Goal: Task Accomplishment & Management: Manage account settings

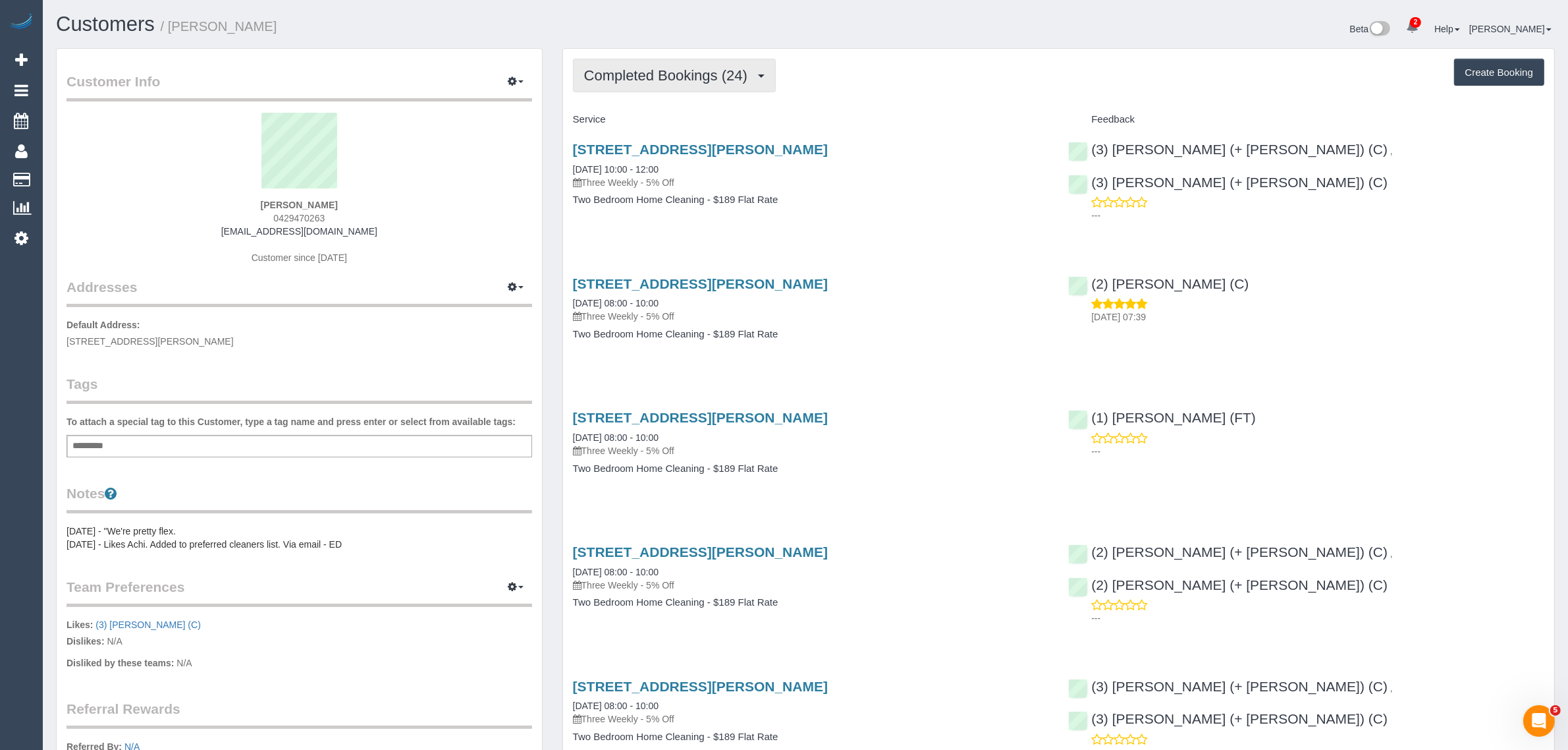
click at [646, 59] on button "Completed Bookings (24)" at bounding box center [675, 75] width 203 height 33
click at [637, 119] on link "Upcoming Bookings (12)" at bounding box center [644, 124] width 142 height 17
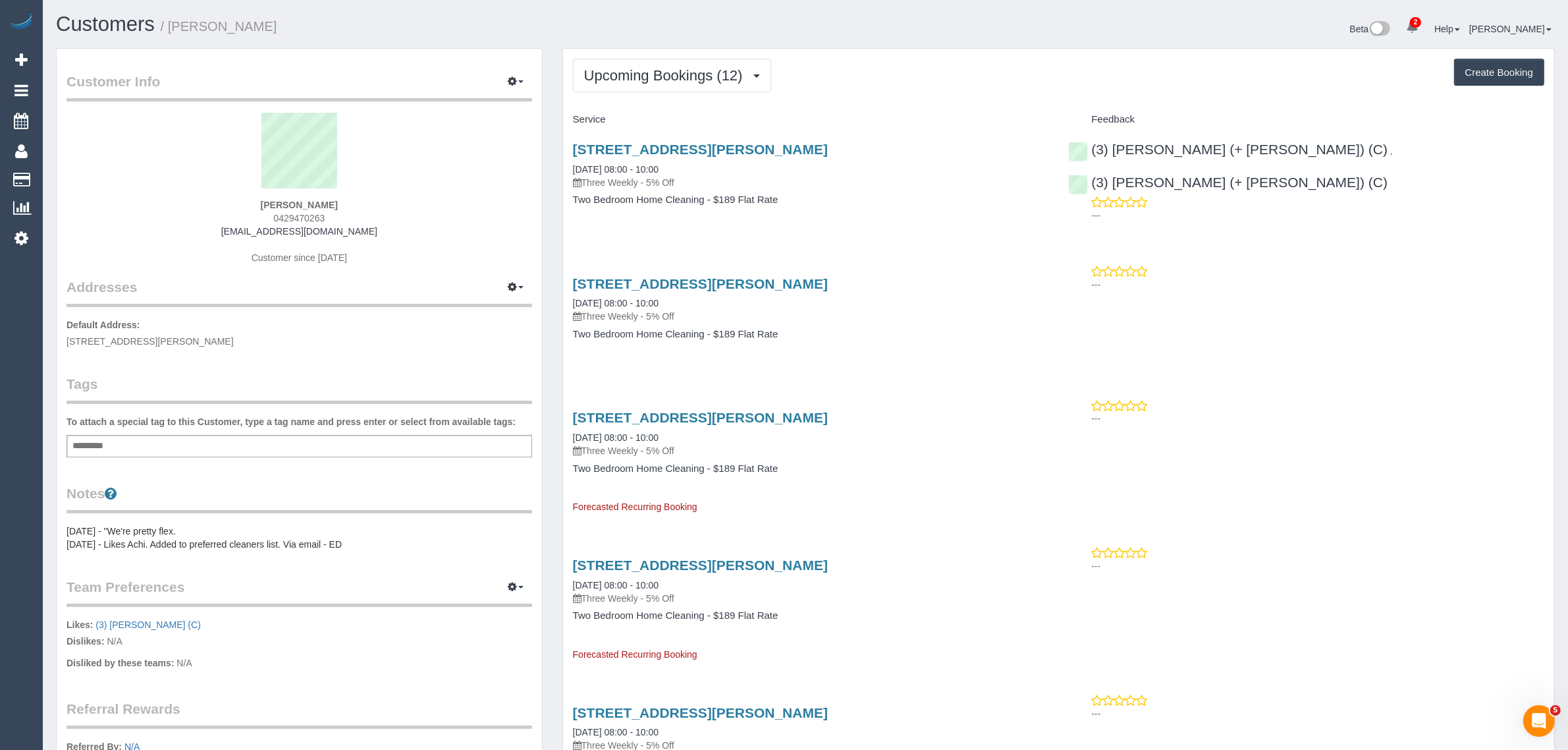
drag, startPoint x: 683, startPoint y: 165, endPoint x: 561, endPoint y: 165, distance: 122.0
copy link "06/10/2025 08:00 - 10:00"
drag, startPoint x: 342, startPoint y: 211, endPoint x: 267, endPoint y: 211, distance: 75.0
click at [267, 211] on div "Natasha Roberton 0429470263 natasharoberton@gmail.com Customer since 2024" at bounding box center [299, 194] width 466 height 164
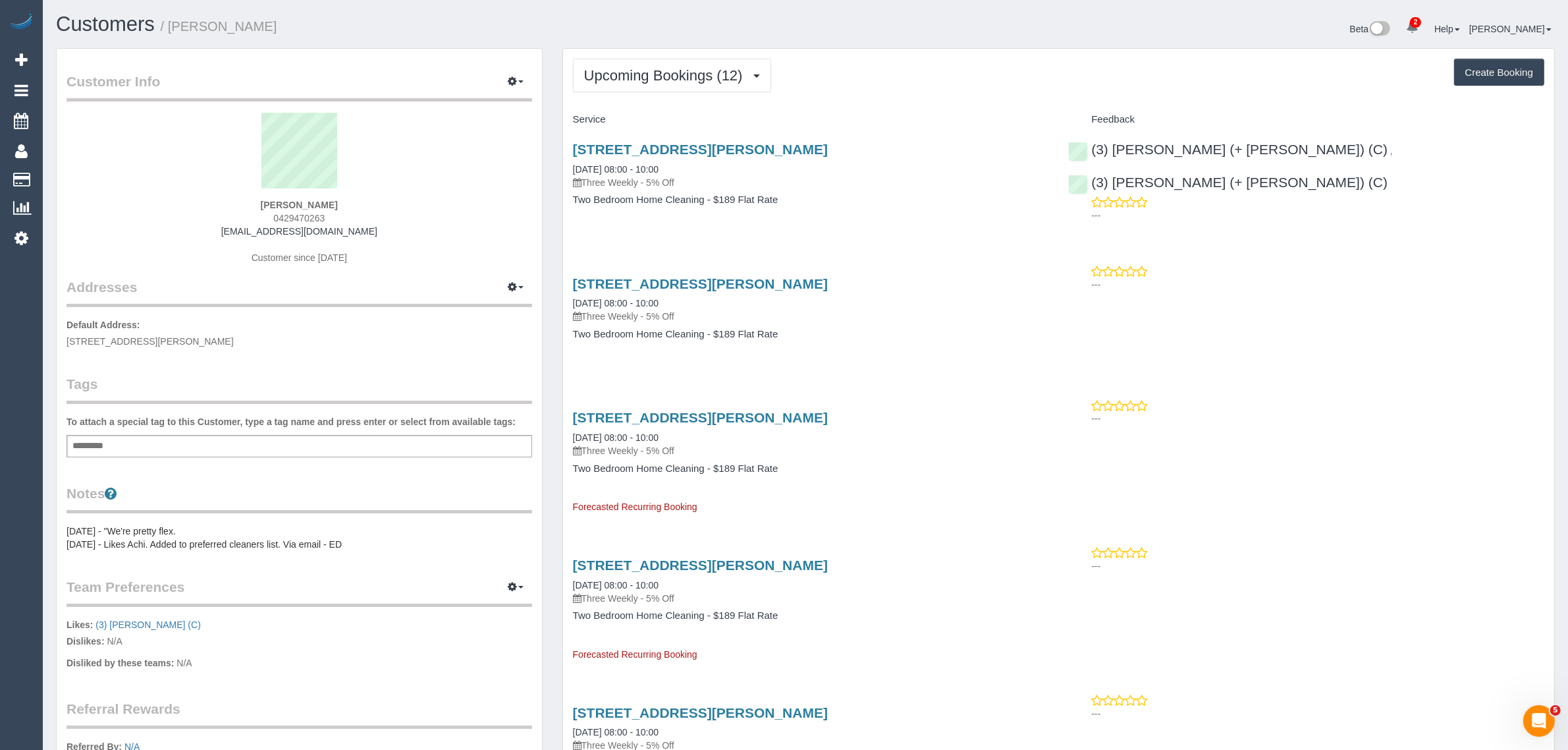
copy span "0429470263"
click at [74, 179] on link "Customers" at bounding box center [124, 180] width 164 height 26
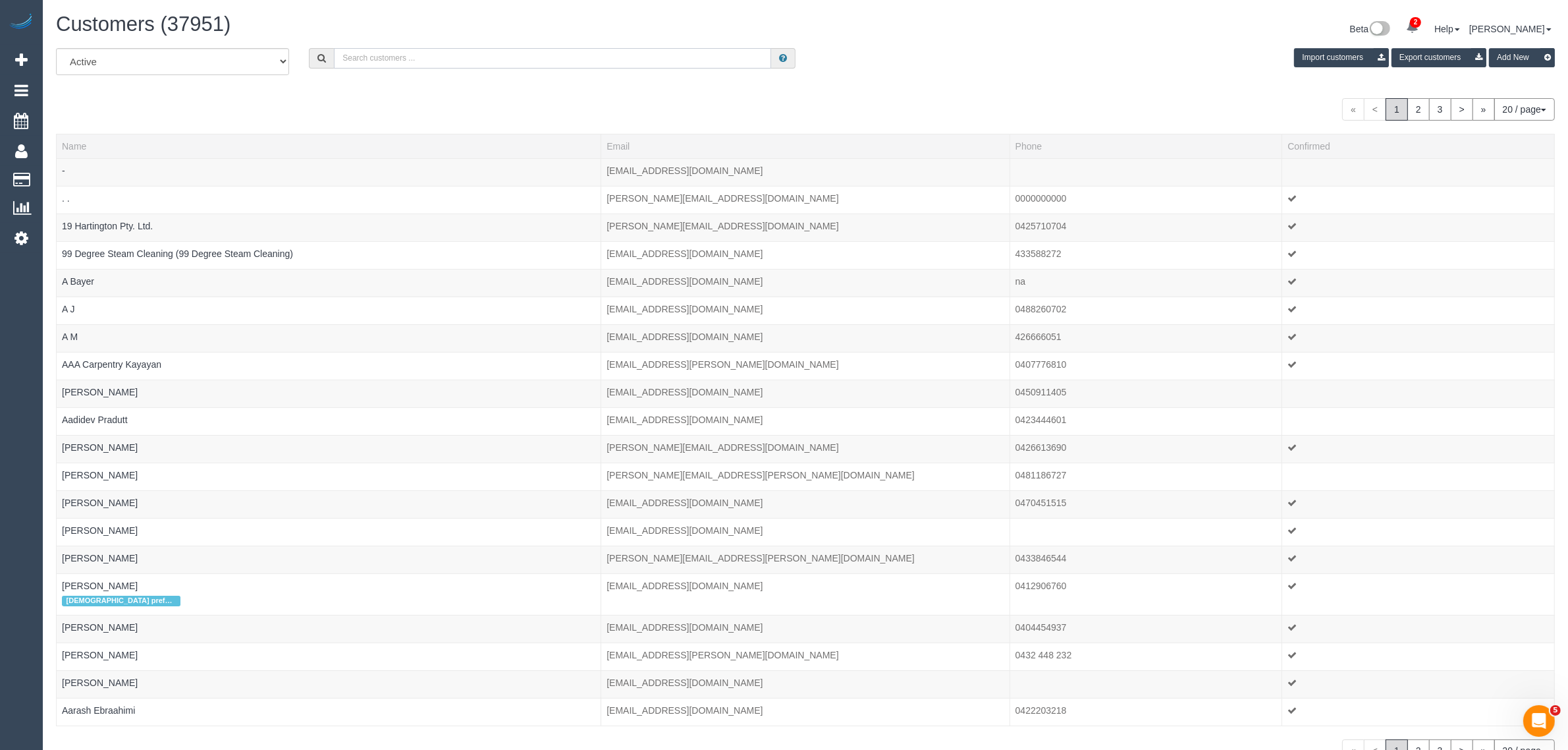
click at [457, 61] on input "text" at bounding box center [552, 58] width 437 height 20
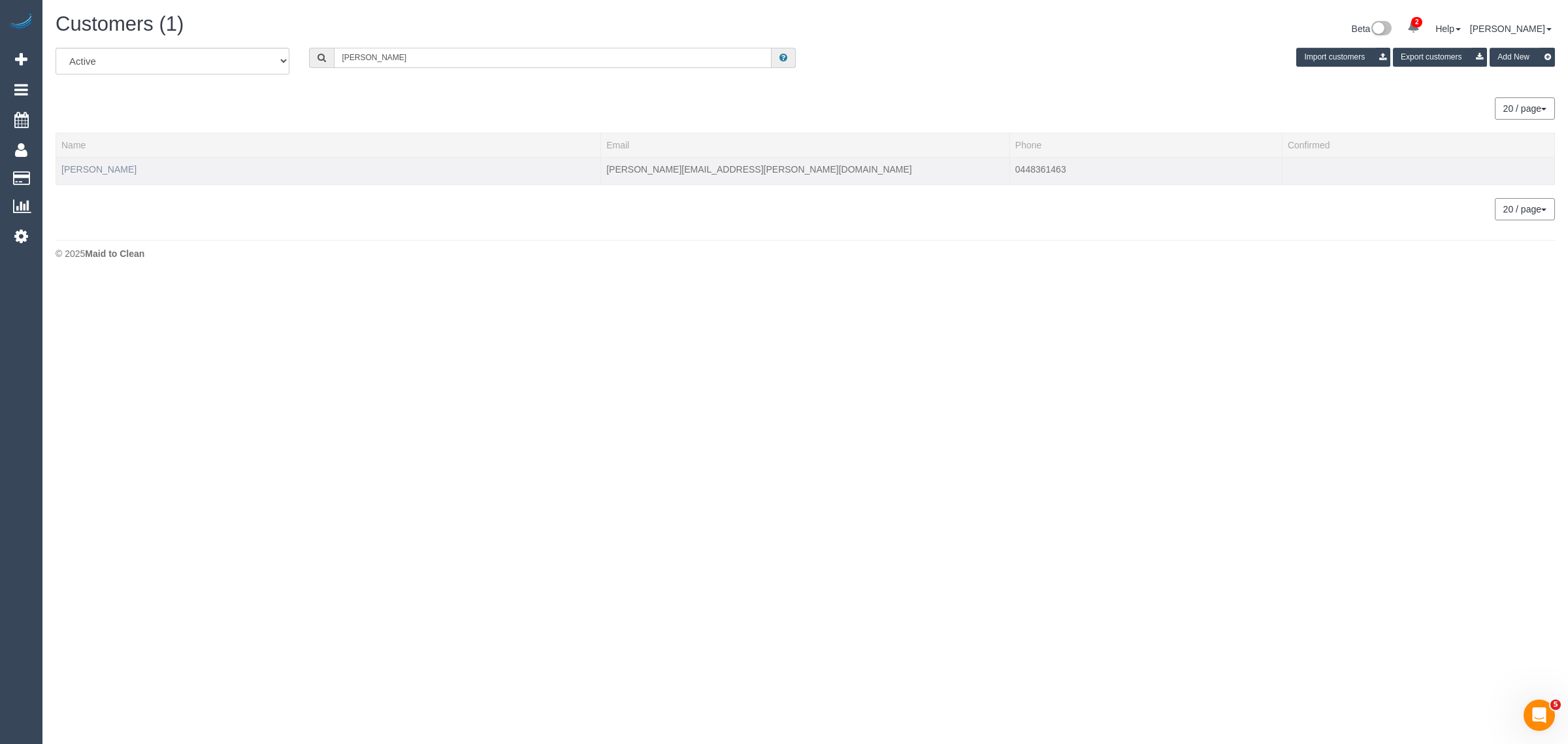
type input "John Andrew"
click at [82, 167] on link "John Andrew" at bounding box center [99, 169] width 75 height 10
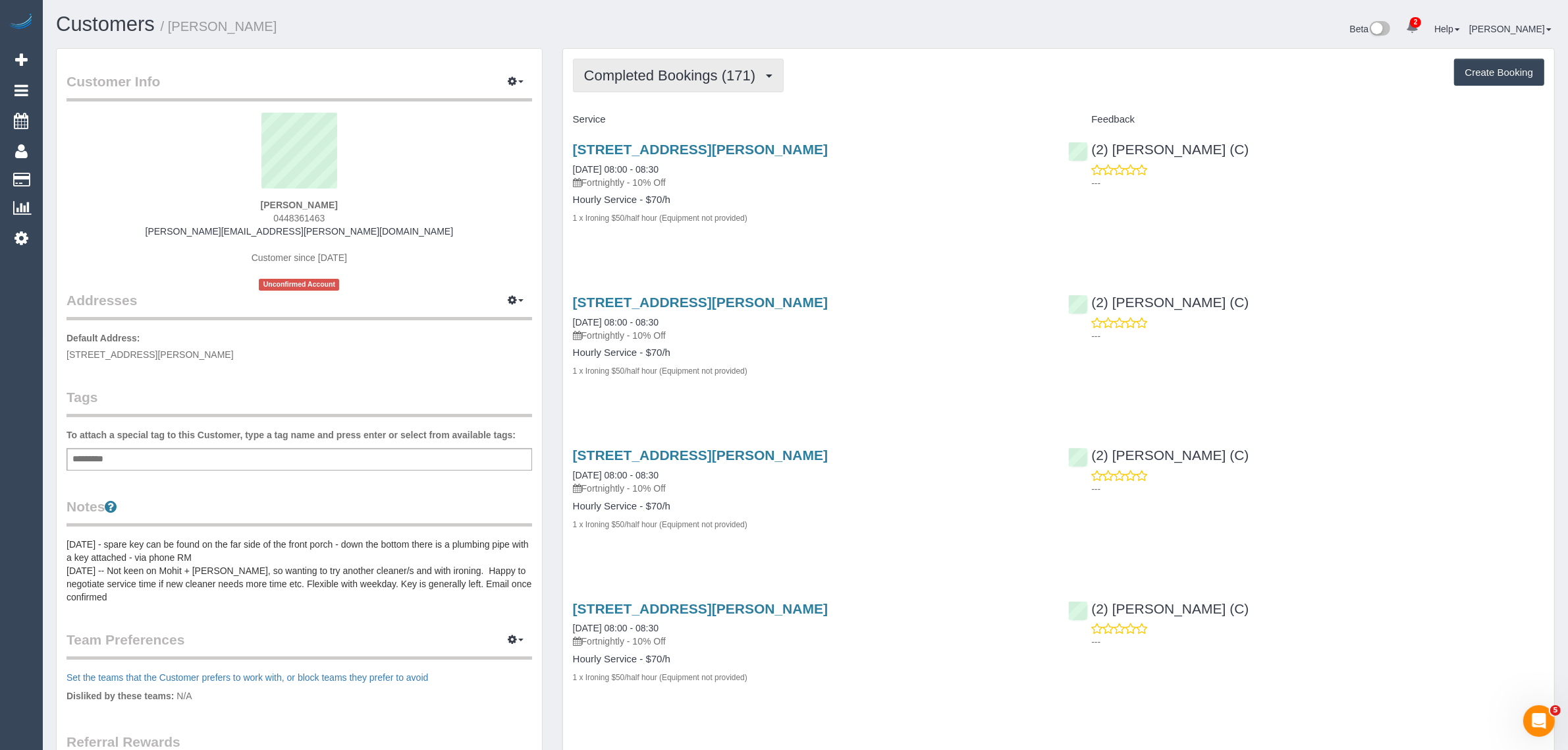
click at [683, 68] on span "Completed Bookings (171)" at bounding box center [673, 75] width 178 height 16
click at [650, 125] on link "Upcoming Bookings (11)" at bounding box center [646, 124] width 147 height 17
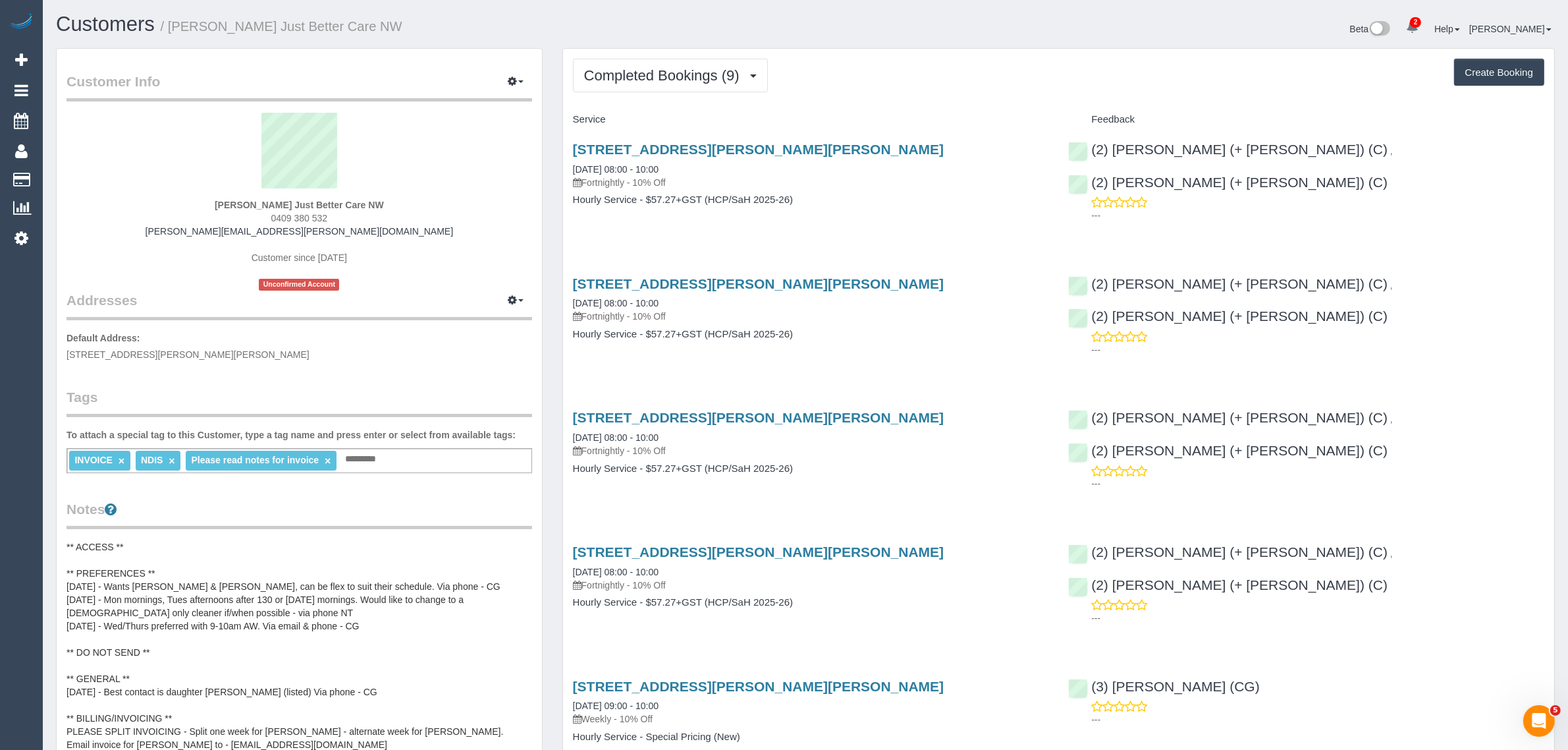
click at [644, 54] on div "Completed Bookings (9) Completed Bookings (9) Upcoming Bookings (13) Cancelled …" at bounding box center [1058, 698] width 991 height 1299
click at [639, 67] on span "Completed Bookings (9)" at bounding box center [665, 75] width 162 height 16
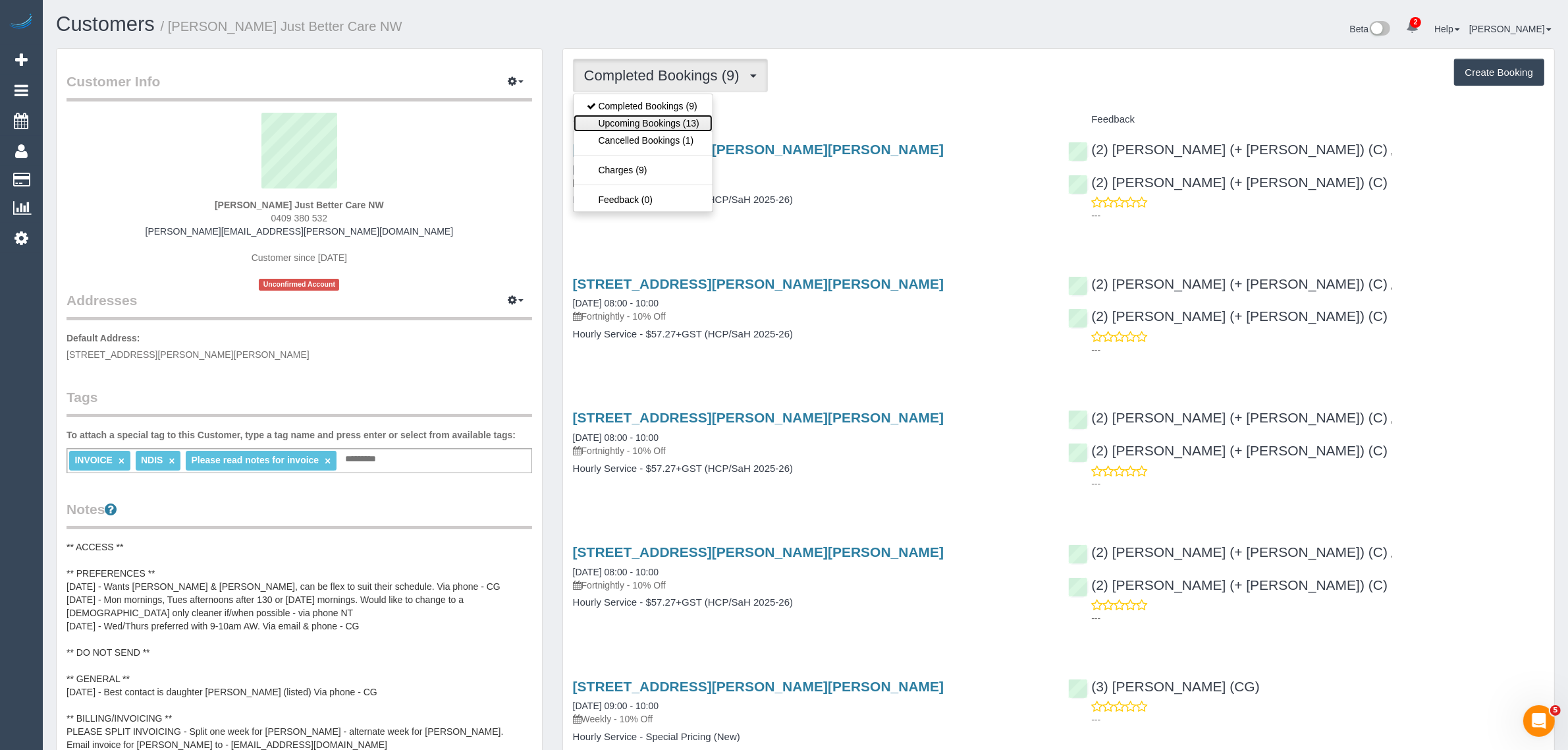
click at [634, 120] on link "Upcoming Bookings (13)" at bounding box center [642, 124] width 139 height 17
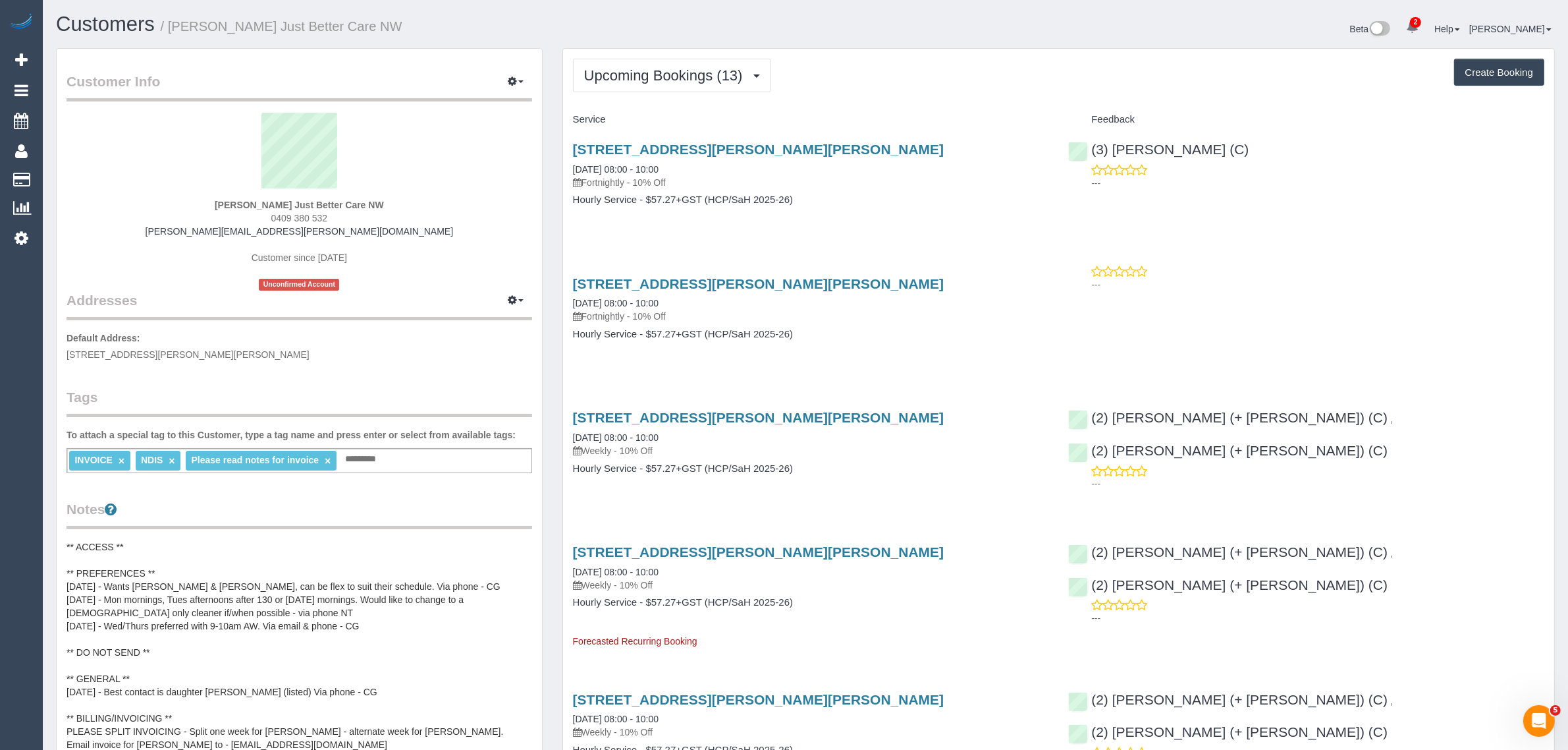
drag, startPoint x: 692, startPoint y: 163, endPoint x: 564, endPoint y: 163, distance: 128.0
click at [564, 163] on div "10 Birrell Court, Altona Meadows, VIC 3028 06/10/2025 08:00 - 10:00 Fortnightly…" at bounding box center [811, 181] width 496 height 101
copy link "06/10/2025 08:00 - 10:00"
drag, startPoint x: 1263, startPoint y: 138, endPoint x: 1118, endPoint y: 138, distance: 145.0
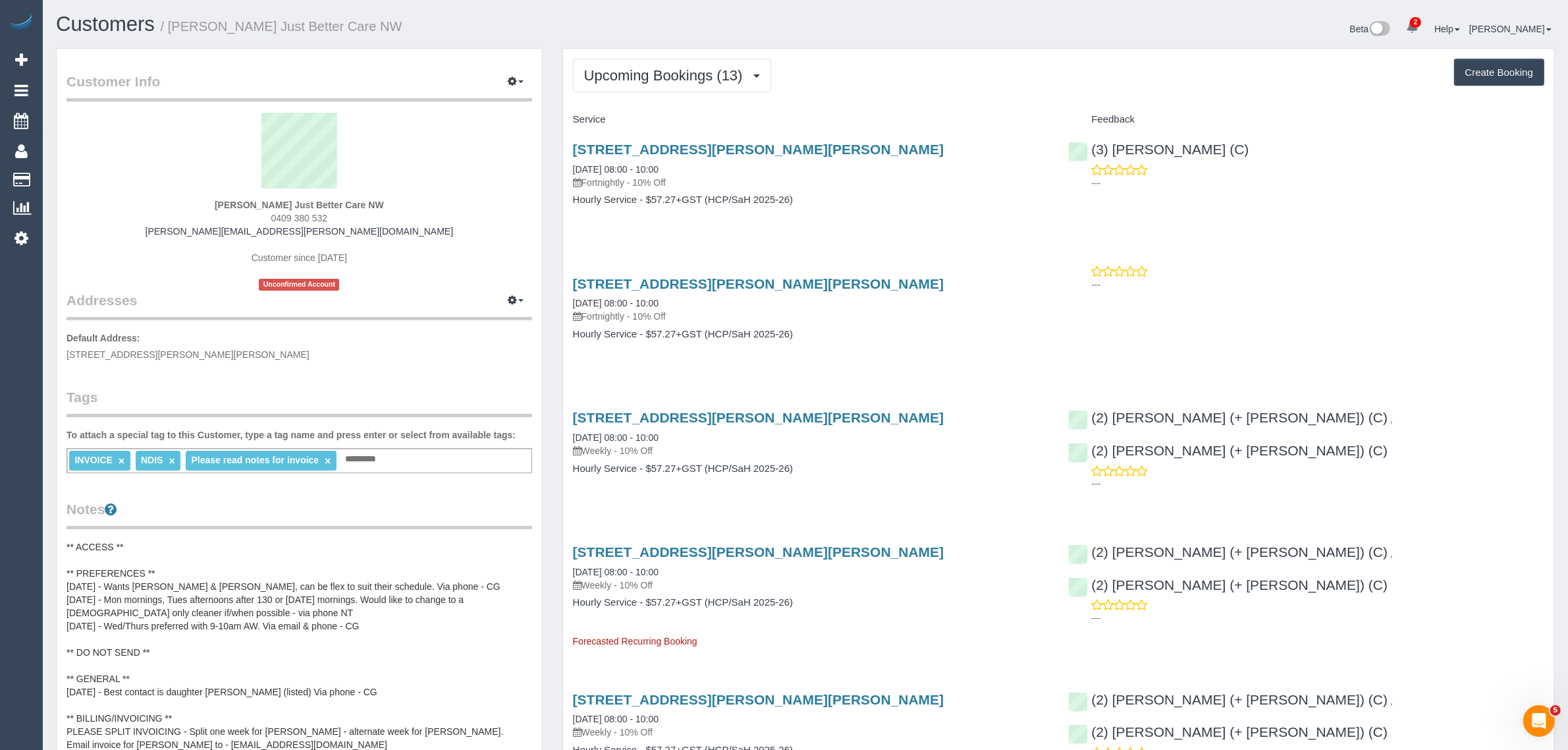
click at [1118, 138] on div "(3) Joanne Wenzlau (C) ---" at bounding box center [1306, 163] width 496 height 65
copy link "(3) Joanne Wenzlau (C)"
click at [284, 213] on span "0409 380 532" at bounding box center [299, 218] width 56 height 10
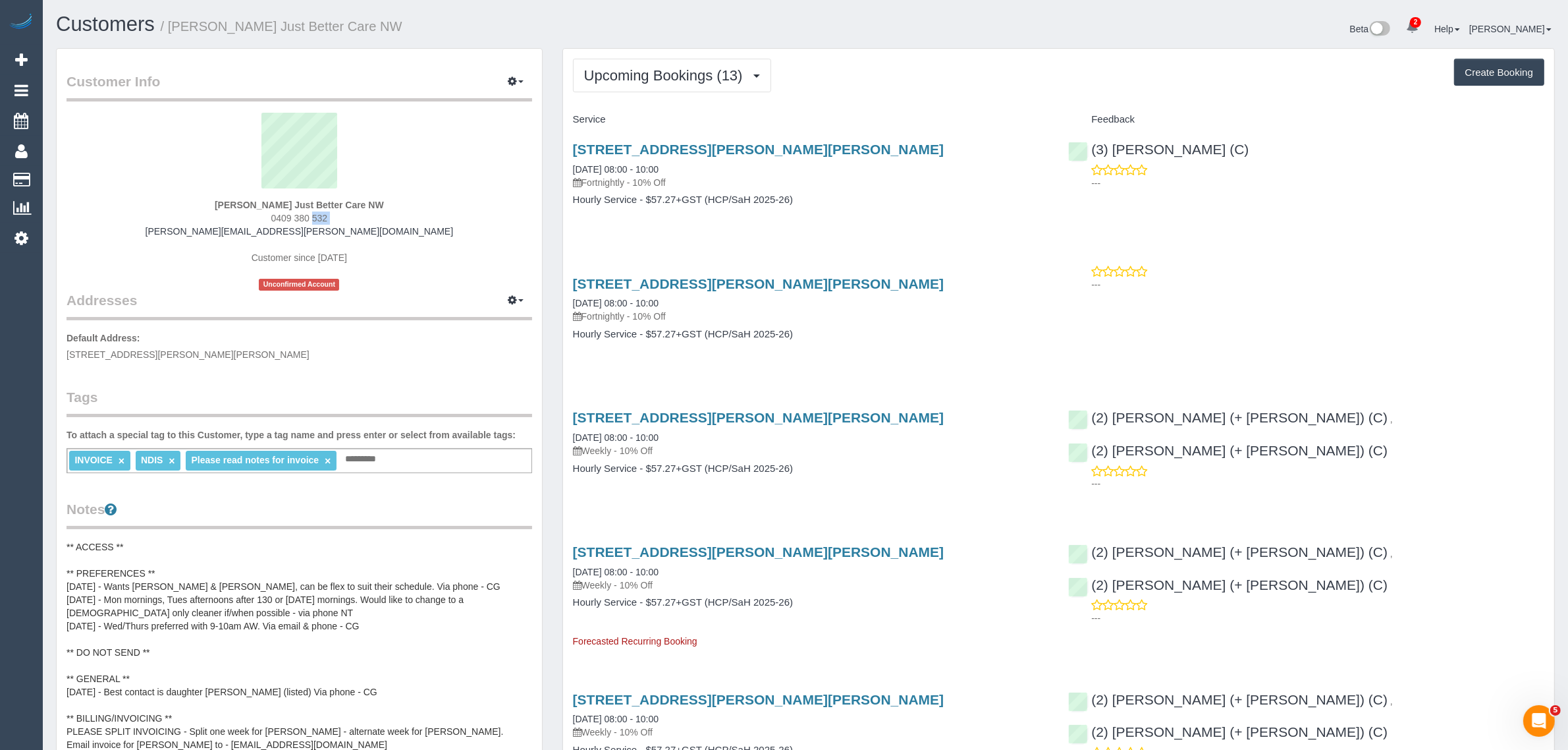
click at [293, 216] on span "0409 380 532" at bounding box center [299, 218] width 56 height 10
click at [660, 149] on link "10 Birrell Court, Altona Meadows, VIC 3028" at bounding box center [759, 149] width 371 height 15
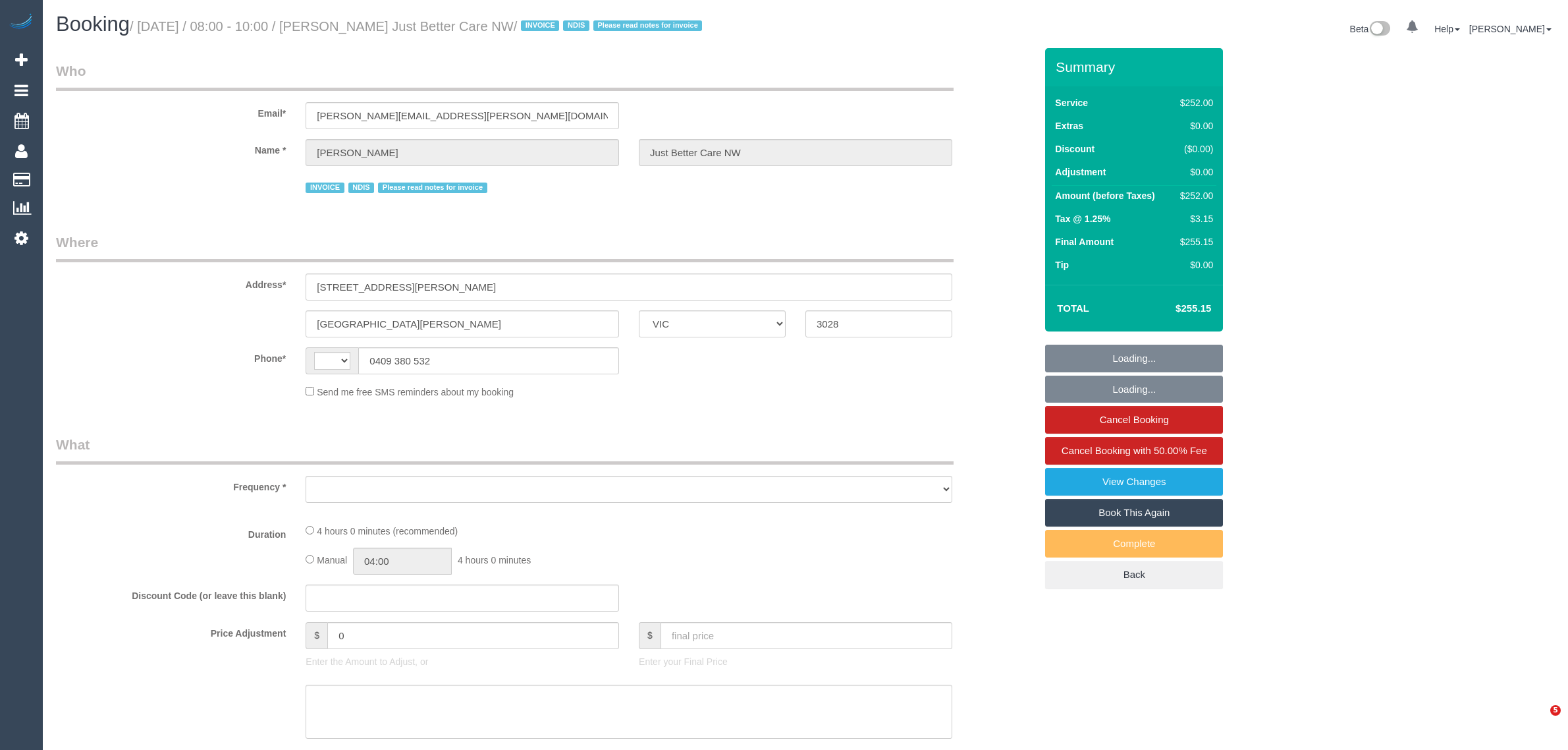
select select "VIC"
select select "object:298"
select select "number:28"
select select "number:14"
select select "number:19"
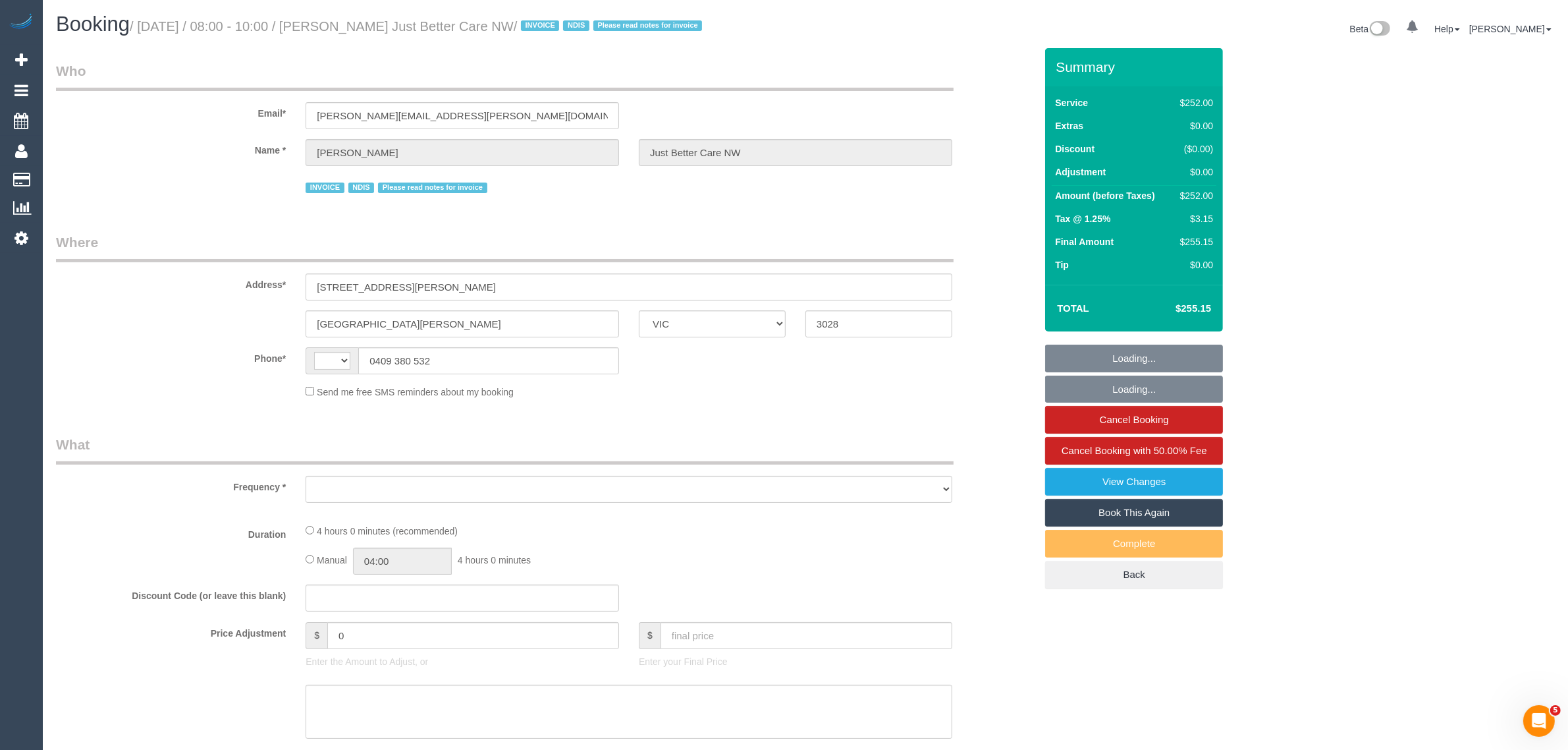
select select "number:22"
select select "number:35"
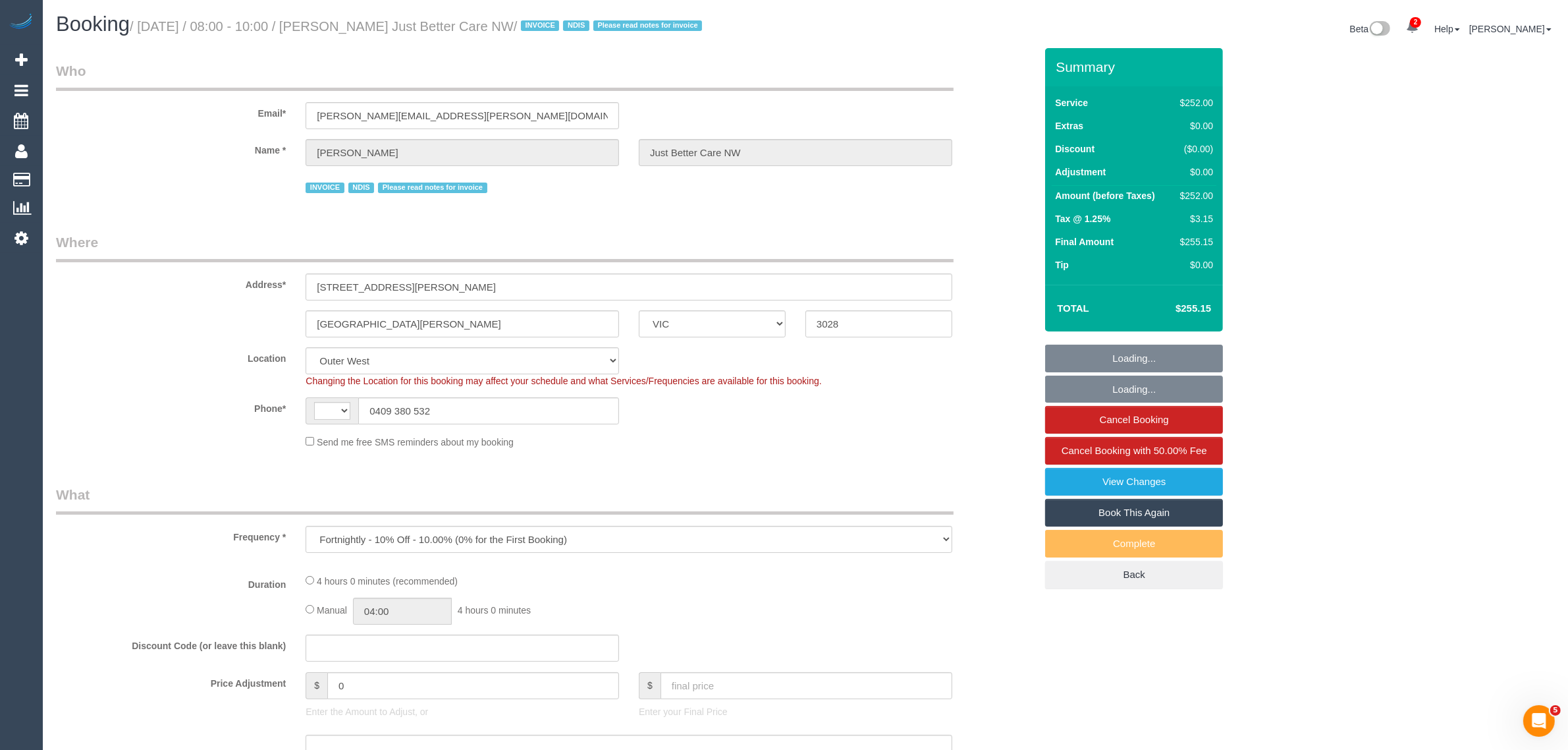
select select "object:704"
select select "string:AU"
click at [713, 192] on div "INVOICE NDIS Please read notes for invoice" at bounding box center [629, 186] width 646 height 20
select select "240"
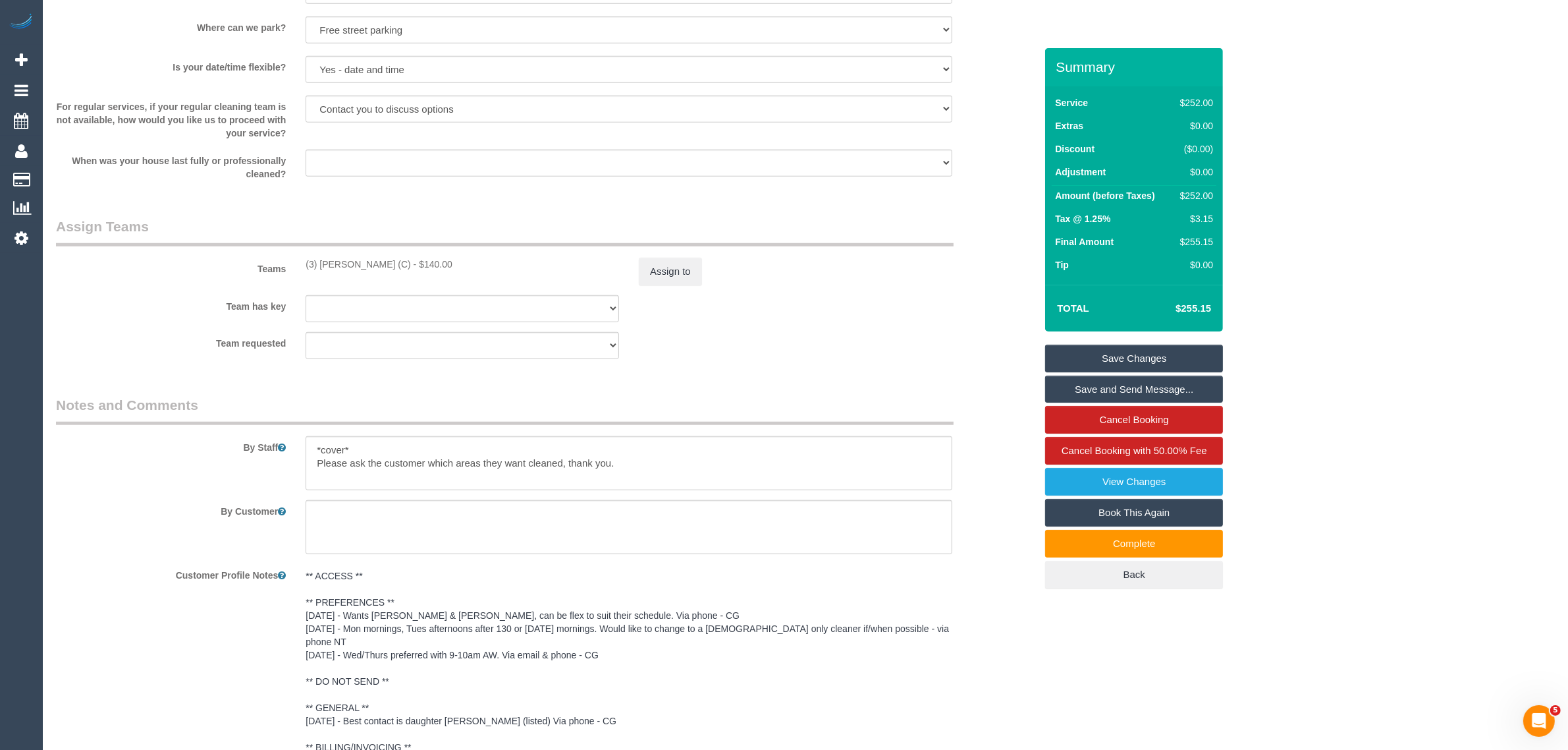
scroll to position [1647, 0]
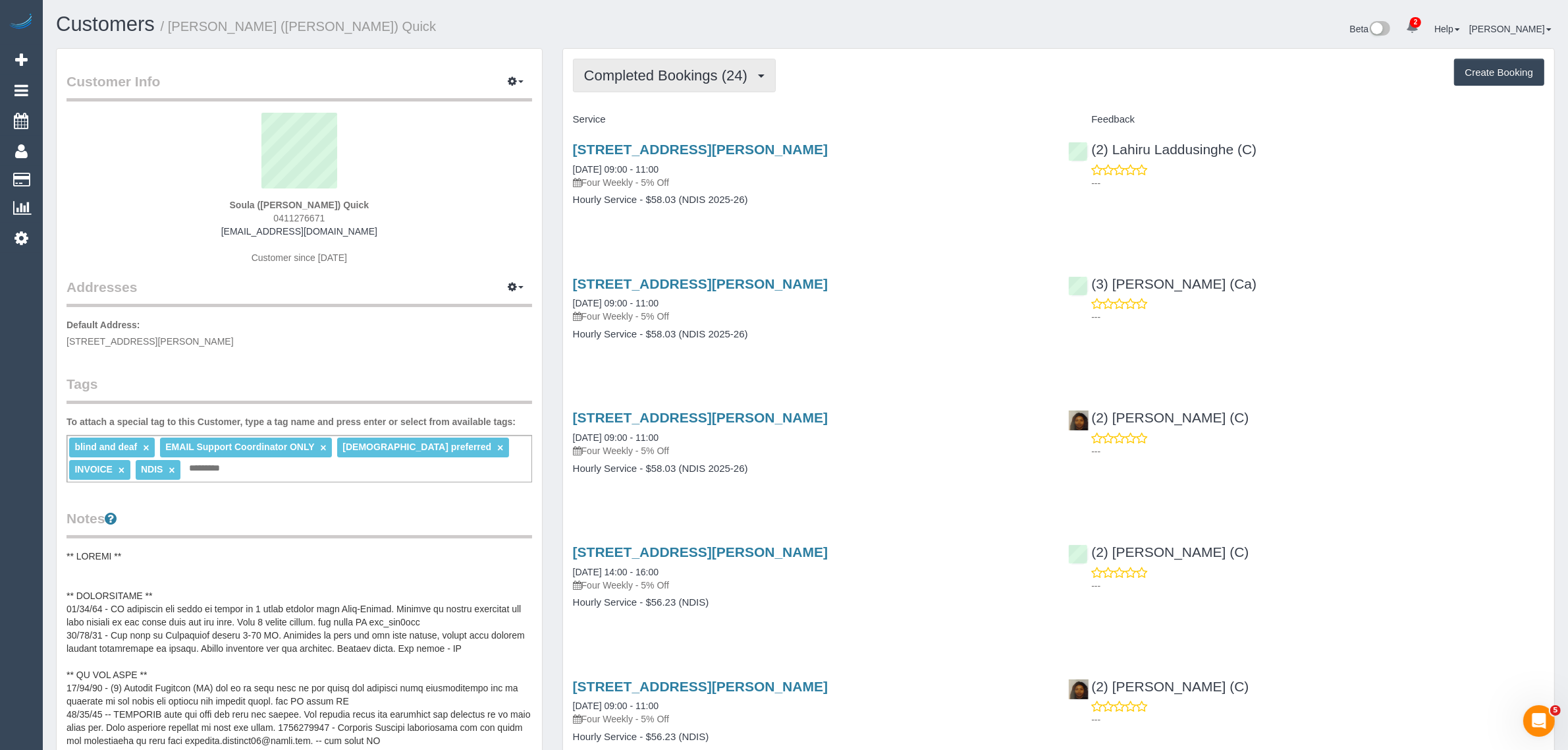
click at [675, 83] on button "Completed Bookings (24)" at bounding box center [675, 75] width 203 height 33
click at [666, 117] on link "Upcoming Bookings (12)" at bounding box center [644, 124] width 142 height 17
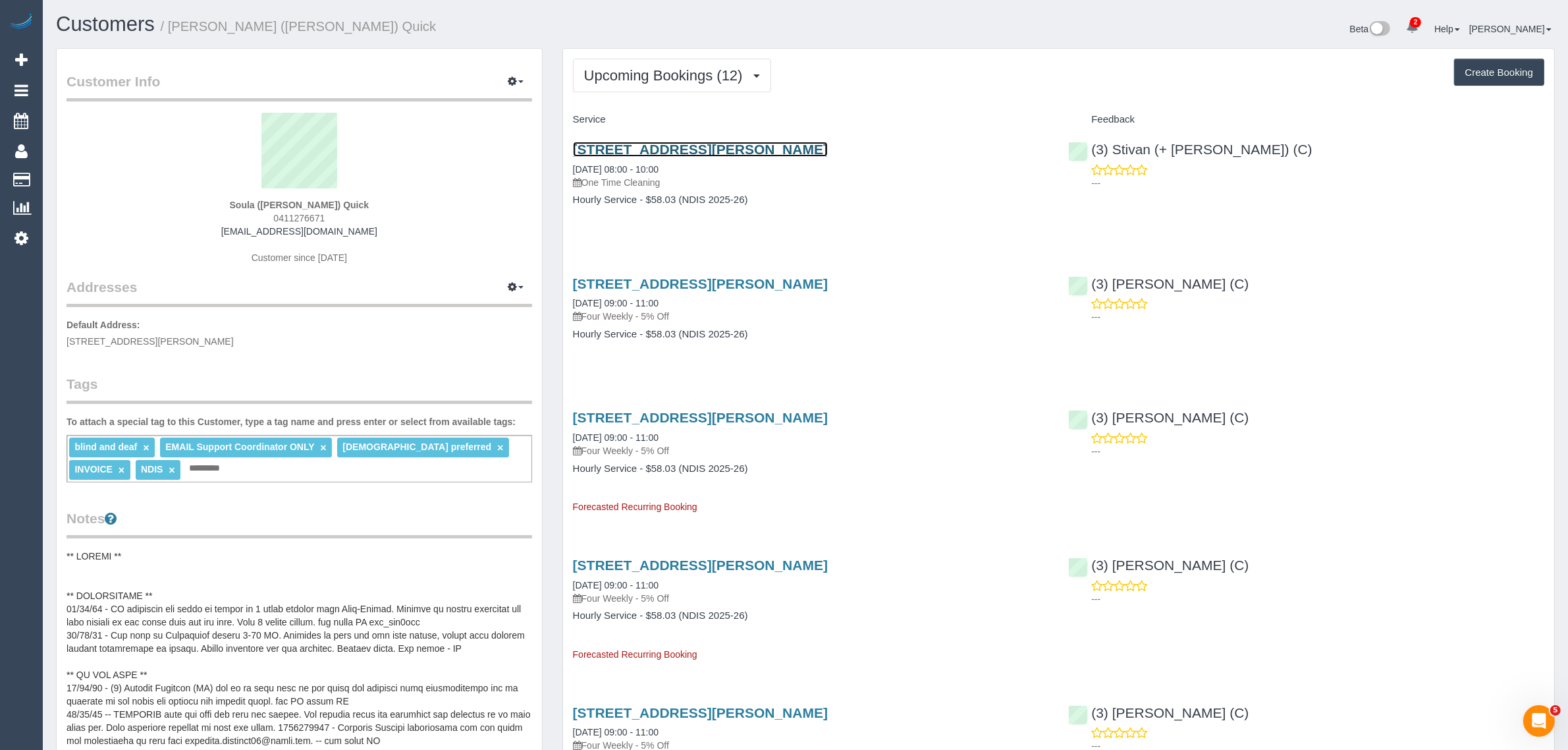
click at [660, 152] on link "1/77 David Street North, Knoxfield, VIC 3180" at bounding box center [700, 149] width 255 height 15
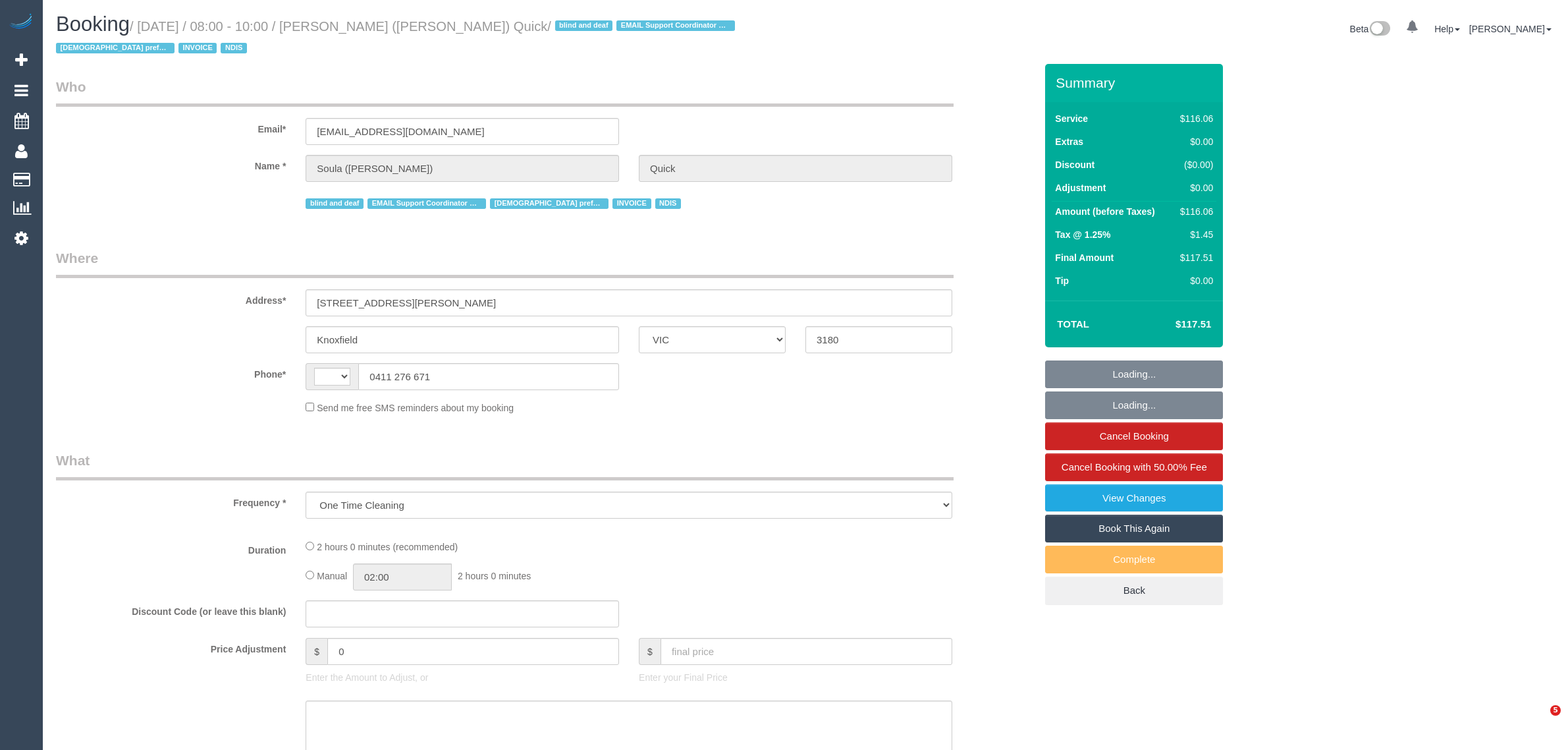
select select "VIC"
select select "number:28"
select select "number:14"
select select "number:19"
select select "number:25"
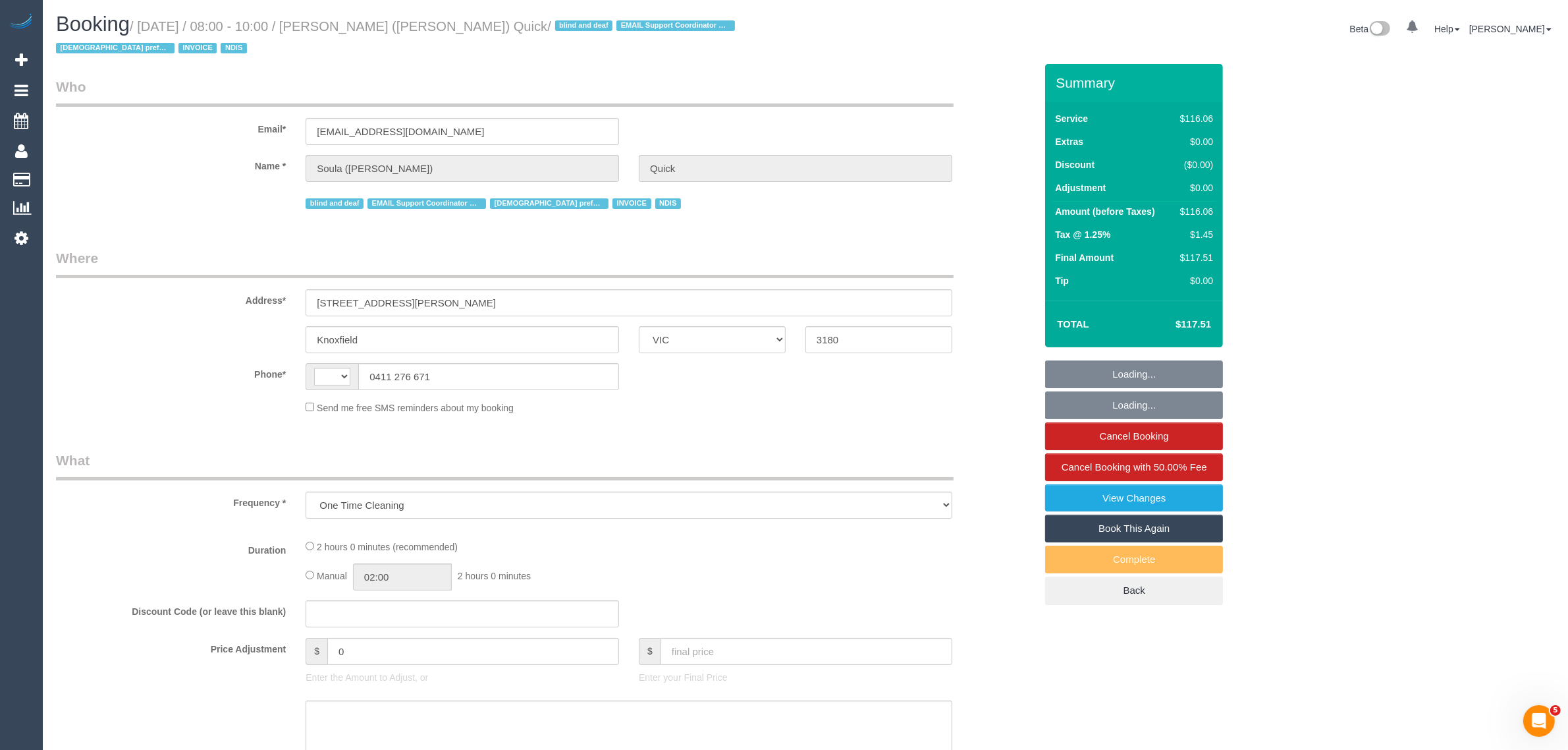
select select "number:35"
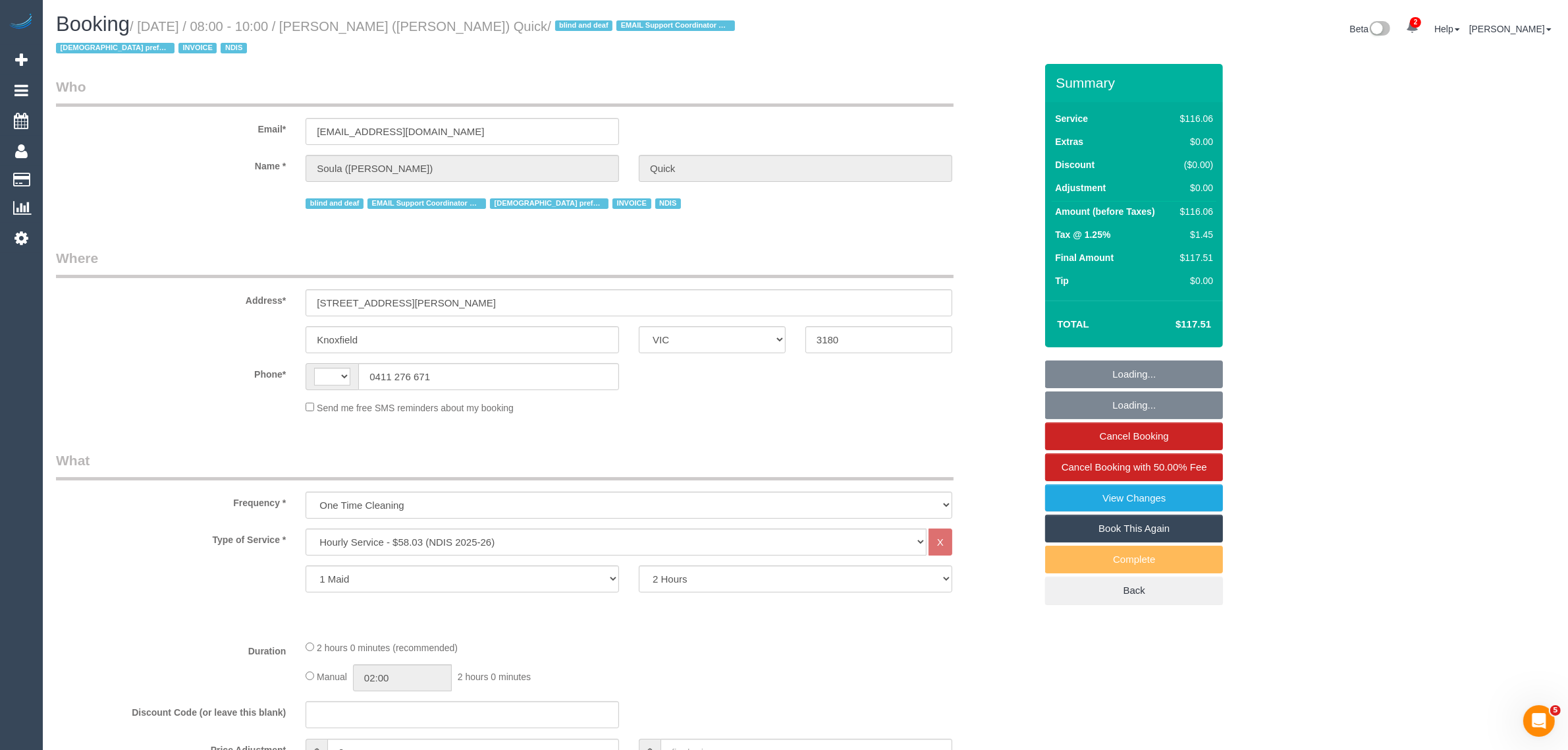
select select "string:AU"
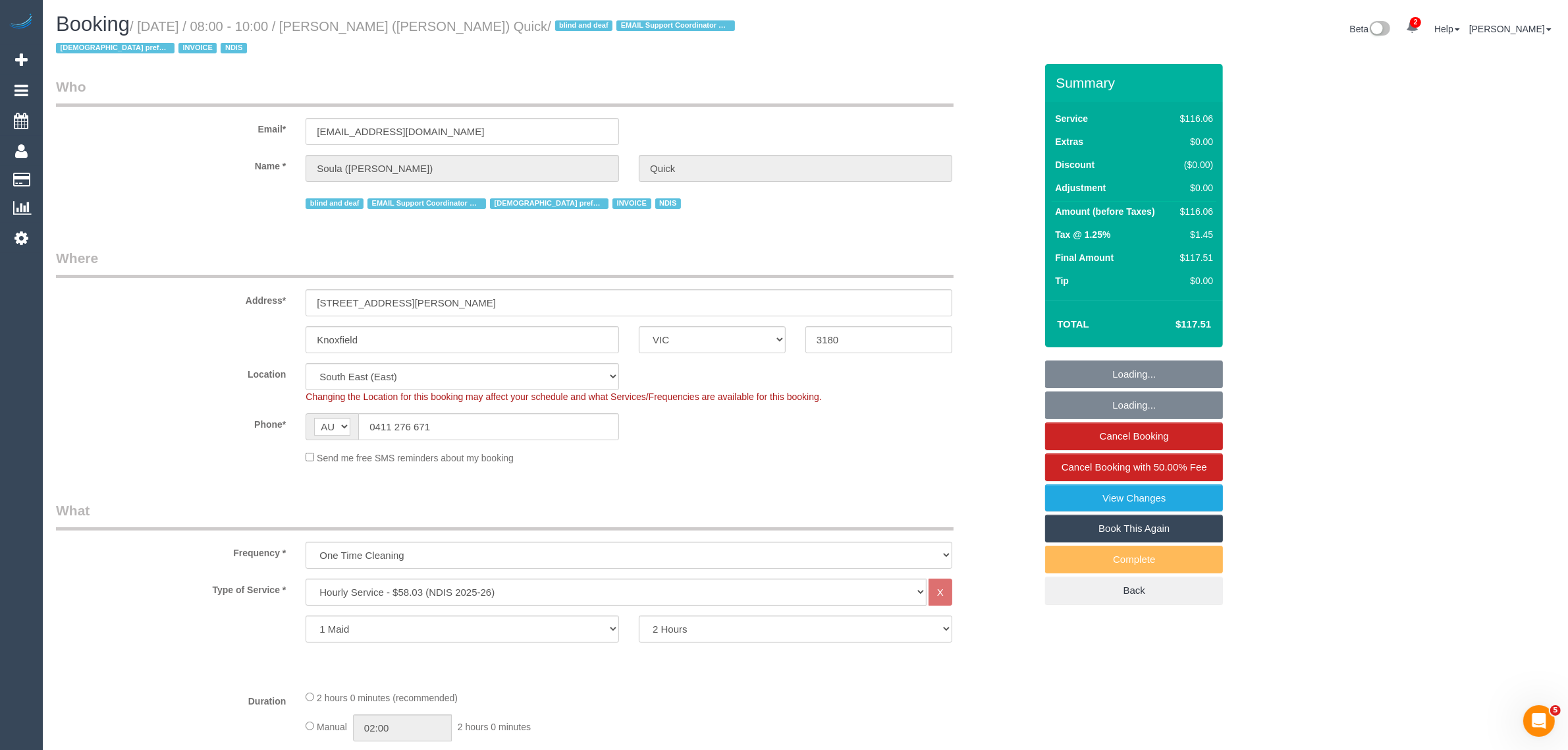
select select "object:1352"
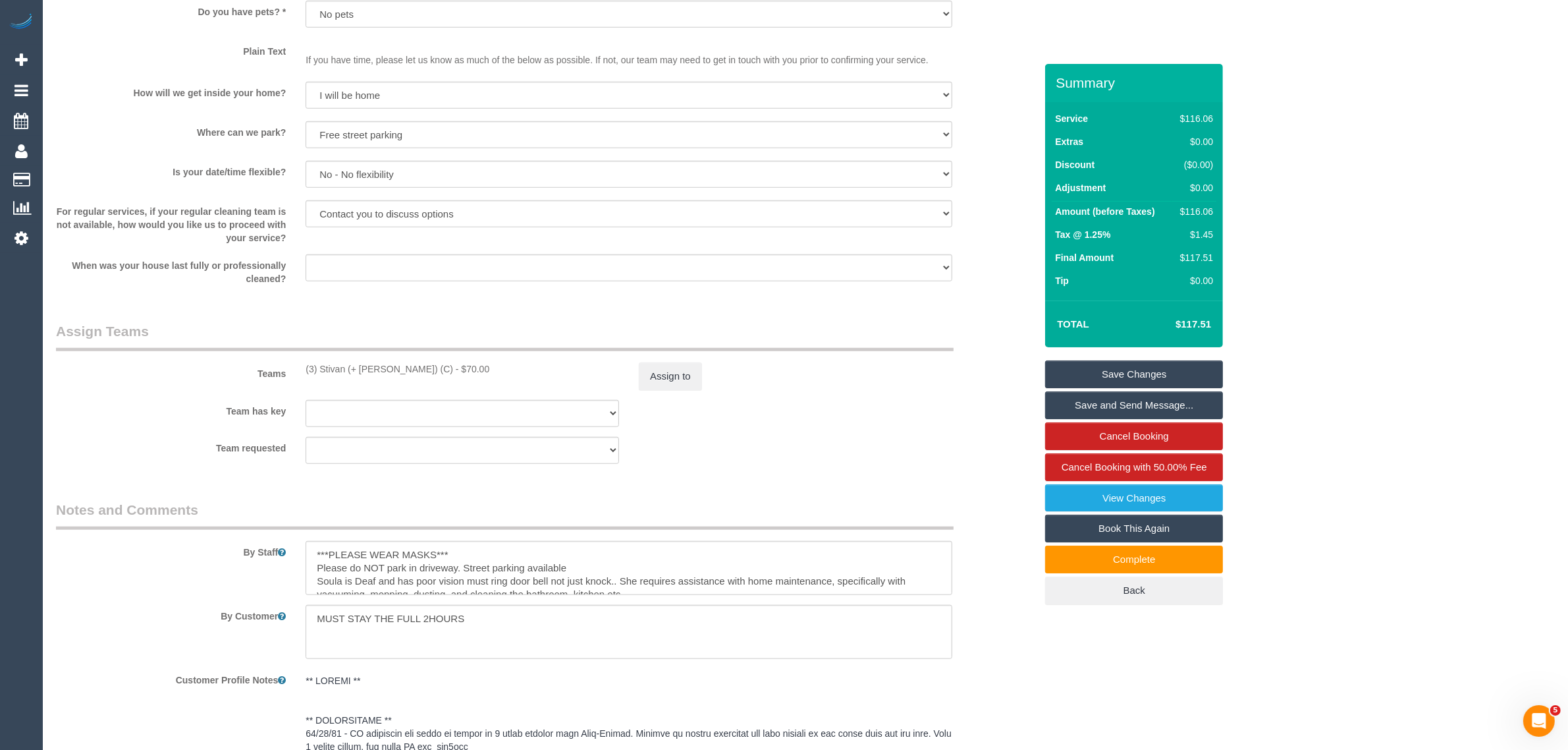
scroll to position [1958, 0]
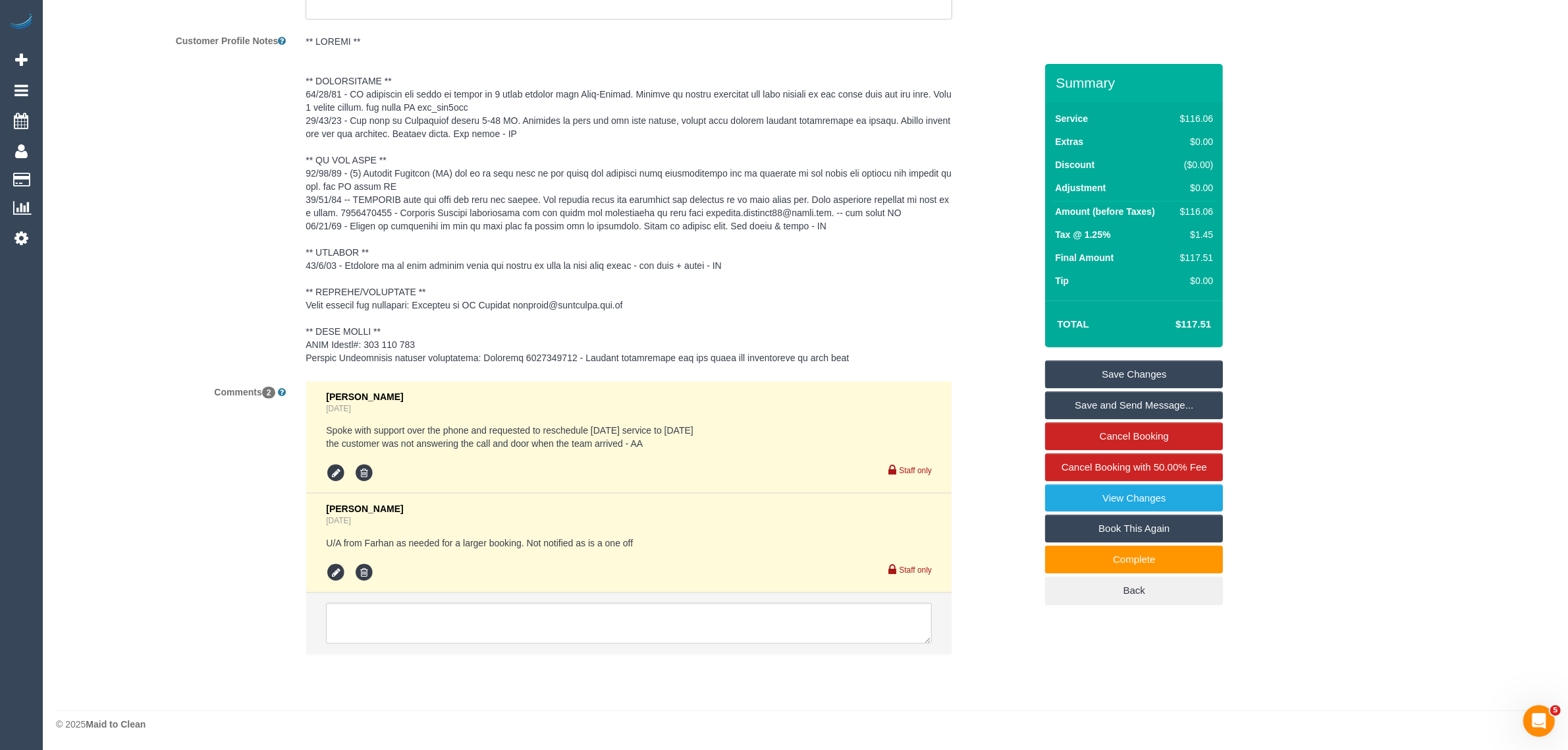
click at [547, 355] on pre at bounding box center [629, 199] width 646 height 330
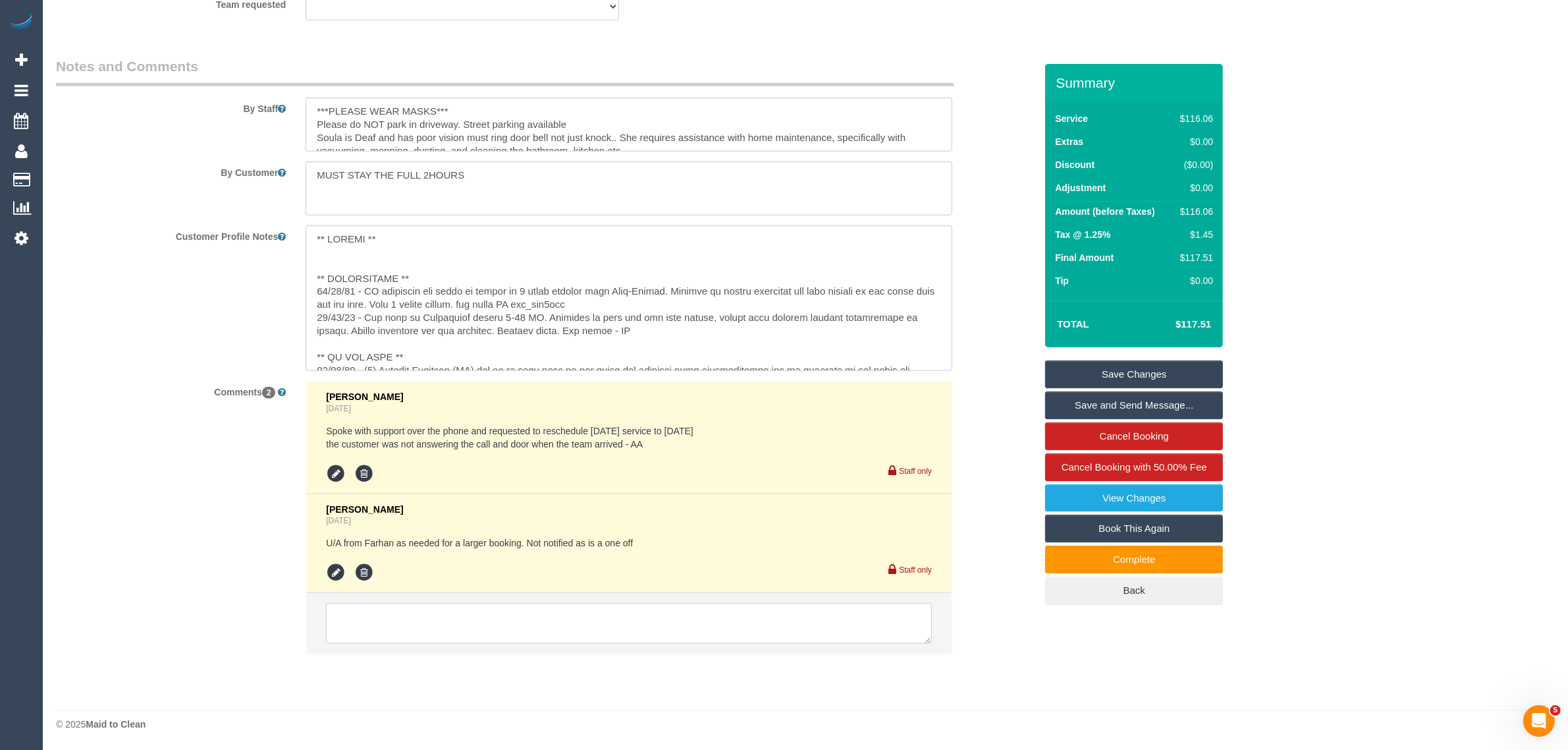
scroll to position [1762, 0]
click at [547, 355] on textarea at bounding box center [629, 297] width 646 height 146
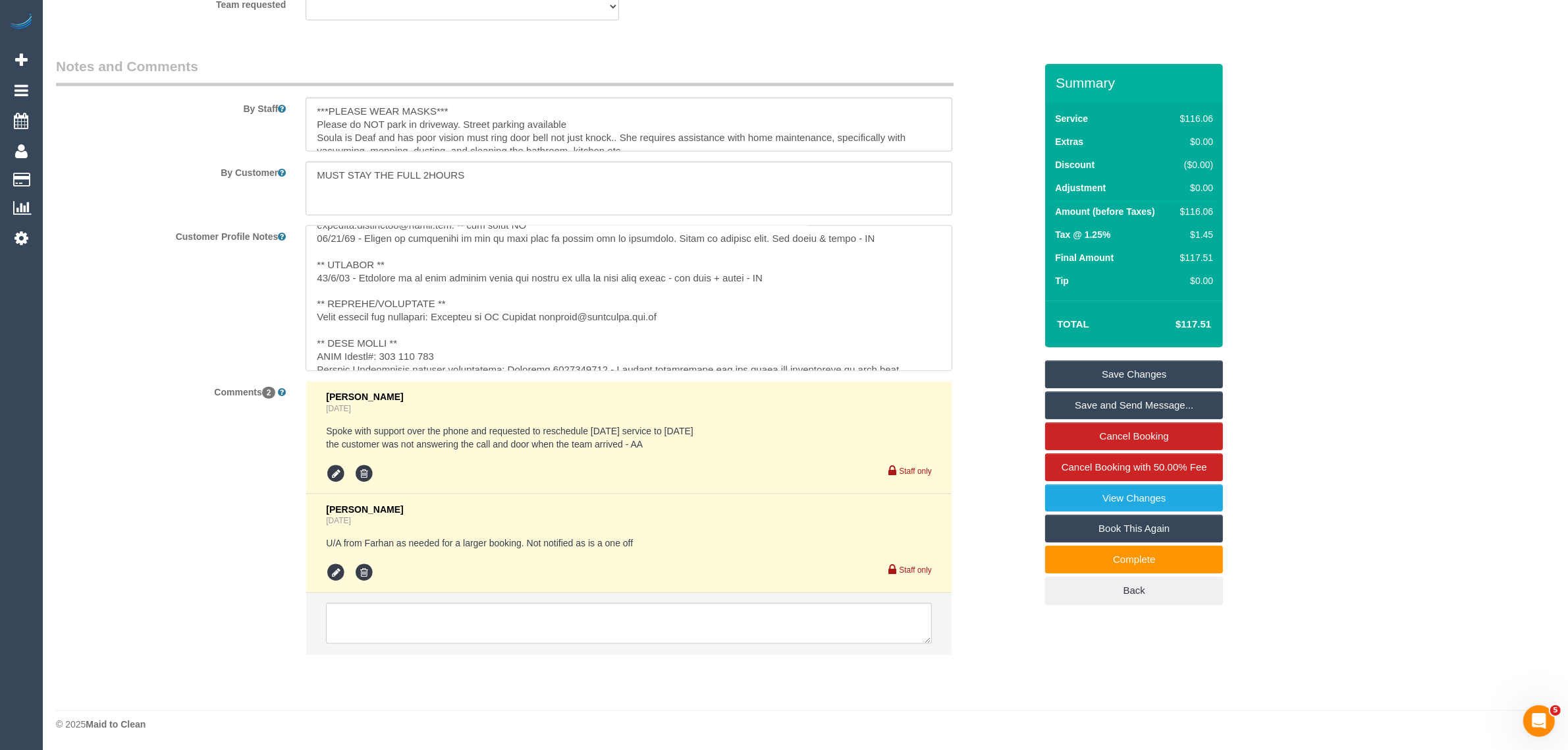
scroll to position [210, 0]
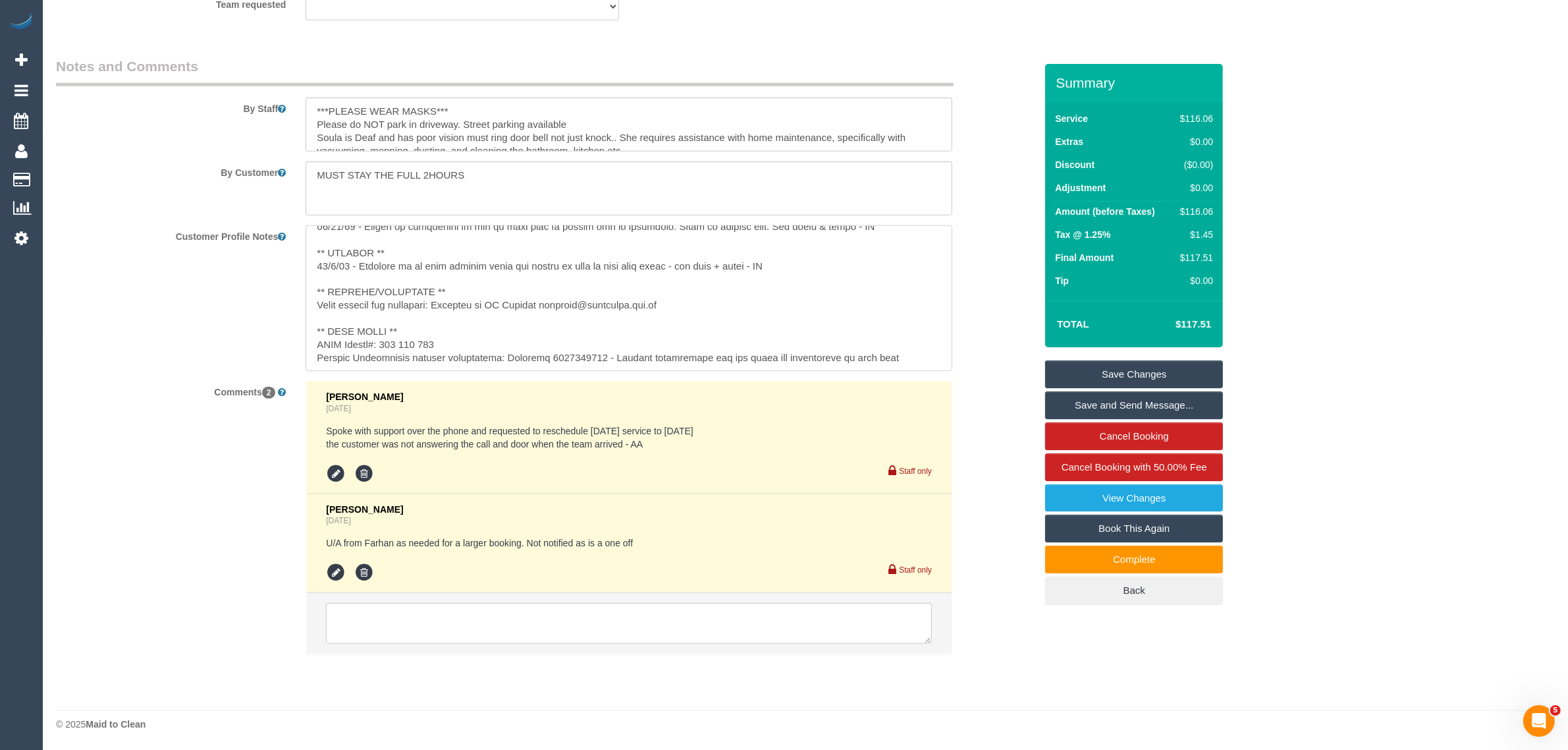
click at [571, 355] on textarea at bounding box center [629, 297] width 646 height 146
click at [994, 355] on div "Customer Profile Notes" at bounding box center [545, 297] width 999 height 146
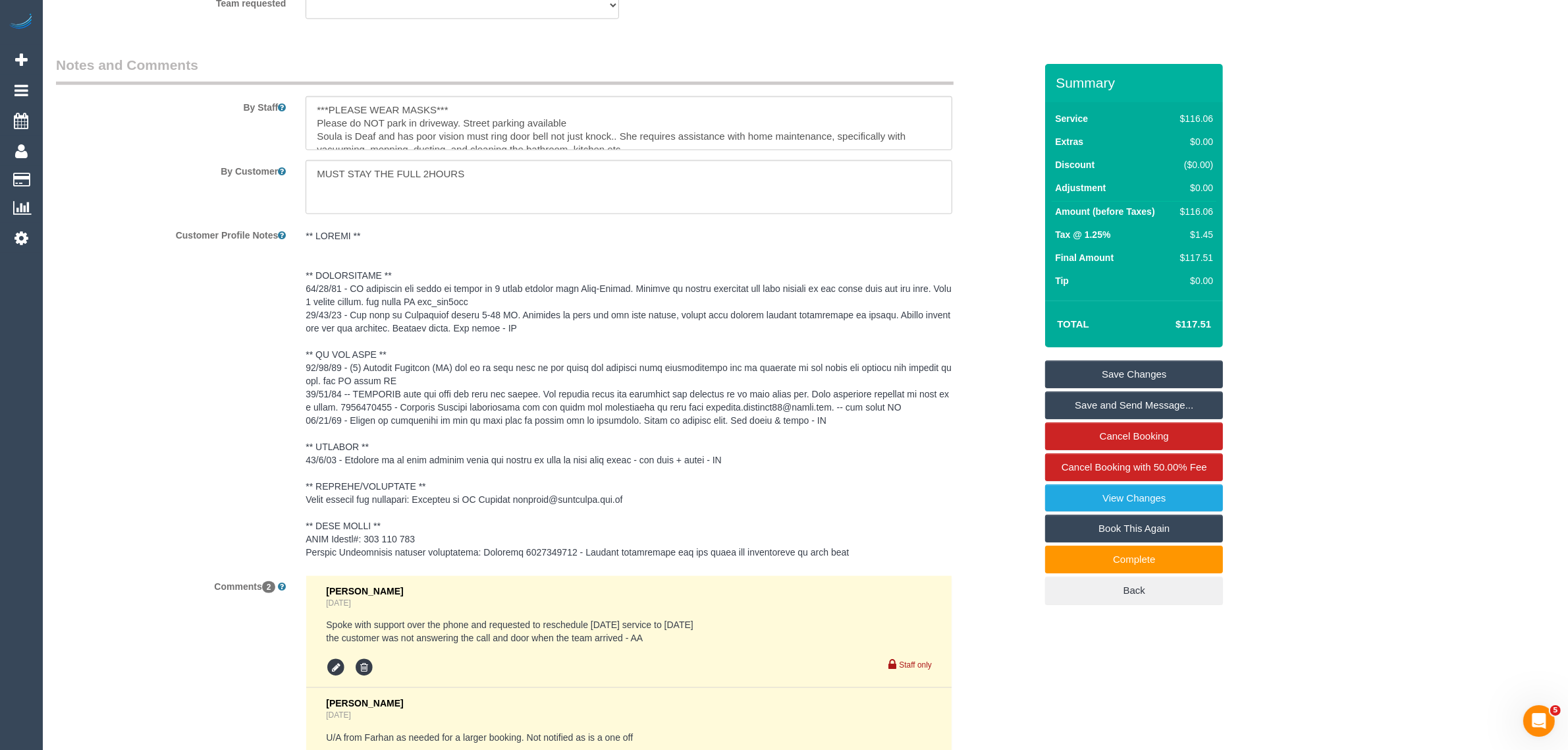
click at [1002, 455] on div "Customer Profile Notes" at bounding box center [545, 395] width 999 height 341
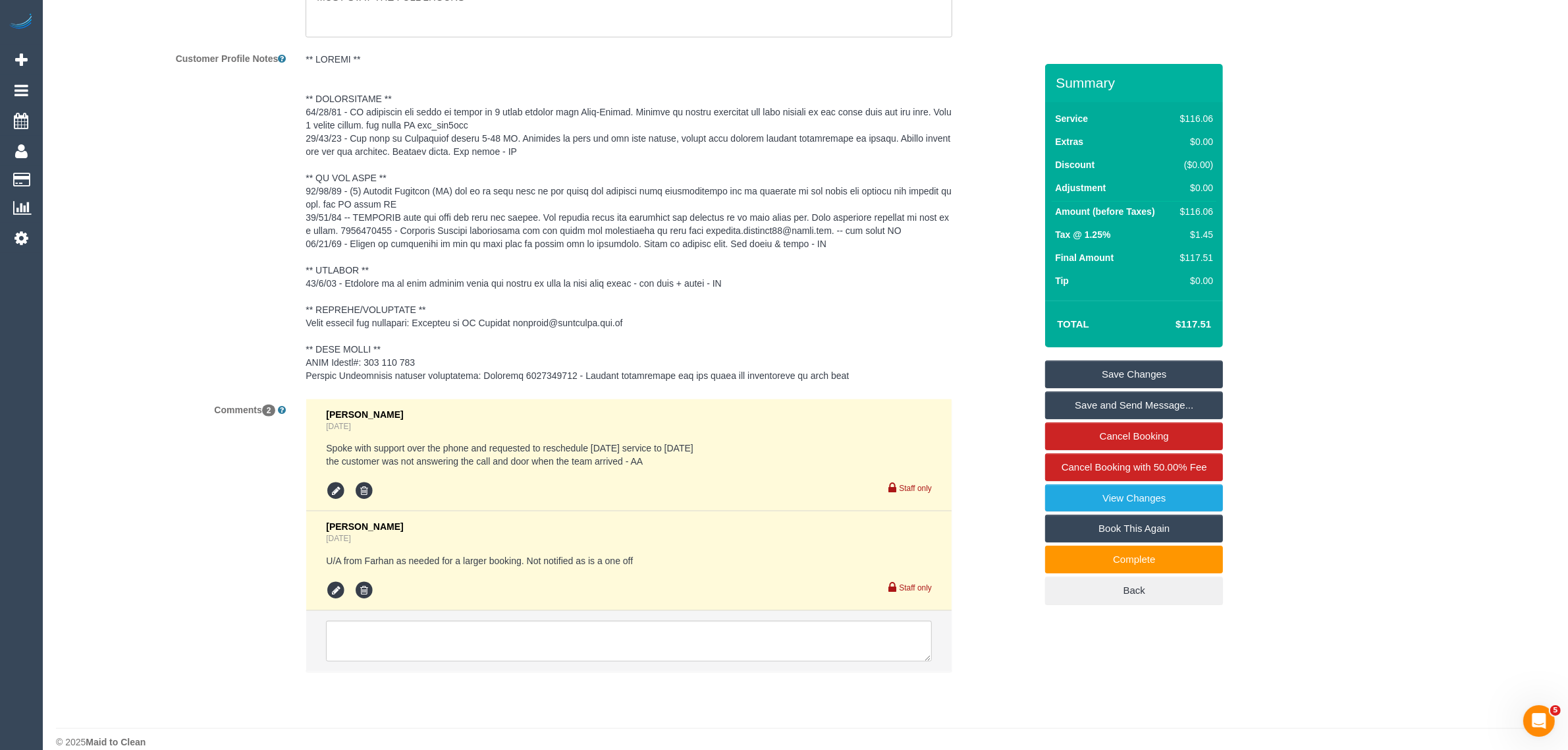
scroll to position [1958, 0]
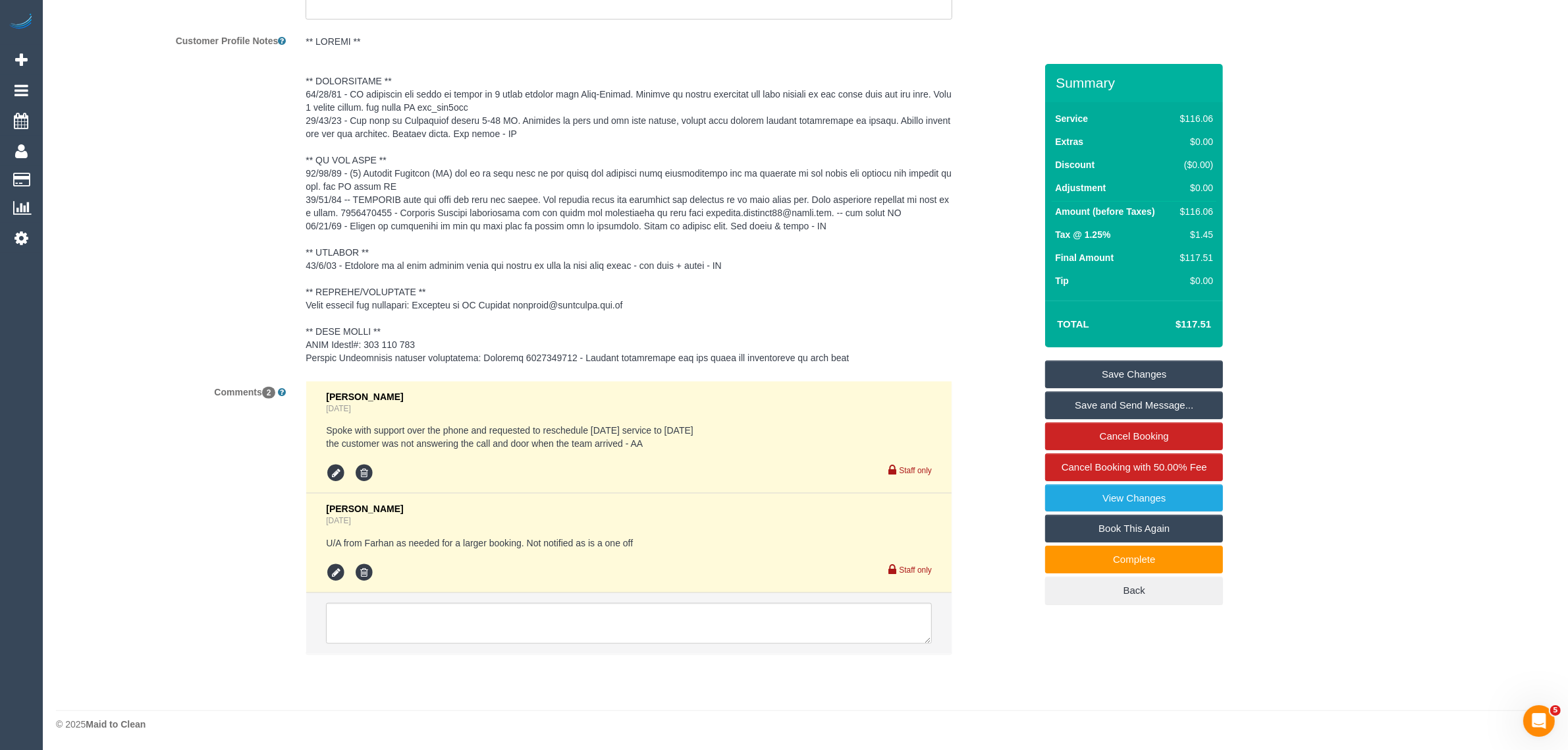
click at [196, 206] on div "Customer Profile Notes" at bounding box center [545, 200] width 999 height 341
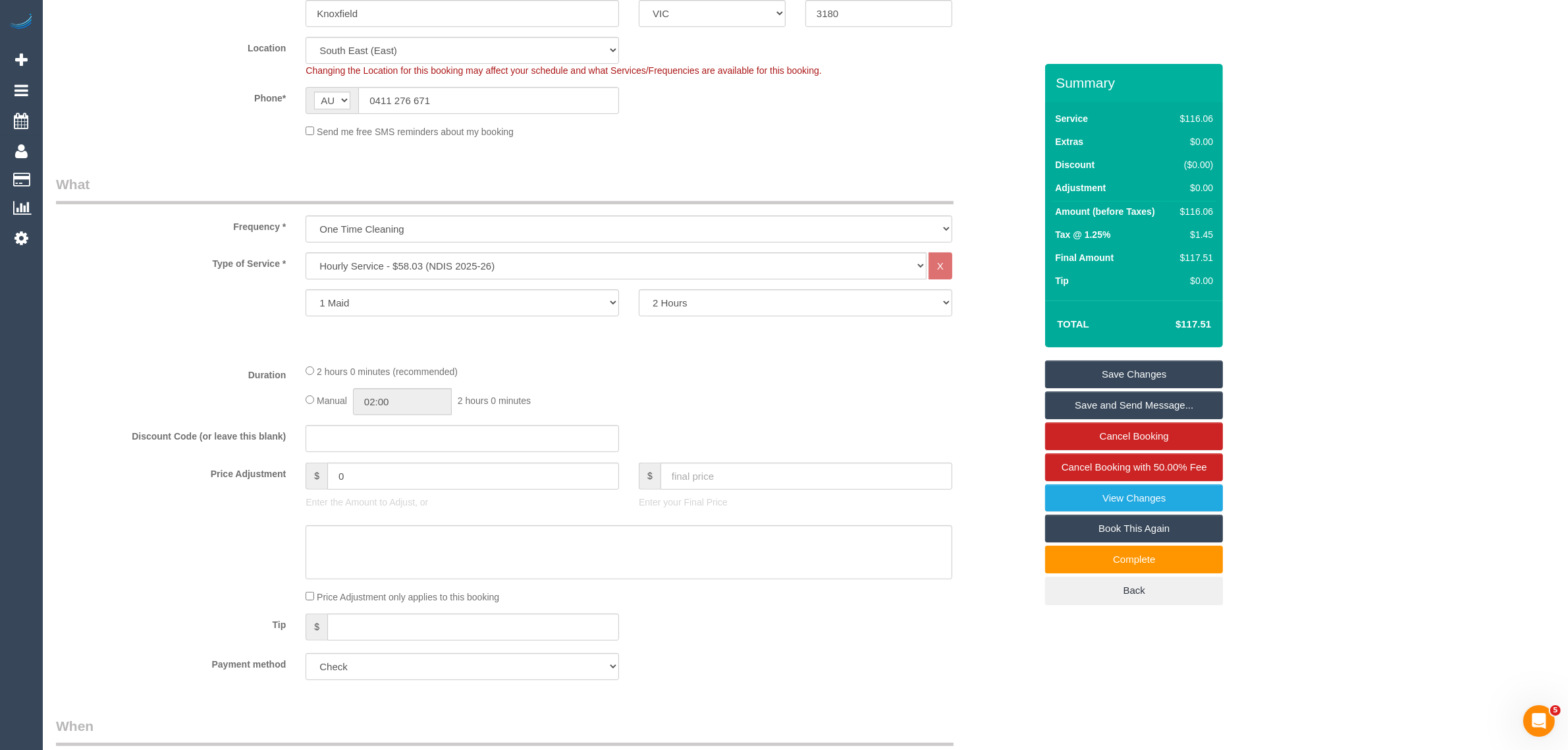
scroll to position [0, 0]
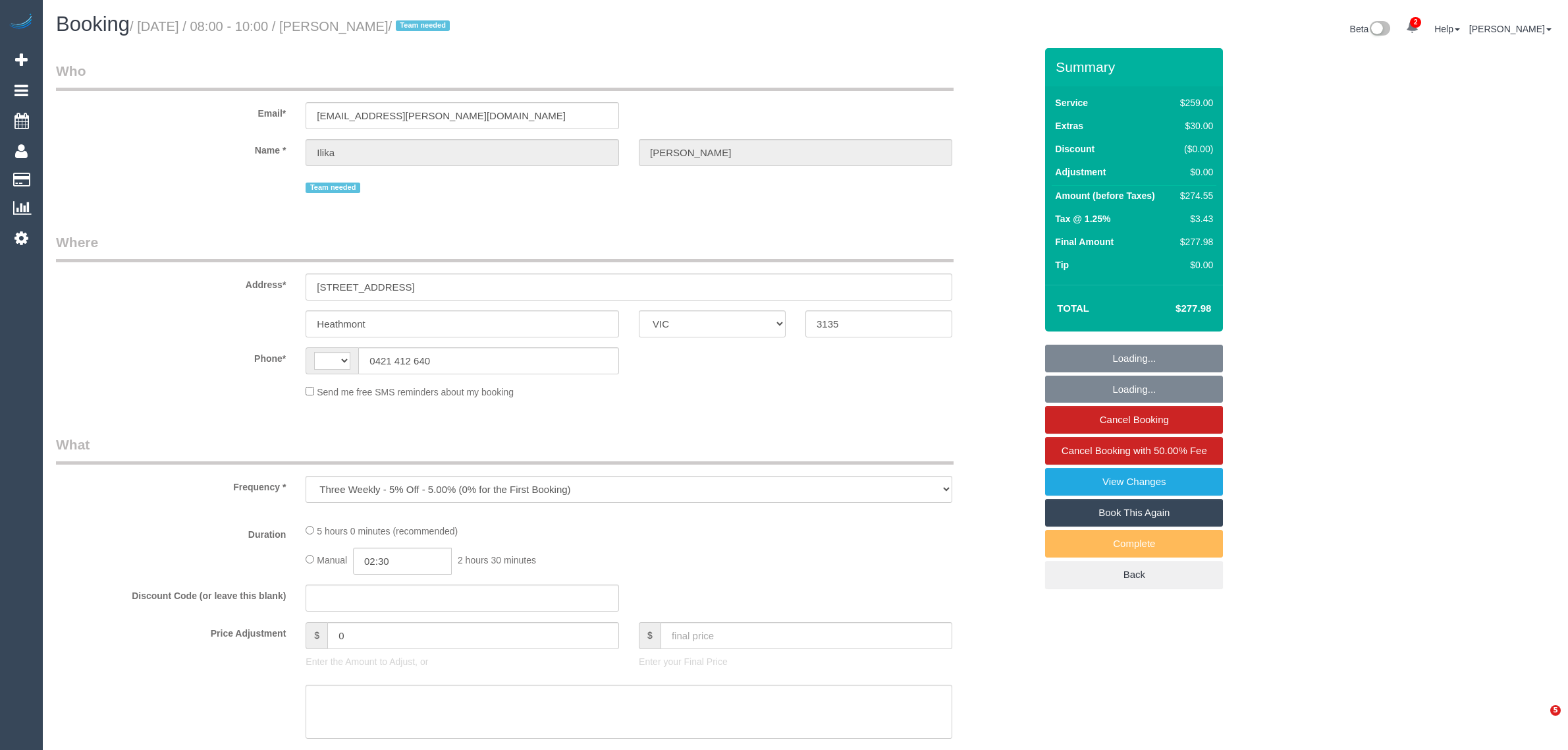
select select "VIC"
select select "string:AU"
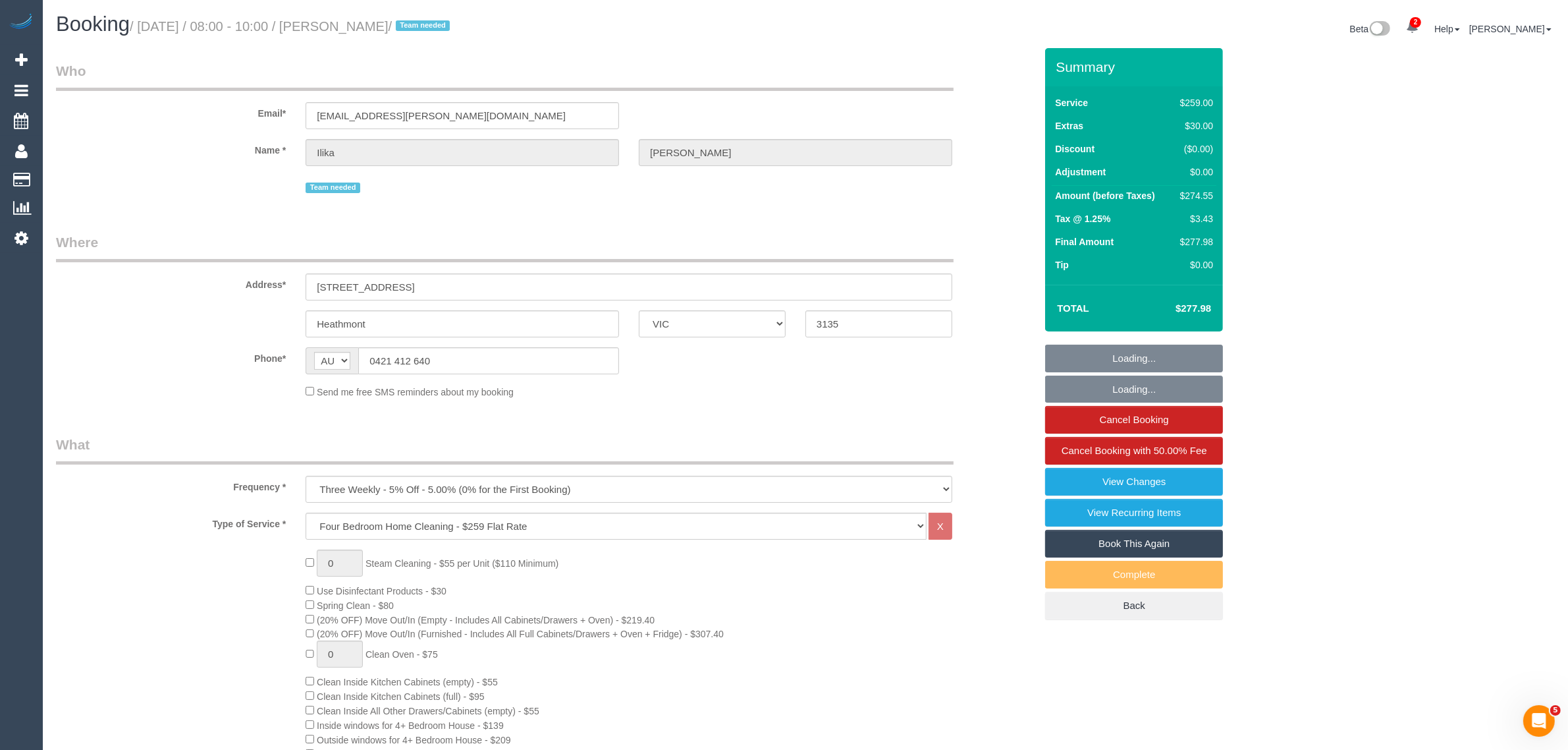
select select "number:28"
select select "number:14"
select select "number:19"
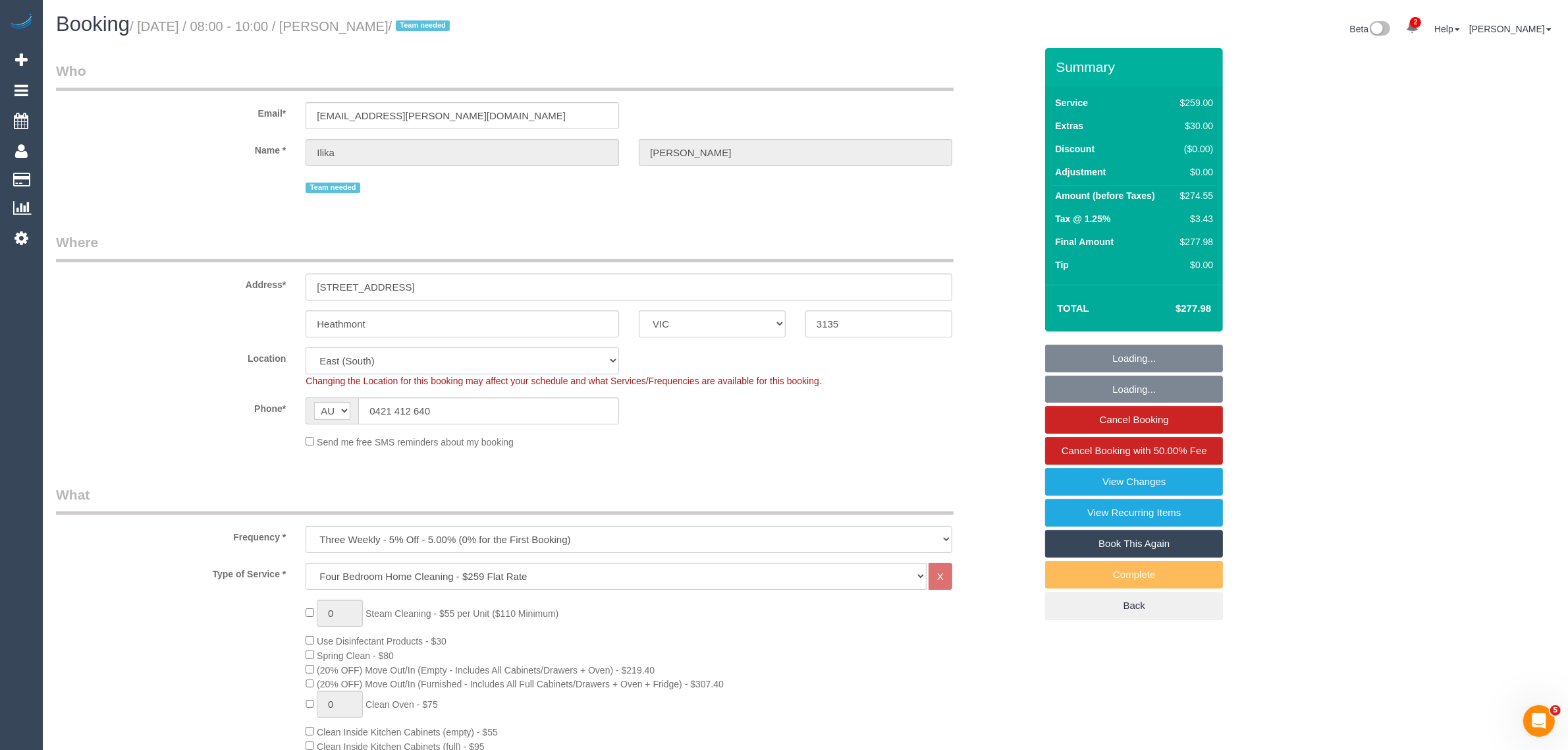
click at [445, 369] on select "Office [GEOGRAPHIC_DATA] (North) East (South) [GEOGRAPHIC_DATA] (East) [GEOGRAP…" at bounding box center [462, 361] width 313 height 27
click at [494, 411] on input "0421 412 640" at bounding box center [489, 411] width 261 height 27
select select "object:1293"
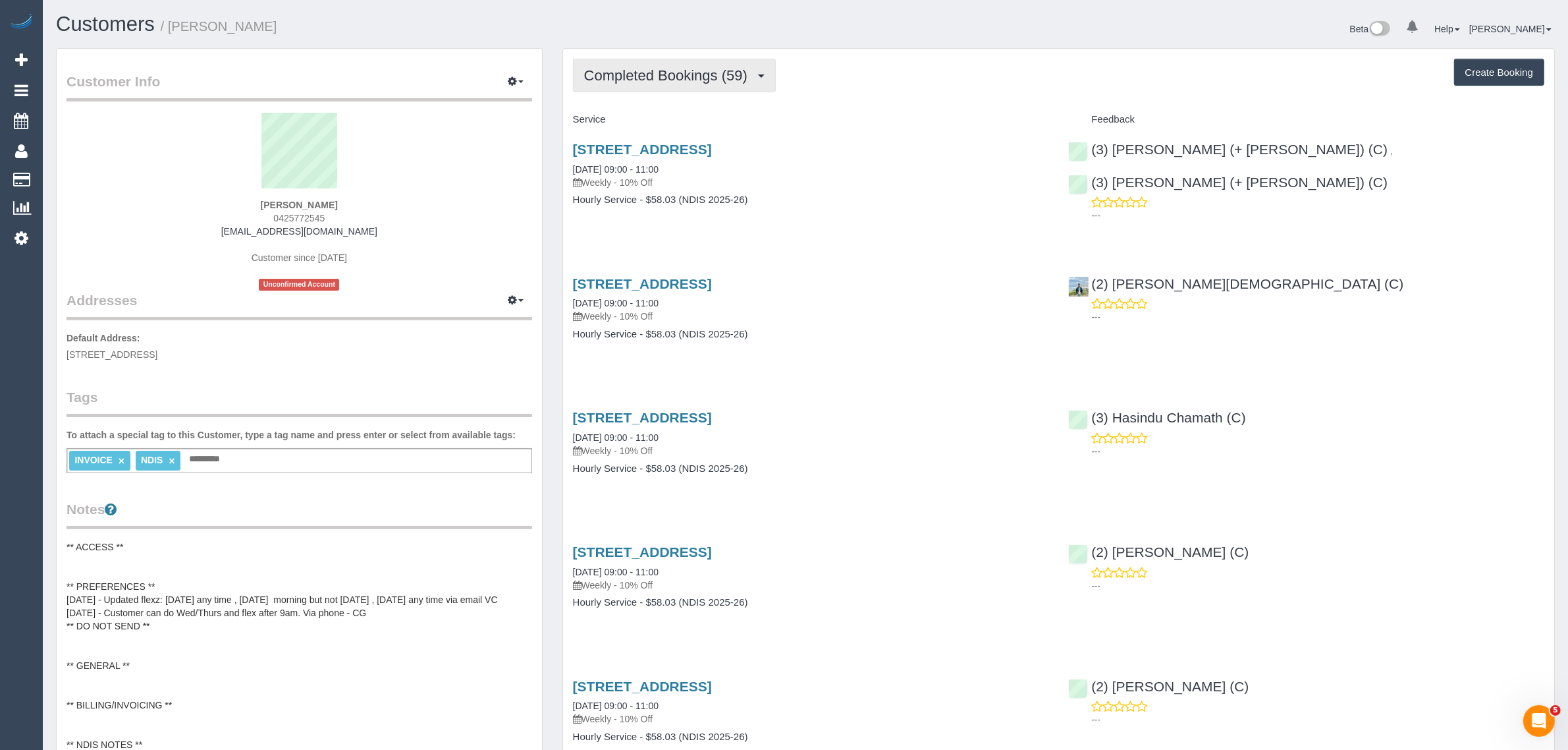
click at [677, 77] on span "Completed Bookings (59)" at bounding box center [669, 75] width 169 height 16
click at [665, 122] on link "Upcoming Bookings (11)" at bounding box center [644, 124] width 142 height 17
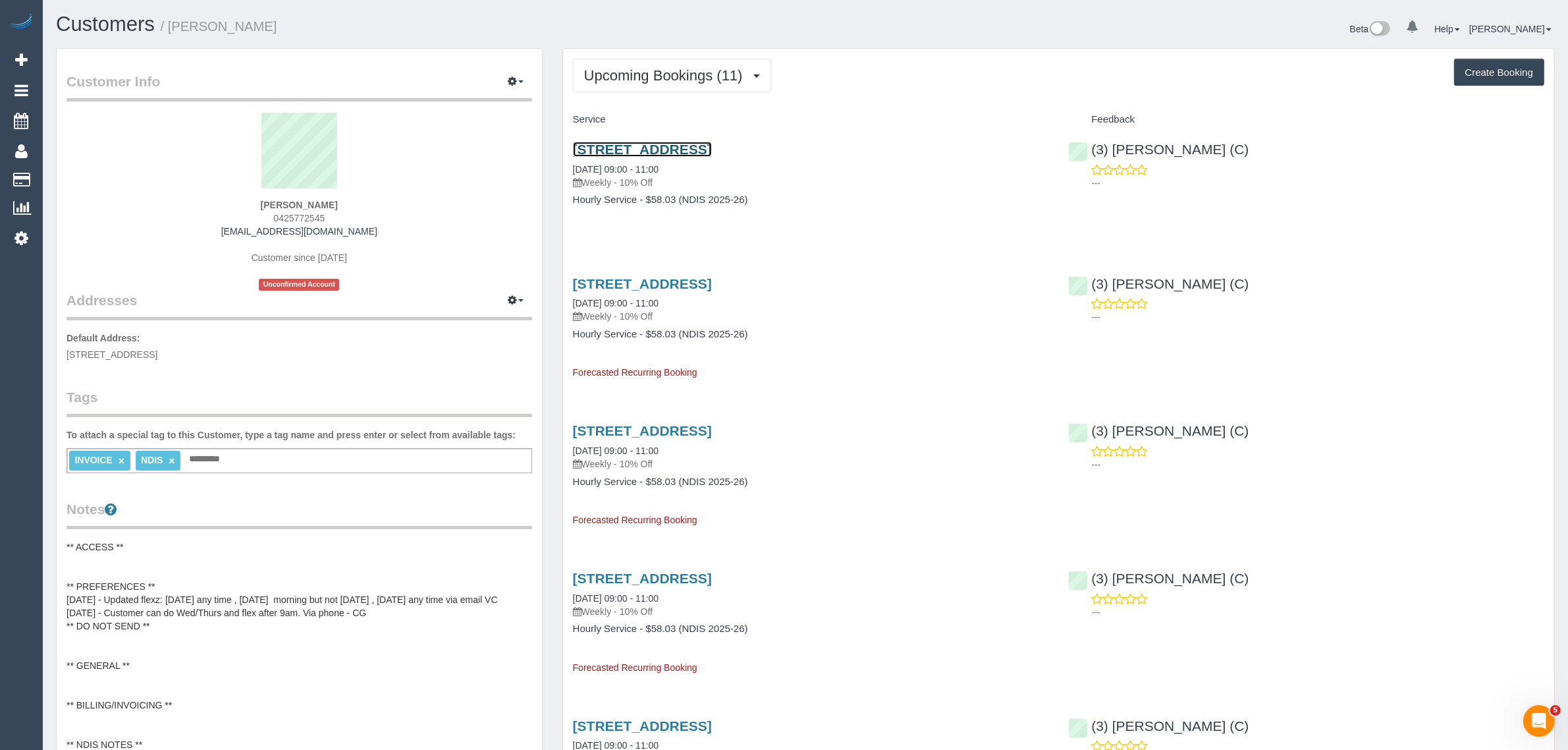
click at [689, 150] on link "32 Hickford Street, Brunswick, VIC 3056" at bounding box center [642, 149] width 139 height 15
click at [632, 71] on span "Upcoming Bookings (11)" at bounding box center [667, 75] width 165 height 16
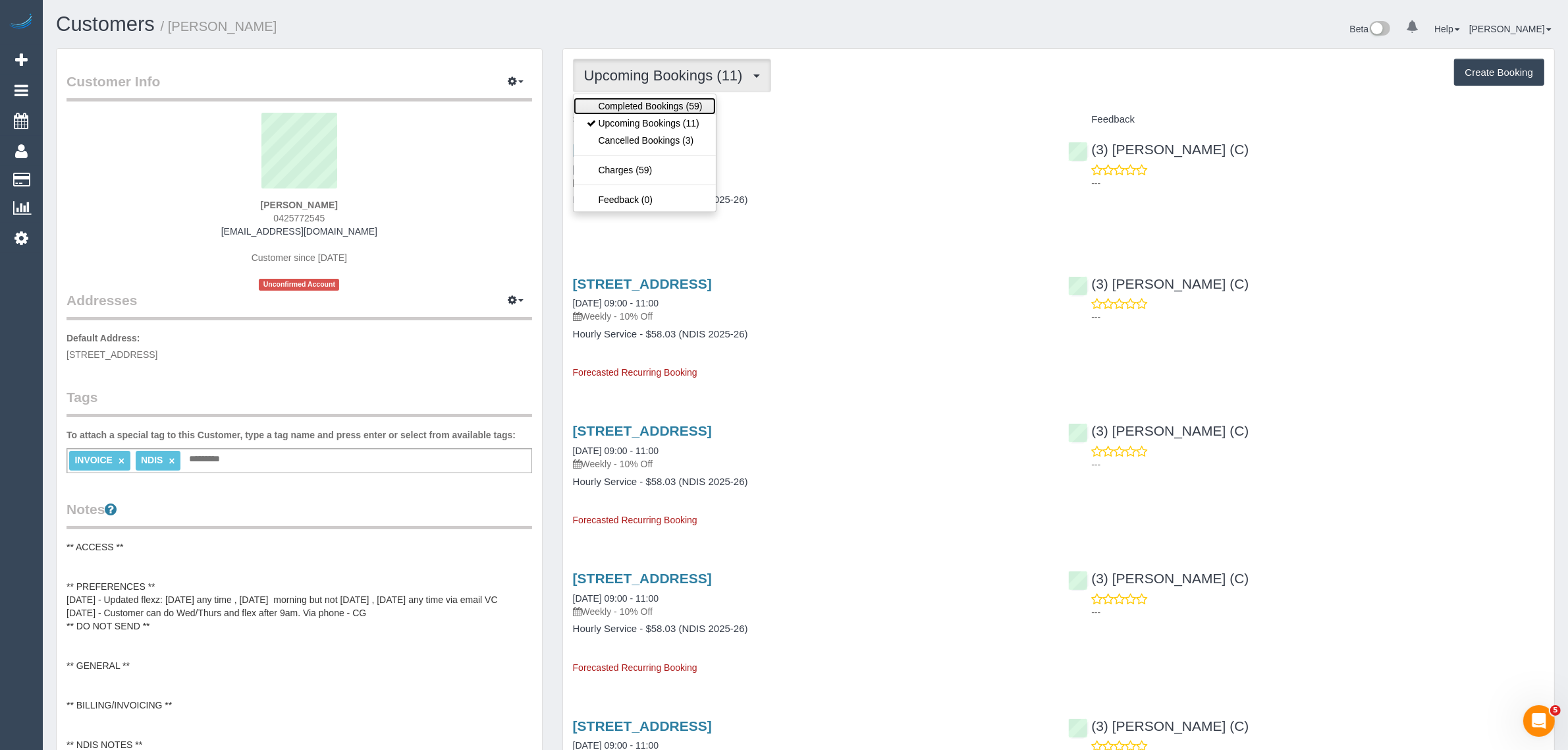
click at [634, 100] on link "Completed Bookings (59)" at bounding box center [644, 106] width 142 height 17
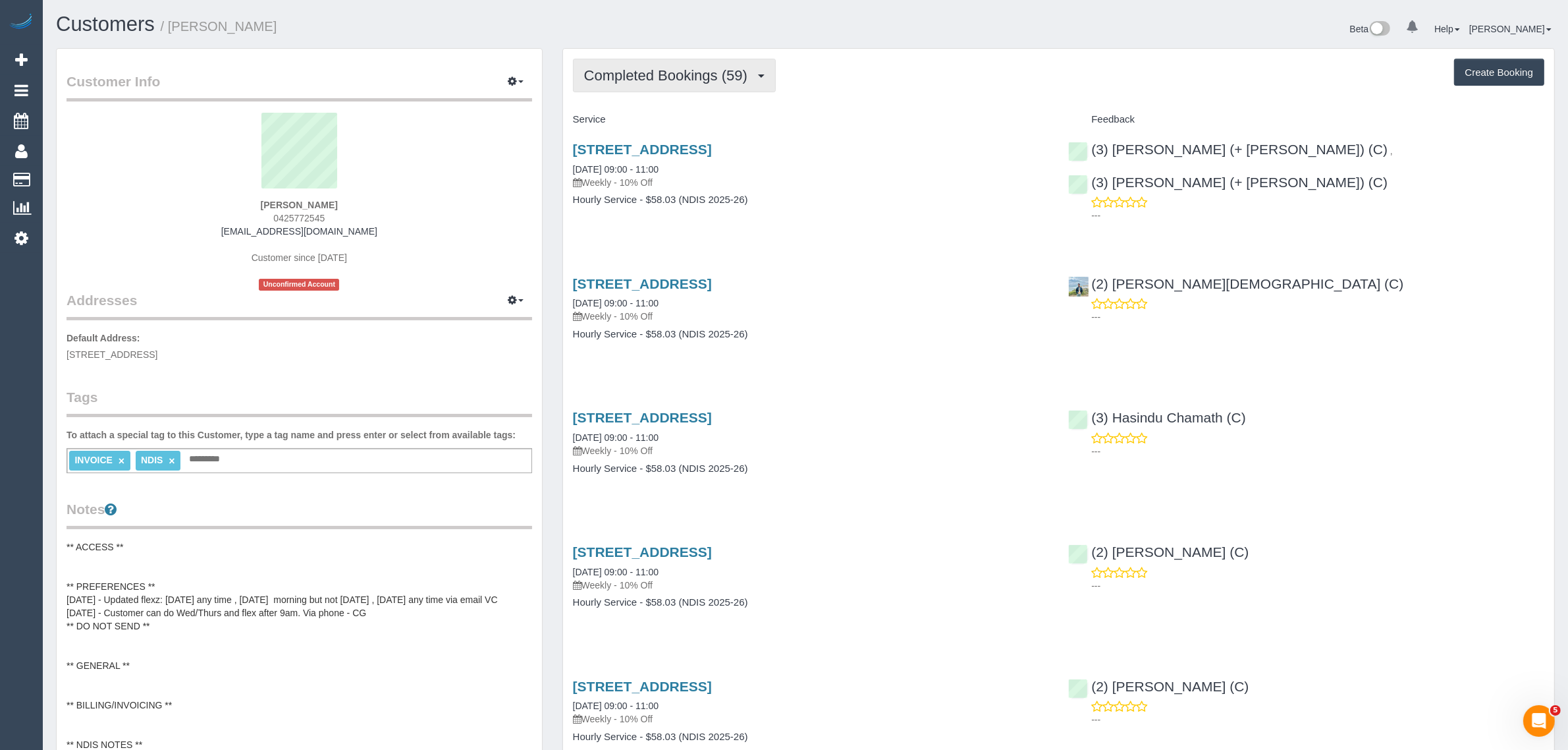
click at [660, 79] on span "Completed Bookings (59)" at bounding box center [669, 75] width 169 height 16
click at [646, 122] on link "Upcoming Bookings (11)" at bounding box center [644, 124] width 142 height 17
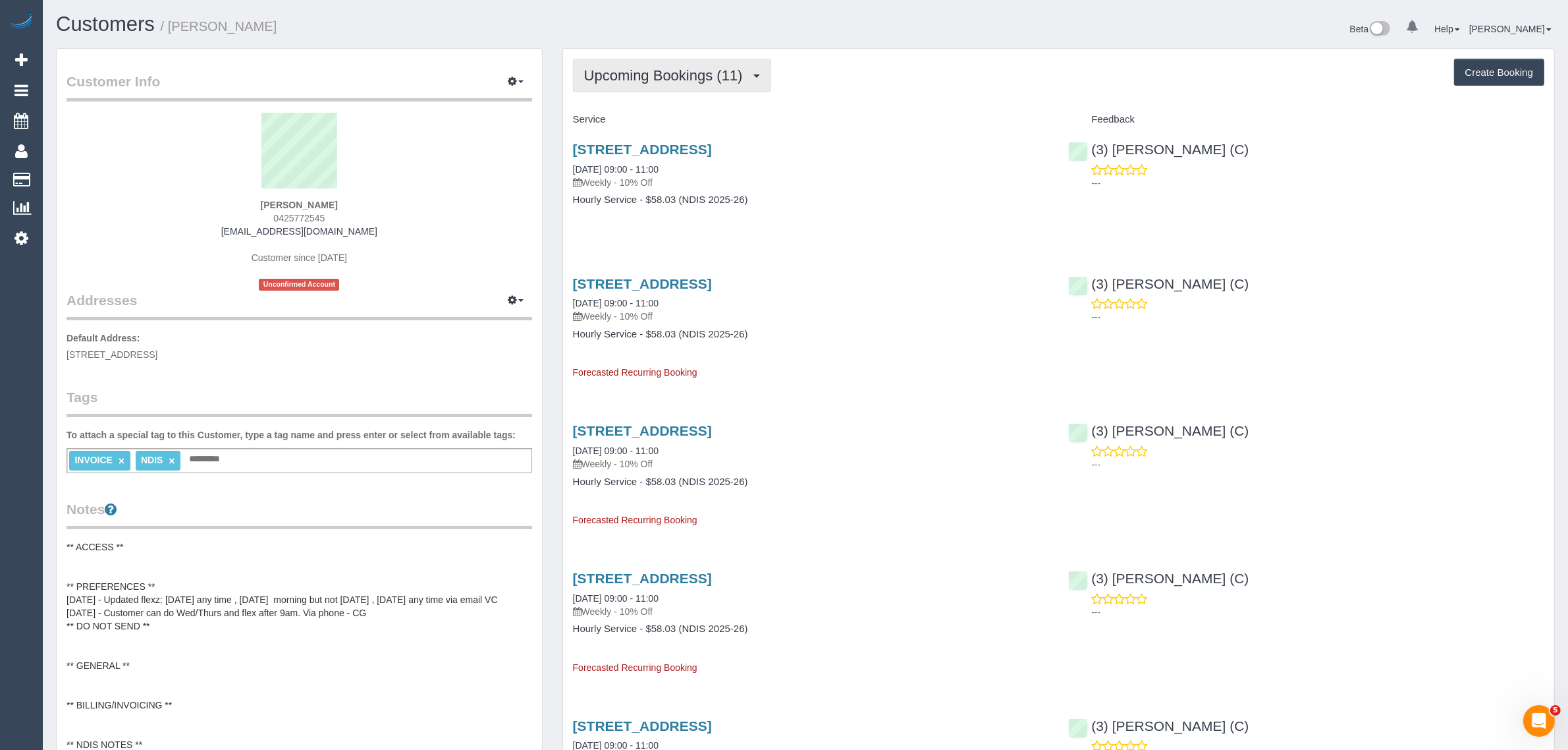
click at [682, 80] on span "Upcoming Bookings (11)" at bounding box center [667, 75] width 165 height 16
click at [658, 117] on link "Upcoming Bookings (11)" at bounding box center [644, 124] width 142 height 17
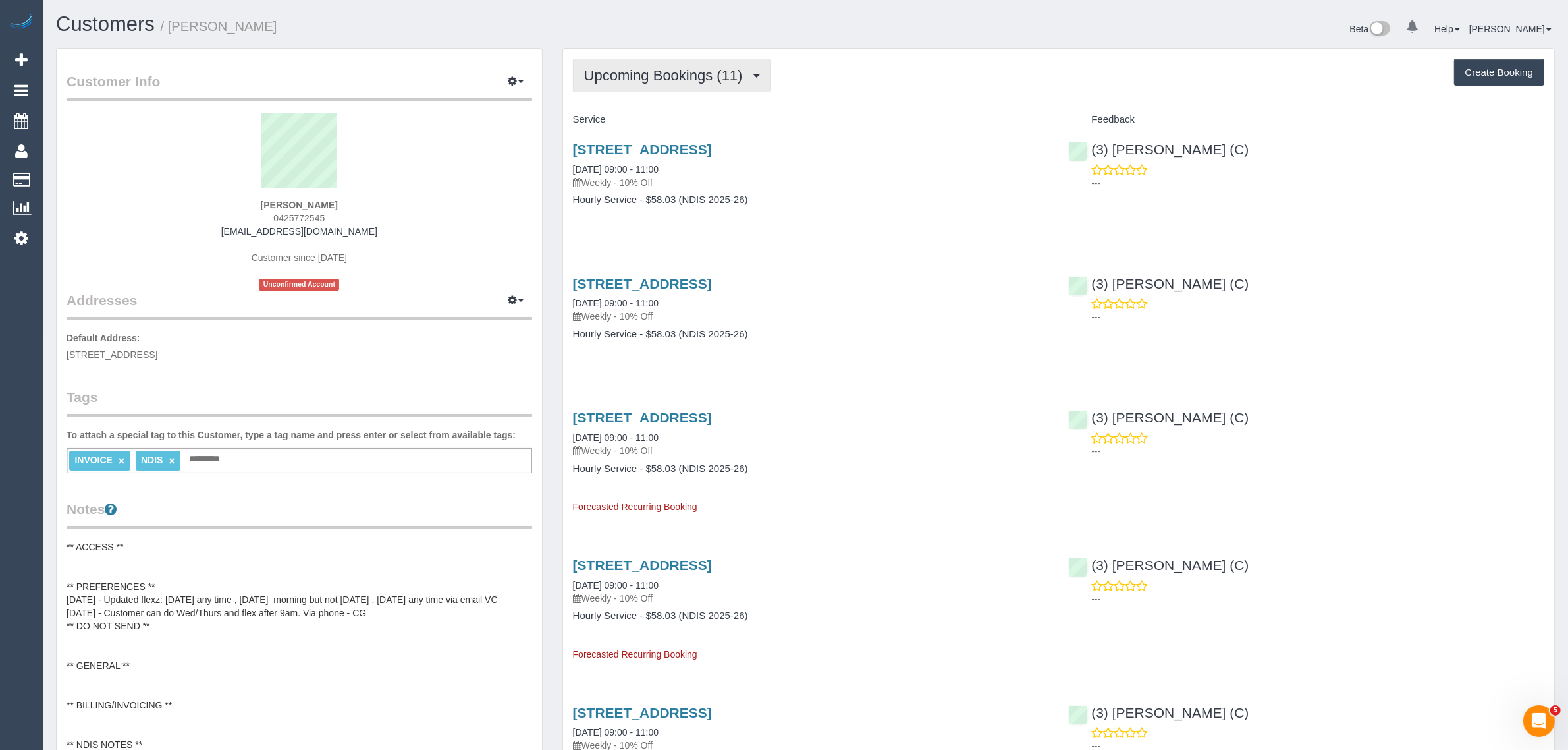
click at [624, 76] on span "Upcoming Bookings (11)" at bounding box center [667, 75] width 165 height 16
click at [617, 118] on link "Upcoming Bookings (11)" at bounding box center [644, 124] width 142 height 17
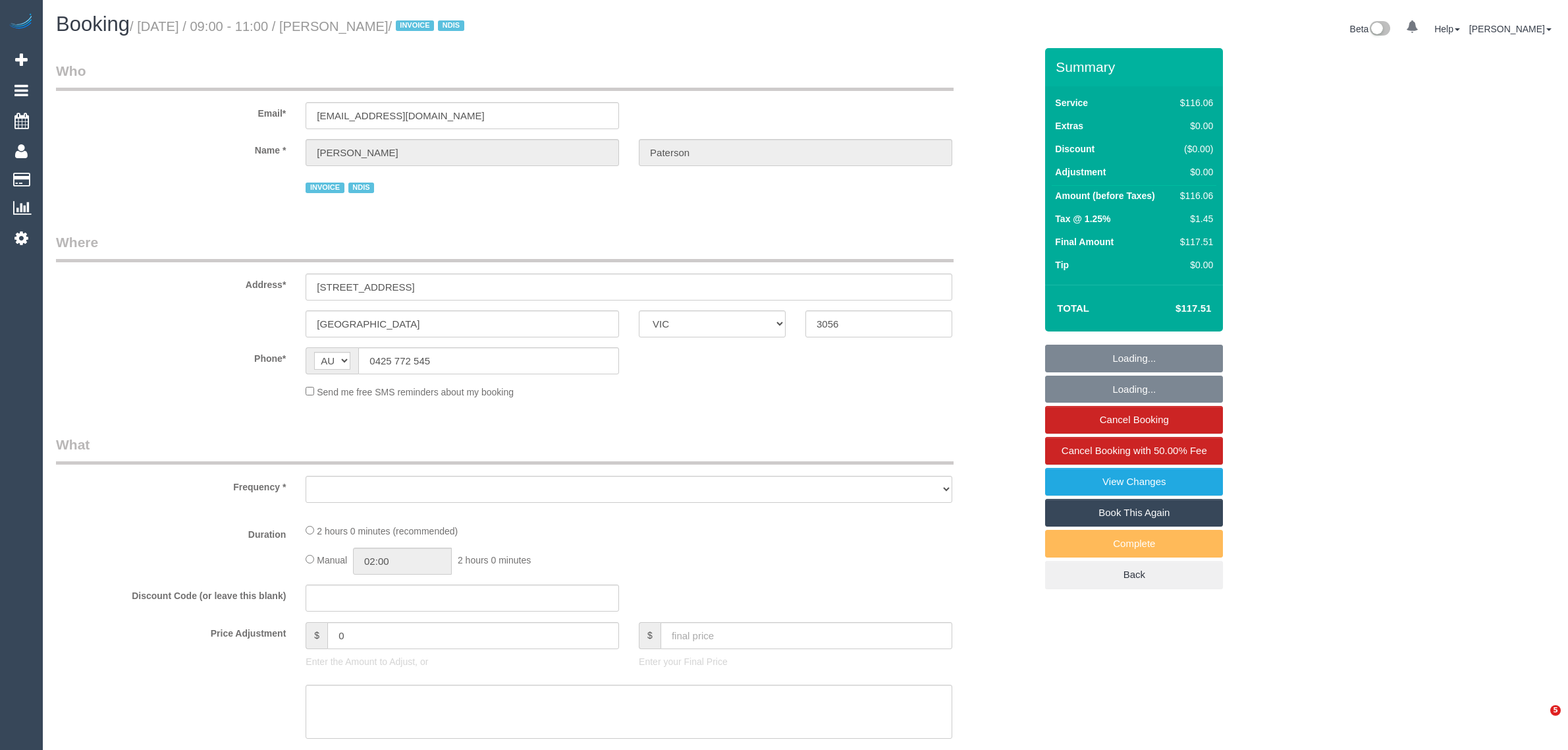
select select "VIC"
select select "object:682"
select select "number:28"
select select "number:14"
select select "number:19"
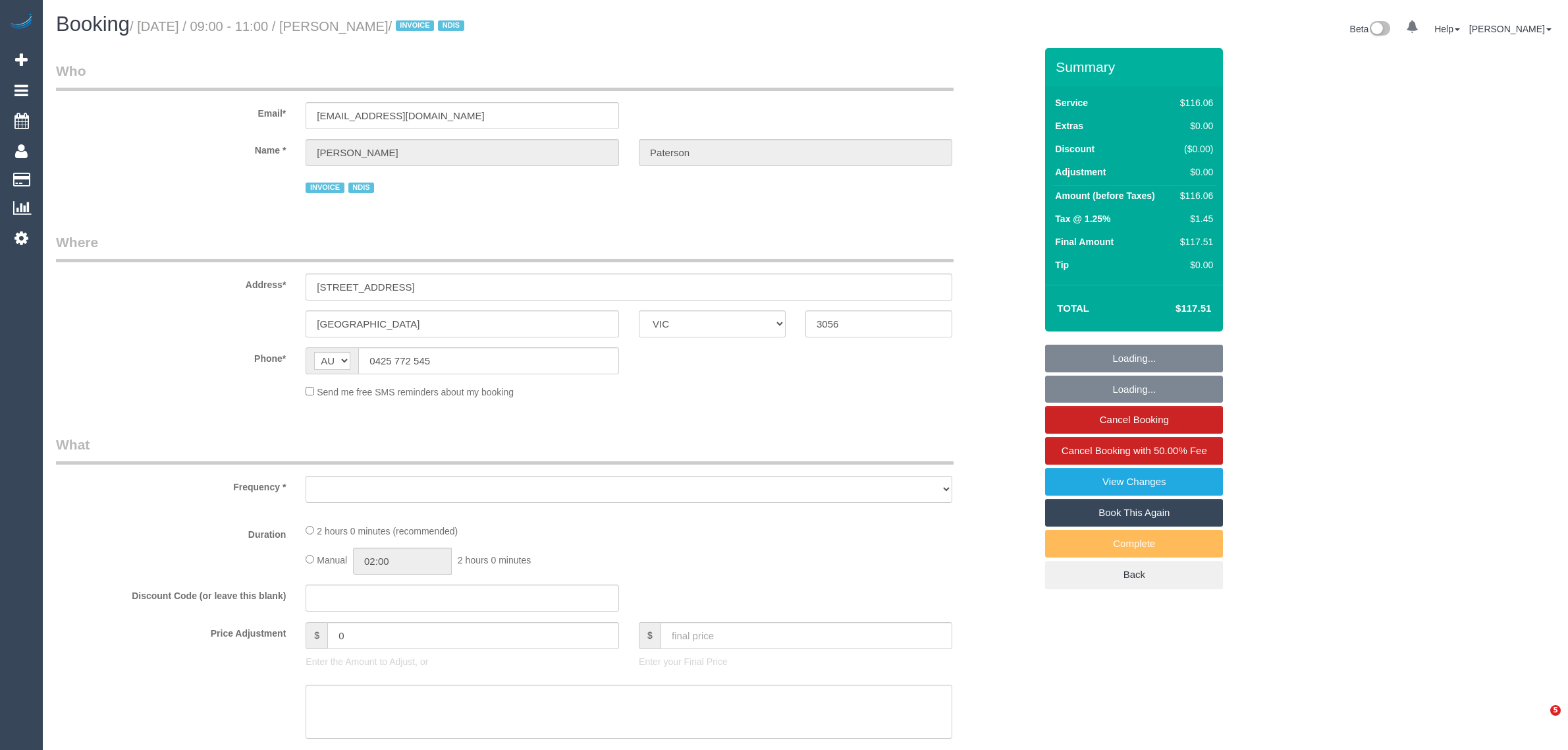
select select "number:36"
select select "number:33"
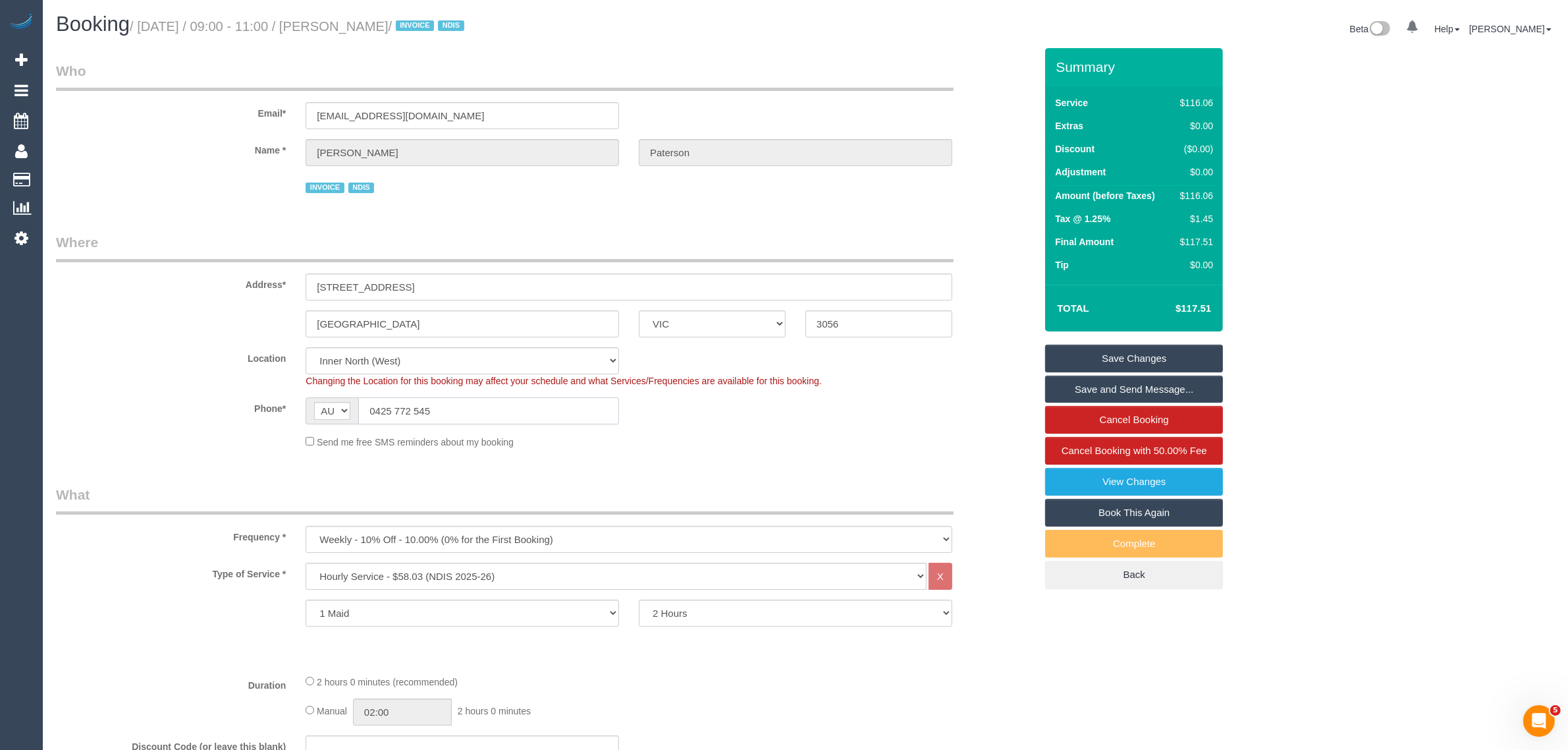
click at [468, 399] on input "0425 772 545" at bounding box center [489, 411] width 261 height 27
click at [739, 436] on div "Send me free SMS reminders about my booking" at bounding box center [629, 441] width 666 height 14
click at [519, 417] on input "0425 772 545" at bounding box center [489, 411] width 261 height 27
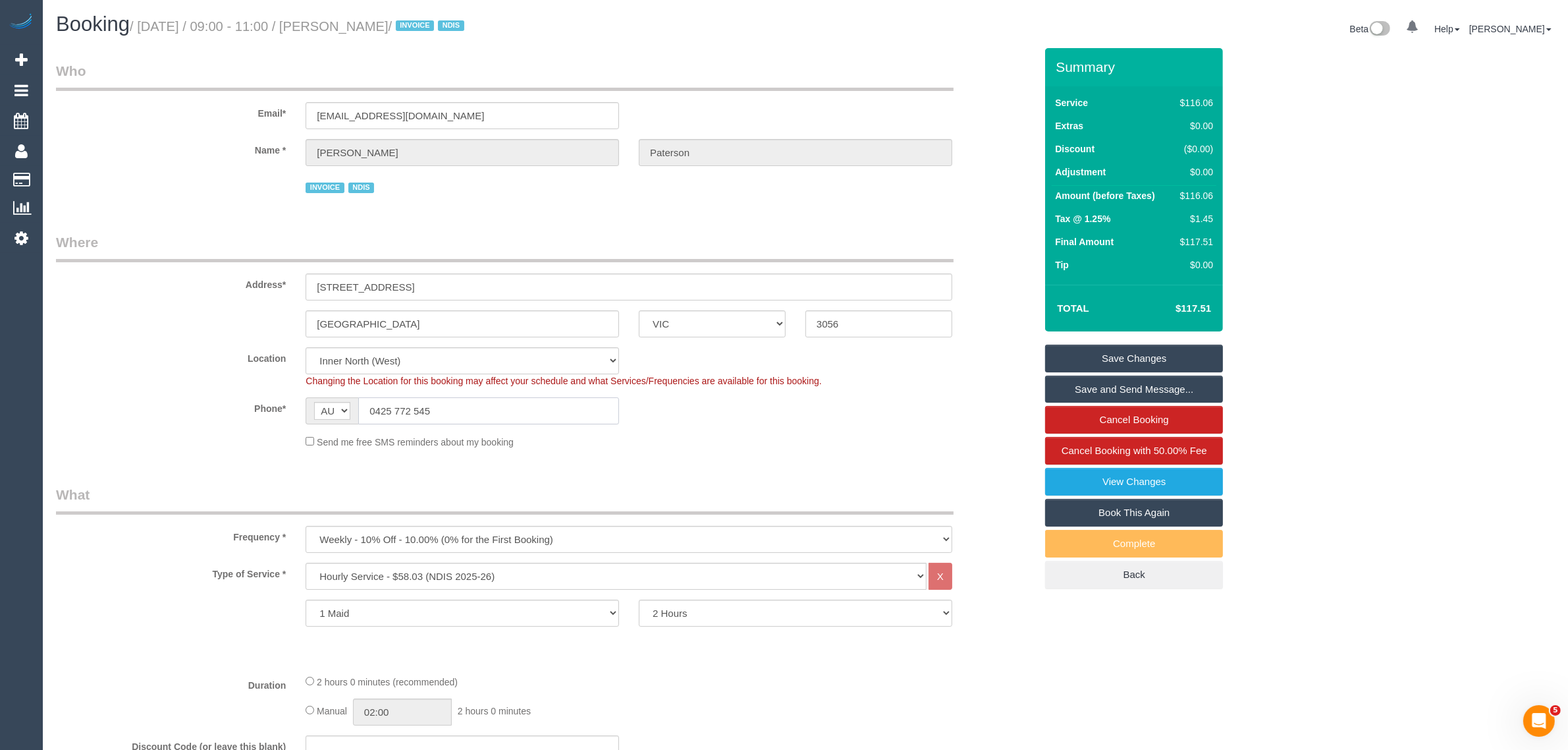
click at [519, 417] on input "0425 772 545" at bounding box center [489, 411] width 261 height 27
click at [665, 235] on legend "Where" at bounding box center [505, 247] width 898 height 30
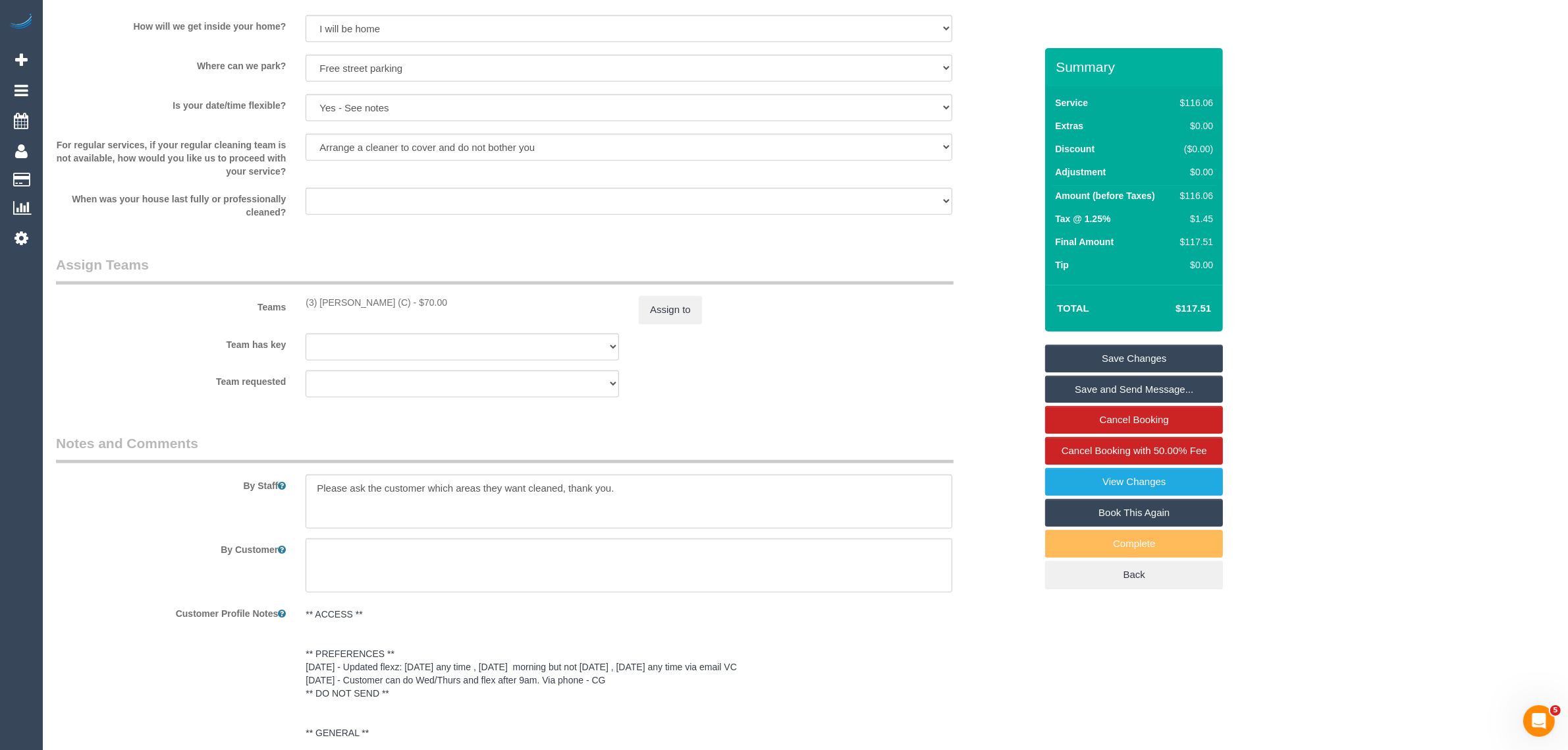
scroll to position [1388, 0]
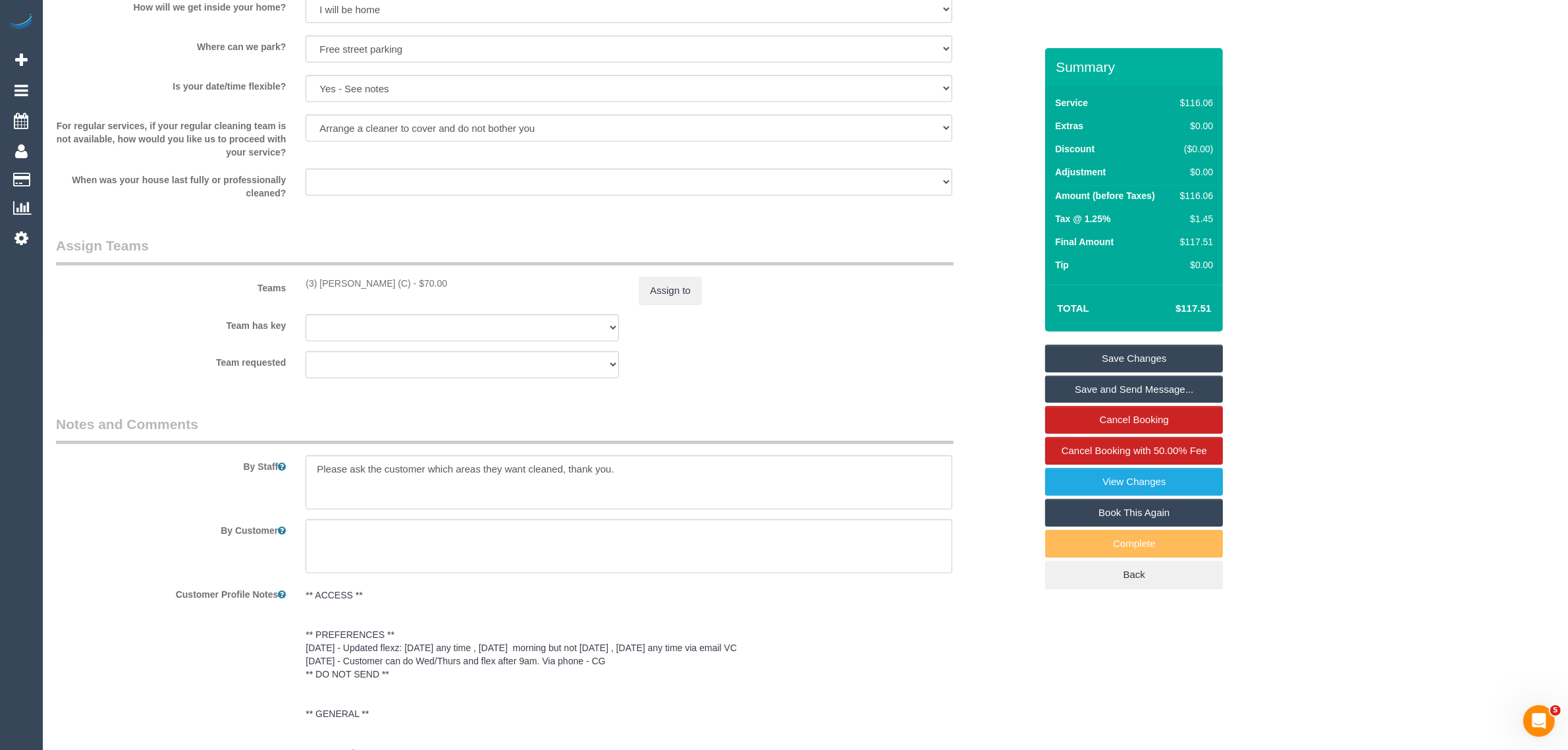
click at [479, 264] on legend "Assign Teams" at bounding box center [505, 251] width 898 height 30
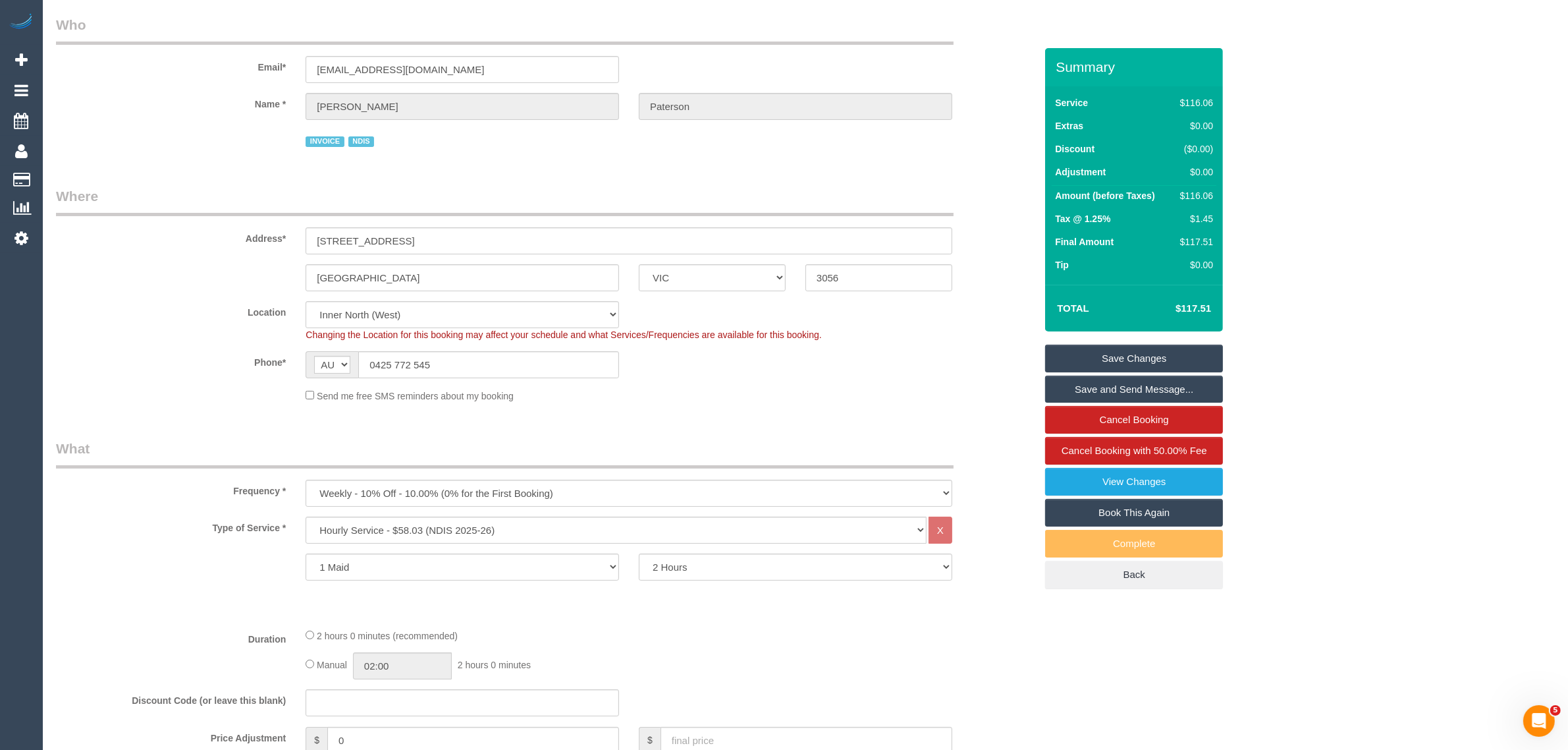
scroll to position [0, 0]
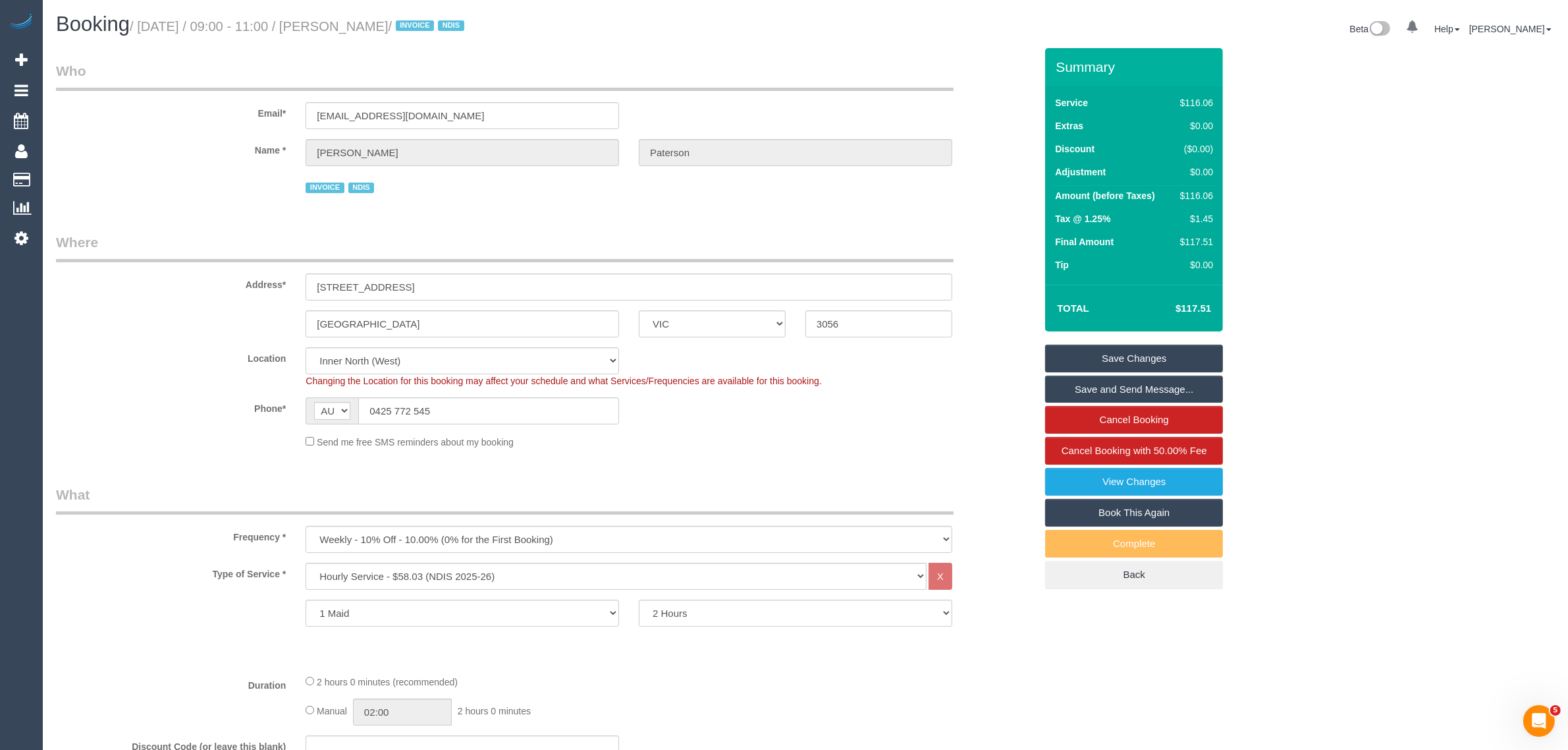
click at [178, 387] on sui-booking-location "Location Office City East (North) East (South) Inner East Inner North (East) In…" at bounding box center [545, 397] width 979 height 101
click at [929, 201] on fieldset "Who Email* oleander.paterson@gmail.com Name * Craig Paterson INVOICE NDIS" at bounding box center [545, 134] width 979 height 145
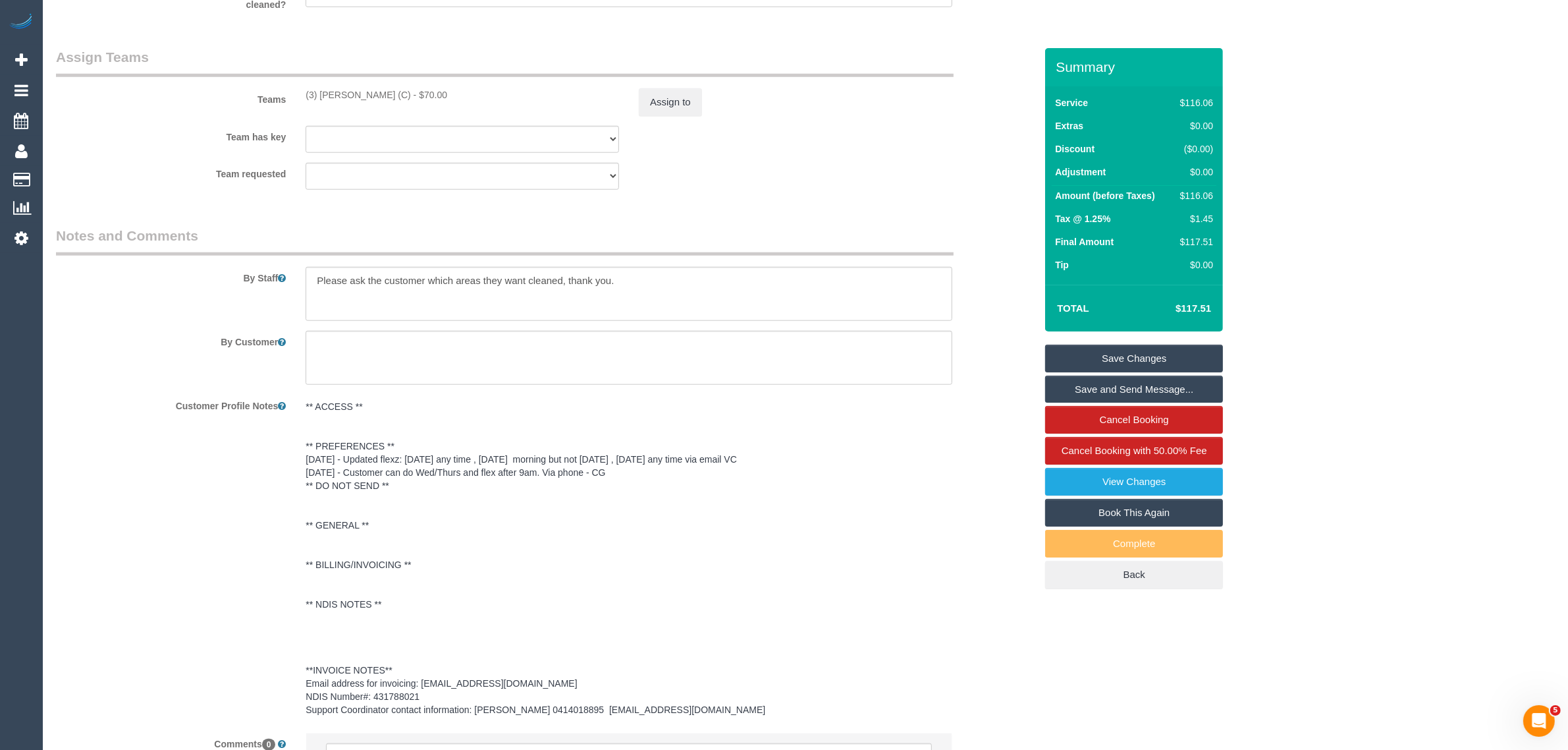
scroll to position [1716, 0]
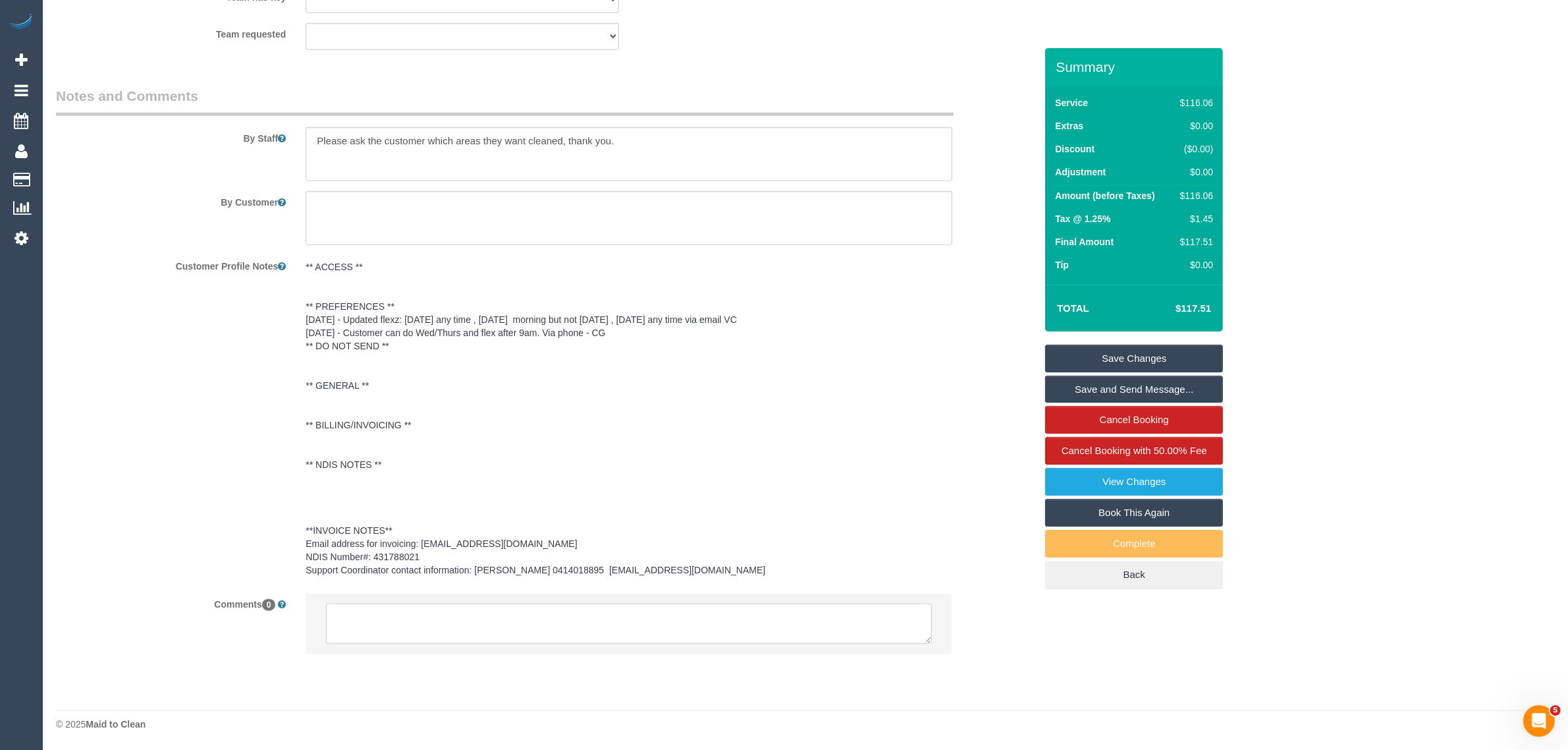
click at [675, 628] on textarea at bounding box center [629, 624] width 606 height 41
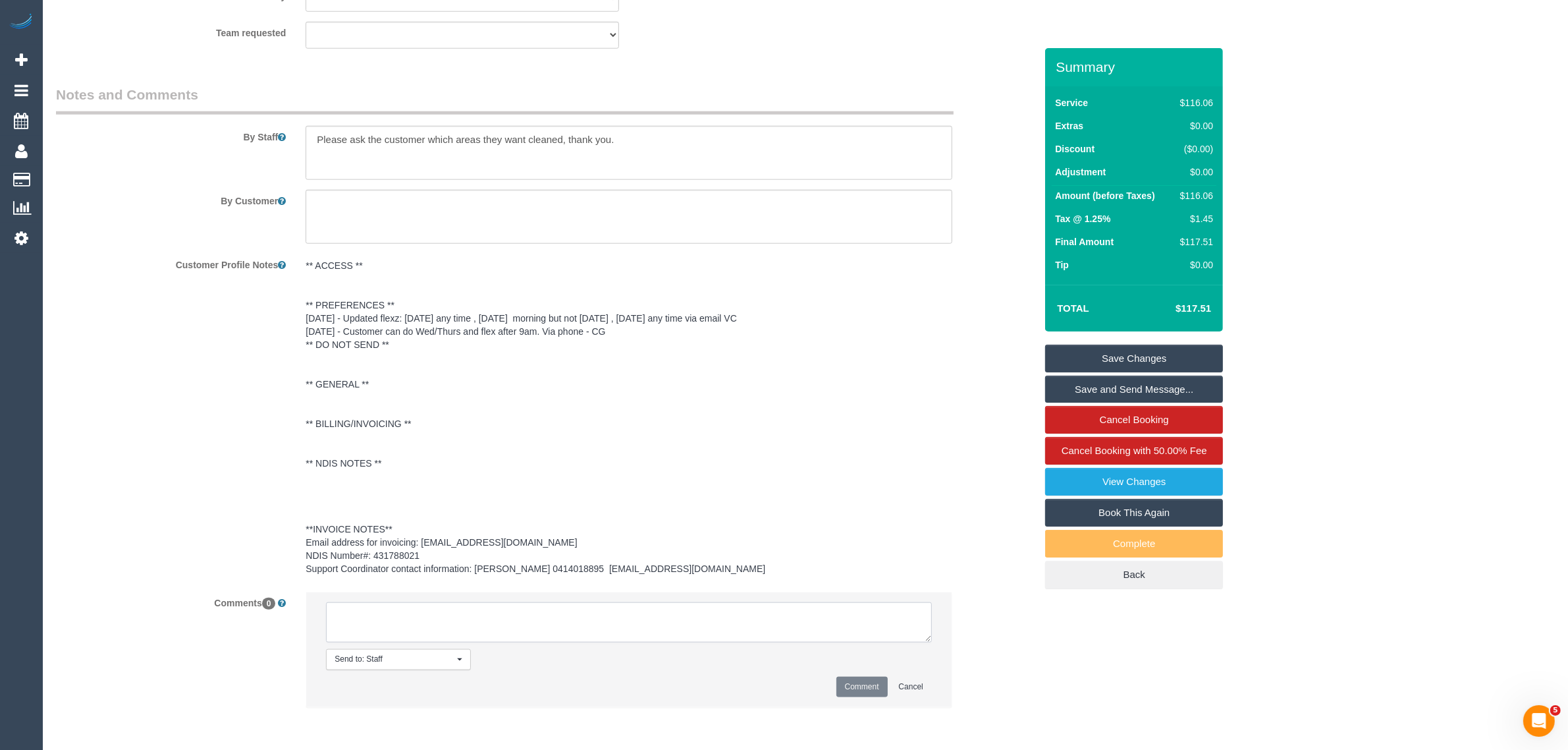
paste textarea "Cleaner(s) Unassigned: Reason Unassigned: Contact via: Which message sent: Addi…"
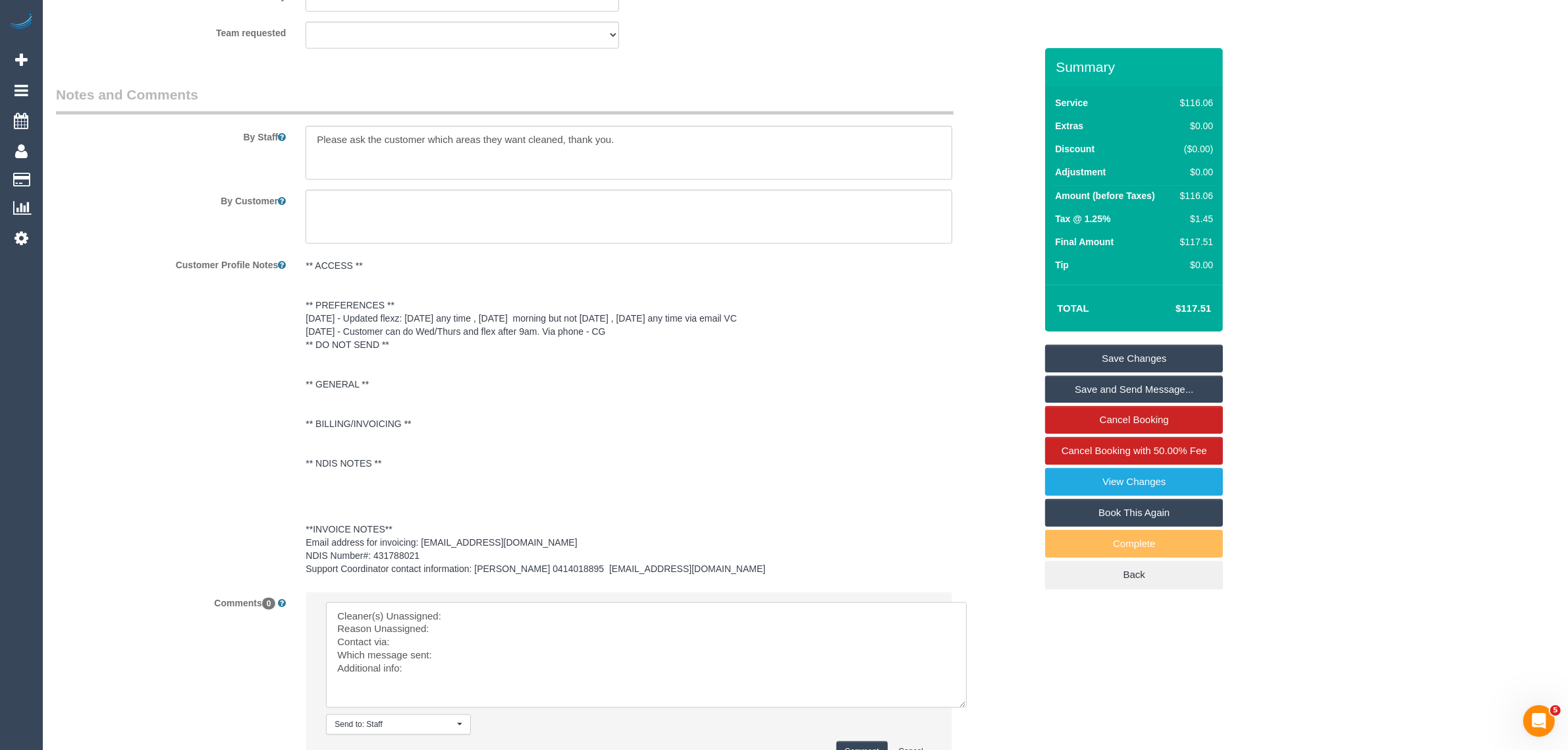
scroll to position [2, 0]
drag, startPoint x: 925, startPoint y: 632, endPoint x: 962, endPoint y: 696, distance: 73.9
click at [962, 696] on textarea at bounding box center [646, 655] width 640 height 106
click at [335, 621] on textarea at bounding box center [646, 655] width 640 height 106
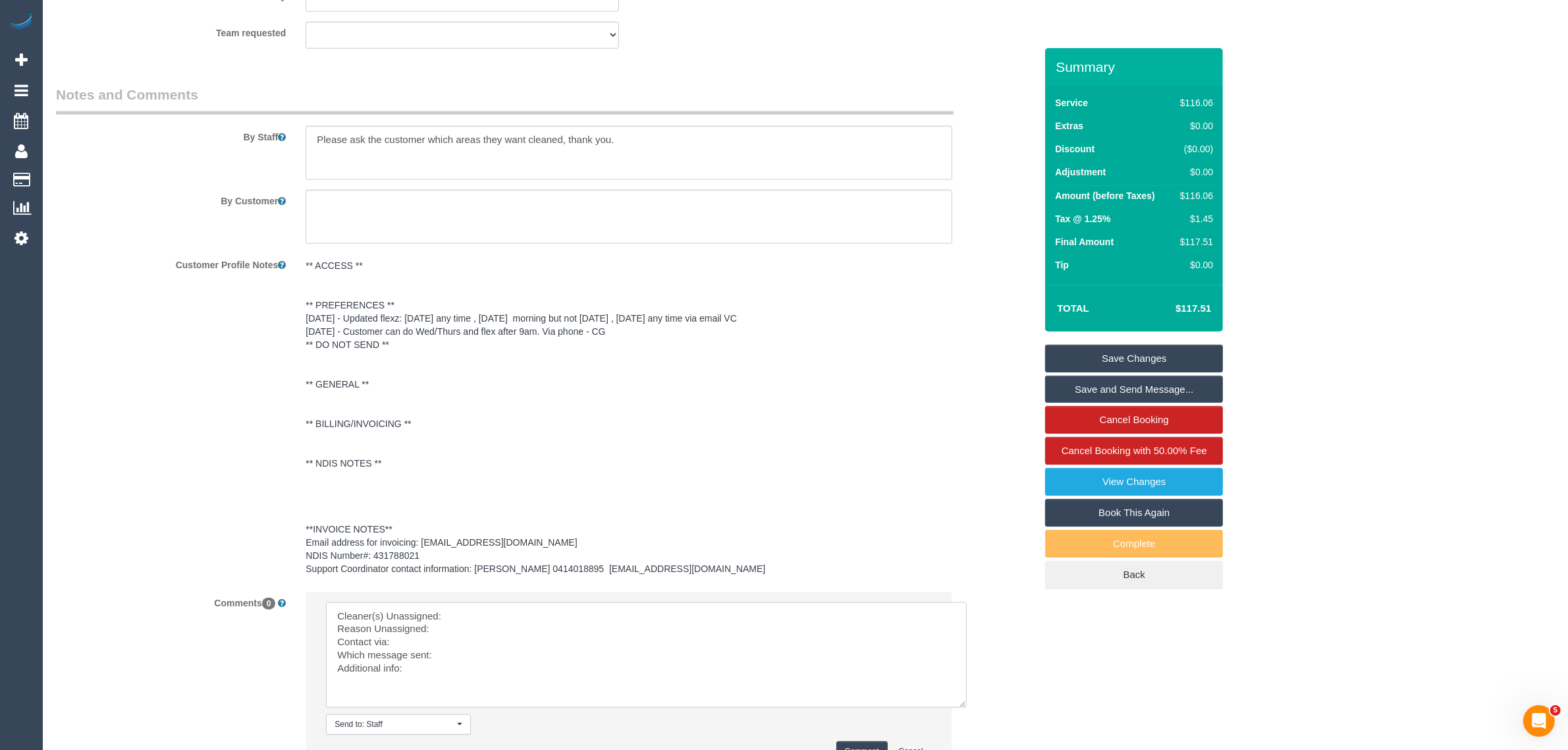
click at [521, 614] on textarea at bounding box center [646, 655] width 640 height 106
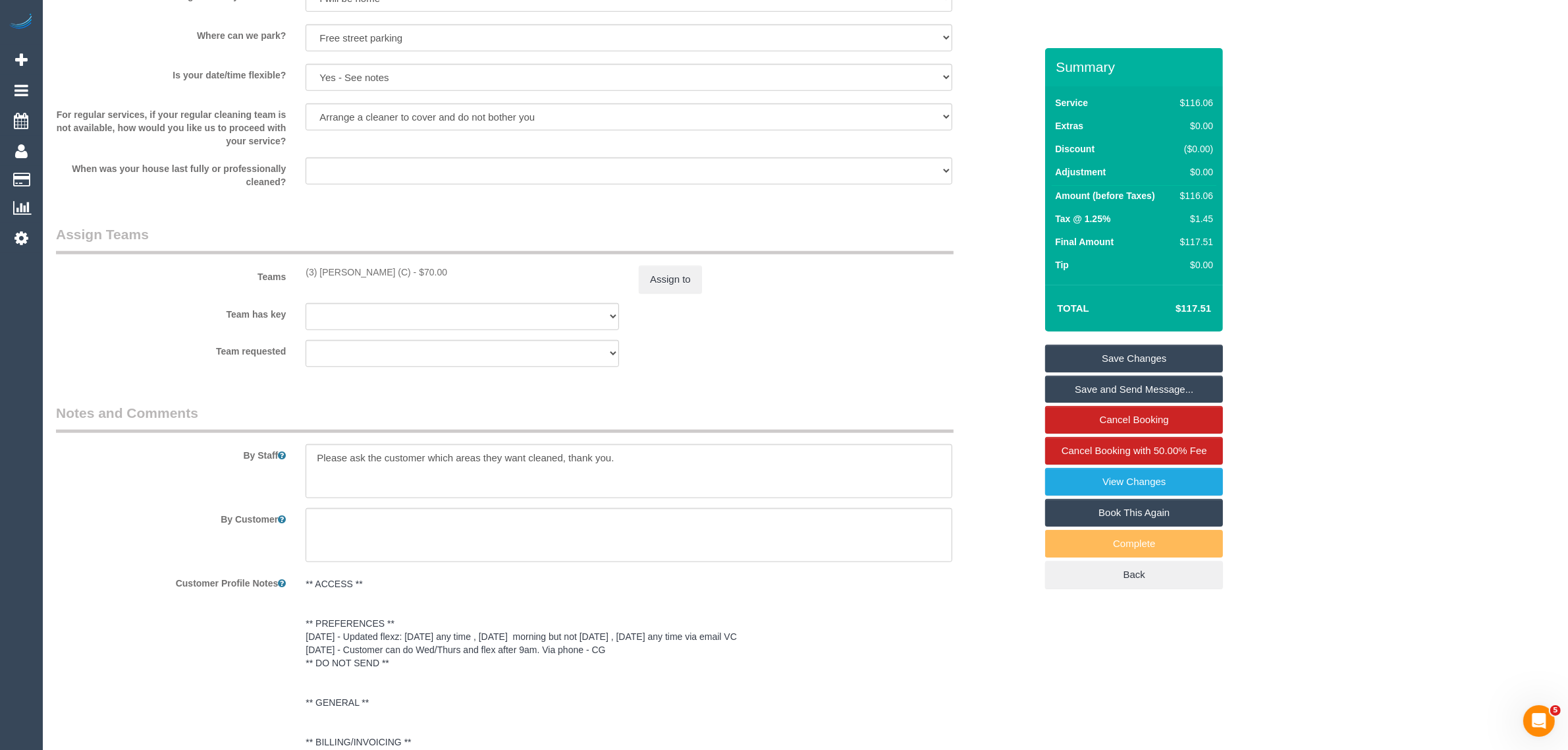
scroll to position [1388, 0]
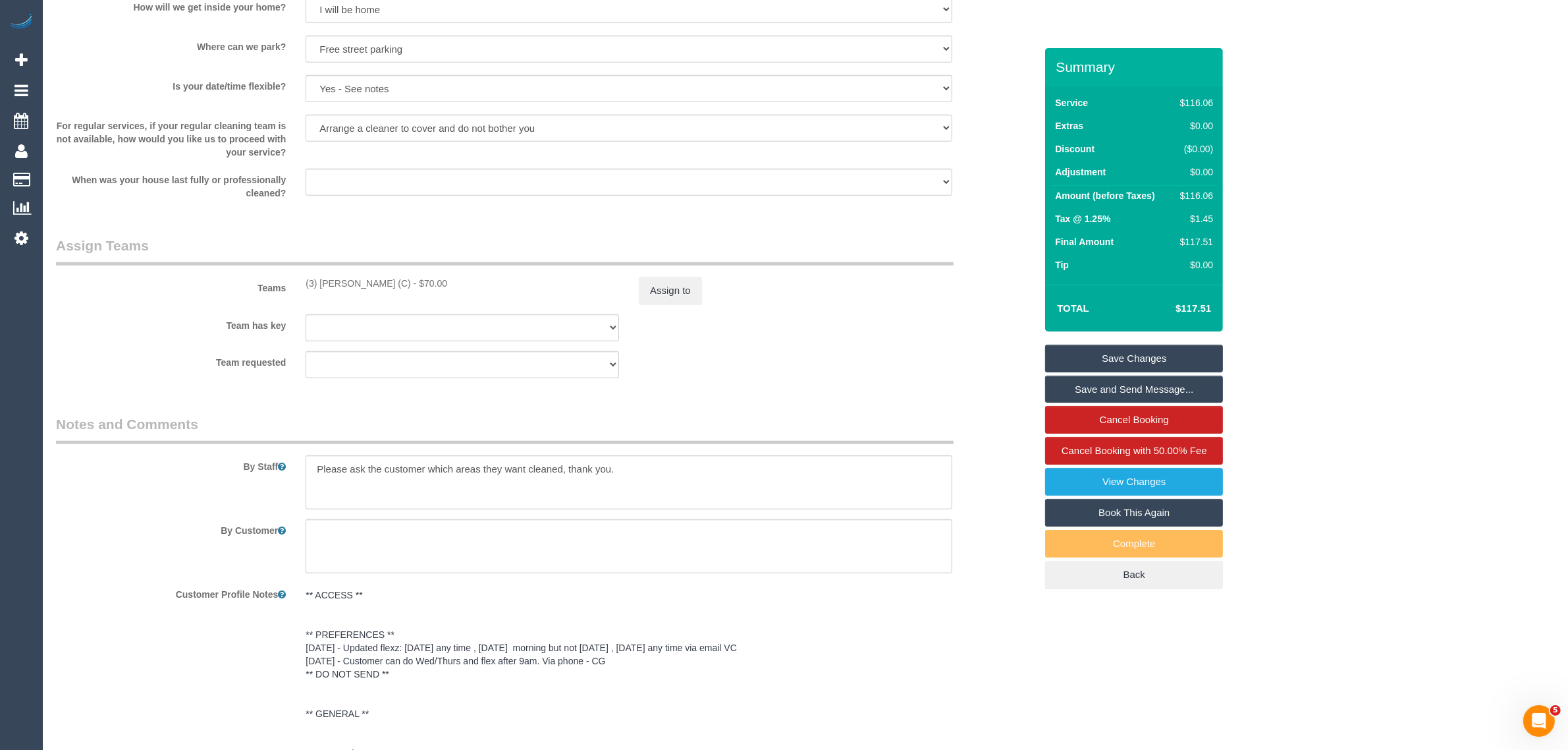
drag, startPoint x: 298, startPoint y: 282, endPoint x: 405, endPoint y: 279, distance: 107.0
click at [405, 279] on div "(3) Damian Maynes (C) - $70.00" at bounding box center [462, 283] width 333 height 13
copy div "(3) Damian Maynes (C)"
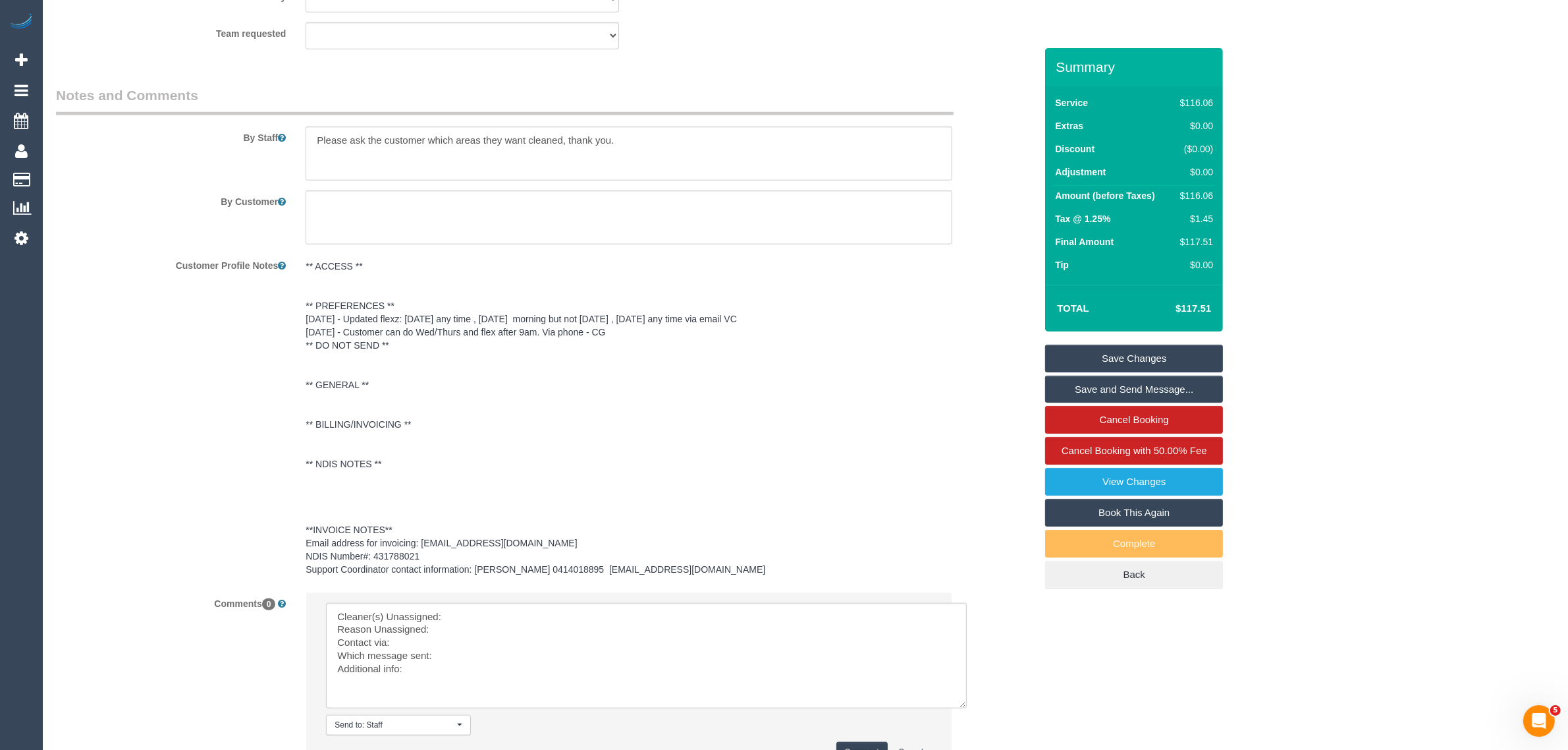
scroll to position [1716, 0]
click at [541, 618] on textarea at bounding box center [646, 655] width 640 height 106
paste textarea "(3) Damian Maynes (C)"
click at [469, 626] on textarea at bounding box center [646, 655] width 640 height 106
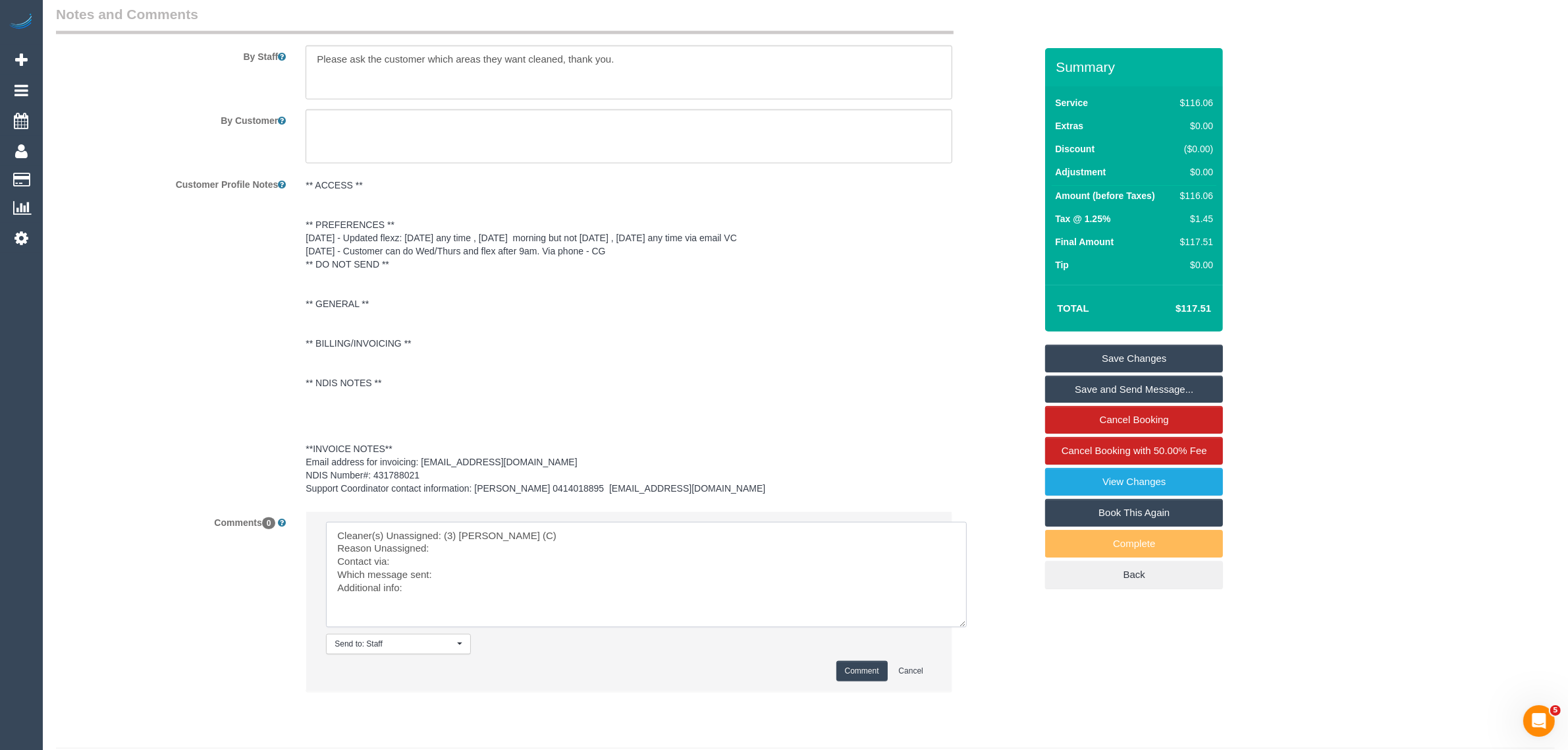
scroll to position [1836, 0]
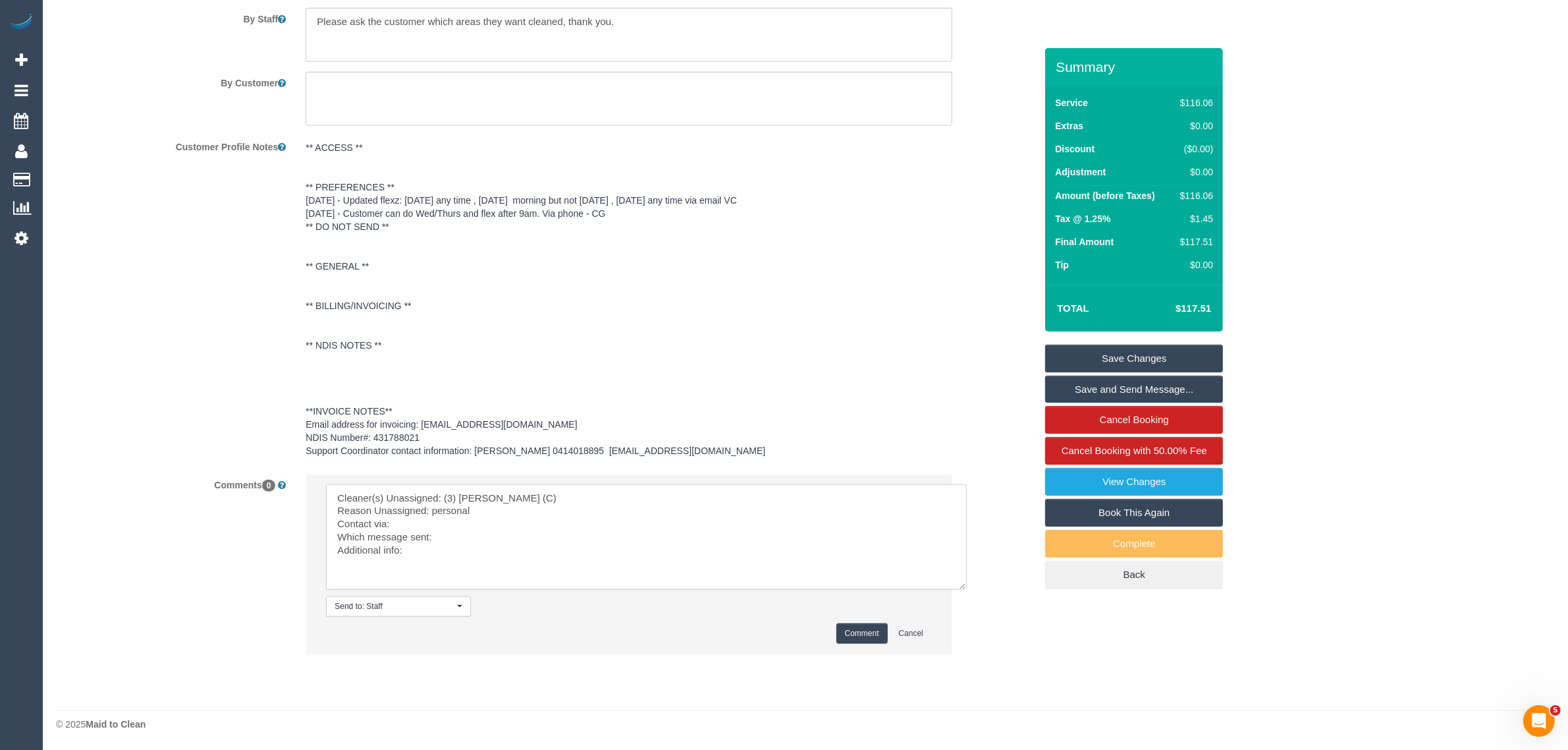
click at [468, 521] on textarea at bounding box center [646, 537] width 640 height 106
click at [466, 534] on textarea at bounding box center [646, 537] width 640 height 106
click at [458, 531] on textarea at bounding box center [646, 537] width 640 height 106
click at [590, 556] on textarea at bounding box center [646, 537] width 640 height 106
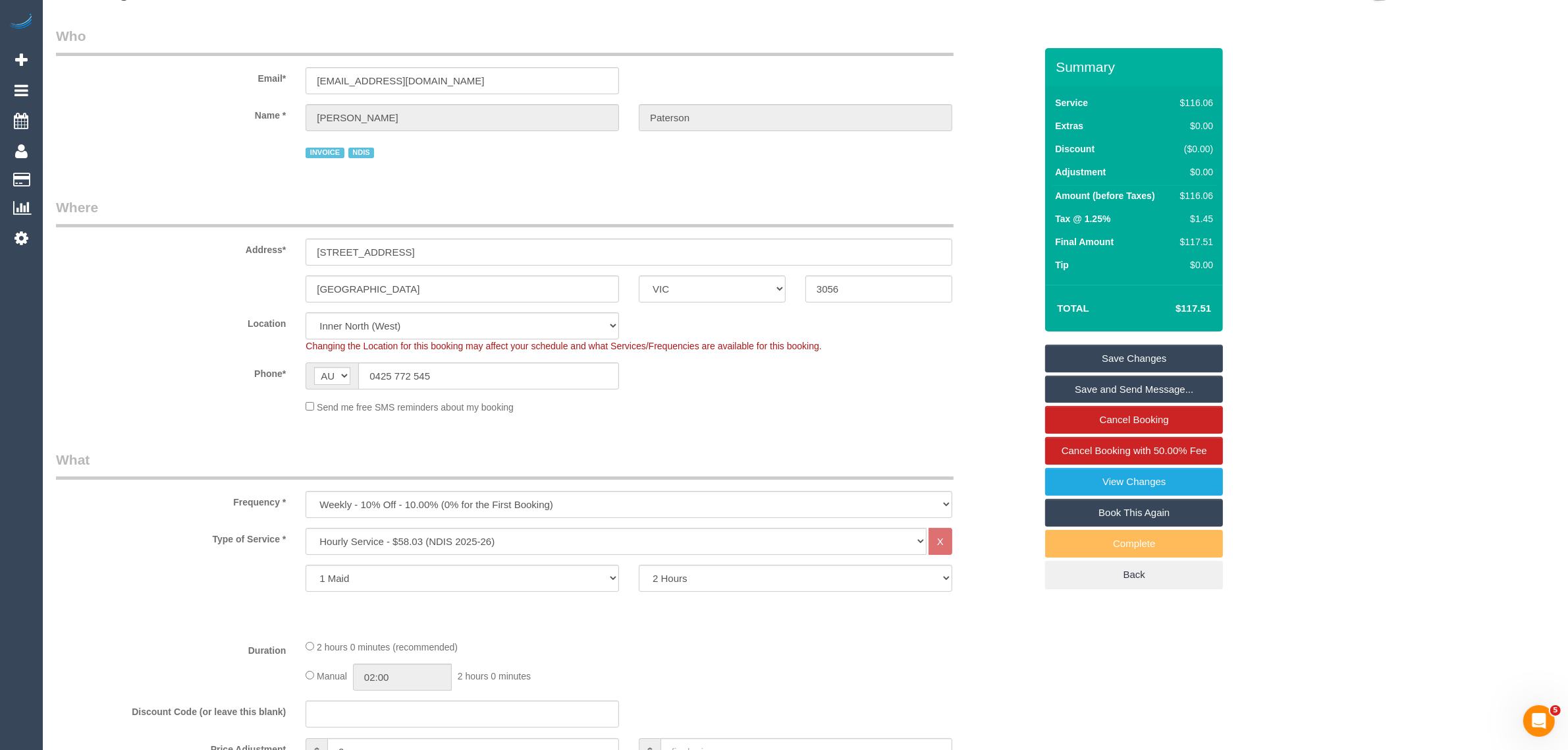
scroll to position [0, 0]
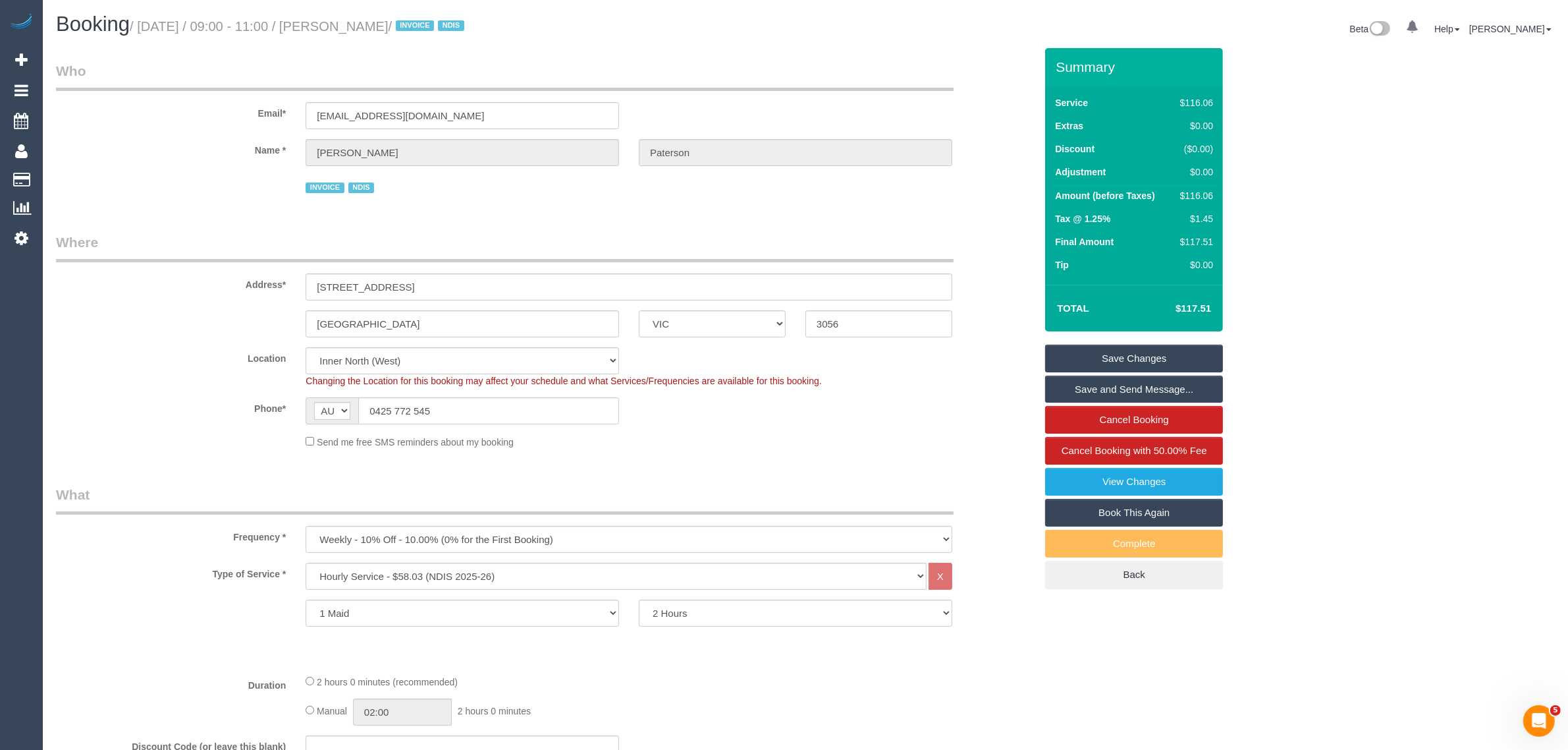
drag, startPoint x: 1092, startPoint y: 649, endPoint x: 1048, endPoint y: 653, distance: 44.2
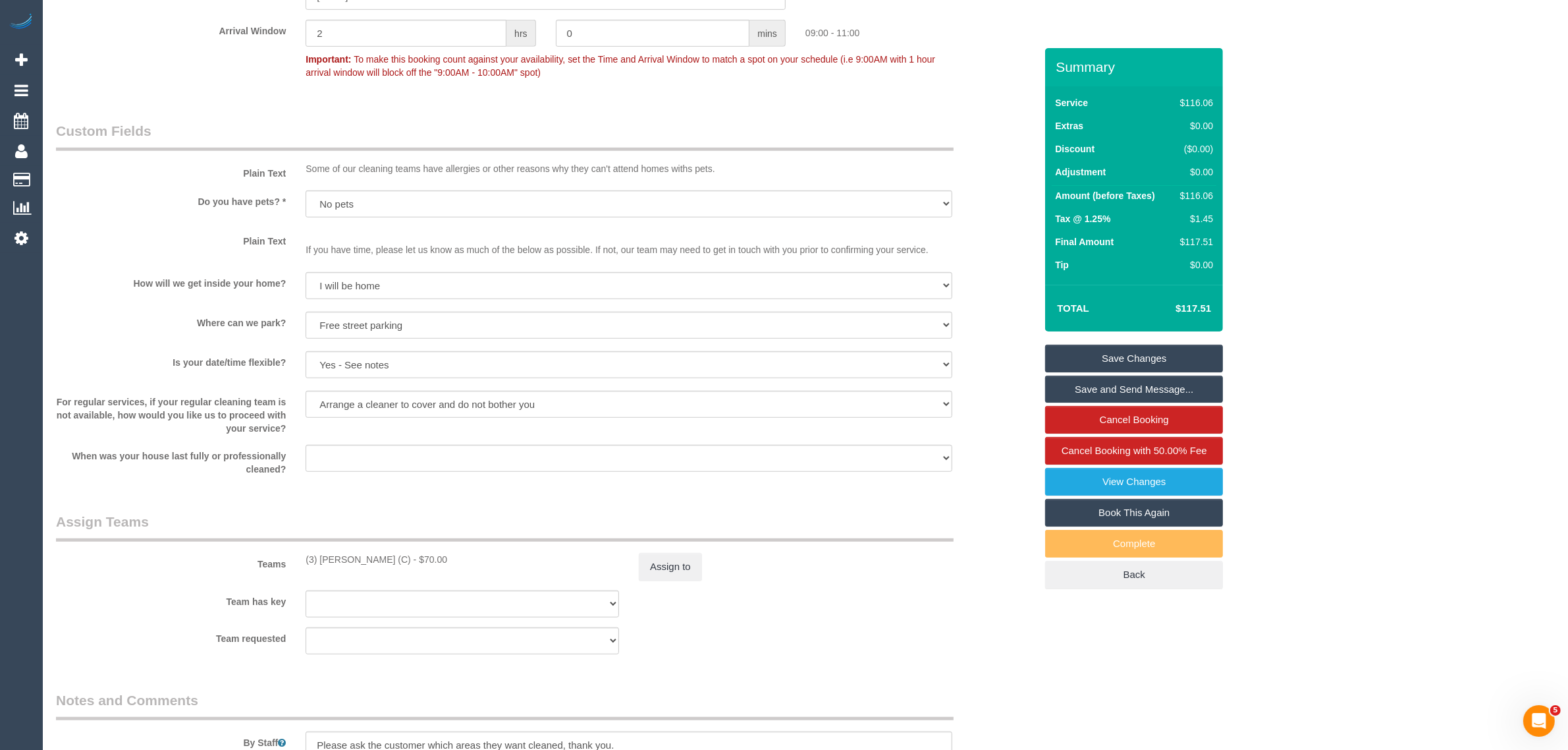
scroll to position [1836, 0]
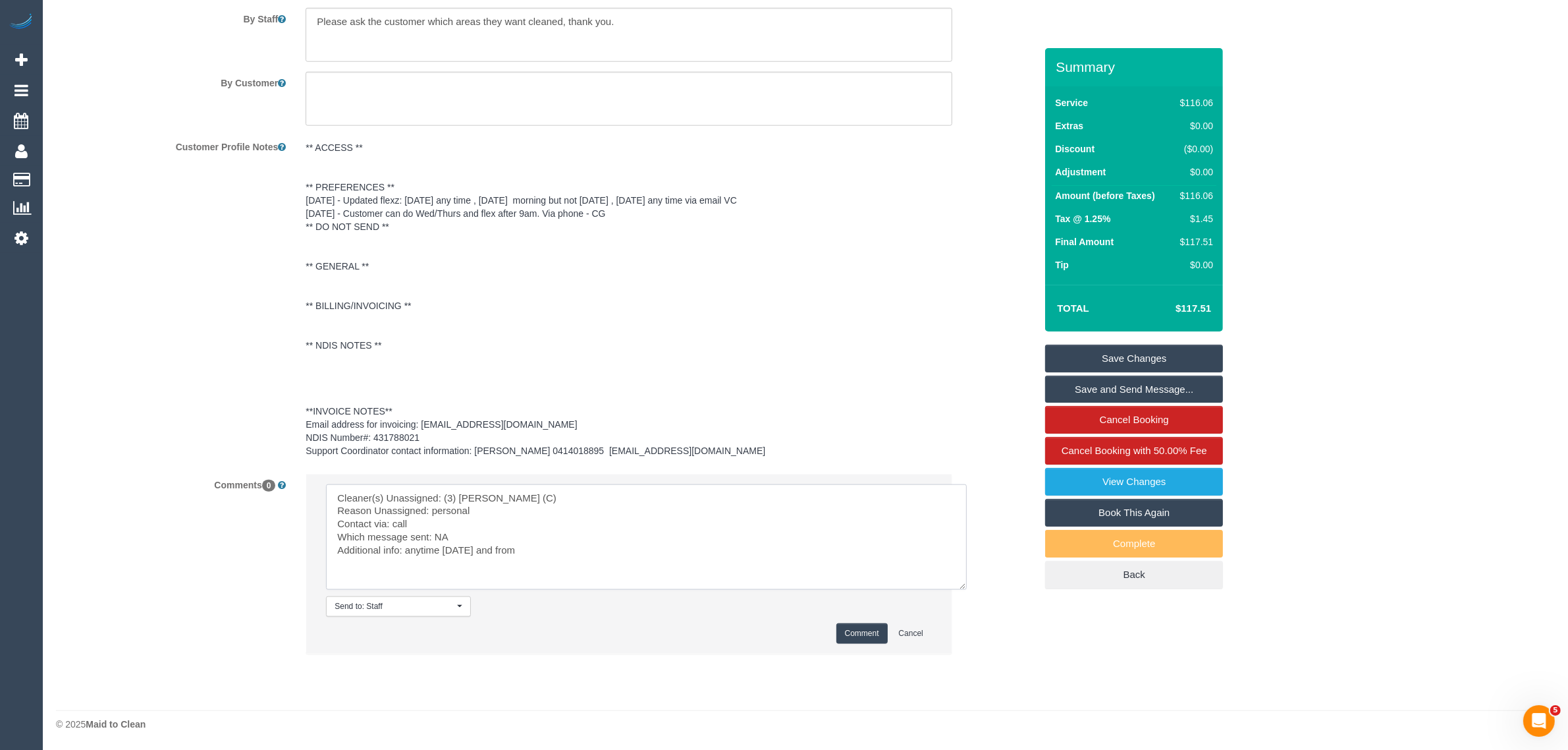
click at [602, 544] on textarea at bounding box center [646, 537] width 640 height 106
click at [580, 552] on textarea at bounding box center [646, 537] width 640 height 106
click at [537, 545] on textarea at bounding box center [646, 537] width 640 height 106
click at [544, 552] on textarea at bounding box center [646, 537] width 640 height 106
click at [538, 551] on textarea at bounding box center [646, 537] width 640 height 106
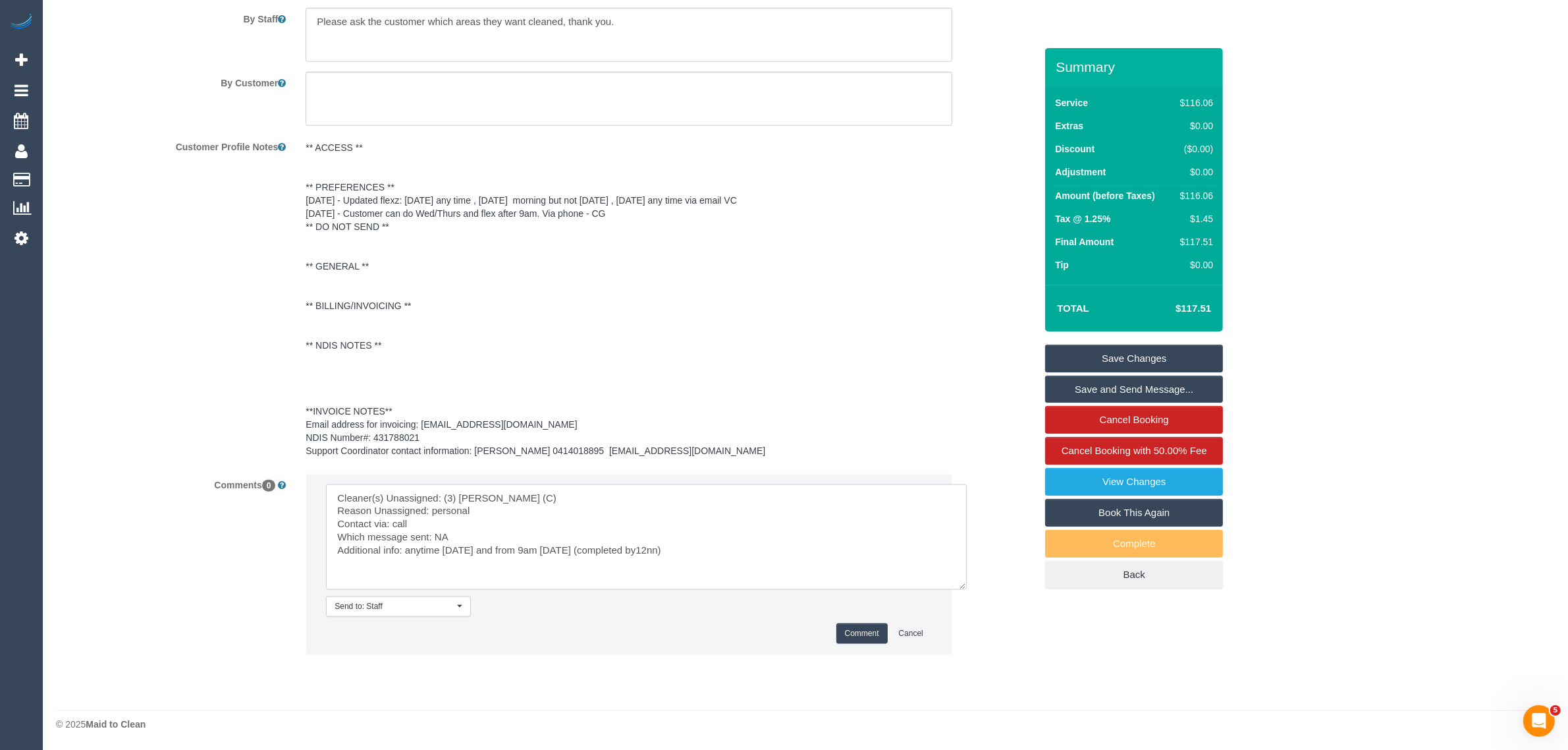
type textarea "Cleaner(s) Unassigned: (3) Damian Maynes (C) Reason Unassigned: personal Contac…"
click at [849, 625] on button "Comment" at bounding box center [862, 633] width 51 height 20
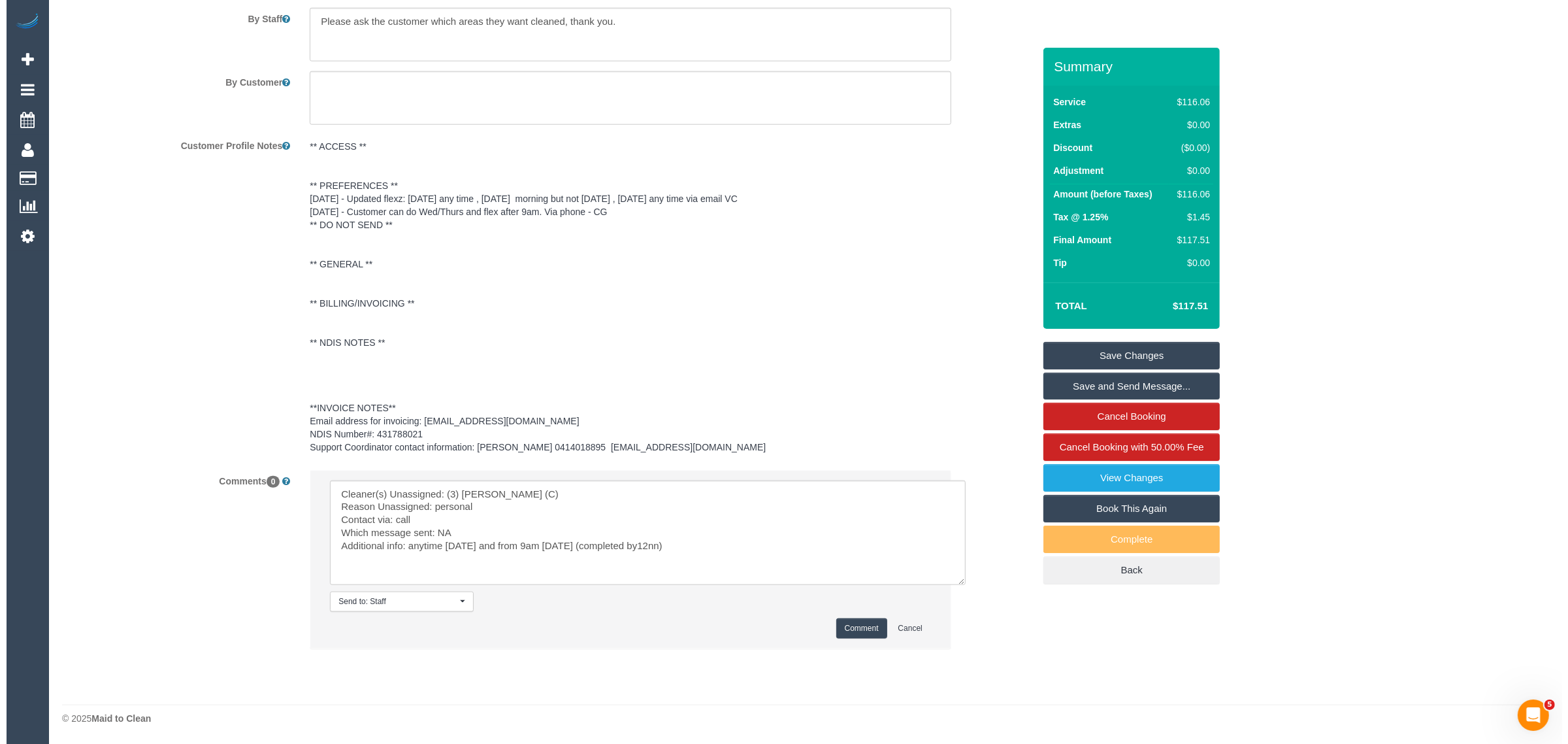
scroll to position [1494, 0]
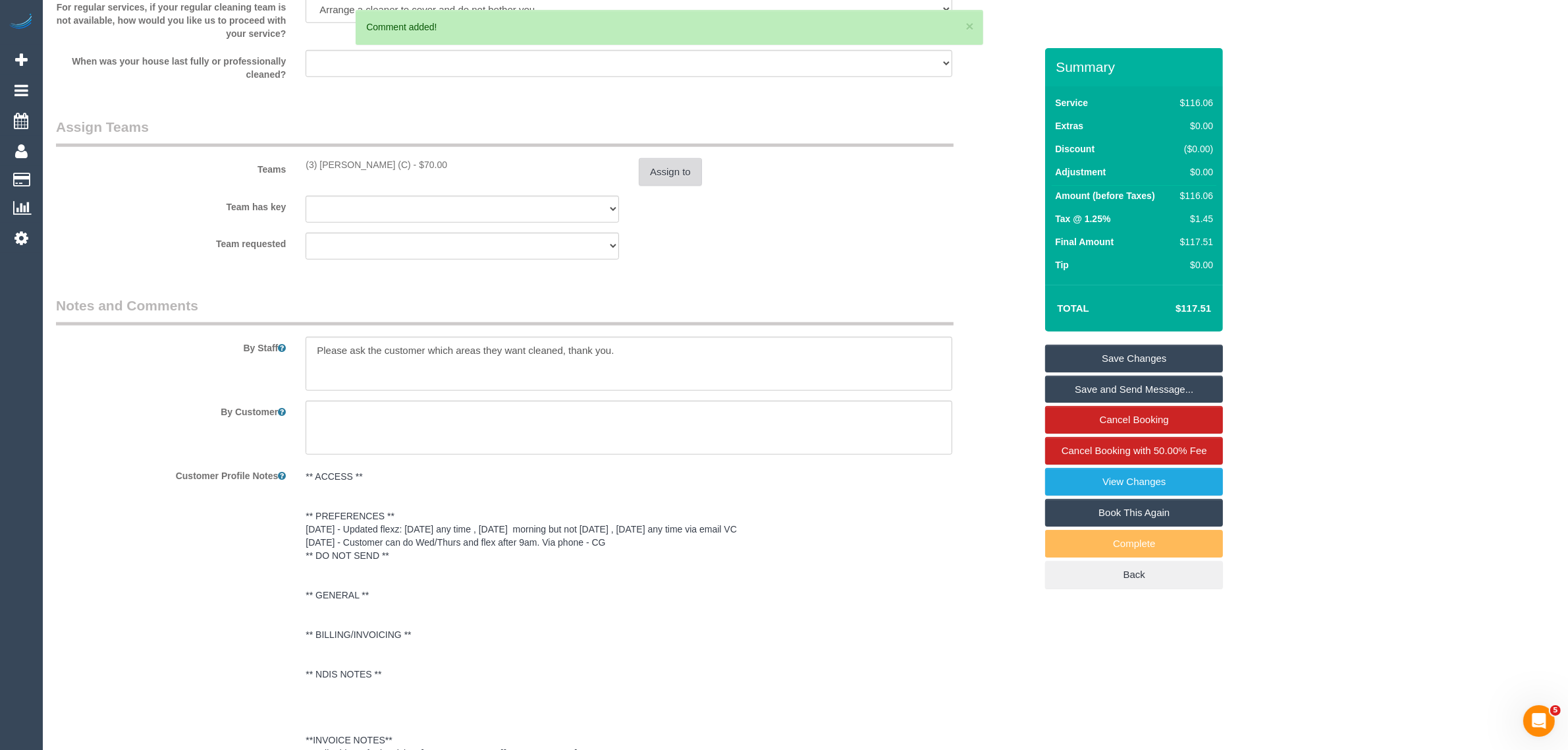
click at [655, 183] on button "Assign to" at bounding box center [670, 172] width 63 height 27
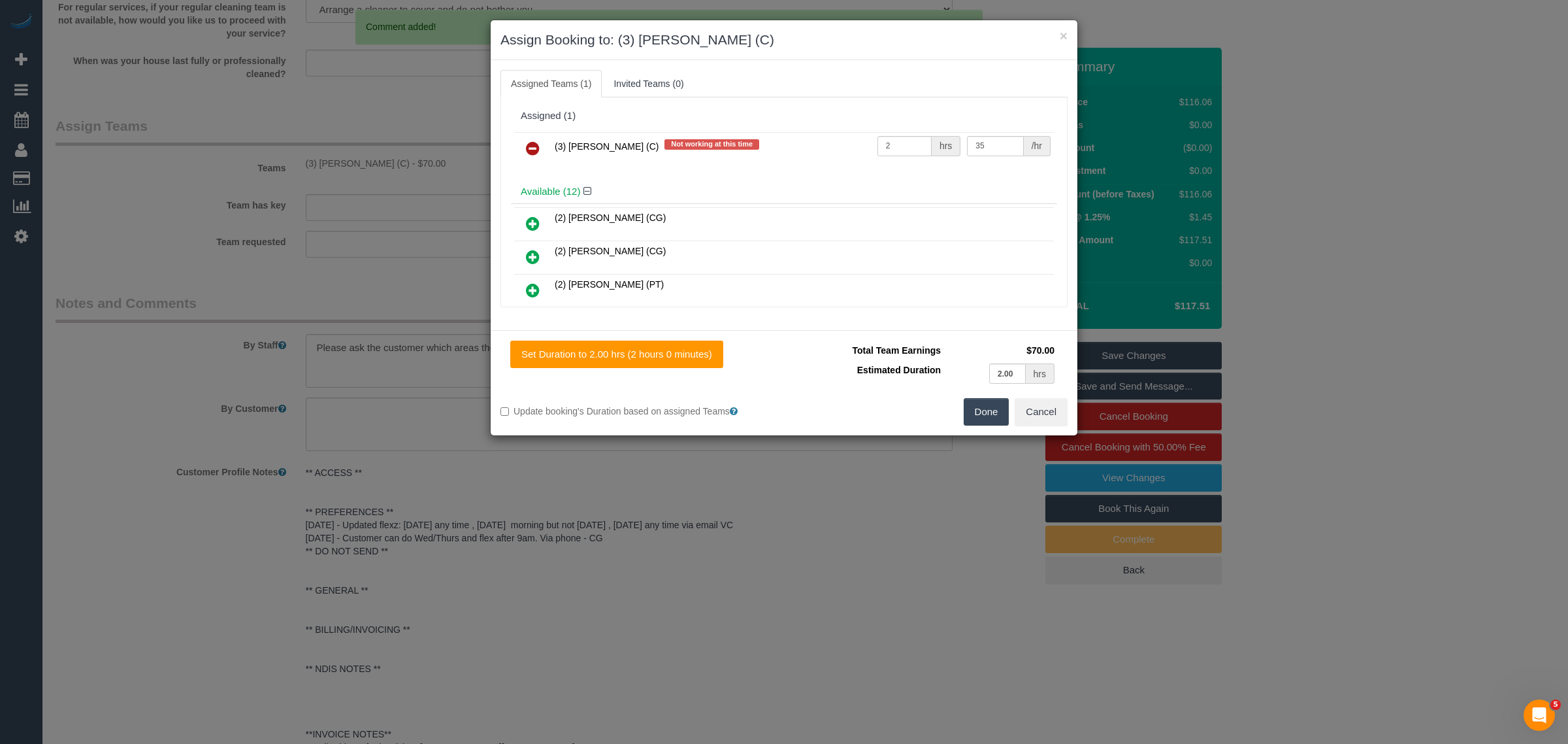
click at [531, 145] on icon at bounding box center [533, 148] width 14 height 16
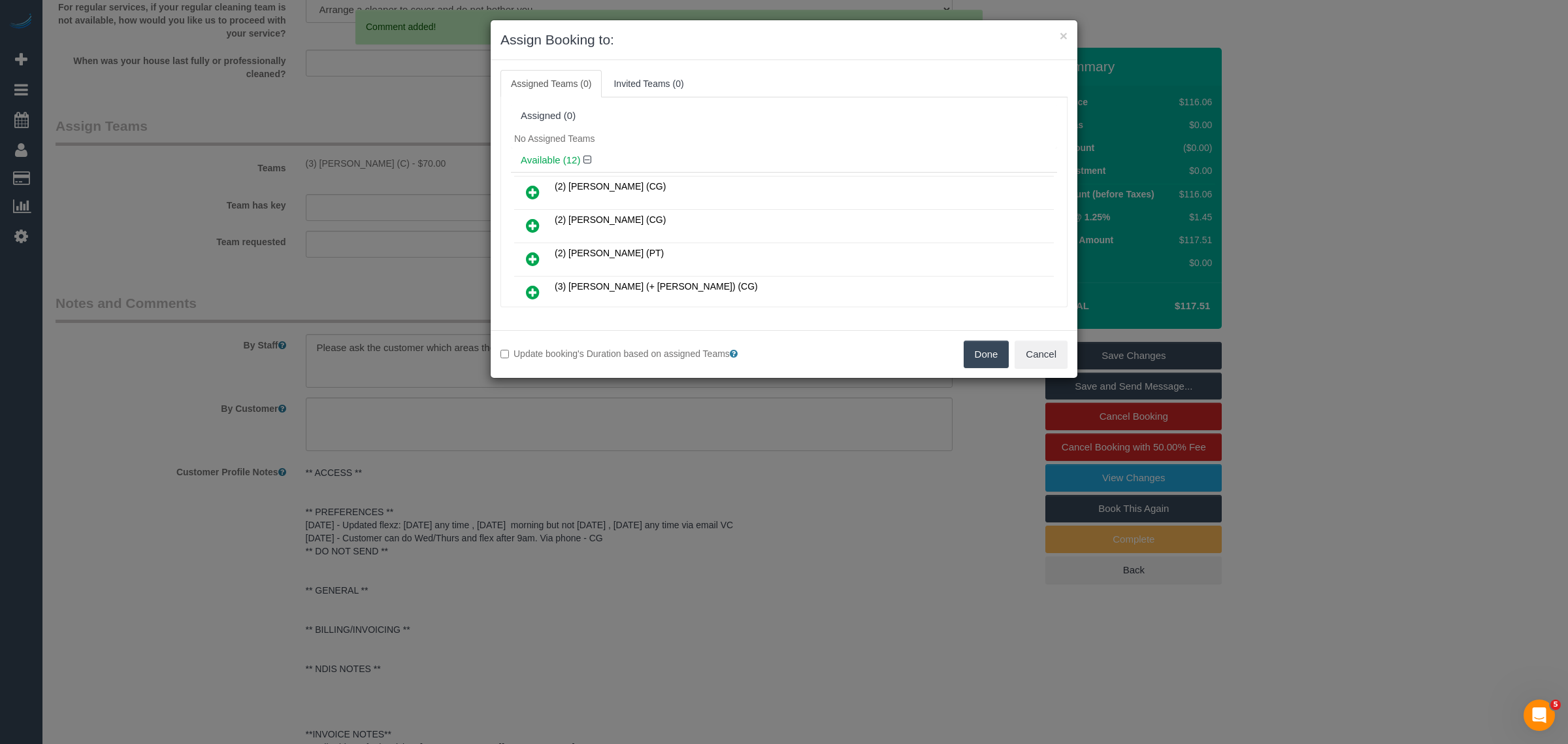
click at [977, 343] on button "Done" at bounding box center [986, 354] width 46 height 27
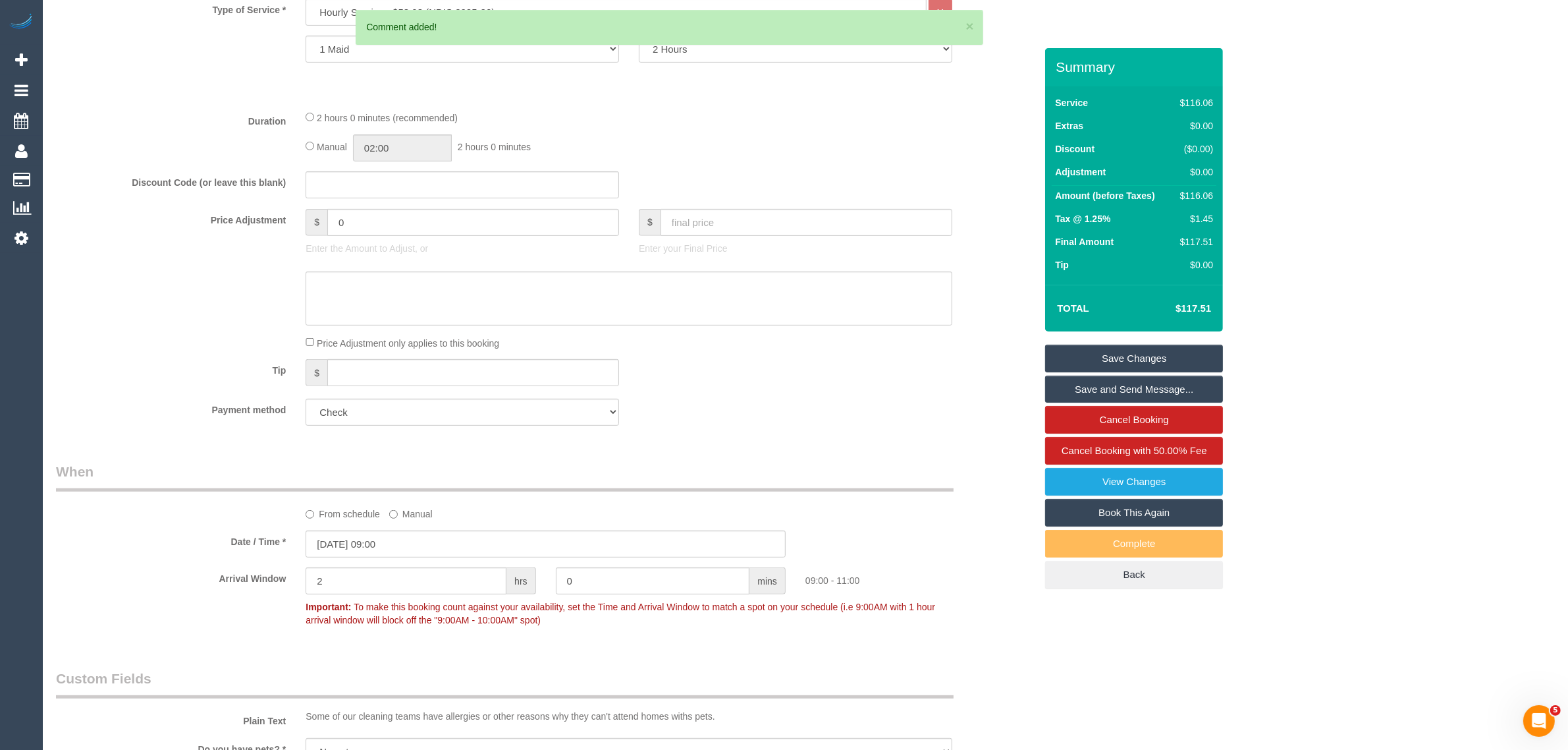
scroll to position [0, 0]
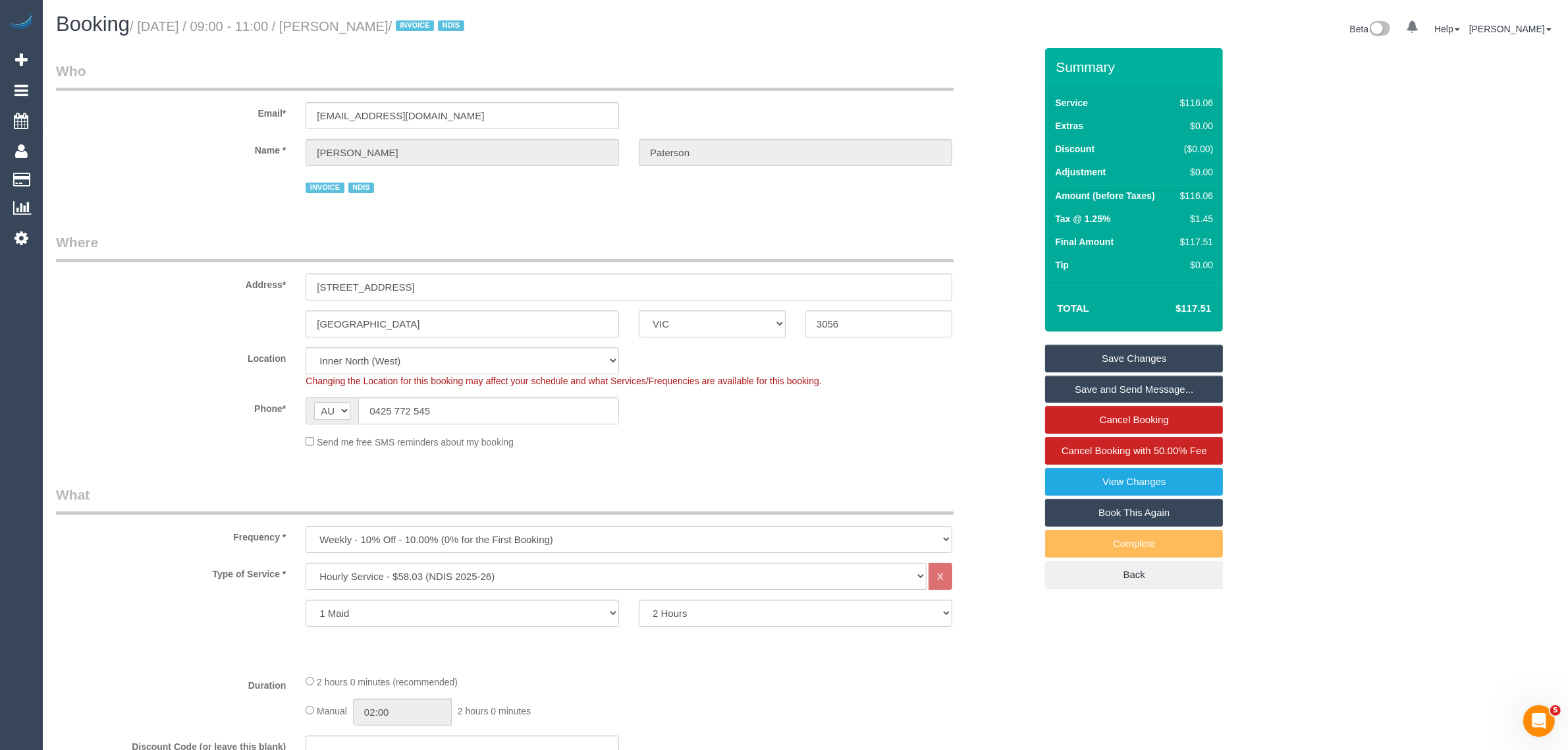
click at [1052, 354] on link "Save Changes" at bounding box center [1134, 358] width 178 height 27
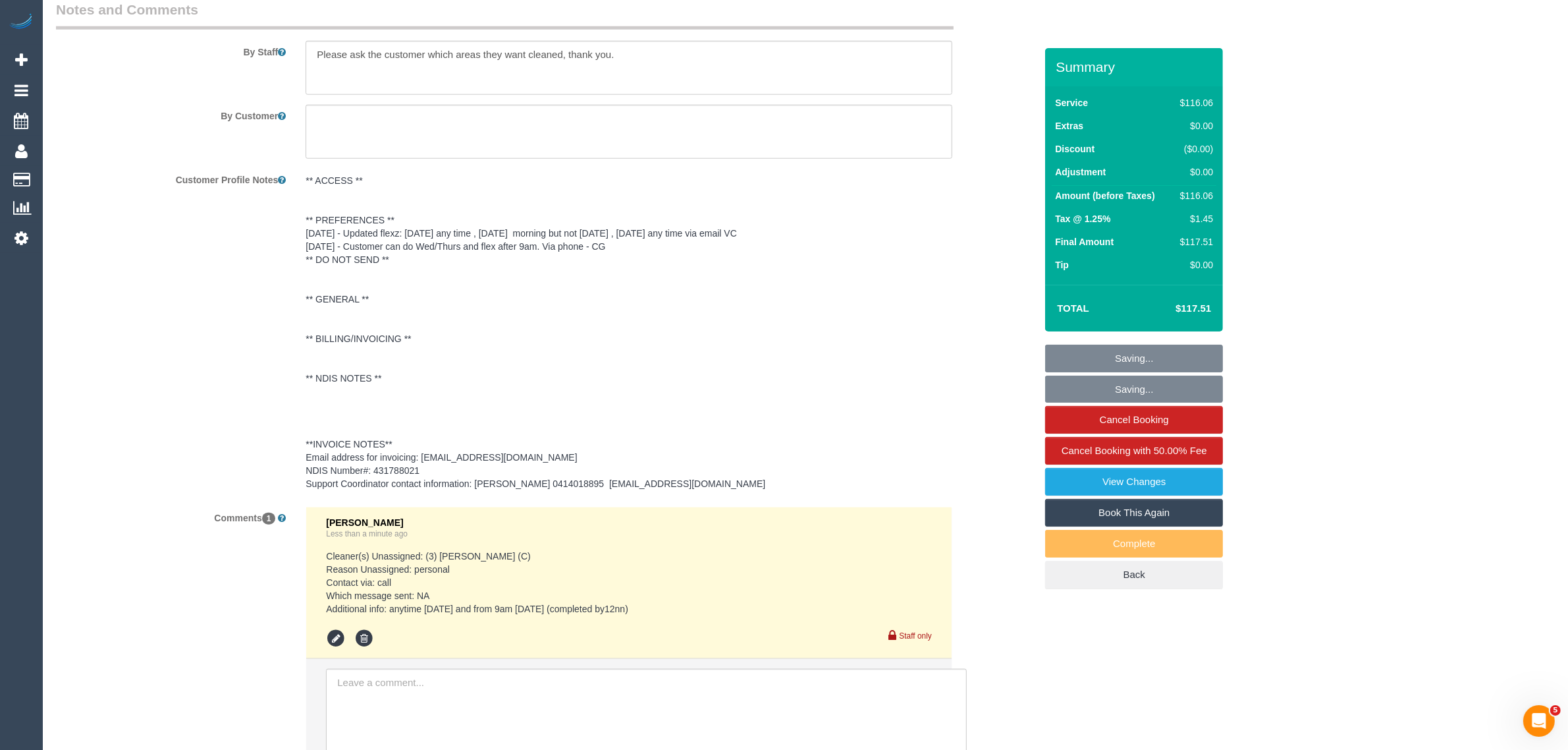
scroll to position [1932, 0]
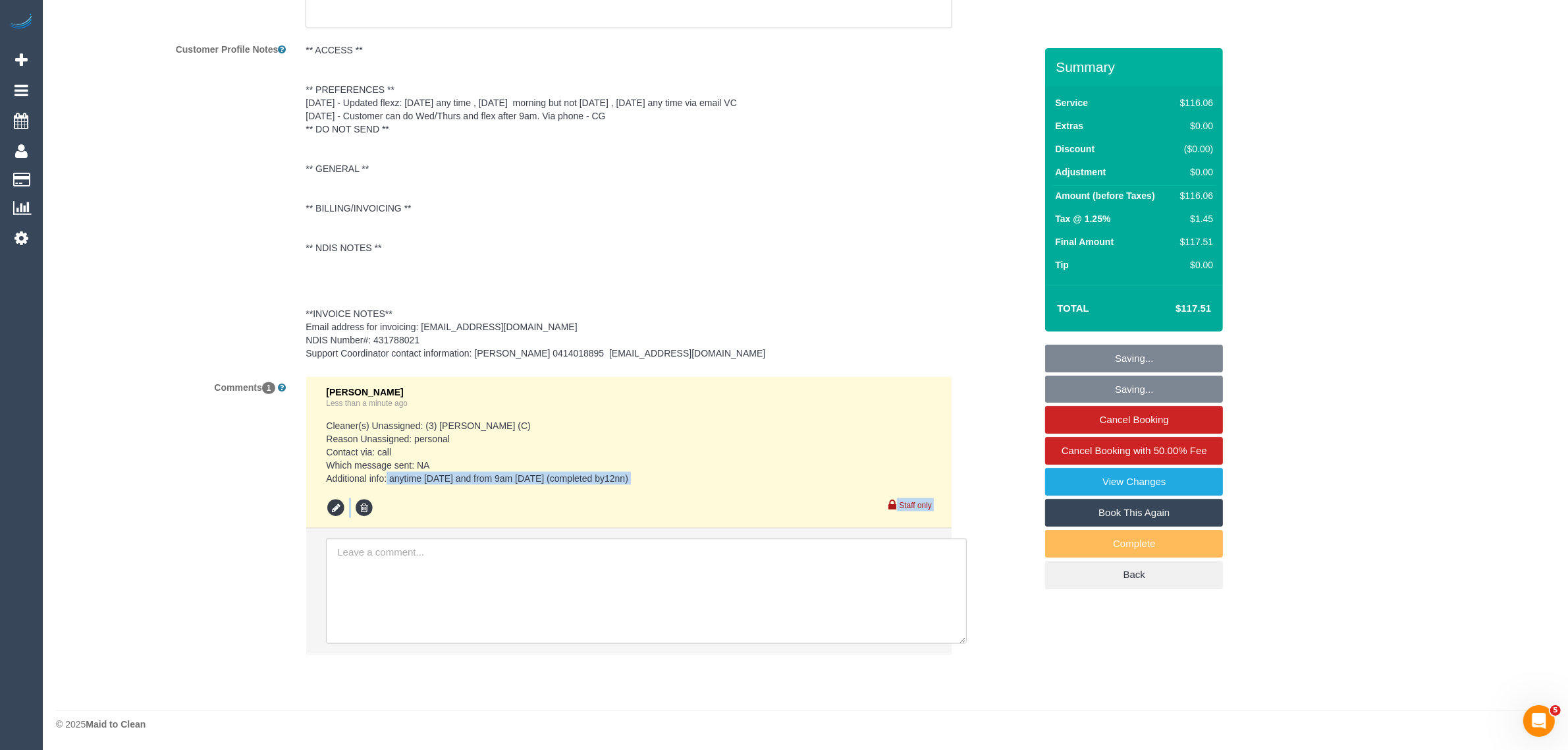
drag, startPoint x: 642, startPoint y: 485, endPoint x: 466, endPoint y: 476, distance: 176.2
click at [405, 477] on div "Kimberly Arjona Less than a minute ago Cleaner(s) Unassigned: (3) Damian Maynes…" at bounding box center [629, 453] width 606 height 132
click at [550, 479] on pre "Cleaner(s) Unassigned: (3) Damian Maynes (C) Reason Unassigned: personal Contac…" at bounding box center [629, 452] width 606 height 66
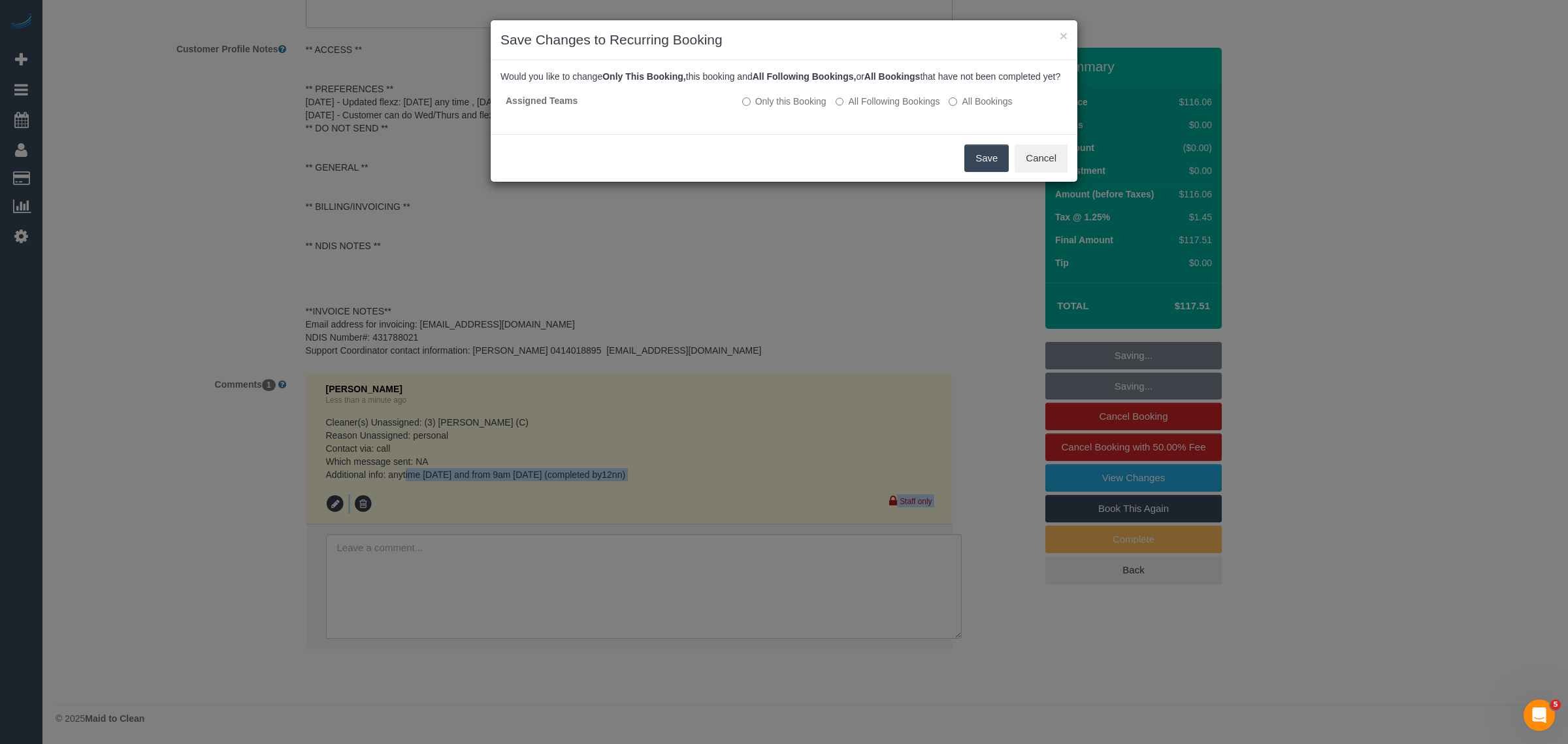
drag, startPoint x: 629, startPoint y: 472, endPoint x: 422, endPoint y: 468, distance: 207.0
click at [1036, 172] on button "Cancel" at bounding box center [1041, 158] width 53 height 27
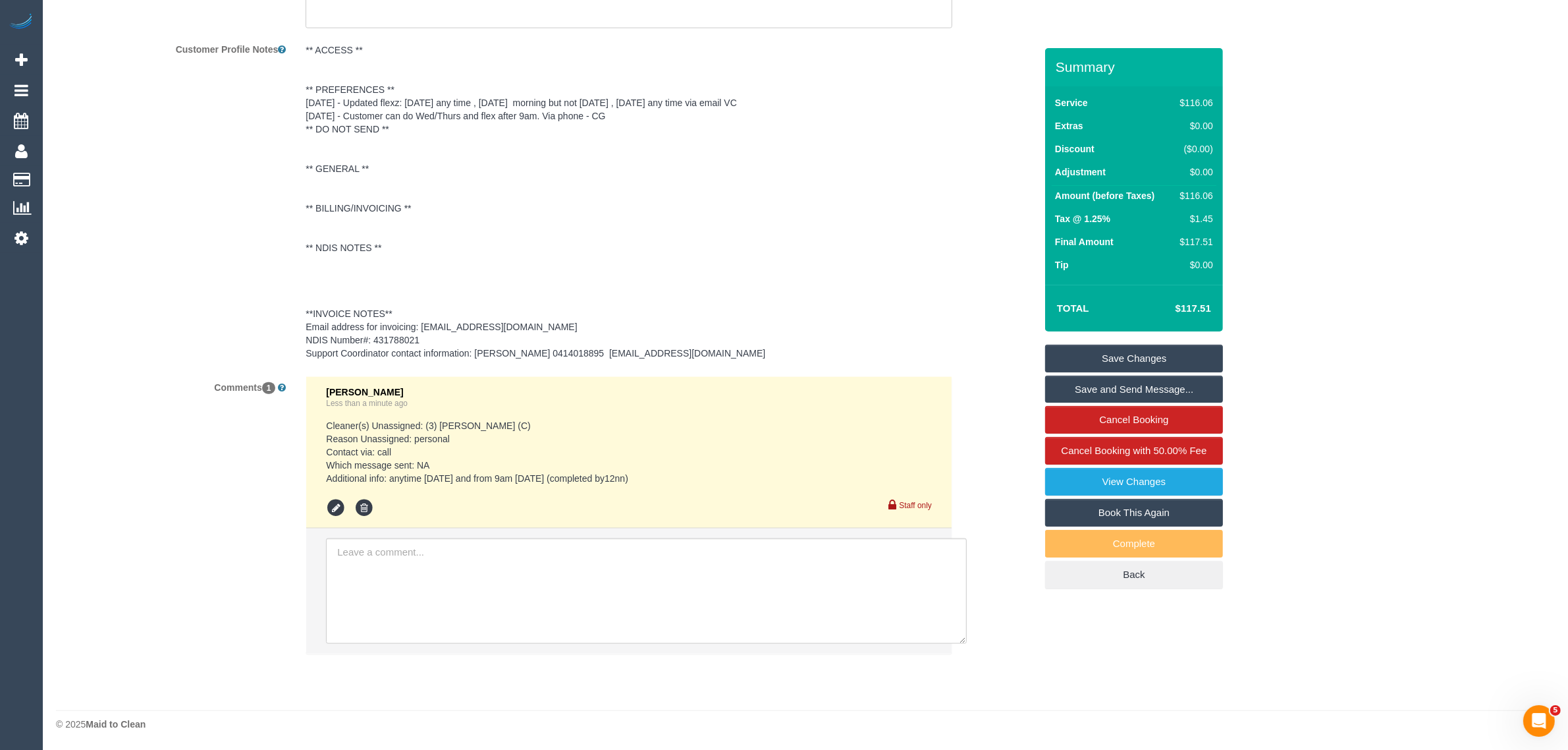
click at [236, 524] on div "Comments 1 Kimberly Arjona Less than a minute ago Cleaner(s) Unassigned: (3) Da…" at bounding box center [545, 522] width 999 height 291
drag, startPoint x: 635, startPoint y: 473, endPoint x: 390, endPoint y: 478, distance: 245.1
click at [390, 478] on pre "Cleaner(s) Unassigned: (3) Damian Maynes (C) Reason Unassigned: personal Contac…" at bounding box center [629, 452] width 606 height 66
copy pre "anytime today and from 9am tomorrow (completed by12nn)"
click at [1069, 356] on link "Save Changes" at bounding box center [1134, 358] width 178 height 27
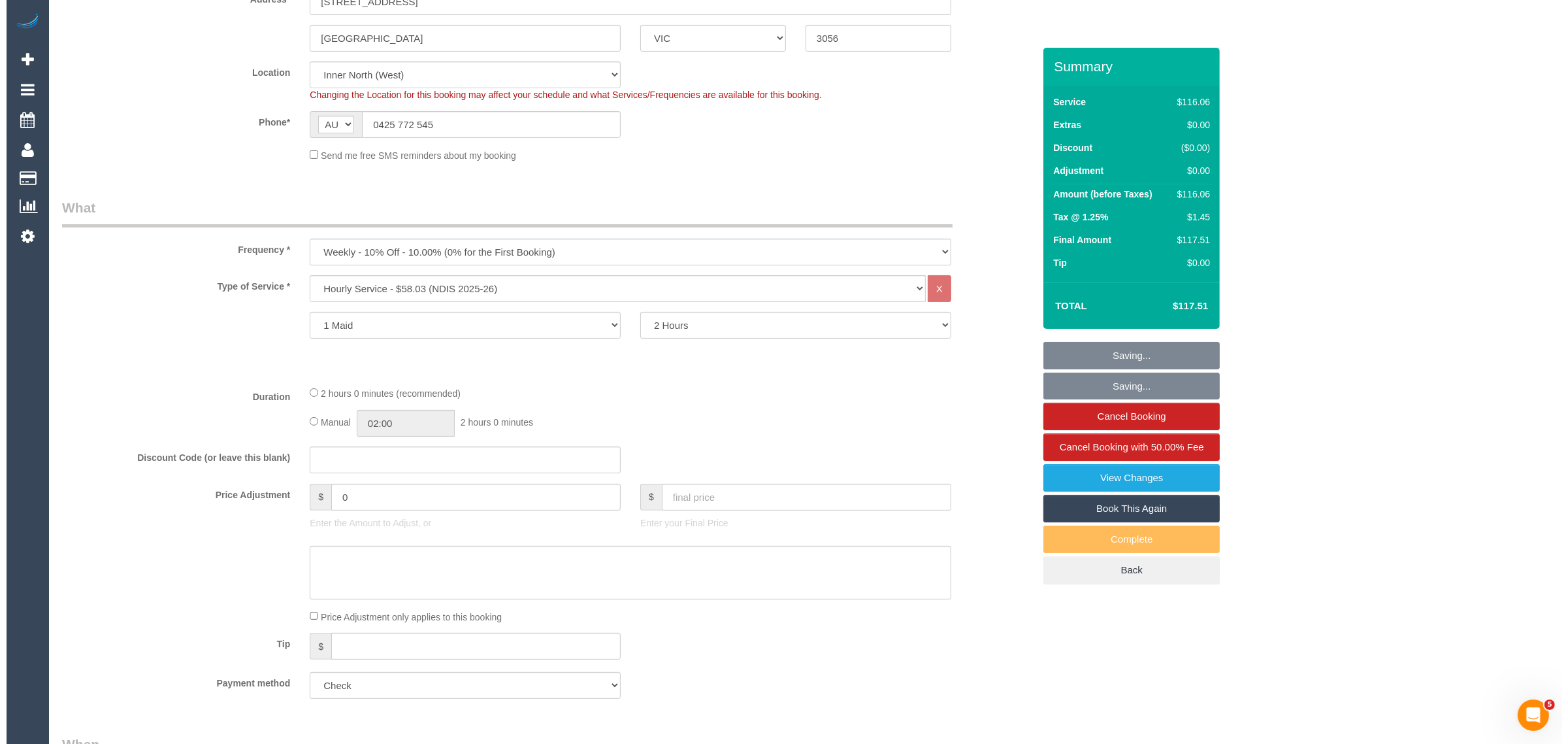
scroll to position [0, 0]
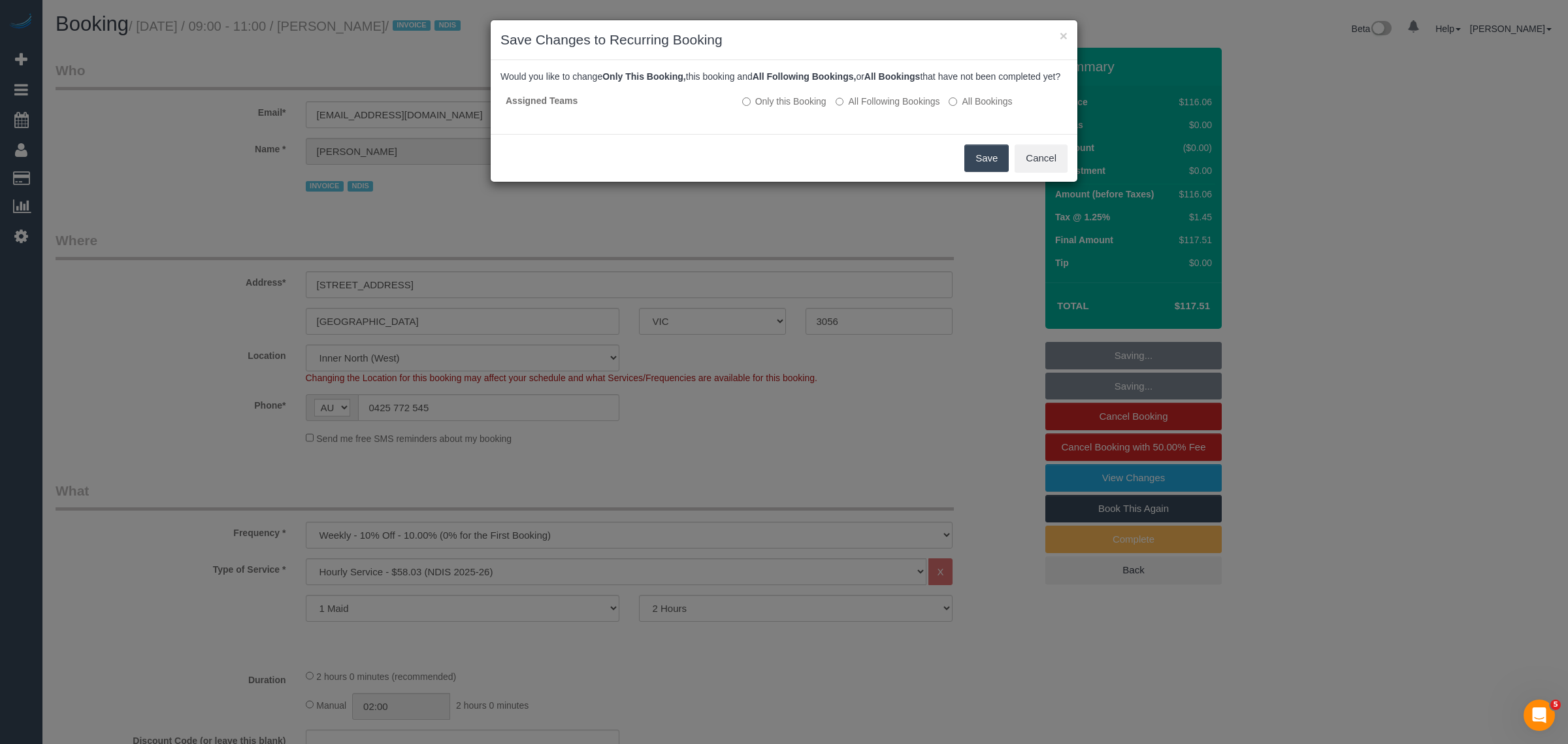
click at [971, 172] on button "Save" at bounding box center [986, 158] width 45 height 27
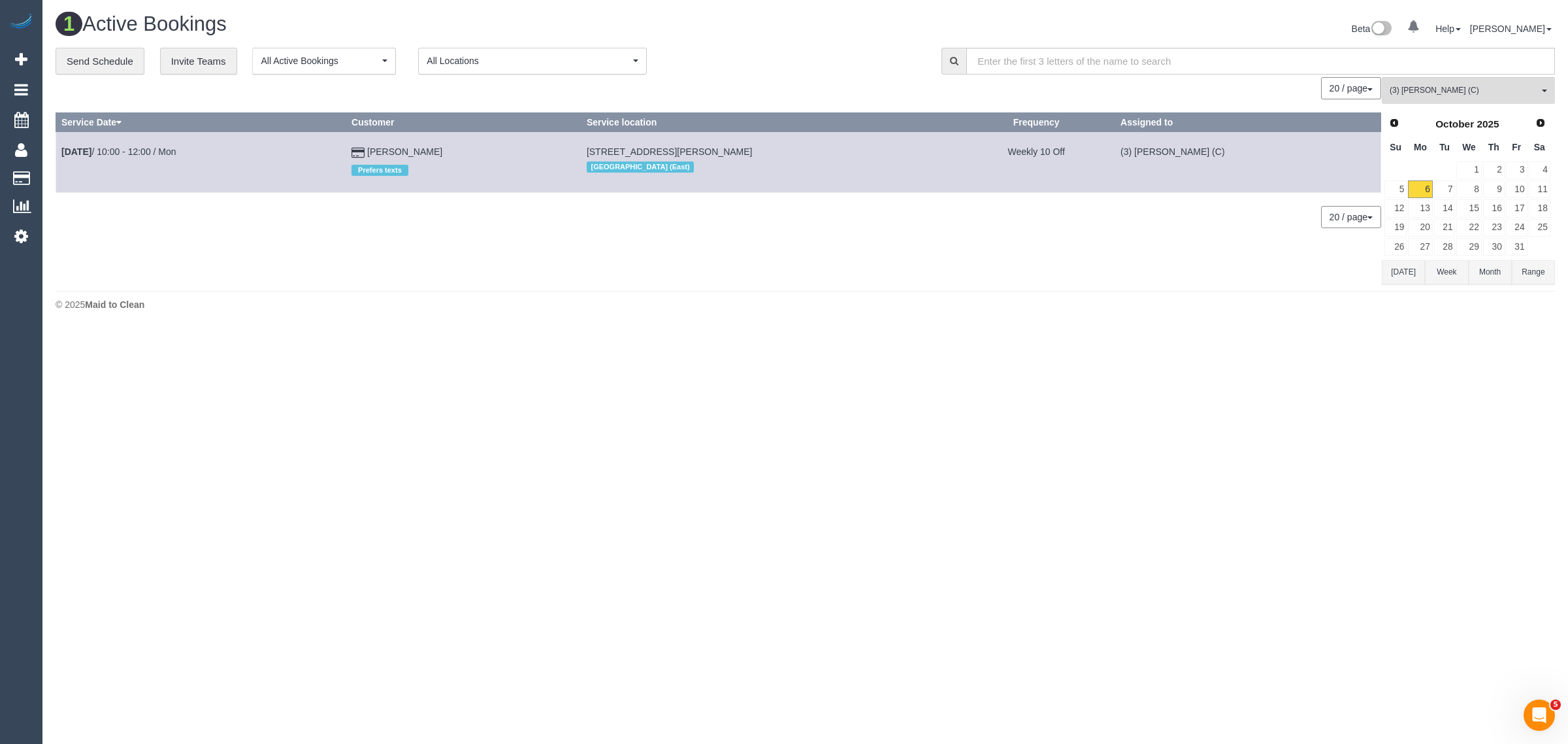
click at [636, 275] on div "0 Bookings found. We couldn't find any bookings that matched your search. Creat…" at bounding box center [718, 180] width 1326 height 206
click at [1447, 189] on link "7" at bounding box center [1445, 189] width 22 height 18
click at [1419, 189] on link "6" at bounding box center [1420, 189] width 25 height 18
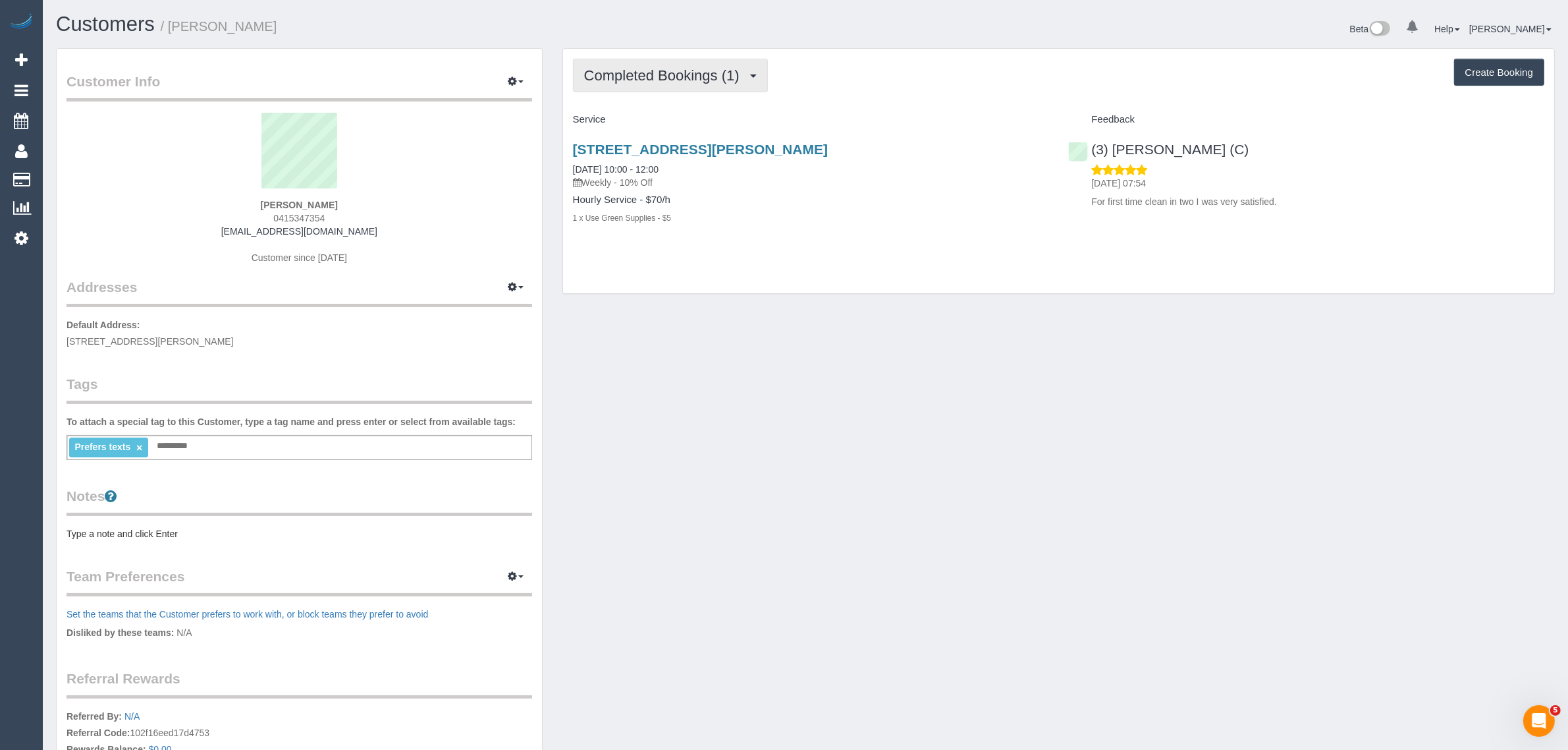
click at [644, 76] on span "Completed Bookings (1)" at bounding box center [665, 75] width 162 height 16
click at [633, 123] on link "Upcoming Bookings (11)" at bounding box center [642, 124] width 139 height 17
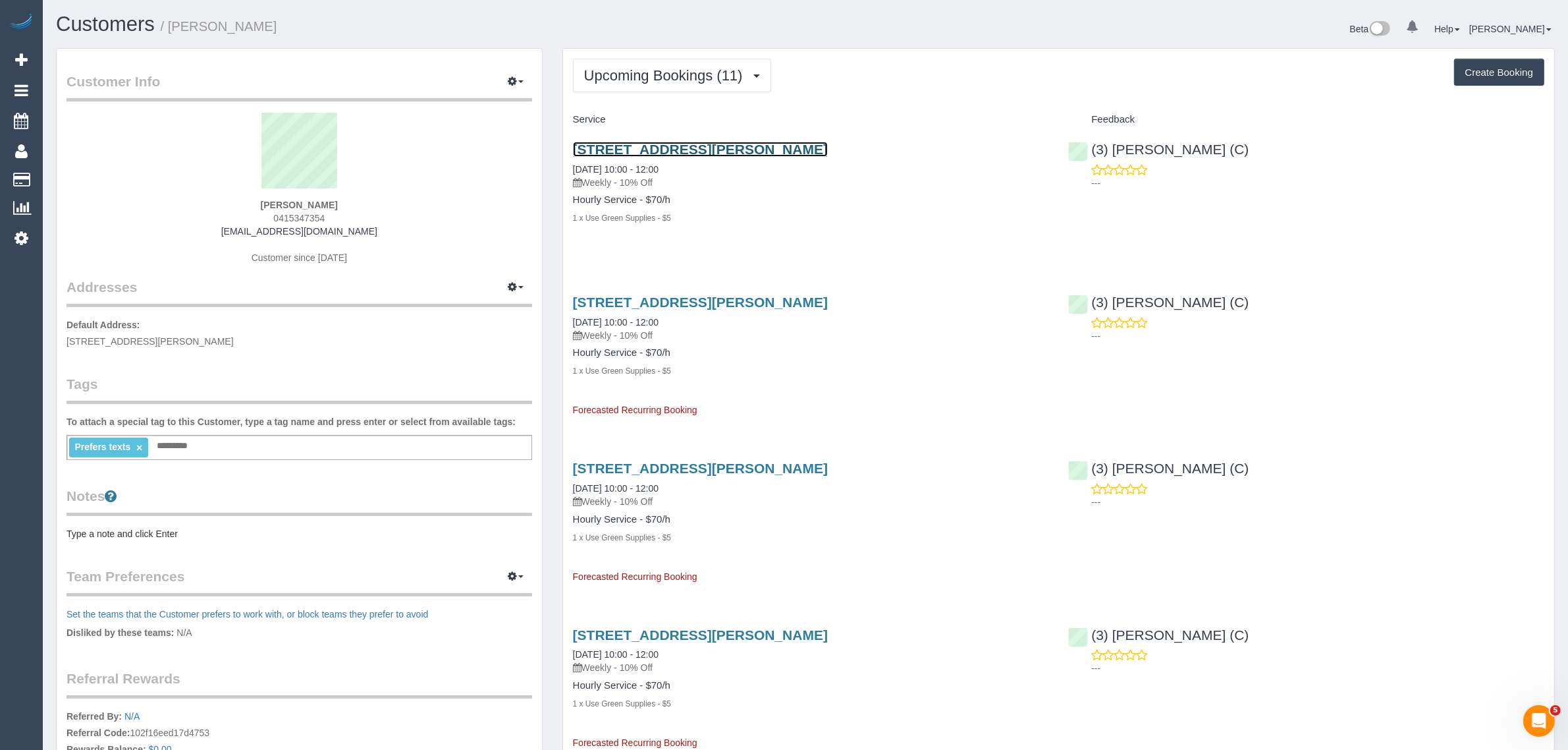
click at [660, 142] on link "[STREET_ADDRESS][PERSON_NAME]" at bounding box center [700, 149] width 255 height 15
click at [739, 74] on span "Upcoming Bookings (11)" at bounding box center [667, 75] width 165 height 16
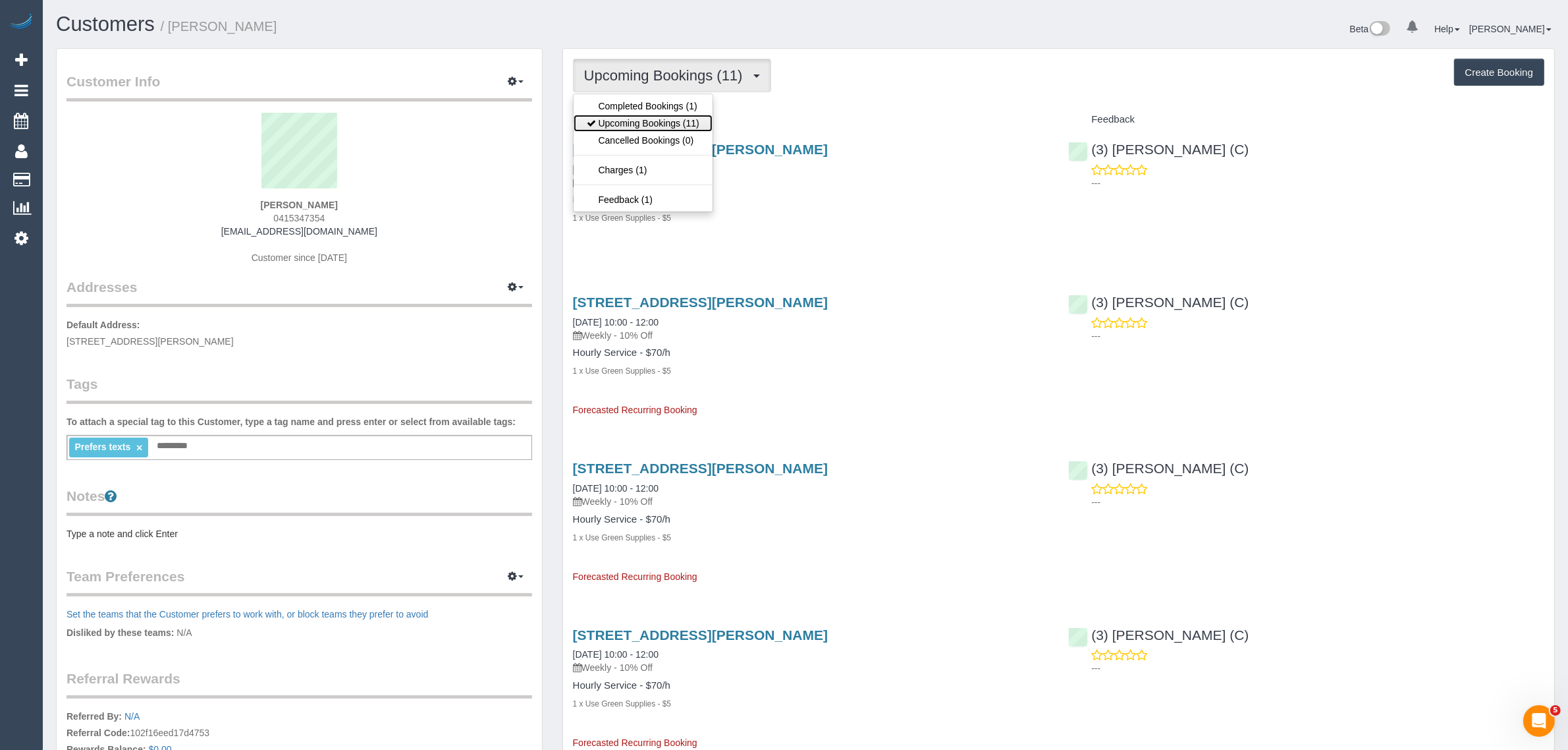
click at [683, 119] on link "Upcoming Bookings (11)" at bounding box center [642, 124] width 139 height 17
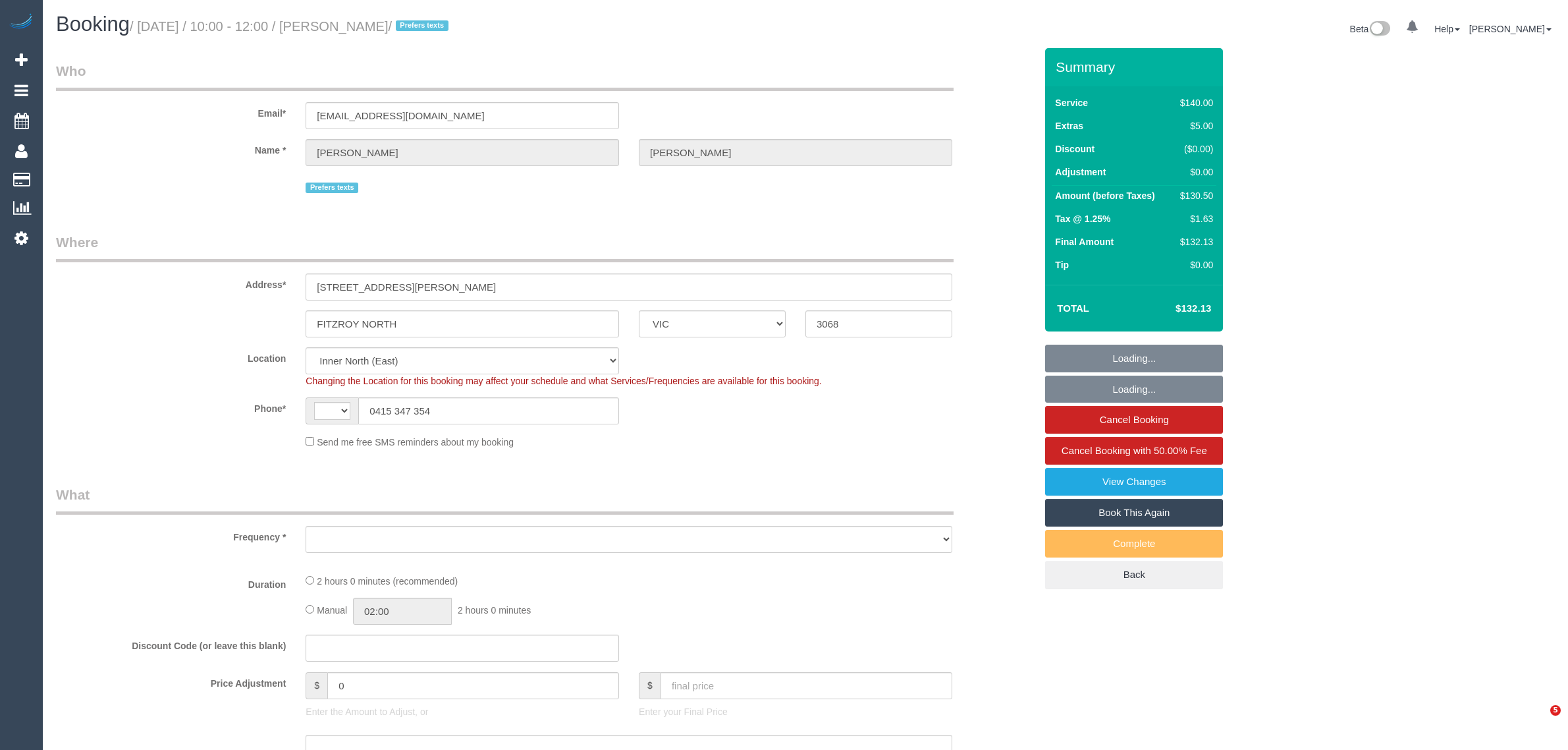
select select "VIC"
select select "string:AU"
select select "string:stripe-pm_1S74Zd2GScqysDRVzZ8HLwGx"
select select "number:27"
select select "number:17"
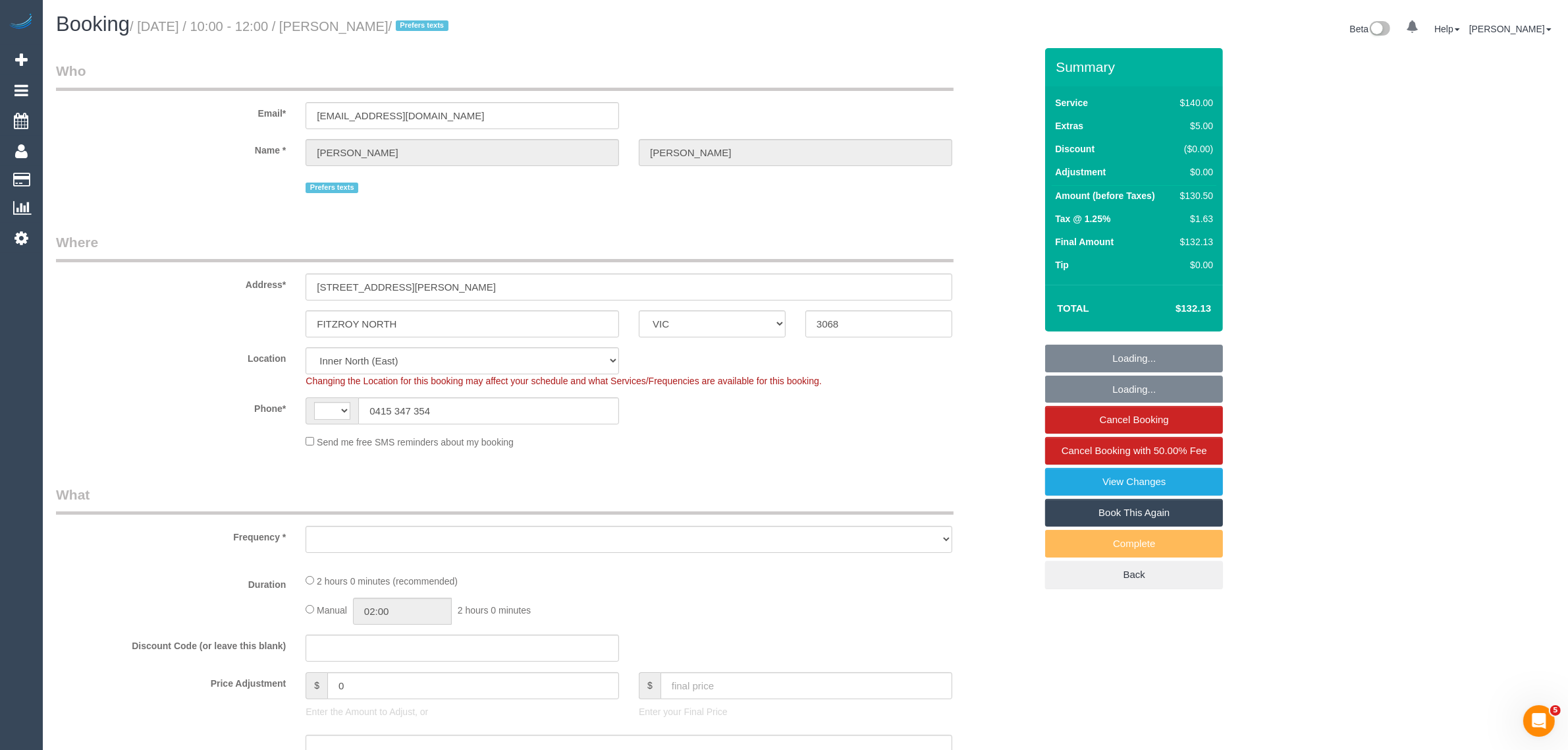
select select "number:19"
select select "number:36"
select select "number:34"
select select "number:13"
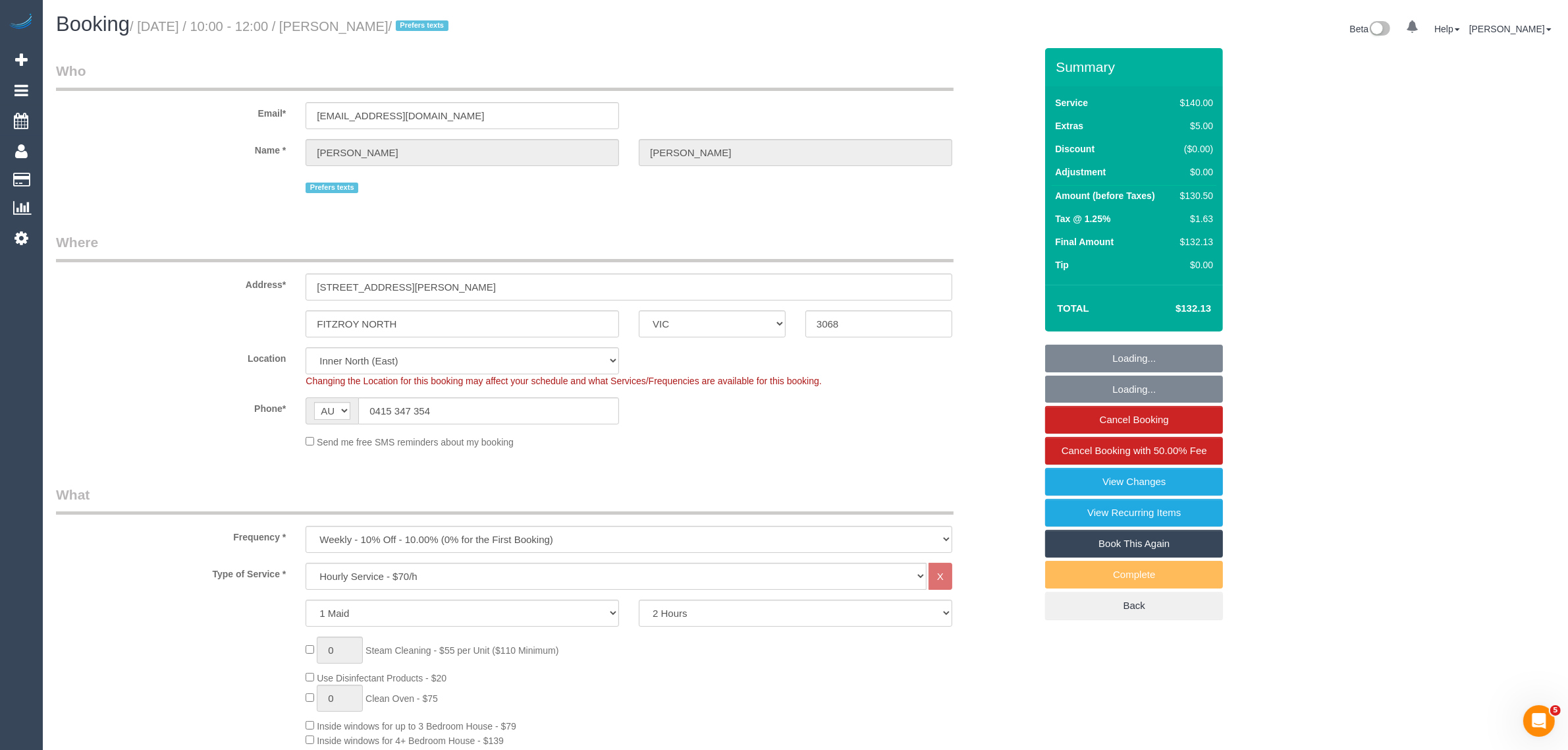
select select "object:1615"
click at [917, 386] on div "Changing the Location for this booking may affect your schedule and what Servic…" at bounding box center [629, 380] width 666 height 13
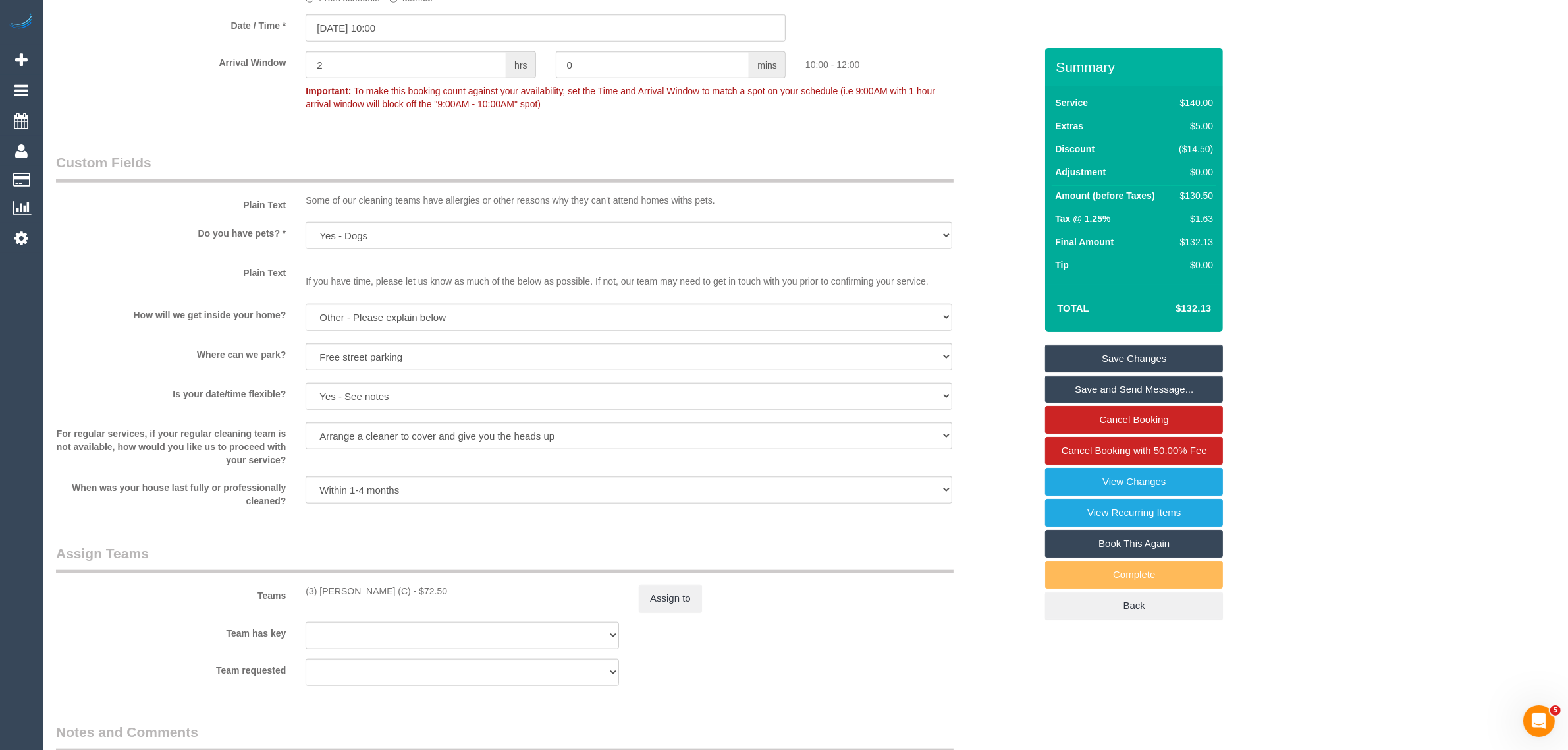
scroll to position [1853, 0]
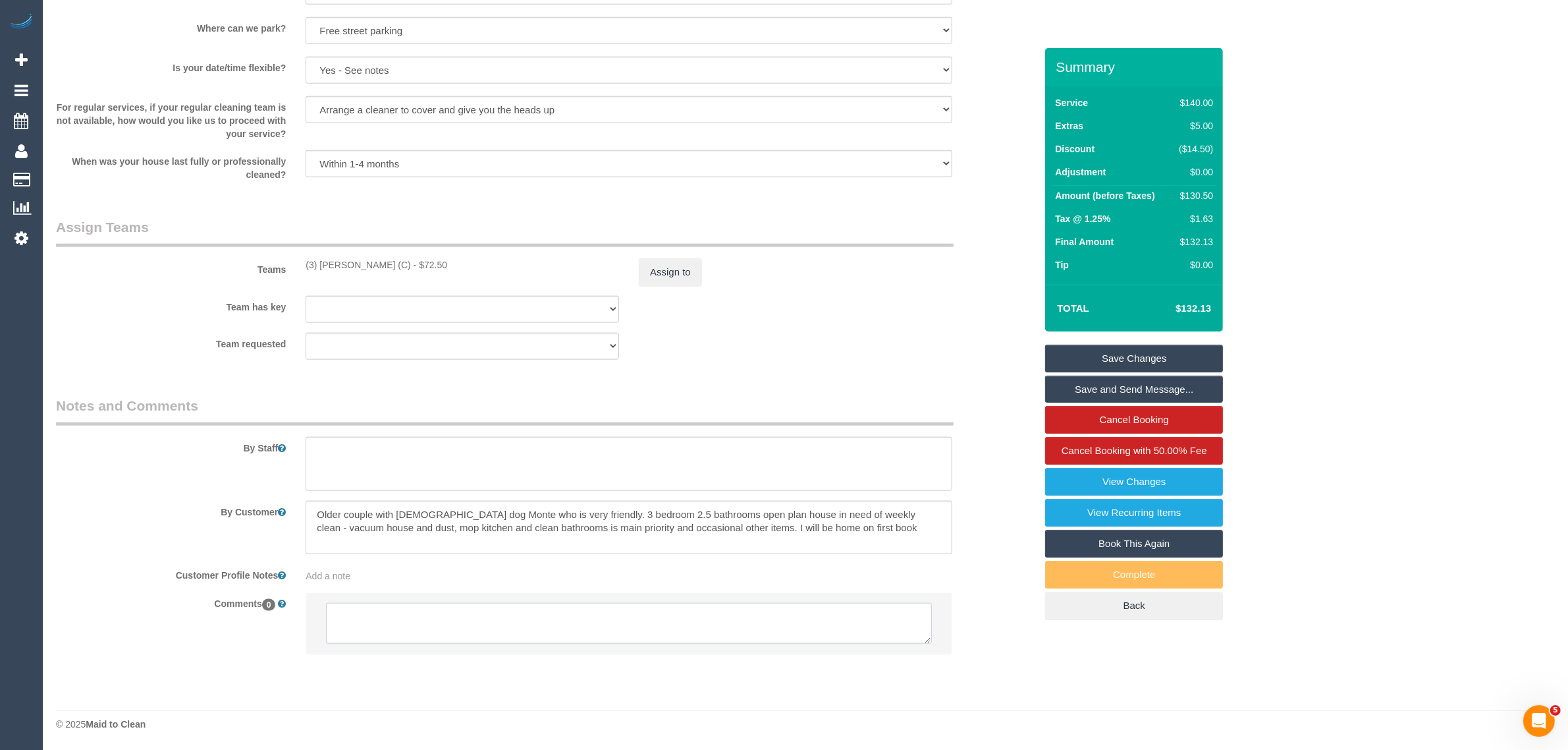
click at [547, 608] on textarea at bounding box center [629, 623] width 606 height 41
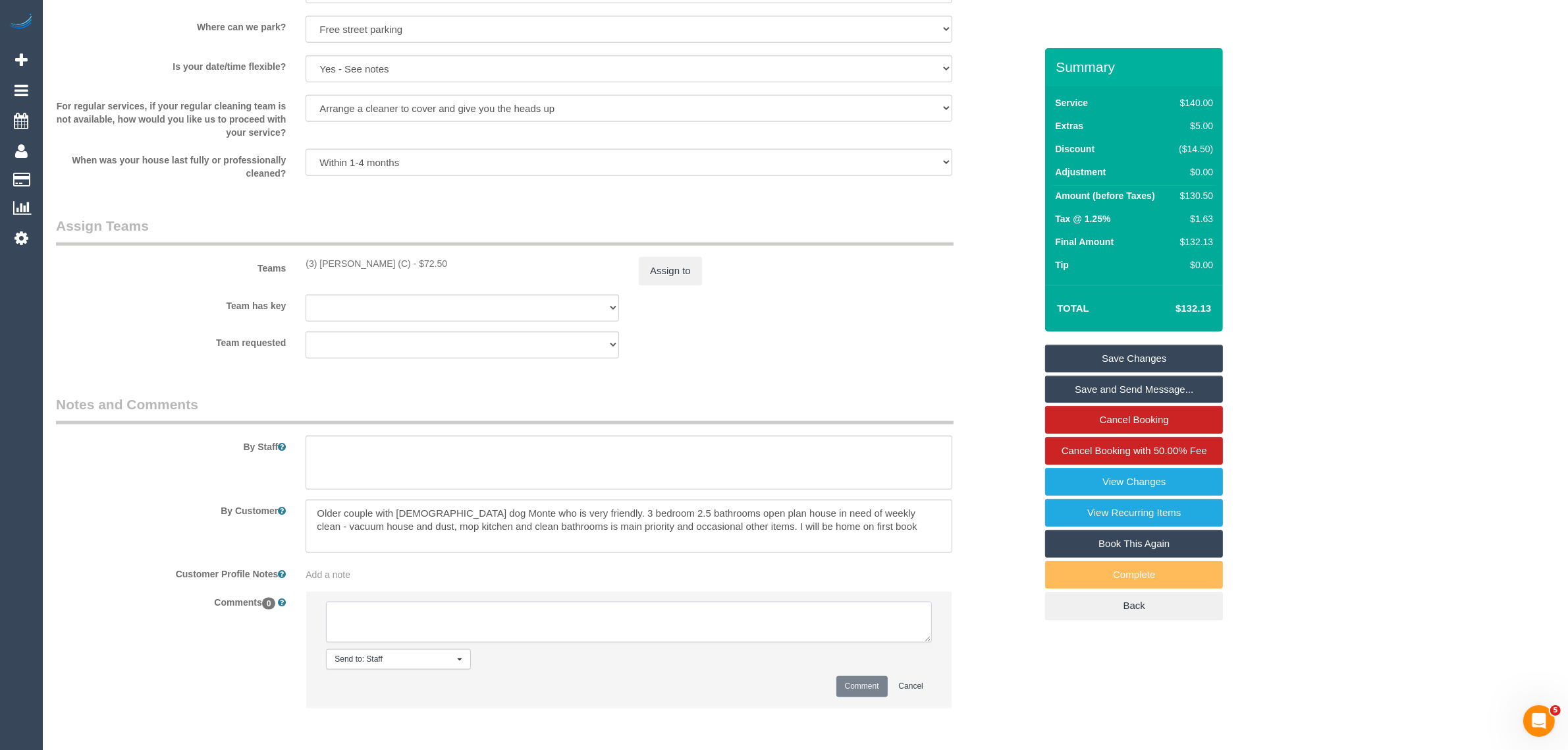
paste textarea "Cleaner(s) Unassigned: Reason Unassigned: Contact via: Which message sent: Addi…"
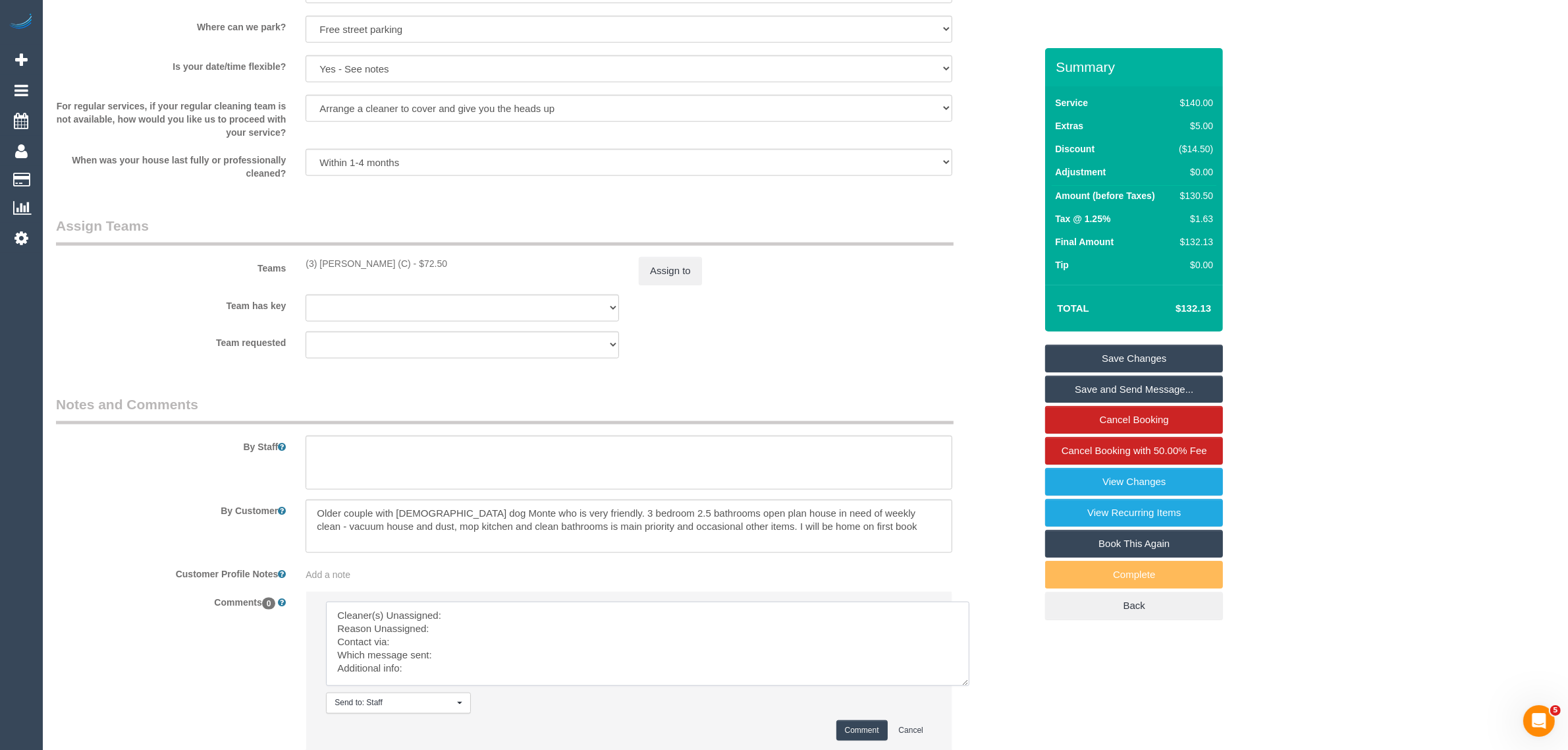
scroll to position [17, 0]
drag, startPoint x: 927, startPoint y: 637, endPoint x: 966, endPoint y: 685, distance: 61.8
click at [968, 685] on textarea at bounding box center [647, 643] width 643 height 84
click at [700, 602] on textarea at bounding box center [649, 646] width 646 height 89
drag, startPoint x: 303, startPoint y: 249, endPoint x: 399, endPoint y: 258, distance: 96.4
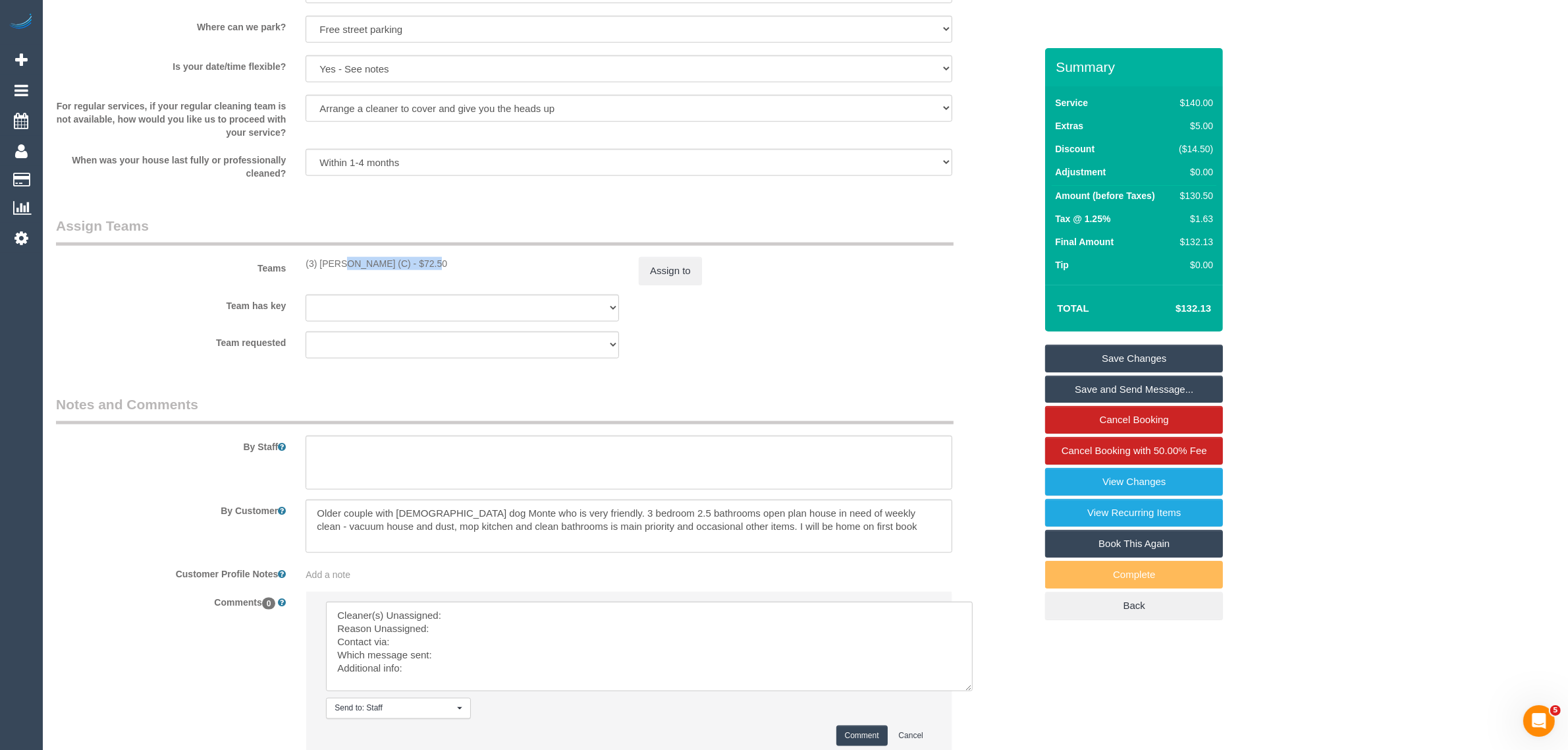
click at [399, 258] on div "Teams (3) Damian Maynes (C) - $72.50 Assign to" at bounding box center [545, 251] width 999 height 68
copy div "(3) Damian Maynes (C"
click at [518, 617] on textarea at bounding box center [649, 646] width 646 height 89
paste textarea "(3) Damian Maynes (C"
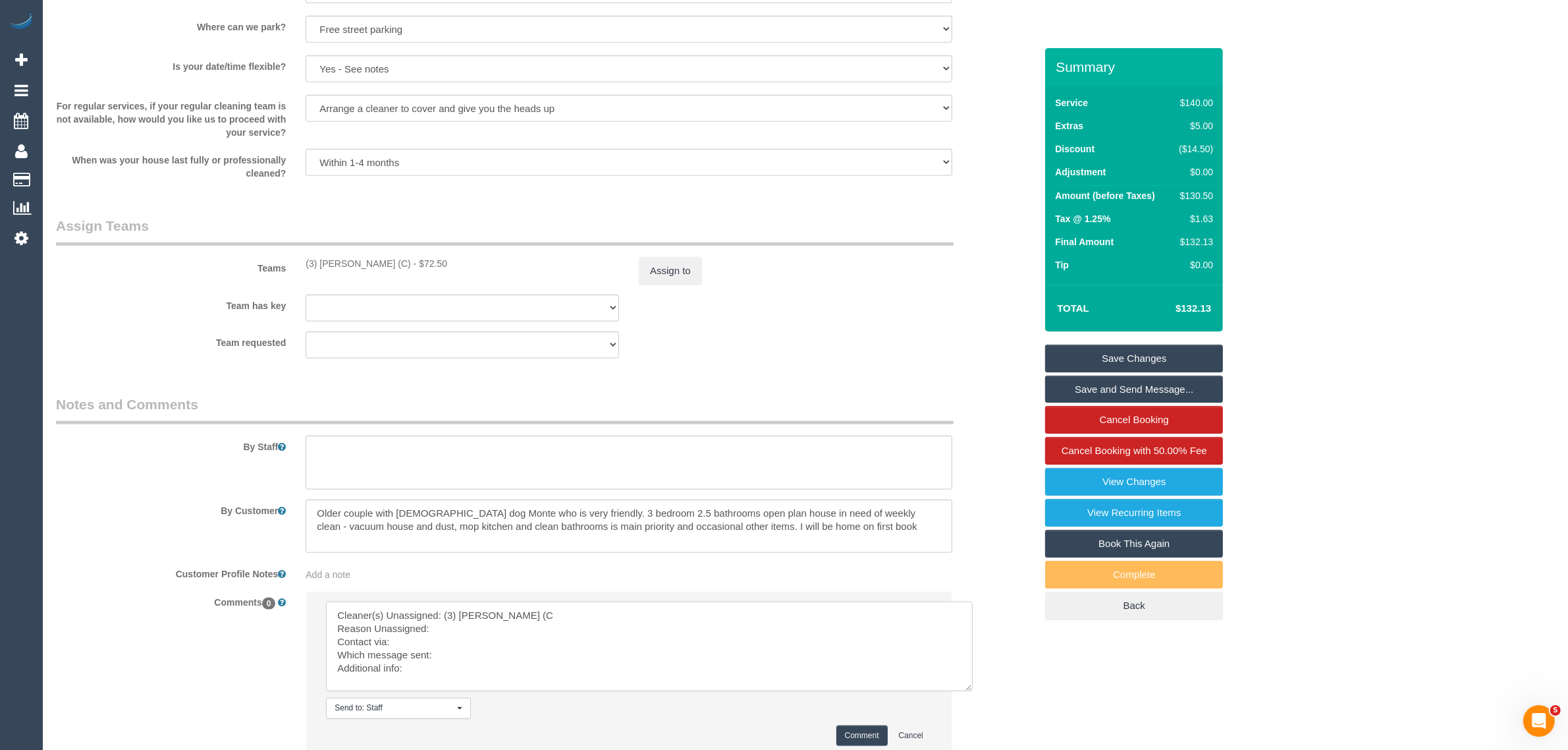
click at [468, 640] on textarea at bounding box center [649, 646] width 646 height 89
click at [428, 655] on textarea at bounding box center [649, 646] width 646 height 89
click at [480, 674] on textarea at bounding box center [649, 646] width 646 height 89
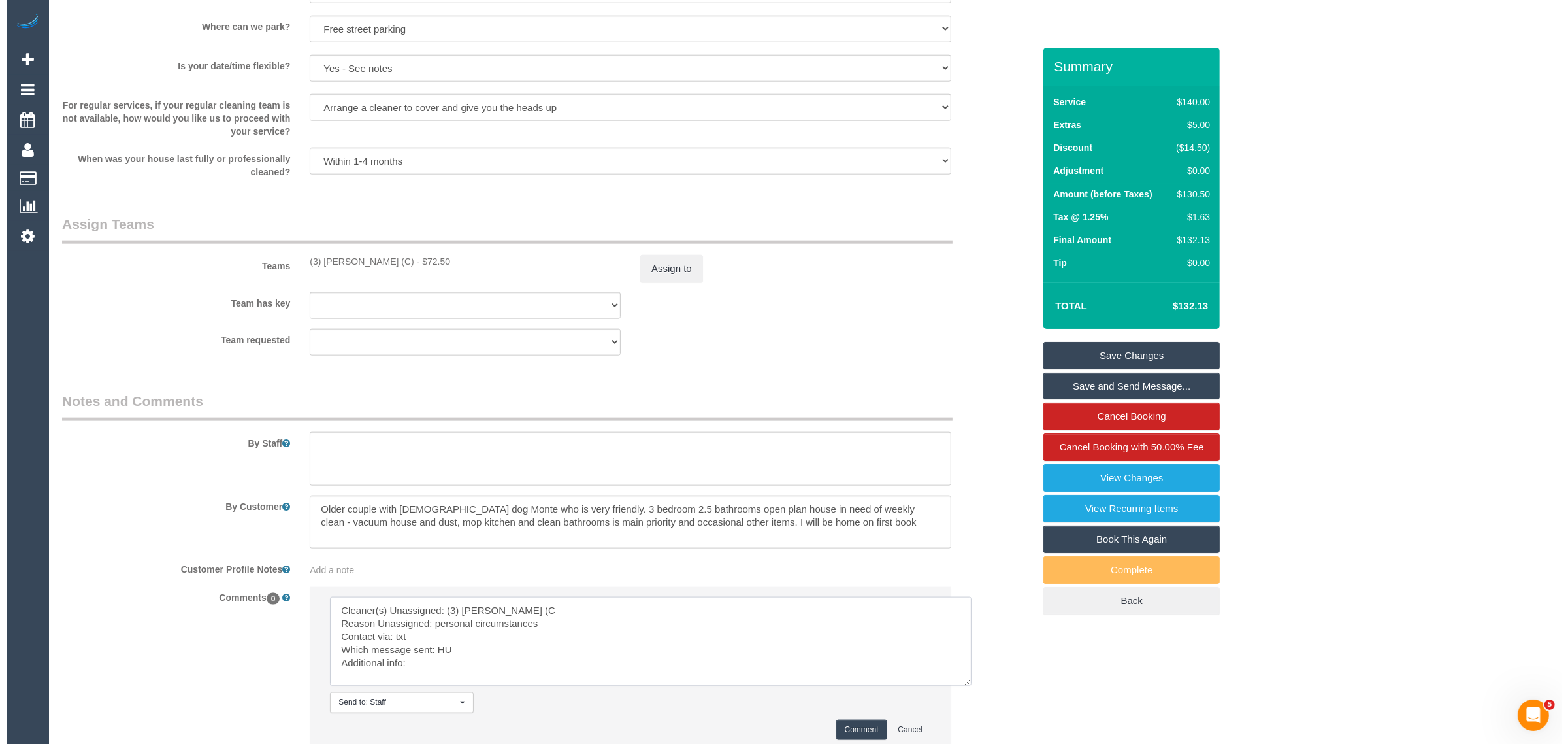
scroll to position [17, 0]
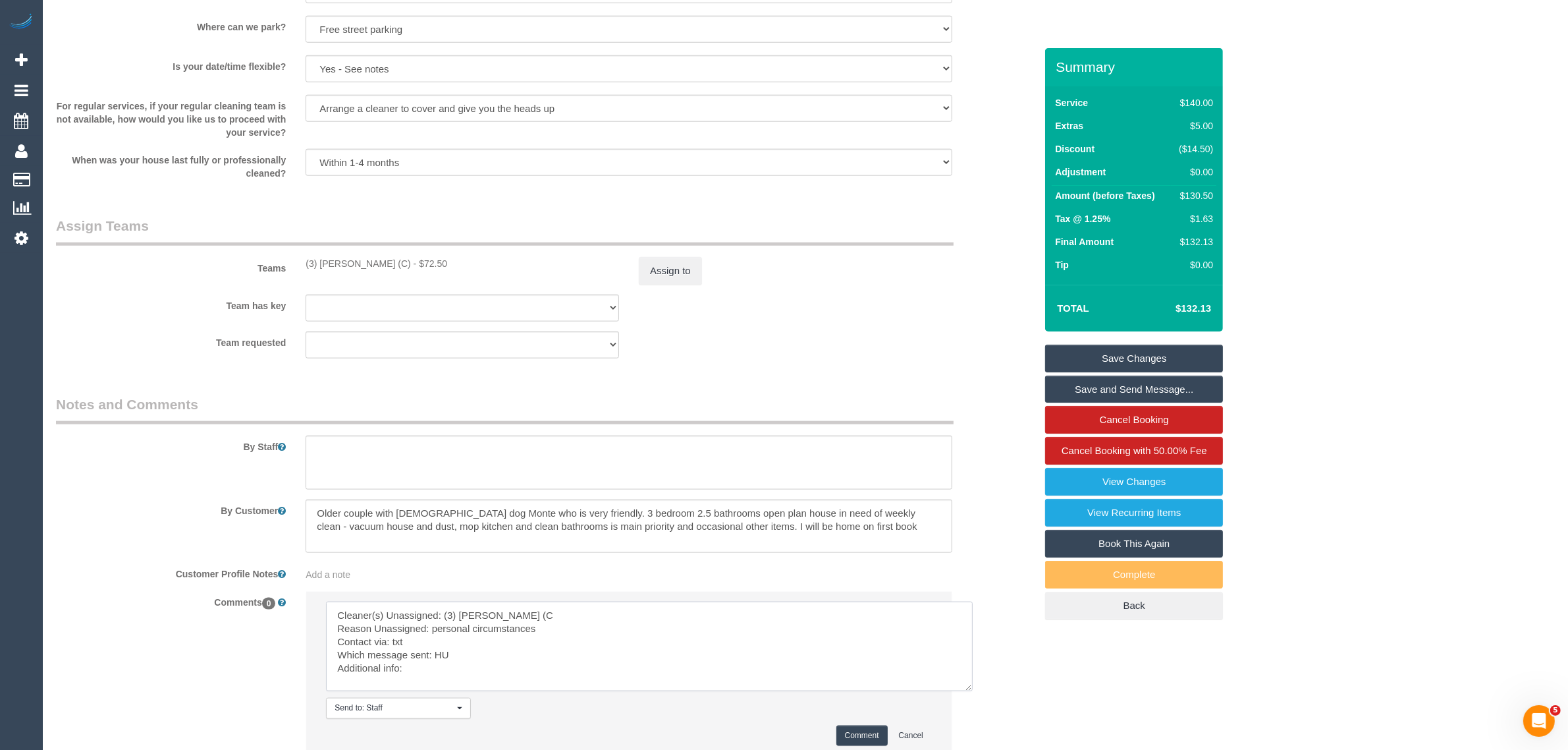
click at [484, 666] on textarea at bounding box center [649, 646] width 646 height 89
type textarea "Cleaner(s) Unassigned: (3) Damian Maynes (C Reason Unassigned: personal circums…"
click at [851, 730] on button "Comment" at bounding box center [862, 736] width 51 height 20
click at [681, 281] on button "Assign to" at bounding box center [670, 270] width 63 height 27
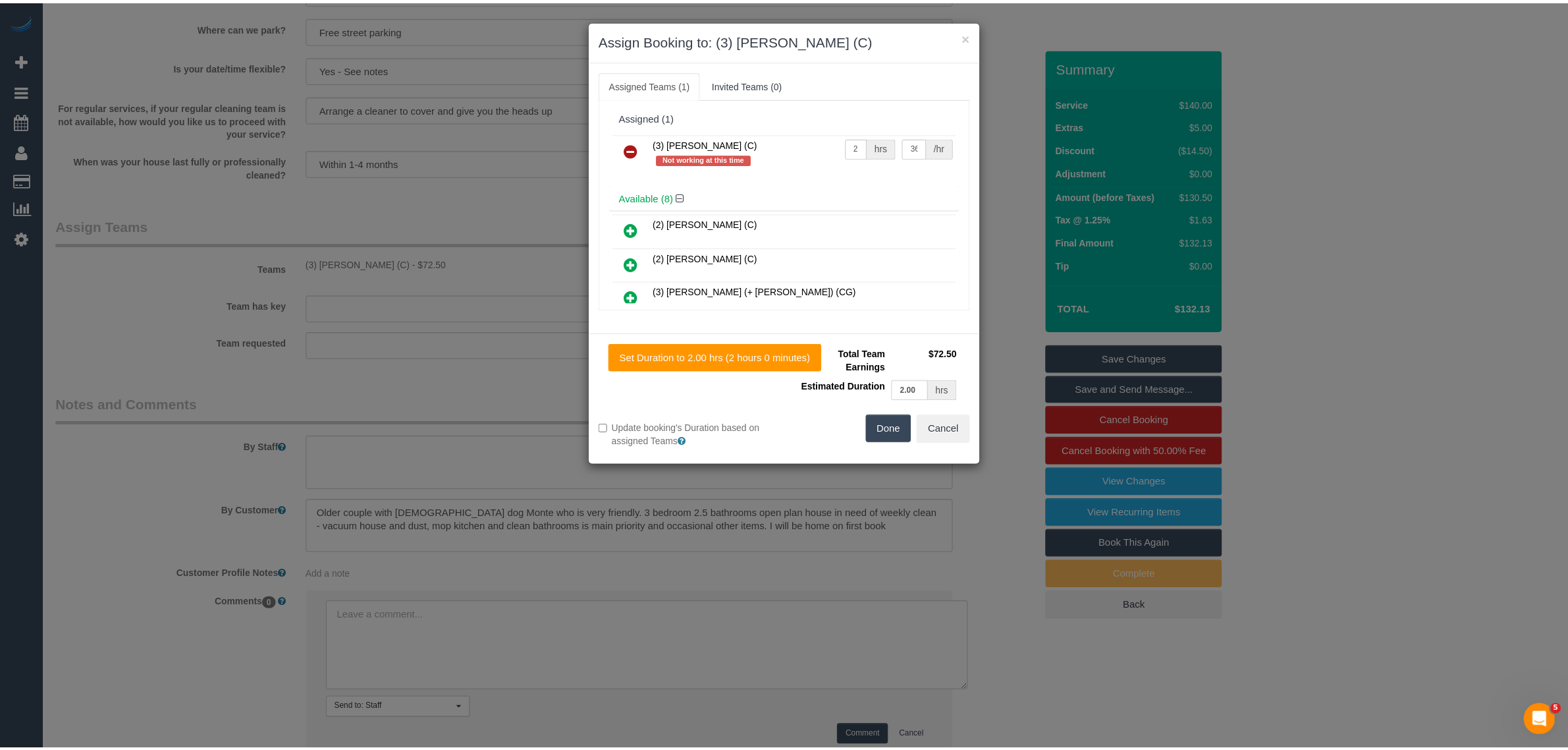
scroll to position [0, 0]
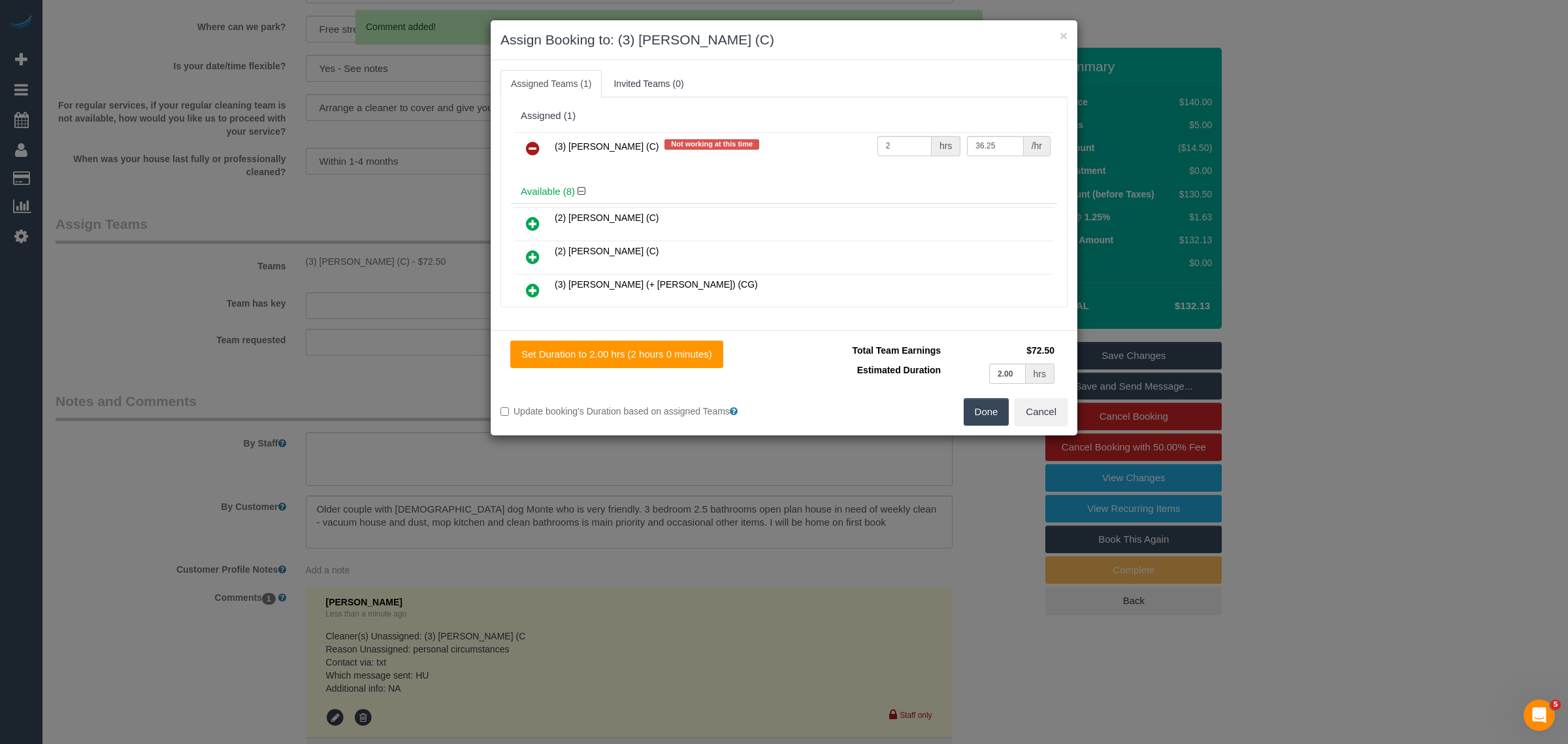
drag, startPoint x: 540, startPoint y: 155, endPoint x: 548, endPoint y: 161, distance: 10.0
click at [540, 155] on link at bounding box center [533, 149] width 30 height 26
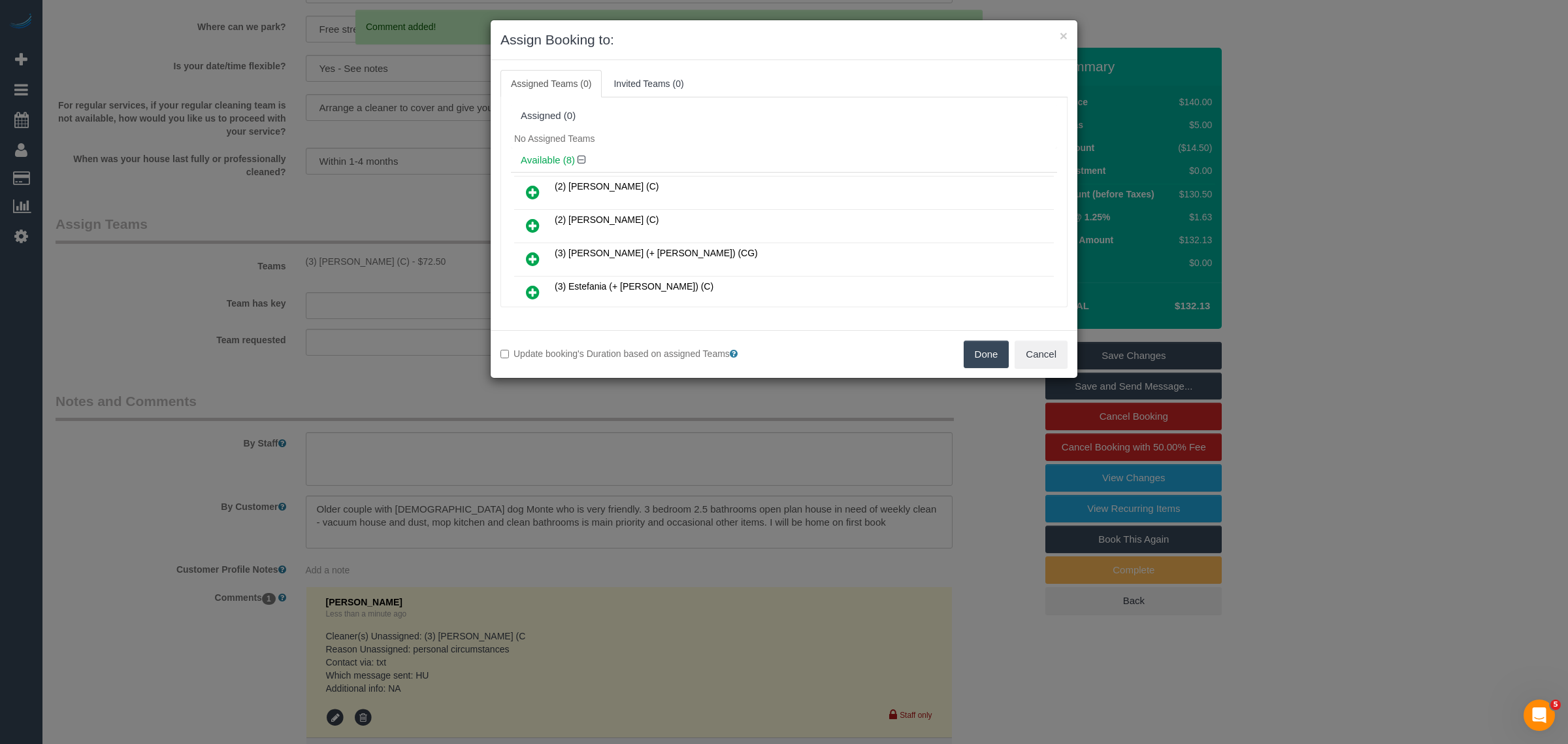
click at [983, 355] on button "Done" at bounding box center [986, 354] width 46 height 27
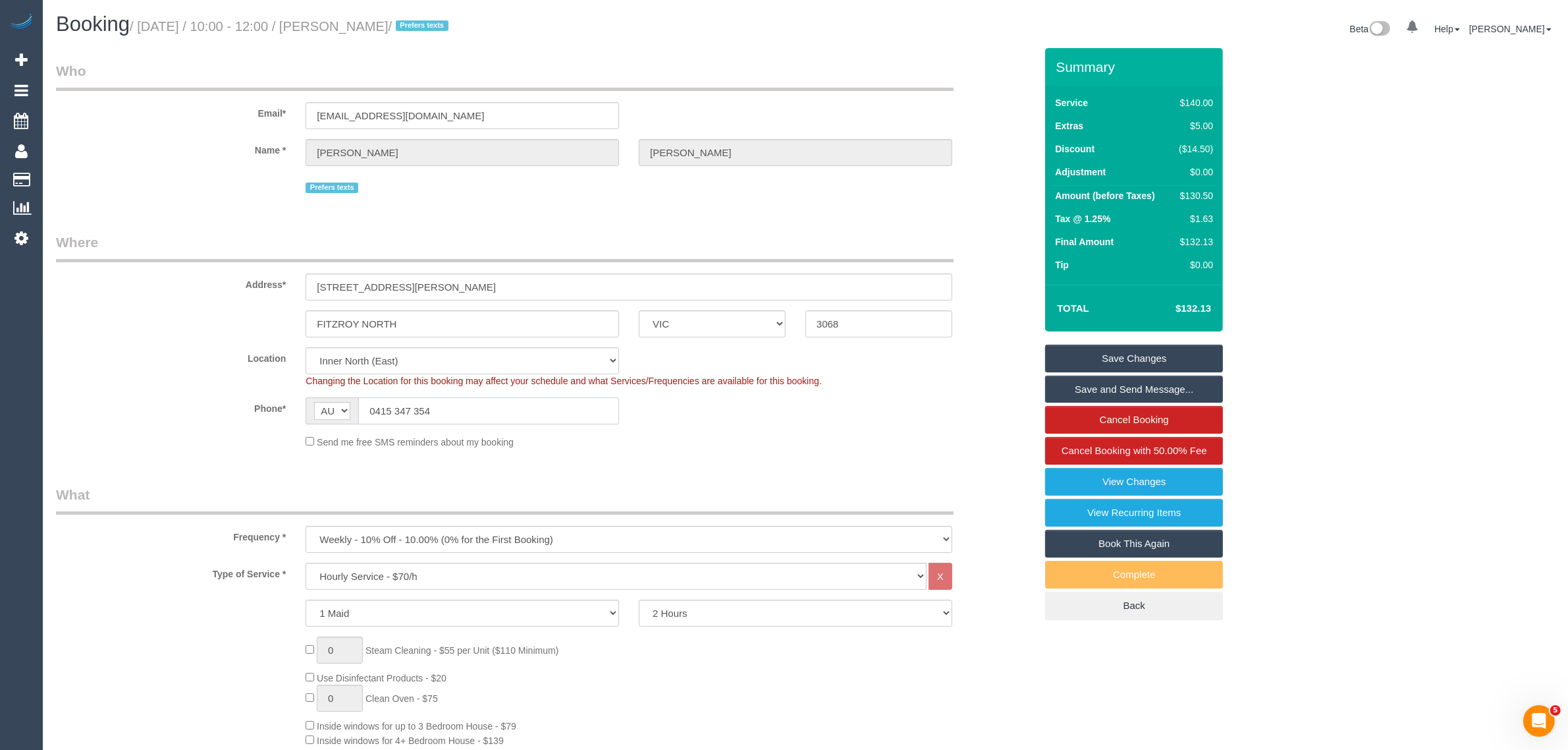
click at [448, 409] on input "0415 347 354" at bounding box center [489, 411] width 261 height 27
click at [554, 417] on input "0415 347 354" at bounding box center [489, 411] width 261 height 27
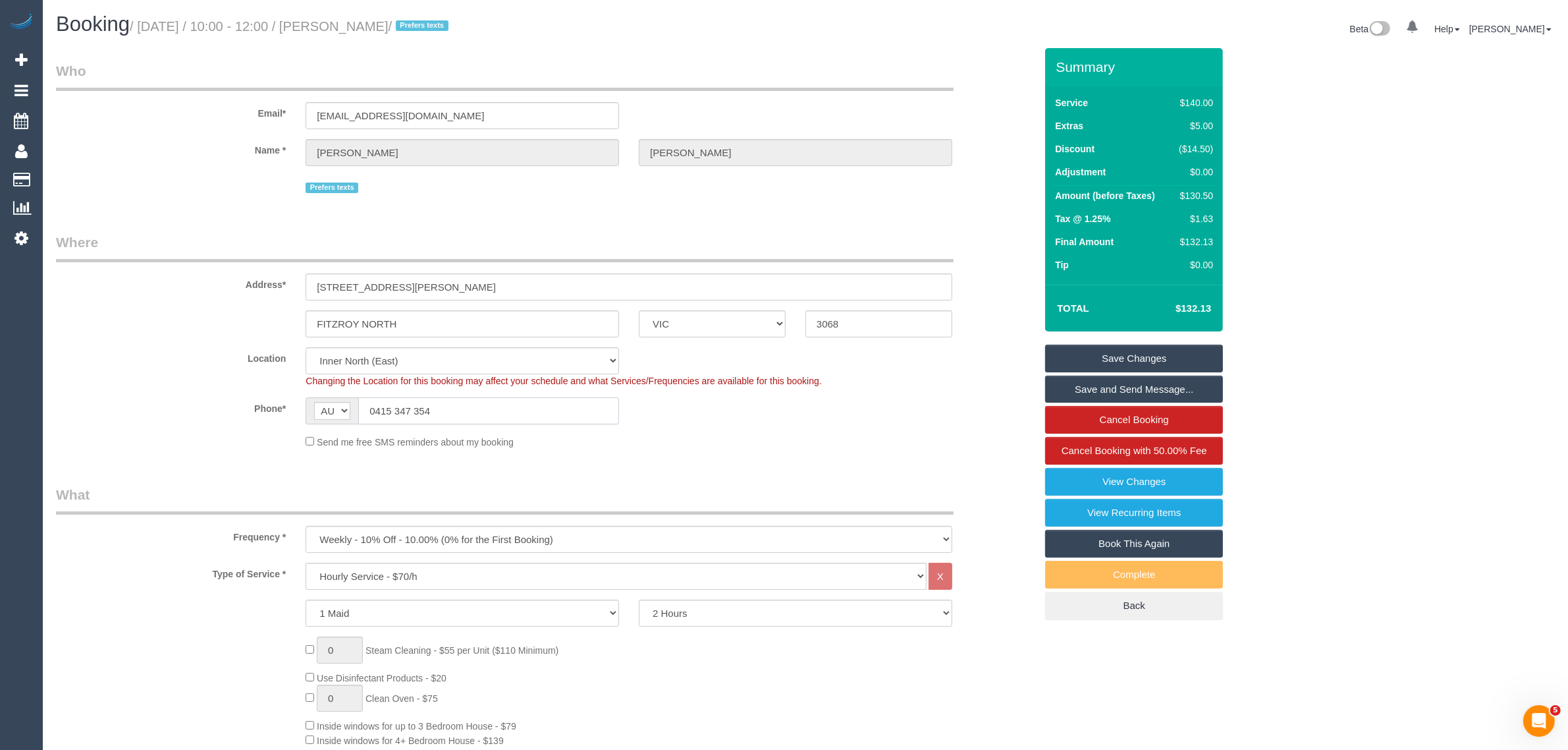
click at [554, 417] on input "0415 347 354" at bounding box center [489, 411] width 261 height 27
click at [772, 448] on fieldset "Where Address* 150 MILLER ST FITZROY NORTH ACT NSW NT QLD SA TAS VIC WA 3068 Lo…" at bounding box center [545, 345] width 979 height 226
drag, startPoint x: 1090, startPoint y: 351, endPoint x: 1054, endPoint y: 346, distance: 36.3
click at [1090, 351] on link "Save Changes" at bounding box center [1134, 358] width 178 height 27
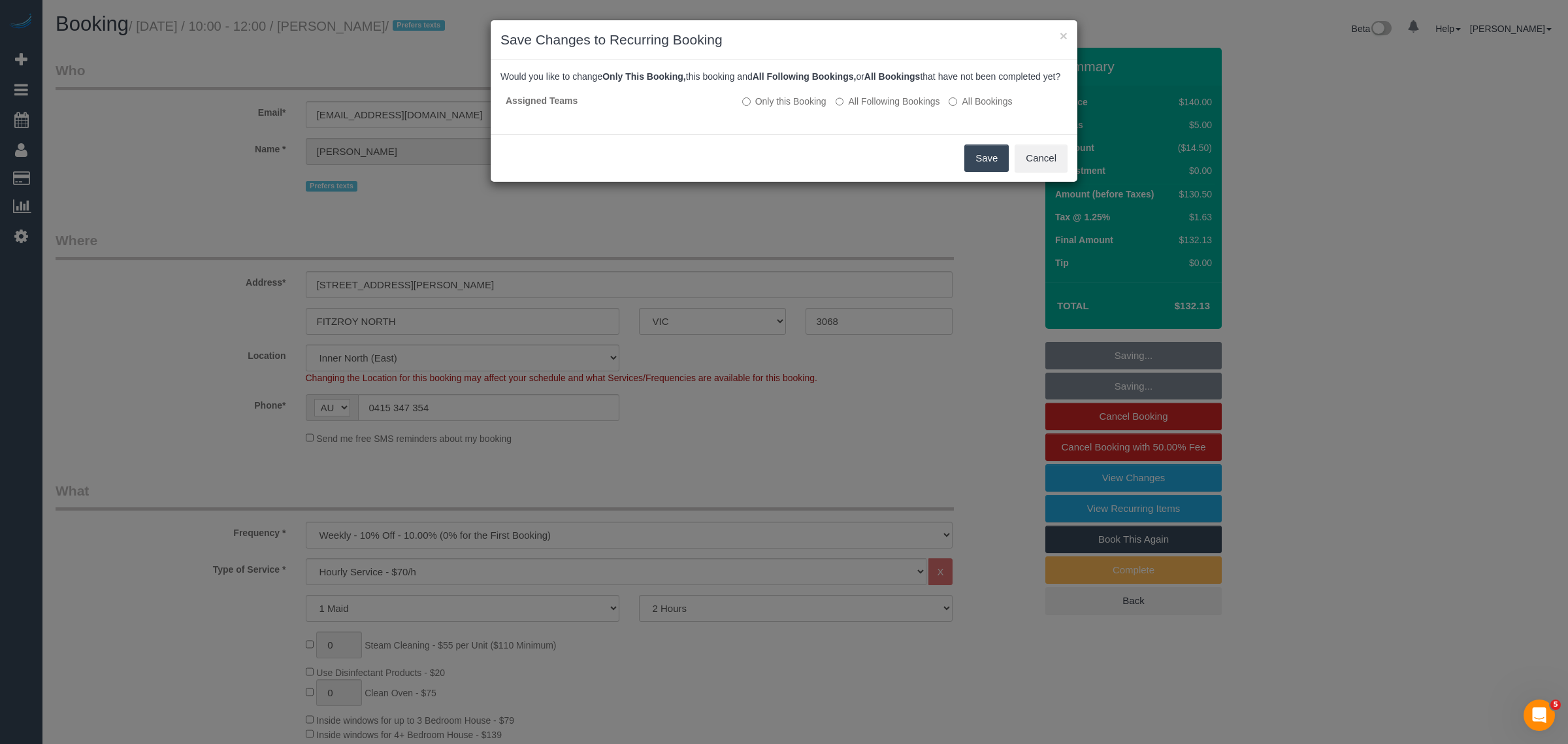
click at [986, 165] on button "Save" at bounding box center [986, 158] width 45 height 27
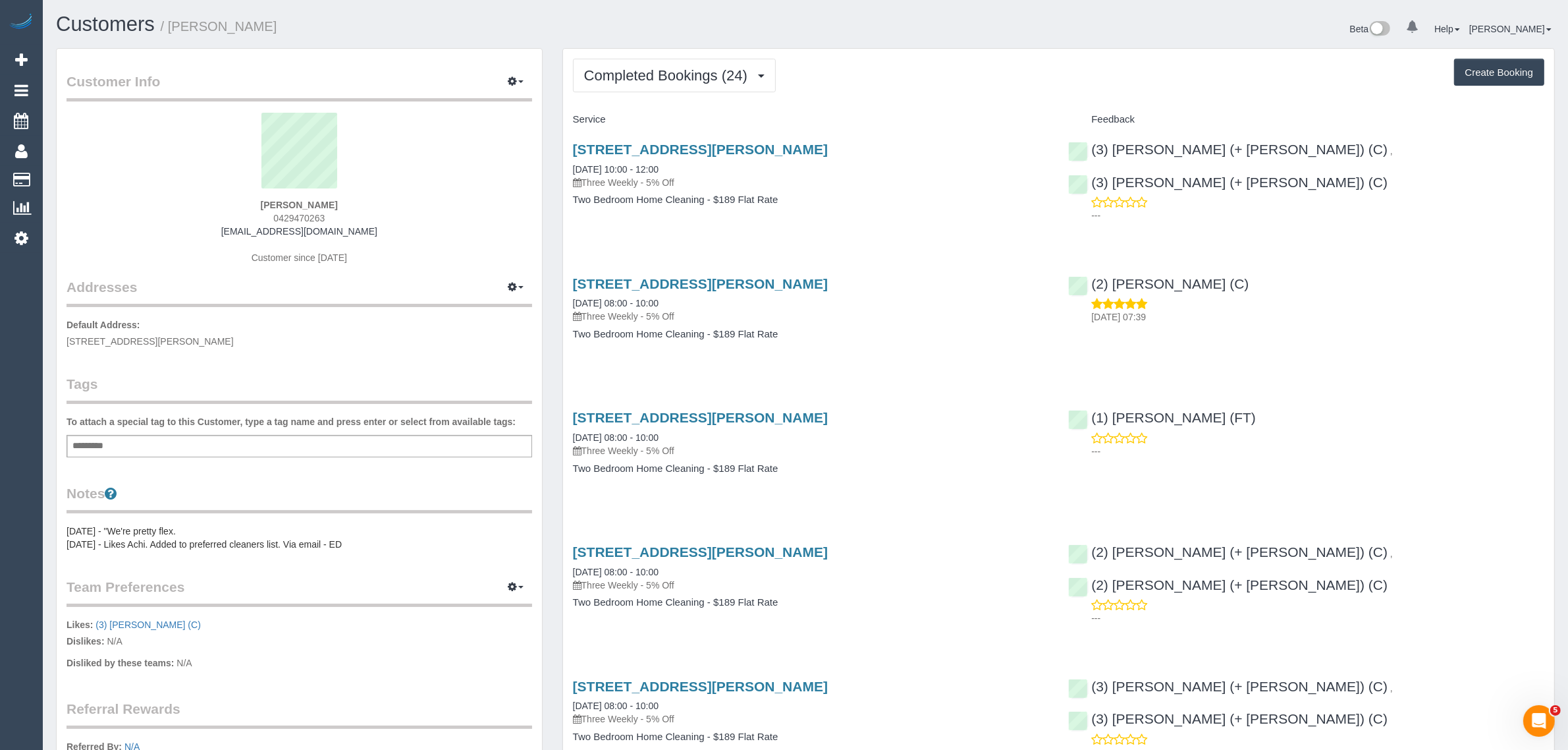
click at [296, 215] on span "0429470263" at bounding box center [299, 218] width 51 height 10
copy span "0429470263"
click at [706, 77] on span "Completed Bookings (24)" at bounding box center [669, 75] width 169 height 16
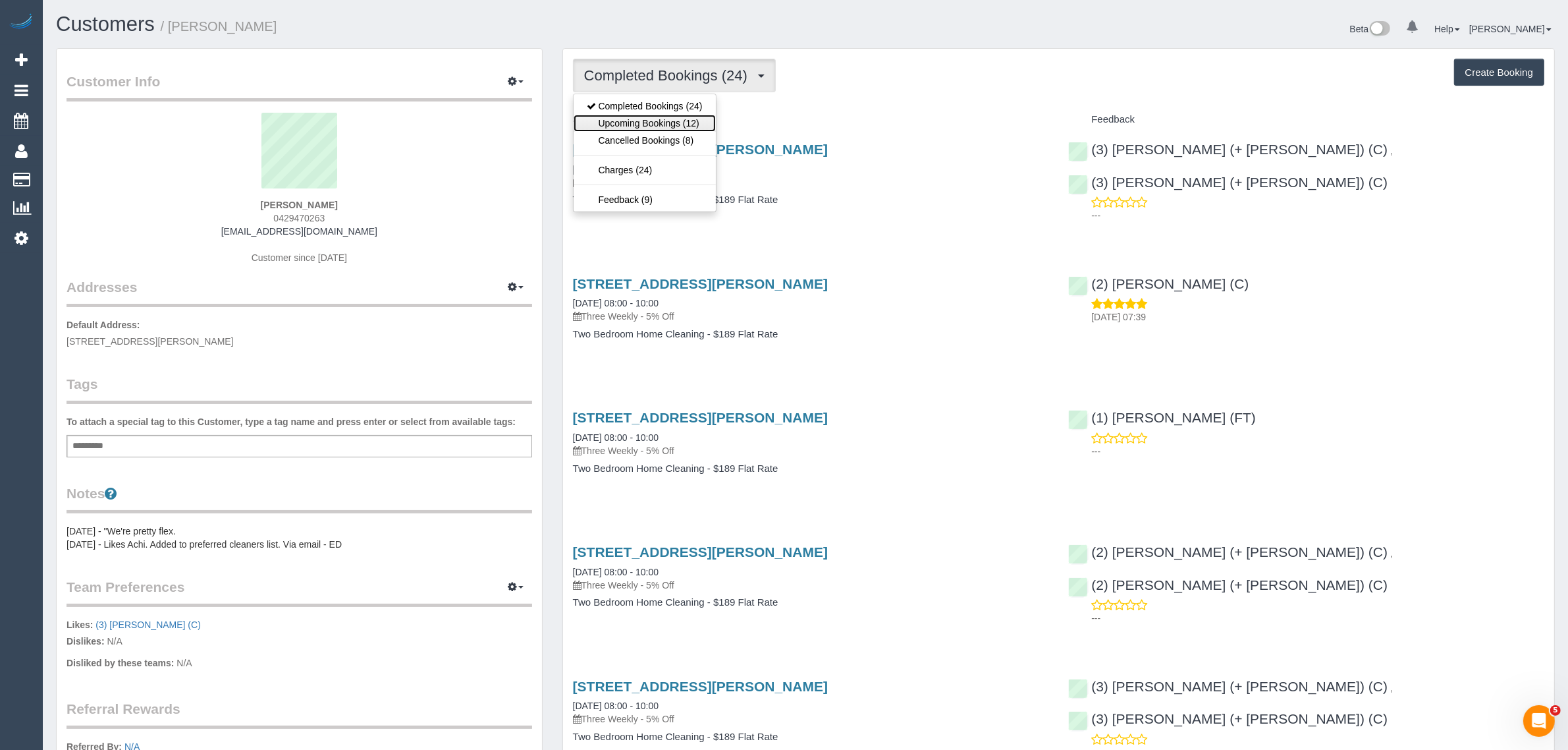
click at [681, 126] on link "Upcoming Bookings (12)" at bounding box center [644, 124] width 142 height 17
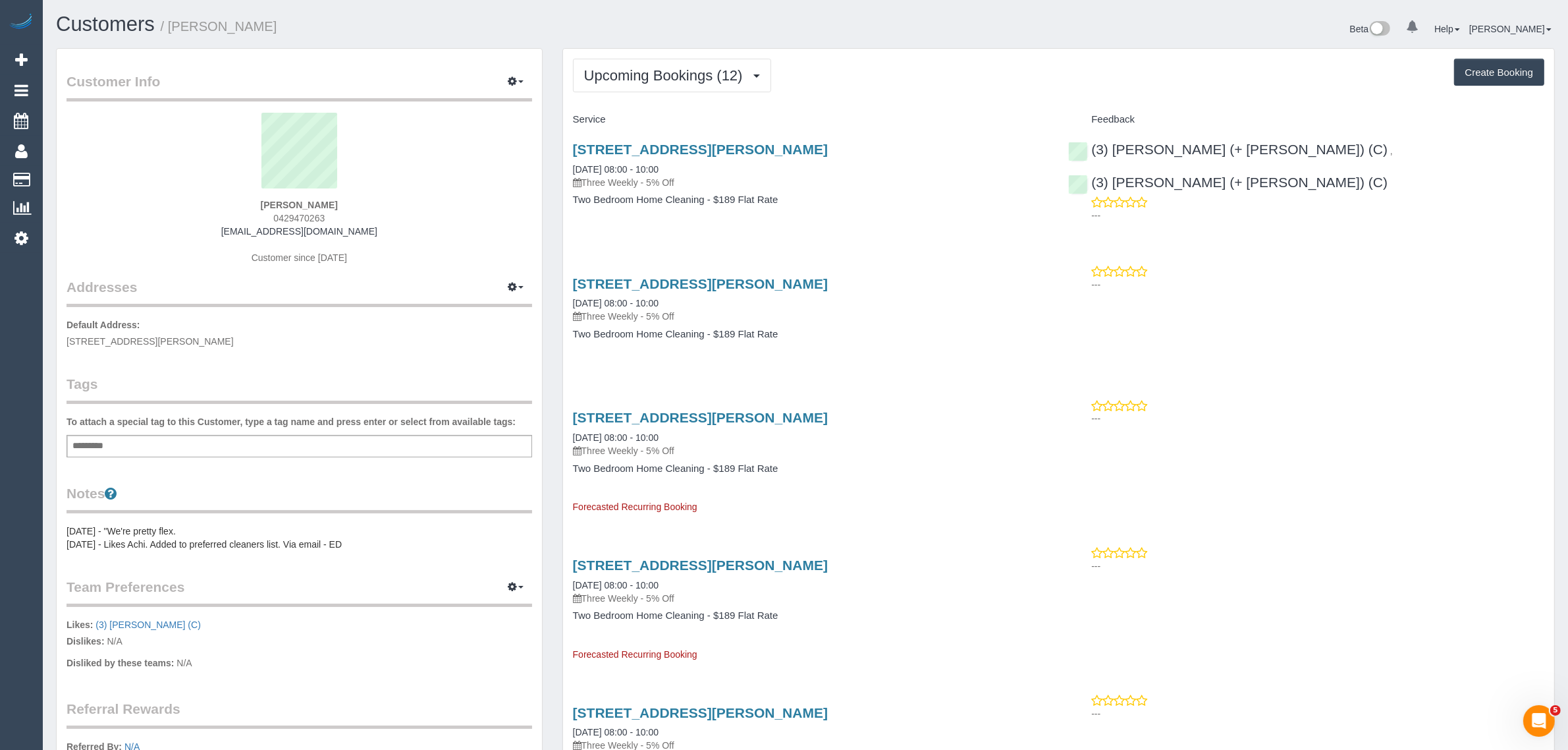
click at [761, 15] on h1 "Customers / [PERSON_NAME]" at bounding box center [426, 24] width 739 height 22
click at [724, 74] on span "Upcoming Bookings (12)" at bounding box center [667, 75] width 165 height 16
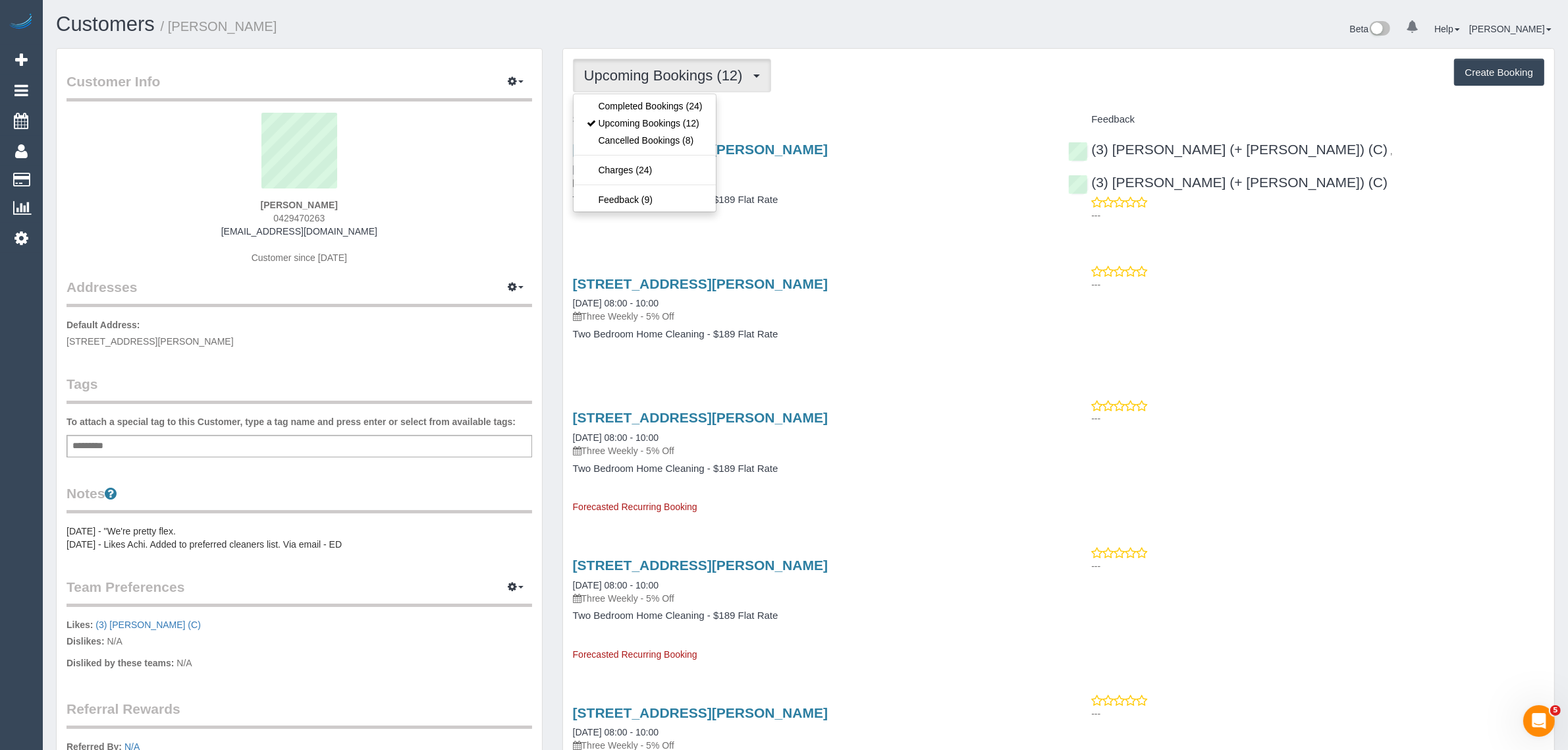
click at [856, 153] on h3 "[STREET_ADDRESS][PERSON_NAME]" at bounding box center [811, 149] width 476 height 15
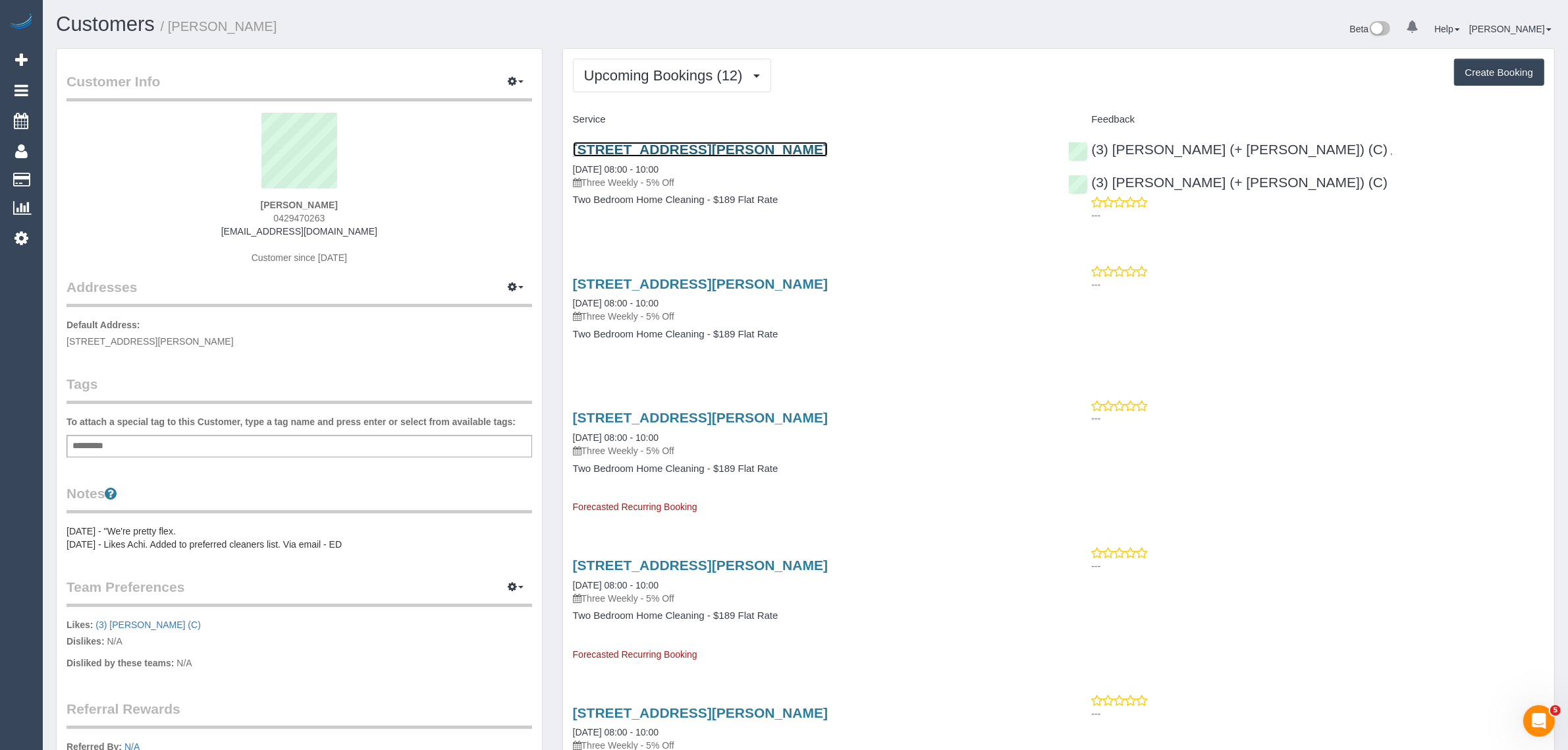
click at [709, 147] on link "[STREET_ADDRESS][PERSON_NAME]" at bounding box center [700, 149] width 255 height 15
click at [669, 77] on span "Upcoming Bookings (12)" at bounding box center [667, 75] width 165 height 16
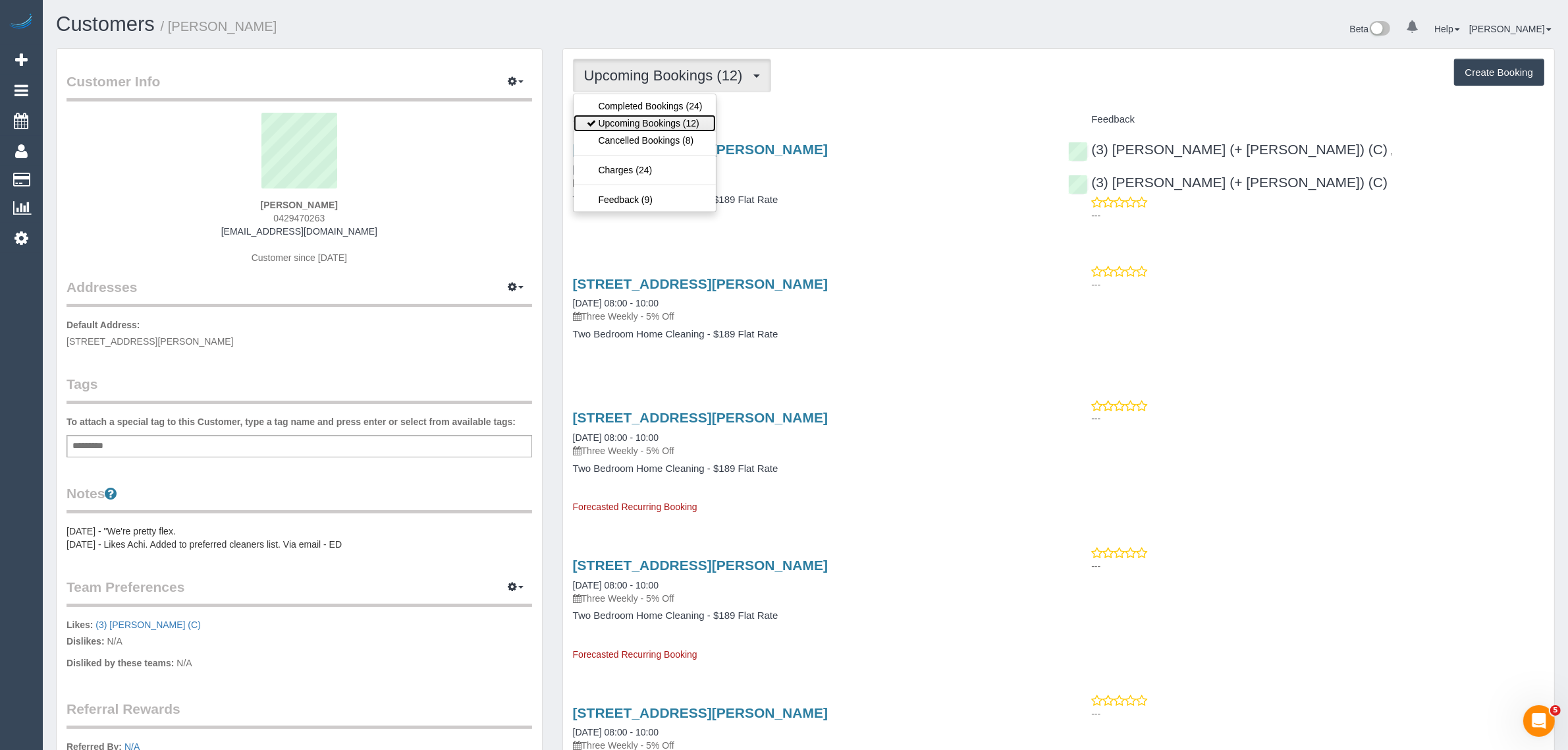
click at [651, 118] on link "Upcoming Bookings (12)" at bounding box center [644, 124] width 142 height 17
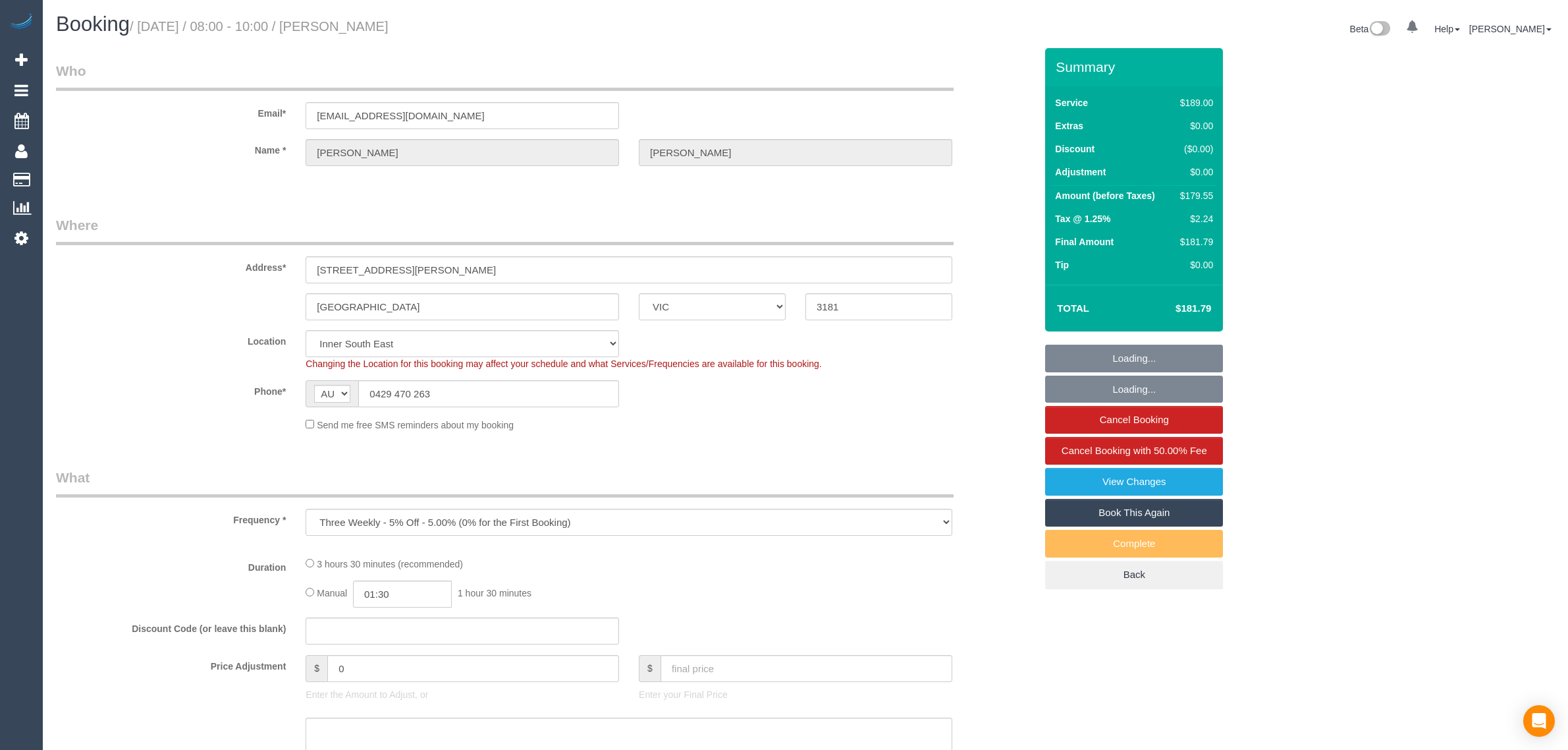
select select "VIC"
select select "object:645"
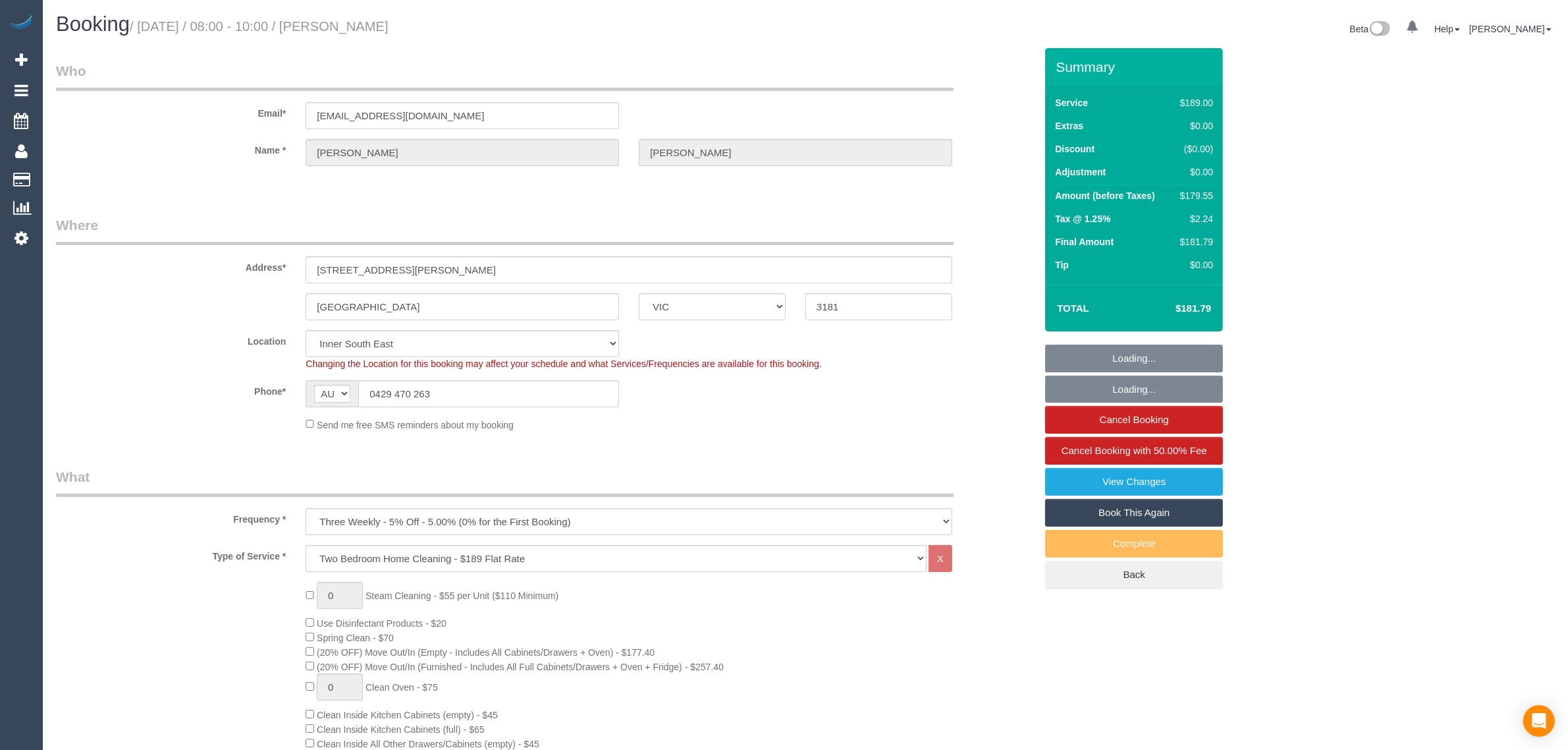
select select "string:stripe-pm_1PMk062GScqysDRV9k7oLIJo"
select select "number:29"
select select "number:14"
select select "number:19"
select select "number:22"
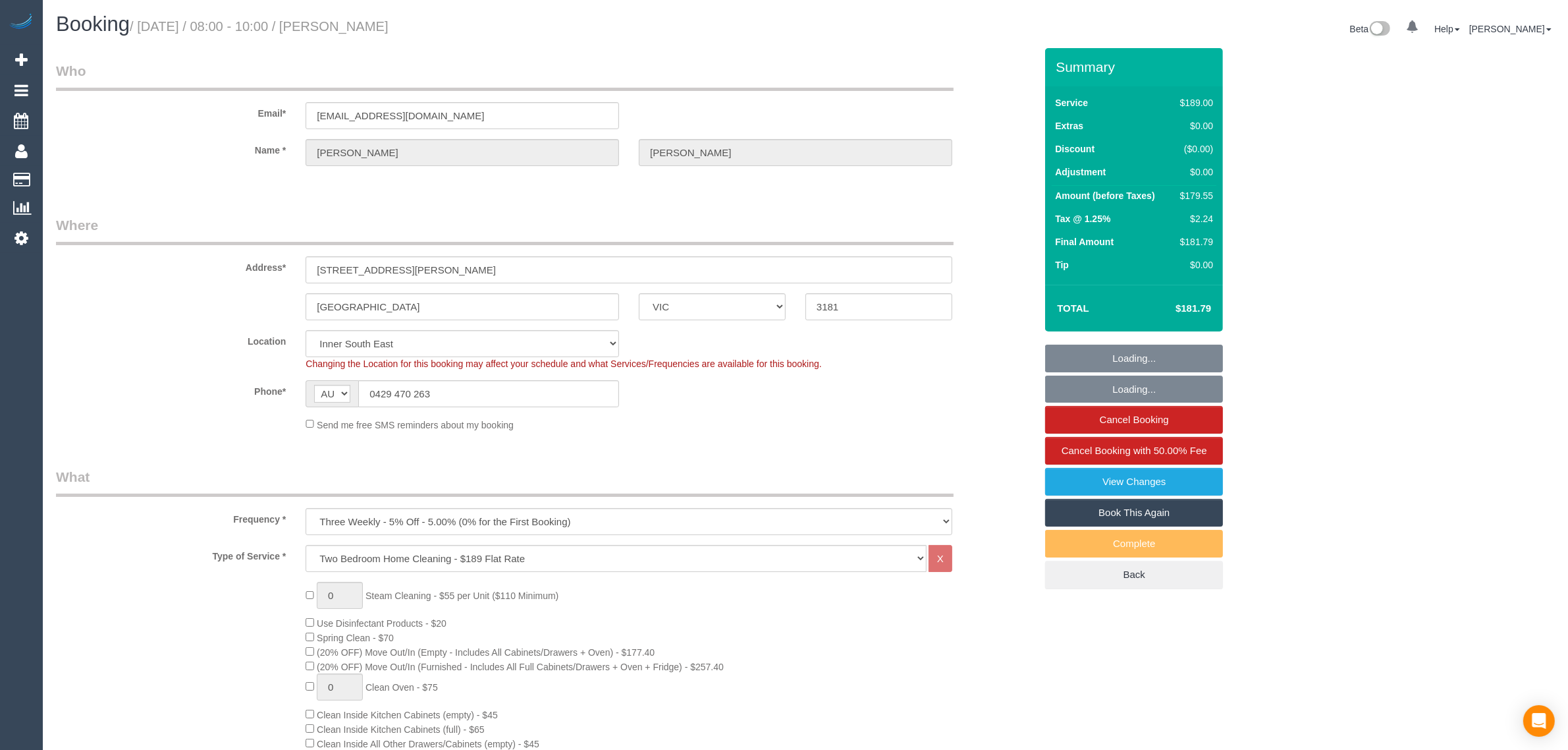
select select "number:33"
select select "number:11"
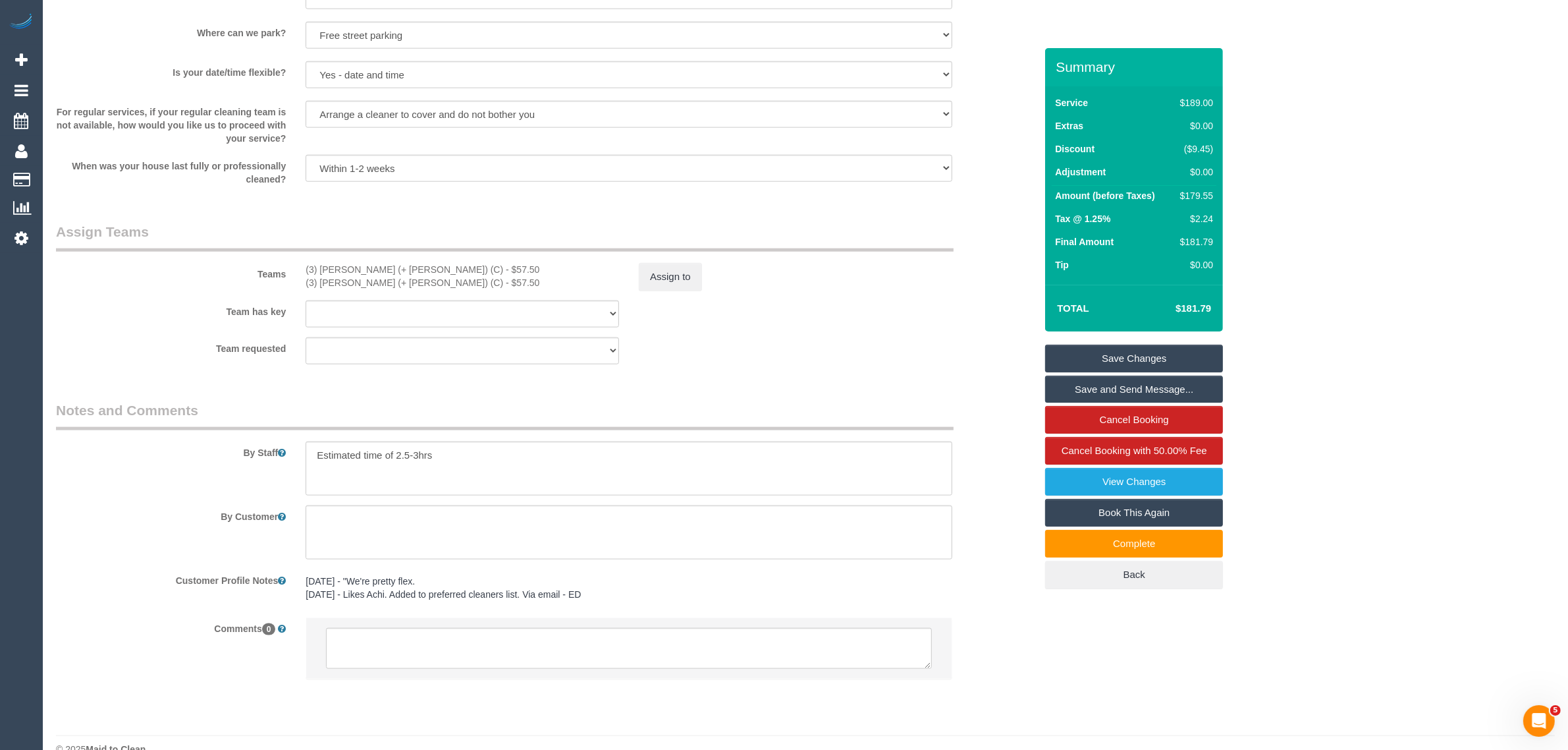
scroll to position [1885, 0]
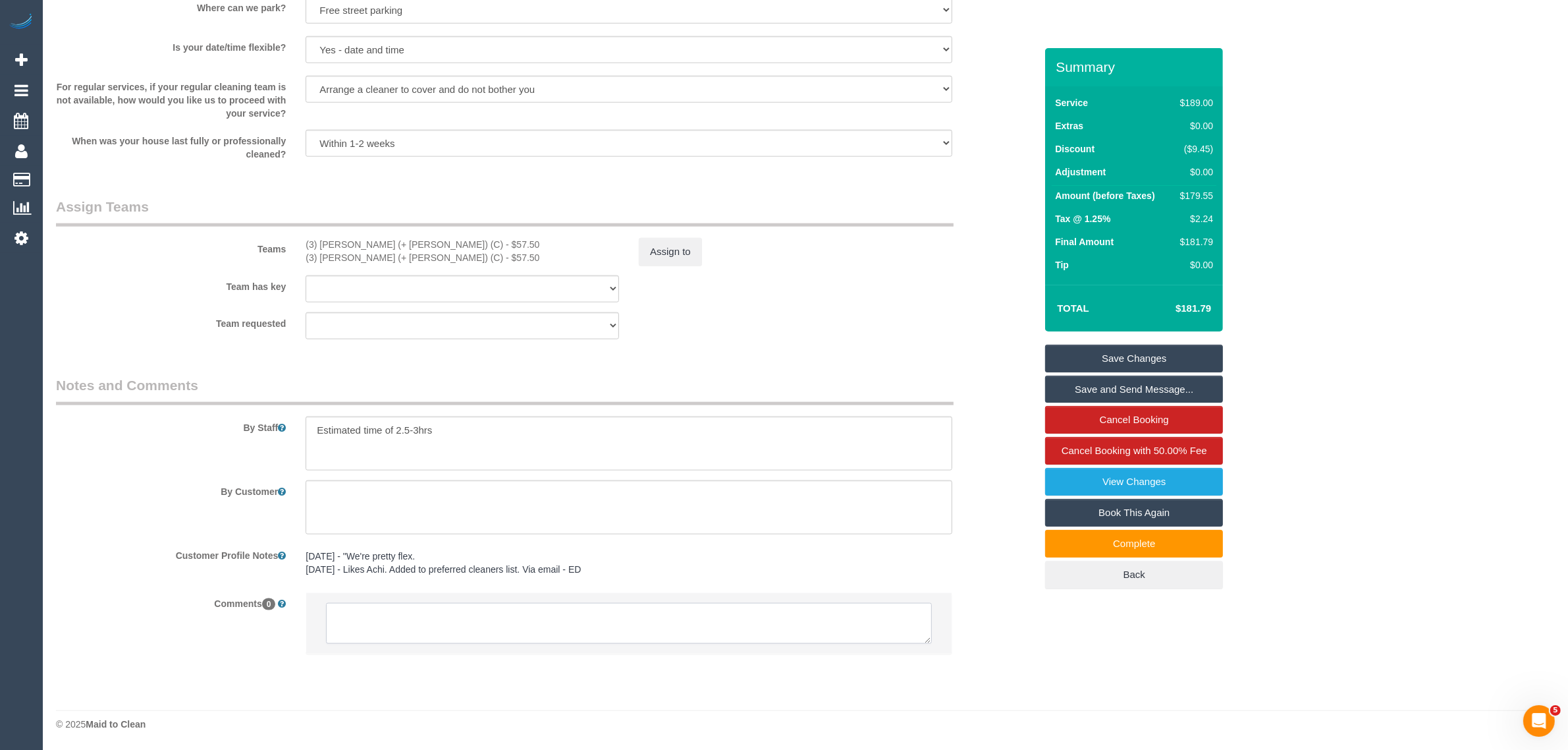
click at [584, 631] on textarea at bounding box center [629, 623] width 606 height 41
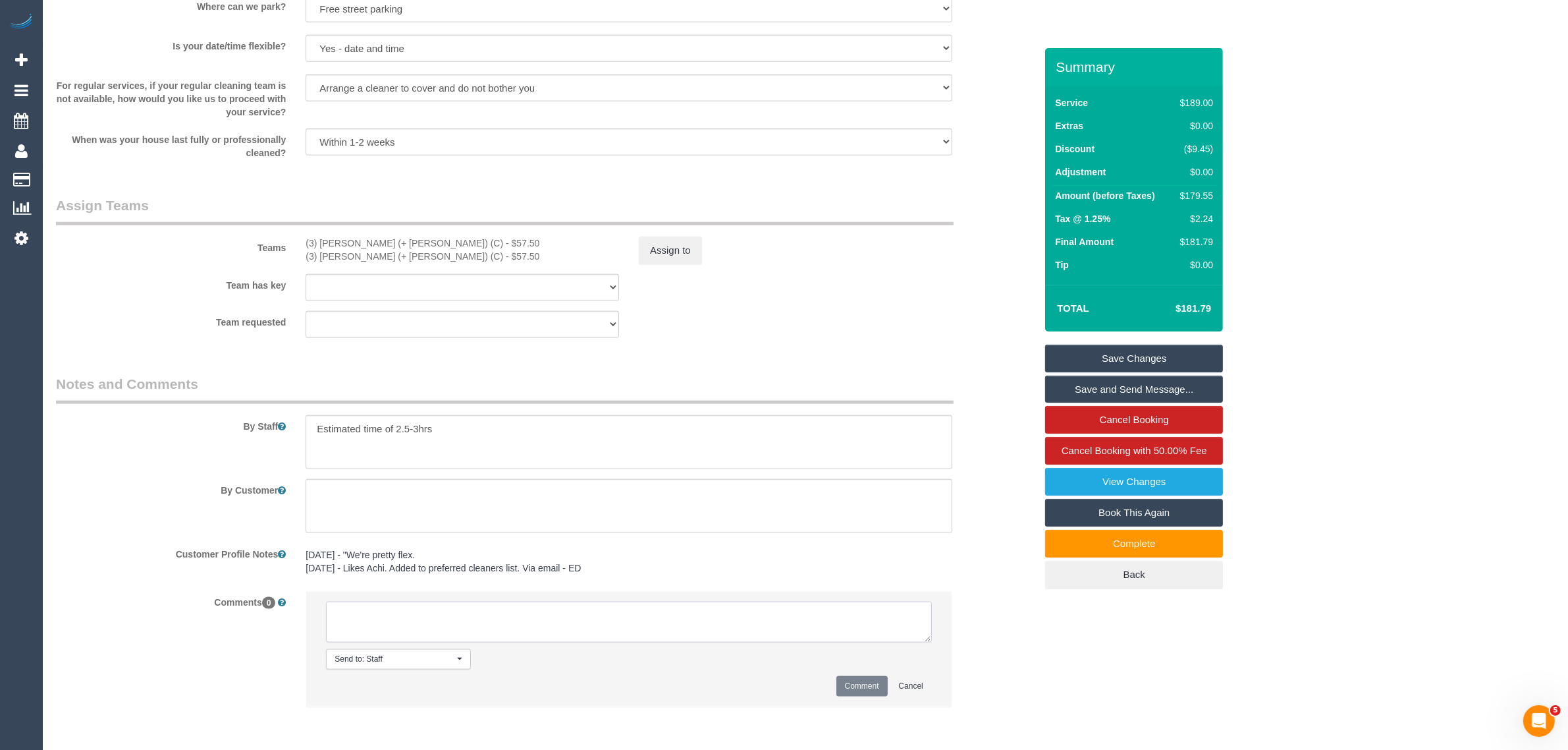
paste textarea "Cleaner(s) Unassigned: Reason Unassigned: Contact via: Which message sent: Addi…"
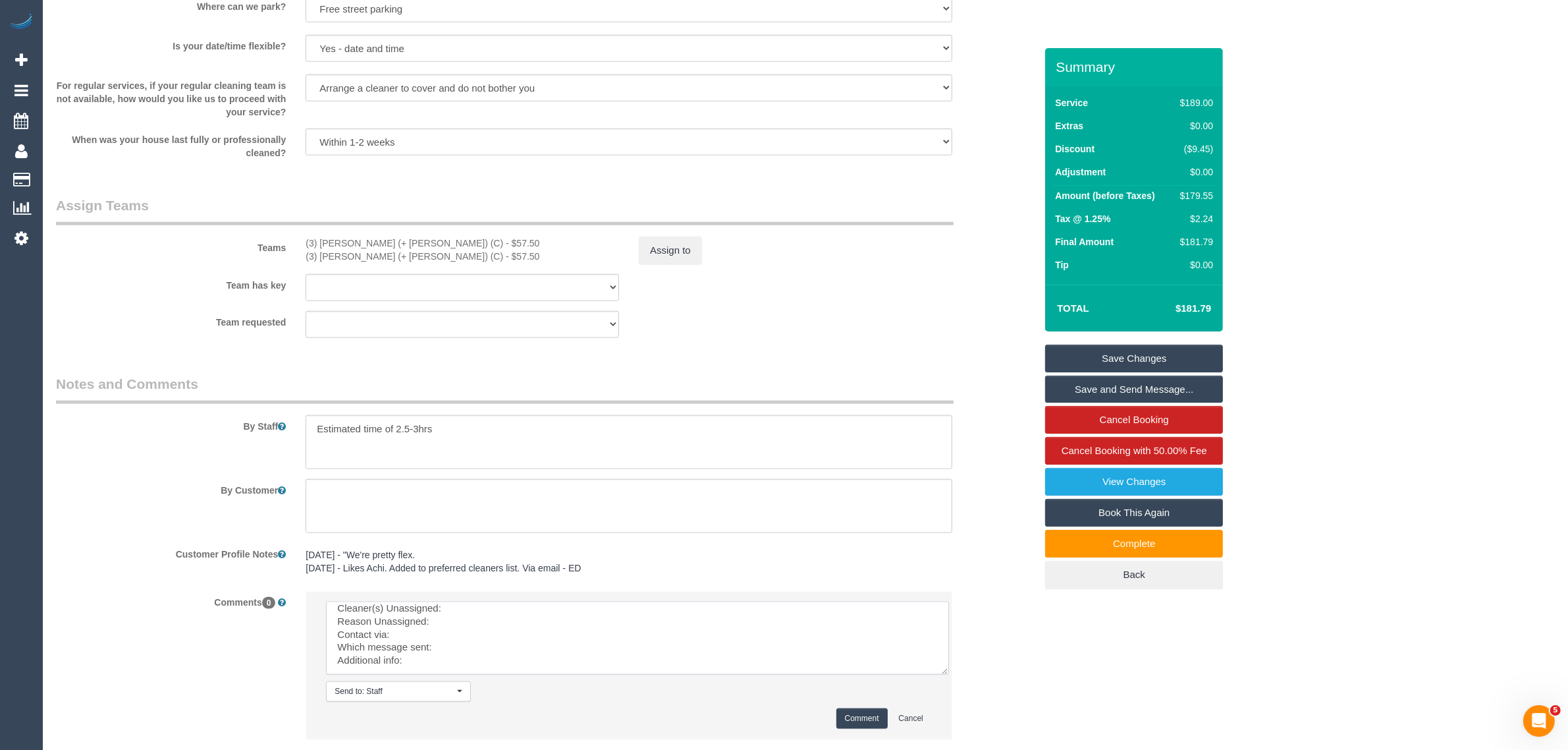
scroll to position [0, 0]
drag, startPoint x: 927, startPoint y: 636, endPoint x: 955, endPoint y: 695, distance: 65.3
click at [955, 695] on textarea at bounding box center [642, 651] width 633 height 100
click at [807, 623] on textarea at bounding box center [642, 651] width 633 height 100
click at [752, 611] on textarea at bounding box center [642, 651] width 633 height 100
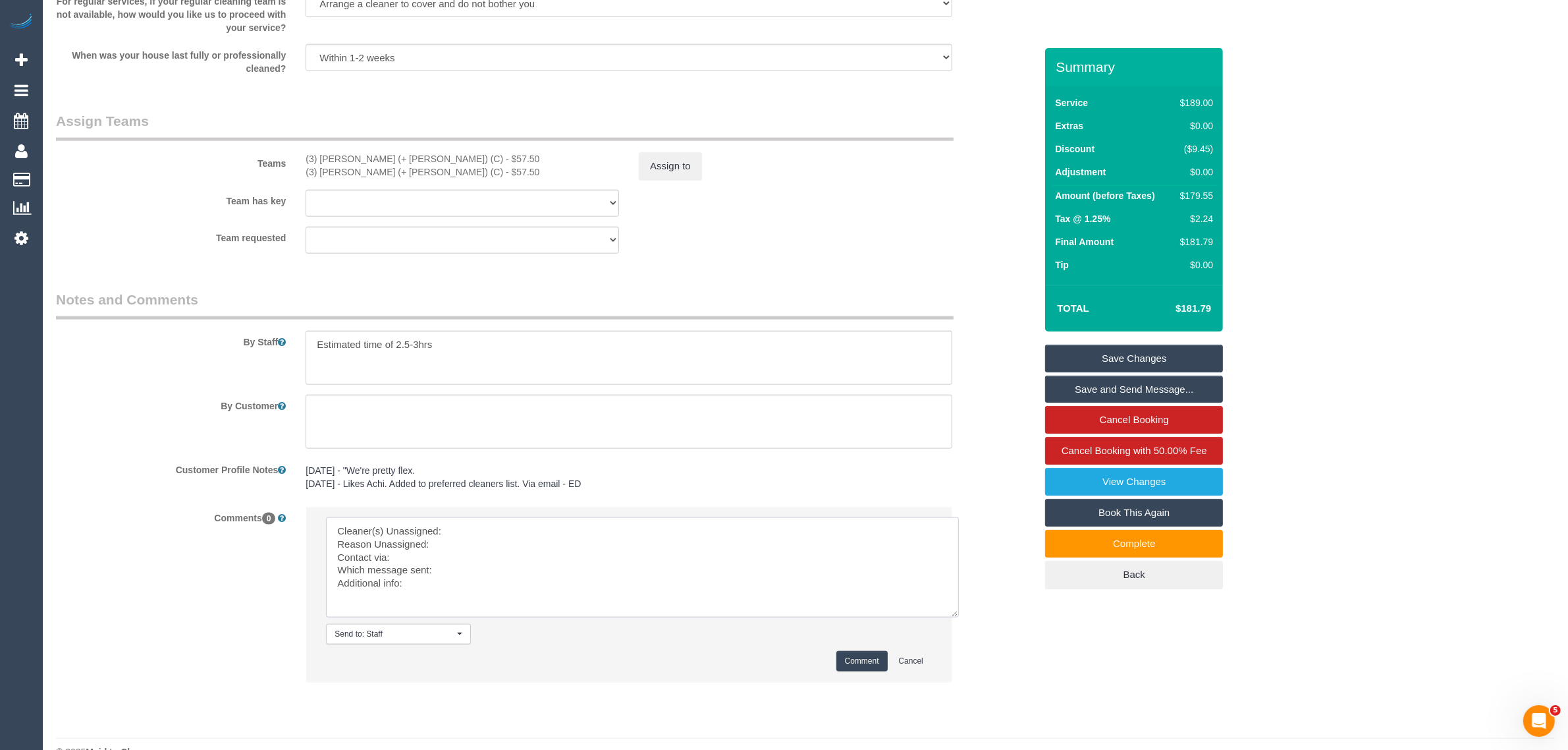
scroll to position [1999, 0]
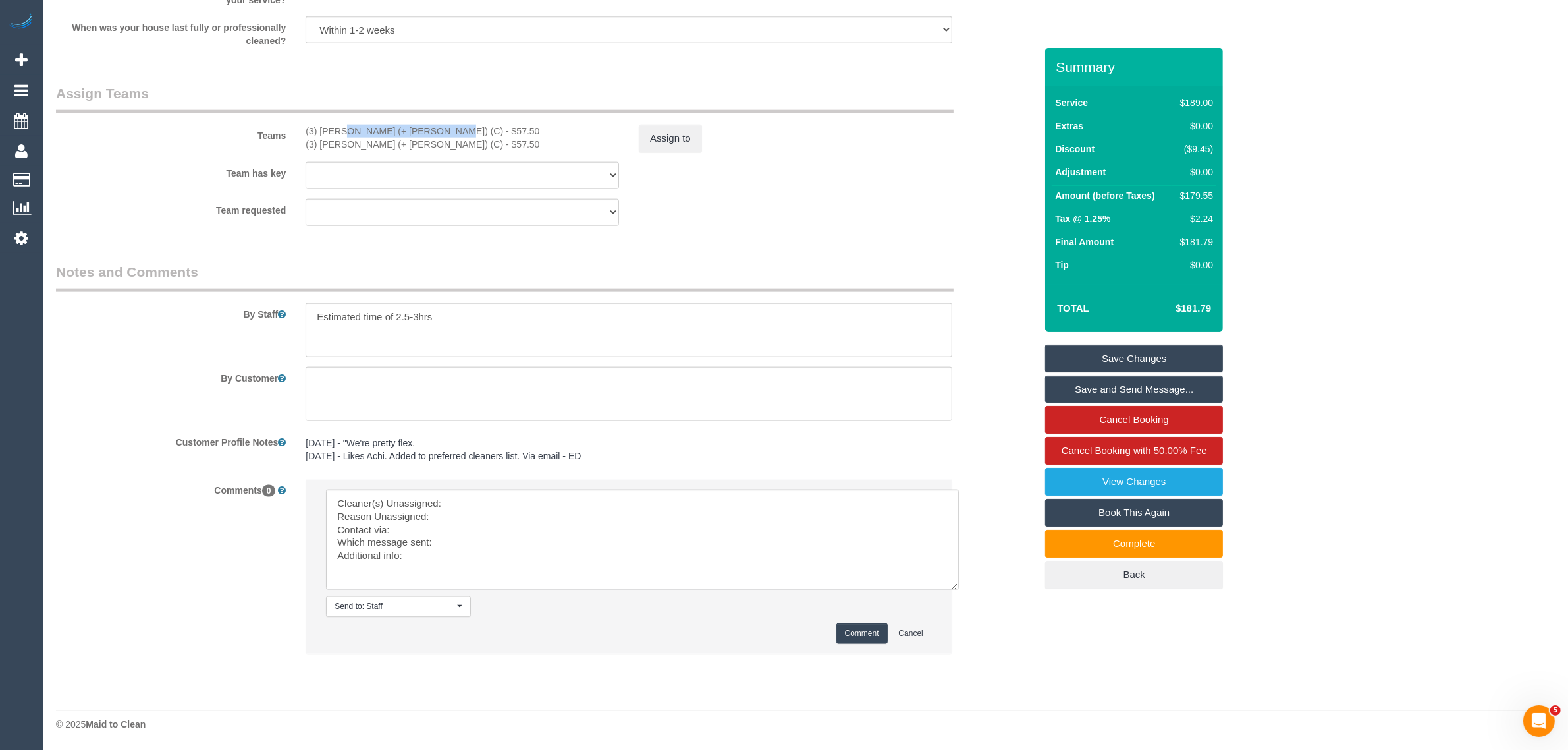
drag, startPoint x: 309, startPoint y: 130, endPoint x: 395, endPoint y: 124, distance: 86.2
click at [395, 124] on div "(3) [PERSON_NAME] (+ [PERSON_NAME]) (C) - $57.50 (3) [PERSON_NAME] (+ [PERSON_N…" at bounding box center [462, 137] width 333 height 26
copy div "(3) [PERSON_NAME] (+ [PERSON_NAME]) (C)"
click at [632, 509] on textarea at bounding box center [642, 539] width 633 height 100
click at [640, 498] on textarea at bounding box center [642, 539] width 633 height 100
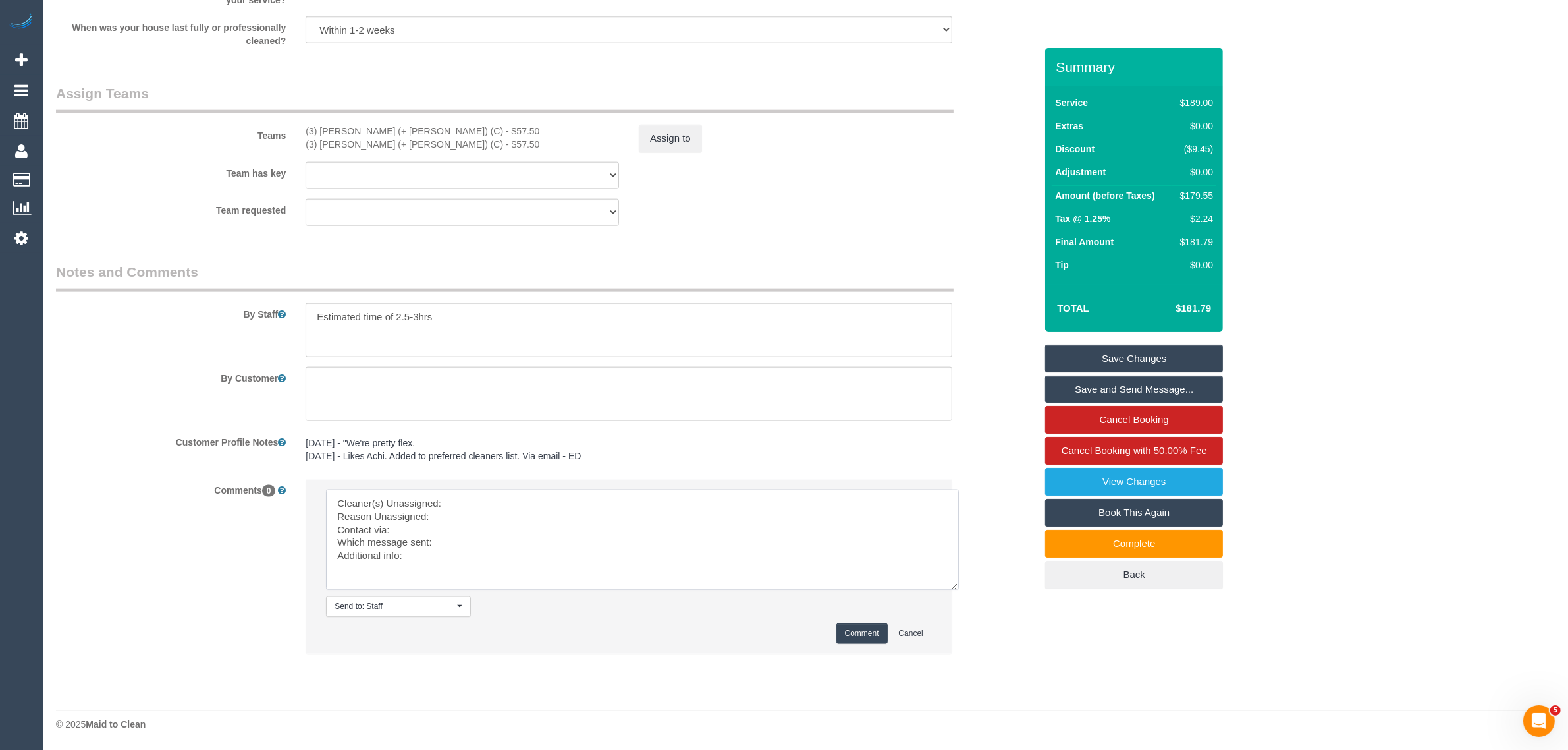
paste textarea "(3) [PERSON_NAME] (+ [PERSON_NAME]) (C)"
click at [554, 517] on textarea at bounding box center [642, 539] width 633 height 100
click at [534, 521] on textarea at bounding box center [642, 539] width 633 height 100
click at [564, 515] on textarea at bounding box center [642, 539] width 633 height 100
click at [559, 540] on textarea at bounding box center [642, 539] width 633 height 100
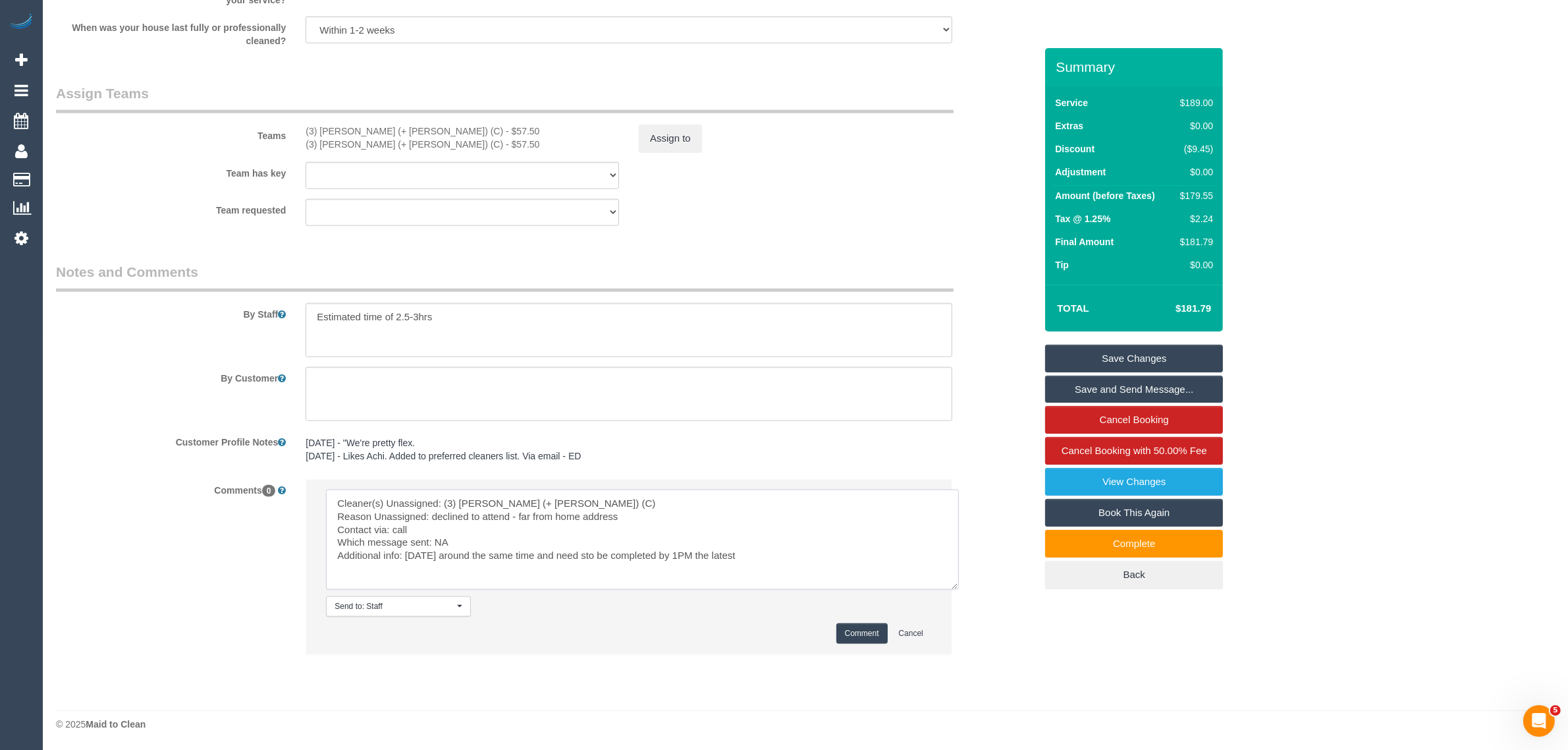
click at [605, 553] on textarea at bounding box center [642, 539] width 633 height 100
click at [560, 547] on textarea at bounding box center [642, 539] width 633 height 100
click at [564, 553] on textarea at bounding box center [642, 539] width 633 height 100
drag, startPoint x: 579, startPoint y: 553, endPoint x: 624, endPoint y: 554, distance: 45.0
click at [579, 554] on textarea at bounding box center [642, 539] width 633 height 100
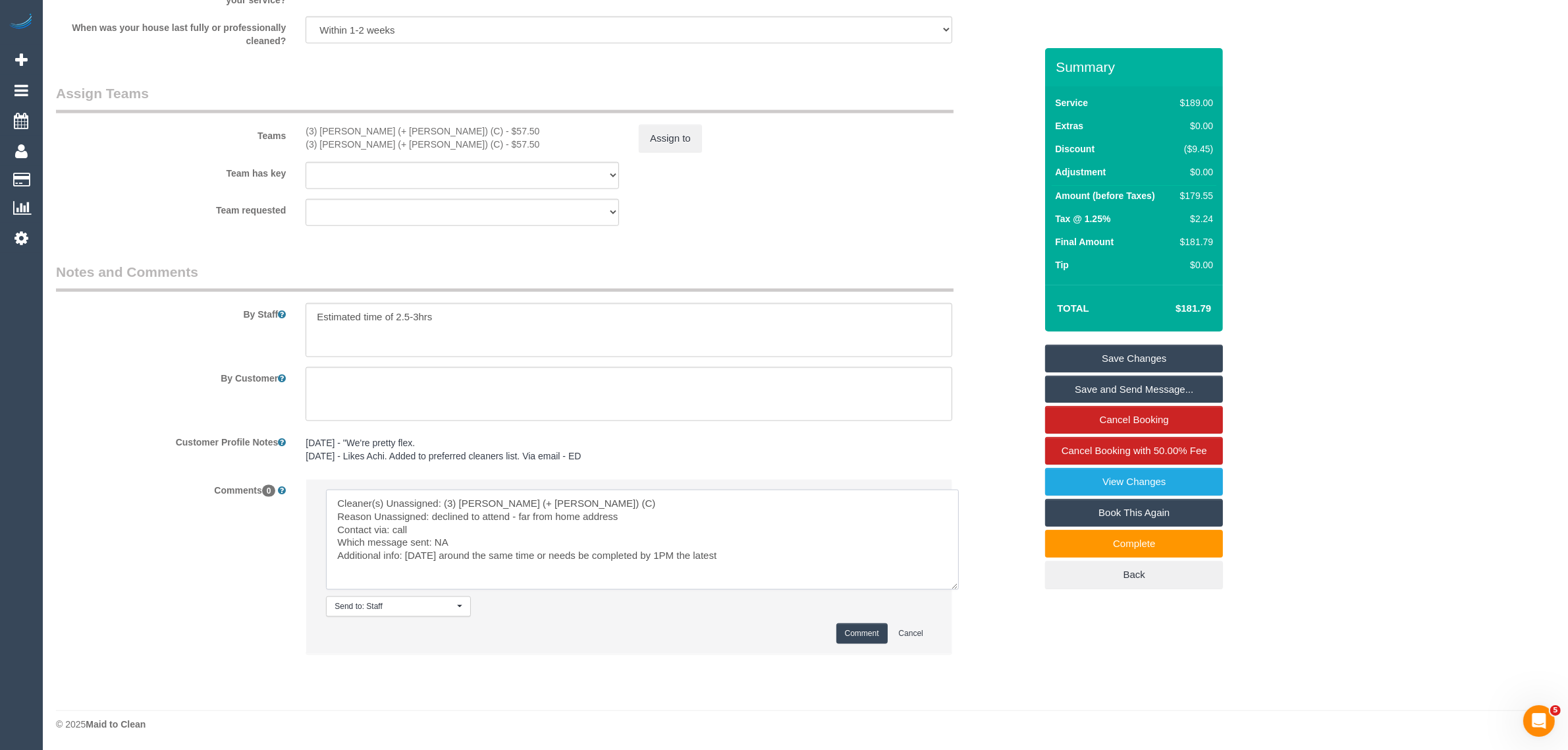
click at [784, 556] on textarea at bounding box center [642, 539] width 633 height 100
click at [448, 553] on textarea at bounding box center [642, 539] width 633 height 100
type textarea "Cleaner(s) Unassigned: (3) [PERSON_NAME] (+ [PERSON_NAME]) (C) Reason Unassigne…"
click at [867, 634] on button "Comment" at bounding box center [862, 633] width 51 height 20
click at [647, 126] on button "Assign to" at bounding box center [670, 138] width 63 height 27
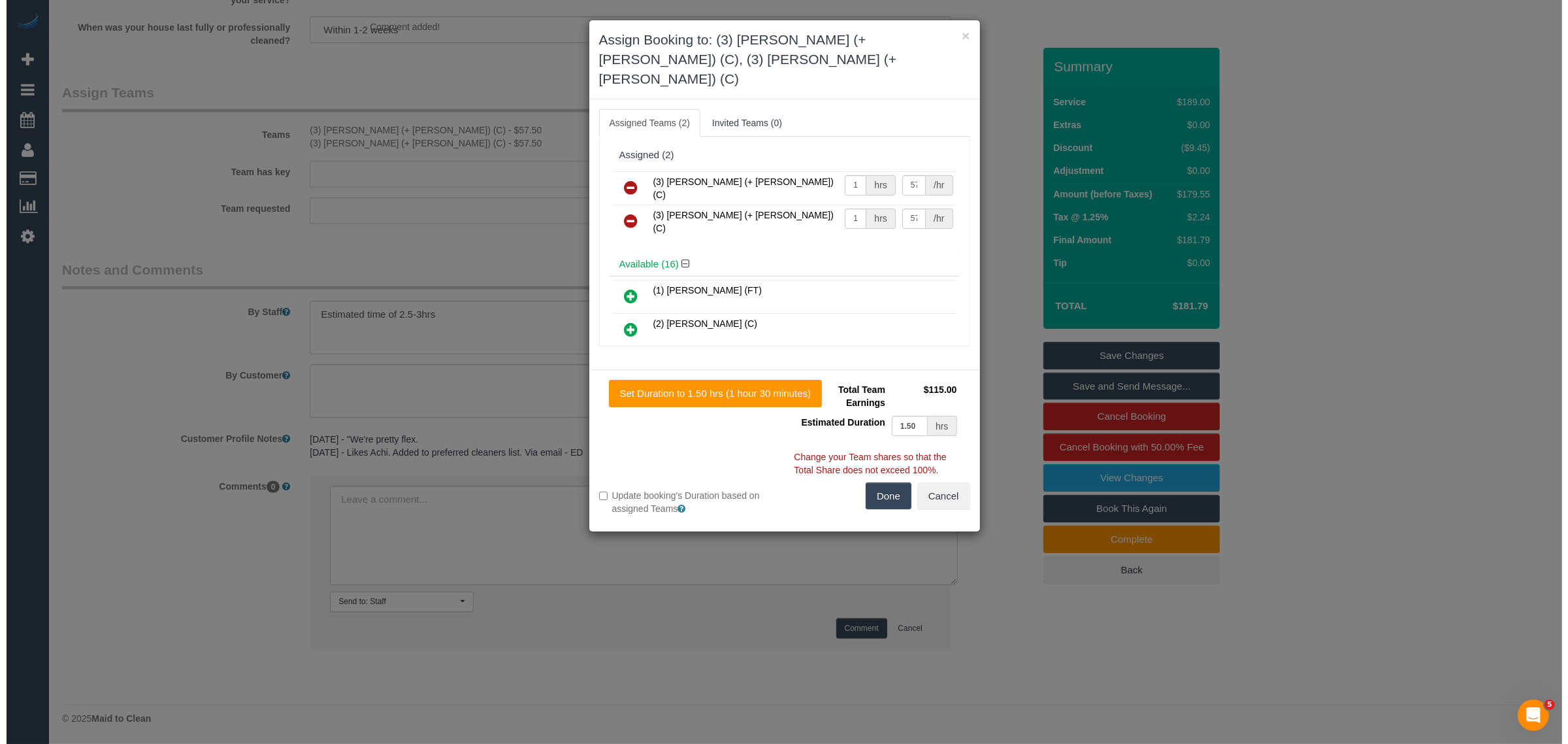
scroll to position [1330, 0]
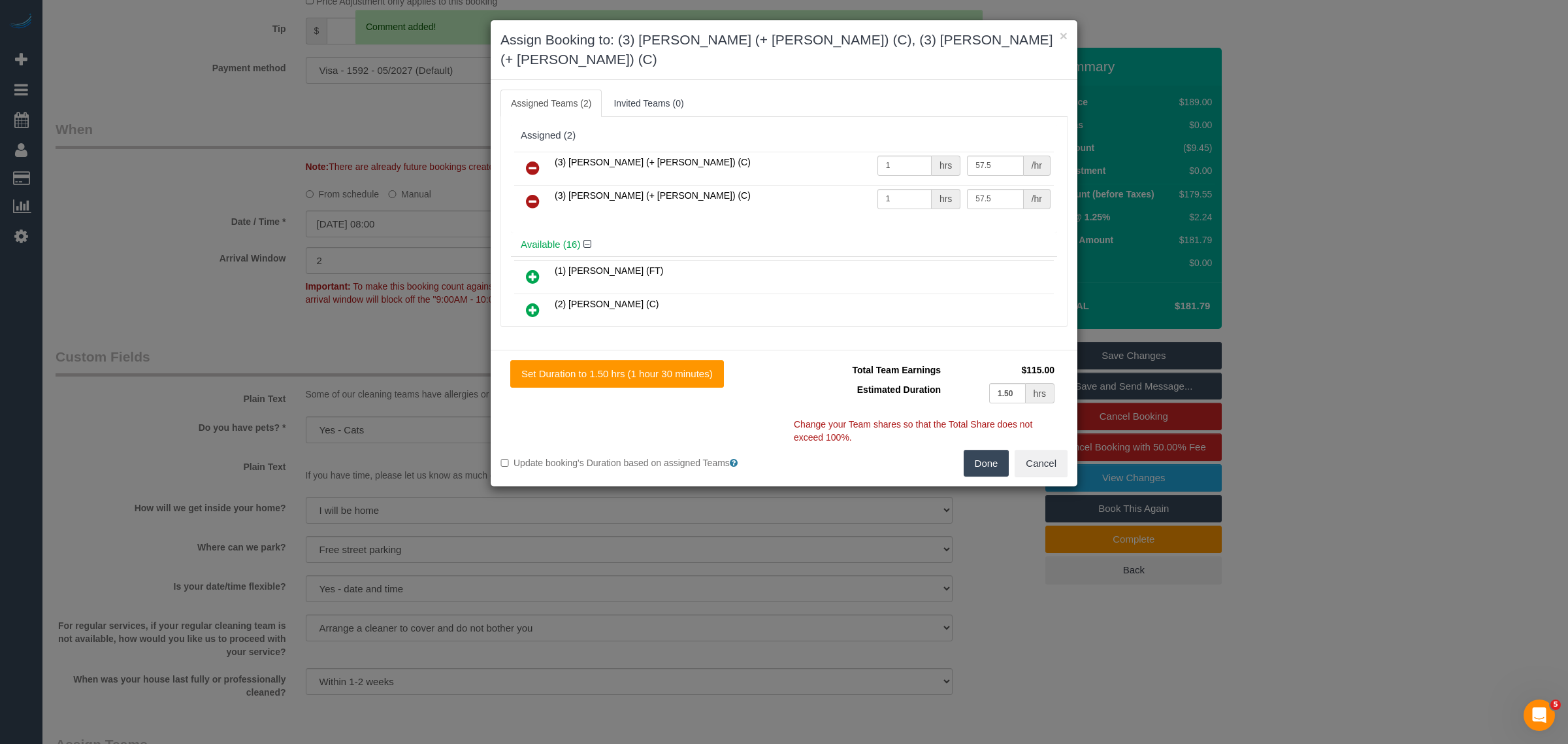
click at [534, 161] on link at bounding box center [533, 168] width 30 height 26
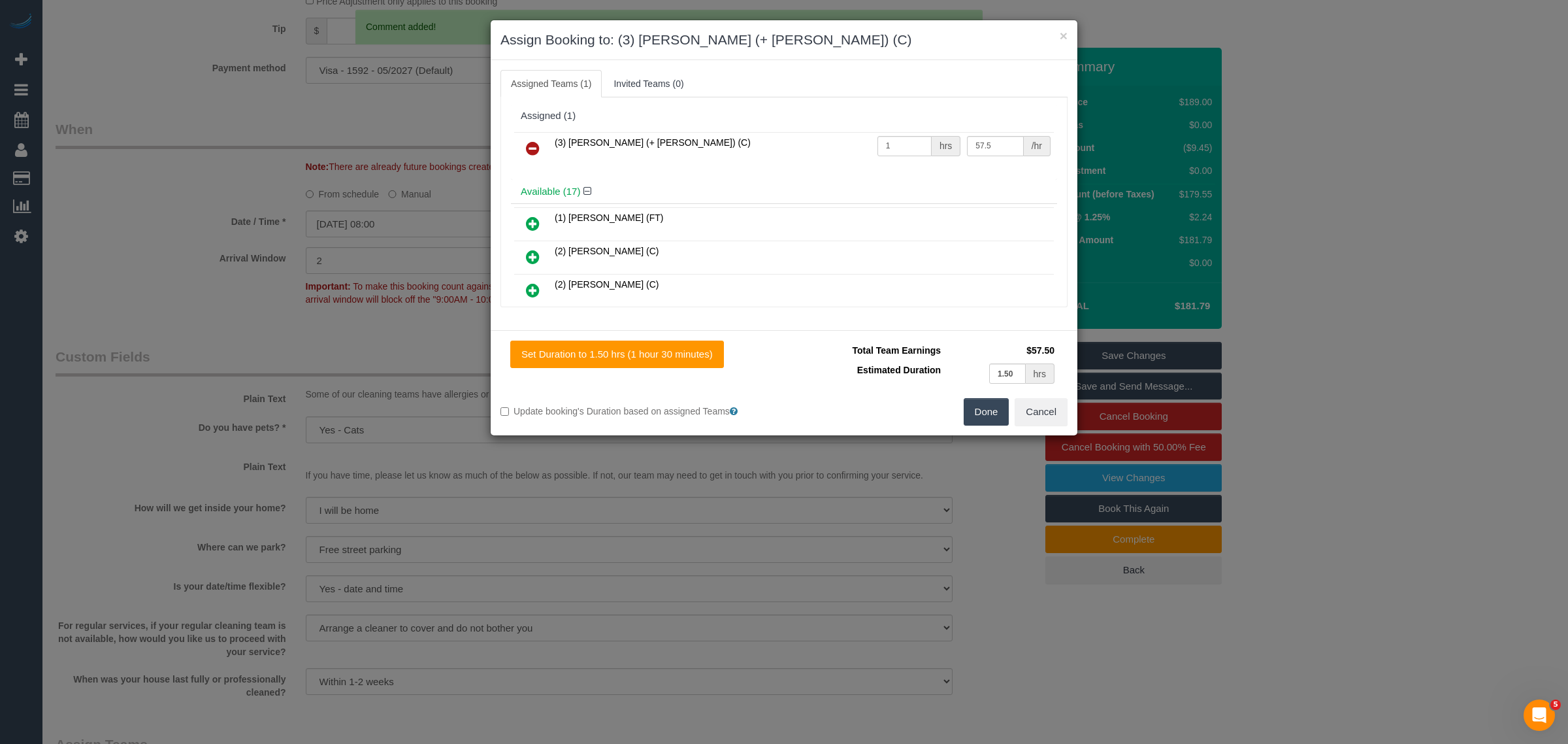
click at [534, 161] on link at bounding box center [533, 149] width 30 height 26
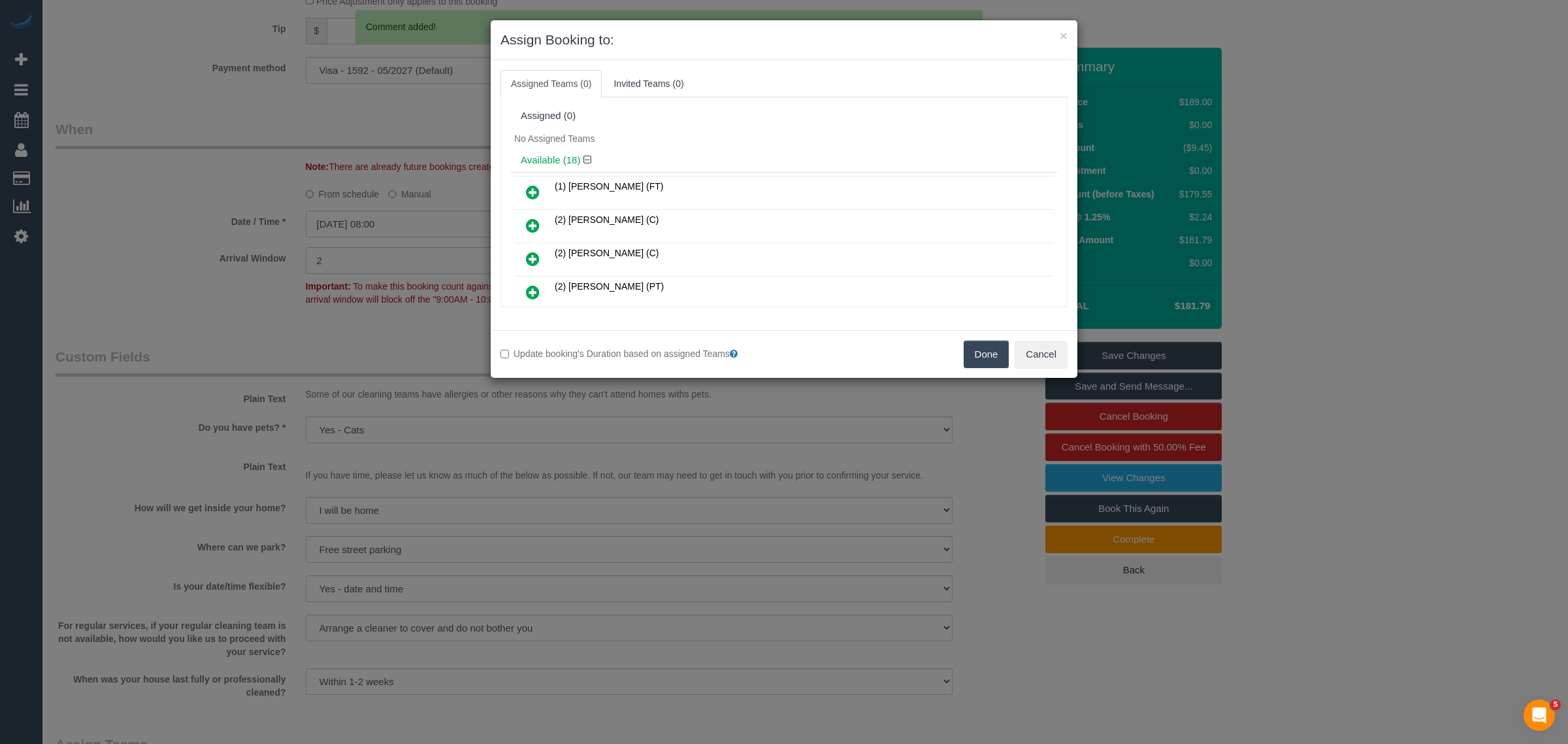
click at [992, 344] on button "Done" at bounding box center [986, 354] width 46 height 27
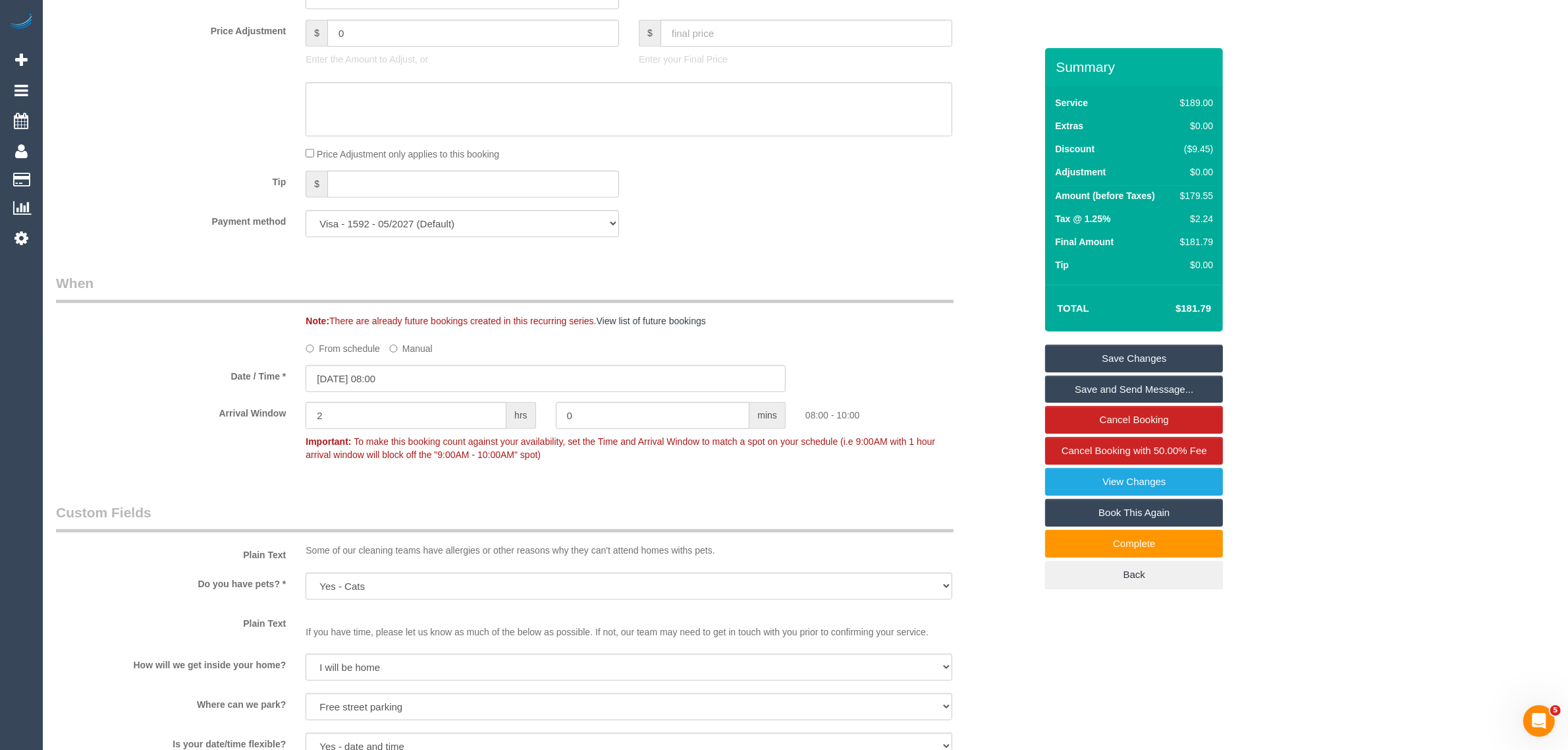
scroll to position [1976, 0]
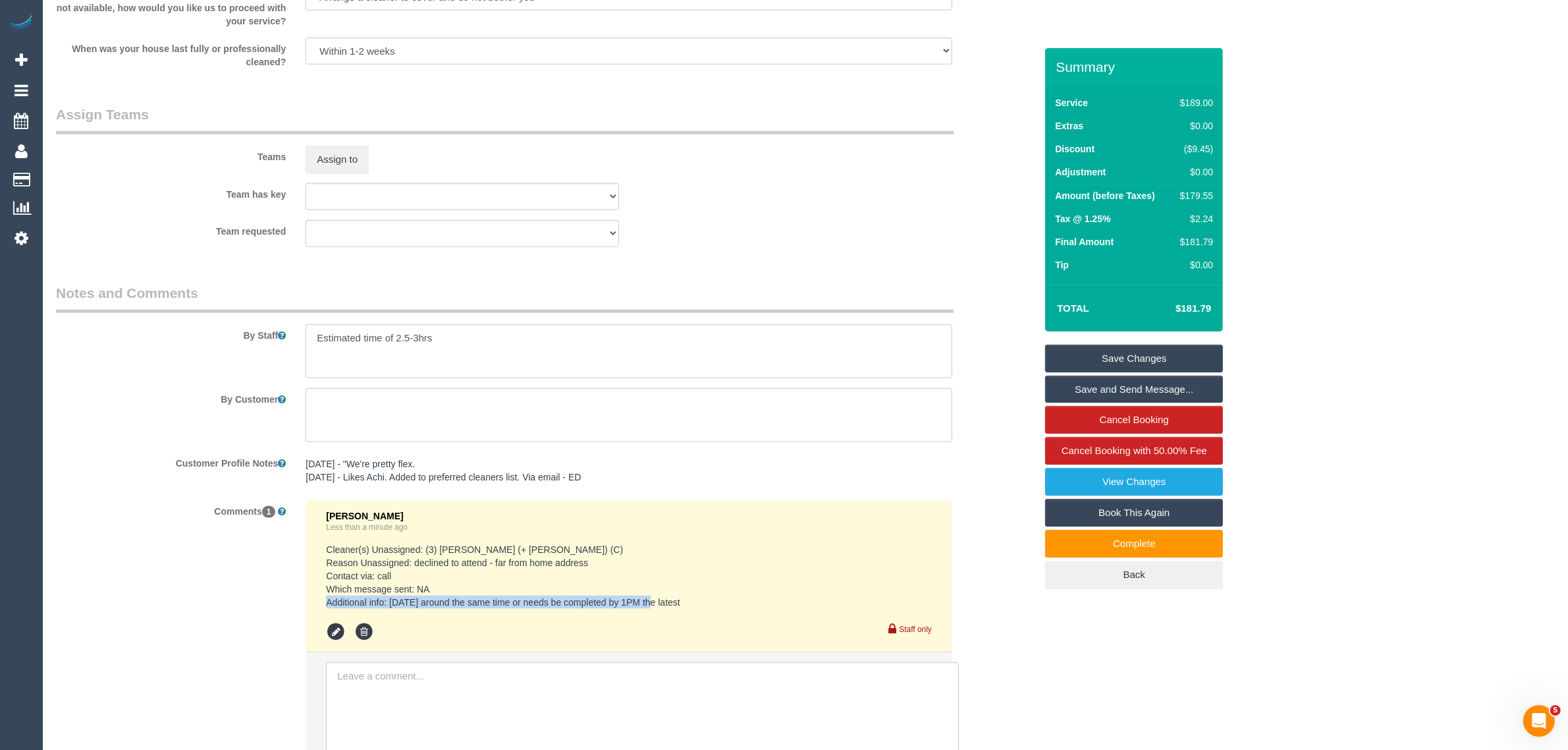
drag, startPoint x: 715, startPoint y: 602, endPoint x: 389, endPoint y: 600, distance: 326.0
click at [389, 600] on pre "Cleaner(s) Unassigned: (3) Jay (+ Smruti) (C) Reason Unassigned: declined to at…" at bounding box center [629, 575] width 606 height 66
copy pre "tomorrow, 07/10 around the same time or needs be completed by 1PM the latest"
click at [831, 213] on sui-booking-teams "Teams Assign to Team has key (3) Jay (+ Smruti) (C) (3) Smruti (+ Jay) (C) (0) …" at bounding box center [545, 176] width 979 height 142
click at [1083, 349] on link "Save Changes" at bounding box center [1134, 358] width 178 height 27
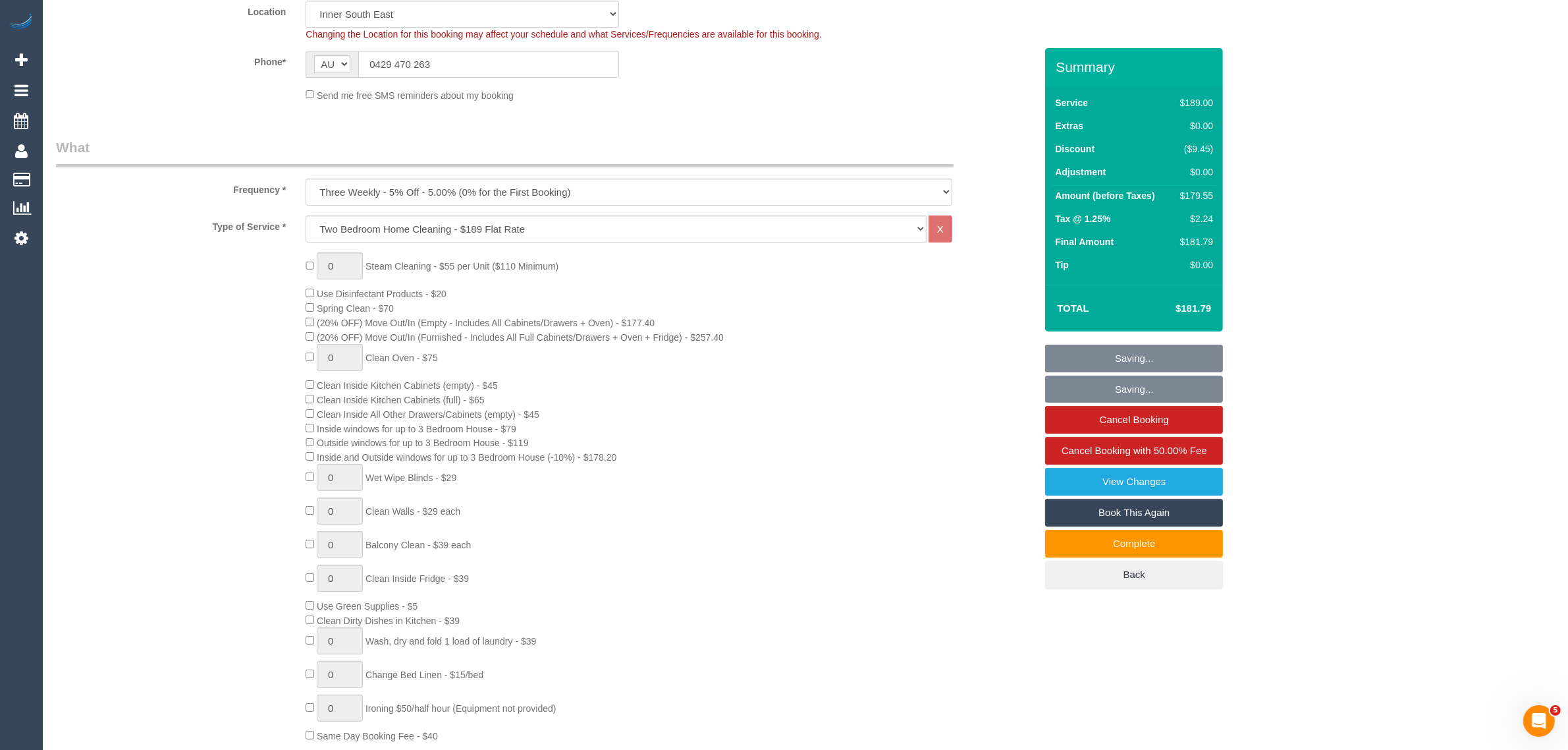
scroll to position [0, 0]
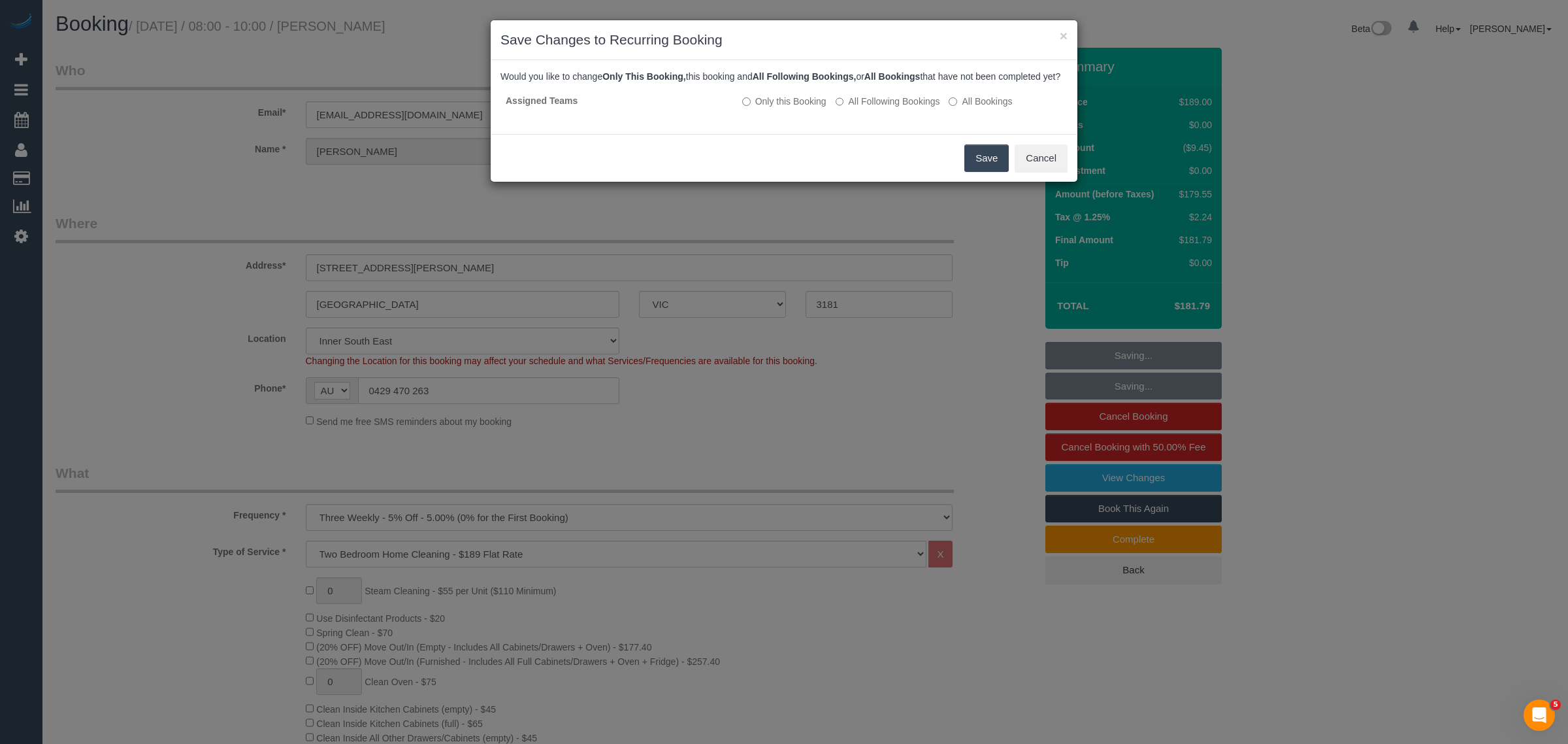
click at [984, 172] on button "Save" at bounding box center [986, 158] width 45 height 27
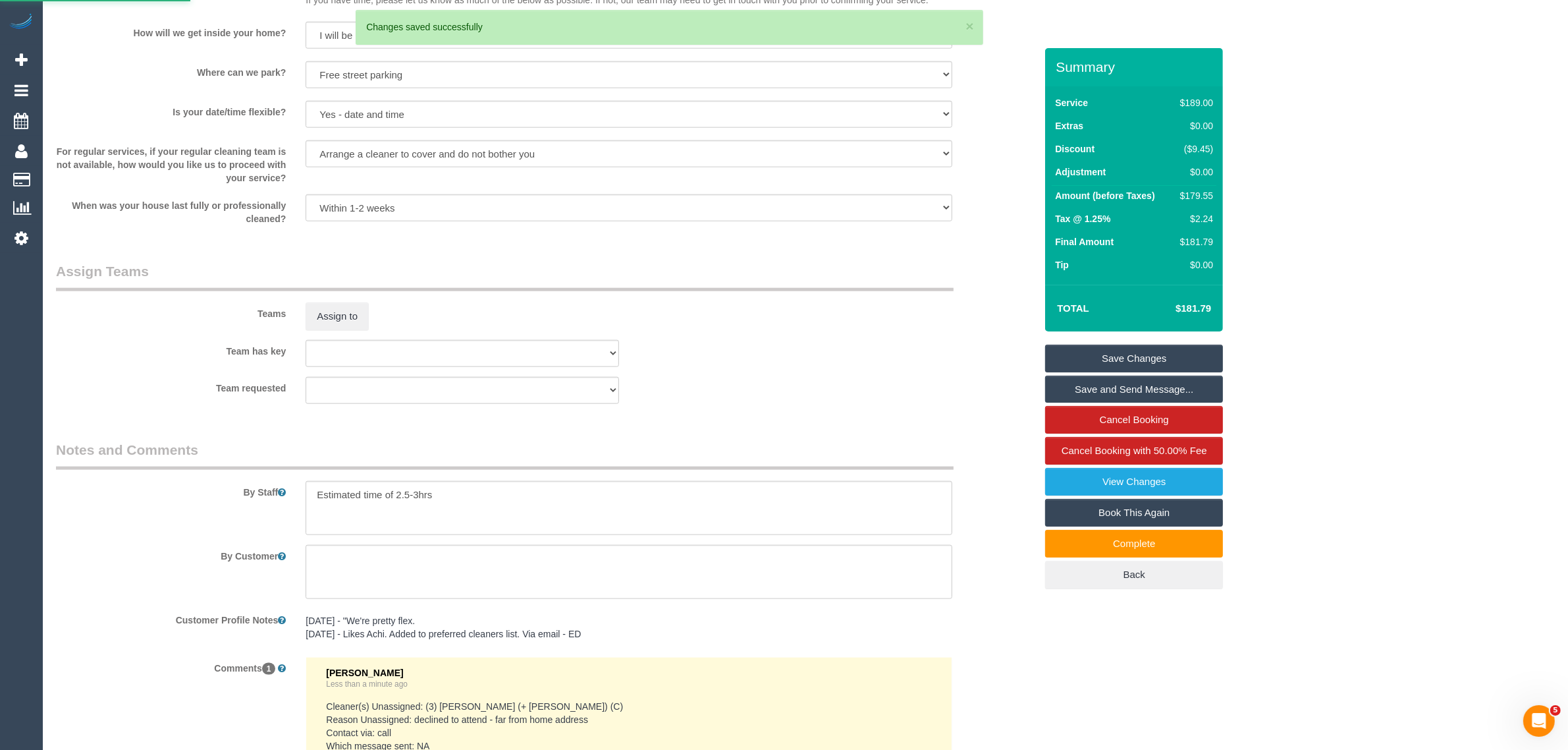
scroll to position [1976, 0]
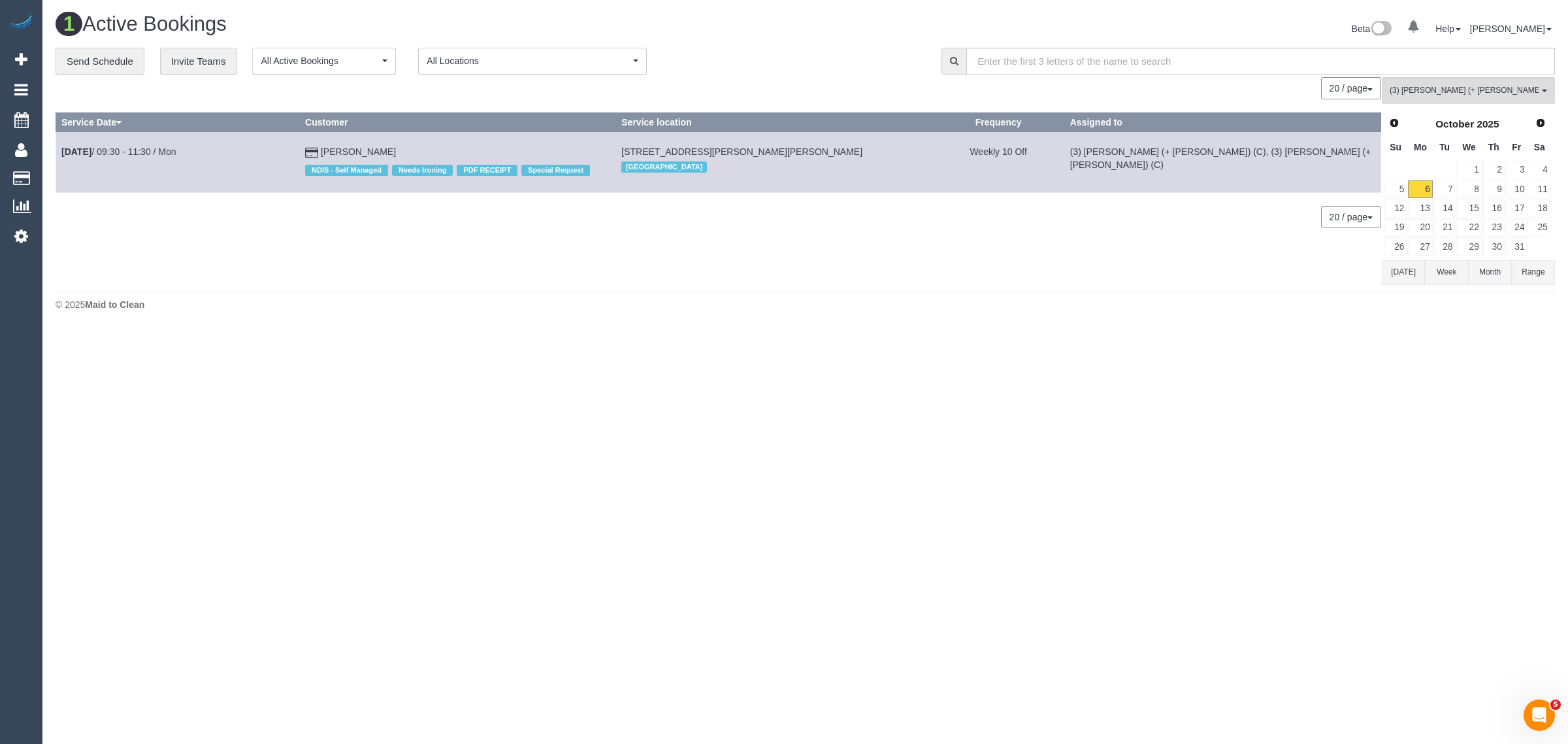
click at [1128, 272] on div "0 Bookings found. We couldn't find any bookings that matched your search. Creat…" at bounding box center [718, 180] width 1326 height 206
click at [850, 77] on div "20 / page 10 / page 20 / page 30 / page 40 / page 50 / page 100 / page" at bounding box center [718, 88] width 1325 height 22
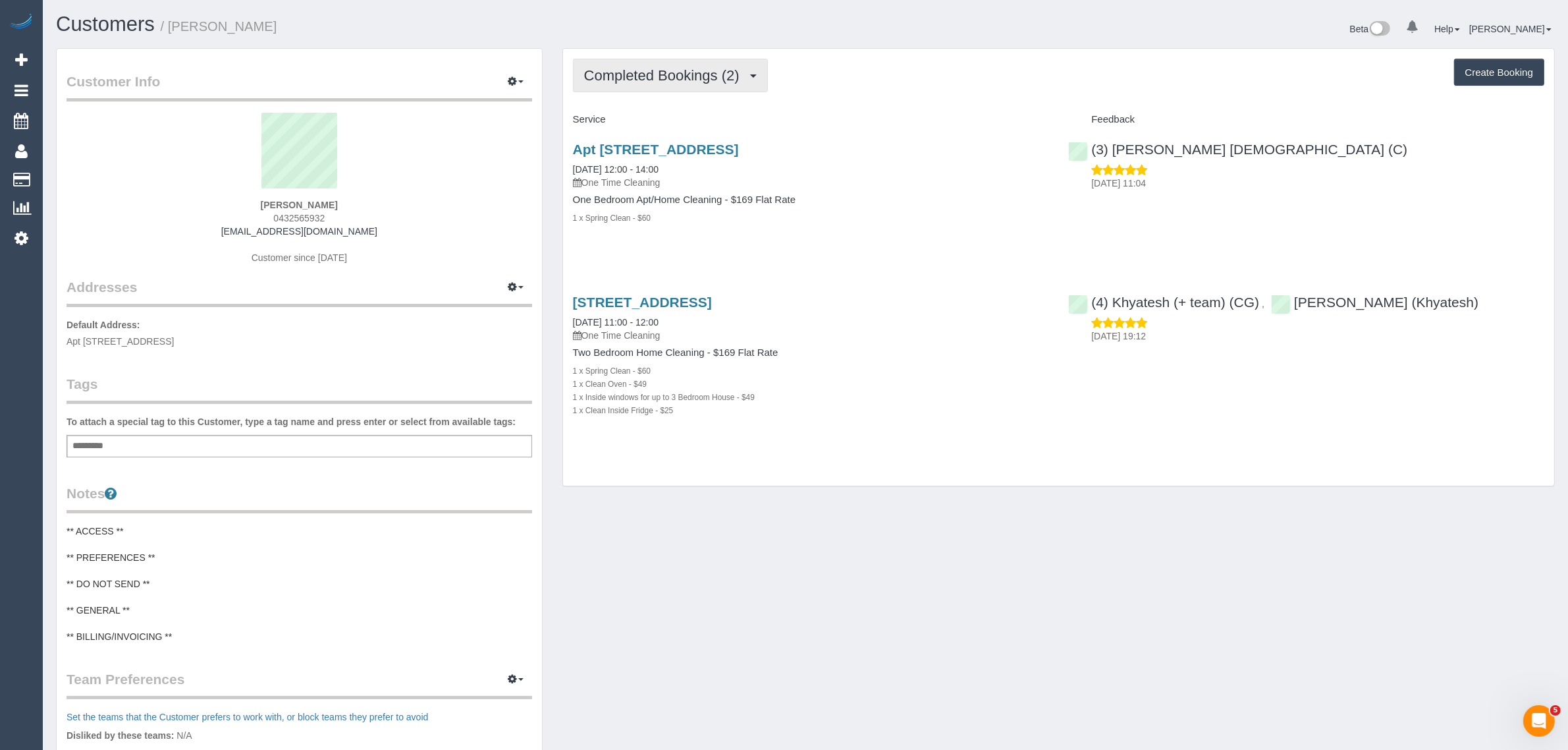
click at [629, 89] on button "Completed Bookings (2)" at bounding box center [670, 75] width 195 height 33
click at [639, 123] on link "Upcoming Bookings (1)" at bounding box center [641, 124] width 137 height 17
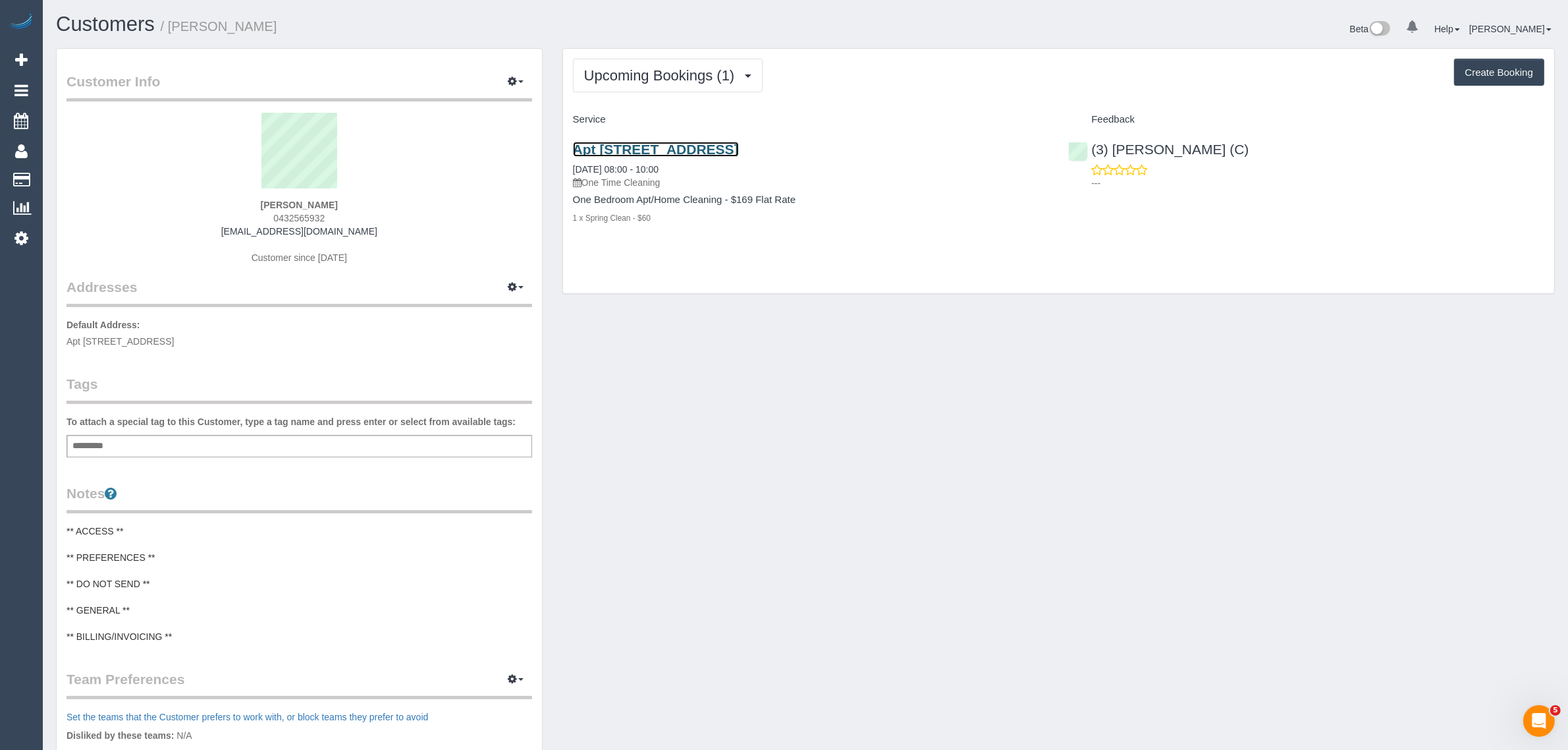
click at [660, 145] on link "Apt 4 / 112 Ballantyne Street, Thornbury, VIC 3071" at bounding box center [656, 149] width 166 height 15
click at [861, 190] on div "Apt 4 / 112 Ballantyne Street, Thornbury, VIC 3071 06/10/2025 08:00 - 10:00 One…" at bounding box center [811, 190] width 496 height 120
drag, startPoint x: 699, startPoint y: 164, endPoint x: 565, endPoint y: 165, distance: 134.0
click at [565, 165] on div "Apt 4 / 112 Ballantyne Street, Thornbury, VIC 3071 06/10/2025 08:00 - 10:00 One…" at bounding box center [811, 190] width 496 height 120
copy link "06/10/2025 08:00 - 10:00"
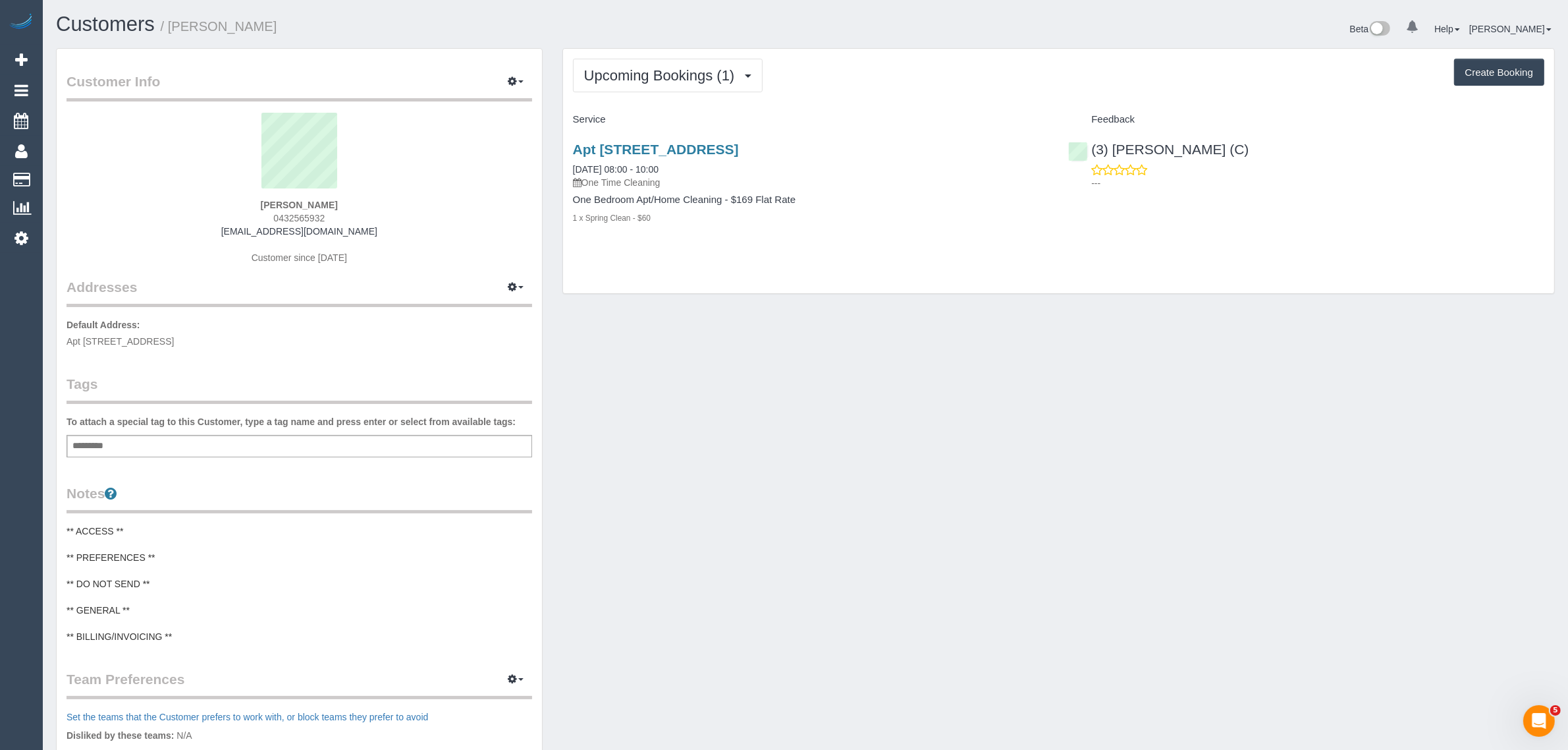
click at [280, 198] on div "Hayden Manassa 0432565932 haydoss31@gmail.com Customer since 2022" at bounding box center [299, 194] width 466 height 164
click at [280, 202] on strong "Hayden Manassa" at bounding box center [299, 205] width 77 height 10
drag, startPoint x: 834, startPoint y: 440, endPoint x: 750, endPoint y: 348, distance: 124.6
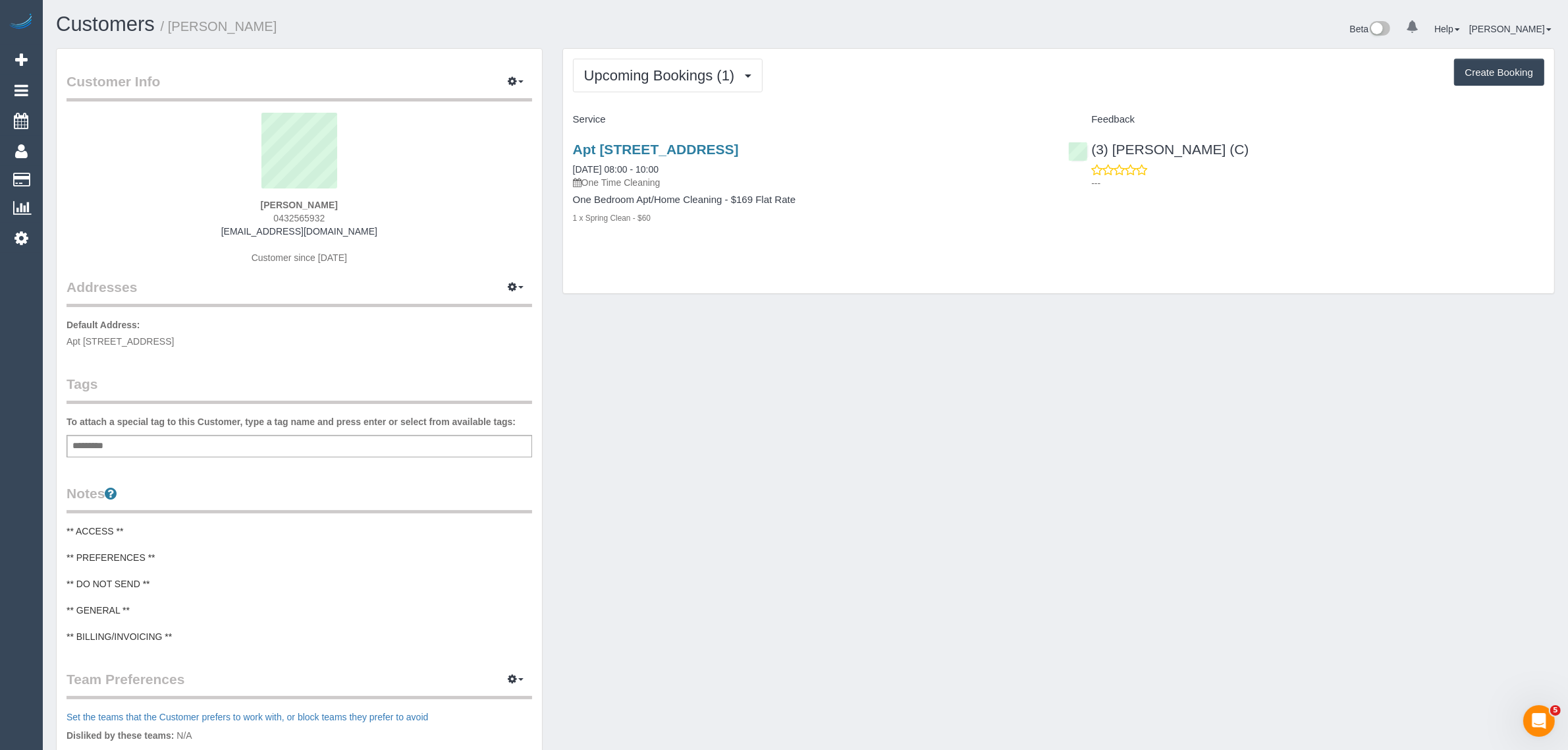
click at [835, 440] on div "Customer Info Edit Contact Info Send Message Email Preferences Special Sales Ta…" at bounding box center [805, 528] width 1519 height 962
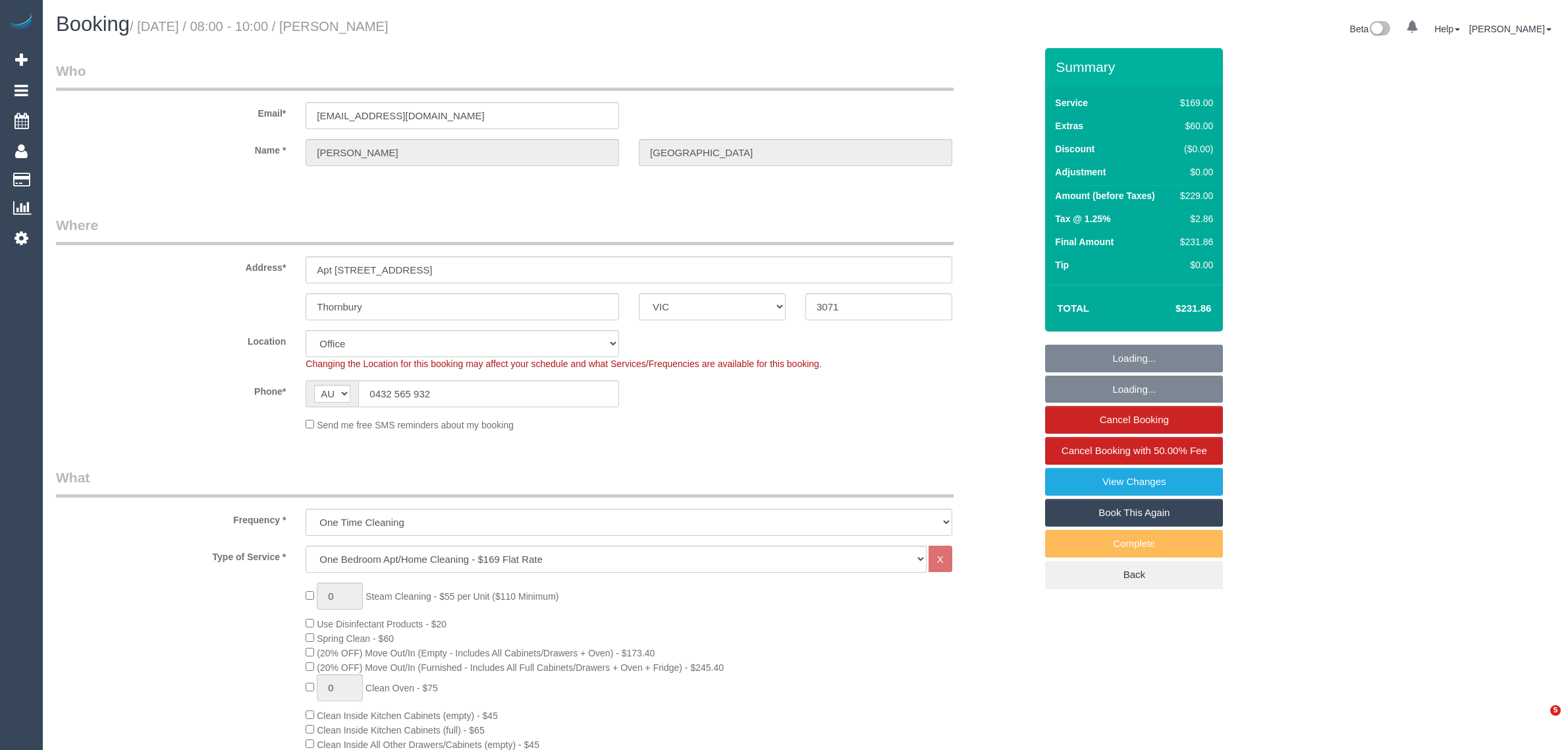
select select "VIC"
select select "string:stripe-pm_1R8SoF2GScqysDRVPToBlbHv"
select select "number:28"
select select "number:14"
select select "number:19"
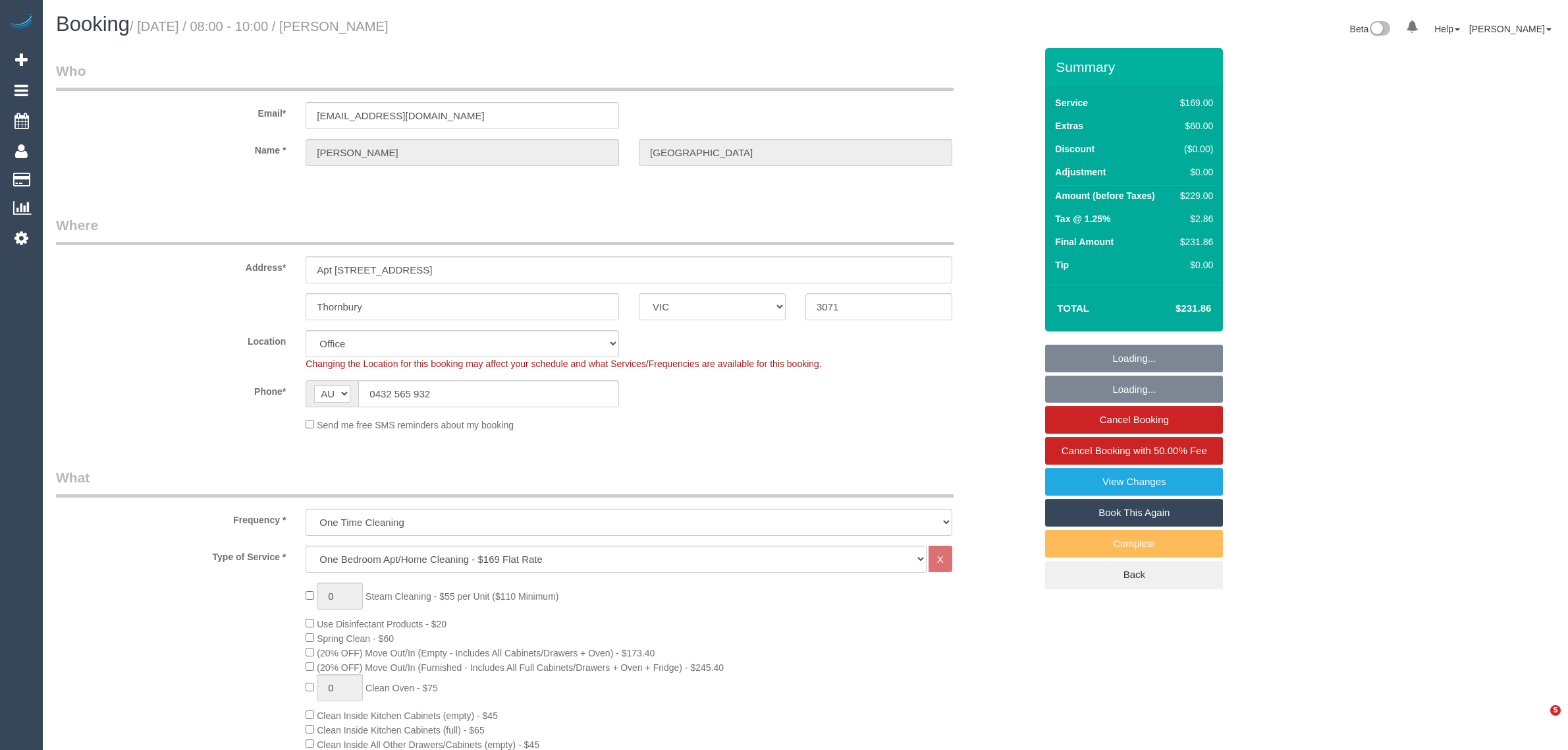
select select "number:25"
select select "number:35"
select select "number:26"
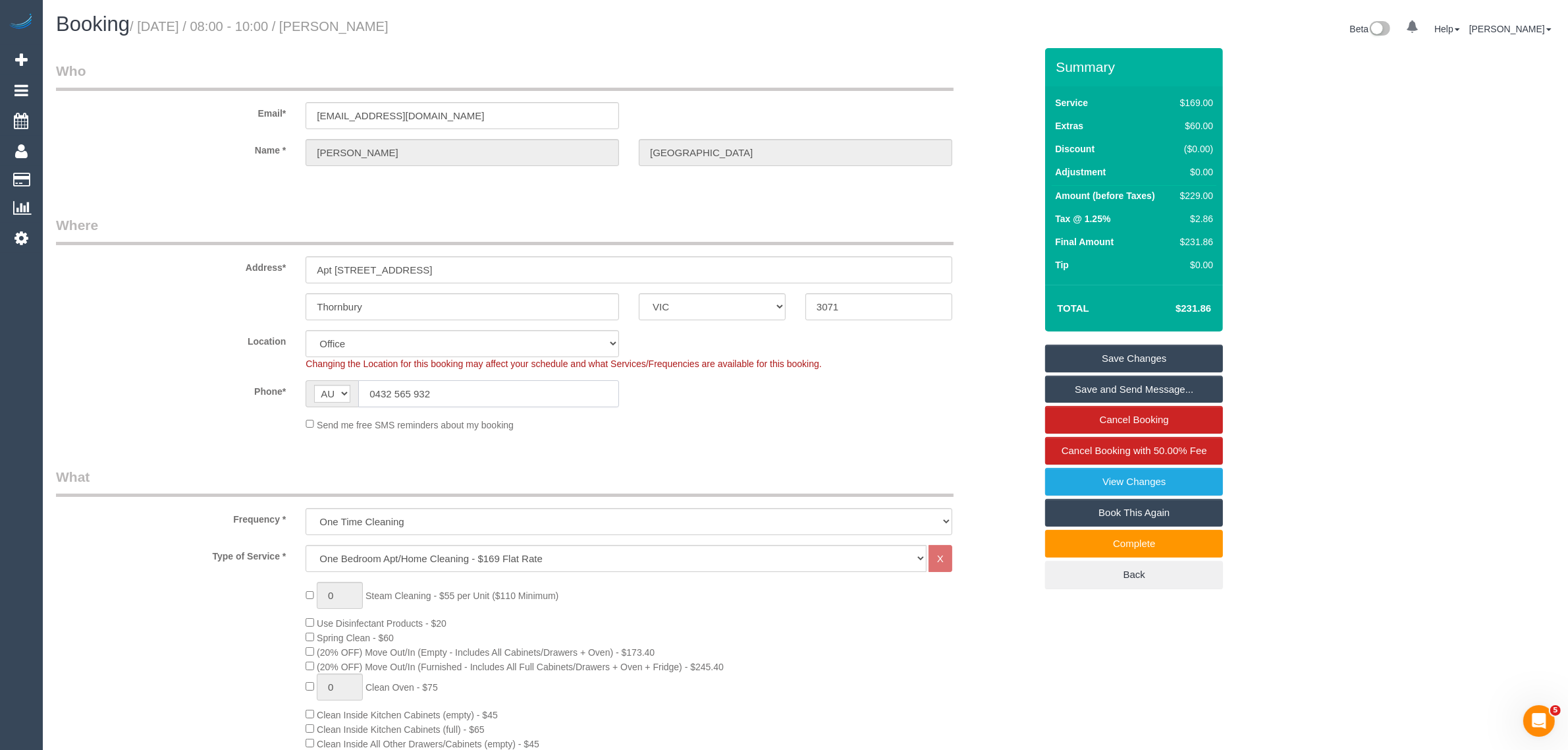
click at [559, 394] on input "0432 565 932" at bounding box center [489, 394] width 261 height 27
click at [752, 397] on div "Phone* AF AL DZ AD AO AI AQ AG AR AM AW AU AT AZ BS BH BD BB BY BE BZ BJ BM BT …" at bounding box center [545, 394] width 999 height 27
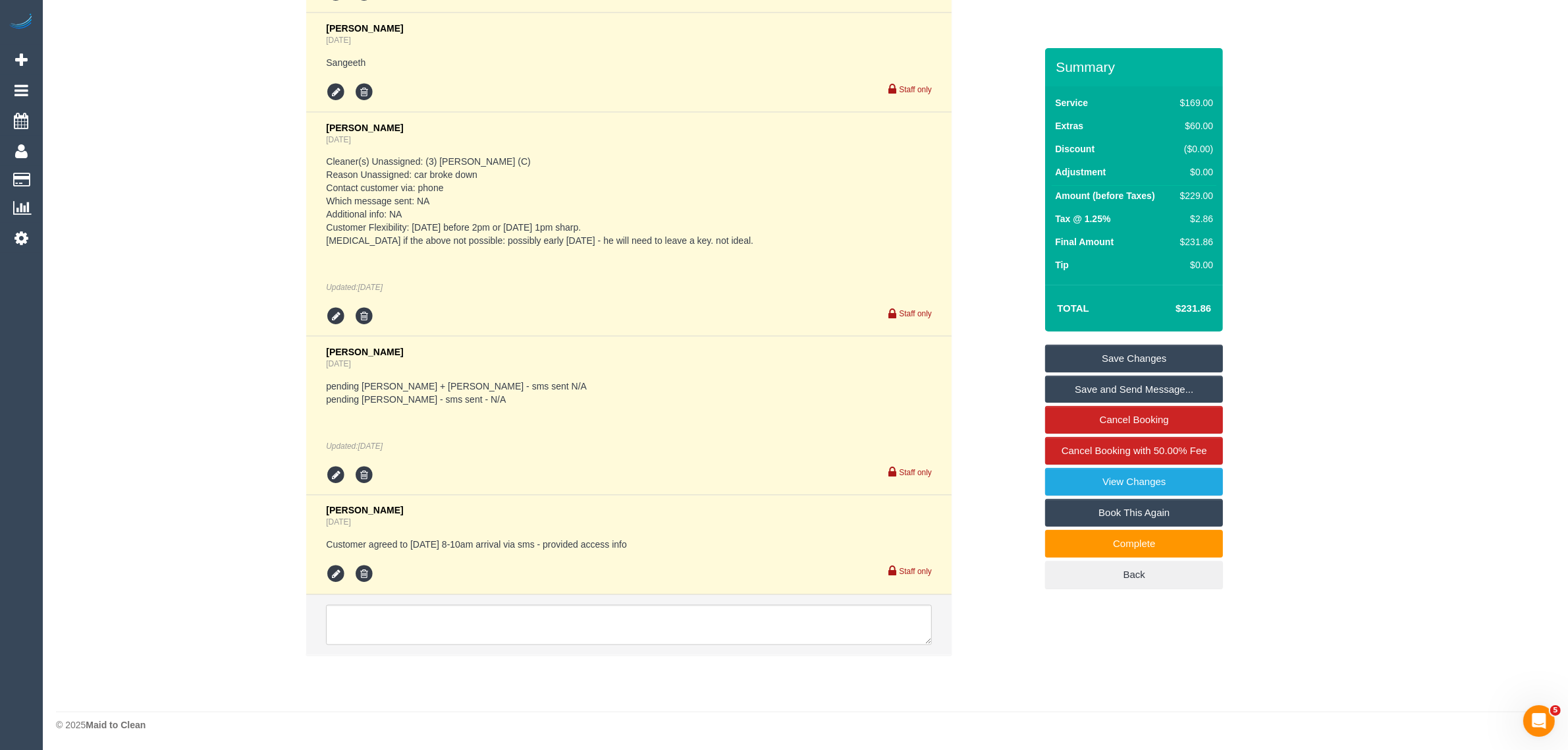
scroll to position [2633, 0]
drag, startPoint x: 214, startPoint y: 450, endPoint x: 268, endPoint y: 409, distance: 67.8
click at [214, 450] on div "Comments 5 [PERSON_NAME] [DATE] Cannot do any other day - He has an inspection …" at bounding box center [545, 291] width 999 height 756
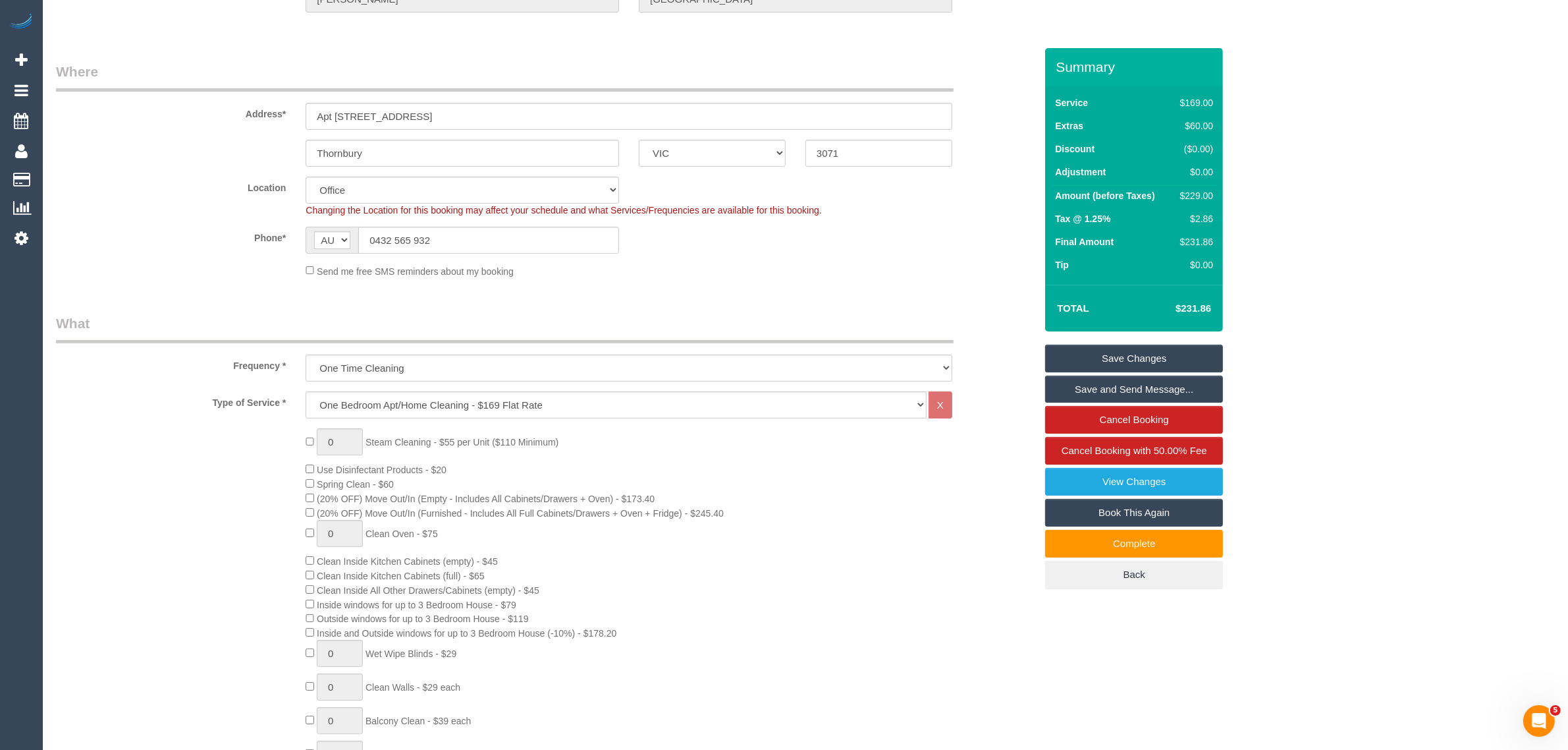
scroll to position [0, 0]
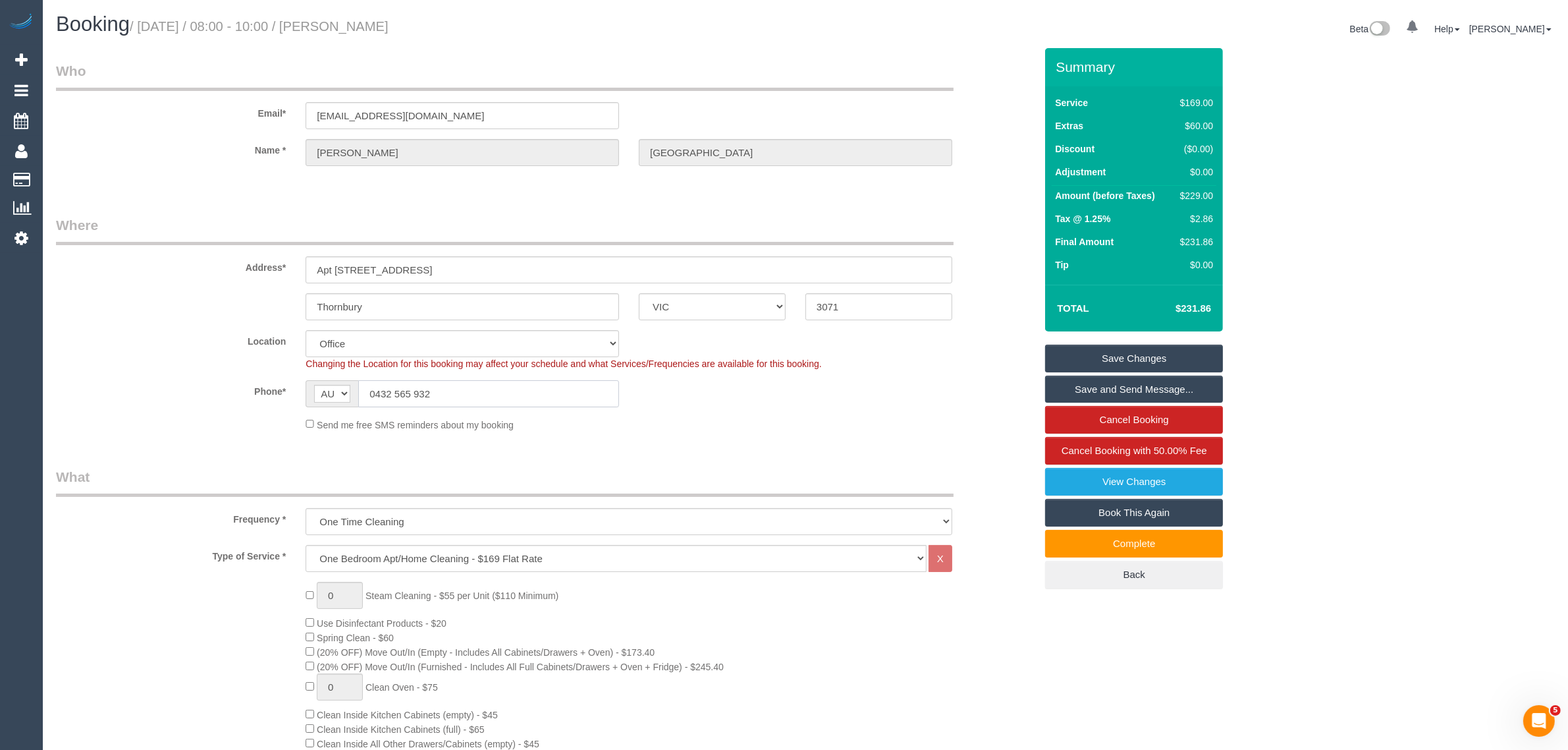
click at [431, 396] on input "0432 565 932" at bounding box center [489, 394] width 261 height 27
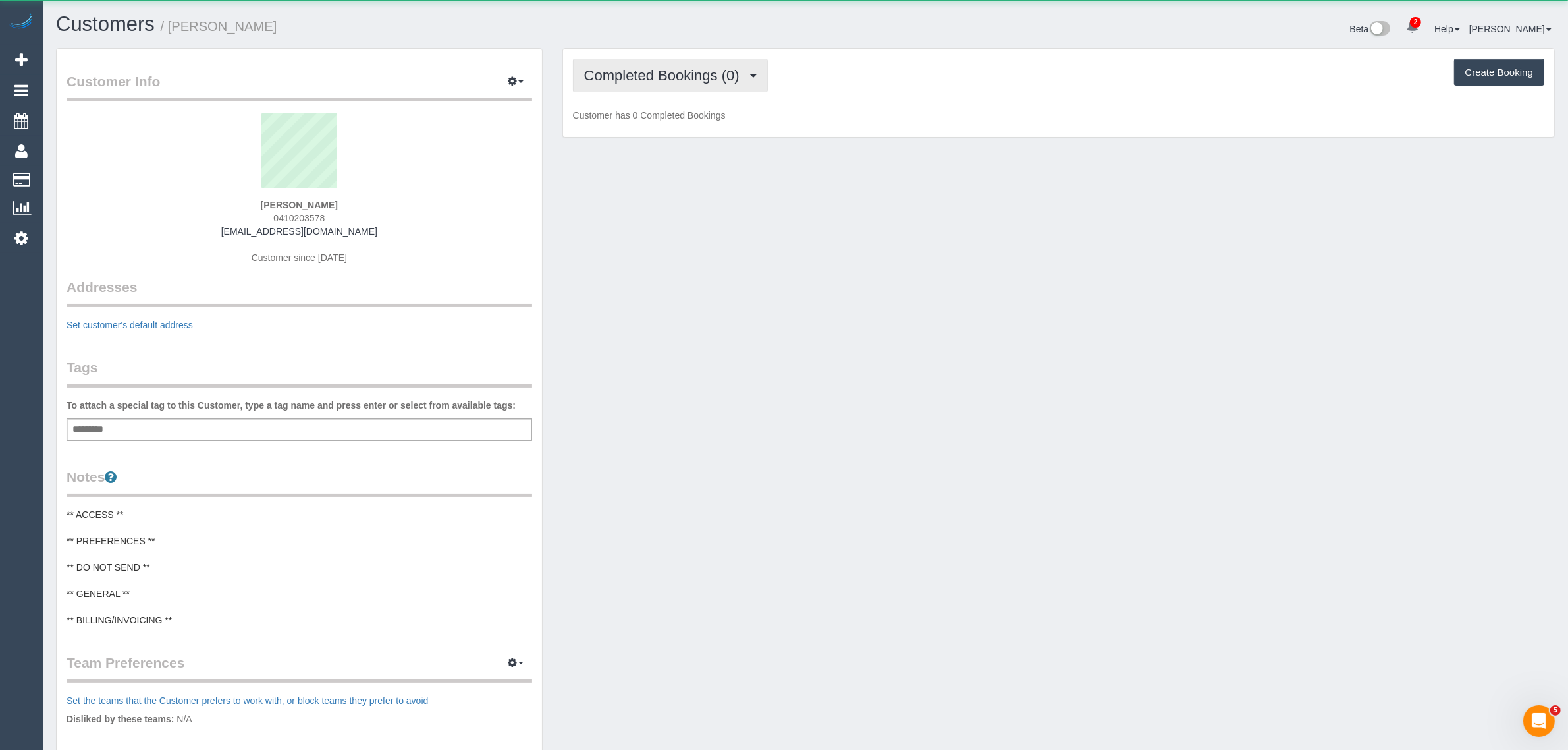
click at [702, 72] on span "Completed Bookings (0)" at bounding box center [665, 75] width 162 height 16
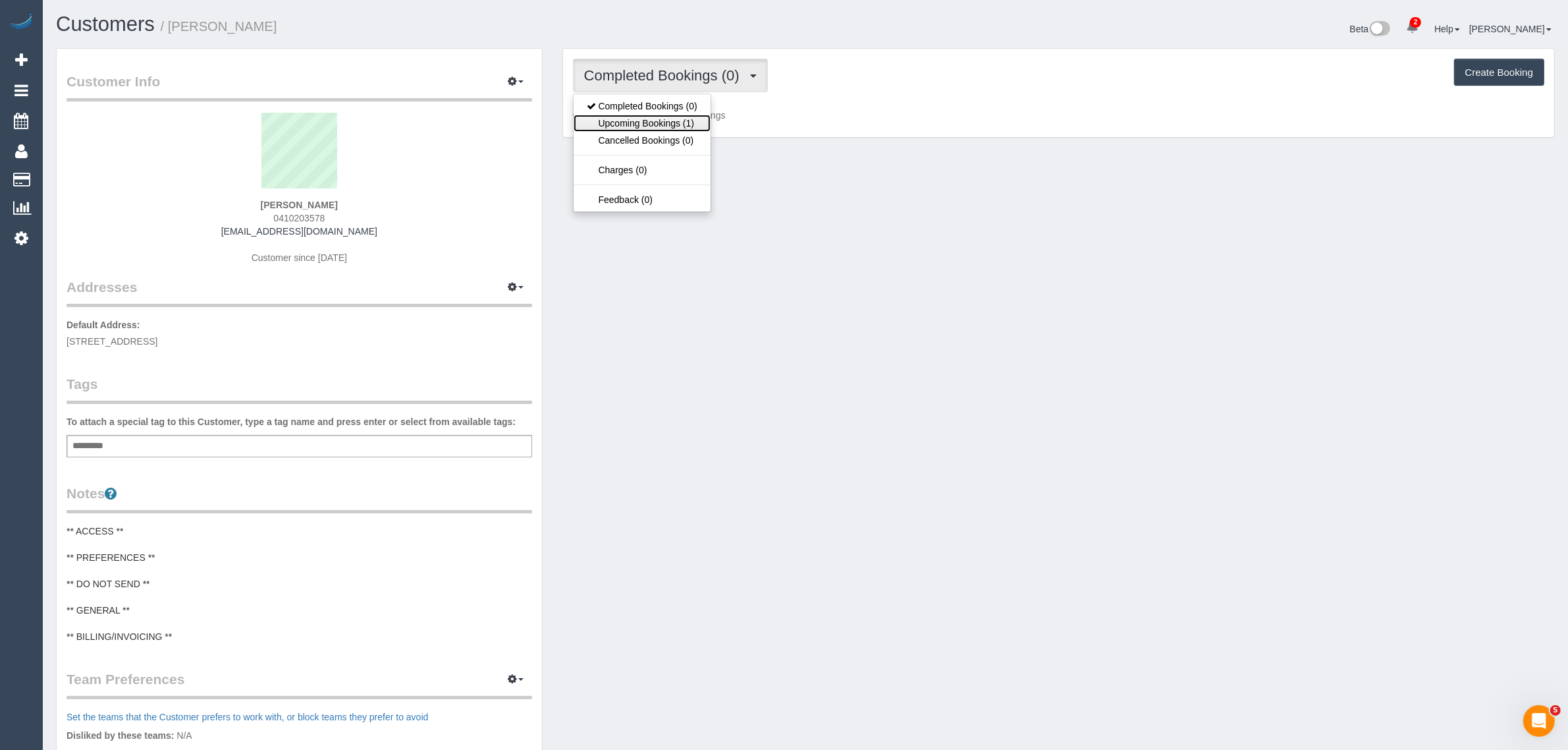
click at [647, 120] on link "Upcoming Bookings (1)" at bounding box center [641, 124] width 137 height 17
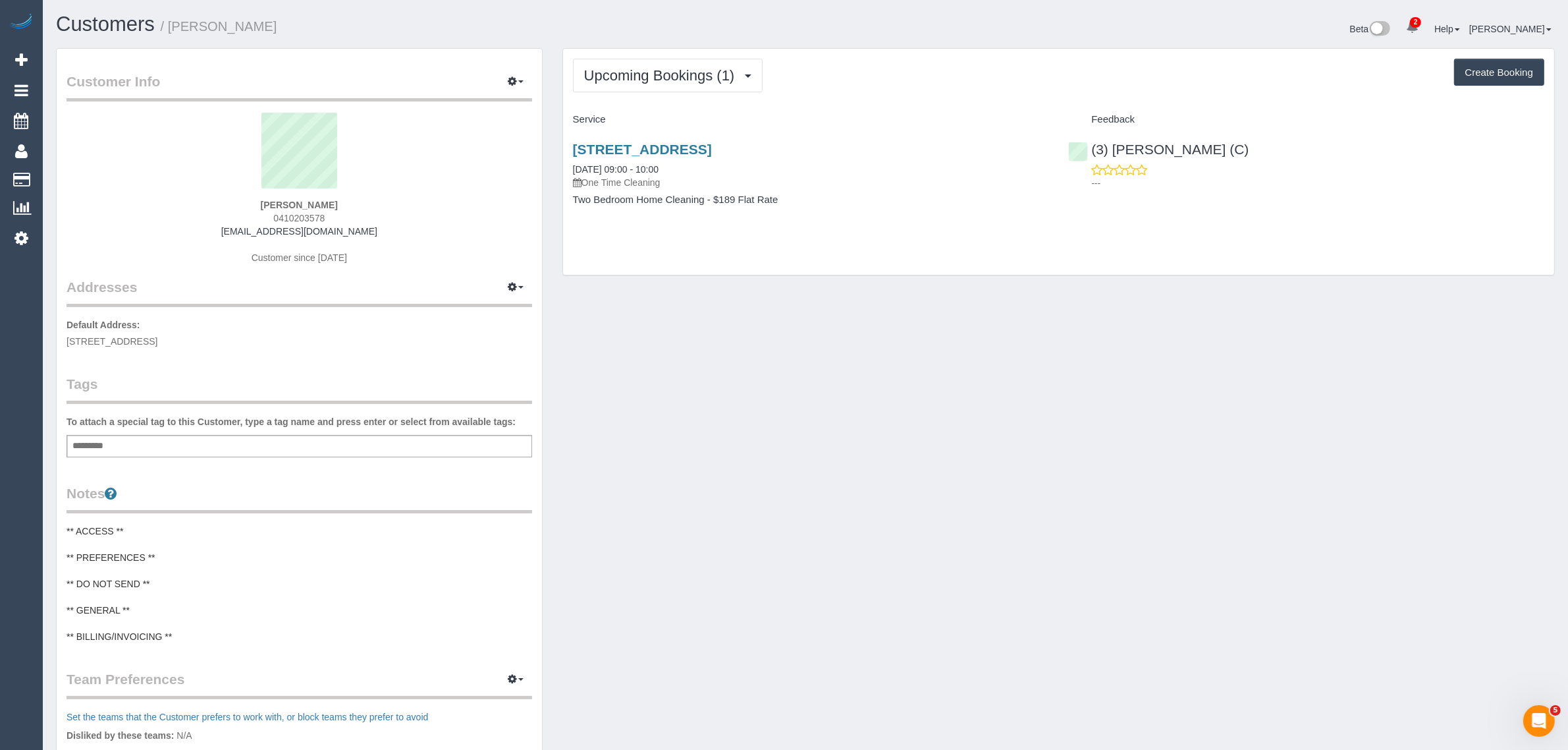
drag, startPoint x: 688, startPoint y: 168, endPoint x: 568, endPoint y: 176, distance: 120.3
click at [568, 176] on div "301/28 Queens Av, 301, Hawthorn, VIC 3122 06/10/2025 09:00 - 10:00 One Time Cle…" at bounding box center [811, 181] width 496 height 101
copy div
click at [704, 268] on div "Upcoming Bookings (1) Completed Bookings (0) Upcoming Bookings (1) Cancelled Bo…" at bounding box center [1058, 161] width 991 height 226
drag, startPoint x: 681, startPoint y: 167, endPoint x: 573, endPoint y: 171, distance: 108.1
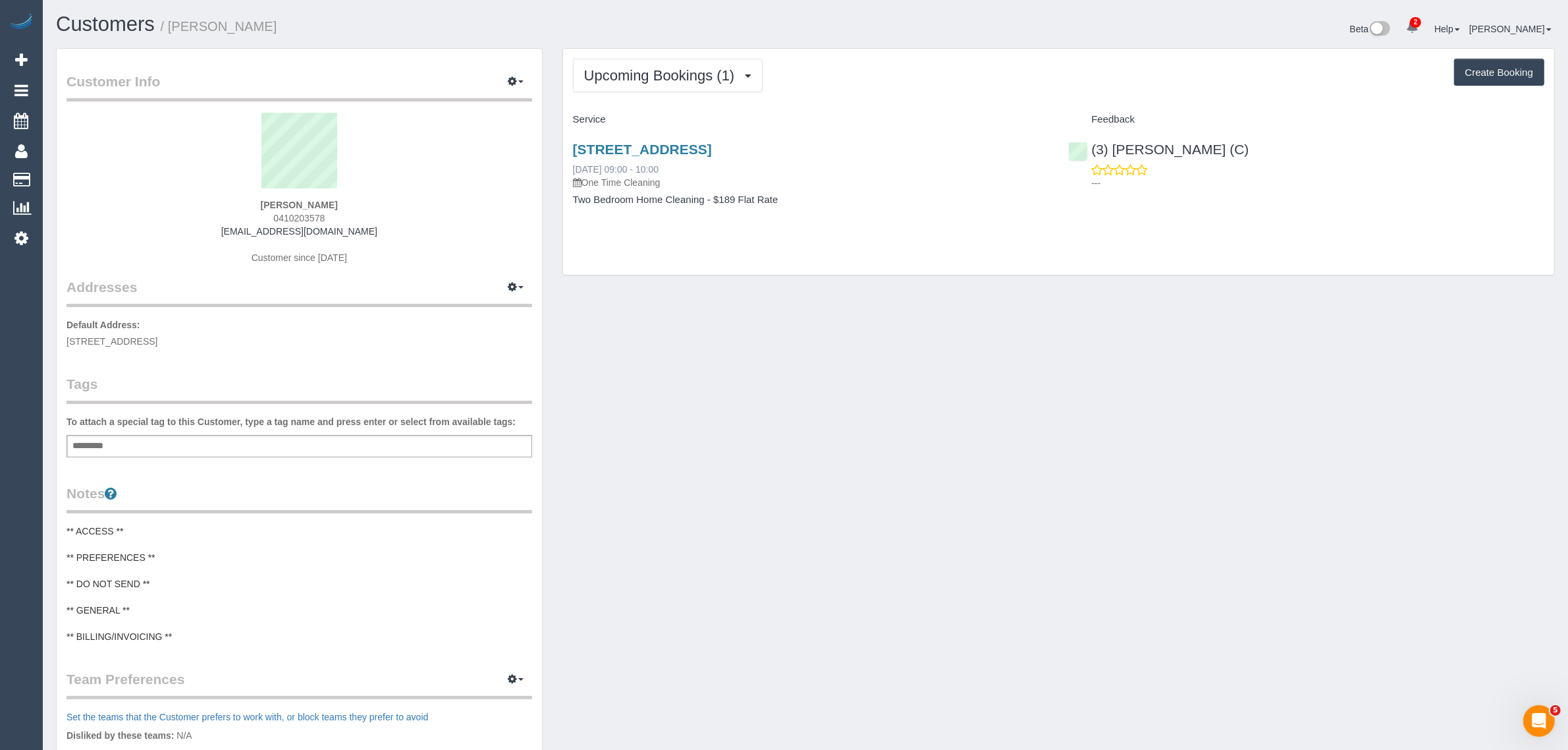
click at [573, 171] on div "301/28 Queens Av, 301, Hawthorn, VIC 3122 06/10/2025 09:00 - 10:00 One Time Cle…" at bounding box center [811, 165] width 476 height 48
copy link "06/10/2025 09:00 - 10:00"
drag, startPoint x: 1283, startPoint y: 150, endPoint x: 1116, endPoint y: 141, distance: 167.2
click at [1116, 141] on div "(3) Kaveen Wijesuriya (C) ---" at bounding box center [1306, 163] width 496 height 65
copy link "Kaveen Wijesuriya (C)"
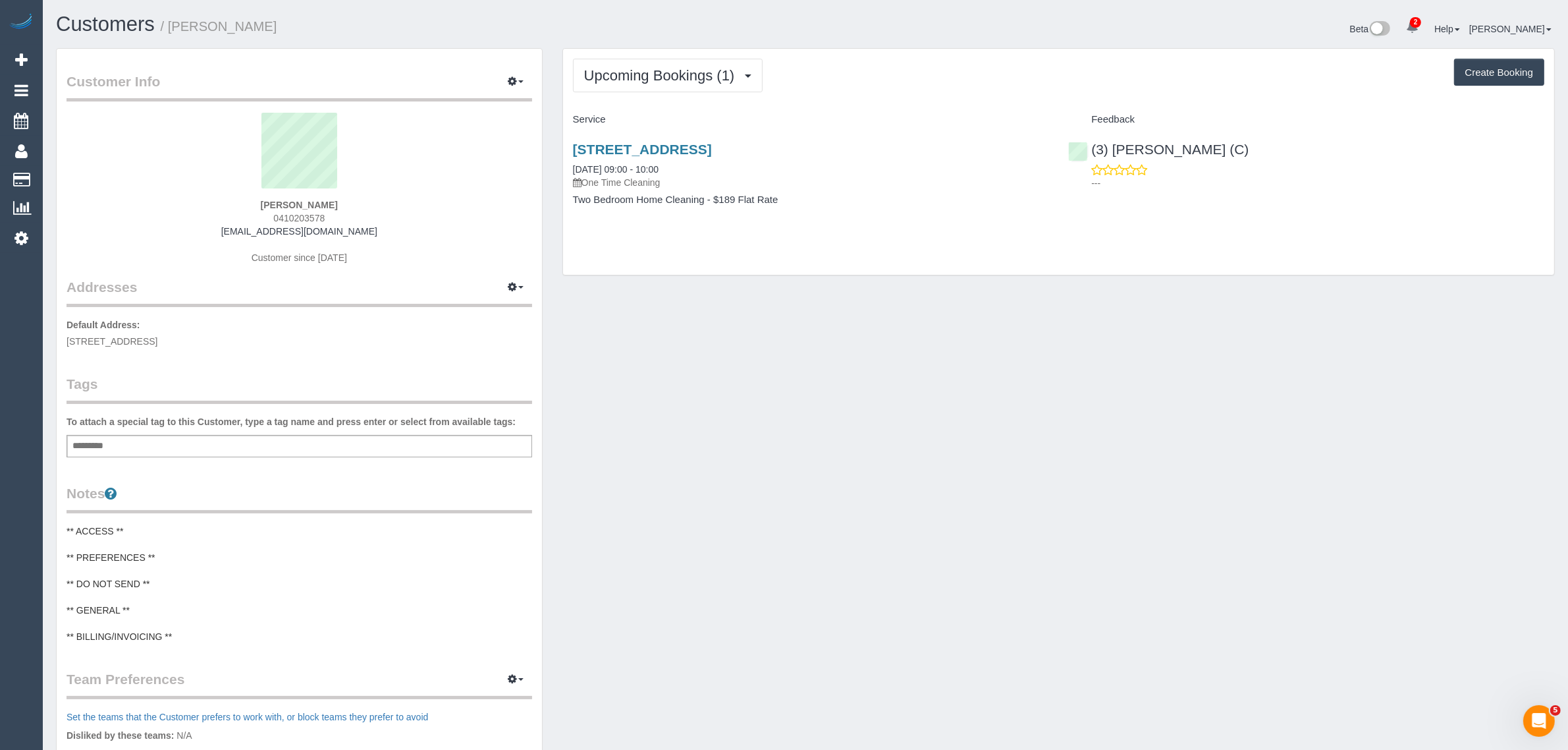
click at [722, 534] on div "Customer Info Edit Contact Info Send Message Email Preferences Special Sales Ta…" at bounding box center [805, 522] width 1519 height 949
drag, startPoint x: 60, startPoint y: 176, endPoint x: 84, endPoint y: 141, distance: 42.4
click at [60, 176] on link "Customers" at bounding box center [124, 180] width 164 height 26
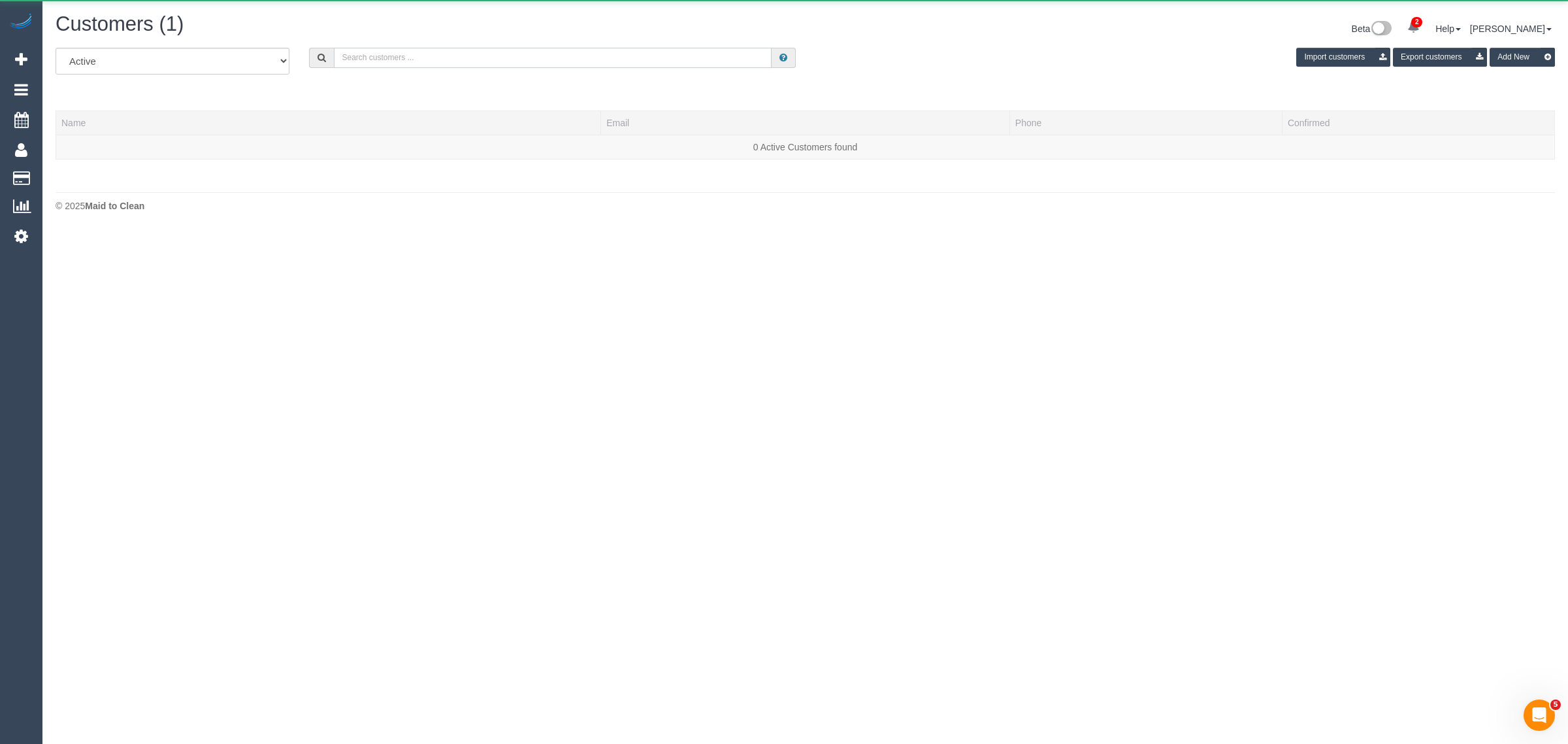
click at [407, 47] on input "text" at bounding box center [553, 57] width 438 height 20
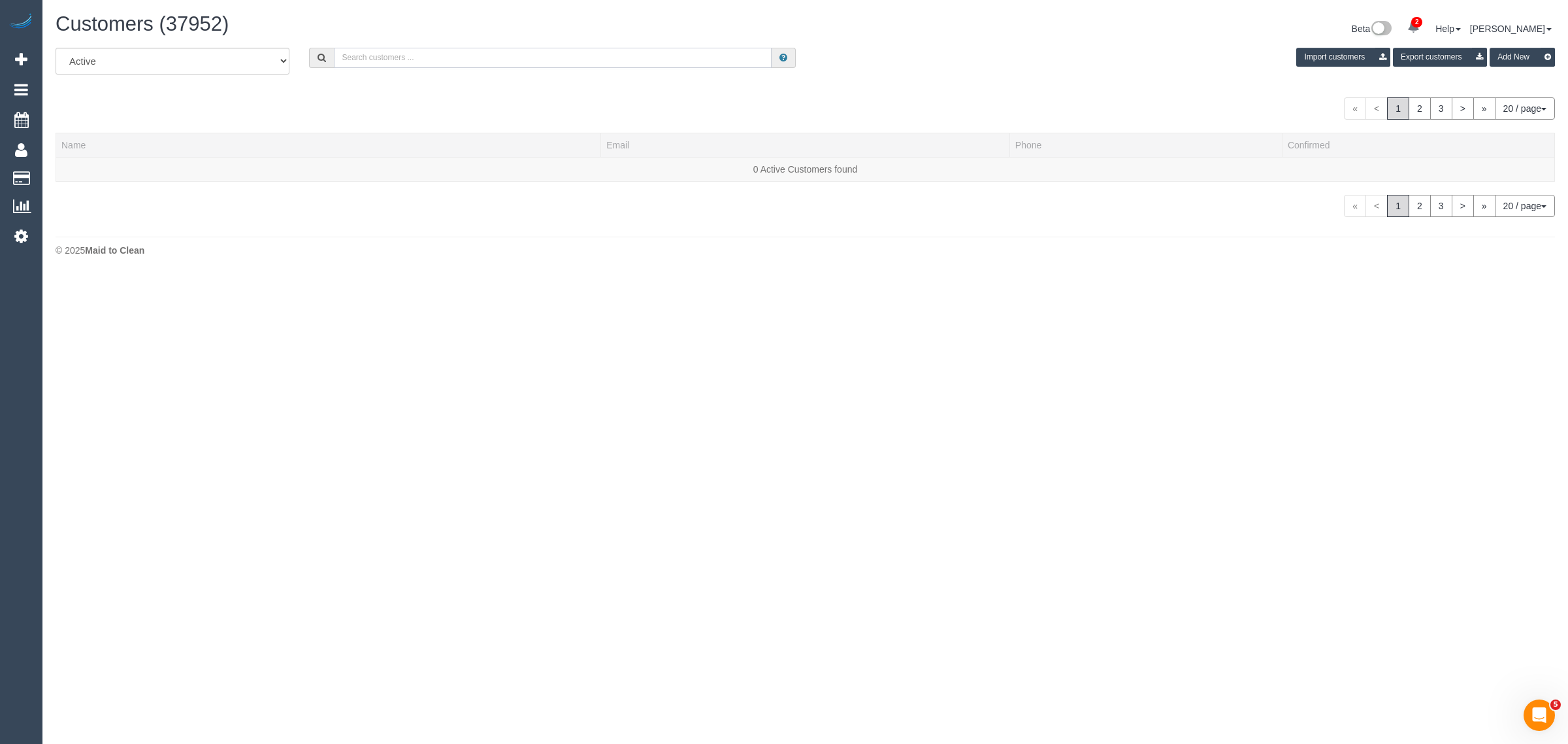
paste input "Ben Thomas"
type input "Ben Thomas"
click at [95, 172] on link "Ben Thomas" at bounding box center [99, 169] width 75 height 10
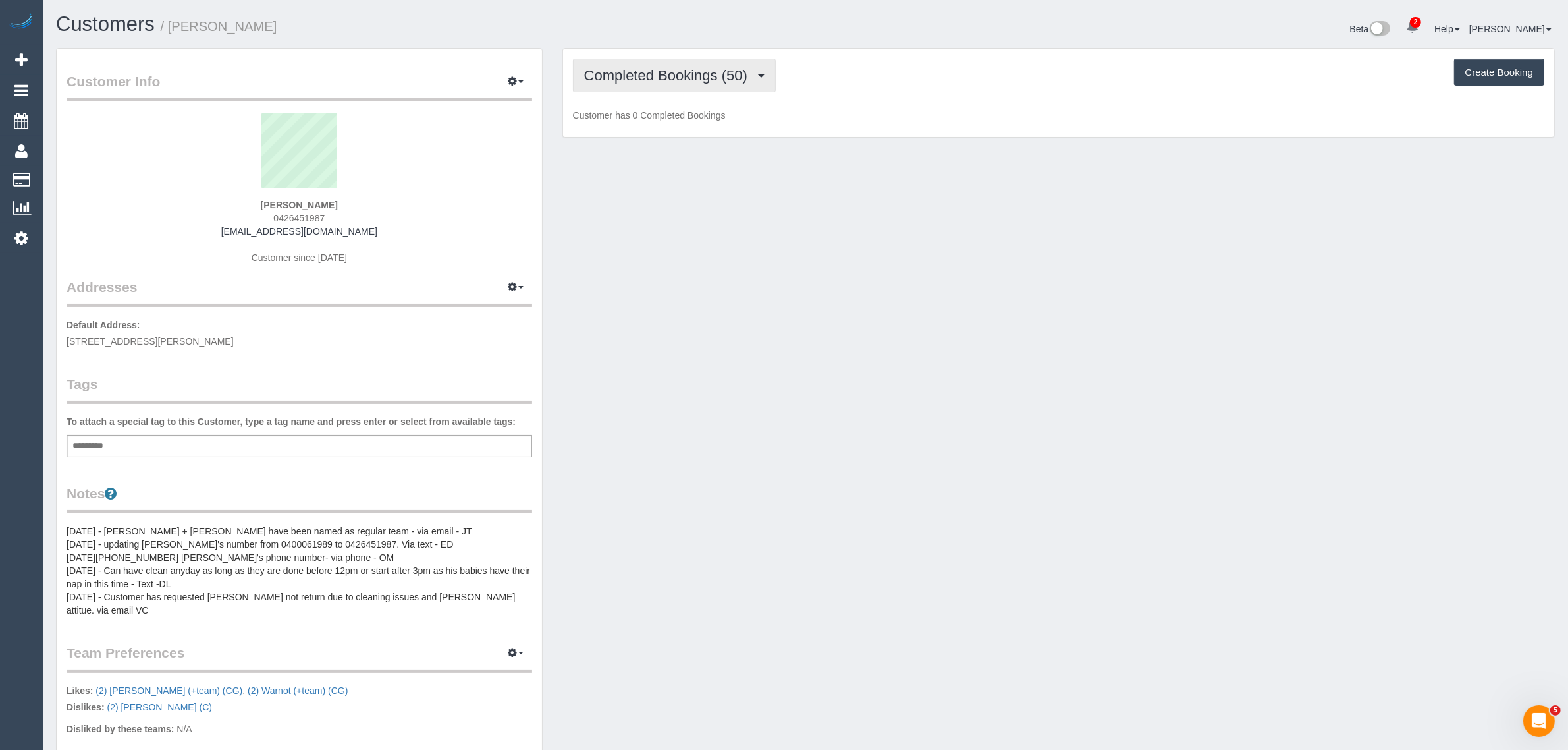
click at [700, 81] on span "Completed Bookings (50)" at bounding box center [669, 75] width 169 height 16
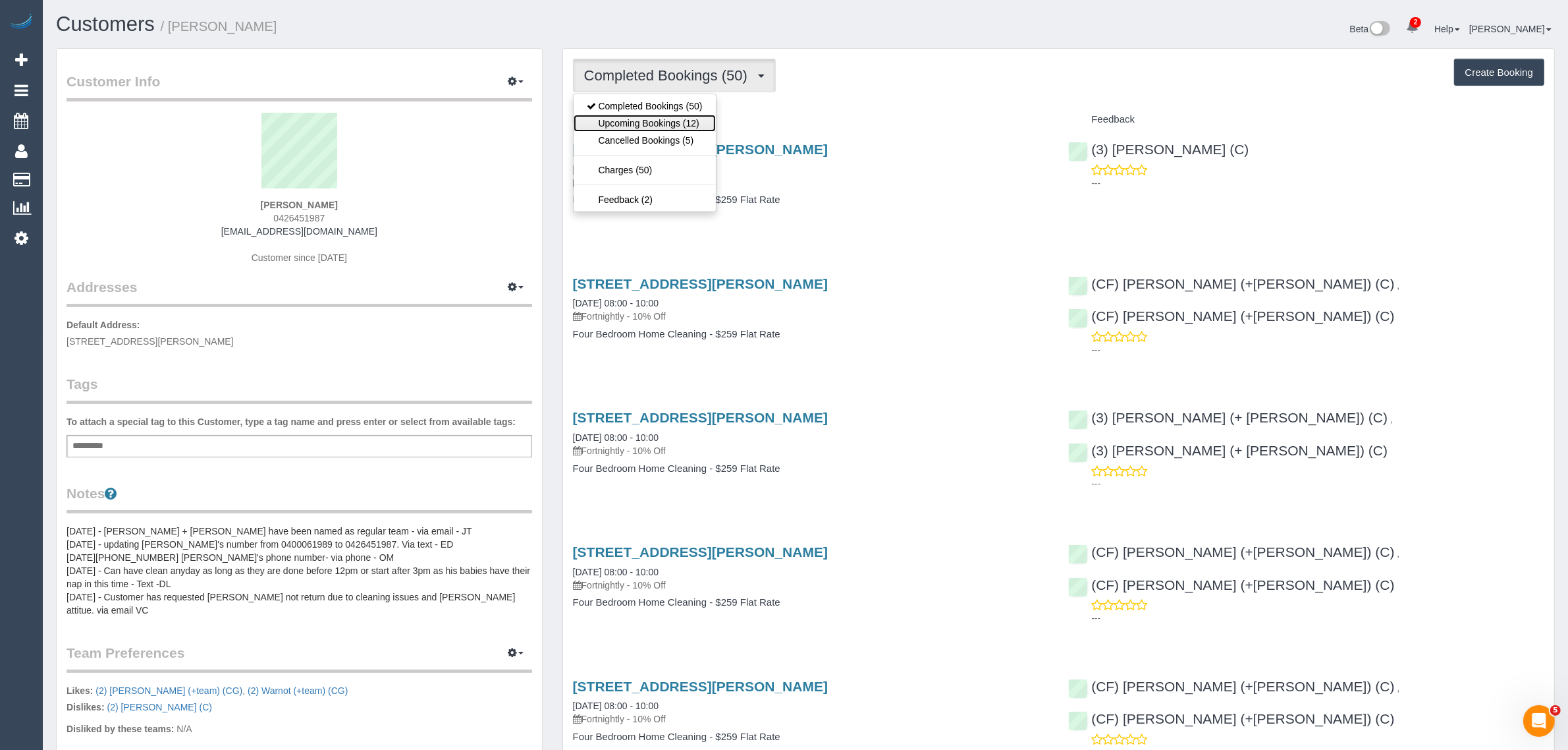
click at [670, 130] on link "Upcoming Bookings (12)" at bounding box center [644, 124] width 142 height 17
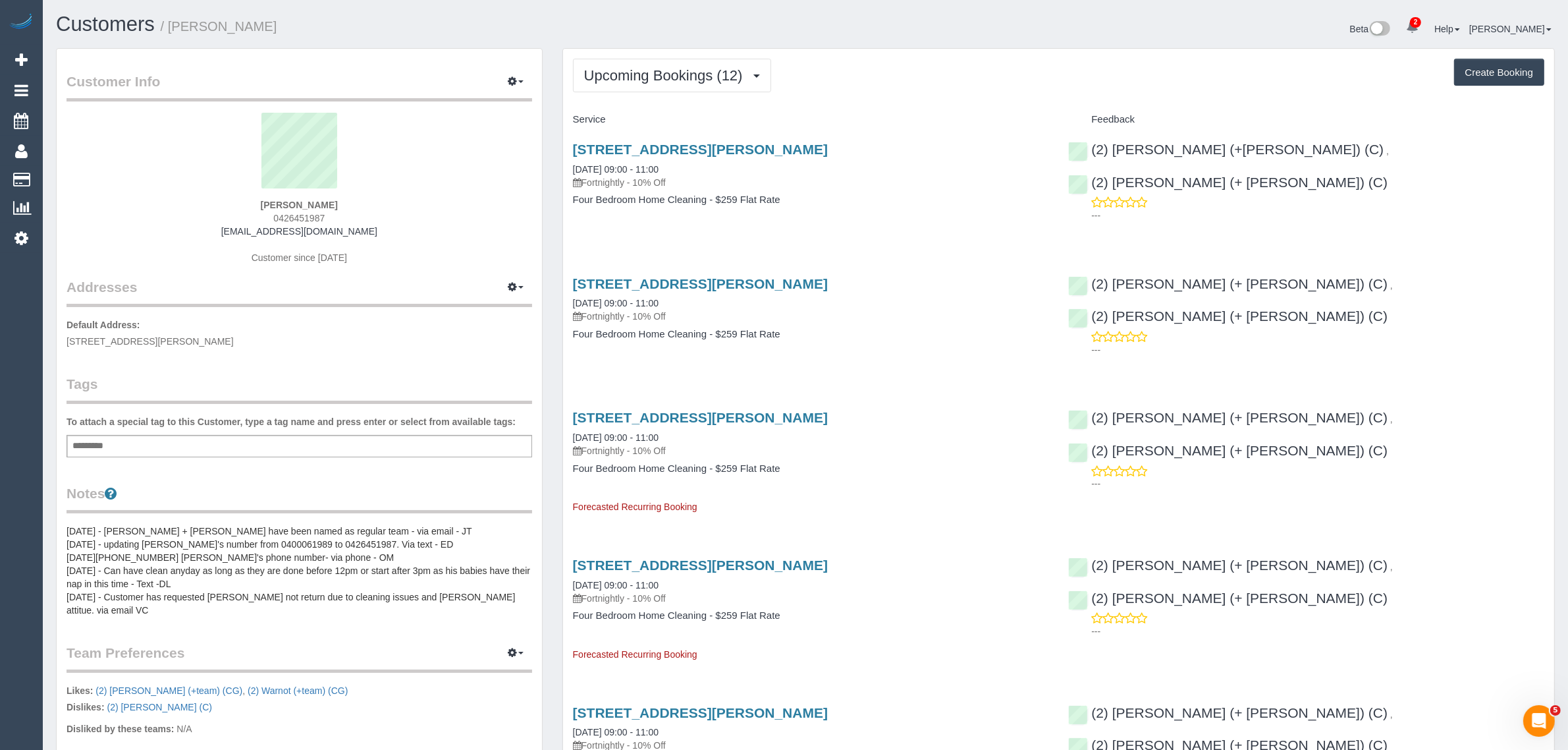
drag, startPoint x: 693, startPoint y: 171, endPoint x: 558, endPoint y: 164, distance: 135.2
copy link "06/10/2025 09:00 - 11:00"
click at [941, 225] on div "47 Cunningham Street, Northcote, VIC 3070 06/10/2025 09:00 - 11:00 Fortnightly …" at bounding box center [811, 181] width 496 height 101
drag, startPoint x: 1490, startPoint y: 147, endPoint x: 1304, endPoint y: 153, distance: 186.1
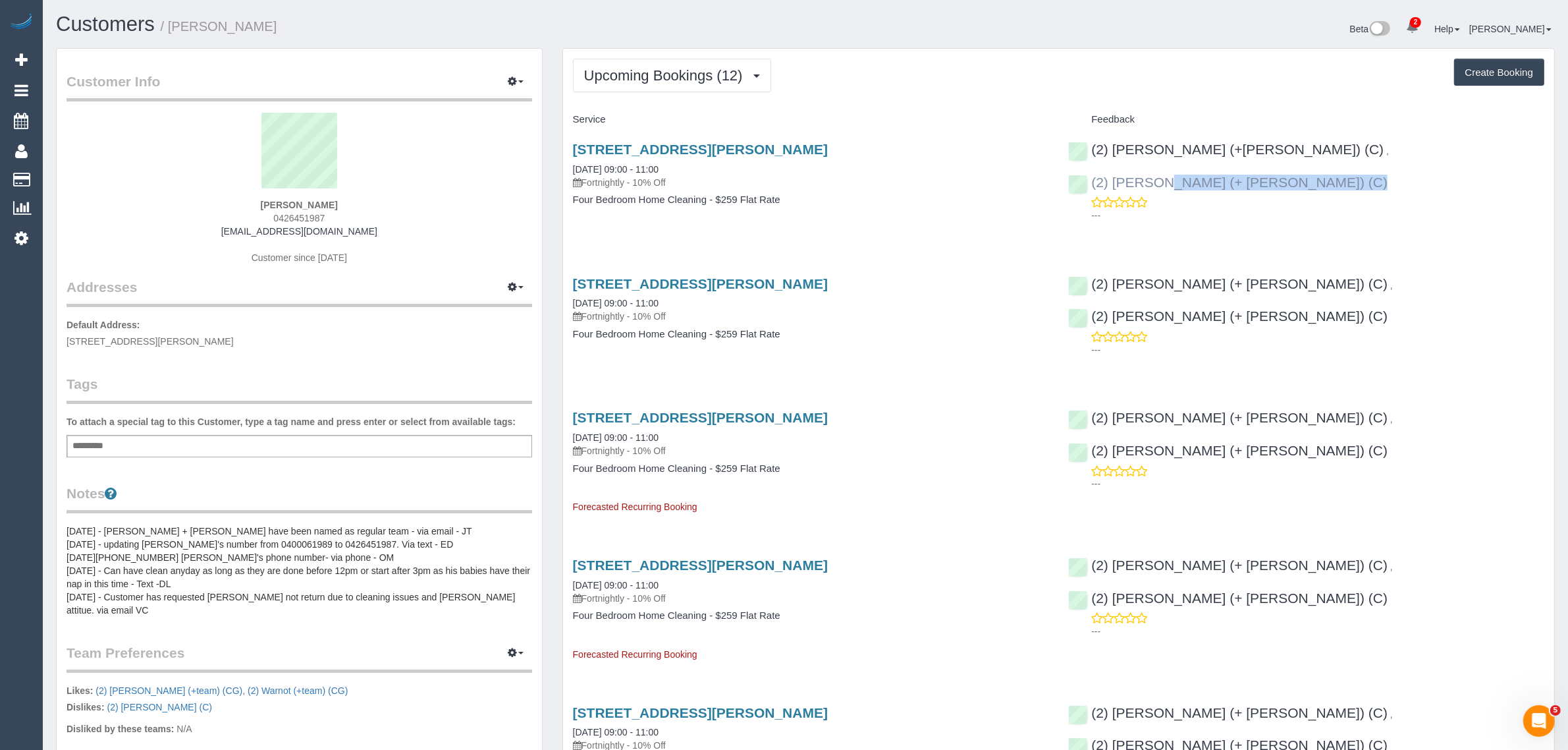
click at [1304, 153] on div "(2) Harpreet (+Jasmeen) (C) , (2) Jasmeen (+ Harpreet) (C) ---" at bounding box center [1306, 179] width 496 height 97
copy link "(2) Jasmeen (+ Harpreet) (C)"
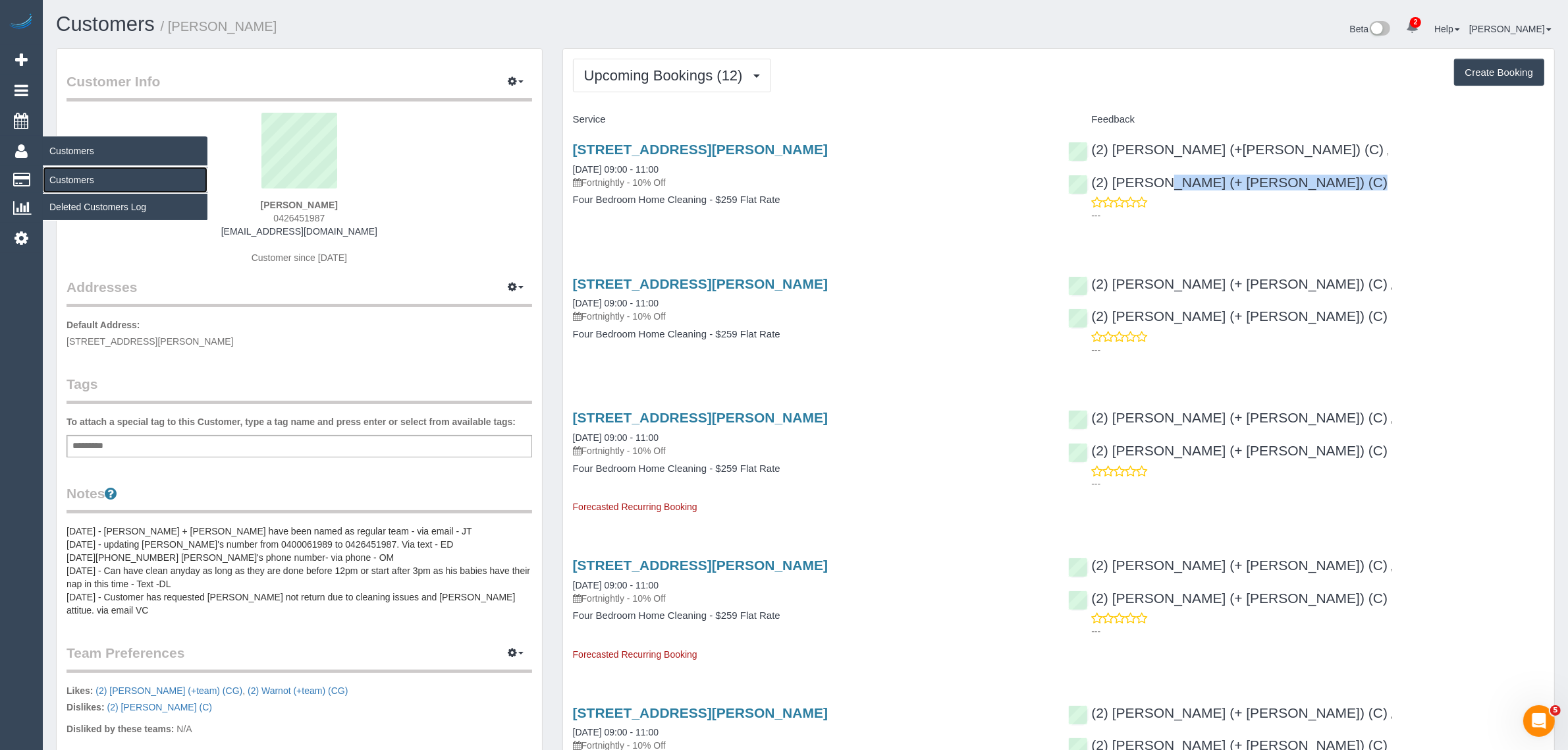
click at [51, 173] on link "Customers" at bounding box center [124, 180] width 164 height 26
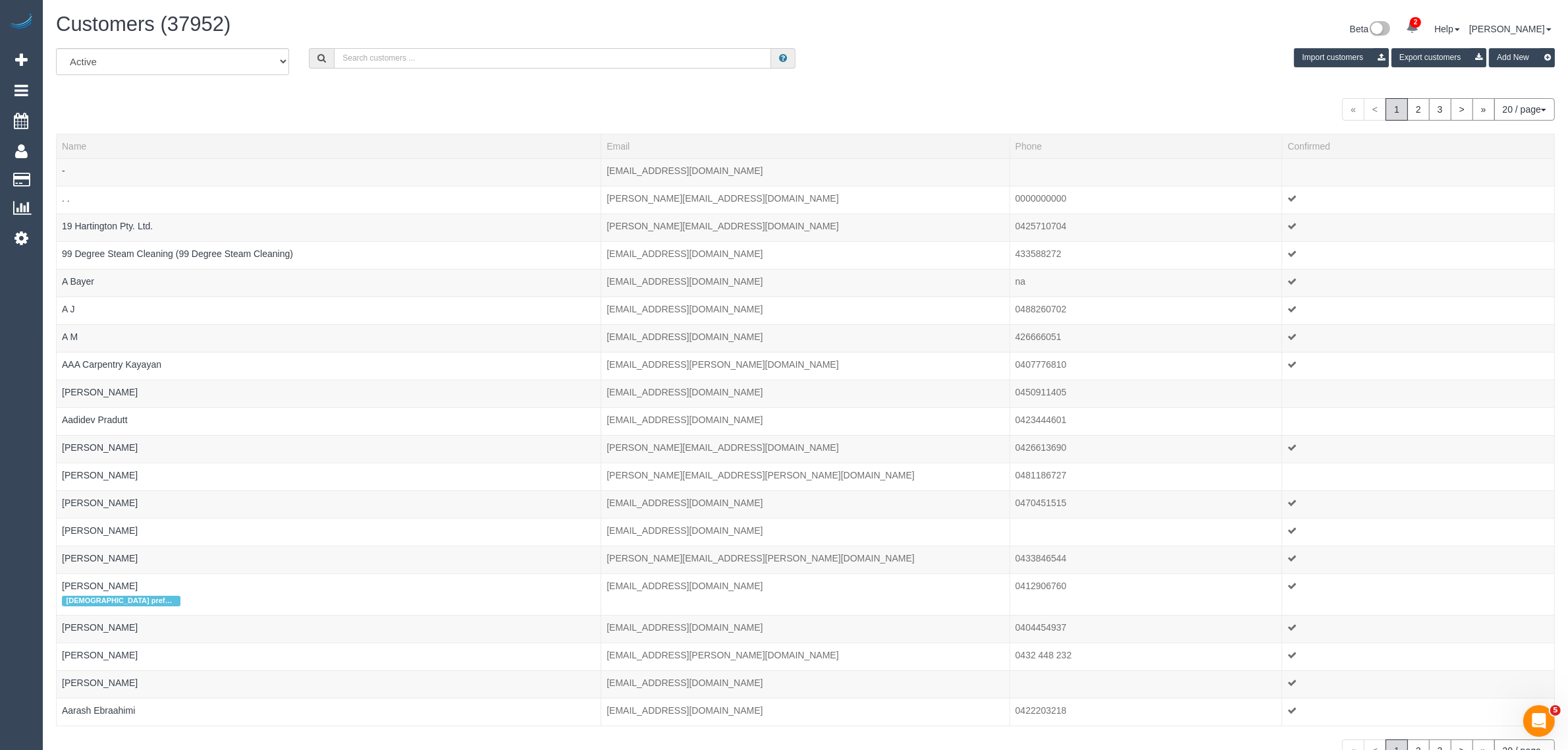
click at [525, 65] on input "text" at bounding box center [552, 58] width 437 height 20
paste input "Amy Clarkson-Holborn"
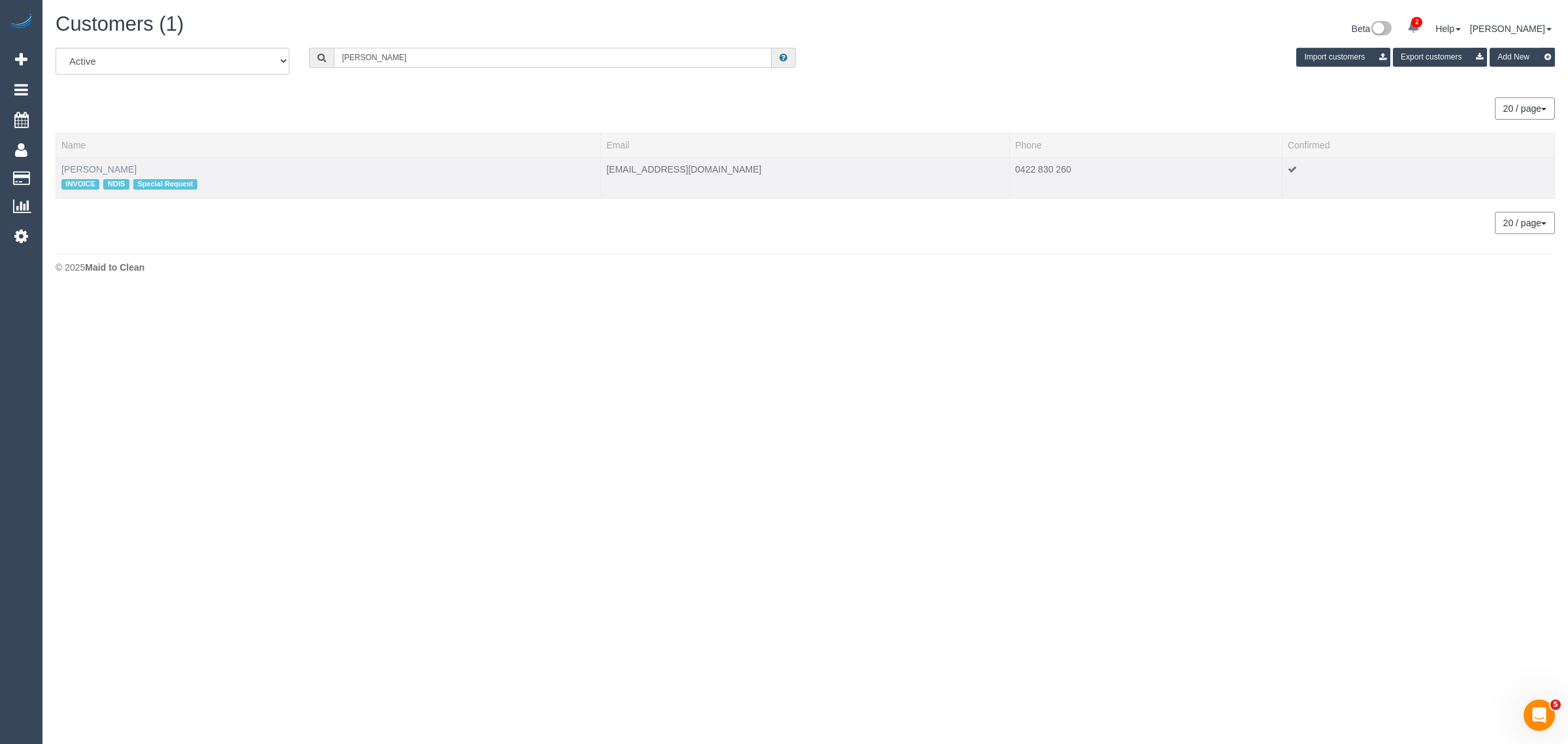
type input "Amy Clarkson-Holborn"
click at [105, 165] on link "Amy Clarkson-Holborn" at bounding box center [99, 169] width 75 height 10
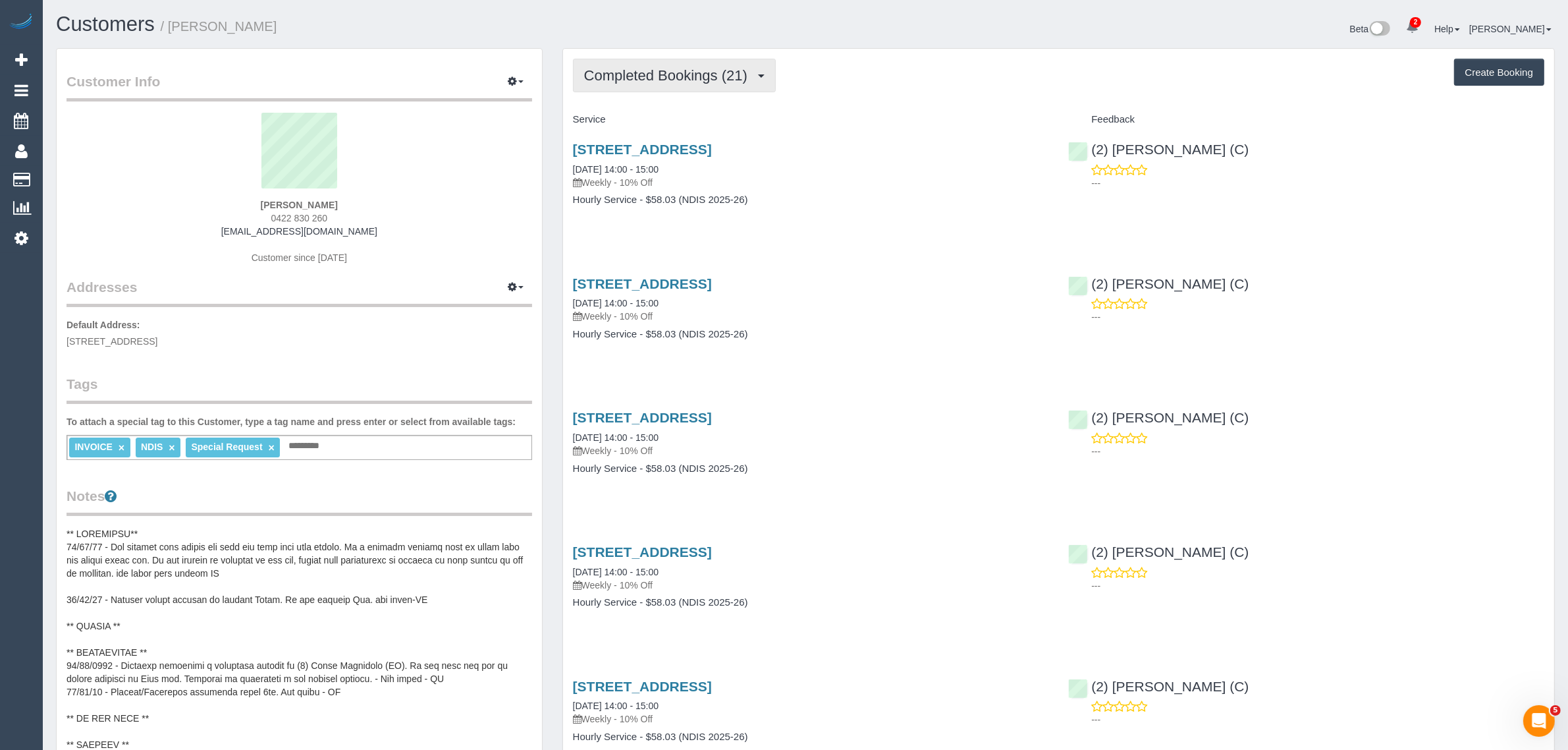
click at [675, 77] on span "Completed Bookings (21)" at bounding box center [669, 75] width 169 height 16
click at [669, 118] on link "Upcoming Bookings (11)" at bounding box center [644, 124] width 142 height 17
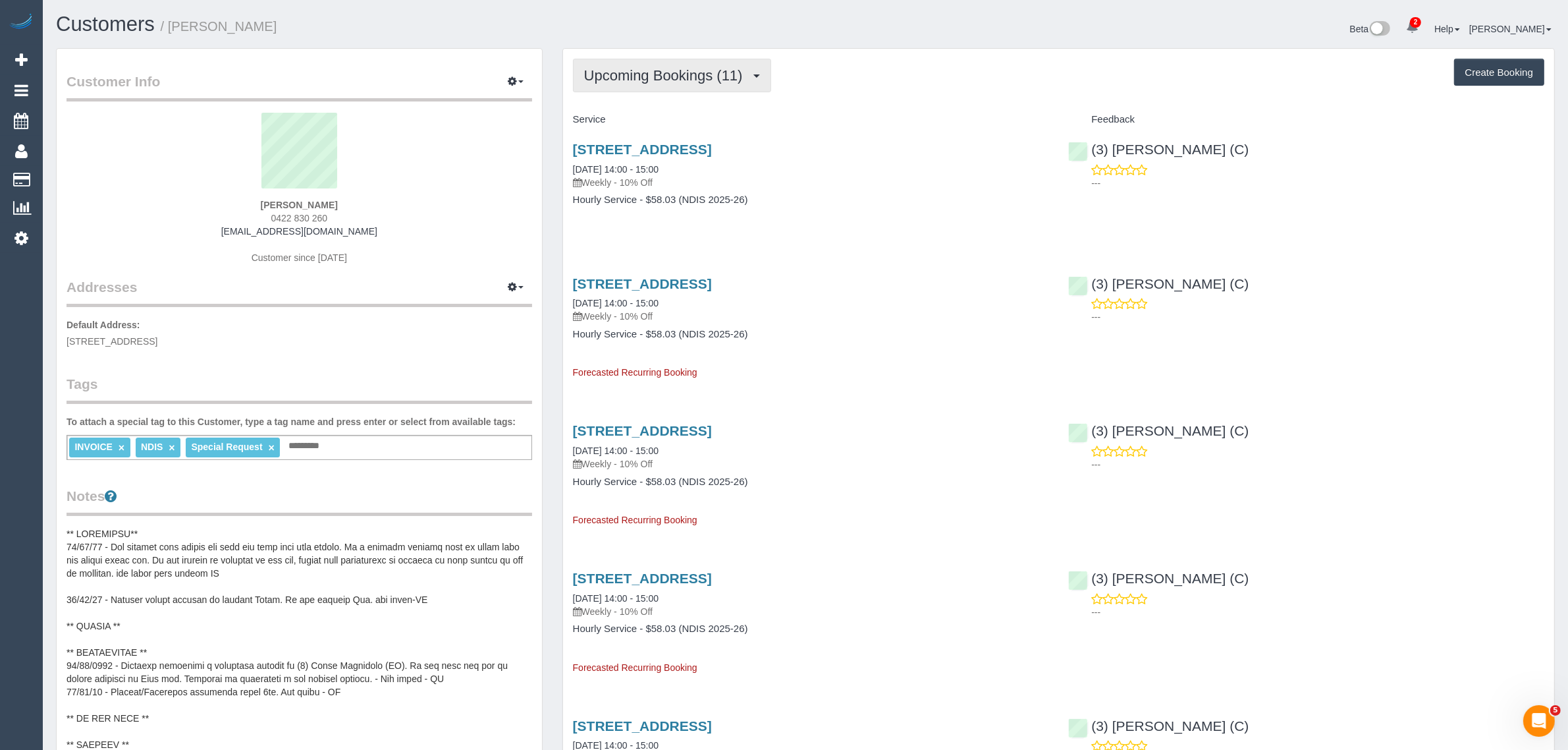
click at [672, 79] on span "Upcoming Bookings (11)" at bounding box center [667, 75] width 165 height 16
click at [669, 100] on link "Completed Bookings (21)" at bounding box center [644, 106] width 142 height 17
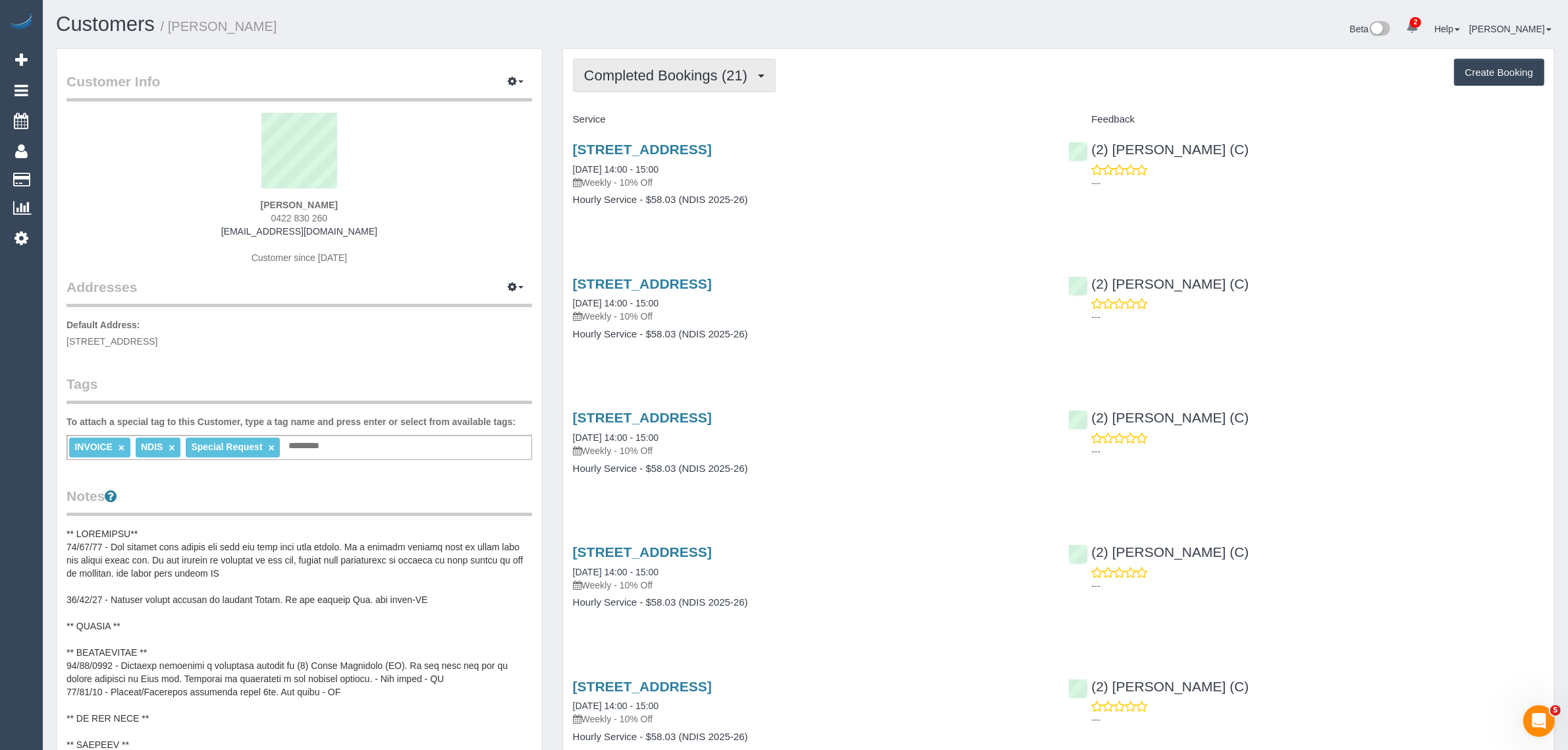
click at [675, 77] on span "Completed Bookings (21)" at bounding box center [669, 75] width 169 height 16
click at [660, 120] on link "Upcoming Bookings (11)" at bounding box center [644, 124] width 142 height 17
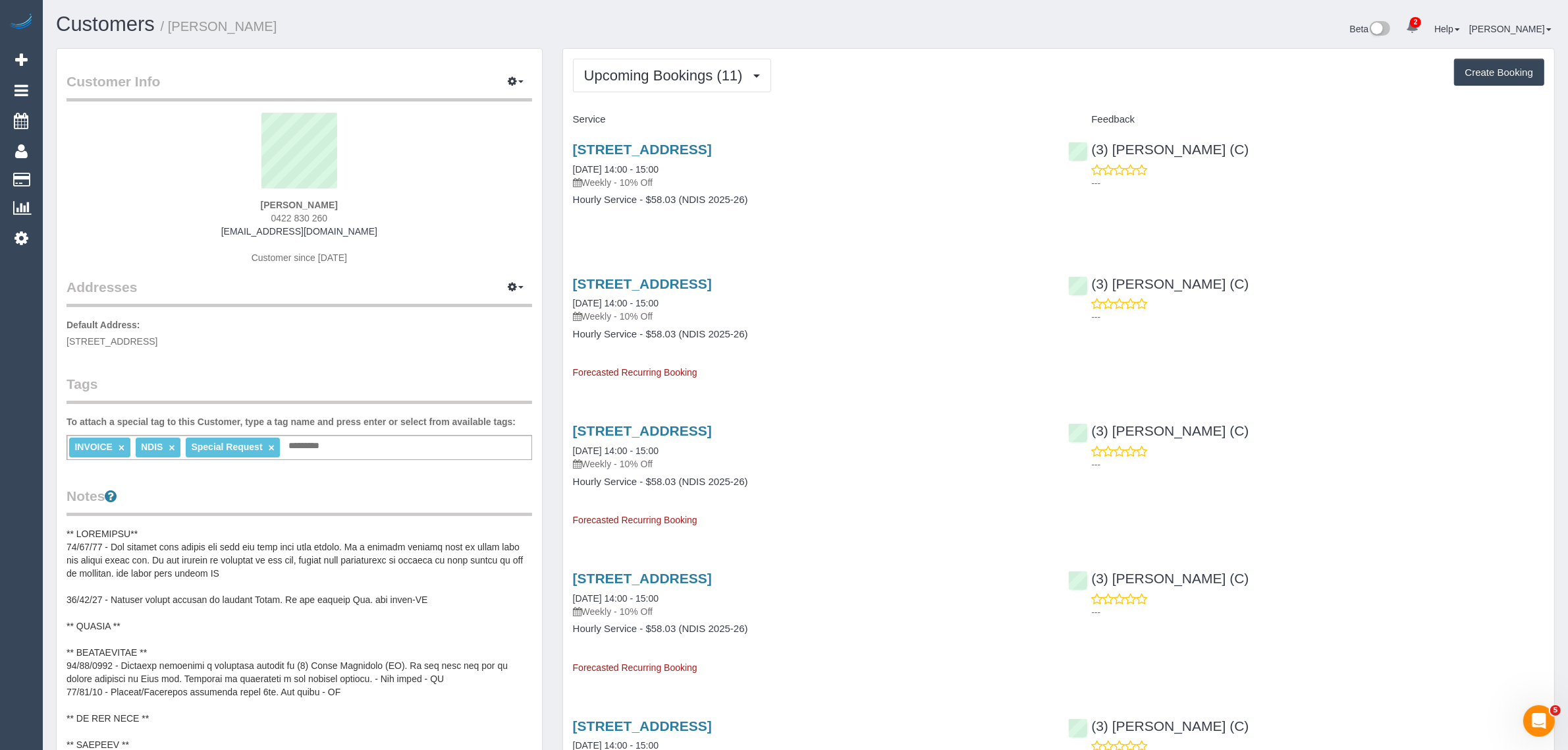
drag, startPoint x: 692, startPoint y: 170, endPoint x: 558, endPoint y: 164, distance: 134.1
copy link "08/10/2025 14:00 - 15:00"
drag, startPoint x: 1180, startPoint y: 145, endPoint x: 1093, endPoint y: 150, distance: 87.1
click at [1093, 150] on div "(3) Barun Chand (C) ---" at bounding box center [1306, 163] width 496 height 65
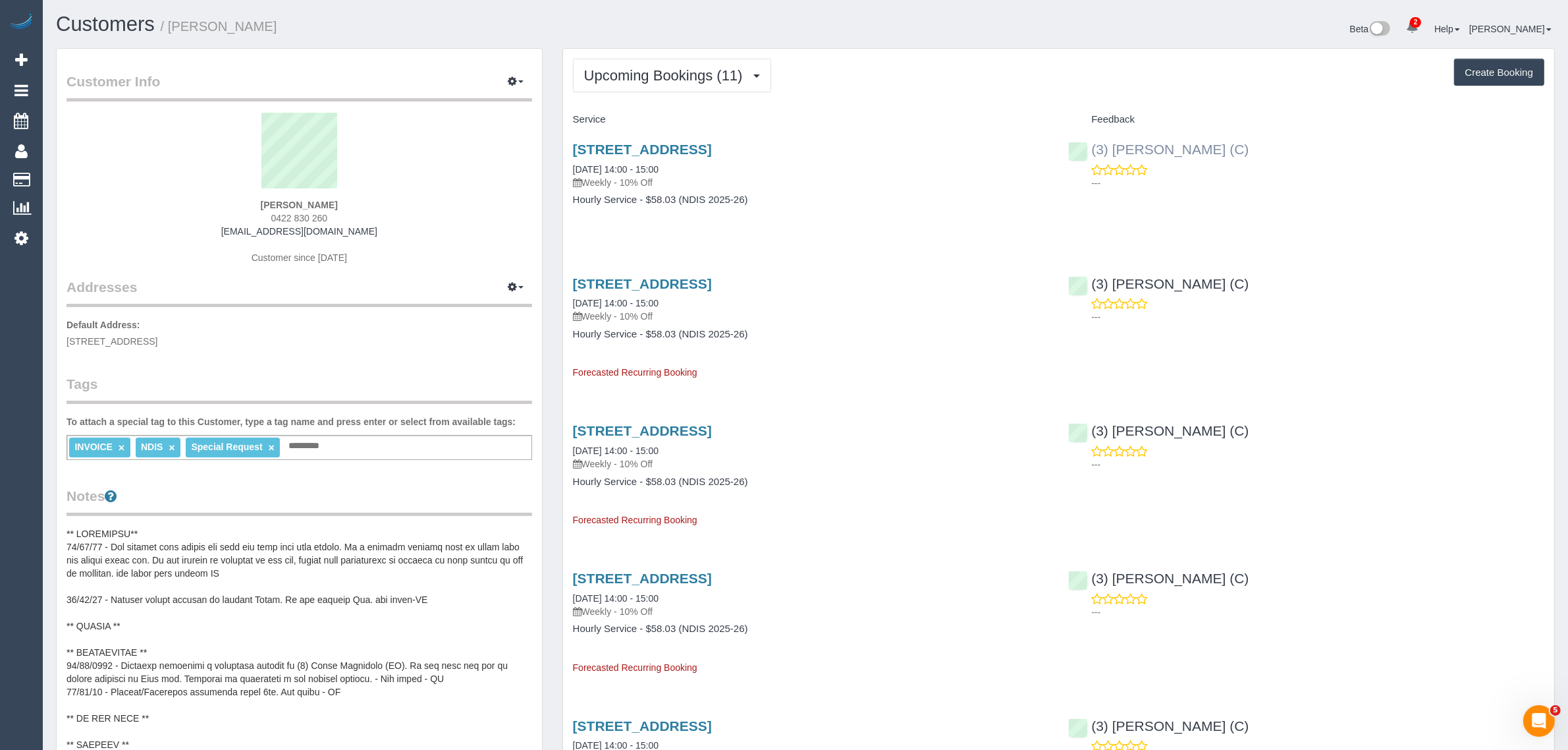
copy link "(3) [PERSON_NAME] (C)"
click at [650, 64] on button "Upcoming Bookings (11)" at bounding box center [672, 75] width 198 height 33
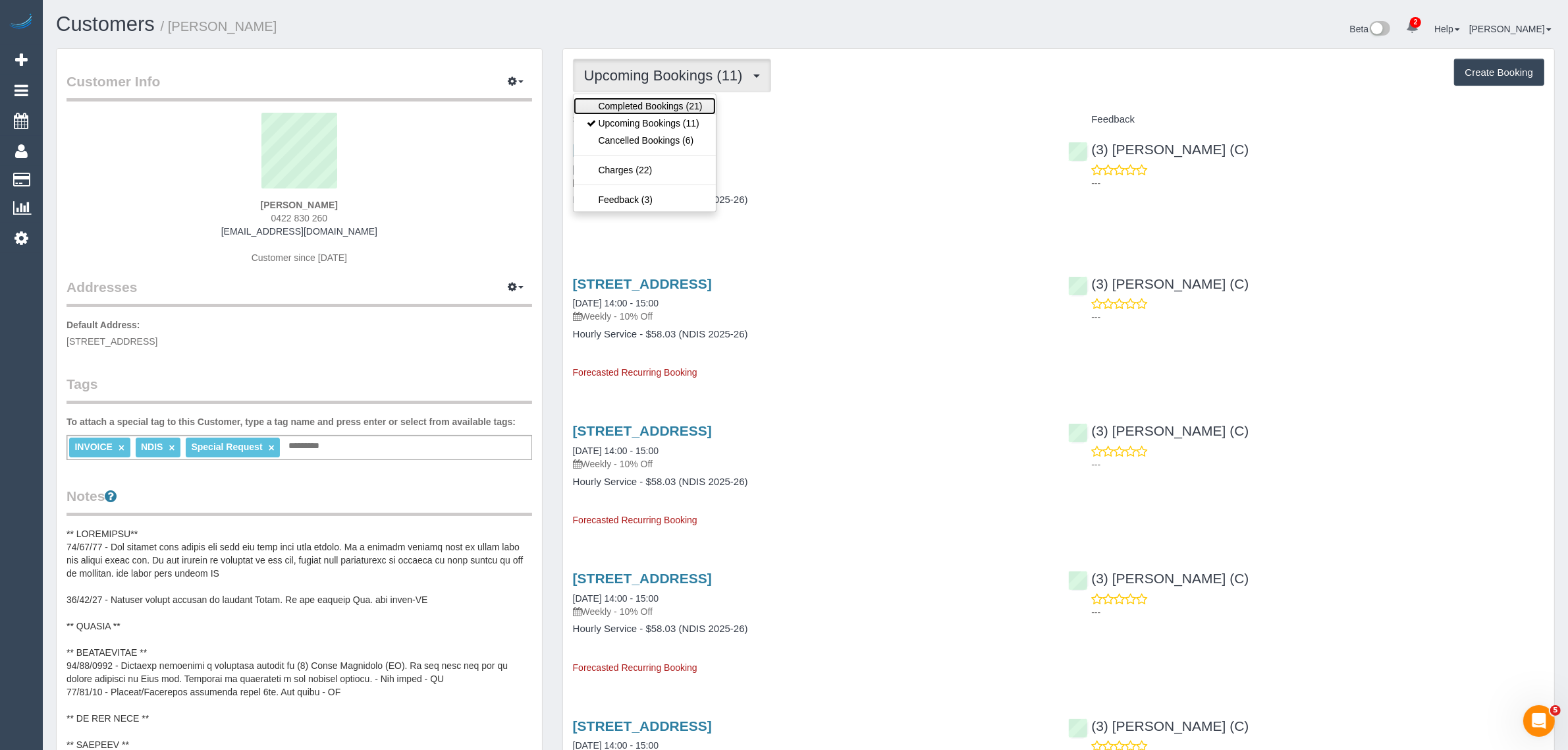
click at [655, 106] on link "Completed Bookings (21)" at bounding box center [644, 106] width 142 height 17
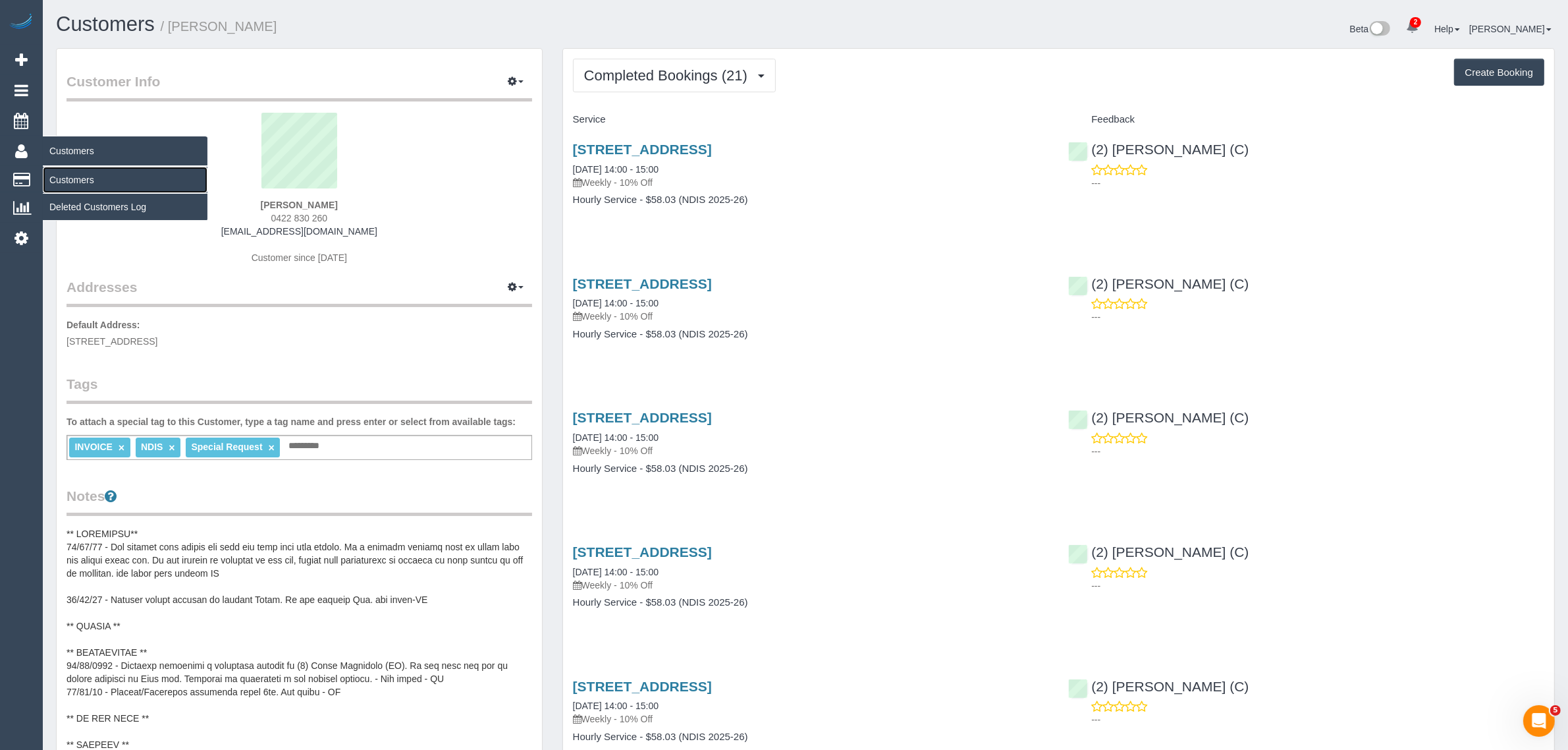
drag, startPoint x: 74, startPoint y: 171, endPoint x: 81, endPoint y: 167, distance: 8.1
click at [74, 171] on link "Customers" at bounding box center [124, 180] width 164 height 26
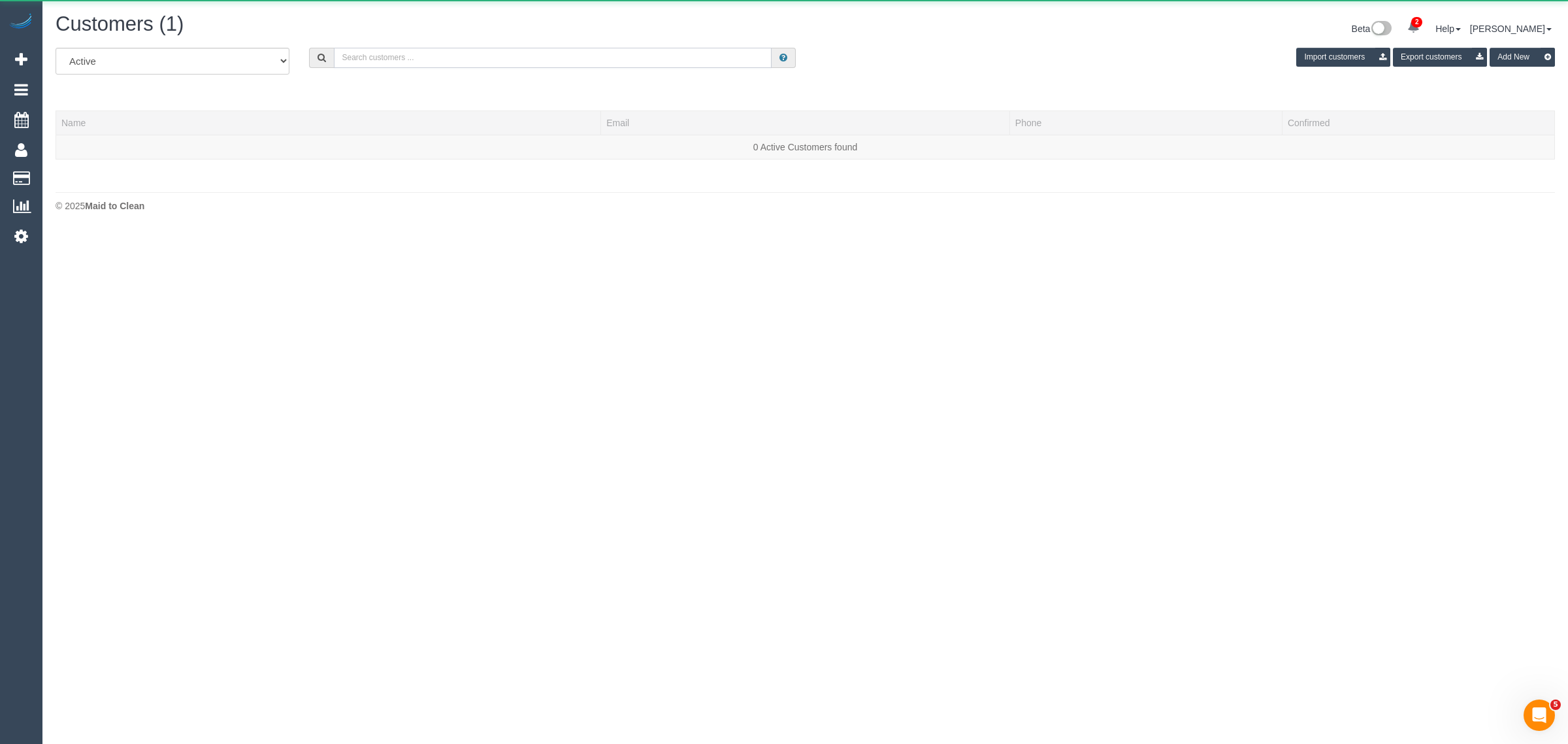
click at [462, 65] on input "text" at bounding box center [553, 57] width 438 height 20
paste input "Noufel Harris"
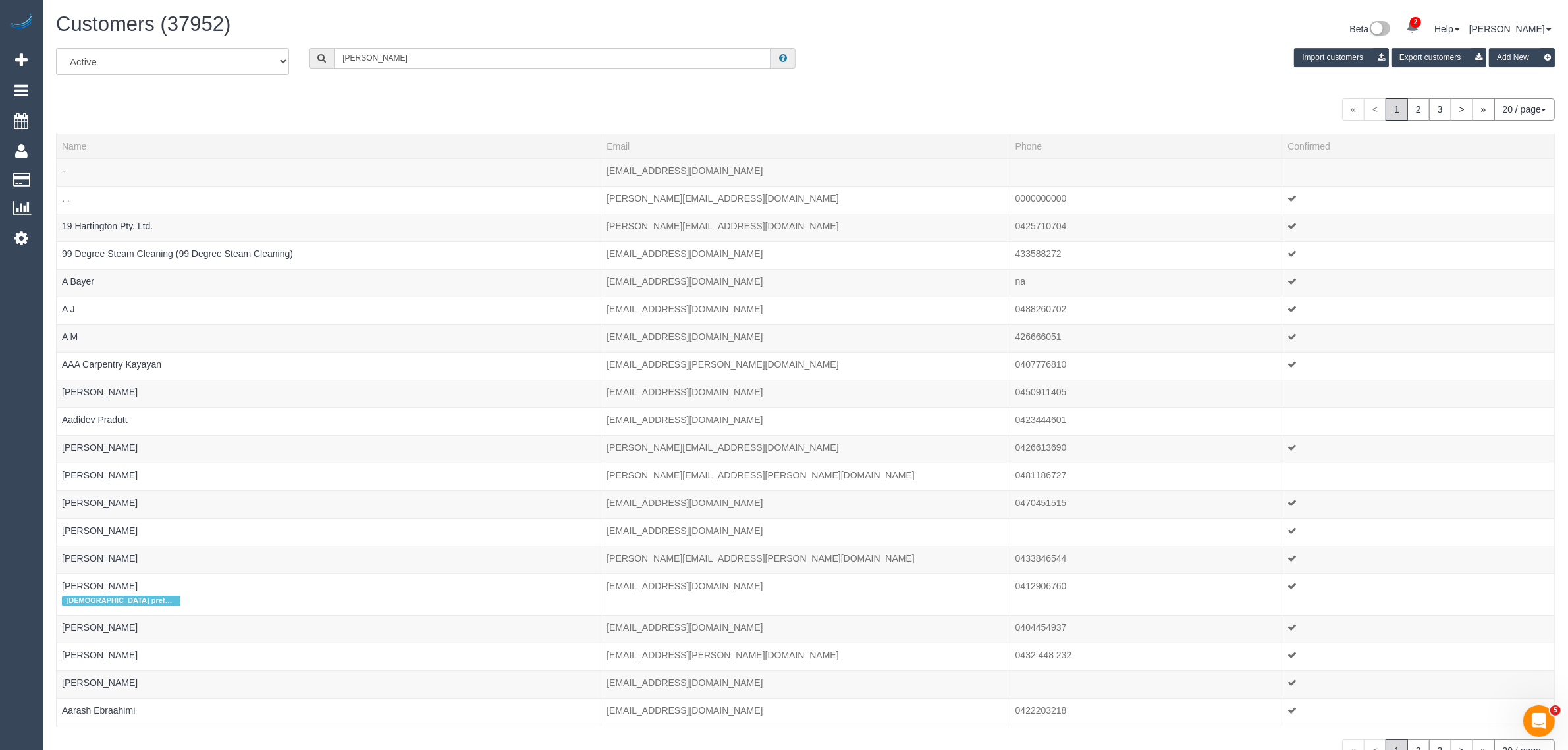
type input "Noufel Harris"
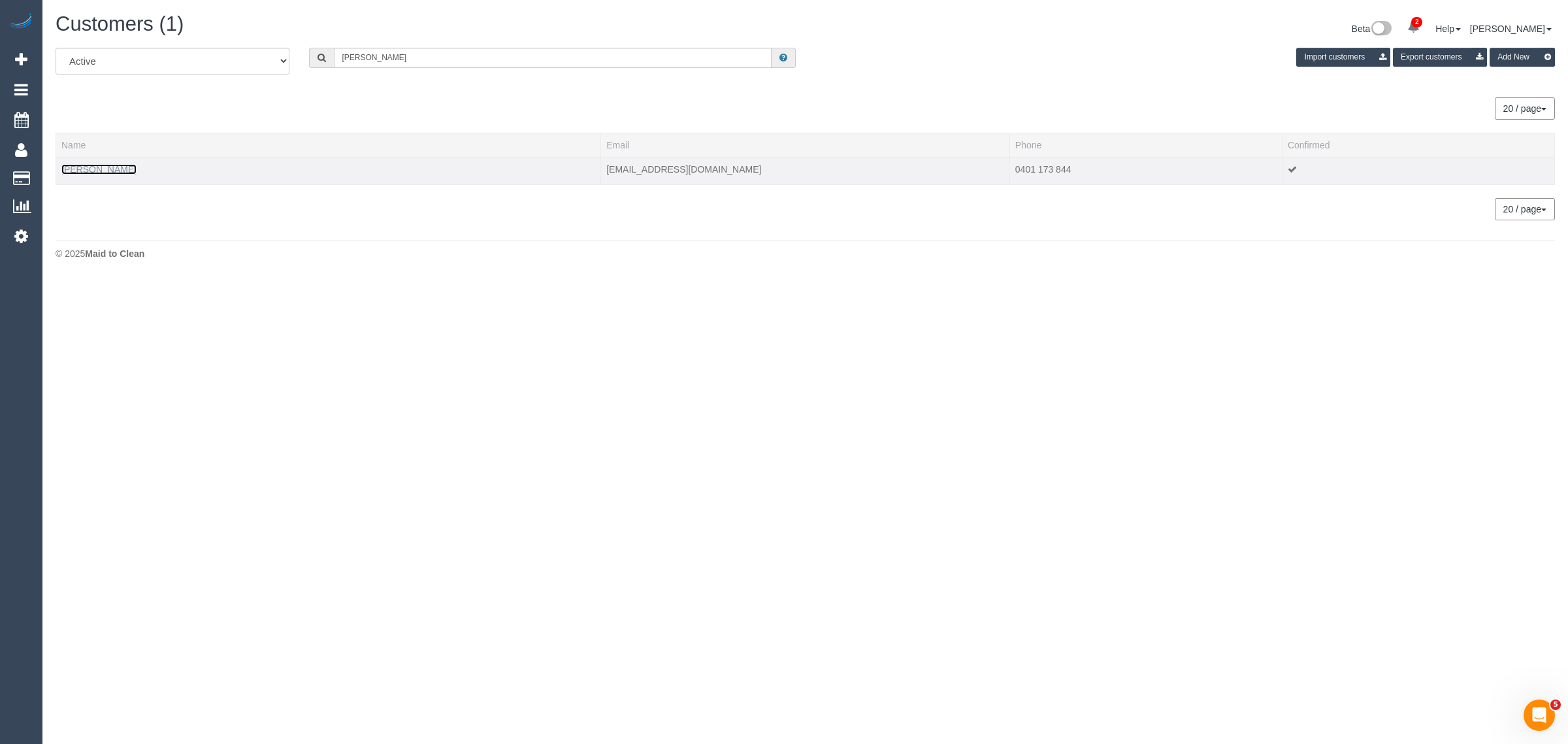
click at [96, 167] on link "Noufel Harris" at bounding box center [99, 169] width 75 height 10
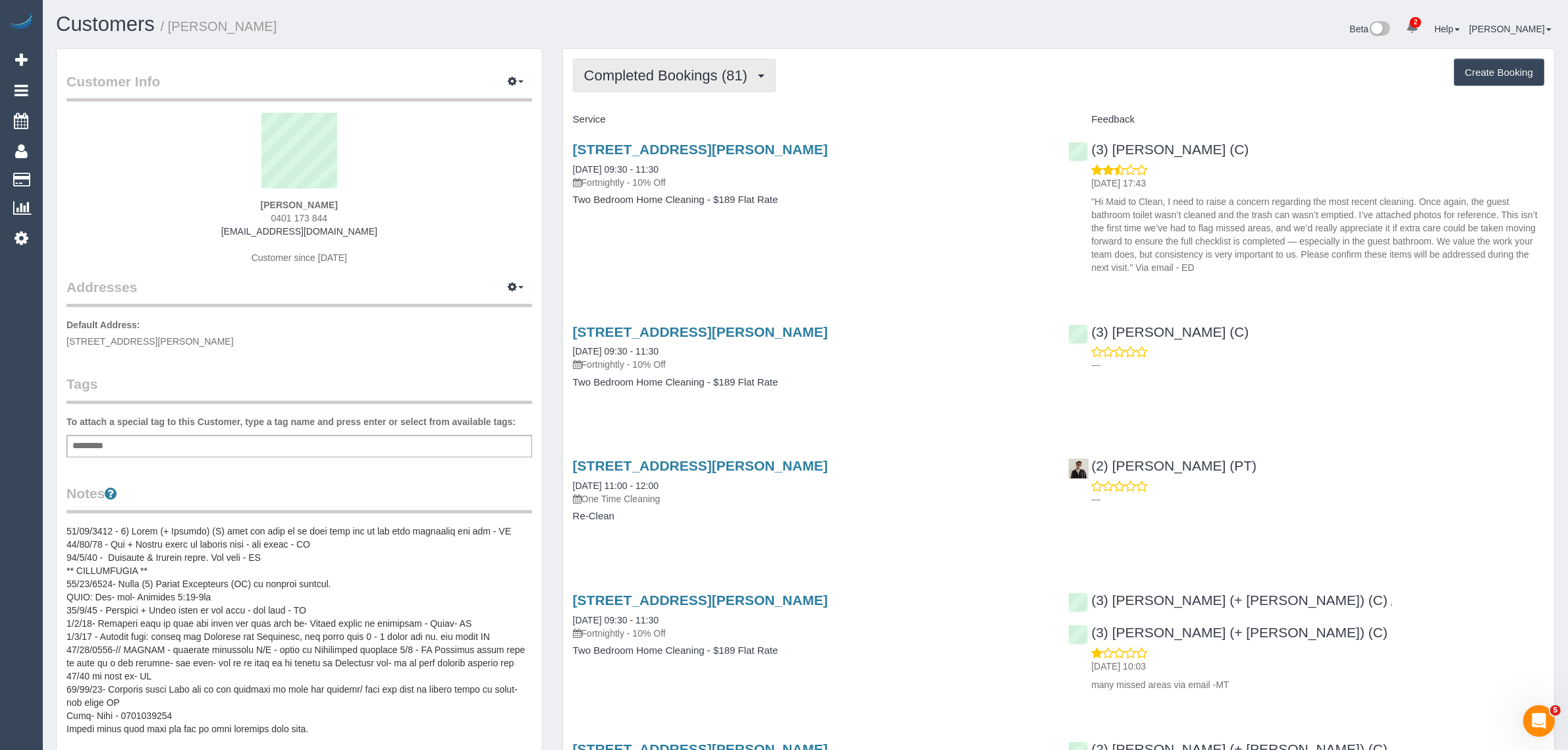
click at [679, 79] on span "Completed Bookings (81)" at bounding box center [669, 75] width 169 height 16
click at [665, 124] on link "Upcoming Bookings (11)" at bounding box center [644, 124] width 142 height 17
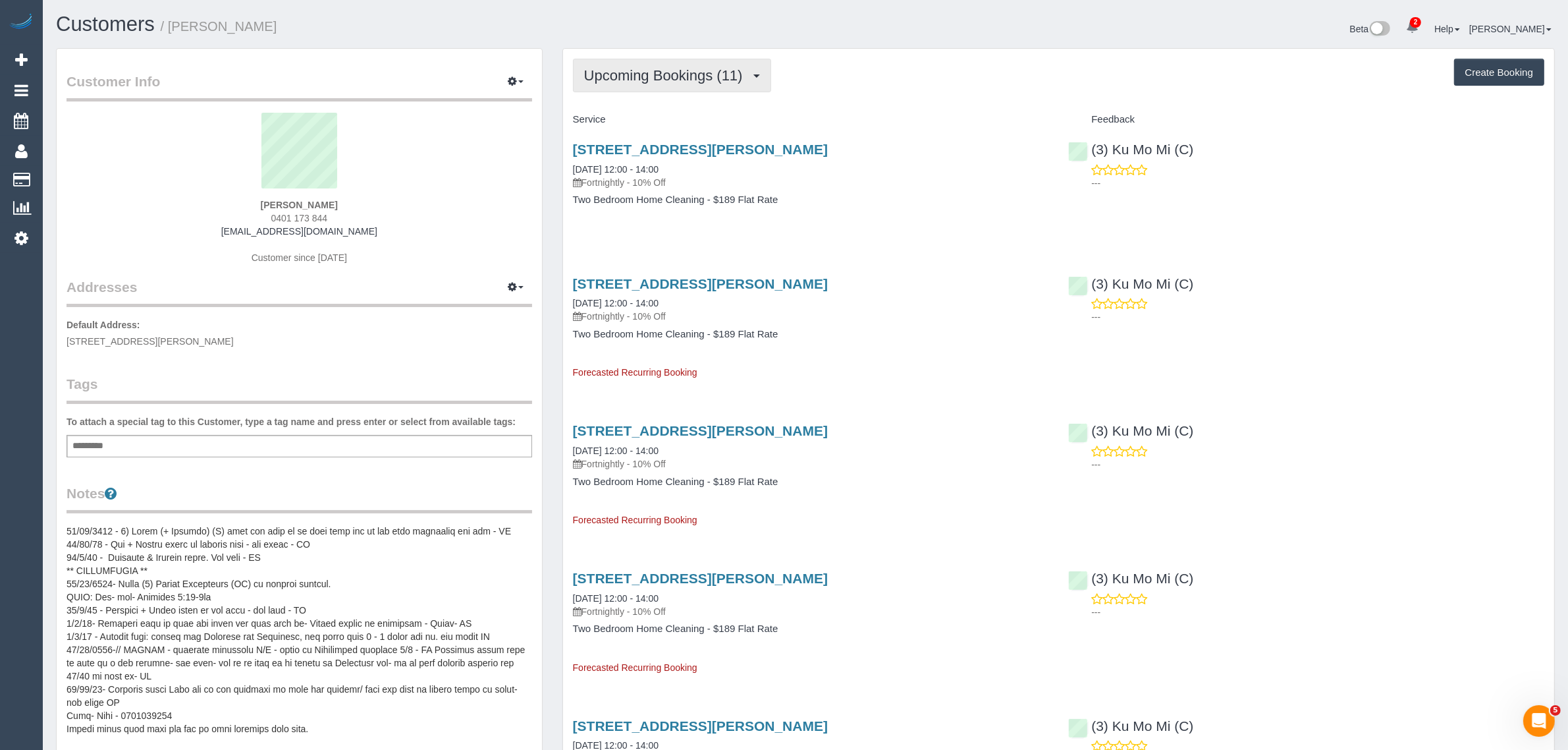
click at [640, 72] on span "Upcoming Bookings (11)" at bounding box center [667, 75] width 165 height 16
click at [631, 106] on link "Completed Bookings (81)" at bounding box center [644, 106] width 142 height 17
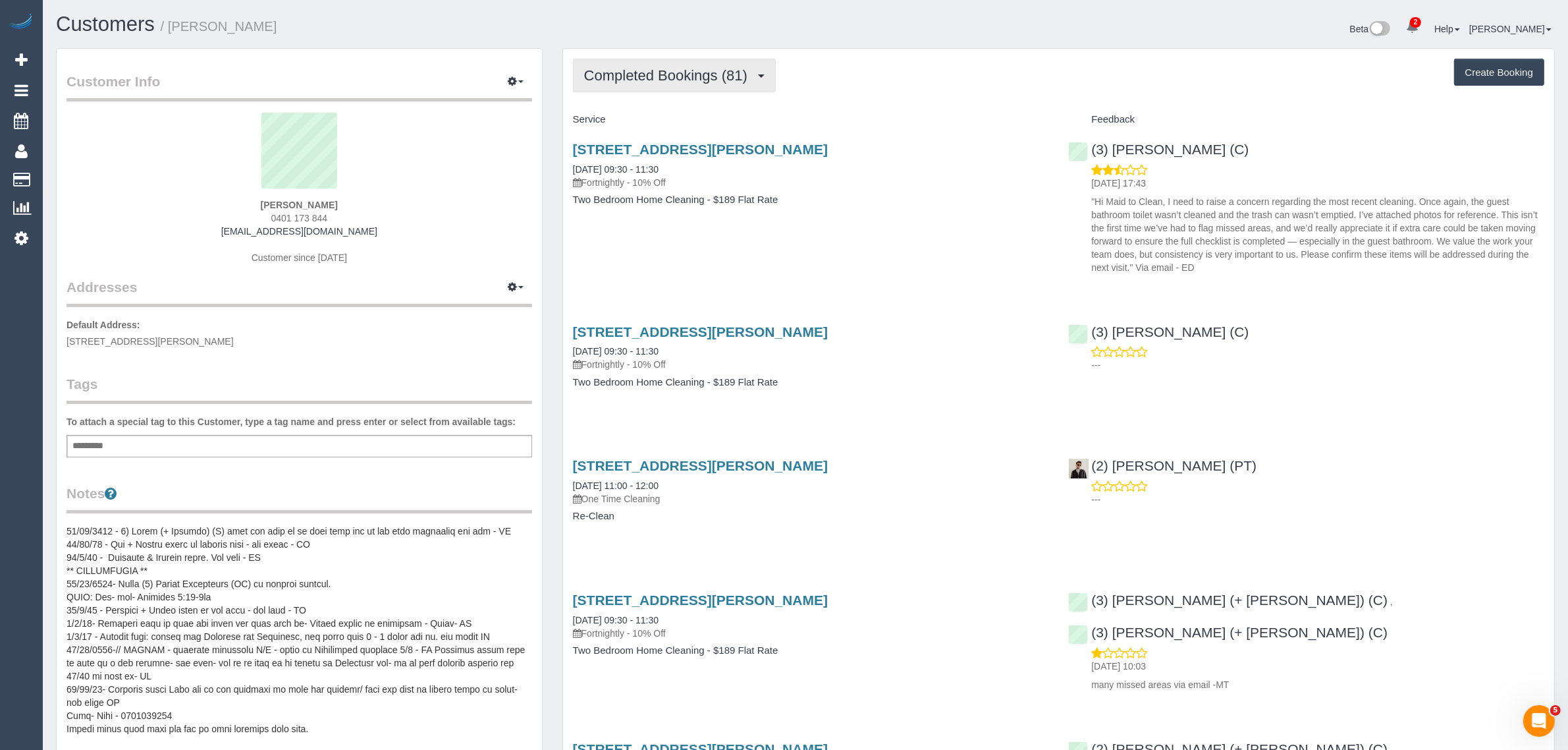
click at [655, 71] on span "Completed Bookings (81)" at bounding box center [669, 75] width 169 height 16
click at [644, 120] on link "Upcoming Bookings (11)" at bounding box center [644, 124] width 142 height 17
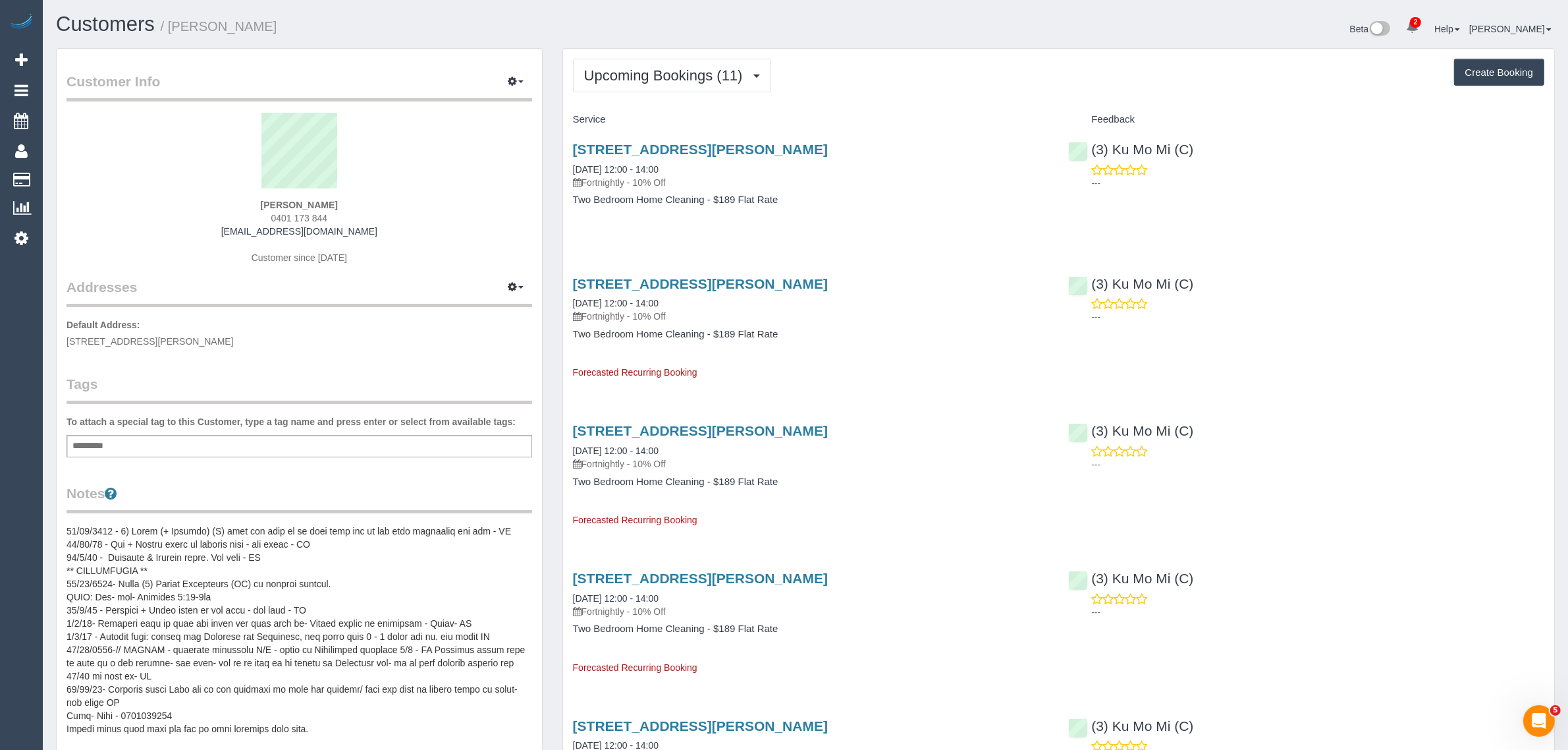
drag, startPoint x: 693, startPoint y: 170, endPoint x: 571, endPoint y: 169, distance: 122.0
click at [571, 169] on div "404/1 Almeida Crescent, South Yarra, VIC 3141 07/10/2025 12:00 - 14:00 Fortnigh…" at bounding box center [811, 181] width 496 height 101
copy link "07/10/2025 12:00 - 14:00"
click at [685, 77] on span "Upcoming Bookings (11)" at bounding box center [667, 75] width 165 height 16
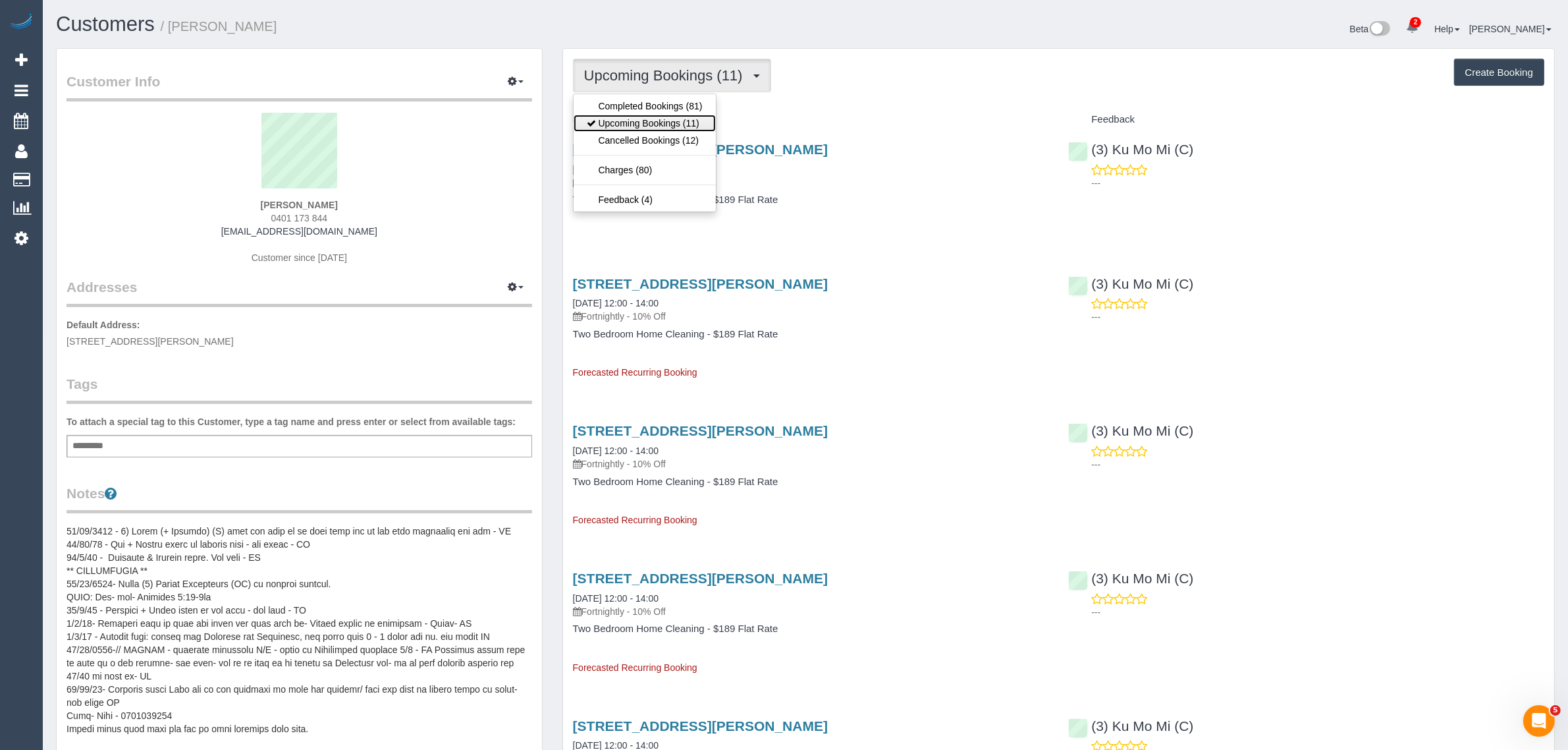
click at [651, 130] on link "Upcoming Bookings (11)" at bounding box center [644, 124] width 142 height 17
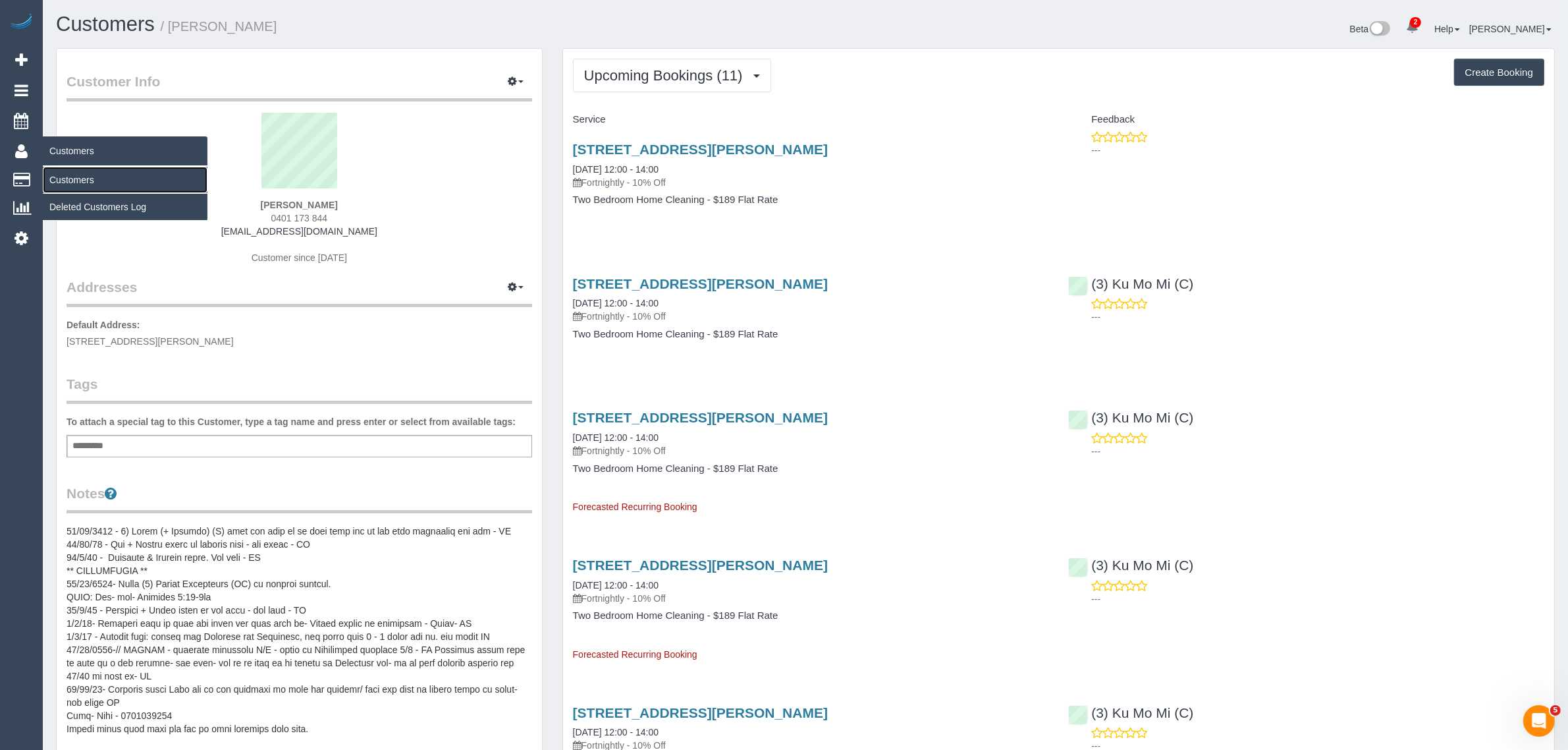
click at [72, 172] on link "Customers" at bounding box center [124, 180] width 164 height 26
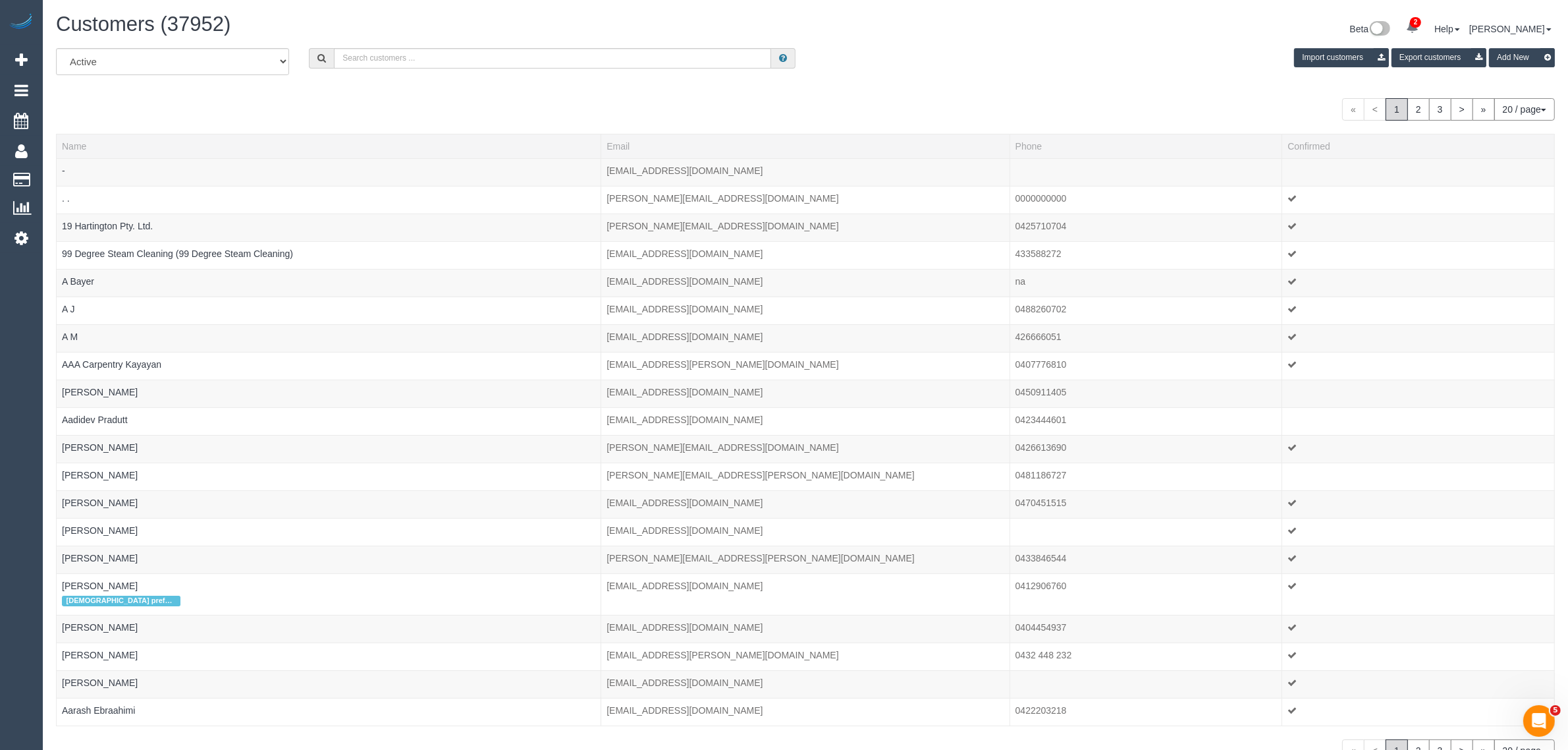
click at [437, 71] on div "All Active Archived Import customers Export customers Add New" at bounding box center [805, 66] width 1519 height 37
click at [438, 62] on input "text" at bounding box center [552, 58] width 437 height 20
paste input "Chris Little"
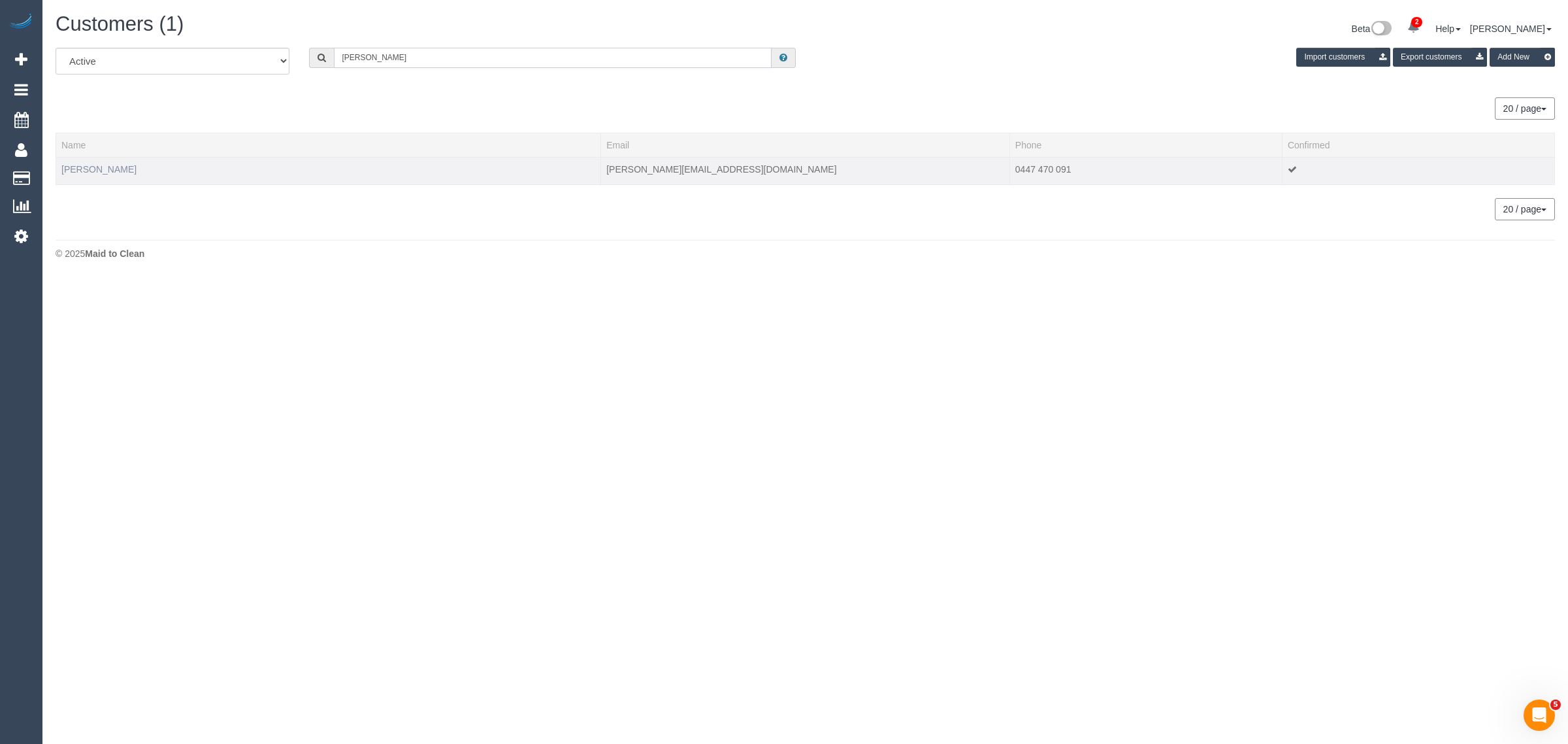
type input "Chris Little"
click at [85, 165] on link "Chris Little" at bounding box center [99, 169] width 75 height 10
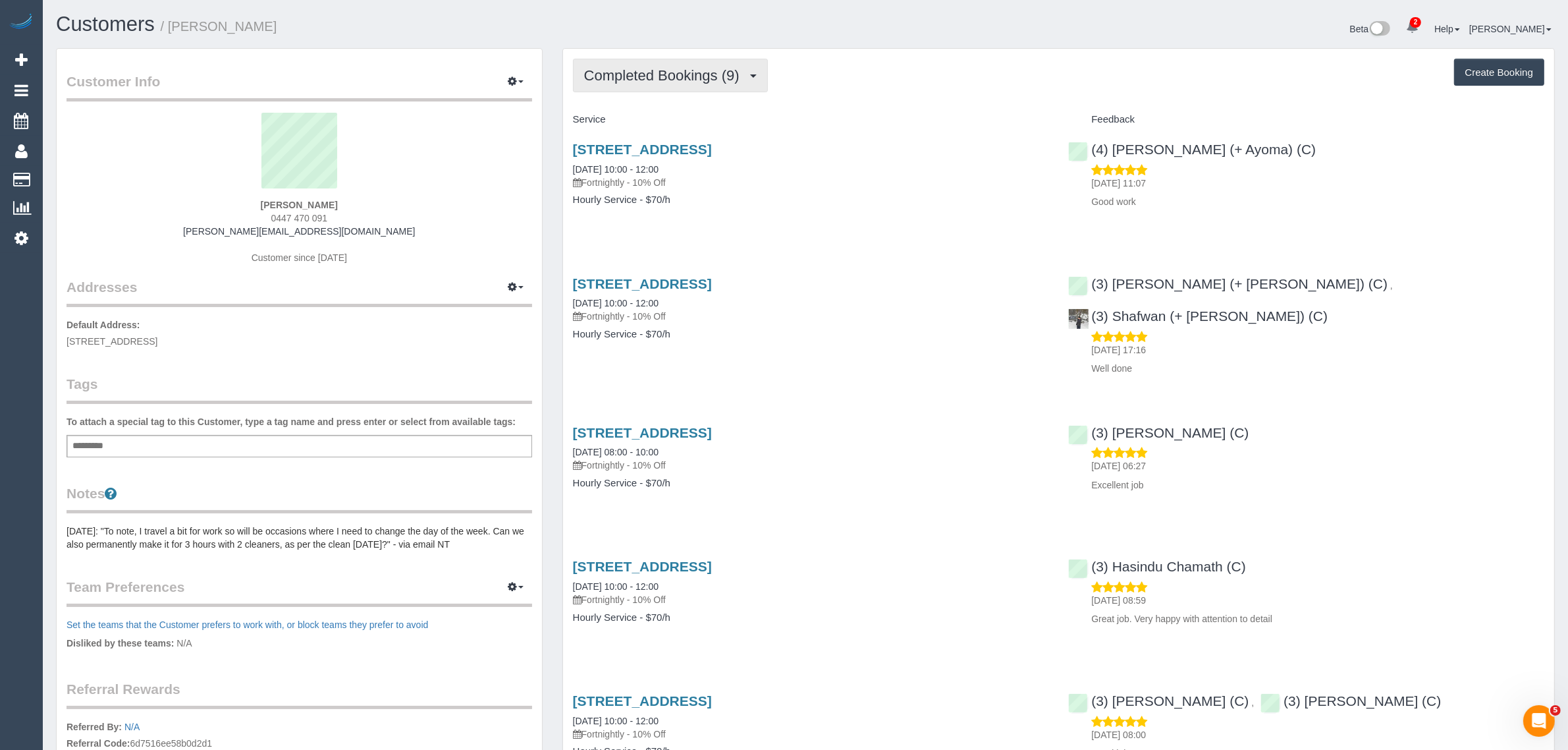
click at [716, 84] on button "Completed Bookings (9)" at bounding box center [670, 75] width 195 height 33
click at [685, 118] on link "Upcoming Bookings (11)" at bounding box center [642, 124] width 139 height 17
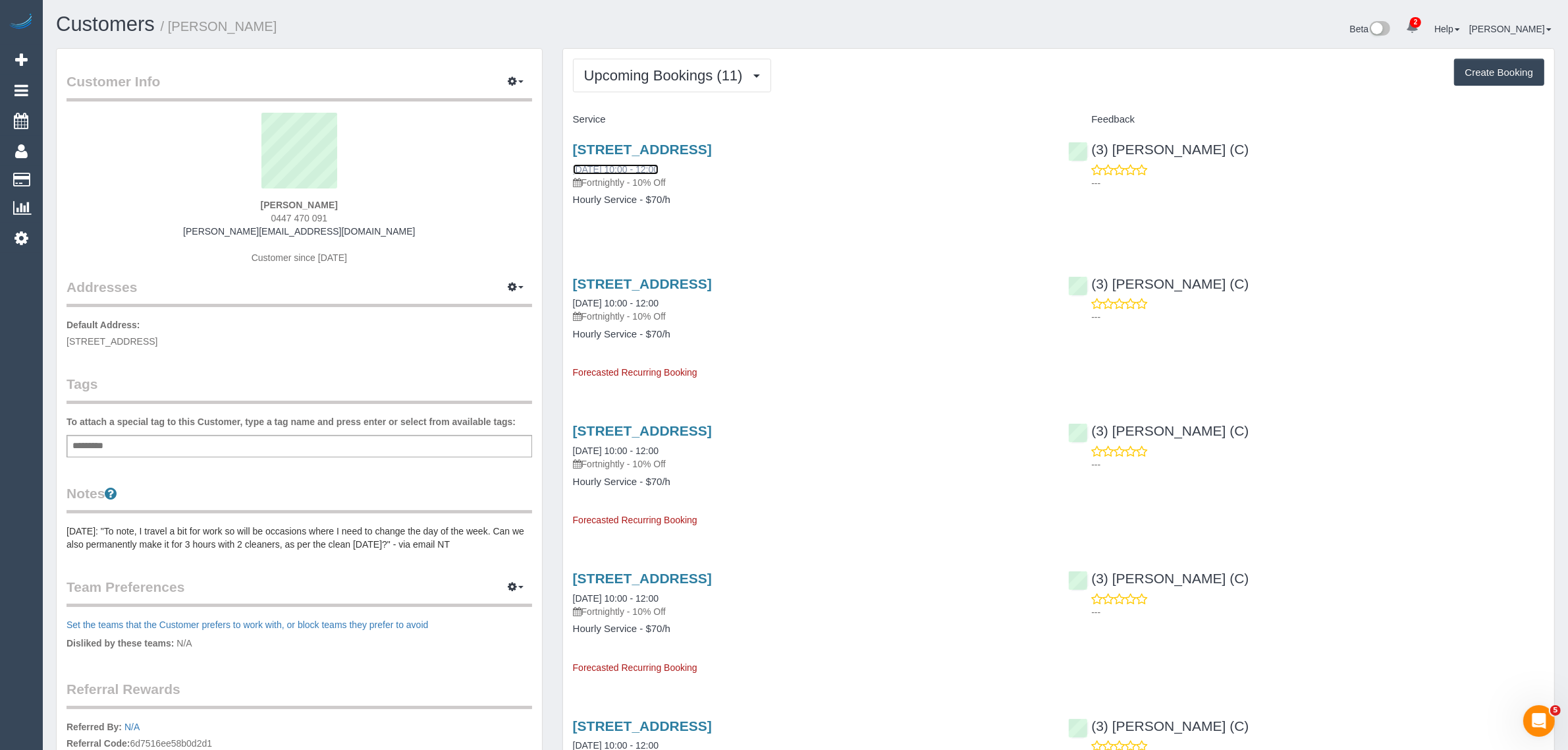
click at [643, 166] on link "20/10/2025 10:00 - 12:00" at bounding box center [616, 169] width 85 height 10
click at [637, 73] on span "Upcoming Bookings (11)" at bounding box center [667, 75] width 165 height 16
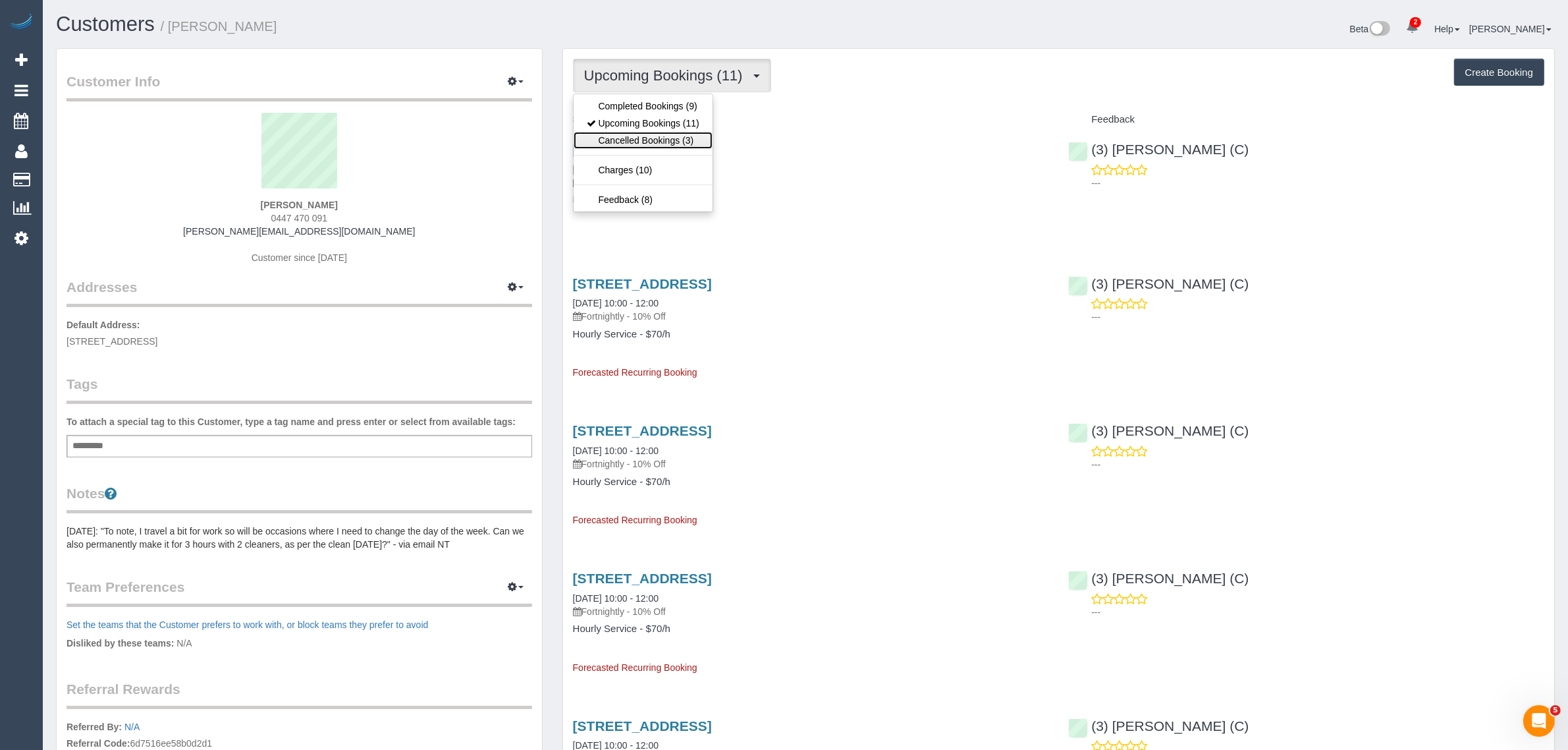
drag, startPoint x: 606, startPoint y: 134, endPoint x: 619, endPoint y: 141, distance: 14.8
click at [606, 134] on link "Cancelled Bookings (3)" at bounding box center [642, 141] width 139 height 17
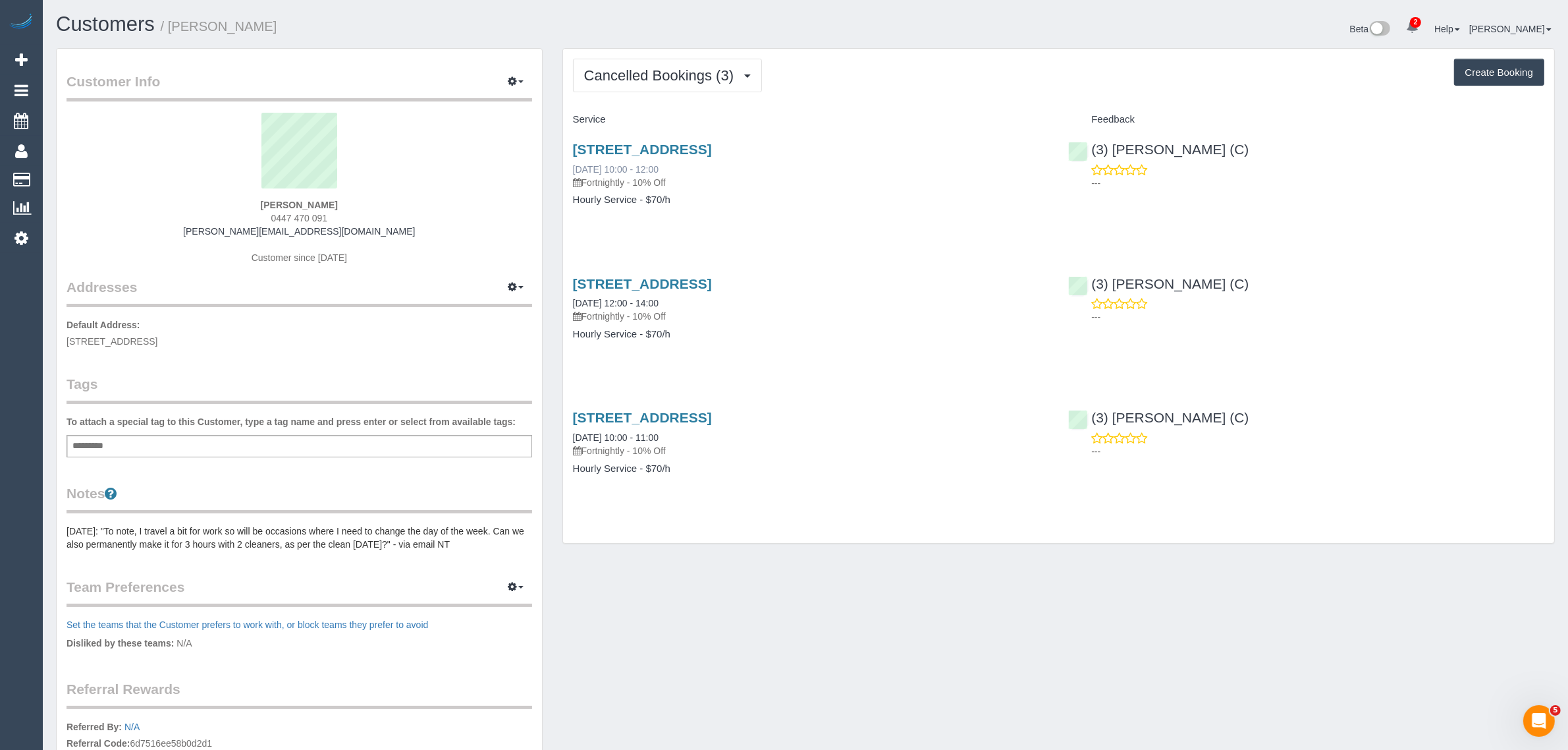
drag, startPoint x: 693, startPoint y: 164, endPoint x: 573, endPoint y: 167, distance: 120.0
click at [573, 167] on div "1 Cool Street Reservoir Vic 3073, Reservoir, VIC 3073 06/10/2025 10:00 - 12:00 …" at bounding box center [811, 165] width 476 height 48
copy link "06/10/2025 10:00 - 12:00"
click at [660, 77] on span "Cancelled Bookings (3)" at bounding box center [662, 75] width 156 height 16
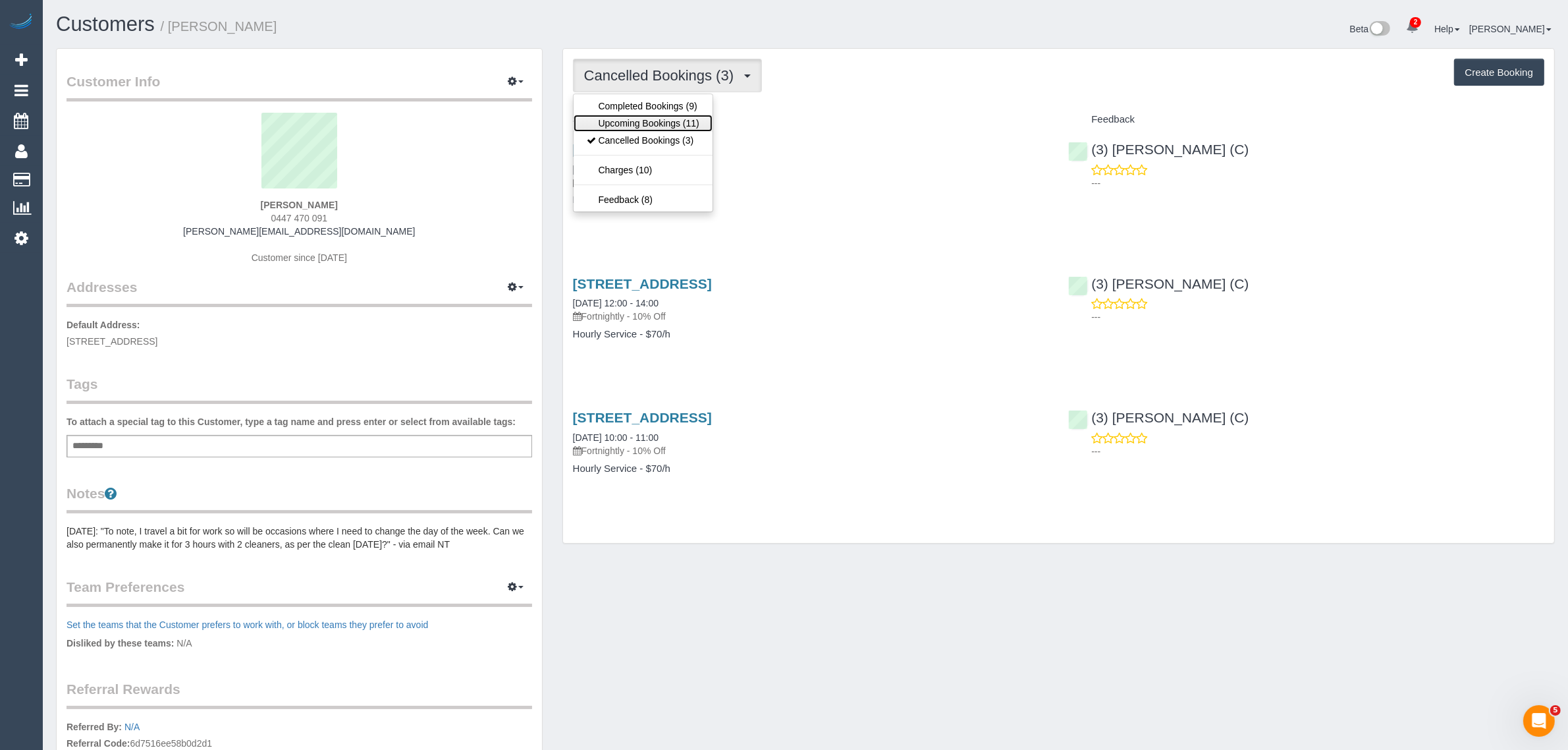
click at [636, 124] on link "Upcoming Bookings (11)" at bounding box center [642, 124] width 139 height 17
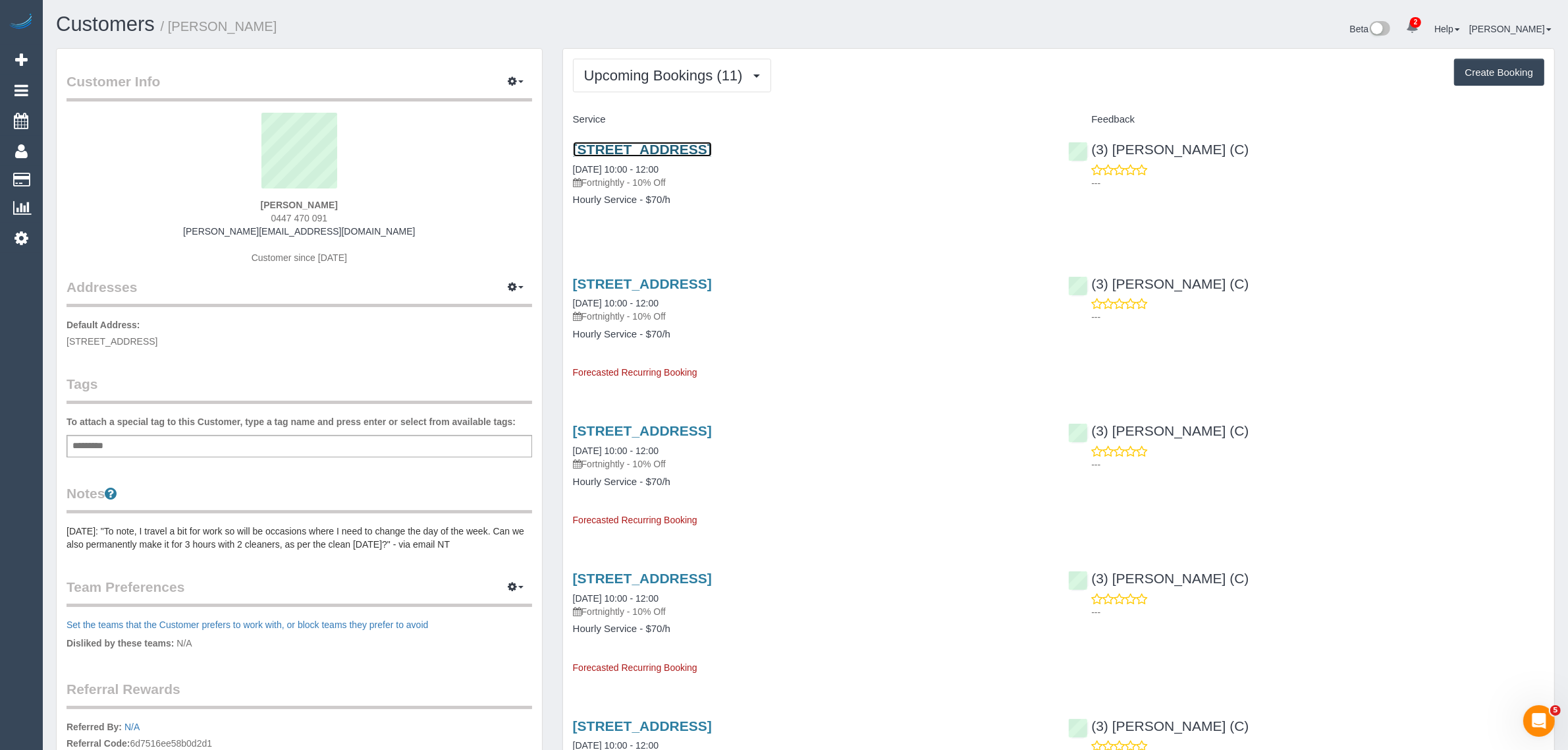
click at [623, 147] on link "1 Cool Street Reservoir Vic 3073, Reservoir, VIC 3073" at bounding box center [642, 149] width 139 height 15
click at [639, 90] on button "Upcoming Bookings (11)" at bounding box center [672, 75] width 198 height 33
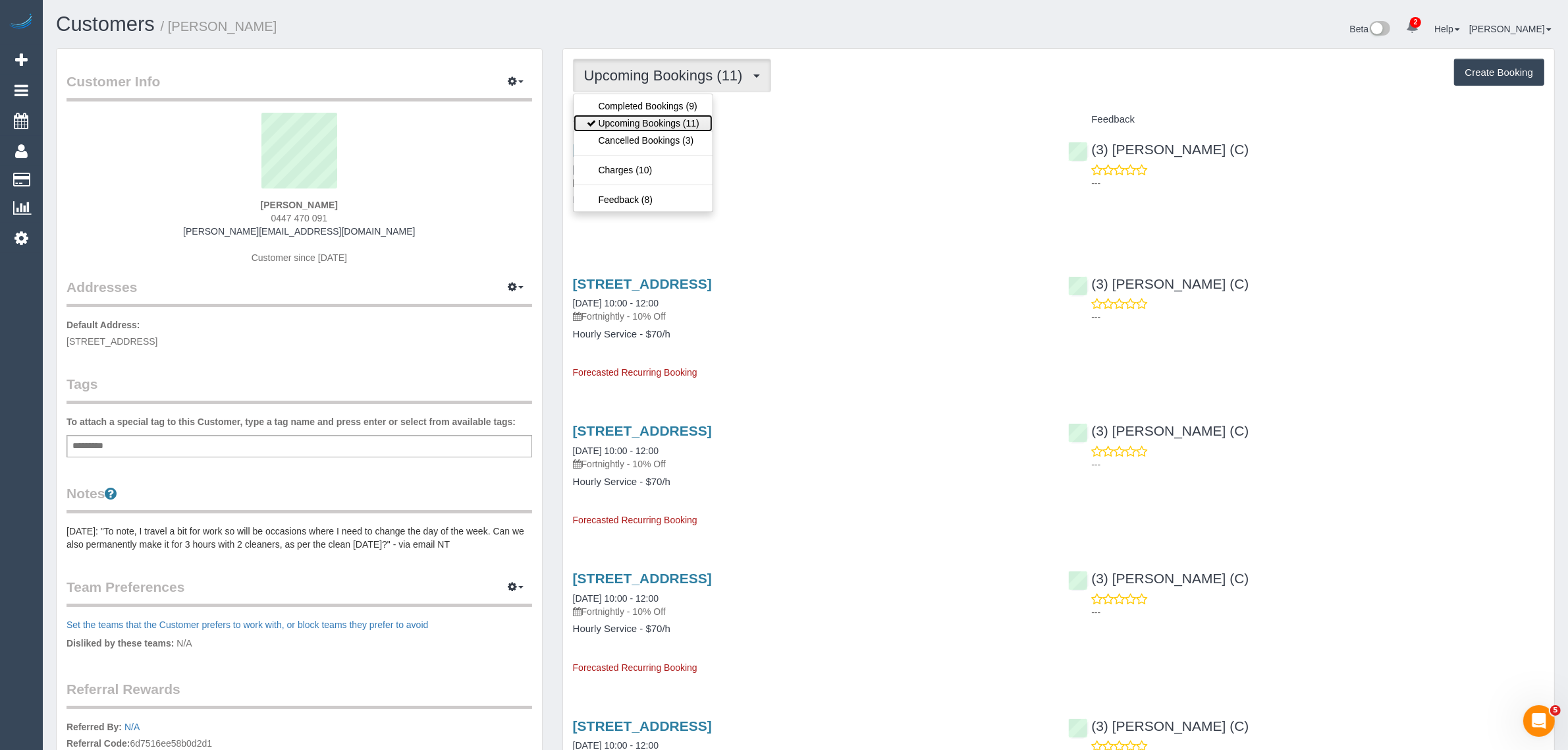
click at [628, 119] on link "Upcoming Bookings (11)" at bounding box center [642, 124] width 139 height 17
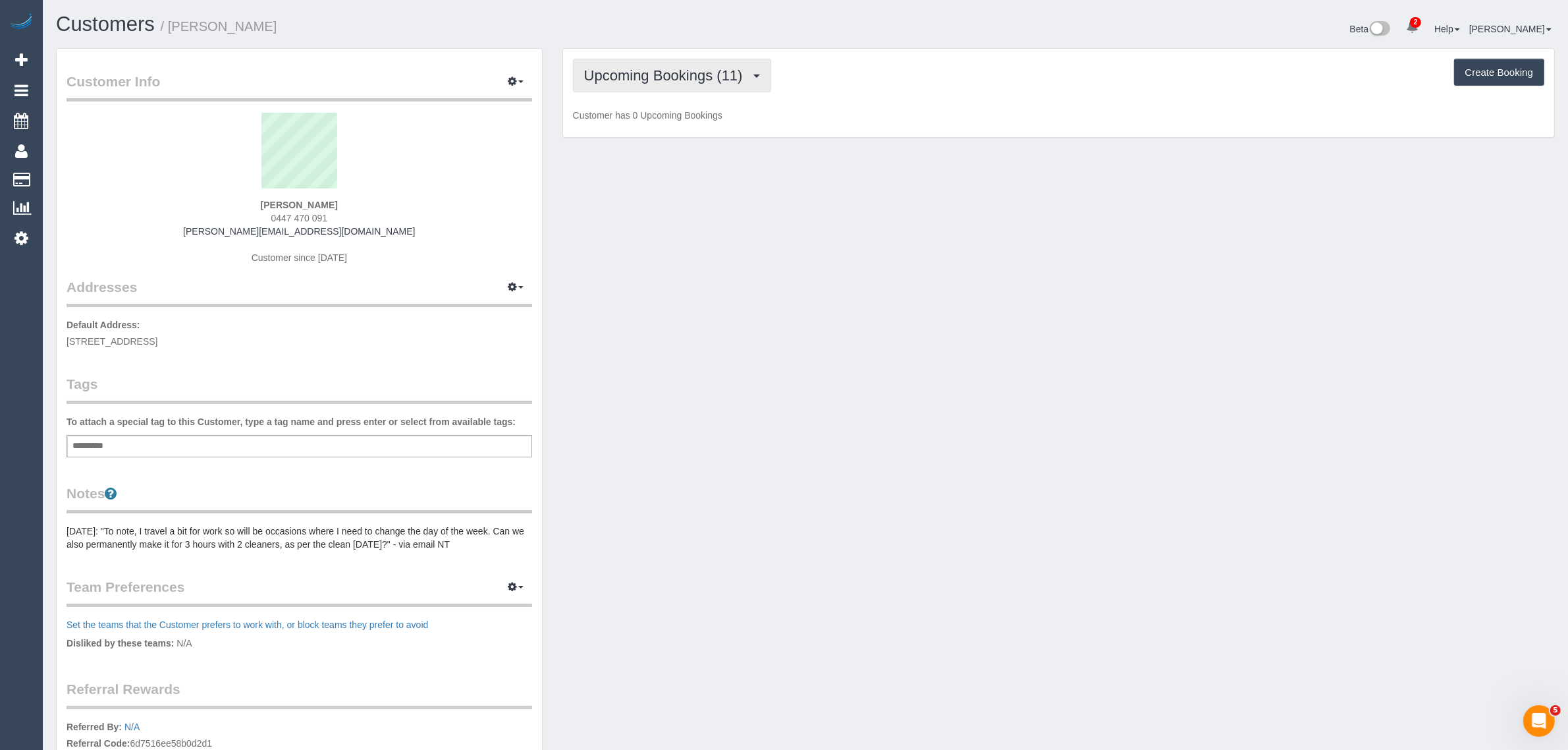
click at [652, 78] on span "Upcoming Bookings (11)" at bounding box center [667, 75] width 165 height 16
click at [629, 111] on link "Completed Bookings (9)" at bounding box center [642, 106] width 139 height 17
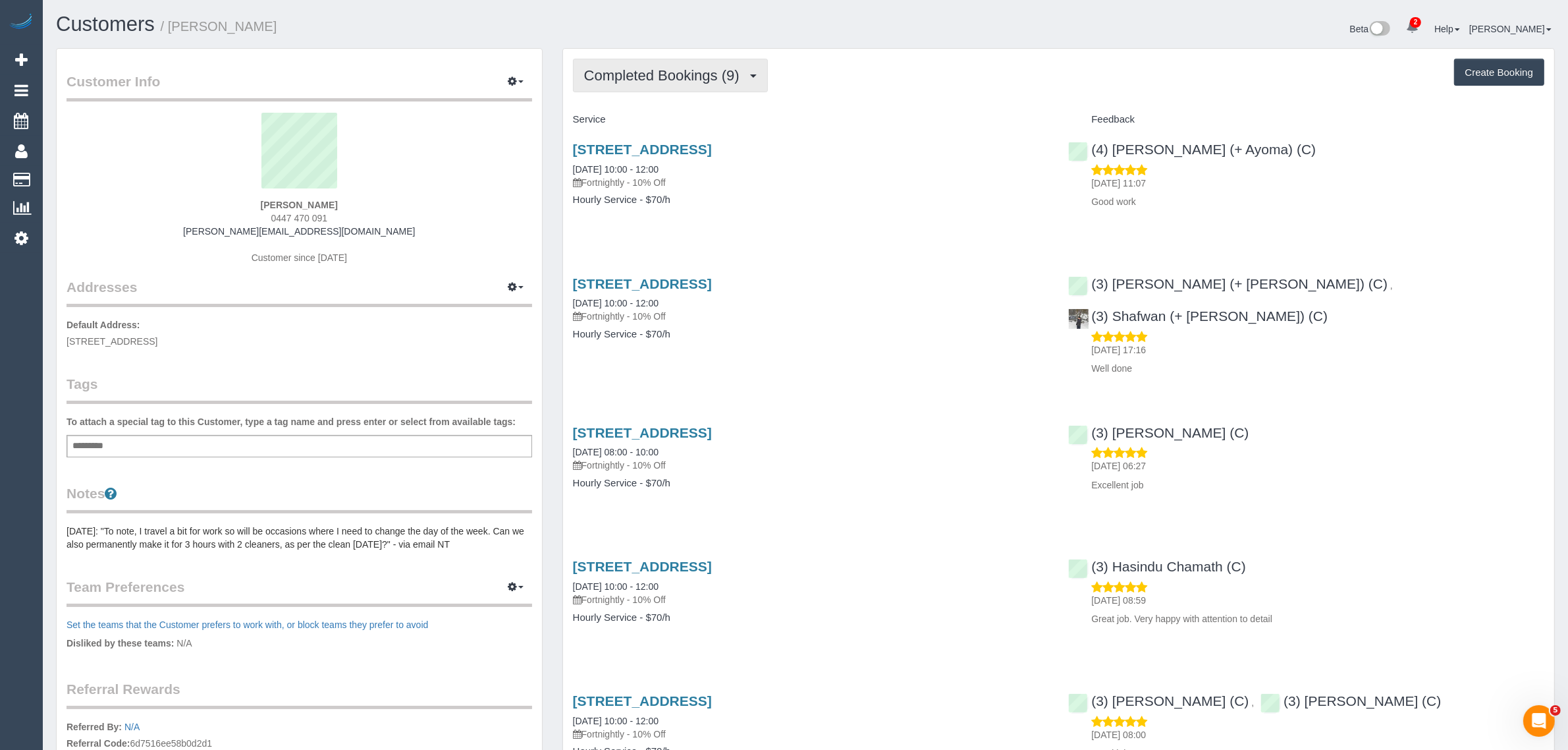
click at [663, 79] on span "Completed Bookings (9)" at bounding box center [665, 75] width 162 height 16
click at [634, 120] on link "Upcoming Bookings (11)" at bounding box center [642, 124] width 139 height 17
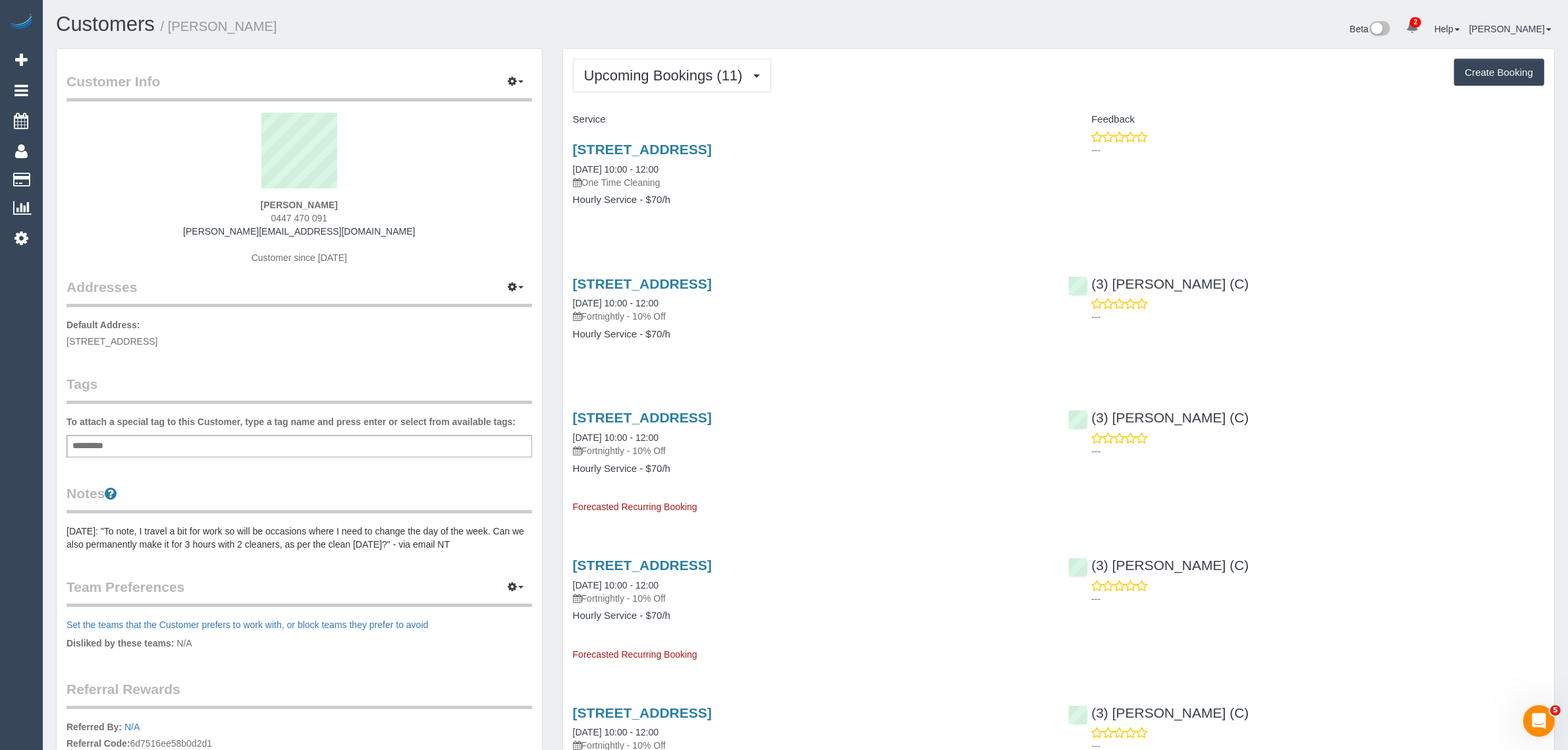
drag, startPoint x: 701, startPoint y: 160, endPoint x: 570, endPoint y: 164, distance: 131.1
click at [570, 164] on div "1 Cool Street Reservoir Vic 3073, Reservoir, VIC 3073 13/10/2025 10:00 - 12:00 …" at bounding box center [811, 181] width 496 height 101
copy link "13/10/2025 10:00 - 12:00"
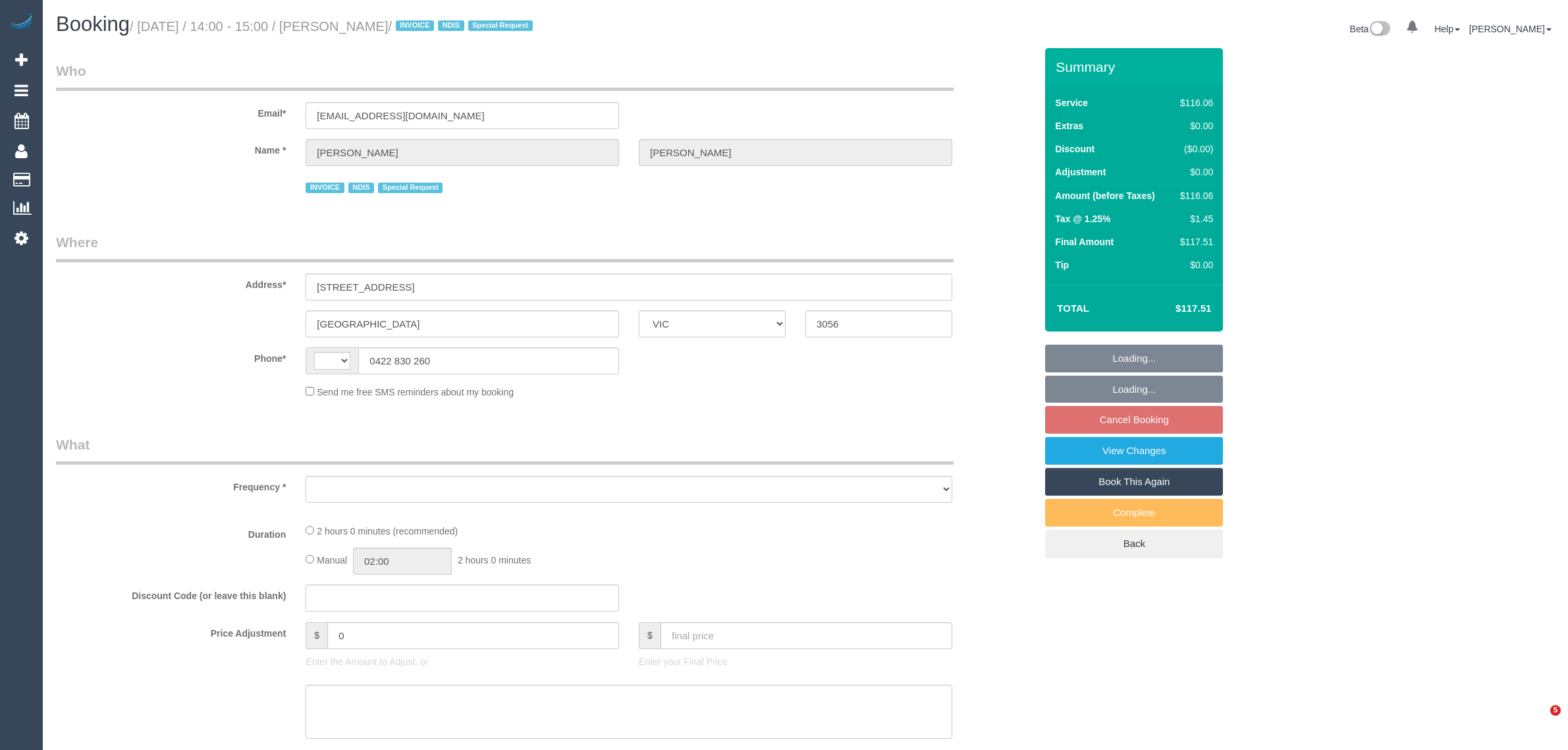
select select "VIC"
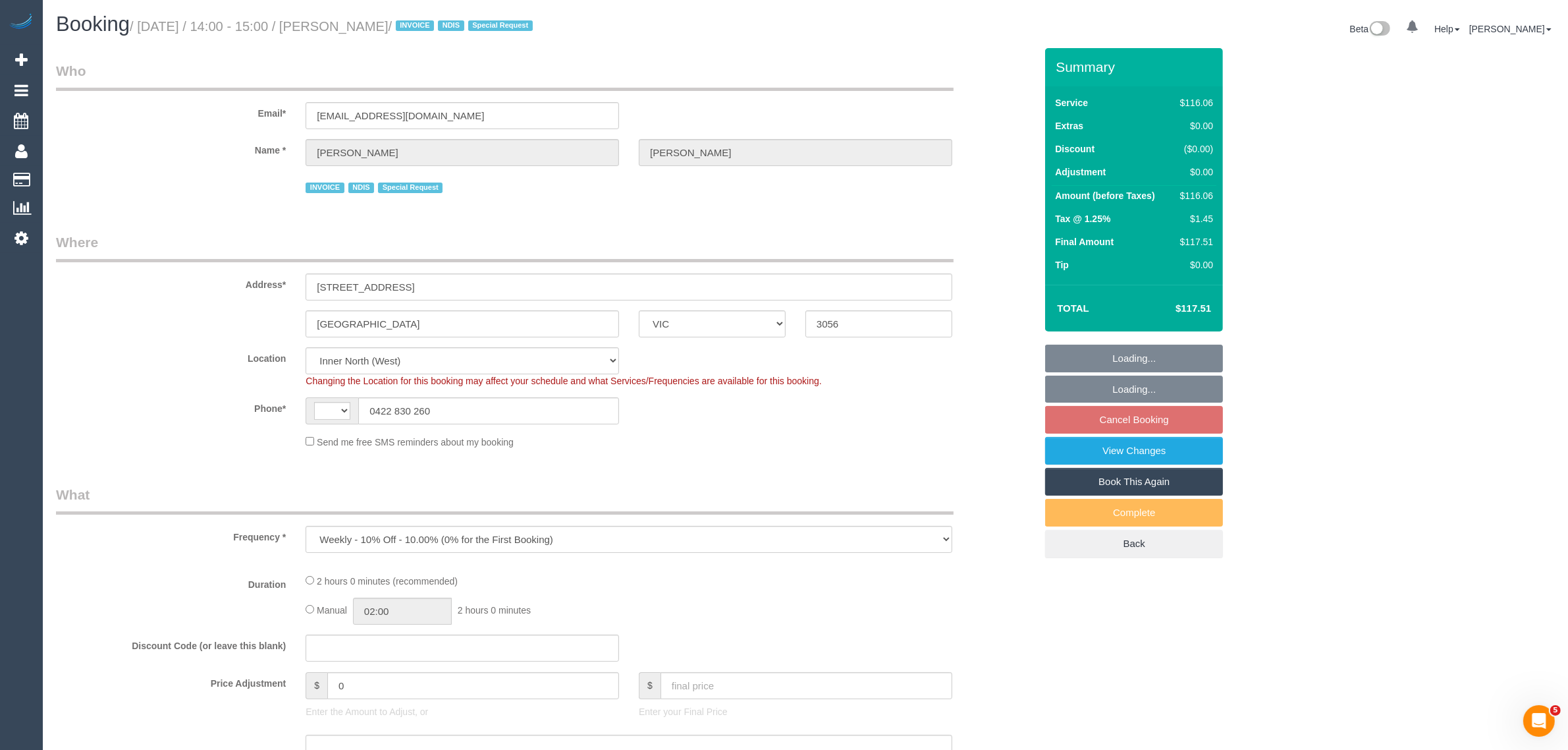
select select "object:595"
select select "string:AU"
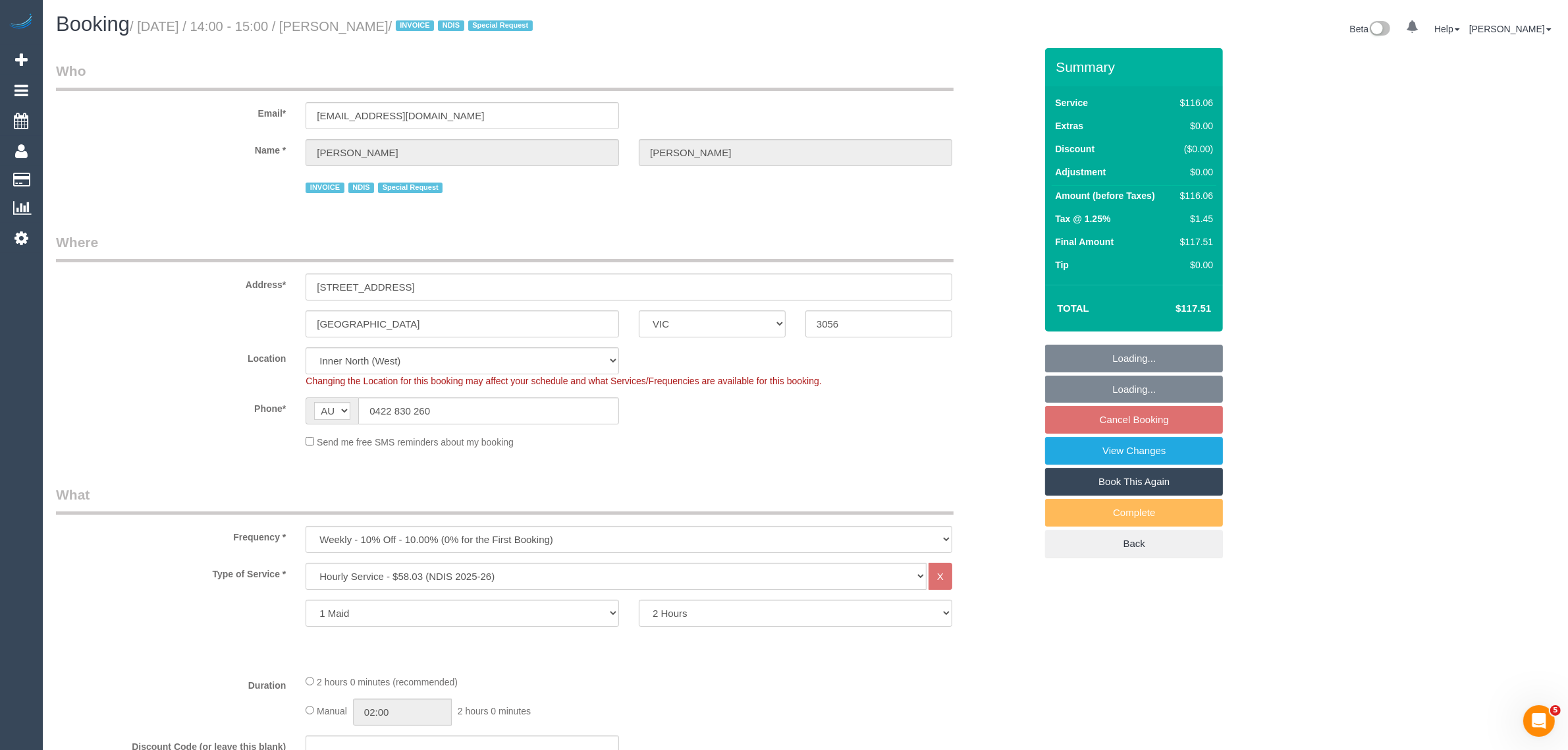
select select "number:30"
select select "number:14"
select select "number:19"
select select "number:36"
select select "number:34"
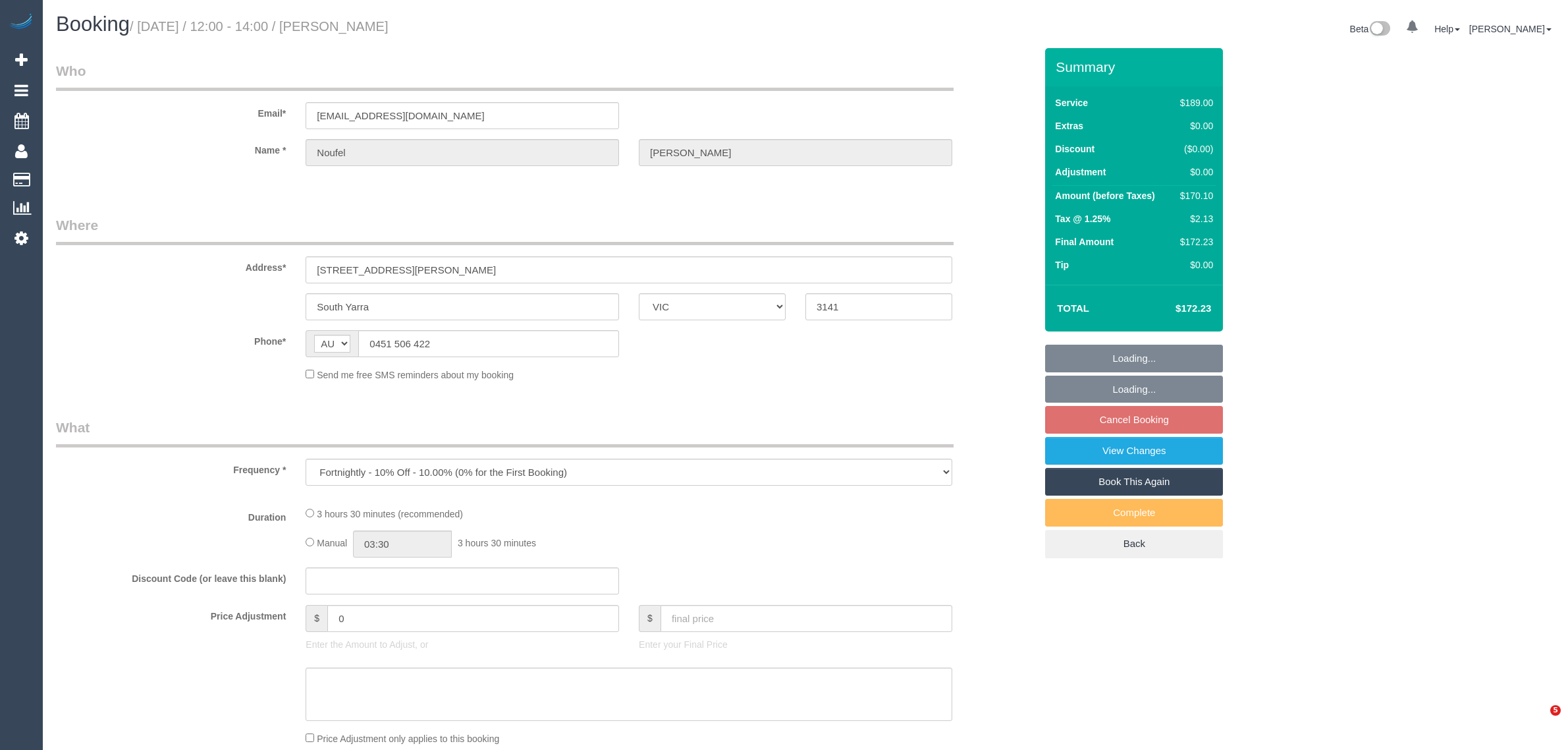
select select "VIC"
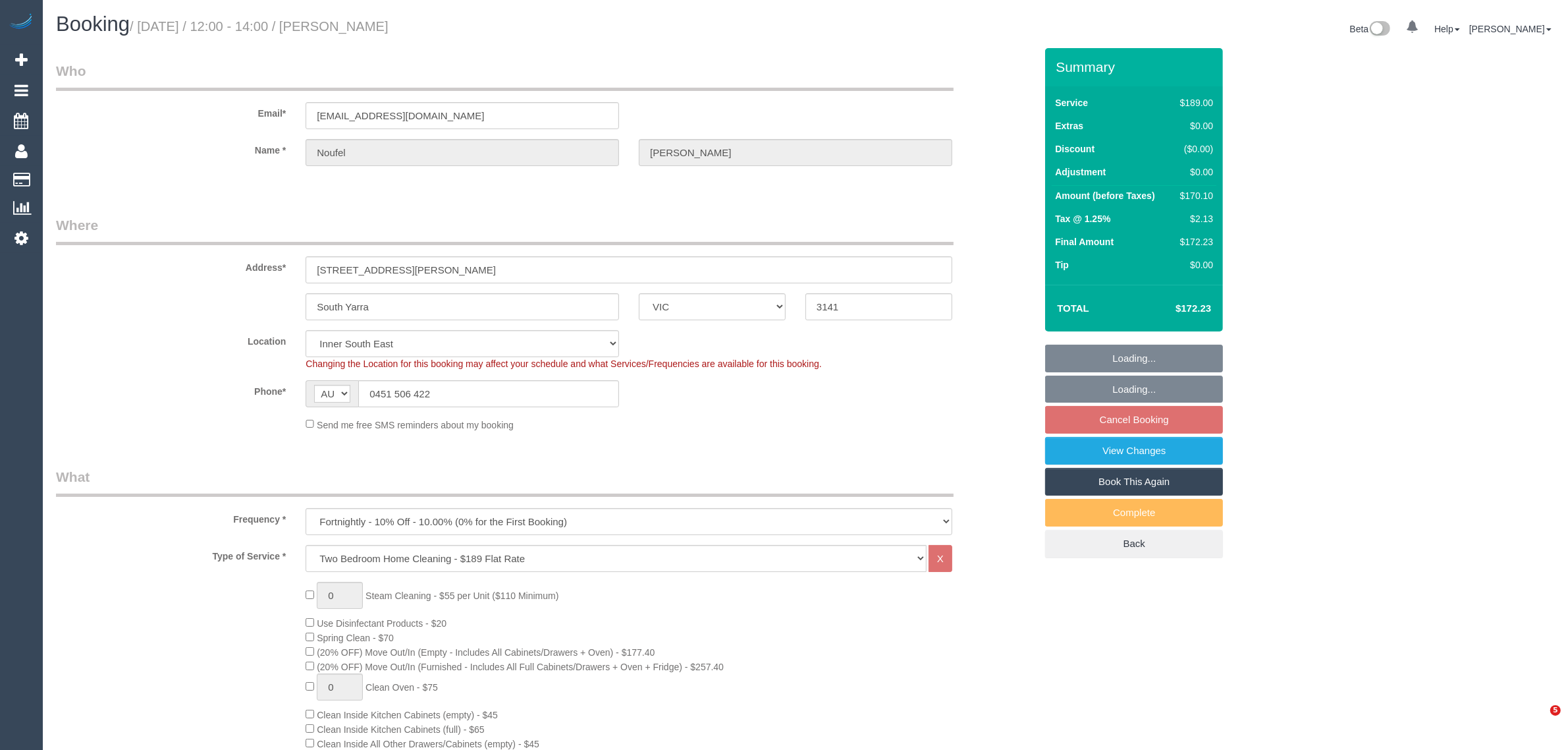
select select "number:28"
select select "number:14"
select select "number:18"
select select "number:22"
select select "number:26"
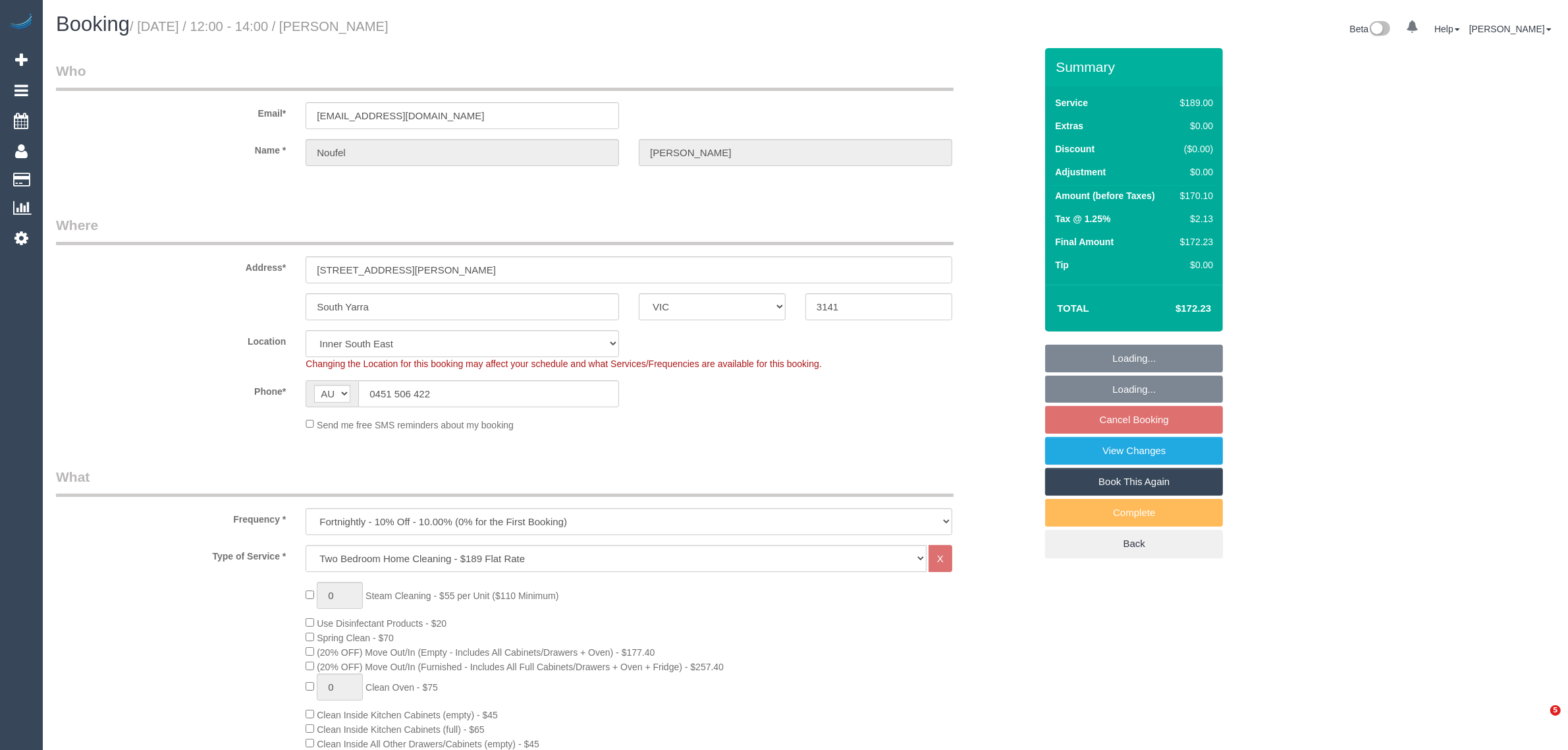
select select "object:1443"
click at [686, 216] on legend "Where" at bounding box center [505, 230] width 898 height 30
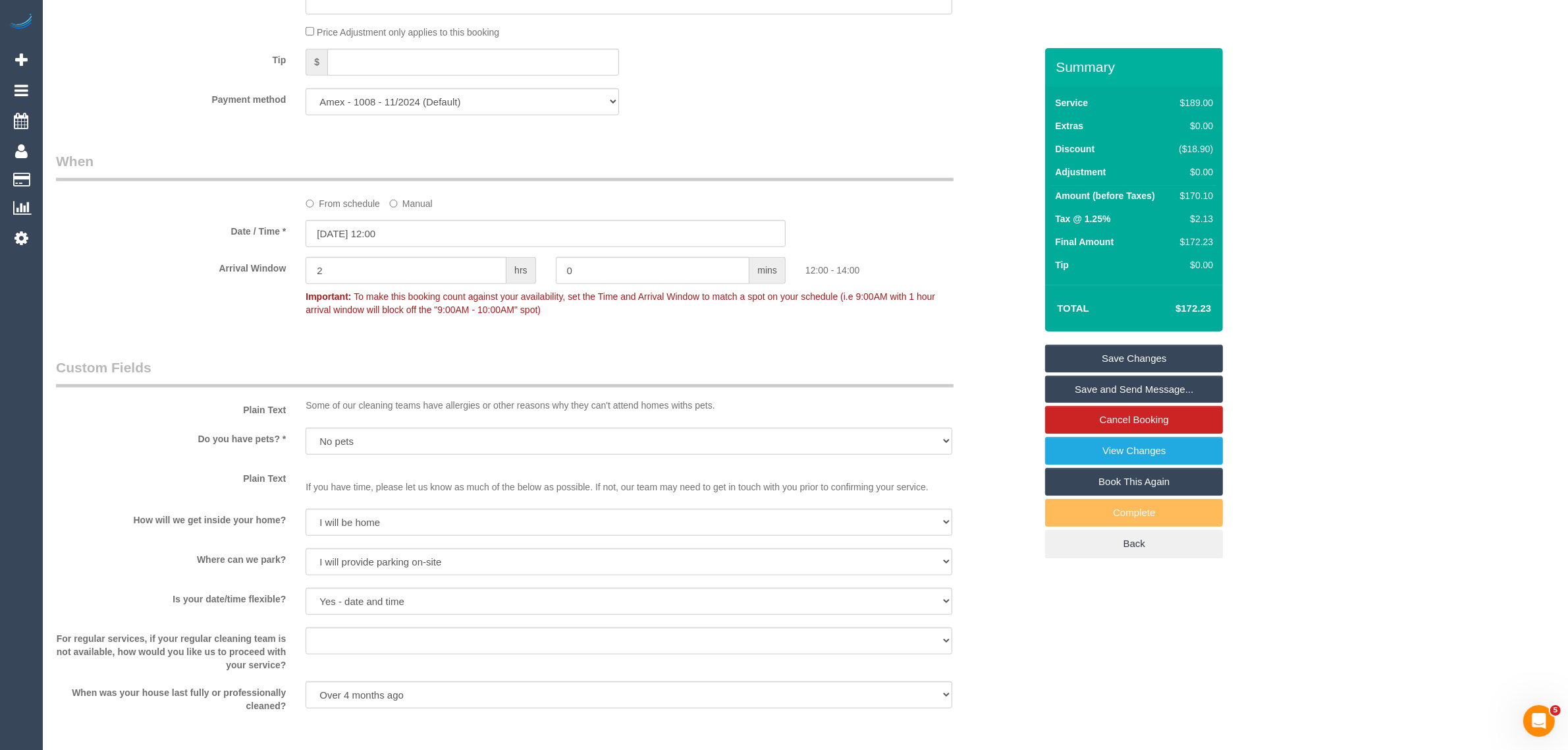
scroll to position [1318, 0]
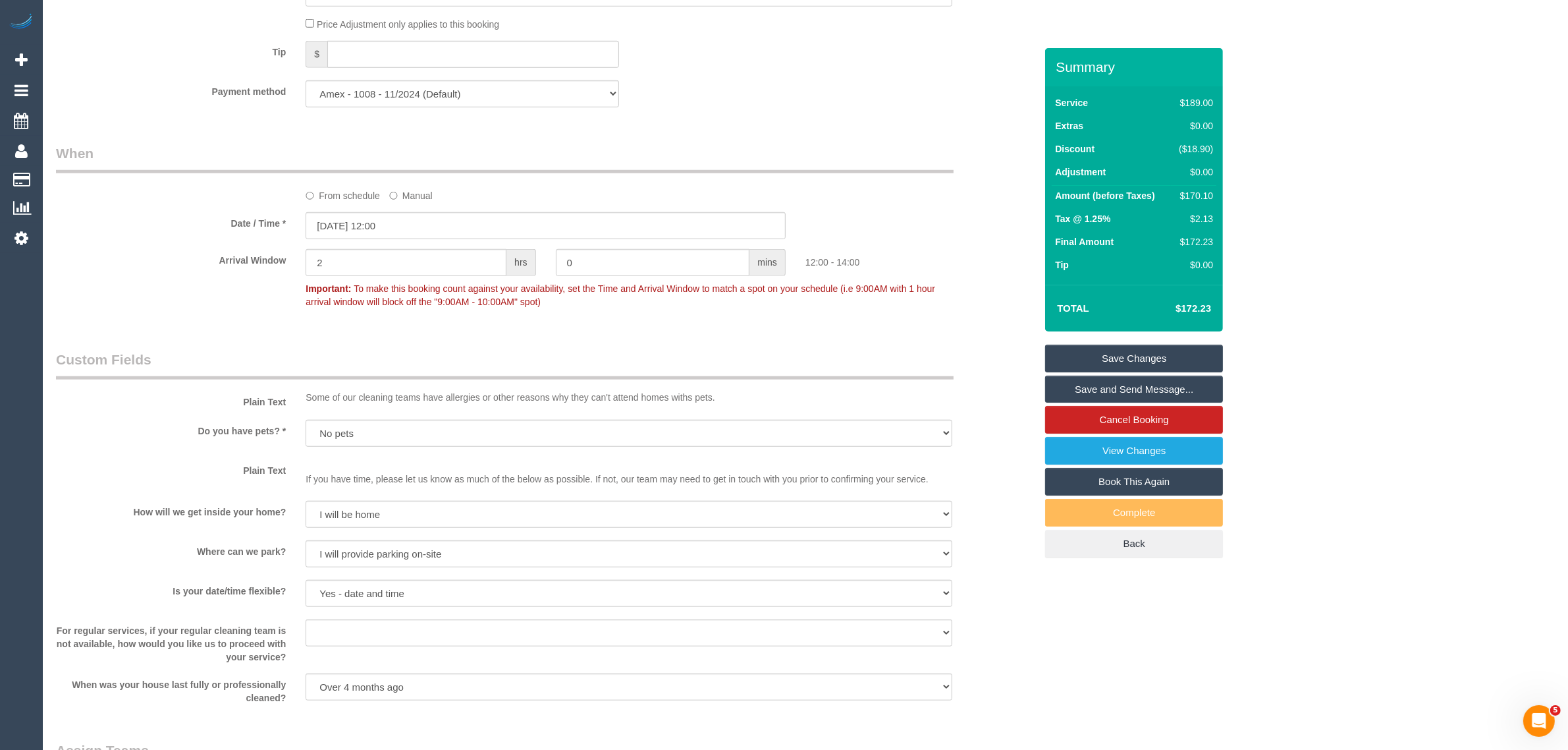
click at [317, 199] on label "From schedule" at bounding box center [342, 193] width 74 height 18
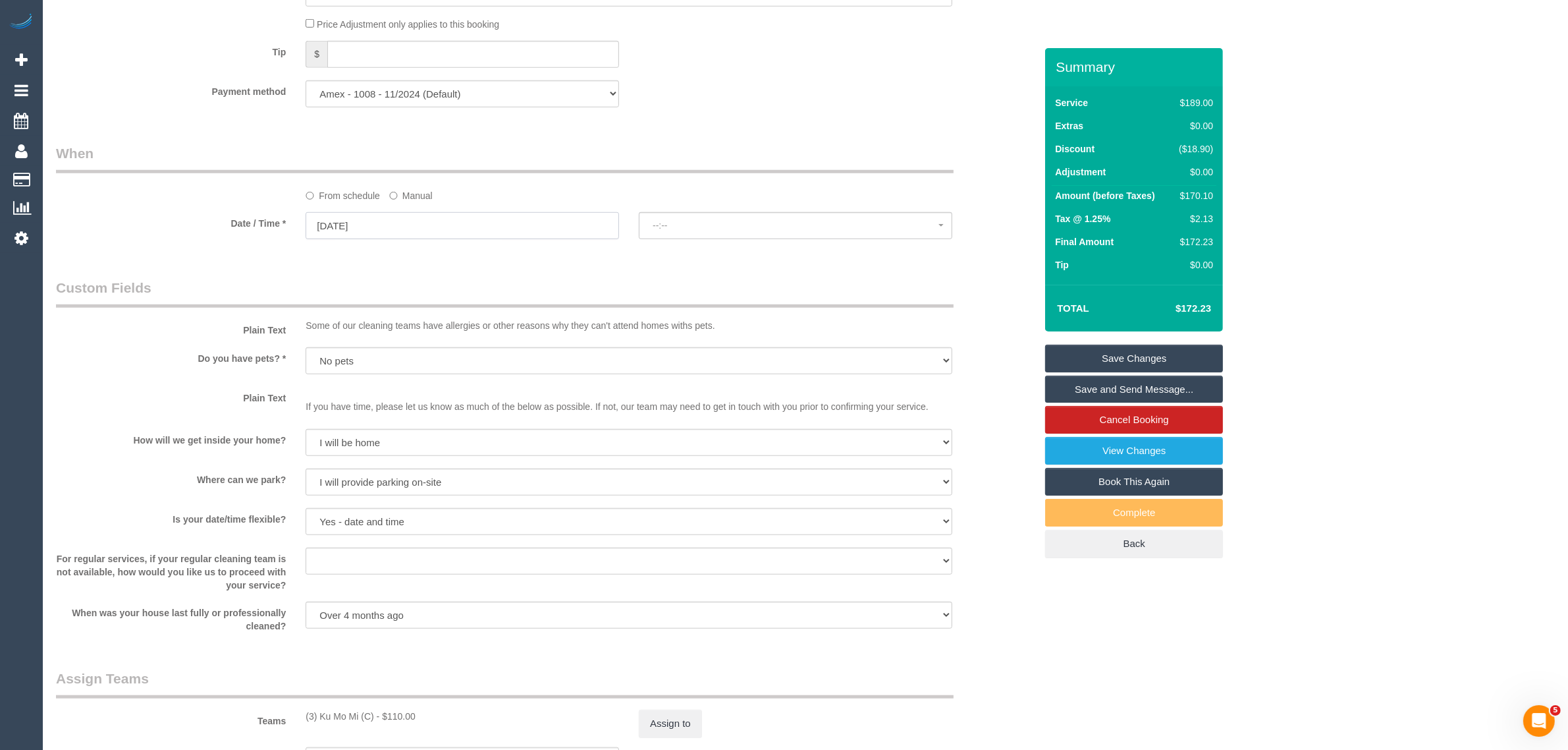
click at [405, 222] on input "07/10/2025" at bounding box center [462, 226] width 313 height 27
select select "spot10"
click at [557, 262] on div "Who Email* noufel7@gmail.com Name * Noufel Harris Where Address* 404/1 Almeida …" at bounding box center [545, 213] width 999 height 2966
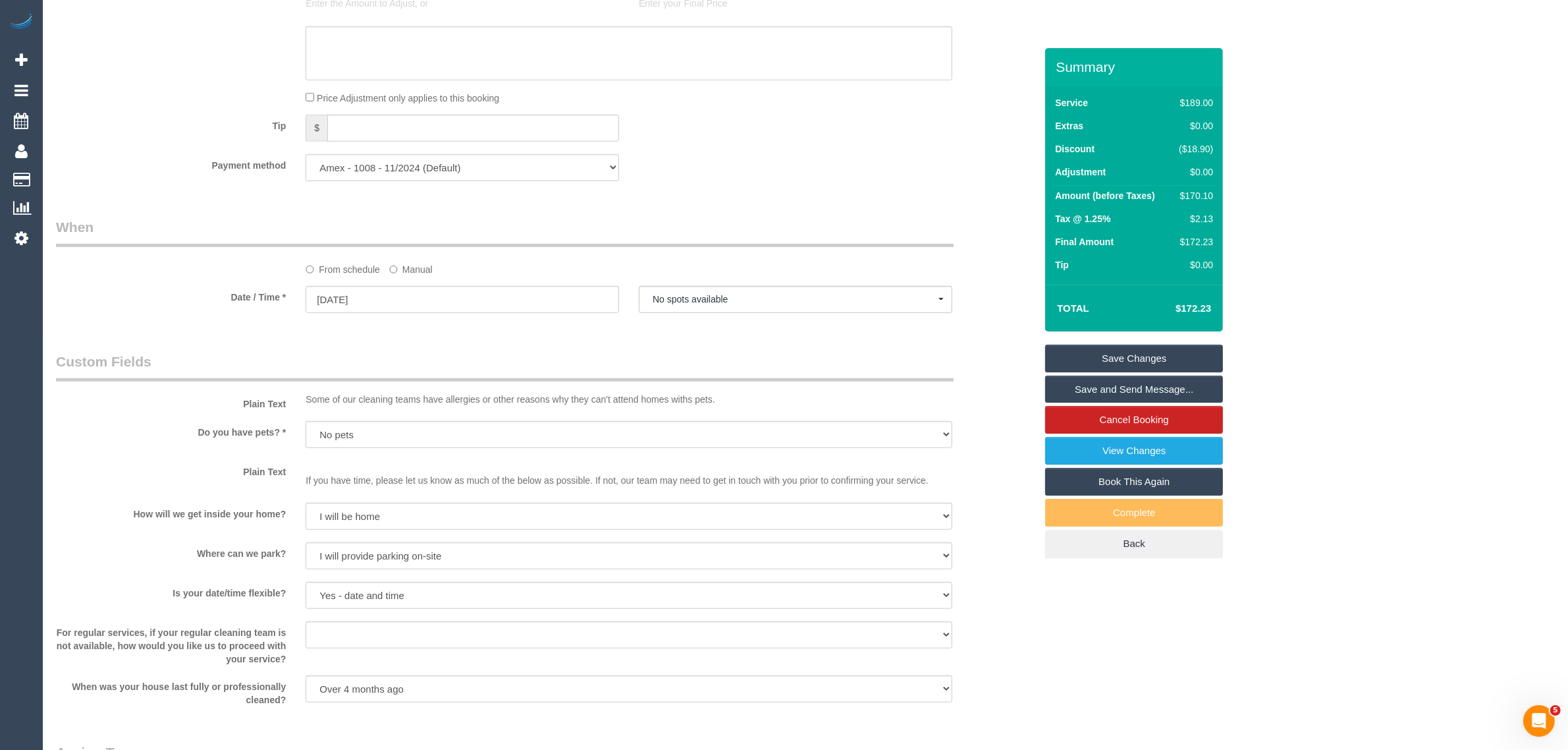
scroll to position [1976, 0]
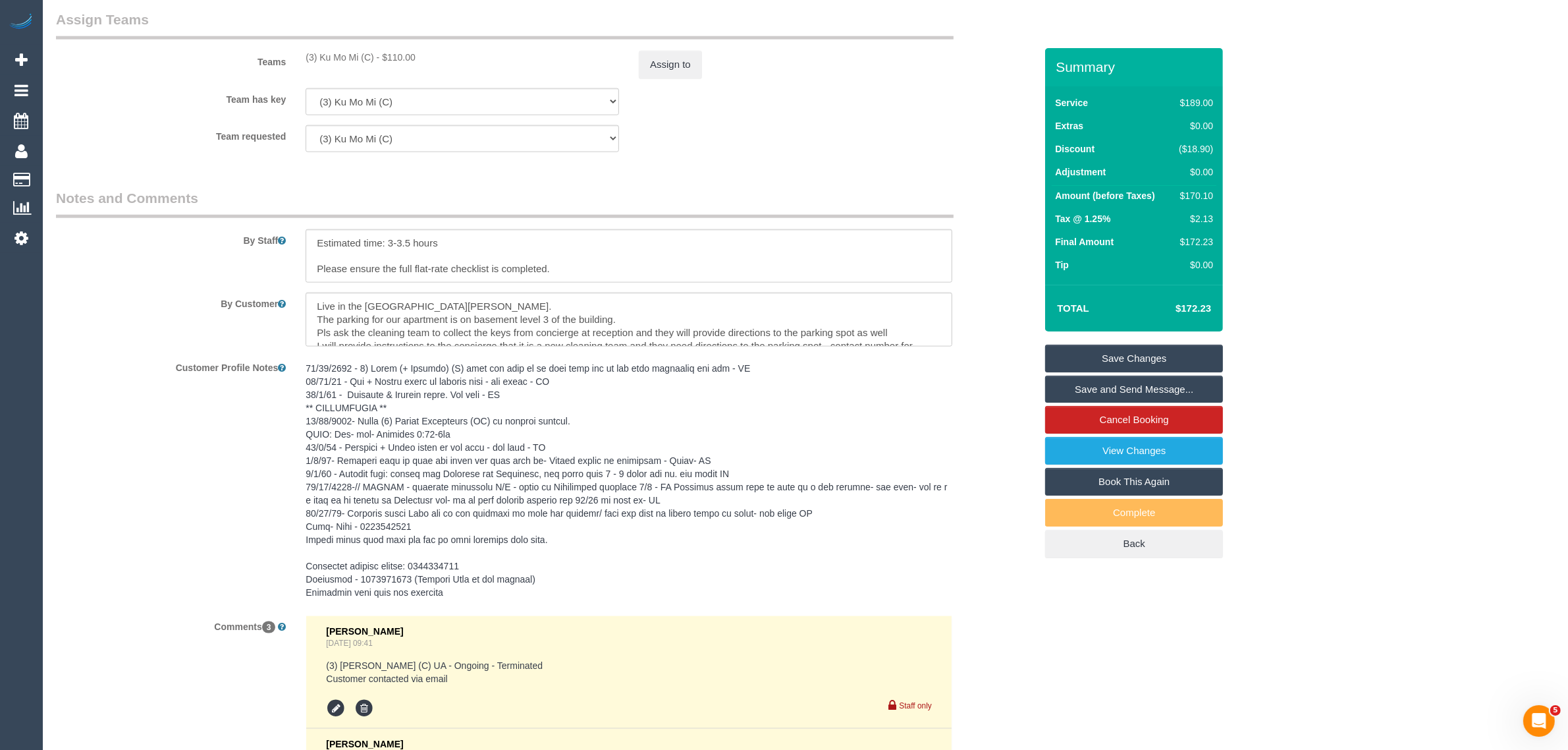
click at [950, 380] on pre at bounding box center [629, 480] width 646 height 237
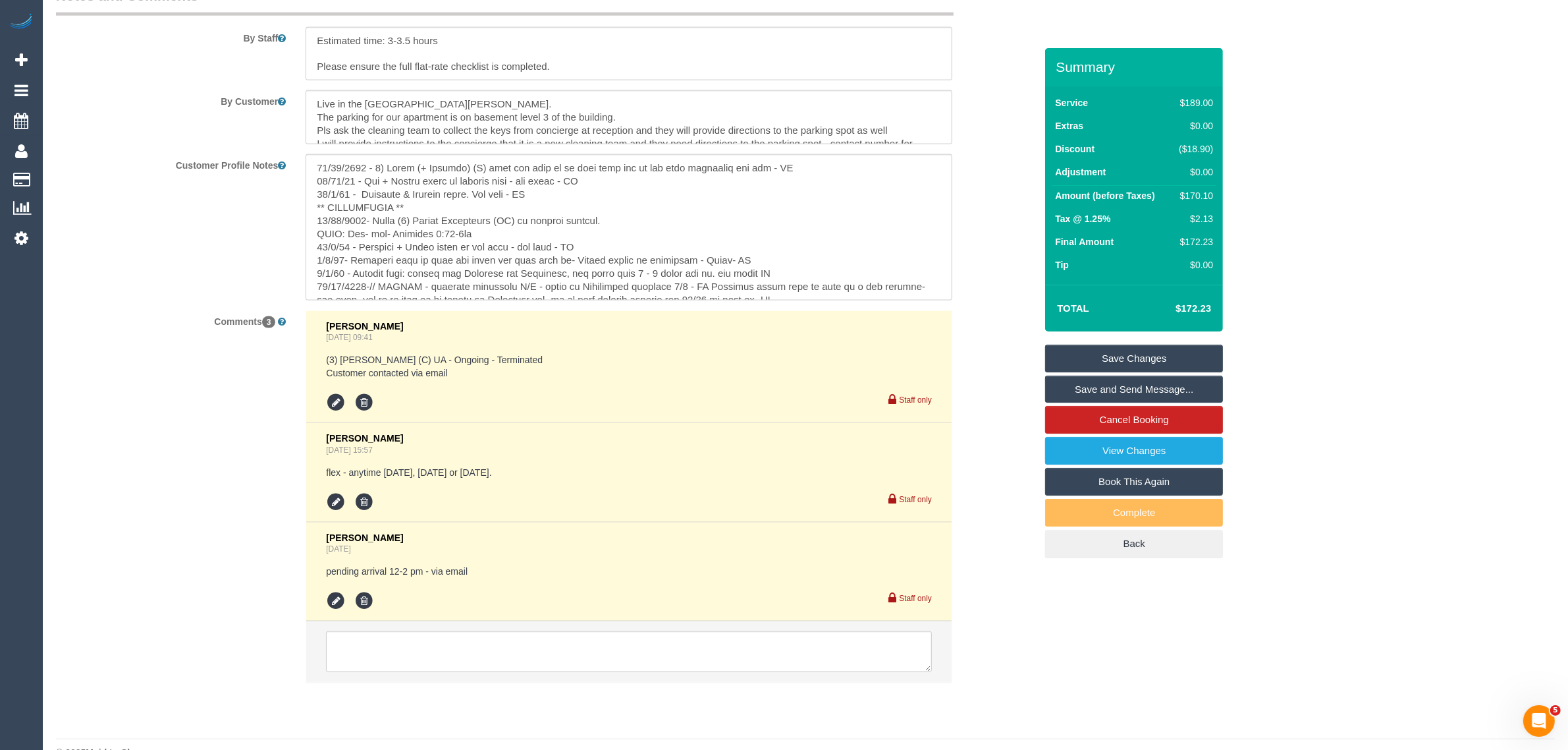
scroll to position [2207, 0]
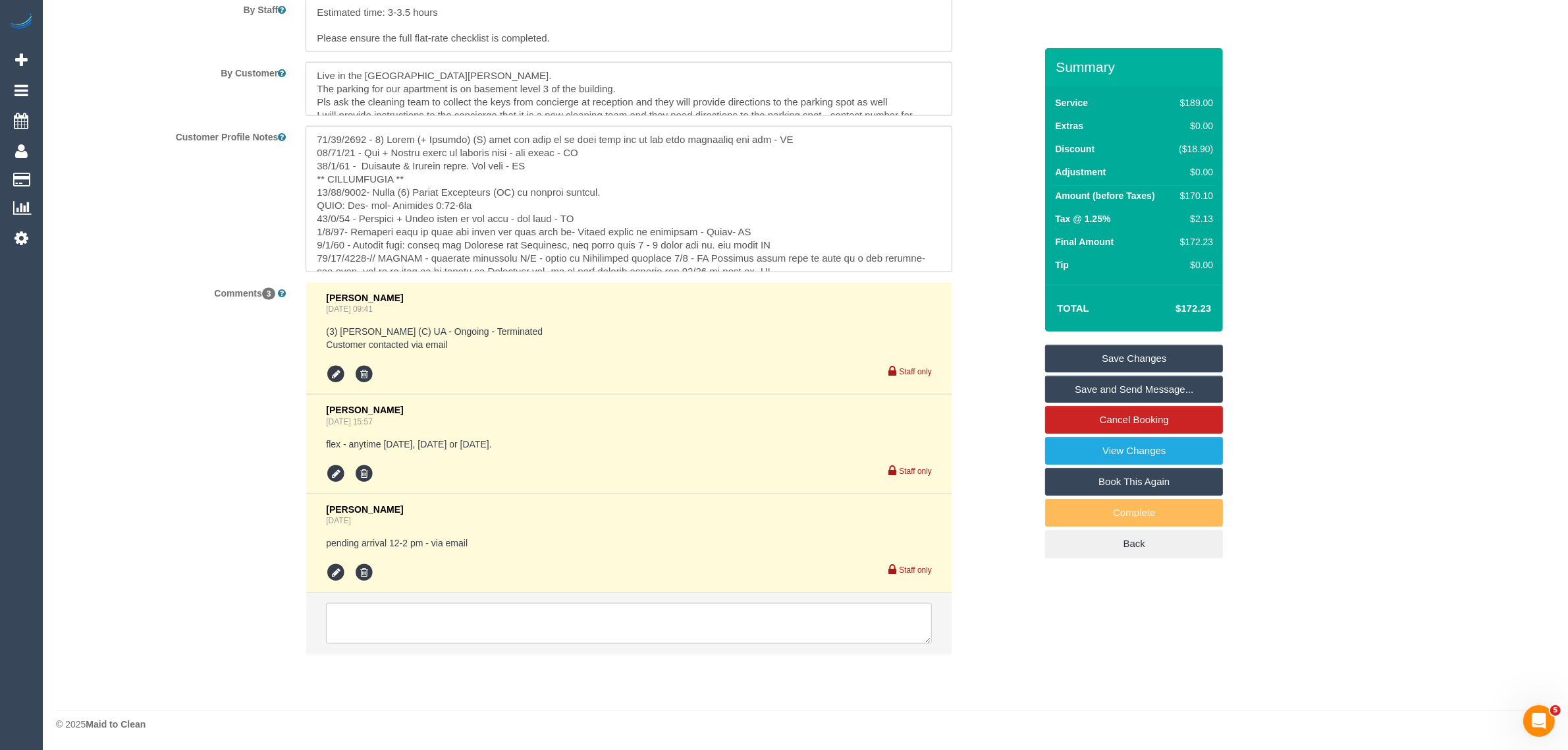
click at [765, 617] on textarea at bounding box center [629, 623] width 606 height 41
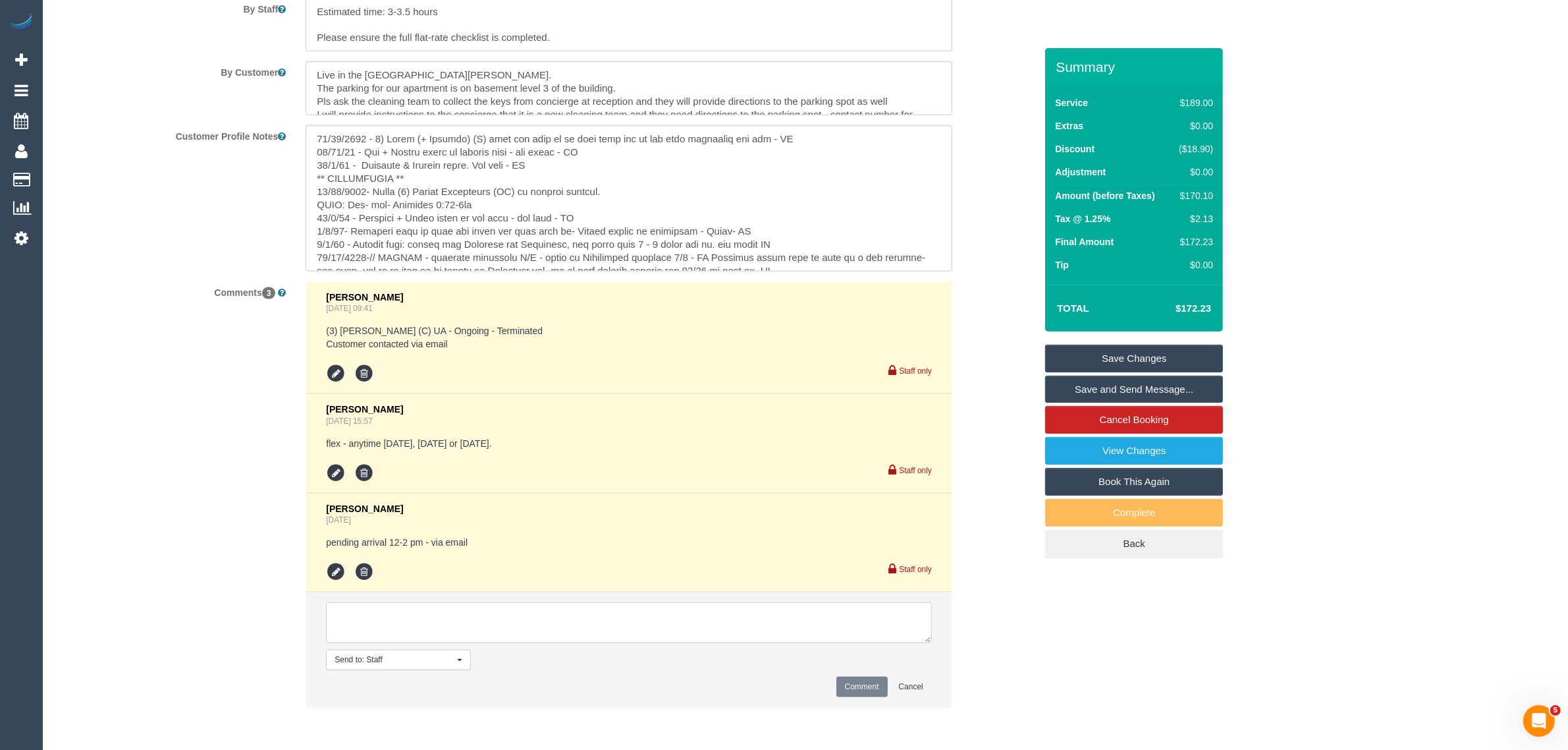
paste textarea "General: When you are personally unassigning an assigned booking Cleaner(s) Una…"
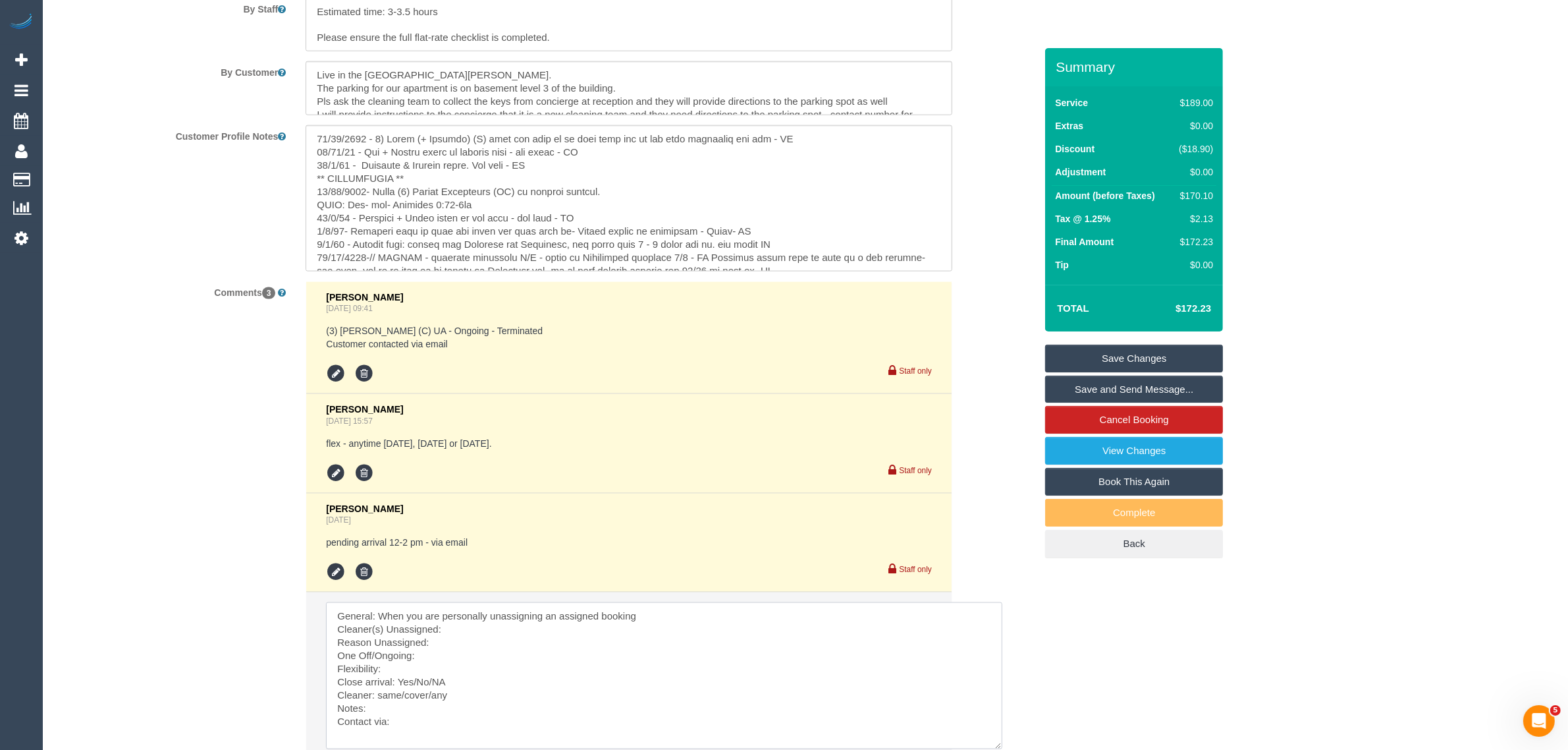
scroll to position [0, 0]
drag, startPoint x: 925, startPoint y: 633, endPoint x: 1005, endPoint y: 746, distance: 138.5
click at [1005, 746] on textarea at bounding box center [669, 679] width 685 height 153
drag, startPoint x: 665, startPoint y: 609, endPoint x: 339, endPoint y: 591, distance: 326.5
click at [339, 592] on li "Send to: Staff Nothing selected Send to: Staff Send to: Customer Send to: Team …" at bounding box center [629, 706] width 646 height 228
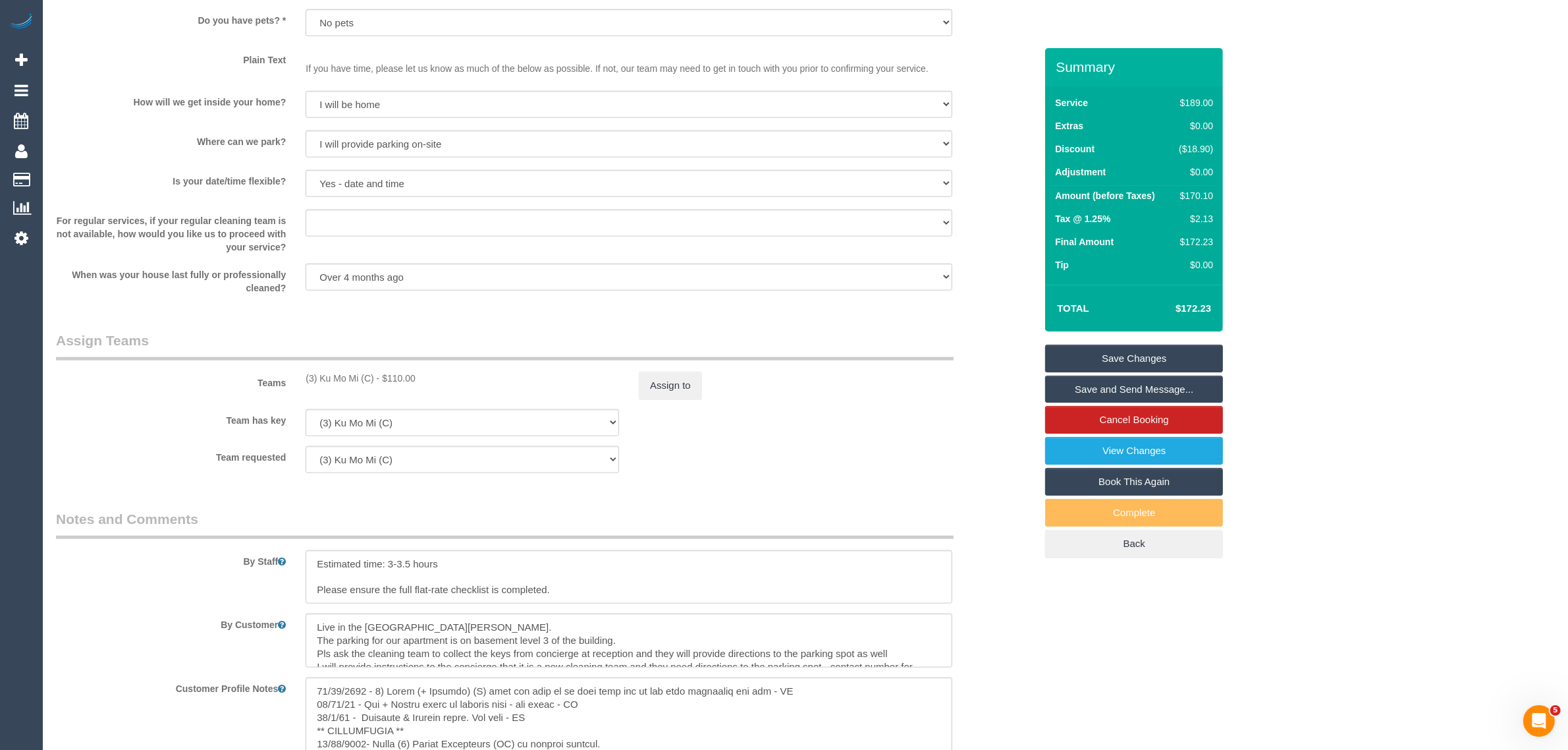
scroll to position [1549, 0]
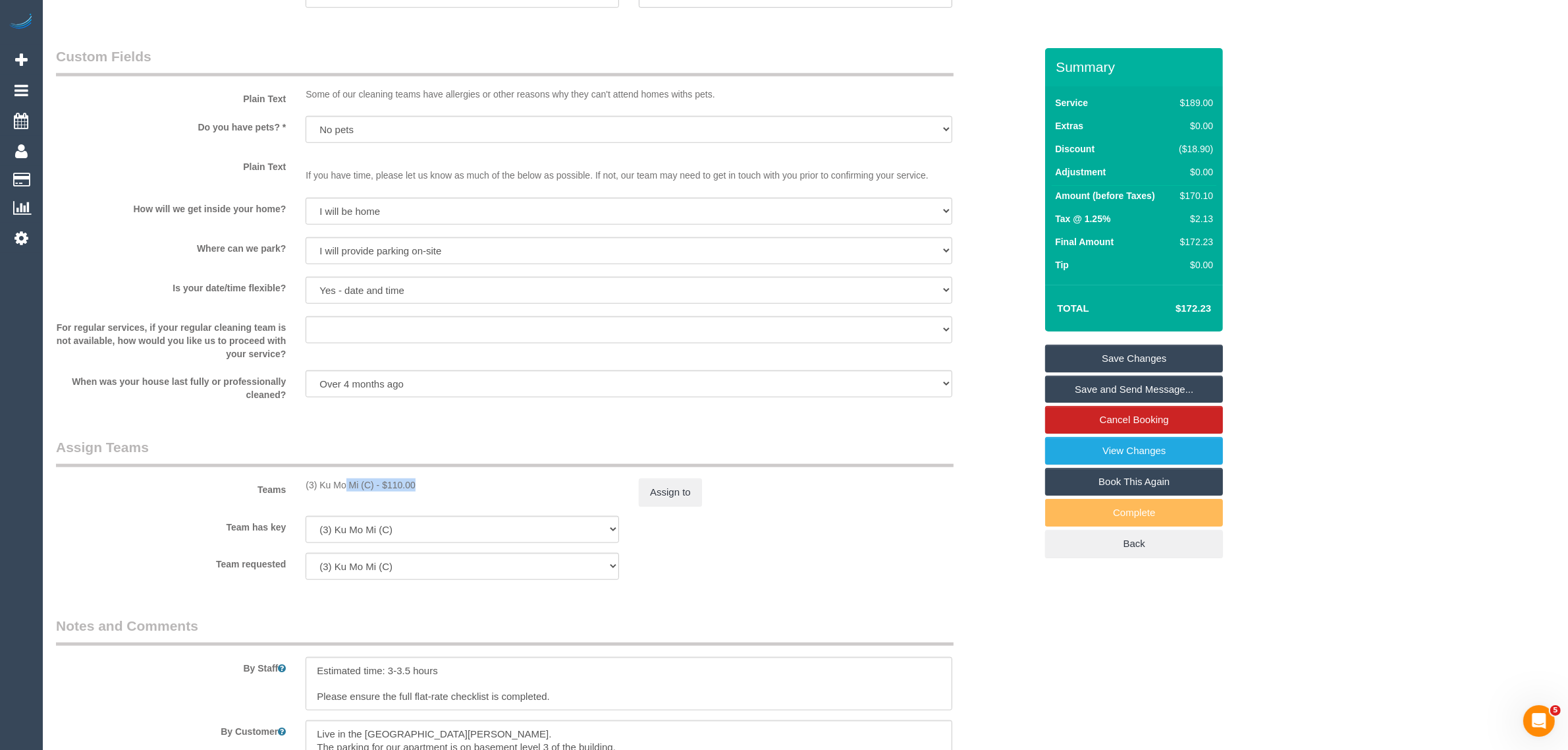
drag, startPoint x: 300, startPoint y: 484, endPoint x: 376, endPoint y: 476, distance: 76.4
click at [376, 476] on div "Teams (3) Ku Mo Mi (C) - $110.00 Assign to" at bounding box center [545, 471] width 999 height 68
copy div "(3) Ku Mo Mi (C)"
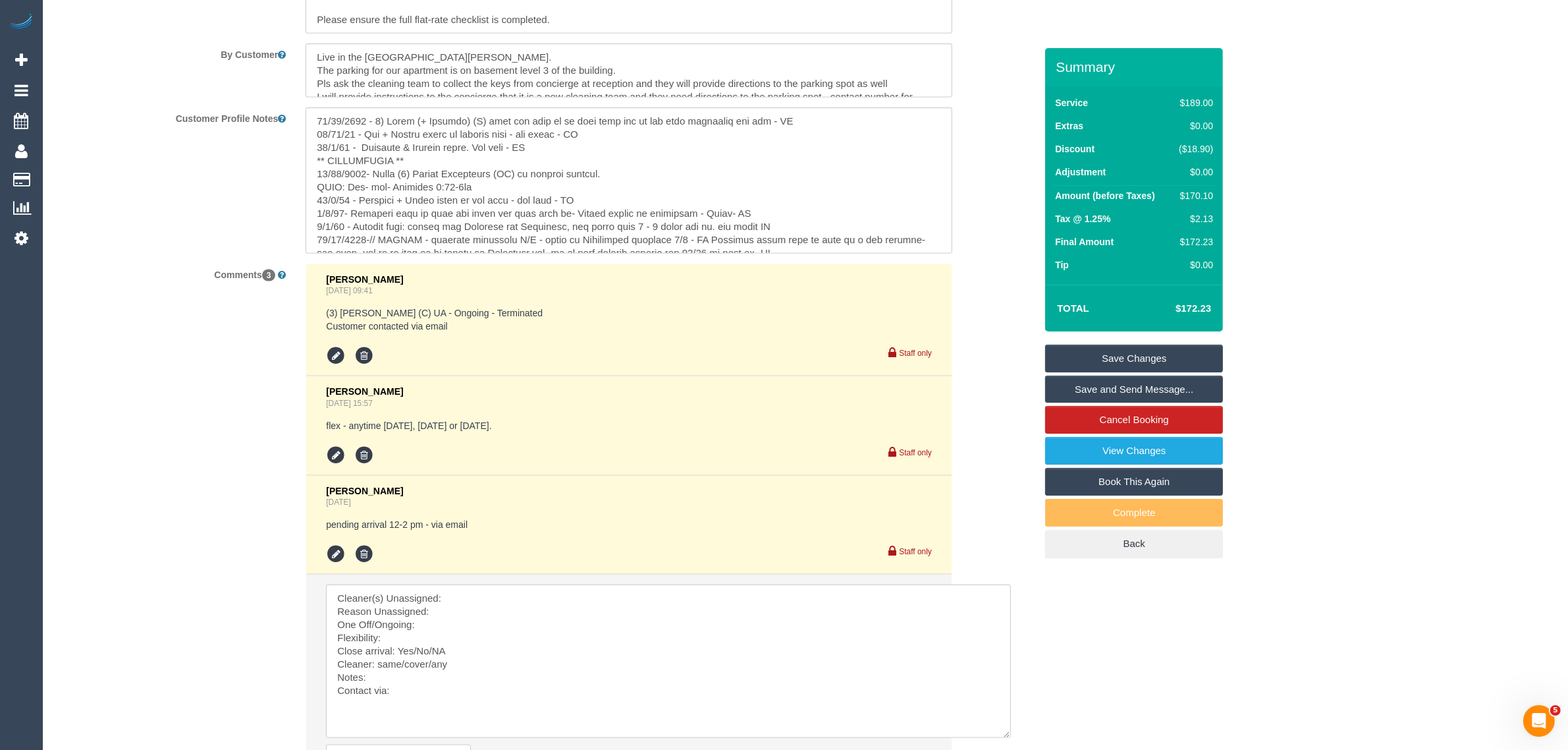
scroll to position [2375, 0]
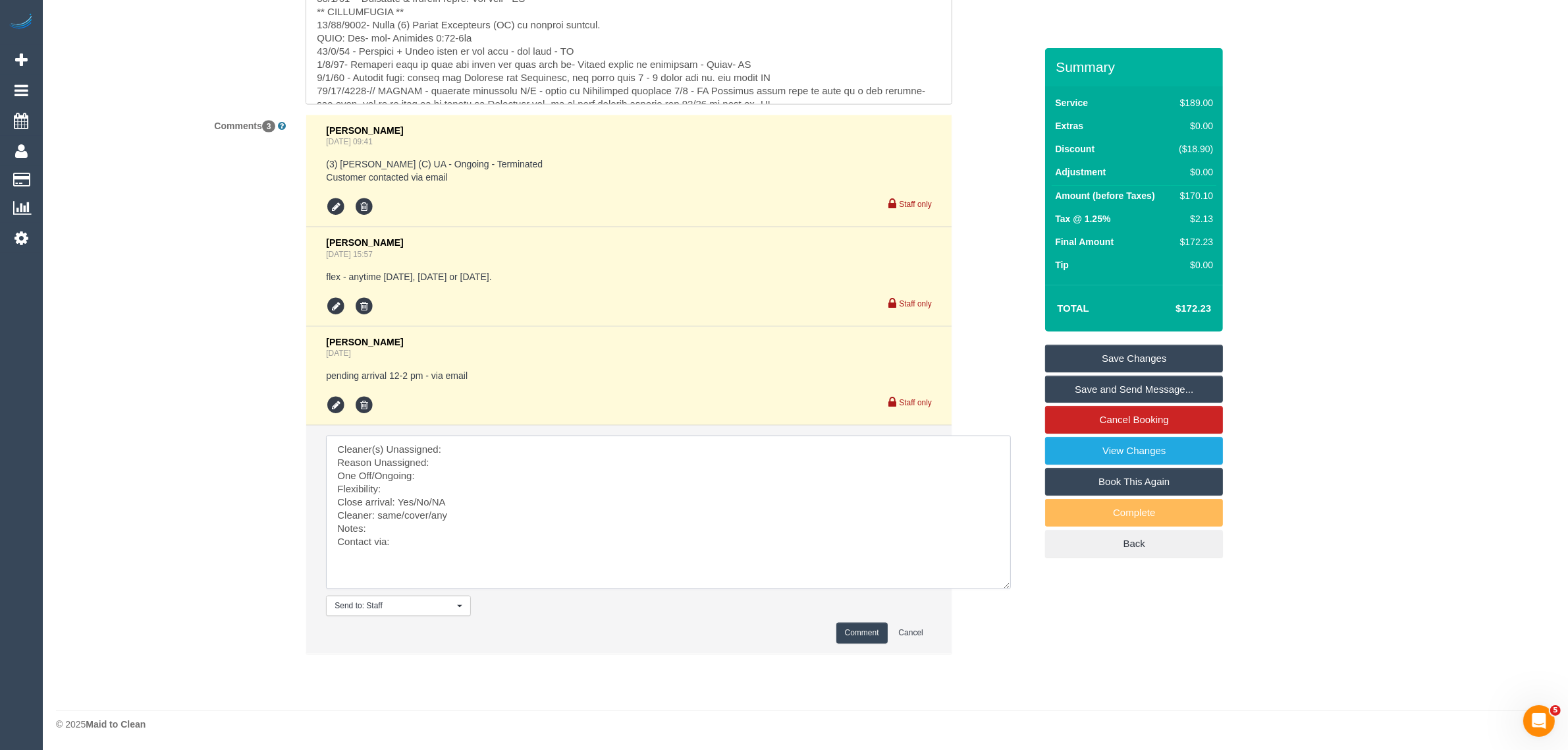
click at [580, 463] on textarea at bounding box center [669, 512] width 685 height 153
click at [611, 459] on textarea at bounding box center [669, 512] width 685 height 153
click at [611, 457] on textarea at bounding box center [669, 512] width 685 height 153
click at [612, 448] on textarea at bounding box center [669, 512] width 685 height 153
paste textarea "(3) Ku Mo Mi (C)"
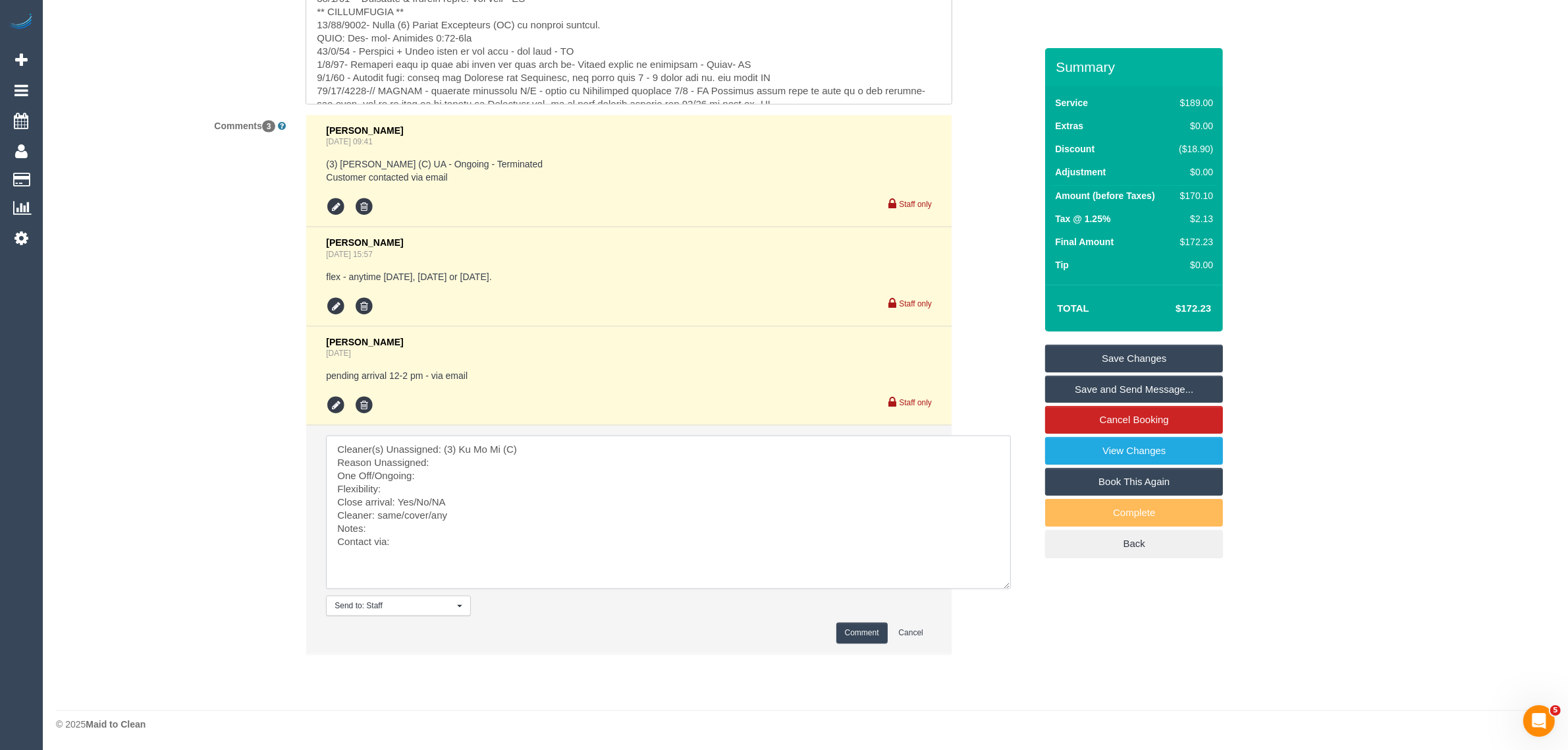
click at [496, 462] on textarea at bounding box center [669, 512] width 685 height 153
click at [479, 476] on textarea at bounding box center [669, 512] width 685 height 153
click at [778, 463] on textarea at bounding box center [669, 512] width 685 height 153
click at [801, 464] on textarea at bounding box center [669, 512] width 685 height 153
click at [468, 485] on textarea at bounding box center [669, 512] width 685 height 153
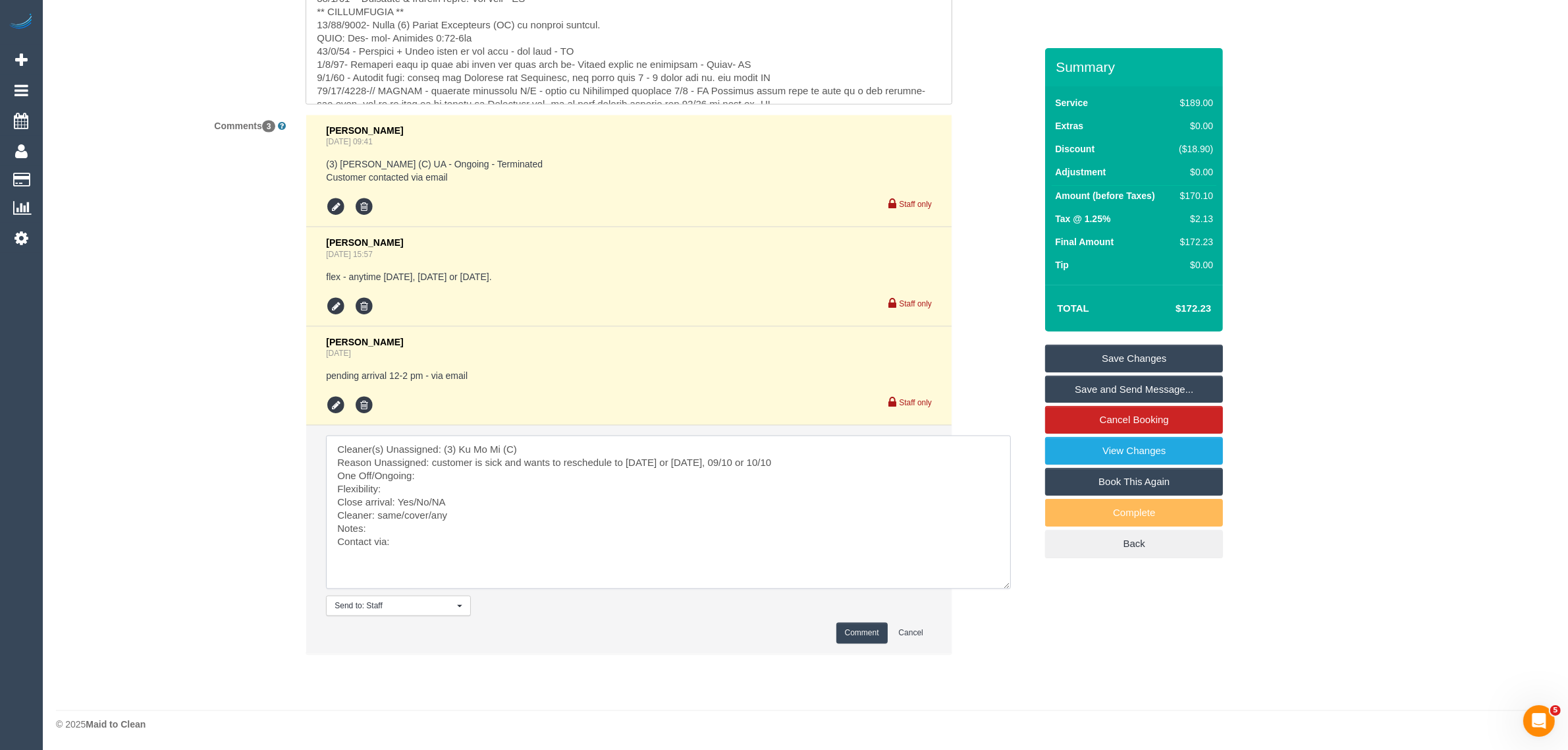
click at [495, 472] on textarea at bounding box center [669, 512] width 685 height 153
drag, startPoint x: 628, startPoint y: 459, endPoint x: 817, endPoint y: 459, distance: 189.0
click at [817, 459] on textarea at bounding box center [669, 512] width 685 height 153
click at [560, 493] on textarea at bounding box center [669, 512] width 685 height 153
paste textarea "Thursday or Fri this week, 09/10 or 10/10"
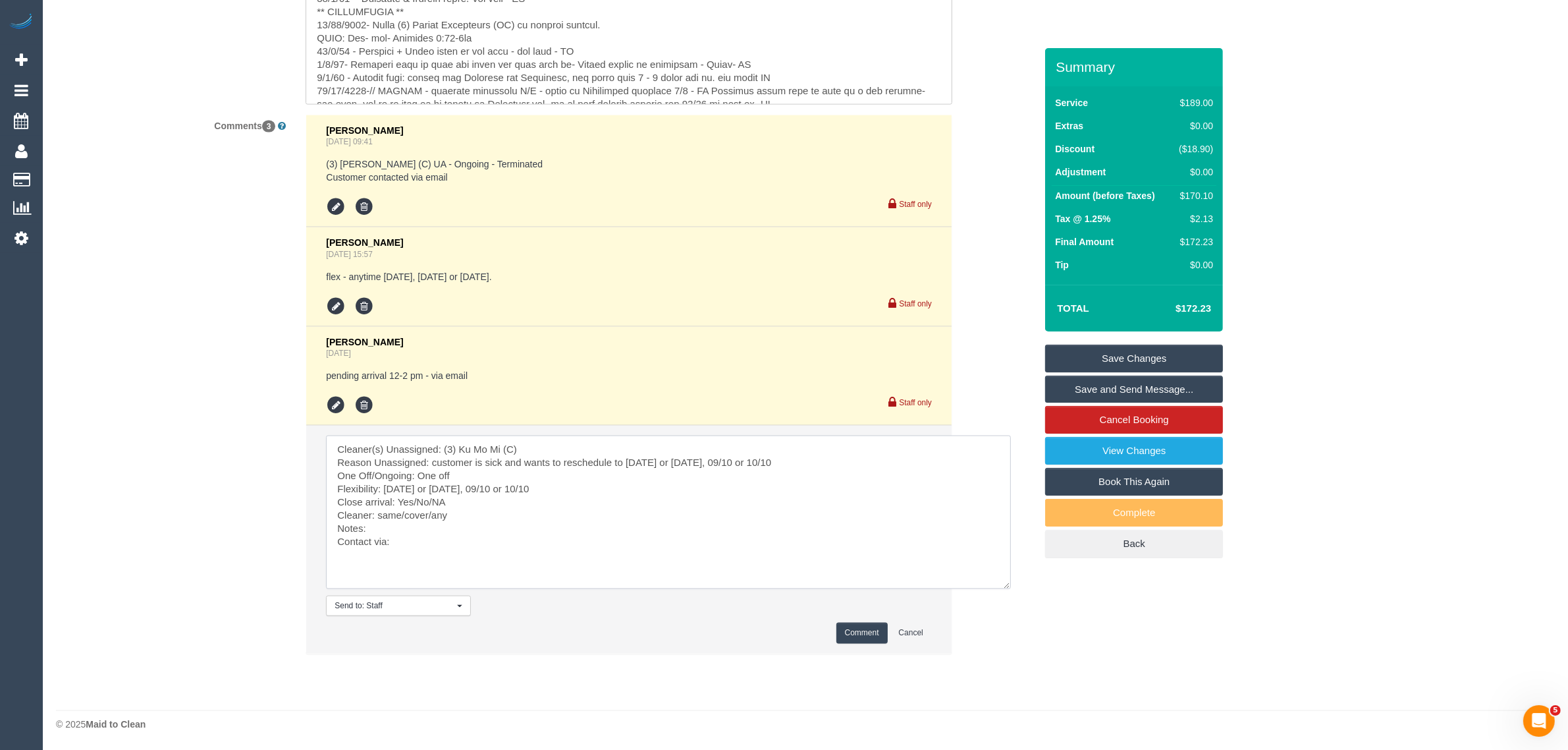
click at [468, 498] on textarea at bounding box center [669, 512] width 685 height 153
click at [452, 518] on textarea at bounding box center [669, 512] width 685 height 153
drag, startPoint x: 461, startPoint y: 532, endPoint x: 460, endPoint y: 539, distance: 7.1
click at [461, 537] on textarea at bounding box center [669, 512] width 685 height 153
click at [459, 545] on textarea at bounding box center [669, 512] width 685 height 153
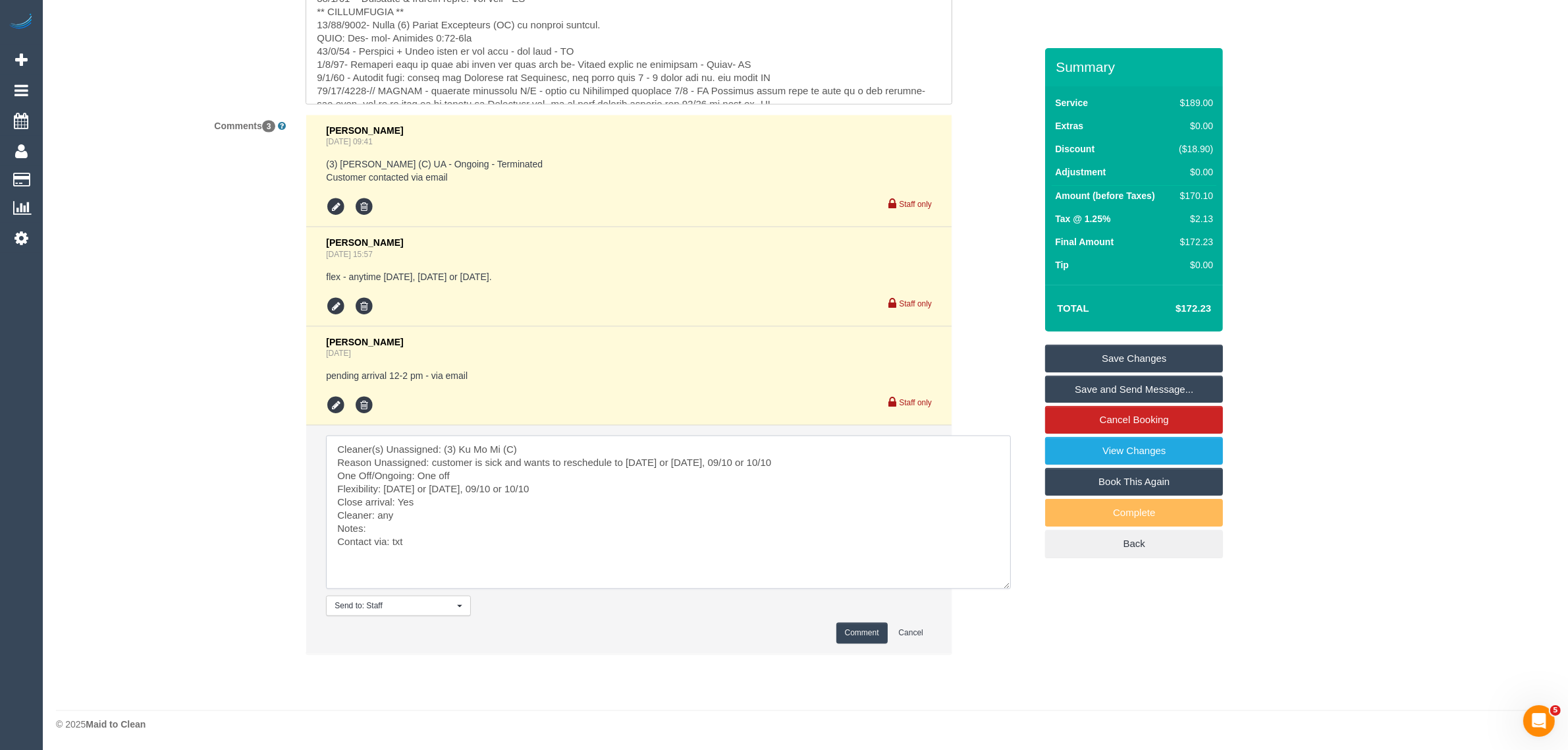
type textarea "Cleaner(s) Unassigned: (3) Ku Mo Mi (C) Reason Unassigned: customer is sick and…"
click at [838, 626] on button "Comment" at bounding box center [862, 632] width 51 height 20
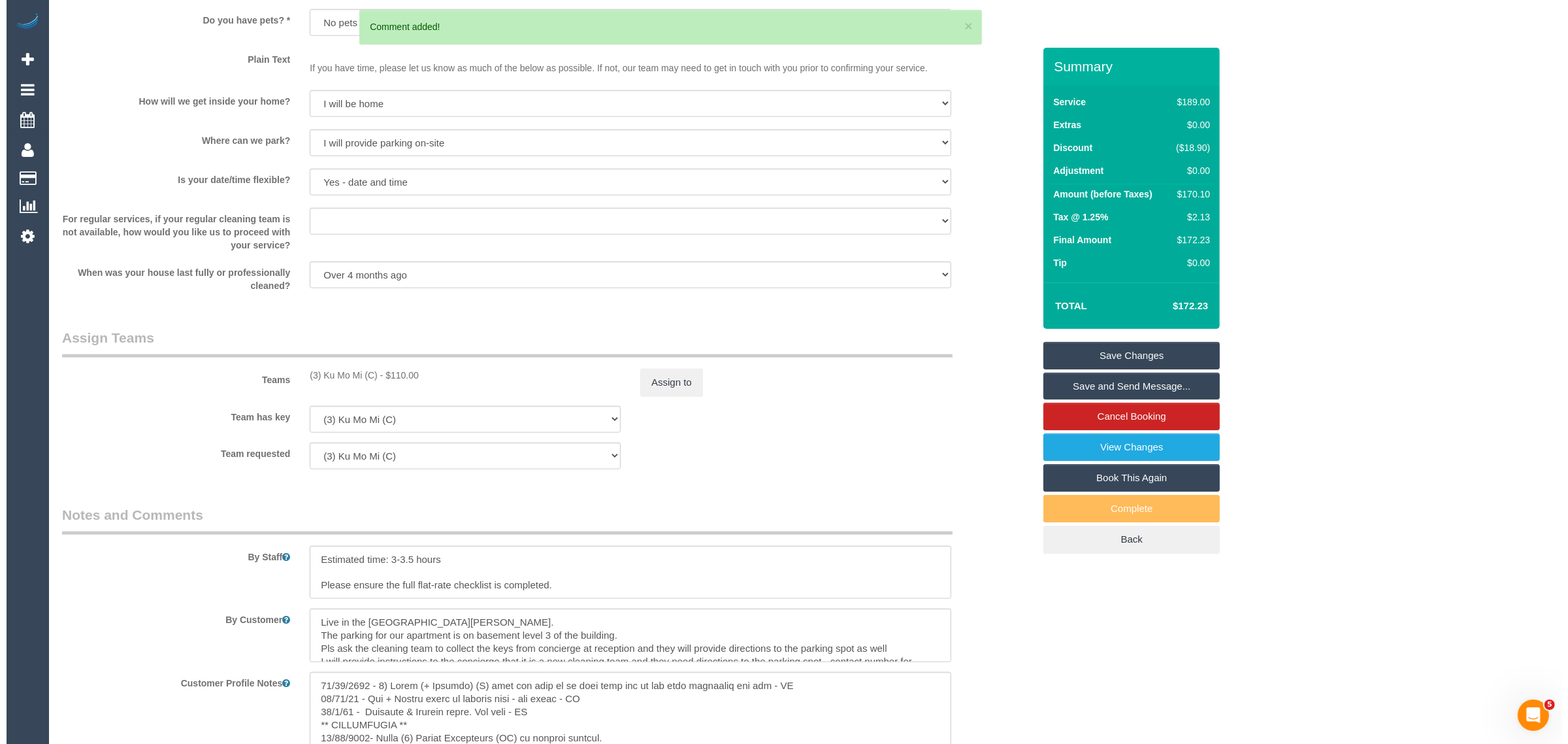
scroll to position [1376, 0]
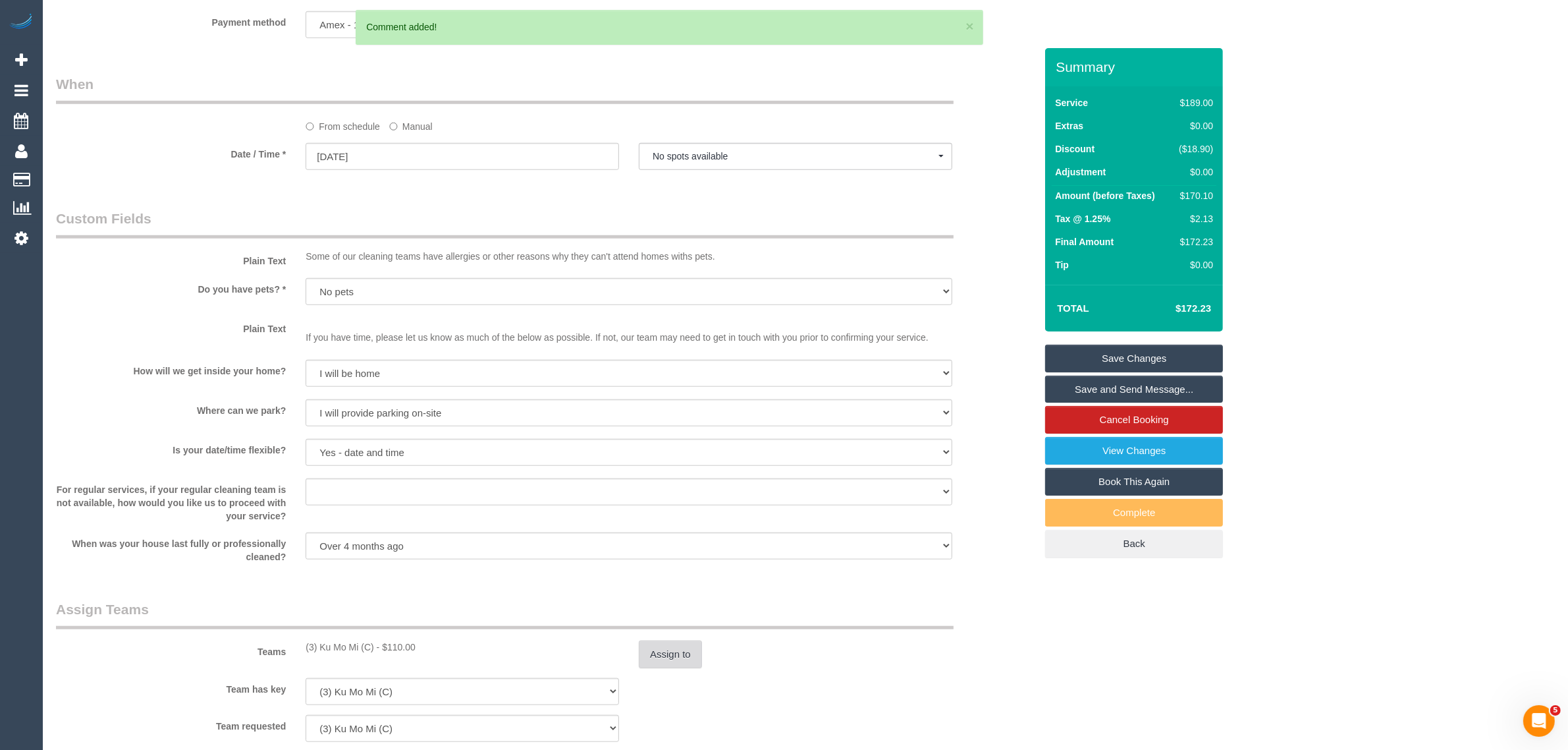
click at [666, 654] on button "Assign to" at bounding box center [670, 654] width 63 height 27
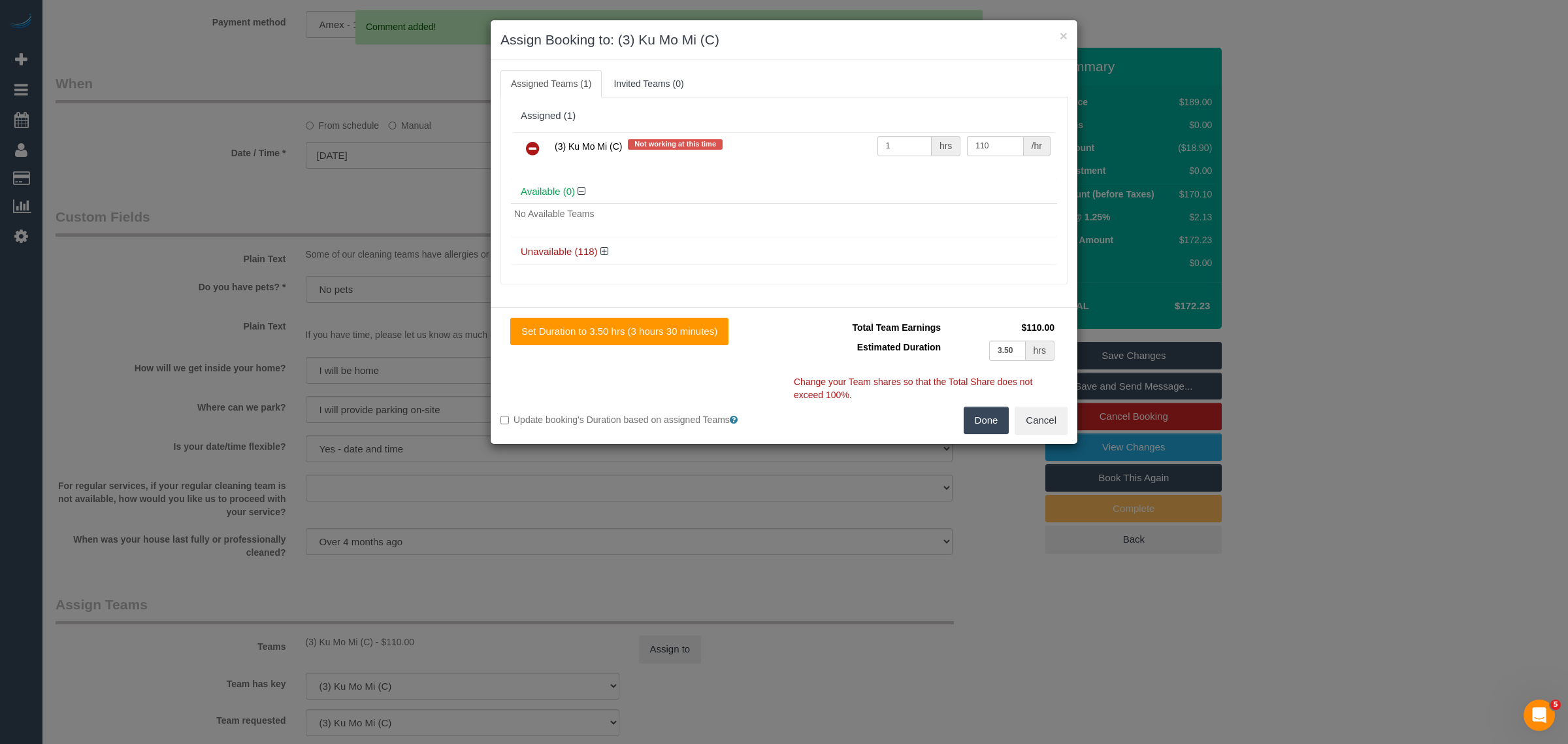
click at [533, 148] on icon at bounding box center [533, 148] width 14 height 16
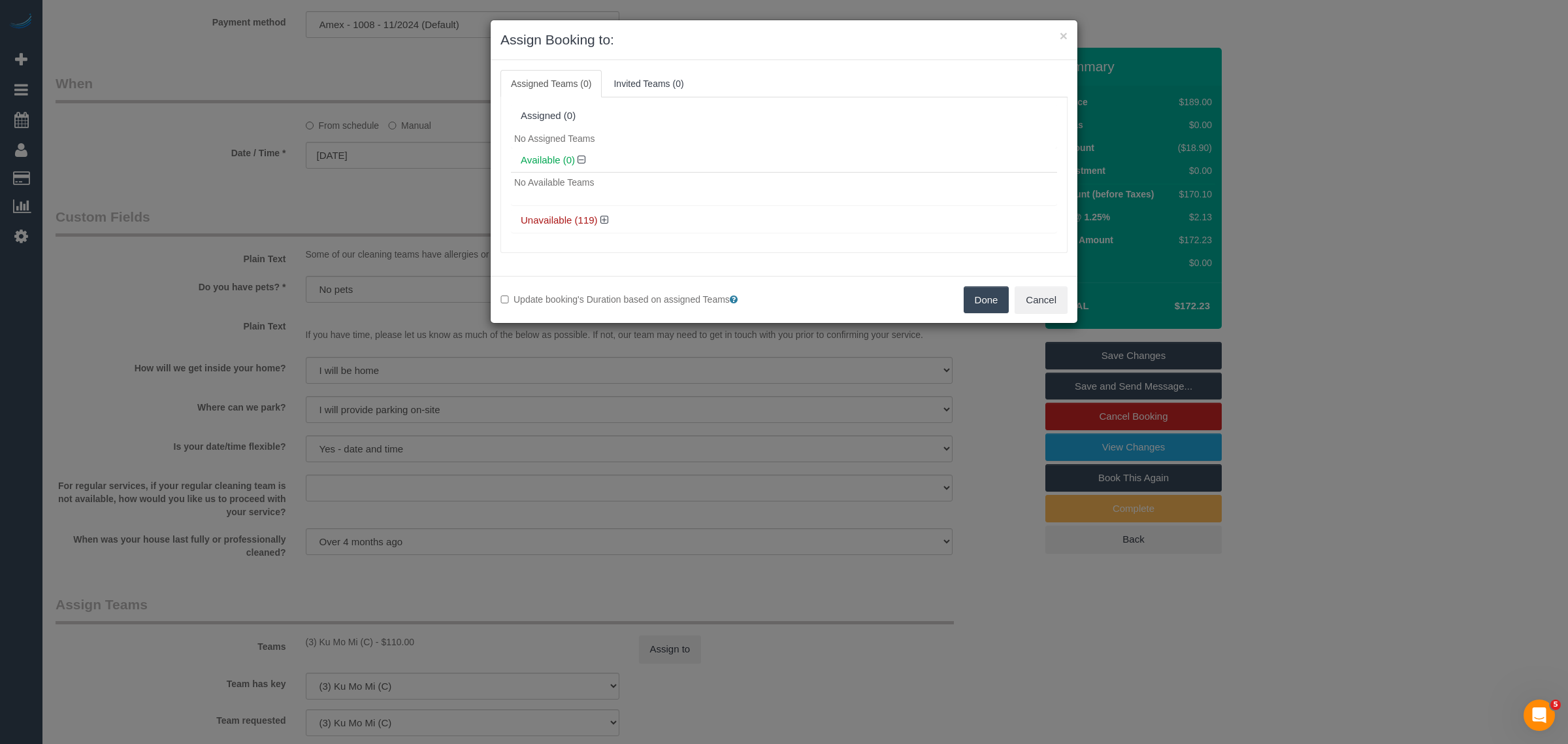
click at [984, 304] on button "Done" at bounding box center [986, 300] width 46 height 27
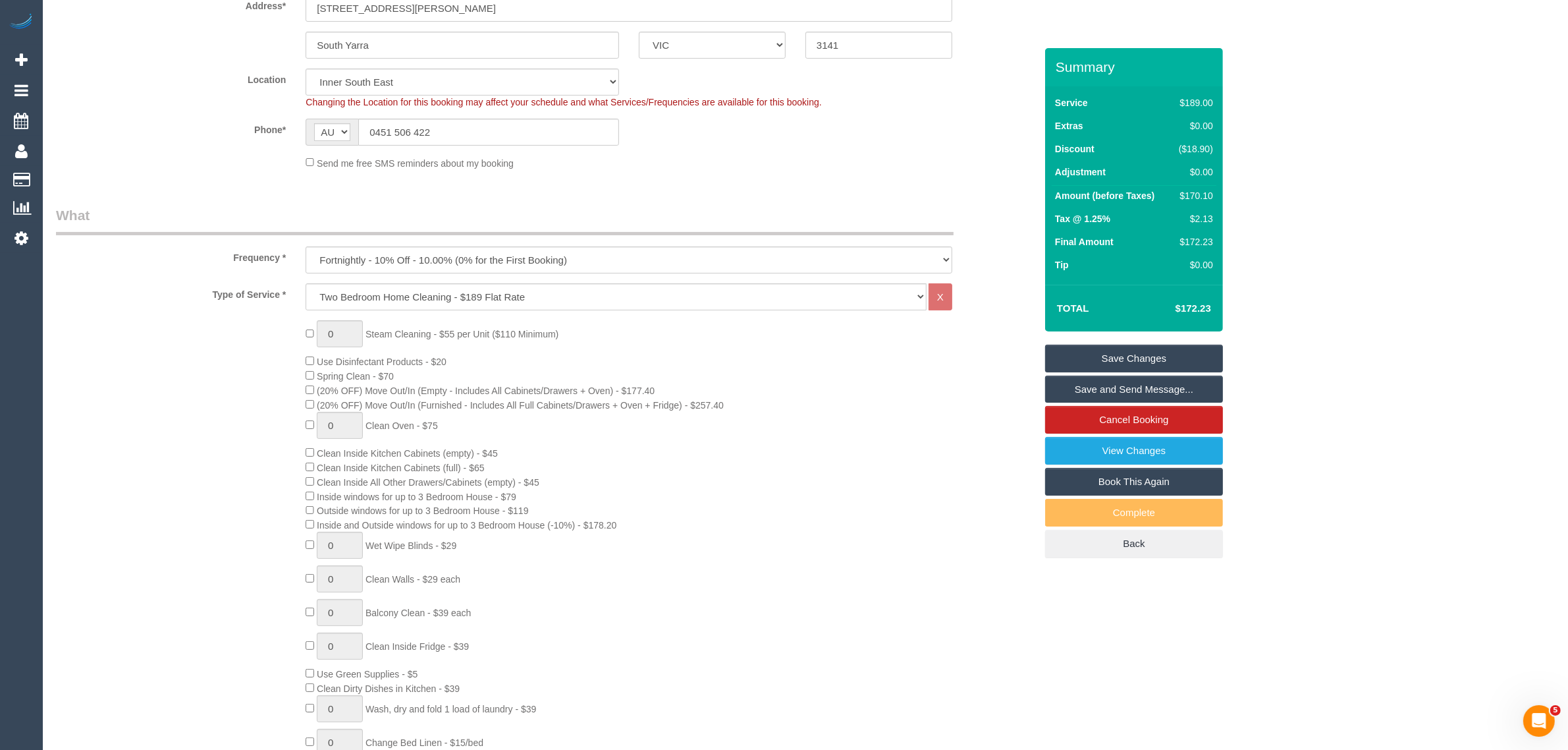
scroll to position [0, 0]
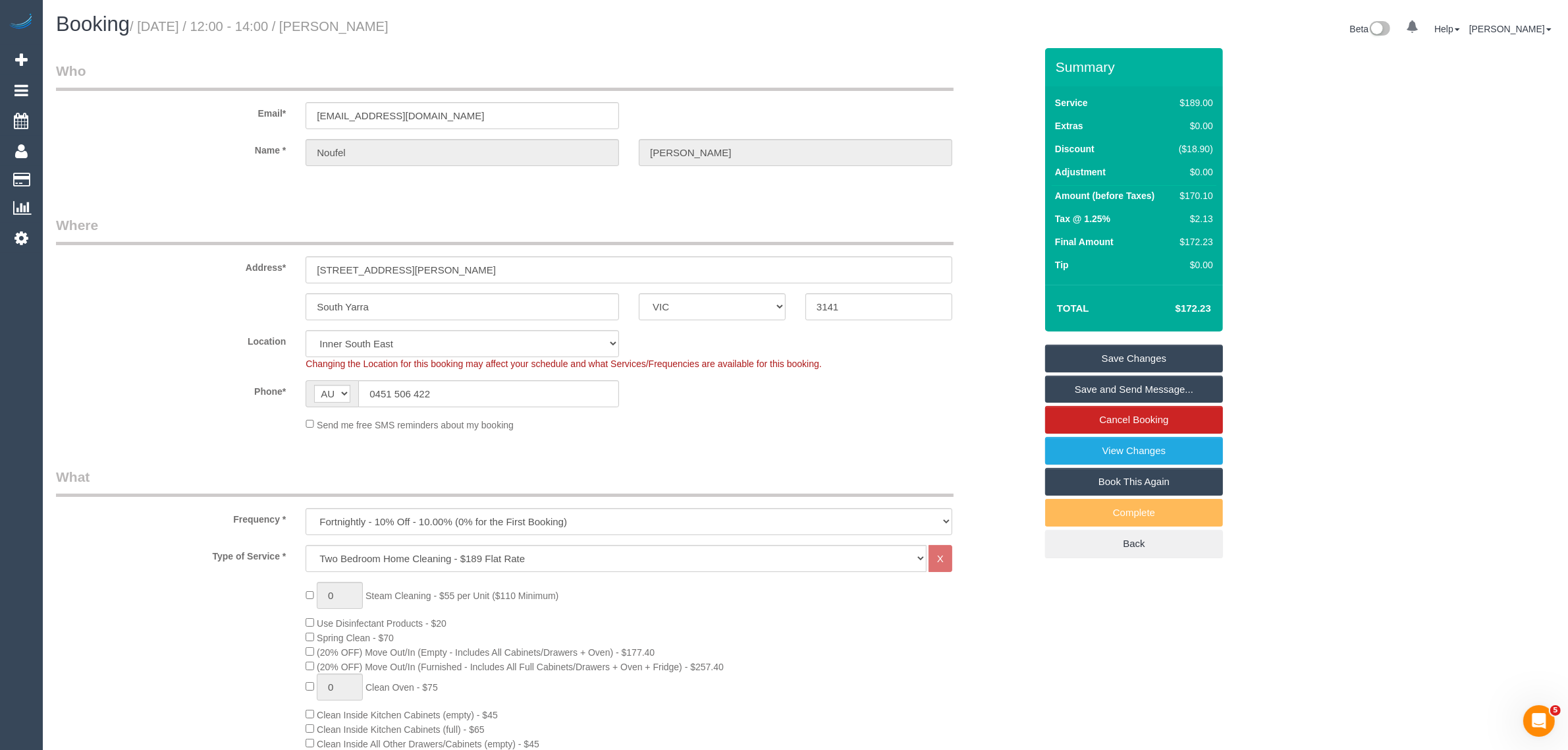
click at [1135, 355] on link "Save Changes" at bounding box center [1134, 358] width 178 height 27
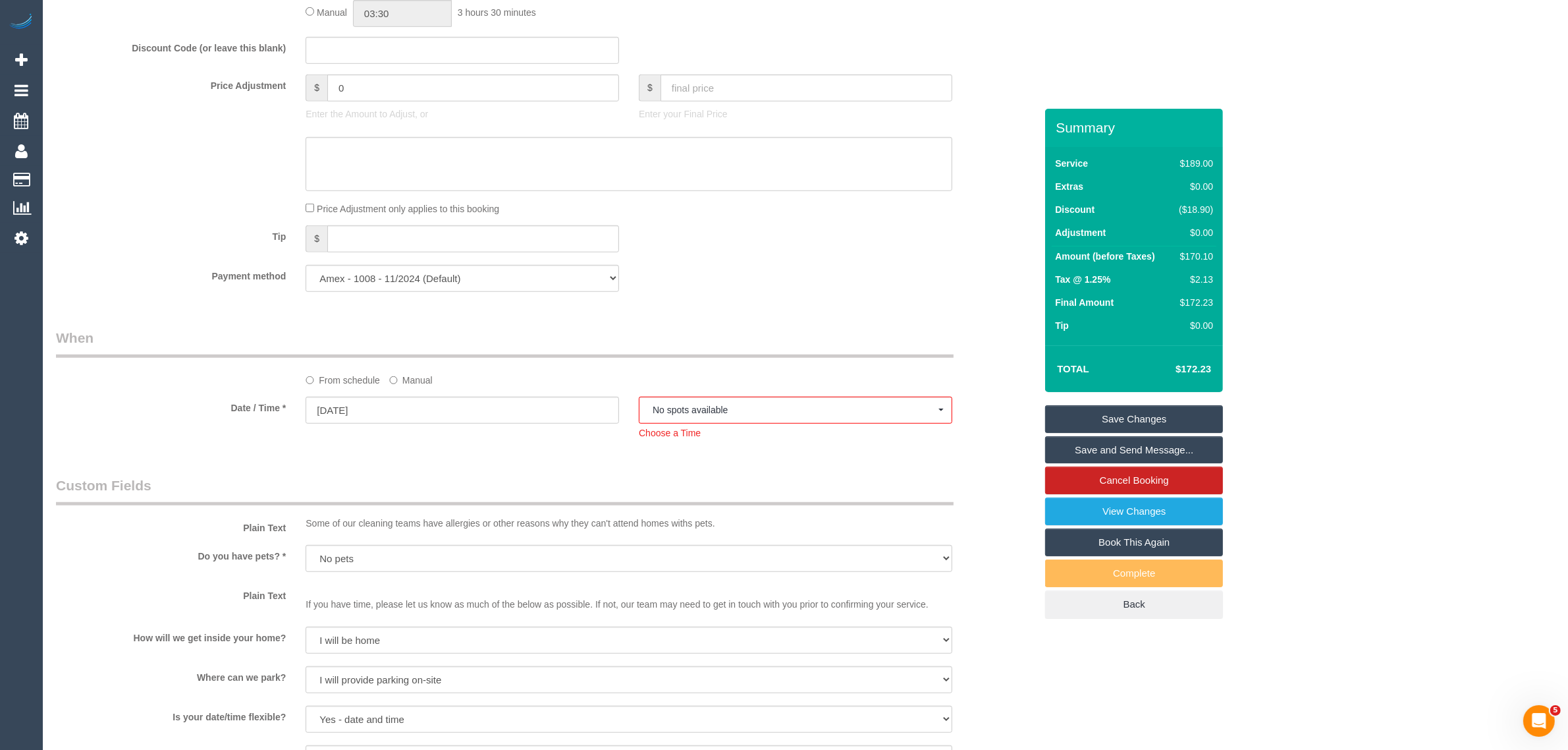
scroll to position [1193, 0]
click at [738, 405] on button "No spots available" at bounding box center [795, 411] width 313 height 27
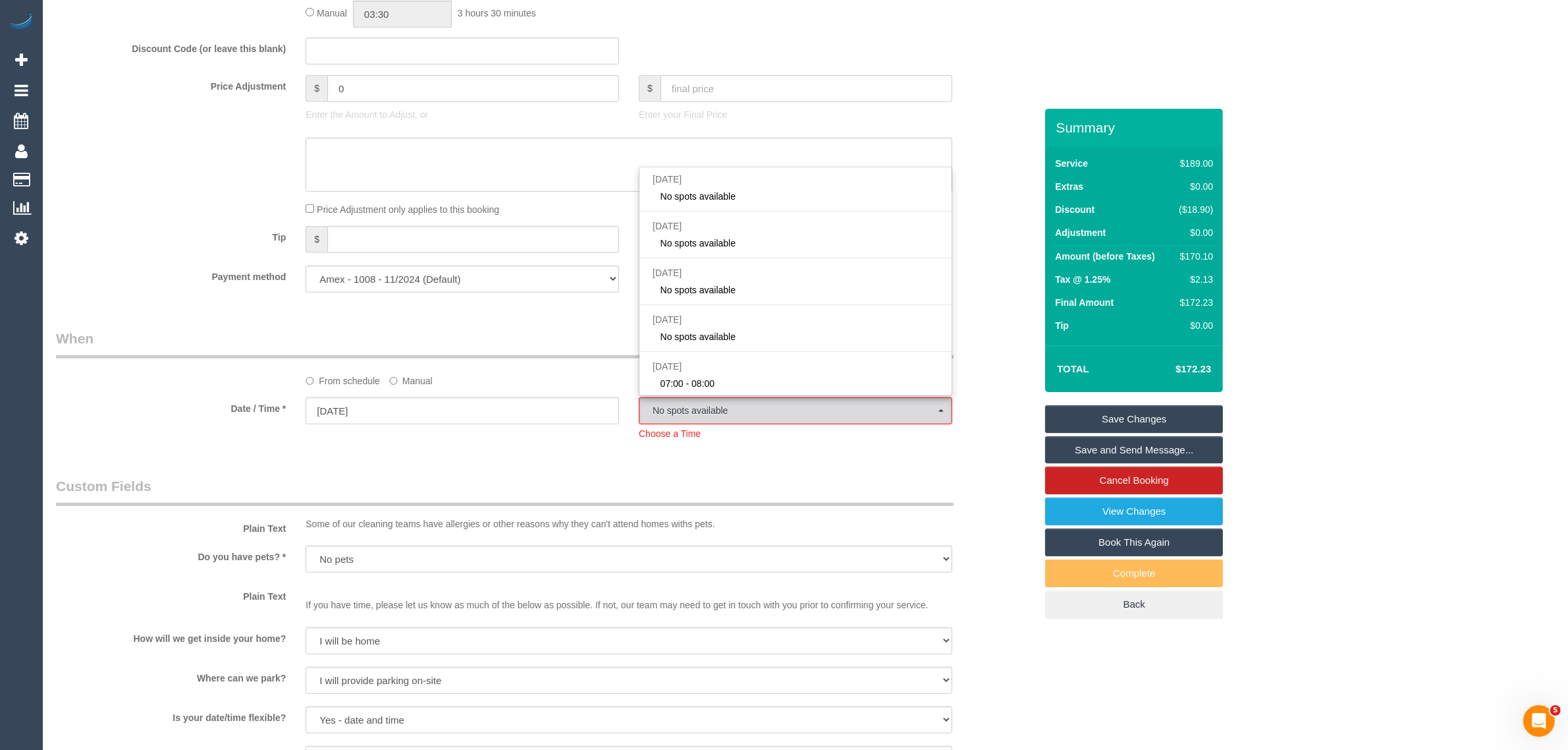
click at [588, 326] on div "Who Email* noufel7@gmail.com Name * Noufel Harris Where Address* 404/1 Almeida …" at bounding box center [545, 505] width 999 height 3180
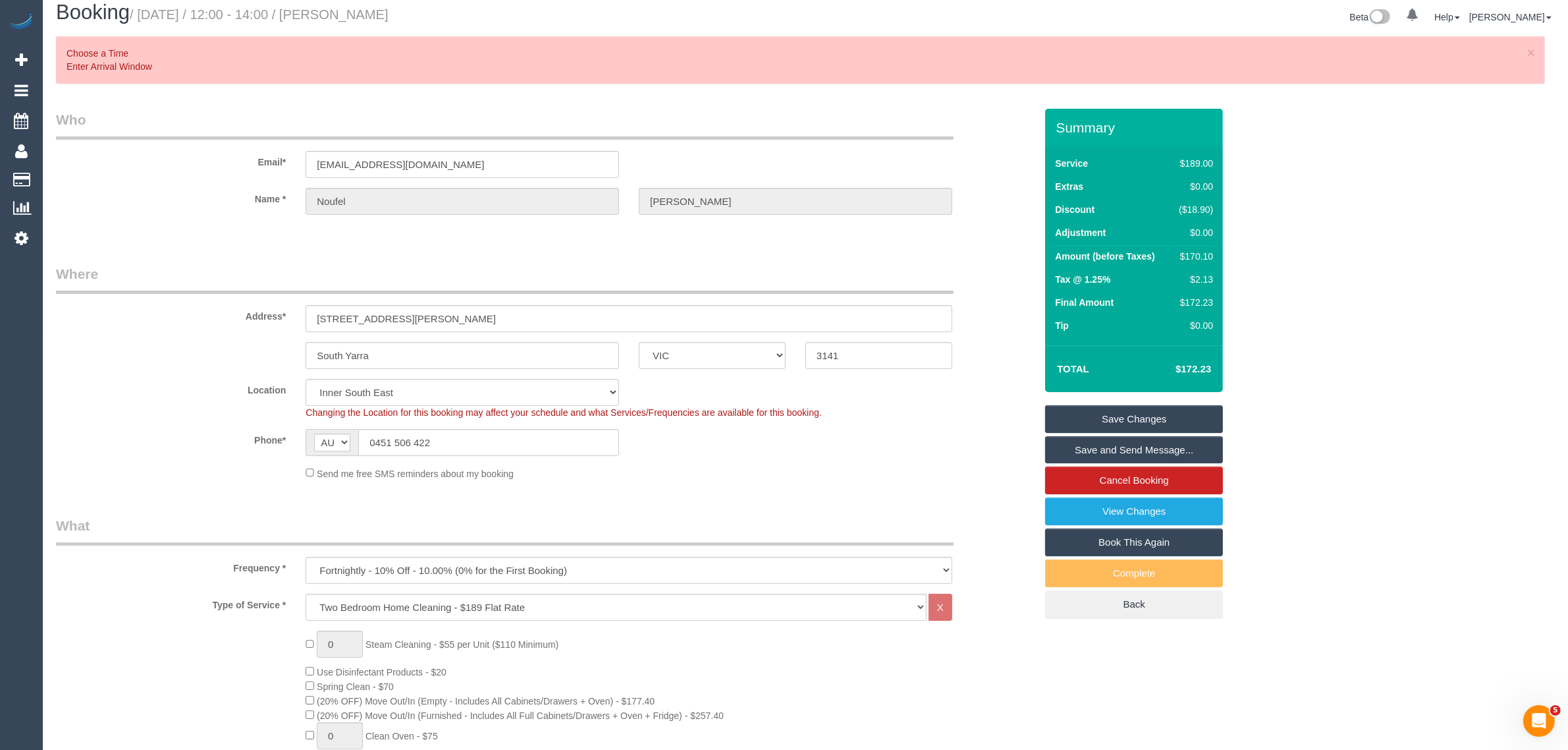
scroll to position [0, 0]
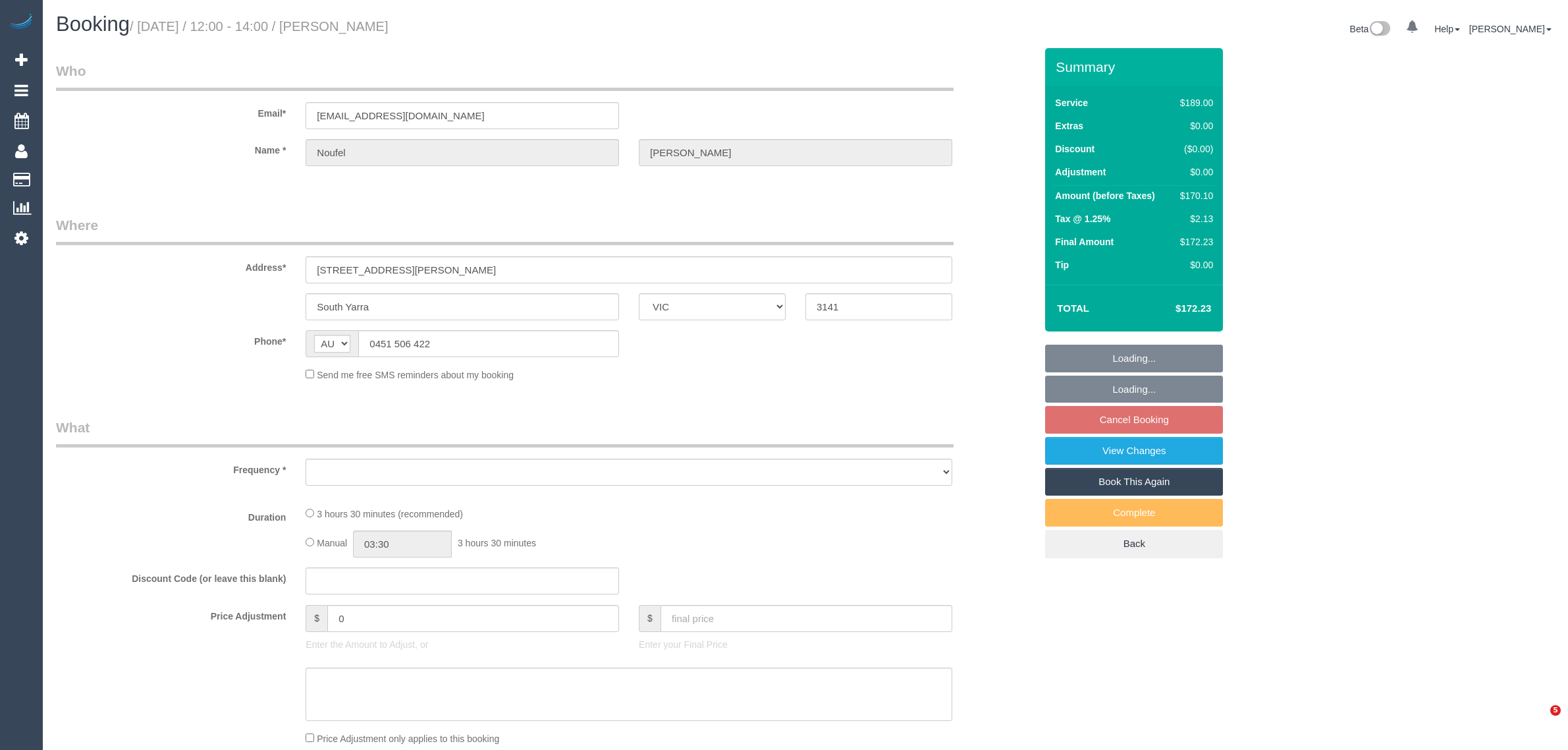
select select "VIC"
select select "object:603"
select select "string:stripe-pm_1KER6j2GScqysDRV312GU8GU"
select select "number:28"
select select "number:14"
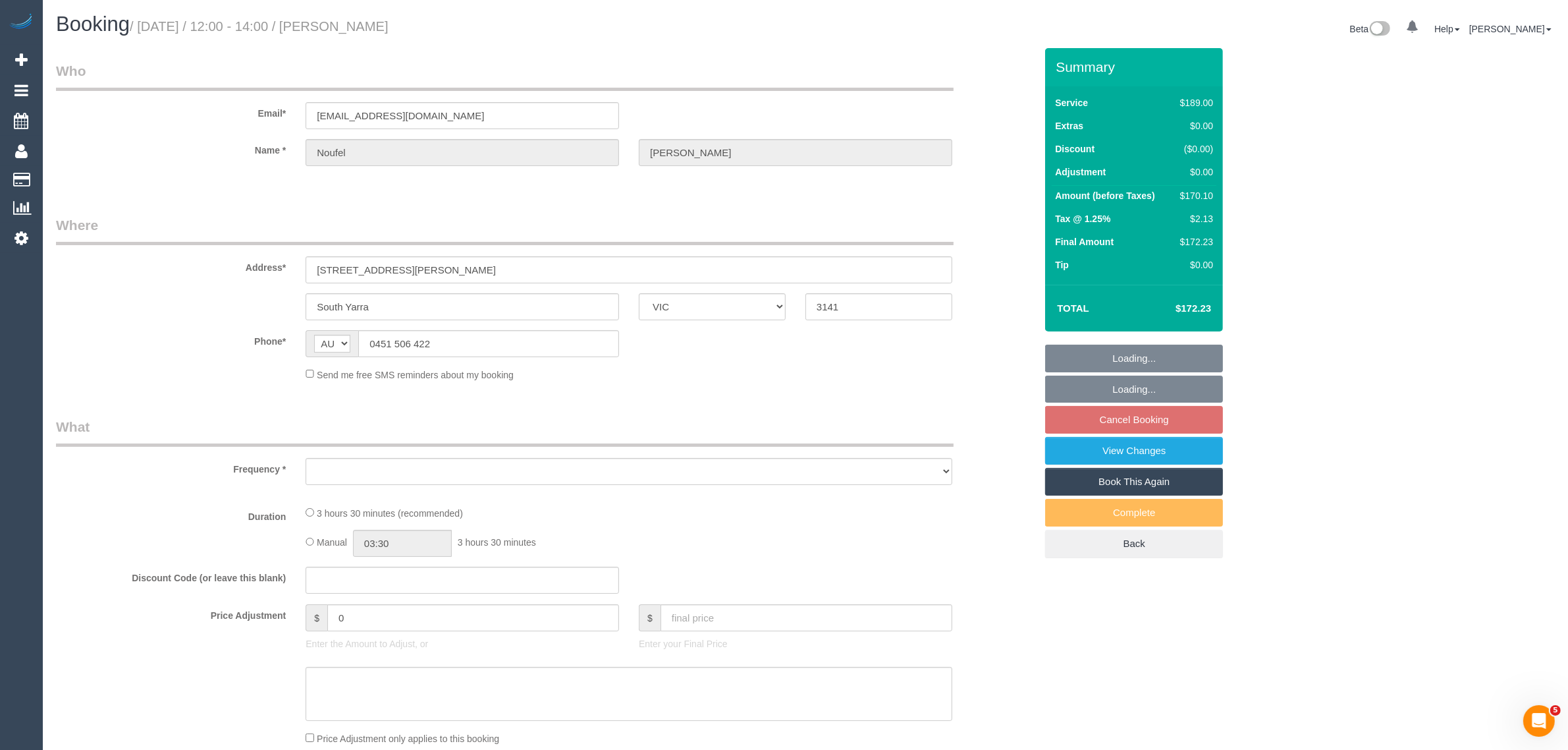
select select "number:18"
select select "number:22"
select select "number:26"
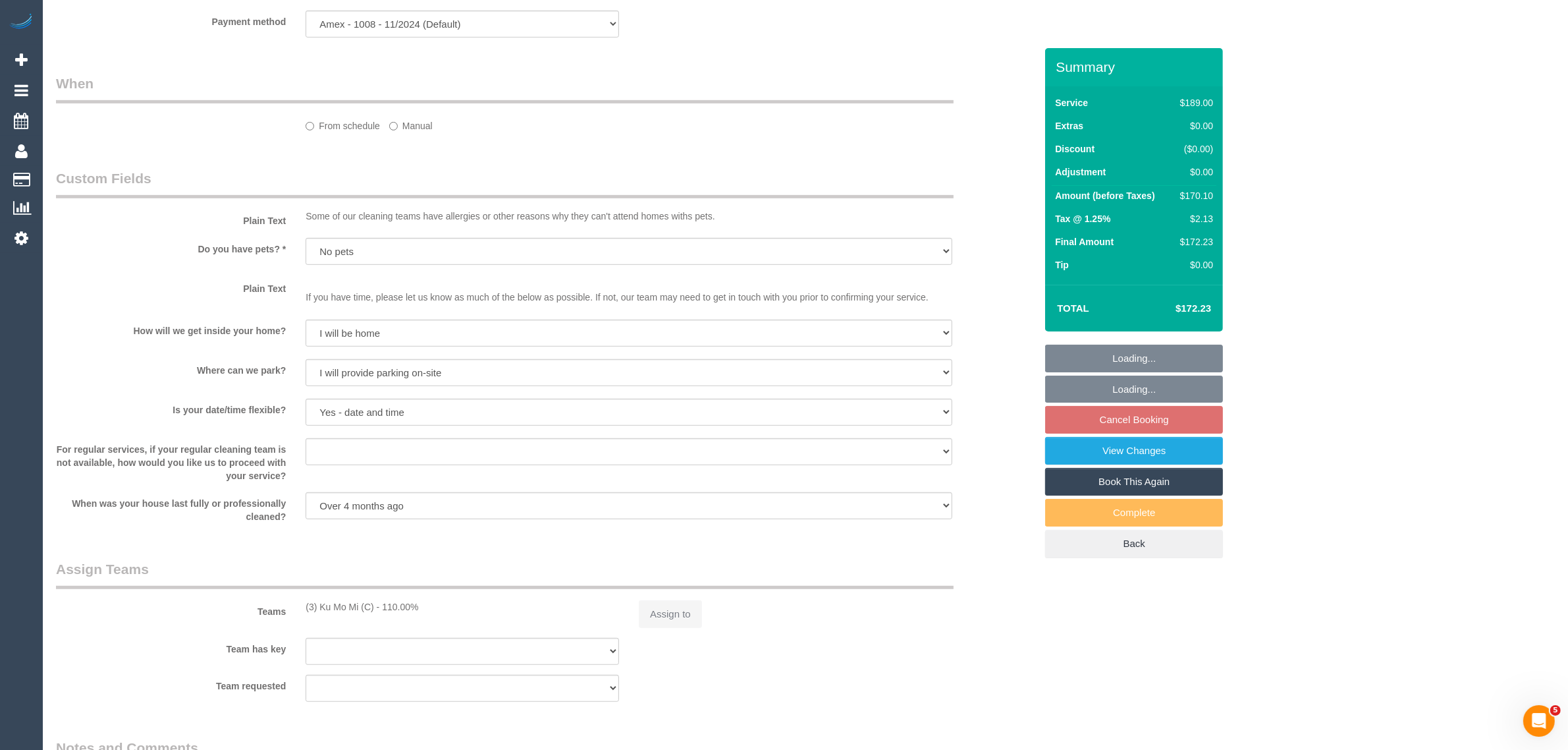
select select "object:756"
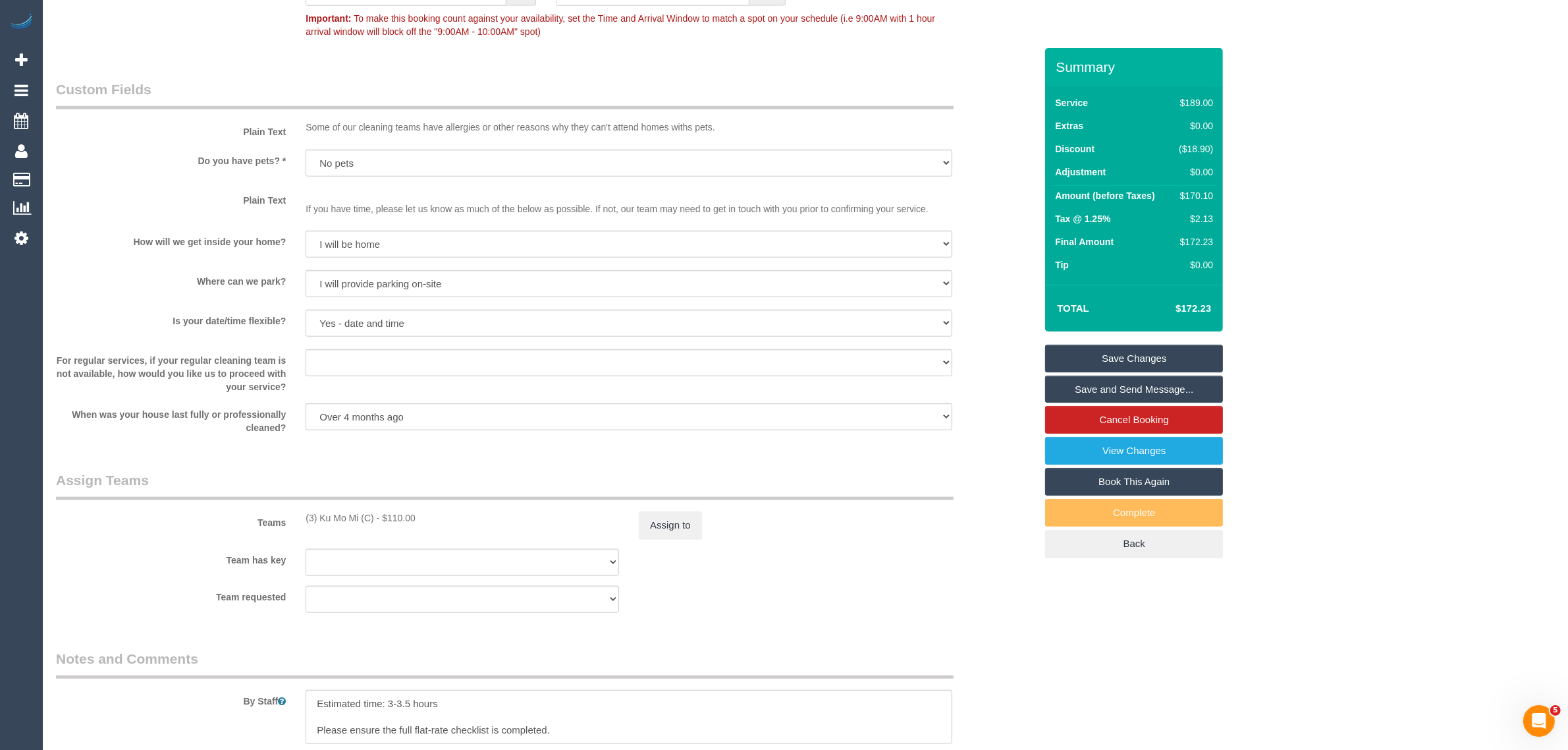
scroll to position [1585, 0]
click at [675, 528] on button "Assign to" at bounding box center [670, 528] width 63 height 27
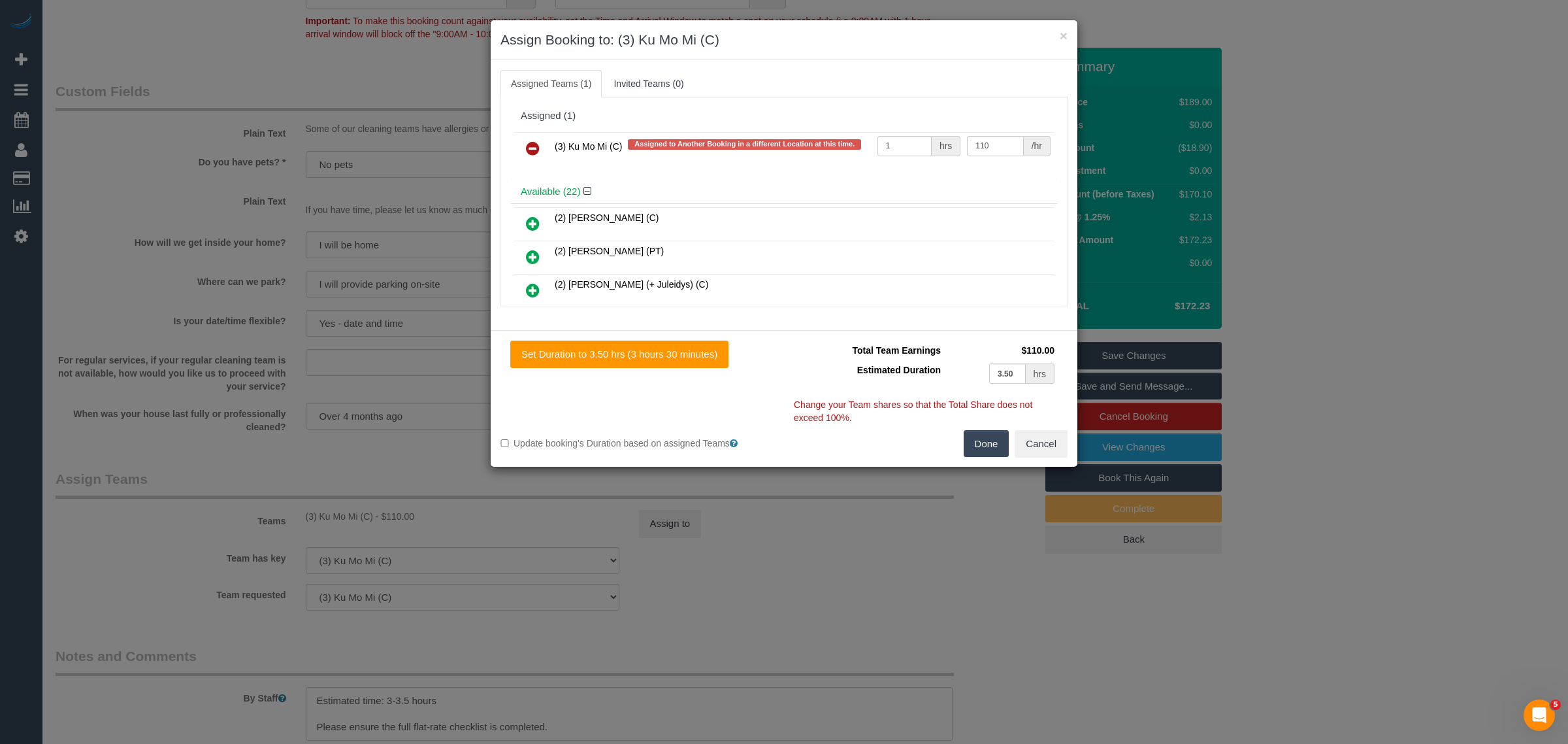
click at [537, 154] on icon at bounding box center [533, 148] width 14 height 16
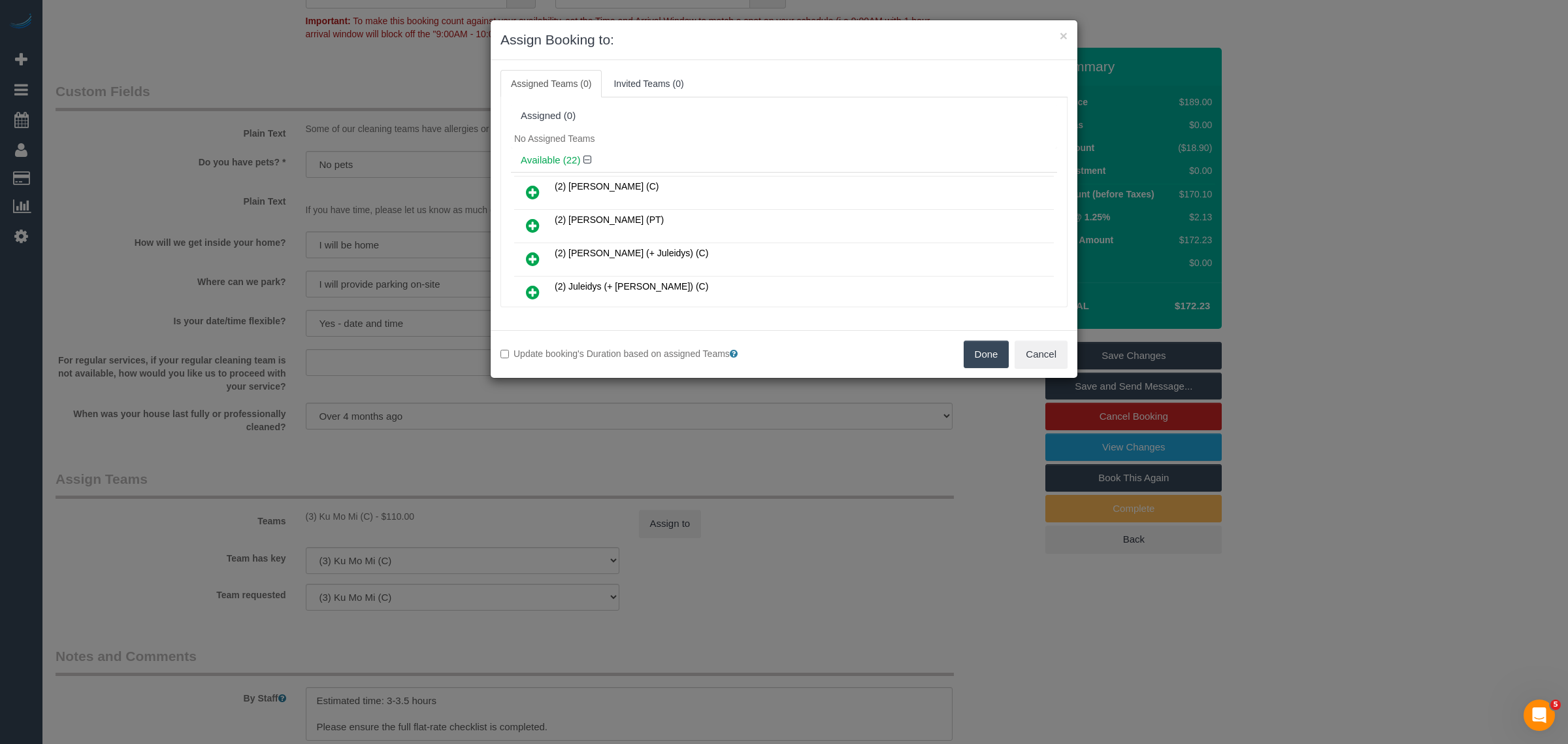
click at [997, 351] on button "Done" at bounding box center [986, 354] width 46 height 27
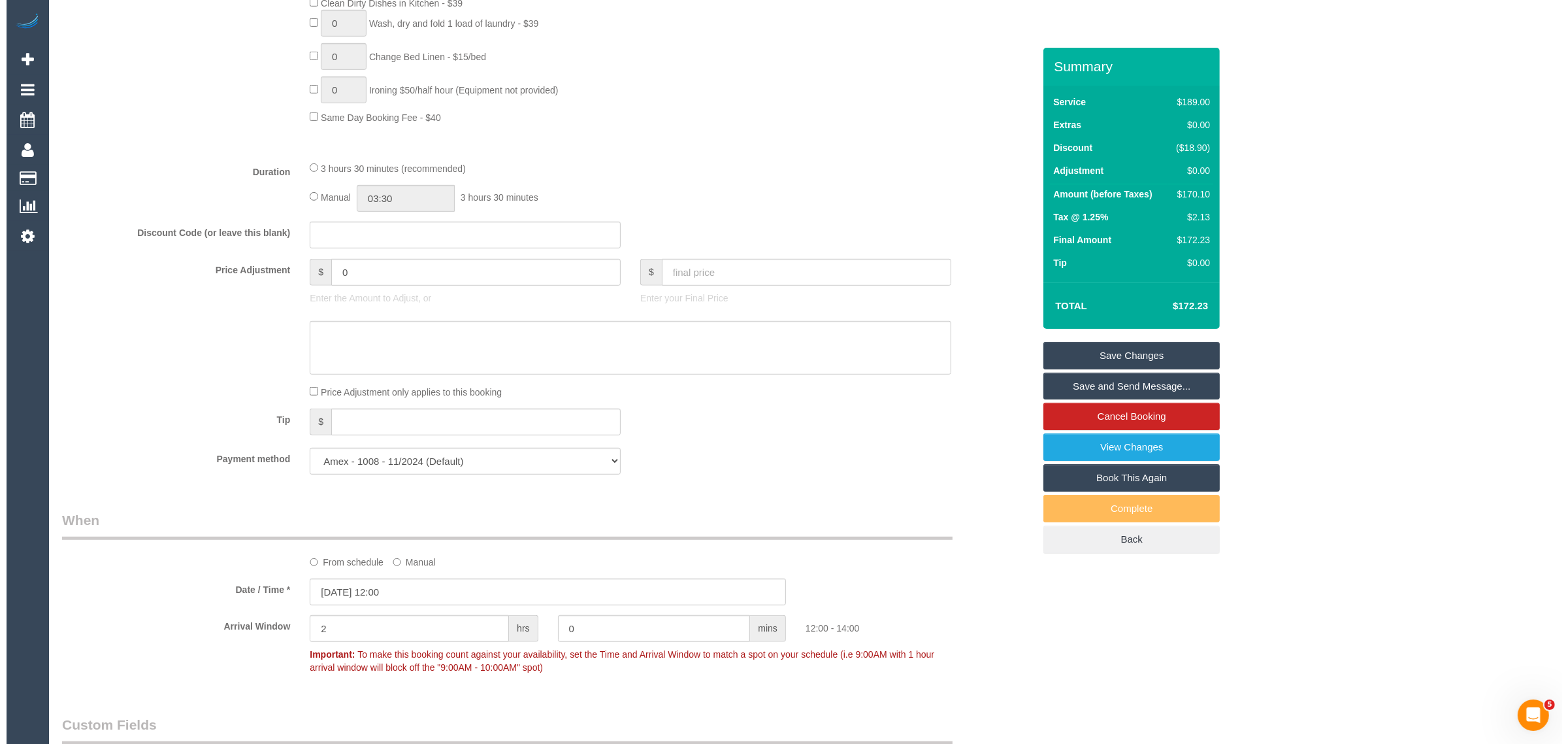
scroll to position [919, 0]
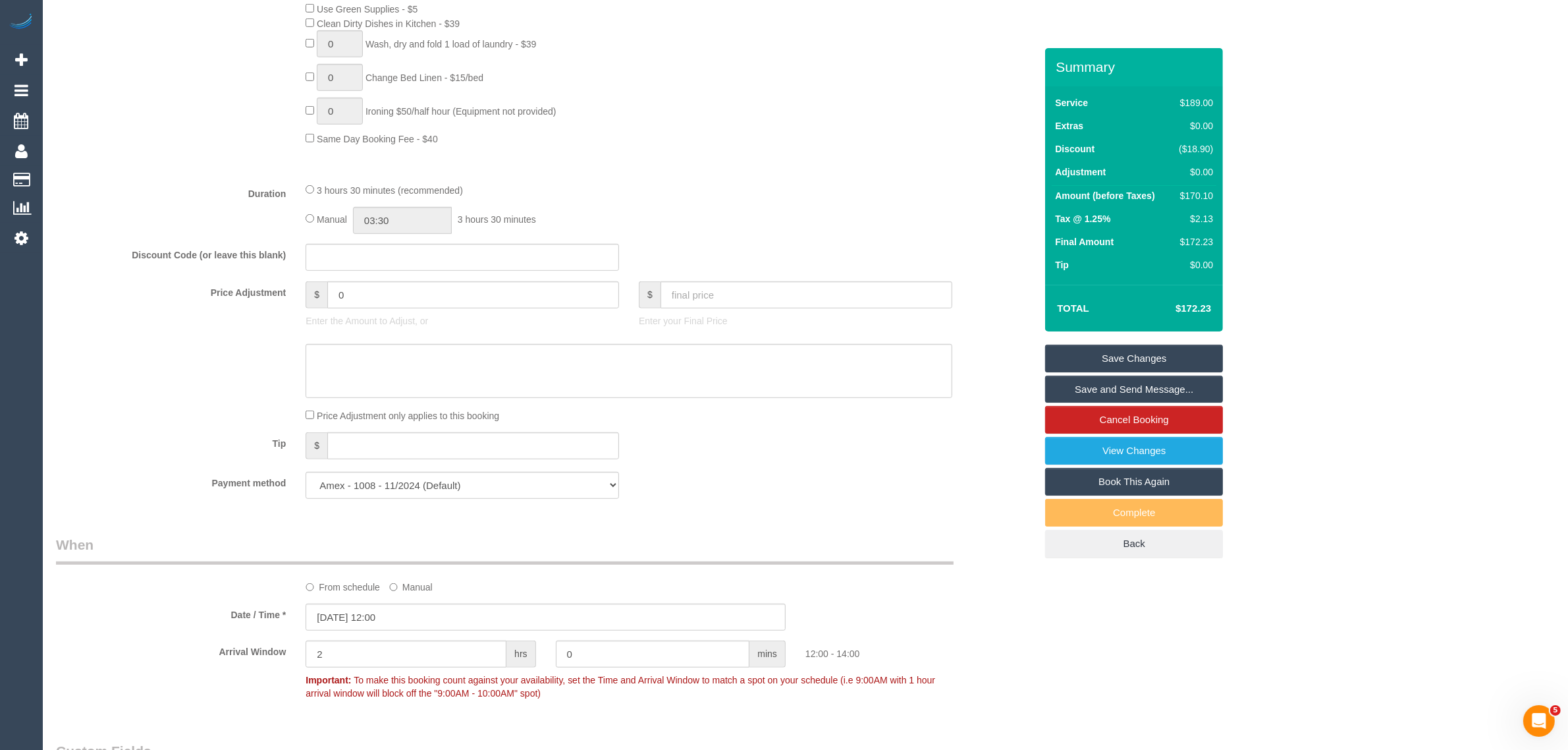
click at [1111, 350] on link "Save Changes" at bounding box center [1134, 358] width 178 height 27
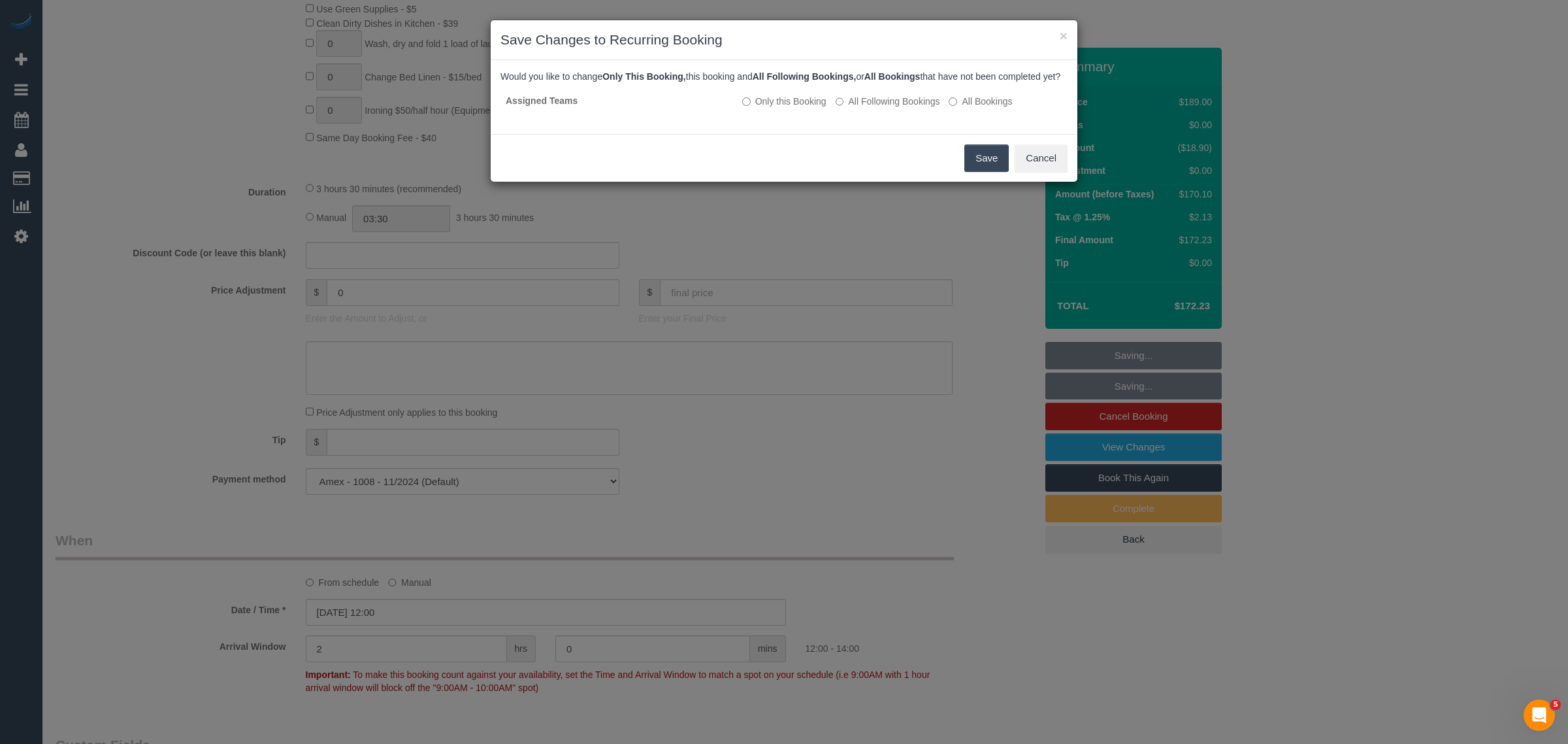
click at [969, 166] on button "Save" at bounding box center [986, 158] width 45 height 27
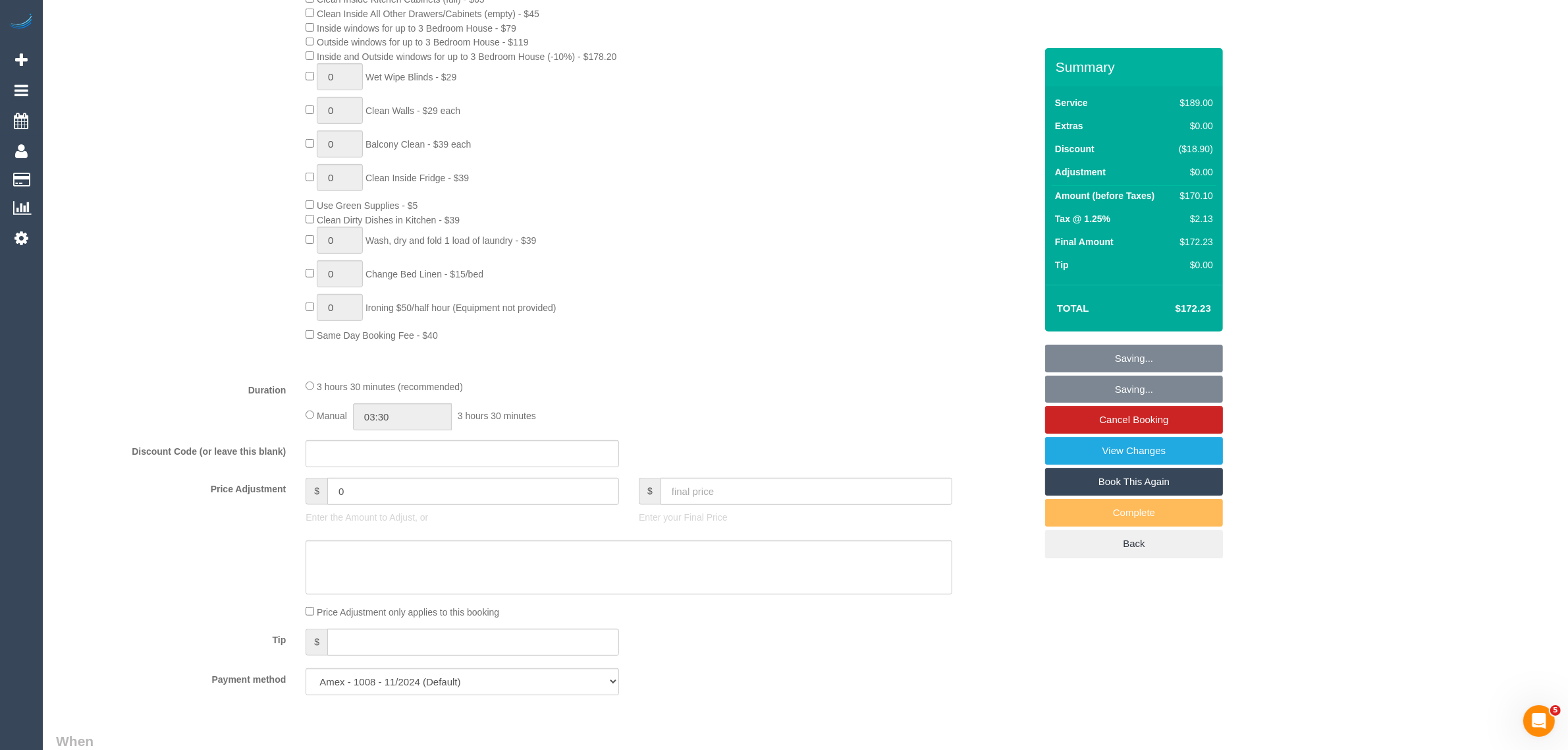
scroll to position [0, 0]
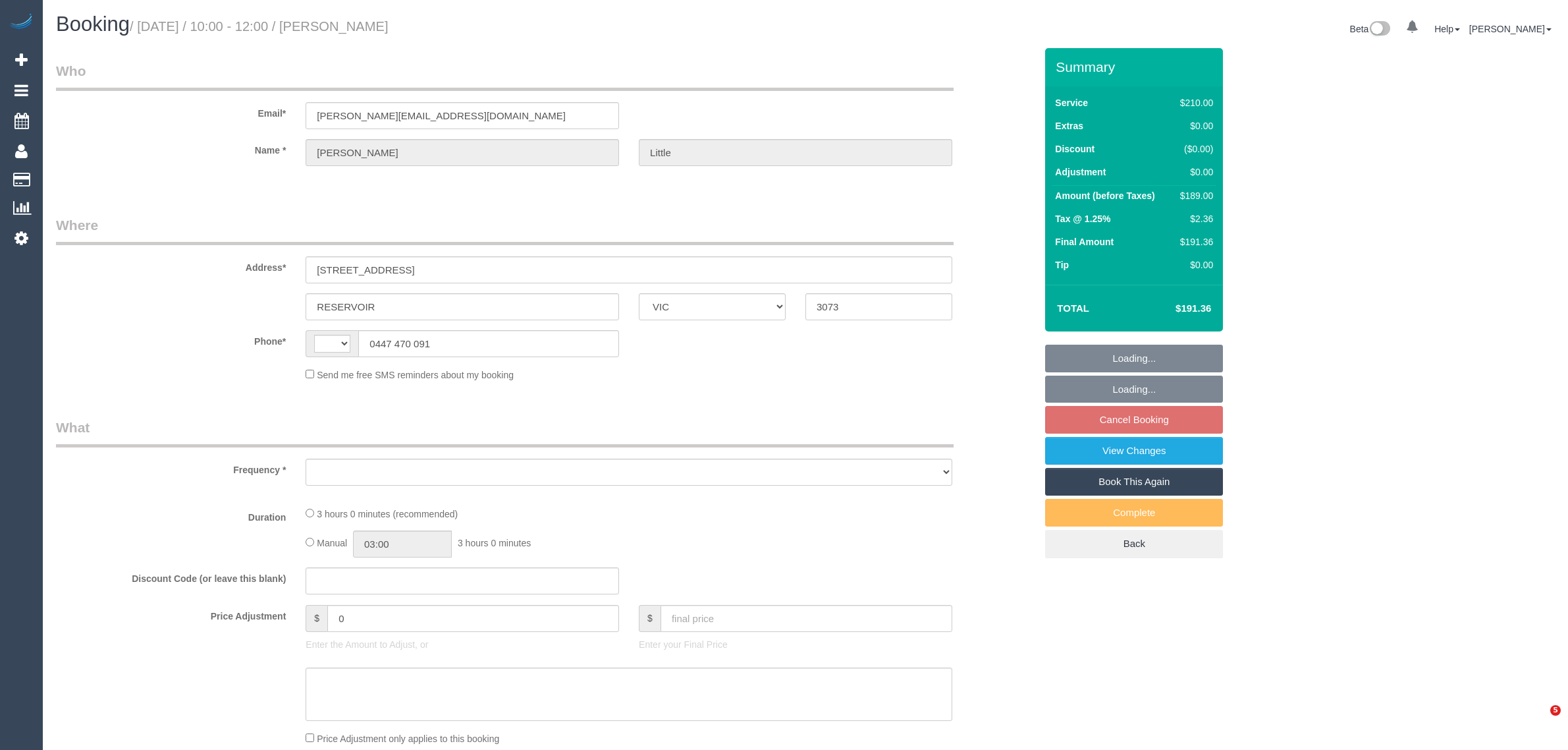
select select "VIC"
select select "string:stripe-pm_1RPLu02GScqysDRVMhku15Po"
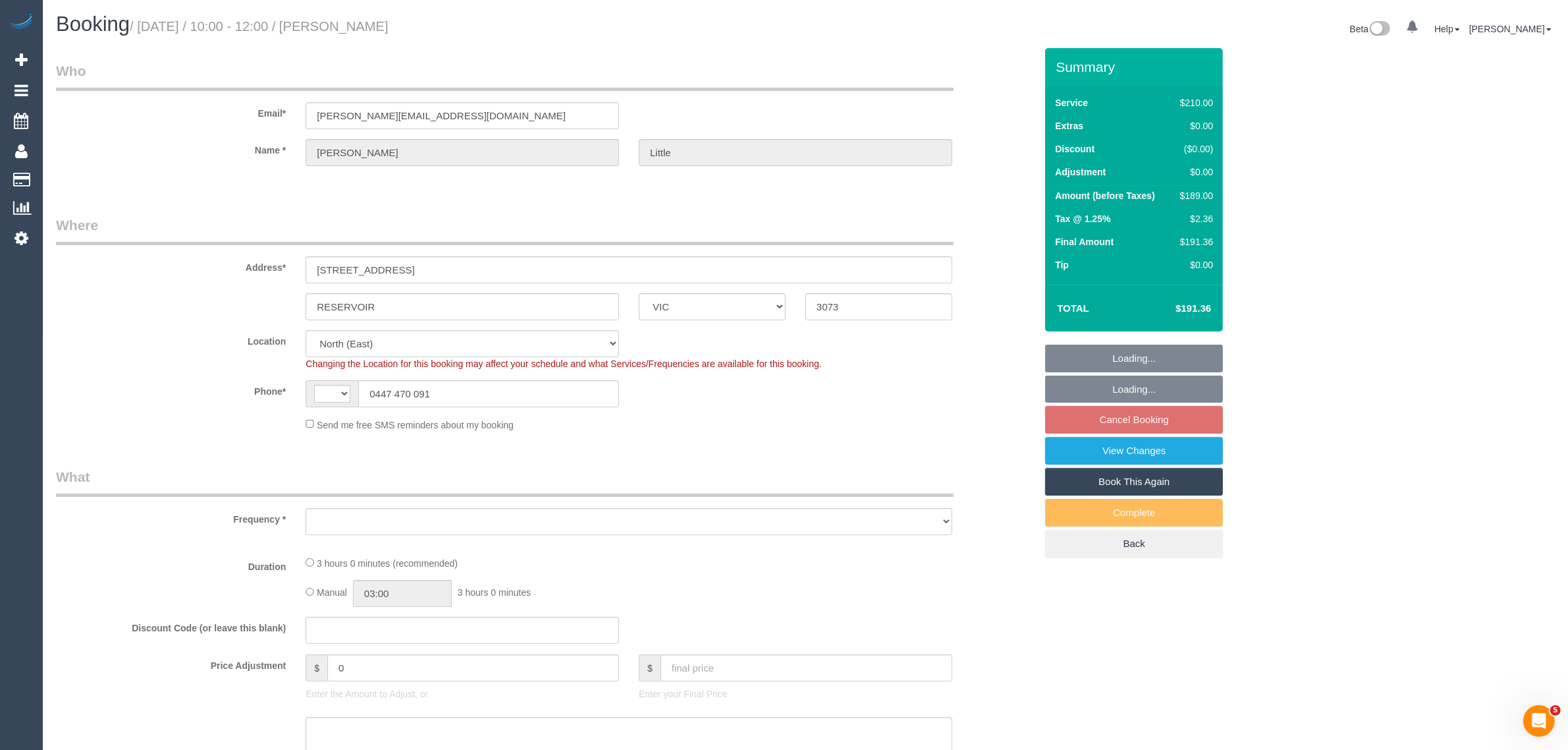
select select "string:AU"
select select "object:530"
select select "180"
select select "number:27"
select select "number:14"
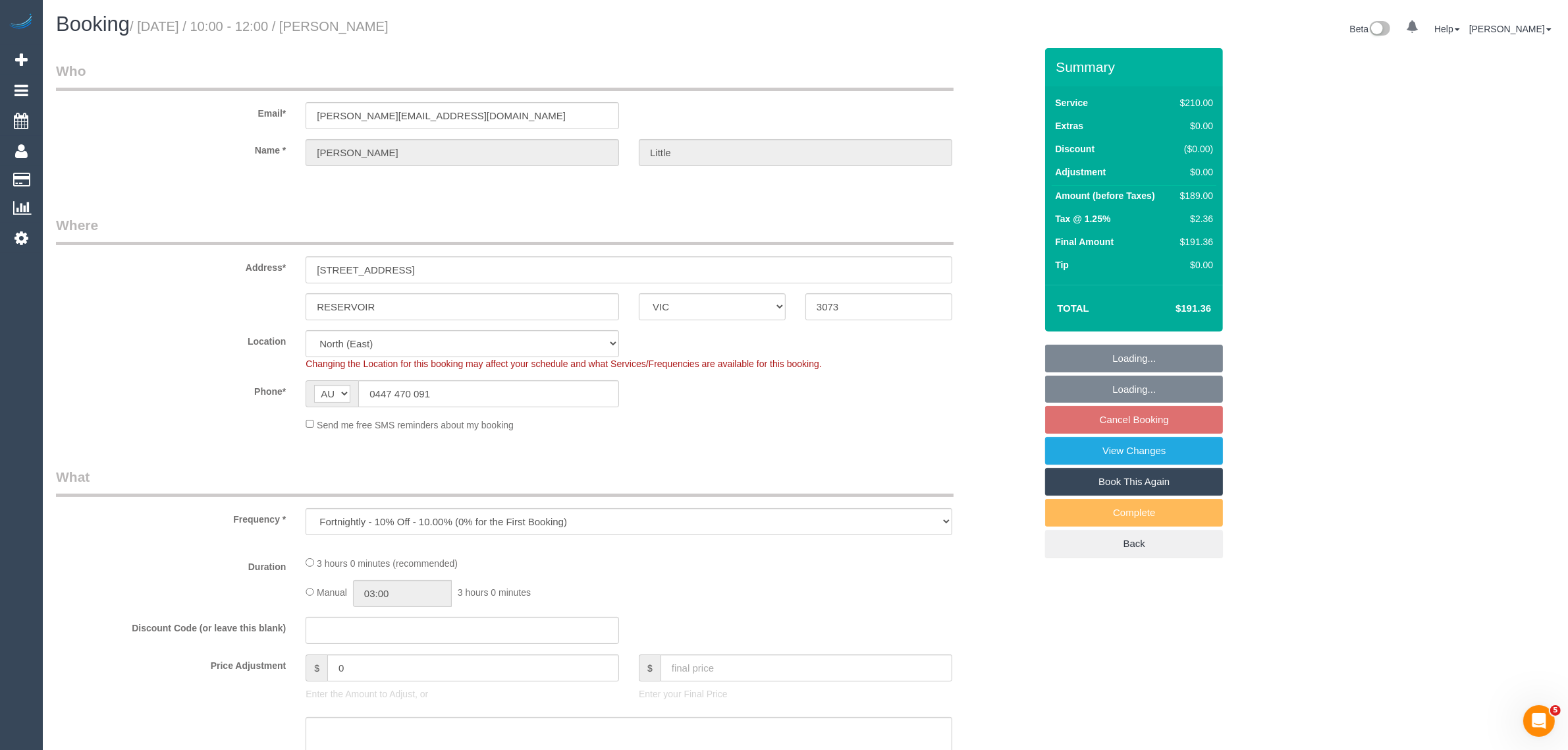
select select "number:19"
select select "number:36"
select select "number:34"
select select "number:26"
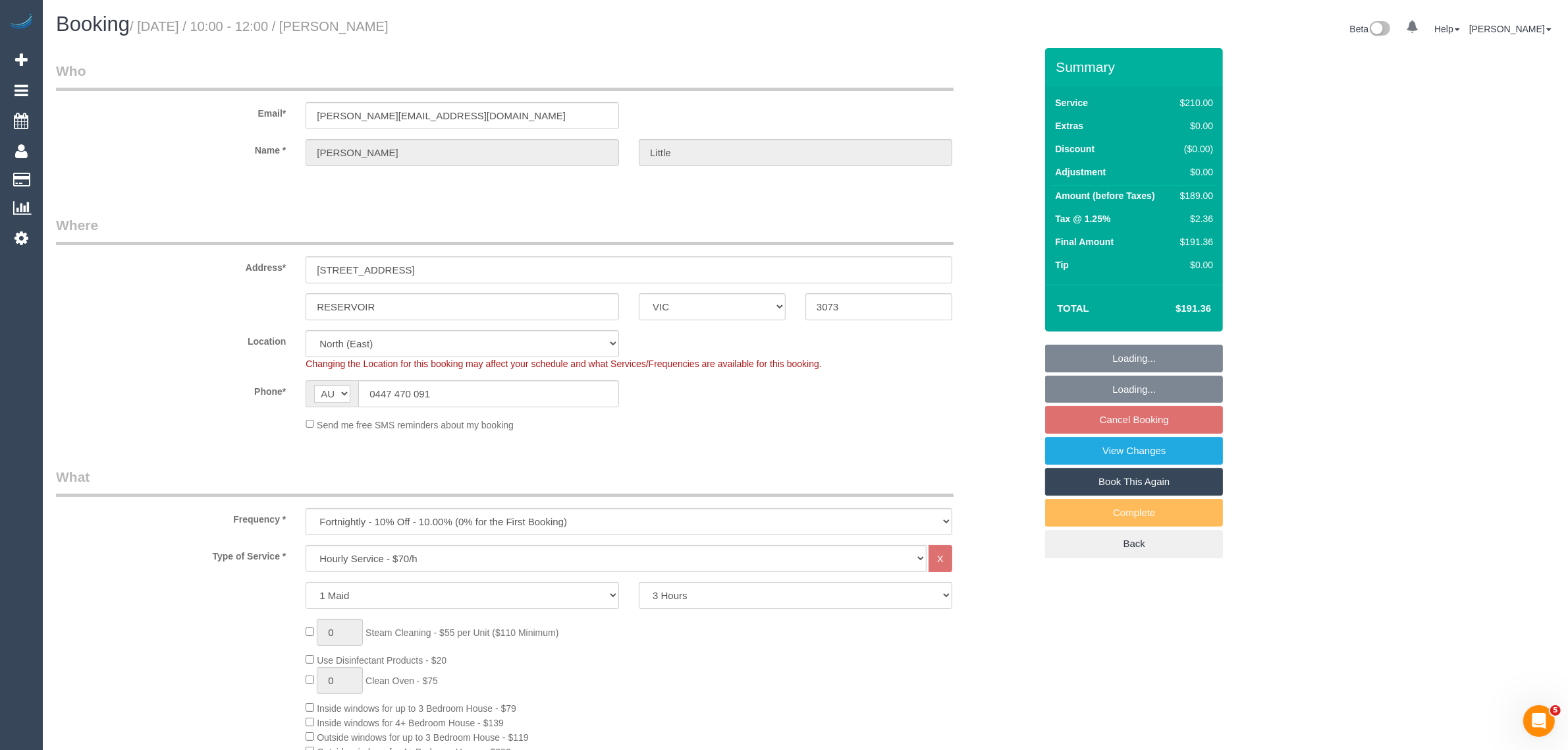
select select "object:1410"
select select "spot3"
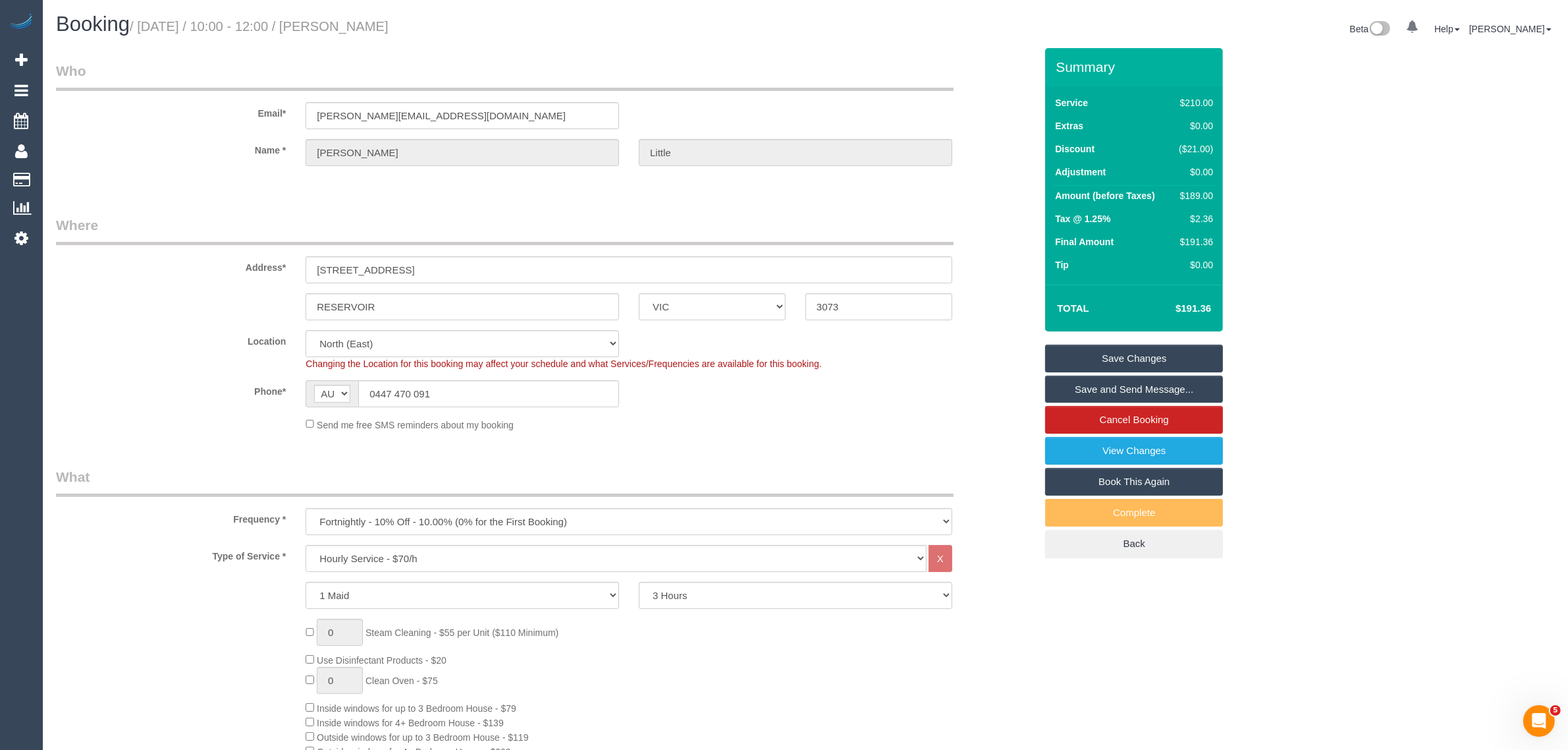
click at [1067, 486] on link "Book This Again" at bounding box center [1134, 482] width 178 height 27
select select "VIC"
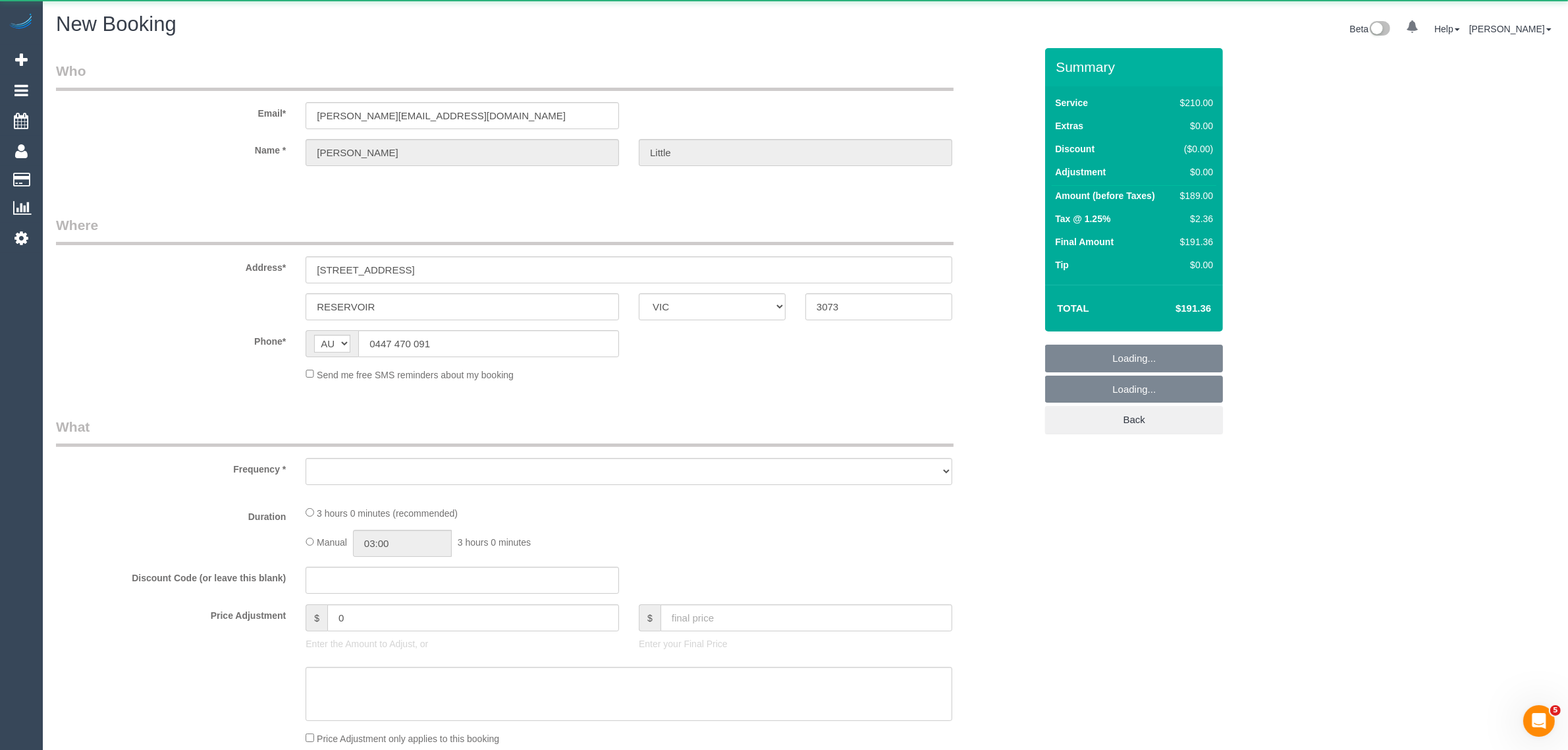
select select "string:stripe-pm_1RPLu02GScqysDRVMhku15Po"
select select "number:27"
select select "number:14"
select select "number:19"
select select "number:36"
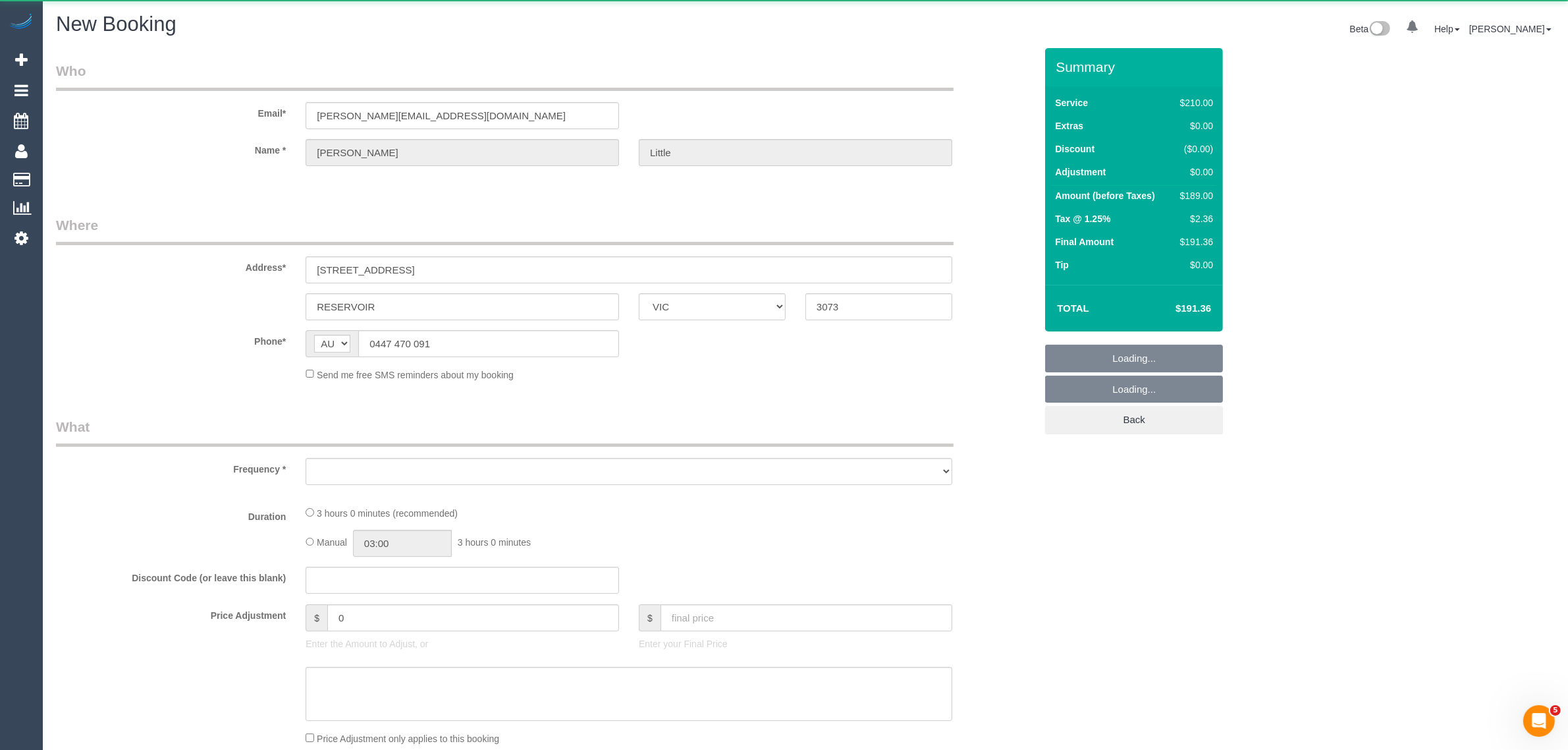
select select "number:34"
select select "number:26"
select select "object:3030"
select select "180"
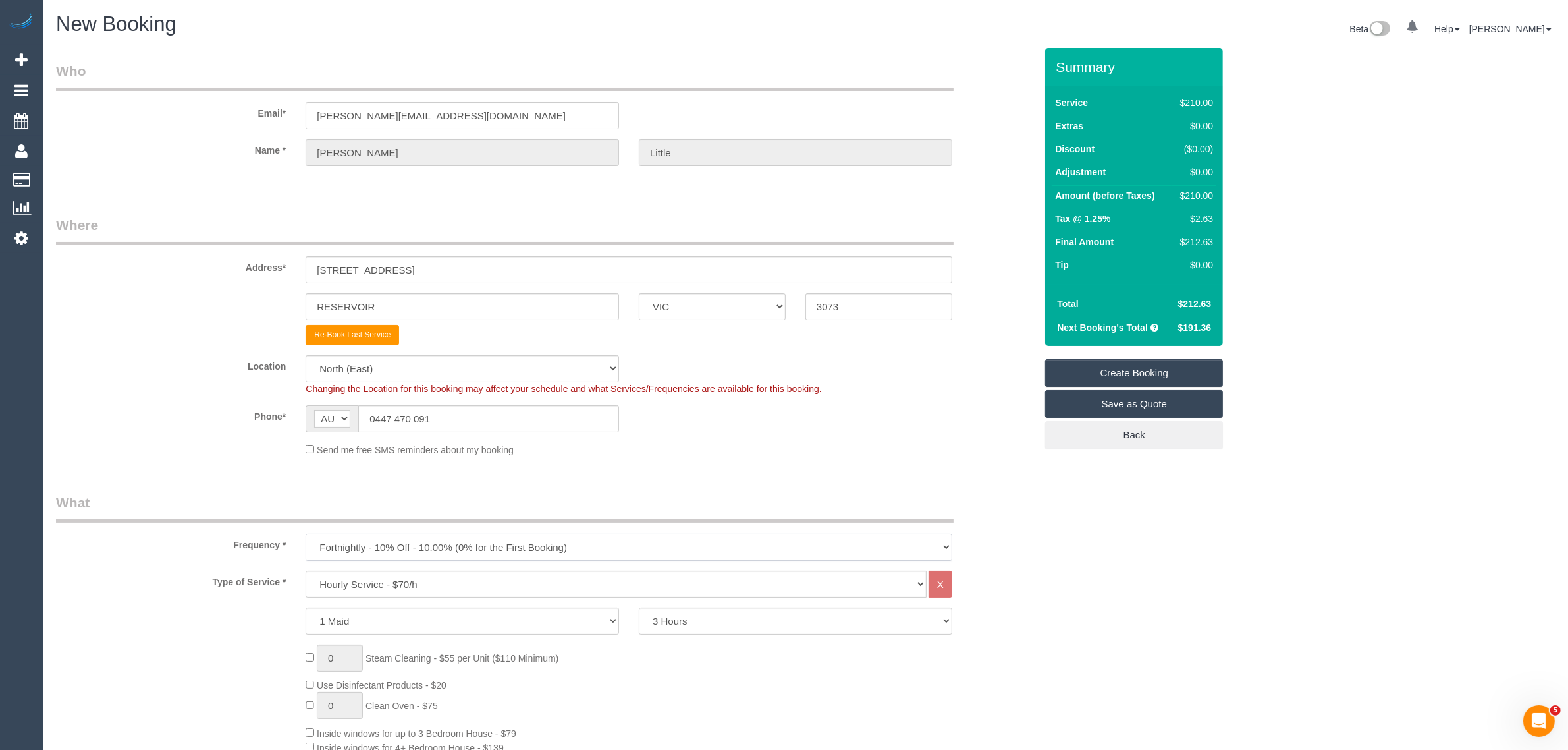
click at [565, 537] on select "One Time Cleaning Weekly - 10% Off - 10.00% (0% for the First Booking) Fortnigh…" at bounding box center [629, 547] width 646 height 27
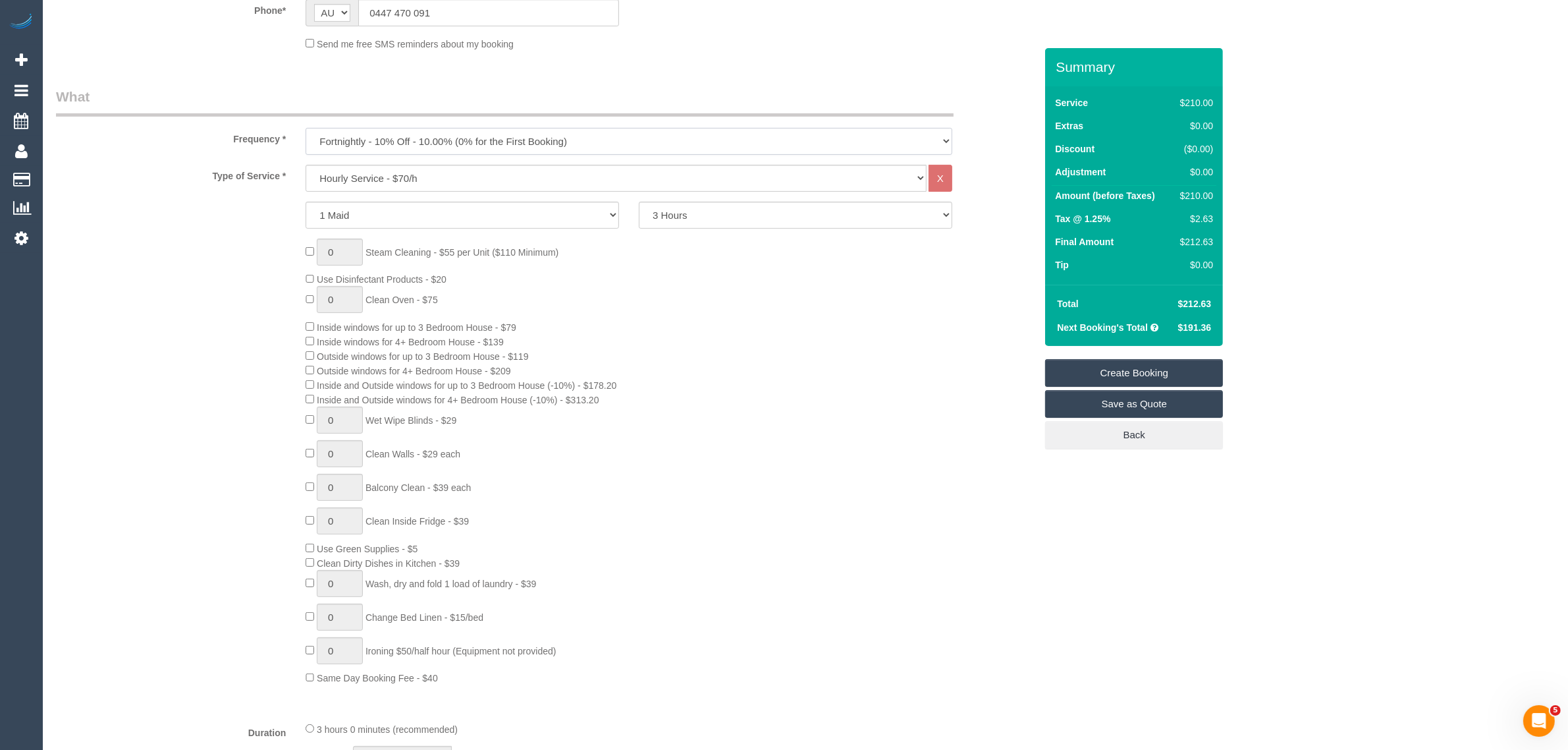
scroll to position [77, 0]
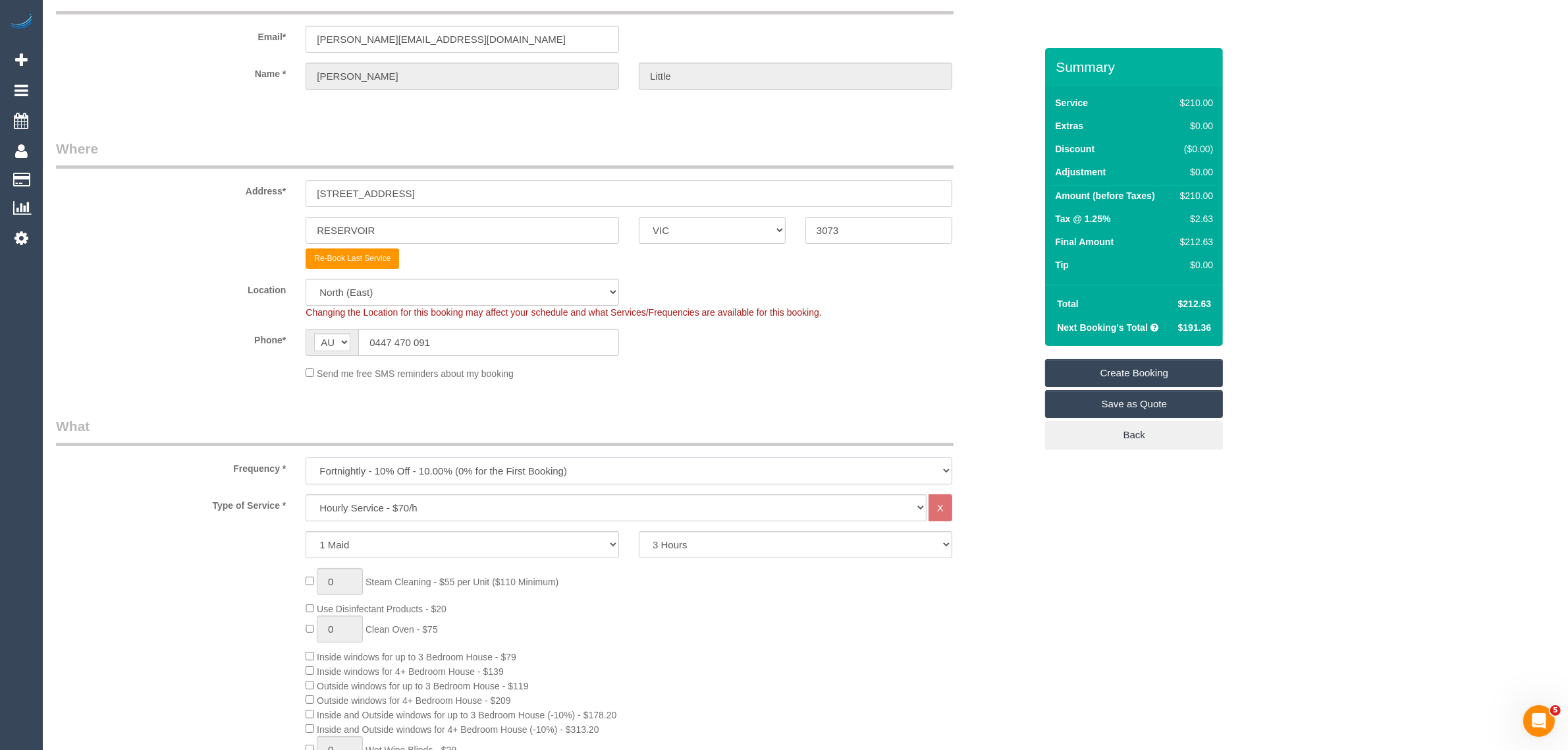
click at [524, 463] on select "One Time Cleaning Weekly - 10% Off - 10.00% (0% for the First Booking) Fortnigh…" at bounding box center [629, 470] width 646 height 27
select select "object:3041"
click at [306, 457] on select "One Time Cleaning Weekly - 10% Off - 10.00% (0% for the First Booking) Fortnigh…" at bounding box center [629, 470] width 646 height 27
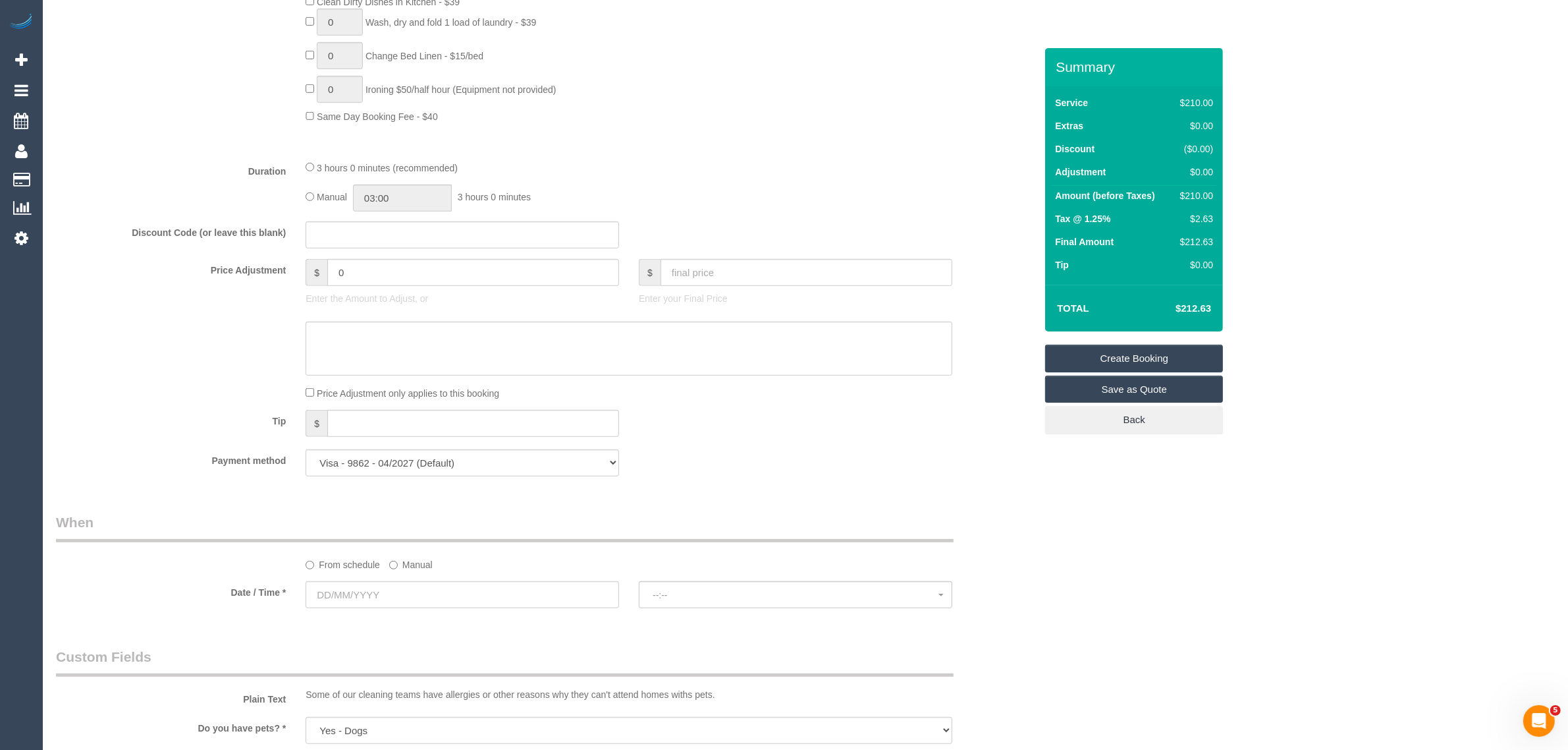
scroll to position [736, 0]
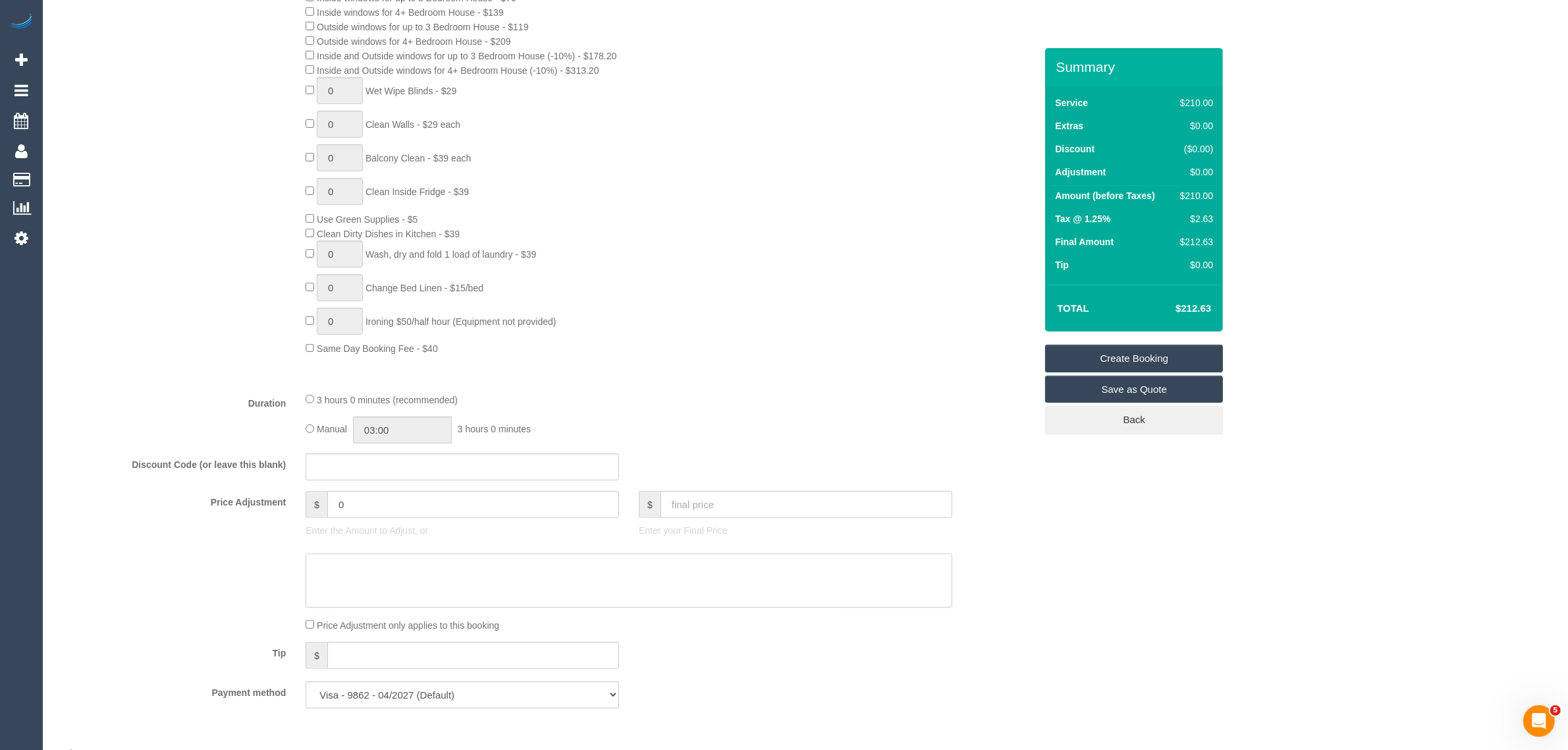
click at [346, 585] on textarea at bounding box center [629, 580] width 646 height 54
paste textarea "($21.00)"
type textarea "($21.00)"
click at [416, 502] on input "0" at bounding box center [473, 505] width 291 height 27
type input "-21"
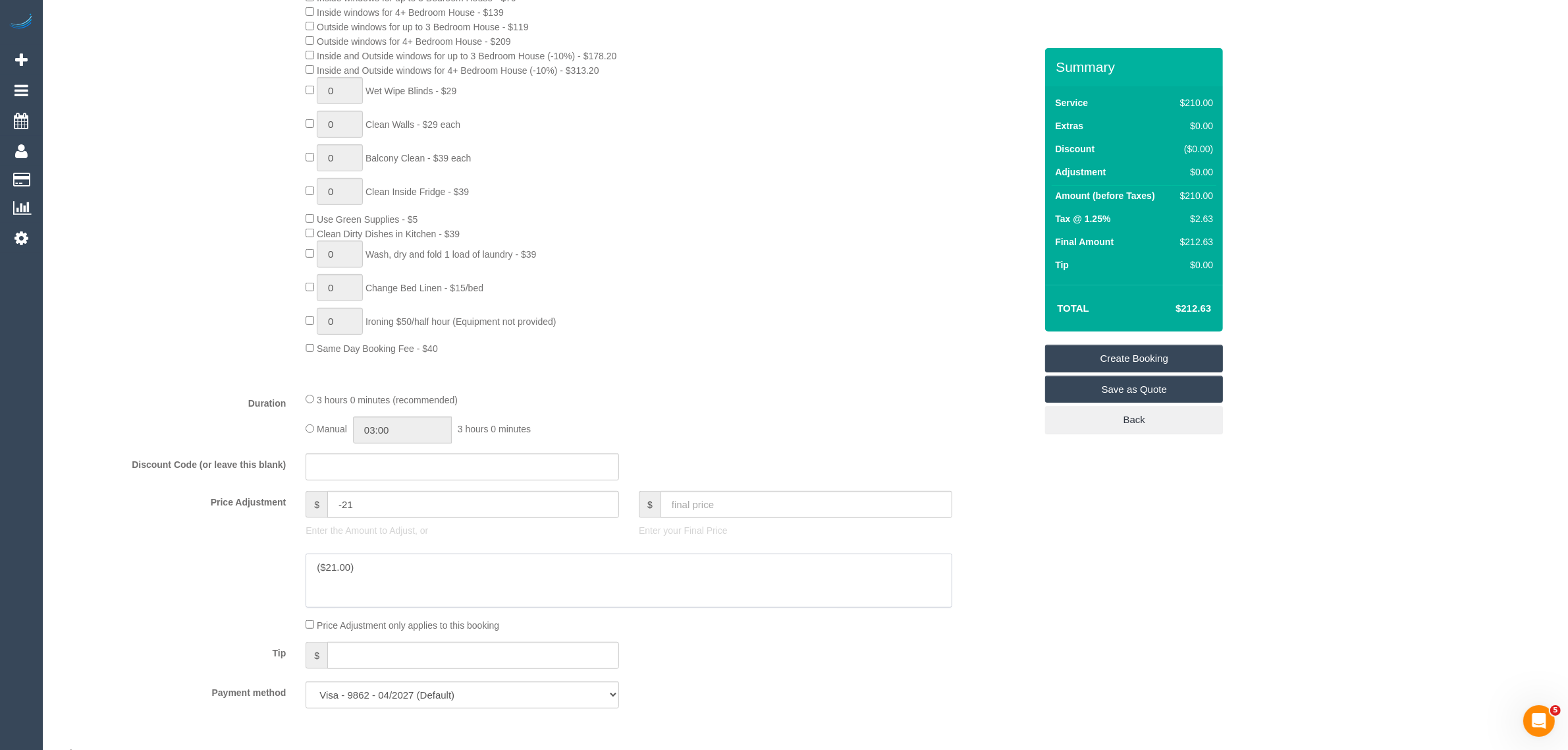
click at [388, 564] on textarea at bounding box center [629, 580] width 646 height 54
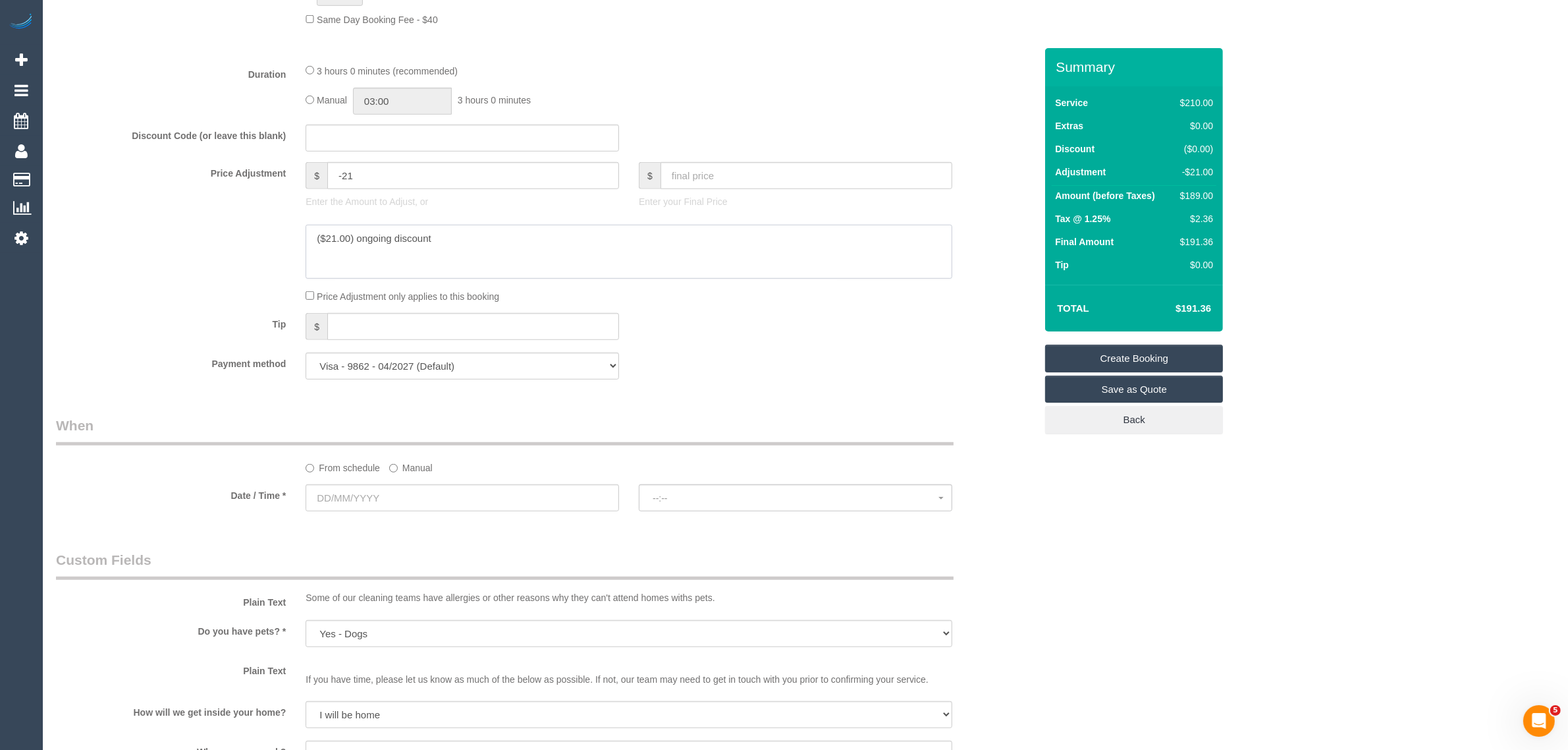
scroll to position [1064, 0]
type textarea "($21.00) ongoing discount"
click at [497, 495] on input "text" at bounding box center [462, 497] width 313 height 27
click at [353, 614] on link "13" at bounding box center [344, 611] width 25 height 18
type input "13/10/2025"
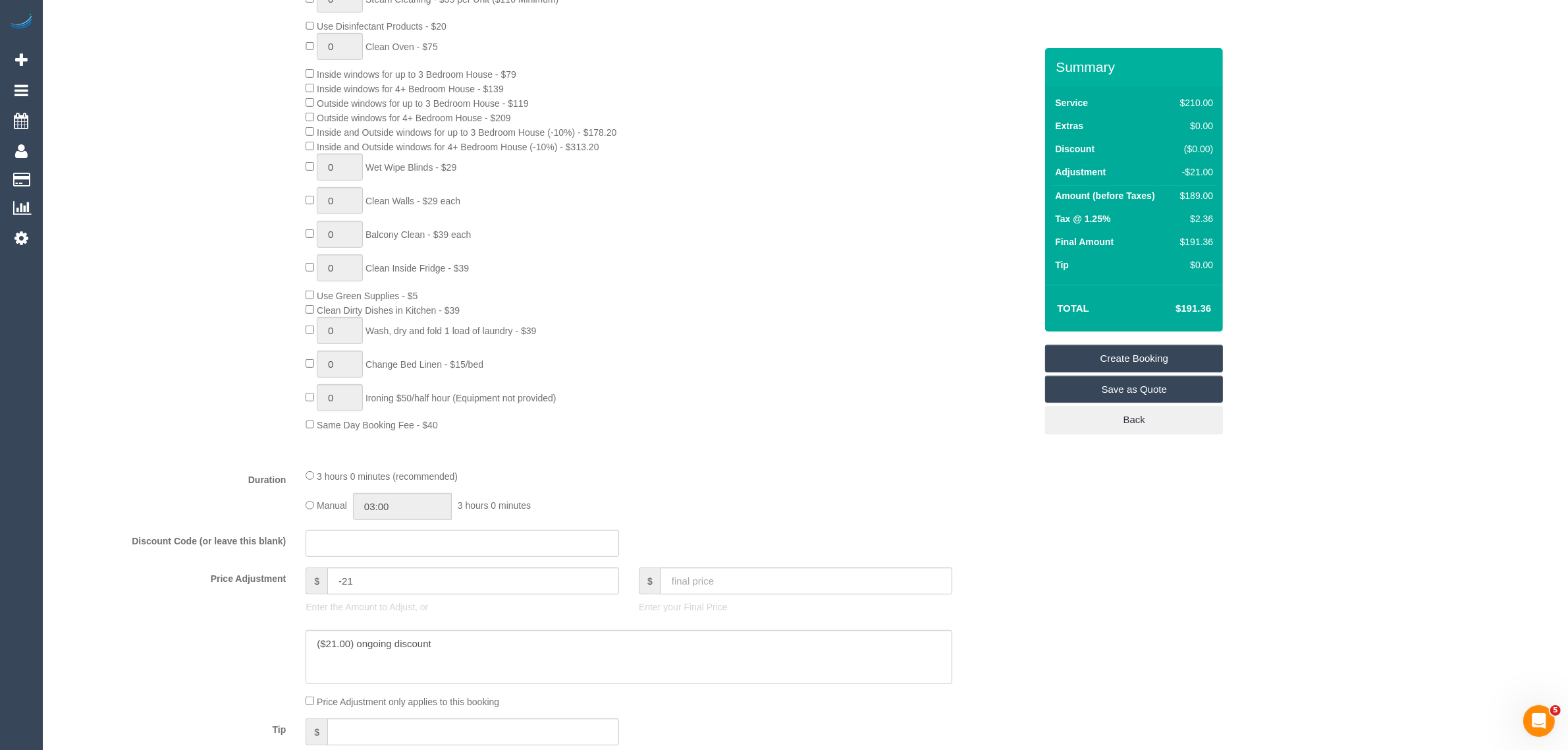
scroll to position [989, 0]
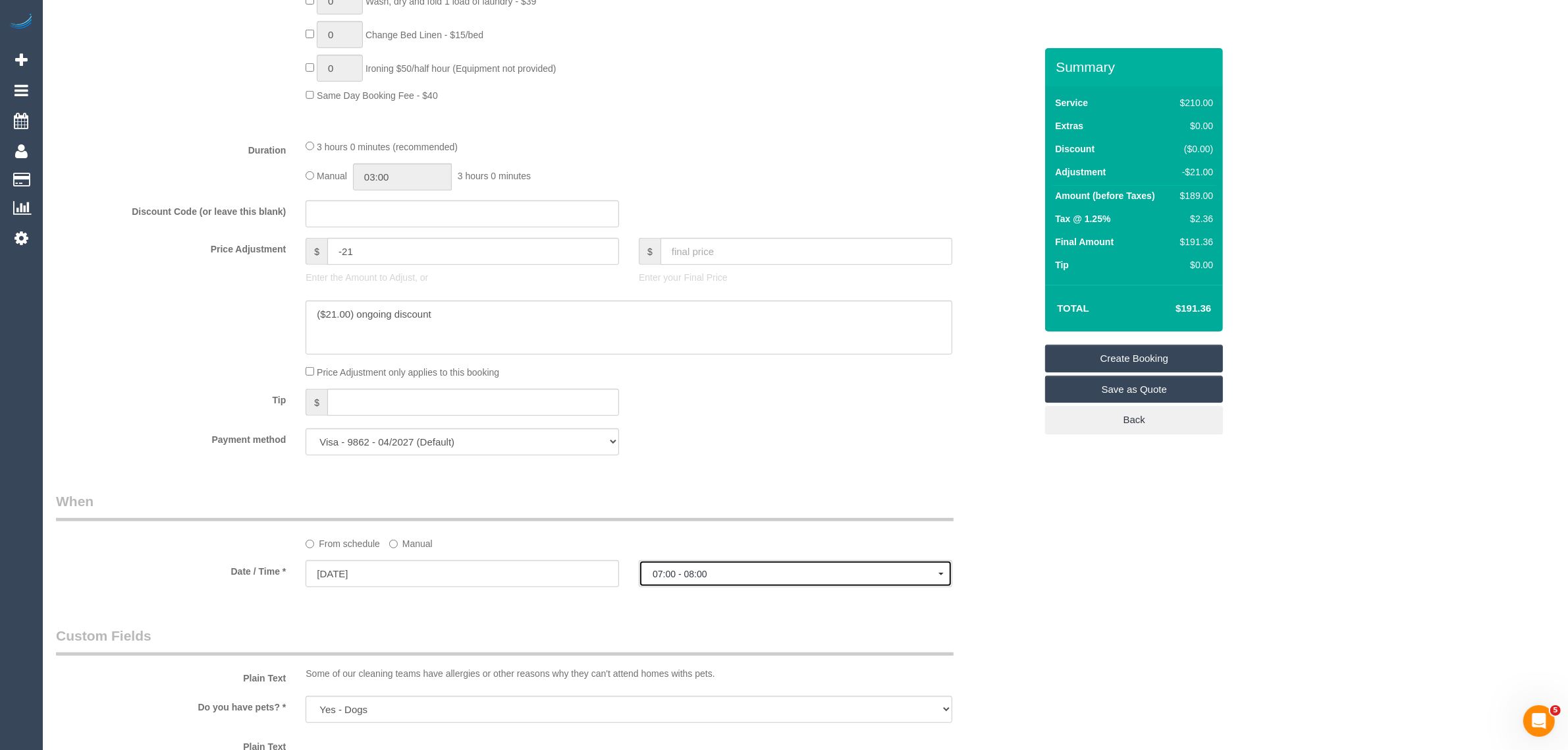
click at [724, 583] on button "07:00 - 08:00" at bounding box center [795, 574] width 313 height 27
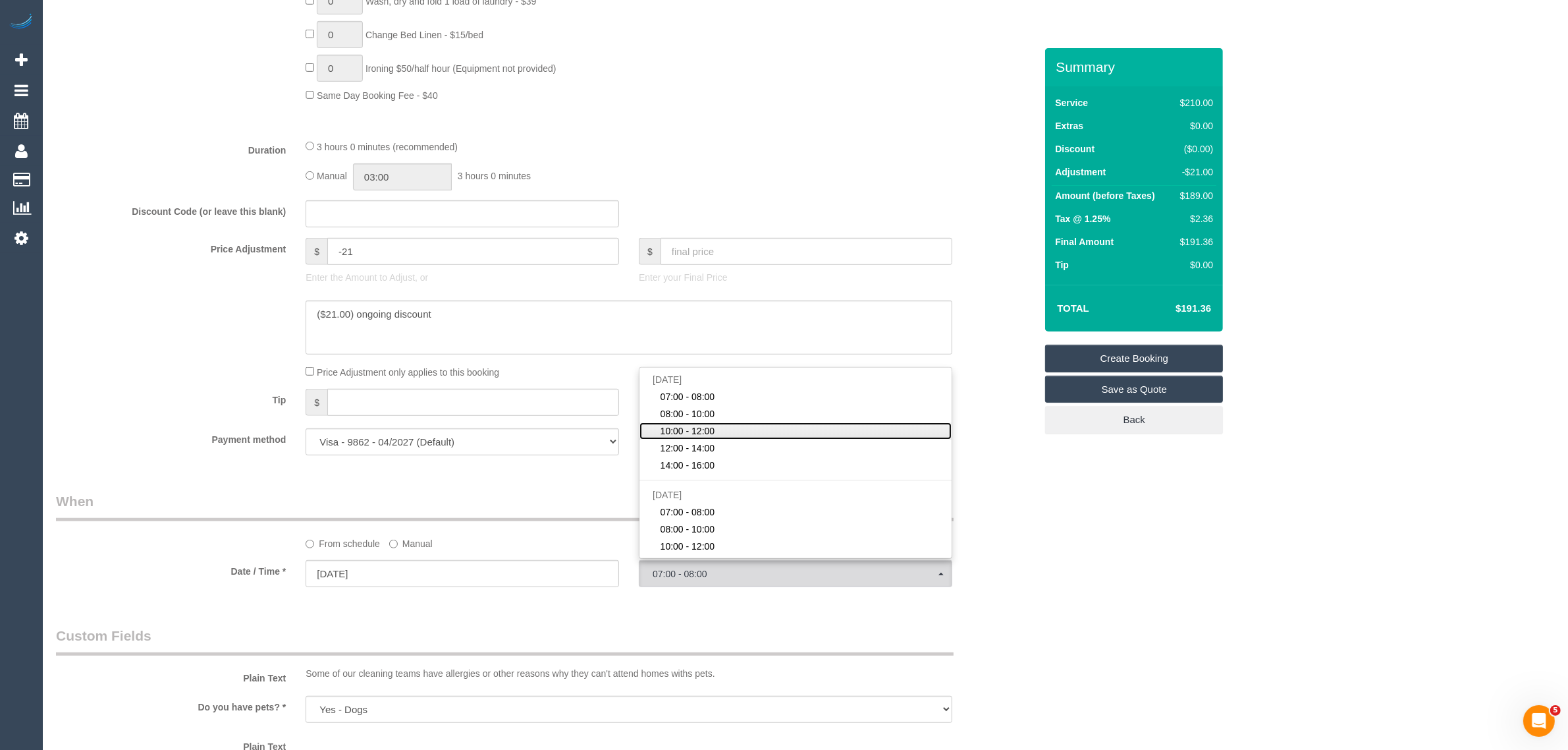
click at [766, 425] on link "10:00 - 12:00" at bounding box center [795, 430] width 312 height 17
select select "spot53"
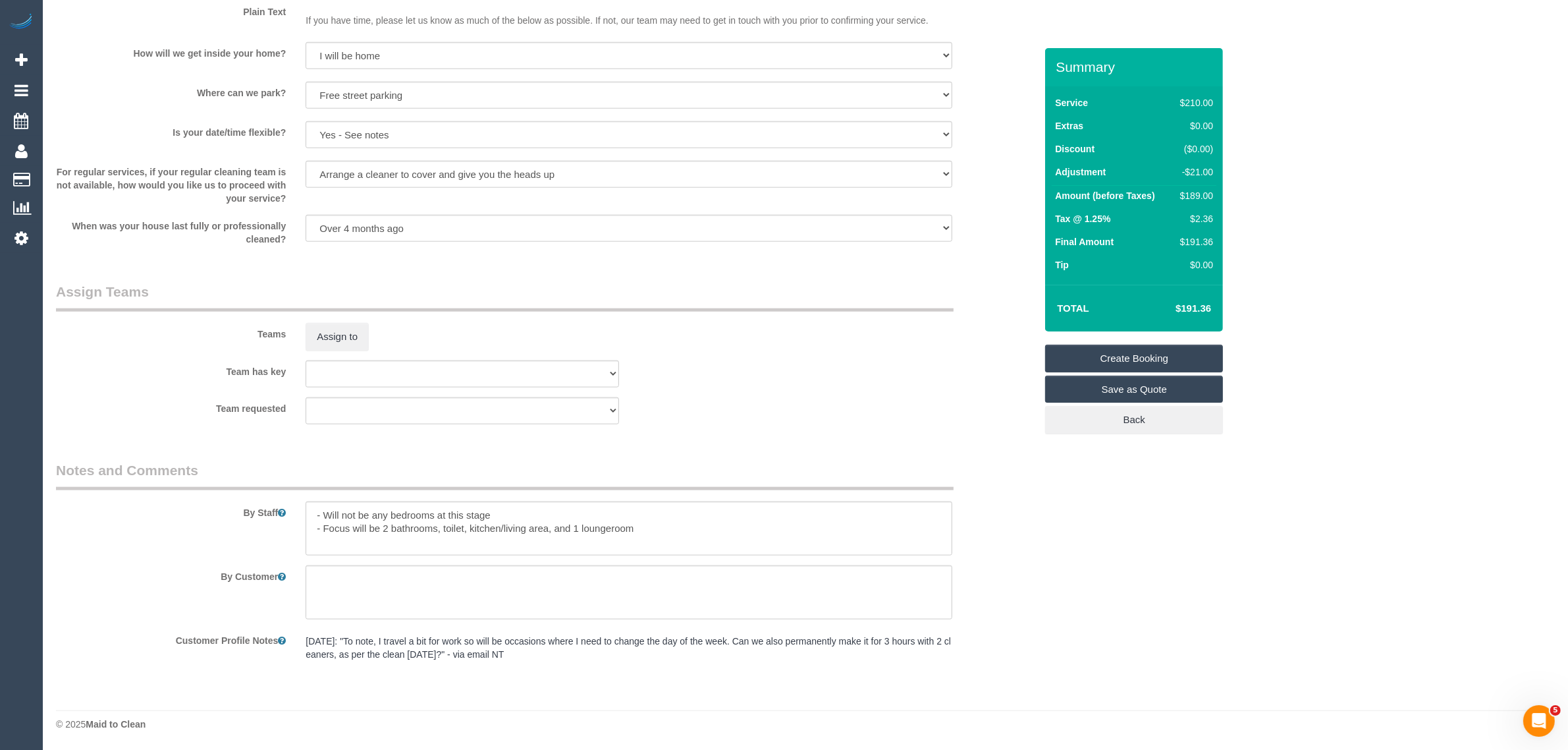
scroll to position [1723, 0]
click at [1139, 355] on link "Create Booking" at bounding box center [1134, 358] width 178 height 27
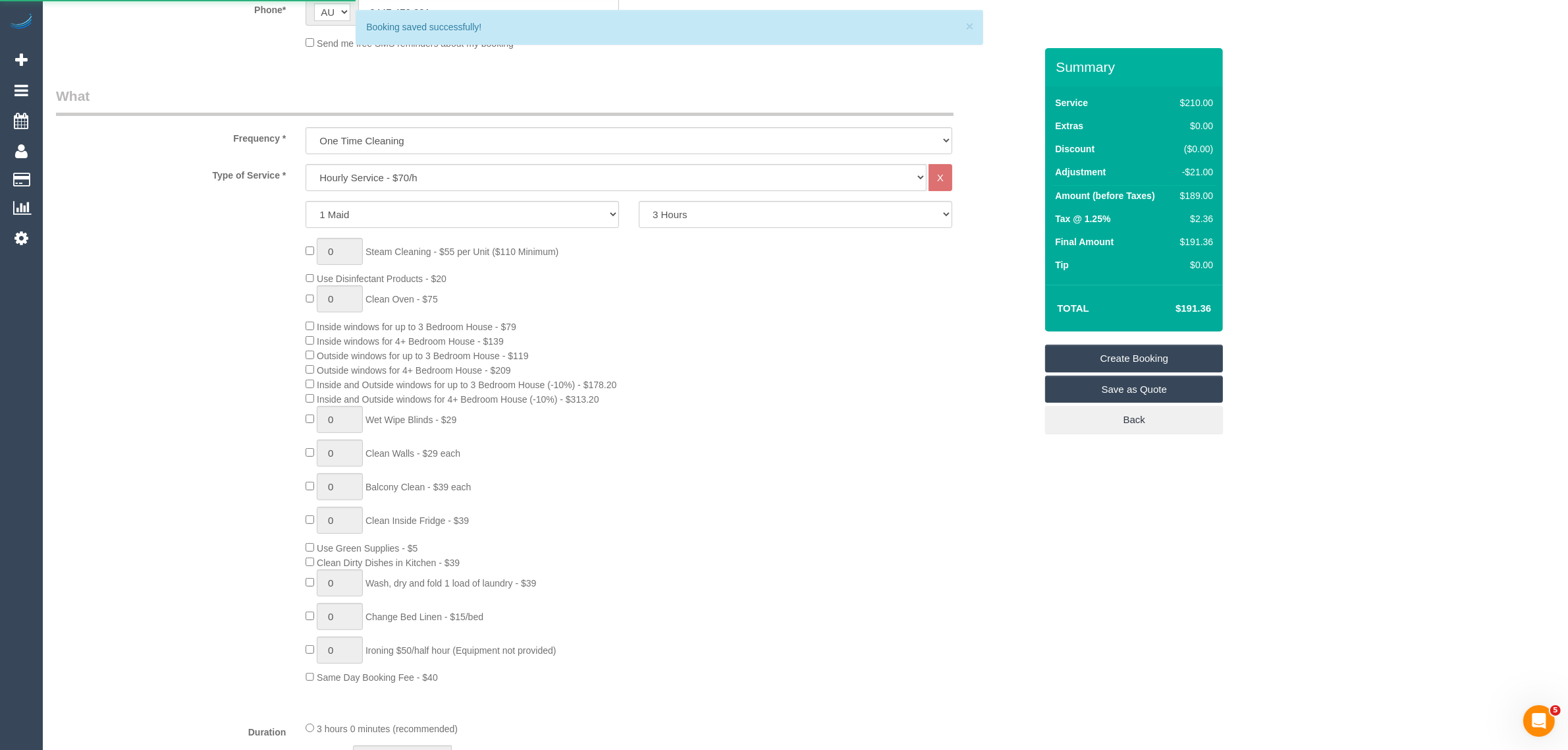
scroll to position [406, 0]
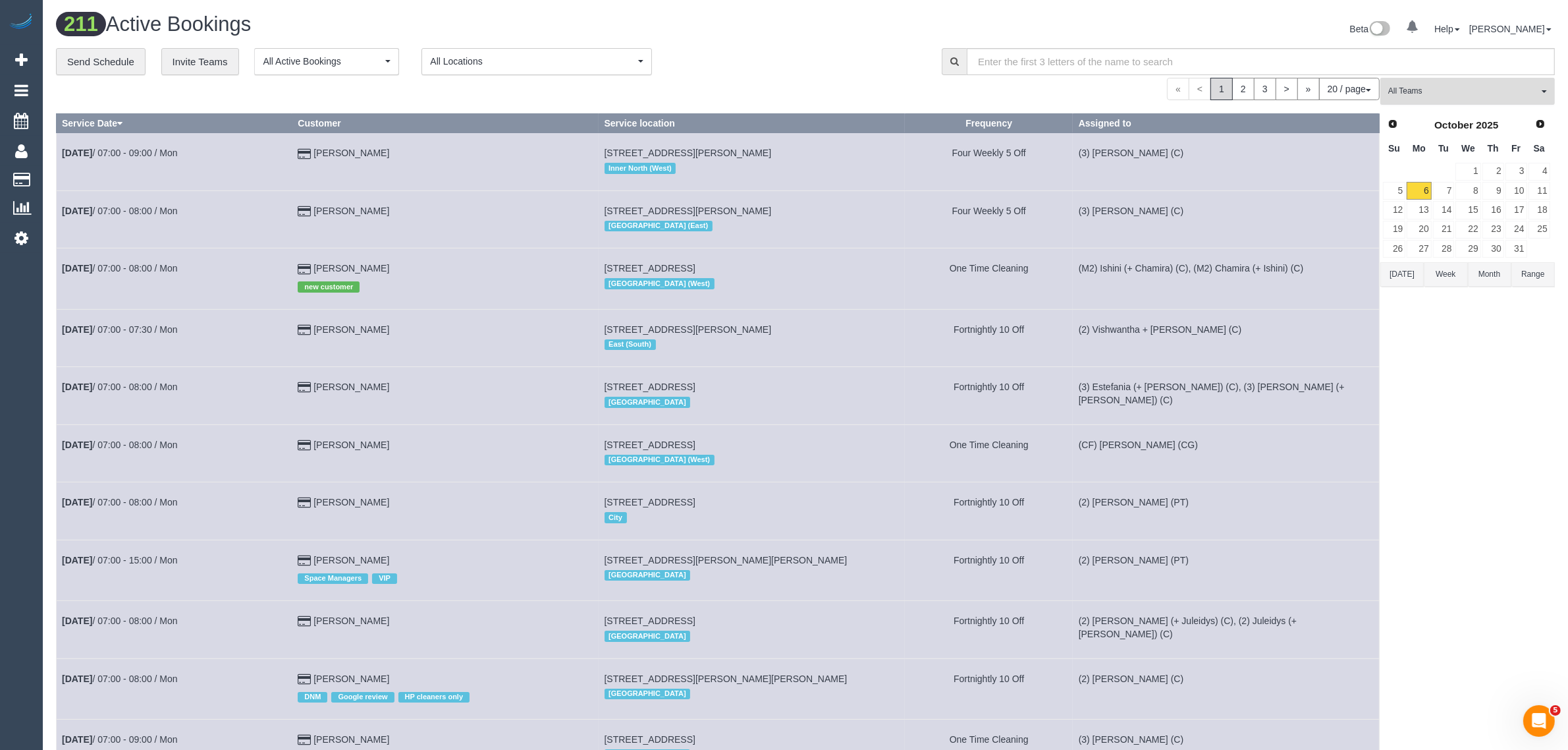
click at [1416, 80] on button "All Teams" at bounding box center [1467, 91] width 175 height 27
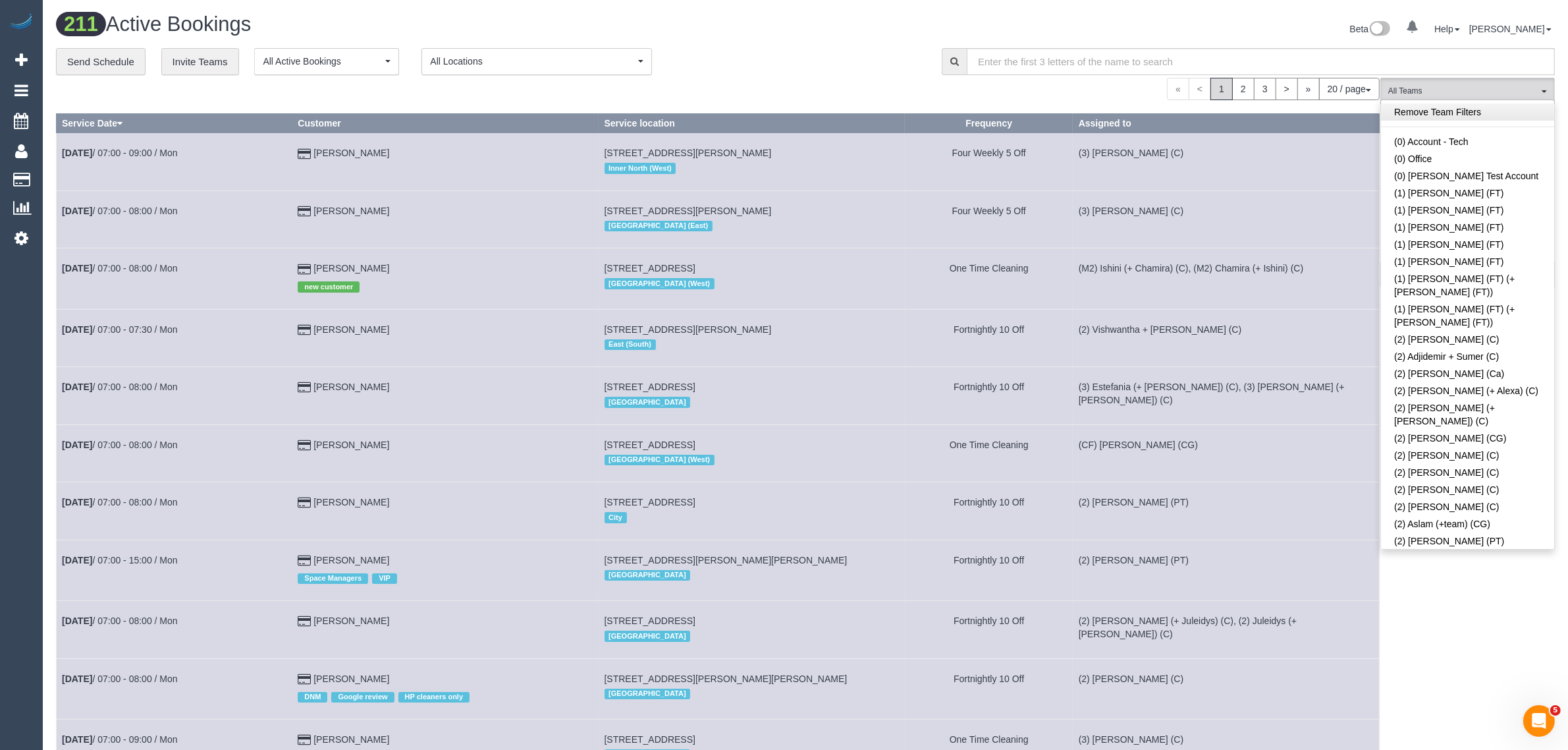
click at [1462, 111] on link "Remove Team Filters" at bounding box center [1467, 112] width 173 height 17
click at [857, 60] on div "**********" at bounding box center [489, 61] width 866 height 27
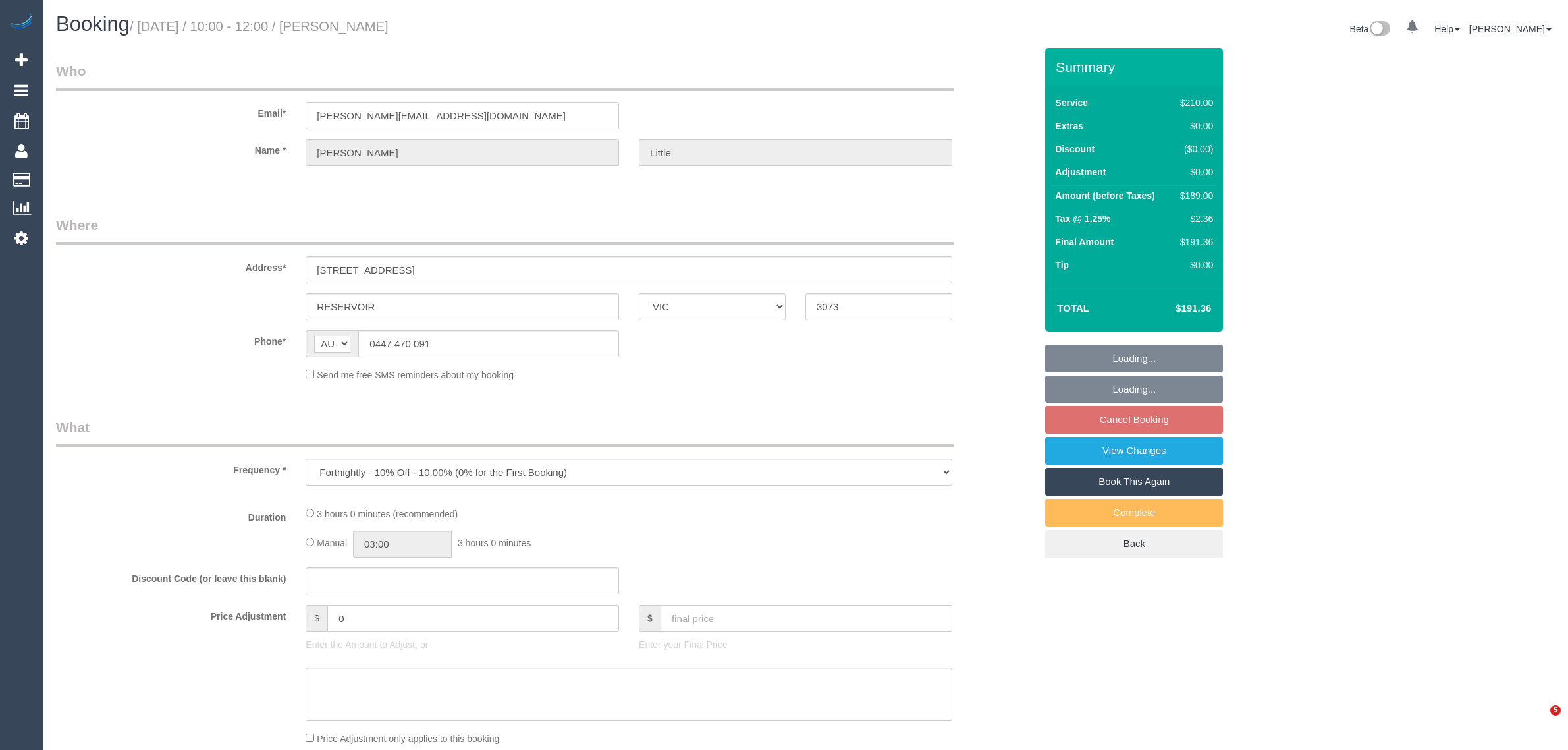
select select "VIC"
select select "string:stripe-pm_1RPLu02GScqysDRVMhku15Po"
select select "number:27"
select select "number:14"
select select "number:19"
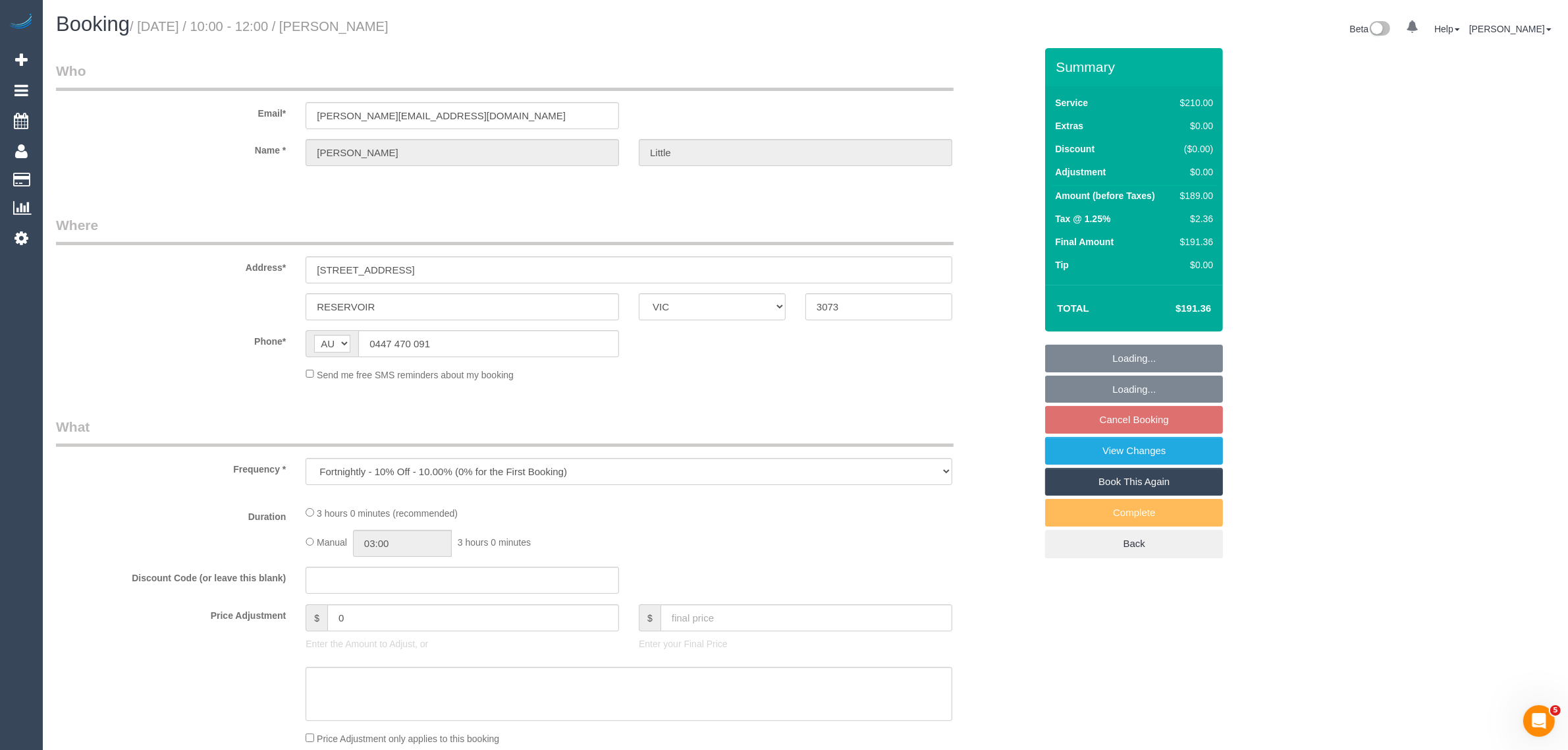
select select "number:36"
select select "number:34"
select select "number:26"
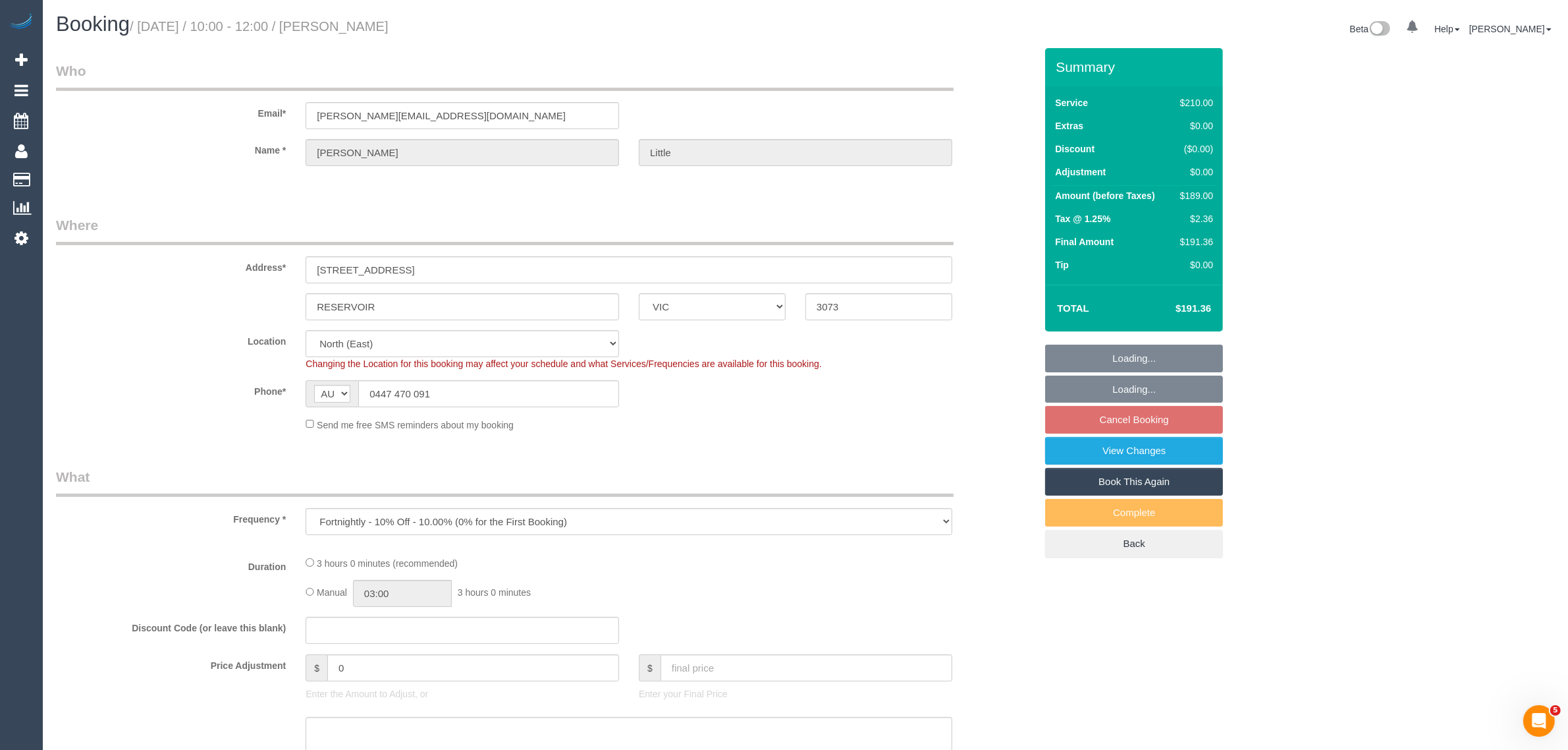
select select "object:681"
select select "180"
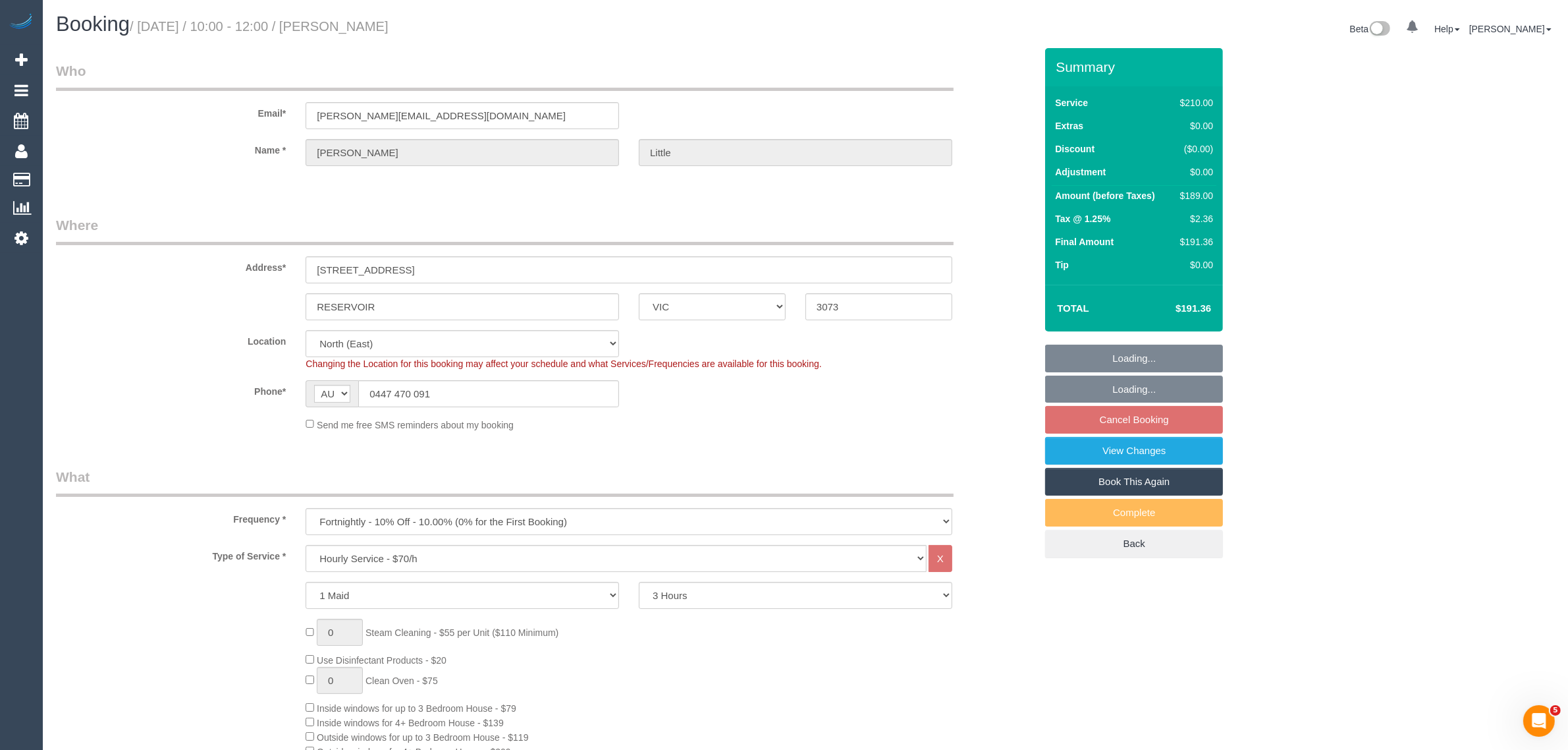
select select "spot3"
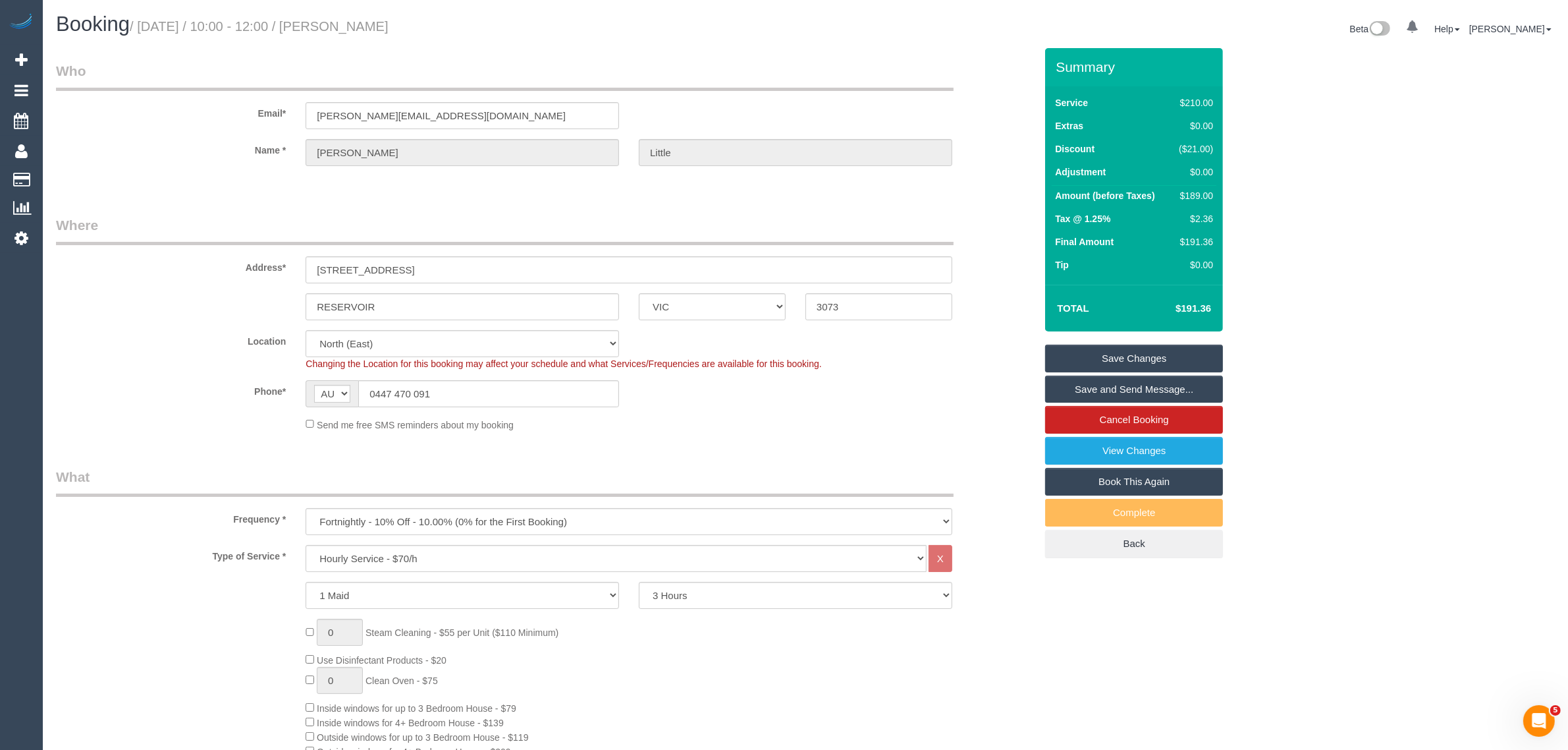
drag, startPoint x: 1179, startPoint y: 147, endPoint x: 1214, endPoint y: 148, distance: 35.0
click at [1214, 148] on td "($21.00)" at bounding box center [1193, 150] width 46 height 23
copy div "($21.00)"
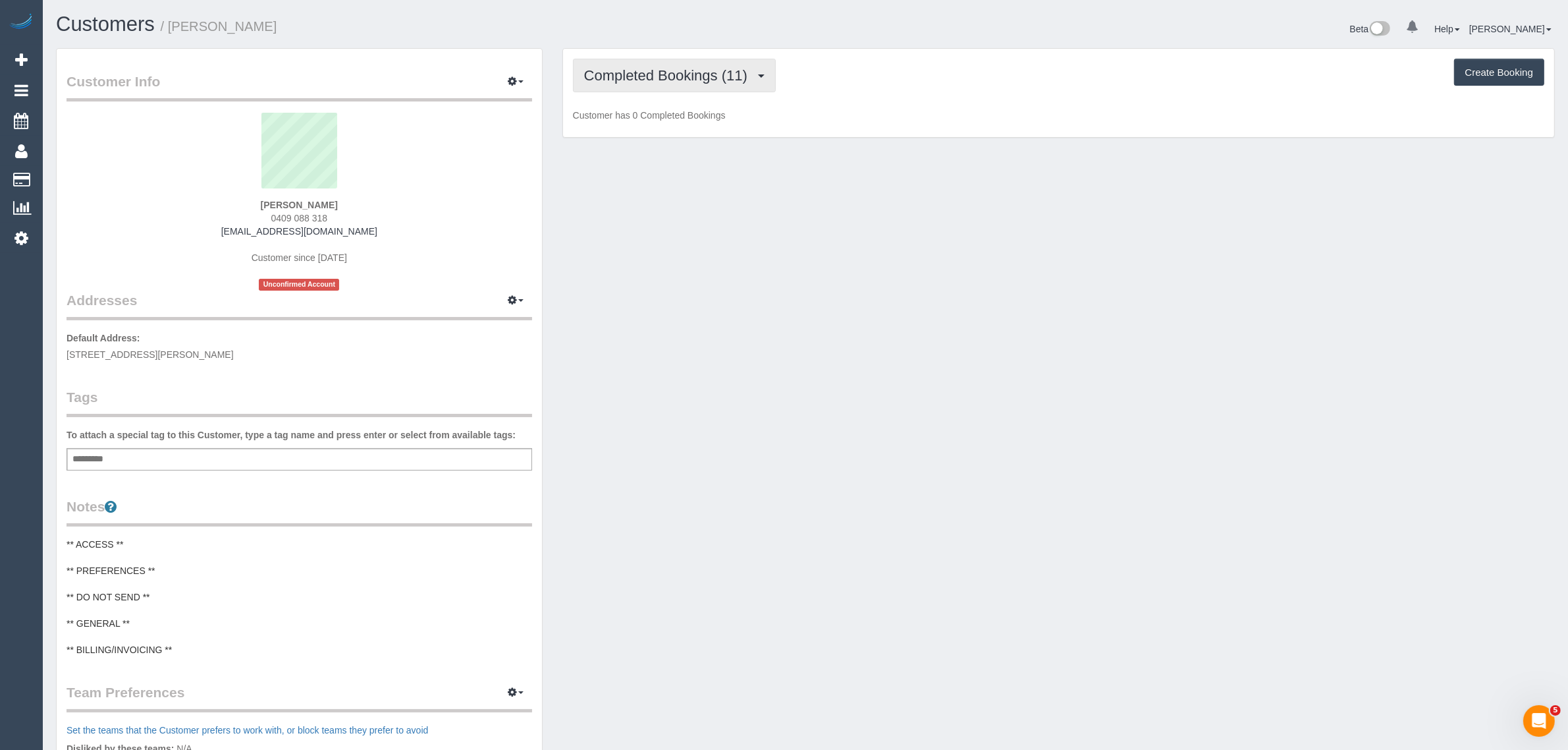
click at [675, 73] on span "Completed Bookings (11)" at bounding box center [669, 75] width 169 height 16
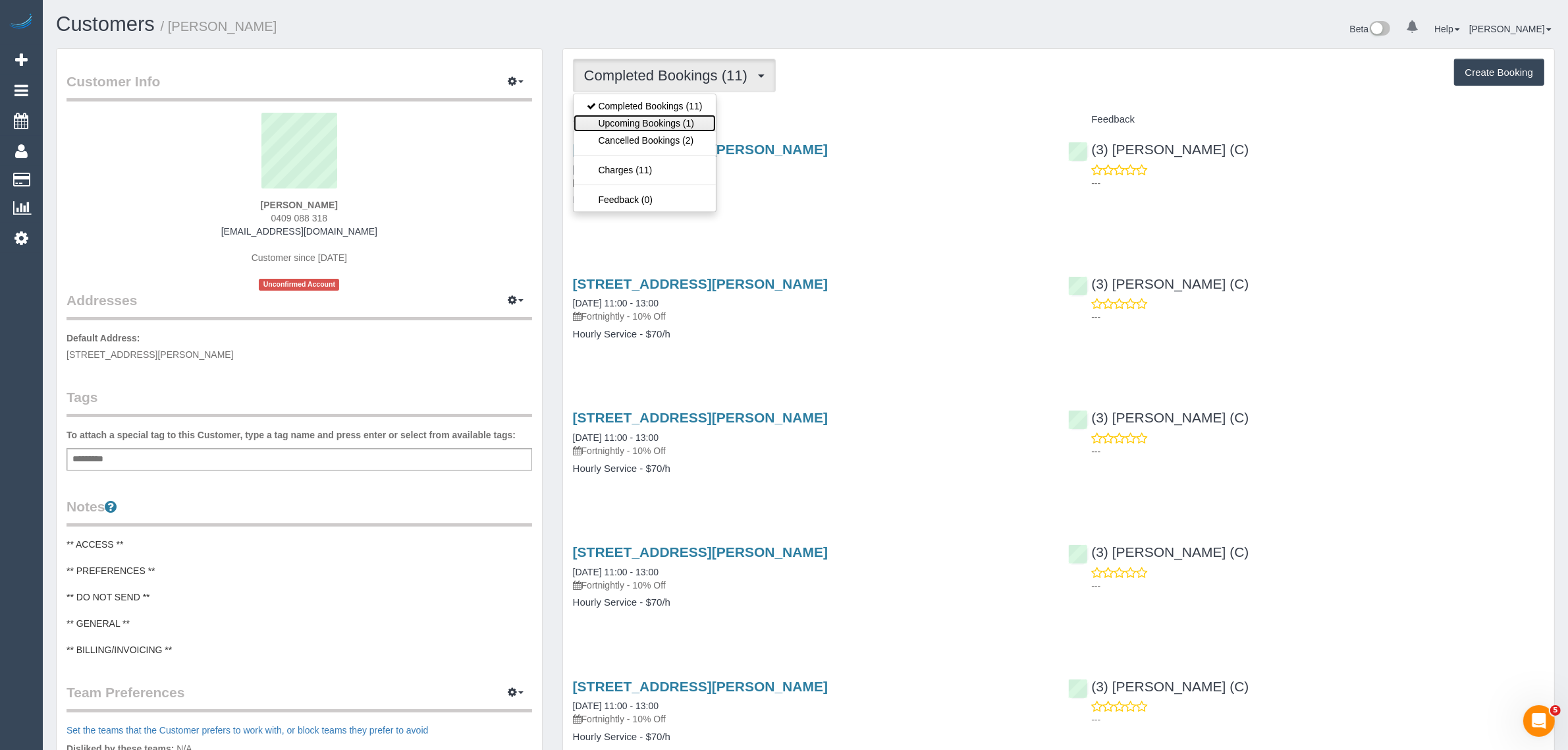
click at [640, 119] on link "Upcoming Bookings (1)" at bounding box center [644, 124] width 142 height 17
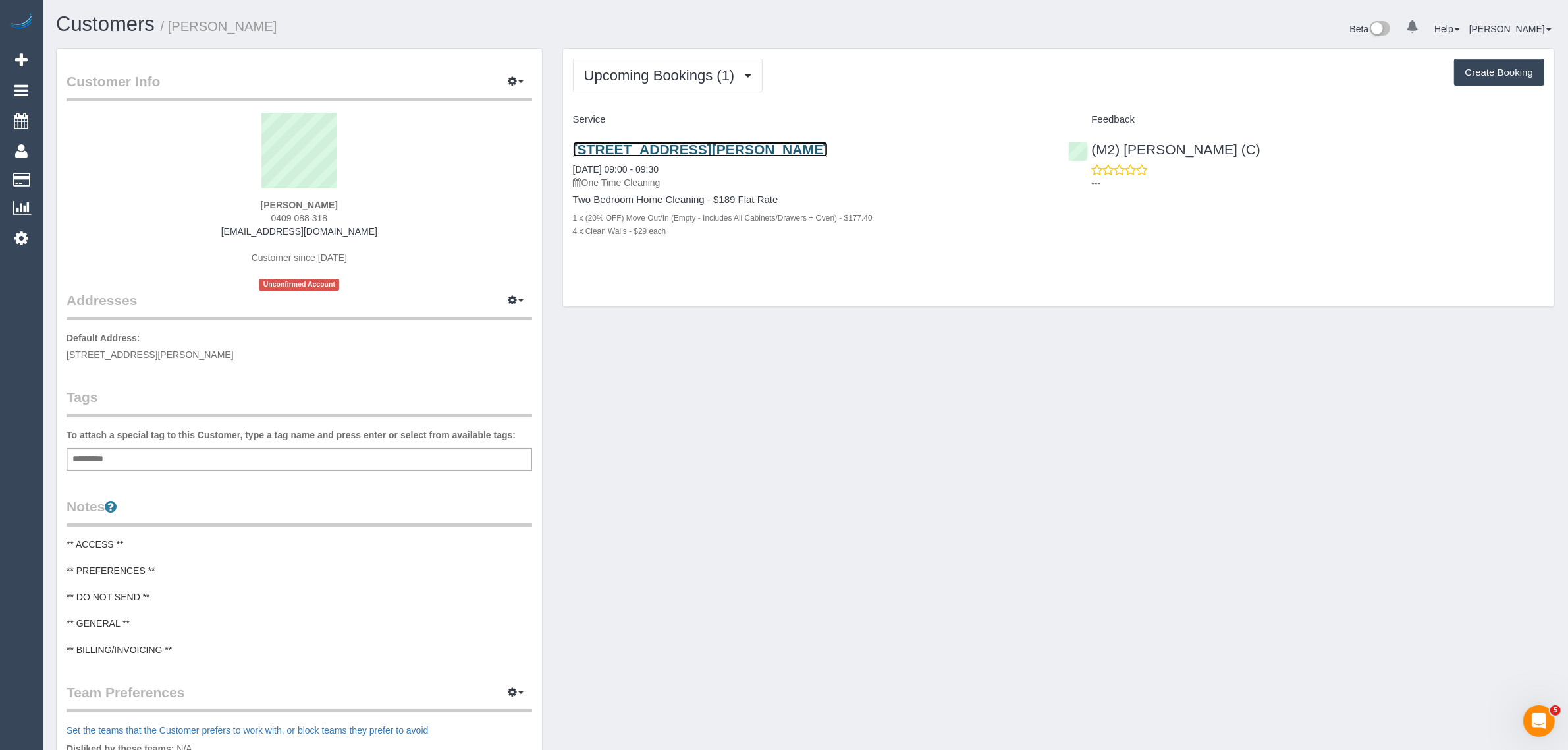
click at [670, 145] on link "147 Kerr Street, Fitzroy Vic 3065, Fitzroy, VIC 3065" at bounding box center [700, 149] width 255 height 15
click at [1004, 343] on div "Customer Info Edit Contact Info Send Message Email Preferences Special Sales Ta…" at bounding box center [805, 542] width 1519 height 989
drag, startPoint x: 1269, startPoint y: 147, endPoint x: 1088, endPoint y: 149, distance: 181.0
click at [1088, 149] on div "(M2) Darshan Gevariya (C) ---" at bounding box center [1306, 163] width 496 height 65
drag, startPoint x: 708, startPoint y: 178, endPoint x: 640, endPoint y: 167, distance: 68.9
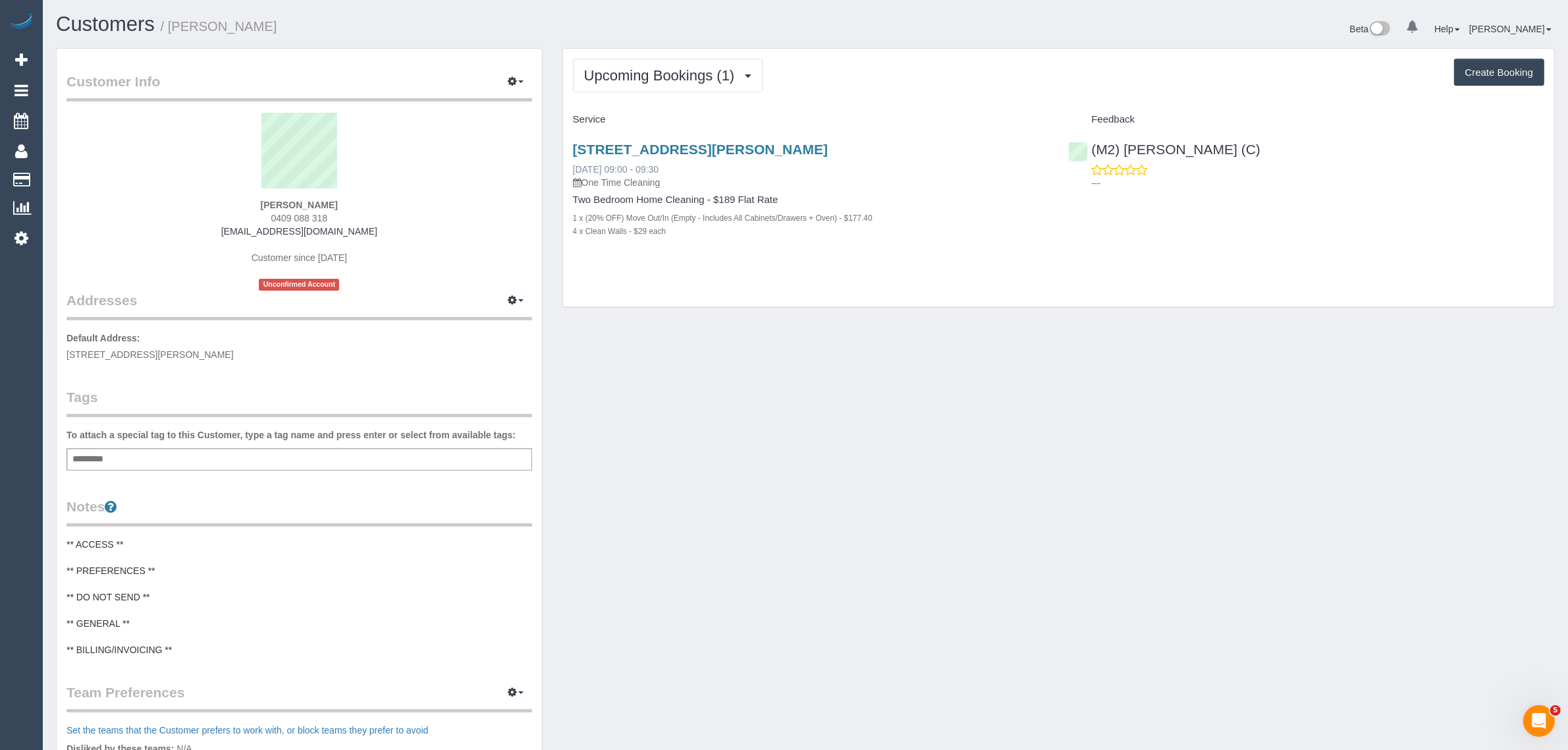
click at [624, 164] on div "147 Kerr Street, Fitzroy Vic 3065, Fitzroy, VIC 3065 06/10/2025 09:00 - 09:30 O…" at bounding box center [811, 165] width 476 height 48
click at [784, 239] on div "147 Kerr Street, Fitzroy Vic 3065, Fitzroy, VIC 3065 06/10/2025 09:00 - 09:30 O…" at bounding box center [811, 197] width 496 height 133
drag, startPoint x: 695, startPoint y: 160, endPoint x: 574, endPoint y: 164, distance: 121.1
click at [574, 164] on div "147 Kerr Street, Fitzroy Vic 3065, Fitzroy, VIC 3065 06/10/2025 09:00 - 09:30 O…" at bounding box center [811, 165] width 476 height 48
copy link "06/10/2025 09:00 - 09:30"
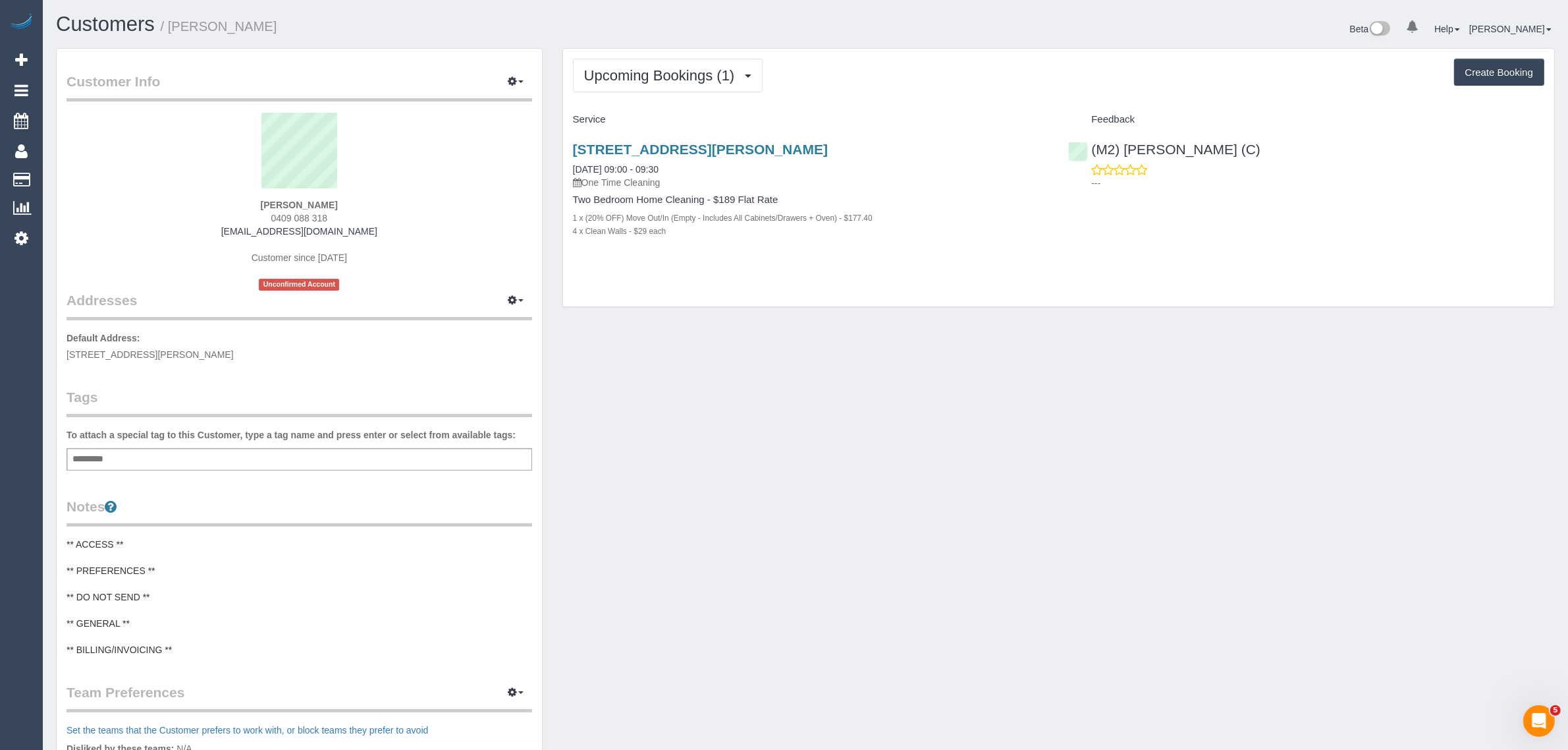
click at [1011, 237] on div "147 Kerr Street, Fitzroy Vic 3065, Fitzroy, VIC 3065 06/10/2025 09:00 - 09:30 O…" at bounding box center [811, 197] width 496 height 133
click at [1086, 156] on div "(M2) Darshan Gevariya (C) ---" at bounding box center [1306, 163] width 496 height 65
copy link "(M2) Darshan Gevariya (C)"
click at [713, 448] on div "Customer Info Edit Contact Info Send Message Email Preferences Special Sales Ta…" at bounding box center [805, 542] width 1519 height 989
click at [161, 356] on span "25 Turnbull Grove, Northcote, VIC 3074" at bounding box center [150, 355] width 167 height 10
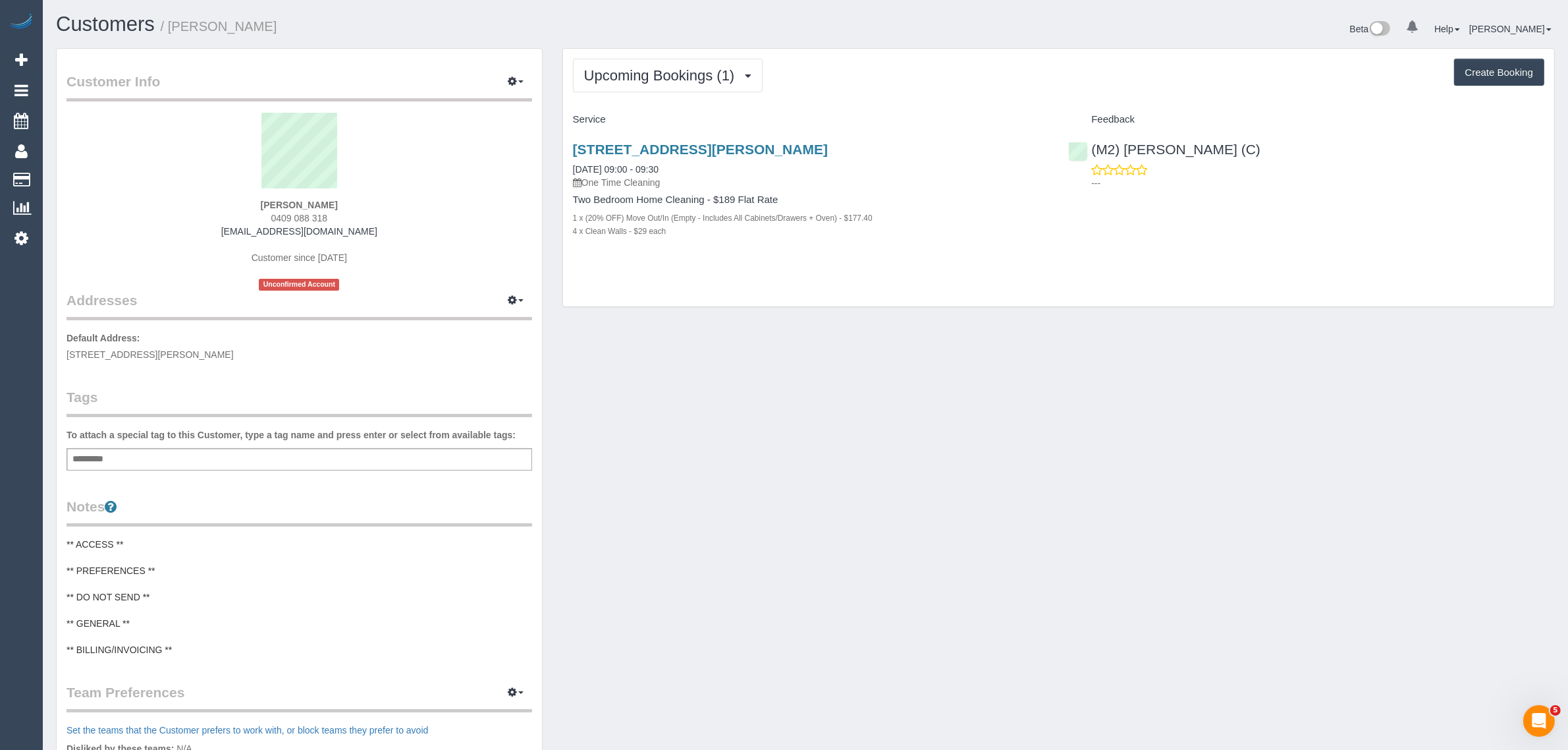
click at [161, 356] on span "25 Turnbull Grove, Northcote, VIC 3074" at bounding box center [150, 355] width 167 height 10
copy span "t"
click at [169, 353] on span "25 Turnbull Grove, Northcote, VIC 3074" at bounding box center [150, 355] width 167 height 10
copy span "Northcote"
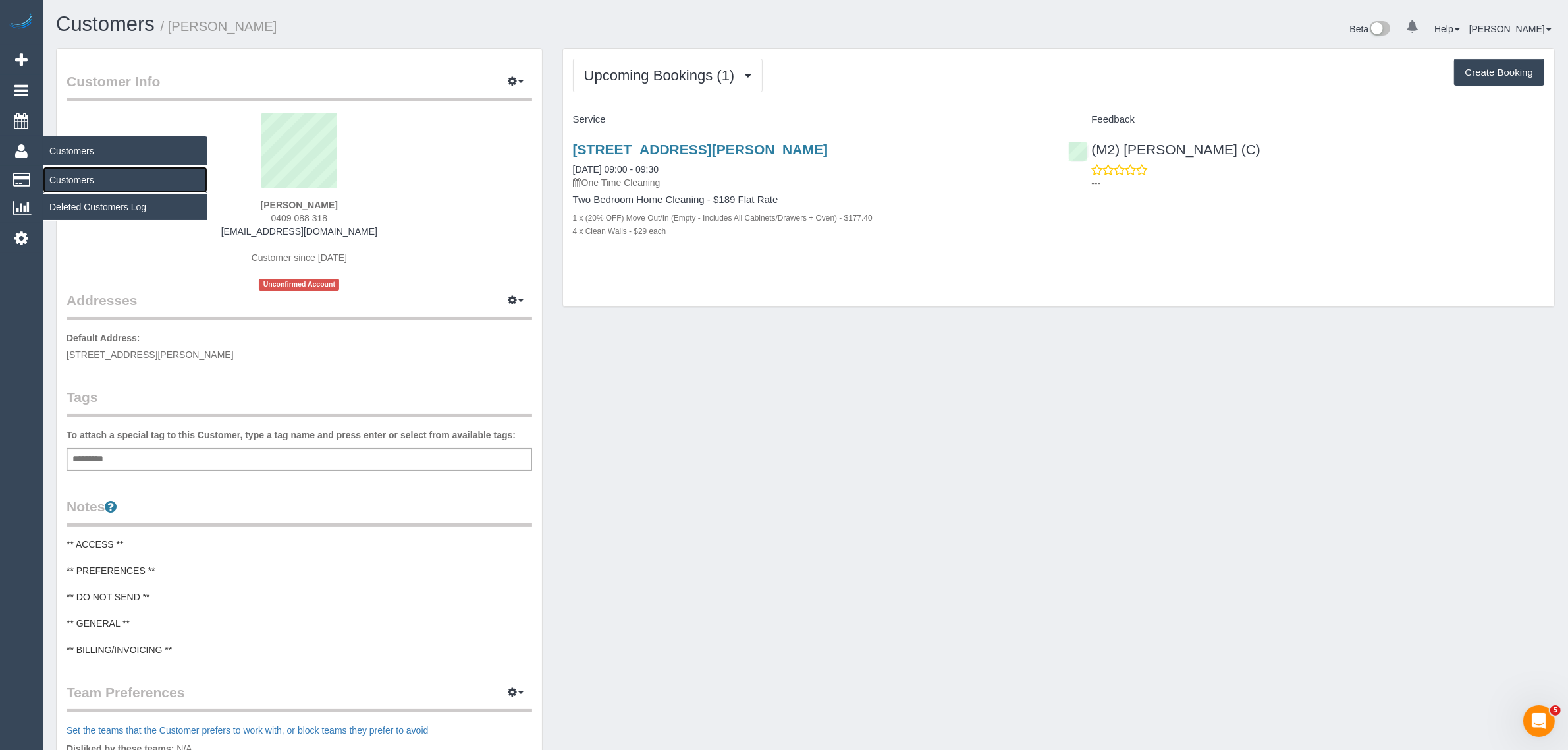
click at [70, 175] on link "Customers" at bounding box center [124, 180] width 164 height 26
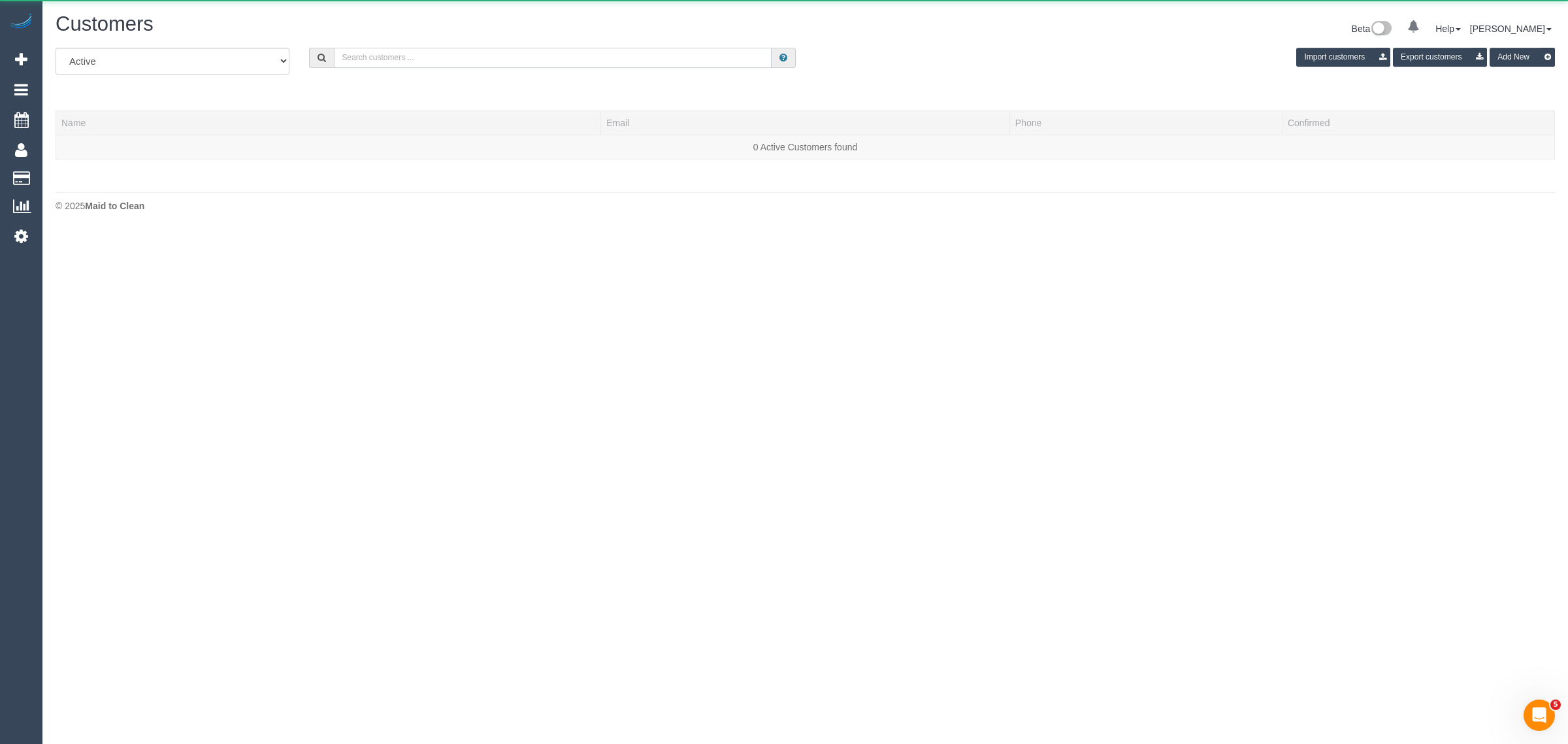
click at [456, 47] on input "text" at bounding box center [553, 57] width 438 height 20
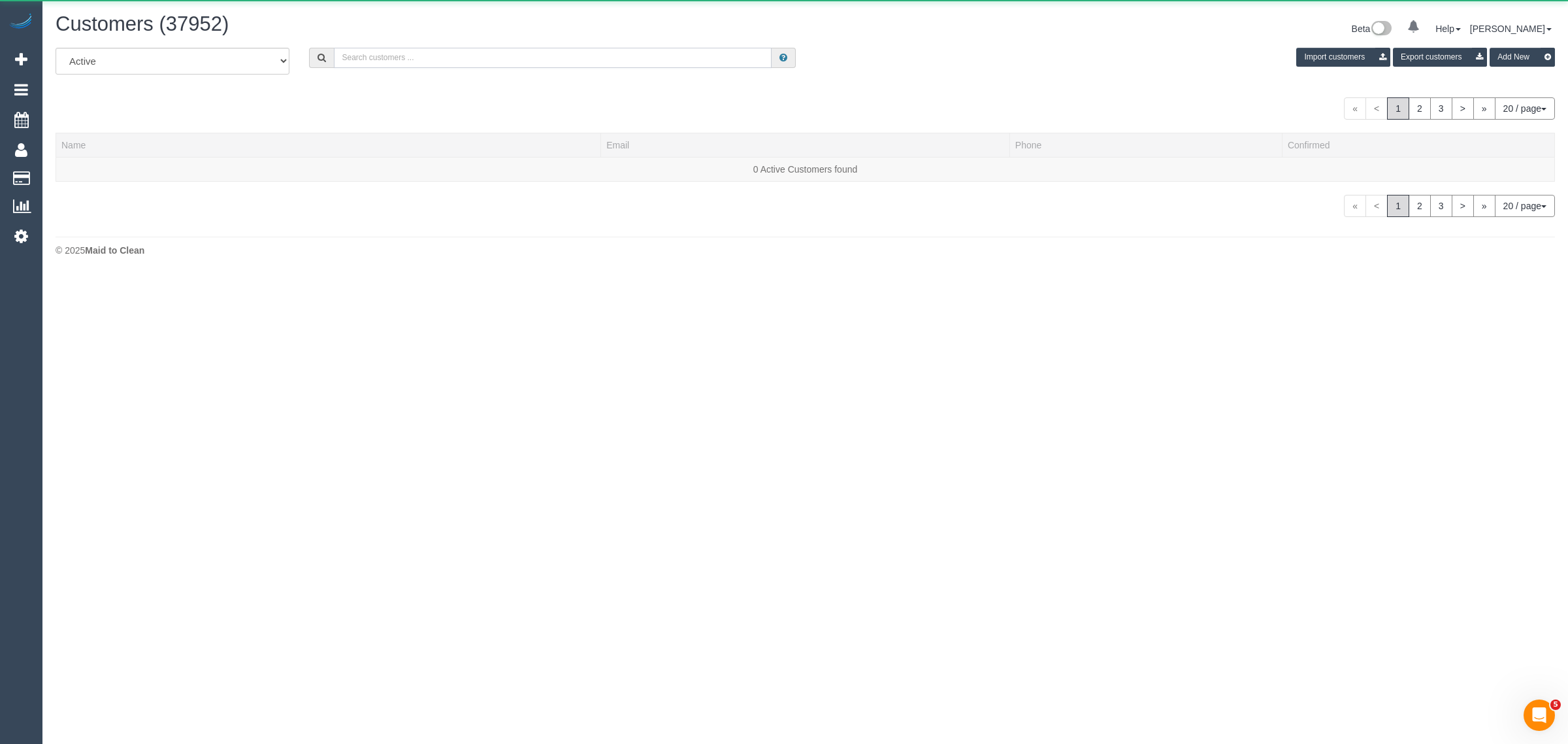
paste input "Brenton - partner of Simone Makovec"
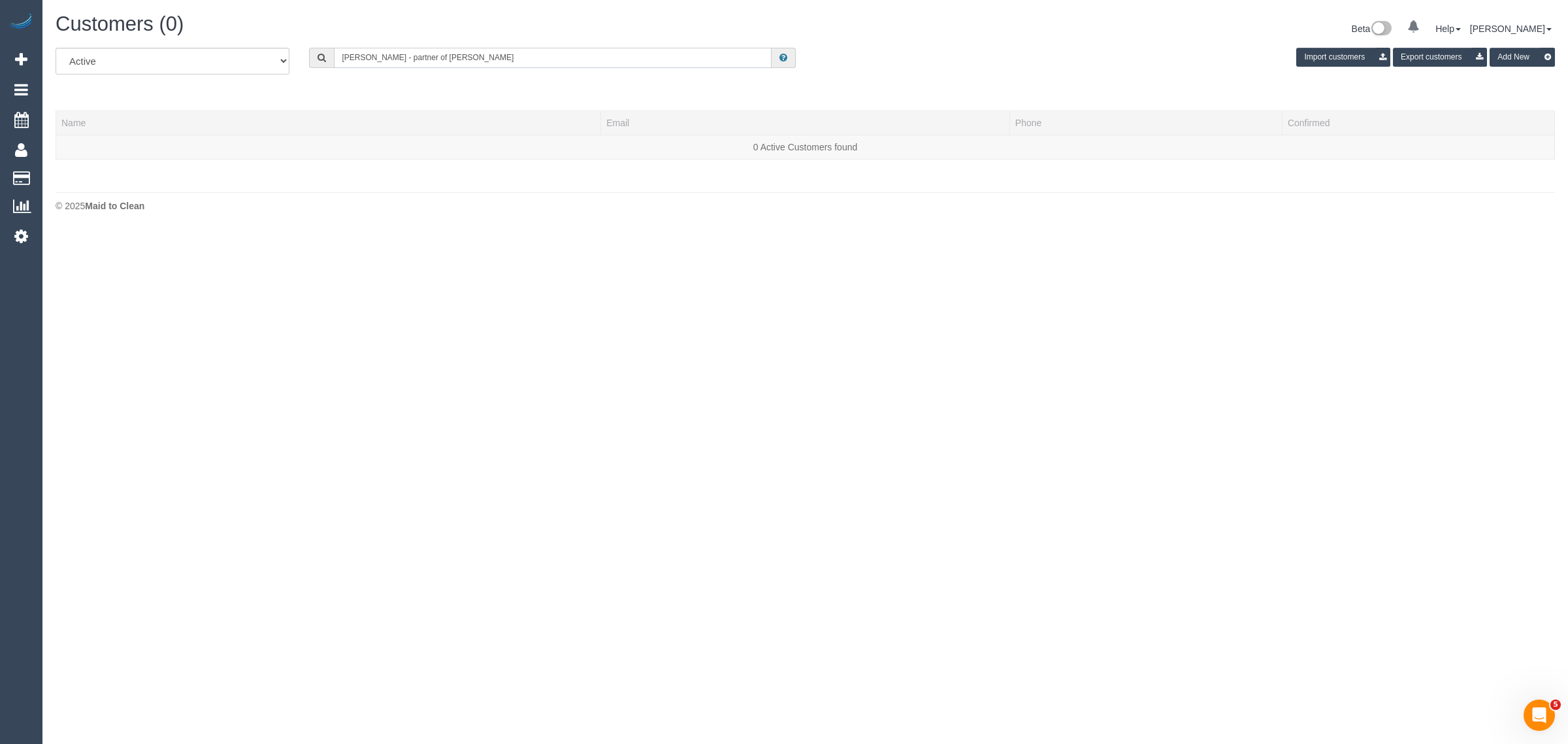
drag, startPoint x: 412, startPoint y: 56, endPoint x: 302, endPoint y: 51, distance: 110.1
click at [302, 51] on div "Brenton - partner of Simone Makovec" at bounding box center [552, 57] width 506 height 20
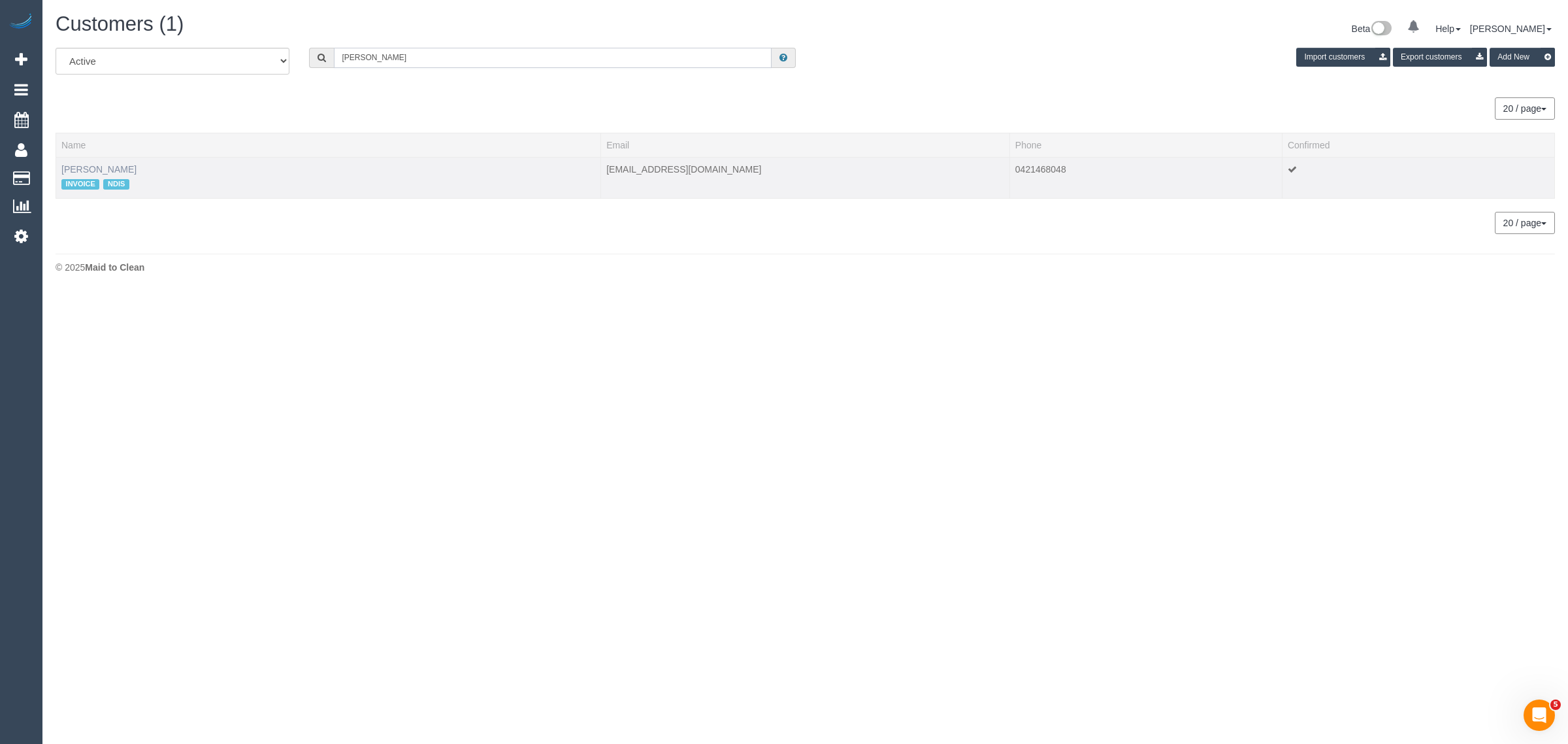
type input "Simone Makovec"
click at [117, 168] on link "Simone Makovec" at bounding box center [99, 169] width 75 height 10
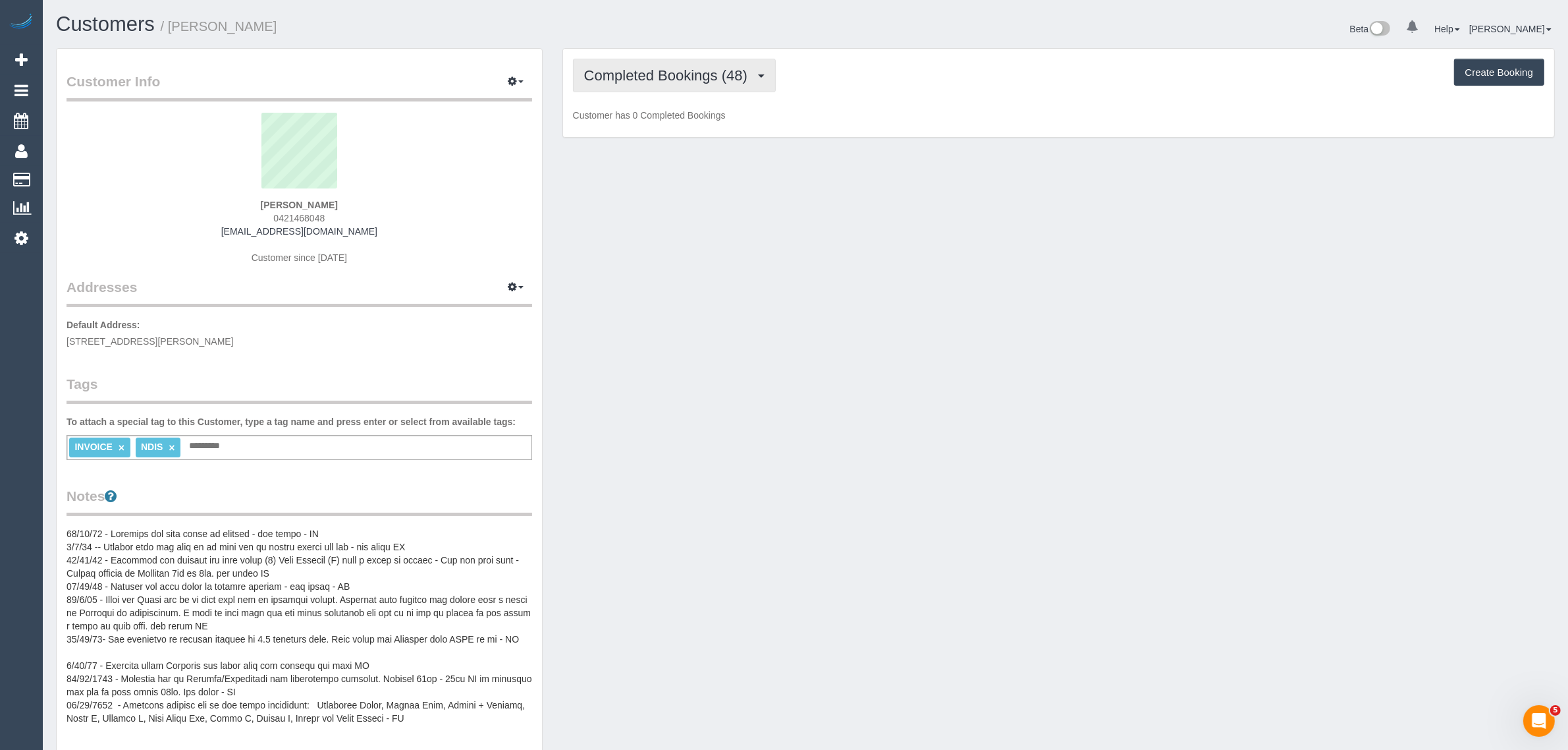
click at [642, 81] on span "Completed Bookings (48)" at bounding box center [669, 75] width 169 height 16
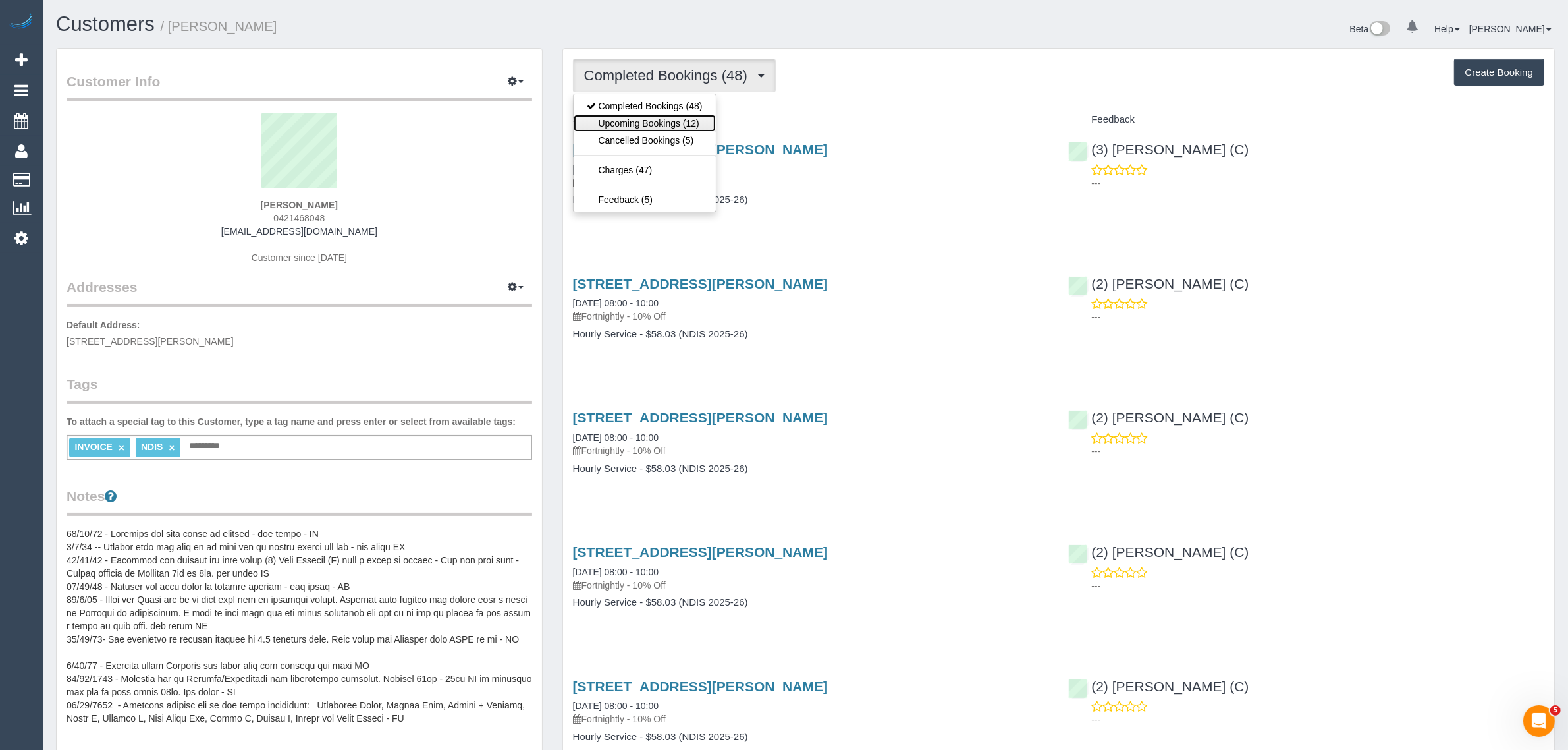
click at [617, 127] on link "Upcoming Bookings (12)" at bounding box center [644, 124] width 142 height 17
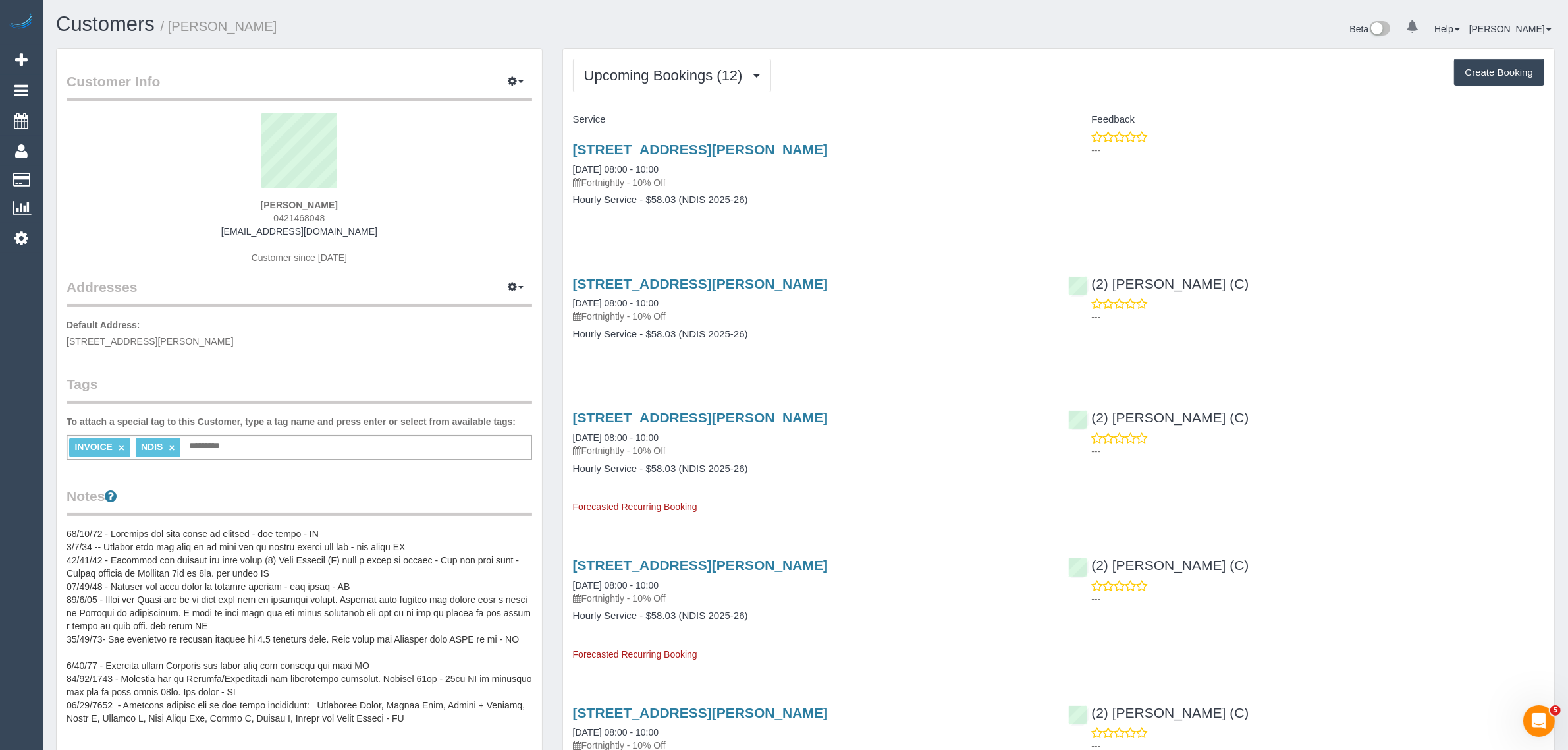
drag, startPoint x: 689, startPoint y: 165, endPoint x: 566, endPoint y: 170, distance: 123.1
click at [566, 170] on div "7 Dany Court, Ferntree Gully, VIC 3156 07/10/2025 08:00 - 10:00 Fortnightly - 1…" at bounding box center [811, 181] width 496 height 101
copy link "07/10/2025 08:00 - 10:00"
drag, startPoint x: 570, startPoint y: 303, endPoint x: 620, endPoint y: 301, distance: 50.0
click at [620, 301] on div "7 Dany Court, Ferntree Gully, VIC 3156 21/10/2025 08:00 - 10:00 Fortnightly - 1…" at bounding box center [811, 315] width 496 height 101
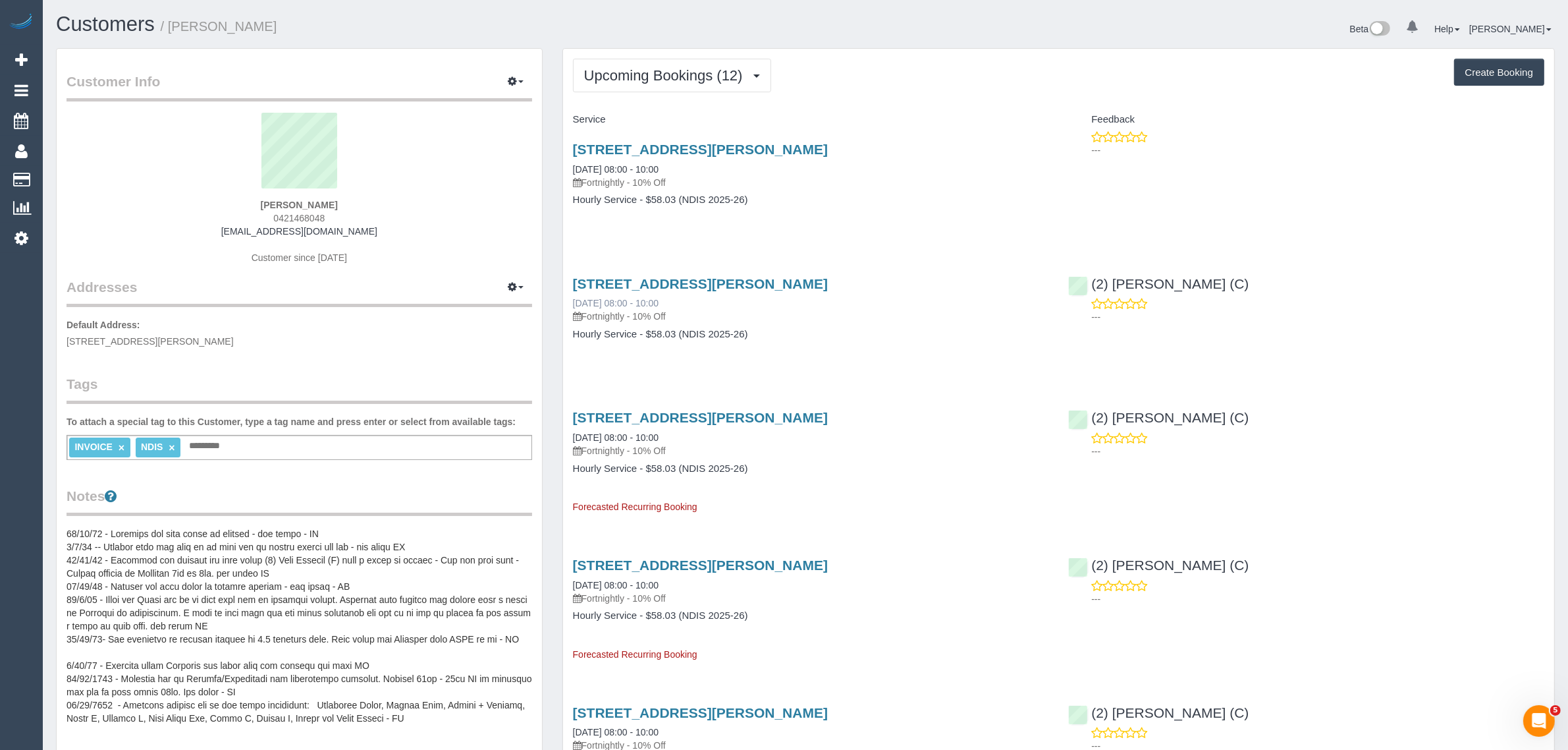
copy link "21/10/2025"
click at [744, 148] on link "7 Dany Court, Ferntree Gully, VIC 3156" at bounding box center [700, 149] width 255 height 15
click at [675, 71] on span "Upcoming Bookings (12)" at bounding box center [667, 75] width 165 height 16
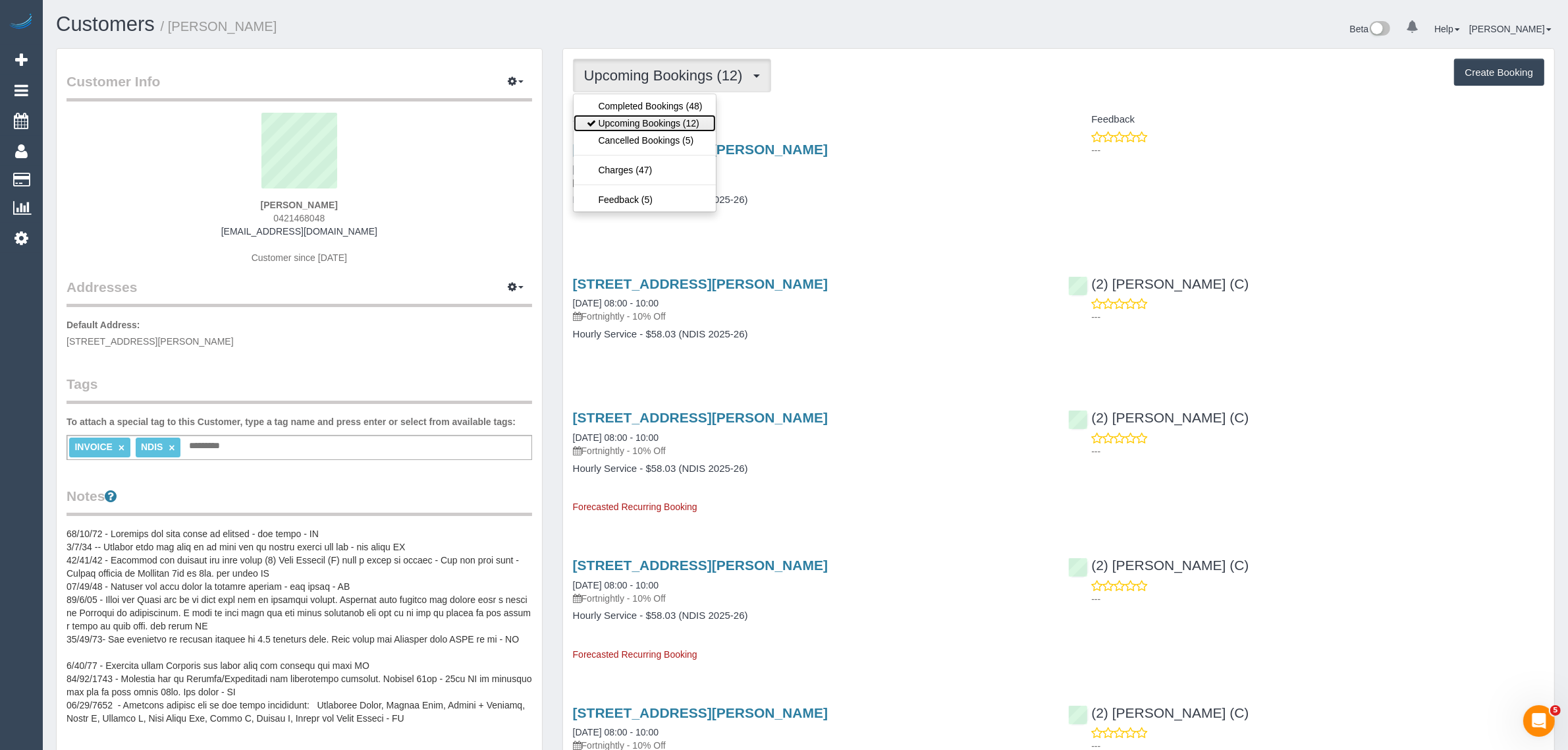
click at [650, 119] on link "Upcoming Bookings (12)" at bounding box center [644, 124] width 142 height 17
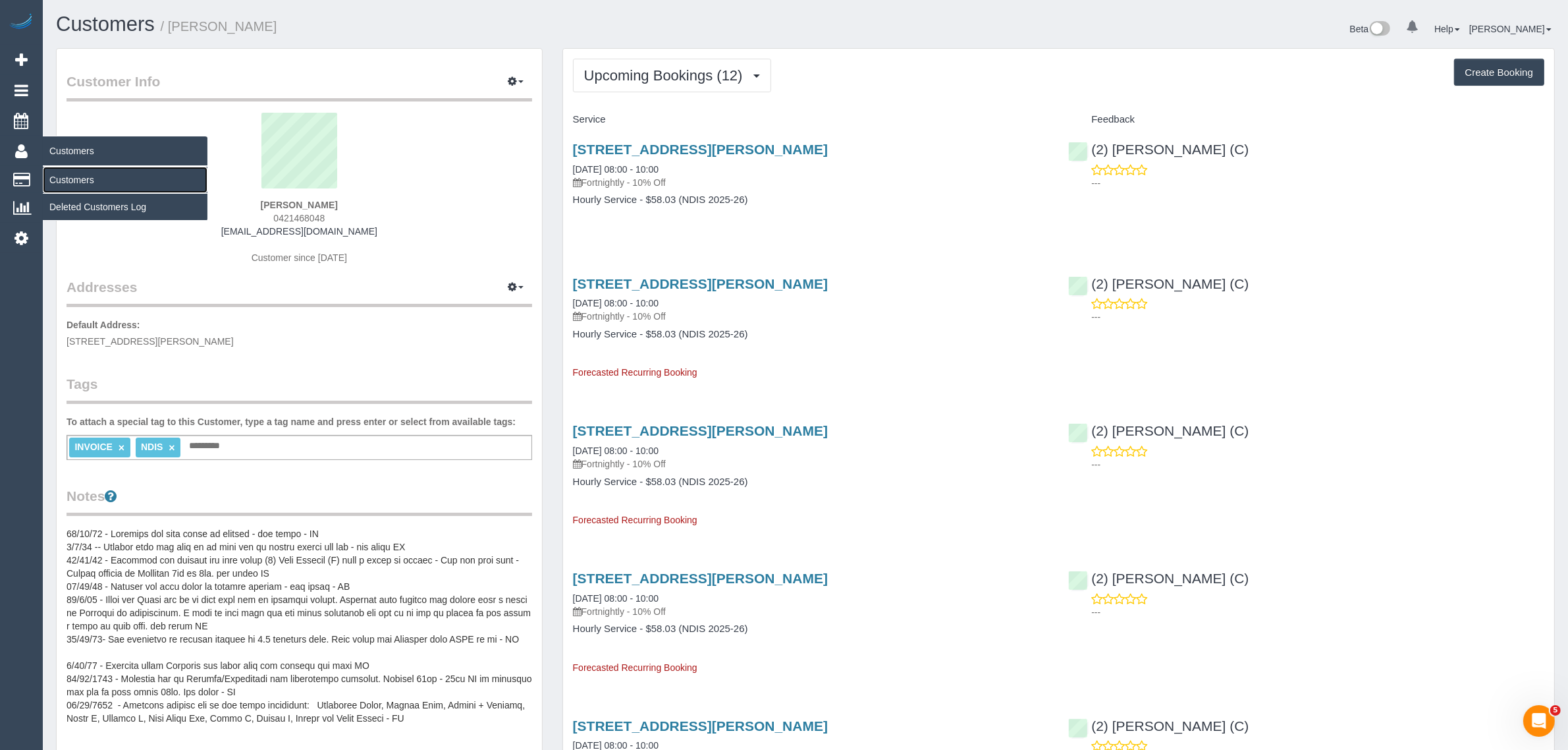
click at [67, 167] on link "Customers" at bounding box center [124, 180] width 164 height 26
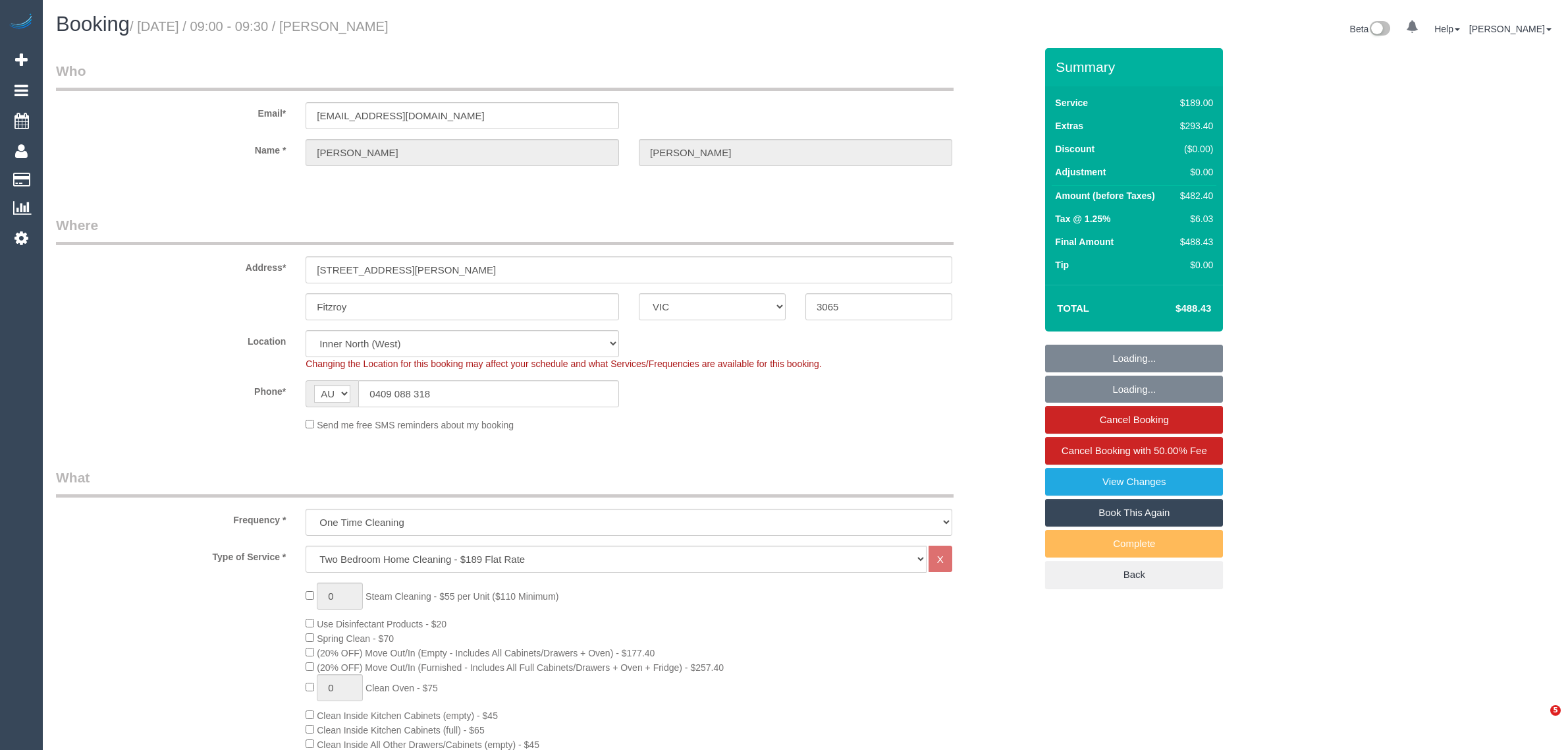
select select "VIC"
select select "string:stripe-pm_1RyN9A2GScqysDRVcs6Cp3lG"
select select "number:29"
select select "number:15"
select select "number:18"
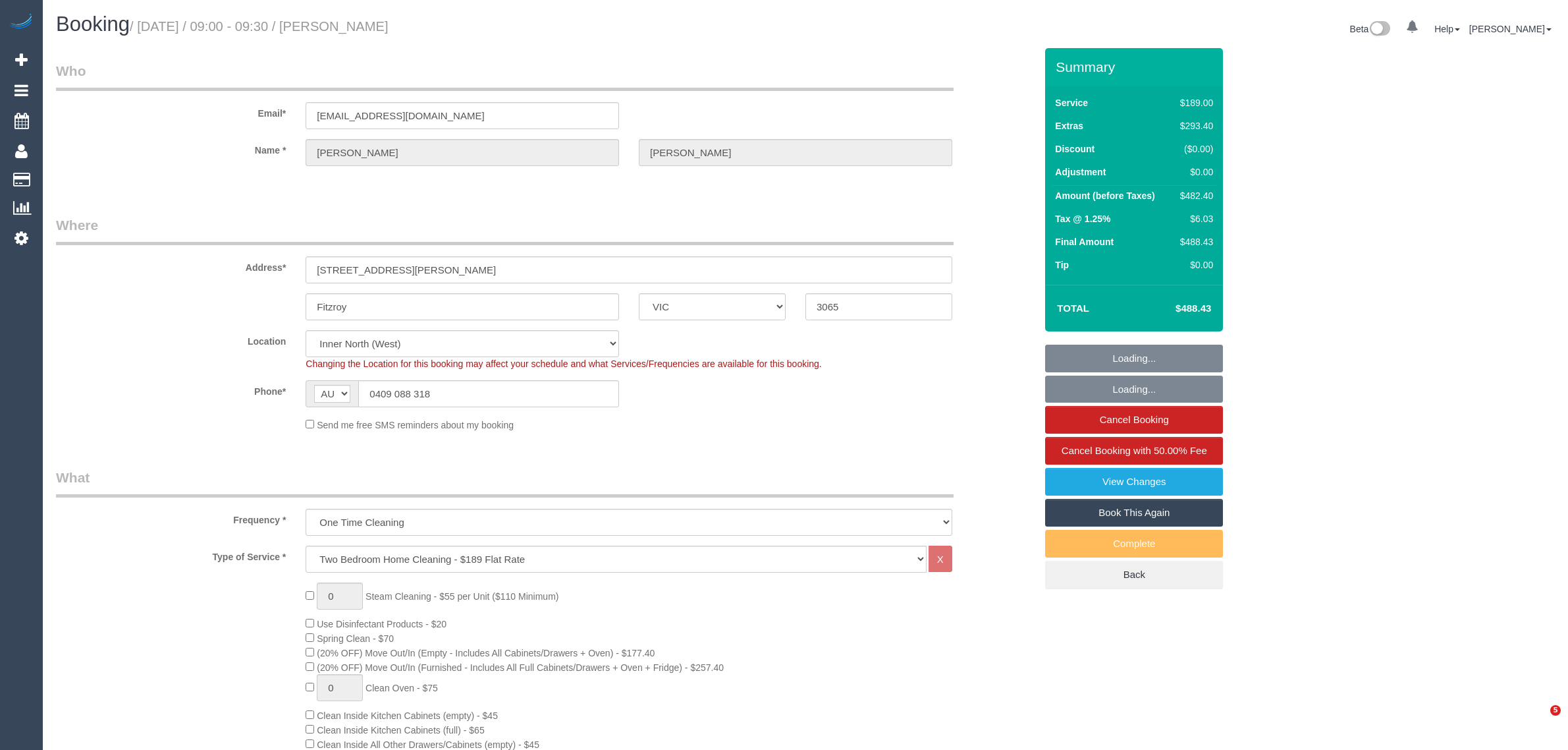
select select "number:24"
select select "number:35"
select select "number:11"
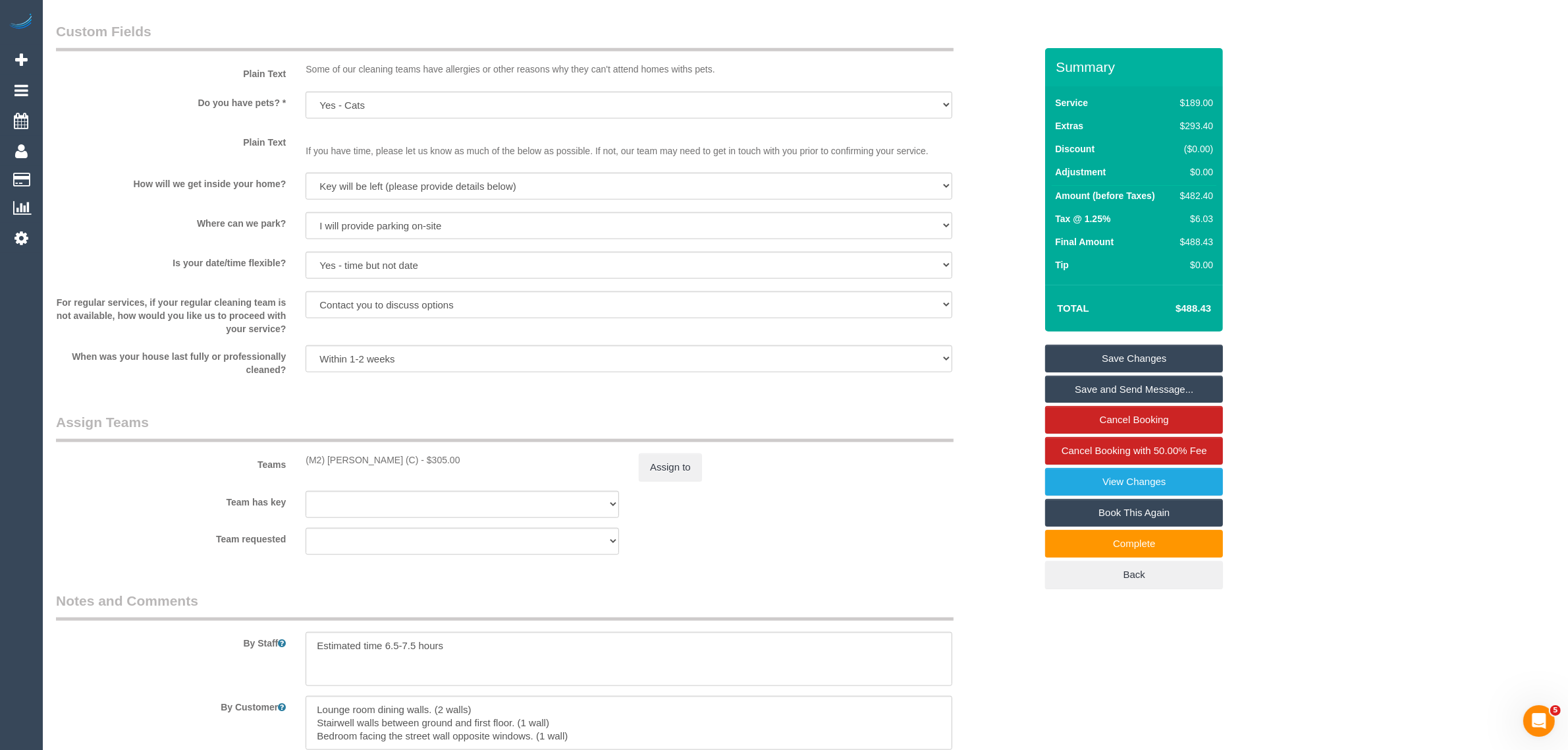
scroll to position [1647, 0]
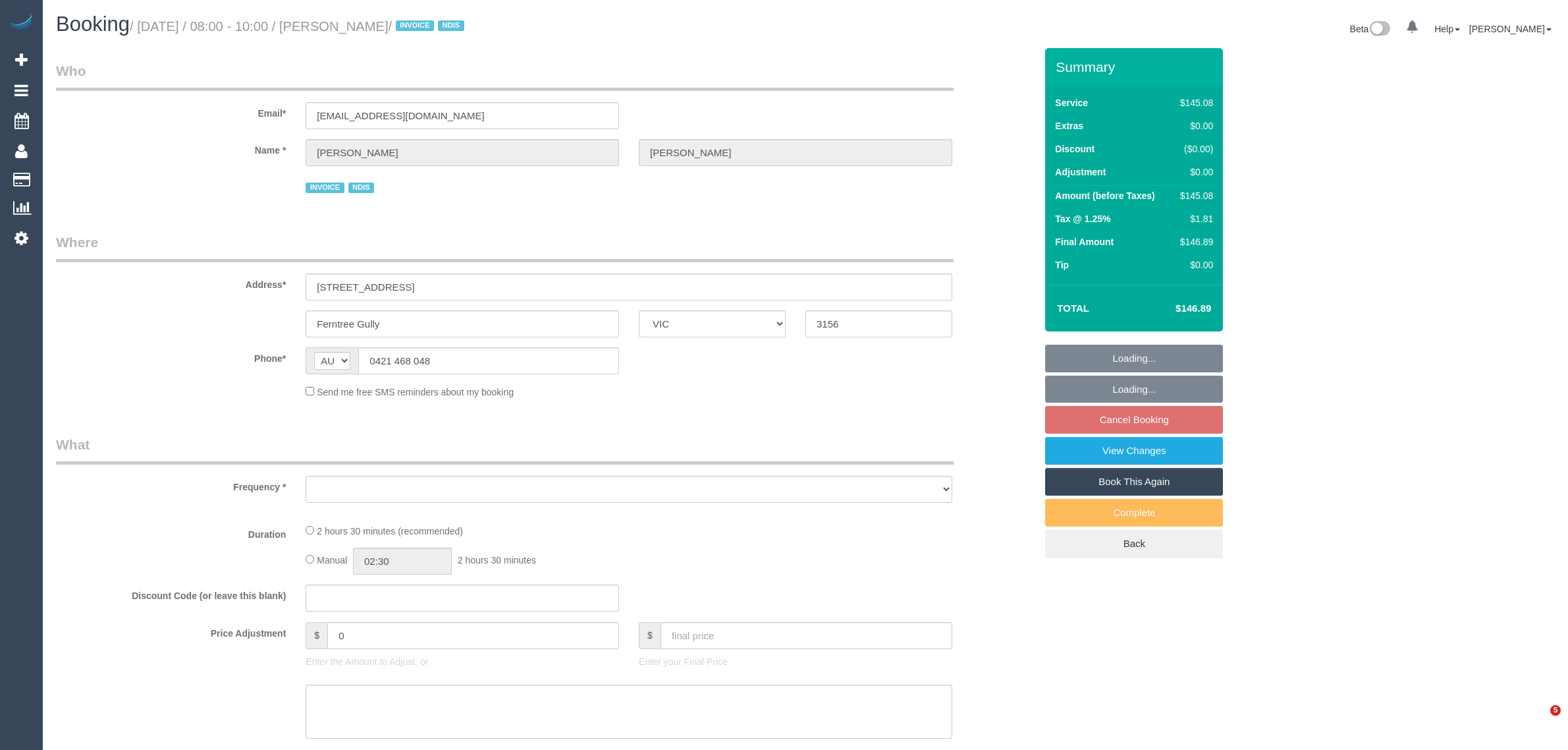
select select "VIC"
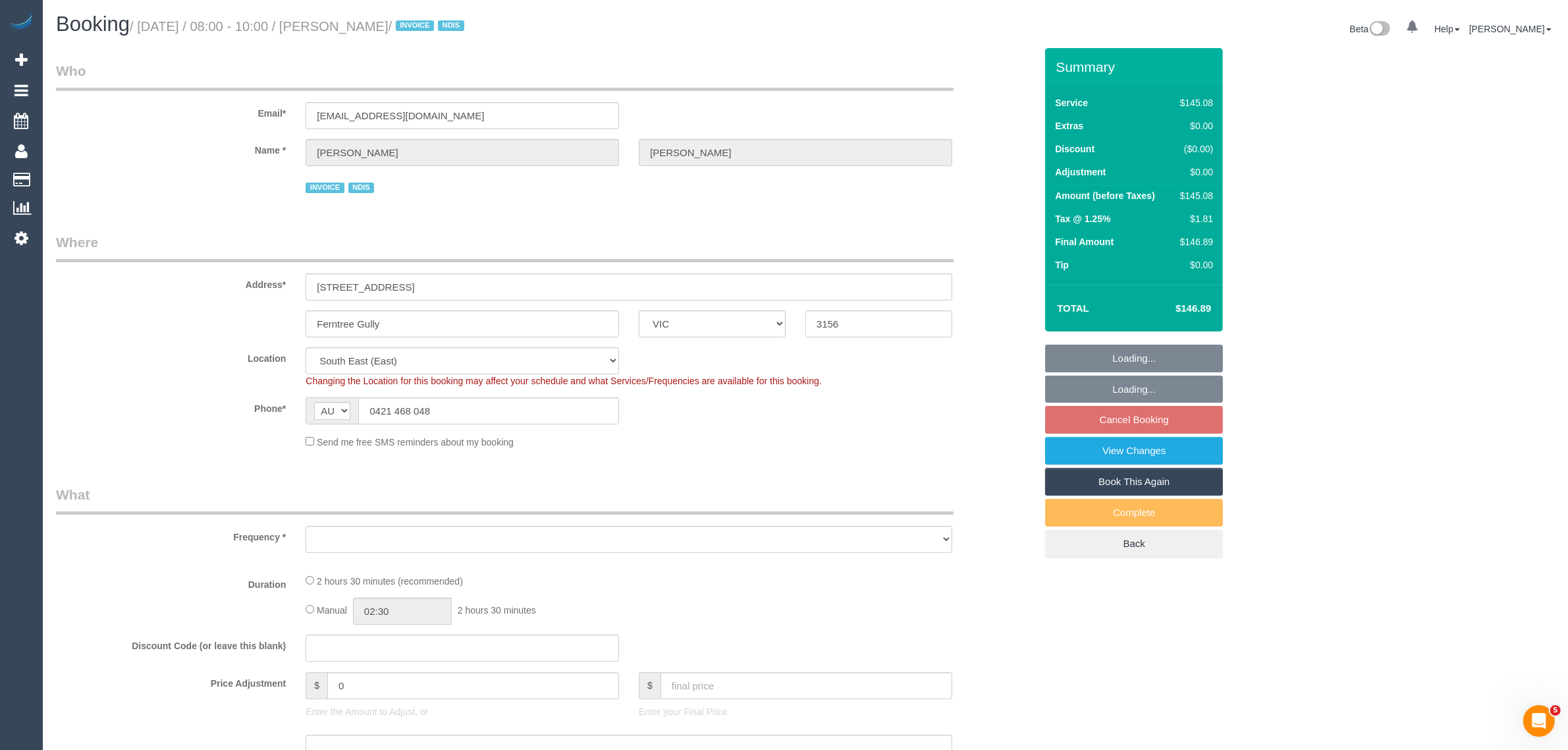
select select "object:747"
select select "150"
select select "number:27"
select select "number:17"
select select "number:19"
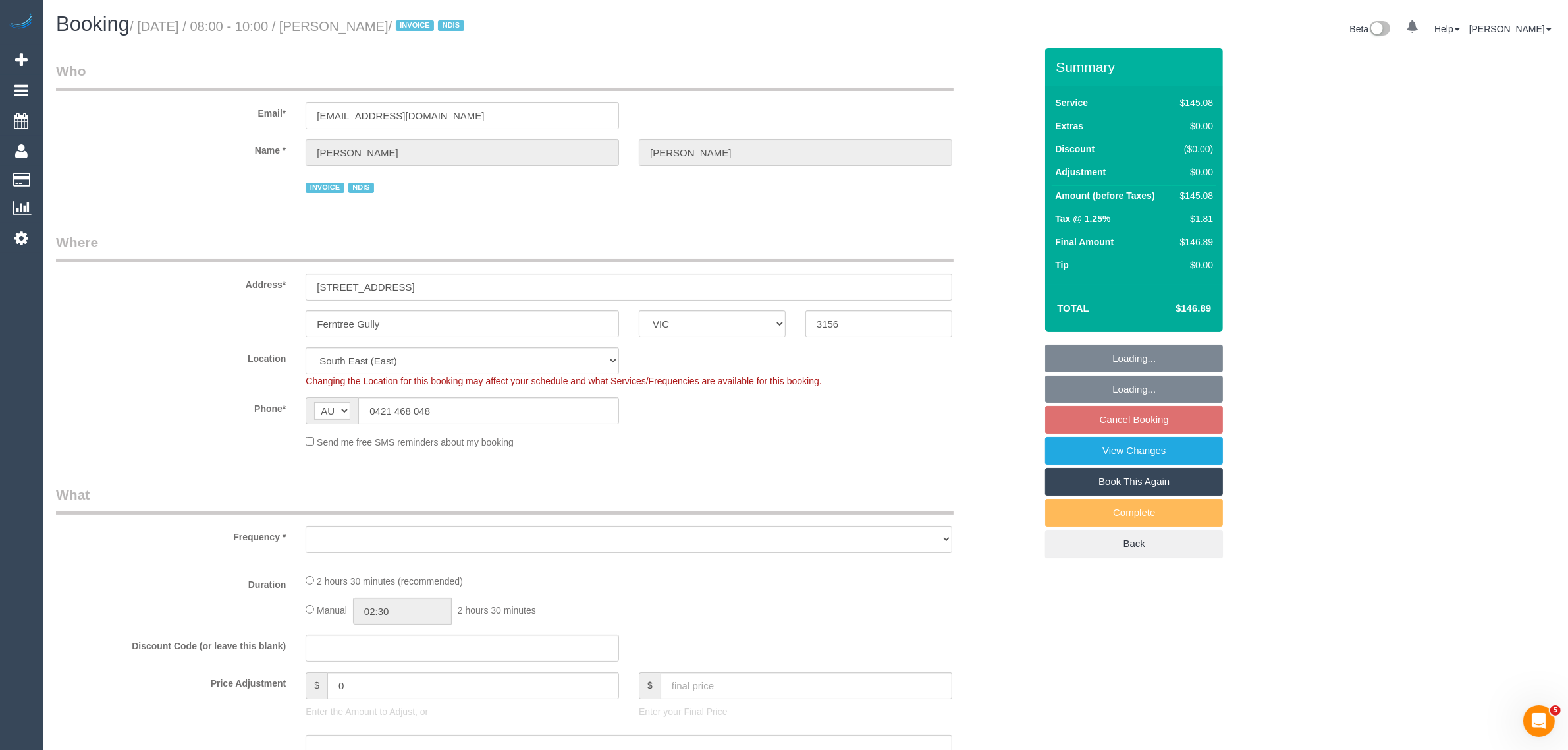
select select "number:36"
select select "number:11"
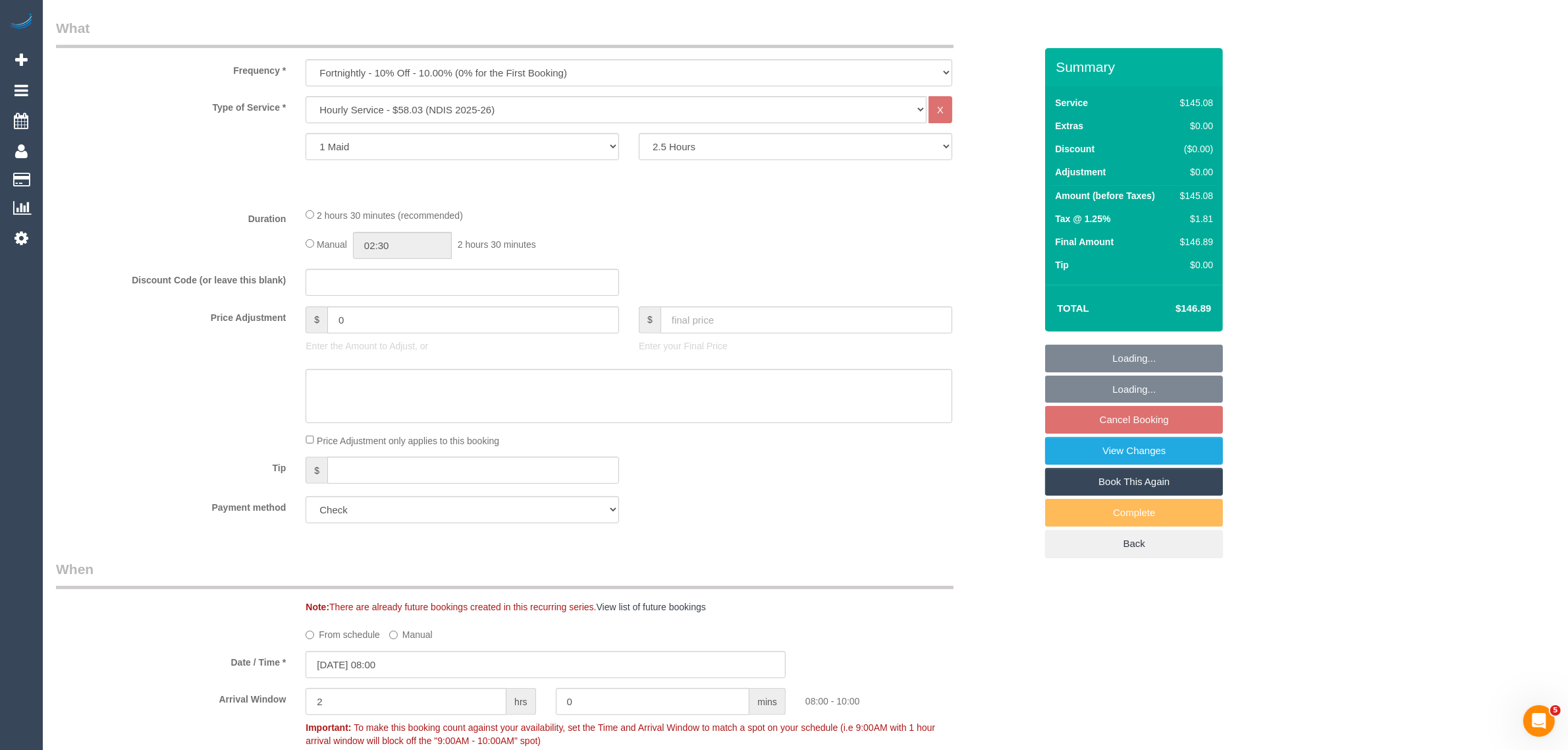
select select "object:1295"
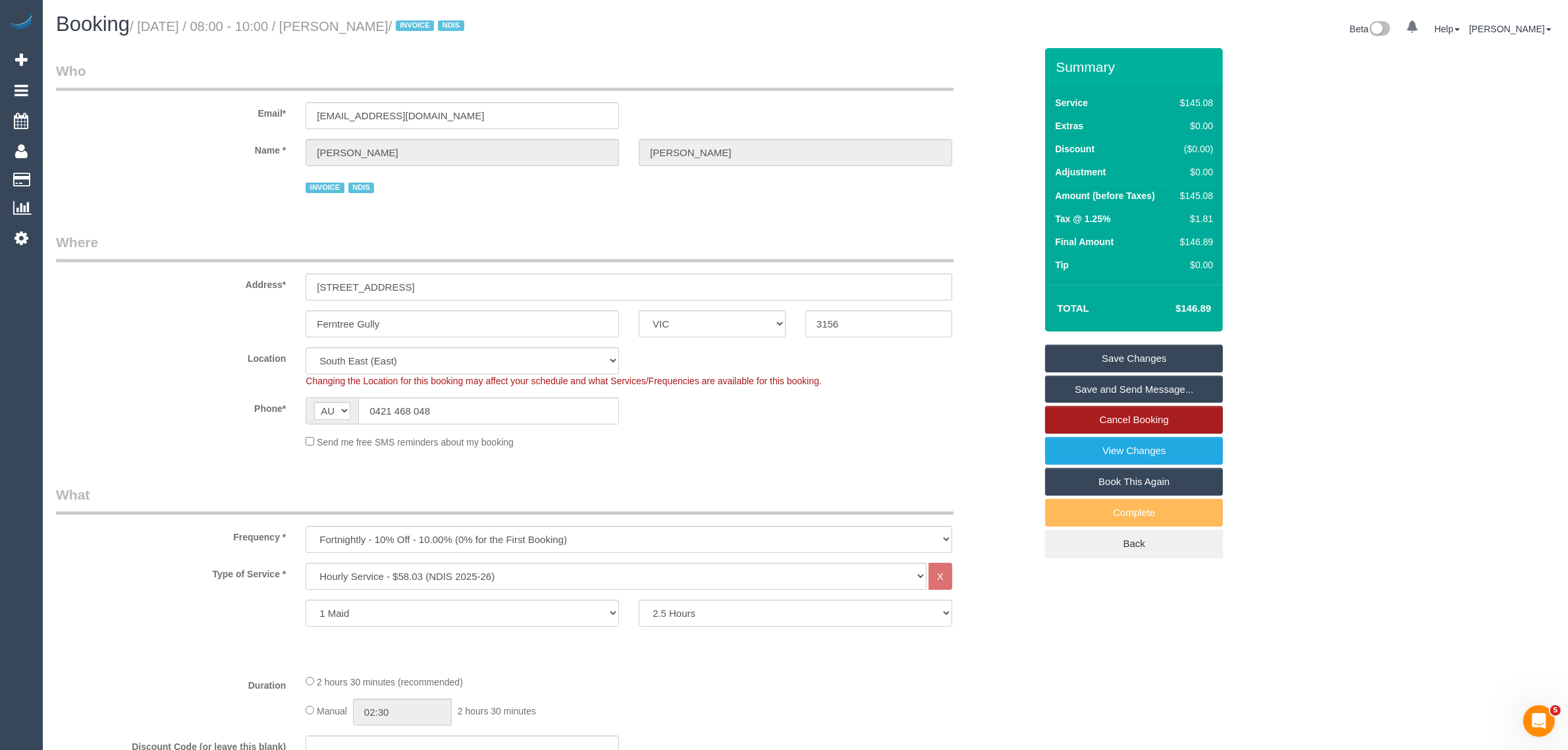
click at [1096, 417] on link "Cancel Booking" at bounding box center [1134, 419] width 178 height 27
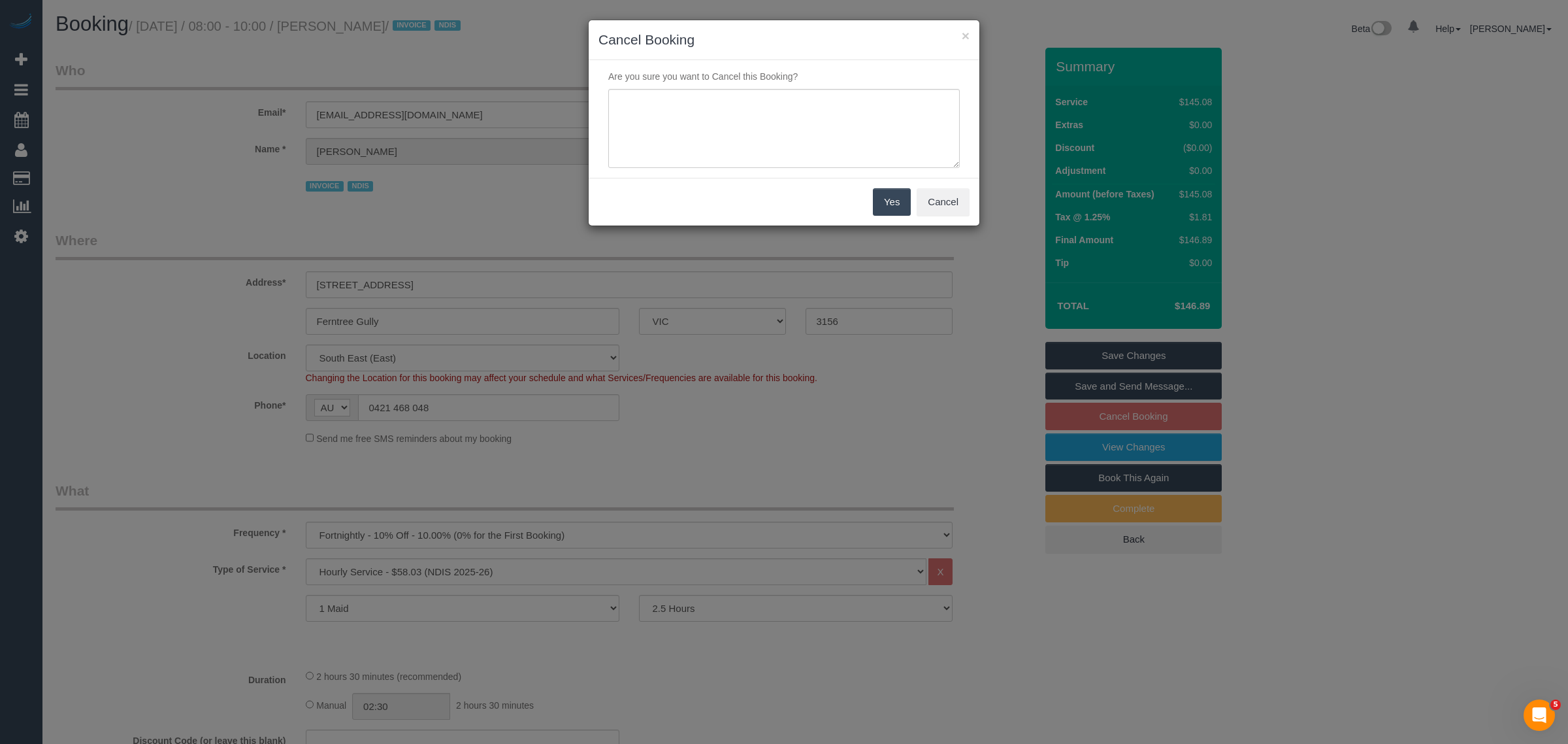
click at [767, 174] on div "Are you sure you want to Cancel this Booking?" at bounding box center [784, 118] width 391 height 118
click at [789, 147] on textarea at bounding box center [784, 129] width 352 height 79
type textarea "customer decided to skip via txt - KA"
click at [897, 207] on button "Yes" at bounding box center [892, 202] width 38 height 27
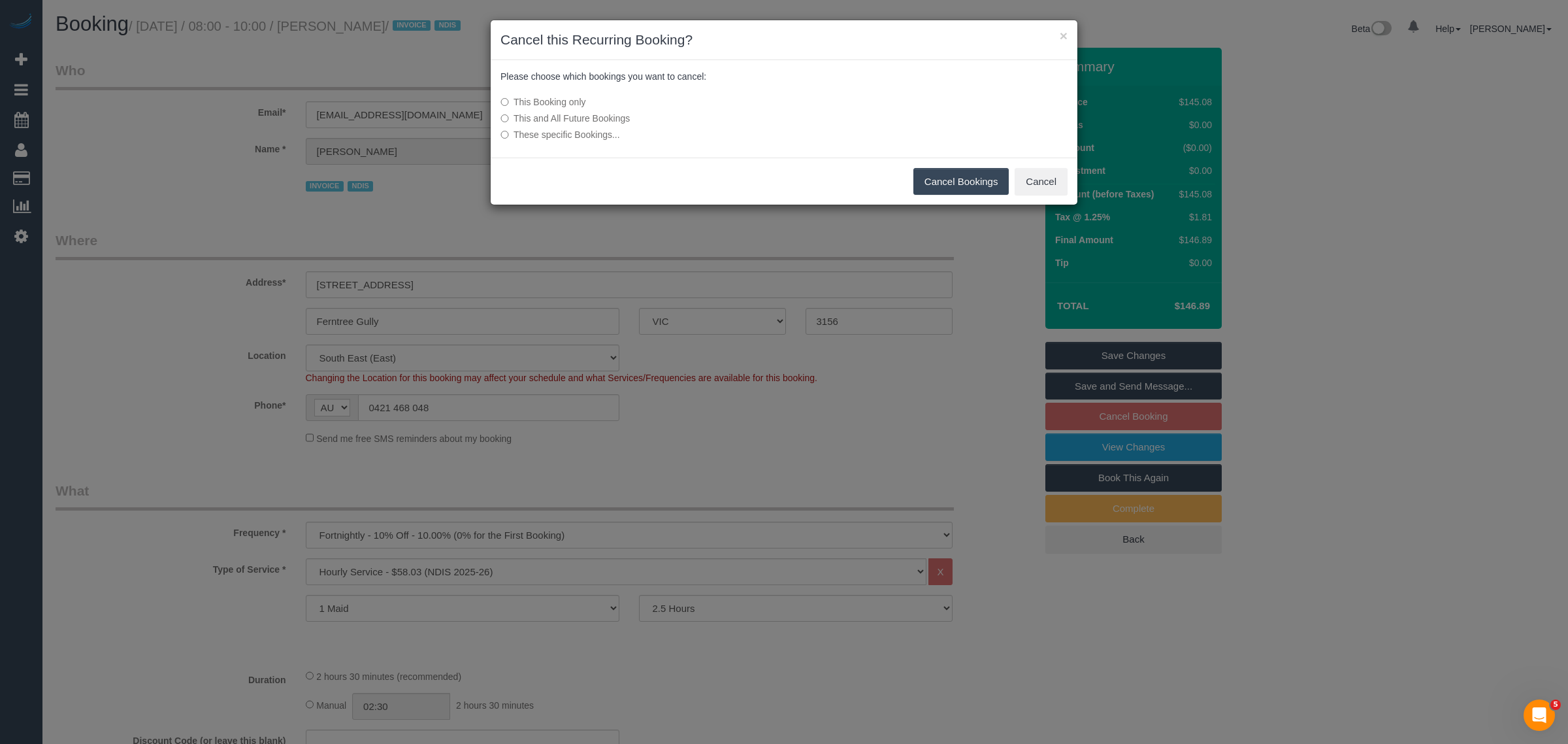
click at [942, 191] on button "Cancel Bookings" at bounding box center [962, 182] width 96 height 27
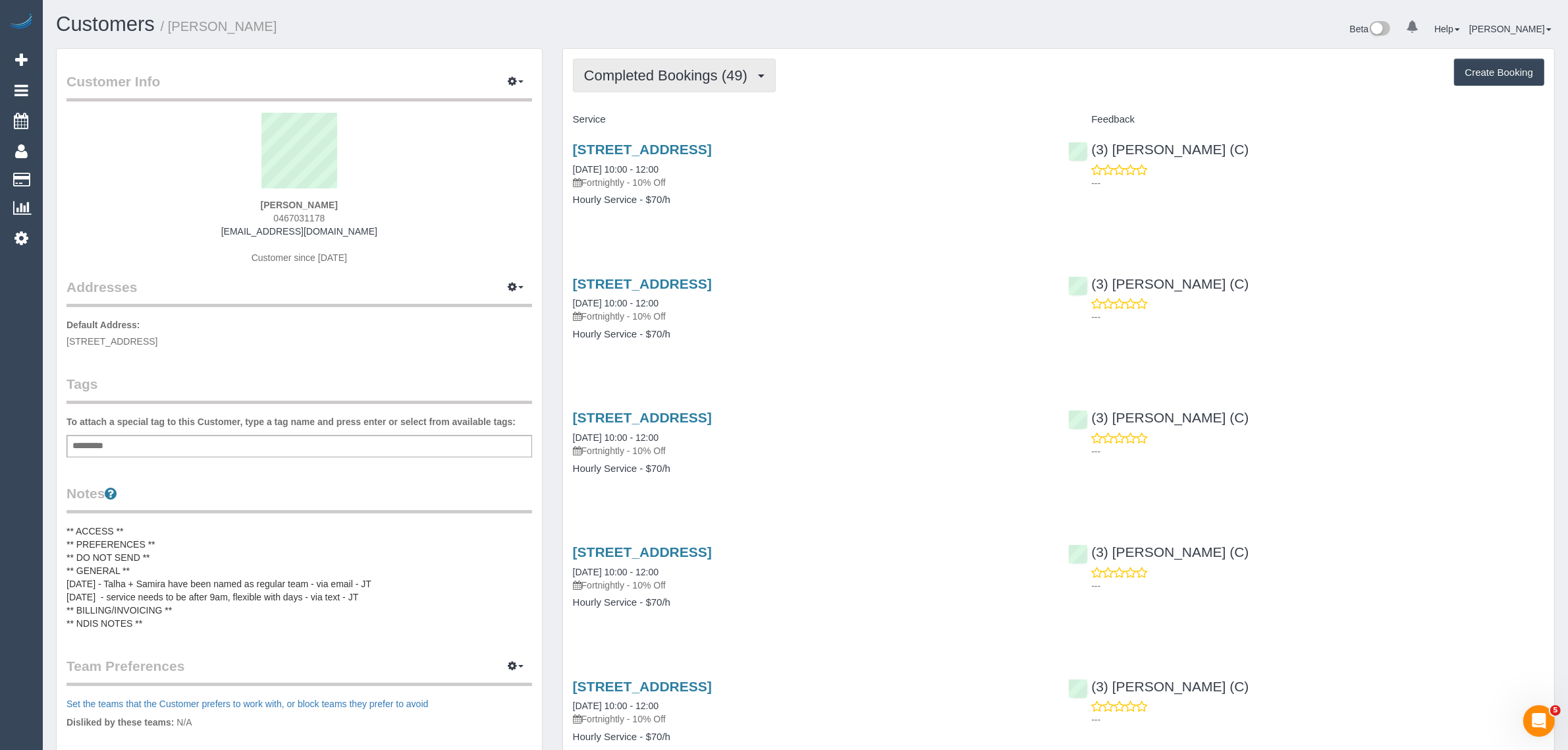
click at [633, 81] on span "Completed Bookings (49)" at bounding box center [669, 75] width 169 height 16
drag, startPoint x: 623, startPoint y: 126, endPoint x: 669, endPoint y: 138, distance: 47.5
click at [623, 126] on link "Upcoming Bookings (12)" at bounding box center [644, 124] width 142 height 17
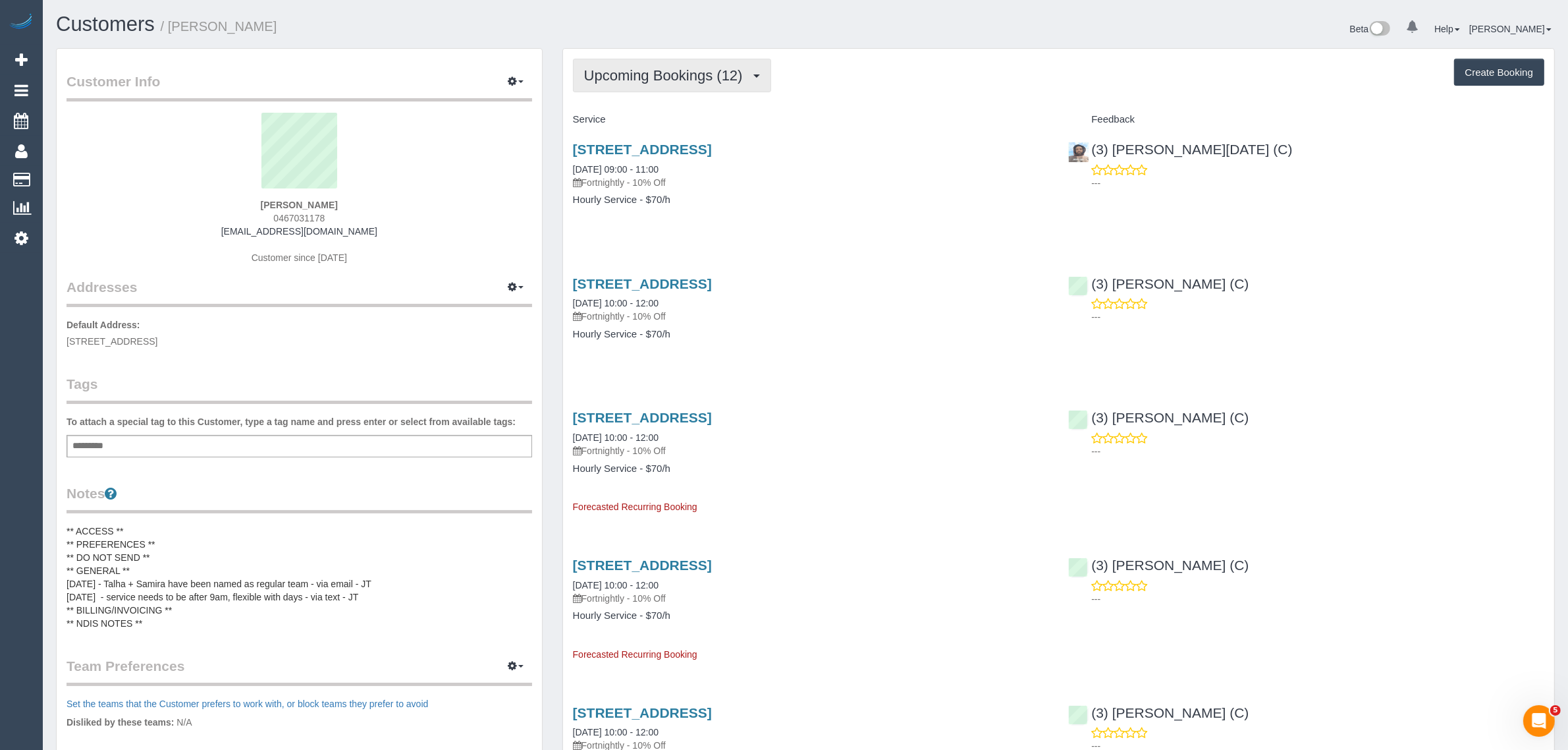
click at [649, 73] on span "Upcoming Bookings (12)" at bounding box center [667, 75] width 165 height 16
click at [653, 100] on link "Completed Bookings (49)" at bounding box center [644, 106] width 142 height 17
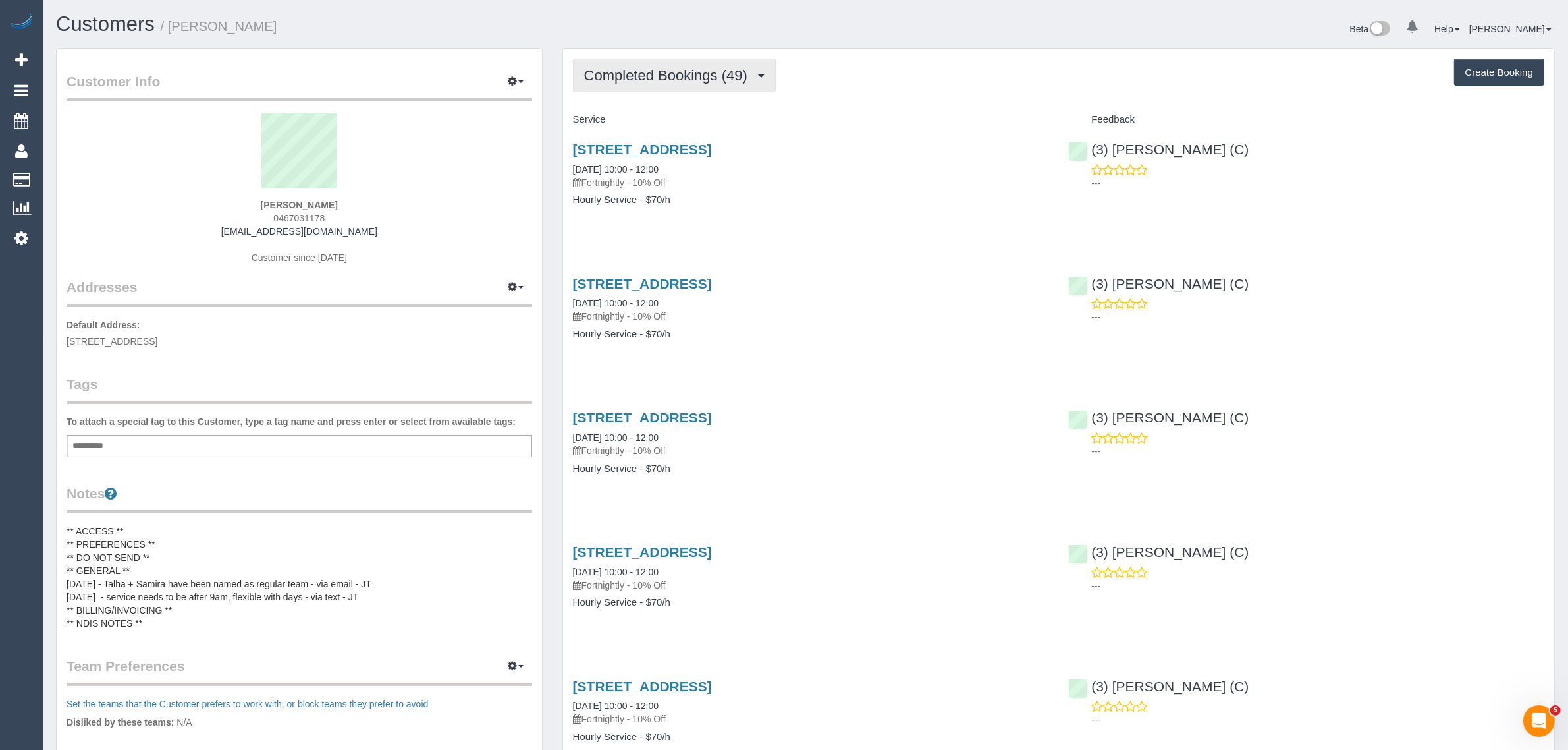
click at [708, 80] on span "Completed Bookings (49)" at bounding box center [669, 75] width 169 height 16
click at [689, 117] on link "Upcoming Bookings (12)" at bounding box center [644, 124] width 142 height 17
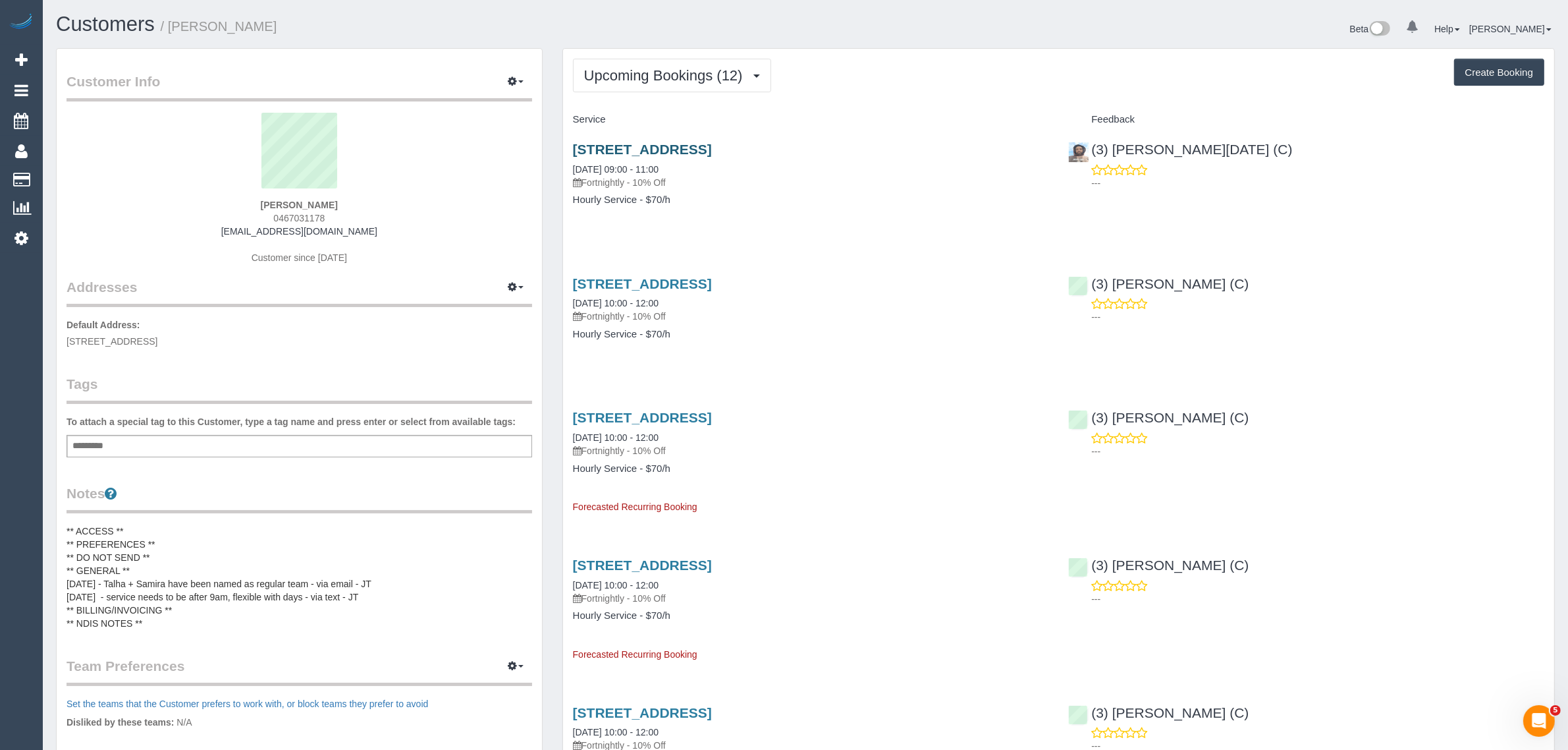
drag, startPoint x: 858, startPoint y: 149, endPoint x: 573, endPoint y: 155, distance: 285.1
click at [573, 155] on h3 "33 Monash Street, Maribyrnong, VIC 3032" at bounding box center [811, 149] width 476 height 15
copy link "33 Monash Street, Maribyrnong, VIC 3032"
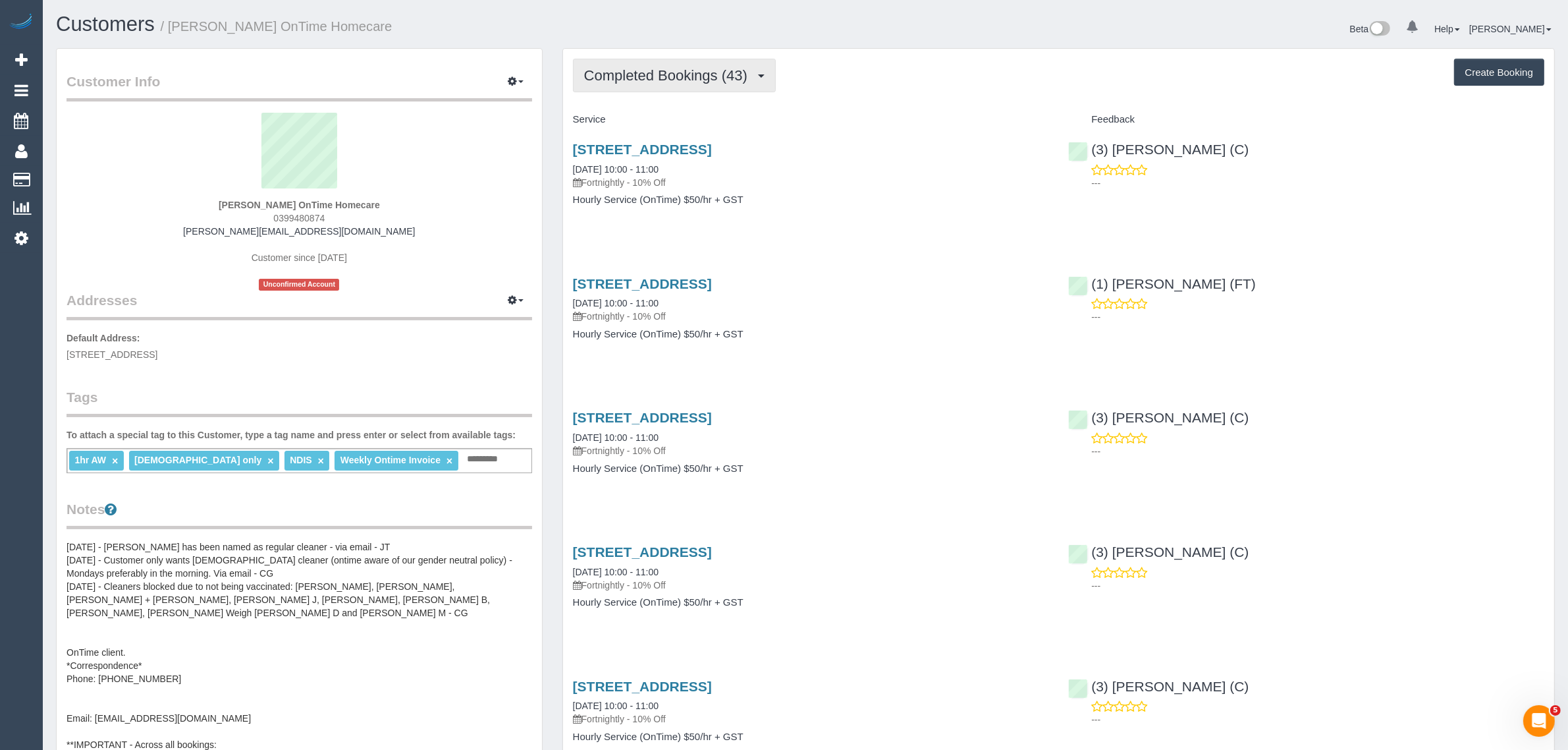
click at [682, 74] on span "Completed Bookings (43)" at bounding box center [669, 75] width 169 height 16
click at [680, 124] on link "Upcoming Bookings (11)" at bounding box center [644, 124] width 142 height 17
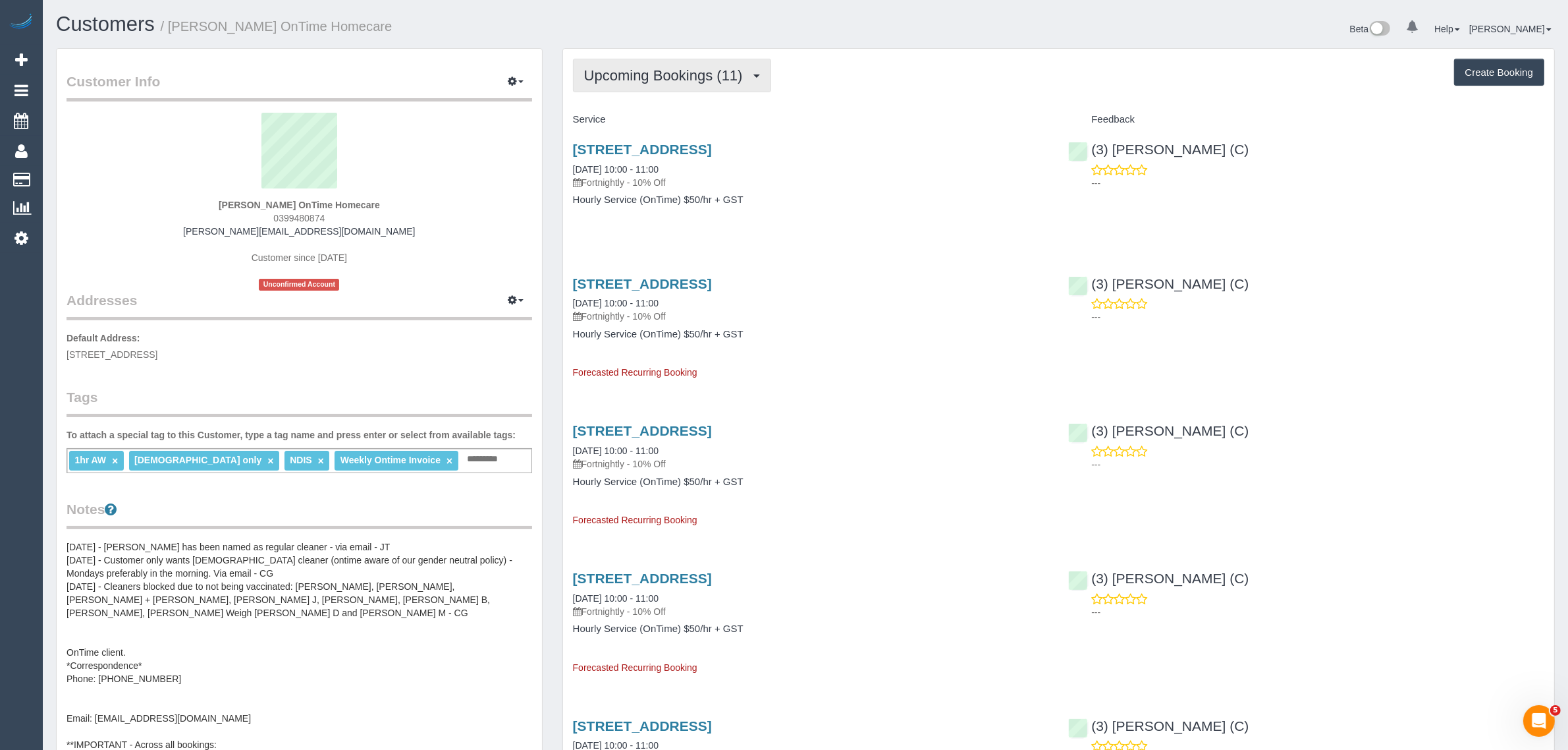
click at [683, 80] on span "Upcoming Bookings (11)" at bounding box center [667, 75] width 165 height 16
click at [671, 102] on link "Completed Bookings (43)" at bounding box center [644, 106] width 142 height 17
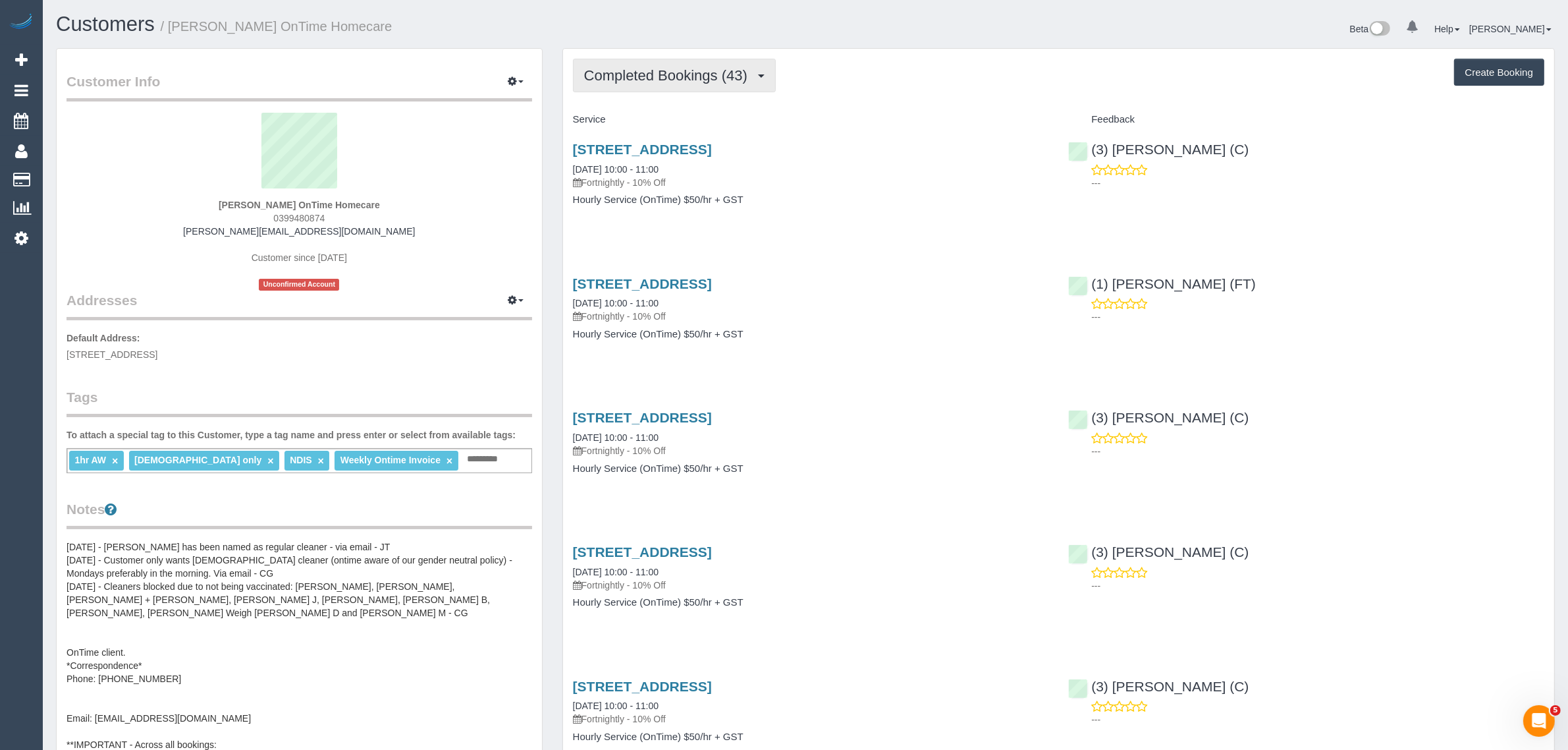
click at [672, 74] on span "Completed Bookings (43)" at bounding box center [669, 75] width 169 height 16
click at [999, 211] on div "56 Yallourn Street, Ardeer, VIC 3022 22/09/2025 10:00 - 11:00 Fortnightly - 10%…" at bounding box center [811, 181] width 496 height 101
click at [634, 73] on span "Completed Bookings (43)" at bounding box center [669, 75] width 169 height 16
click at [712, 78] on span "Completed Bookings (43)" at bounding box center [669, 75] width 169 height 16
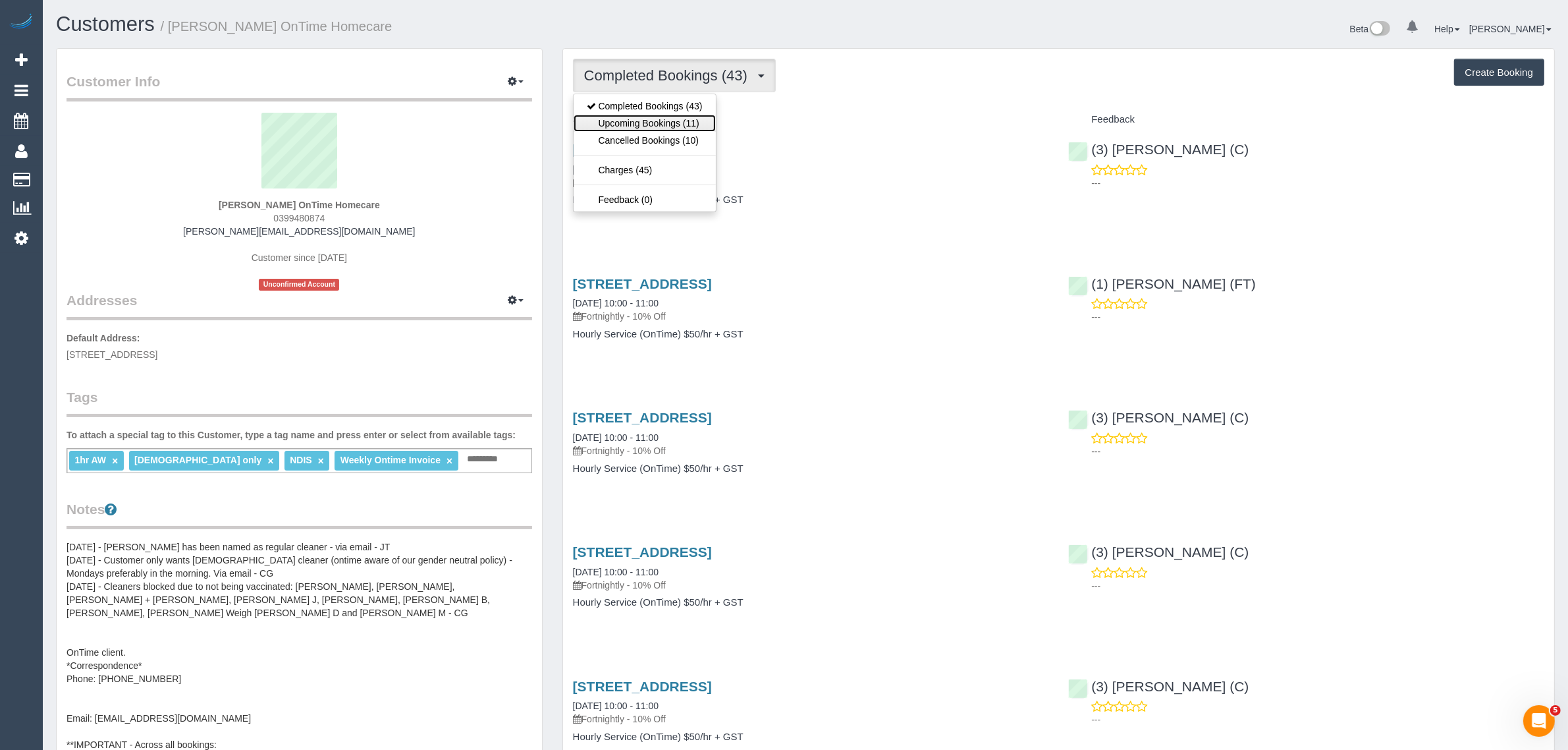
click at [692, 118] on link "Upcoming Bookings (11)" at bounding box center [644, 124] width 142 height 17
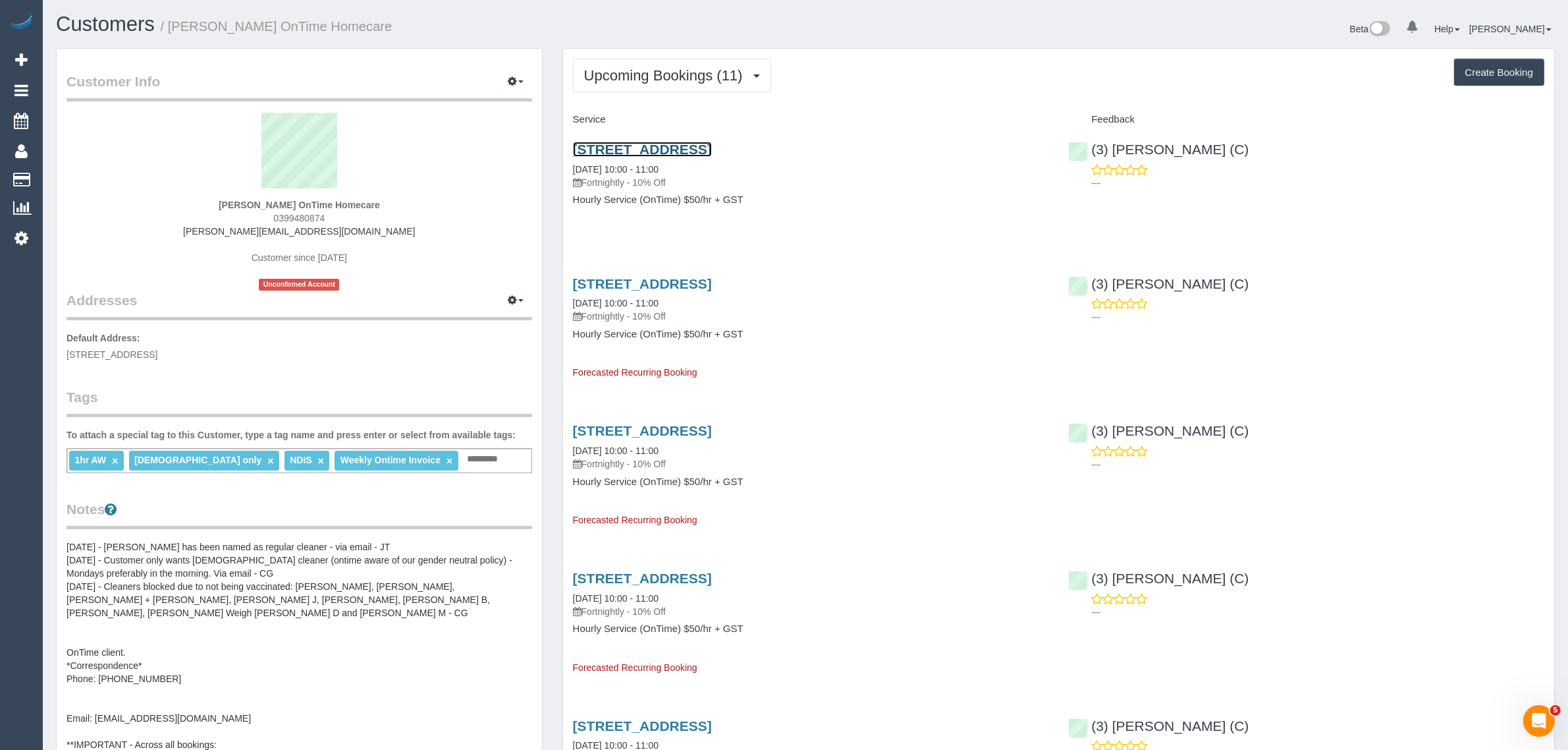
click at [686, 144] on link "56 Yallourn Street, Ardeer, VIC 3022" at bounding box center [642, 149] width 139 height 15
click at [646, 78] on span "Upcoming Bookings (11)" at bounding box center [667, 75] width 165 height 16
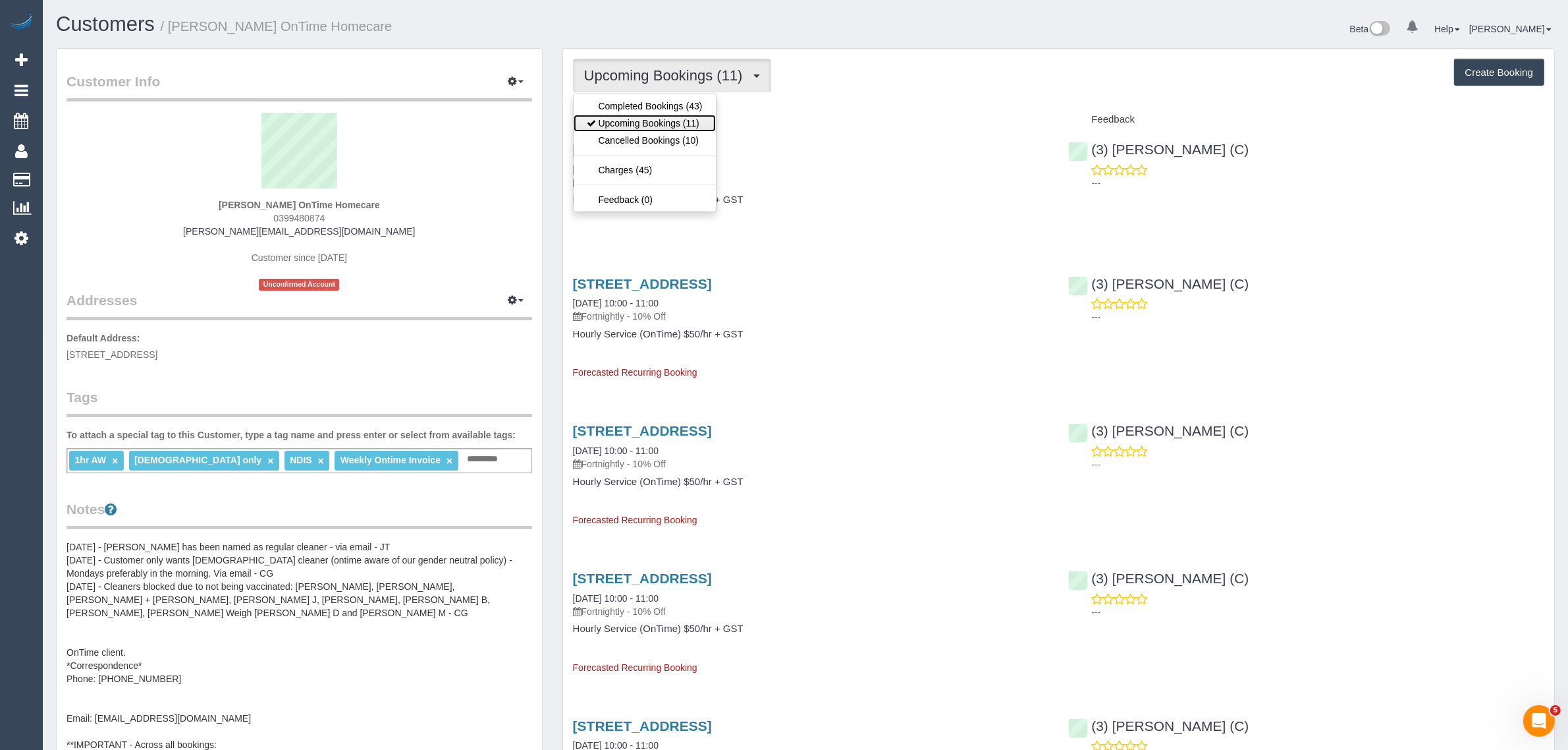
click at [631, 115] on link "Upcoming Bookings (11)" at bounding box center [644, 124] width 142 height 17
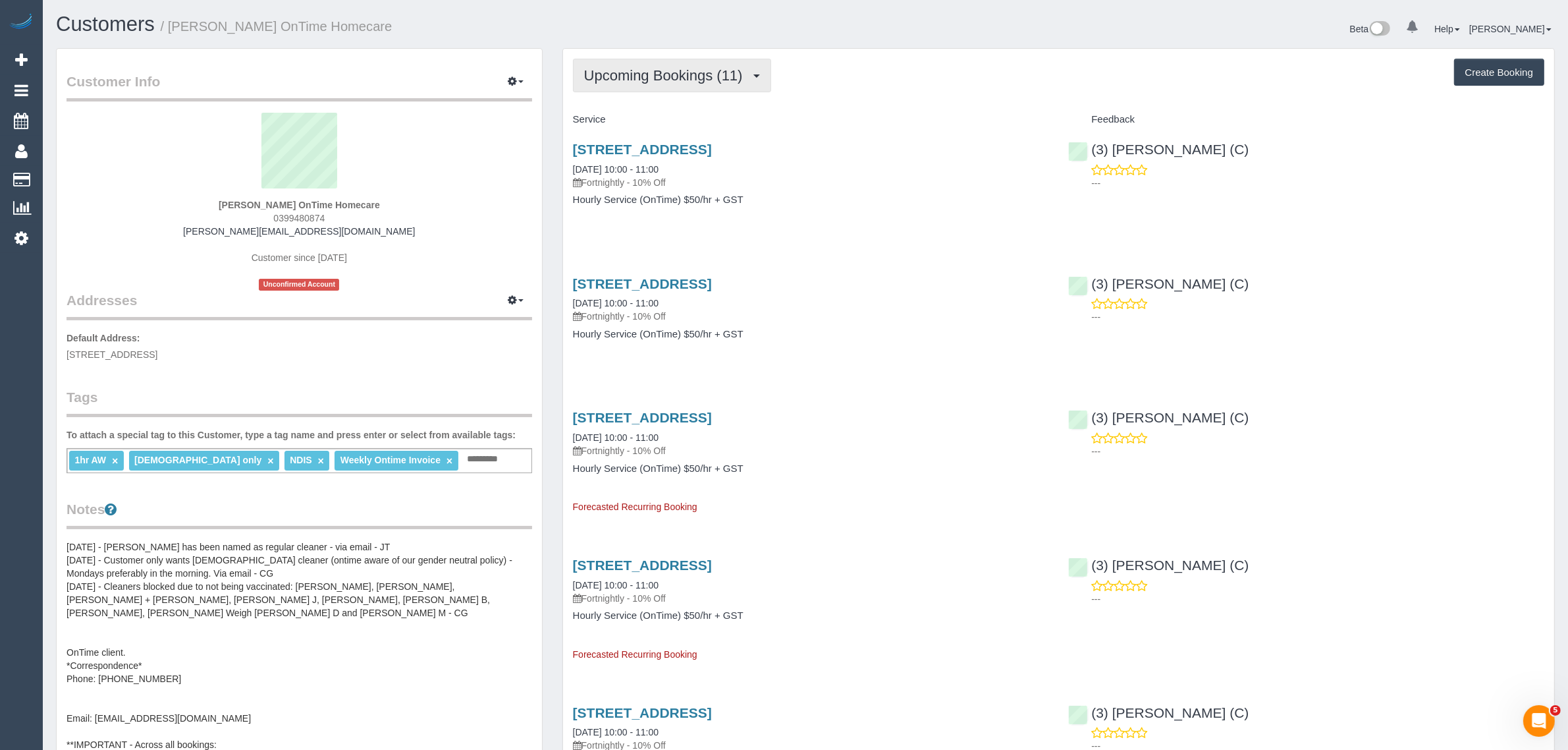
click at [635, 67] on span "Upcoming Bookings (11)" at bounding box center [667, 75] width 165 height 16
click at [621, 115] on link "Upcoming Bookings (11)" at bounding box center [644, 124] width 142 height 17
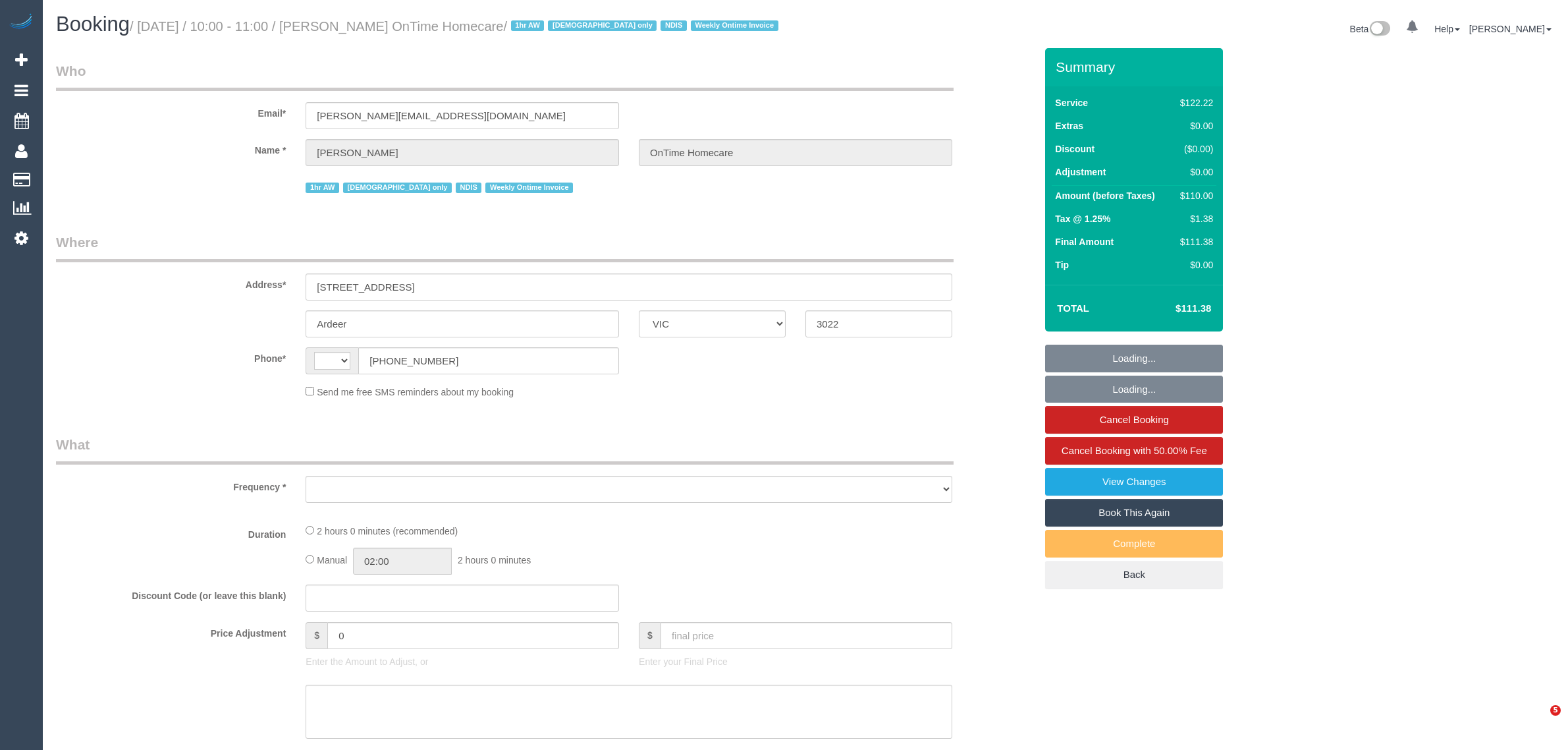
select select "VIC"
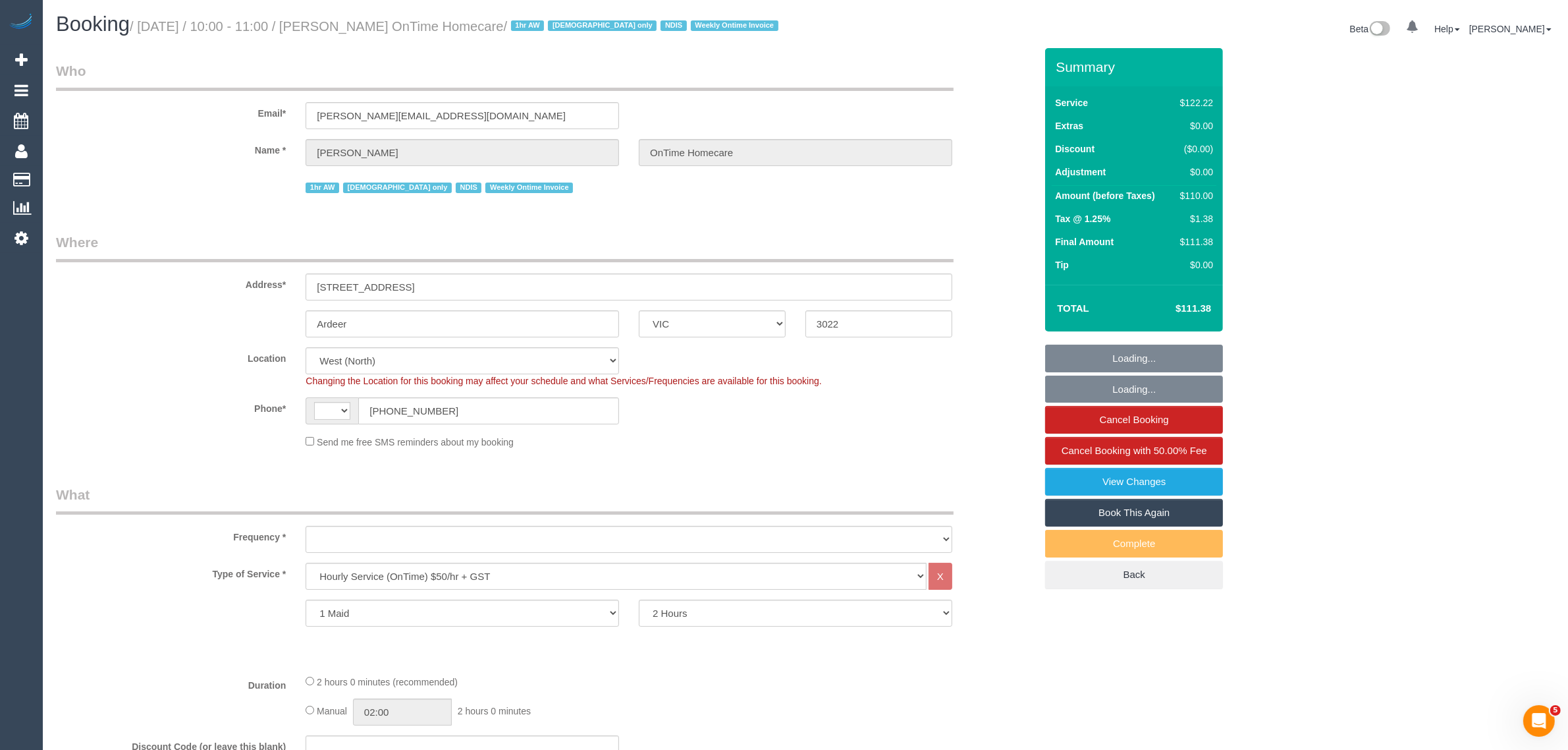
select select "string:AU"
select select "object:598"
select select "number:28"
select select "number:14"
select select "number:19"
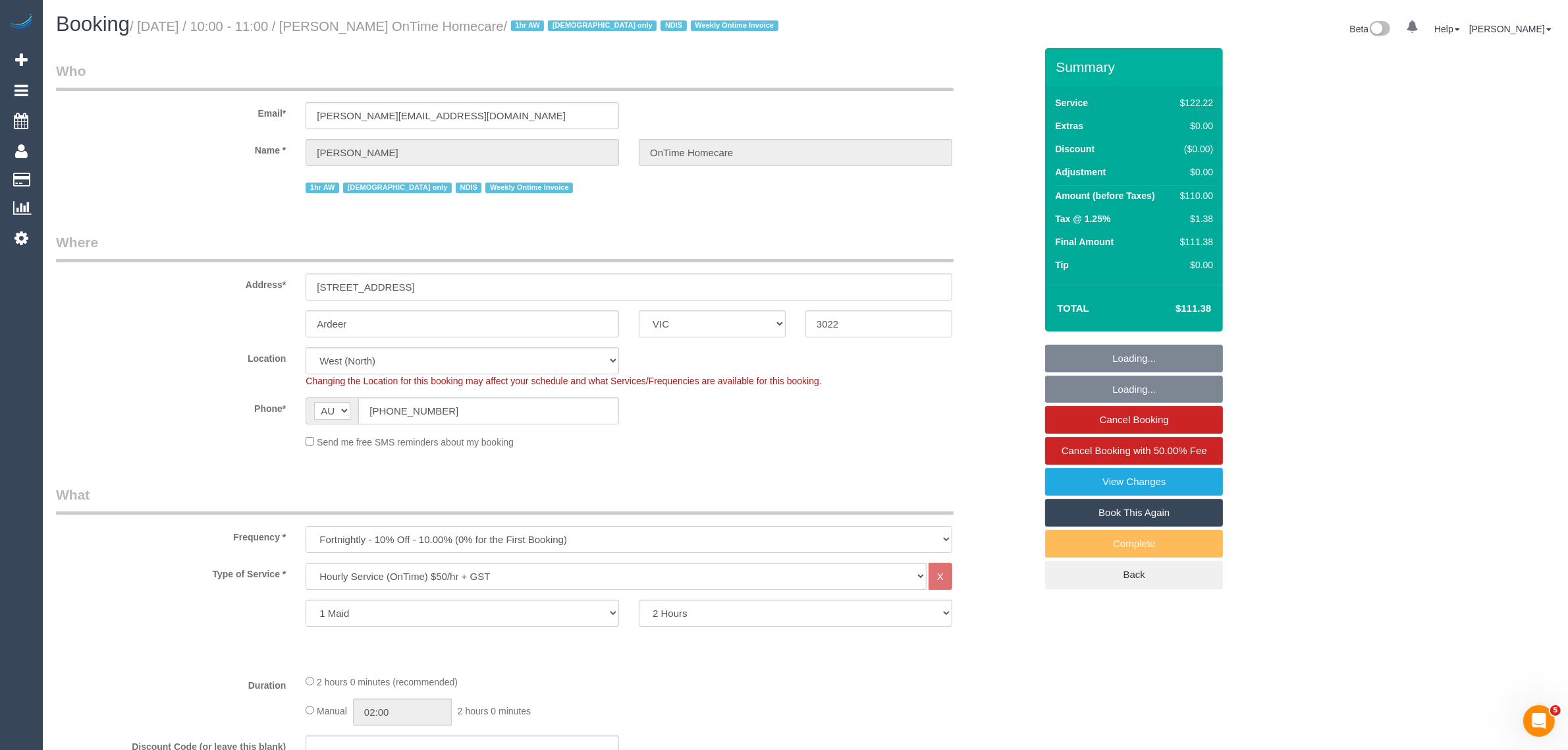
select select "number:25"
select select "number:35"
select select "object:1296"
click at [698, 234] on legend "Where" at bounding box center [505, 247] width 898 height 30
click at [561, 406] on input "(03) 9948 0874" at bounding box center [489, 411] width 261 height 27
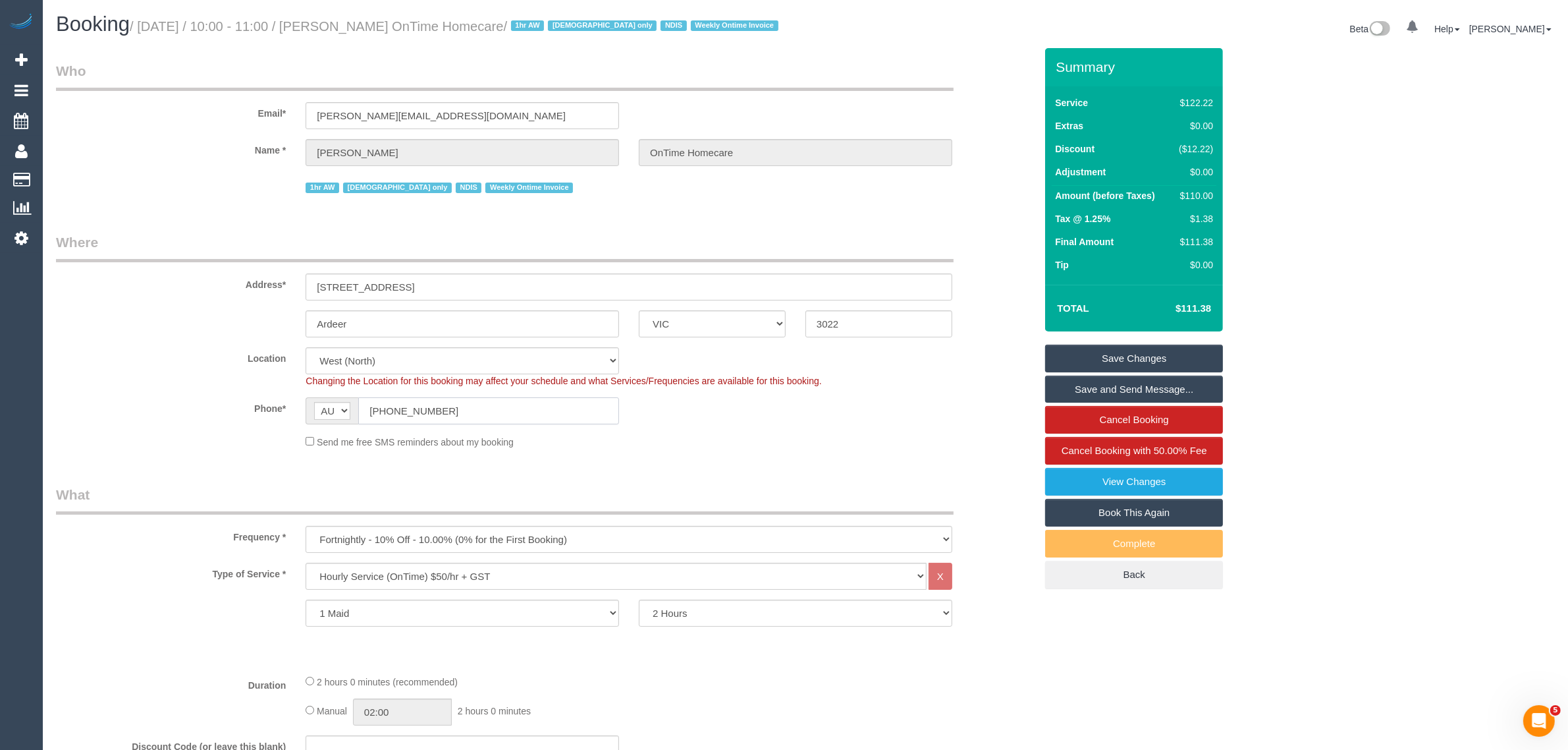
click at [561, 406] on input "(03) 9948 0874" at bounding box center [489, 411] width 261 height 27
click at [718, 434] on div "Send me free SMS reminders about my booking" at bounding box center [629, 441] width 666 height 14
click at [824, 417] on div "Phone* AF AL DZ AD AO AI AQ AG AR AM AW AU AT AZ BS BH BD BB BY BE BZ BJ BM BT …" at bounding box center [545, 411] width 999 height 27
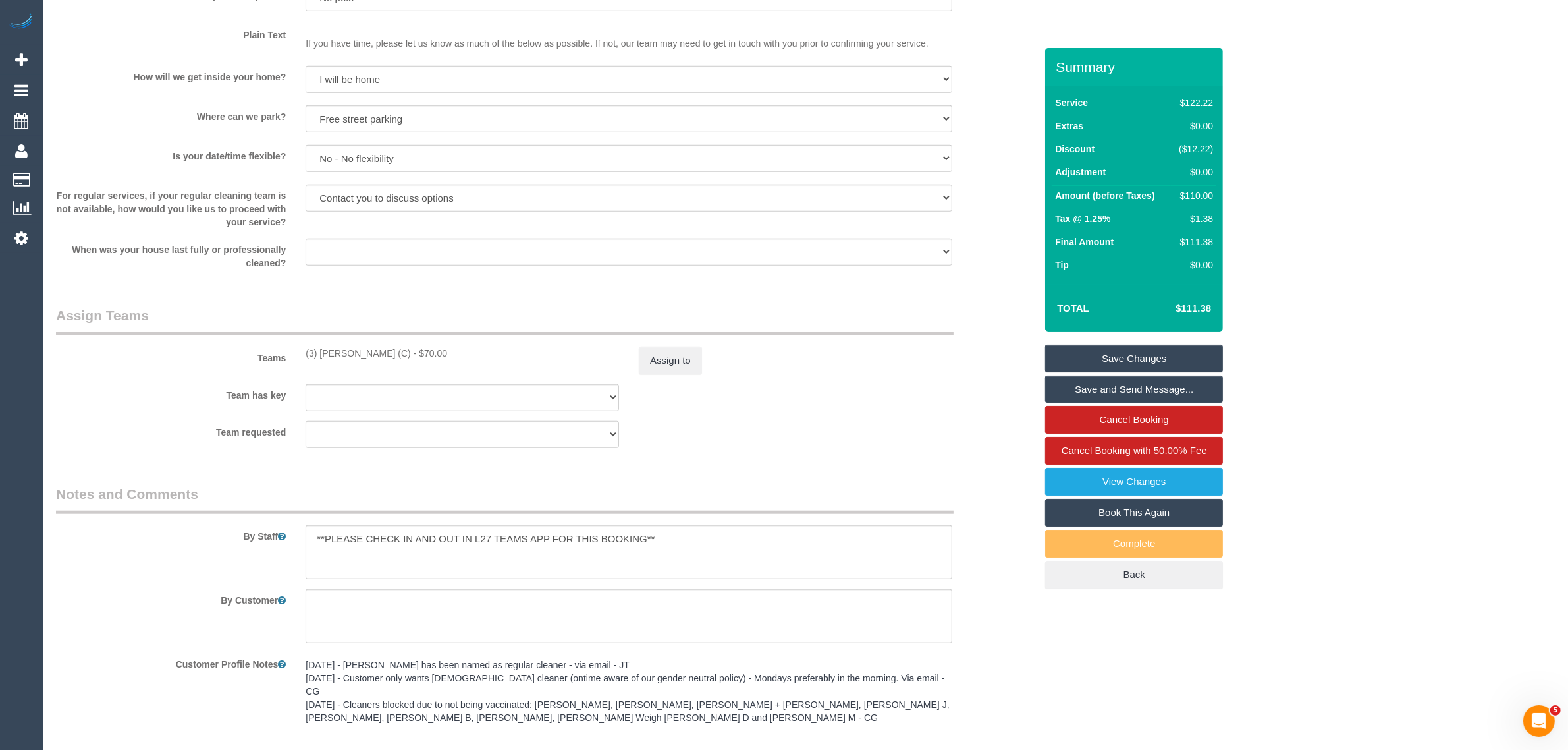
scroll to position [1647, 0]
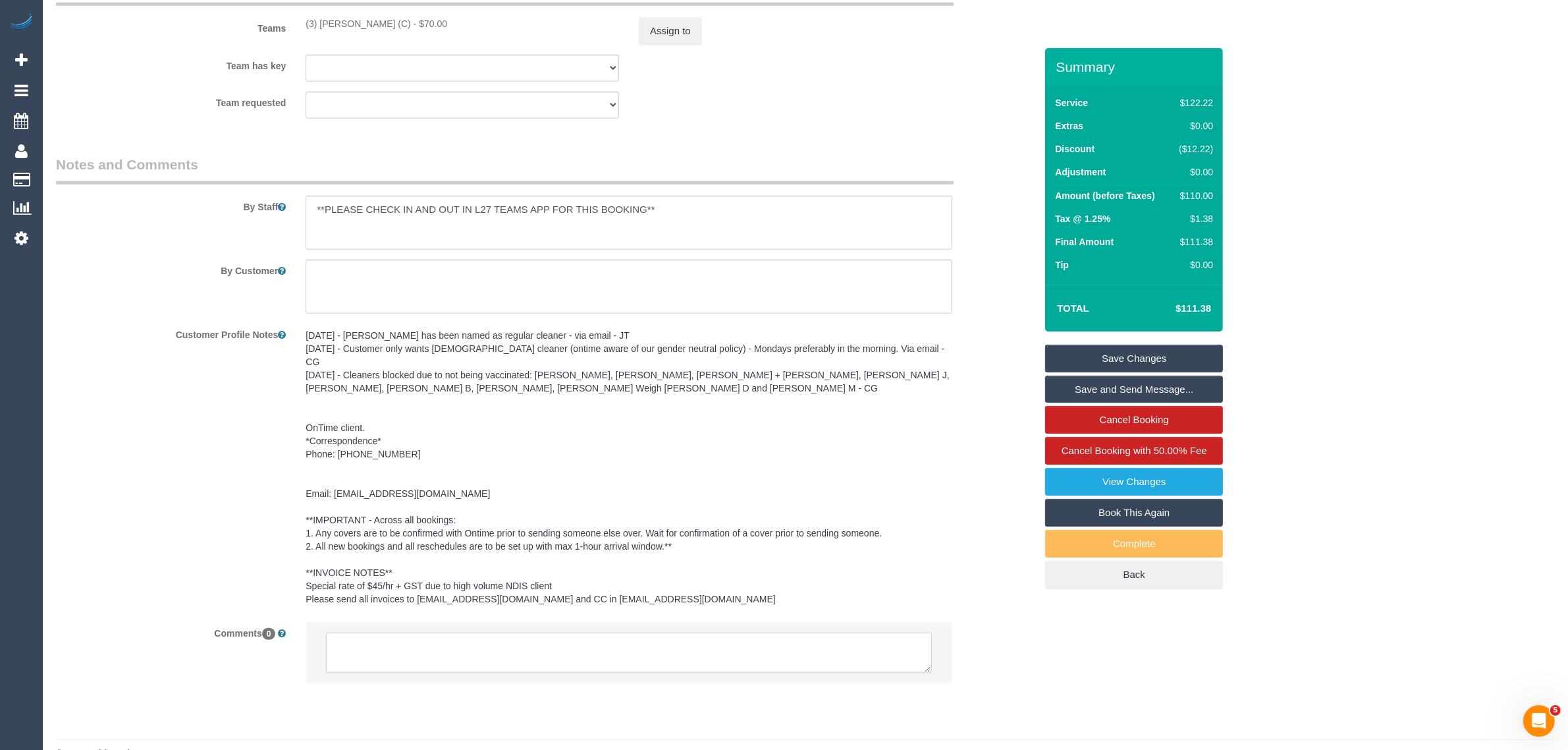
click at [894, 647] on textarea at bounding box center [629, 653] width 606 height 41
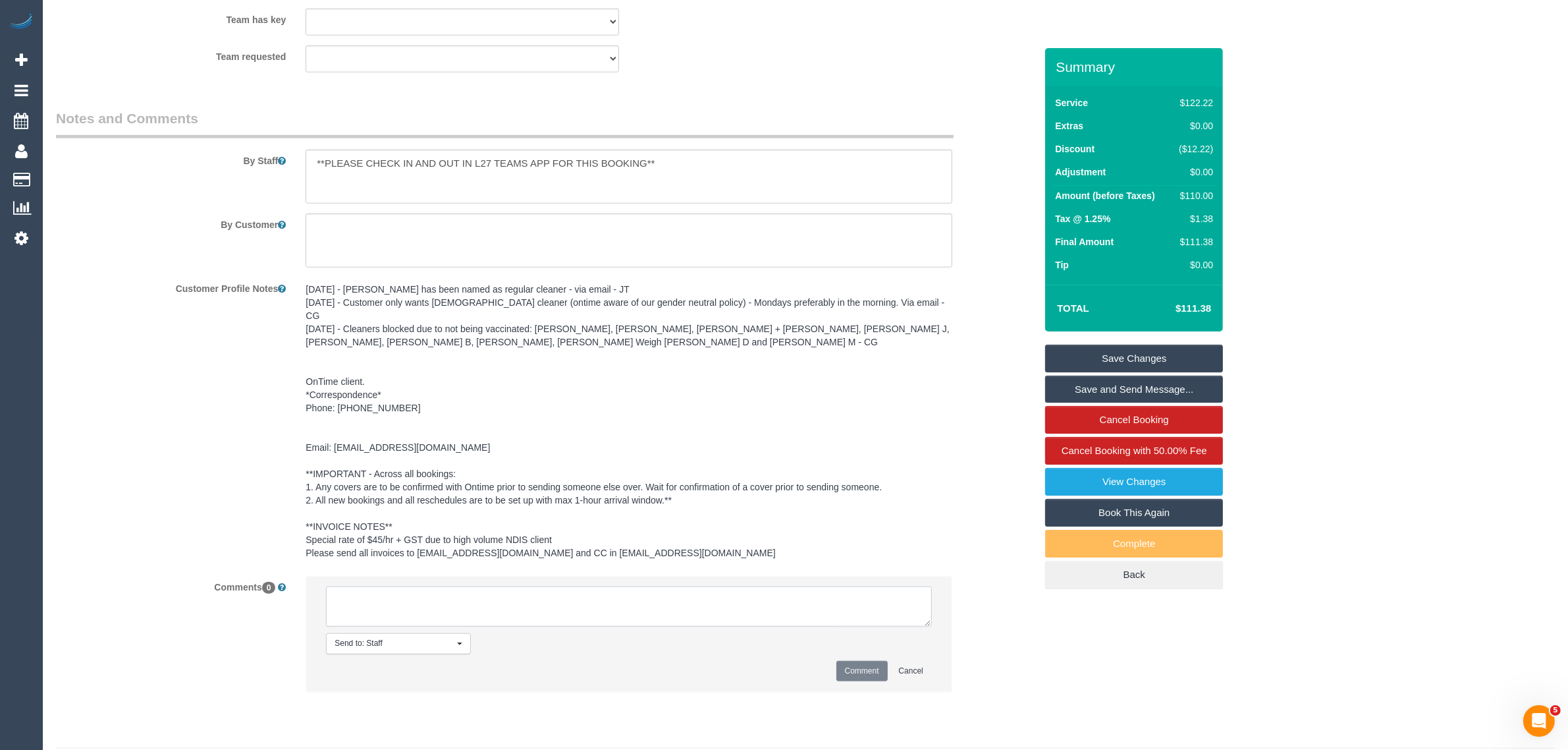
scroll to position [1718, 0]
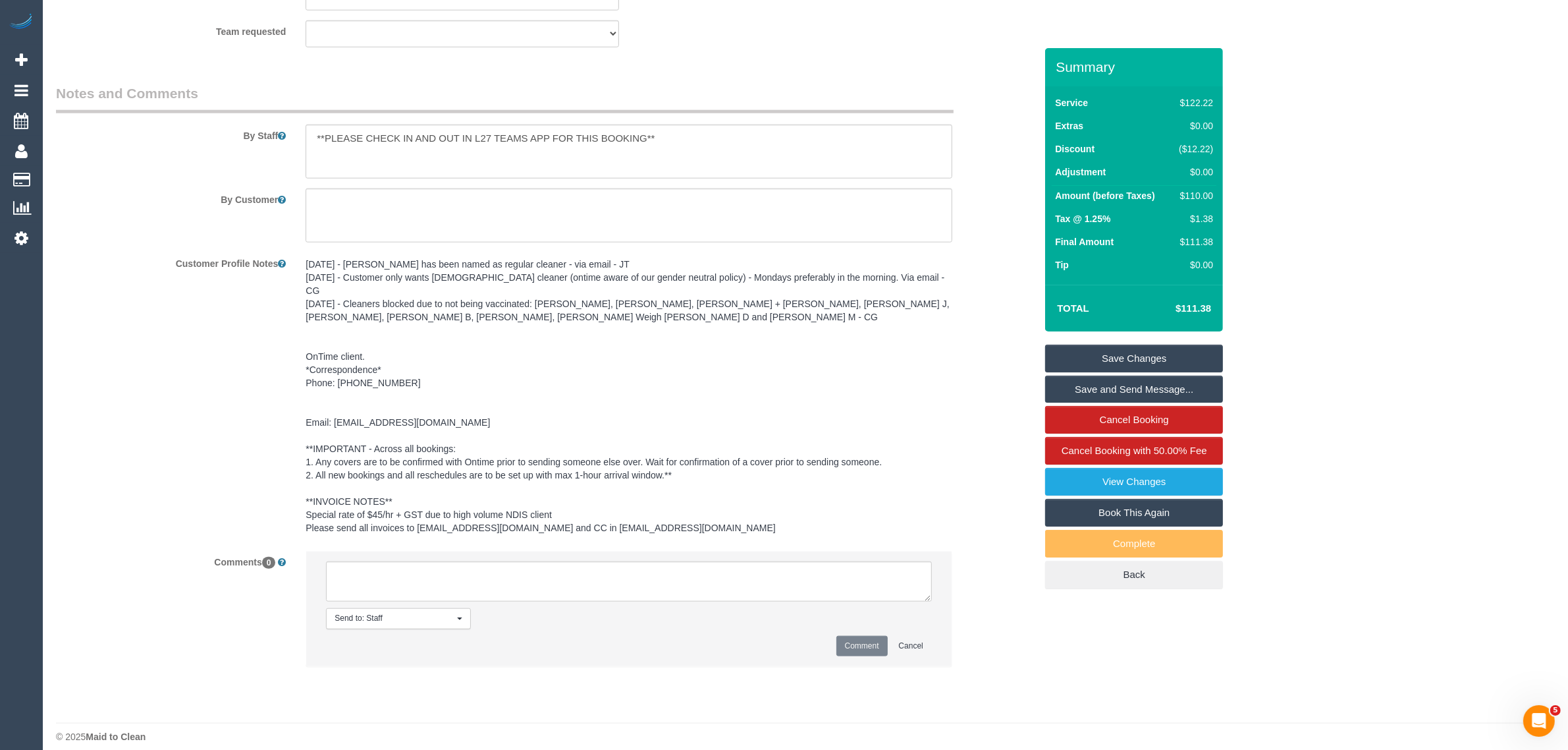
click at [982, 562] on div "Comments 0 Send to: Staff Nothing selected Send to: Staff Send to: Customer Sen…" at bounding box center [545, 615] width 999 height 130
click at [671, 562] on textarea at bounding box center [629, 582] width 606 height 41
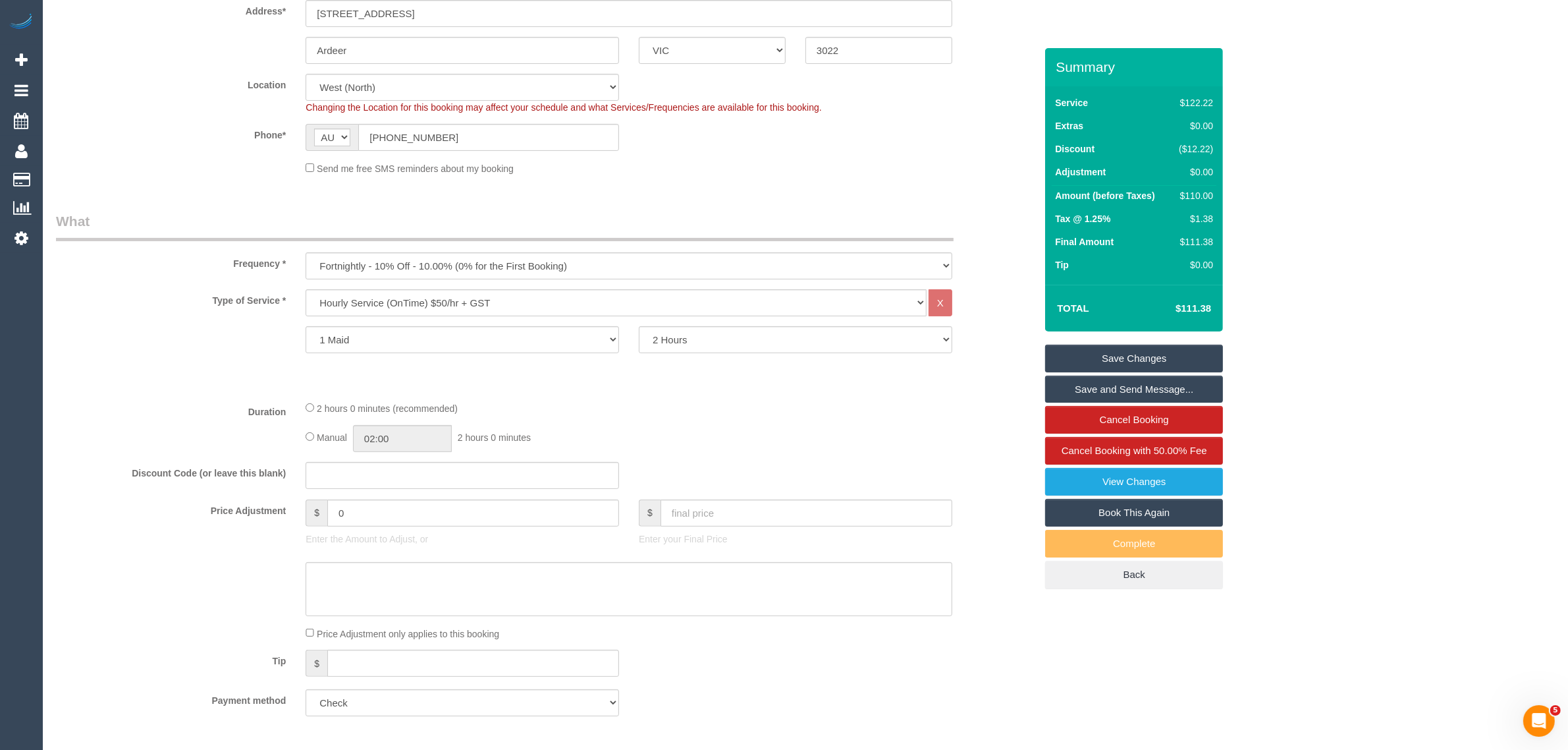
scroll to position [0, 0]
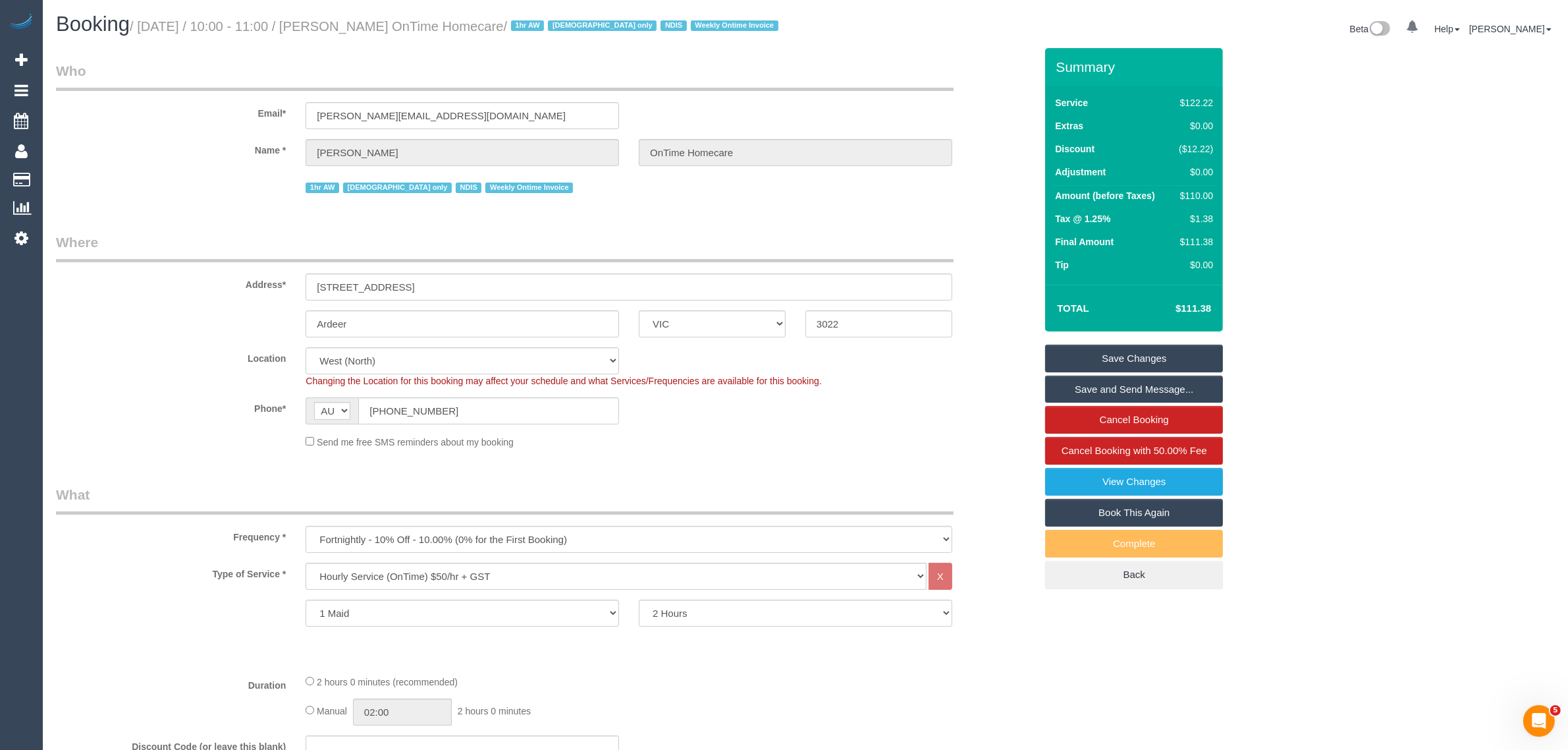
click at [941, 437] on div "Send me free SMS reminders about my booking" at bounding box center [629, 441] width 666 height 14
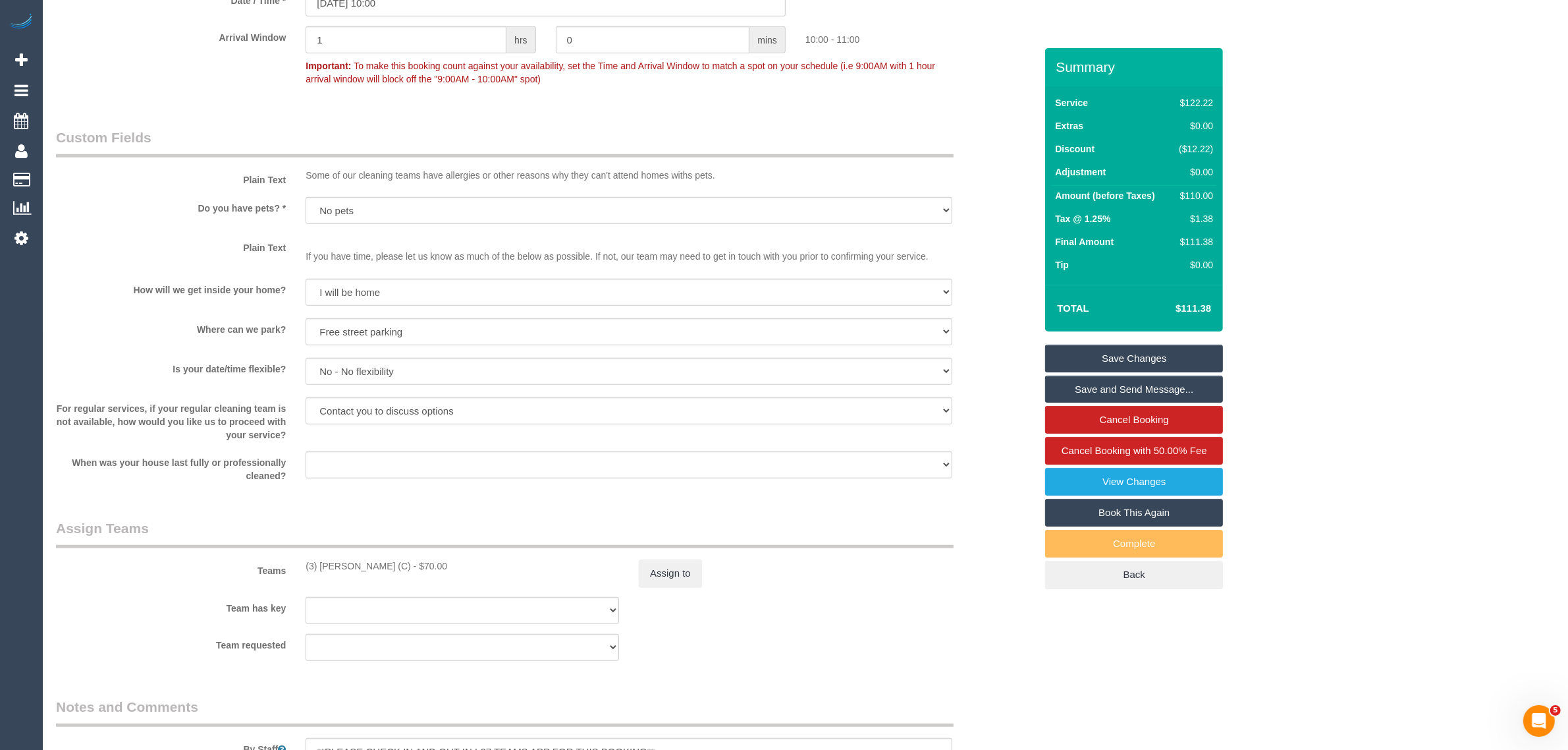
scroll to position [1718, 0]
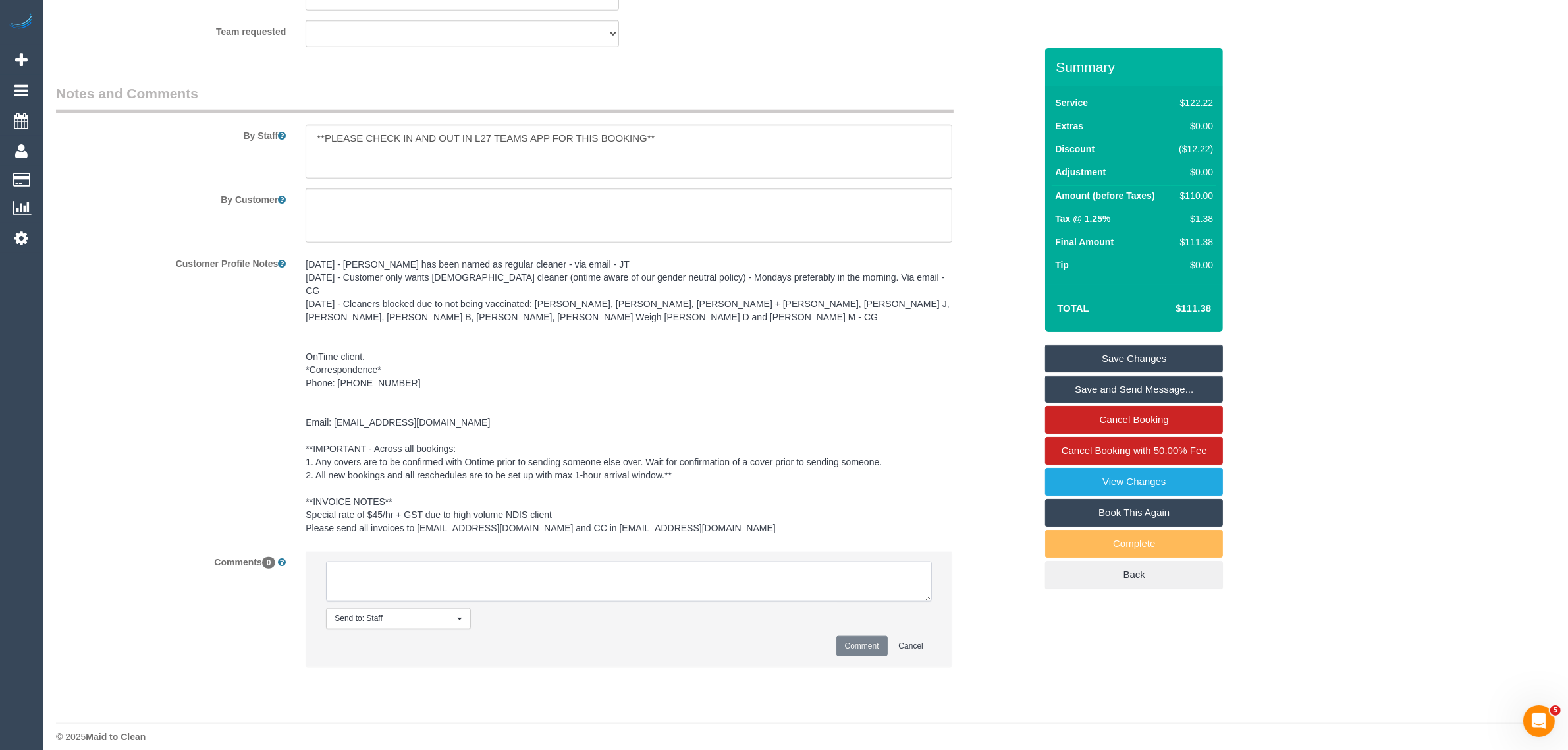
click at [593, 568] on textarea at bounding box center [629, 582] width 606 height 41
paste textarea "Cleaner(s) Unassigned: Reason Unassigned: Contact via: Which message sent: Addi…"
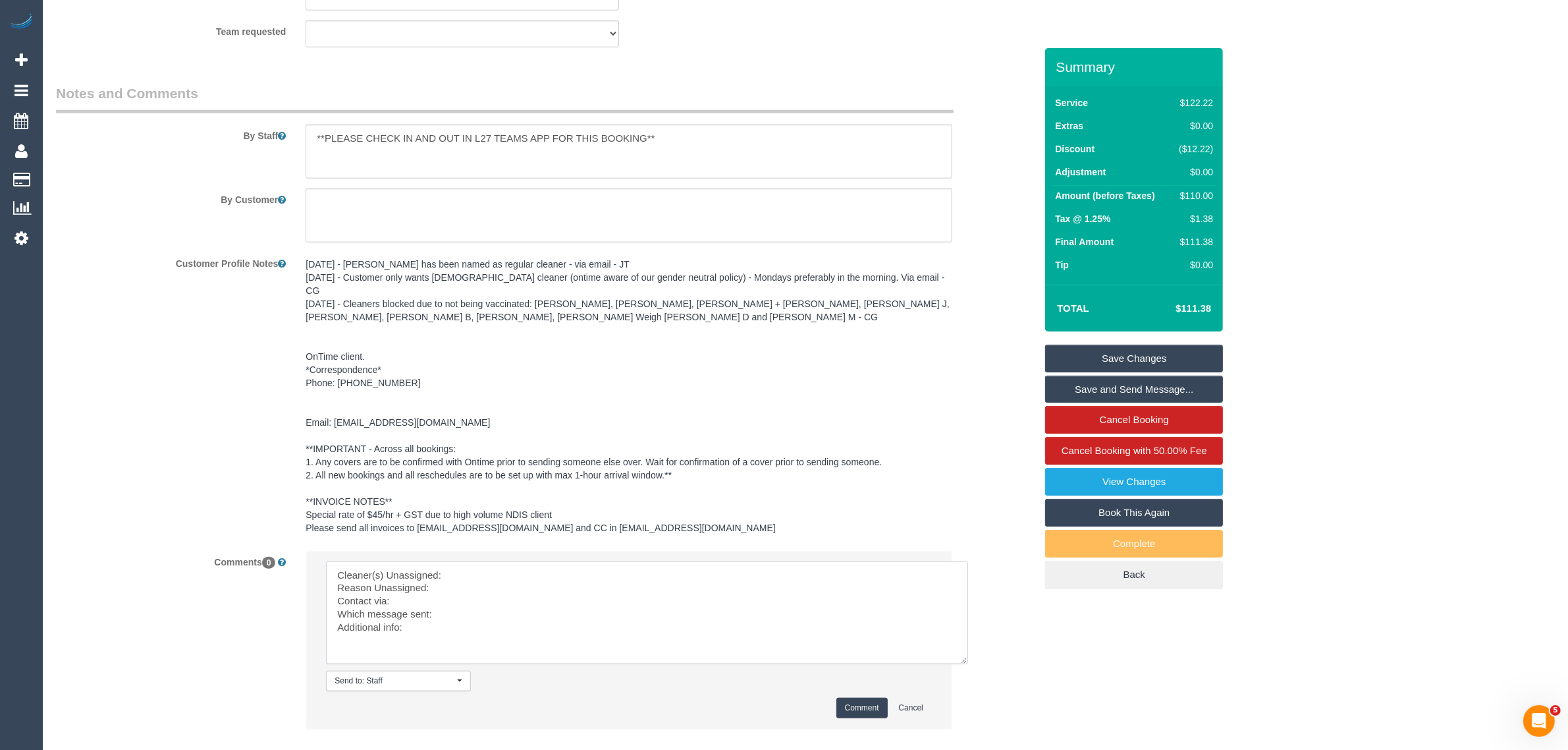
scroll to position [0, 0]
drag, startPoint x: 923, startPoint y: 580, endPoint x: 975, endPoint y: 666, distance: 100.5
click at [975, 666] on textarea at bounding box center [654, 625] width 657 height 126
drag, startPoint x: 606, startPoint y: 544, endPoint x: 624, endPoint y: 561, distance: 24.8
click at [606, 551] on li "Send to: Staff Nothing selected Send to: Staff Send to: Customer Send to: Team …" at bounding box center [629, 651] width 646 height 200
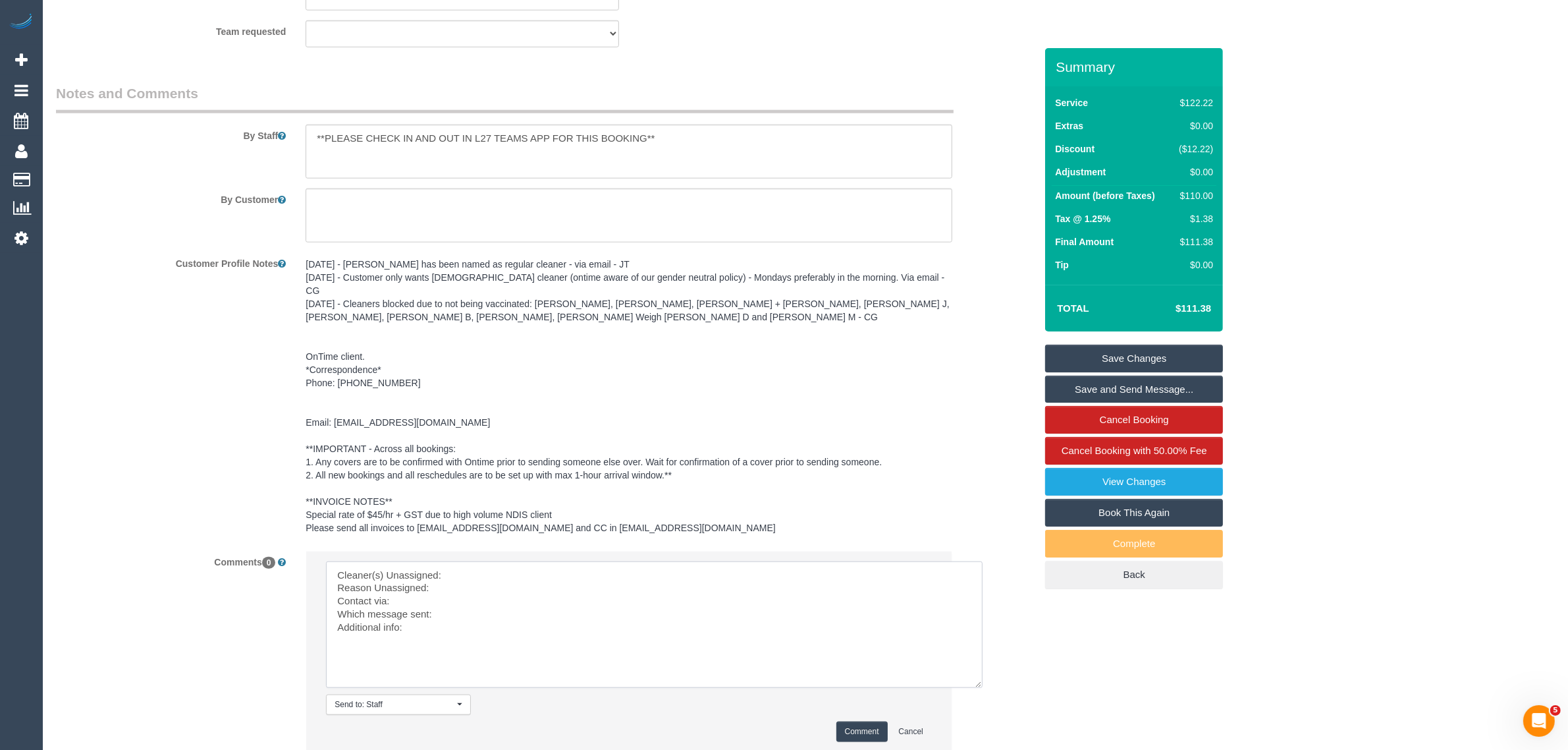
click at [625, 562] on textarea at bounding box center [654, 625] width 657 height 126
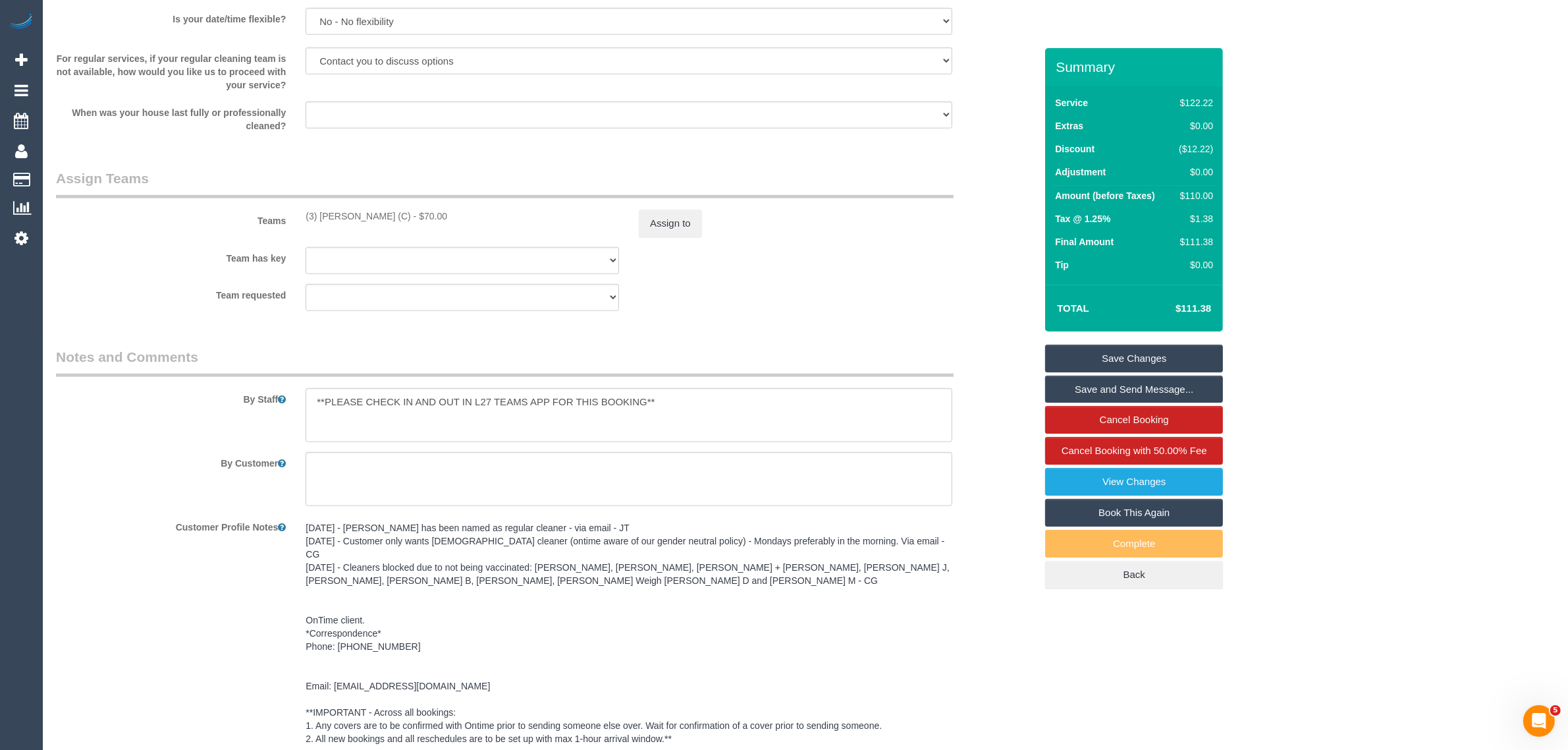
scroll to position [1388, 0]
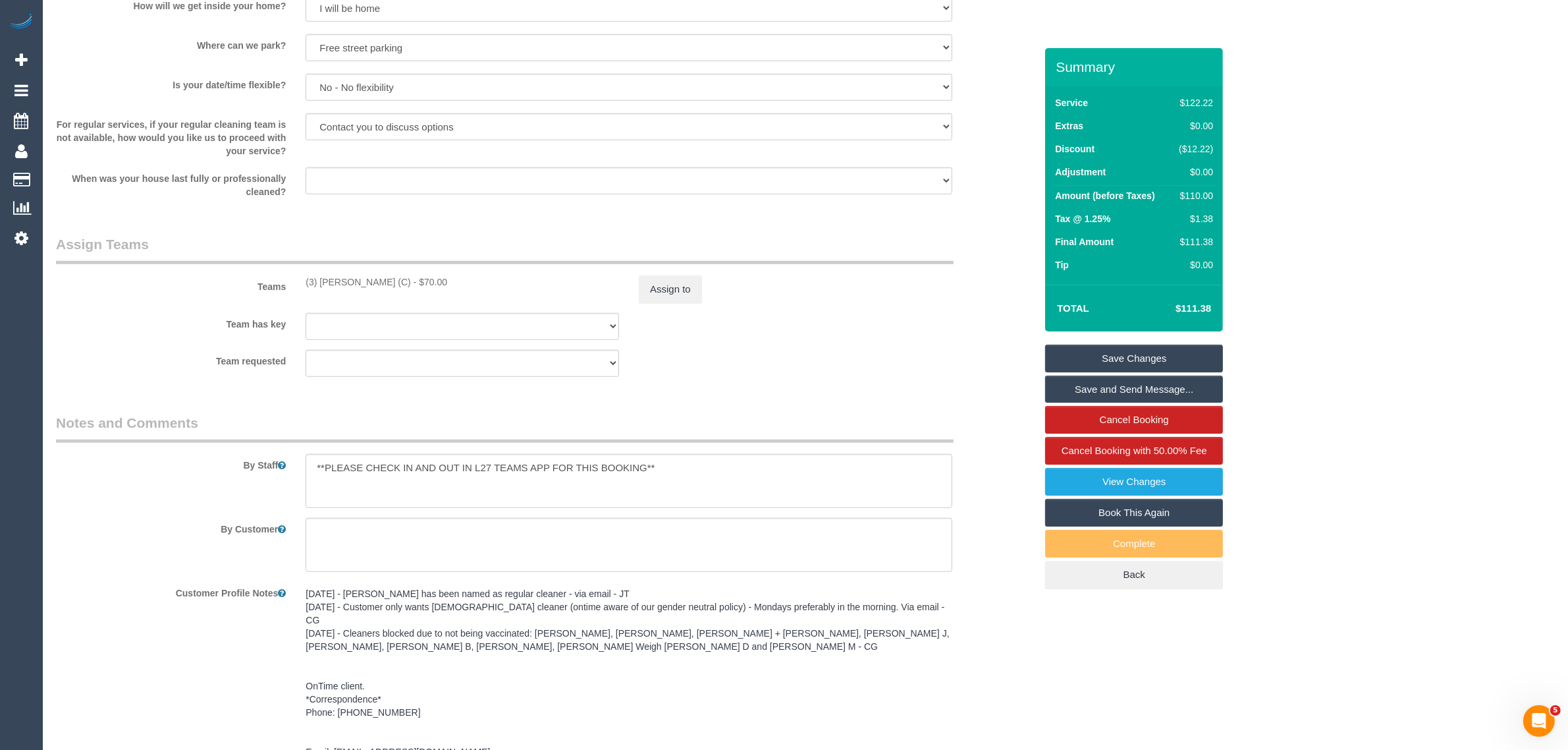
drag, startPoint x: 304, startPoint y: 282, endPoint x: 404, endPoint y: 280, distance: 100.0
click at [404, 280] on div "(3) Gwendolyn Allen (C) - $70.00" at bounding box center [462, 281] width 333 height 13
copy div "(3) [PERSON_NAME] (C)"
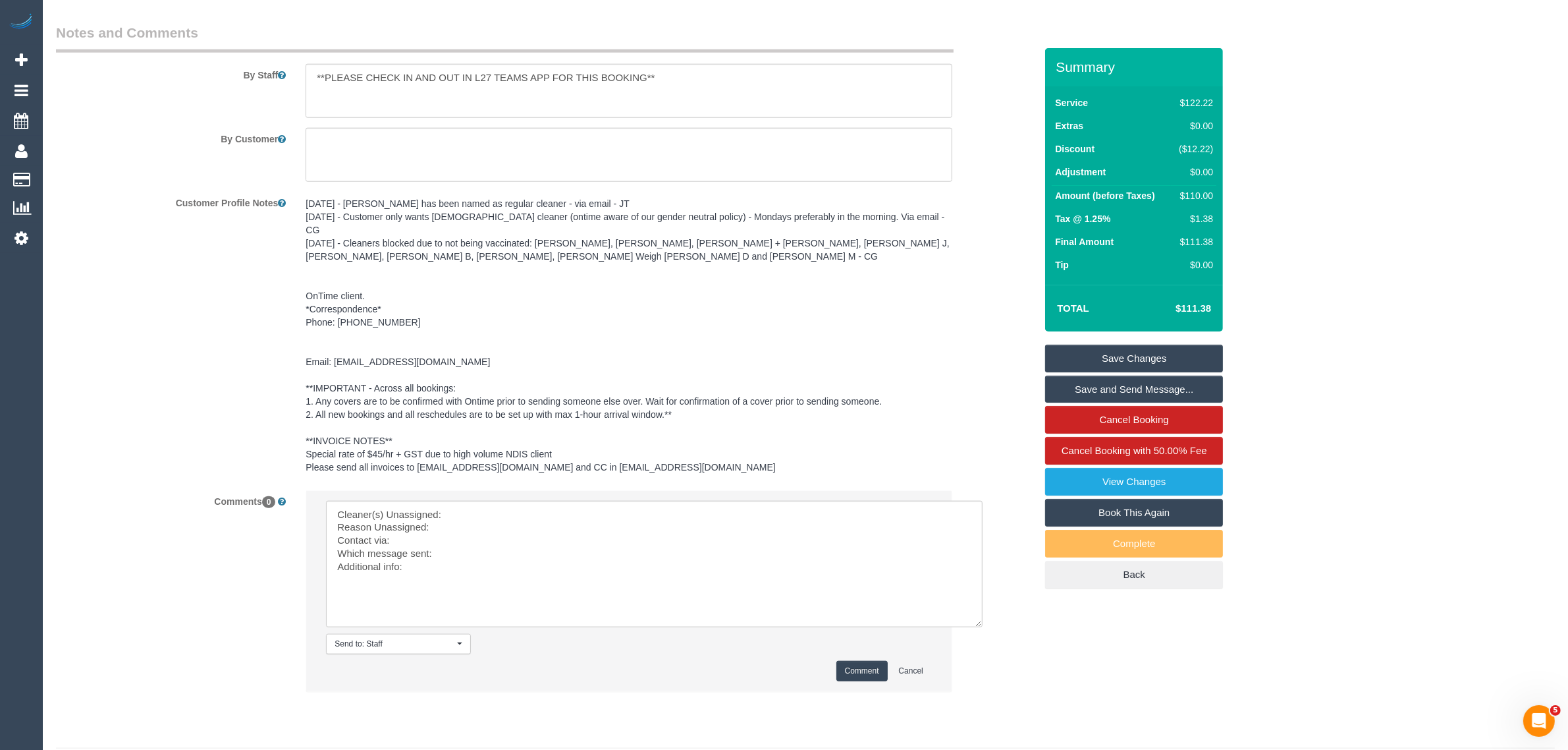
scroll to position [1803, 0]
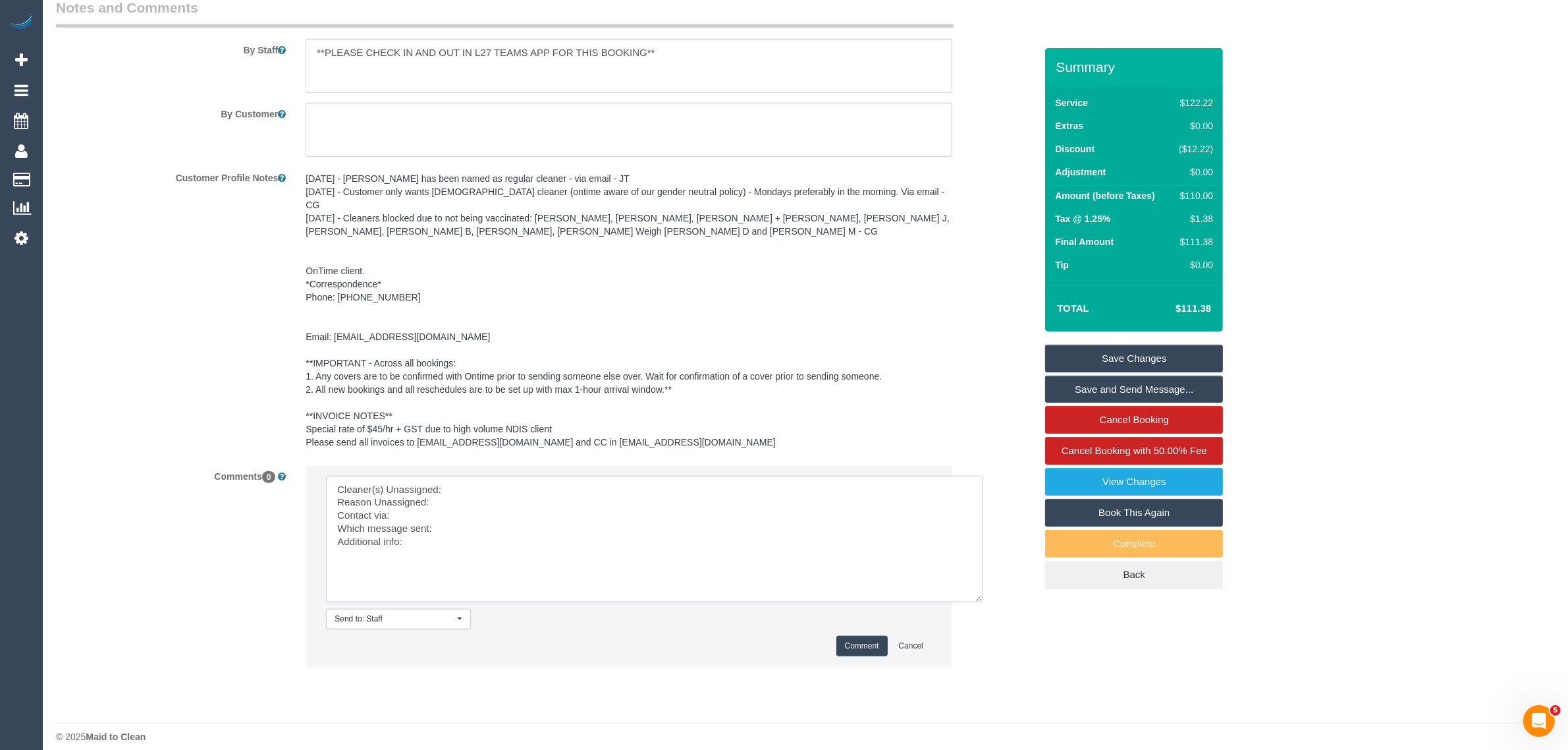
click at [563, 476] on textarea at bounding box center [654, 539] width 657 height 126
paste textarea "(3) [PERSON_NAME] (C)"
click at [462, 529] on textarea at bounding box center [654, 539] width 657 height 126
click at [506, 494] on textarea at bounding box center [654, 539] width 657 height 126
click at [492, 522] on textarea at bounding box center [654, 539] width 657 height 126
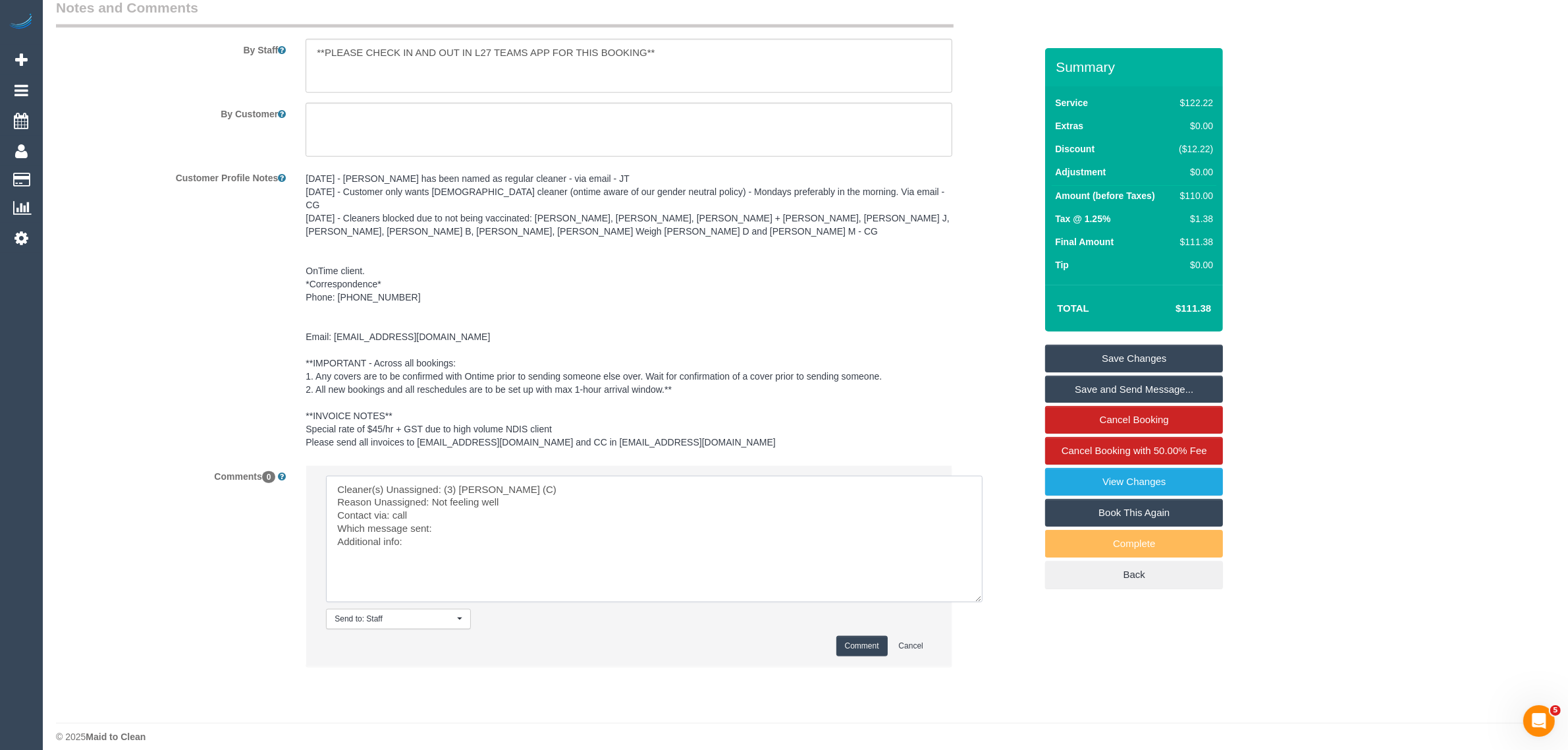
click at [543, 511] on textarea at bounding box center [654, 539] width 657 height 126
click at [436, 503] on textarea at bounding box center [654, 539] width 657 height 126
click at [437, 522] on textarea at bounding box center [654, 539] width 657 height 126
click at [437, 526] on textarea at bounding box center [654, 539] width 657 height 126
type textarea "Cleaner(s) Unassigned: (3) Gwendolyn Allen (C) Reason Unassigned: Not feeling w…"
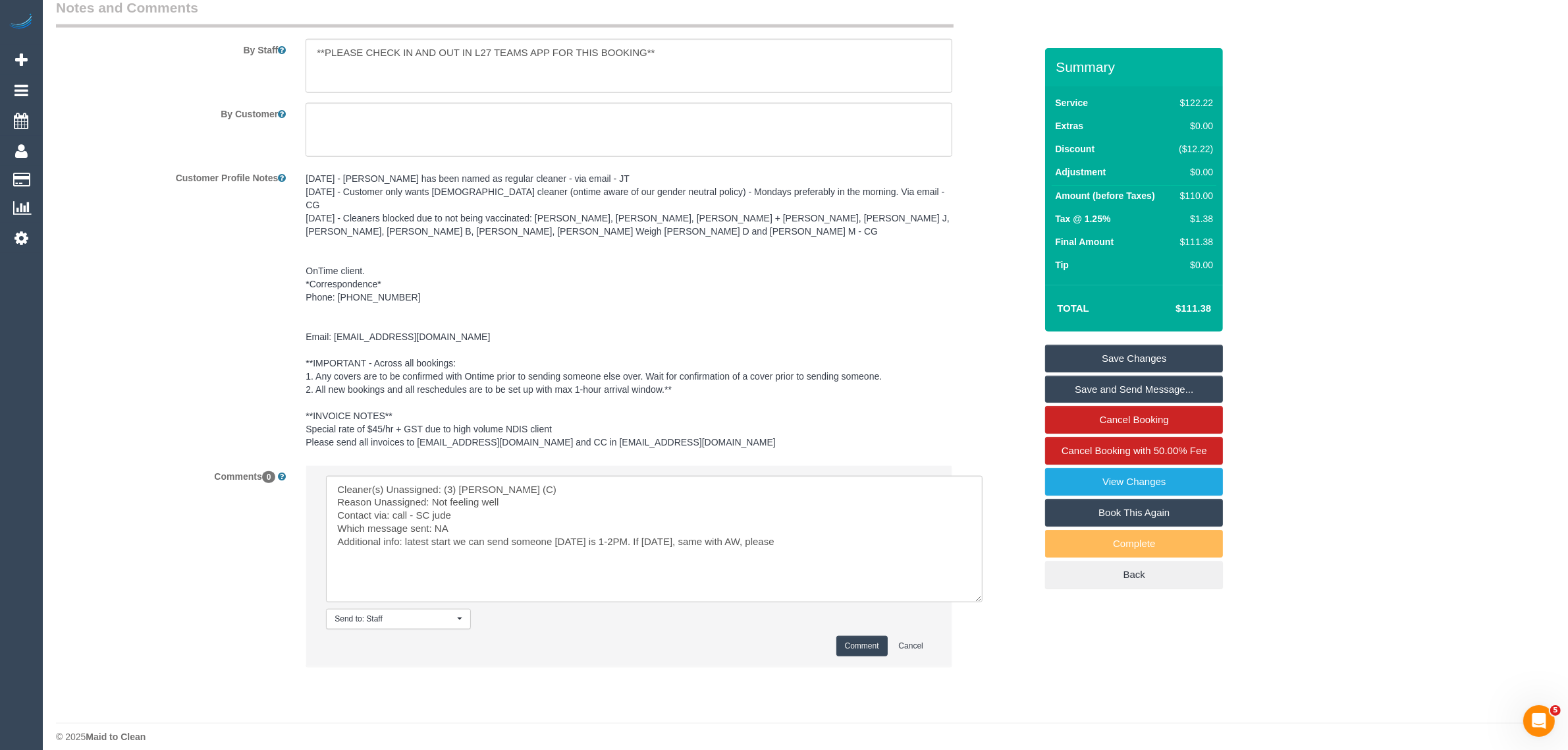
click at [841, 636] on button "Comment" at bounding box center [862, 646] width 51 height 20
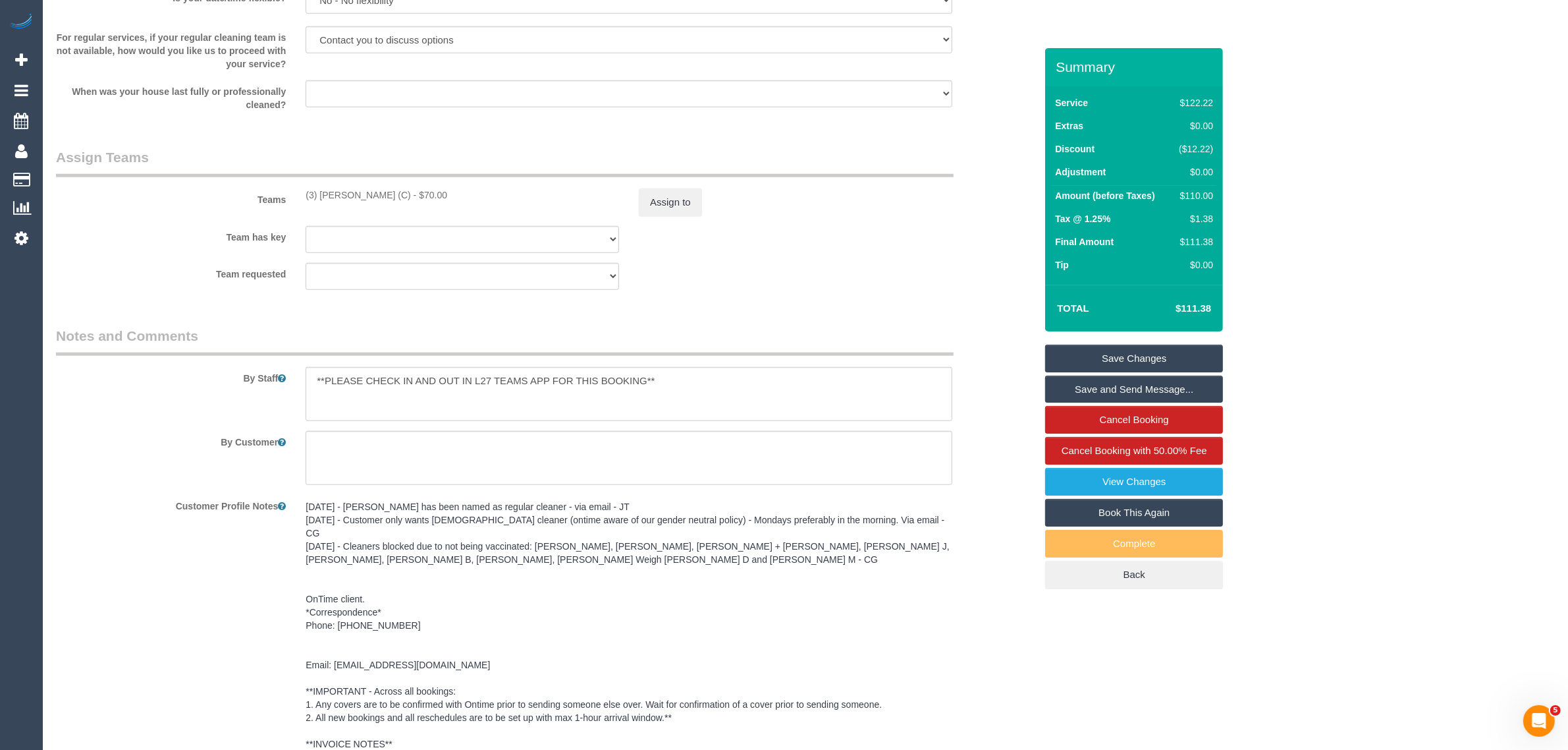
scroll to position [1474, 0]
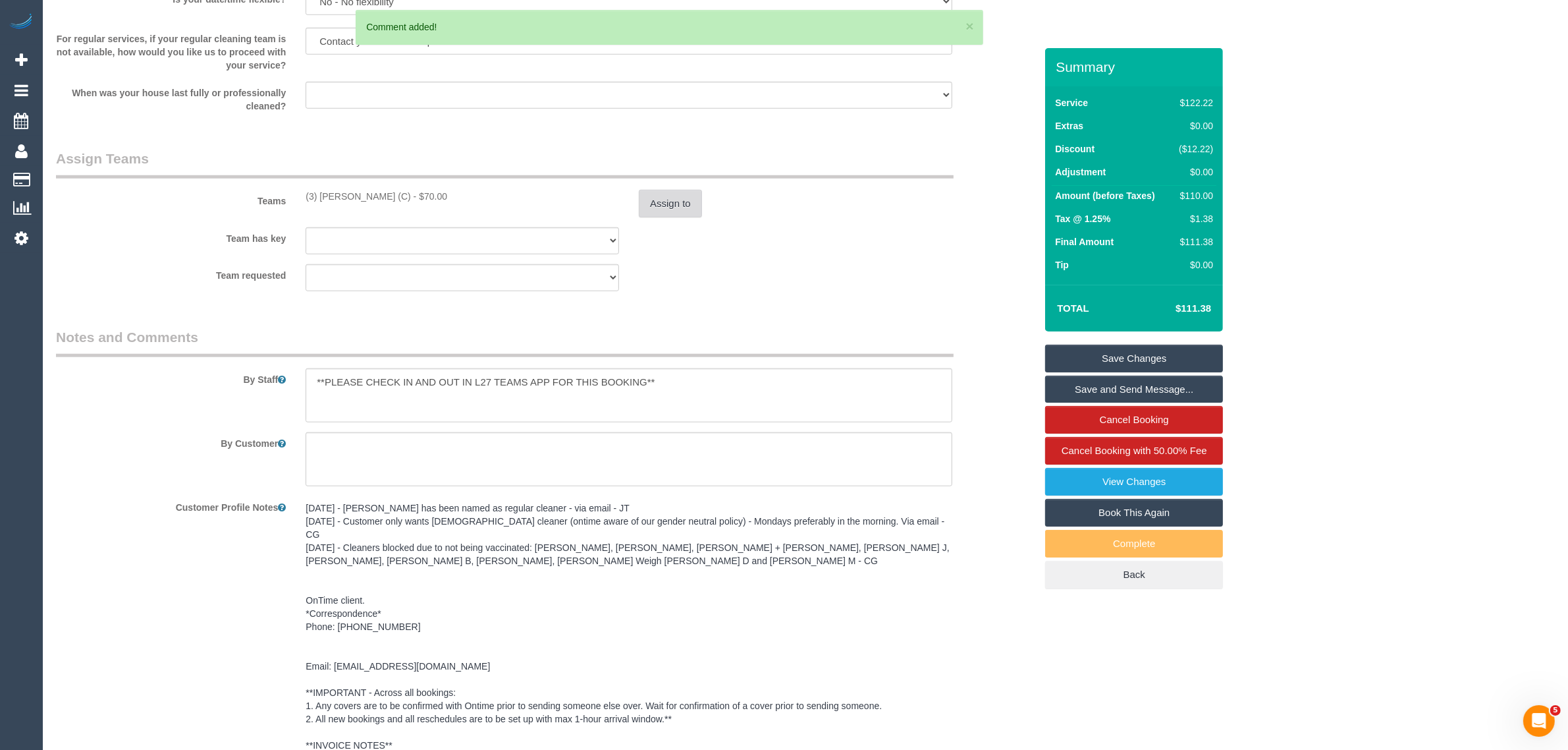
click at [659, 199] on button "Assign to" at bounding box center [670, 204] width 63 height 27
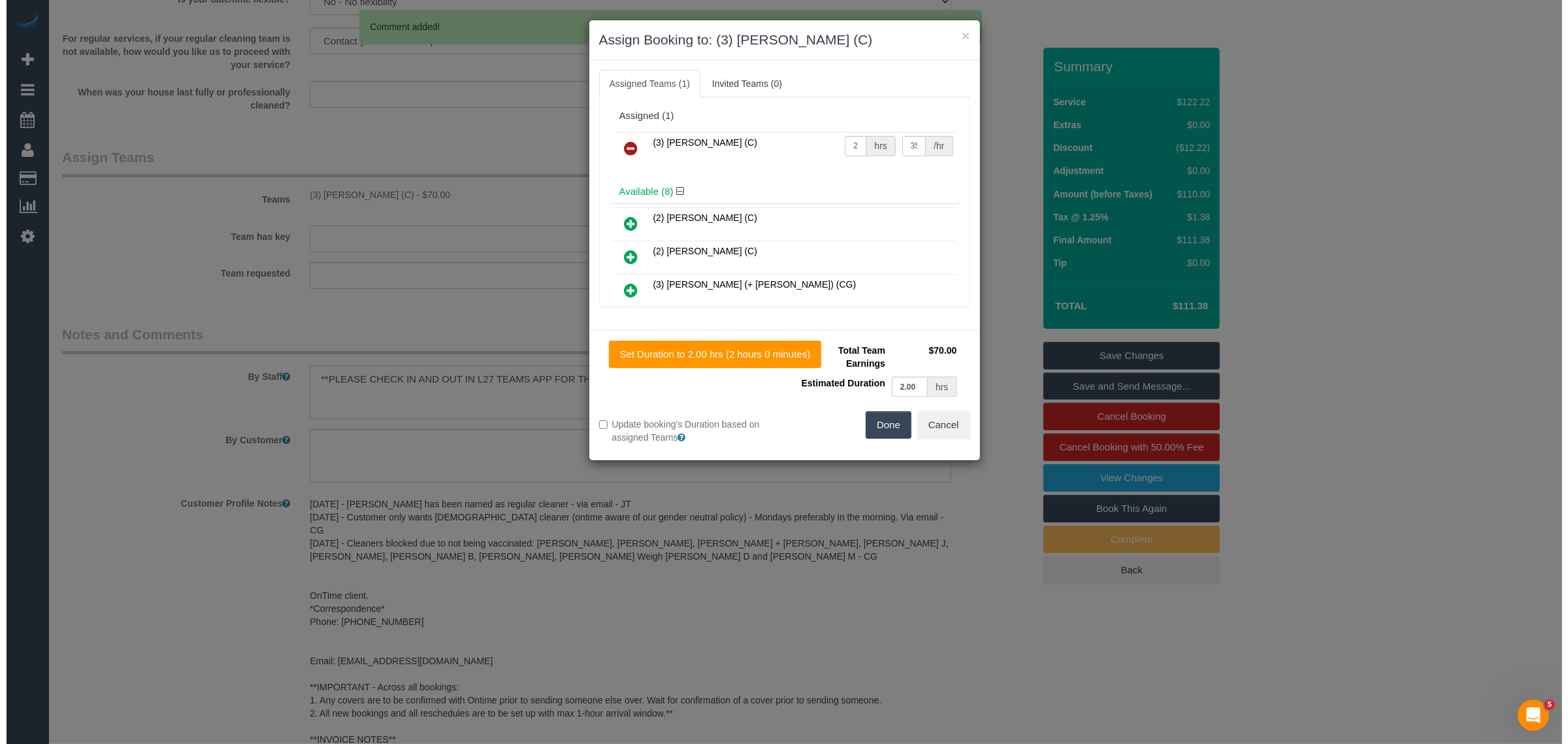
scroll to position [809, 0]
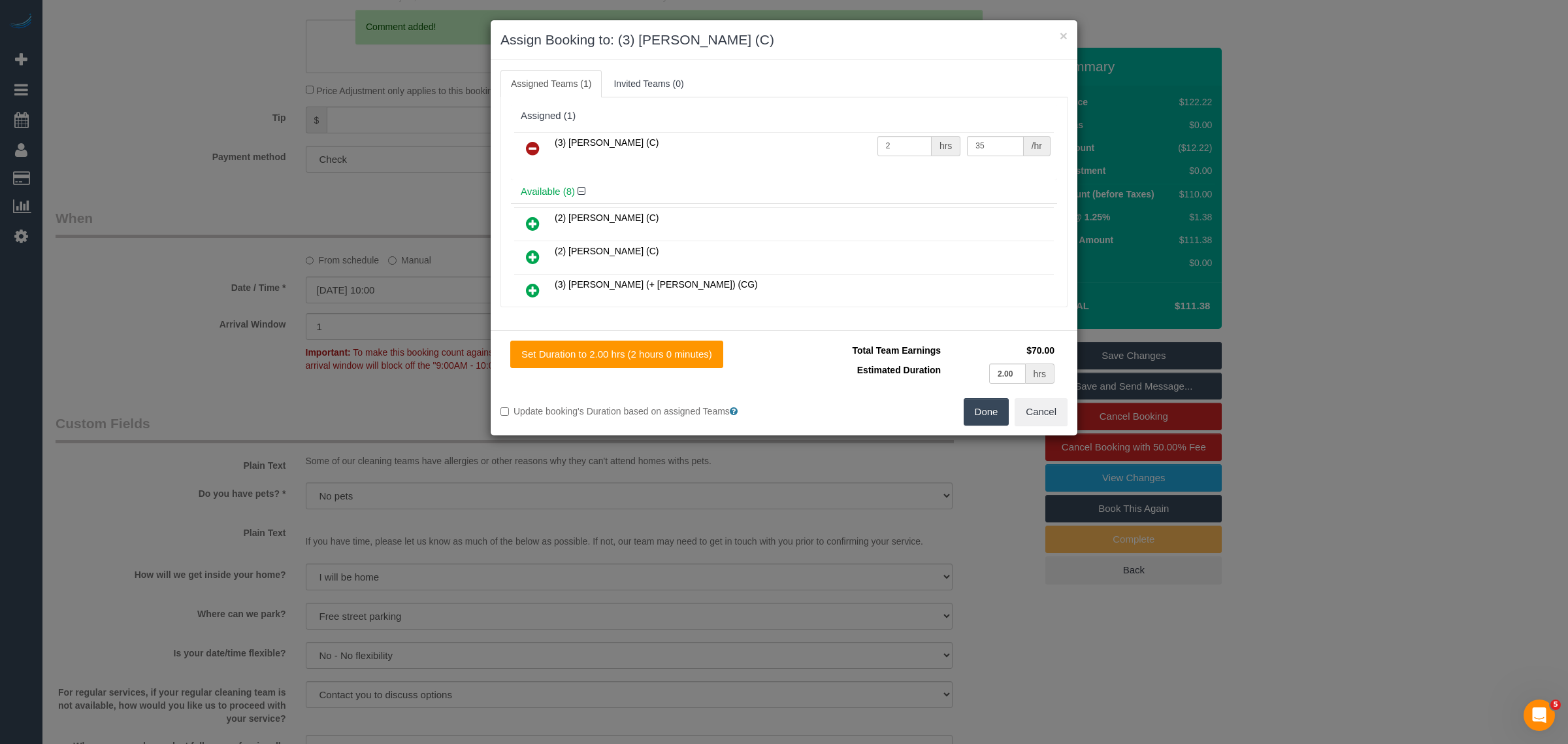
click at [537, 145] on icon at bounding box center [533, 148] width 14 height 16
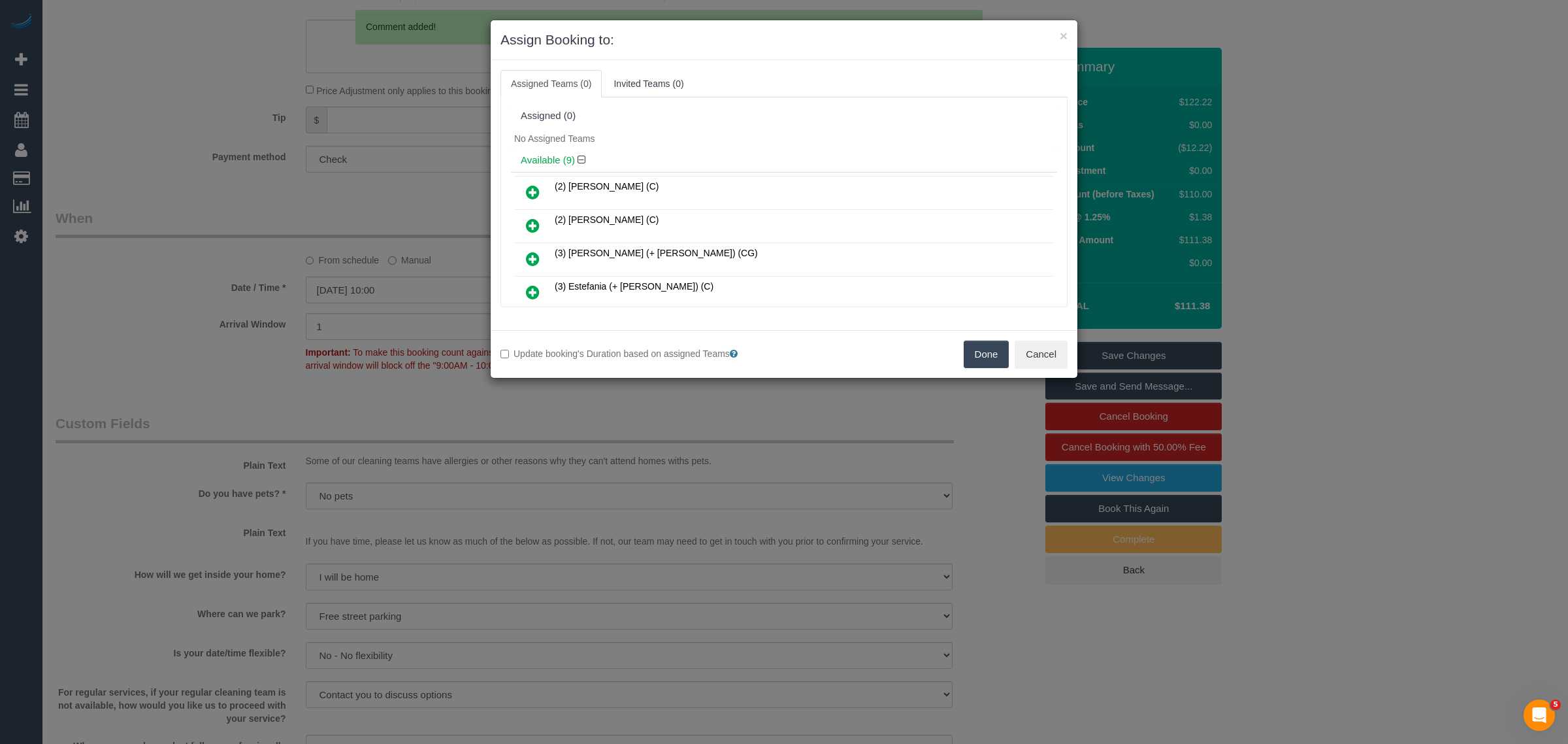
click at [990, 356] on button "Done" at bounding box center [986, 354] width 46 height 27
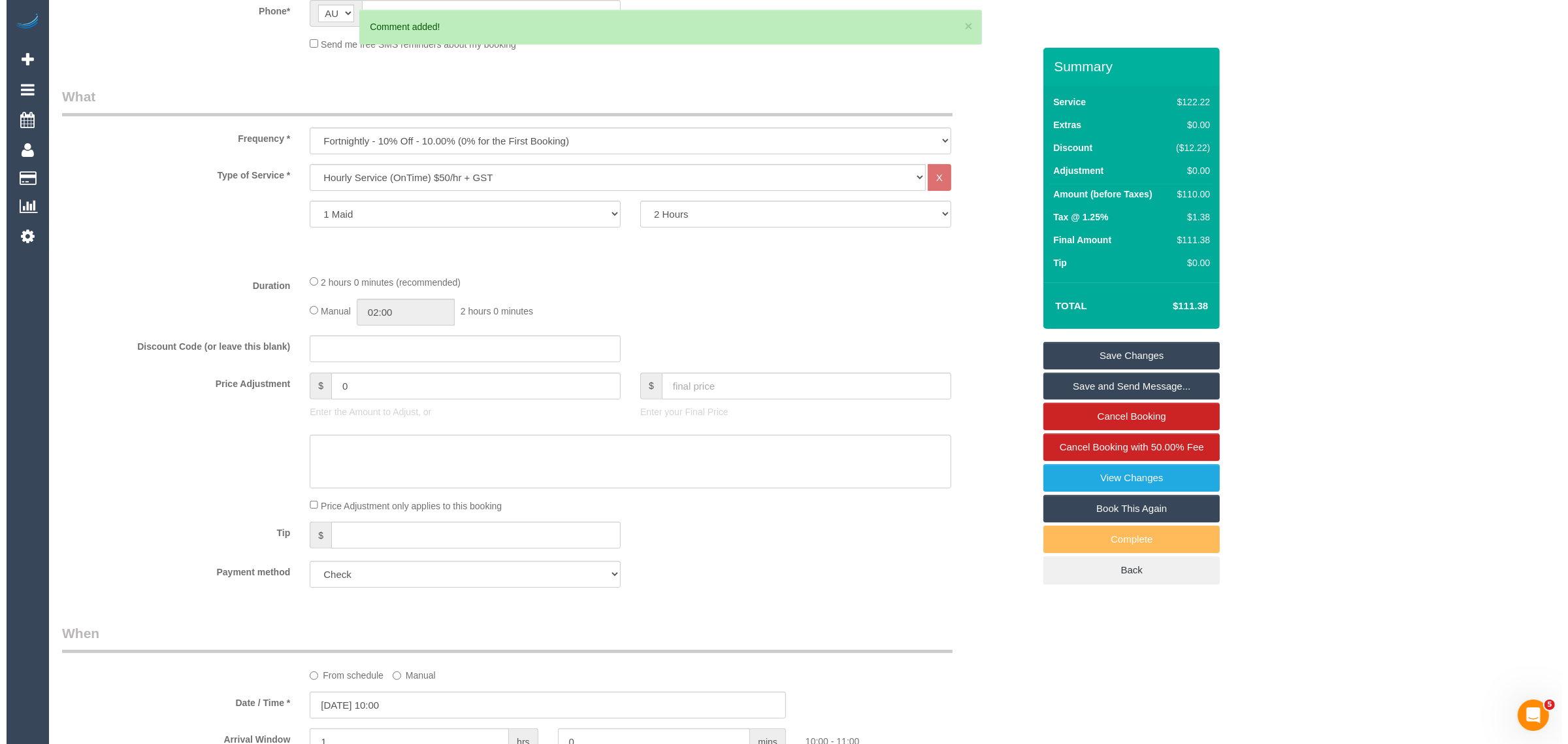
scroll to position [0, 0]
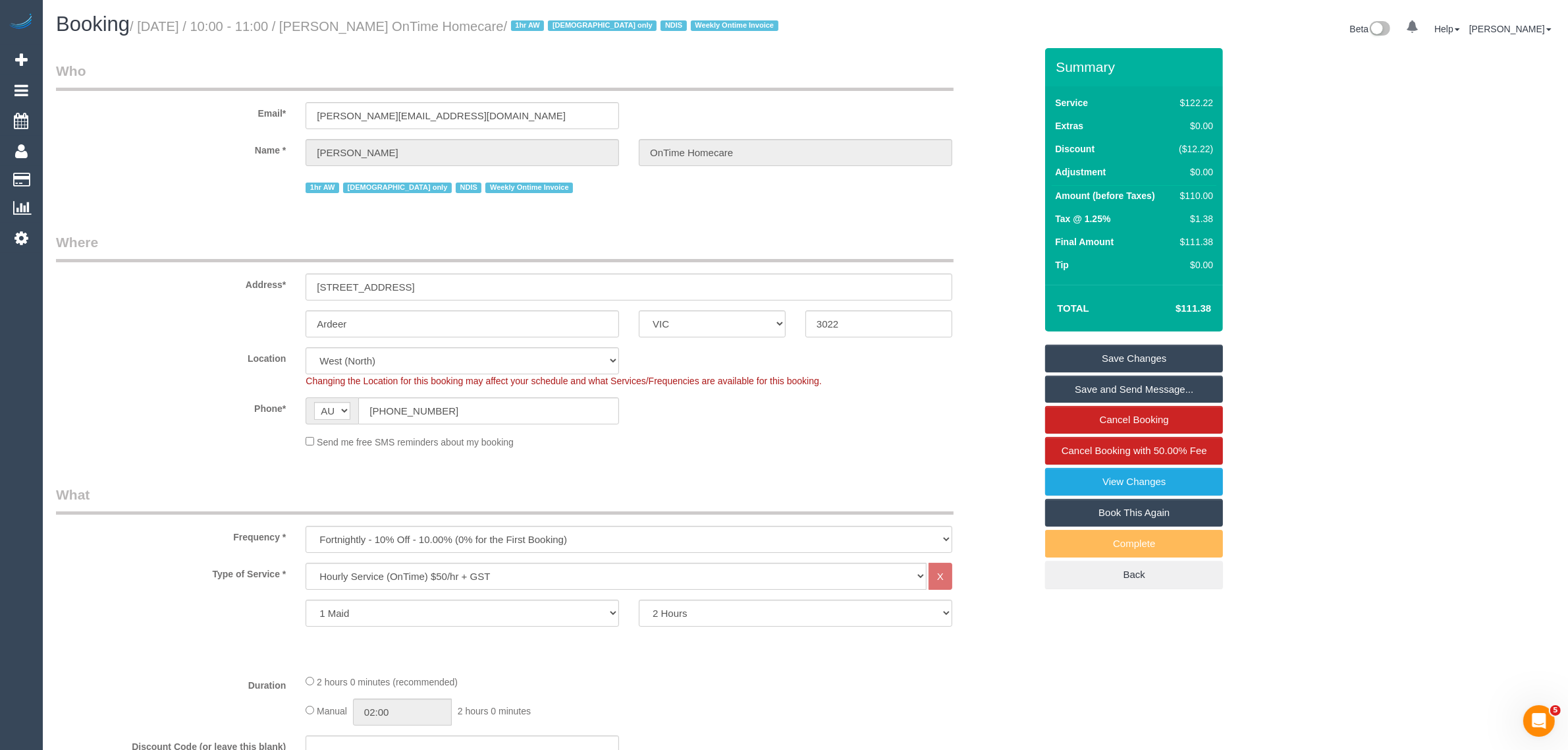
click at [1161, 353] on link "Save Changes" at bounding box center [1134, 358] width 178 height 27
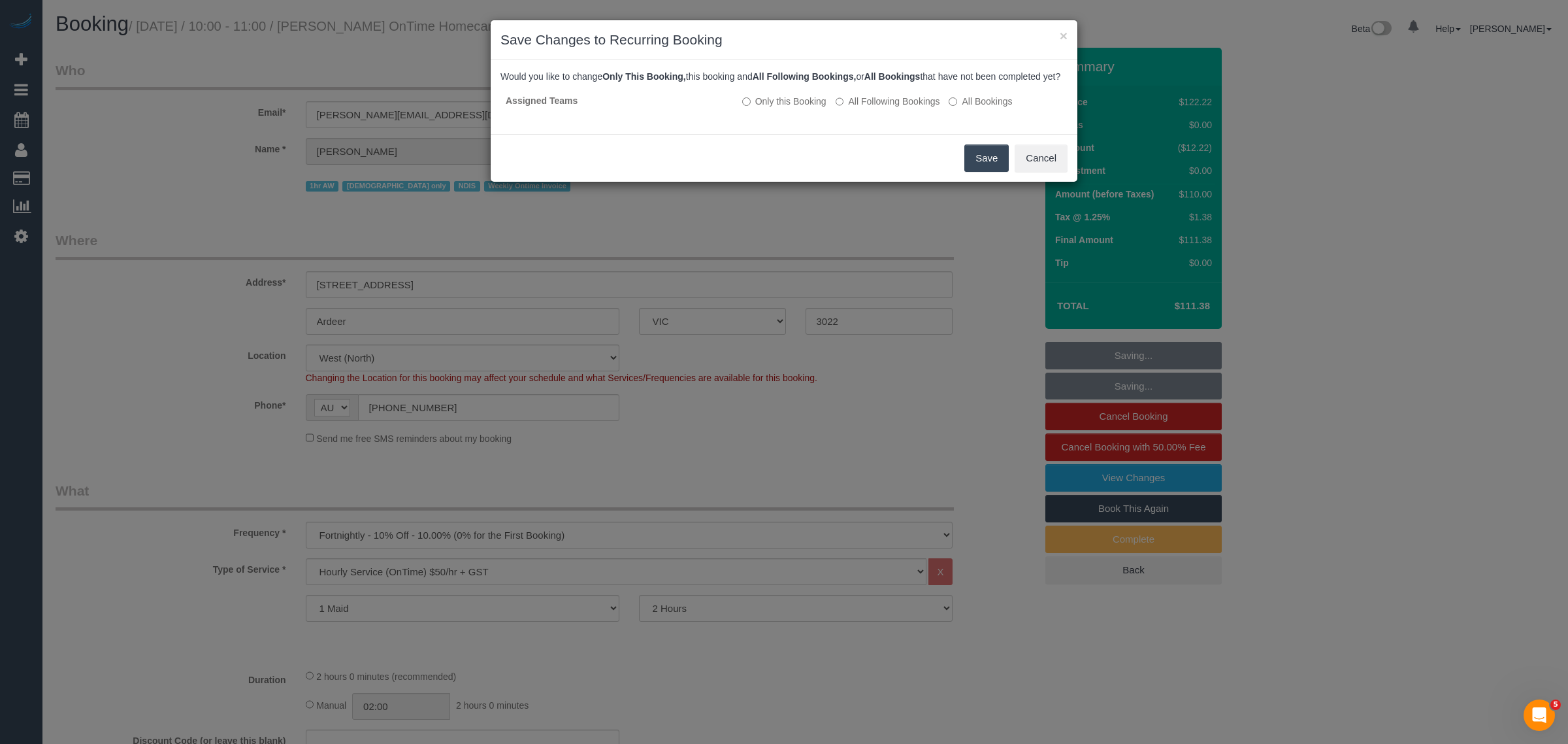
click at [975, 166] on button "Save" at bounding box center [986, 158] width 45 height 27
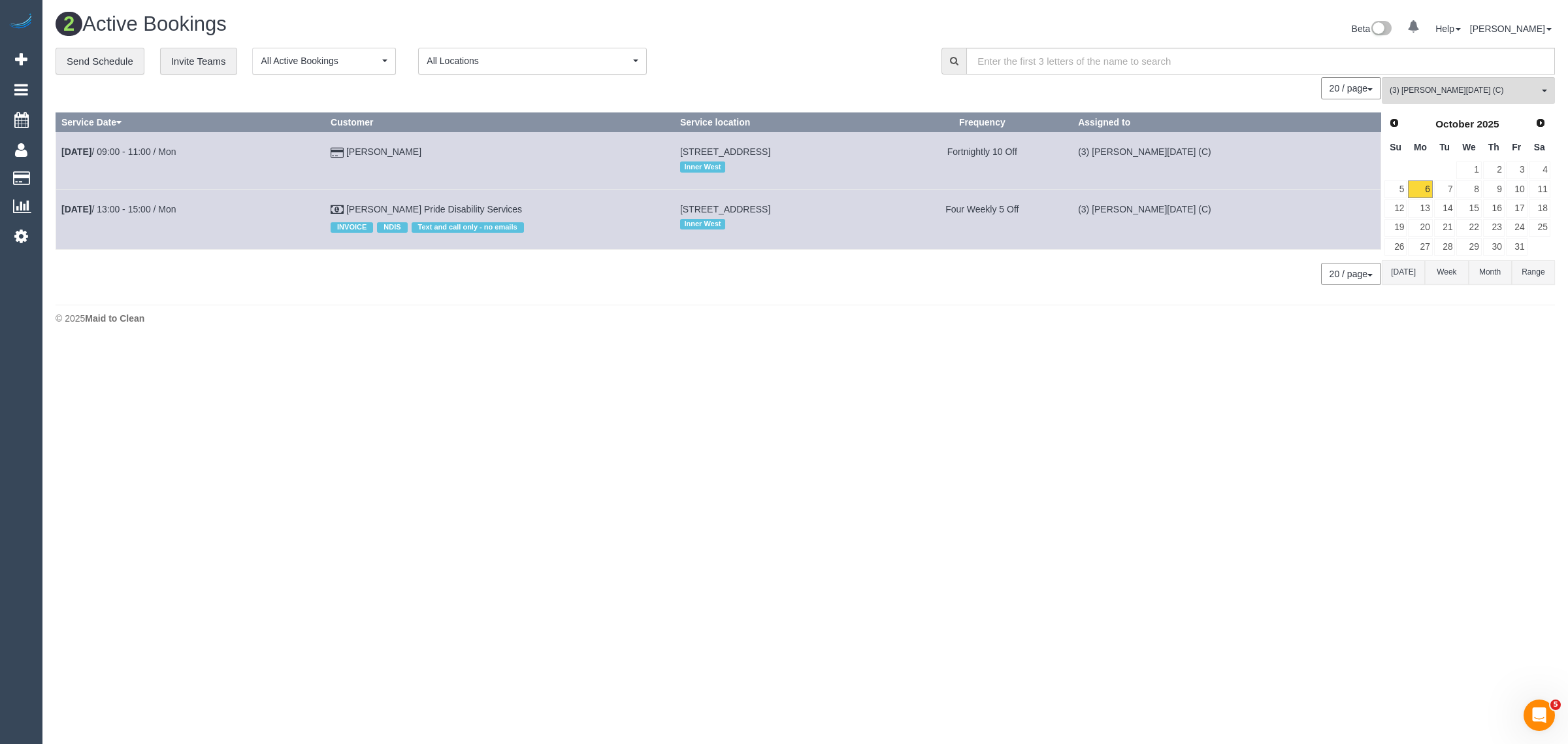
click at [751, 357] on body "0 Beta Your Notifications You have 0 alerts Add Booking Bookings Active Booking…" at bounding box center [784, 372] width 1568 height 744
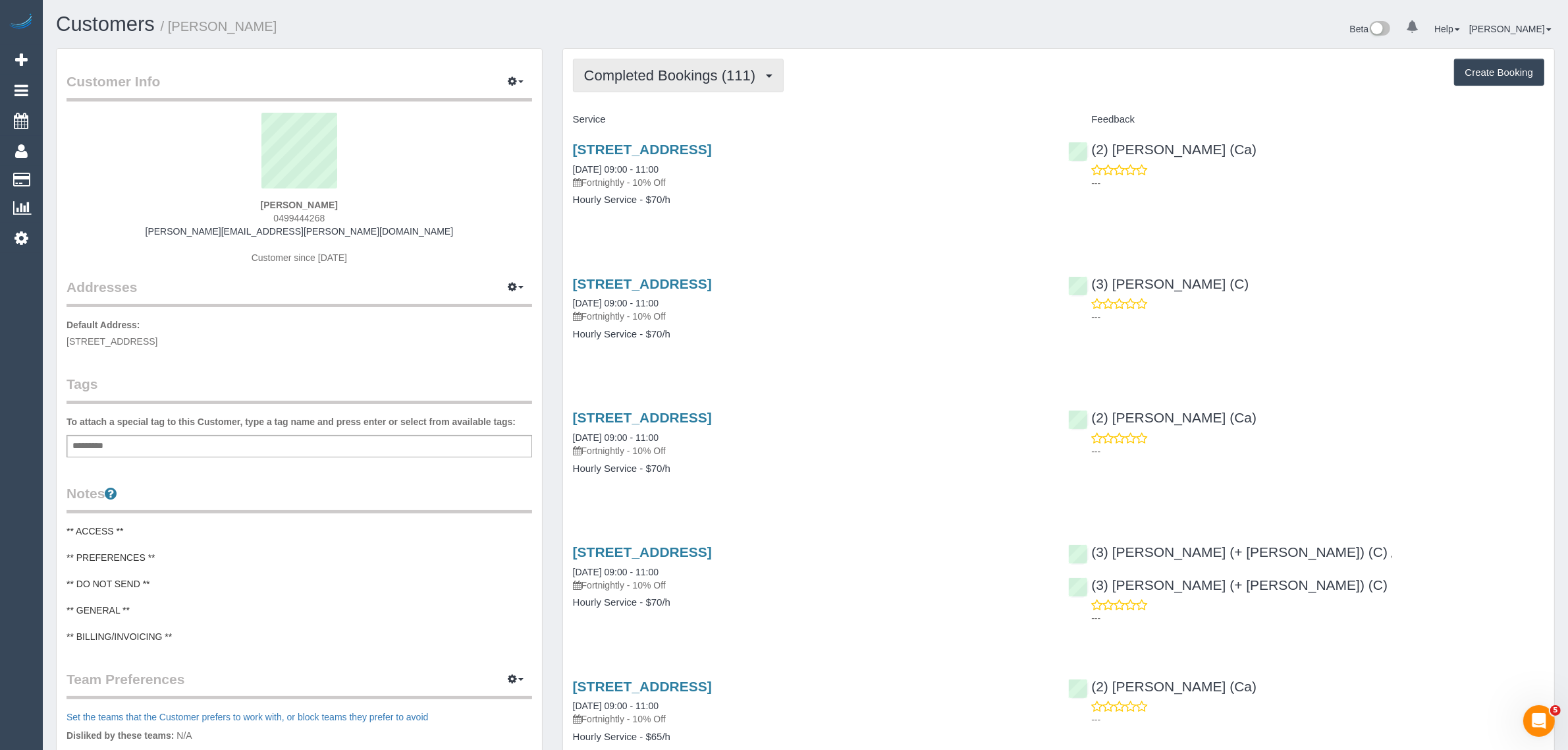
click at [640, 71] on span "Completed Bookings (111)" at bounding box center [673, 75] width 178 height 16
click at [624, 122] on link "Upcoming Bookings (11)" at bounding box center [646, 124] width 147 height 17
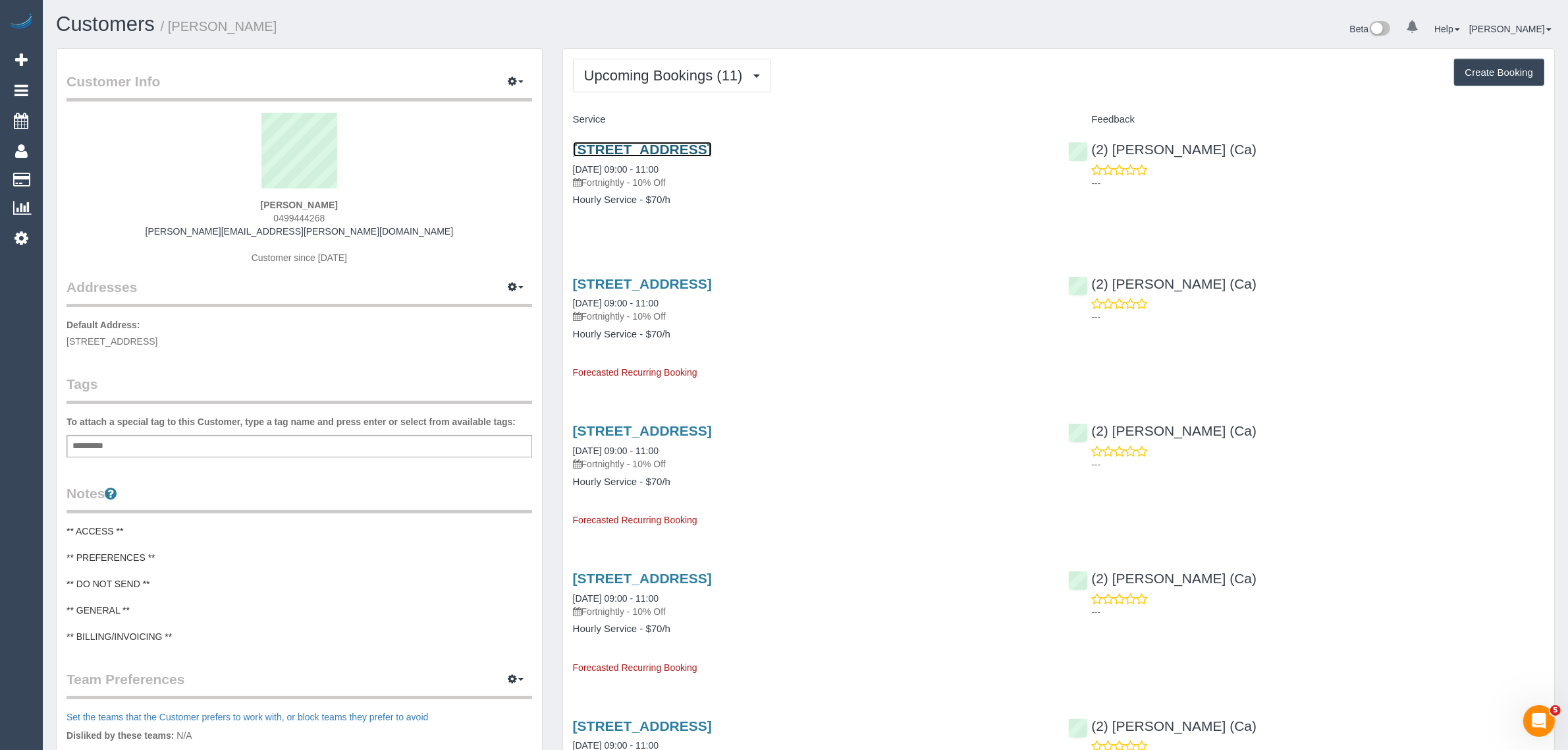
click at [665, 149] on link "260 Reynard St, 6, Coburg, VIC 3058" at bounding box center [642, 149] width 139 height 15
click at [666, 64] on button "Upcoming Bookings (11)" at bounding box center [672, 75] width 198 height 33
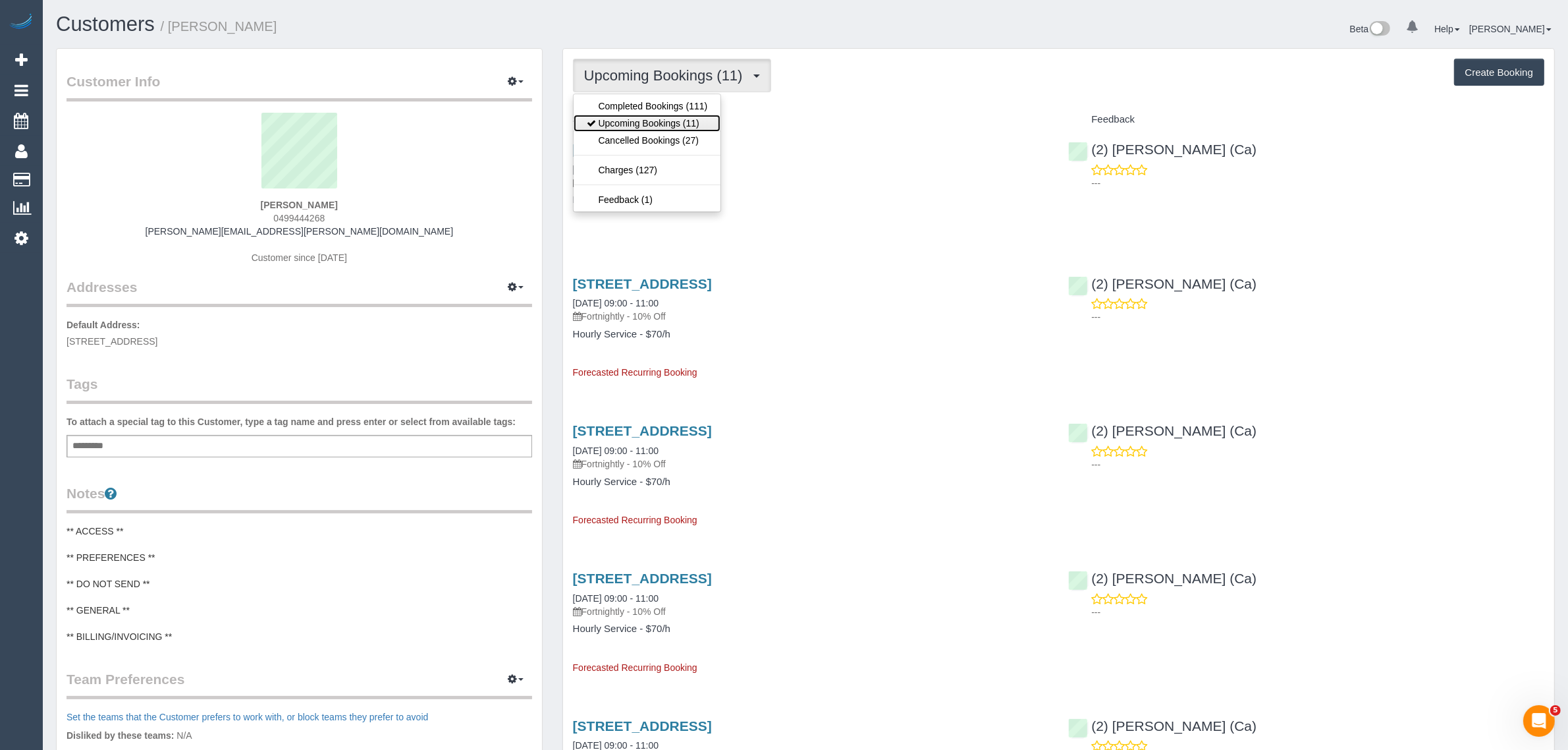
click at [685, 118] on link "Upcoming Bookings (11)" at bounding box center [646, 124] width 147 height 17
click at [693, 83] on button "Upcoming Bookings (11)" at bounding box center [672, 75] width 198 height 33
click at [654, 126] on link "Upcoming Bookings (11)" at bounding box center [646, 124] width 147 height 17
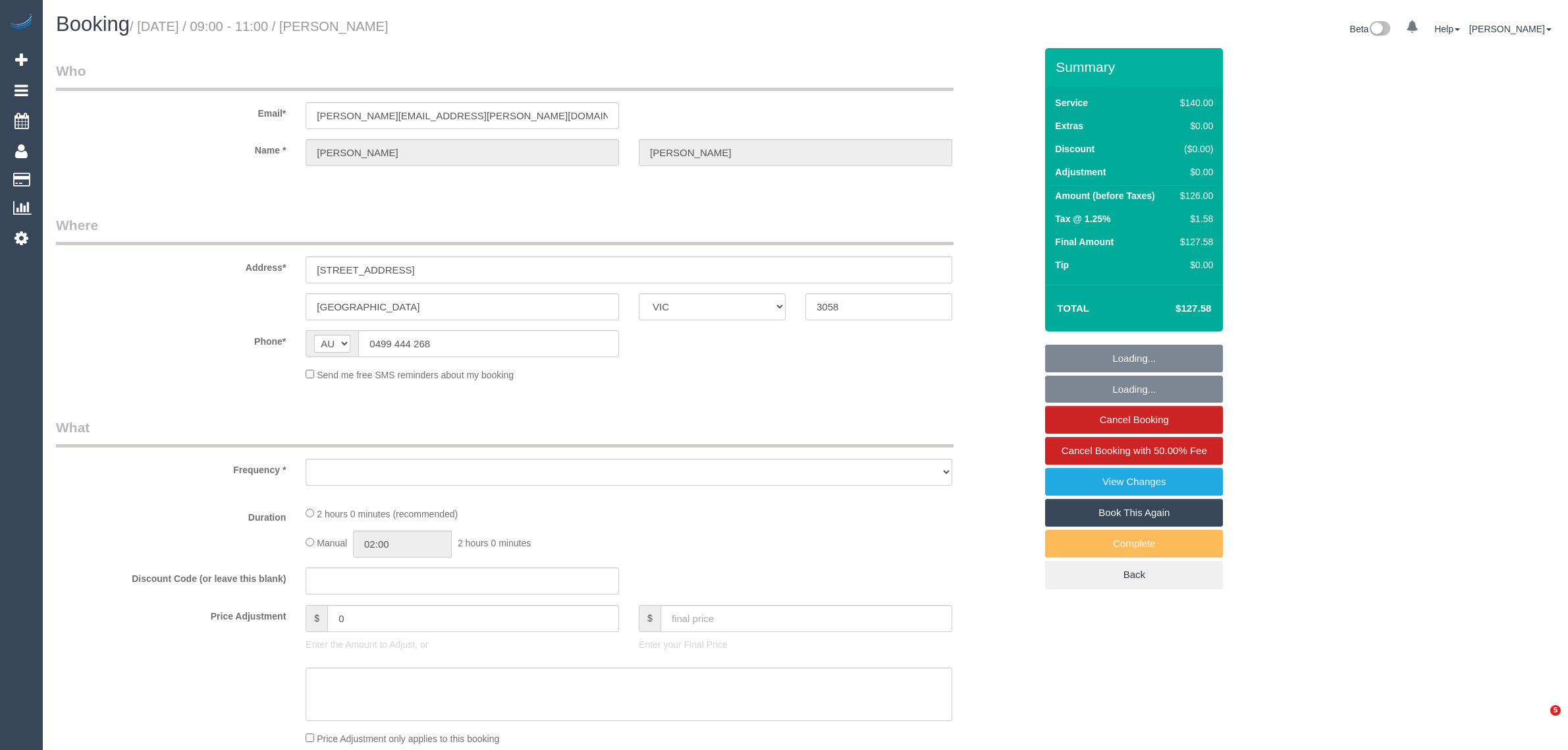
select select "VIC"
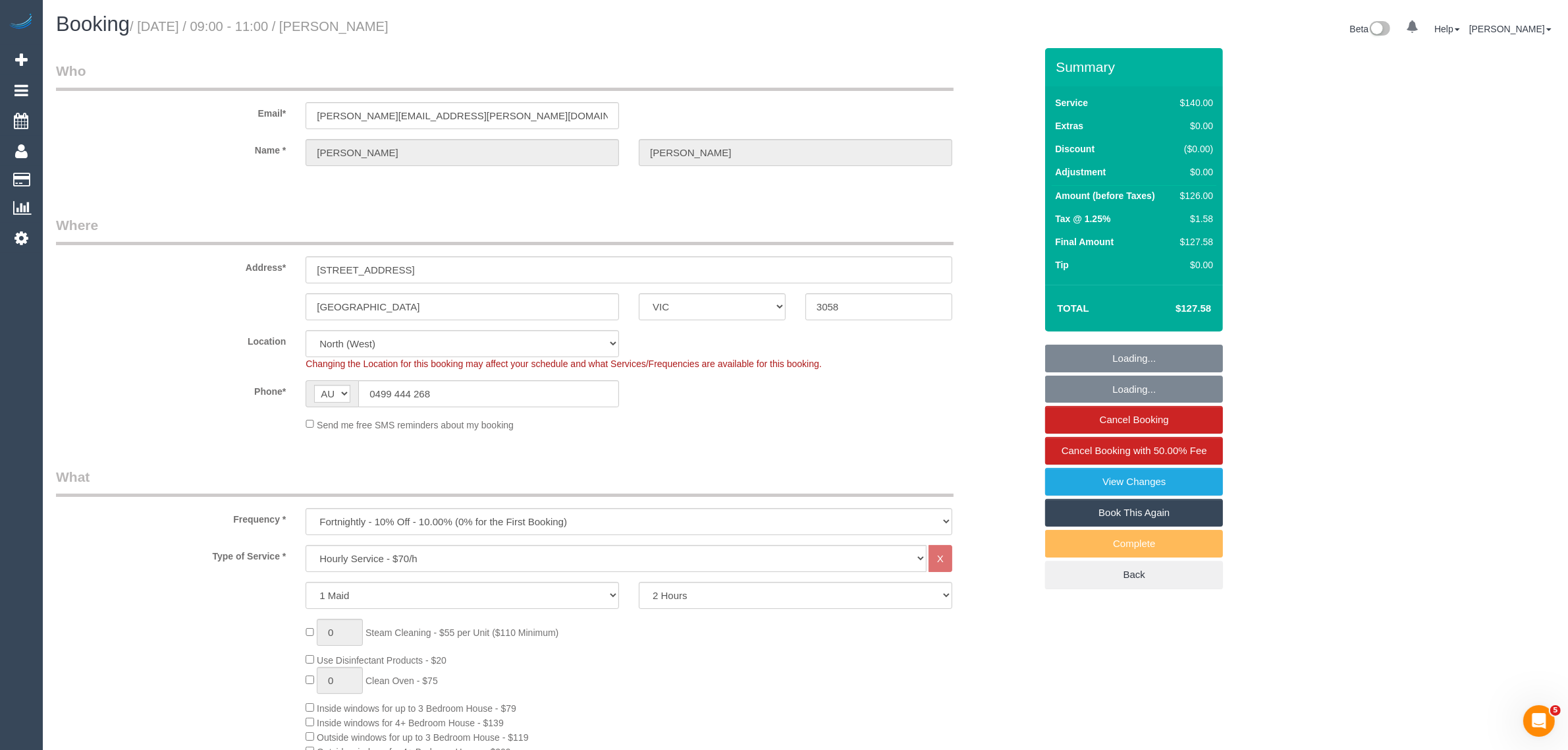
select select "object:715"
select select "string:stripe-pm_1Q2icv2GScqysDRVyUOq8cBM"
select select "number:28"
select select "number:14"
select select "number:19"
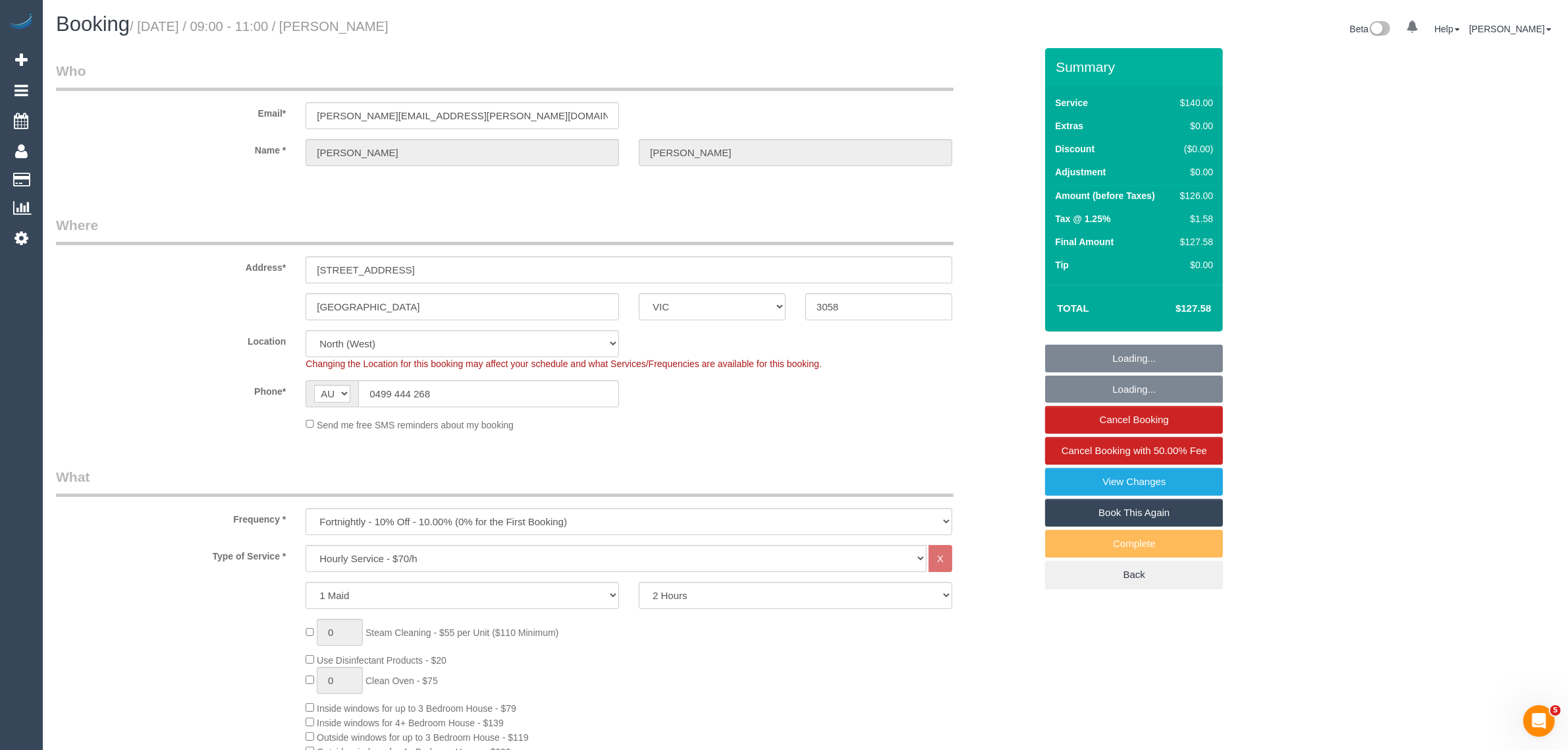
select select "number:24"
select select "number:11"
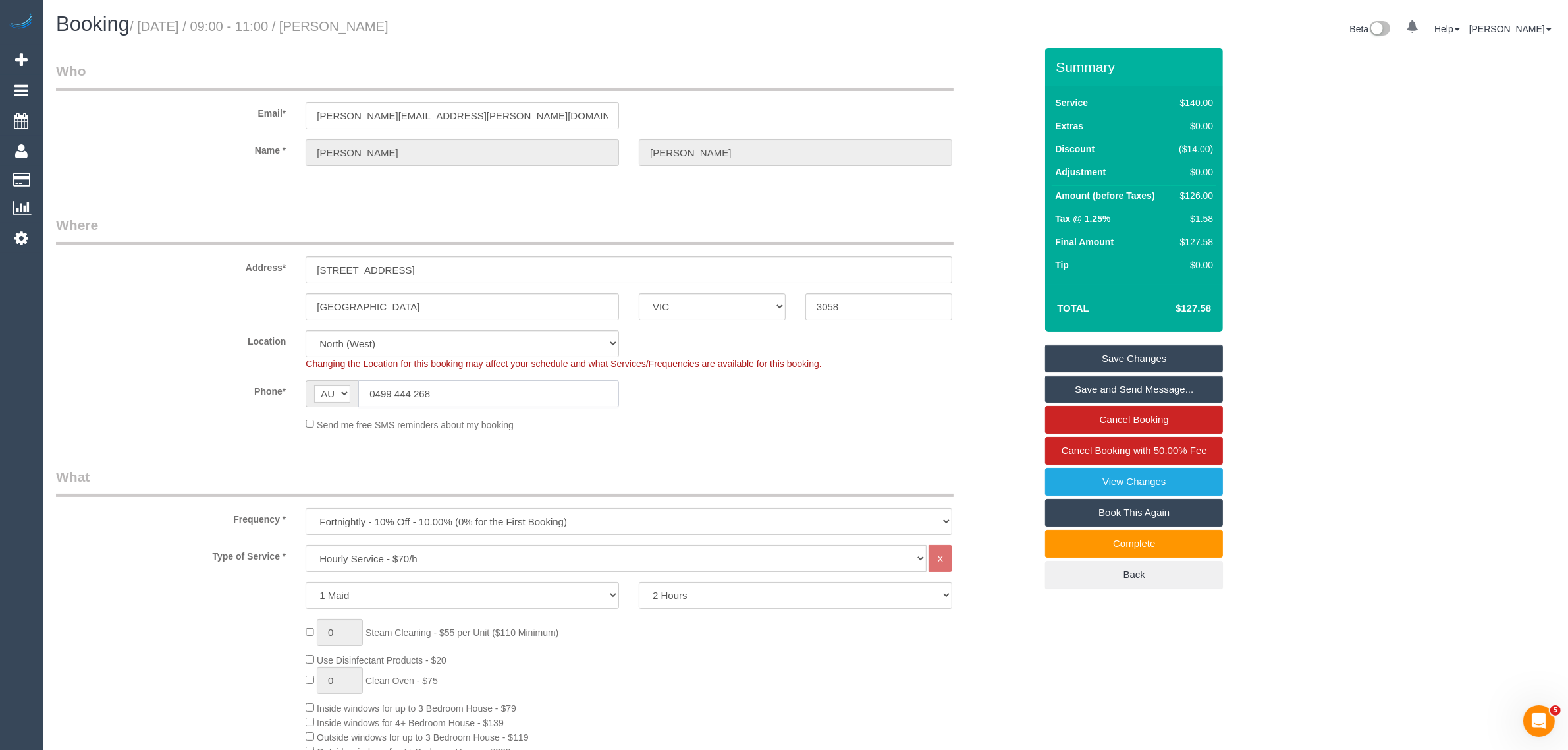
click at [476, 390] on input "0499 444 268" at bounding box center [489, 394] width 261 height 27
click at [937, 433] on fieldset "Where Address* [STREET_ADDRESS] [GEOGRAPHIC_DATA] ACT [GEOGRAPHIC_DATA] NT [GEO…" at bounding box center [545, 328] width 979 height 226
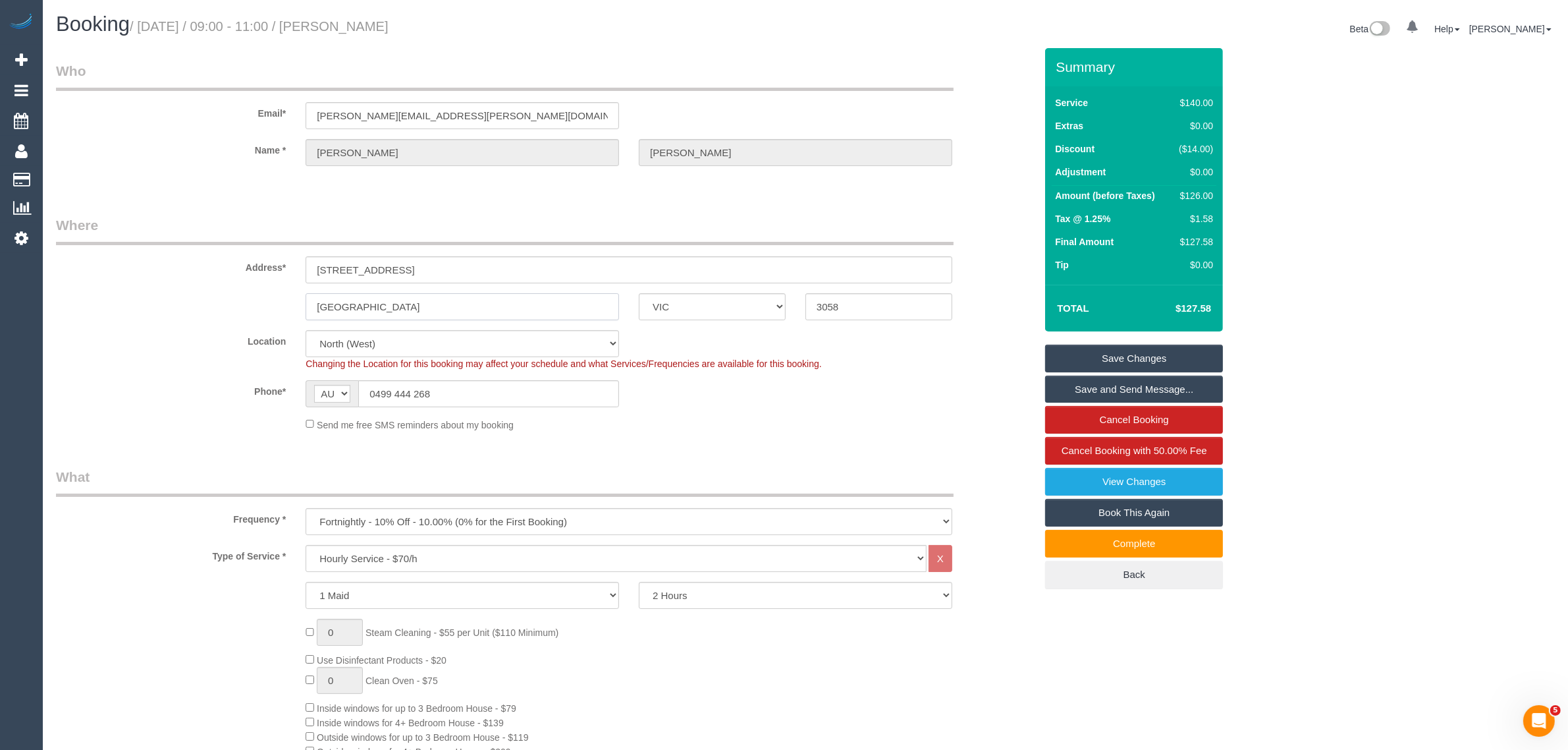
click at [514, 301] on input "[GEOGRAPHIC_DATA]" at bounding box center [462, 307] width 313 height 27
click at [514, 302] on input "[GEOGRAPHIC_DATA]" at bounding box center [462, 307] width 313 height 27
click at [514, 302] on input "Coburg" at bounding box center [462, 307] width 313 height 27
click at [1057, 452] on link "Cancel Booking with 50.00% Fee" at bounding box center [1134, 451] width 178 height 27
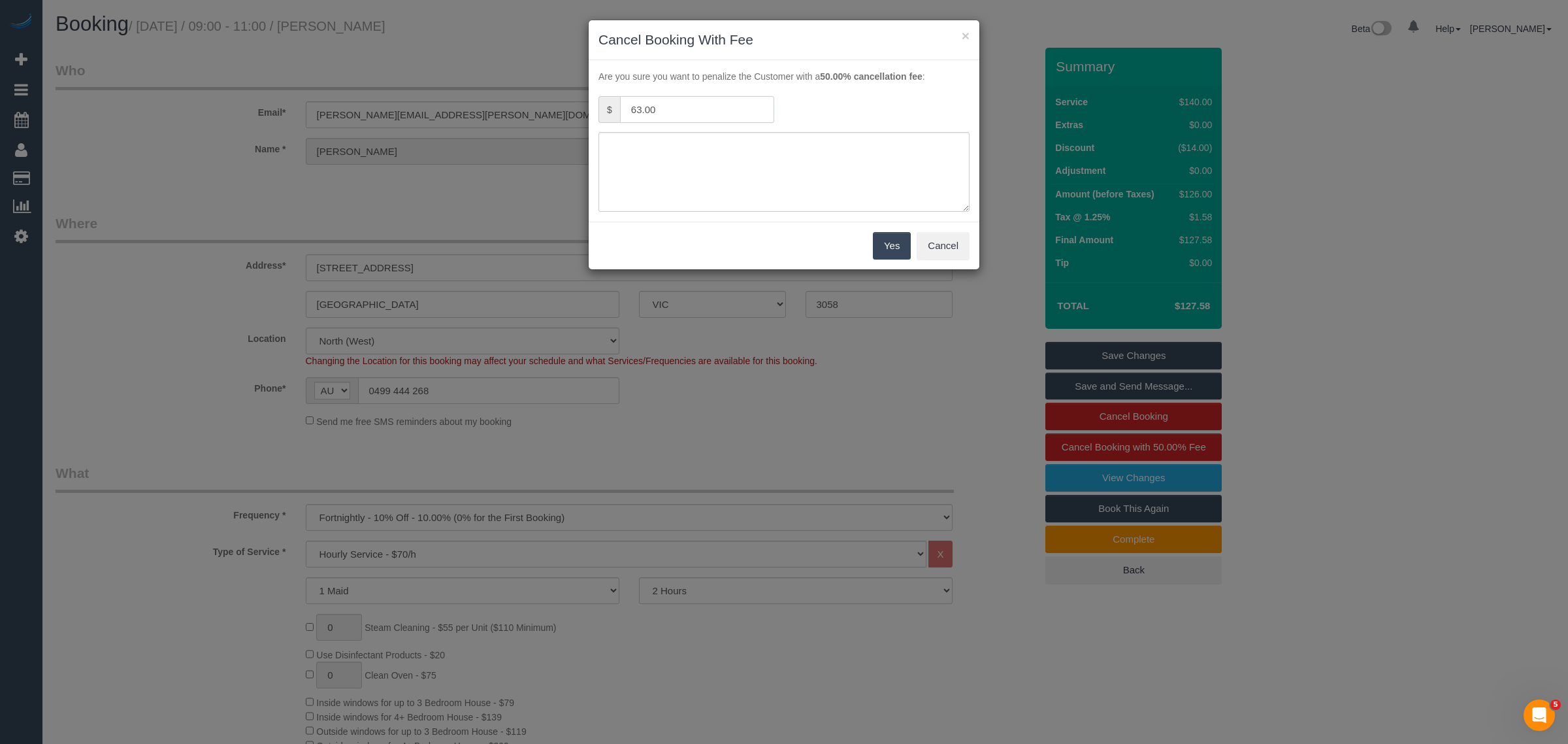
click at [670, 119] on input "63.00" at bounding box center [697, 110] width 154 height 27
click at [668, 170] on textarea at bounding box center [784, 172] width 371 height 79
type textarea "o"
type textarea "no access via call and ttx - KA"
click at [887, 234] on button "Yes" at bounding box center [892, 245] width 38 height 27
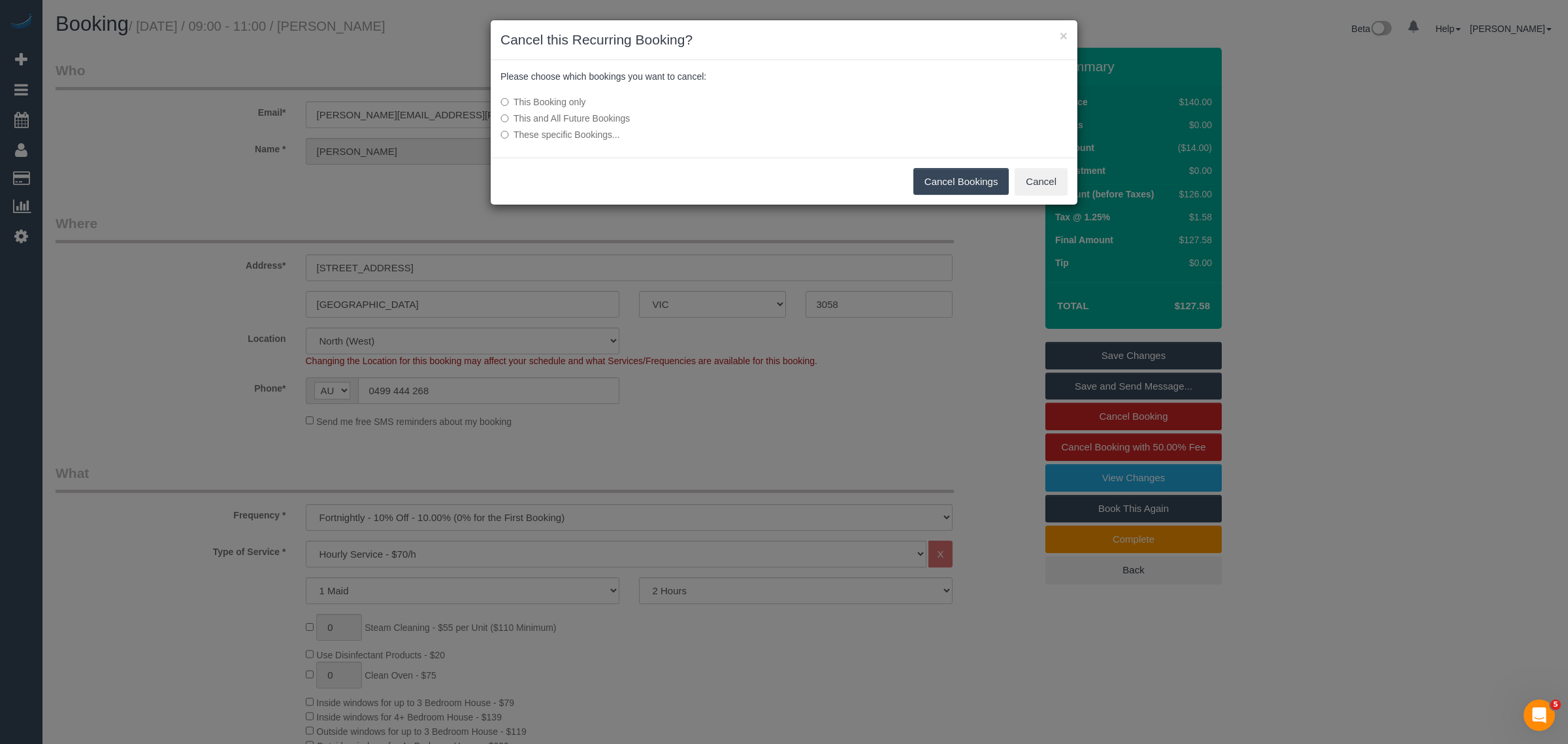
click at [946, 182] on button "Cancel Bookings" at bounding box center [962, 182] width 96 height 27
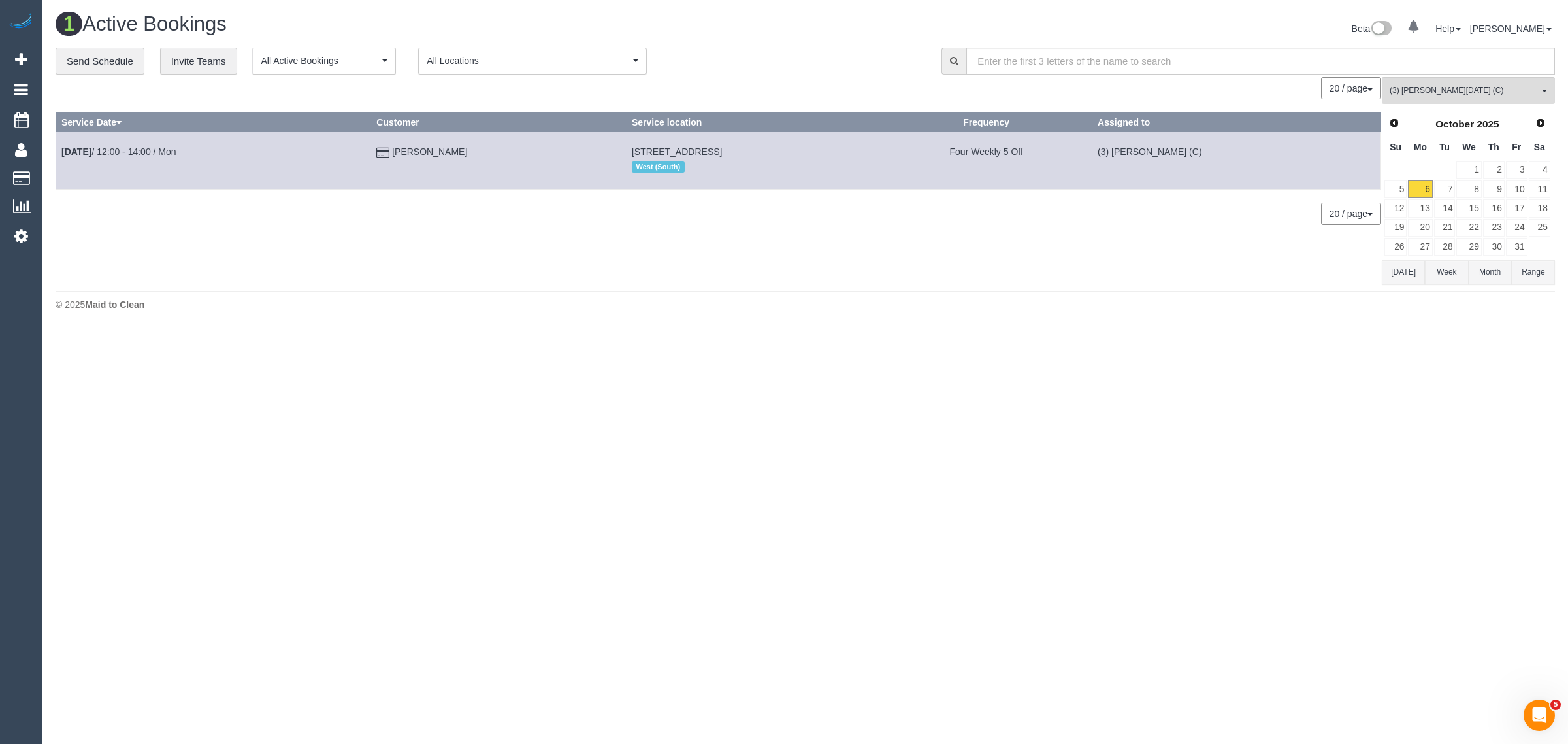
click at [969, 331] on body "0 Beta Your Notifications You have 0 alerts Add Booking Bookings Active Booking…" at bounding box center [784, 372] width 1568 height 744
click at [778, 68] on div "**********" at bounding box center [489, 61] width 866 height 27
click at [1452, 189] on link "7" at bounding box center [1445, 189] width 22 height 18
click at [1419, 186] on link "6" at bounding box center [1420, 189] width 25 height 18
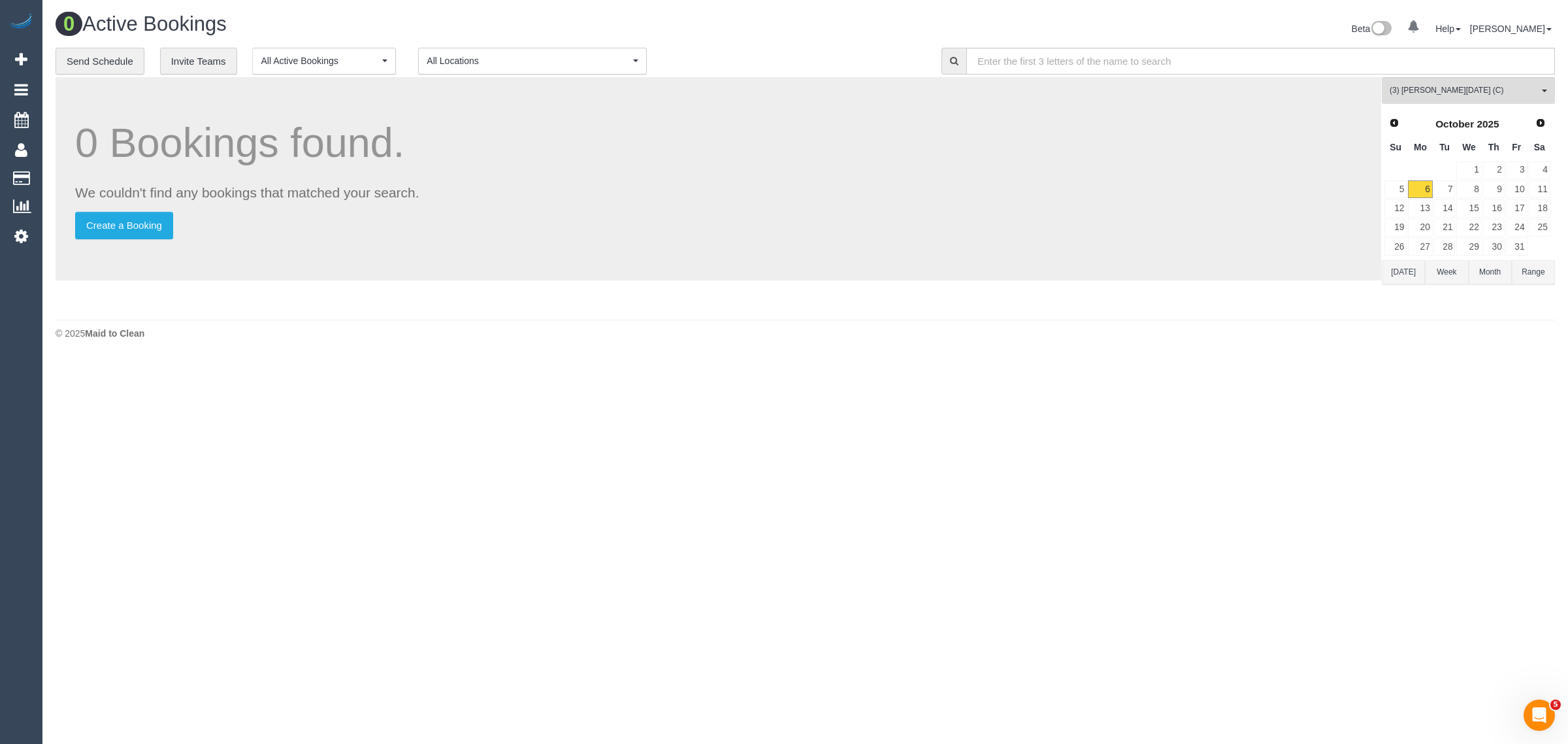
click at [827, 42] on div "Beta 0 Your Notifications You have 0 alerts Help Help Docs Take a Tour Contact …" at bounding box center [1185, 30] width 760 height 35
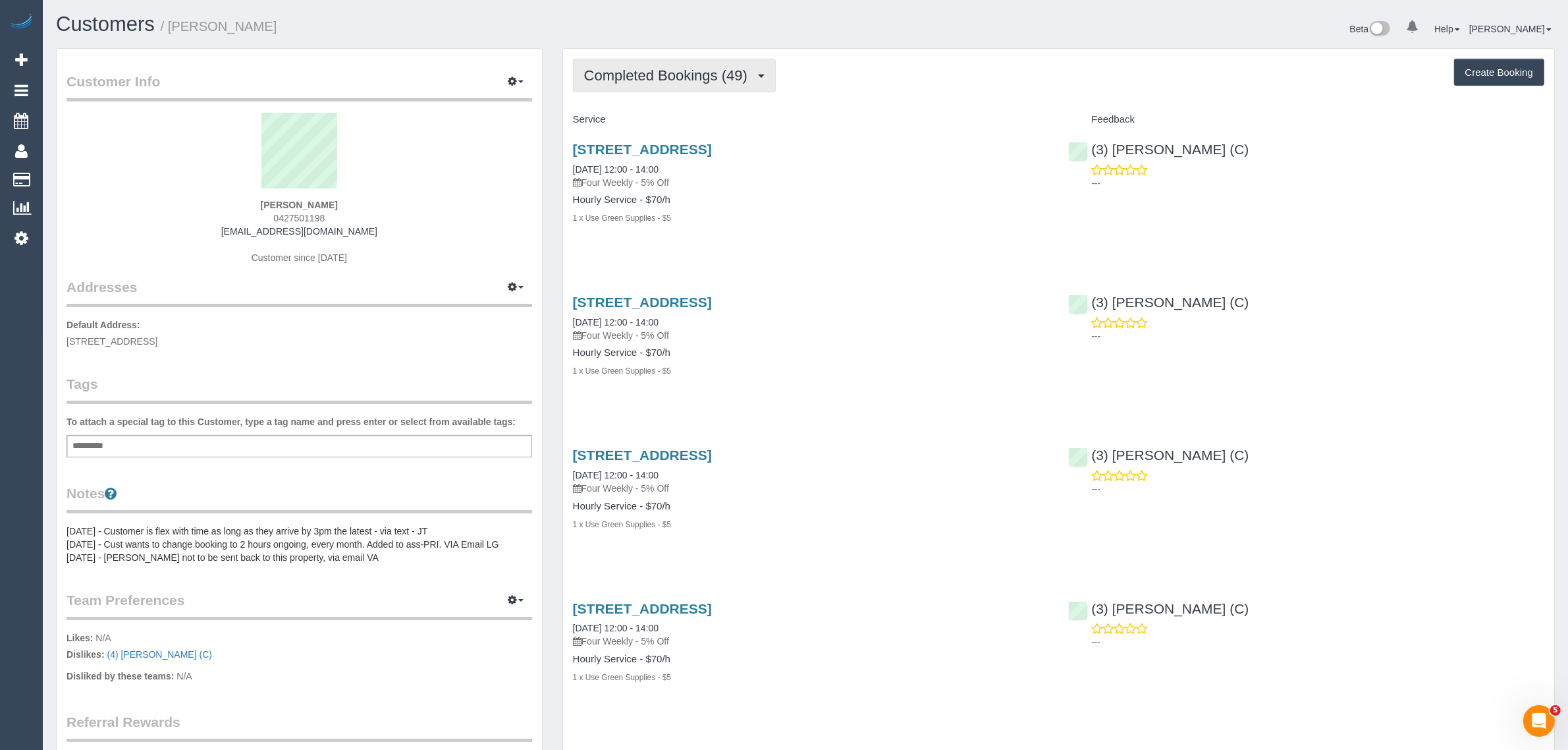
click at [683, 86] on button "Completed Bookings (49)" at bounding box center [675, 75] width 203 height 33
click at [659, 126] on link "Upcoming Bookings (11)" at bounding box center [644, 124] width 142 height 17
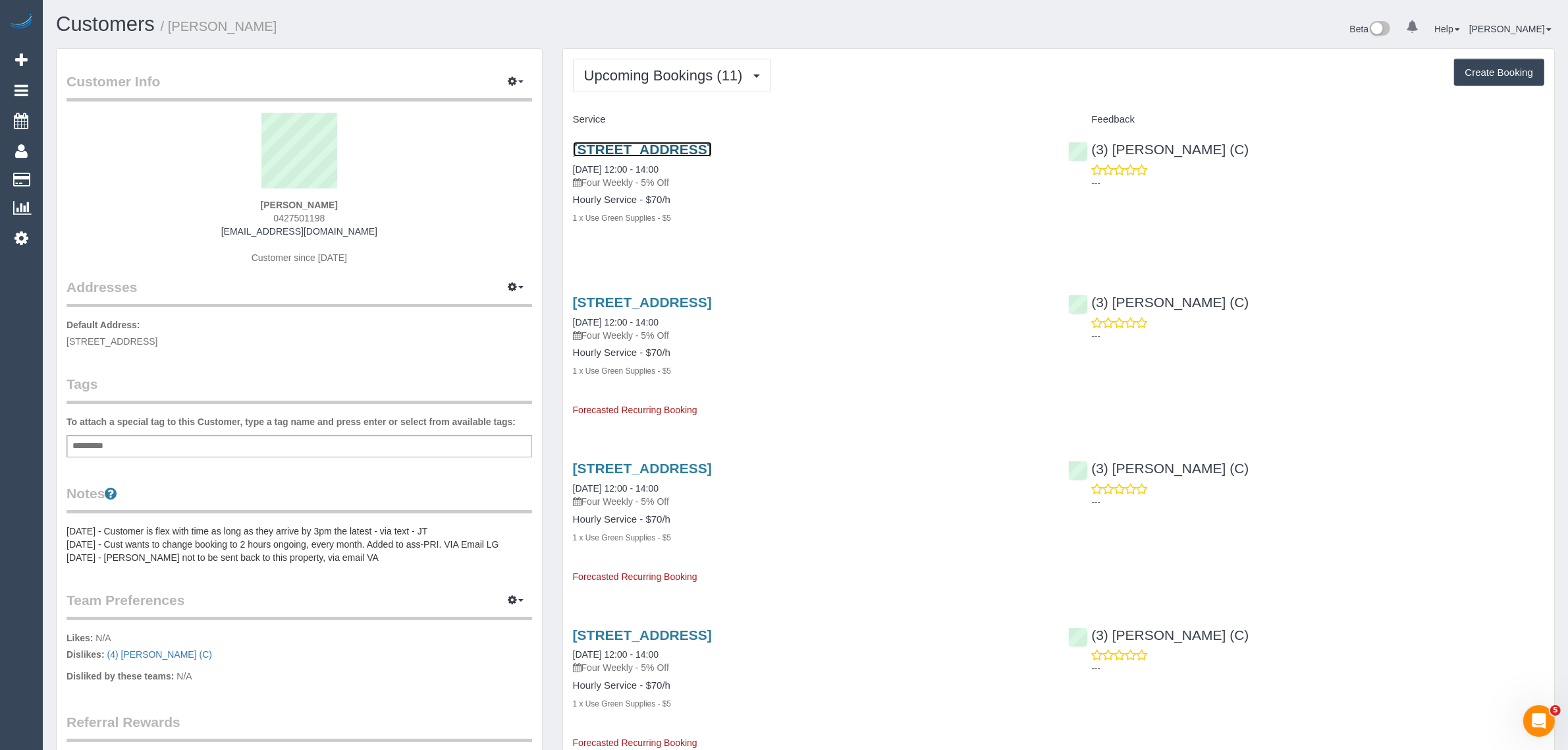
click at [702, 146] on link "[STREET_ADDRESS]" at bounding box center [642, 149] width 139 height 15
click at [700, 80] on span "Upcoming Bookings (11)" at bounding box center [667, 75] width 165 height 16
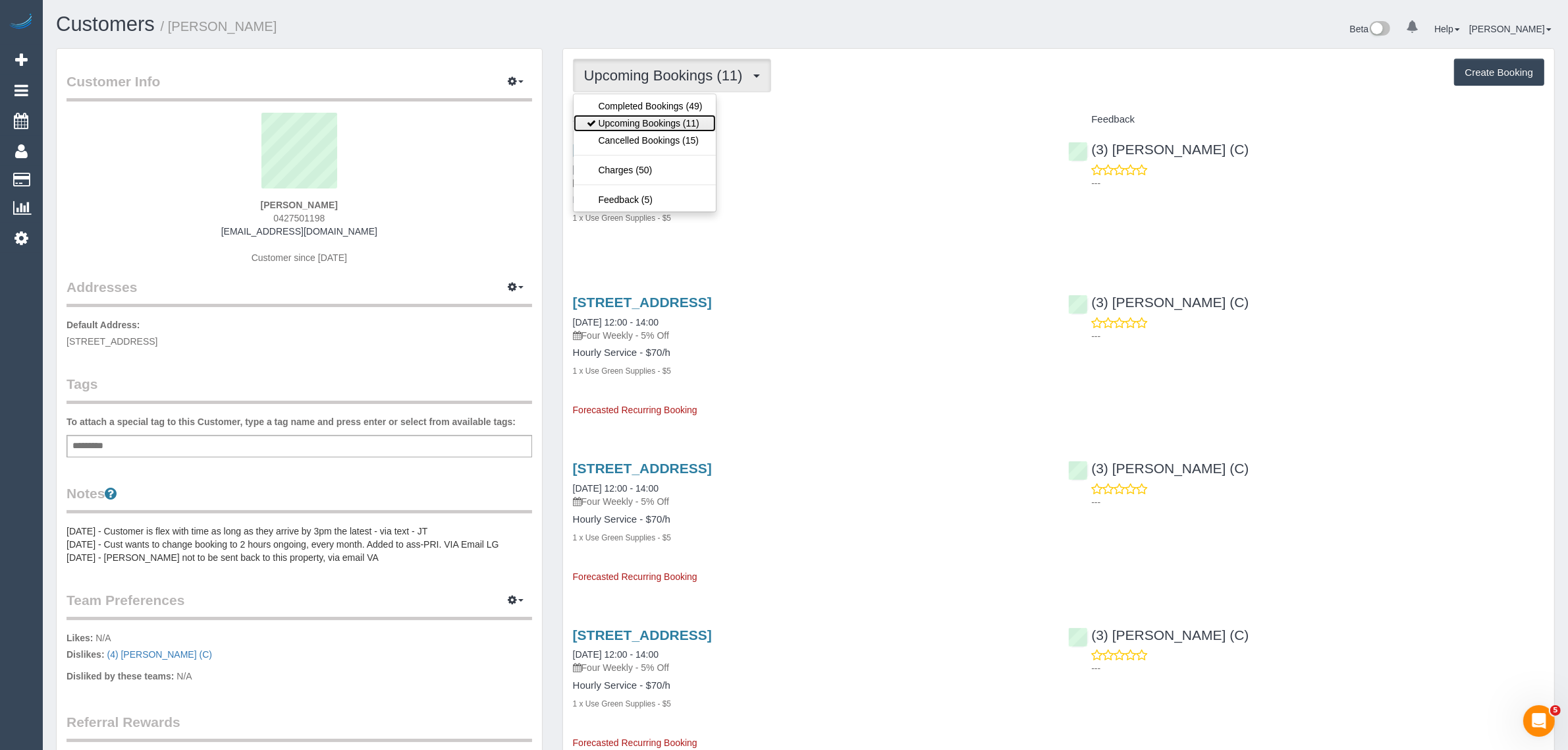
click at [665, 125] on link "Upcoming Bookings (11)" at bounding box center [644, 124] width 142 height 17
click at [725, 80] on span "Upcoming Bookings (11)" at bounding box center [667, 75] width 165 height 16
click at [659, 122] on link "Upcoming Bookings (11)" at bounding box center [644, 124] width 142 height 17
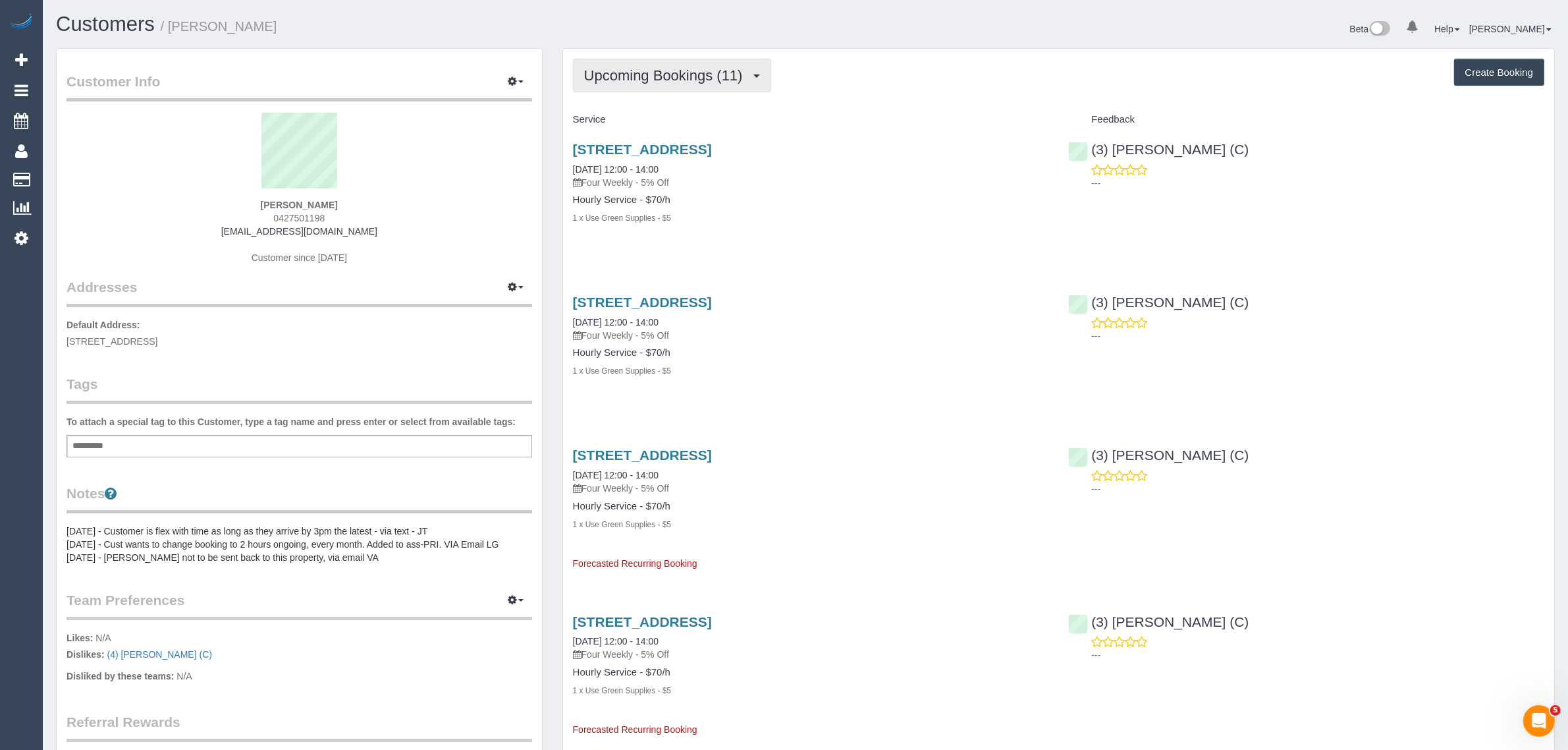
click at [699, 79] on span "Upcoming Bookings (11)" at bounding box center [667, 75] width 165 height 16
click at [670, 124] on link "Upcoming Bookings (11)" at bounding box center [644, 124] width 142 height 17
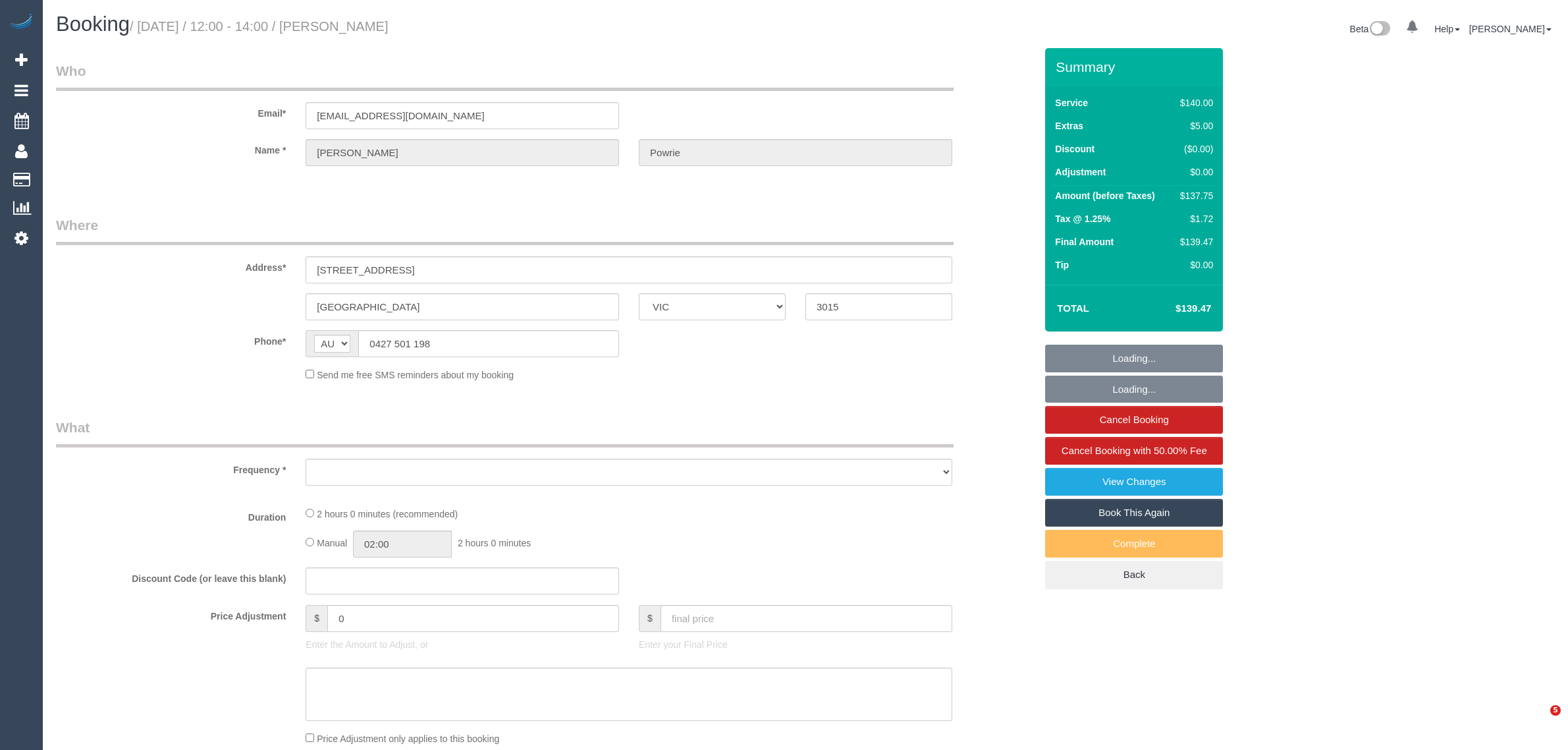
select select "VIC"
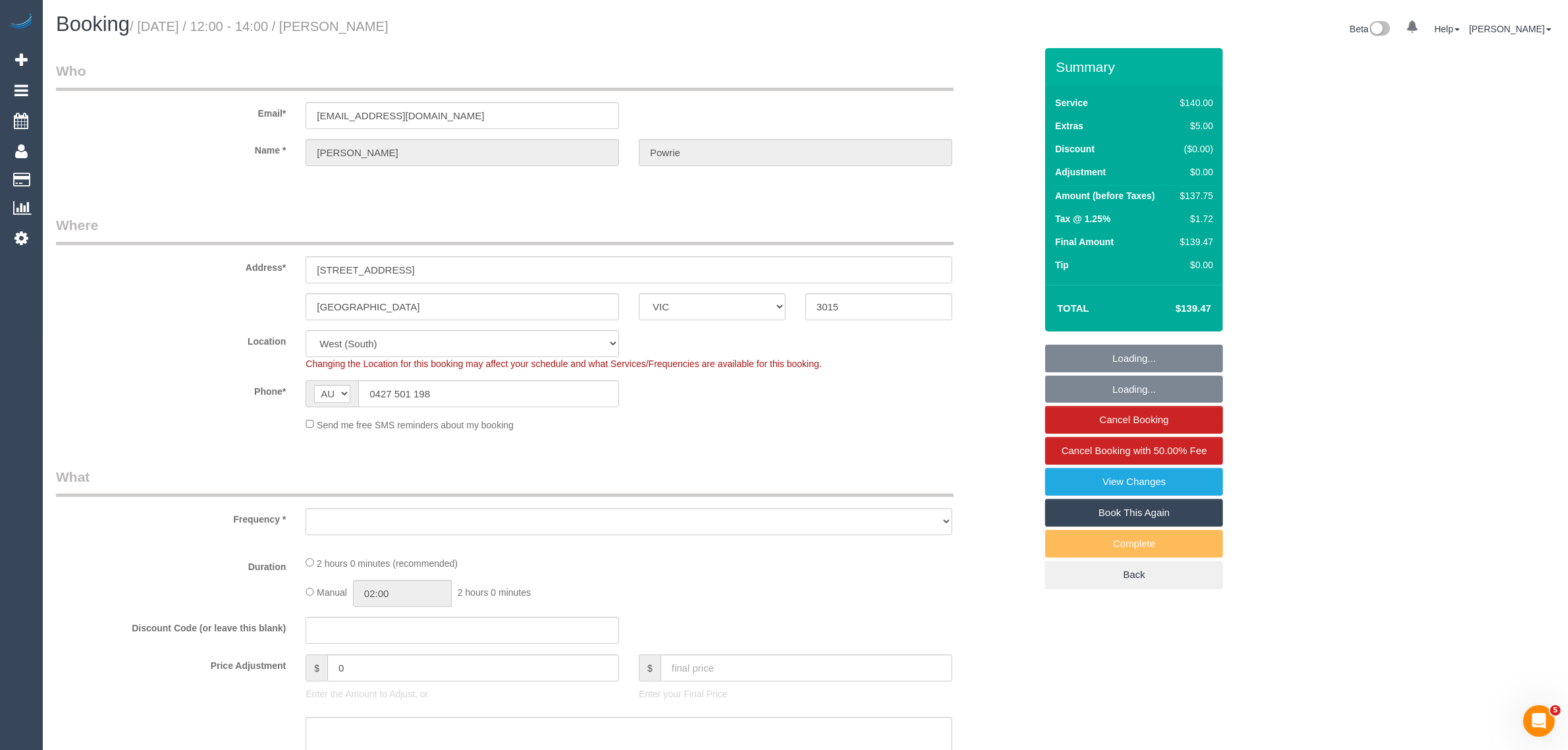
select select "object:534"
select select "string:stripe-pm_1I2Nzc2GScqysDRVACdIxZd4"
select select "number:28"
select select "number:14"
select select "number:19"
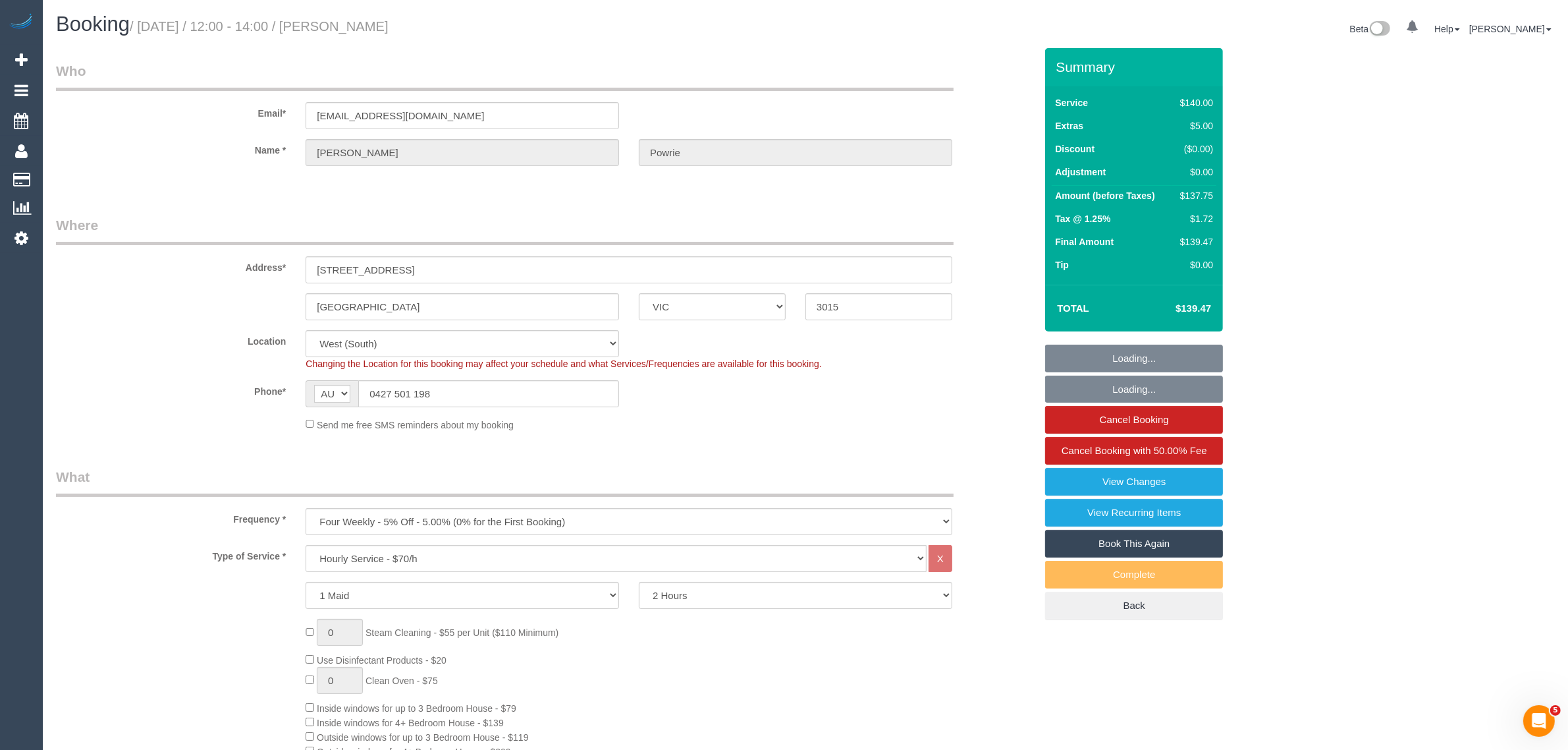
select select "object:1335"
drag, startPoint x: 117, startPoint y: 343, endPoint x: 141, endPoint y: 338, distance: 24.5
click at [117, 343] on label "Location" at bounding box center [170, 338] width 250 height 18
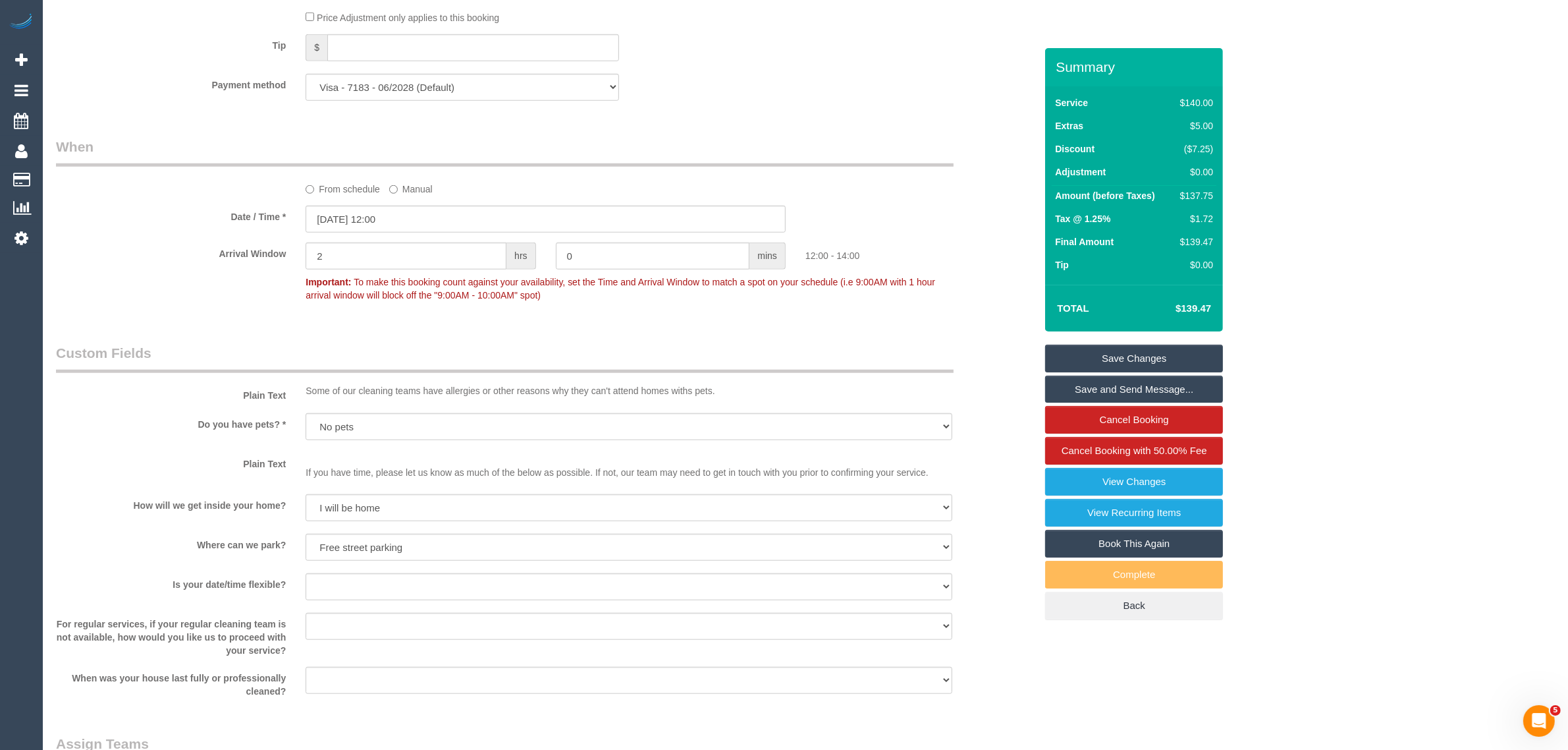
scroll to position [1647, 0]
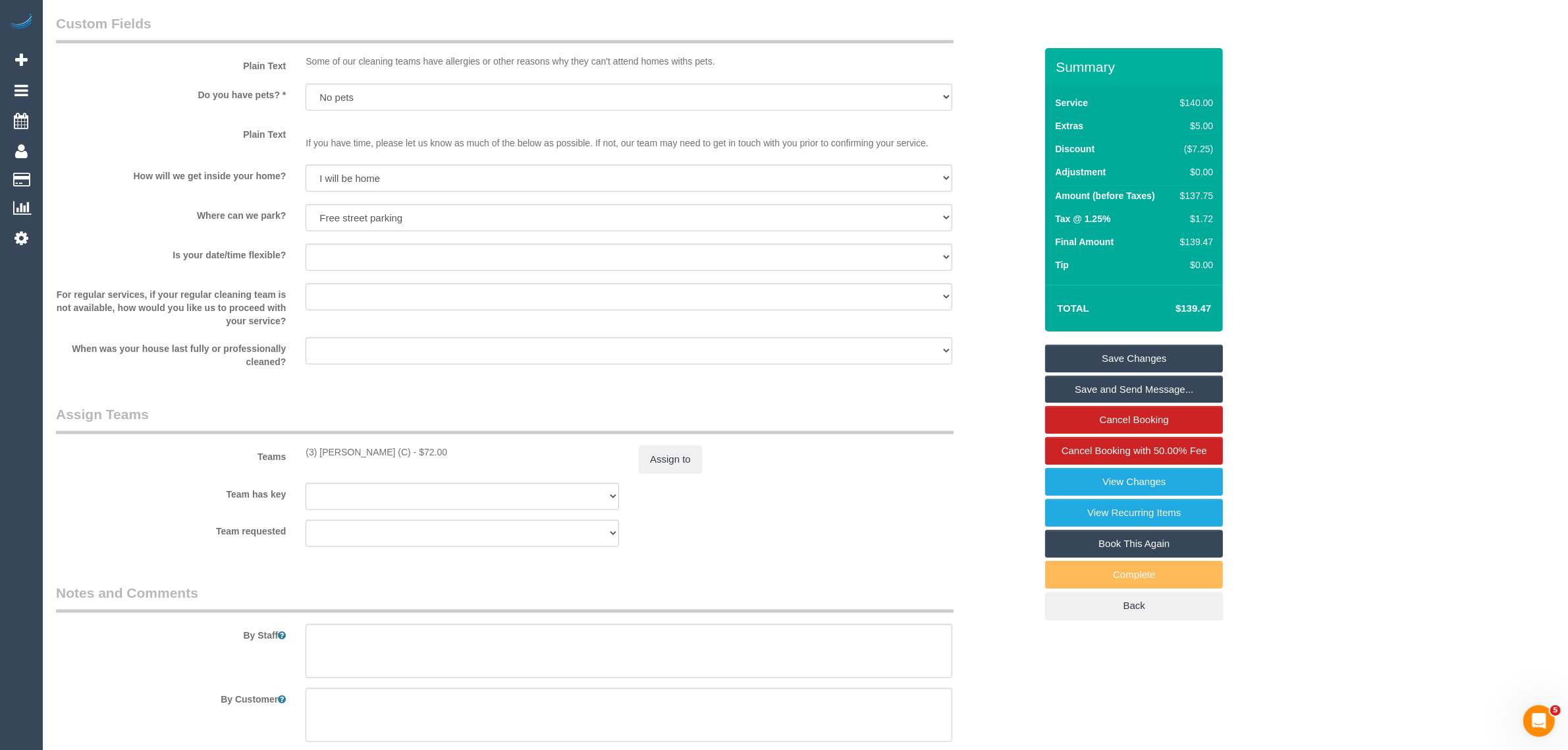
click at [826, 522] on div "Team requested (3) [PERSON_NAME] (C) (0) Office (1) [PERSON_NAME] (FT) (1) [PER…" at bounding box center [545, 534] width 999 height 27
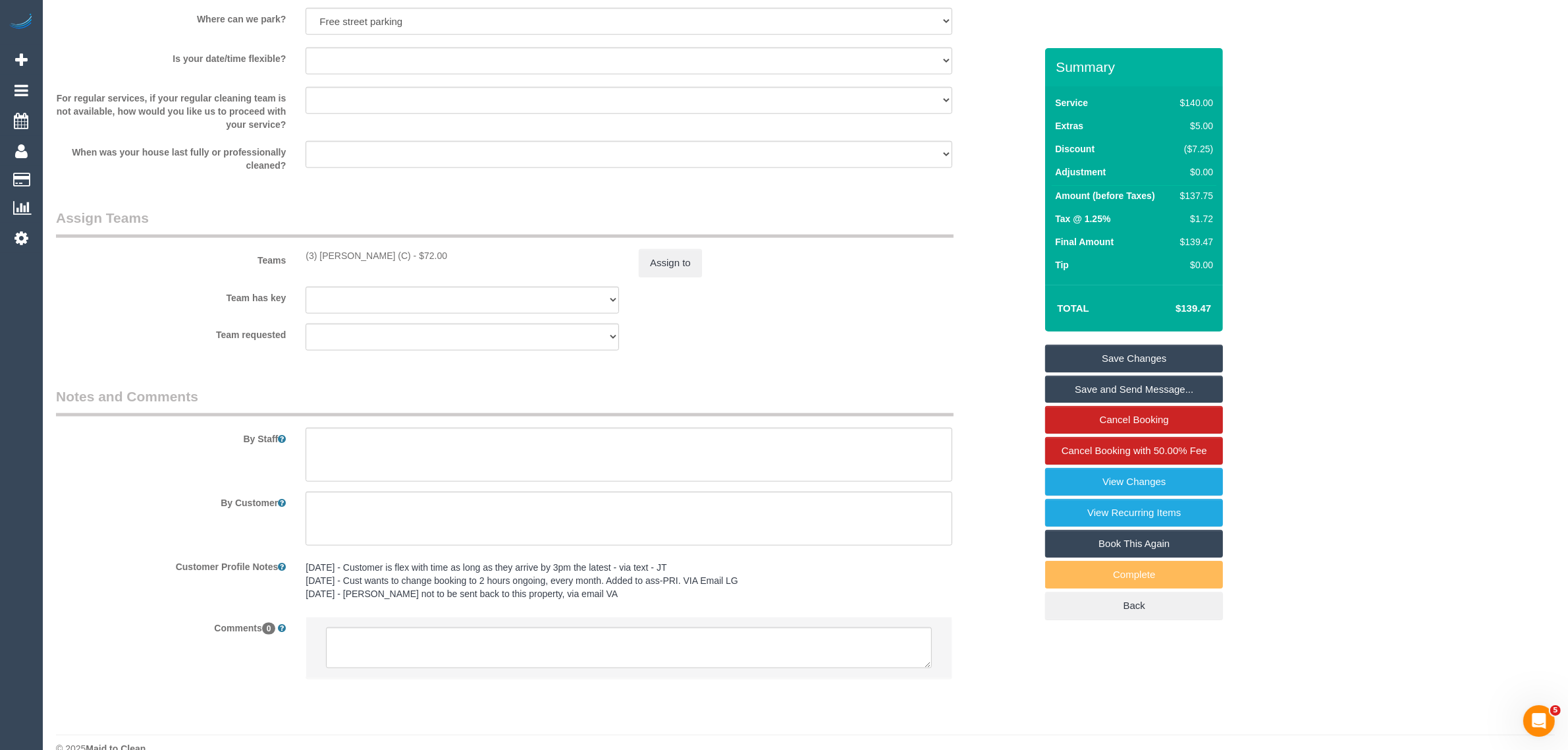
scroll to position [1869, 0]
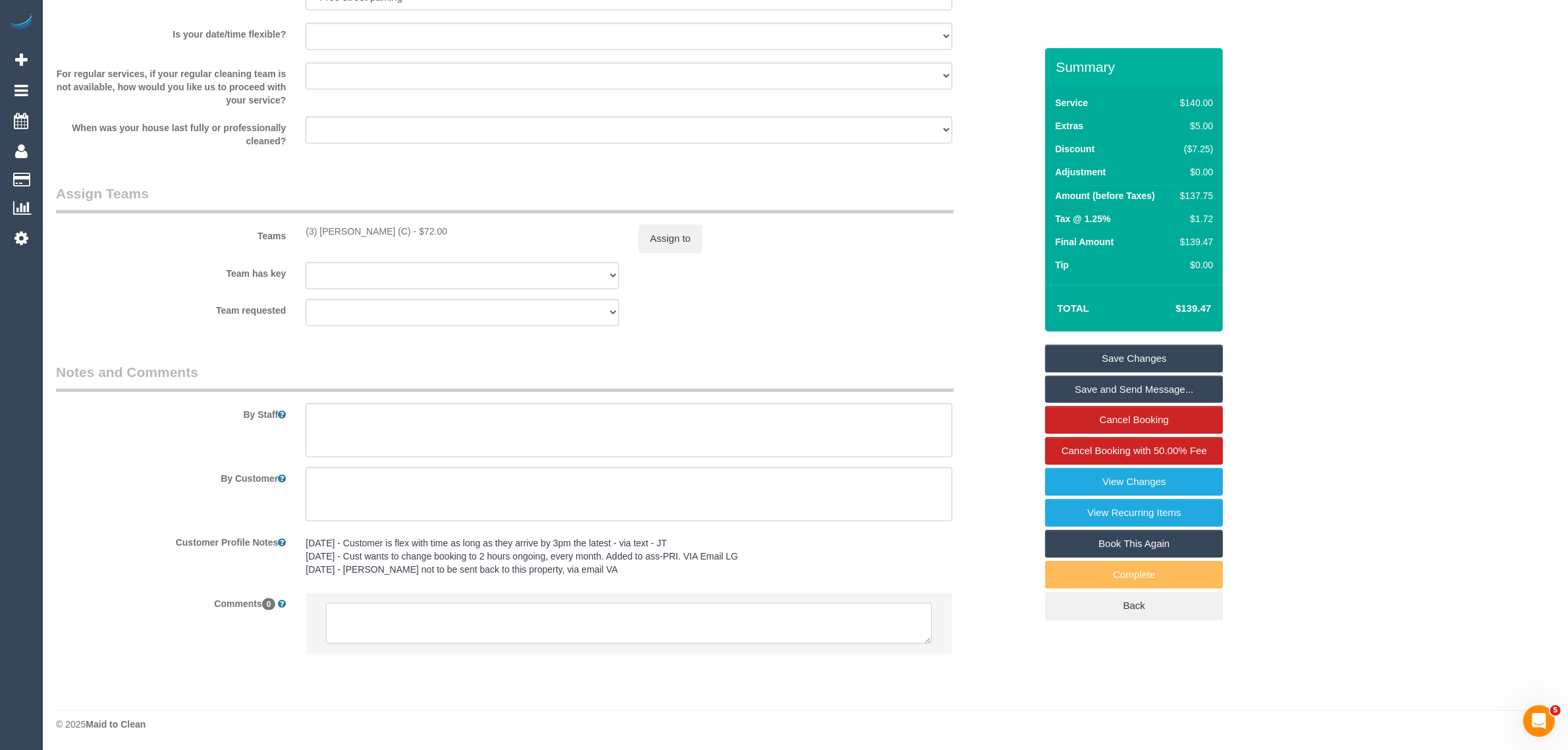
click at [824, 617] on textarea at bounding box center [629, 623] width 606 height 41
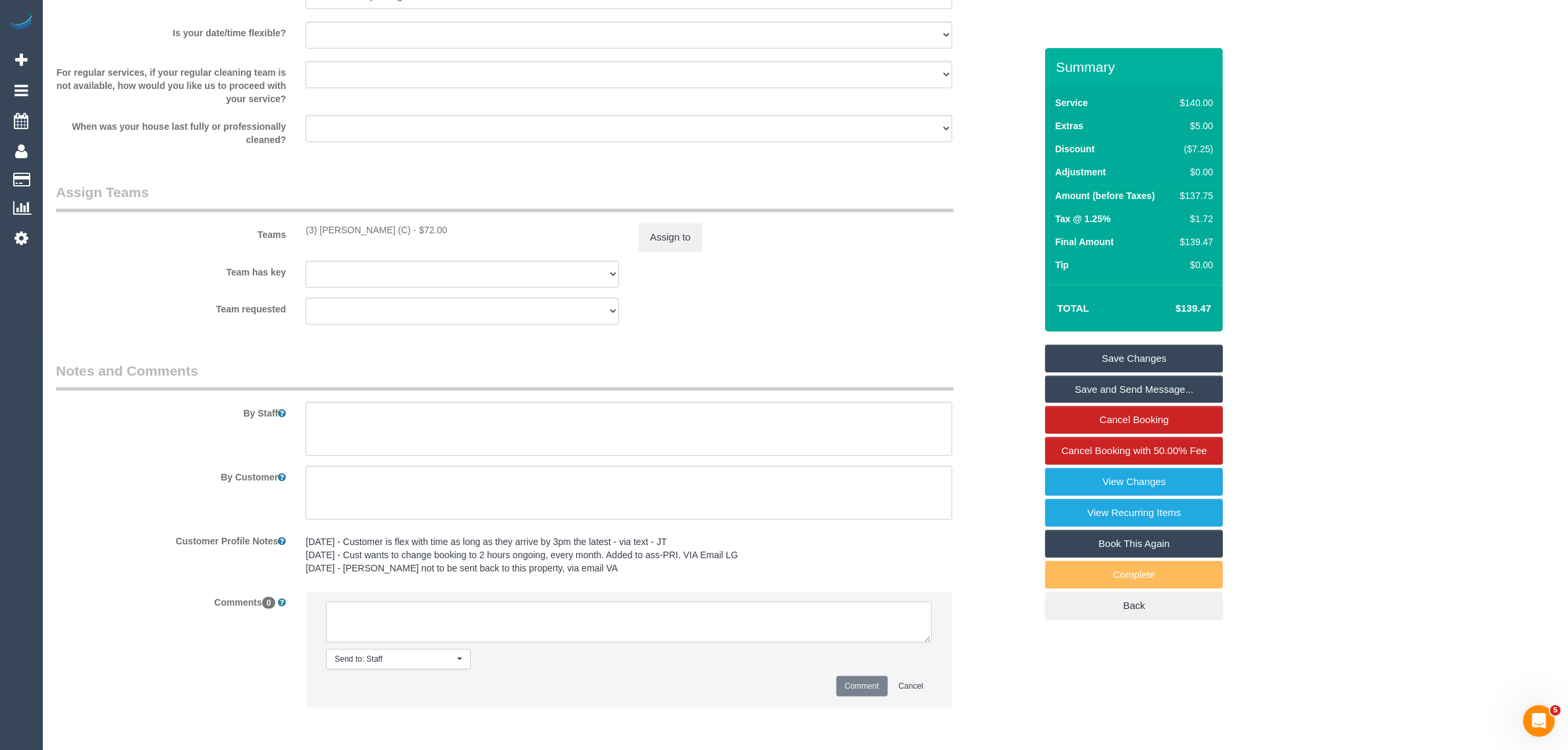
paste textarea "Cleaner(s) Unassigned: Reason Unassigned: Contact via: Which message sent: Addi…"
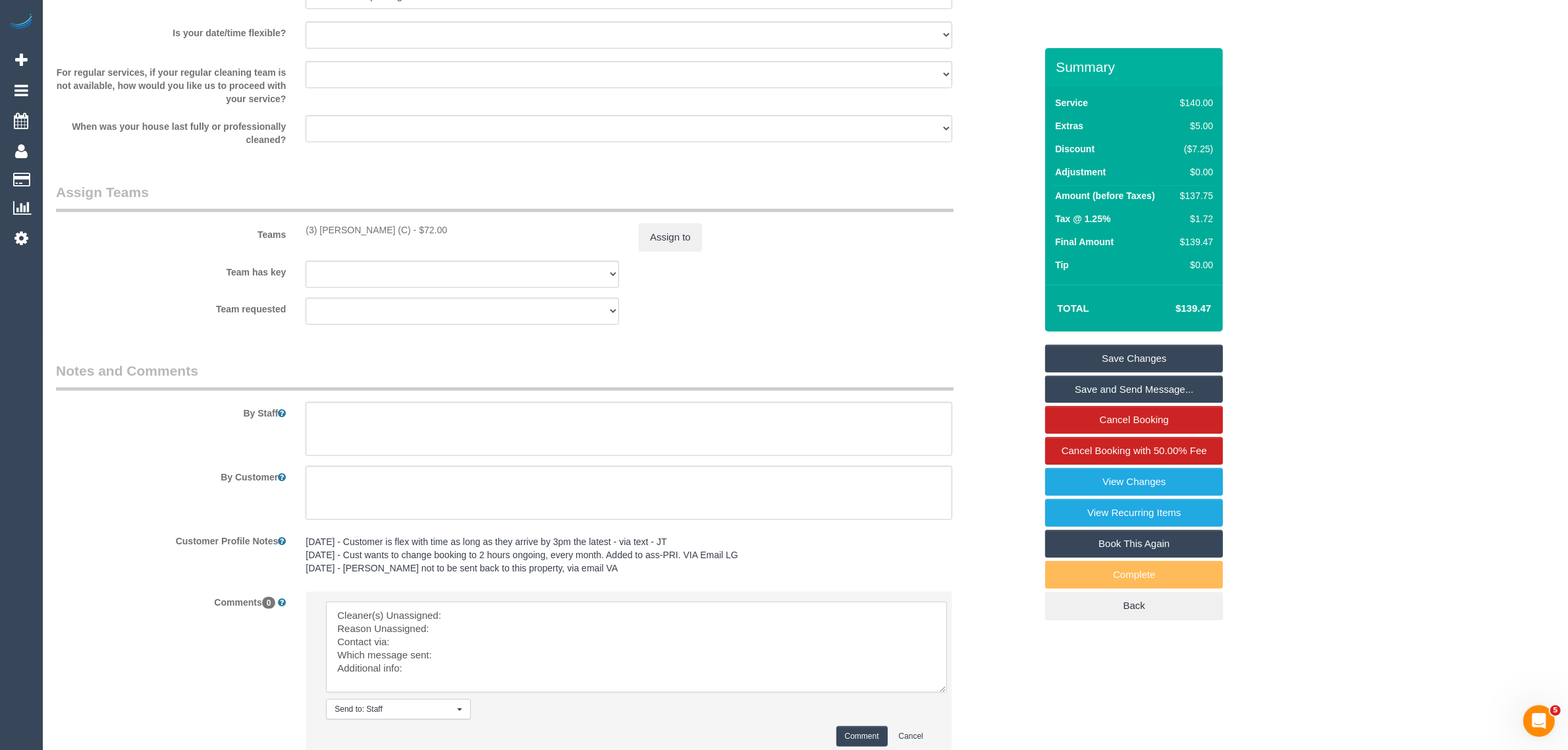
scroll to position [0, 0]
drag, startPoint x: 922, startPoint y: 639, endPoint x: 946, endPoint y: 710, distance: 74.9
click at [946, 710] on textarea at bounding box center [640, 656] width 629 height 110
click at [759, 618] on textarea at bounding box center [640, 658] width 629 height 112
drag, startPoint x: 301, startPoint y: 228, endPoint x: 407, endPoint y: 226, distance: 106.0
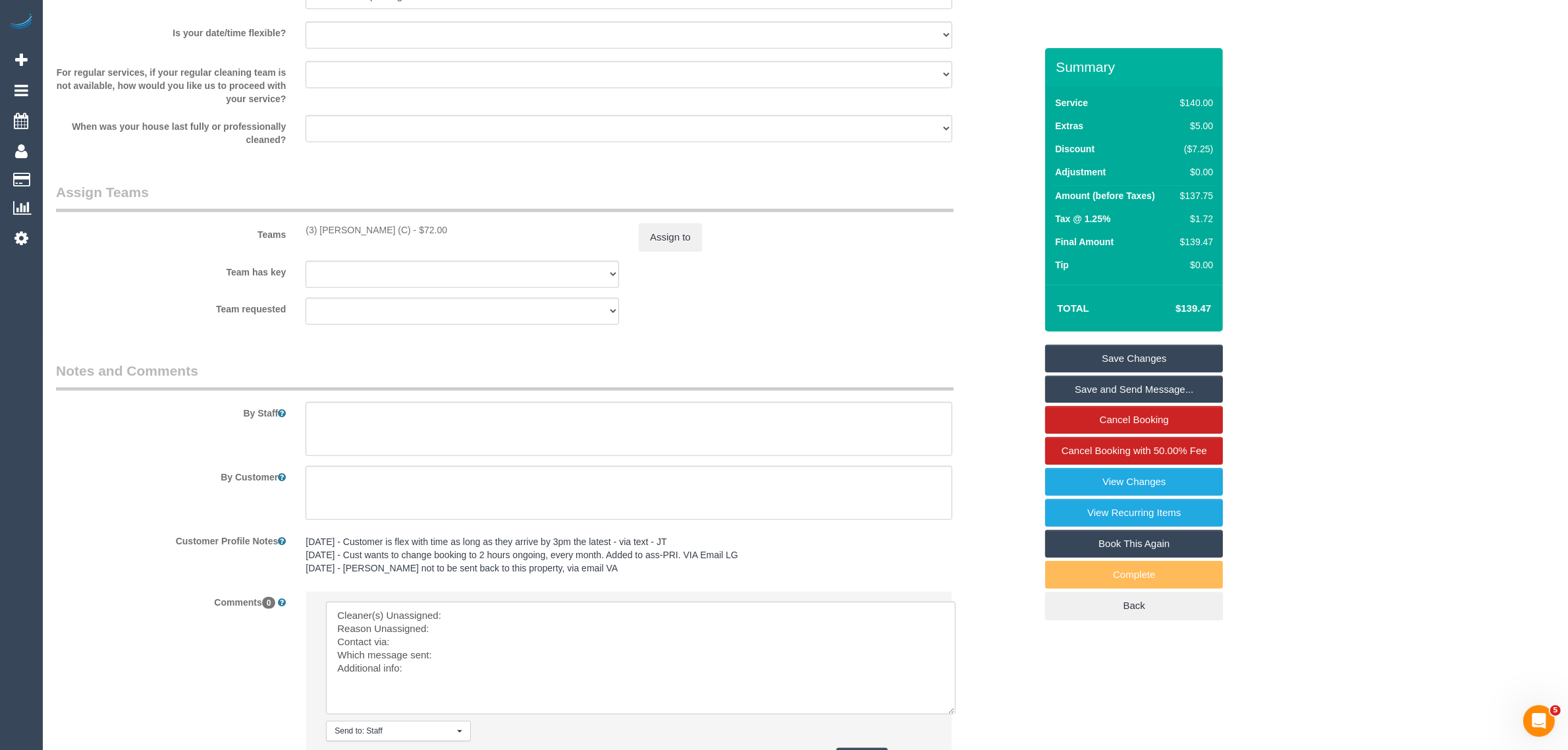
click at [407, 226] on div "(3) Gwendolyn Allen (C) - $72.00" at bounding box center [462, 229] width 333 height 13
copy div "(3) [PERSON_NAME] (C)"
click at [504, 602] on textarea at bounding box center [640, 658] width 629 height 112
paste textarea "(3) [PERSON_NAME] (C)"
click at [487, 620] on textarea at bounding box center [640, 658] width 629 height 112
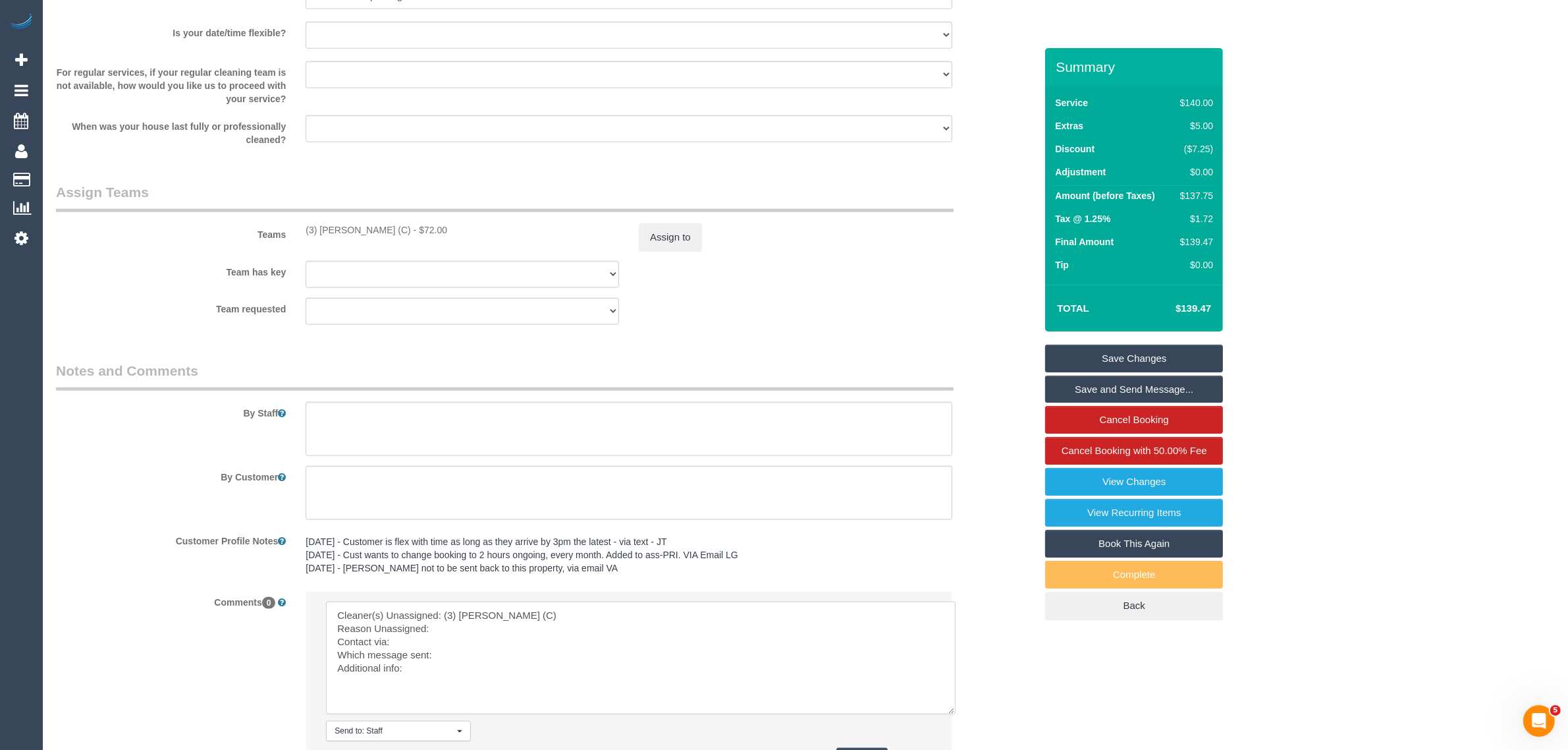
click at [468, 633] on textarea at bounding box center [640, 658] width 629 height 112
click at [501, 649] on textarea at bounding box center [640, 658] width 629 height 112
click at [468, 655] on textarea at bounding box center [640, 658] width 629 height 112
paste textarea "Same Day Options SMS"
click at [480, 680] on textarea at bounding box center [640, 658] width 629 height 112
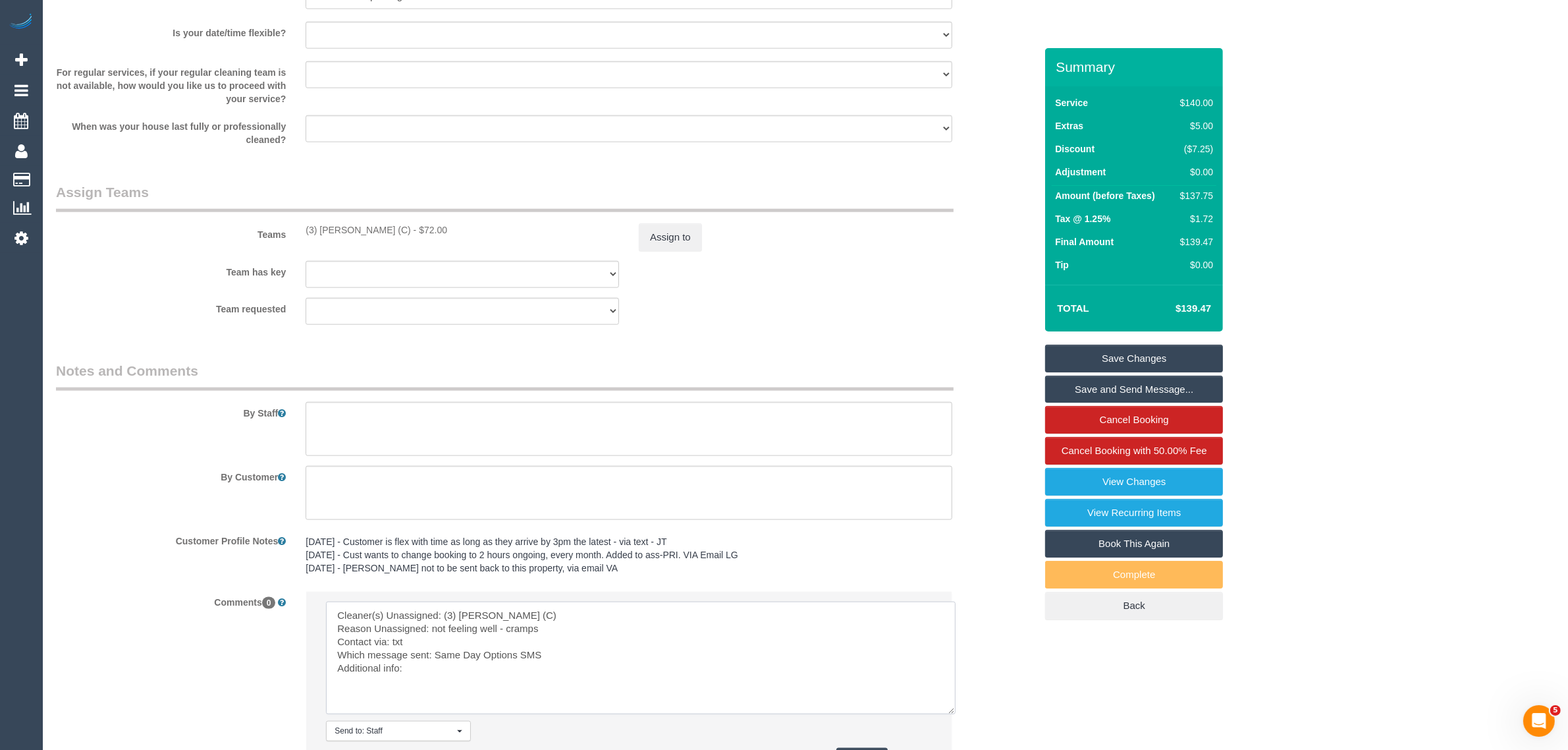
click at [524, 672] on textarea at bounding box center [640, 658] width 629 height 112
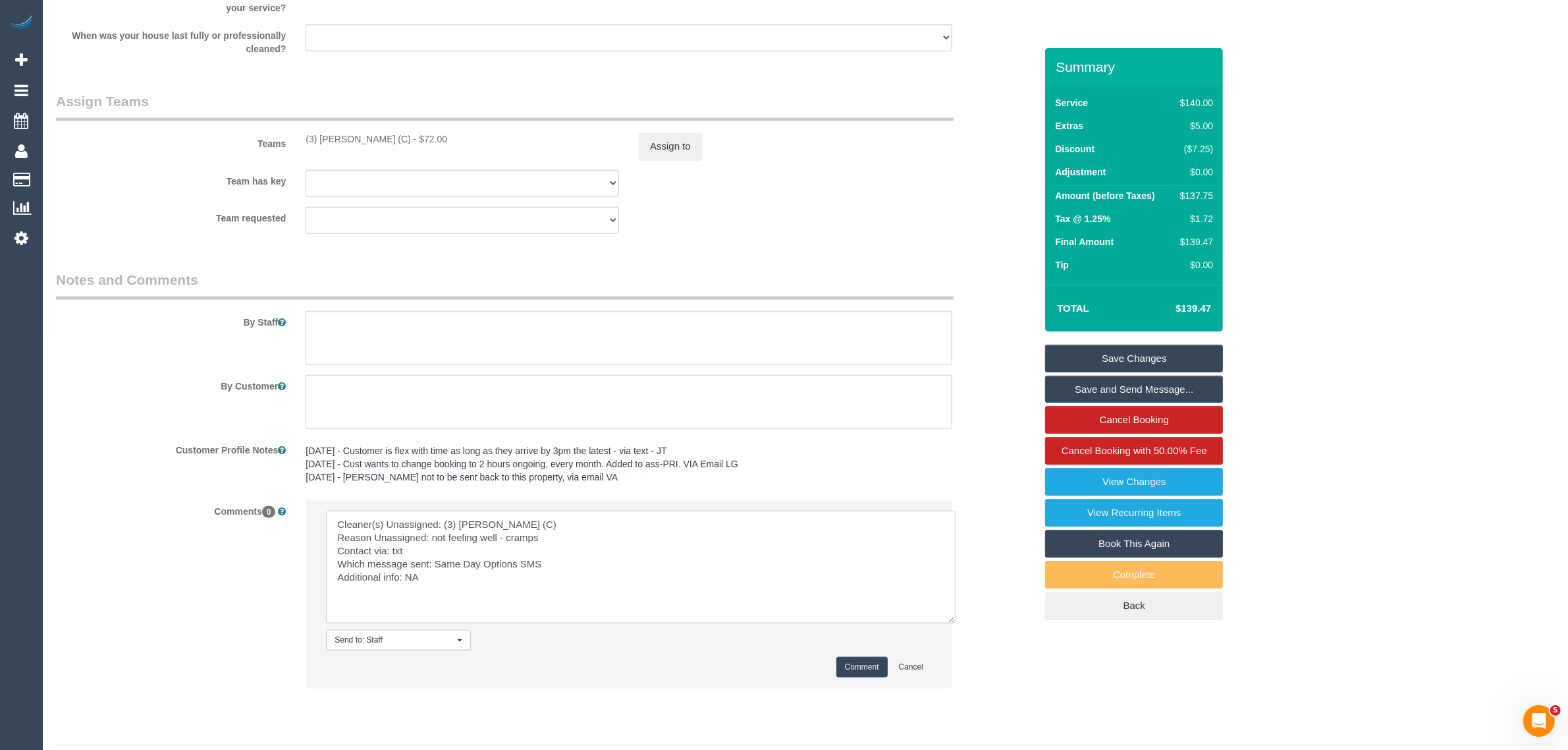
scroll to position [1995, 0]
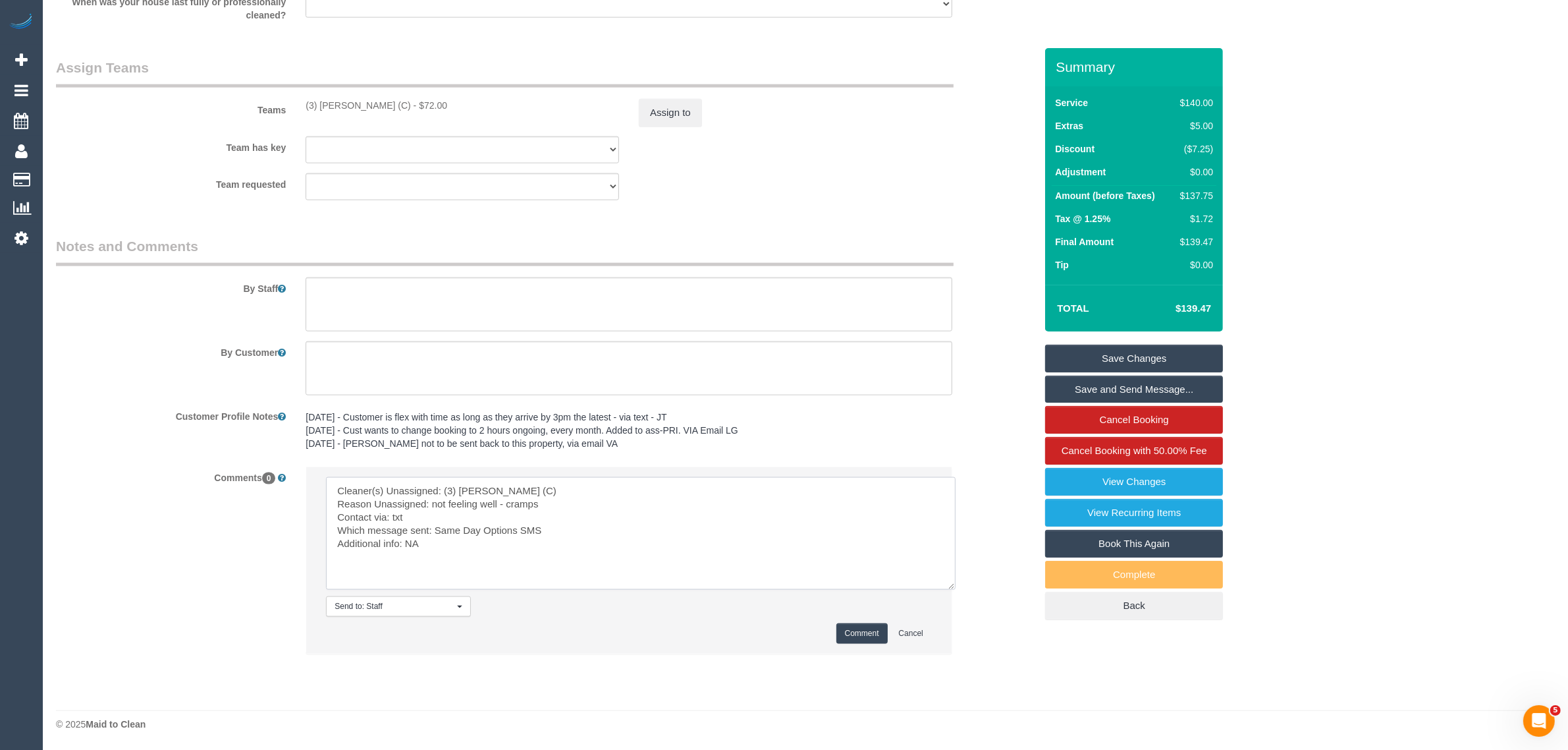
type textarea "Cleaner(s) Unassigned: (3) [PERSON_NAME] (C) Reason Unassigned: not feeling wel…"
drag, startPoint x: 860, startPoint y: 632, endPoint x: 814, endPoint y: 599, distance: 56.6
click at [860, 632] on button "Comment" at bounding box center [862, 633] width 51 height 20
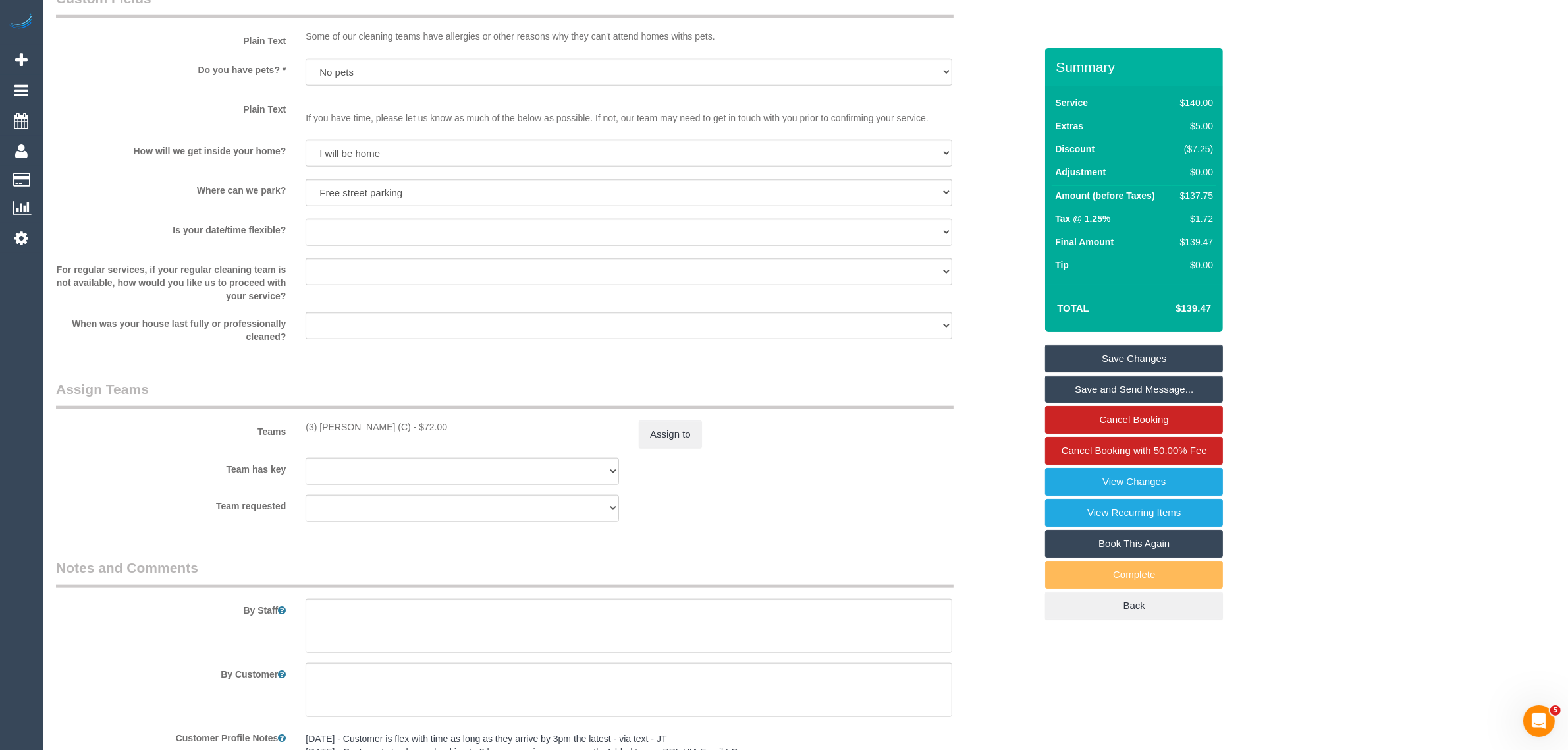
scroll to position [1665, 0]
click at [666, 436] on button "Assign to" at bounding box center [670, 441] width 63 height 27
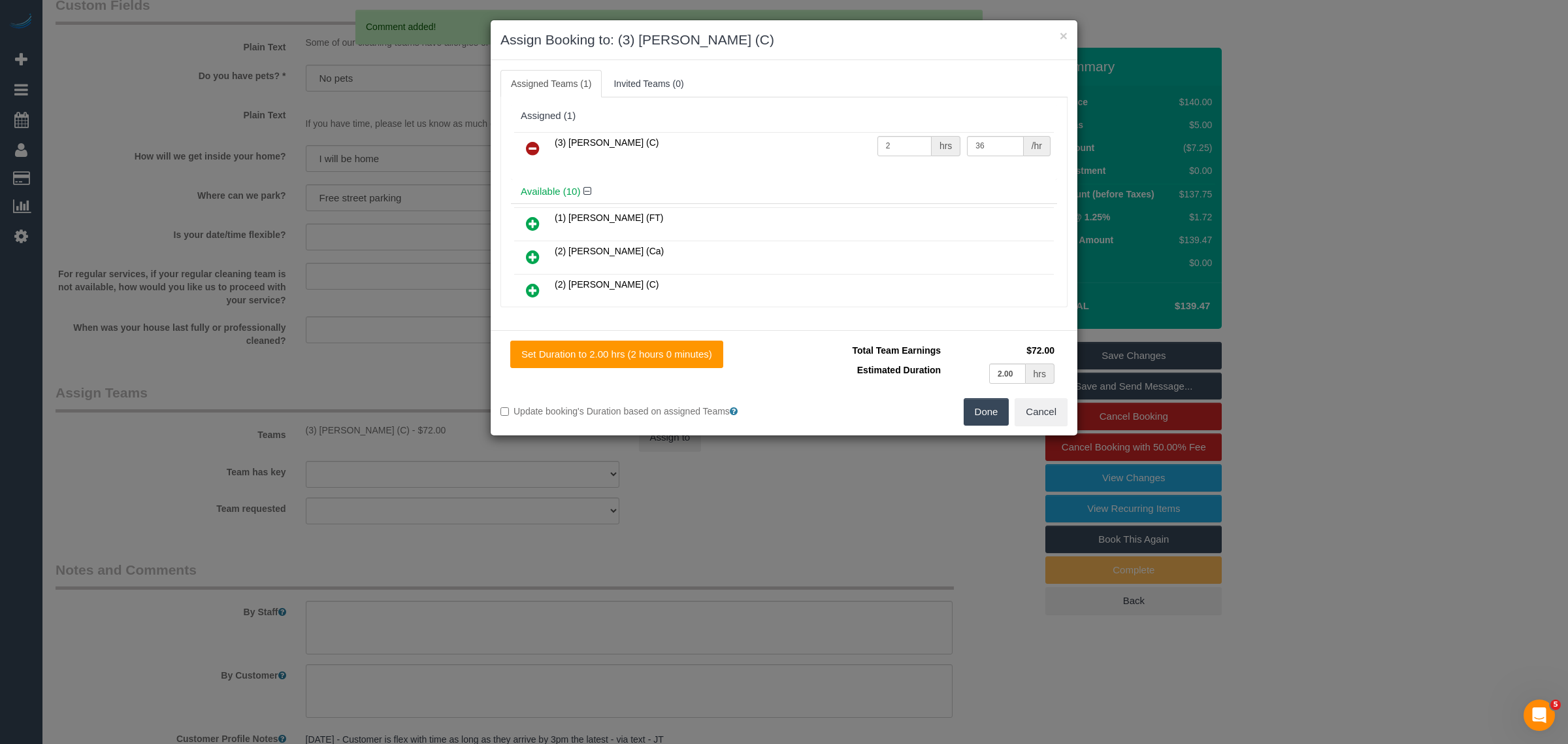
click at [534, 151] on icon at bounding box center [533, 148] width 14 height 16
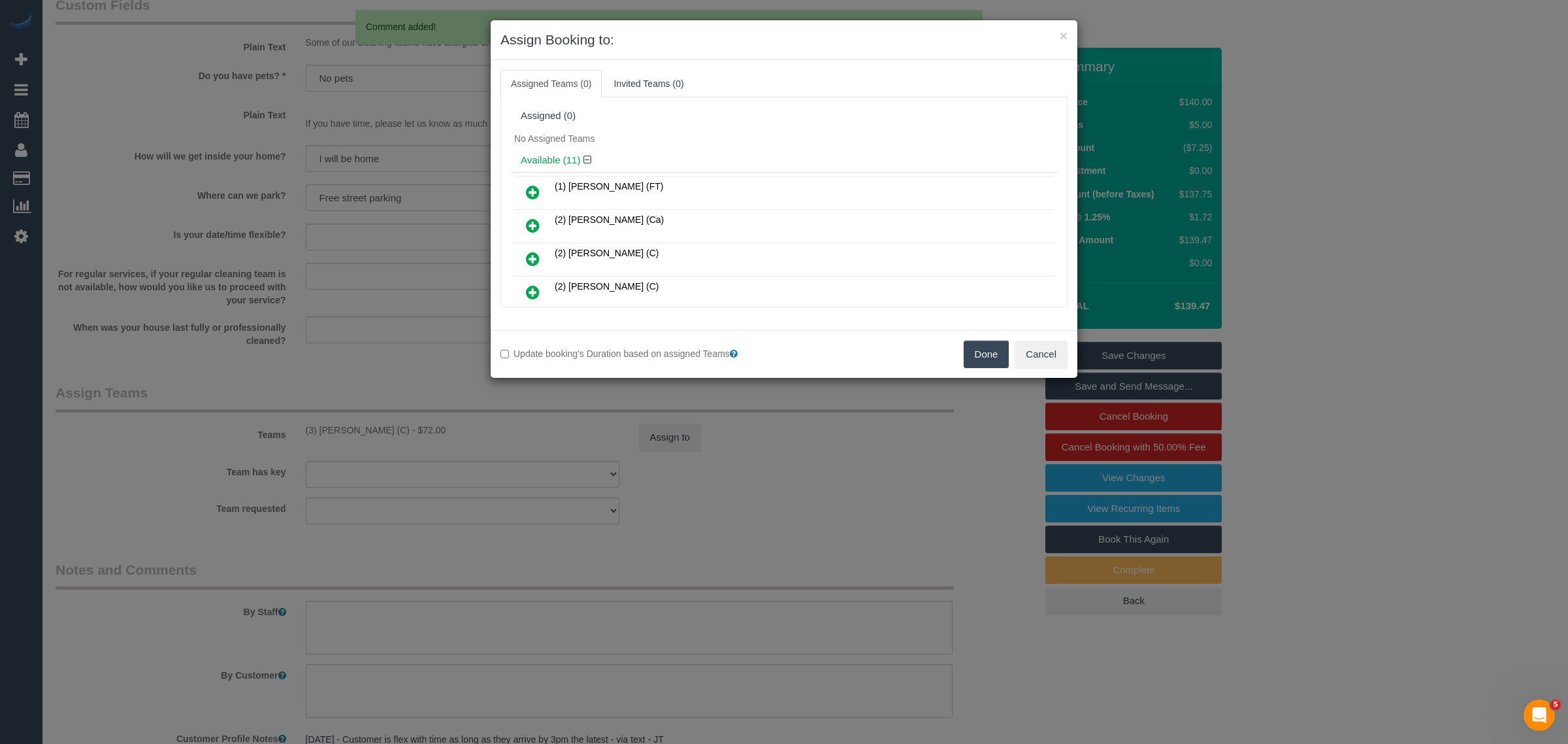
click at [1000, 358] on button "Done" at bounding box center [986, 354] width 46 height 27
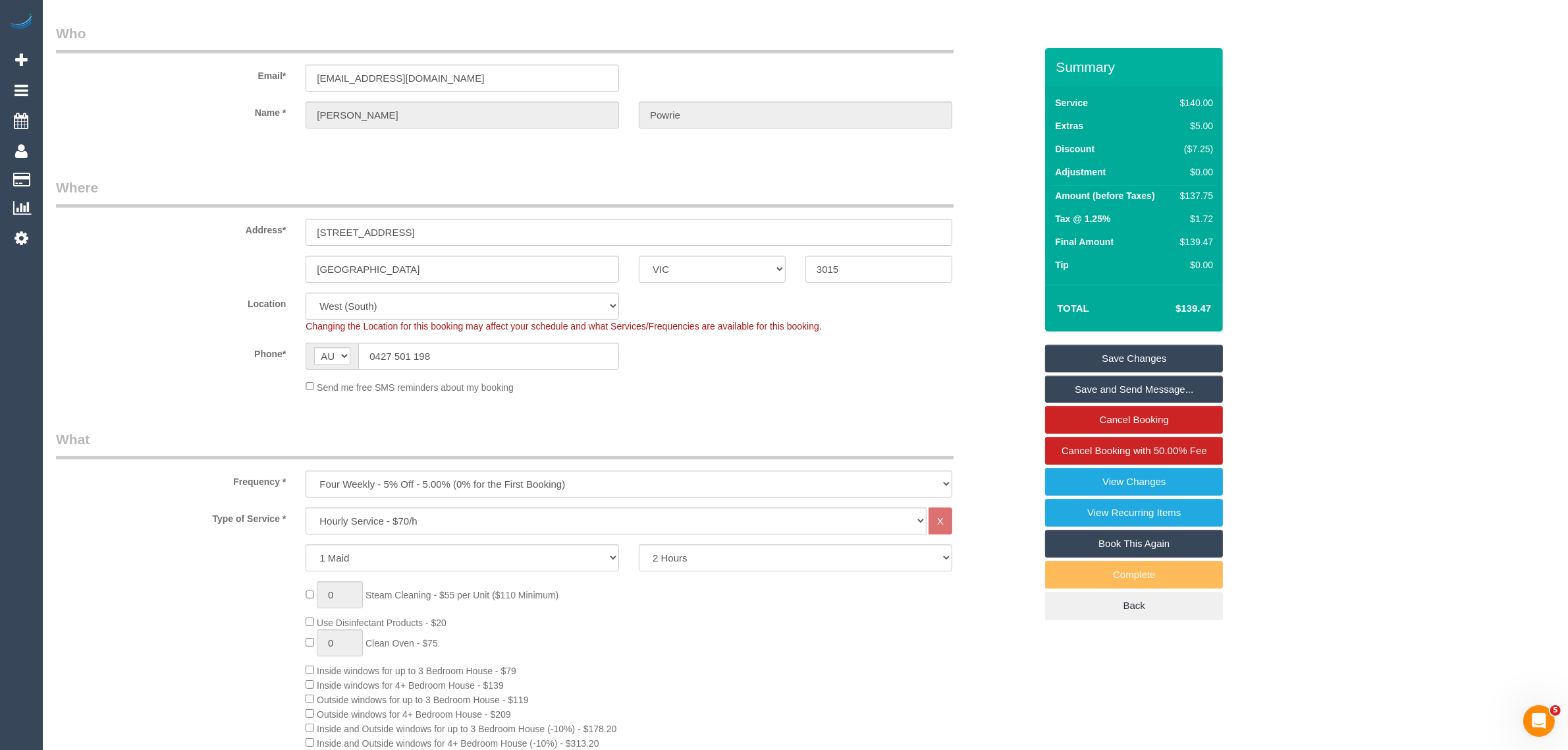
scroll to position [0, 0]
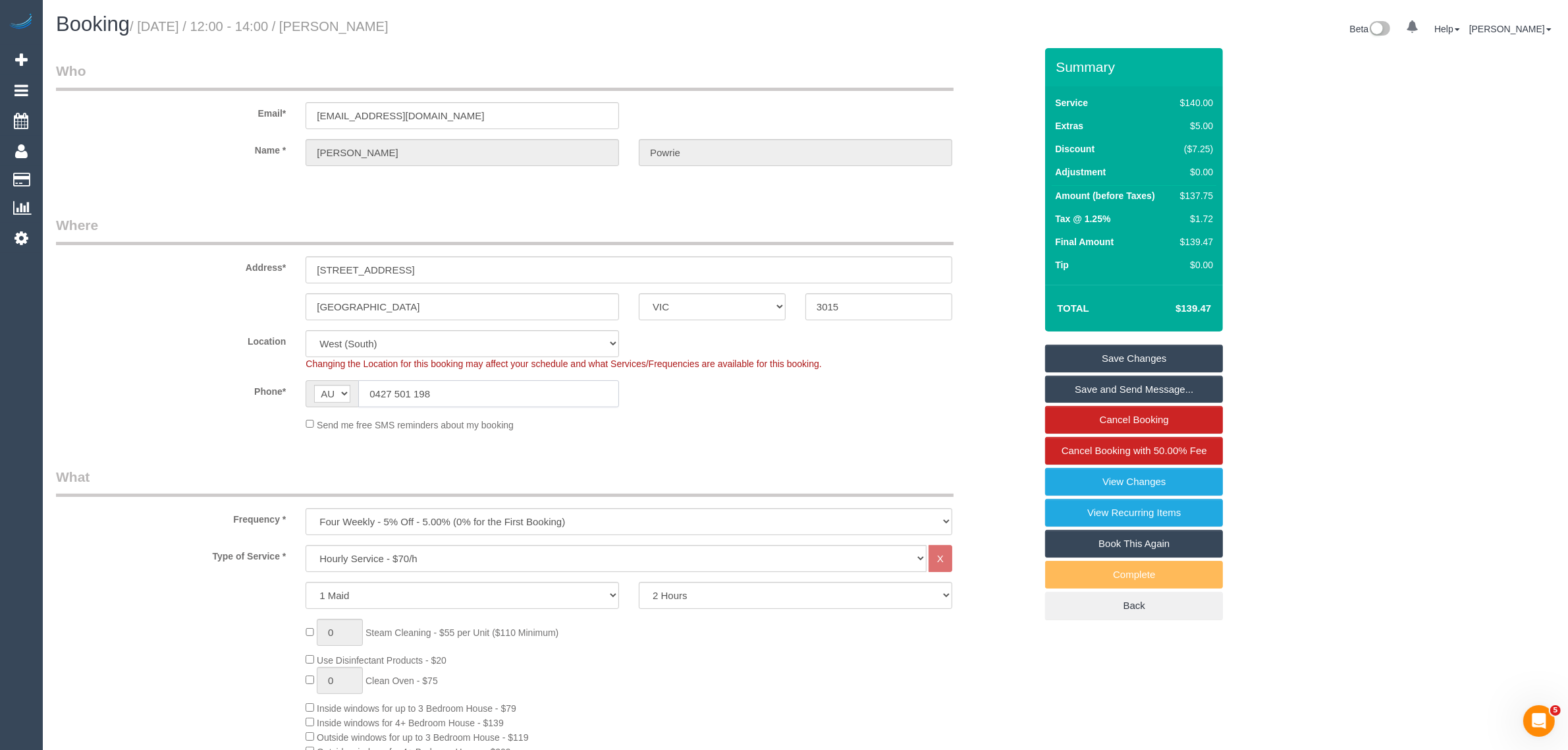
click at [584, 395] on input "0427 501 198" at bounding box center [489, 394] width 261 height 27
click at [586, 395] on input "0427 501 198" at bounding box center [489, 394] width 261 height 27
click at [777, 417] on div "Send me free SMS reminders about my booking" at bounding box center [629, 424] width 666 height 14
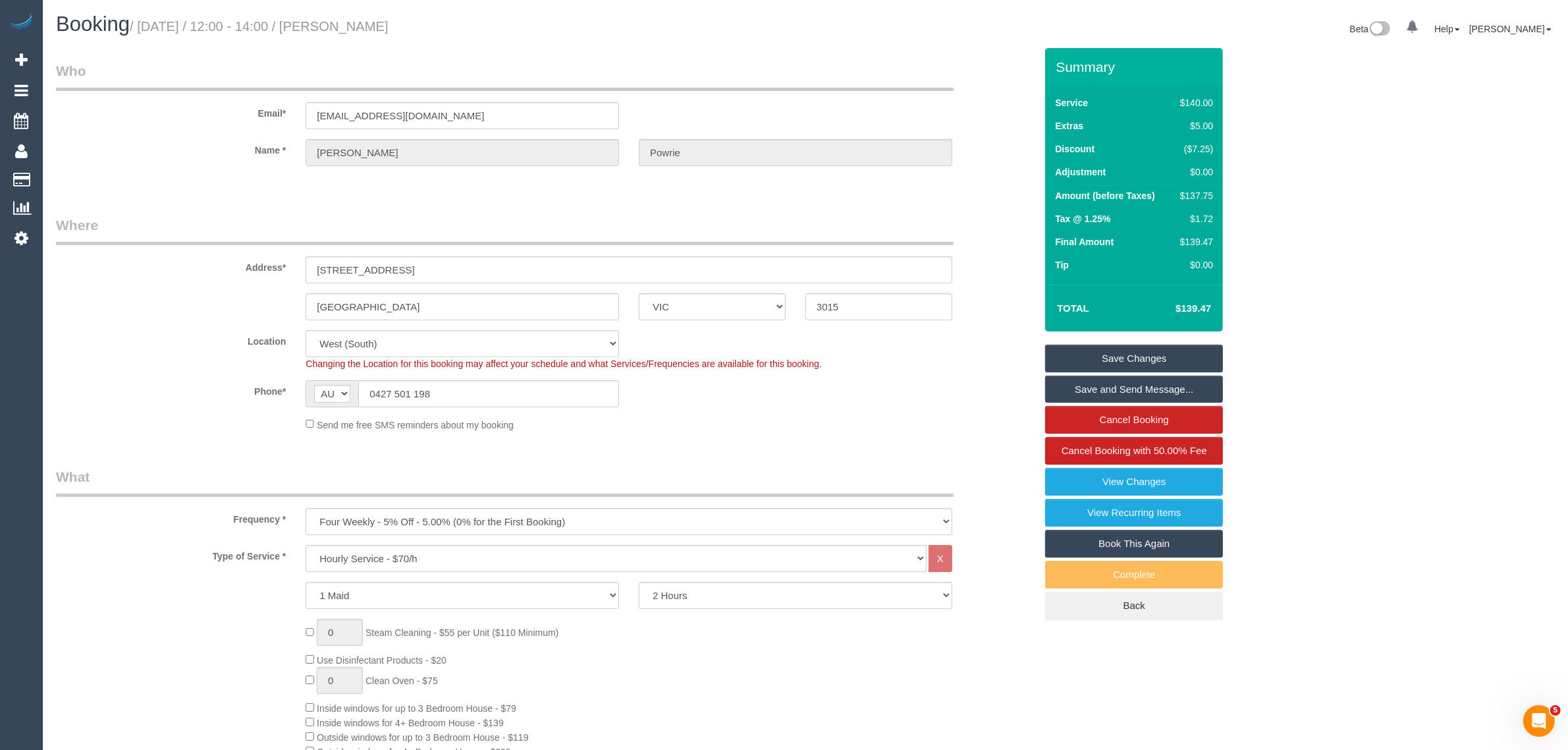
click at [1160, 359] on link "Save Changes" at bounding box center [1134, 358] width 178 height 27
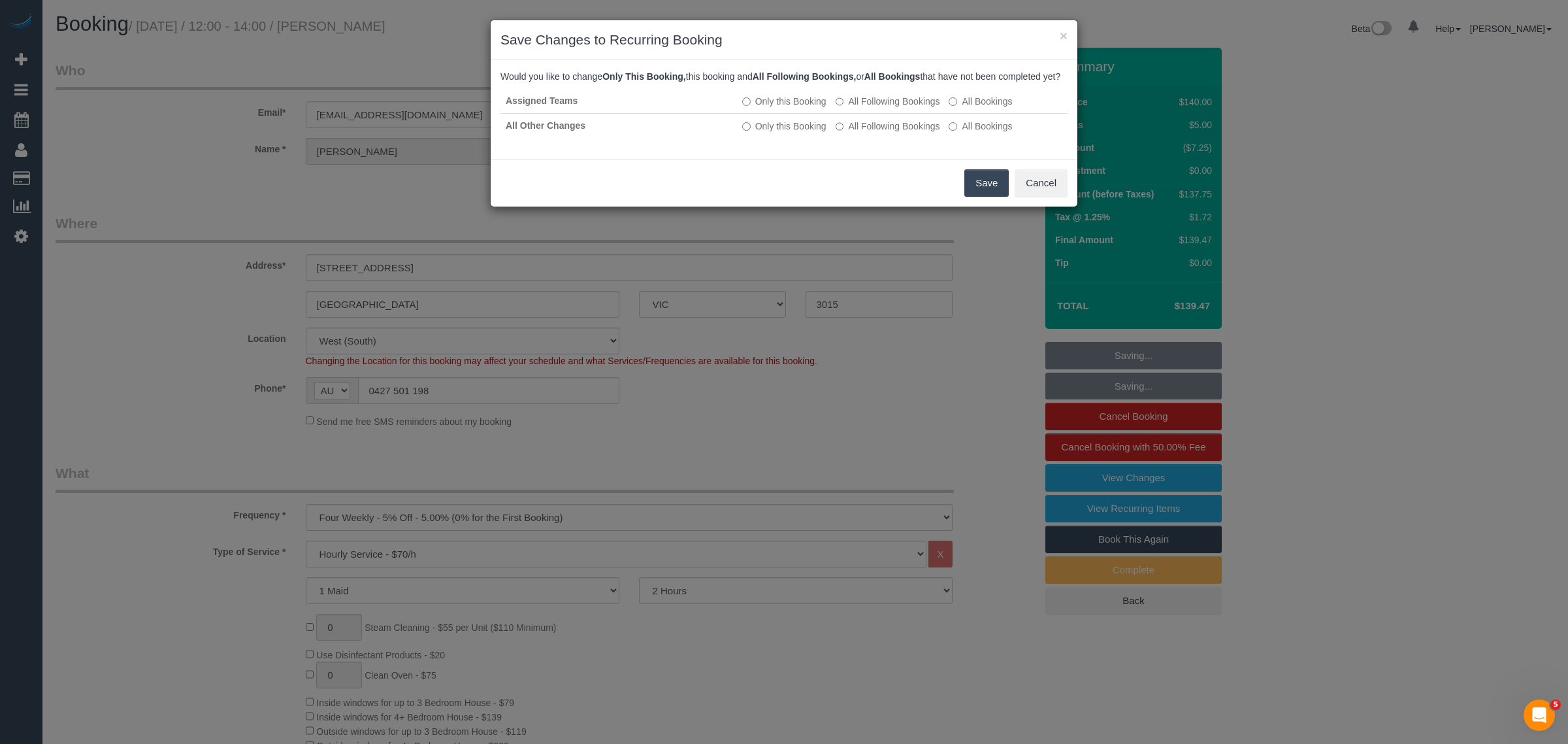
click at [975, 190] on button "Save" at bounding box center [986, 183] width 45 height 27
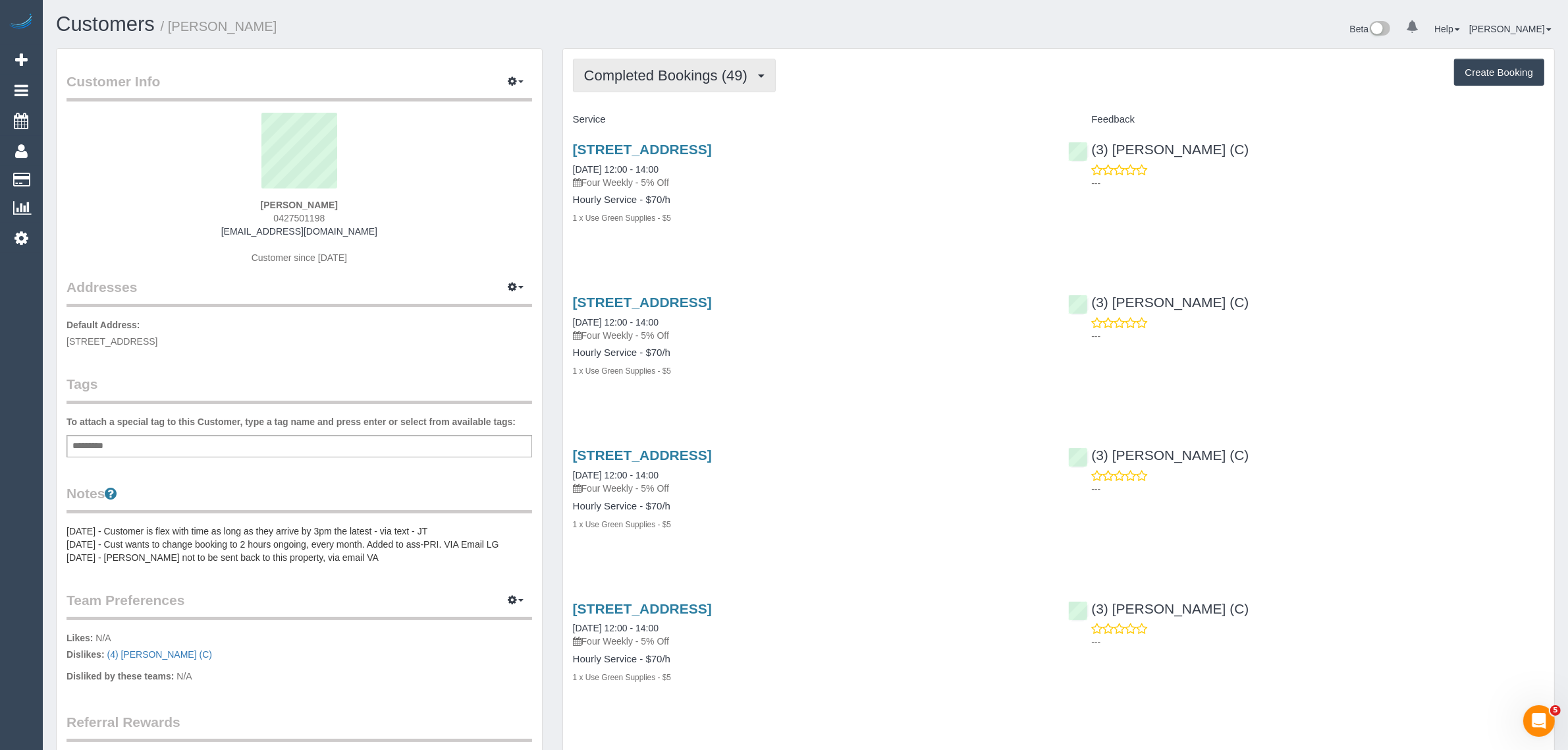
click at [678, 73] on span "Completed Bookings (49)" at bounding box center [669, 75] width 169 height 16
click at [651, 120] on link "Upcoming Bookings (12)" at bounding box center [644, 124] width 142 height 17
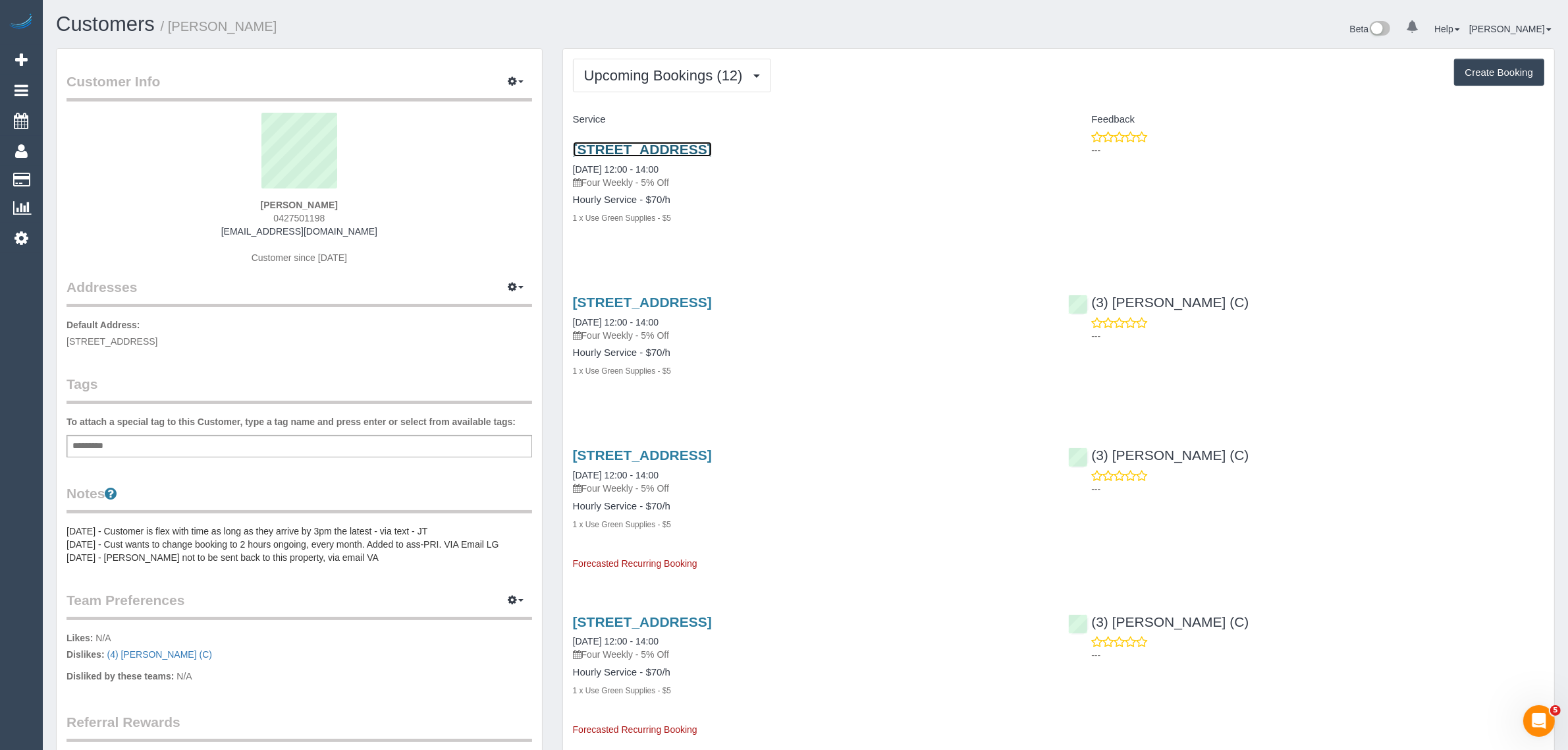
click at [712, 148] on link "[STREET_ADDRESS]" at bounding box center [642, 149] width 139 height 15
click at [674, 67] on span "Upcoming Bookings (12)" at bounding box center [667, 75] width 165 height 16
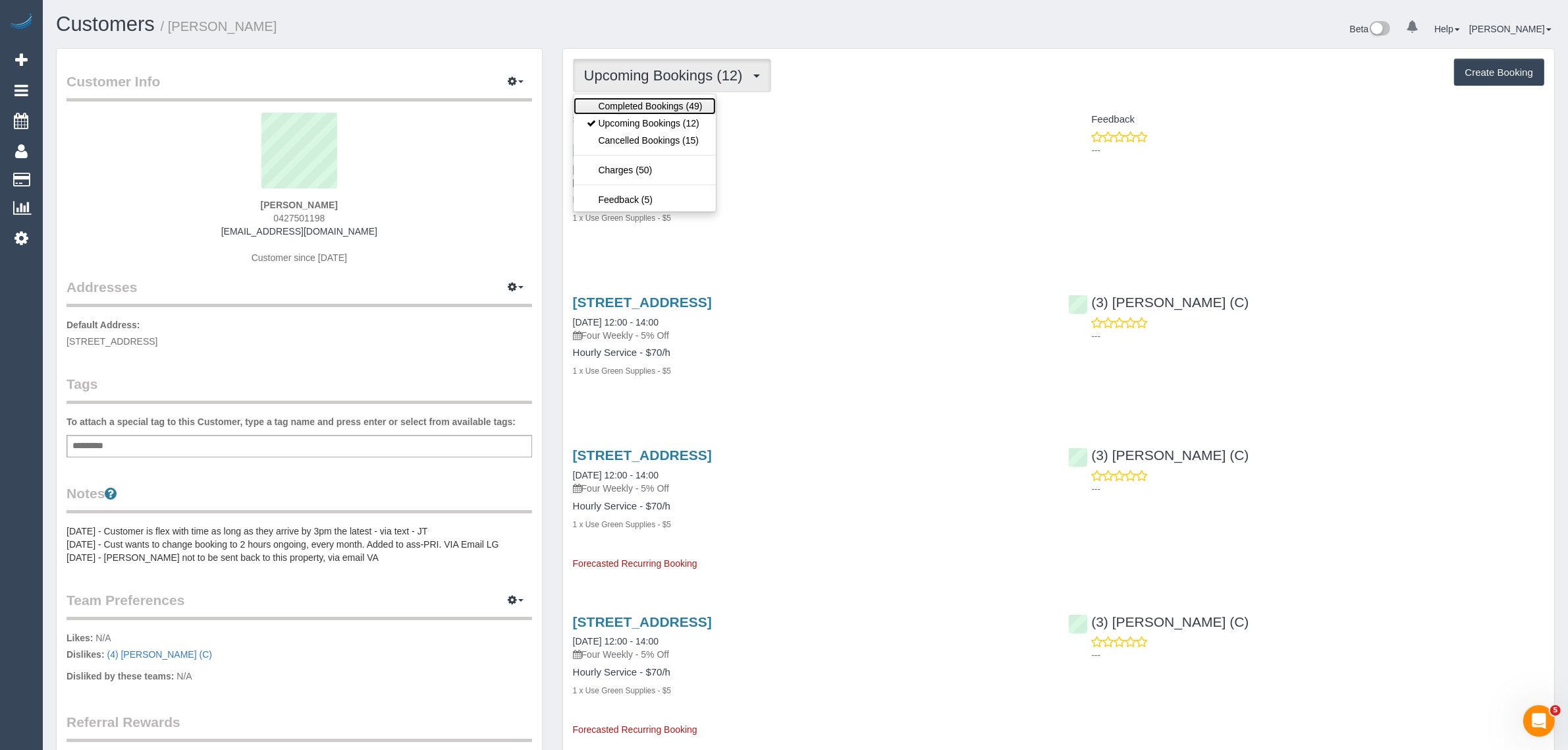
click at [651, 110] on link "Completed Bookings (49)" at bounding box center [644, 106] width 142 height 17
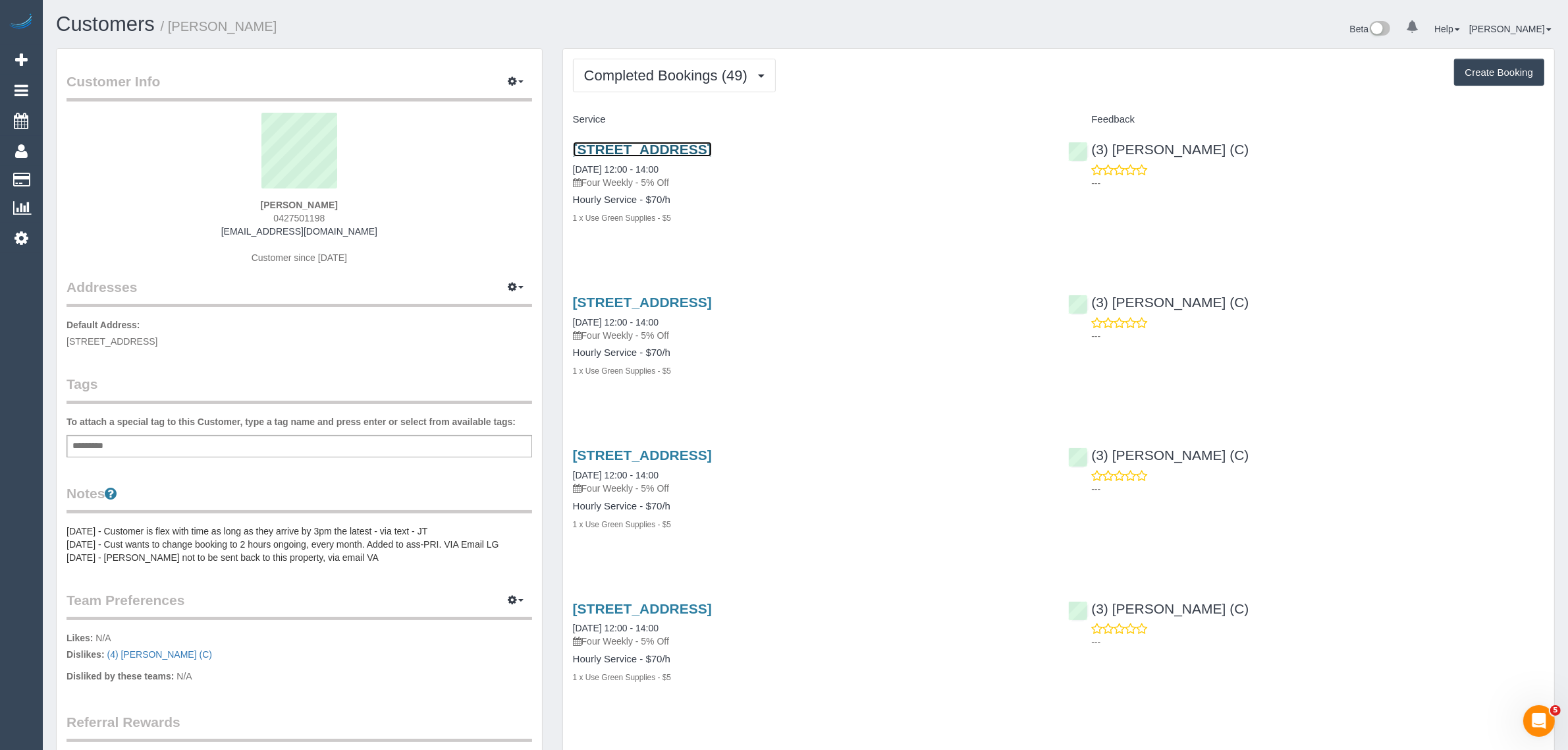
click at [669, 144] on link "[STREET_ADDRESS]" at bounding box center [642, 149] width 139 height 15
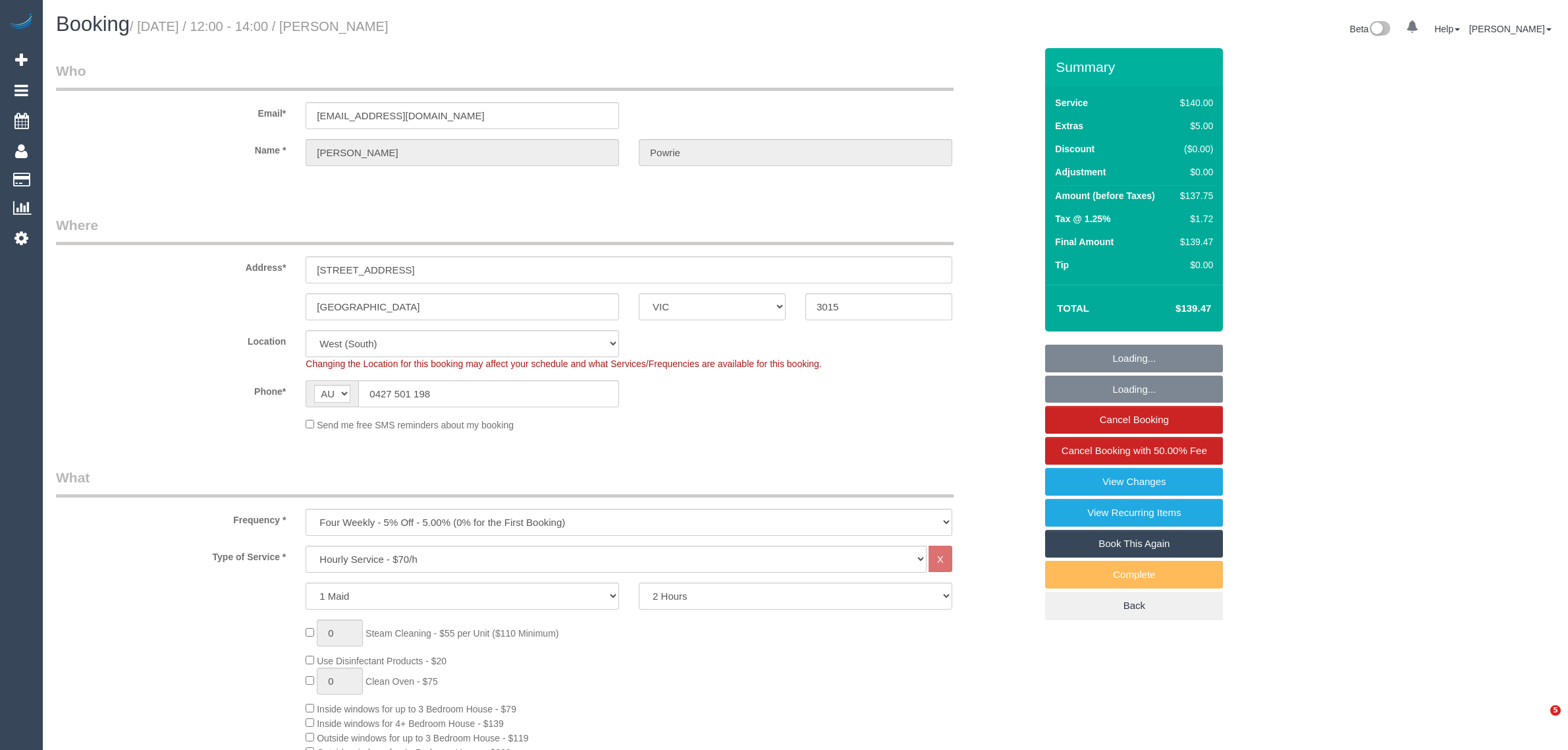
select select "VIC"
select select "string:stripe-pm_1I2Nzc2GScqysDRVACdIxZd4"
select select "number:28"
select select "number:14"
select select "number:19"
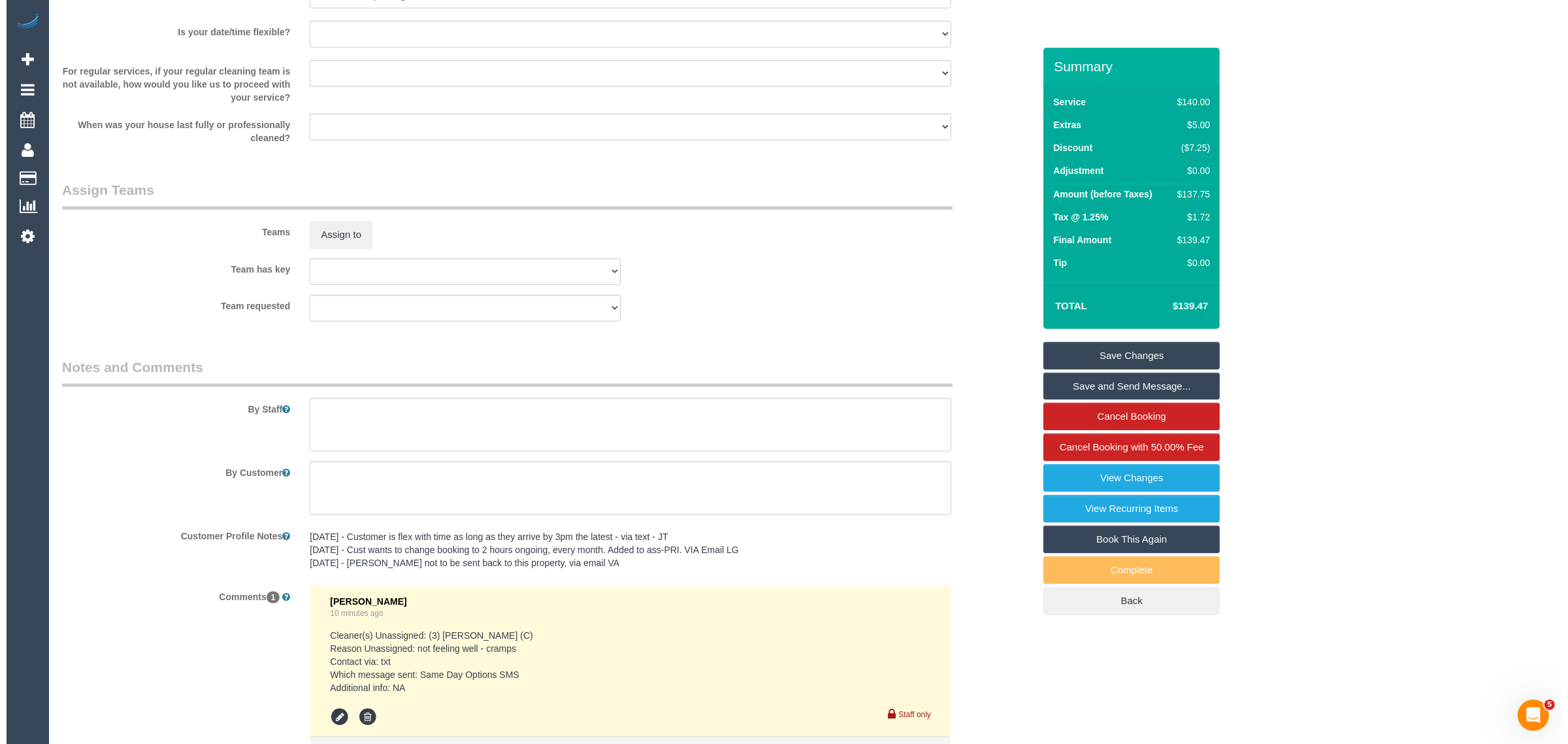
scroll to position [1961, 0]
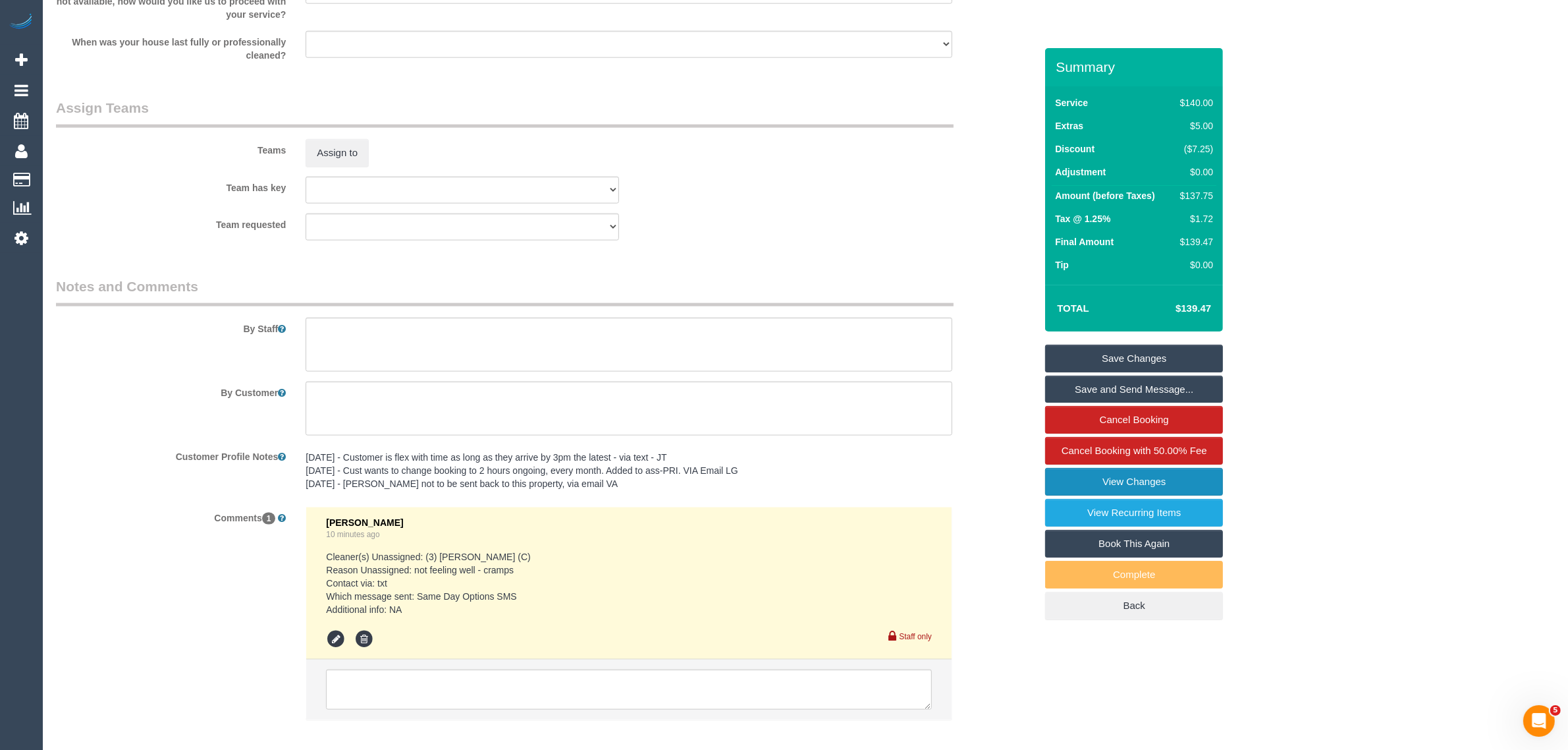
click at [1160, 488] on link "View Changes" at bounding box center [1134, 482] width 178 height 27
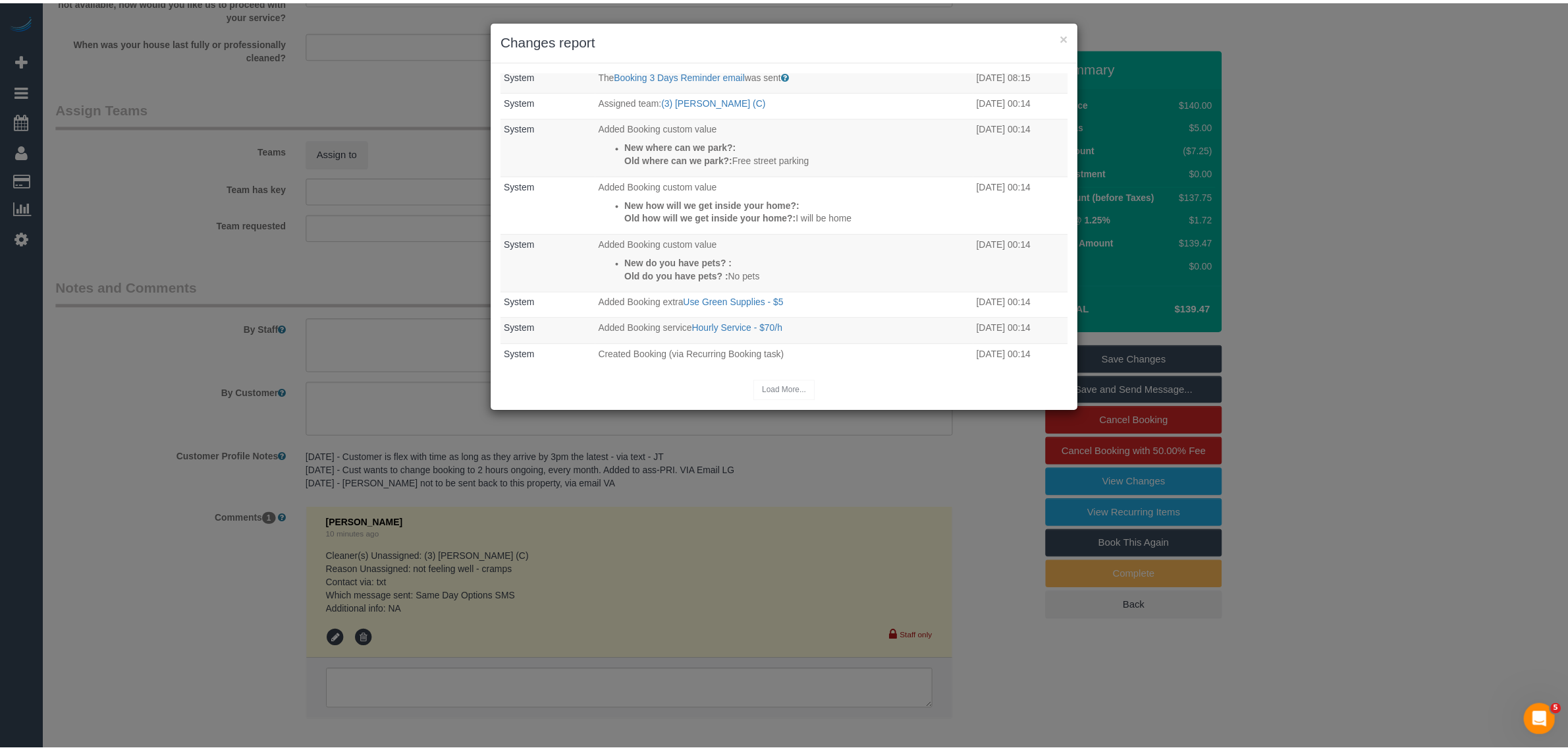
scroll to position [252, 0]
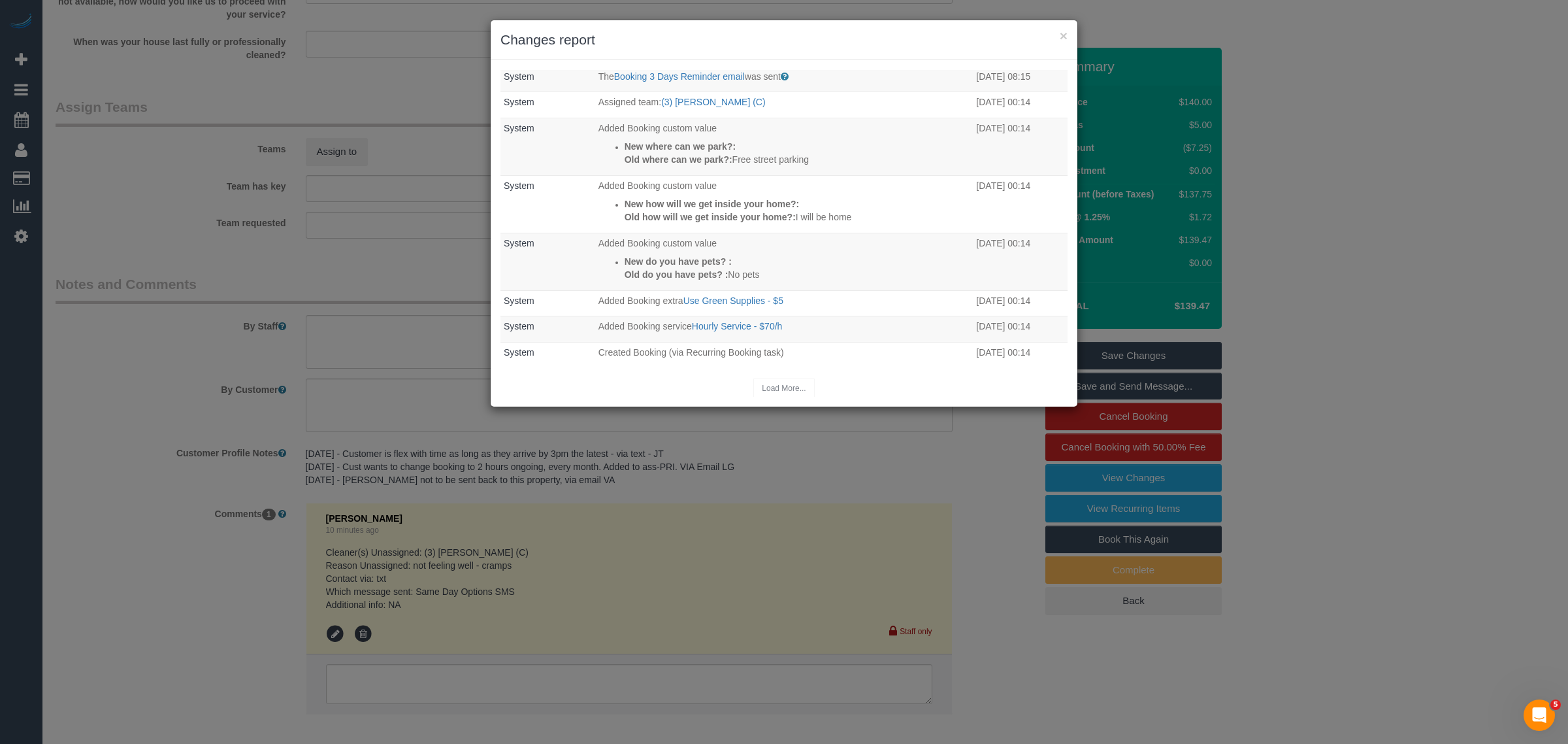
click at [1325, 283] on div "× Changes report Who What When [PERSON_NAME] Unassigned team: (3) [PERSON_NAME]…" at bounding box center [784, 372] width 1568 height 744
drag, startPoint x: 1059, startPoint y: 35, endPoint x: 1156, endPoint y: 118, distance: 127.7
click at [1061, 35] on button "×" at bounding box center [1063, 36] width 8 height 14
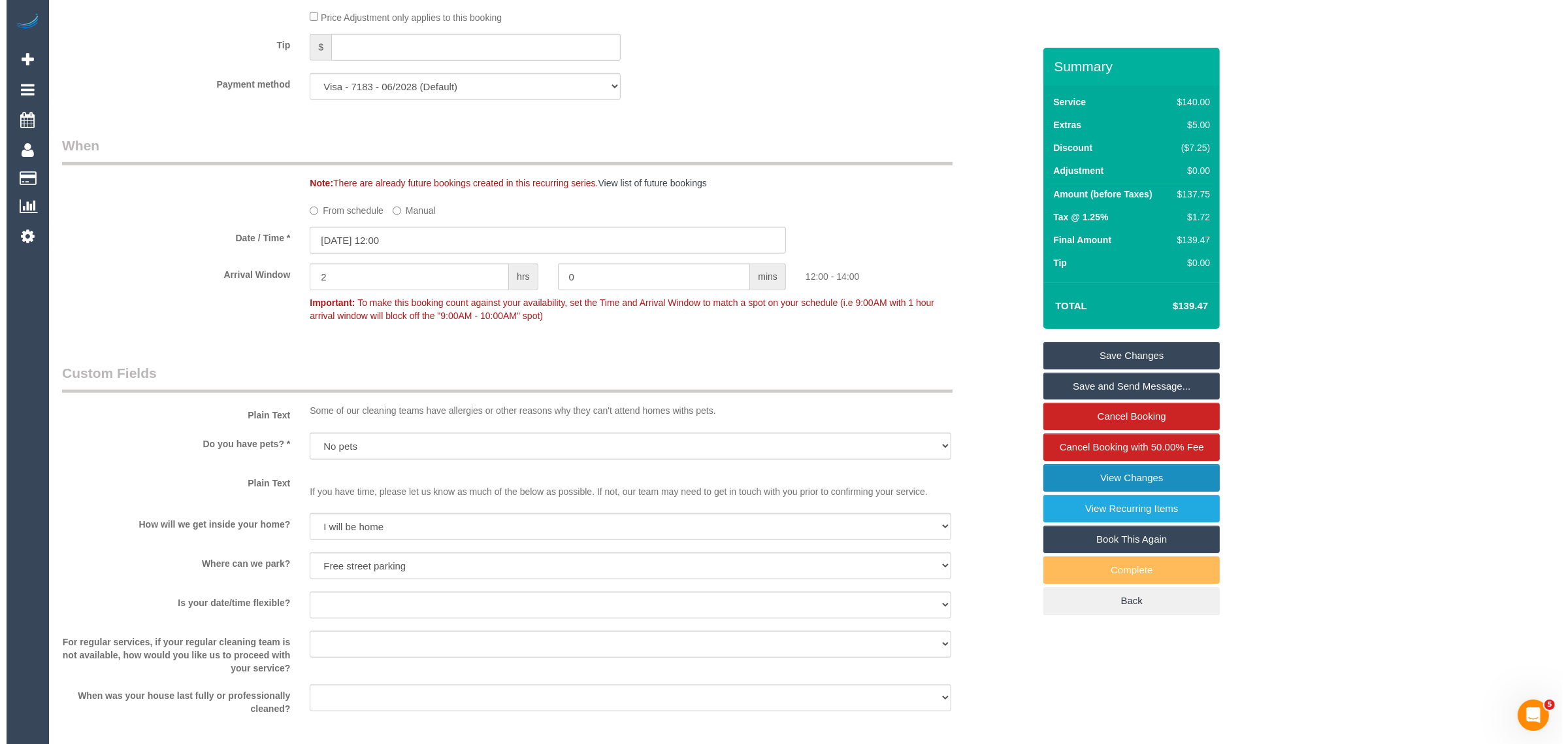
scroll to position [1634, 0]
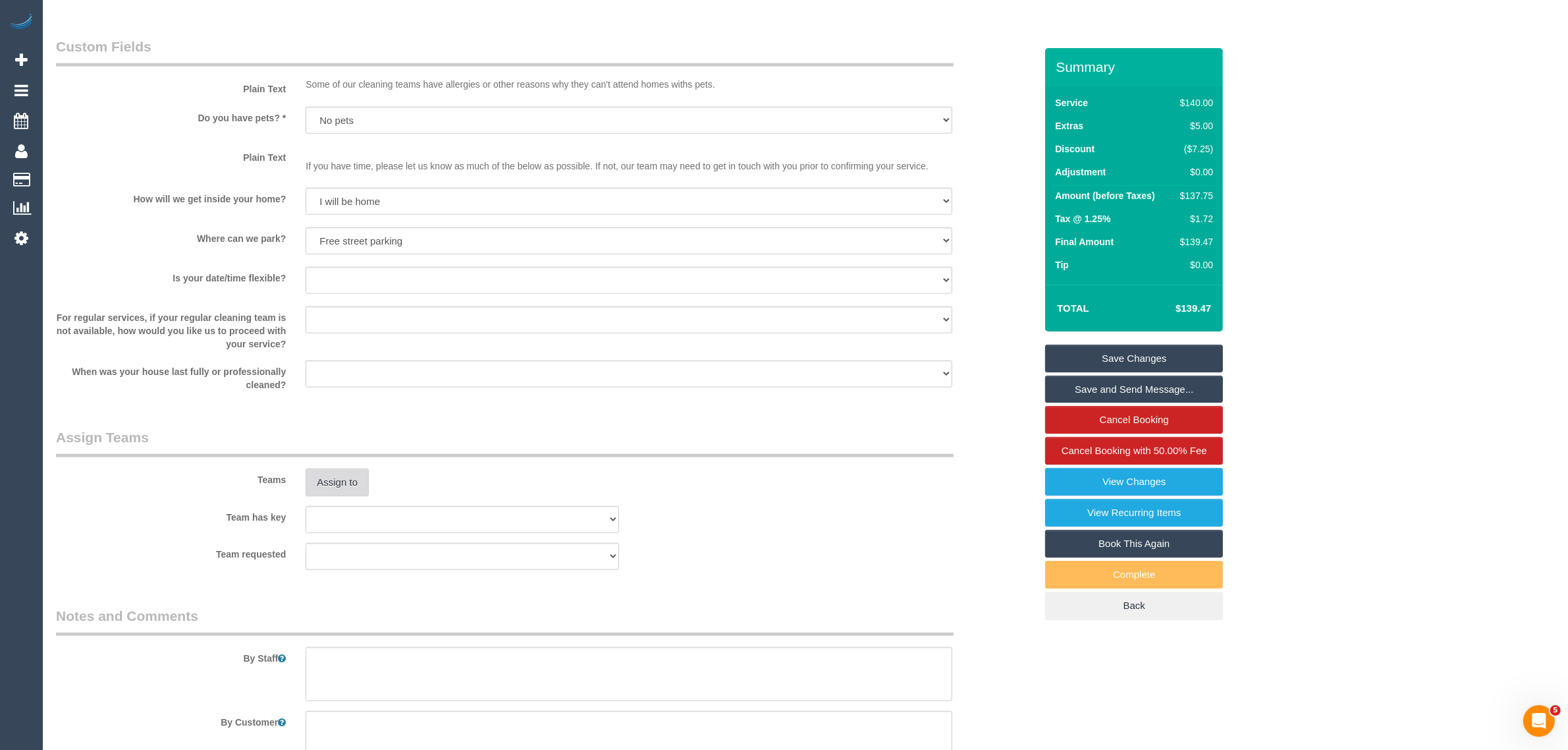
click at [331, 480] on button "Assign to" at bounding box center [337, 482] width 63 height 27
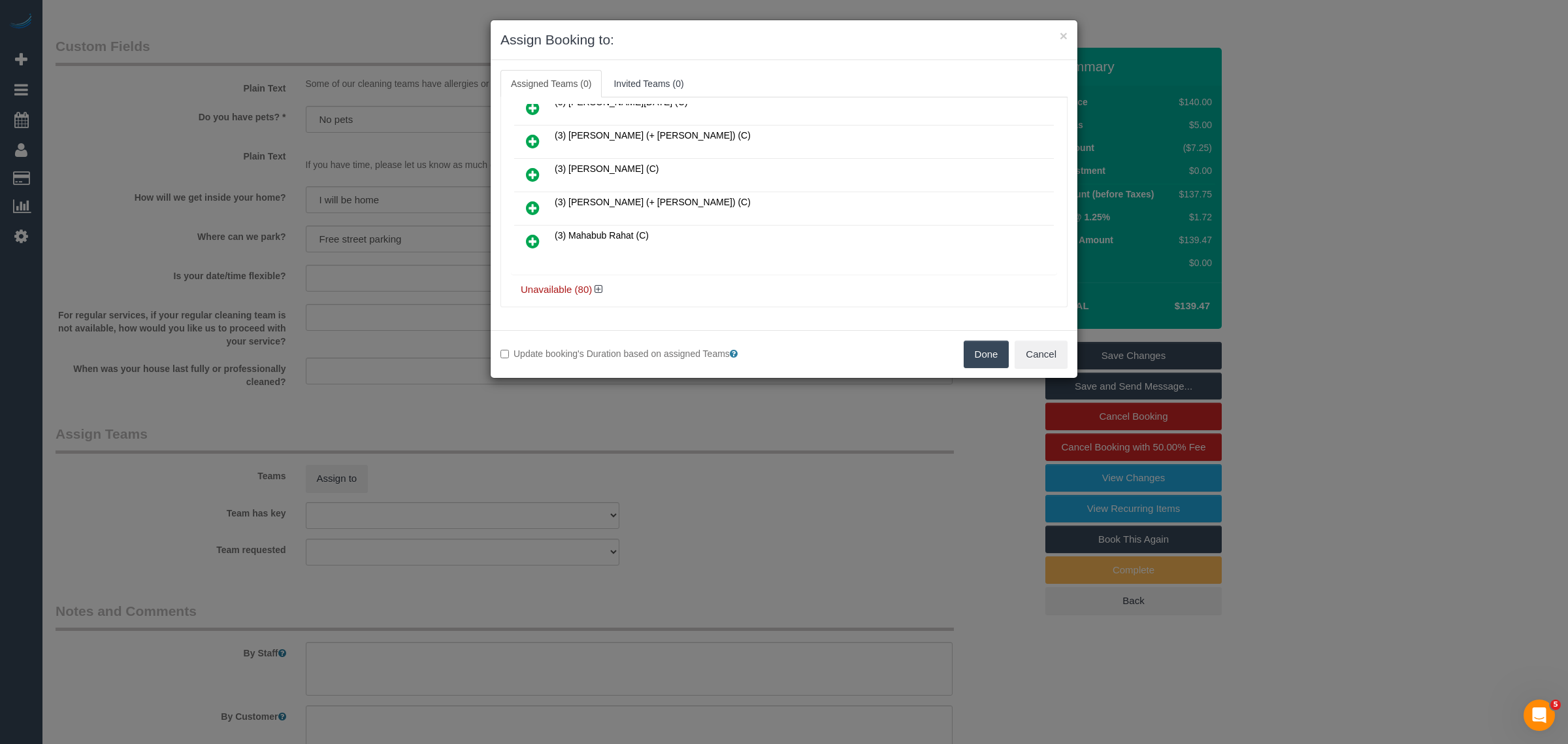
scroll to position [262, 0]
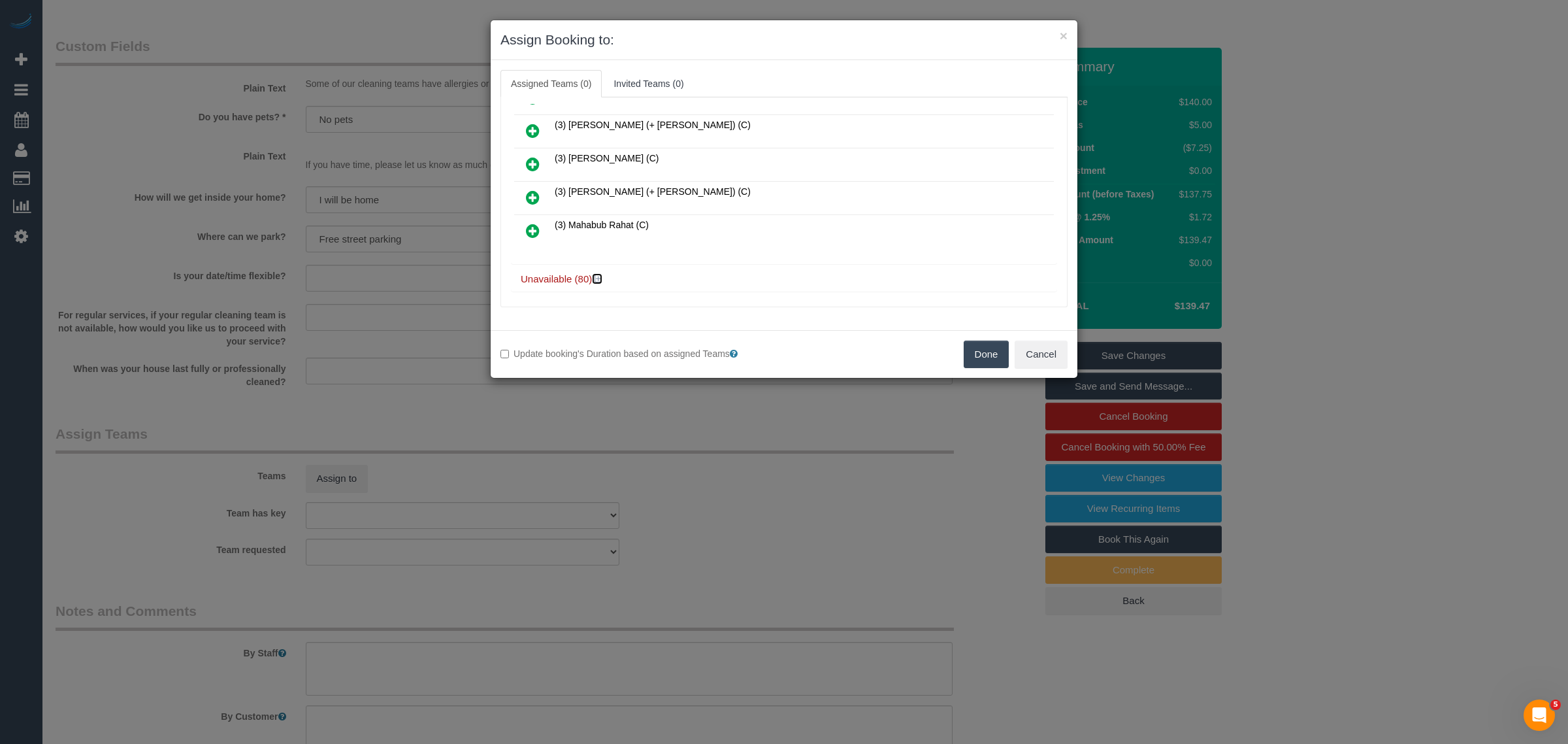
click at [598, 278] on icon at bounding box center [598, 279] width 8 height 10
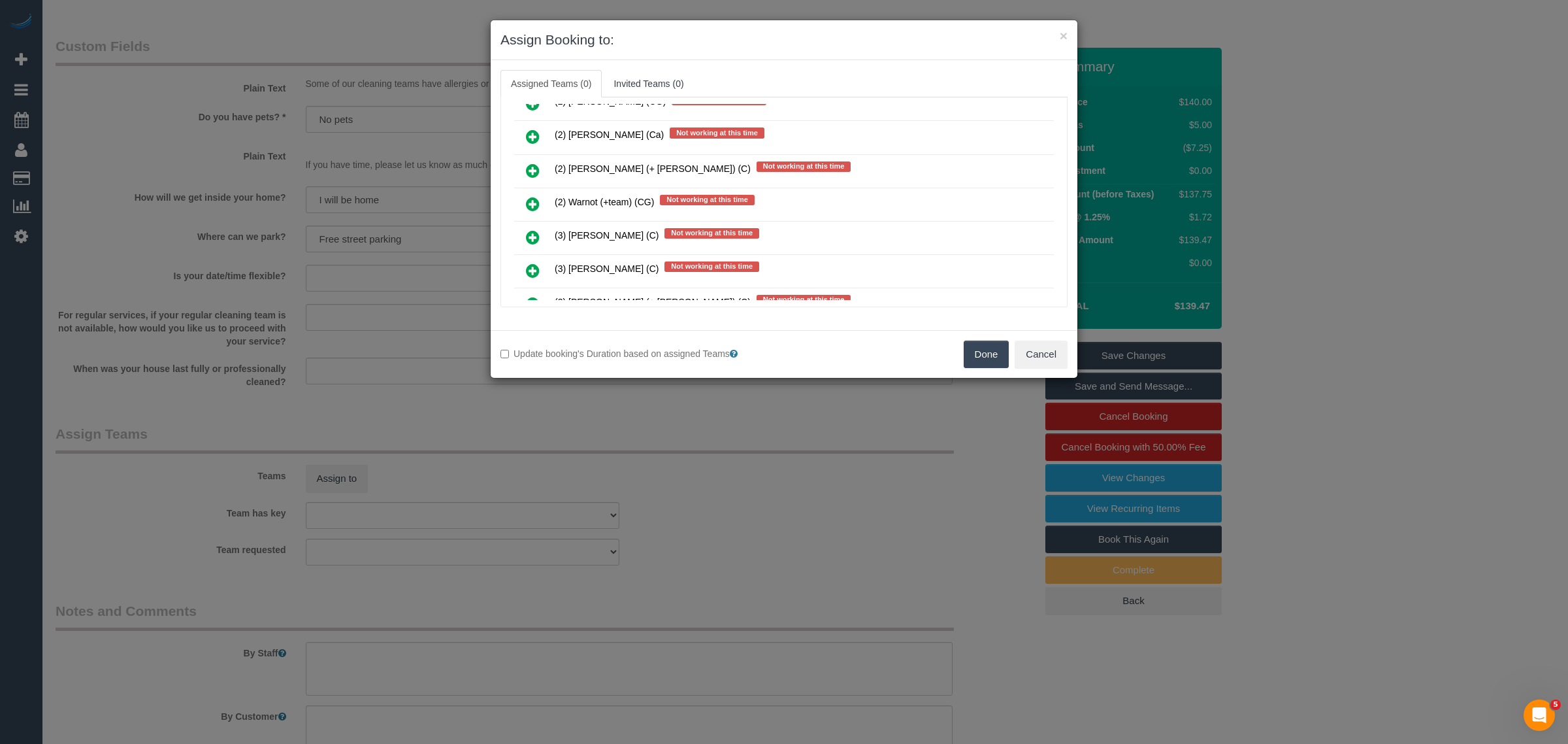
scroll to position [1242, 0]
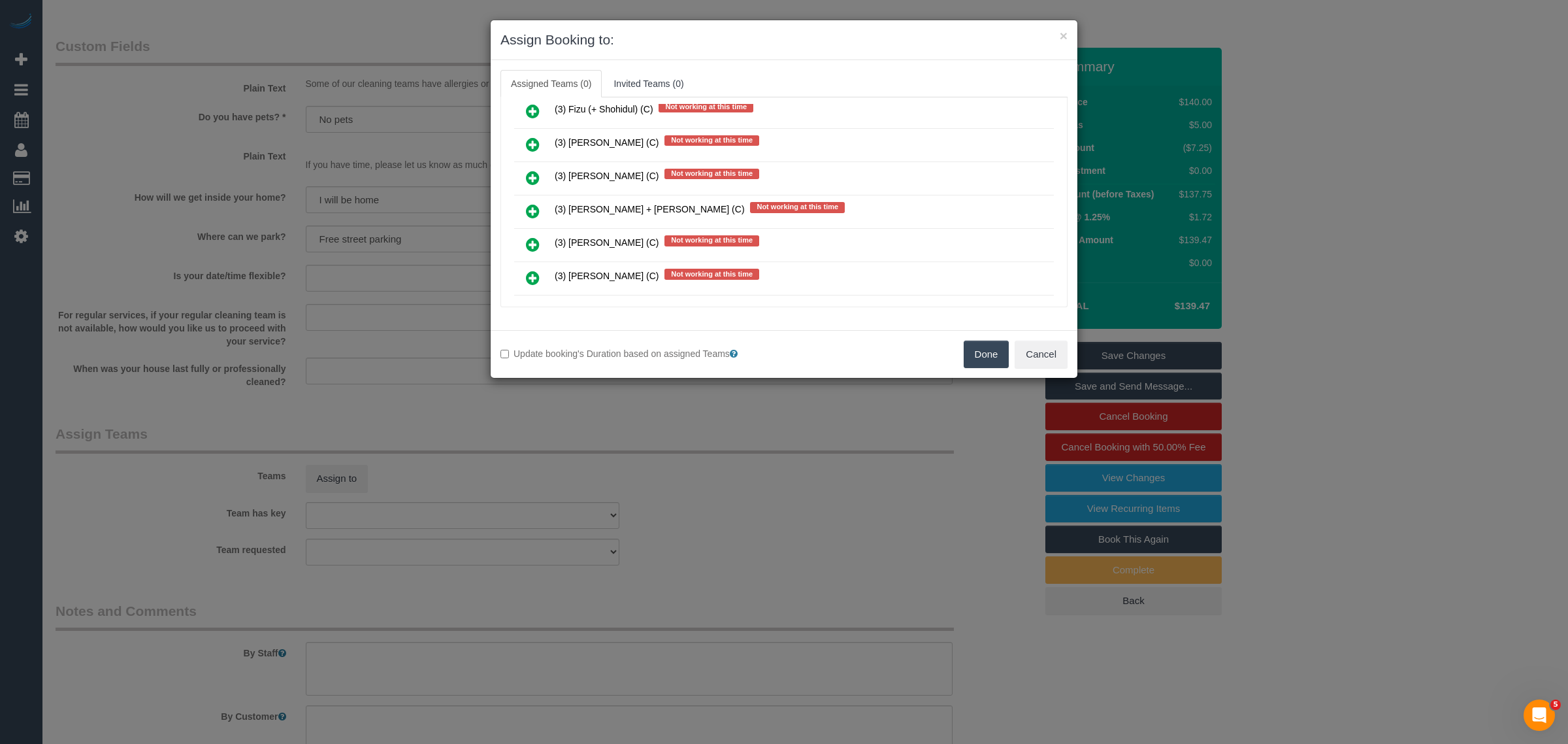
click at [531, 237] on icon at bounding box center [533, 244] width 14 height 16
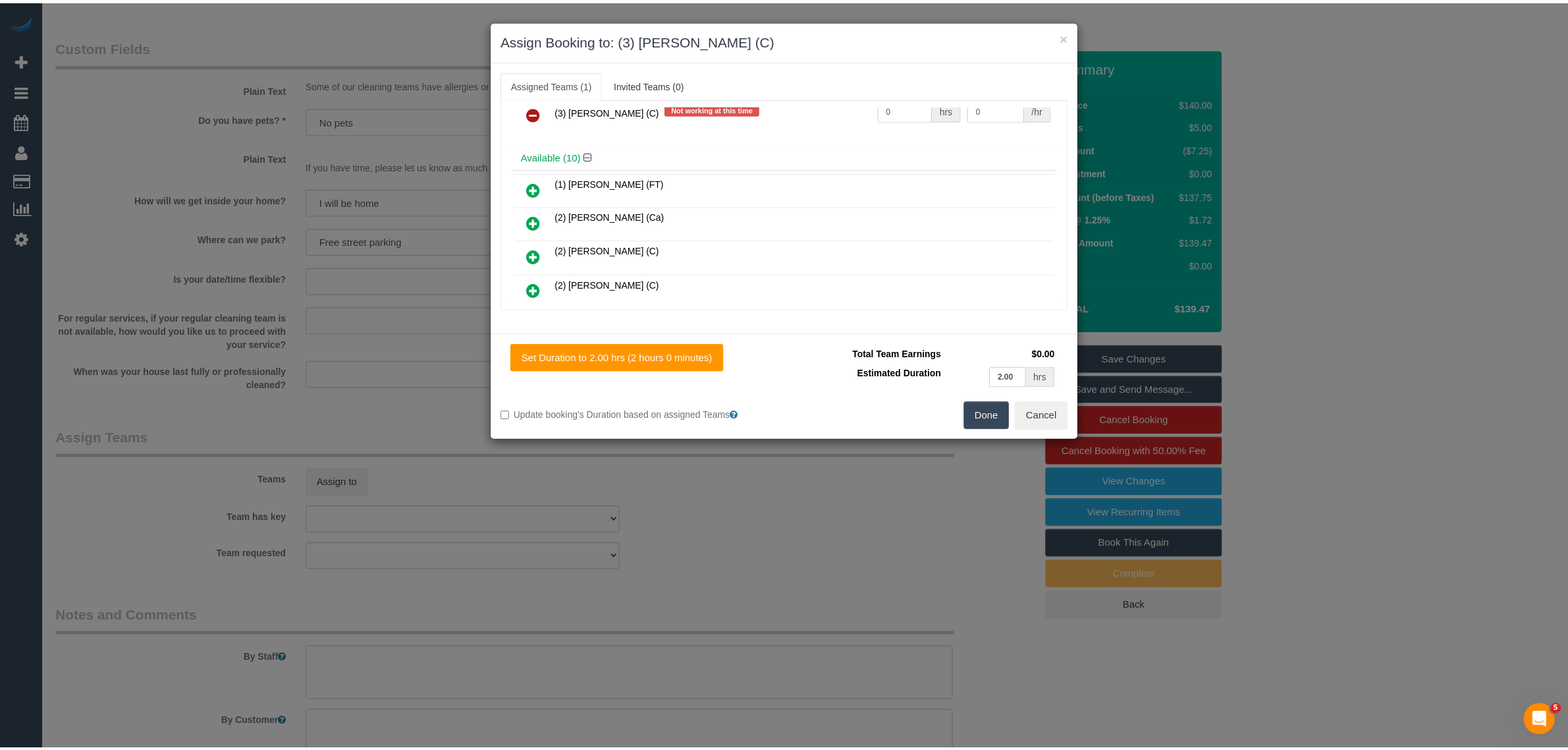
scroll to position [0, 0]
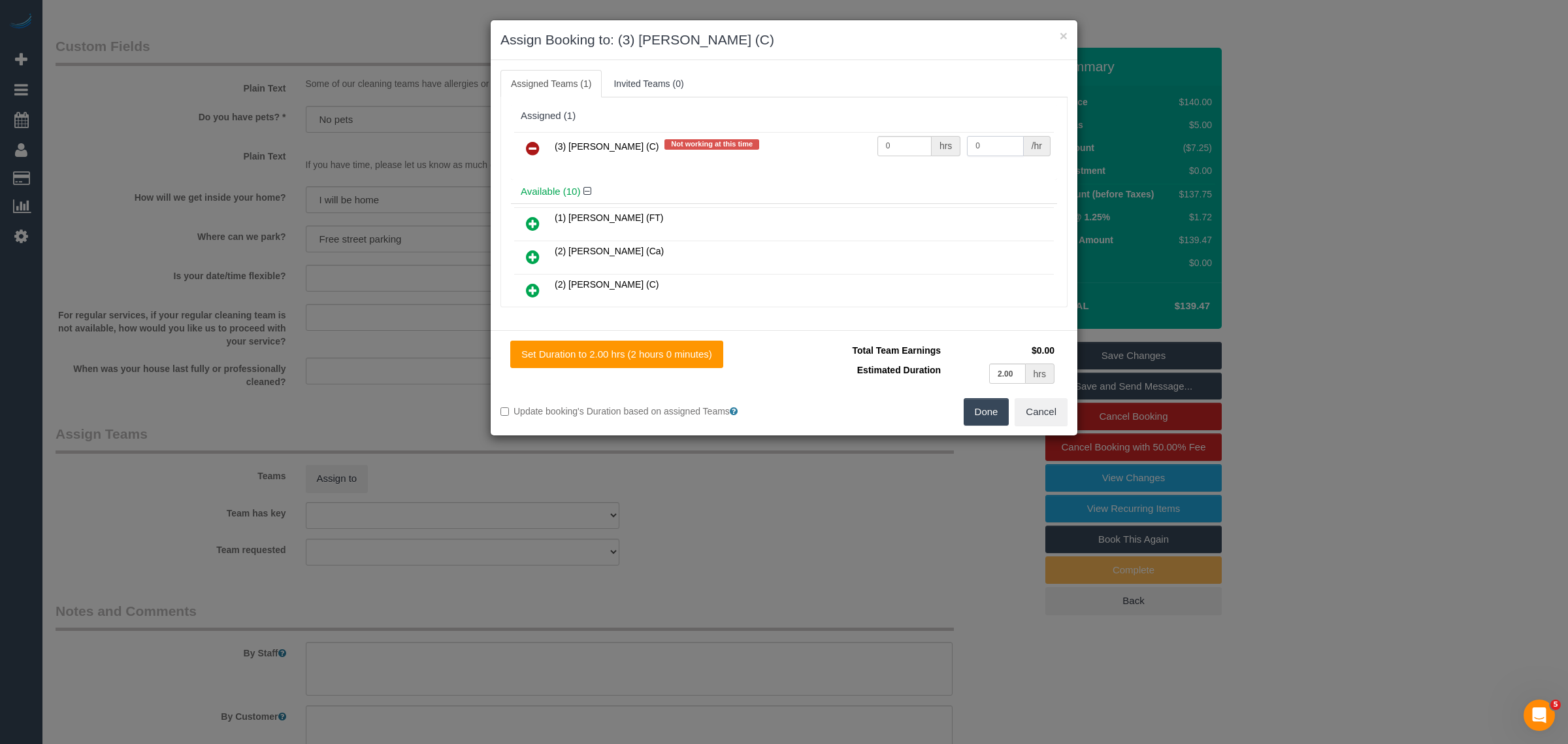
click at [975, 139] on input "0" at bounding box center [995, 146] width 56 height 20
type input "2"
click at [904, 155] on input "0" at bounding box center [904, 146] width 54 height 20
click at [911, 148] on input "0" at bounding box center [904, 146] width 54 height 20
type input "2"
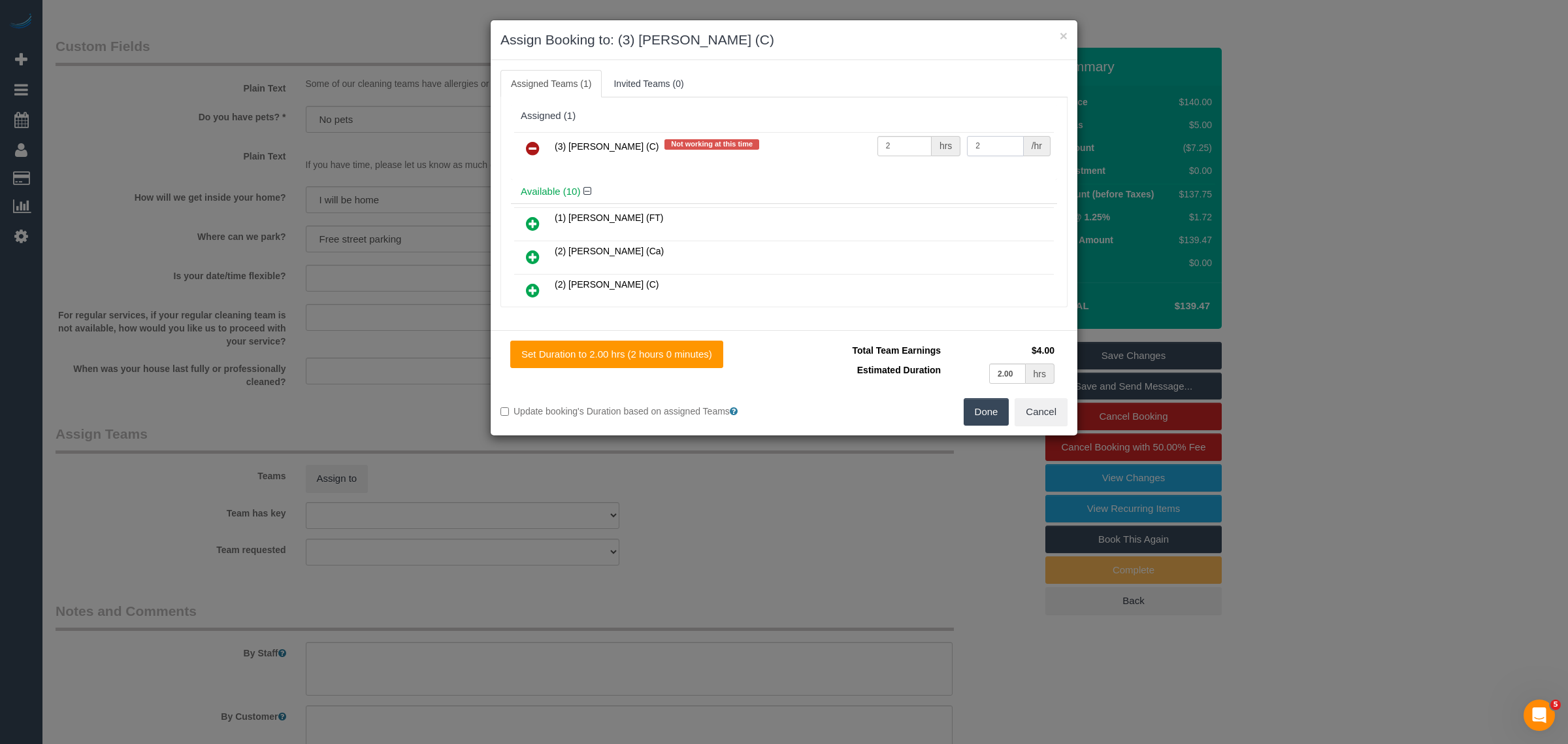
click at [977, 141] on input "2" at bounding box center [995, 146] width 56 height 20
type input "35"
click at [975, 410] on button "Done" at bounding box center [986, 412] width 46 height 27
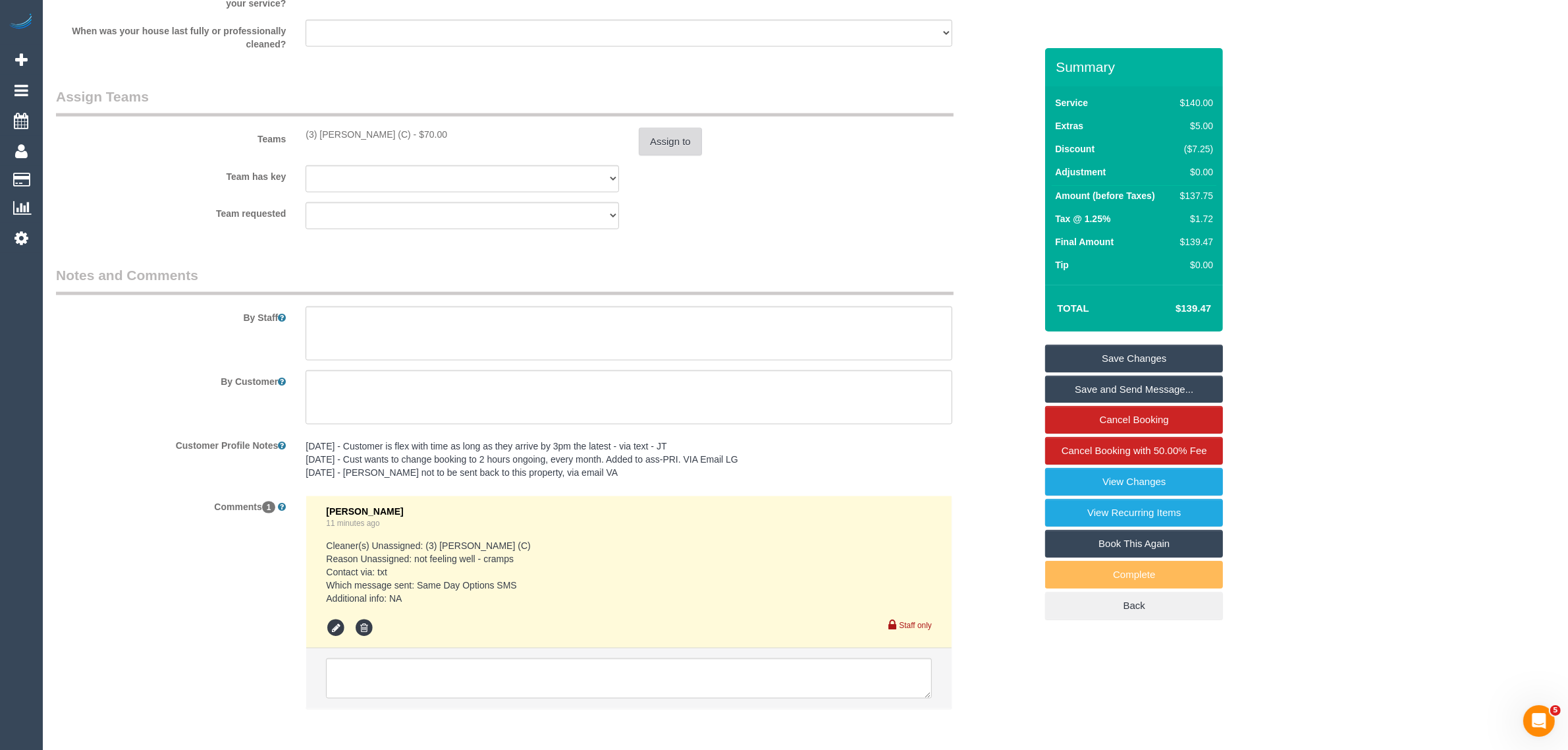
scroll to position [2044, 0]
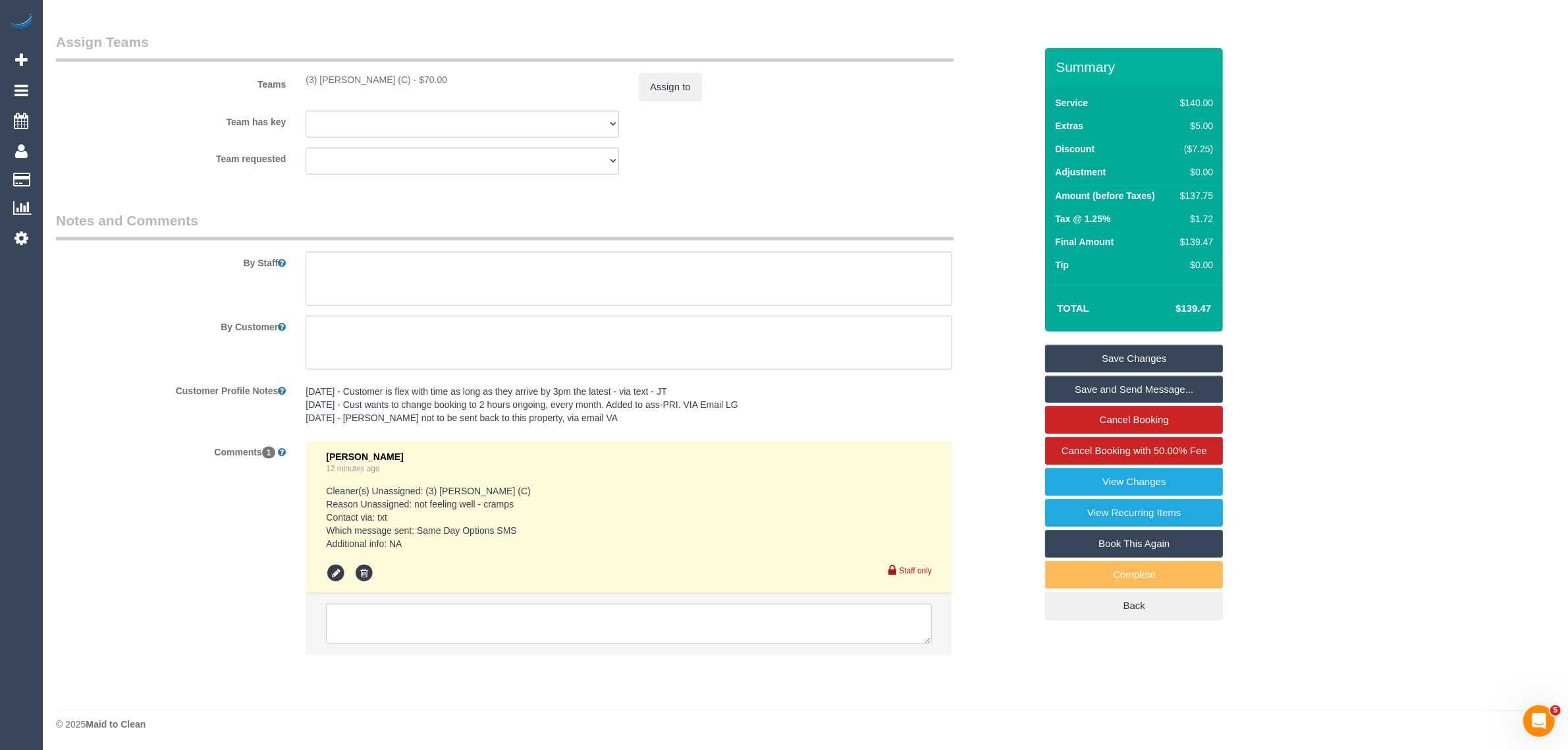
click at [1129, 351] on link "Save Changes" at bounding box center [1134, 358] width 178 height 27
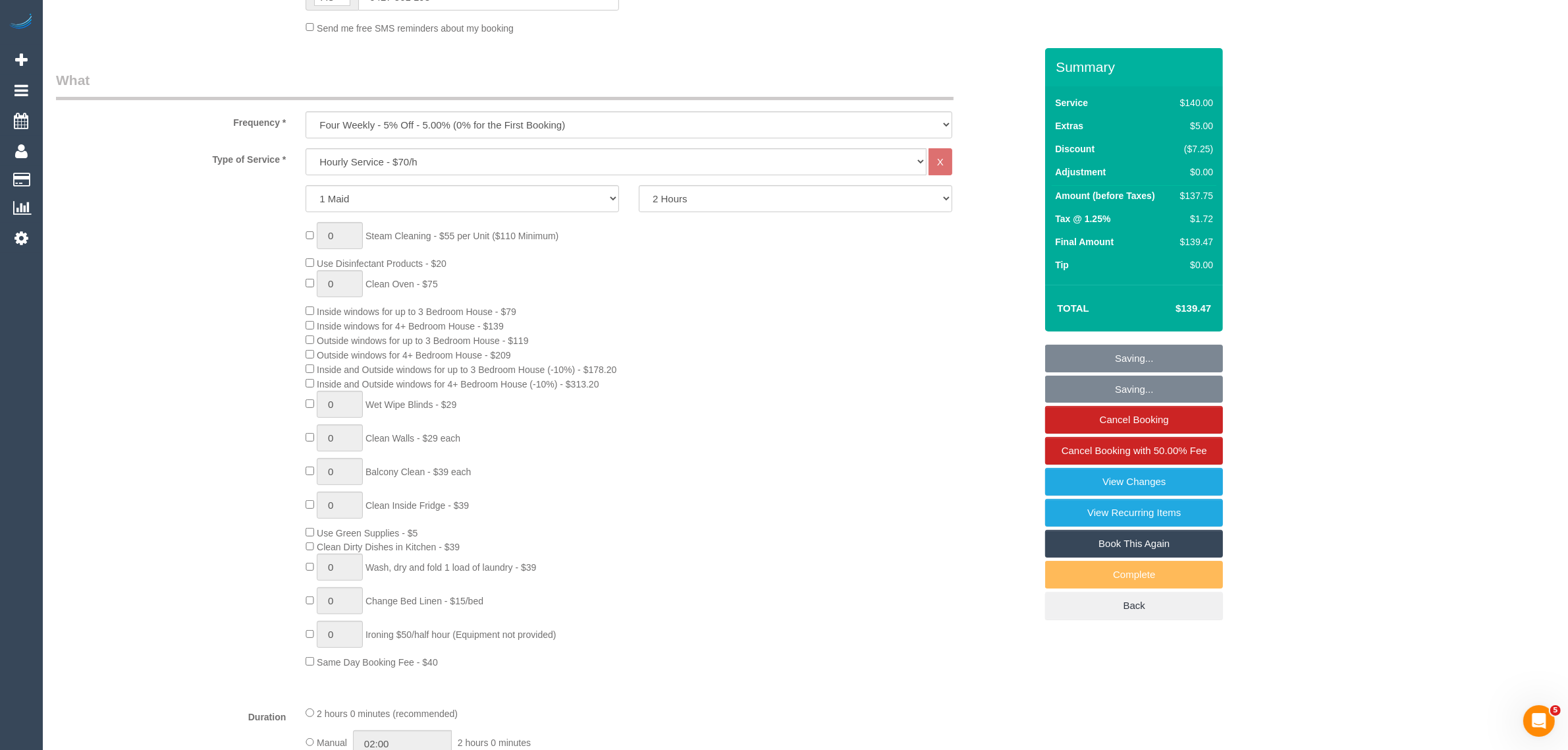
scroll to position [0, 0]
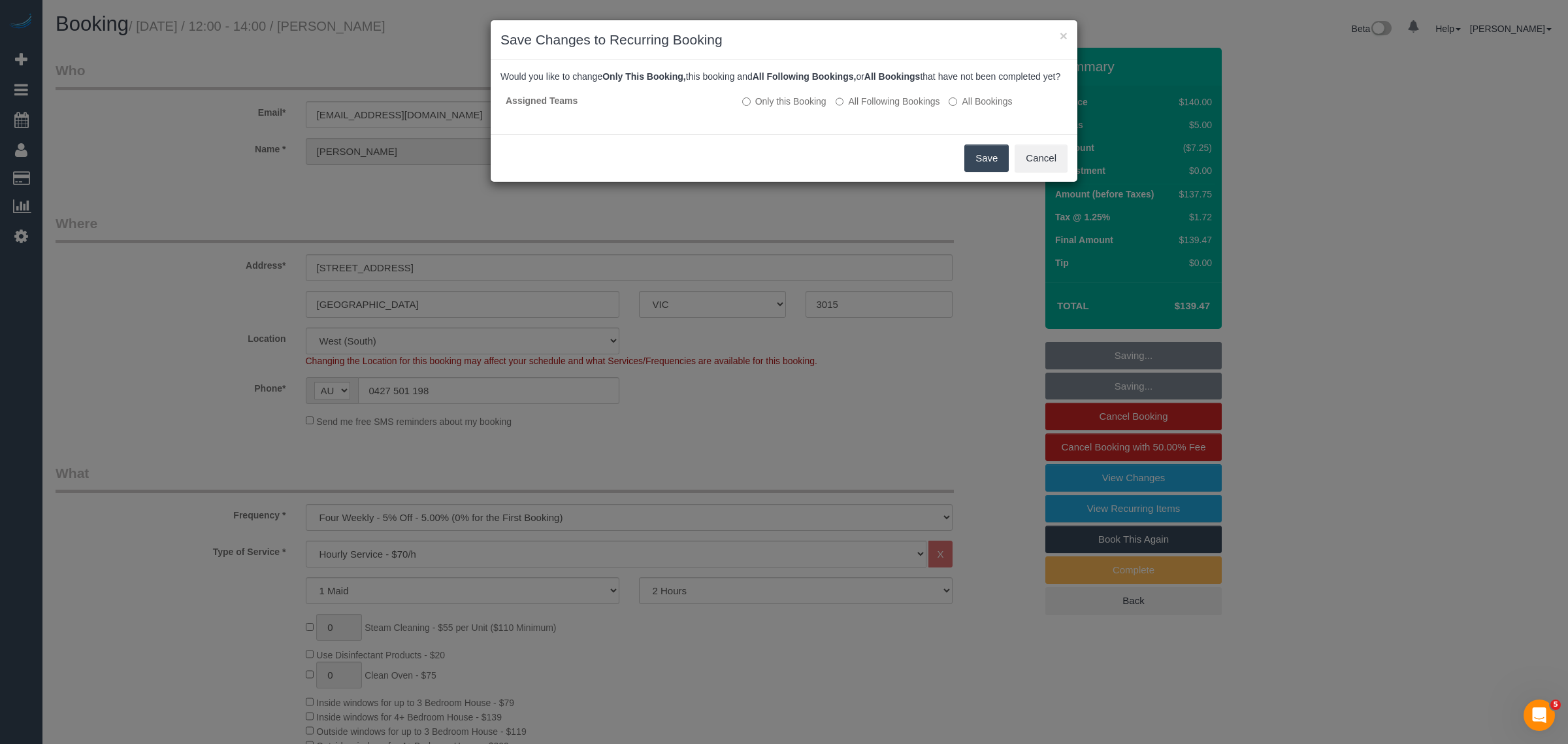
click at [994, 168] on button "Save" at bounding box center [986, 158] width 45 height 27
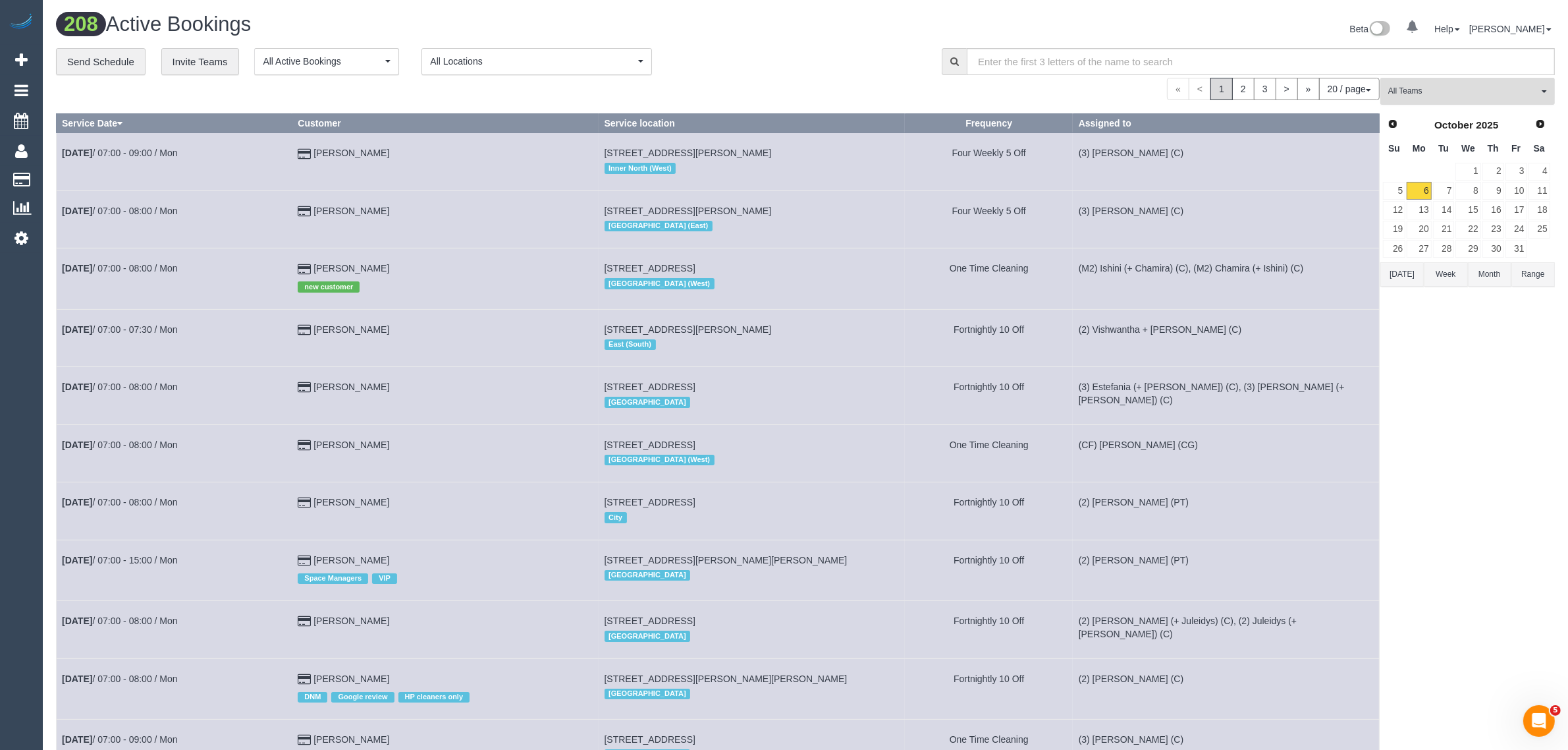
click at [1431, 97] on button "All Teams" at bounding box center [1467, 91] width 175 height 27
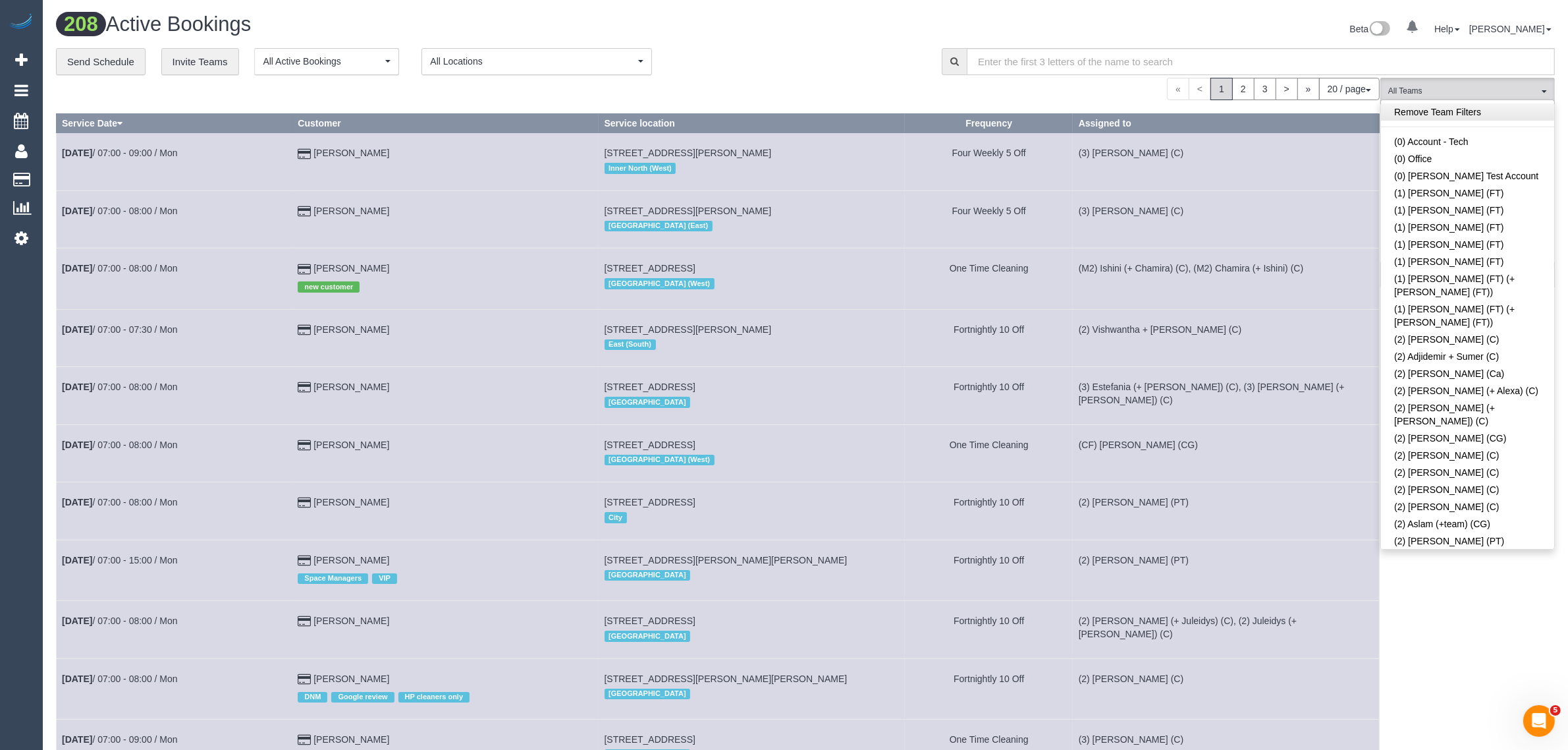
click at [1484, 116] on link "Remove Team Filters" at bounding box center [1467, 112] width 173 height 17
click at [853, 54] on div "**********" at bounding box center [489, 61] width 866 height 27
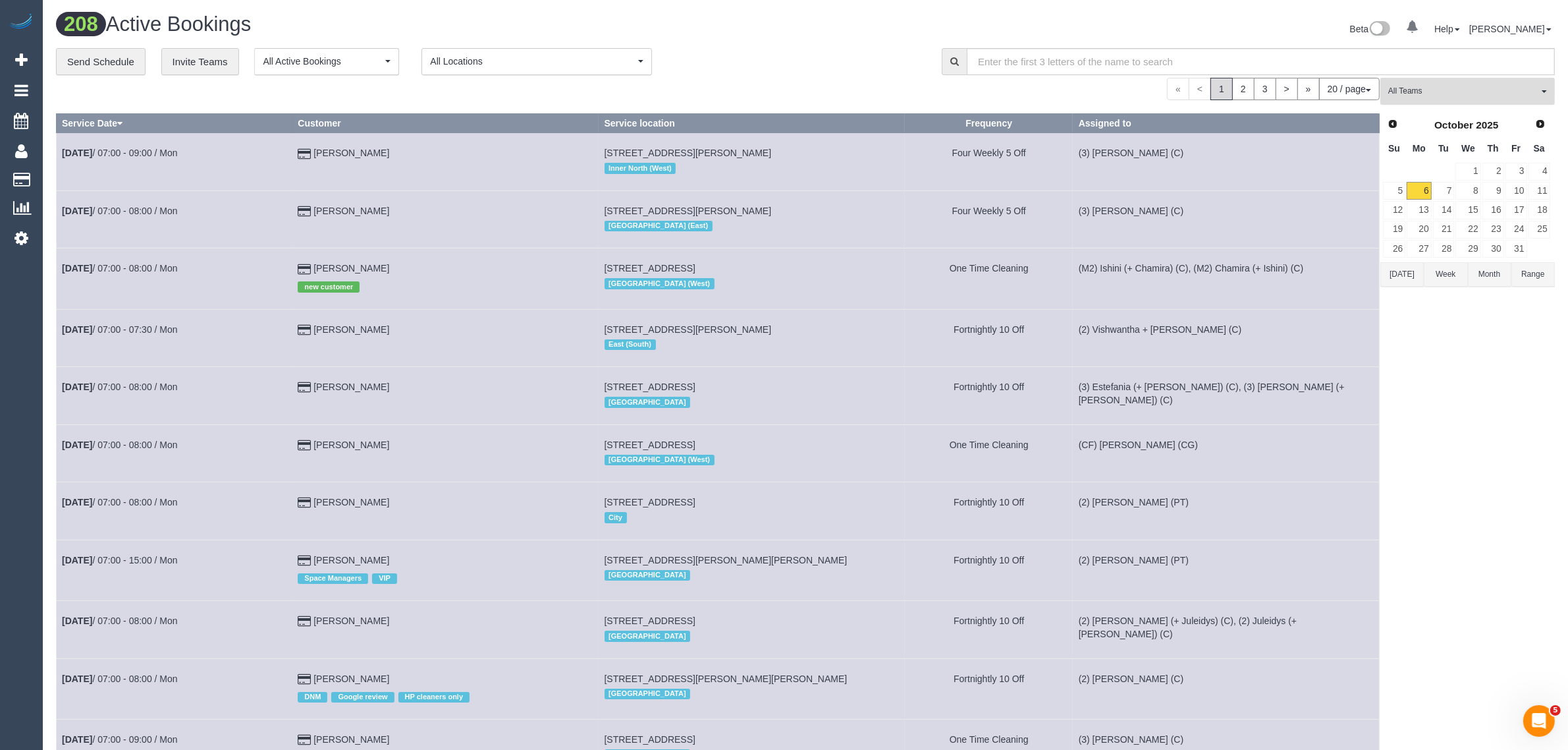
click at [1449, 85] on span "All Teams" at bounding box center [1462, 90] width 150 height 11
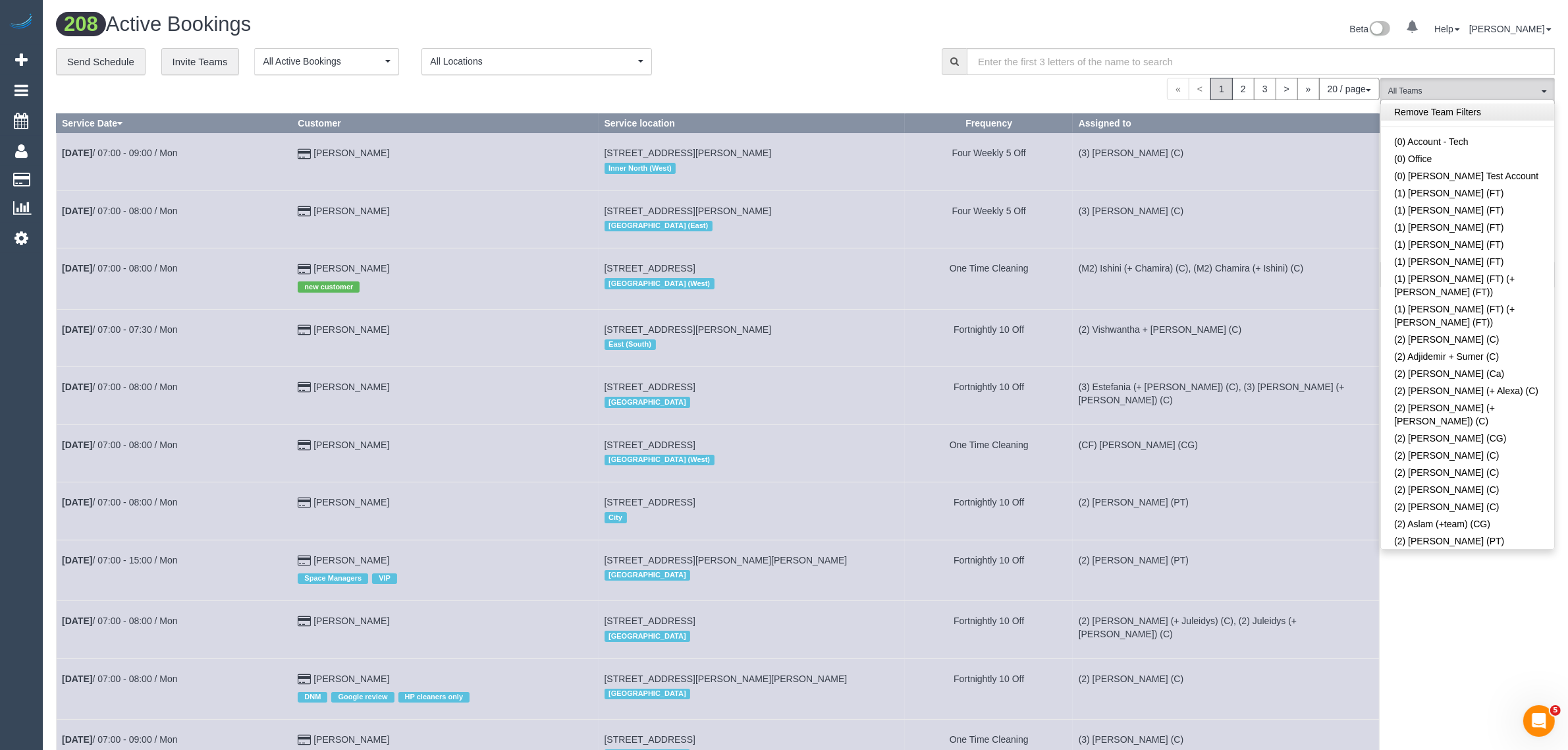
click at [1451, 111] on link "Remove Team Filters" at bounding box center [1467, 112] width 173 height 17
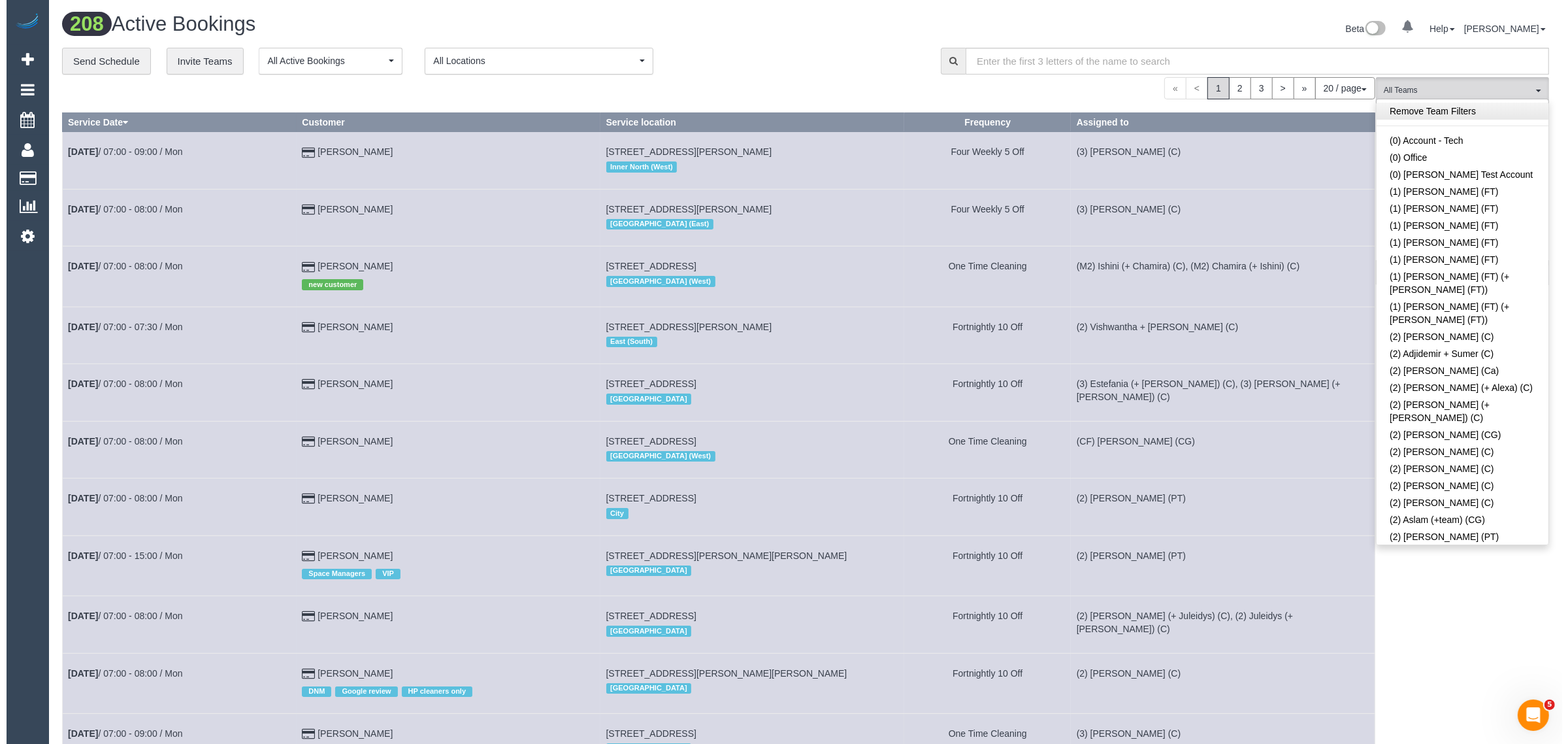
scroll to position [3143, 0]
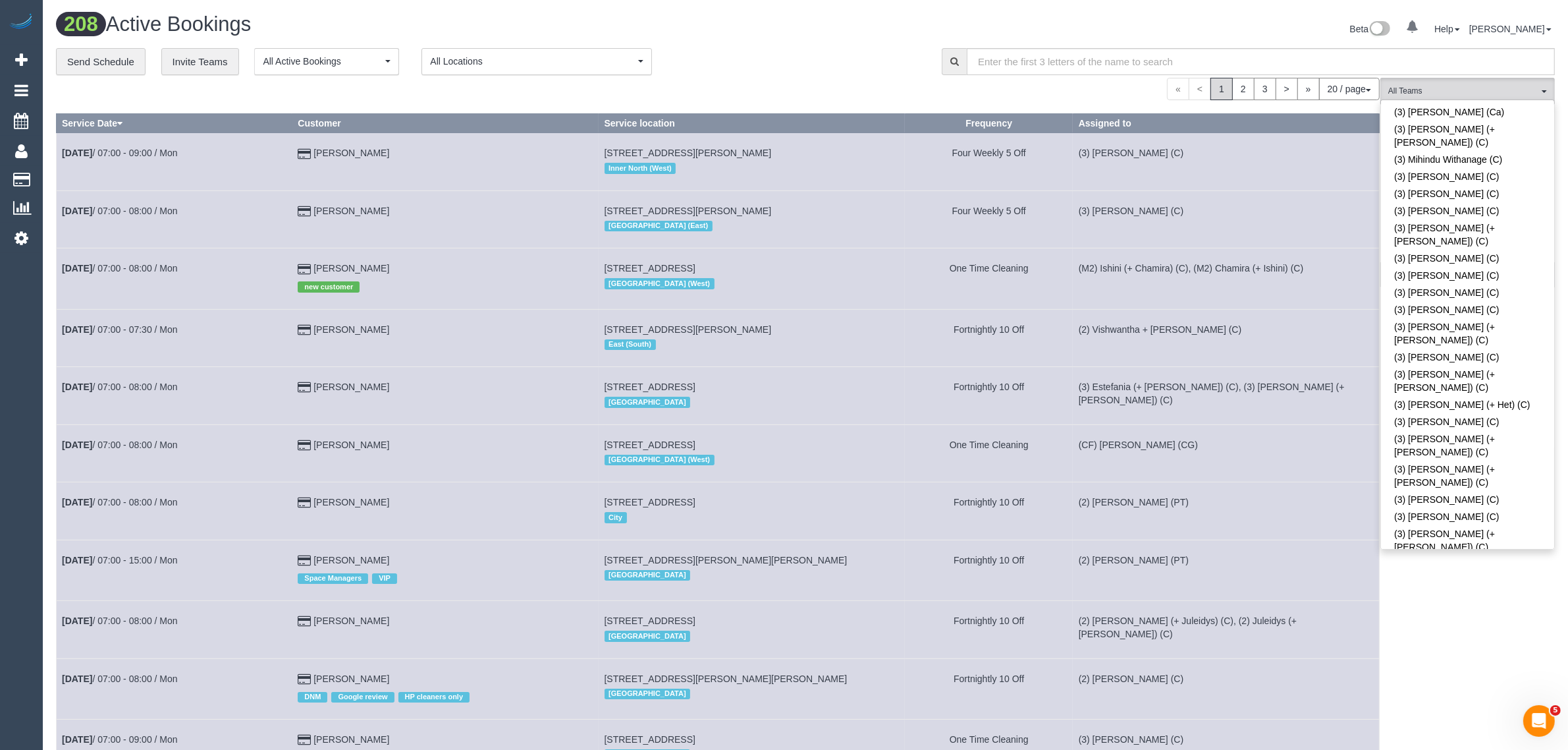
click at [794, 66] on div "**********" at bounding box center [489, 61] width 866 height 27
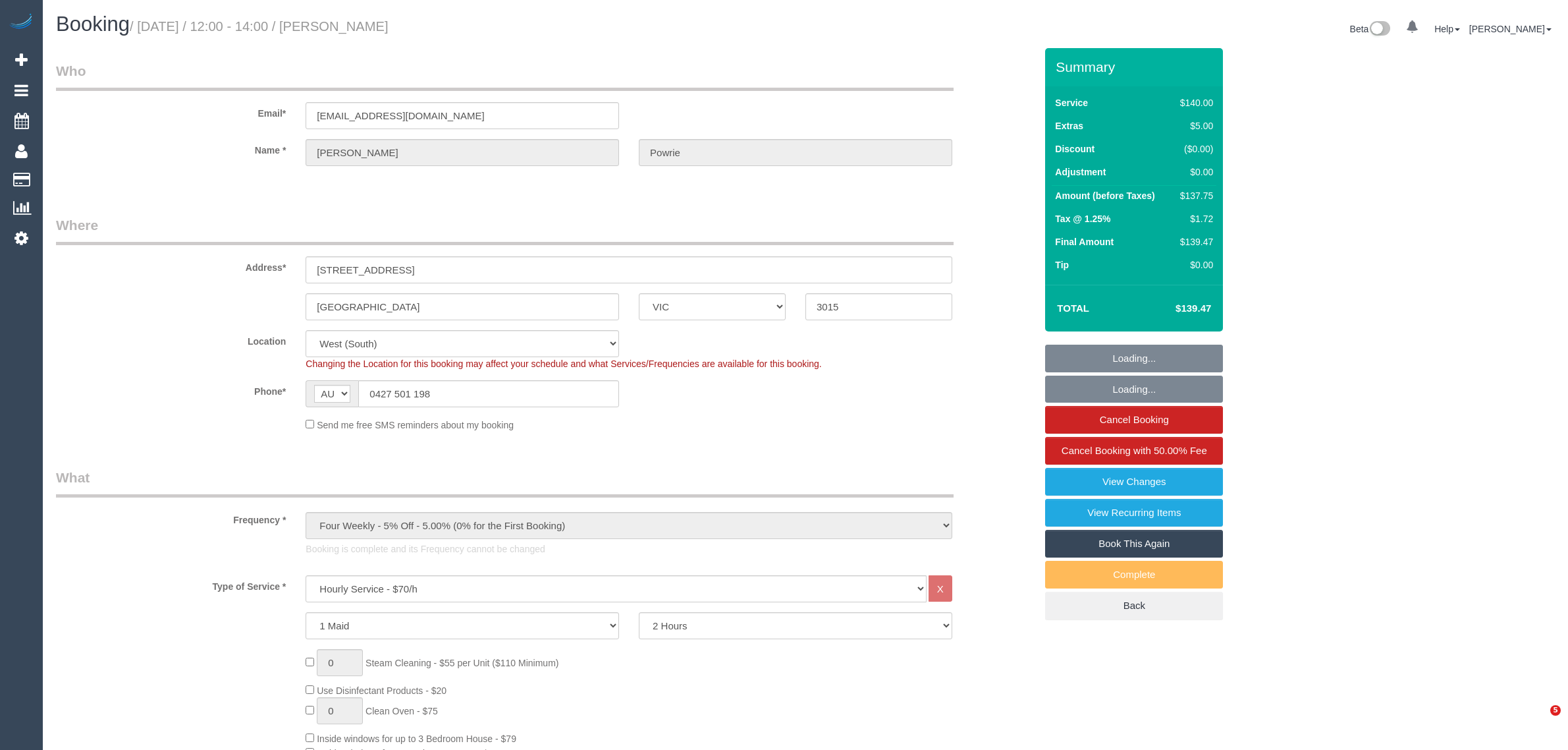
select select "VIC"
select select "string:stripe-pm_1I2Nzc2GScqysDRVACdIxZd4"
select select "number:28"
select select "number:14"
select select "number:19"
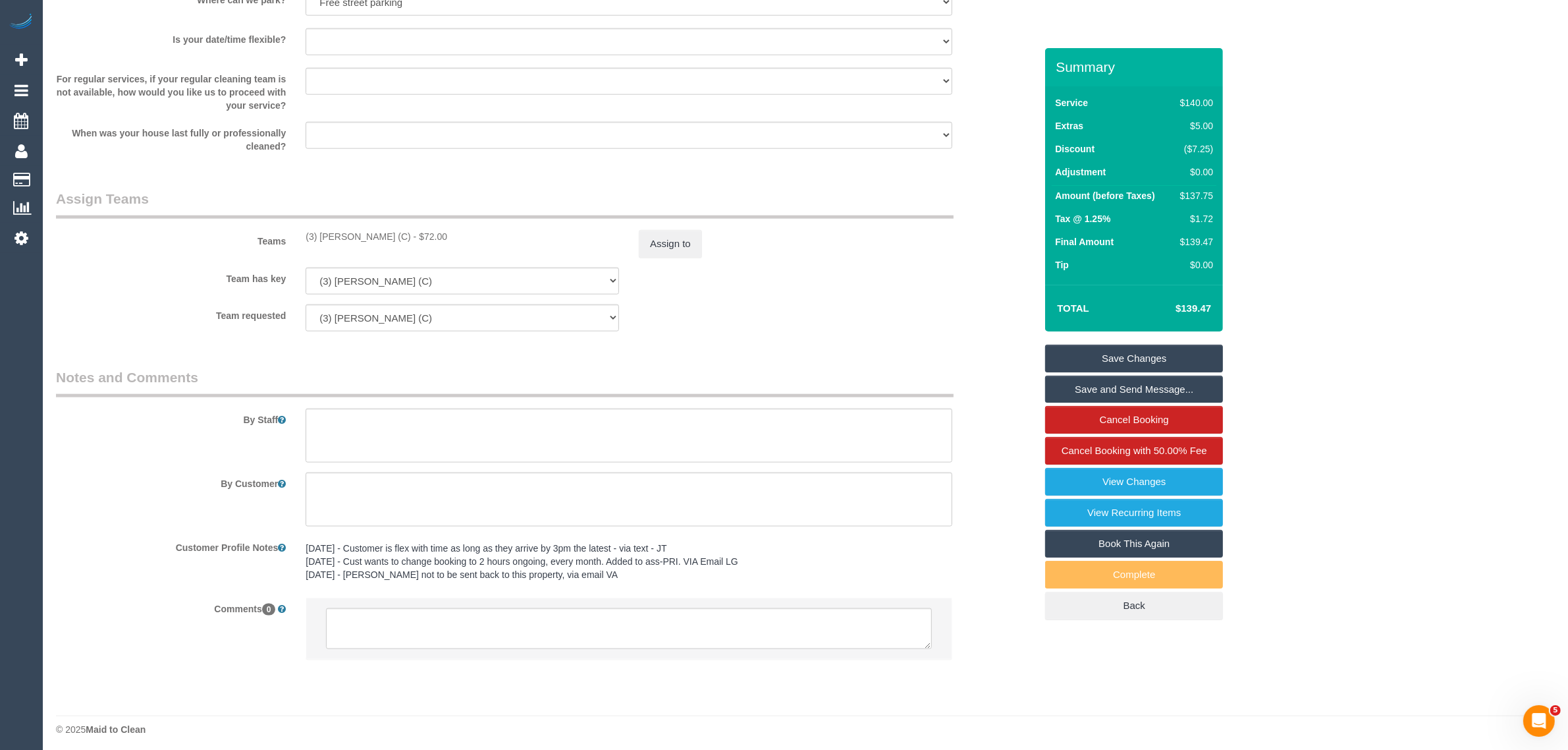
scroll to position [1945, 0]
click at [655, 237] on button "Assign to" at bounding box center [670, 239] width 63 height 27
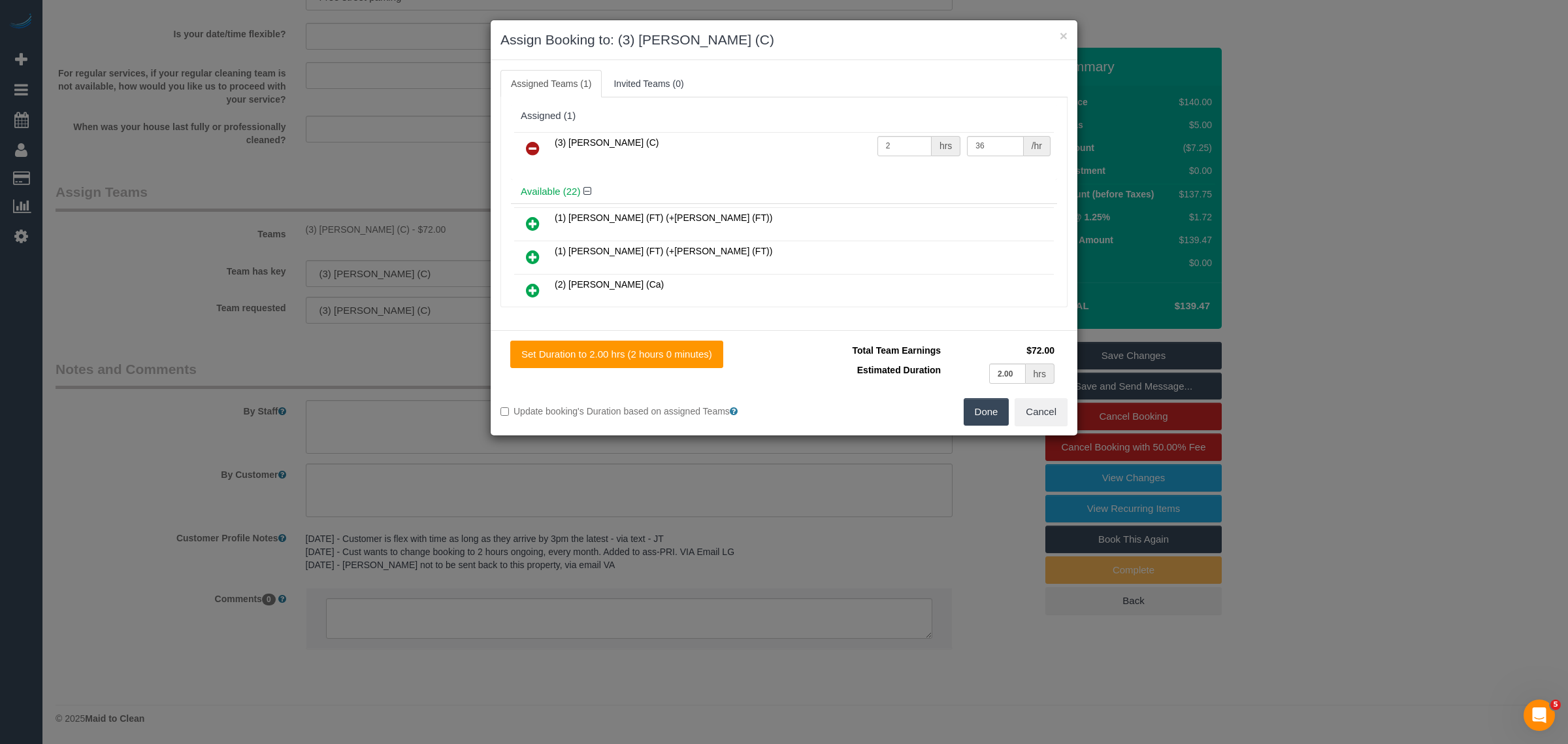
click at [1058, 35] on h3 "Assign Booking to: (3) Gwendolyn Allen (C)" at bounding box center [784, 40] width 567 height 19
click at [1061, 36] on button "×" at bounding box center [1063, 36] width 8 height 14
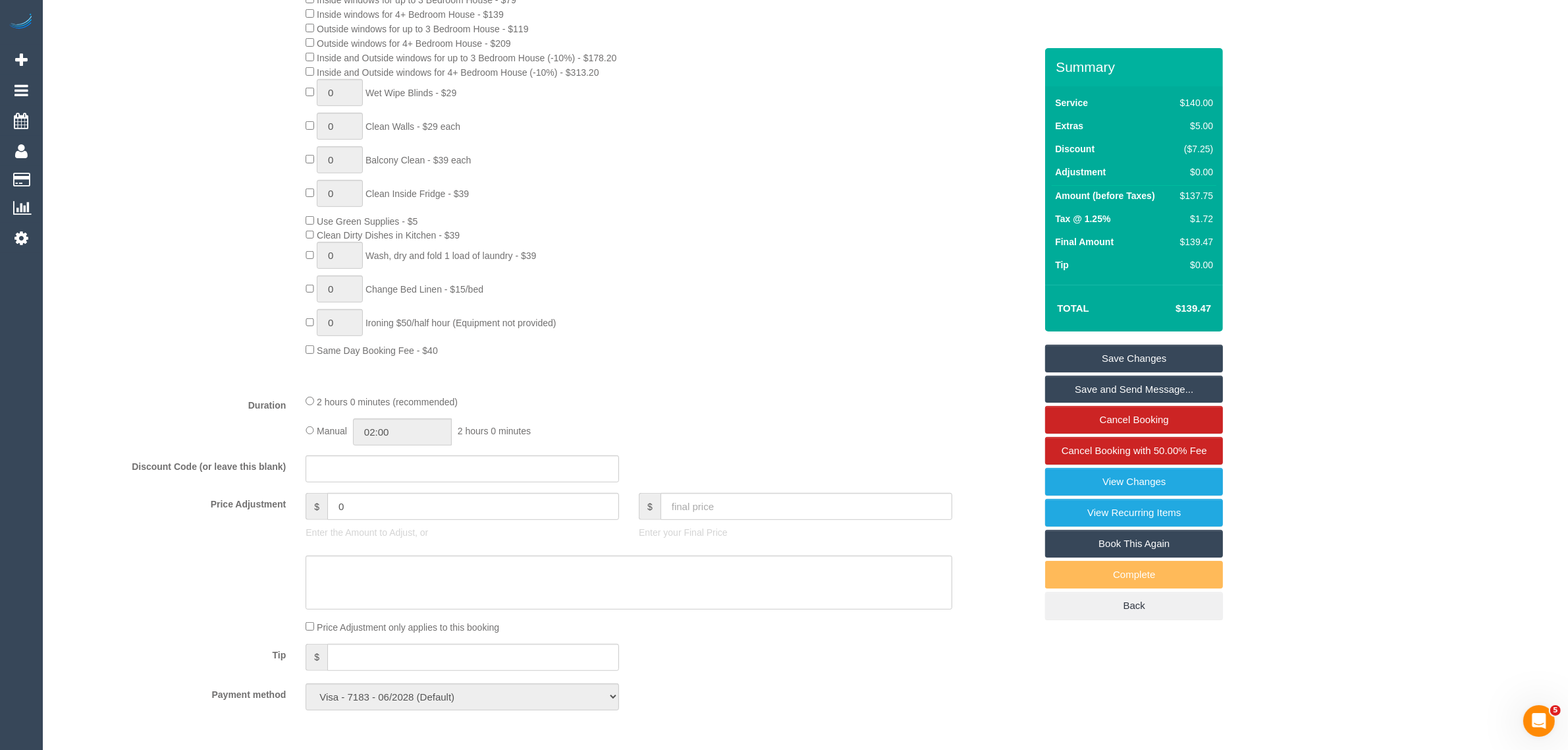
scroll to position [627, 0]
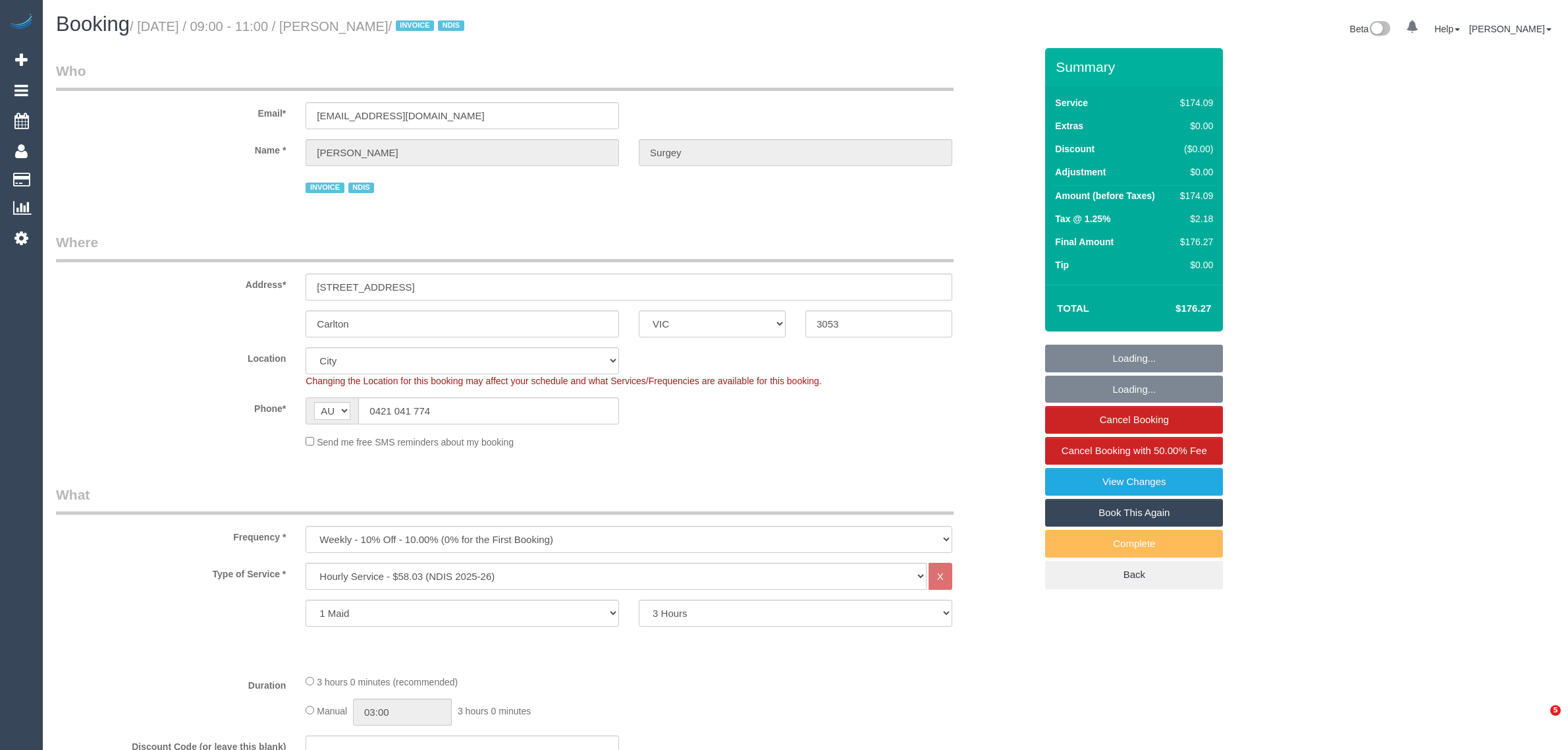
select select "VIC"
select select "180"
select select "number:28"
select select "number:14"
select select "number:19"
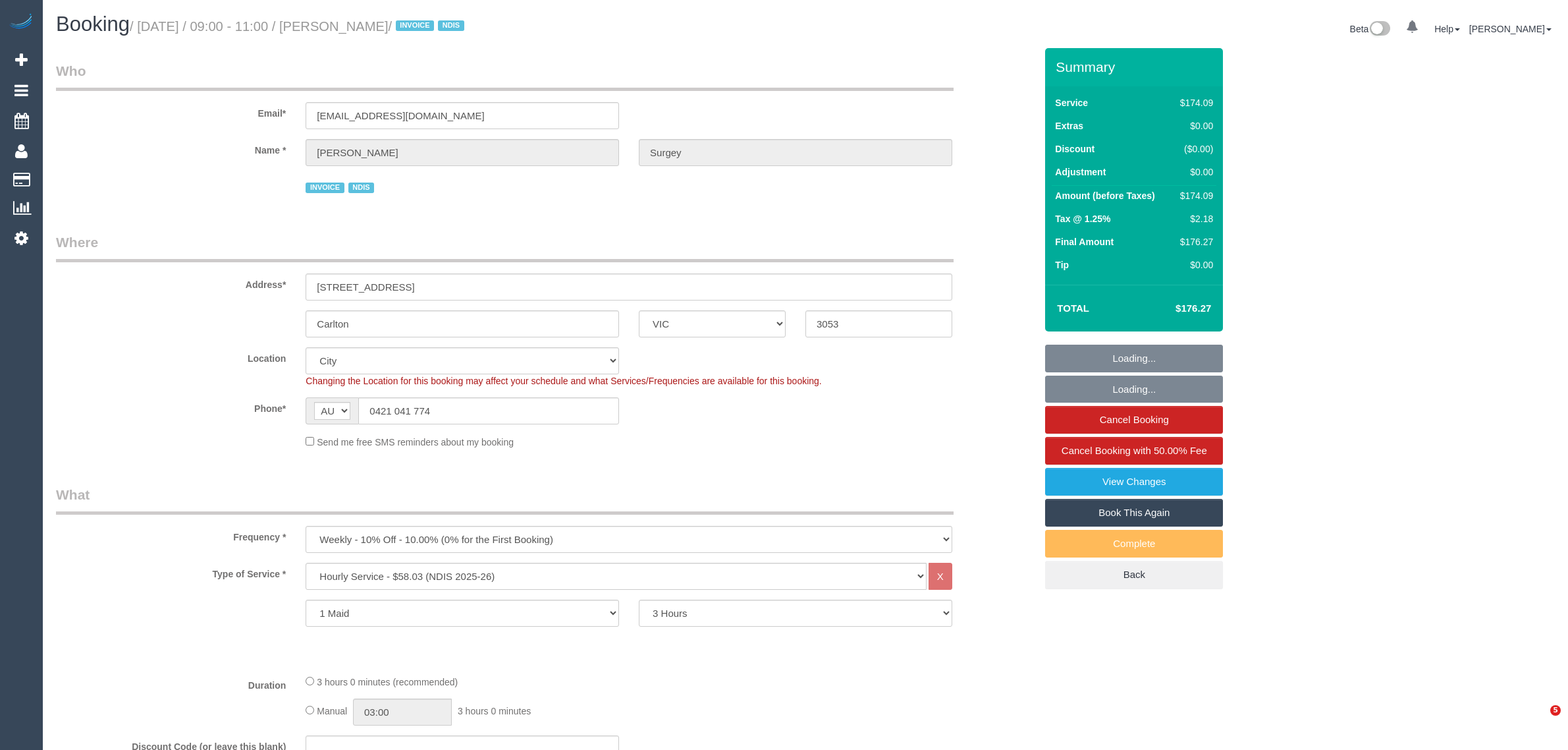
select select "number:22"
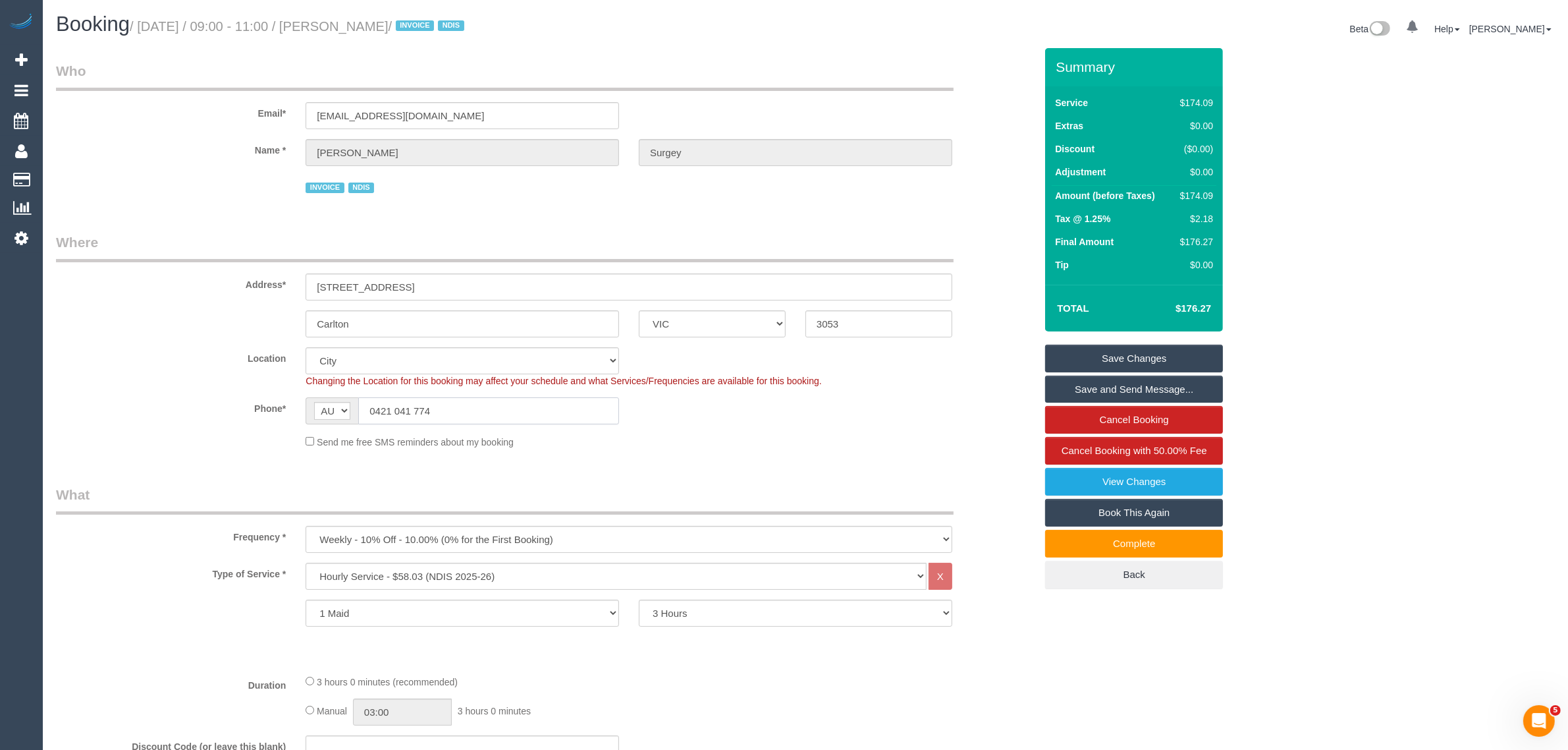
click at [429, 411] on input "0421 041 774" at bounding box center [489, 411] width 261 height 27
click at [367, 28] on small "/ [DATE] / 09:00 - 11:00 / [PERSON_NAME] / INVOICE NDIS" at bounding box center [298, 26] width 338 height 14
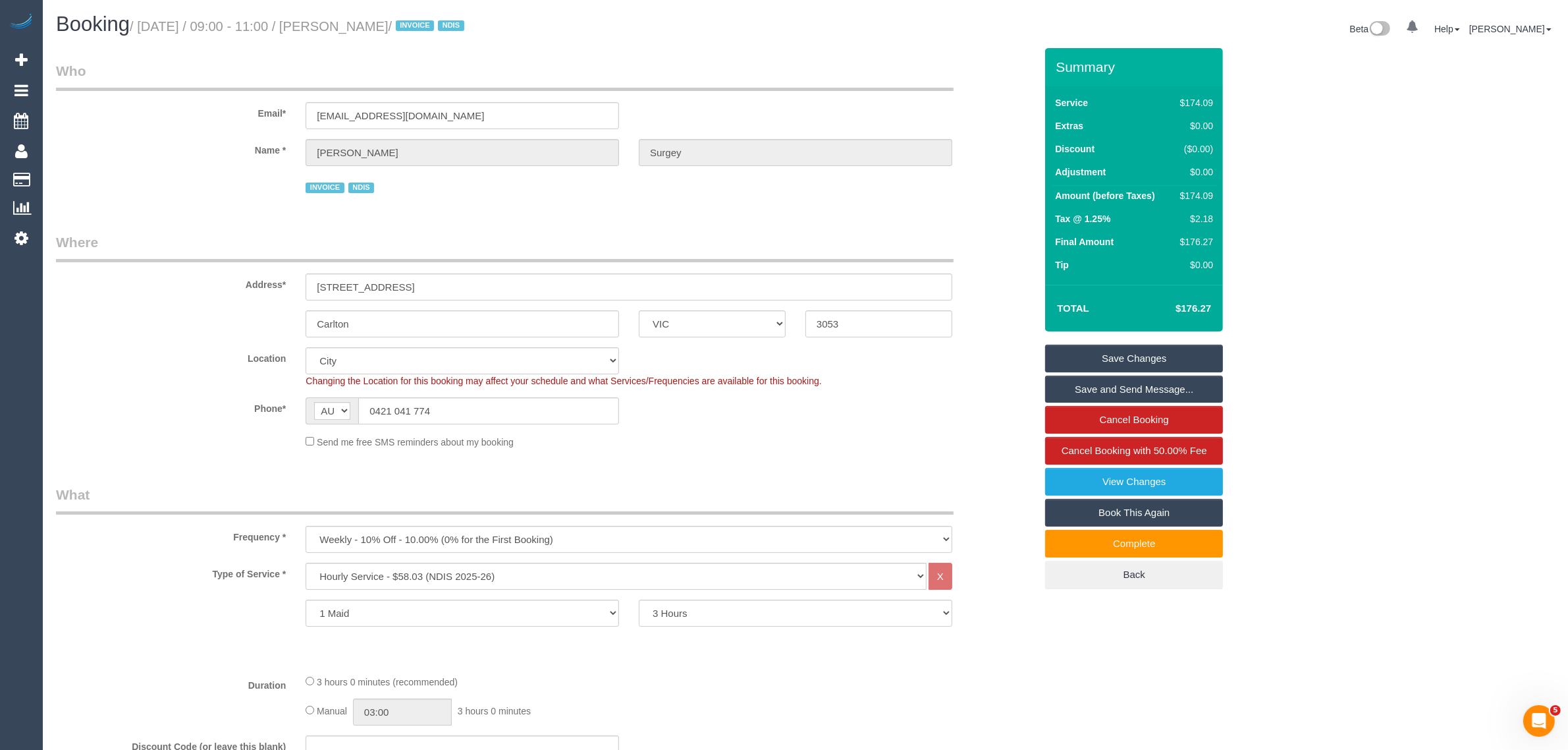
click at [367, 28] on small "/ [DATE] / 09:00 - 11:00 / [PERSON_NAME] / INVOICE NDIS" at bounding box center [298, 26] width 338 height 14
copy small "[PERSON_NAME]"
click at [997, 360] on div "Location [GEOGRAPHIC_DATA] (North) East (South) [GEOGRAPHIC_DATA] (East) [GEOGR…" at bounding box center [545, 366] width 999 height 40
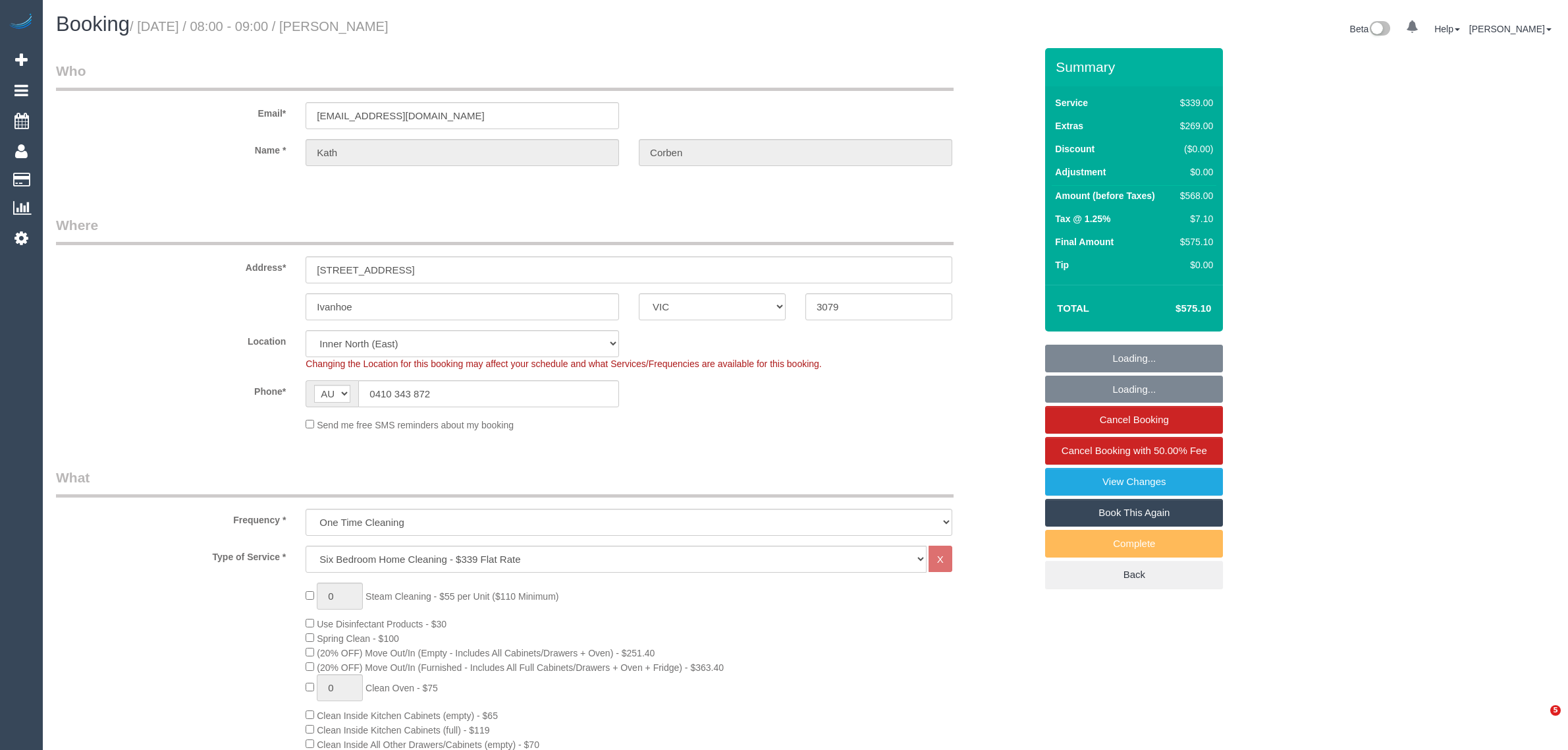
select select "VIC"
select select "number:30"
select select "number:14"
select select "number:19"
select select "number:23"
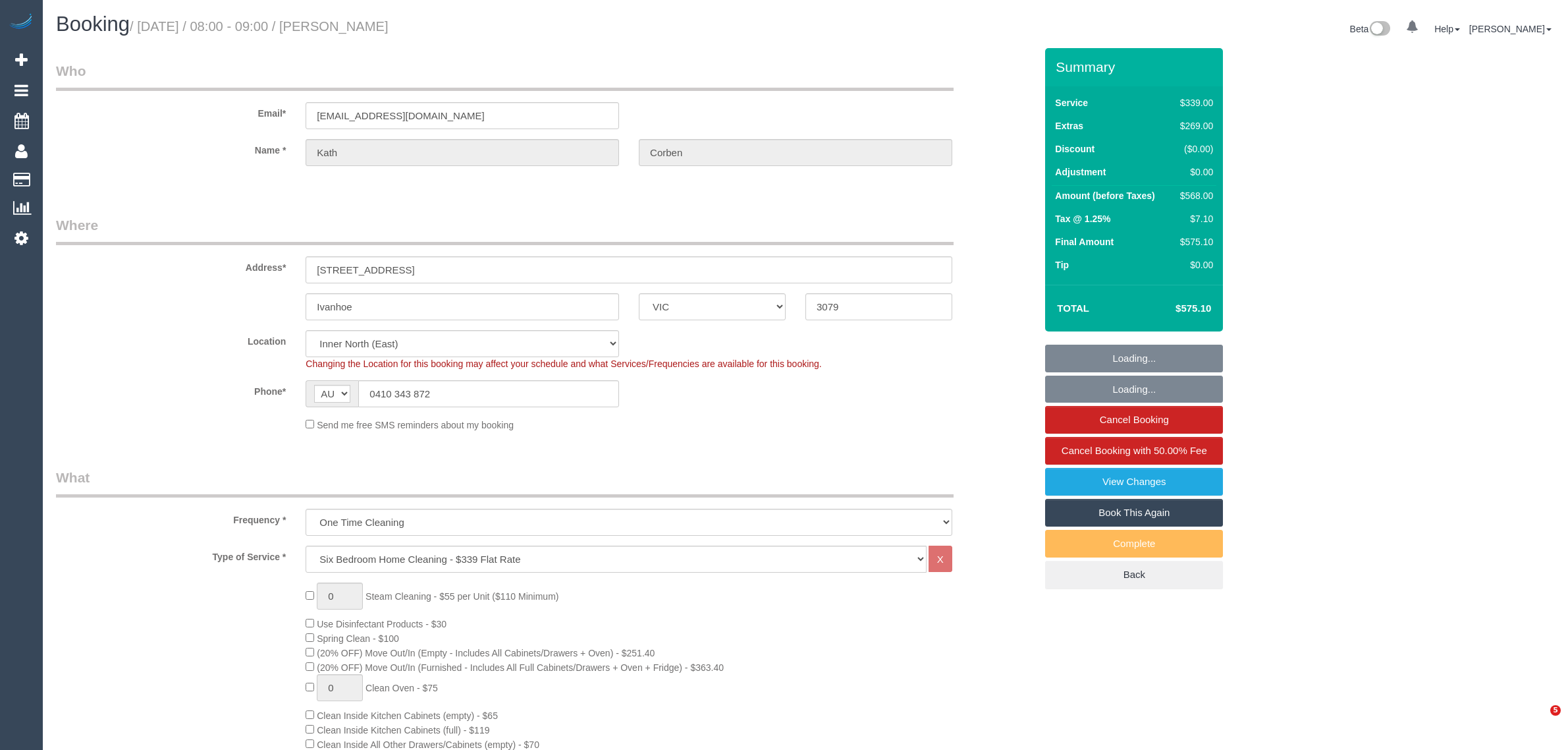
select select "number:26"
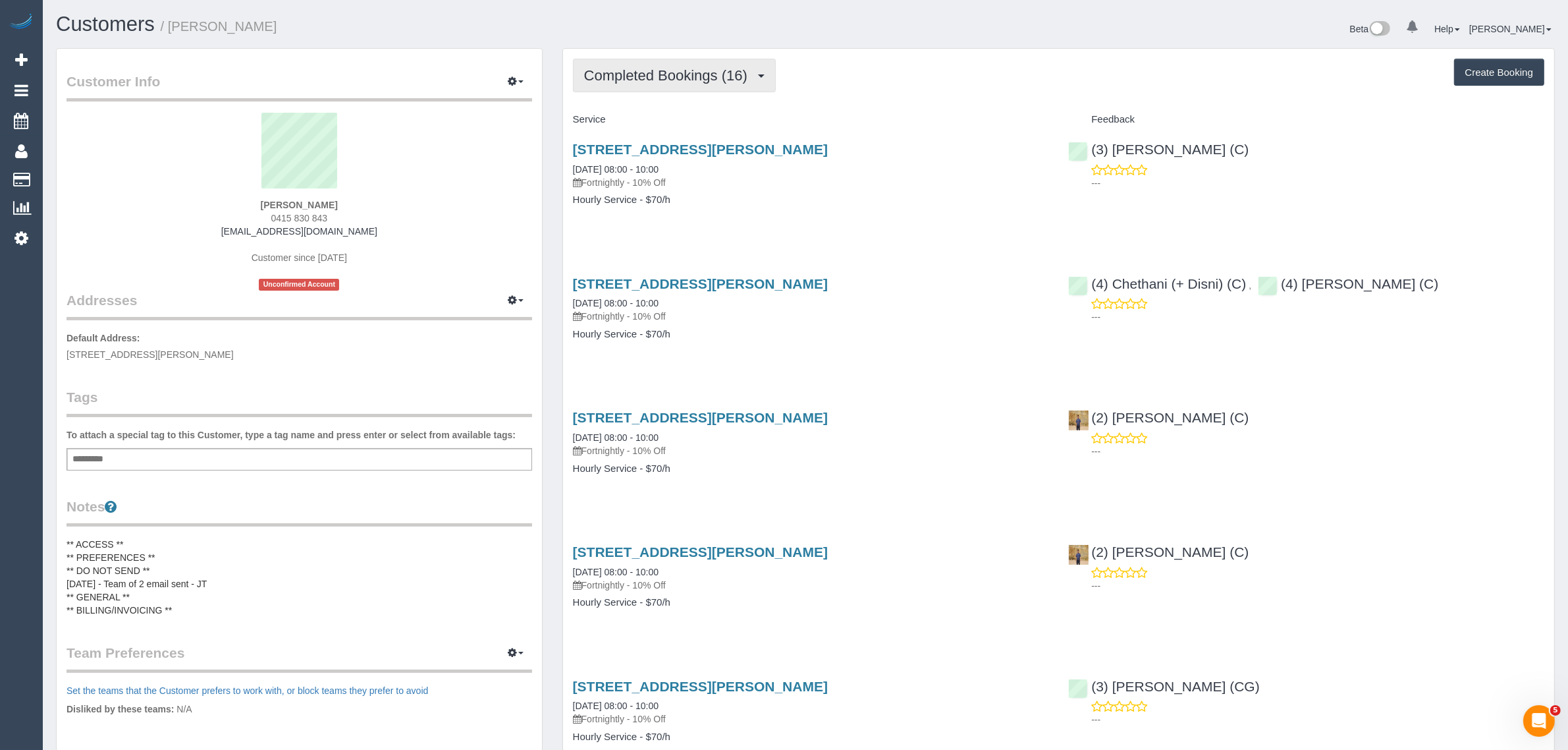
click at [631, 71] on span "Completed Bookings (16)" at bounding box center [669, 75] width 169 height 16
click at [629, 122] on link "Upcoming Bookings (11)" at bounding box center [644, 124] width 142 height 17
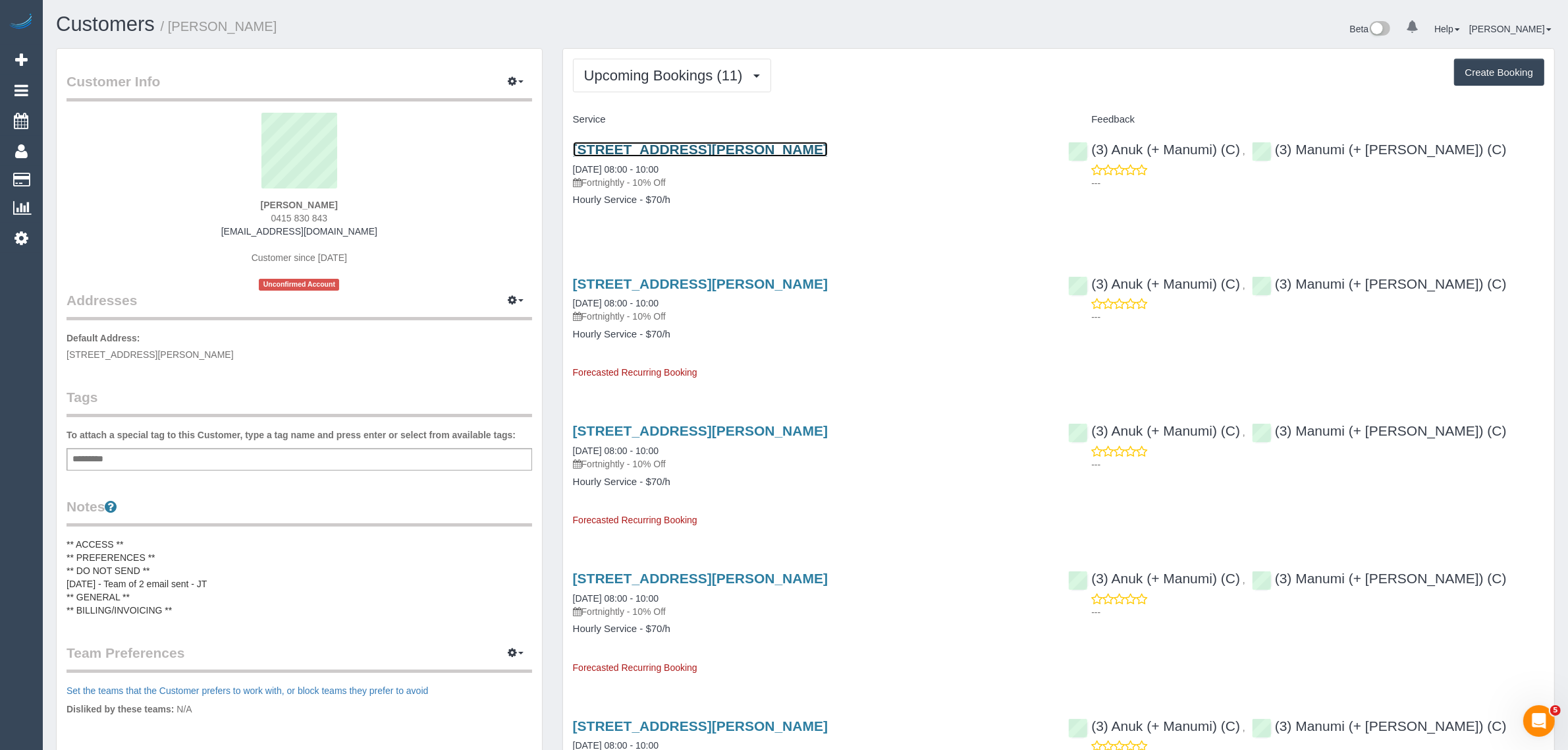
click at [654, 143] on link "76 Carlingford Street, Caulfield Aouth, VIC 3162" at bounding box center [700, 149] width 255 height 15
click at [613, 79] on span "Upcoming Bookings (11)" at bounding box center [667, 75] width 165 height 16
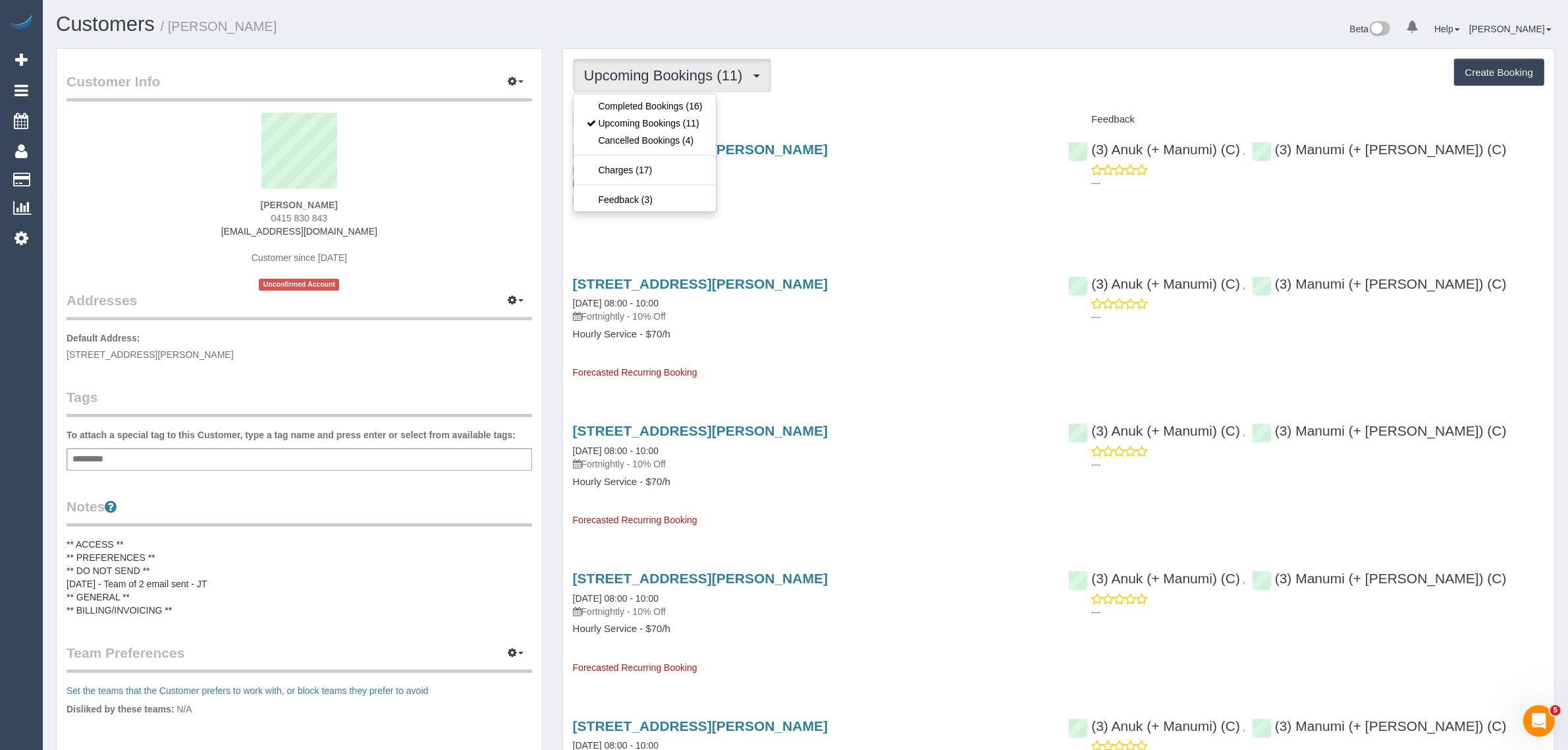
click at [613, 80] on span "Upcoming Bookings (11)" at bounding box center [667, 75] width 165 height 16
click at [623, 77] on span "Upcoming Bookings (11)" at bounding box center [667, 75] width 165 height 16
click at [614, 106] on link "Completed Bookings (16)" at bounding box center [644, 106] width 142 height 17
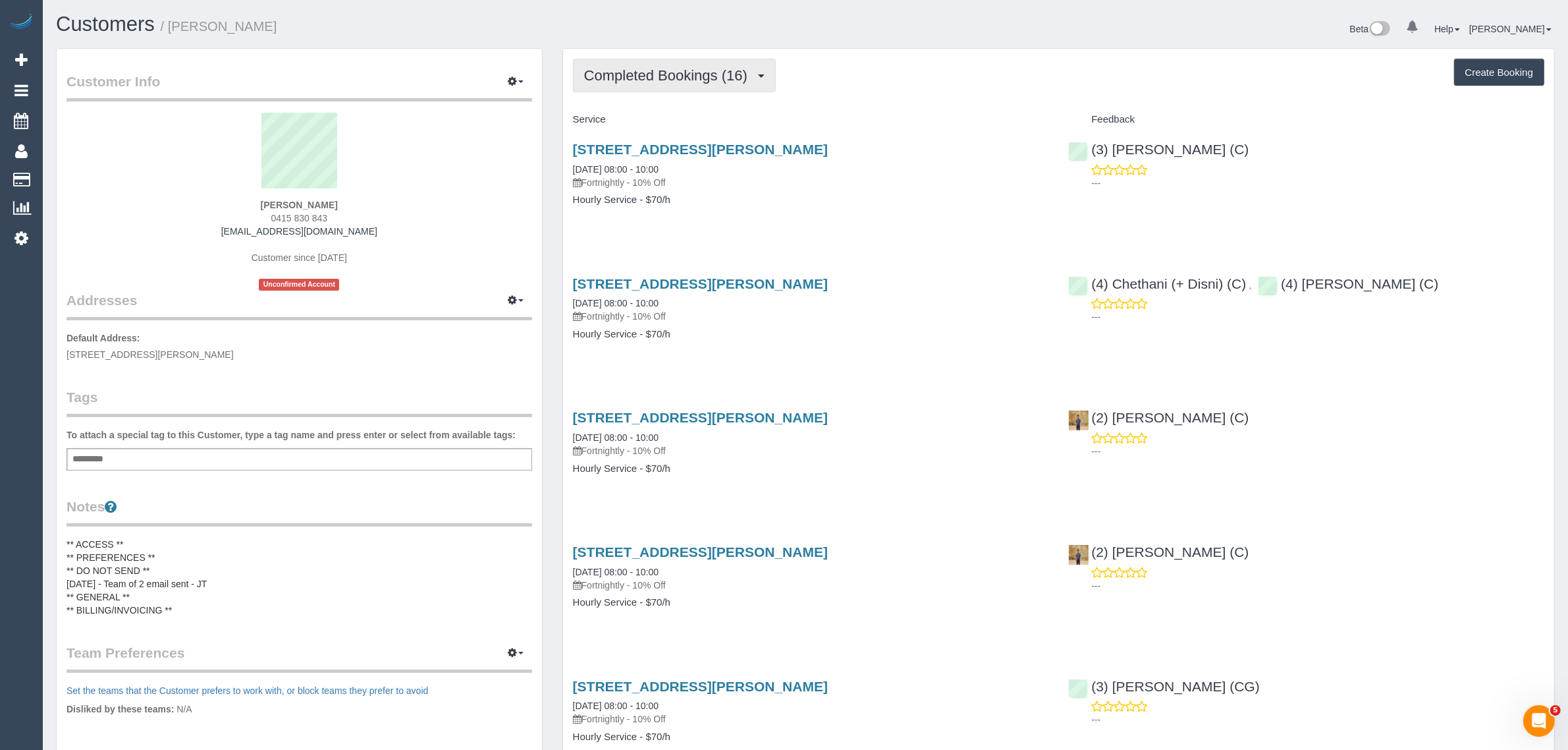
click at [724, 83] on button "Completed Bookings (16)" at bounding box center [675, 75] width 203 height 33
click at [683, 118] on link "Upcoming Bookings (11)" at bounding box center [644, 124] width 142 height 17
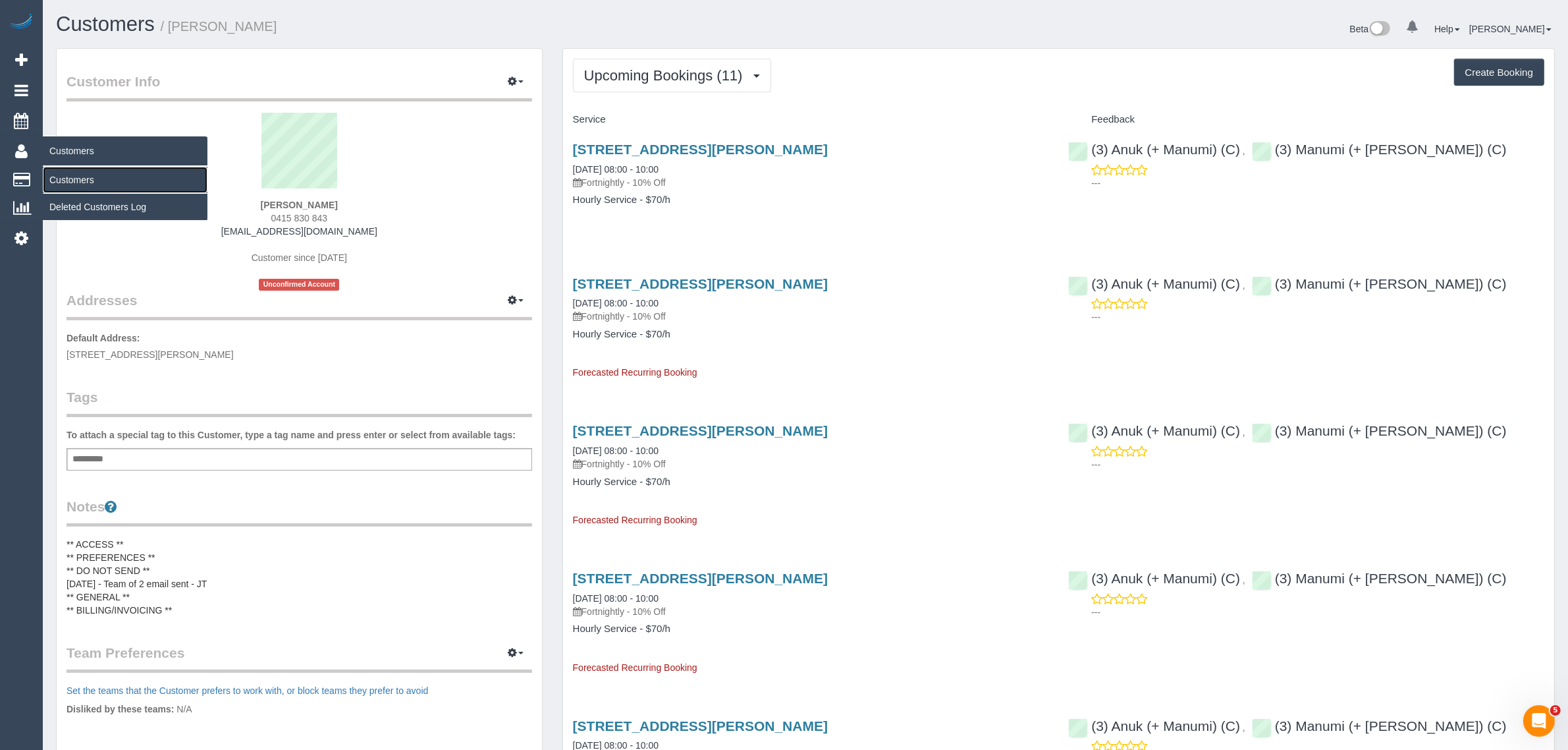
click at [107, 176] on link "Customers" at bounding box center [124, 180] width 164 height 26
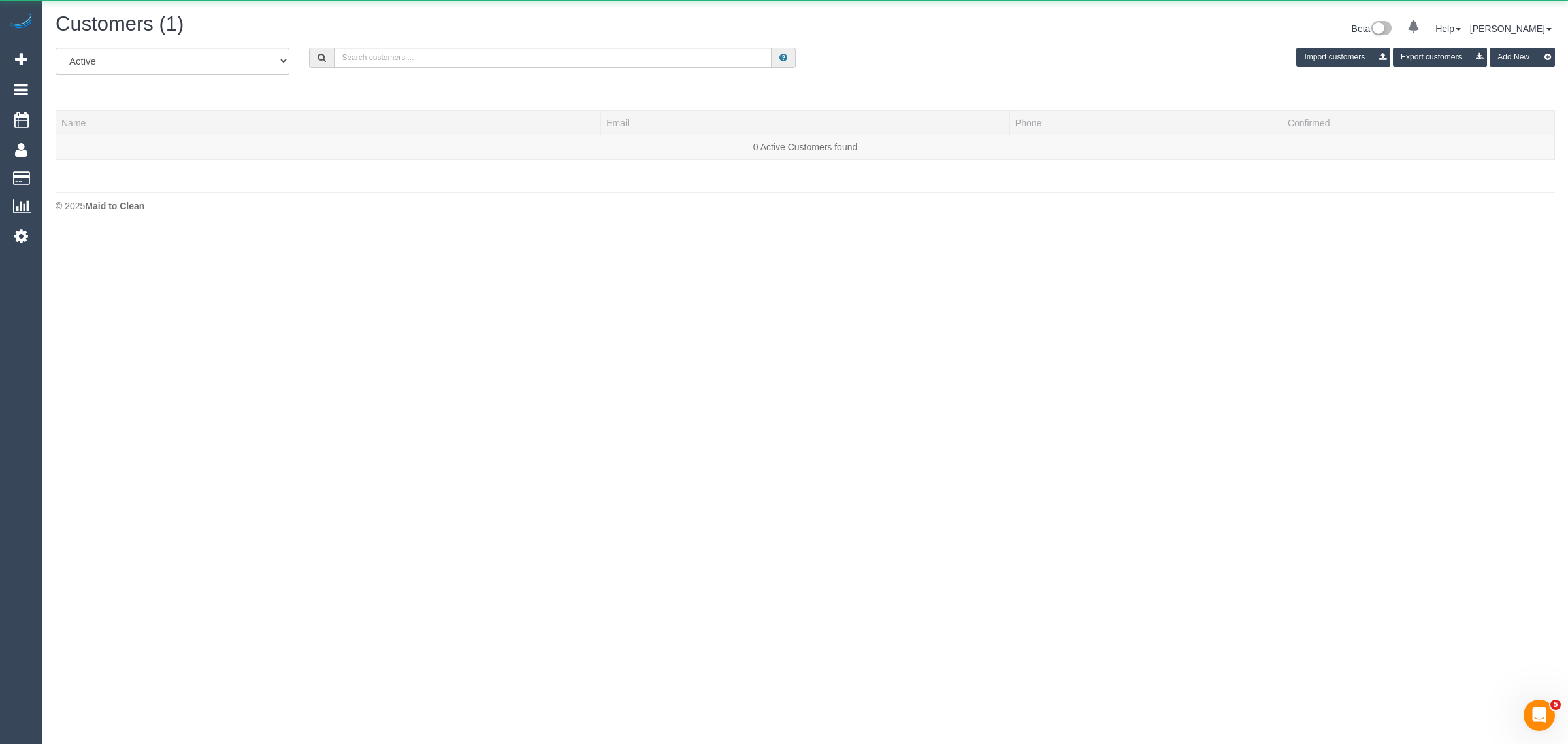
click at [432, 17] on h1 "Customers (1)" at bounding box center [426, 24] width 740 height 22
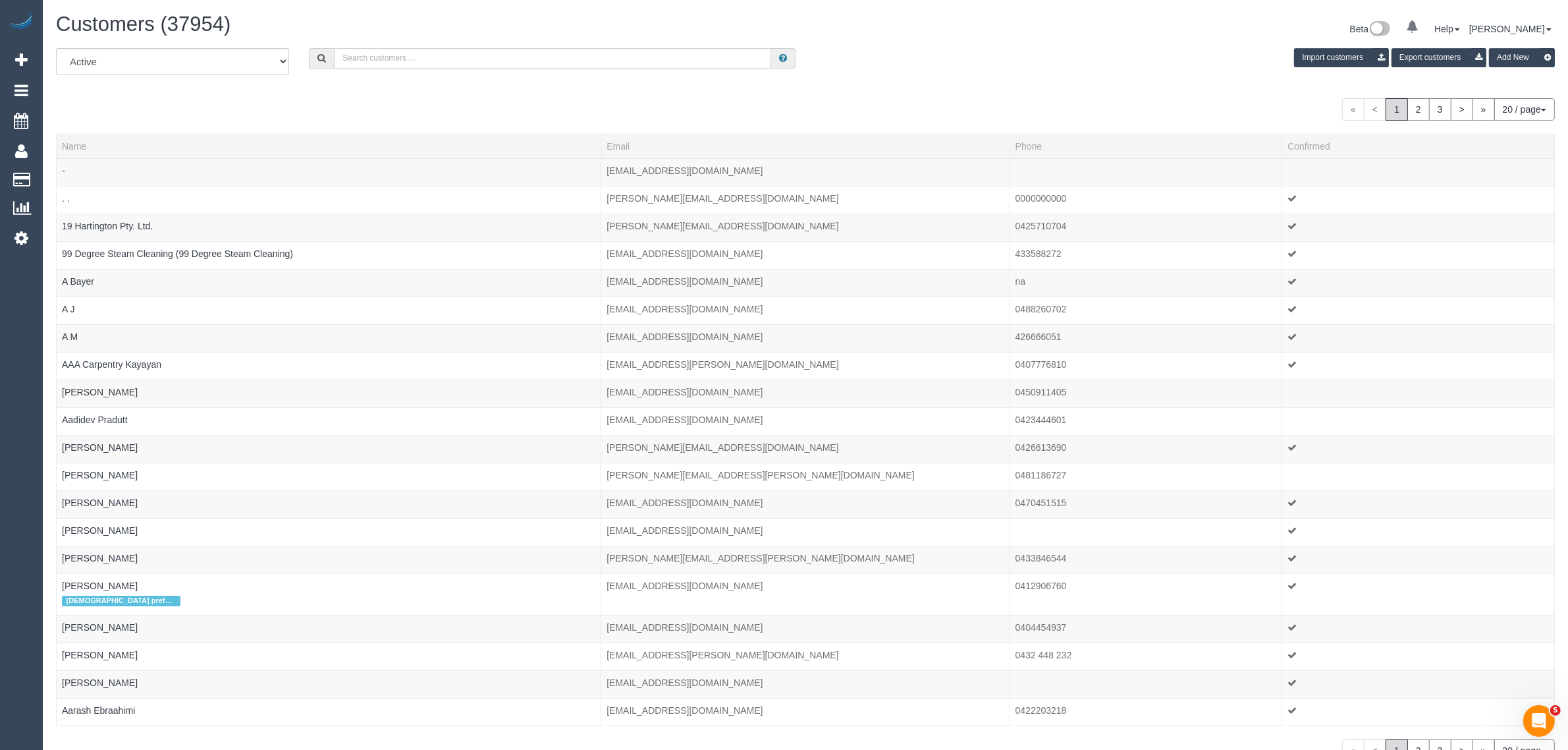
click at [460, 49] on input "text" at bounding box center [552, 58] width 437 height 20
paste input "Sam Peart"
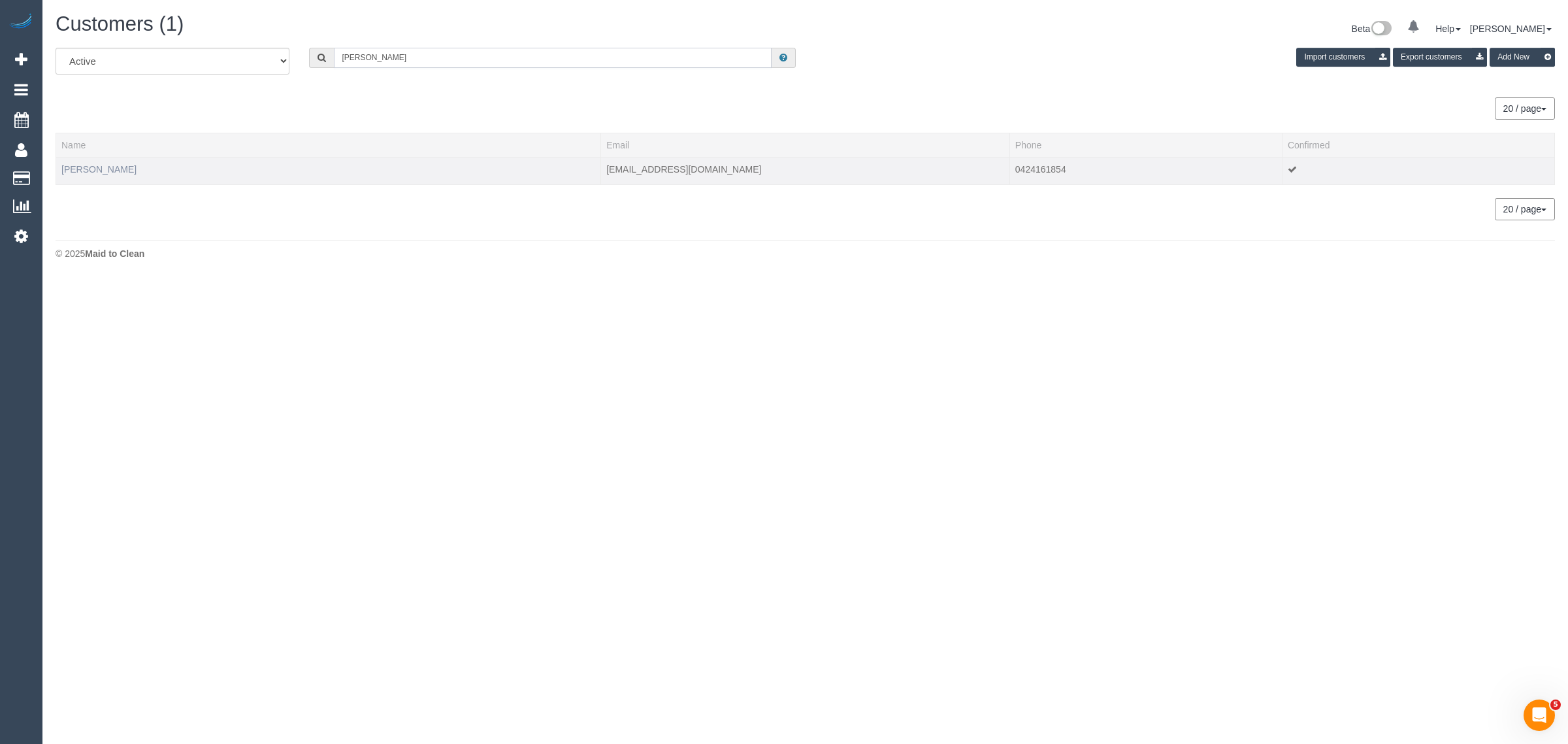
type input "Sam Peart"
click at [91, 170] on link "Sam Peart" at bounding box center [99, 169] width 75 height 10
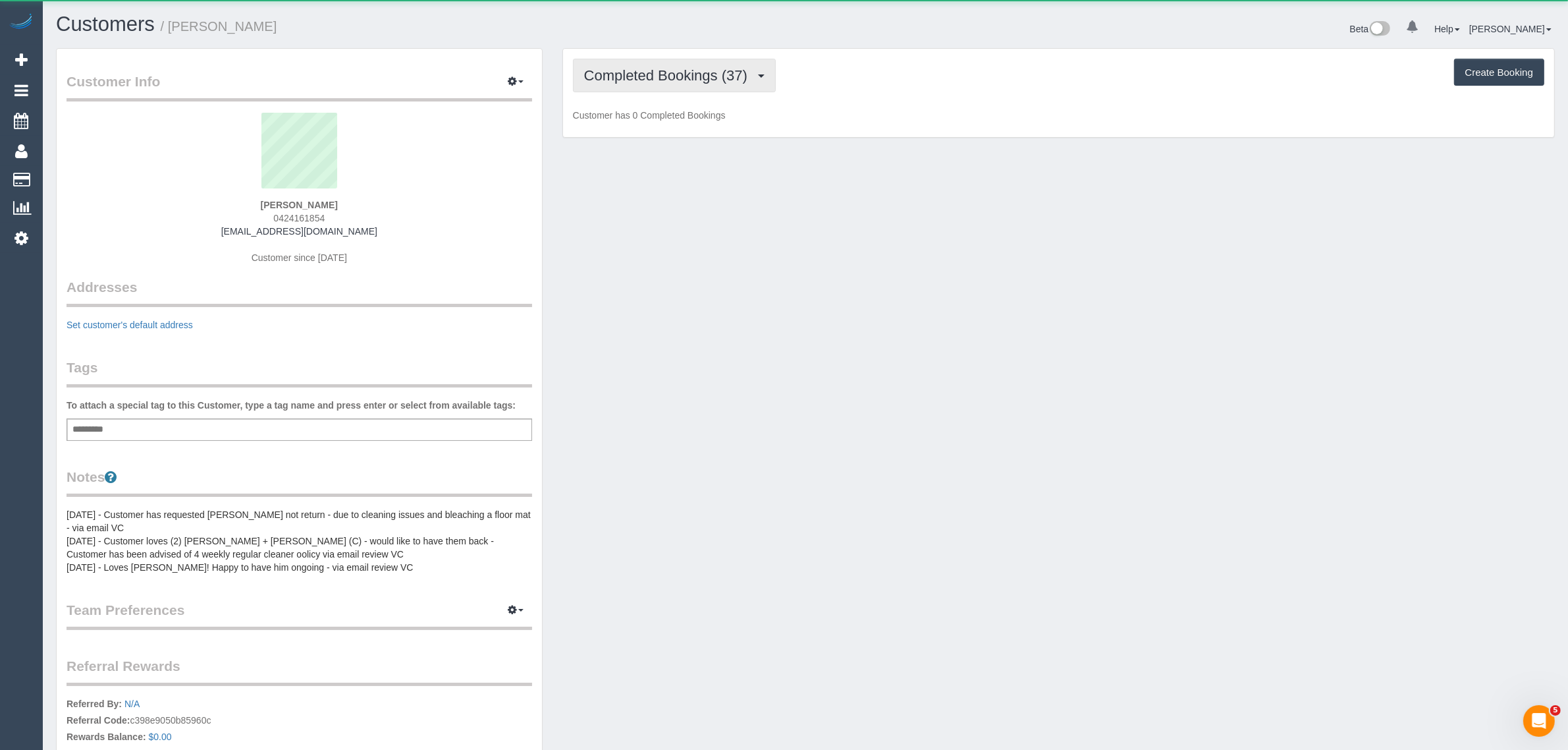
click at [636, 79] on span "Completed Bookings (37)" at bounding box center [669, 75] width 169 height 16
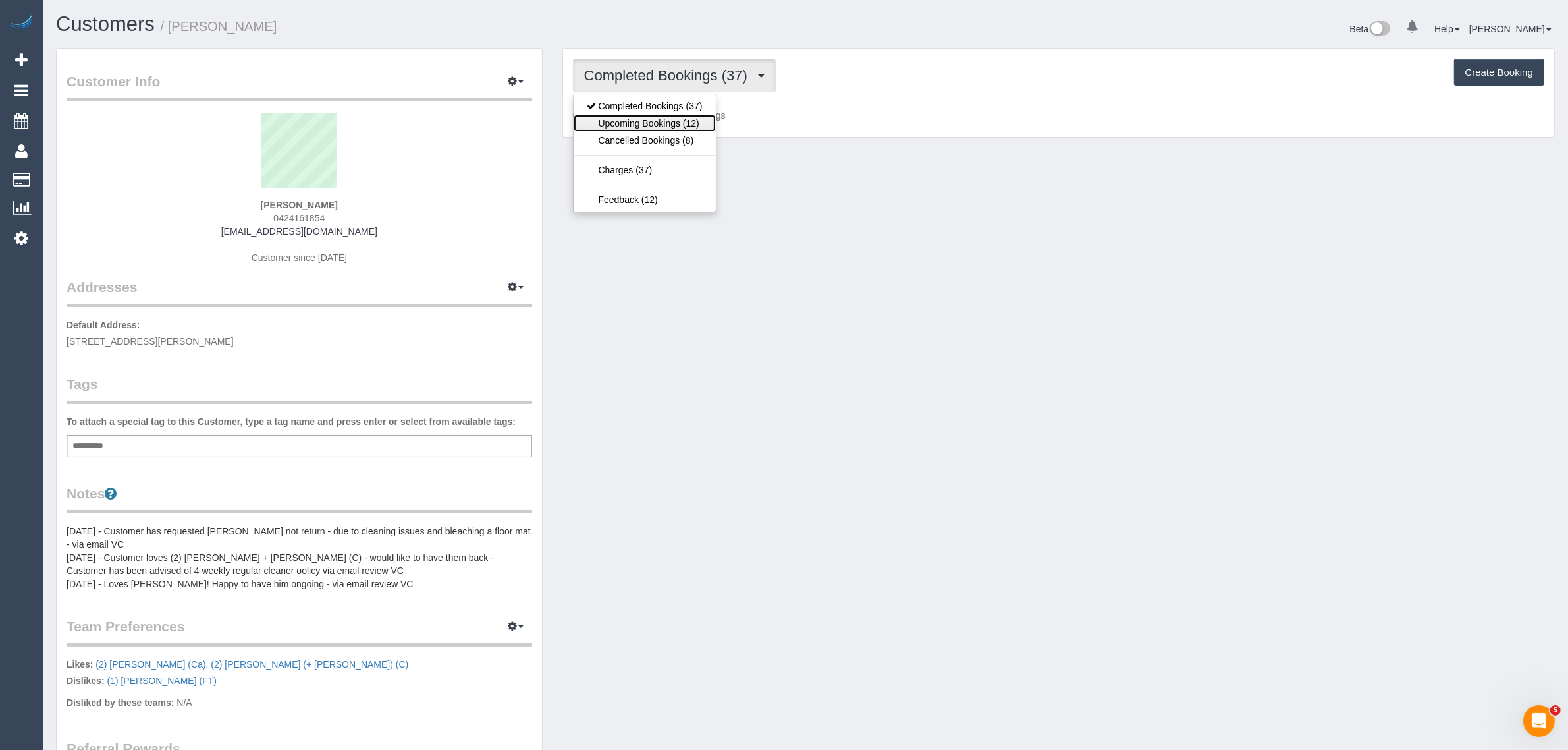
click at [619, 129] on link "Upcoming Bookings (12)" at bounding box center [644, 124] width 142 height 17
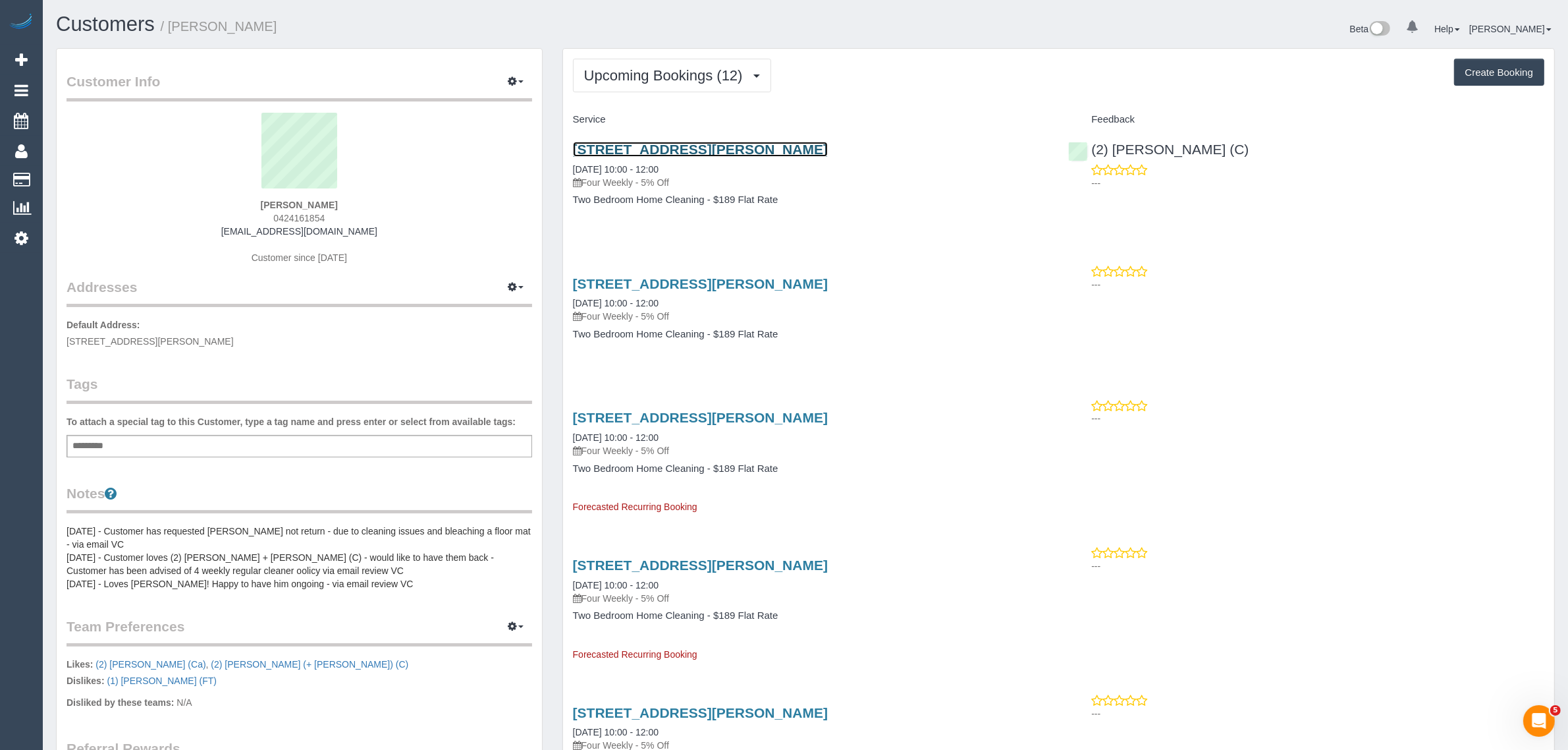
click at [688, 149] on link "11/107 Herbert Street, Northcote, VIC 3070" at bounding box center [700, 149] width 255 height 15
drag, startPoint x: 616, startPoint y: 171, endPoint x: 561, endPoint y: 171, distance: 55.0
copy link "06/10/2025 10:00 - 12:00"
drag, startPoint x: 1156, startPoint y: 147, endPoint x: 1093, endPoint y: 148, distance: 63.0
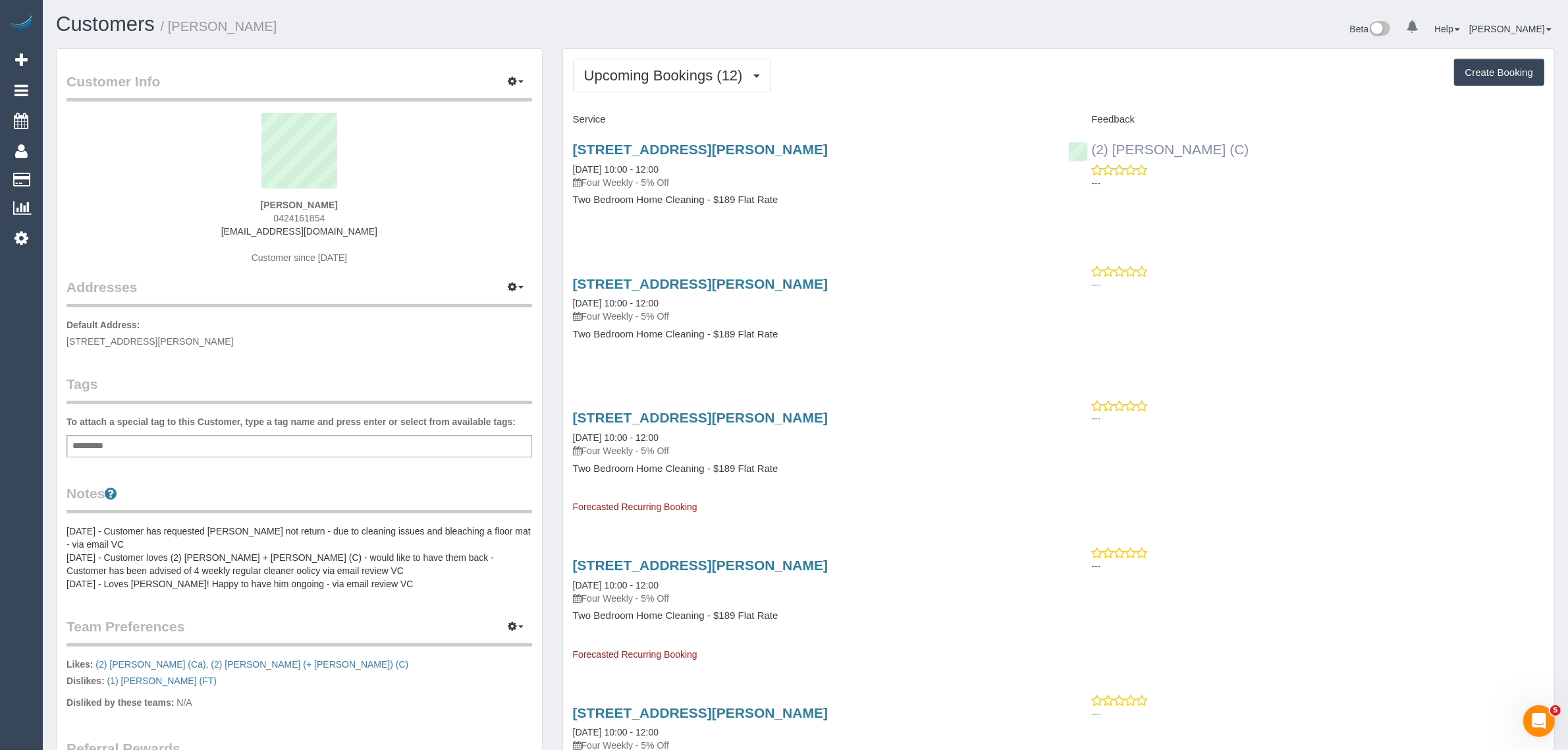
click at [1093, 148] on div "(2) Harry Dhasmana (C) ---" at bounding box center [1306, 163] width 496 height 65
copy link "(2) [PERSON_NAME] (C)"
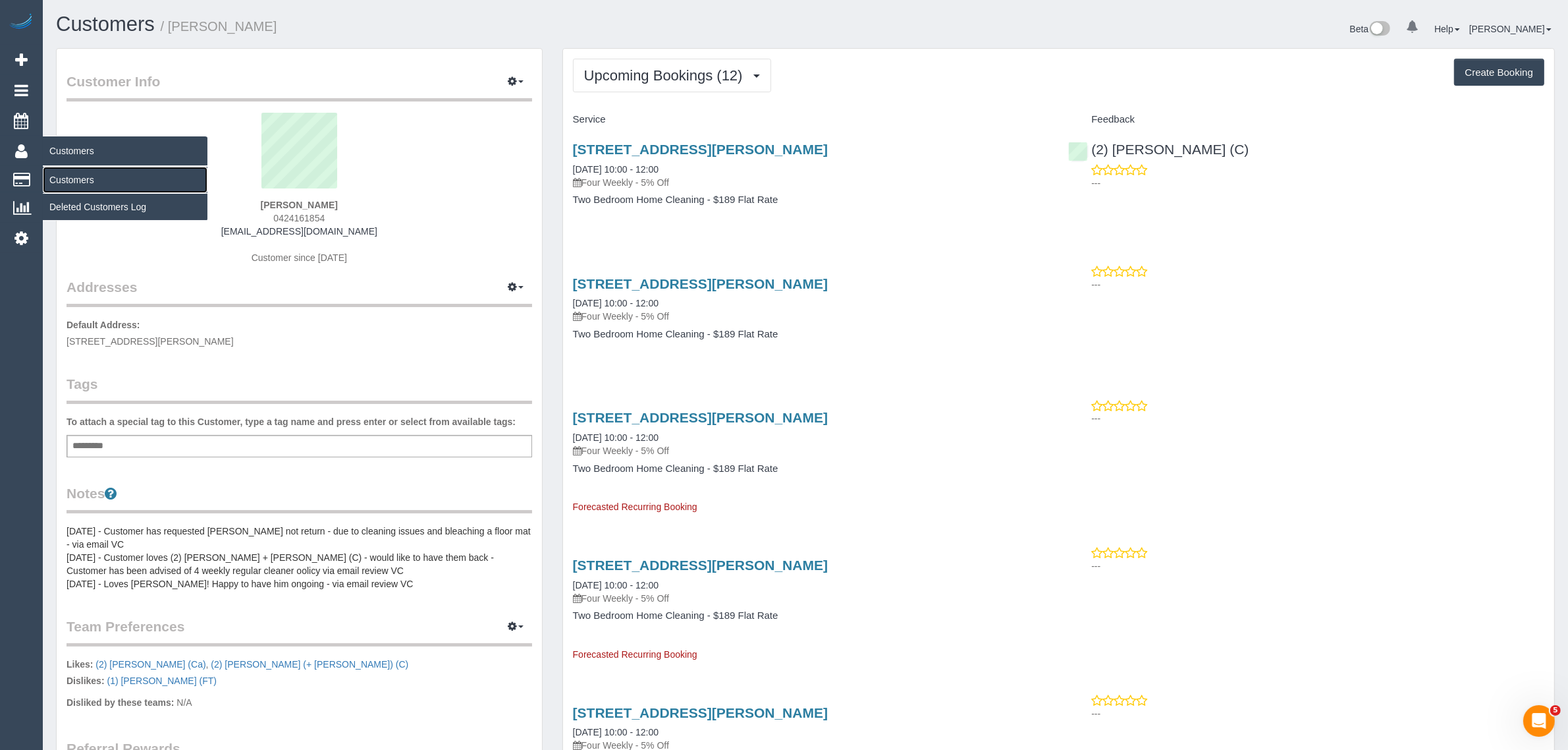
click at [66, 178] on link "Customers" at bounding box center [124, 180] width 164 height 26
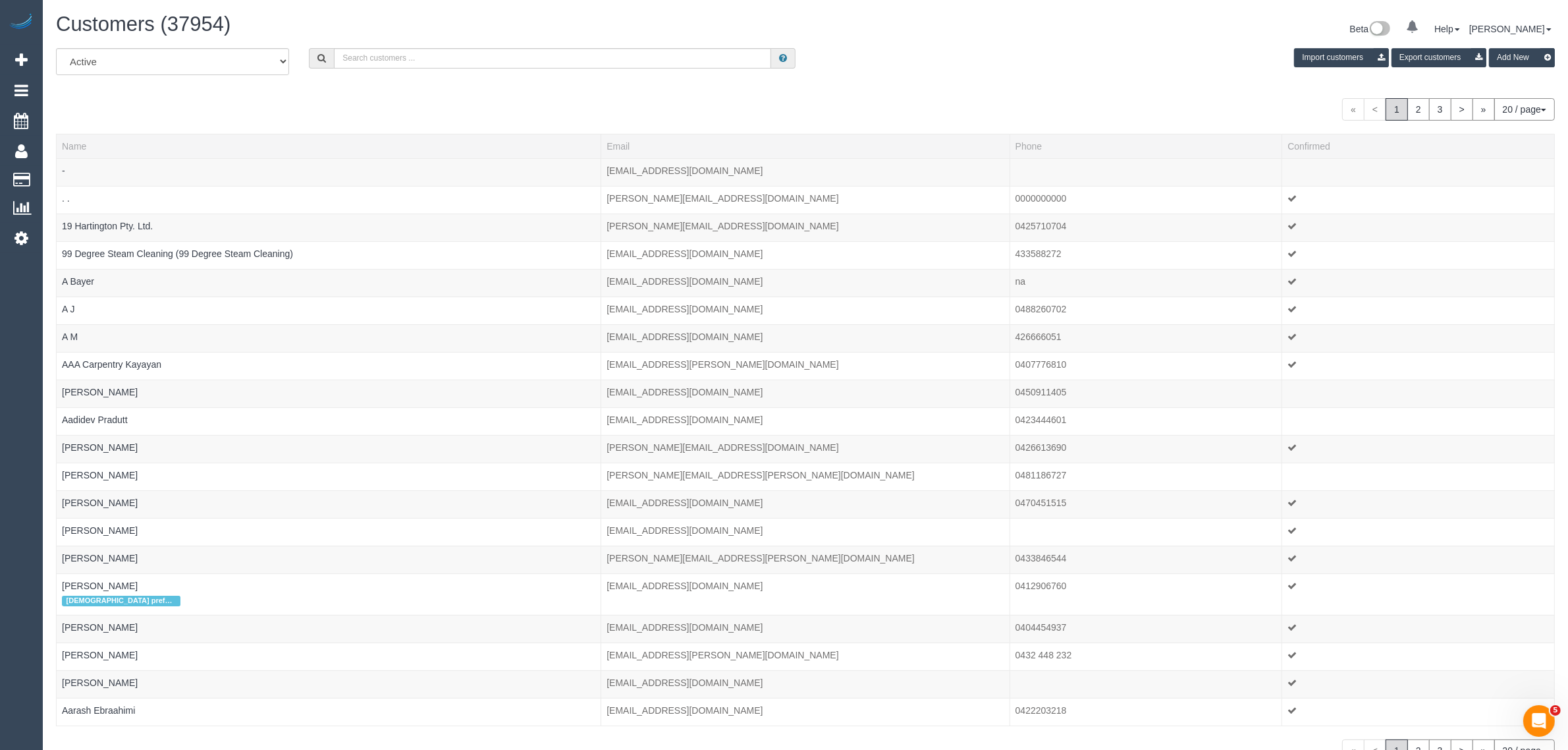
click at [575, 68] on div "All Active Archived Import customers Export customers Add New" at bounding box center [805, 66] width 1519 height 37
click at [590, 50] on input "text" at bounding box center [552, 58] width 437 height 20
paste input "Elyane Palmer"
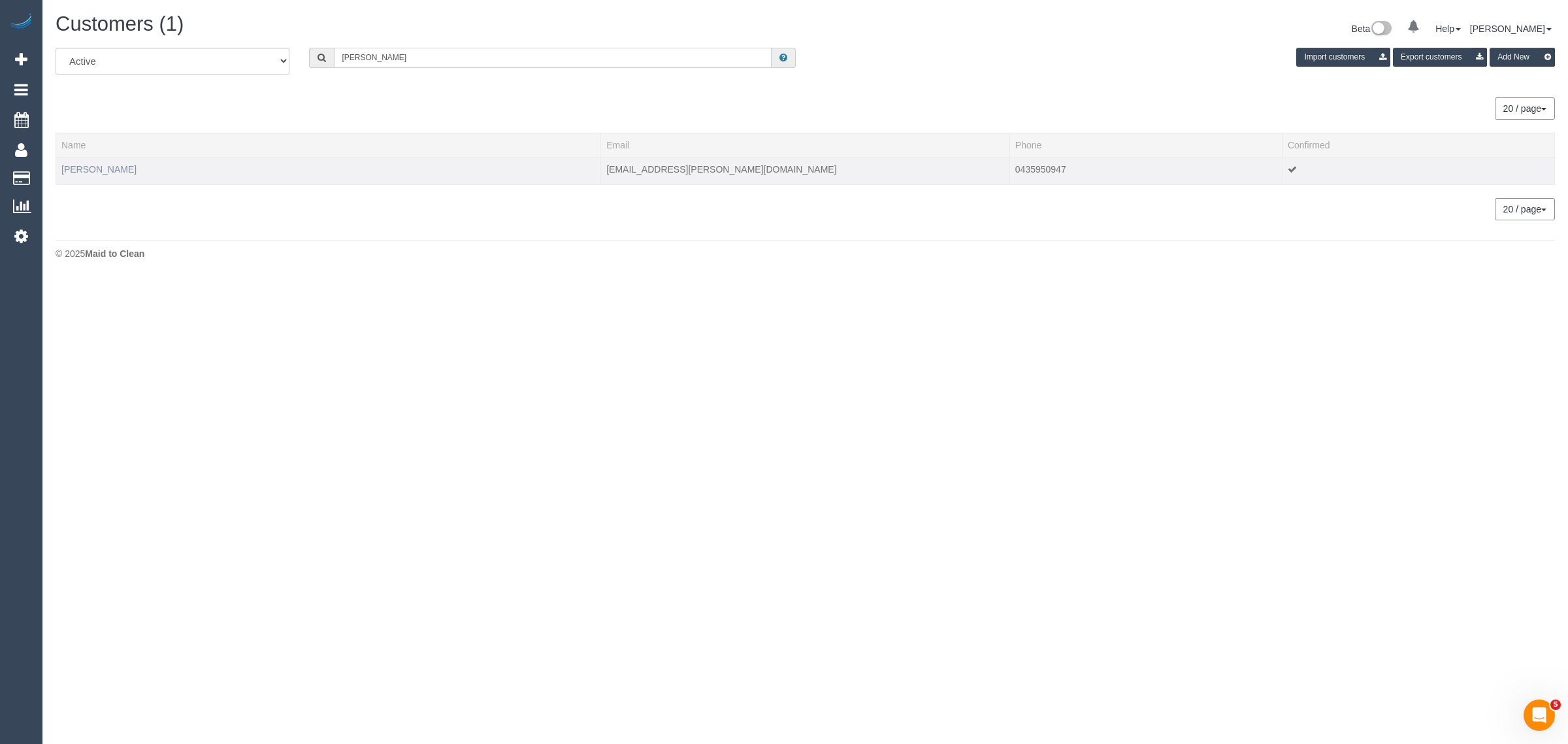
type input "Elyane Palmer"
click at [108, 172] on link "Elyane Palmer" at bounding box center [99, 169] width 75 height 10
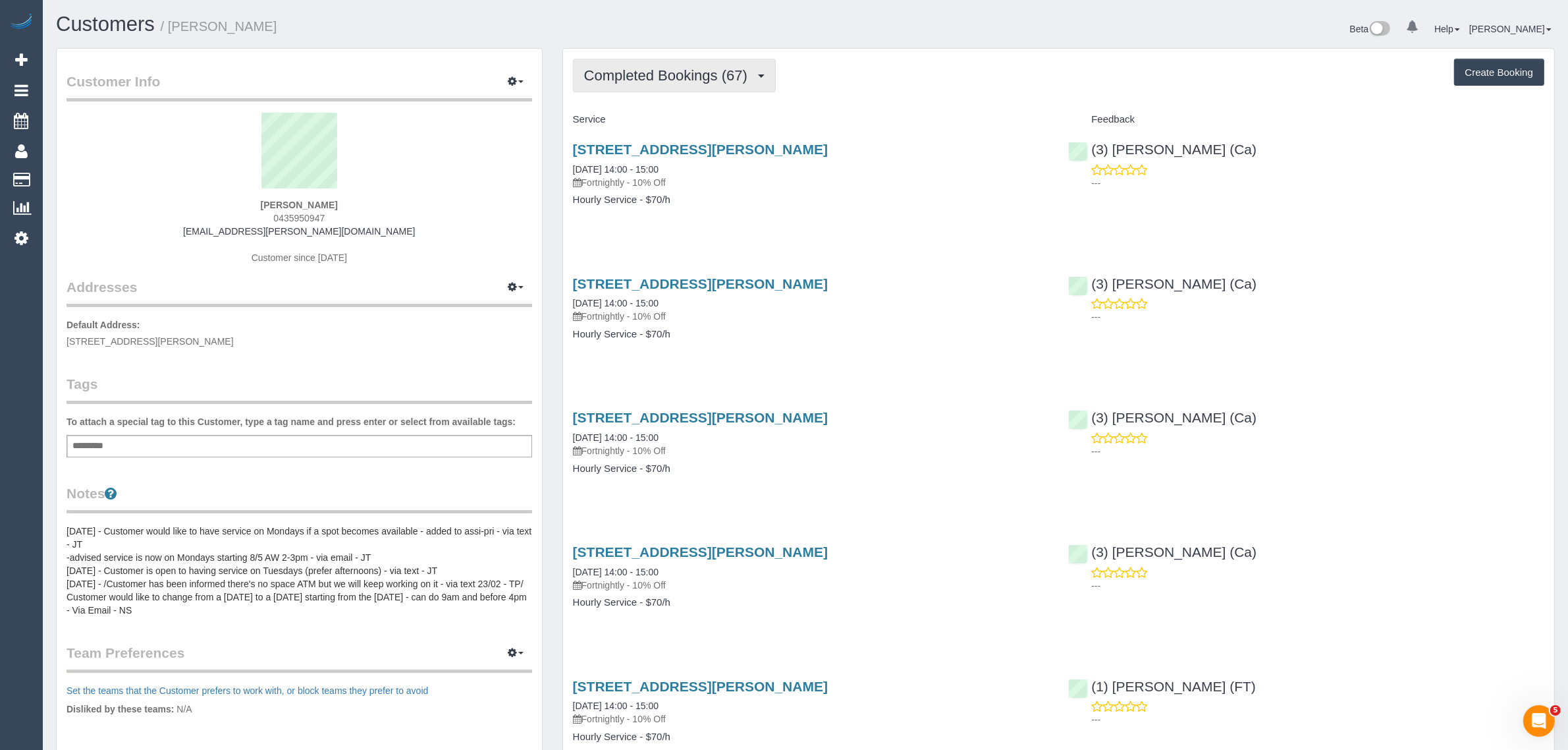
click at [636, 77] on span "Completed Bookings (67)" at bounding box center [669, 75] width 169 height 16
click at [635, 123] on link "Upcoming Bookings (12)" at bounding box center [644, 124] width 142 height 17
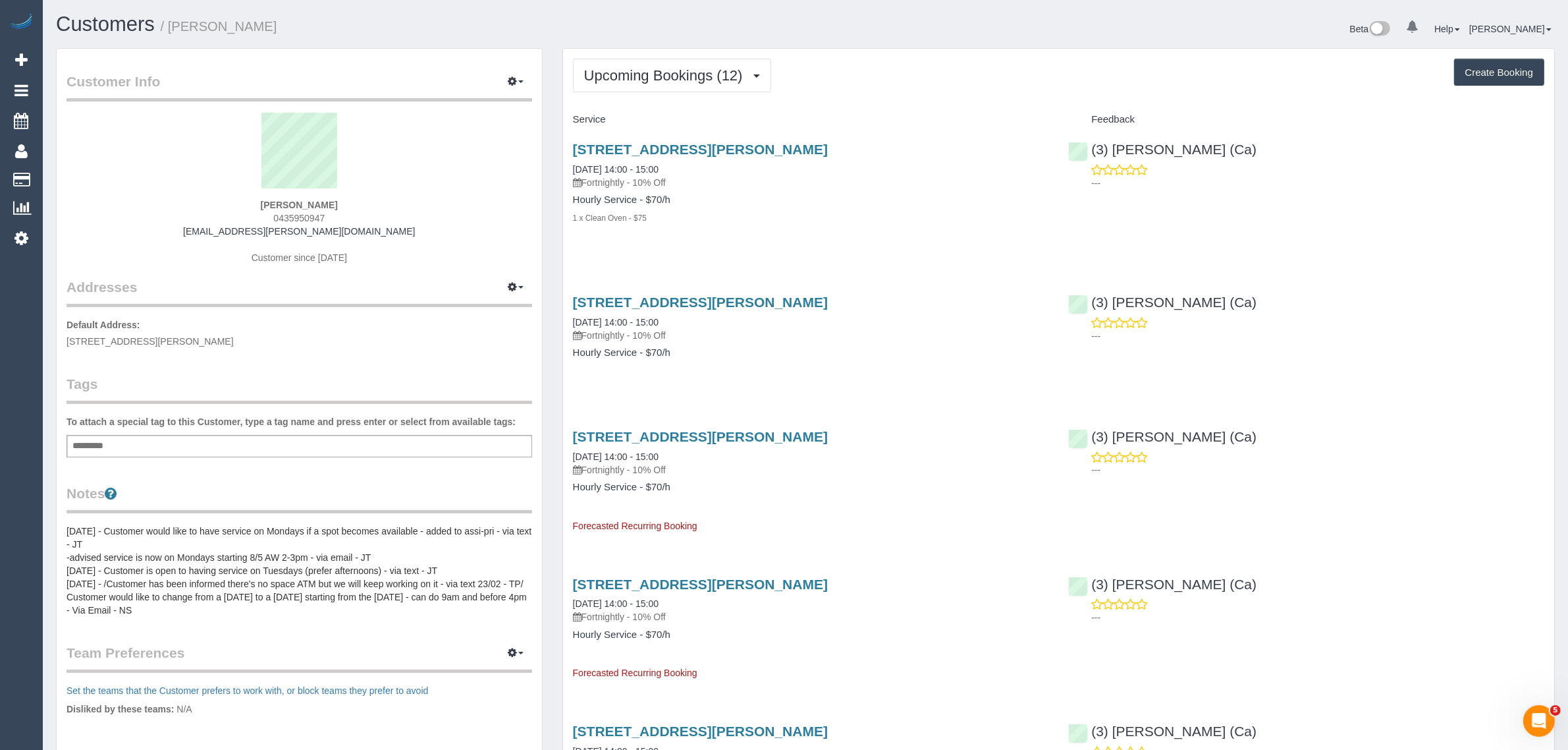
click at [621, 160] on div "1c Barrow St, Brunswick, VIC 3056 06/10/2025 14:00 - 15:00 Fortnightly - 10% Off" at bounding box center [811, 165] width 476 height 48
click at [602, 176] on p "Fortnightly - 10% Off" at bounding box center [811, 182] width 476 height 13
click at [602, 168] on link "06/10/2025 14:00 - 15:00" at bounding box center [616, 169] width 85 height 10
drag, startPoint x: 643, startPoint y: 155, endPoint x: 566, endPoint y: 163, distance: 77.4
click at [566, 163] on div "1c Barrow St, Brunswick, VIC 3056 06/10/2025 14:00 - 15:00 Fortnightly - 10% Of…" at bounding box center [811, 190] width 496 height 120
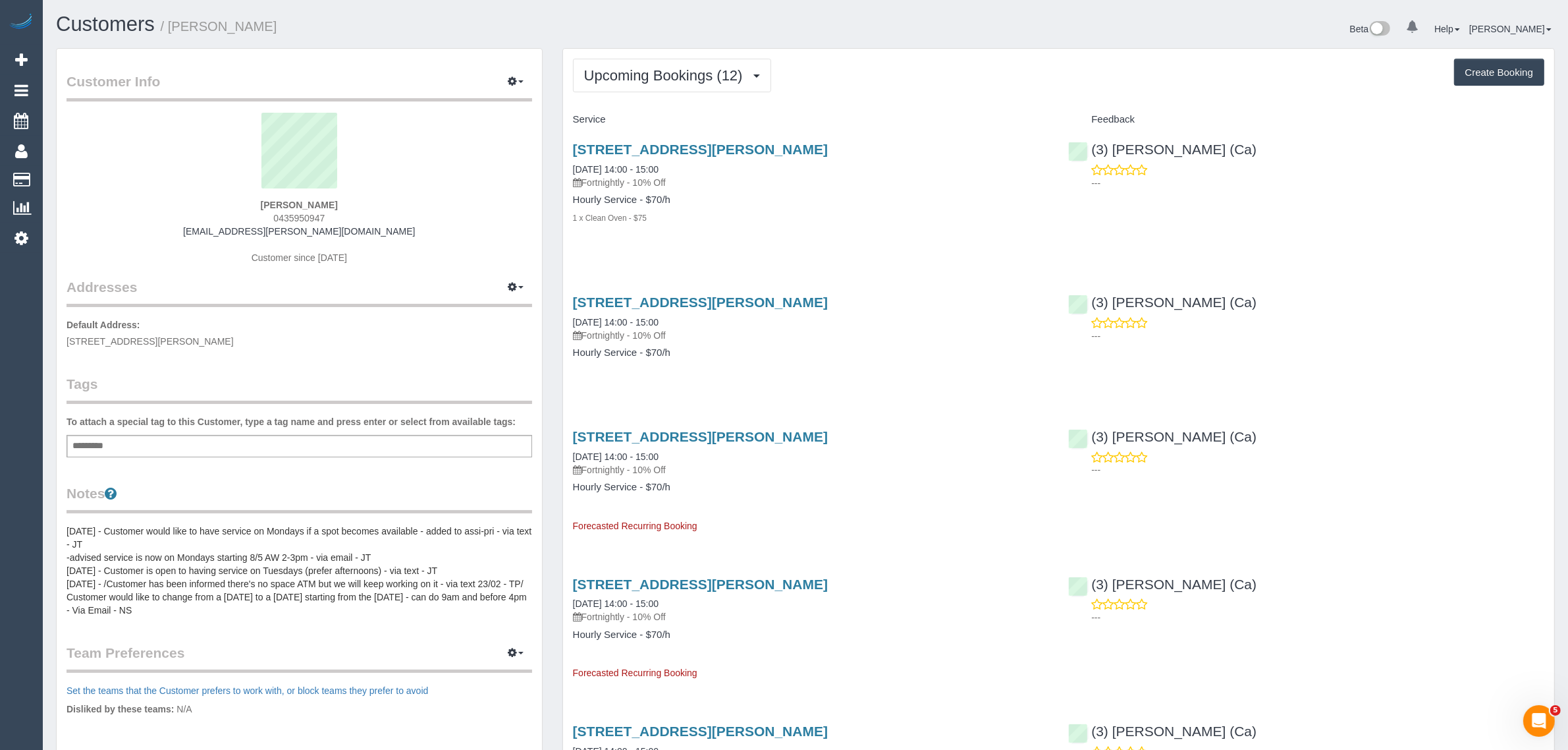
copy link "06/10/2025 14:00 - 15:00"
drag, startPoint x: 1269, startPoint y: 138, endPoint x: 1090, endPoint y: 156, distance: 179.9
click at [1090, 156] on div "(3) Jenith Khadgi (Ca) ---" at bounding box center [1306, 163] width 496 height 65
copy link "(3) [PERSON_NAME] (Ca)"
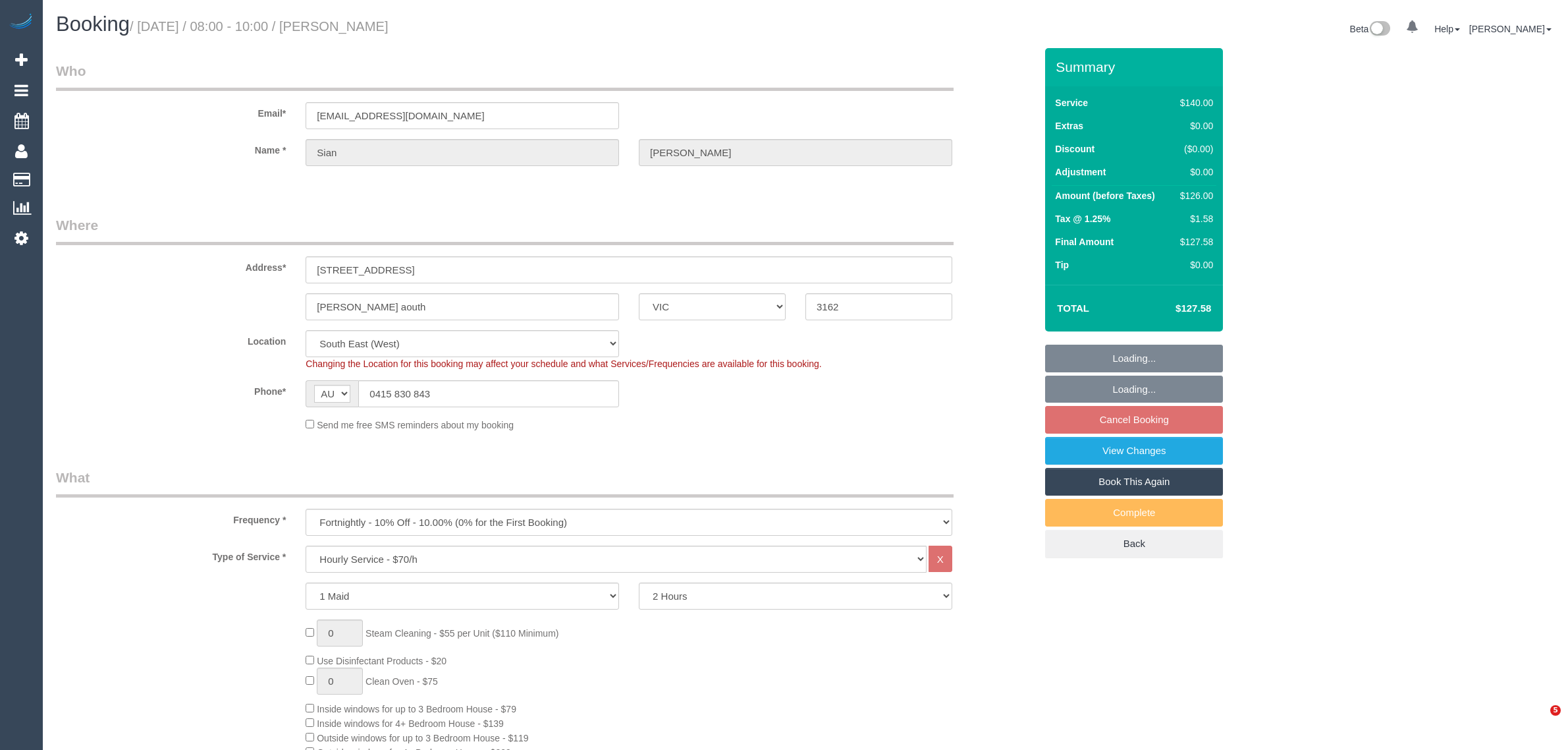
select select "VIC"
select select "number:28"
select select "number:14"
select select "number:19"
select select "number:25"
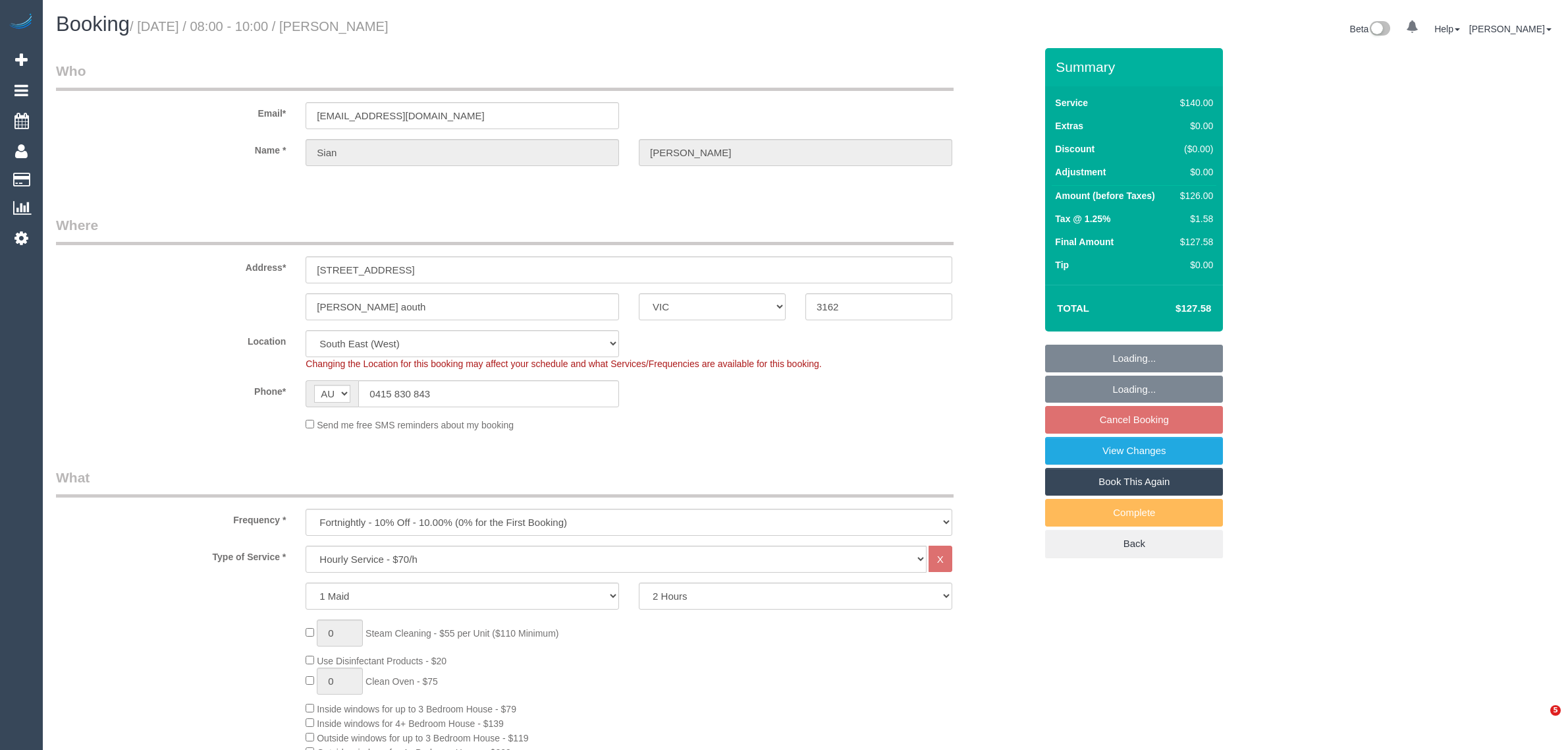
select select "number:34"
select select "number:13"
select select "spot2"
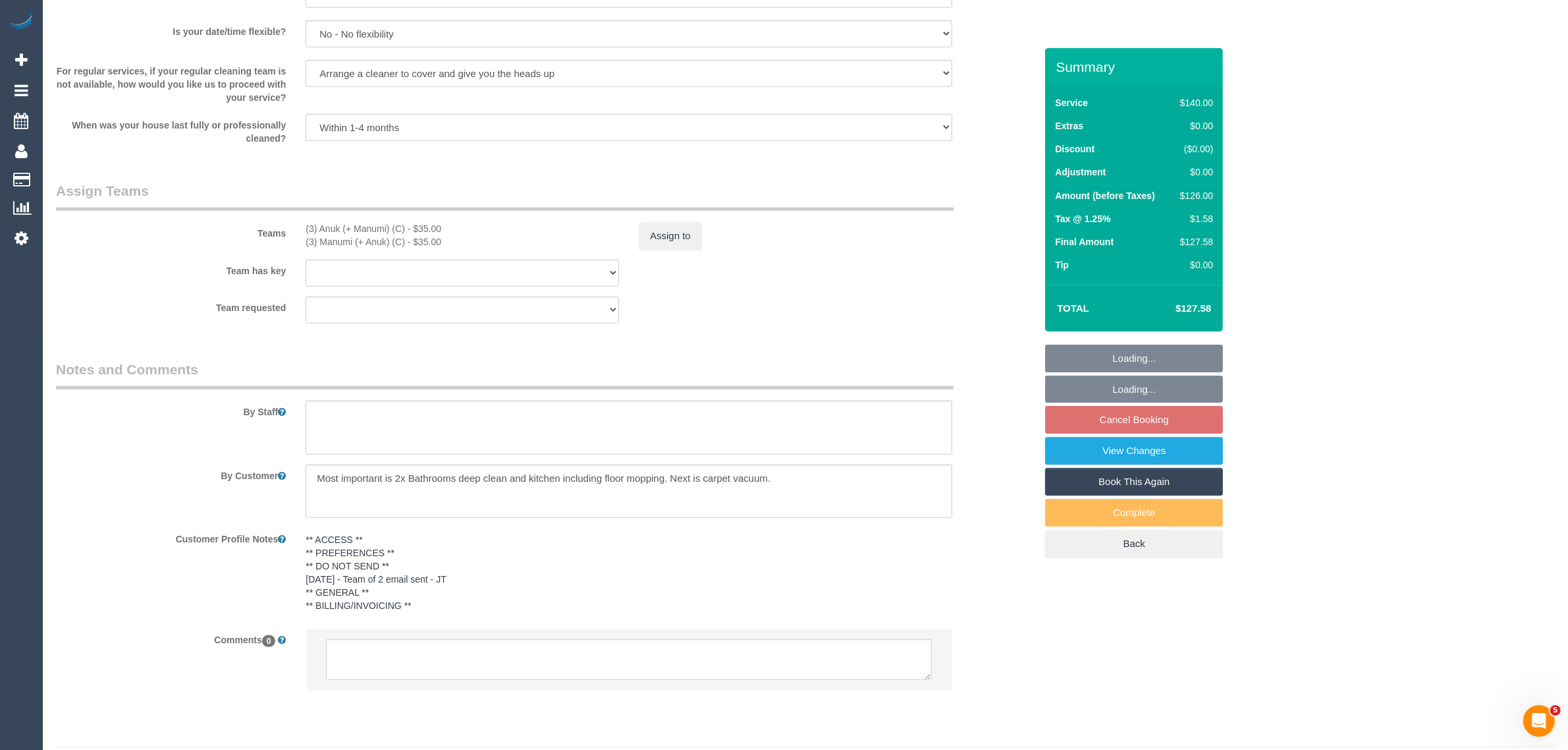
scroll to position [1836, 0]
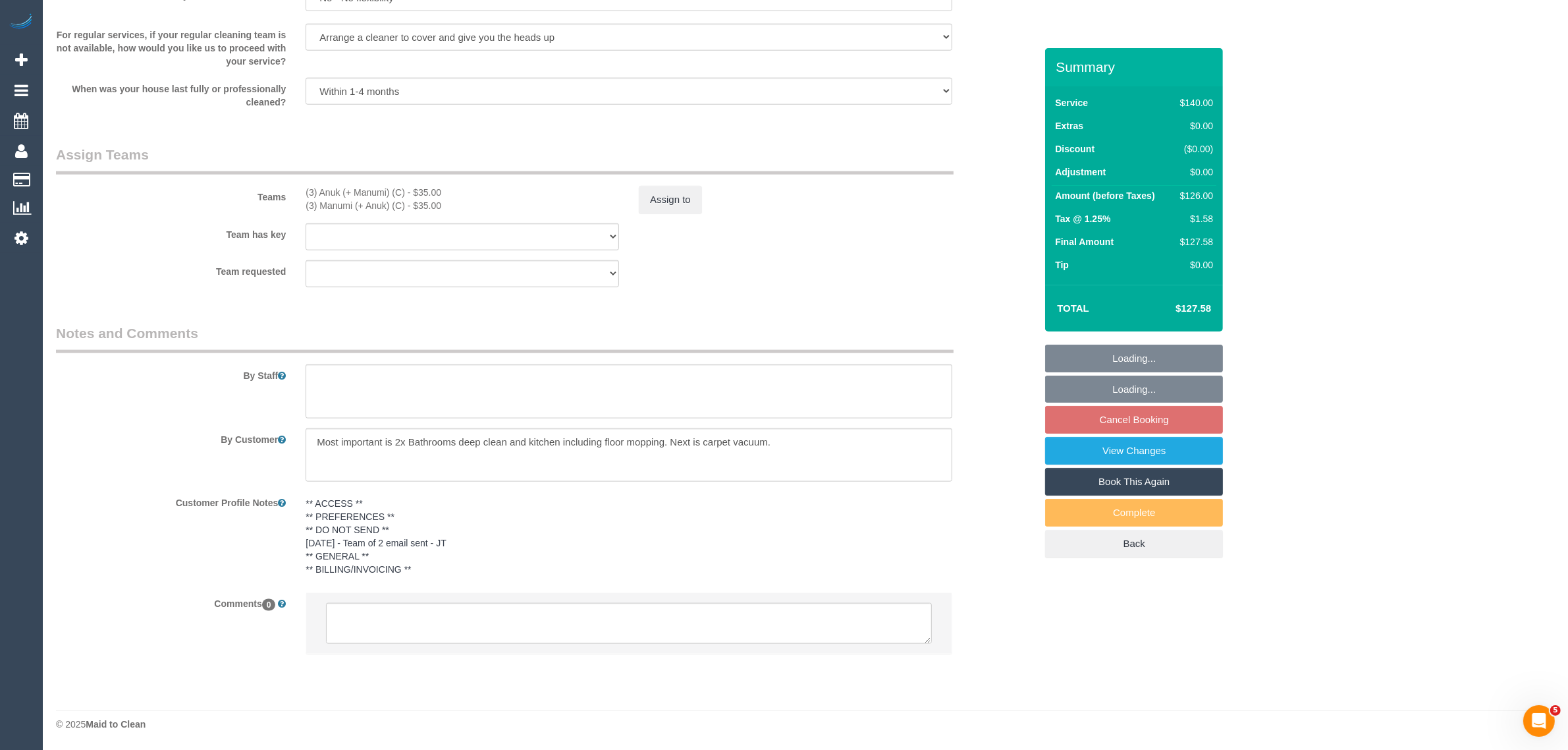
click at [805, 244] on div "Team has key (3) Anuk (+ Manumi) (C) (3) Manumi (+ Anuk) (C) (0) Office (1) Hel…" at bounding box center [545, 237] width 999 height 27
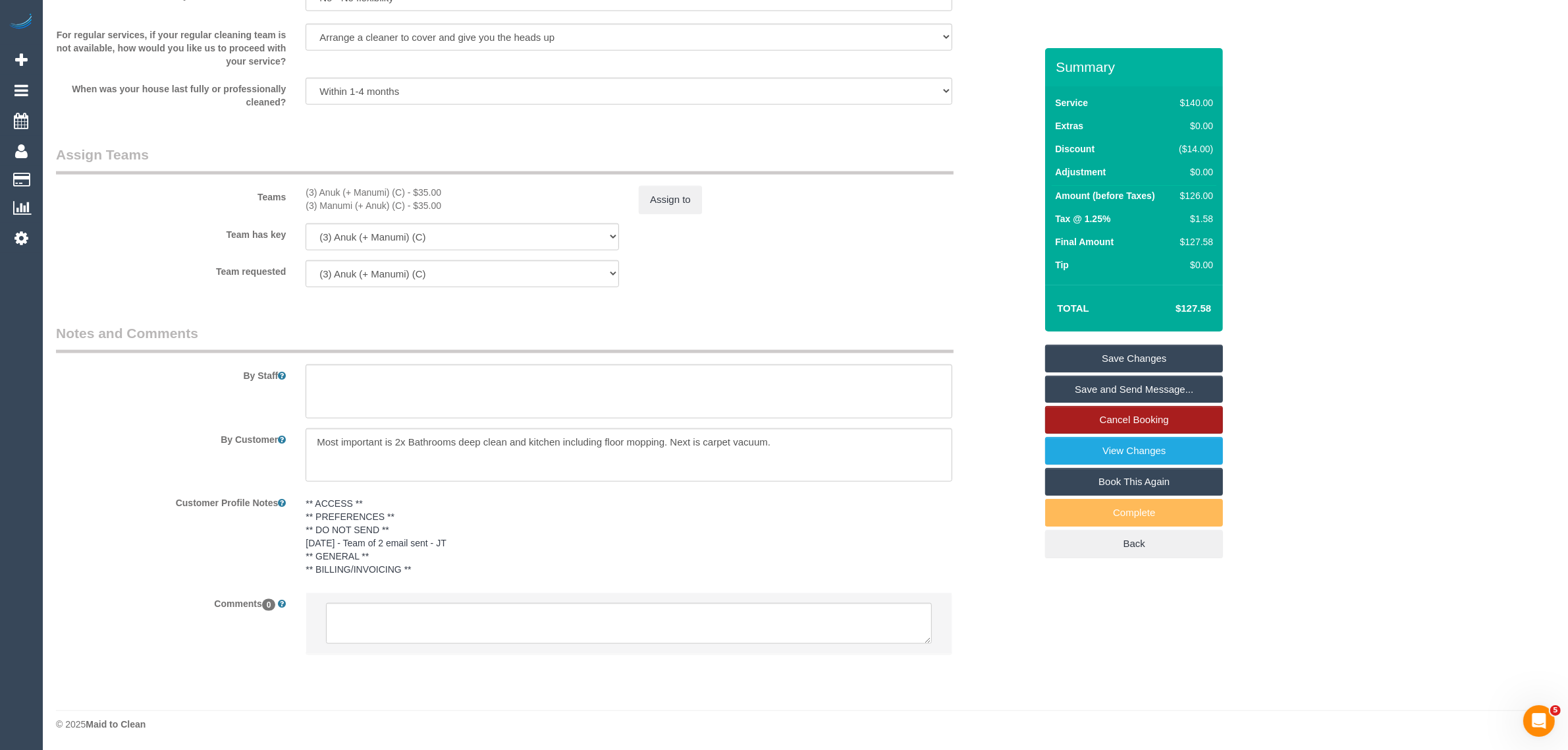
click at [1057, 419] on link "Cancel Booking" at bounding box center [1134, 419] width 178 height 27
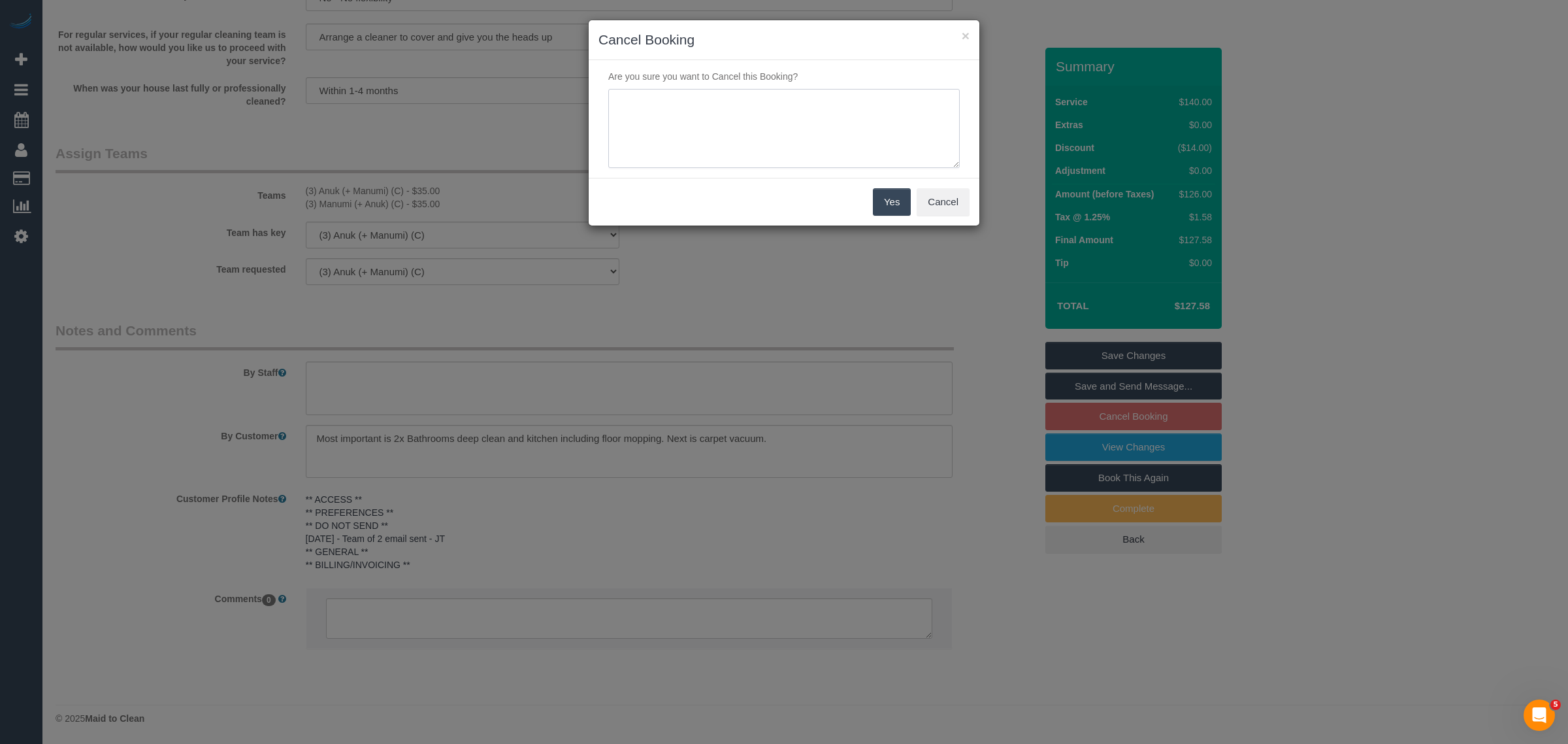
click at [768, 112] on textarea at bounding box center [784, 129] width 352 height 79
type textarea "cancel ongoing - short notice cancellations by team via txt - KA"
click at [874, 190] on button "Yes" at bounding box center [892, 202] width 38 height 27
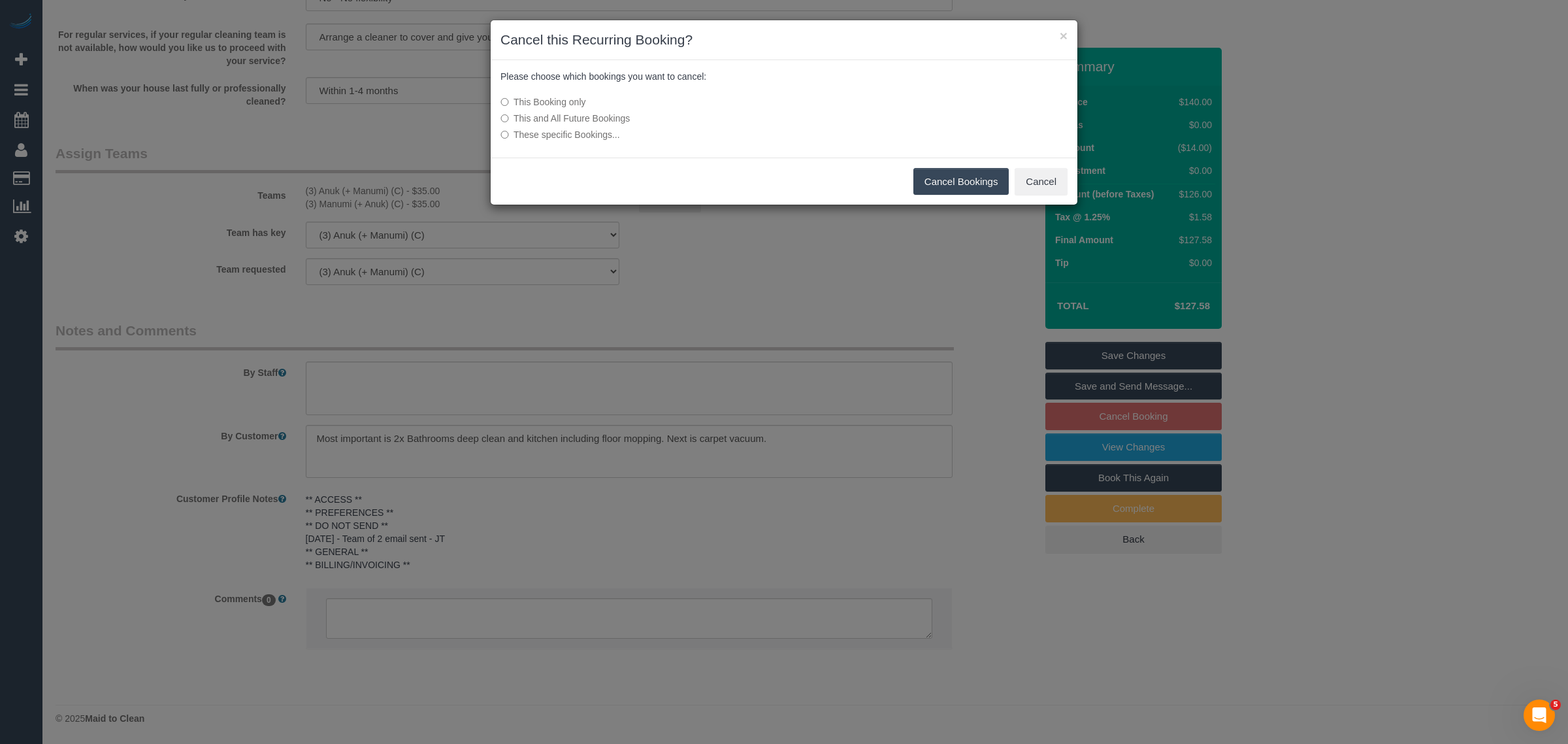
click at [621, 119] on label "This and All Future Bookings" at bounding box center [686, 118] width 372 height 13
click at [969, 183] on button "Cancel Bookings" at bounding box center [962, 182] width 96 height 27
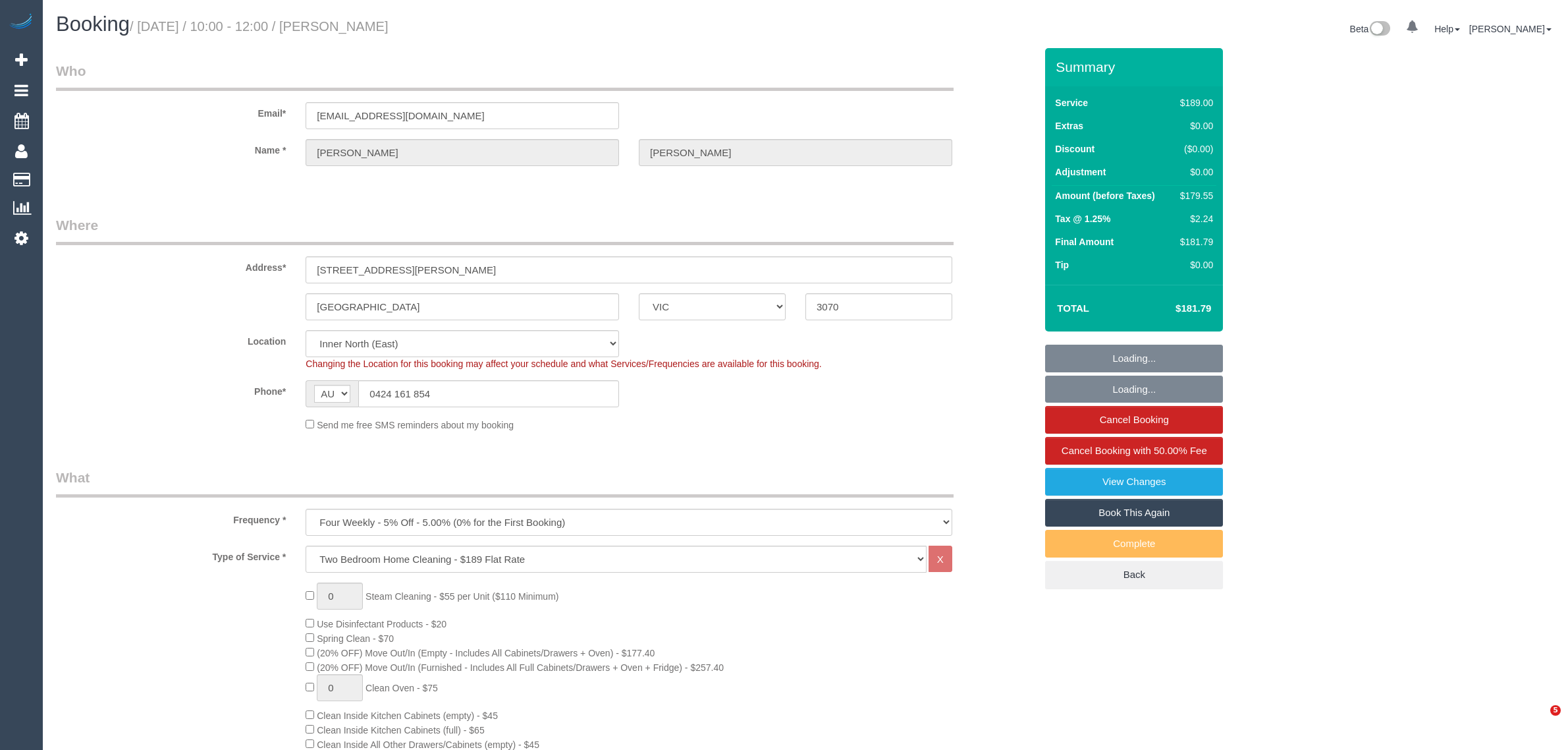
select select "VIC"
select select "number:29"
select select "number:14"
select select "number:19"
select select "number:22"
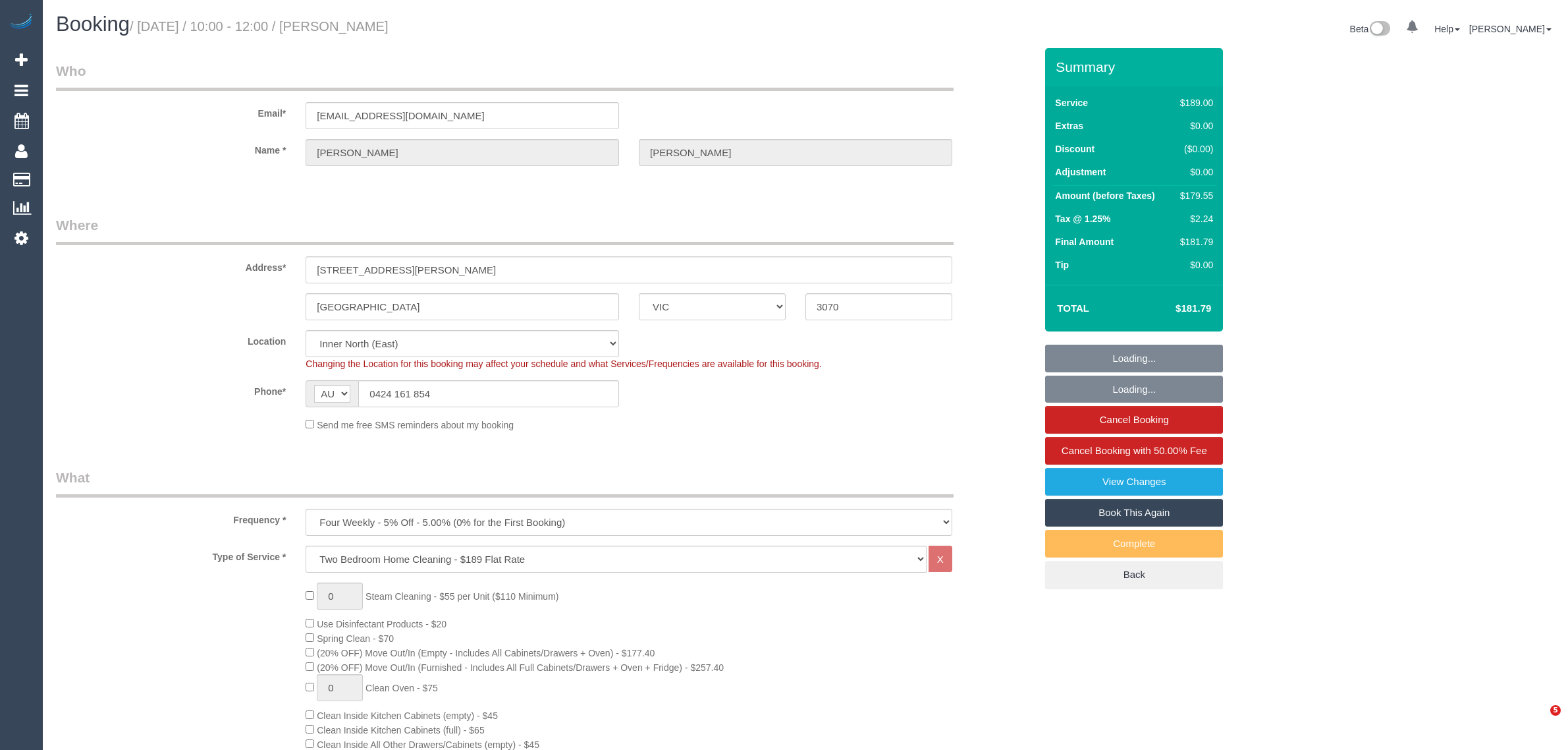
select select "number:12"
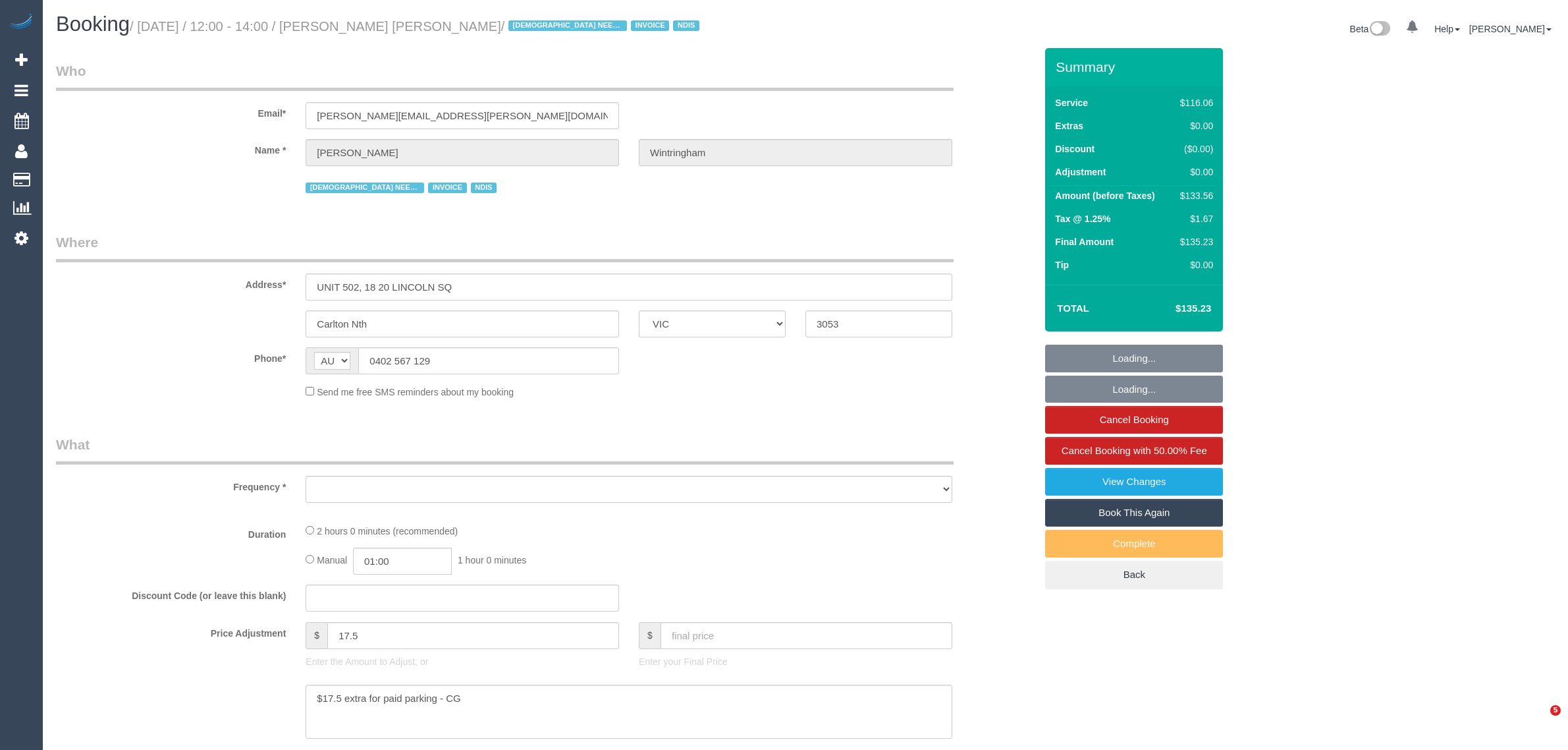
select select "VIC"
select select "object:724"
select select "number:28"
select select "number:14"
select select "number:20"
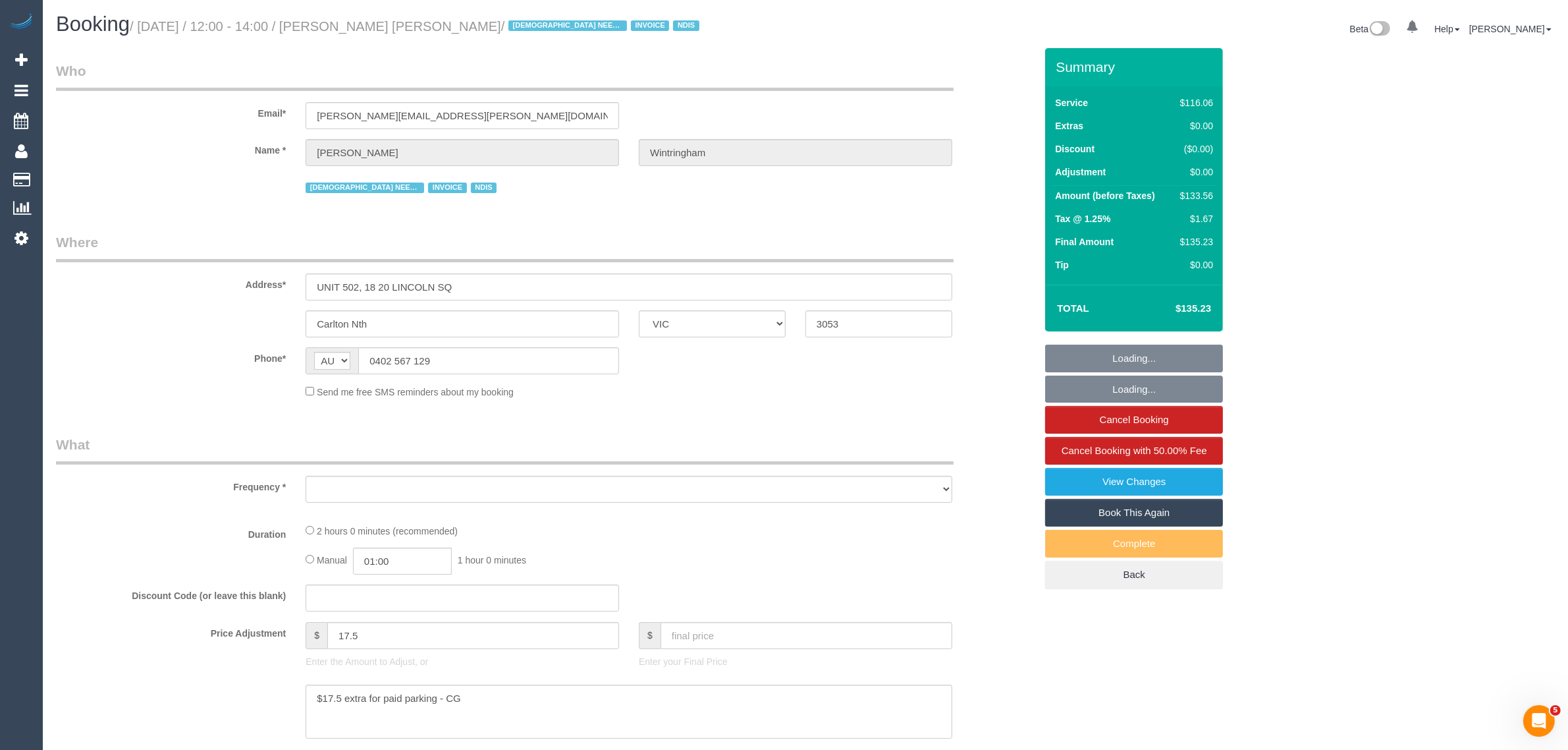
select select "number:36"
select select "number:34"
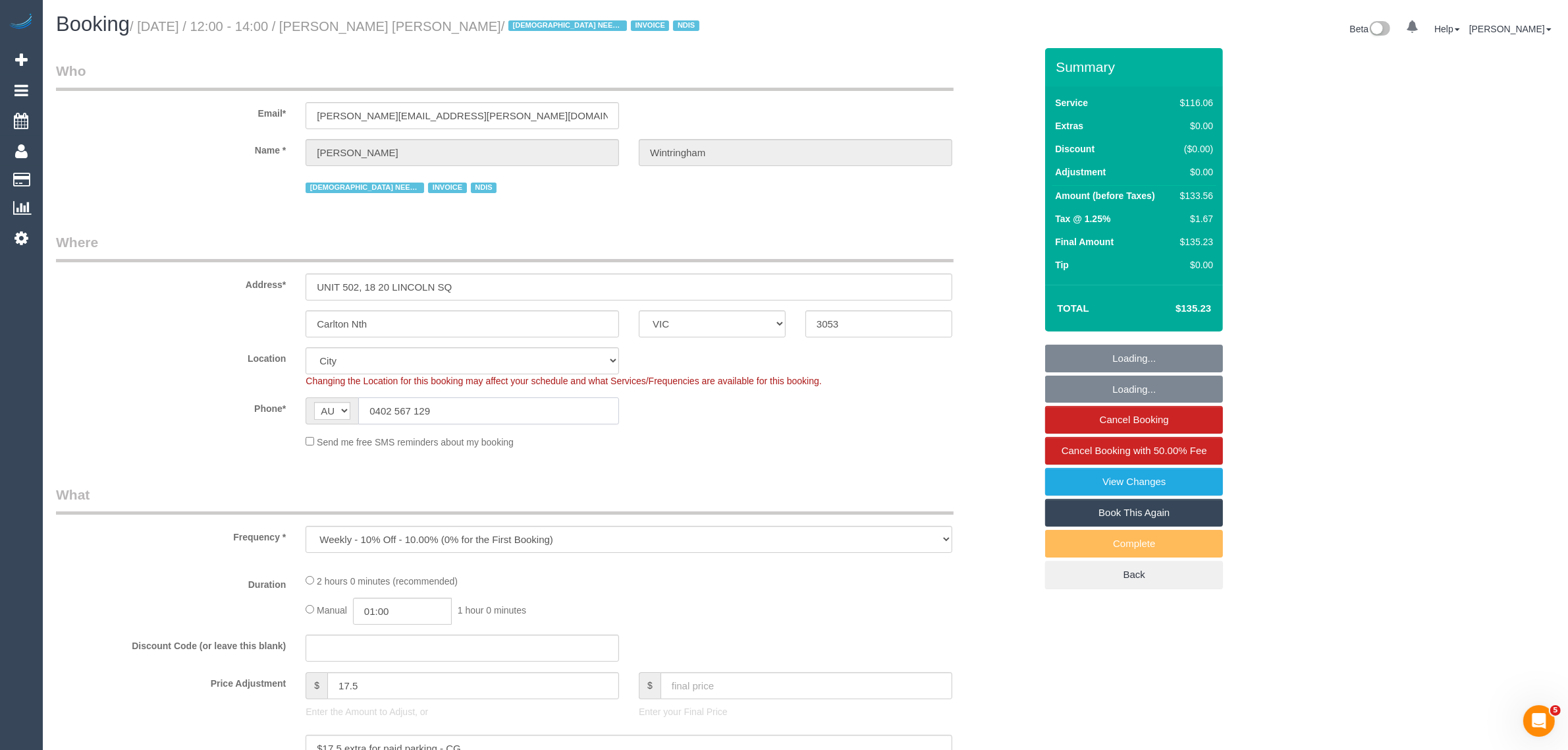
click at [457, 408] on input "0402 567 129" at bounding box center [489, 411] width 261 height 27
click at [457, 408] on input "0402 567 129" at bounding box center [489, 411] width 261 height 27
select select "object:733"
click at [457, 408] on input "0402 567 129" at bounding box center [489, 411] width 261 height 27
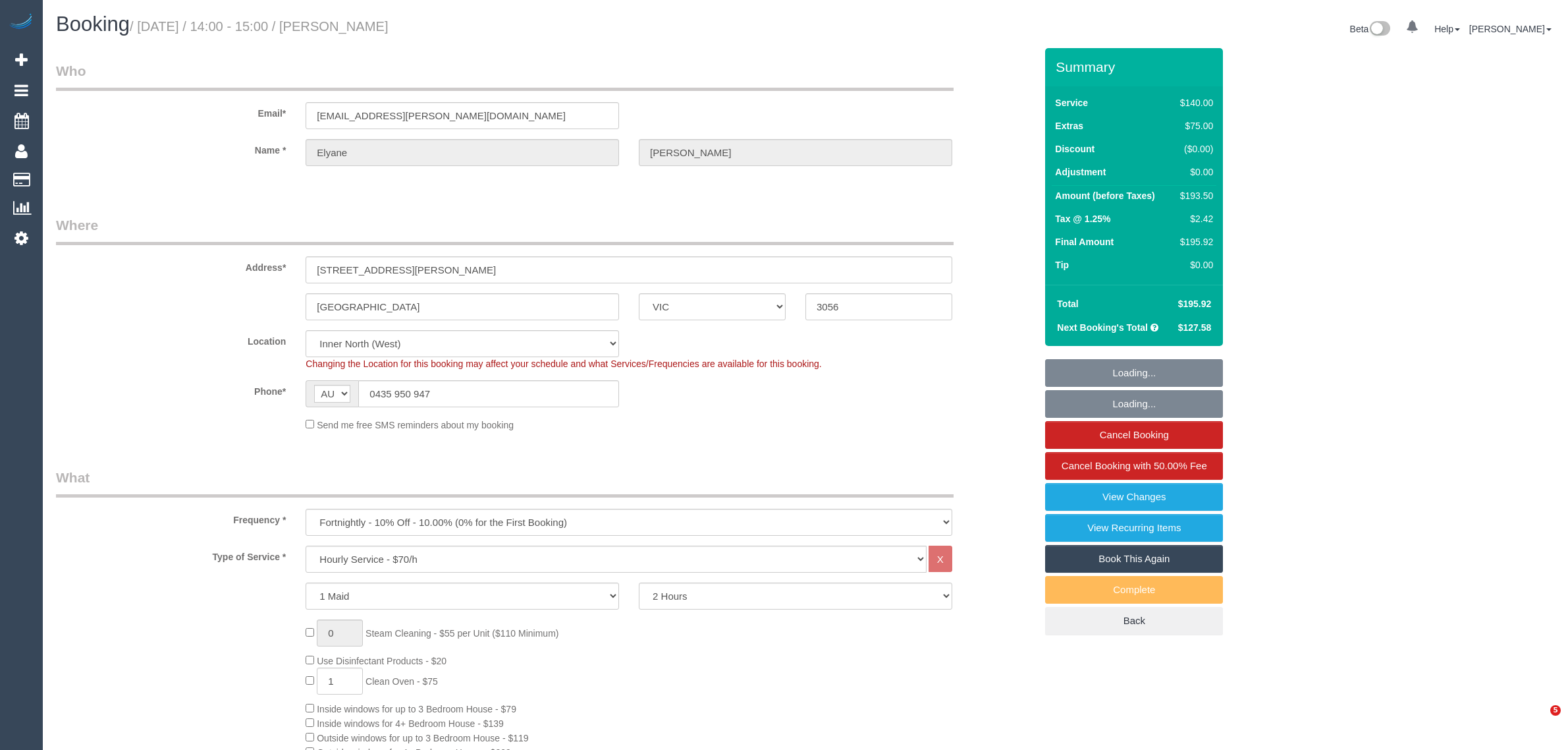
select select "VIC"
select select "number:28"
select select "number:16"
select select "number:19"
select select "number:22"
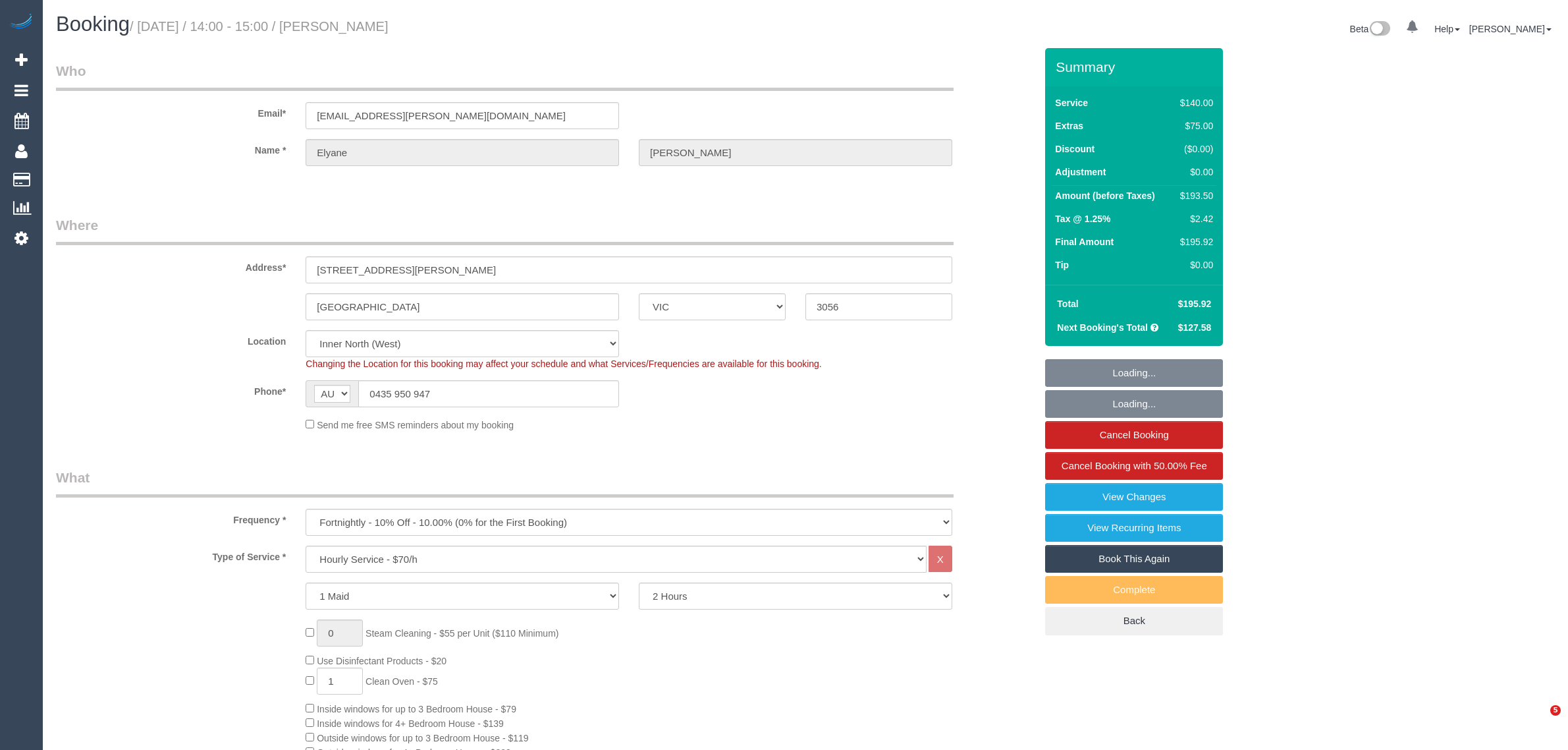
select select "number:33"
select select "number:26"
click at [501, 393] on input "0435 950 947" at bounding box center [489, 394] width 261 height 27
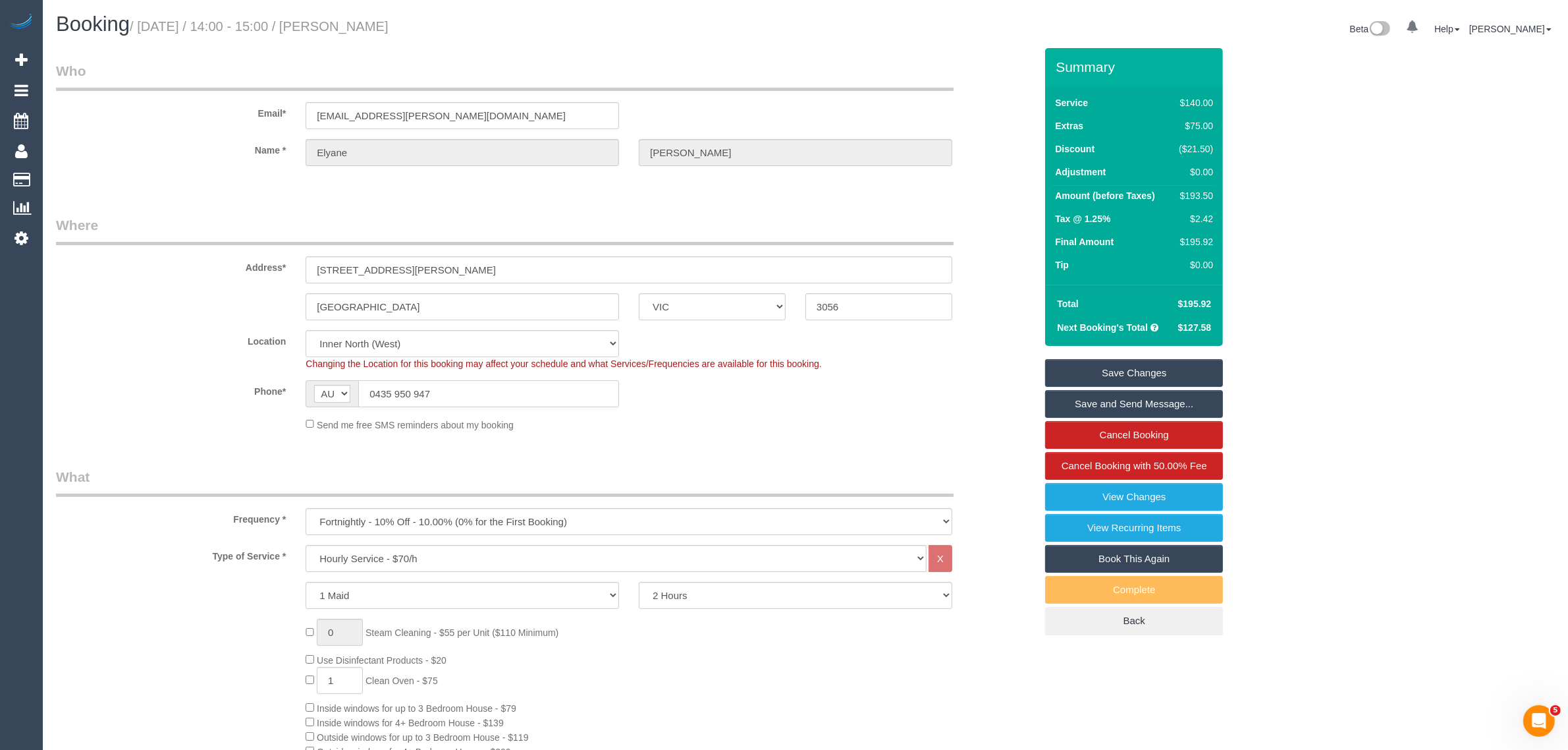
click at [501, 393] on input "0435 950 947" at bounding box center [489, 394] width 261 height 27
click at [471, 310] on input "Brunswick" at bounding box center [462, 307] width 313 height 27
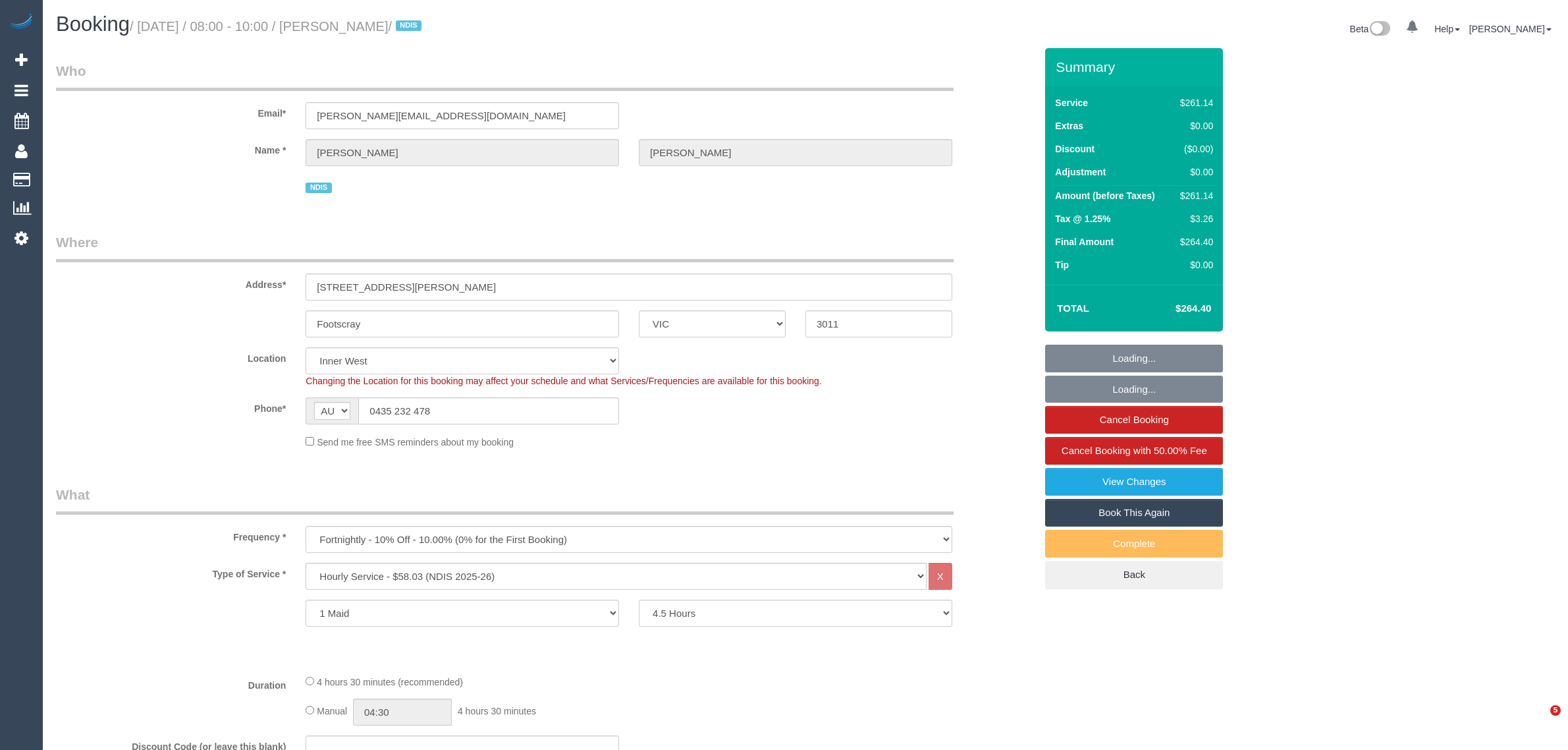
select select "VIC"
select select "270"
select select "number:28"
select select "number:14"
select select "number:18"
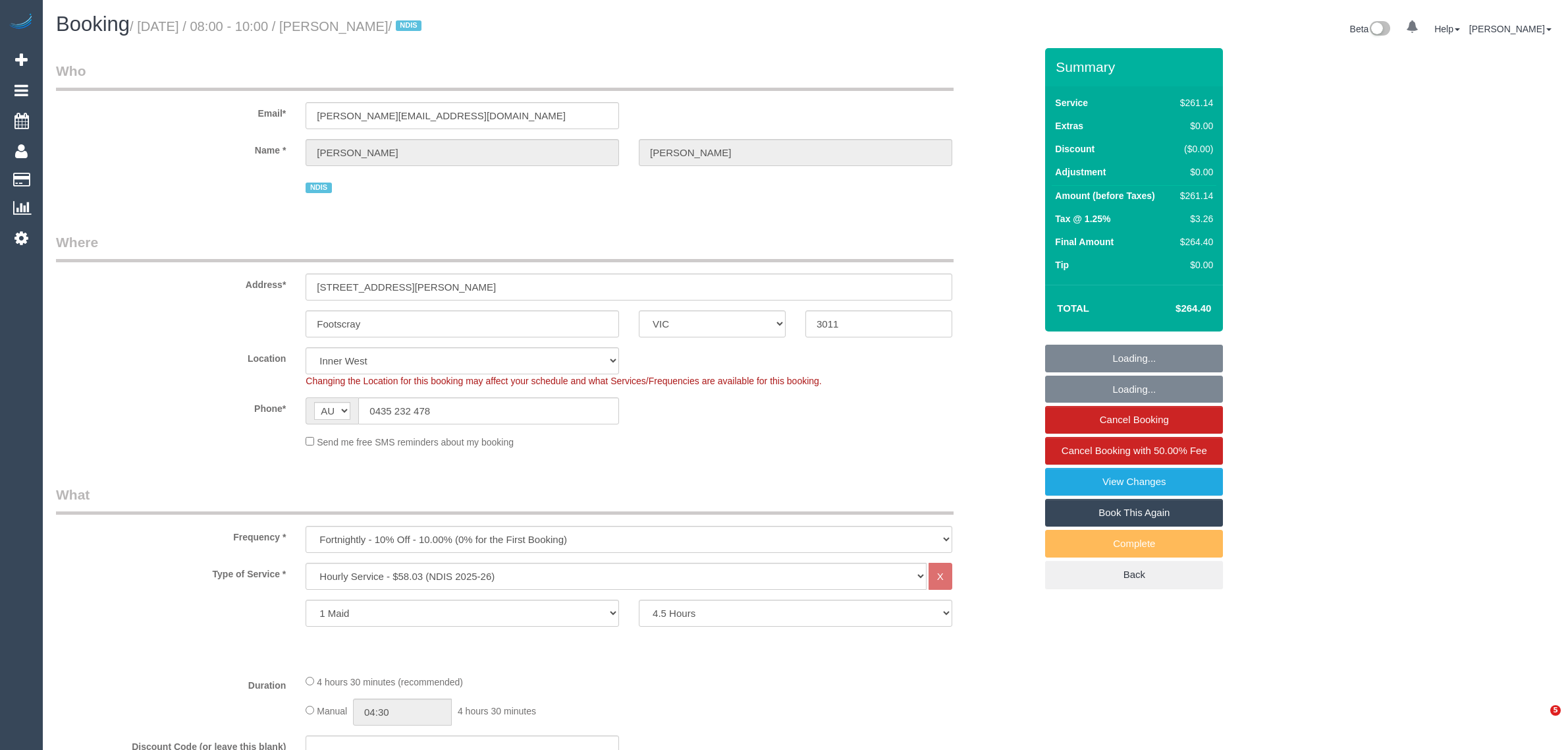
select select "number:24"
select select "number:34"
select select "number:26"
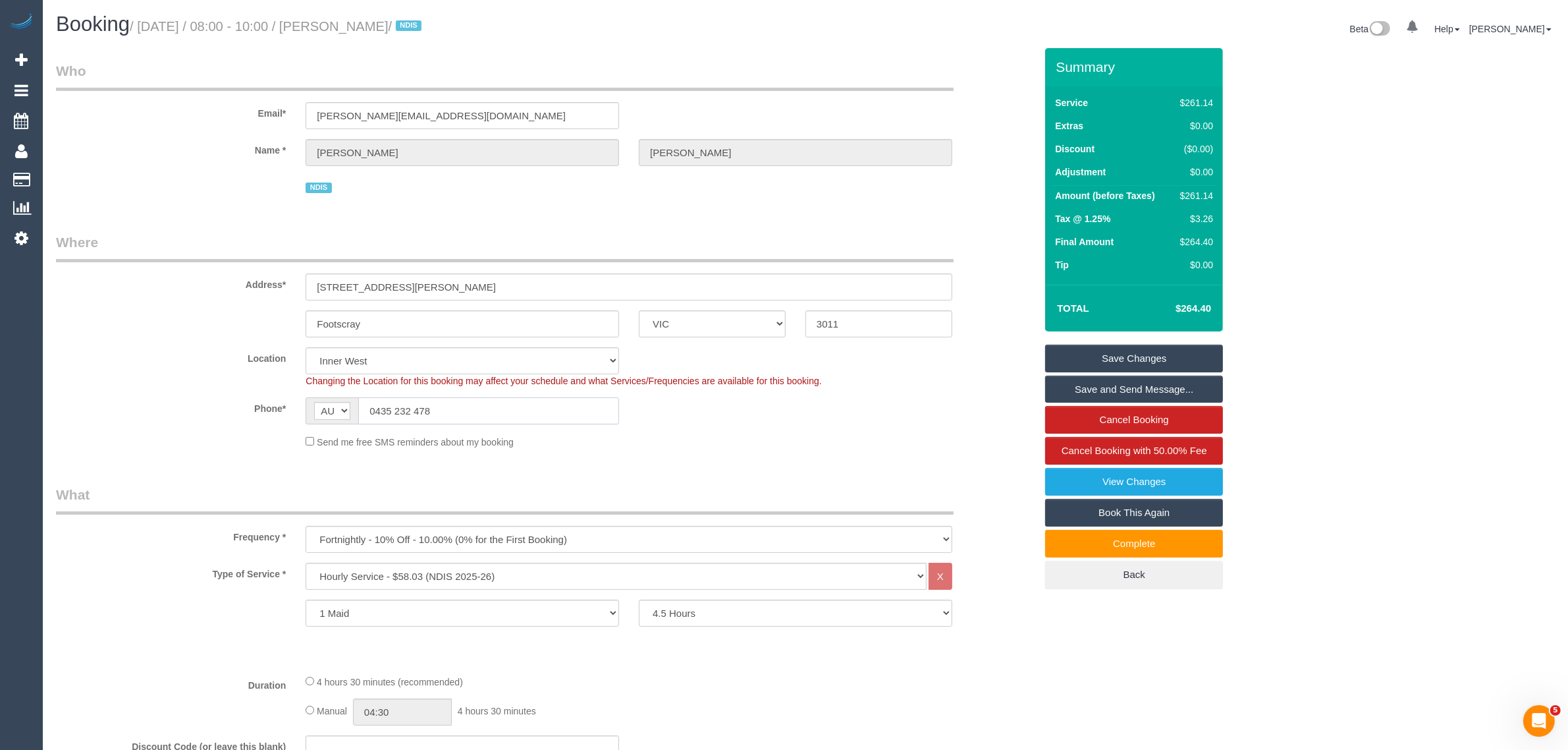
click at [441, 407] on input "0435 232 478" at bounding box center [489, 411] width 261 height 27
click at [442, 408] on input "0435 232 478" at bounding box center [489, 411] width 261 height 27
click at [724, 418] on div "Phone* AF AL DZ AD AO AI AQ AG AR AM AW AU AT AZ BS BH BD BB BY BE BZ BJ BM BT …" at bounding box center [545, 411] width 999 height 27
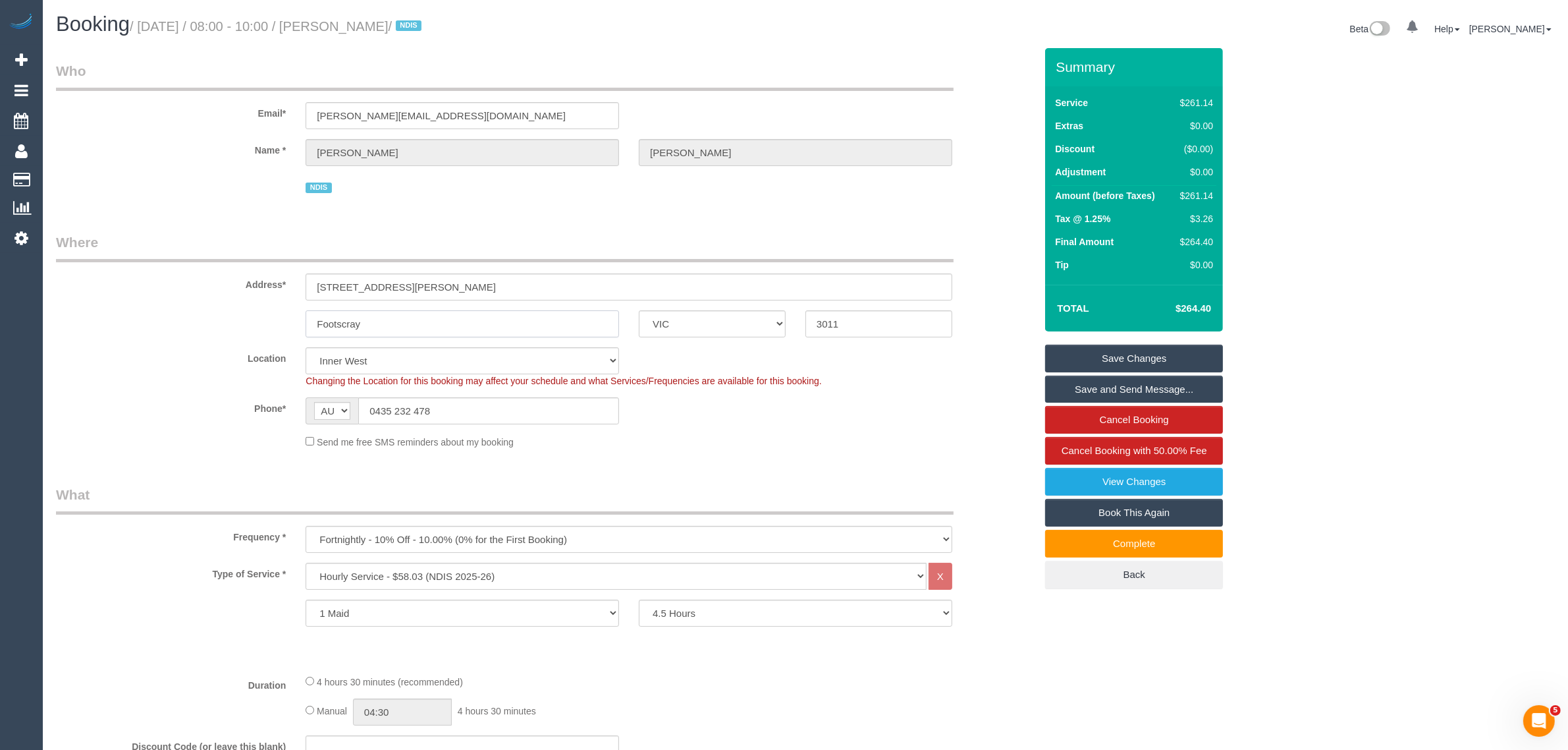
click at [426, 330] on input "Footscray" at bounding box center [462, 324] width 313 height 27
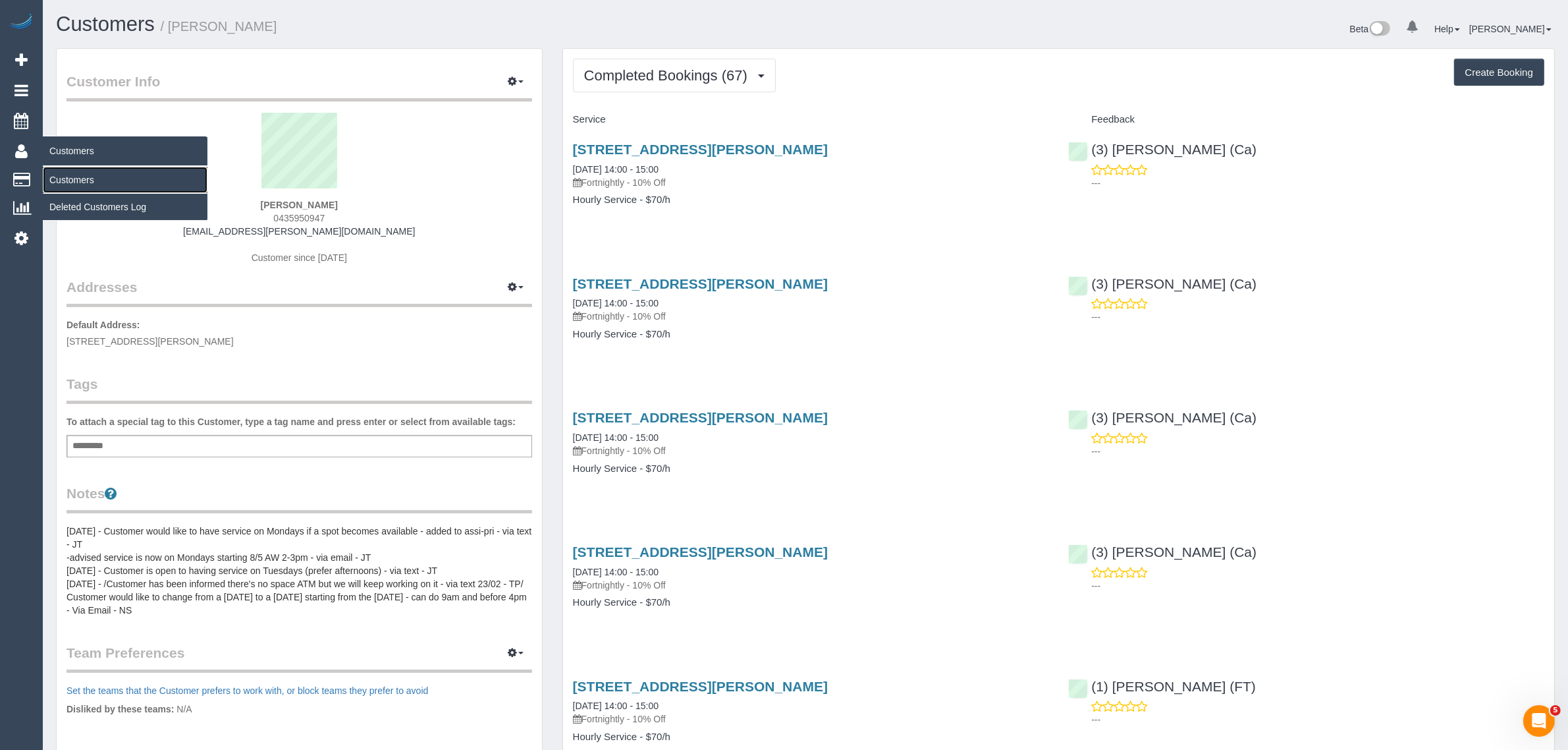
click at [61, 176] on link "Customers" at bounding box center [124, 180] width 164 height 26
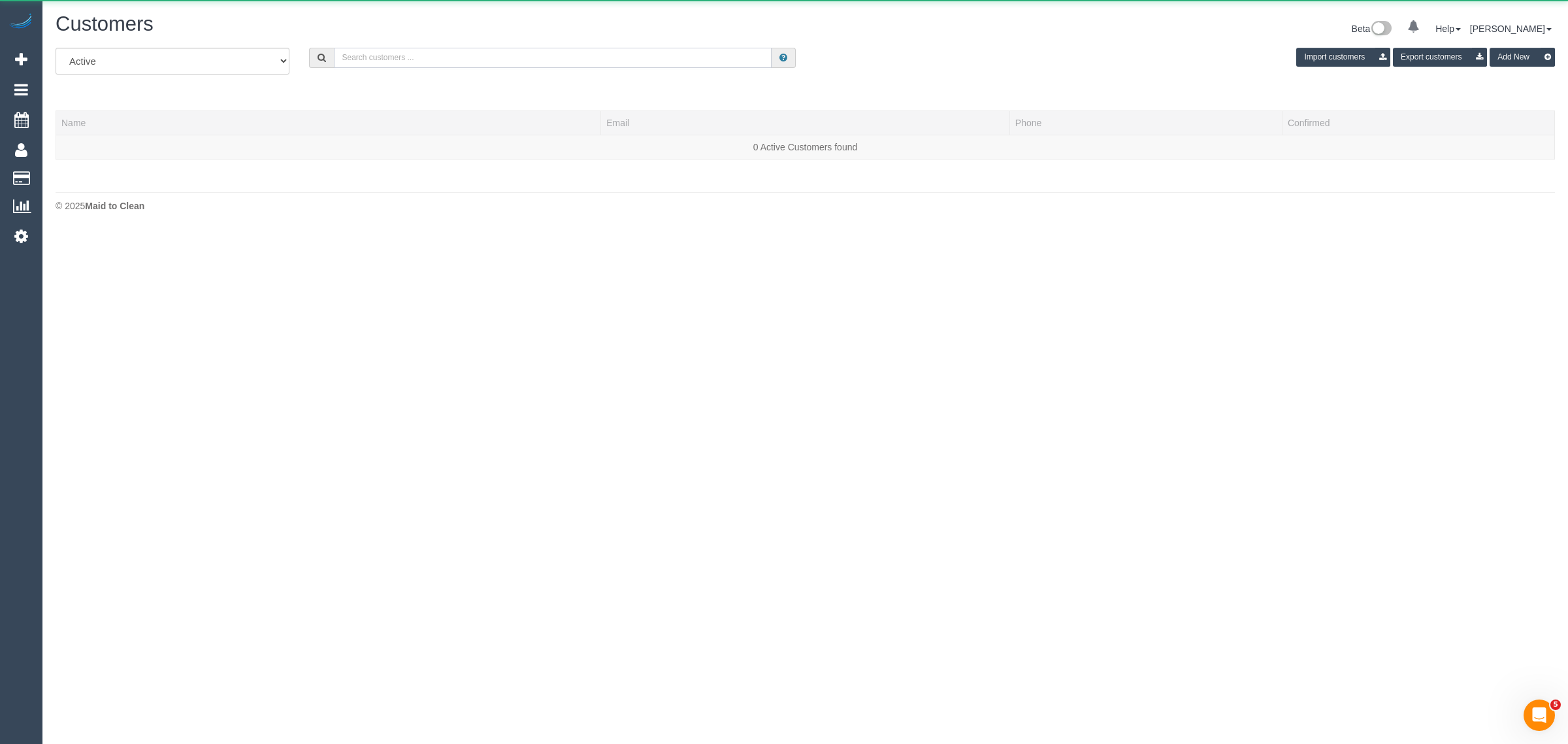
click at [387, 59] on input "text" at bounding box center [553, 57] width 438 height 20
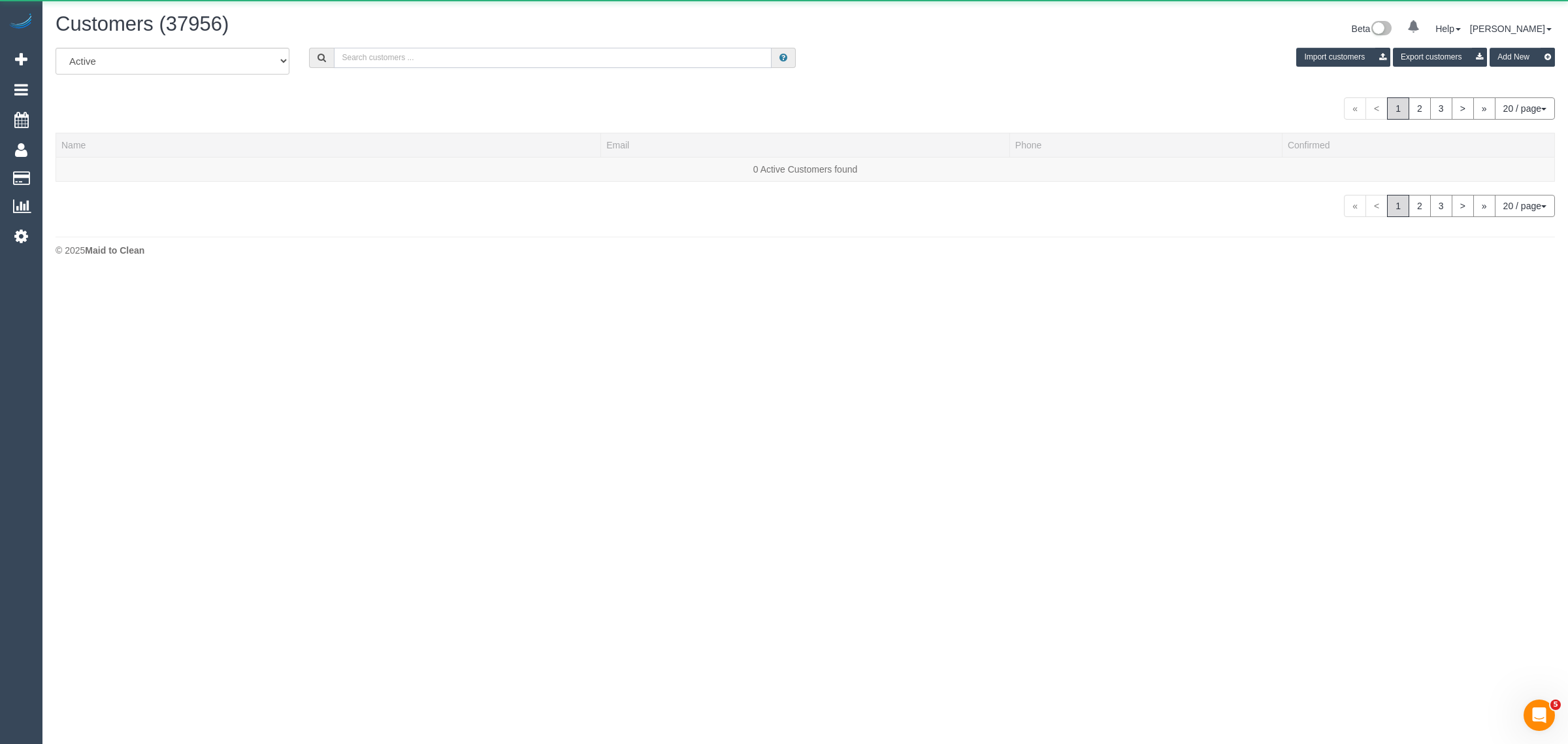
paste input "[US_STATE][PERSON_NAME]"
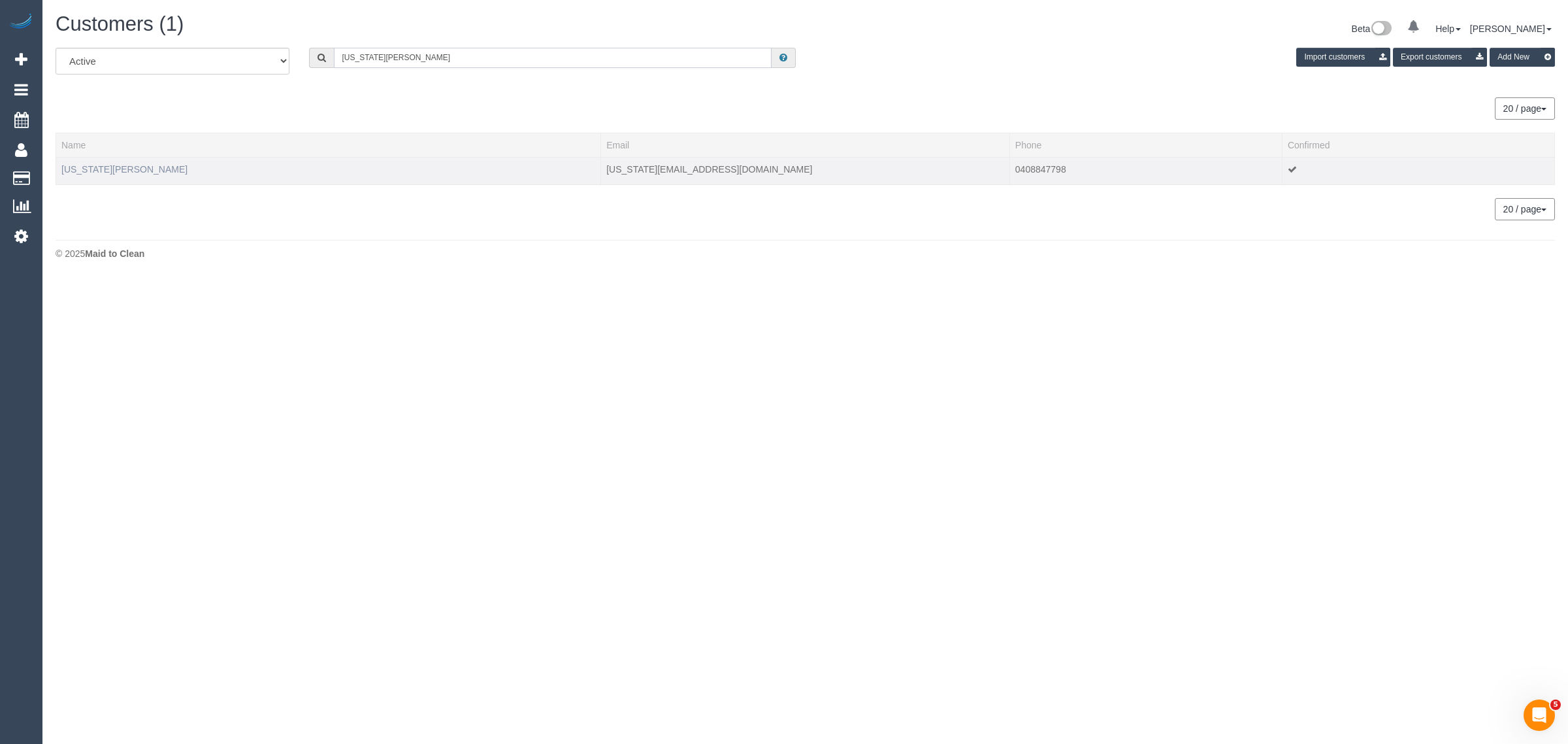
type input "[US_STATE][PERSON_NAME]"
click at [112, 167] on link "[US_STATE][PERSON_NAME]" at bounding box center [124, 169] width 126 height 10
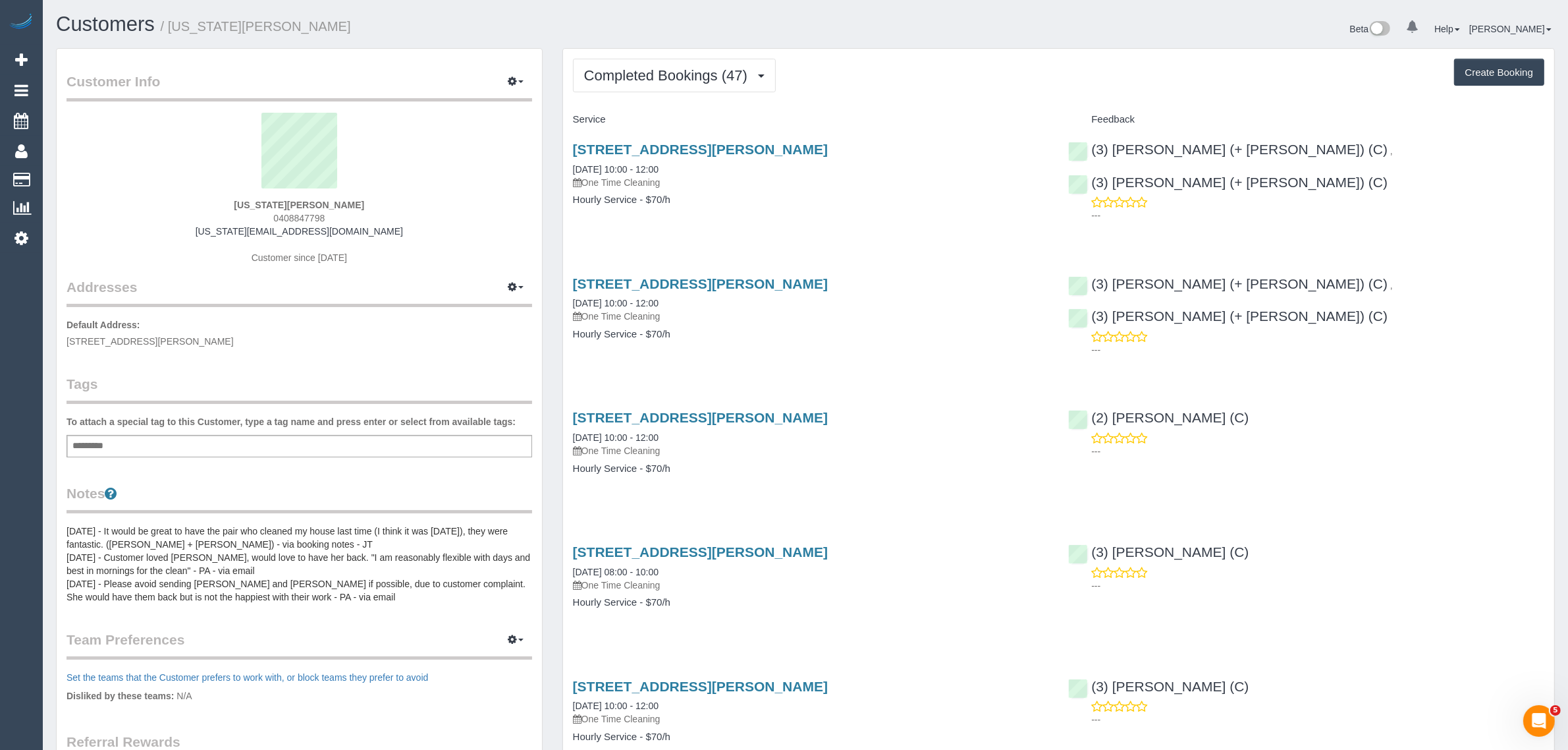
drag, startPoint x: 697, startPoint y: 166, endPoint x: 564, endPoint y: 160, distance: 133.1
click at [564, 160] on div "[STREET_ADDRESS][PERSON_NAME] [DATE] 10:00 - 12:00 One Time Cleaning Hourly Ser…" at bounding box center [811, 181] width 496 height 101
copy link "[DATE] 10:00 - 12:00"
click at [1091, 216] on div "[STREET_ADDRESS][PERSON_NAME] [DATE] 10:00 - 12:00 One Time Cleaning Hourly Ser…" at bounding box center [1058, 181] width 991 height 101
drag, startPoint x: 1459, startPoint y: 153, endPoint x: 1292, endPoint y: 152, distance: 167.0
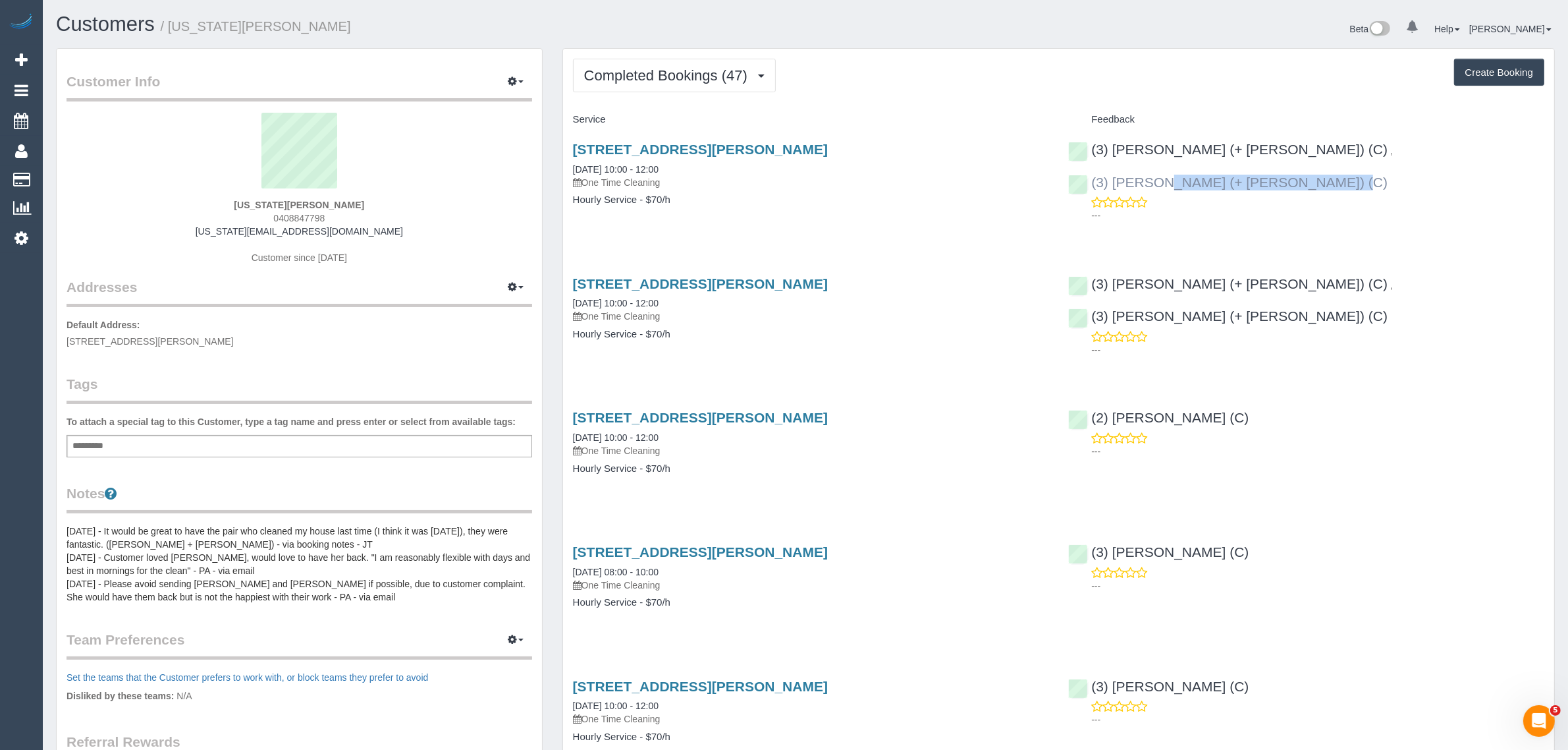
click at [1292, 152] on div "(3) [PERSON_NAME] (+ [PERSON_NAME]) (C) , (3) [PERSON_NAME] (+ [PERSON_NAME]) (…" at bounding box center [1306, 179] width 496 height 97
copy link "(3) [PERSON_NAME] (+ [PERSON_NAME]) (C)"
click at [704, 69] on span "Completed Bookings (47)" at bounding box center [669, 75] width 169 height 16
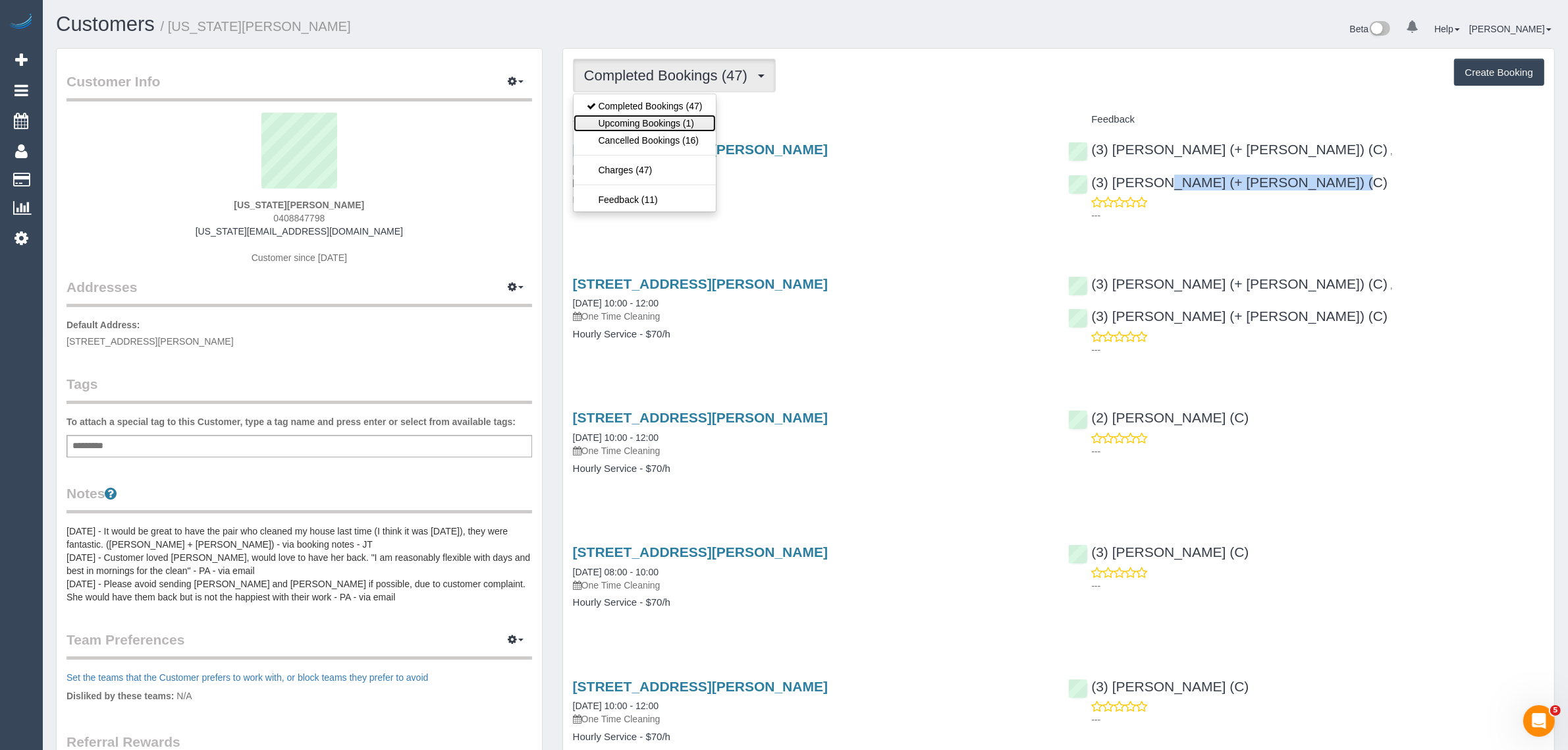
click at [660, 123] on link "Upcoming Bookings (1)" at bounding box center [644, 124] width 142 height 17
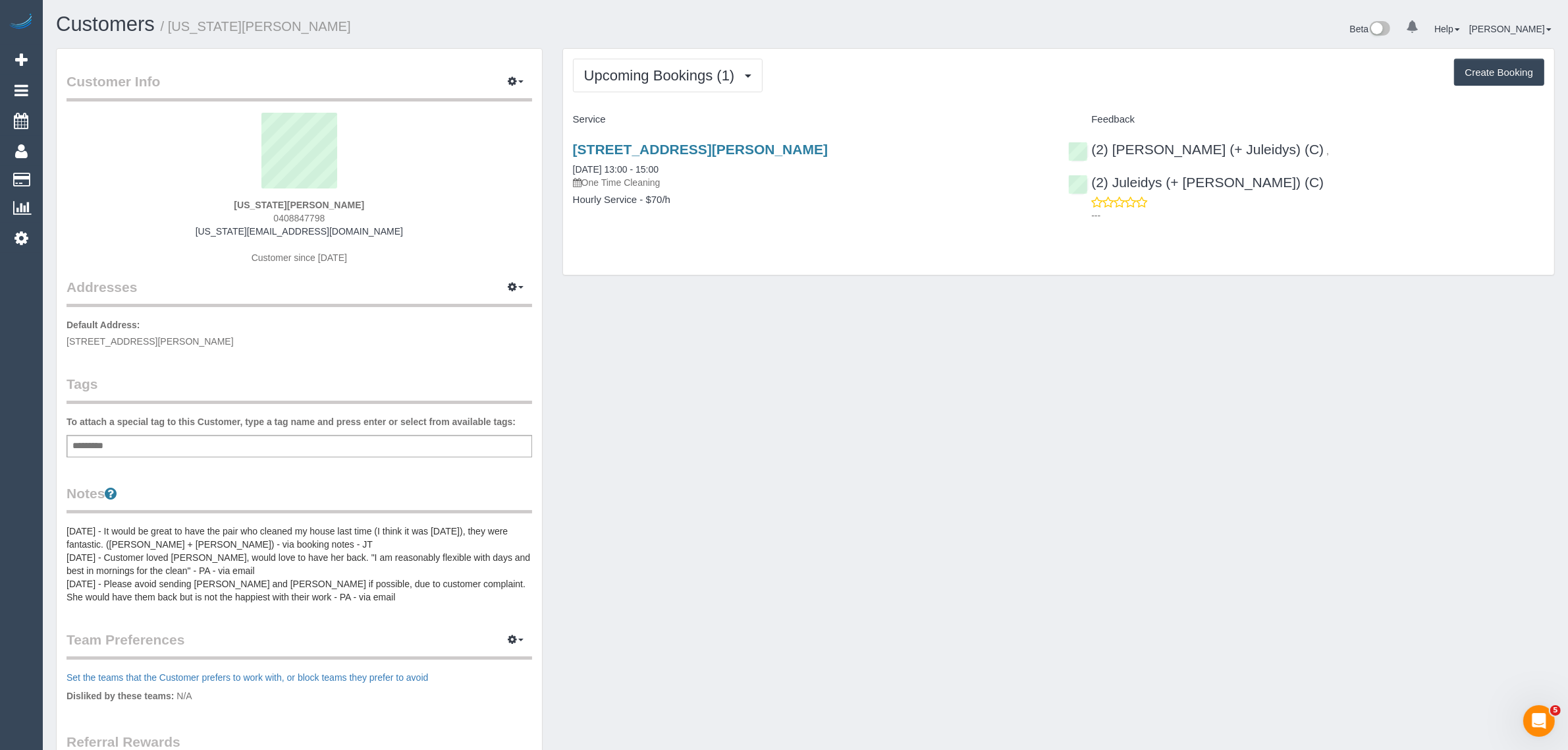
click at [1027, 341] on div "Customer Info Edit Contact Info Send Message Email Preferences Special Sales Ta…" at bounding box center [805, 753] width 1519 height 1410
drag, startPoint x: 708, startPoint y: 173, endPoint x: 573, endPoint y: 169, distance: 135.1
click at [573, 169] on div "[STREET_ADDRESS][PERSON_NAME] [DATE] 13:00 - 15:00 One Time Cleaning" at bounding box center [811, 165] width 476 height 48
copy link "[DATE] 13:00 - 15:00"
click at [1219, 234] on div "Upcoming Bookings (1) Completed Bookings (47) Upcoming Bookings (1) Cancelled B…" at bounding box center [1058, 161] width 991 height 226
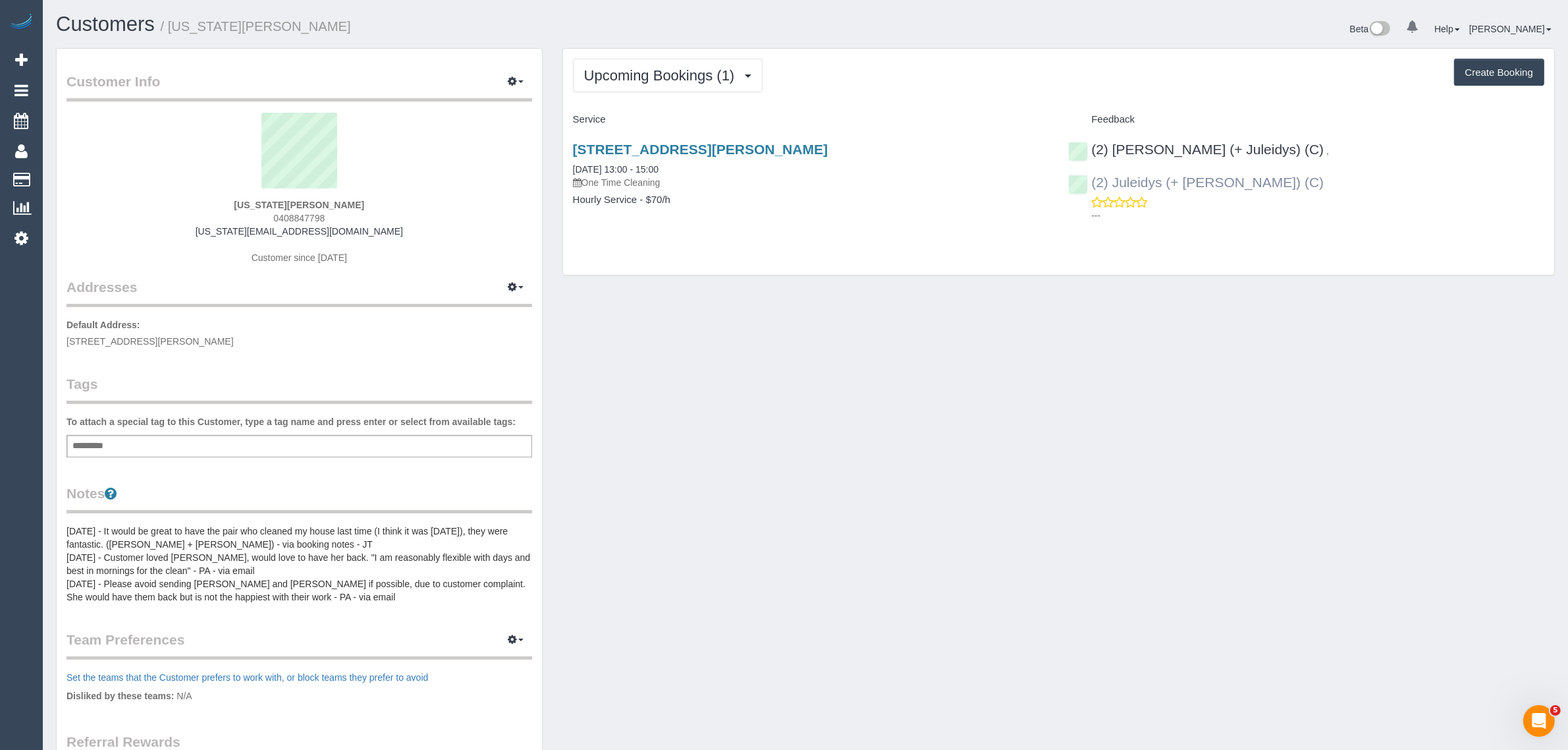
drag, startPoint x: 1449, startPoint y: 153, endPoint x: 1272, endPoint y: 153, distance: 177.0
click at [1272, 153] on div "(2) Cris (+ Juleidys) (C) , (2) Juleidys (+ Cris) (C) ---" at bounding box center [1306, 179] width 496 height 97
copy link "(2) Juleidys (+ Cris) (C)"
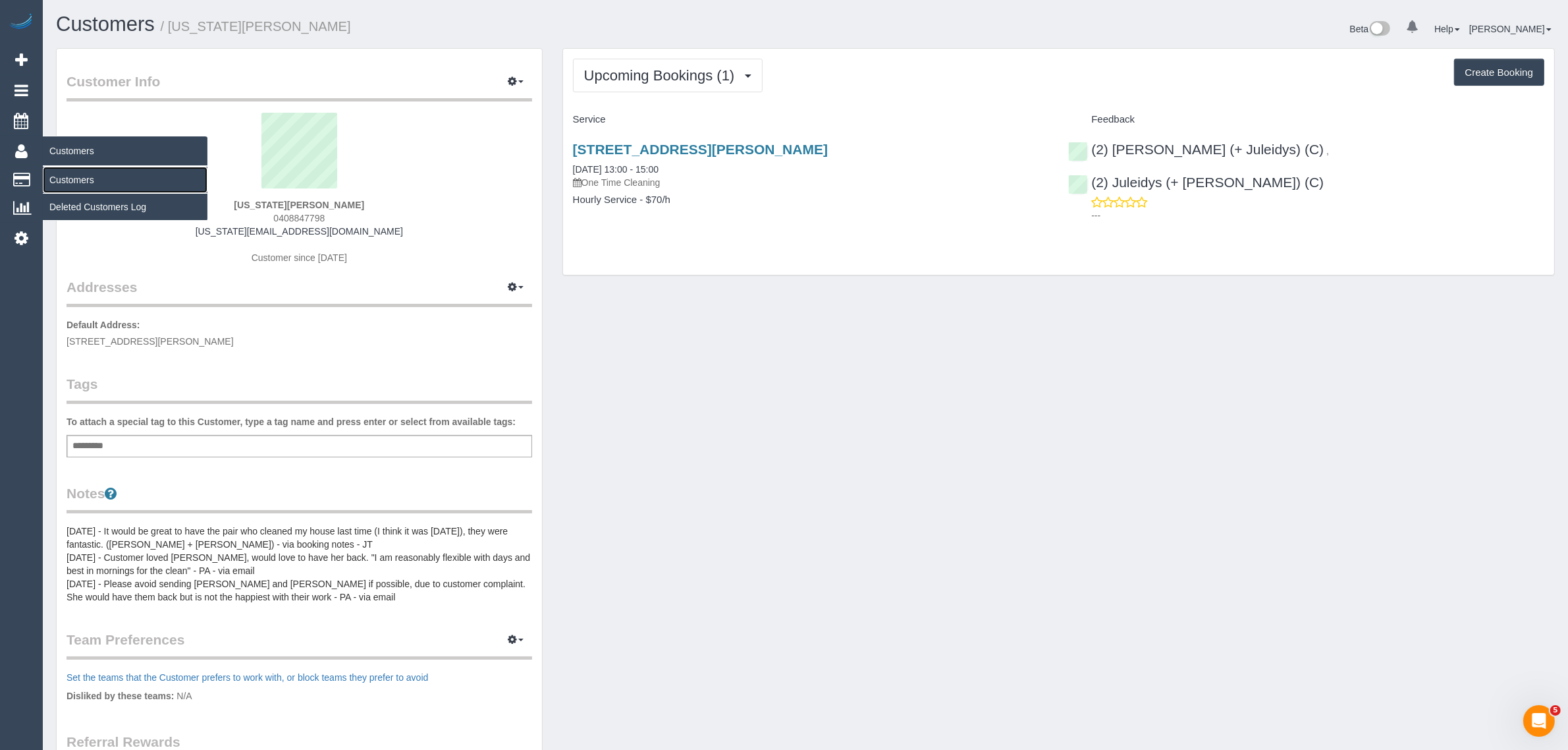
drag, startPoint x: 95, startPoint y: 179, endPoint x: 102, endPoint y: 159, distance: 21.2
click at [95, 179] on link "Customers" at bounding box center [124, 180] width 164 height 26
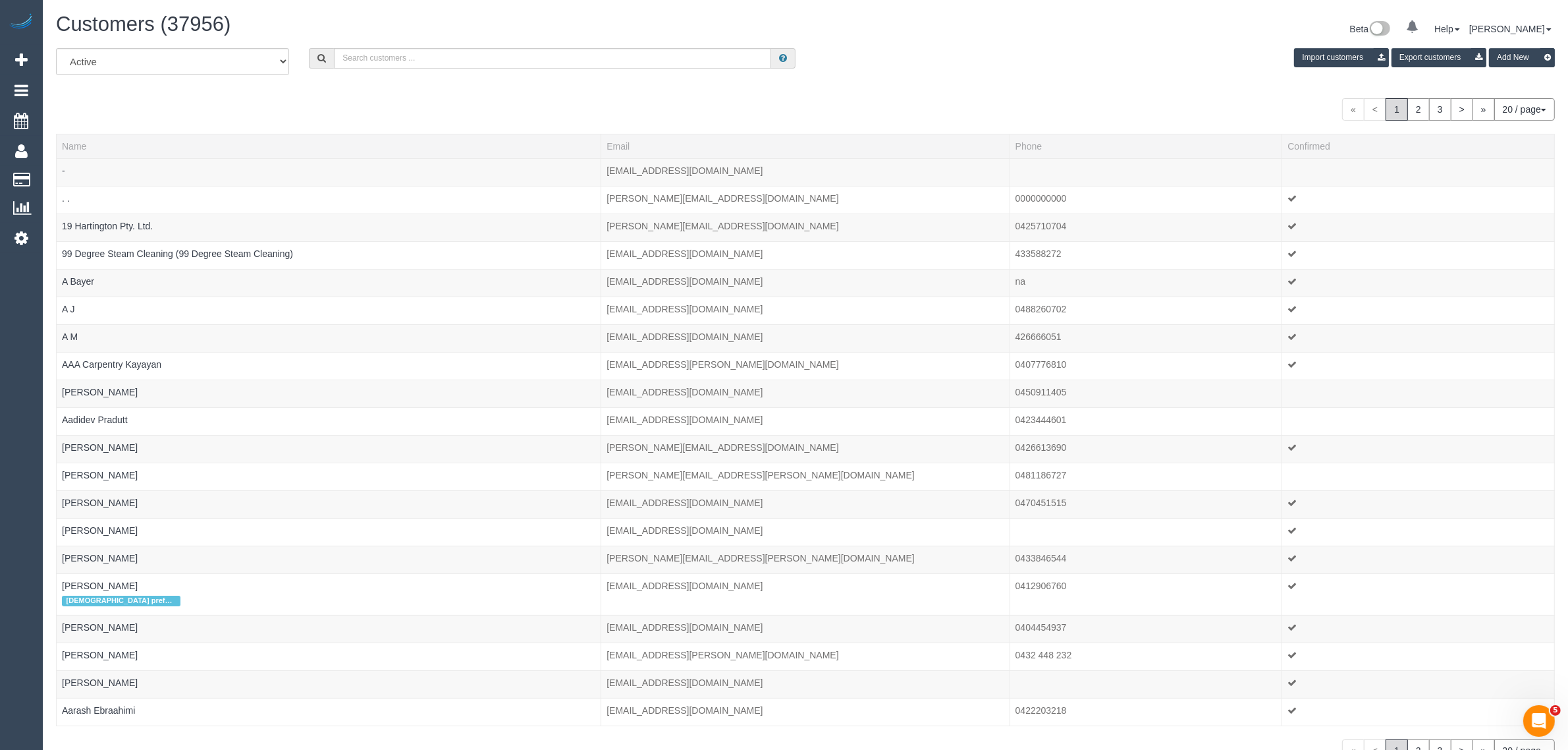
click at [480, 37] on div "Customers (37956)" at bounding box center [425, 26] width 759 height 28
click at [482, 57] on input "text" at bounding box center [552, 58] width 437 height 20
paste input "+61466343699"
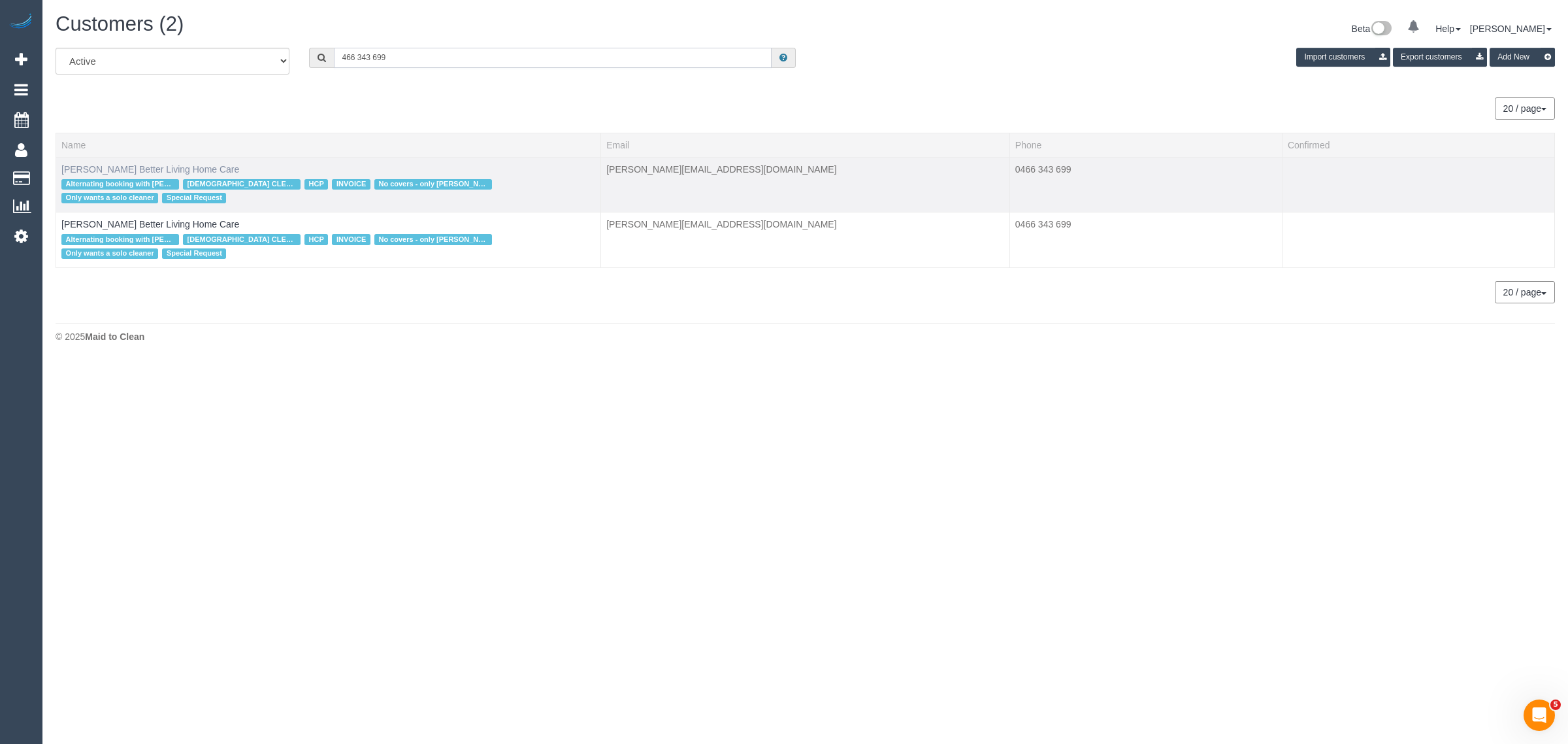
type input "466 343 699"
click at [534, 59] on input "466 343 699" at bounding box center [553, 57] width 438 height 20
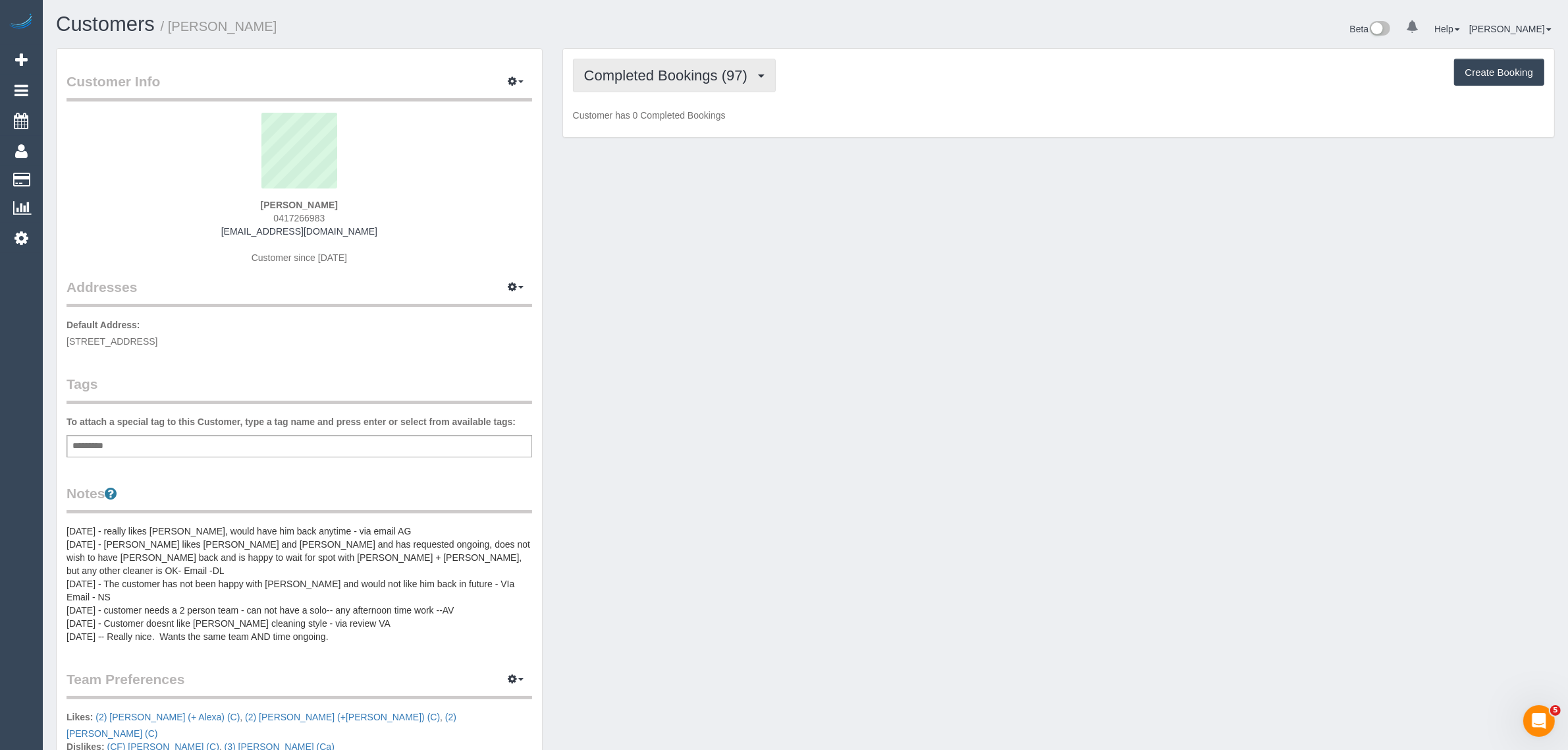
click at [676, 81] on button "Completed Bookings (97)" at bounding box center [675, 75] width 203 height 33
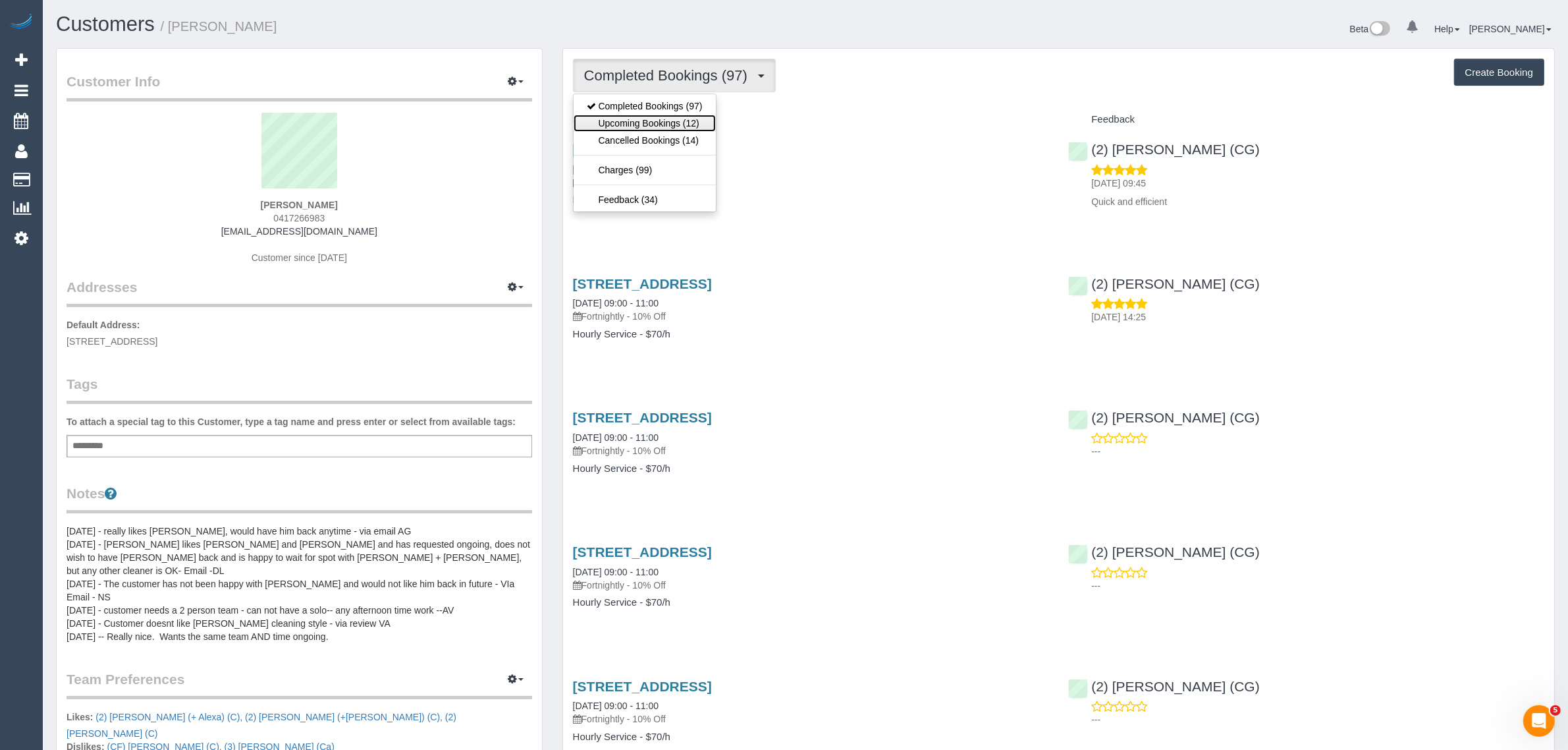
drag, startPoint x: 663, startPoint y: 120, endPoint x: 716, endPoint y: 127, distance: 53.5
click at [663, 120] on link "Upcoming Bookings (12)" at bounding box center [644, 124] width 142 height 17
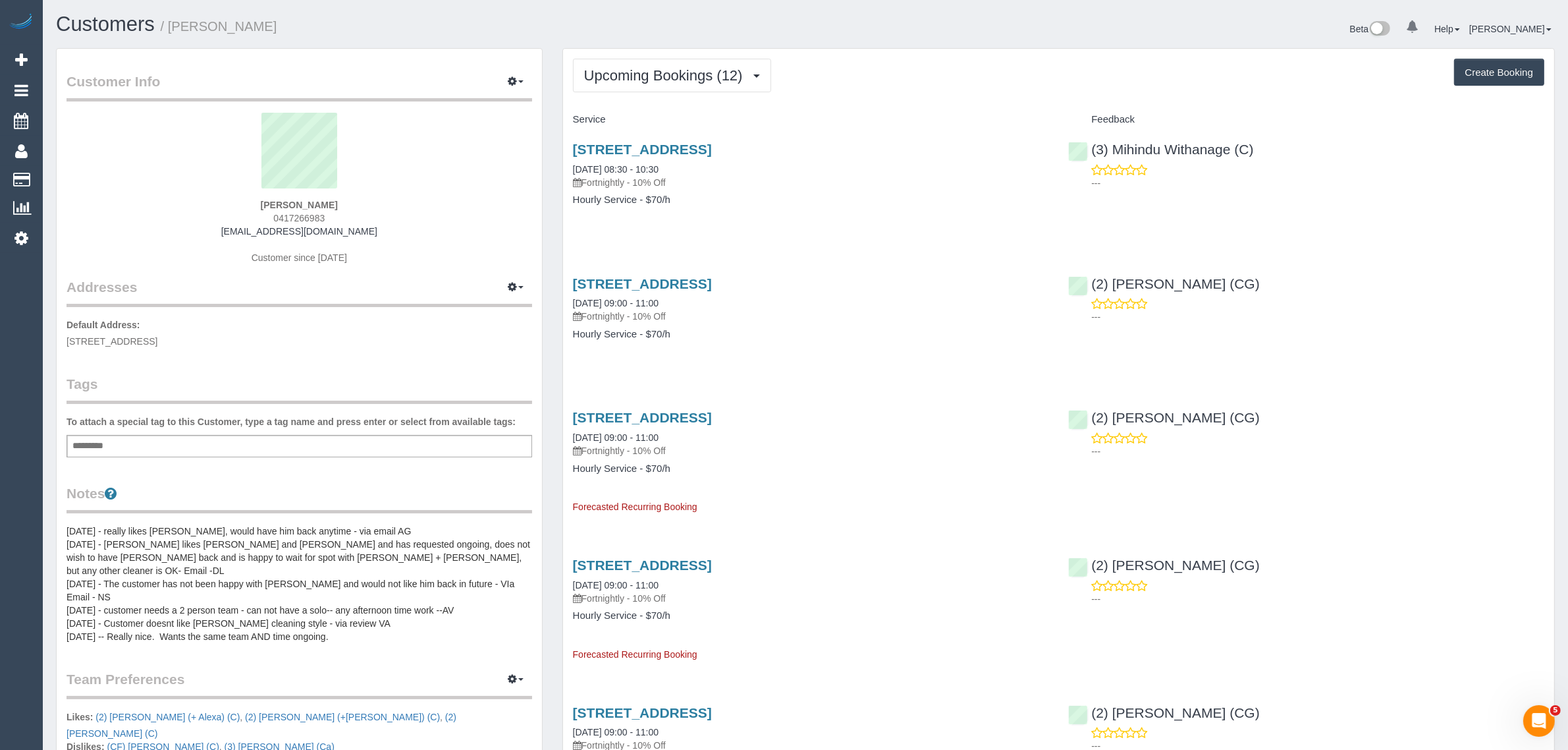
click at [297, 216] on span "0417266983" at bounding box center [299, 218] width 51 height 10
copy span "0417266983"
click at [681, 152] on link "28 Balloan Street, Coburg, VIC 3058" at bounding box center [642, 149] width 139 height 15
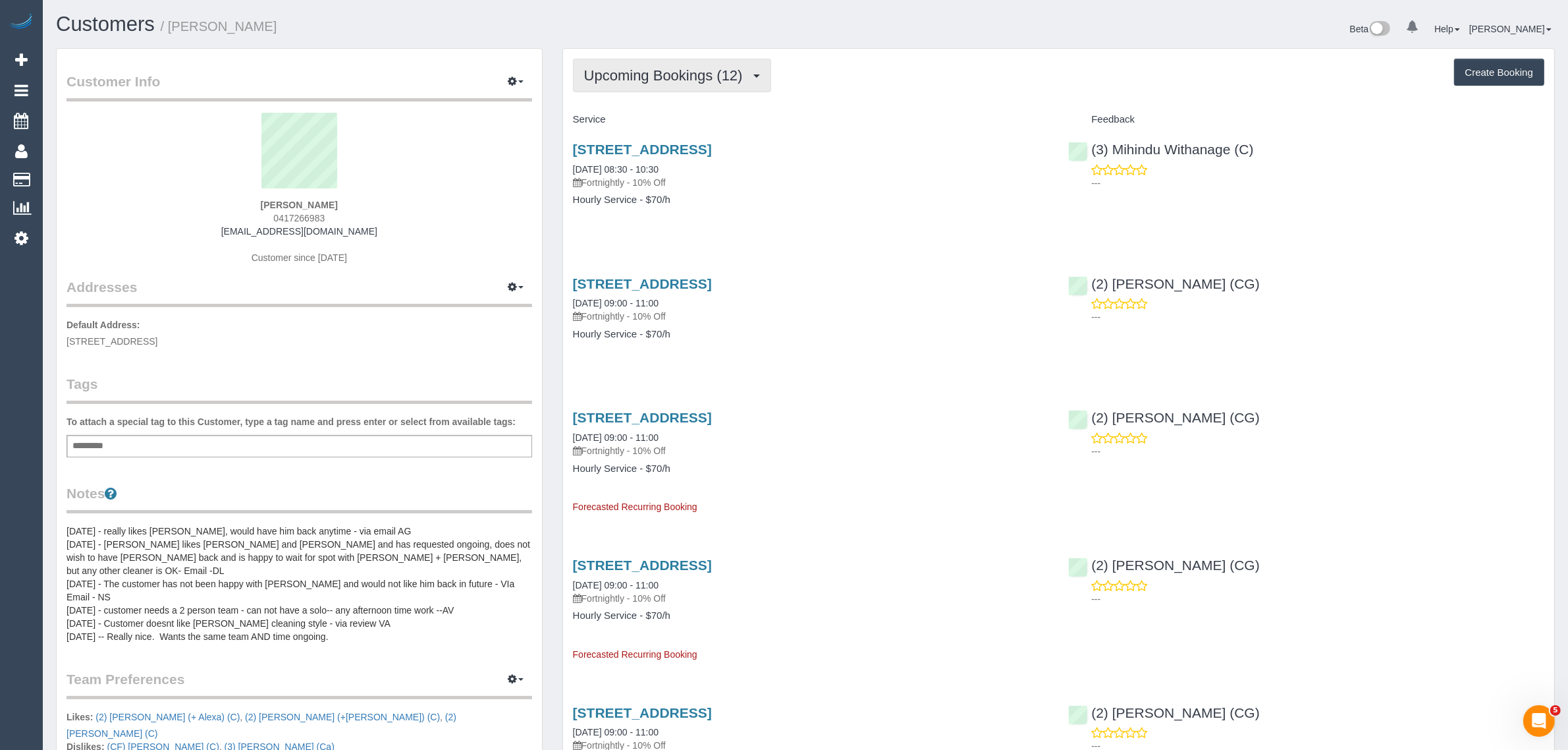
click at [686, 80] on span "Upcoming Bookings (12)" at bounding box center [667, 75] width 165 height 16
copy span "0417266983"
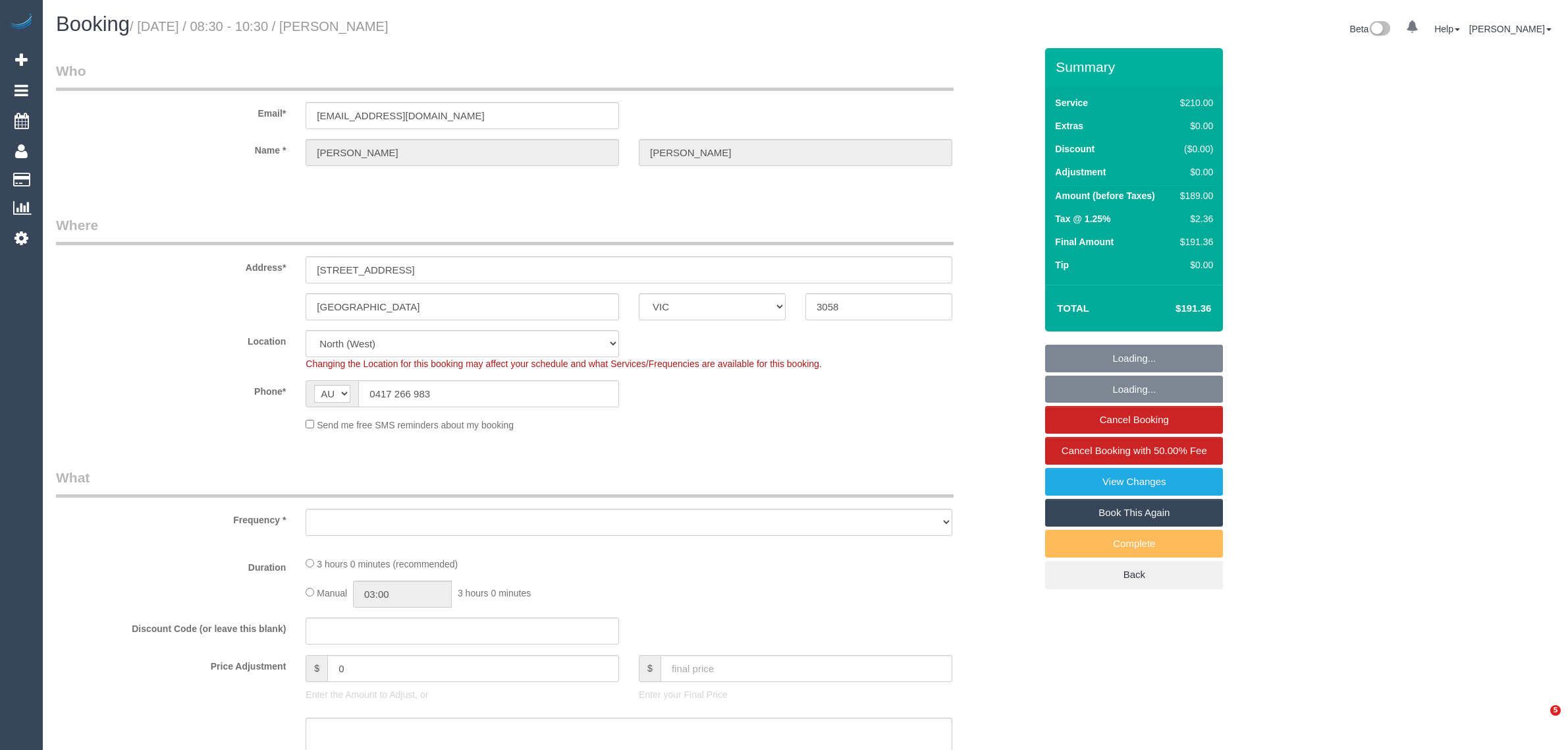
select select "VIC"
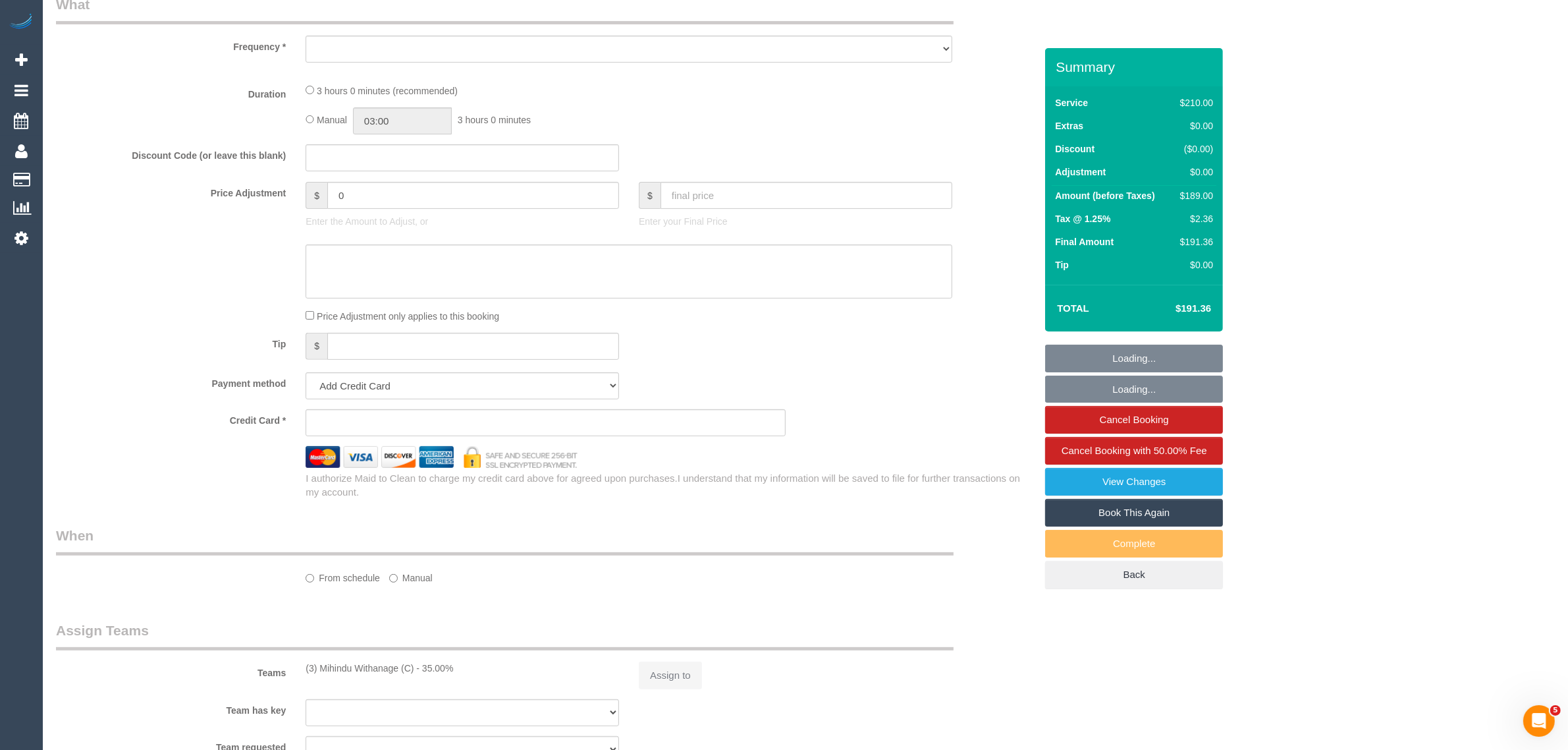
select select "object:534"
select select "180"
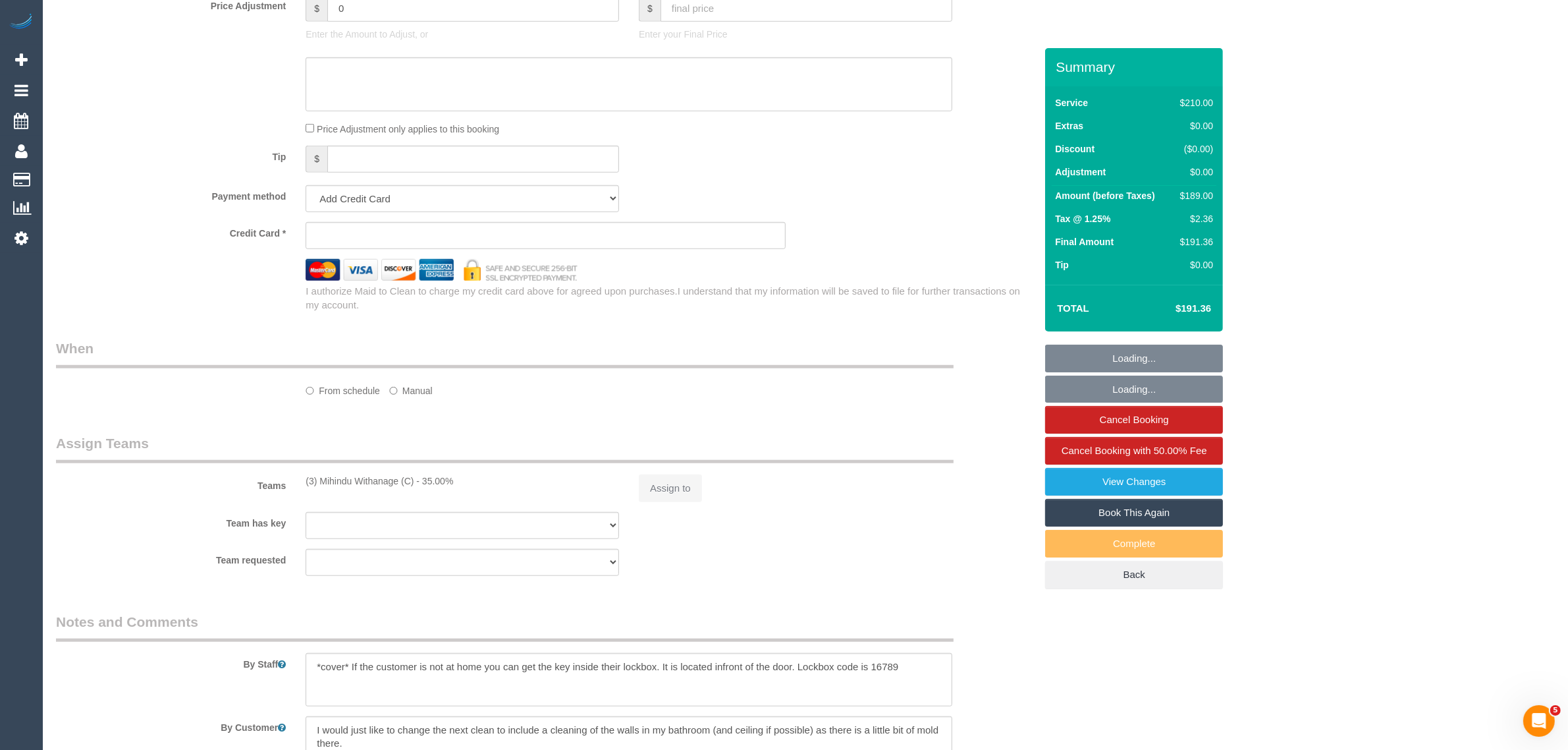
select select "string:stripe-pm_1NkIra2GScqysDRVTPnKb81r"
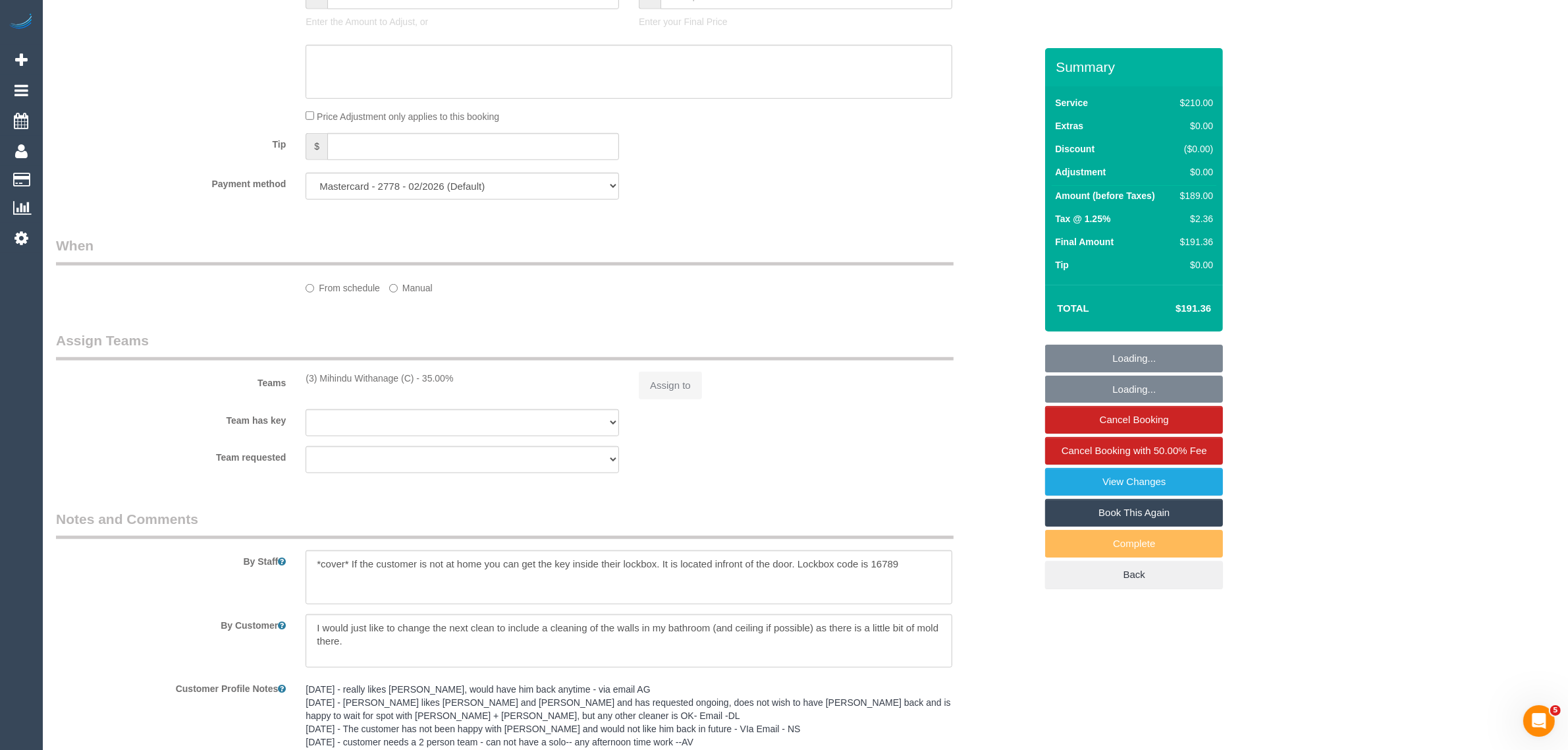
select select "number:28"
select select "number:17"
select select "number:19"
select select "number:36"
select select "number:35"
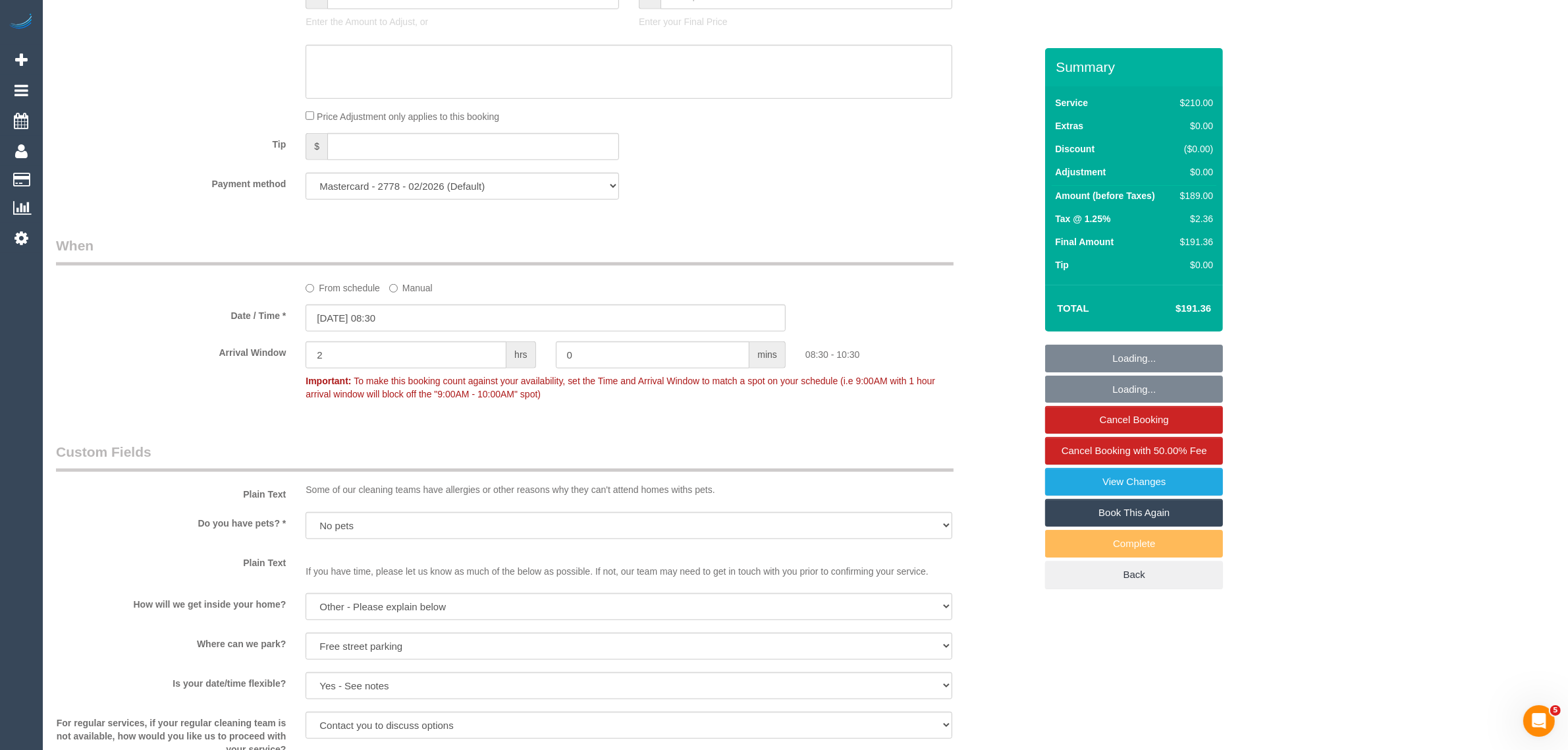
select select "object:1600"
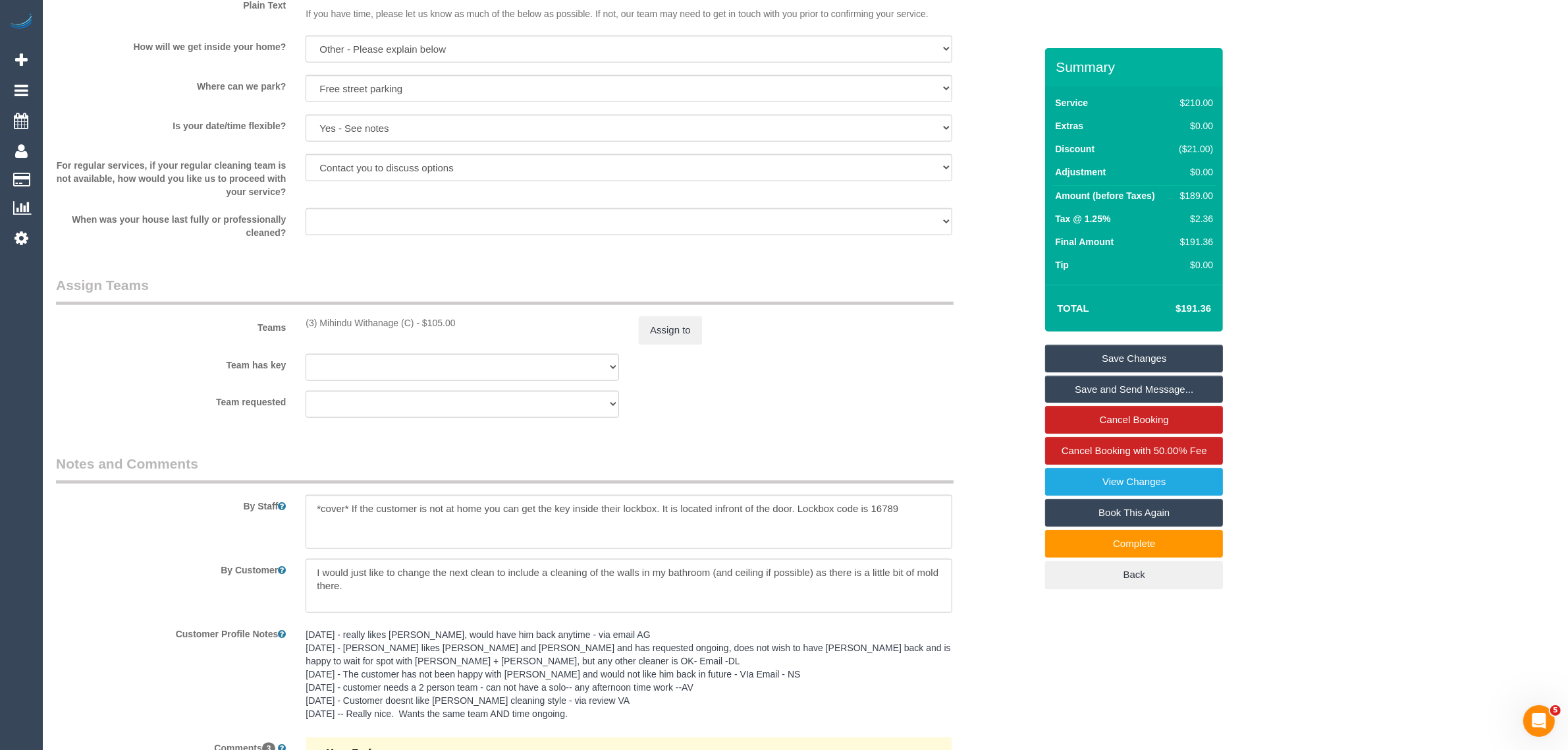
scroll to position [2129, 0]
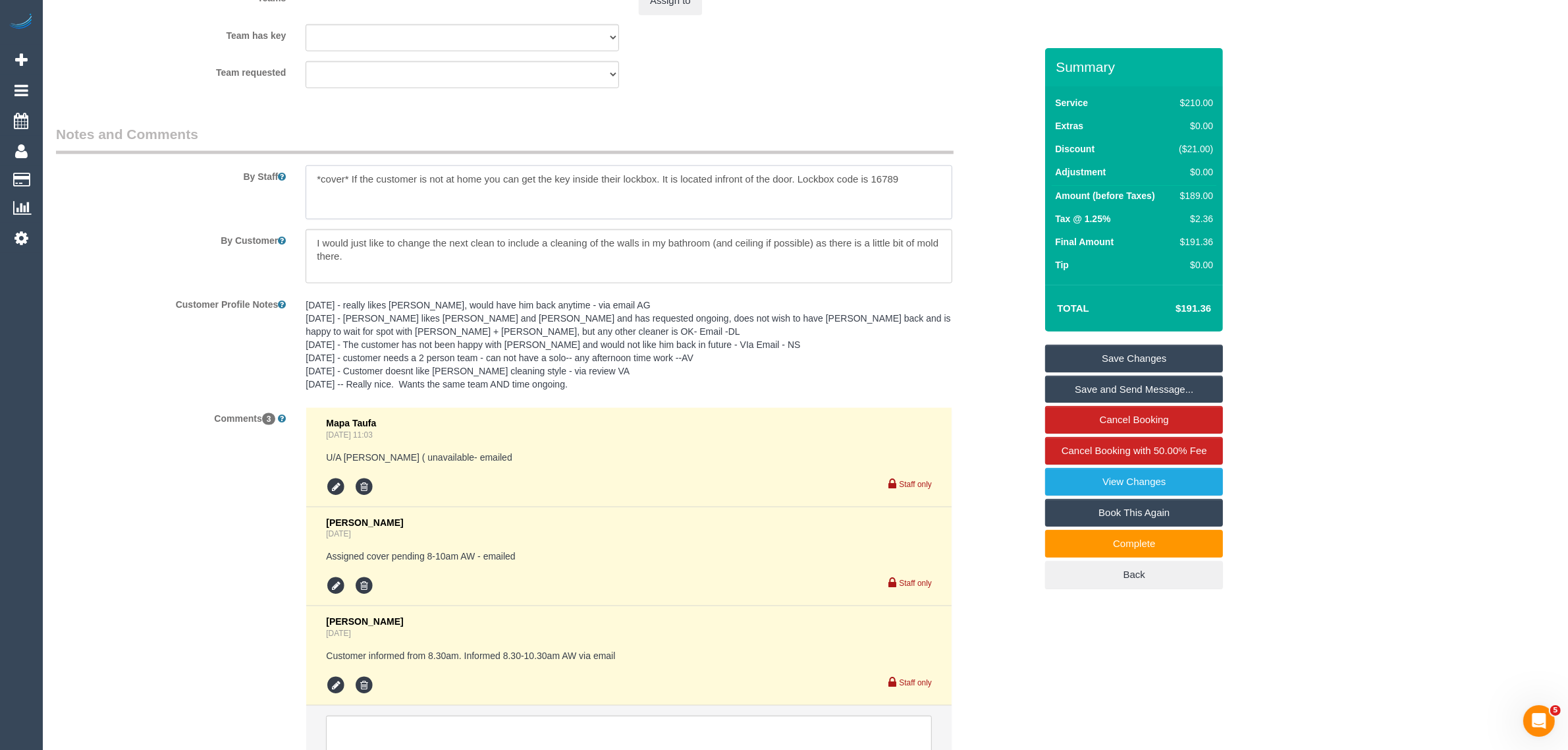
drag, startPoint x: 910, startPoint y: 186, endPoint x: 799, endPoint y: 173, distance: 111.8
click at [799, 173] on textarea at bounding box center [629, 192] width 646 height 54
click at [982, 373] on div "Customer Profile Notes 8/7/24 - really likes Eray, would have him back anytime …" at bounding box center [545, 345] width 999 height 104
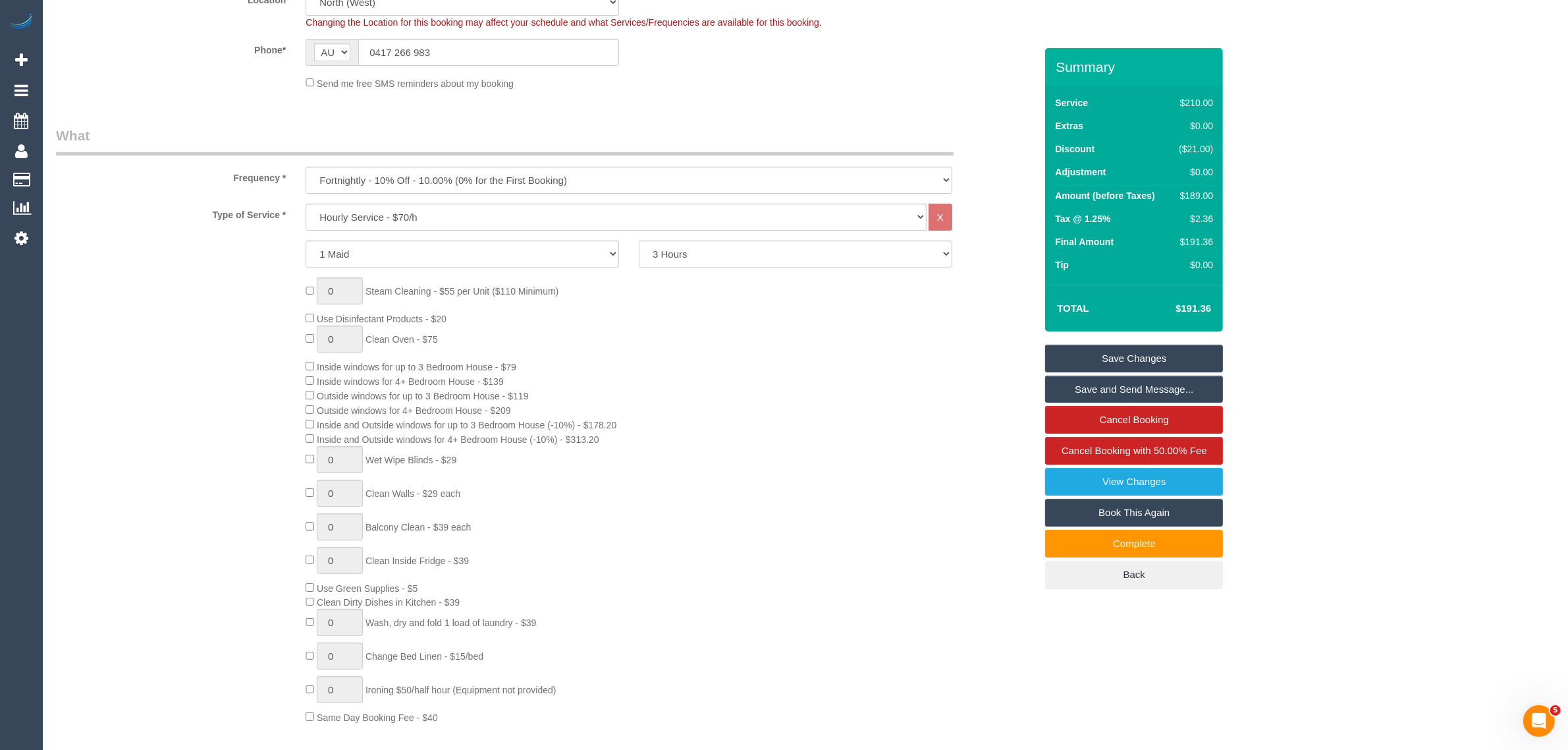
scroll to position [0, 0]
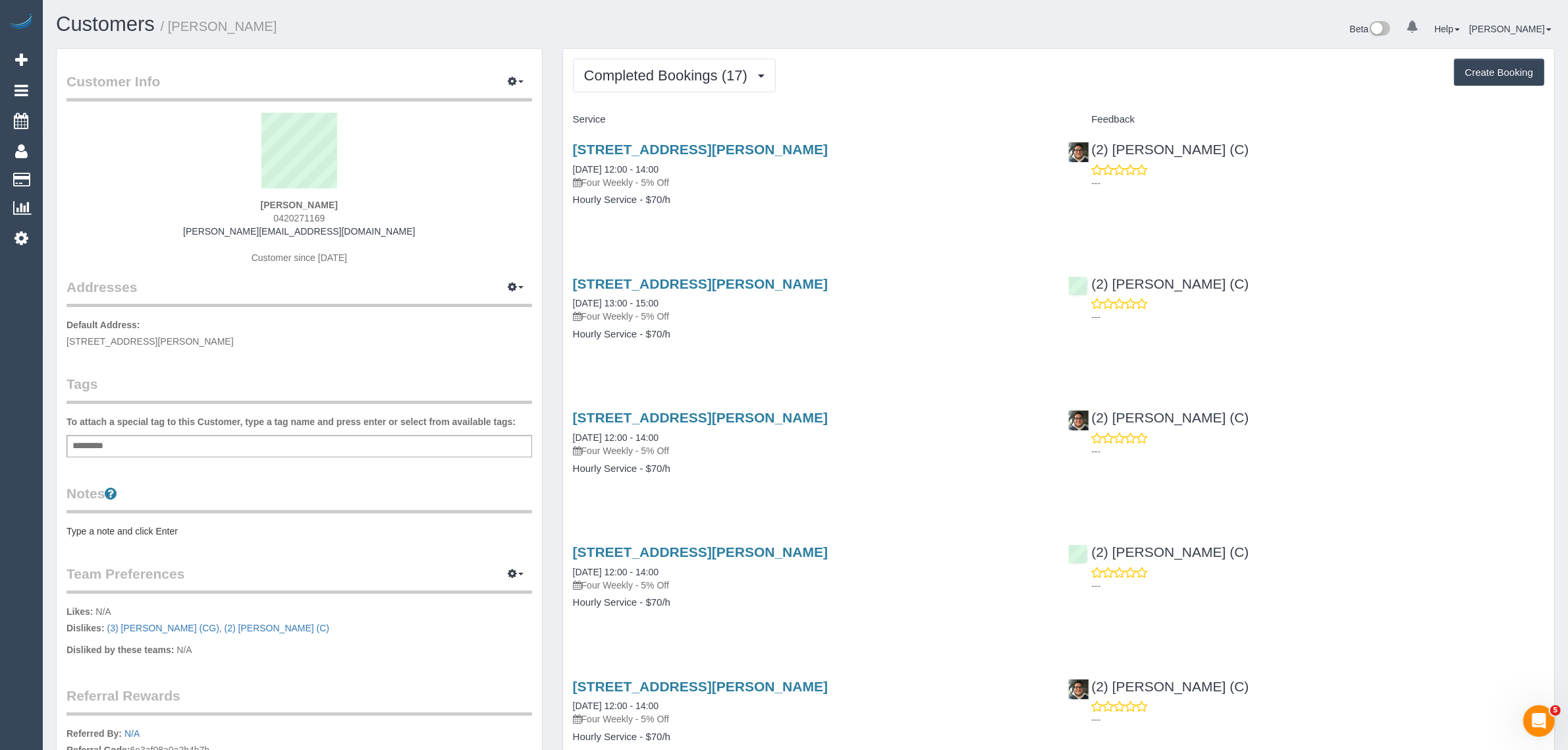
click at [313, 215] on span "0420271169" at bounding box center [299, 218] width 51 height 10
click at [313, 216] on span "0420271169" at bounding box center [299, 218] width 51 height 10
copy span "0420271169"
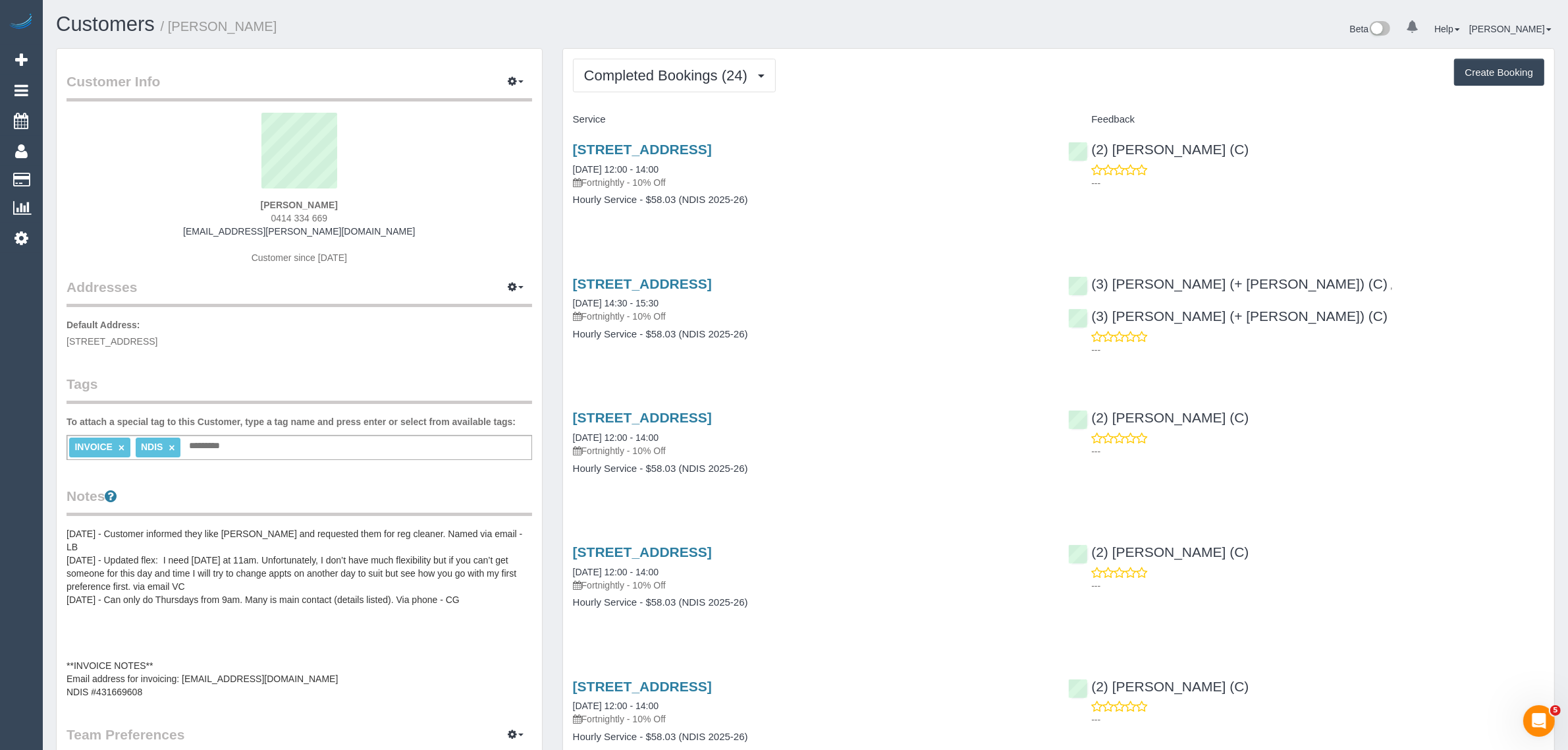
click at [284, 219] on span "0414 334 669" at bounding box center [299, 218] width 56 height 10
copy div "0414 334 669"
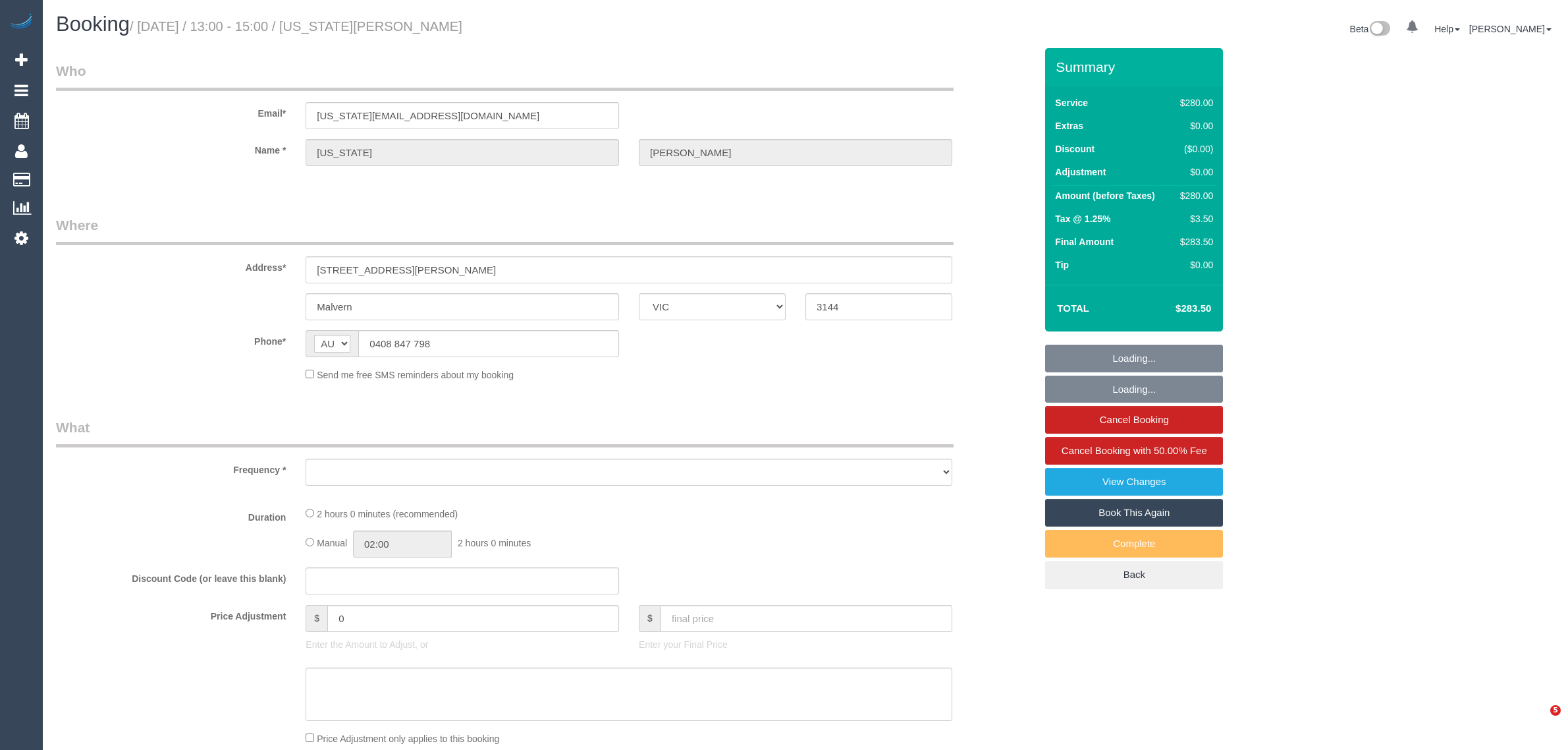
select select "VIC"
select select "number:28"
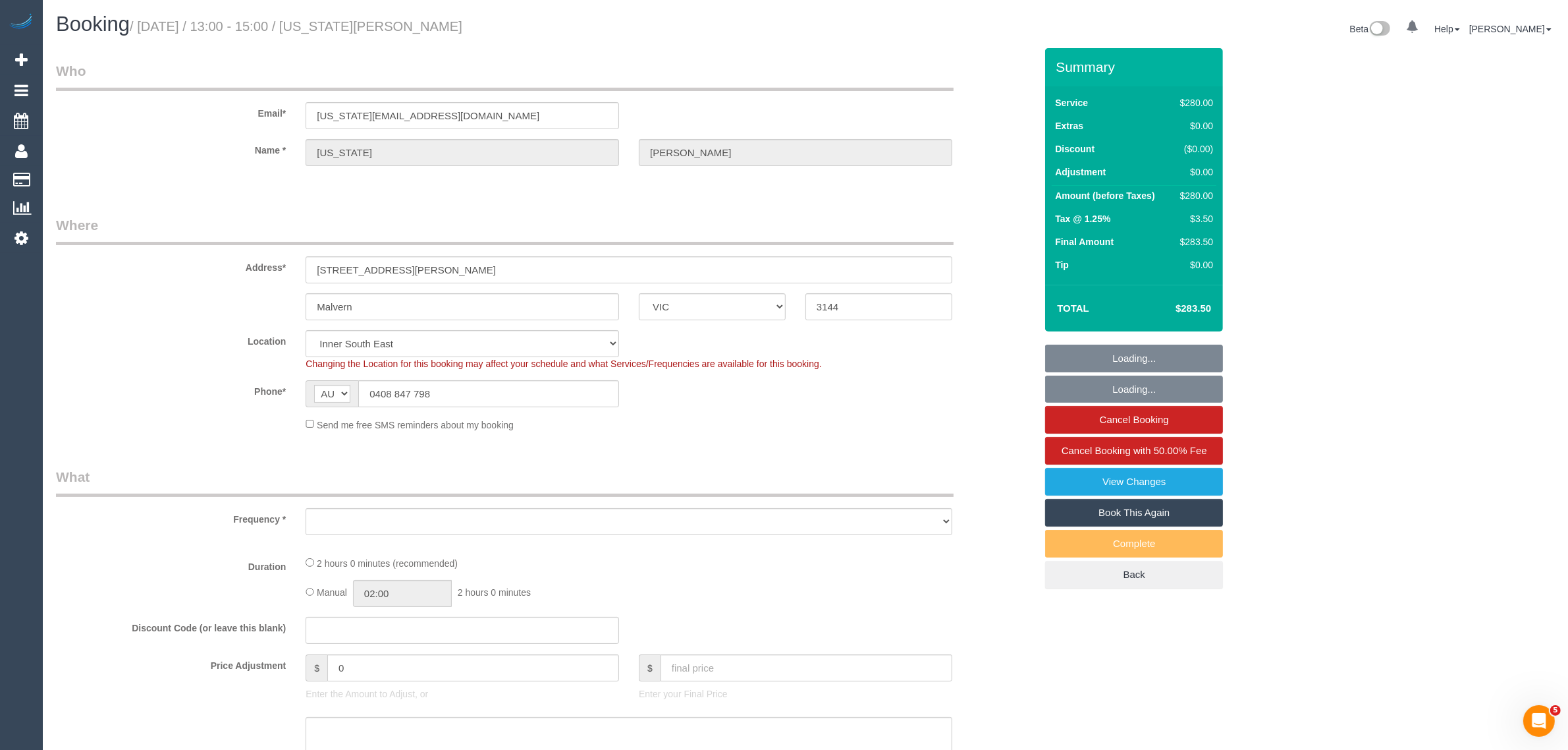
select select "object:744"
select select "2"
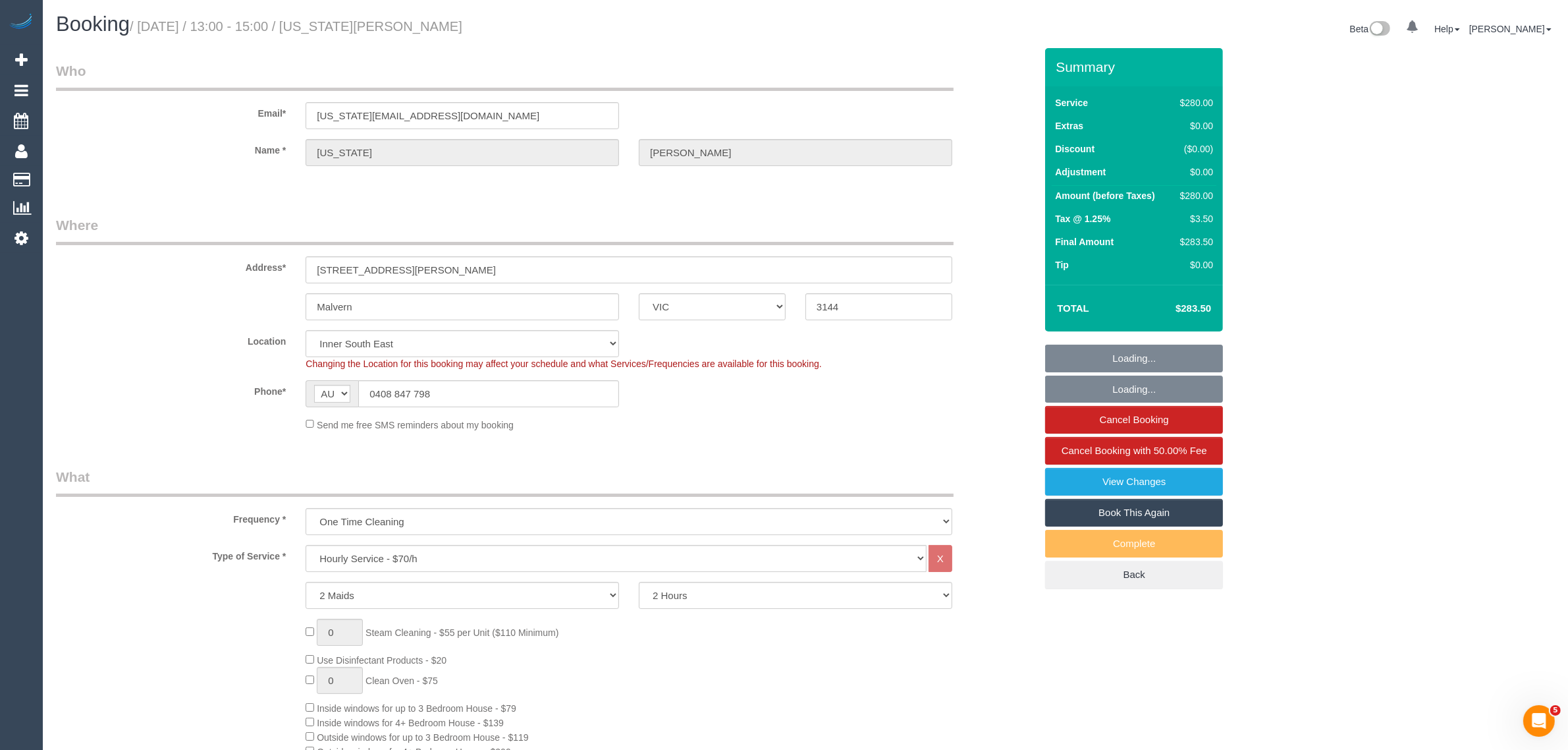
select select "object:1354"
select select "string:stripe-pm_1S7NZx2GScqysDRVjdcsEU14"
click at [495, 272] on input "10 Horace Street" at bounding box center [629, 270] width 646 height 27
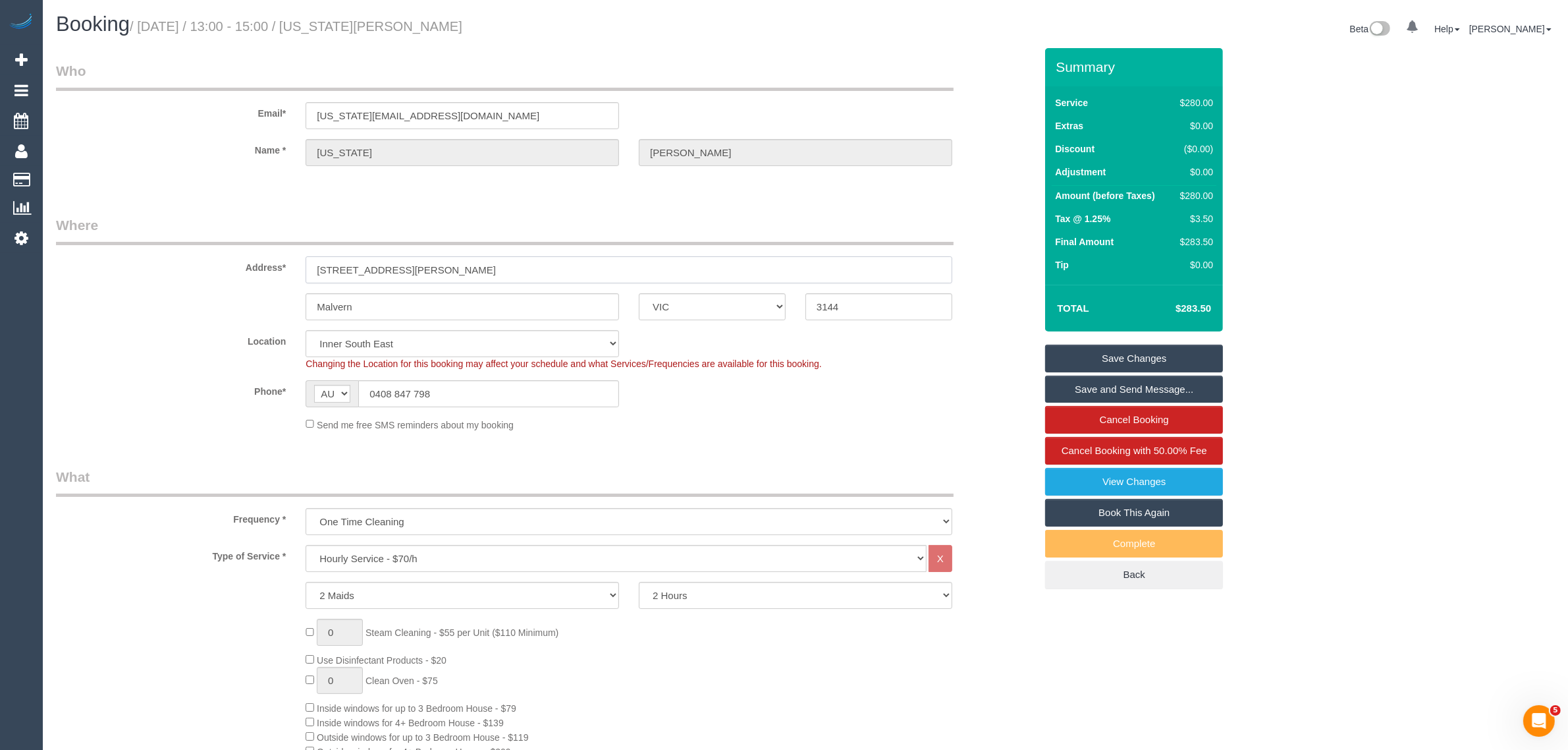
click at [495, 272] on input "10 Horace Street" at bounding box center [629, 270] width 646 height 27
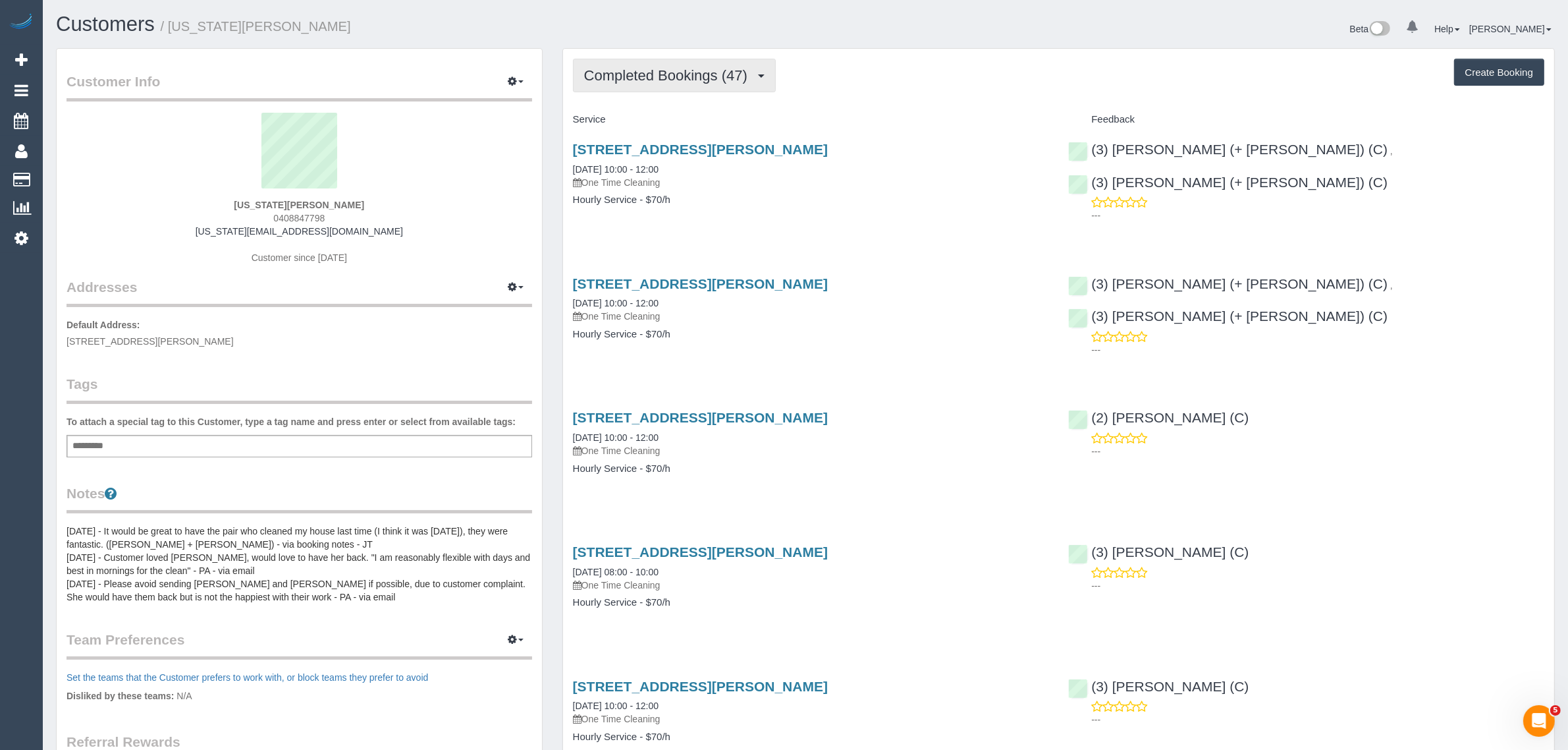
click at [679, 72] on span "Completed Bookings (47)" at bounding box center [669, 75] width 169 height 16
click at [649, 120] on link "Upcoming Bookings (1)" at bounding box center [644, 124] width 142 height 17
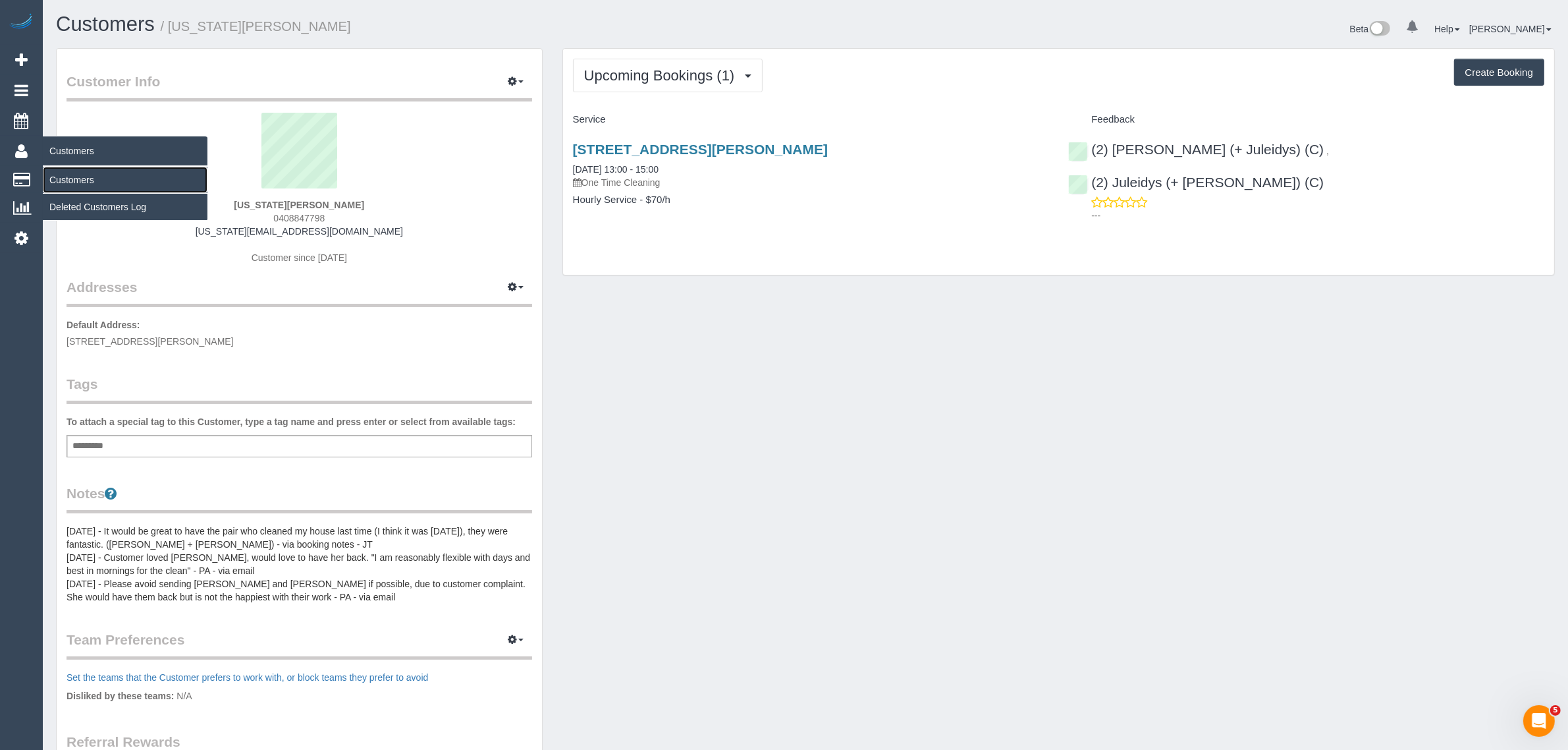
click at [69, 178] on link "Customers" at bounding box center [124, 180] width 164 height 26
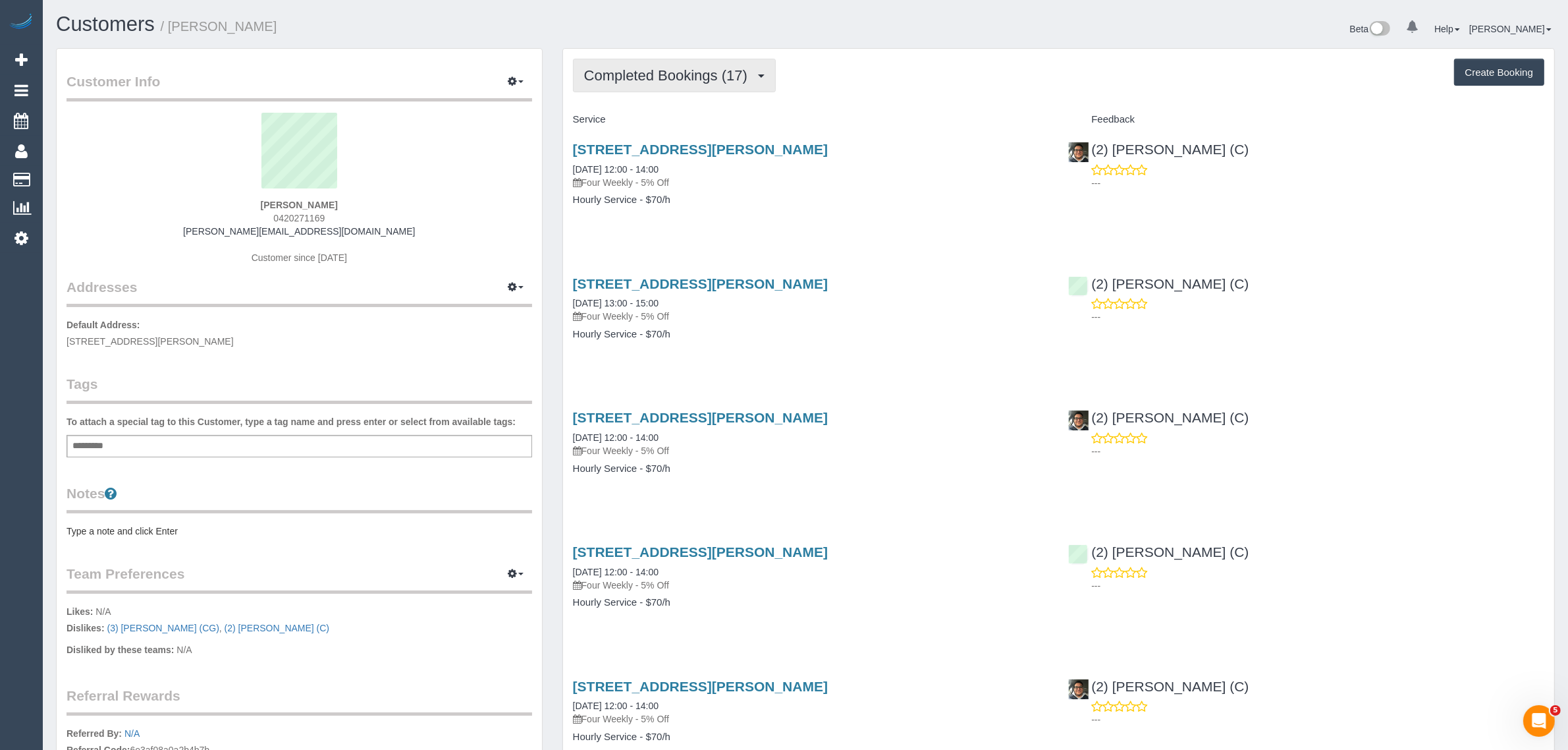
click at [689, 76] on span "Completed Bookings (17)" at bounding box center [669, 75] width 169 height 16
click at [666, 118] on link "Upcoming Bookings (12)" at bounding box center [644, 124] width 142 height 17
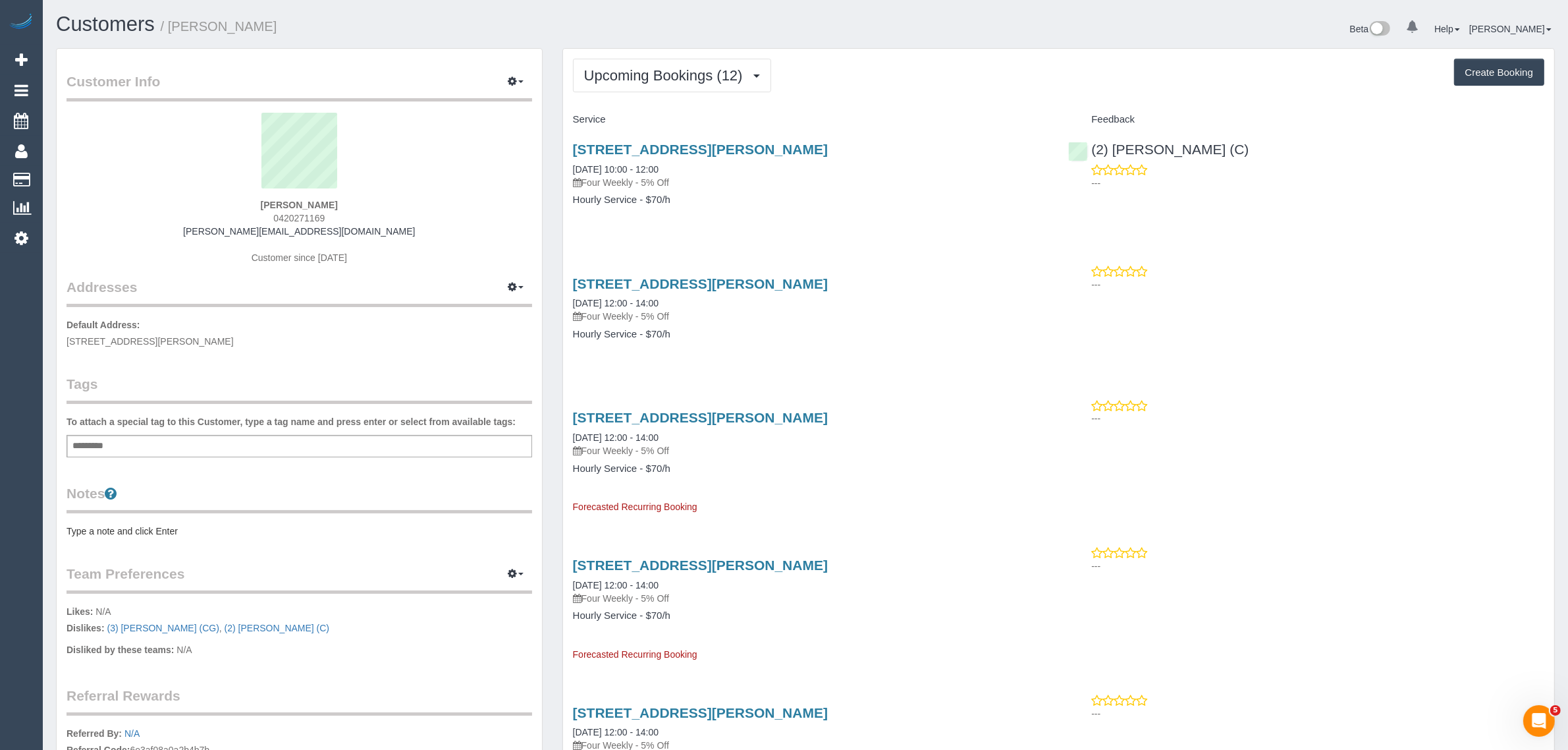
drag, startPoint x: 690, startPoint y: 171, endPoint x: 570, endPoint y: 169, distance: 120.0
click at [570, 169] on div "95 Spray Street, 8, Elwood, VIC 3184 06/10/2025 10:00 - 12:00 Four Weekly - 5% …" at bounding box center [811, 181] width 496 height 101
copy link "06/10/2025 10:00 - 12:00"
click at [847, 196] on h4 "Hourly Service - $70/h" at bounding box center [811, 199] width 476 height 11
click at [663, 74] on span "Upcoming Bookings (12)" at bounding box center [667, 75] width 165 height 16
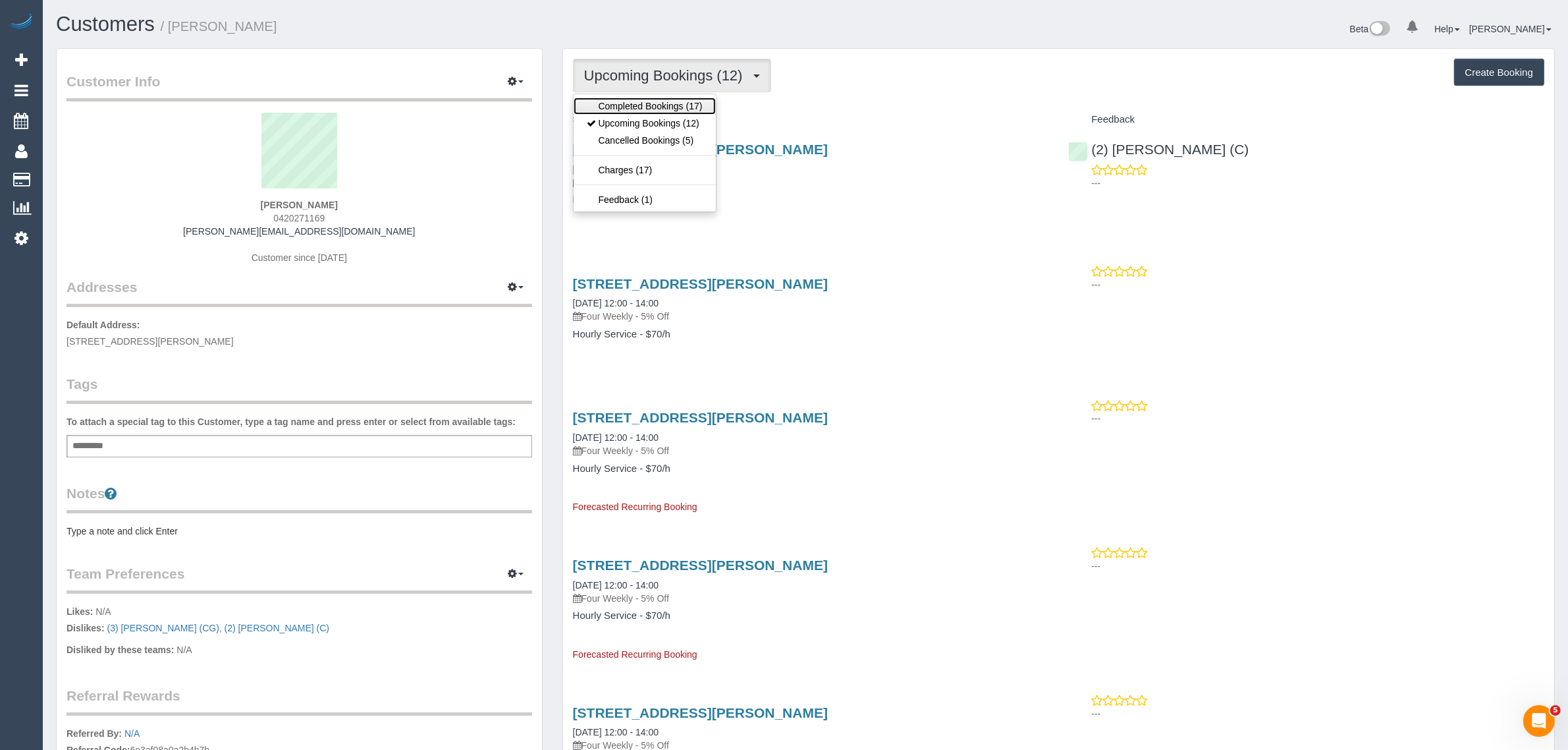
click at [649, 106] on link "Completed Bookings (17)" at bounding box center [644, 106] width 142 height 17
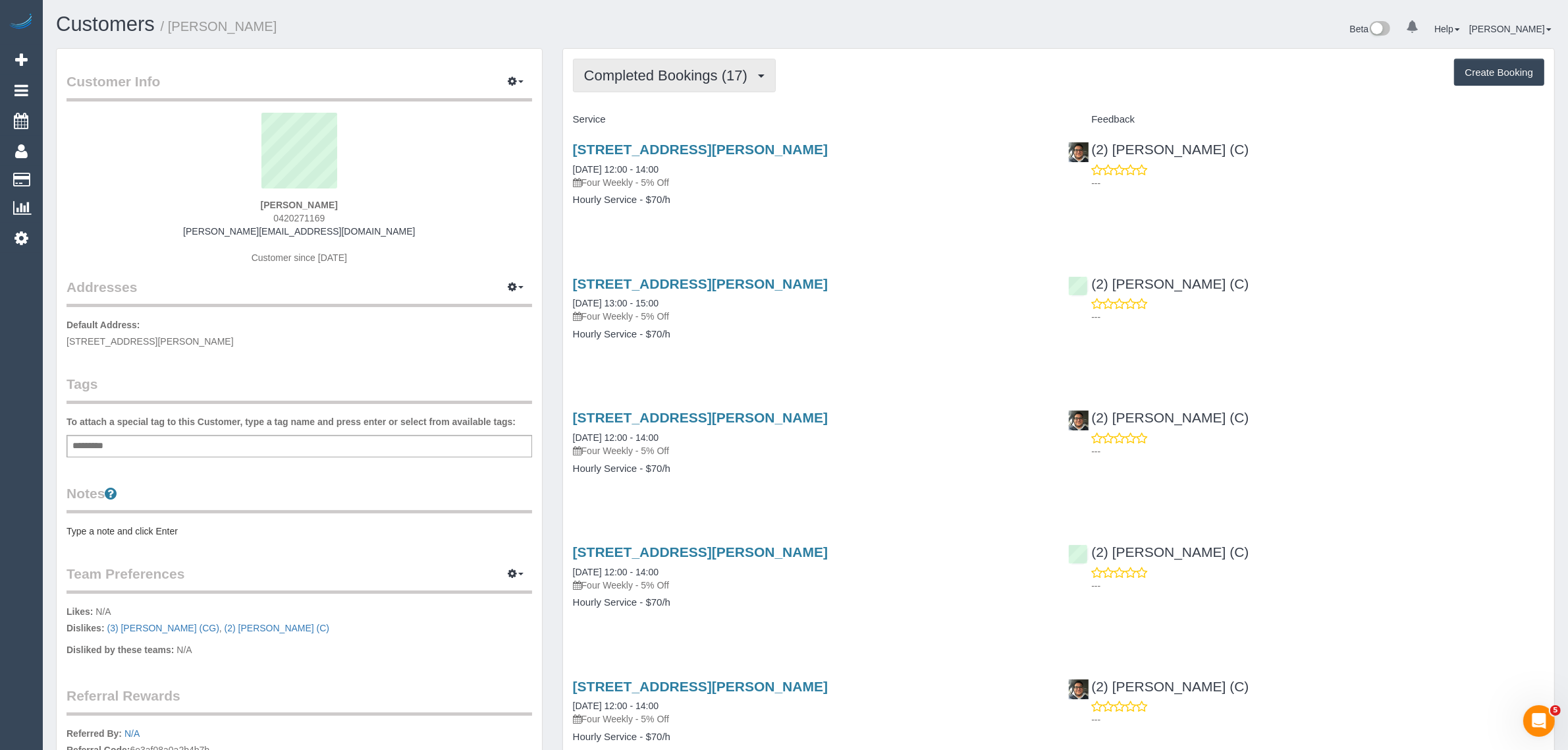
click at [680, 71] on span "Completed Bookings (17)" at bounding box center [669, 75] width 169 height 16
click at [654, 117] on link "Upcoming Bookings (12)" at bounding box center [644, 124] width 142 height 17
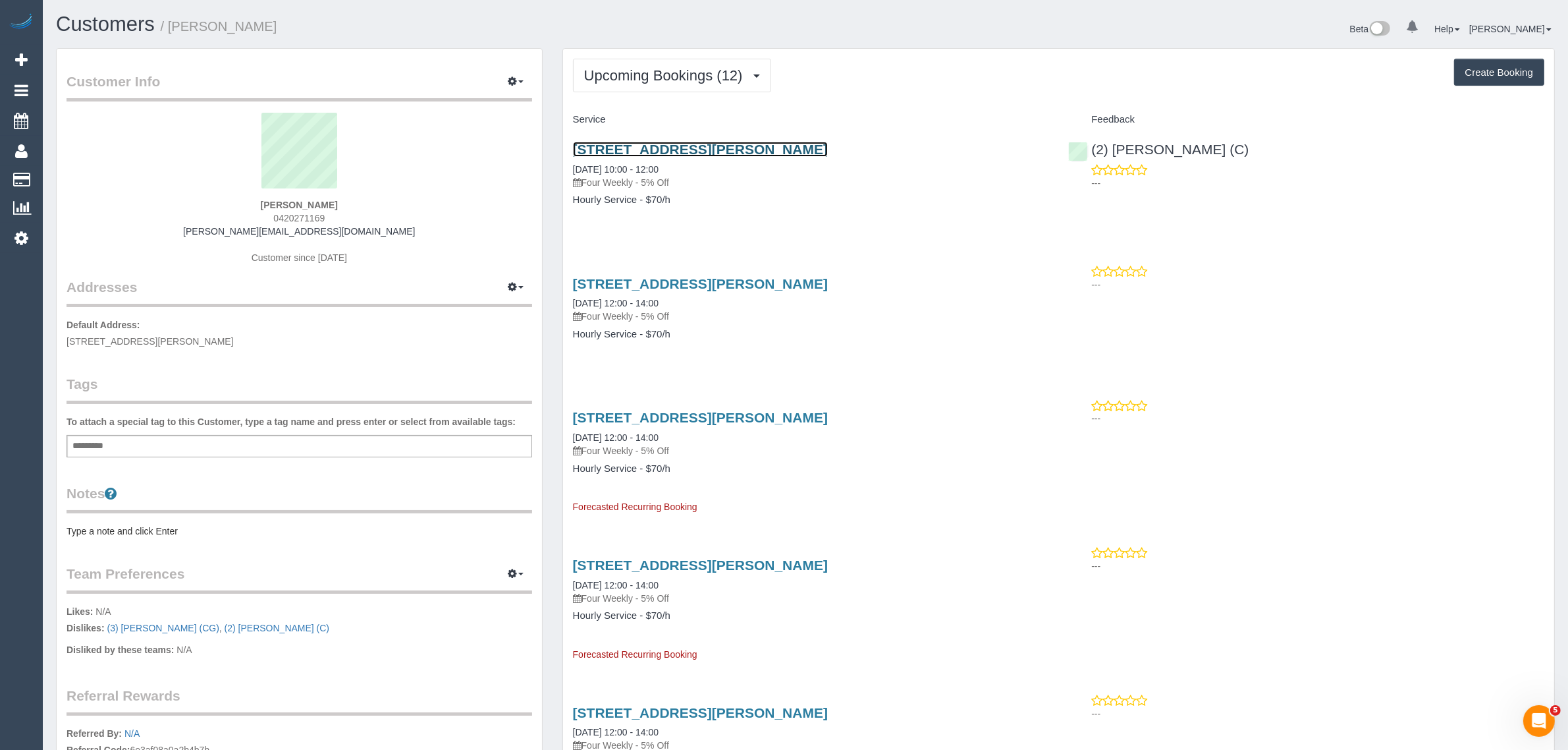
click at [655, 146] on link "95 Spray Street, 8, Elwood, VIC 3184" at bounding box center [700, 149] width 255 height 15
click at [705, 69] on span "Upcoming Bookings (12)" at bounding box center [667, 75] width 165 height 16
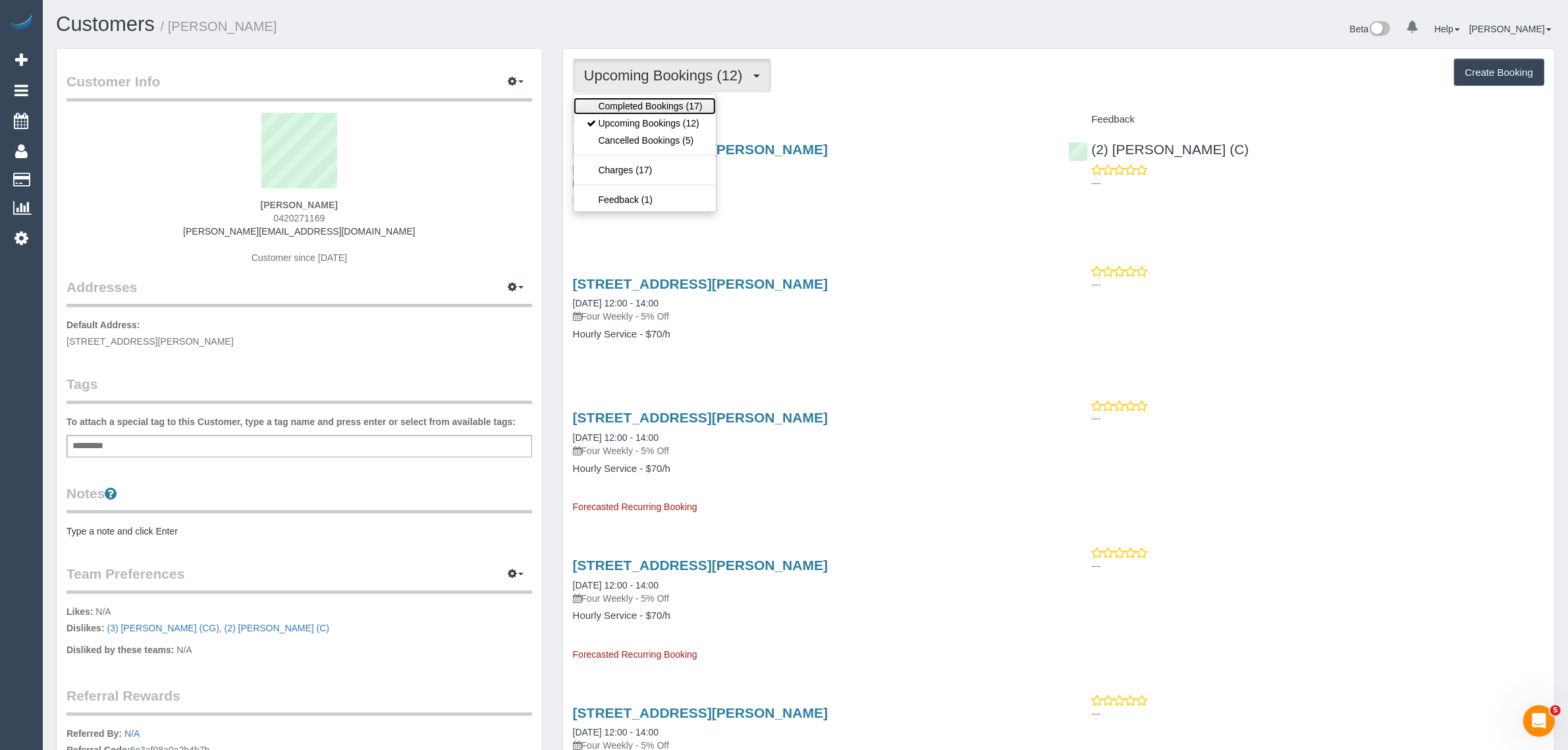
click at [675, 112] on link "Completed Bookings (17)" at bounding box center [644, 106] width 142 height 17
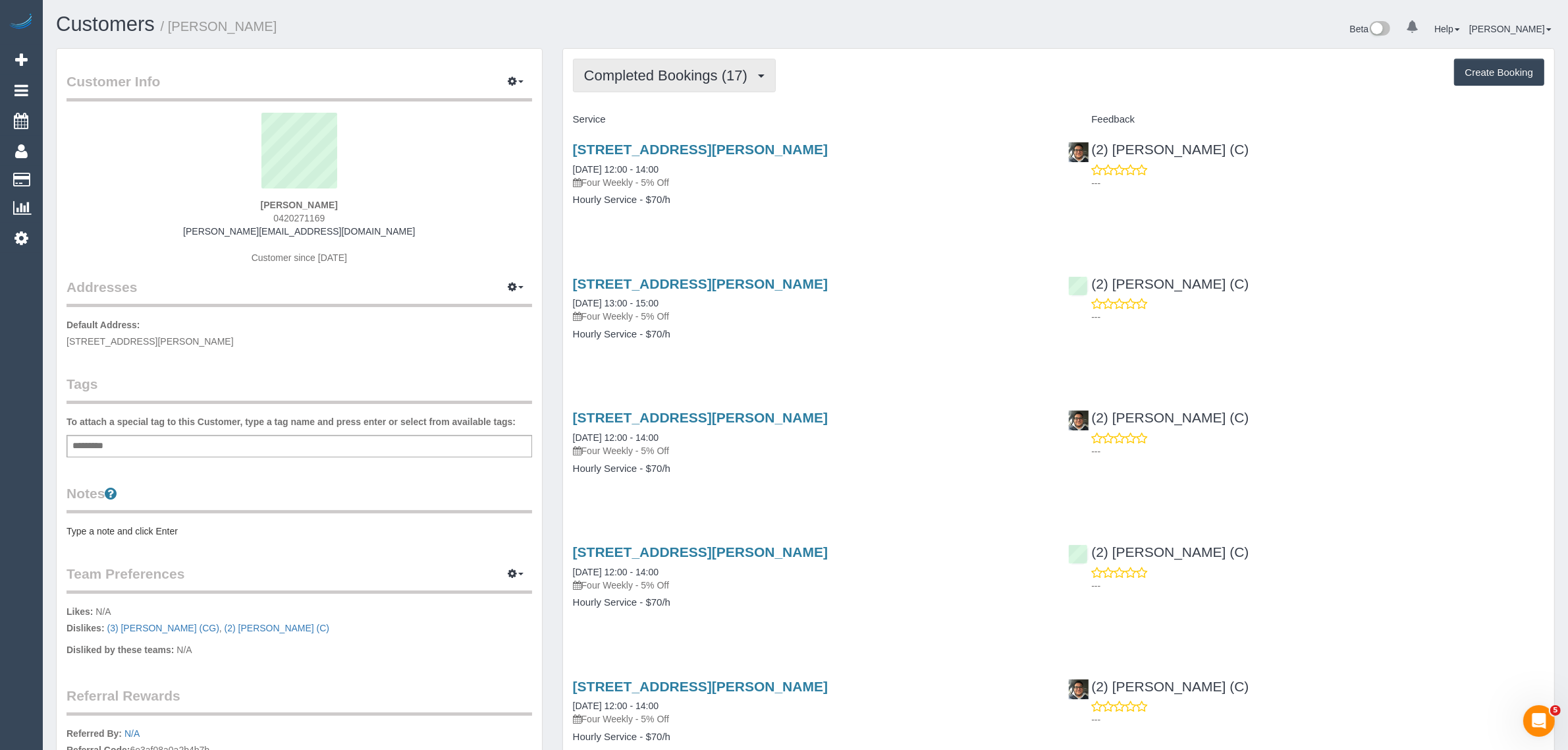
click at [685, 79] on span "Completed Bookings (17)" at bounding box center [669, 75] width 169 height 16
click at [672, 119] on link "Upcoming Bookings (12)" at bounding box center [644, 124] width 142 height 17
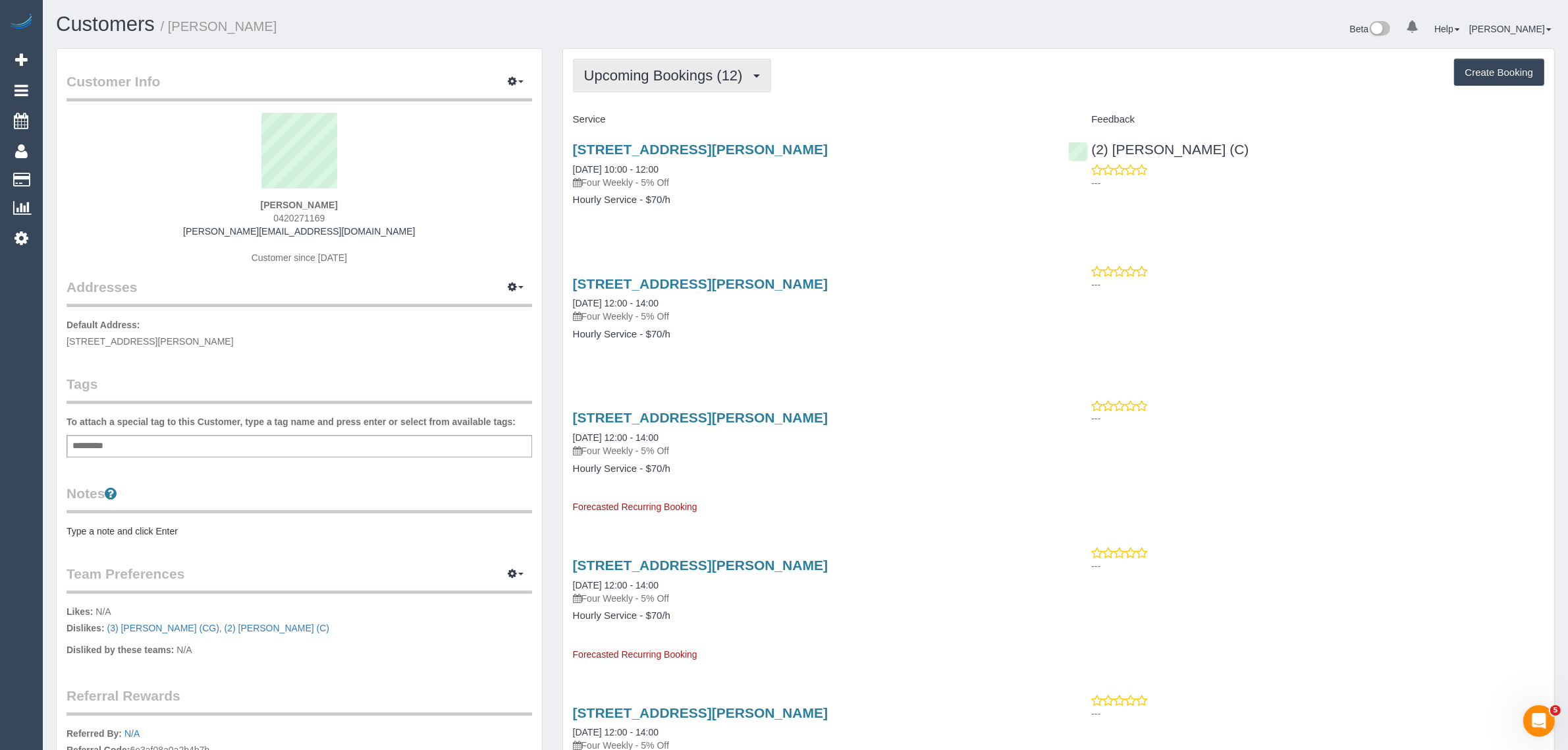
click at [629, 78] on span "Upcoming Bookings (12)" at bounding box center [667, 75] width 165 height 16
click at [624, 116] on link "Upcoming Bookings (12)" at bounding box center [644, 124] width 142 height 17
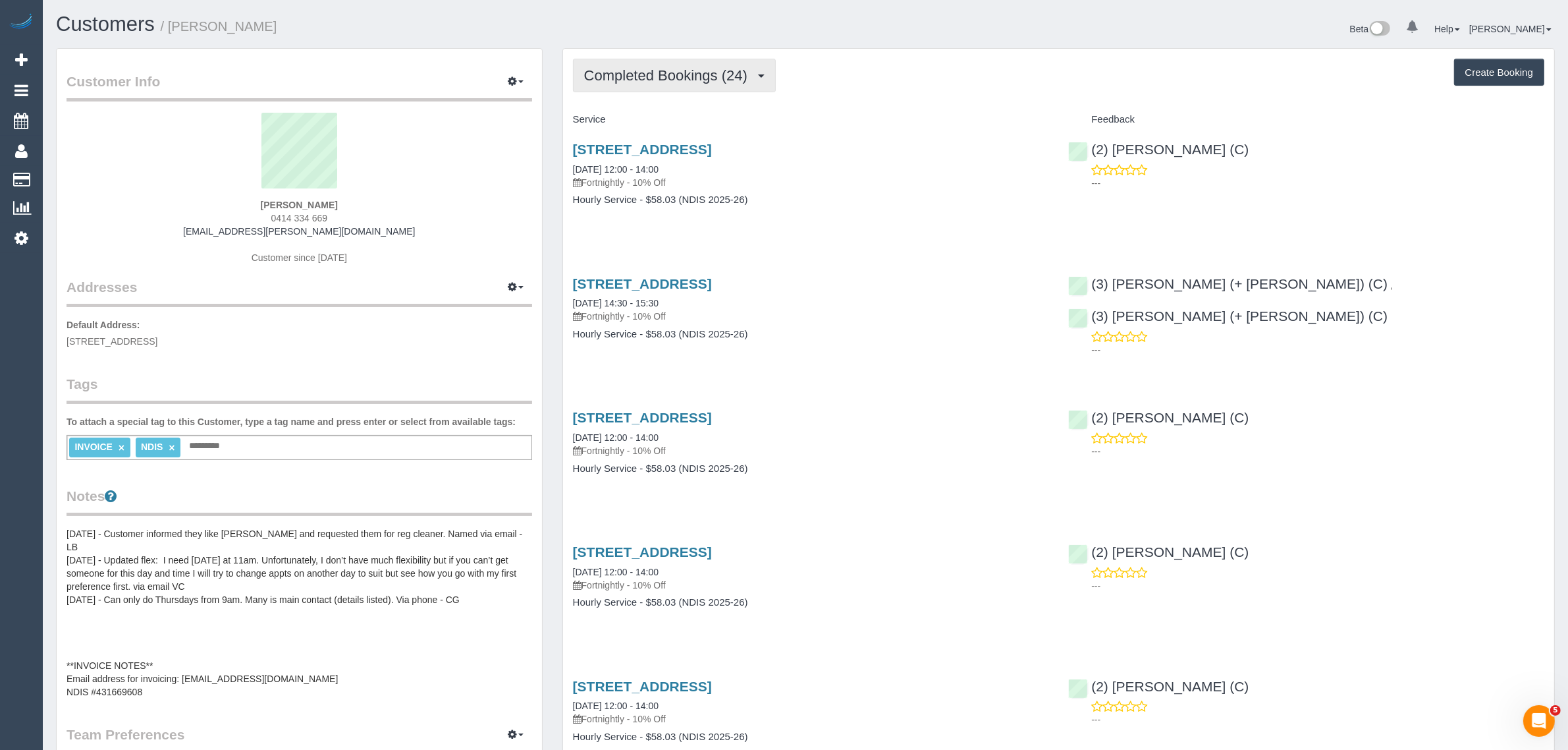
click at [686, 78] on span "Completed Bookings (24)" at bounding box center [669, 75] width 169 height 16
click at [656, 120] on link "Upcoming Bookings (11)" at bounding box center [644, 124] width 142 height 17
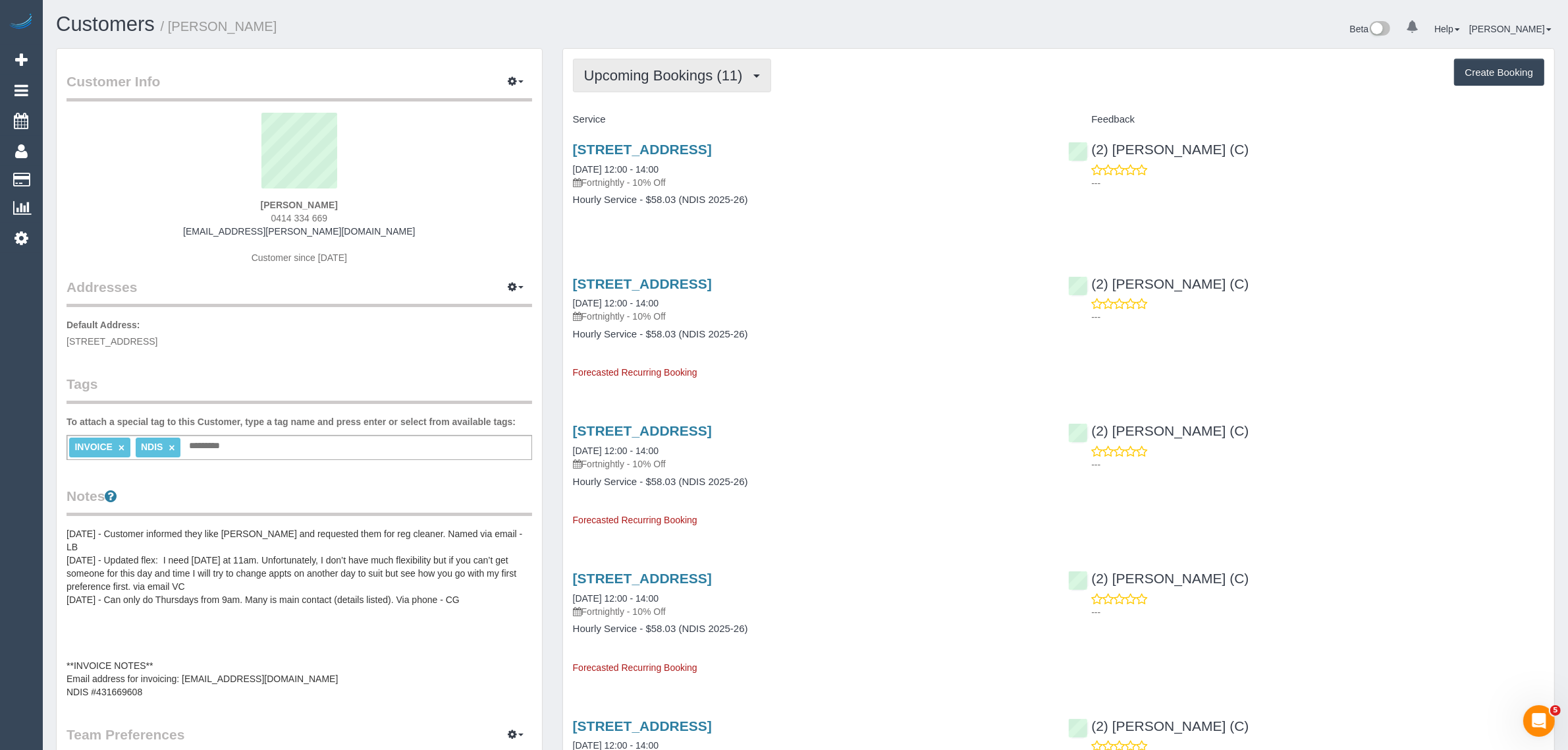
click at [683, 77] on span "Upcoming Bookings (11)" at bounding box center [667, 75] width 165 height 16
click at [921, 123] on h4 "Service" at bounding box center [811, 119] width 476 height 11
click at [640, 67] on span "Upcoming Bookings (11)" at bounding box center [667, 75] width 165 height 16
click at [646, 95] on ul "Completed Bookings (24) Upcoming Bookings (11) Cancelled Bookings (0) Charges (…" at bounding box center [645, 153] width 144 height 118
drag, startPoint x: 673, startPoint y: 74, endPoint x: 663, endPoint y: 97, distance: 25.1
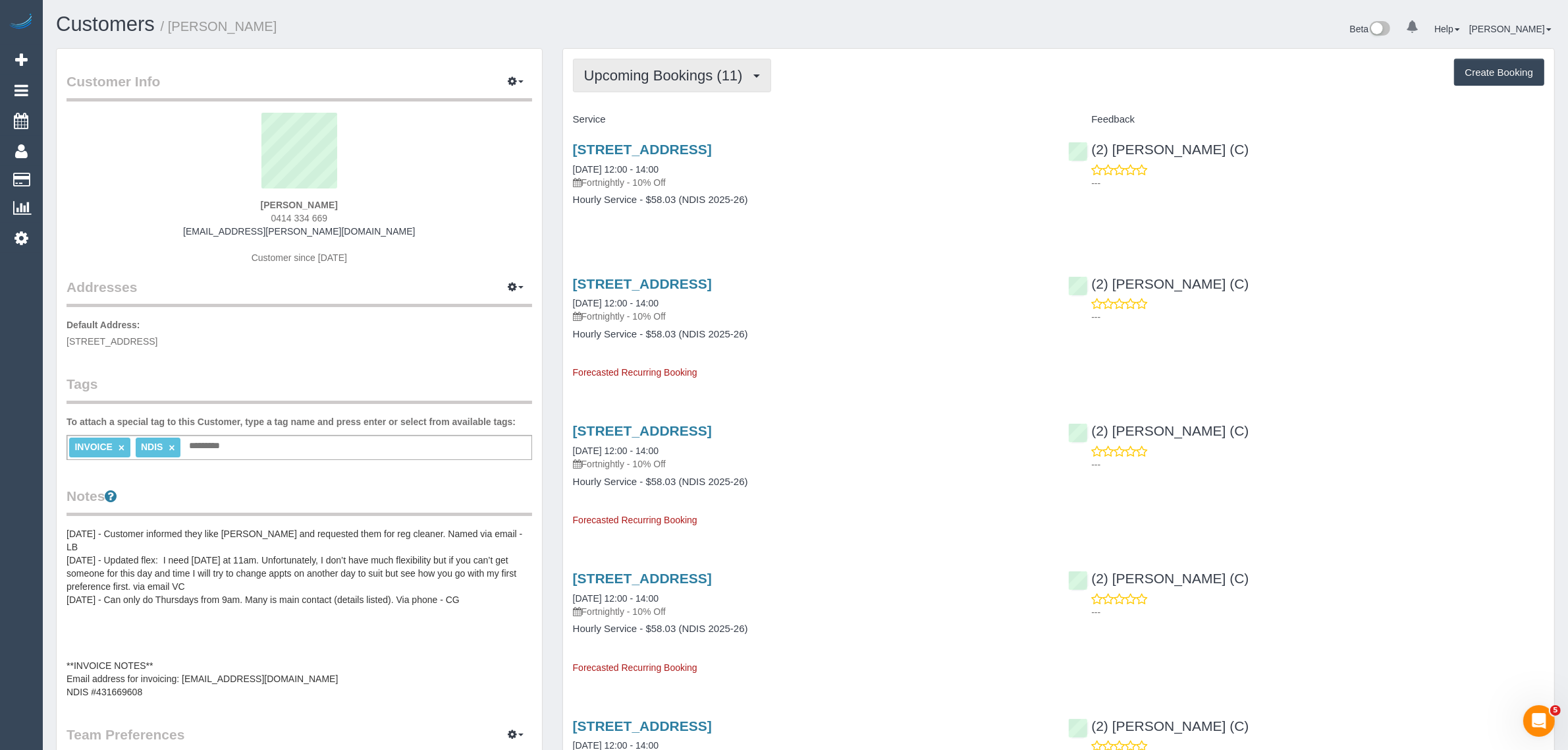
click at [674, 74] on span "Upcoming Bookings (11)" at bounding box center [667, 75] width 165 height 16
click at [657, 109] on link "Completed Bookings (24)" at bounding box center [644, 106] width 142 height 17
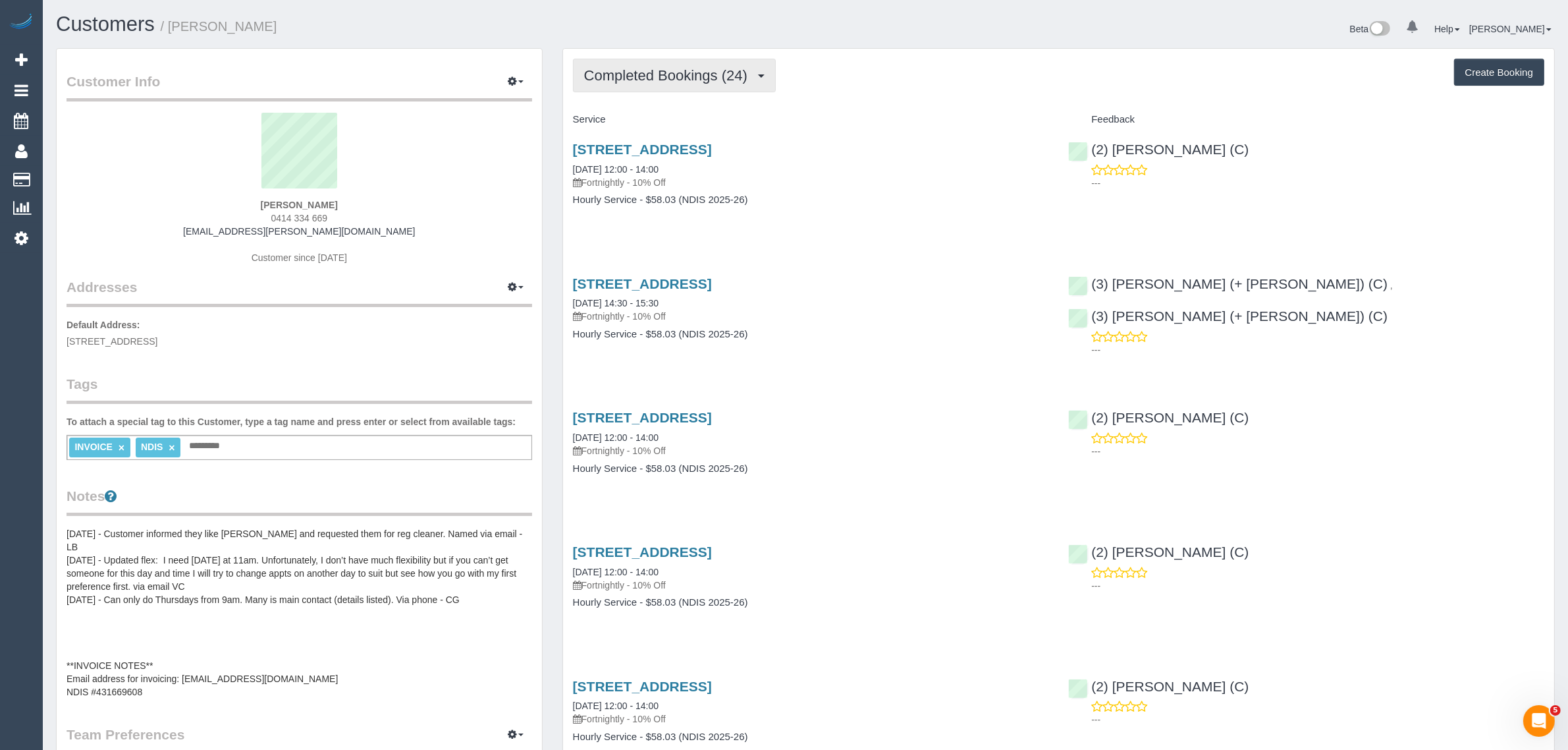
click at [681, 71] on span "Completed Bookings (24)" at bounding box center [669, 75] width 169 height 16
click at [651, 117] on link "Upcoming Bookings (11)" at bounding box center [644, 124] width 142 height 17
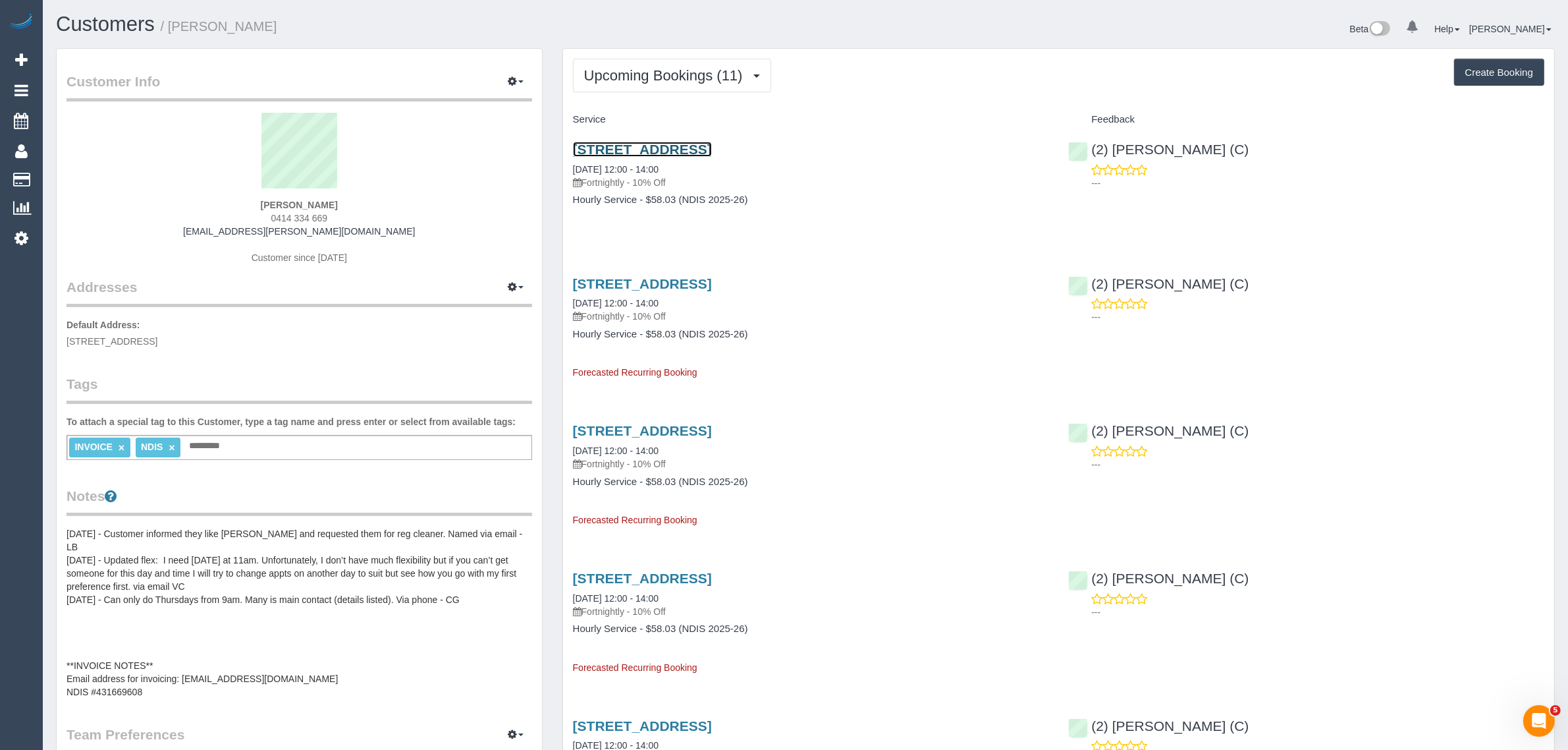
click at [669, 143] on link "[STREET_ADDRESS]" at bounding box center [642, 149] width 139 height 15
click at [715, 74] on span "Upcoming Bookings (11)" at bounding box center [667, 75] width 165 height 16
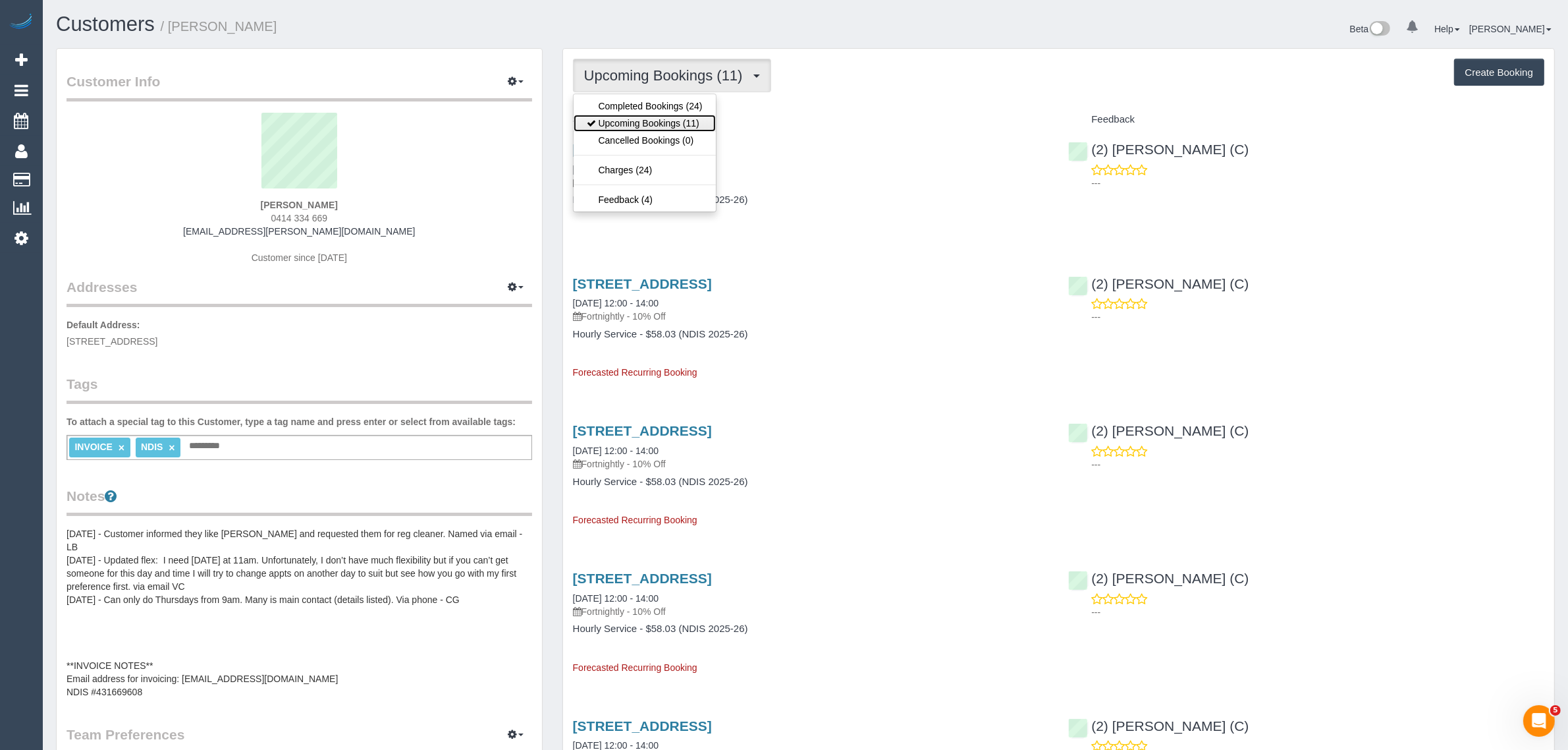
drag, startPoint x: 686, startPoint y: 119, endPoint x: 715, endPoint y: 102, distance: 33.6
click at [686, 119] on link "Upcoming Bookings (11)" at bounding box center [644, 124] width 142 height 17
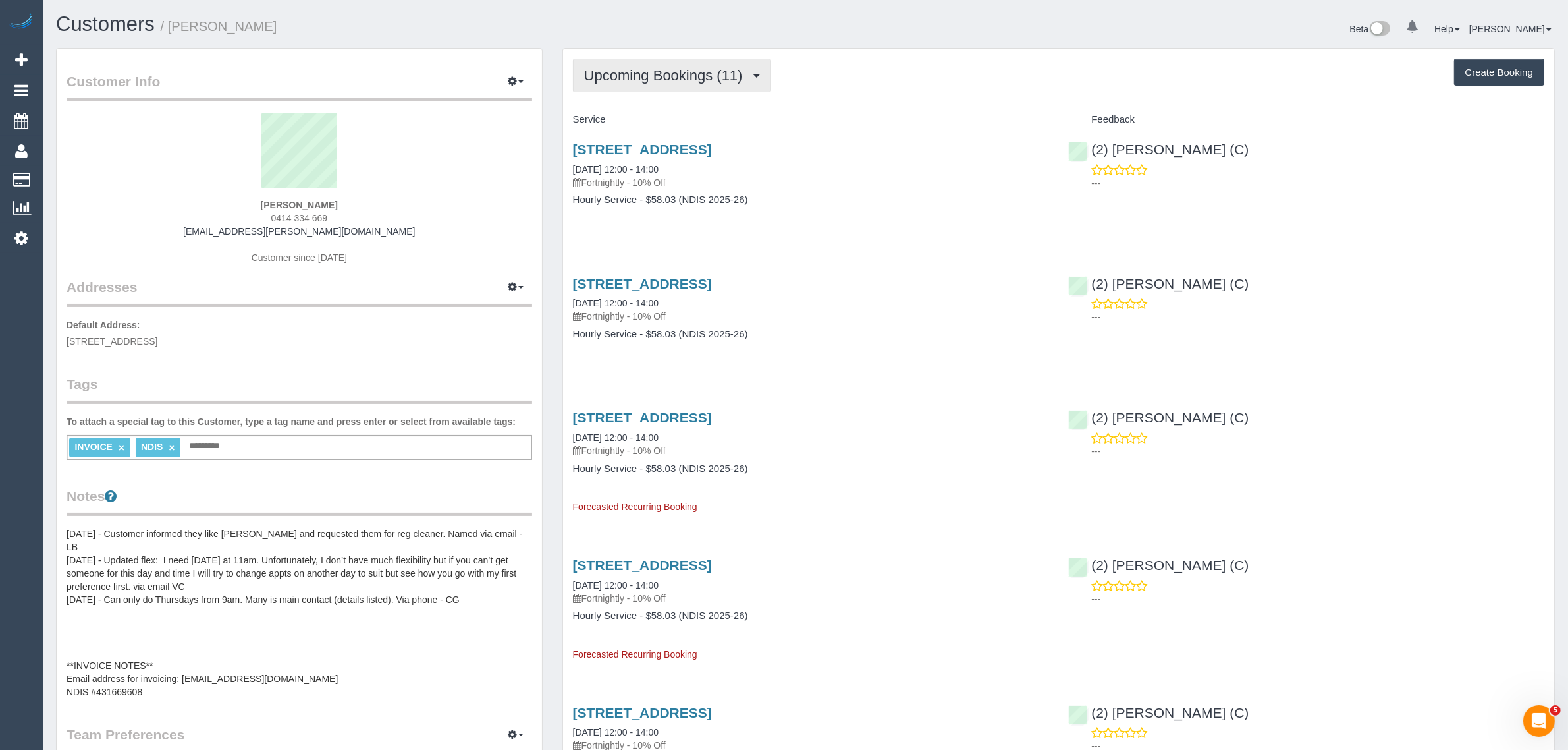
click at [663, 77] on span "Upcoming Bookings (11)" at bounding box center [667, 75] width 165 height 16
click at [630, 119] on link "Upcoming Bookings (11)" at bounding box center [644, 124] width 142 height 17
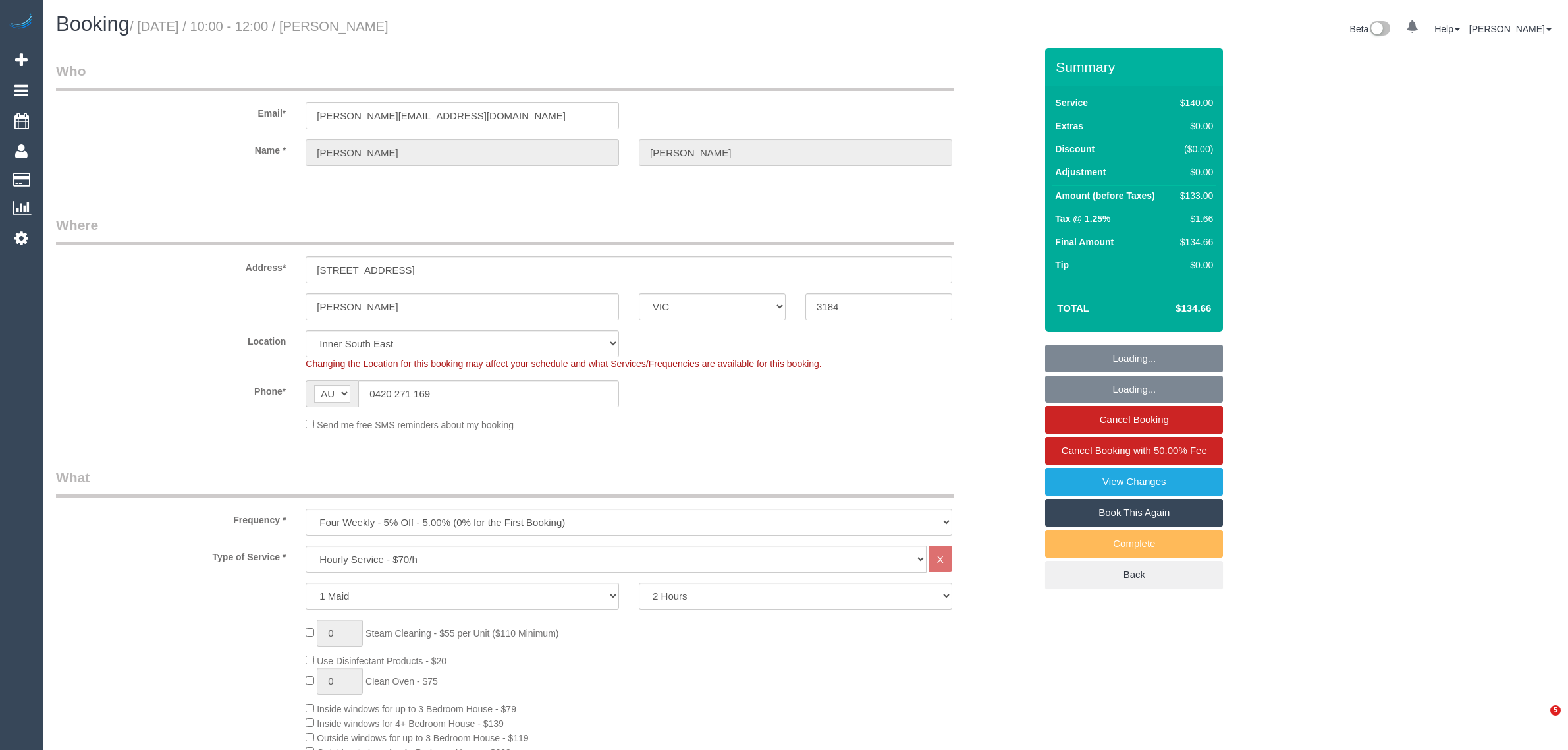
select select "VIC"
select select "number:28"
select select "number:14"
select select "number:19"
select select "number:22"
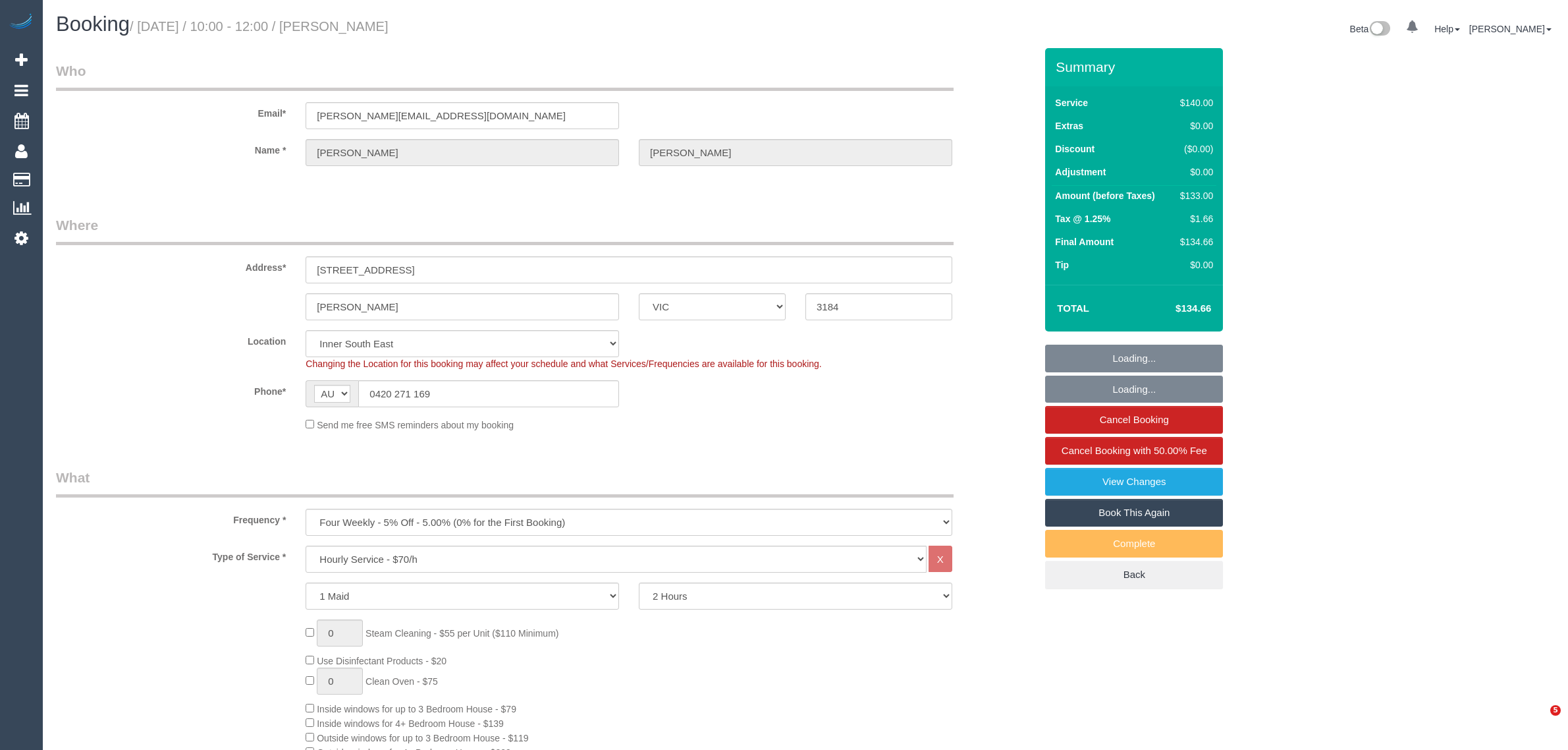
select select "number:33"
select select "number:26"
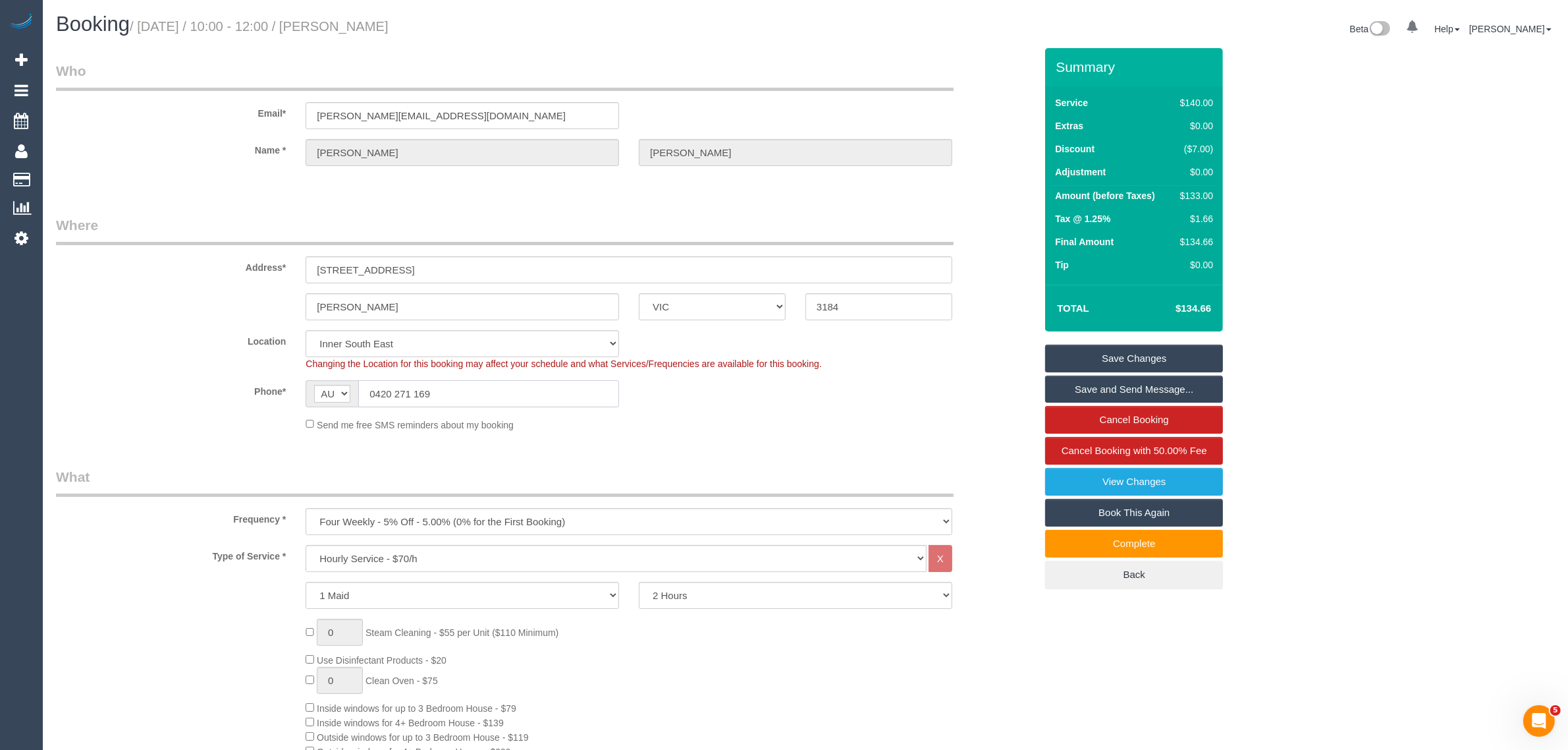
click at [508, 389] on input "0420 271 169" at bounding box center [489, 394] width 261 height 27
click at [511, 390] on input "0420 271 169" at bounding box center [489, 394] width 261 height 27
click at [518, 394] on input "0420 271 169" at bounding box center [489, 394] width 261 height 27
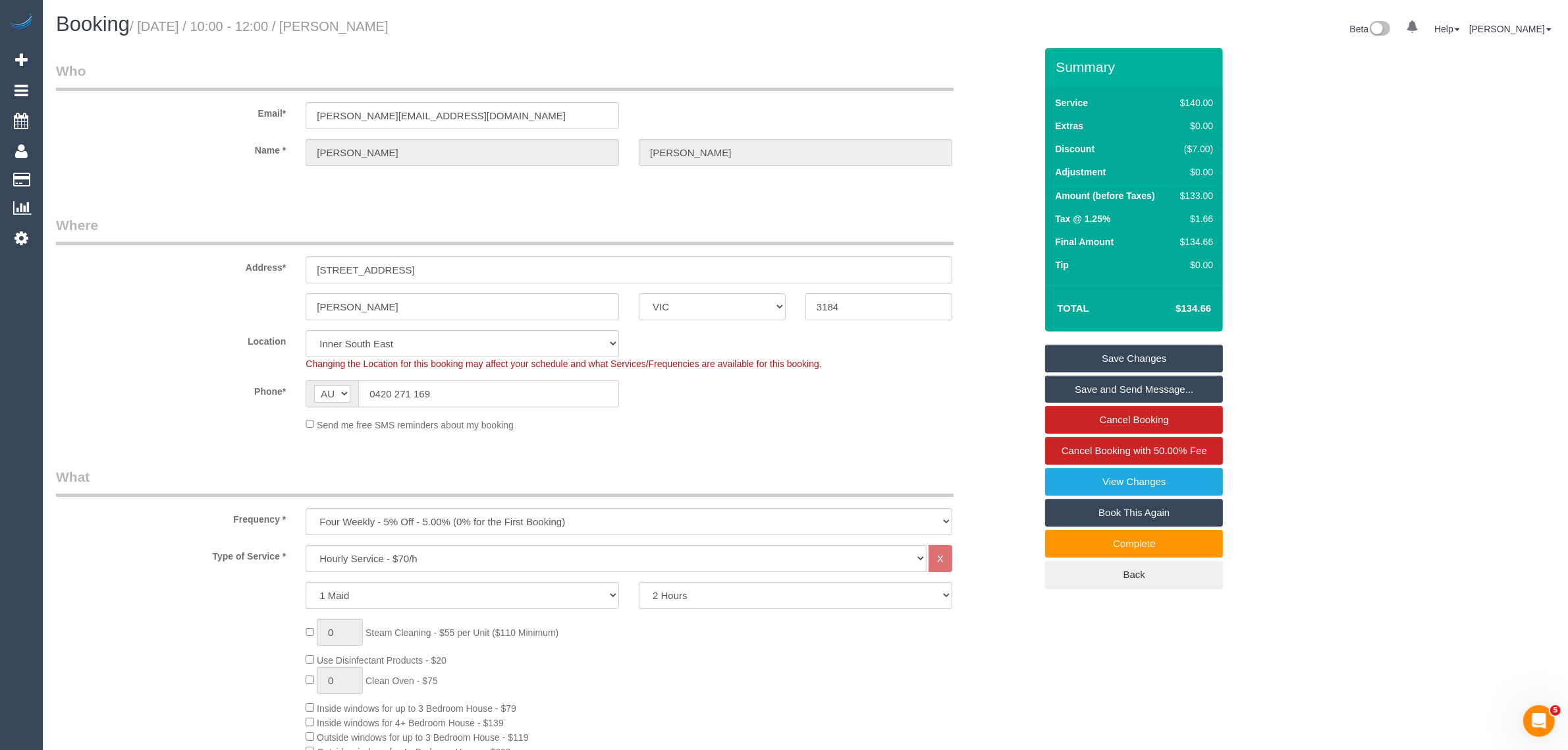
click at [518, 394] on input "0420 271 169" at bounding box center [489, 394] width 261 height 27
click at [807, 406] on div "Phone* AF AL DZ AD AO AI AQ AG AR AM AW AU AT AZ BS BH BD BB BY BE BZ BJ BM BT …" at bounding box center [545, 394] width 999 height 27
click at [999, 318] on div "[PERSON_NAME] ACT [GEOGRAPHIC_DATA] NT [GEOGRAPHIC_DATA] SA TAS [GEOGRAPHIC_DAT…" at bounding box center [545, 307] width 999 height 27
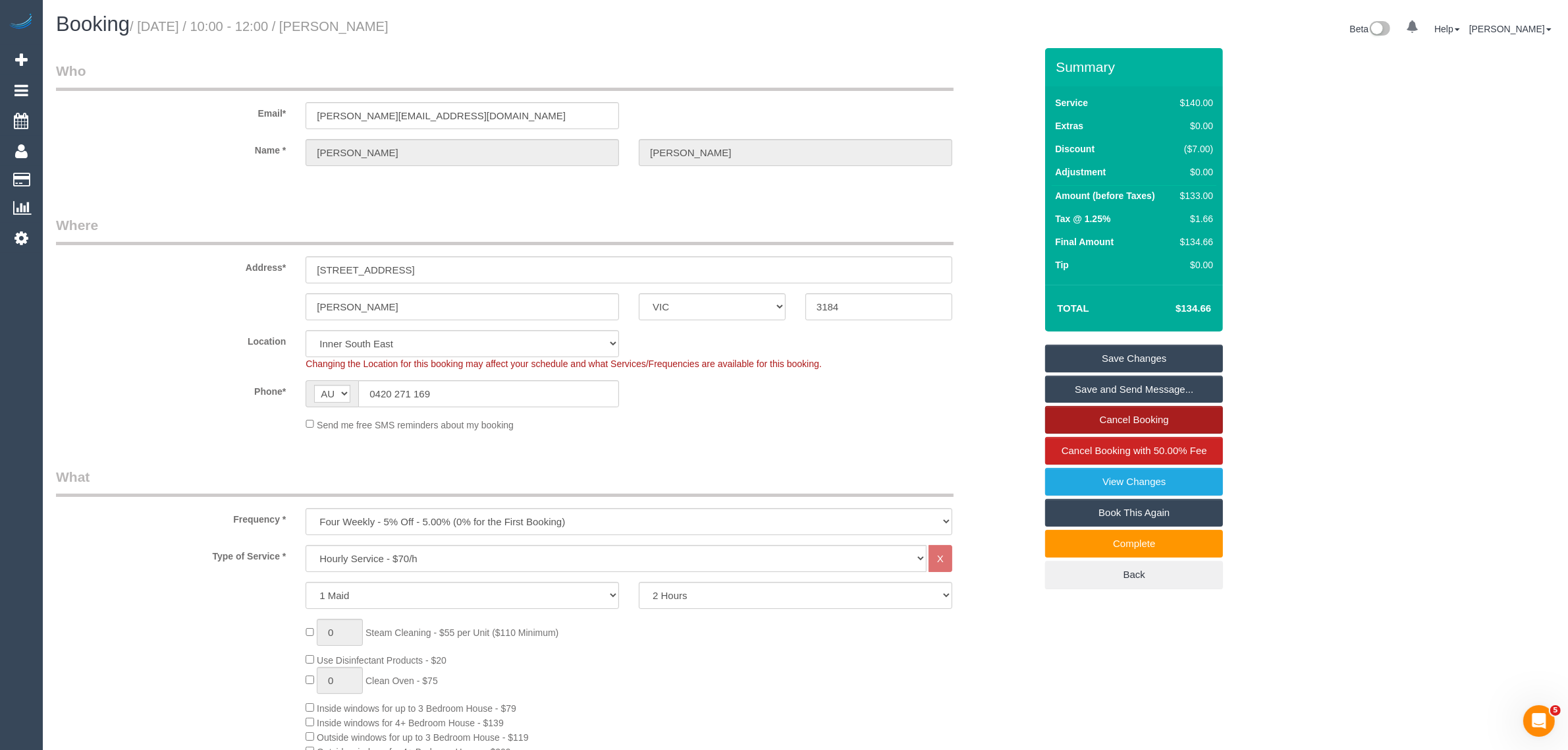
click at [1137, 427] on link "Cancel Booking" at bounding box center [1134, 419] width 178 height 27
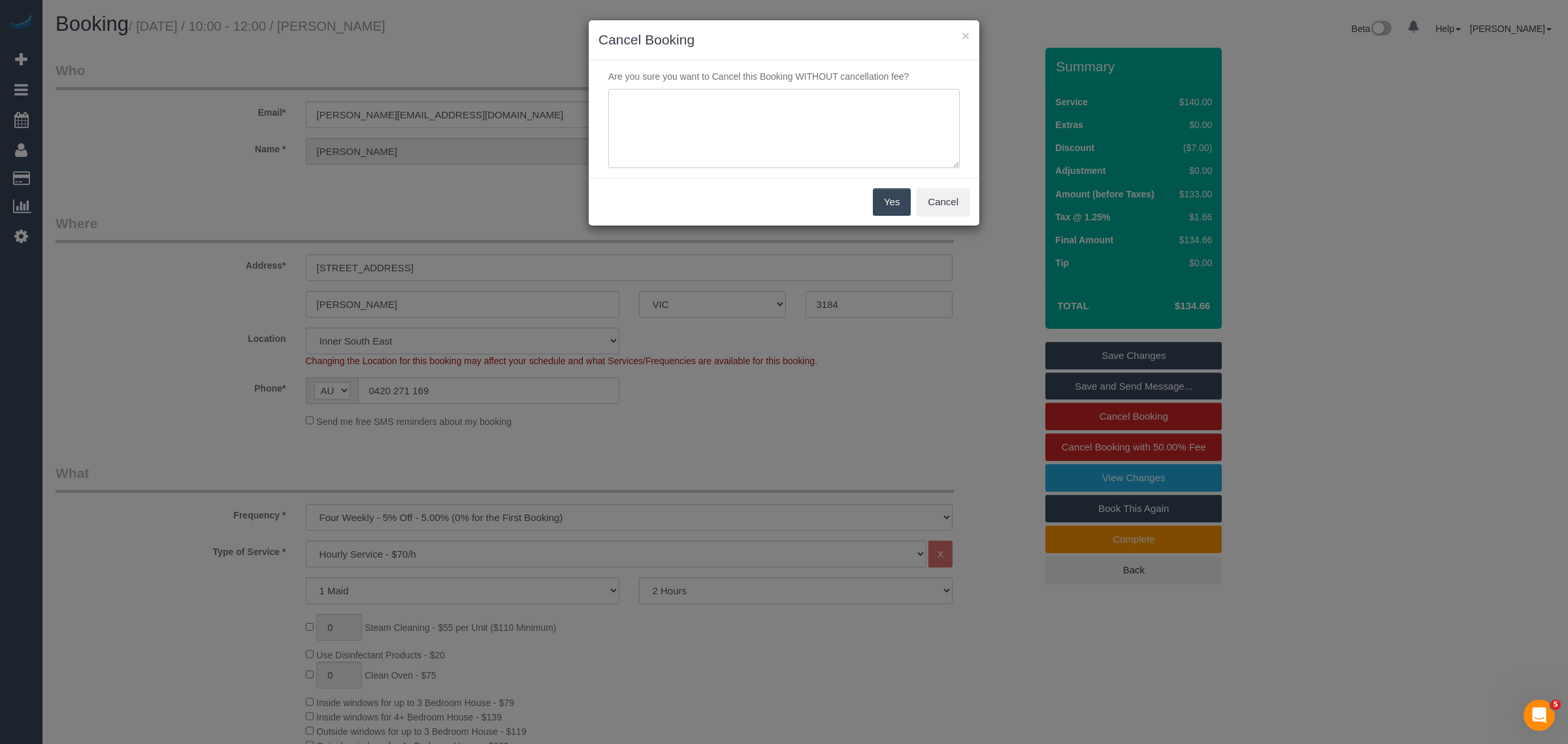
click at [704, 122] on textarea at bounding box center [784, 129] width 352 height 79
type textarea "customer decided to skip. Cleaner cannot attend, sick. Via call - KA"
click at [885, 197] on button "Yes" at bounding box center [892, 202] width 38 height 27
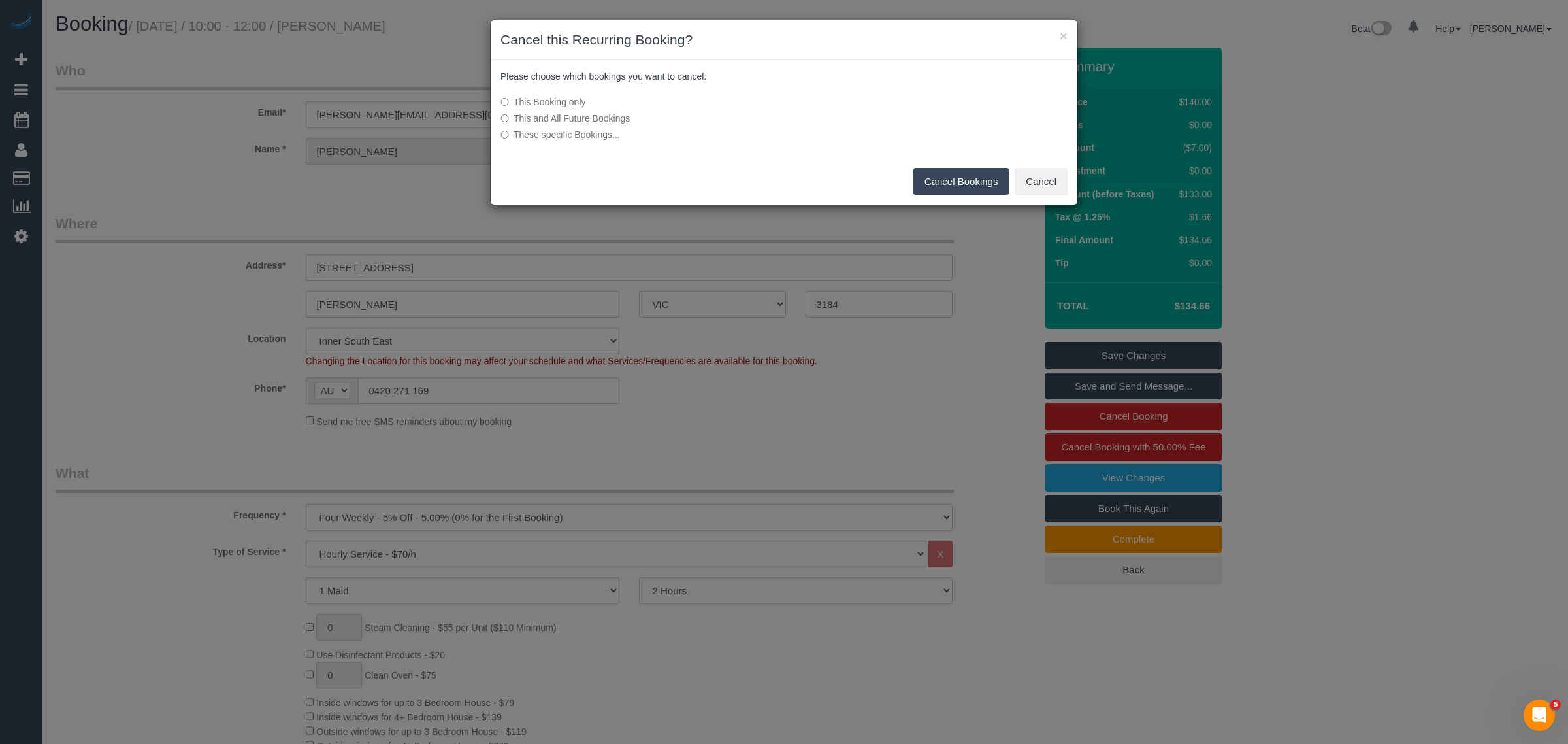
click at [967, 182] on button "Cancel Bookings" at bounding box center [962, 182] width 96 height 27
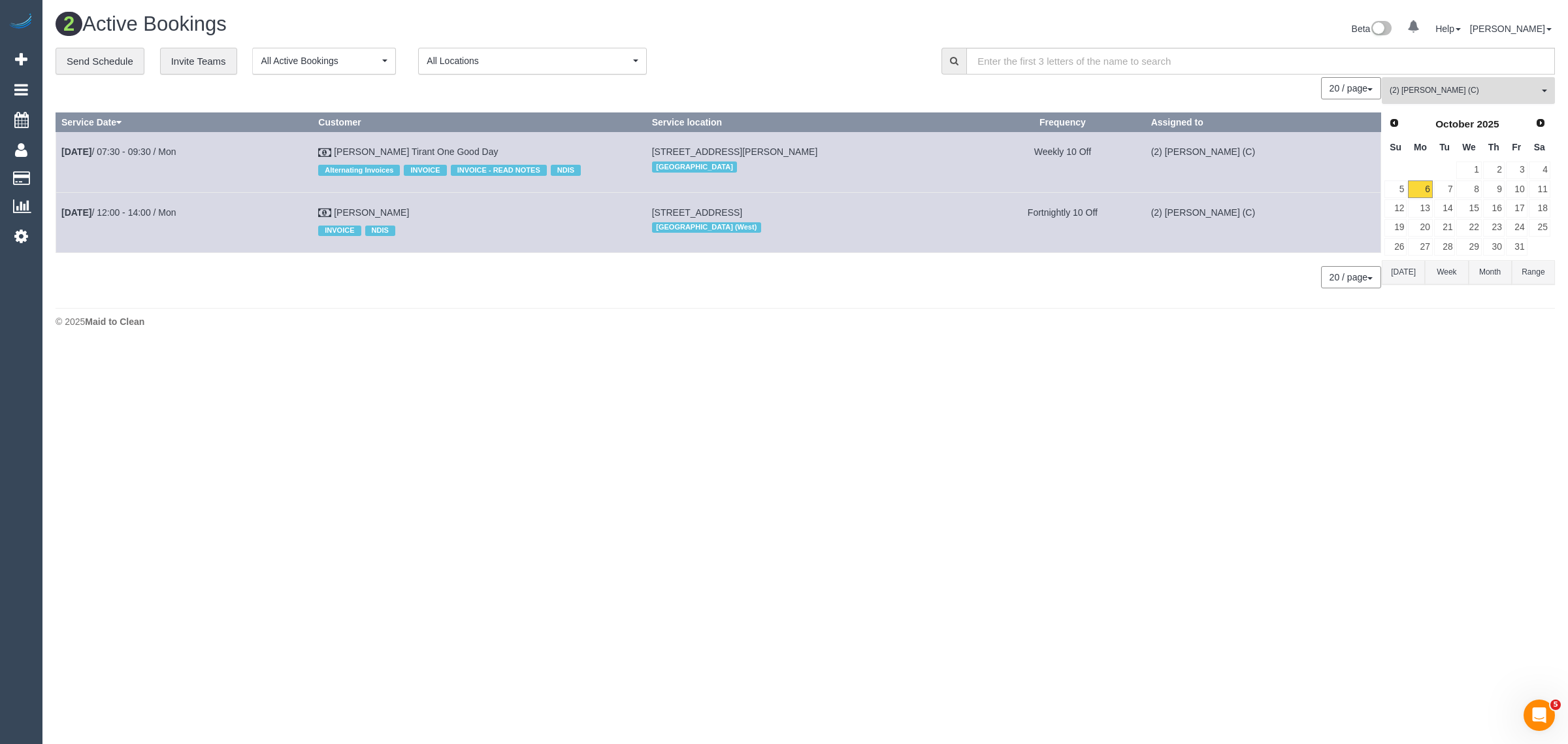
click at [1483, 85] on span "(2) [PERSON_NAME] (C)" at bounding box center [1464, 90] width 149 height 11
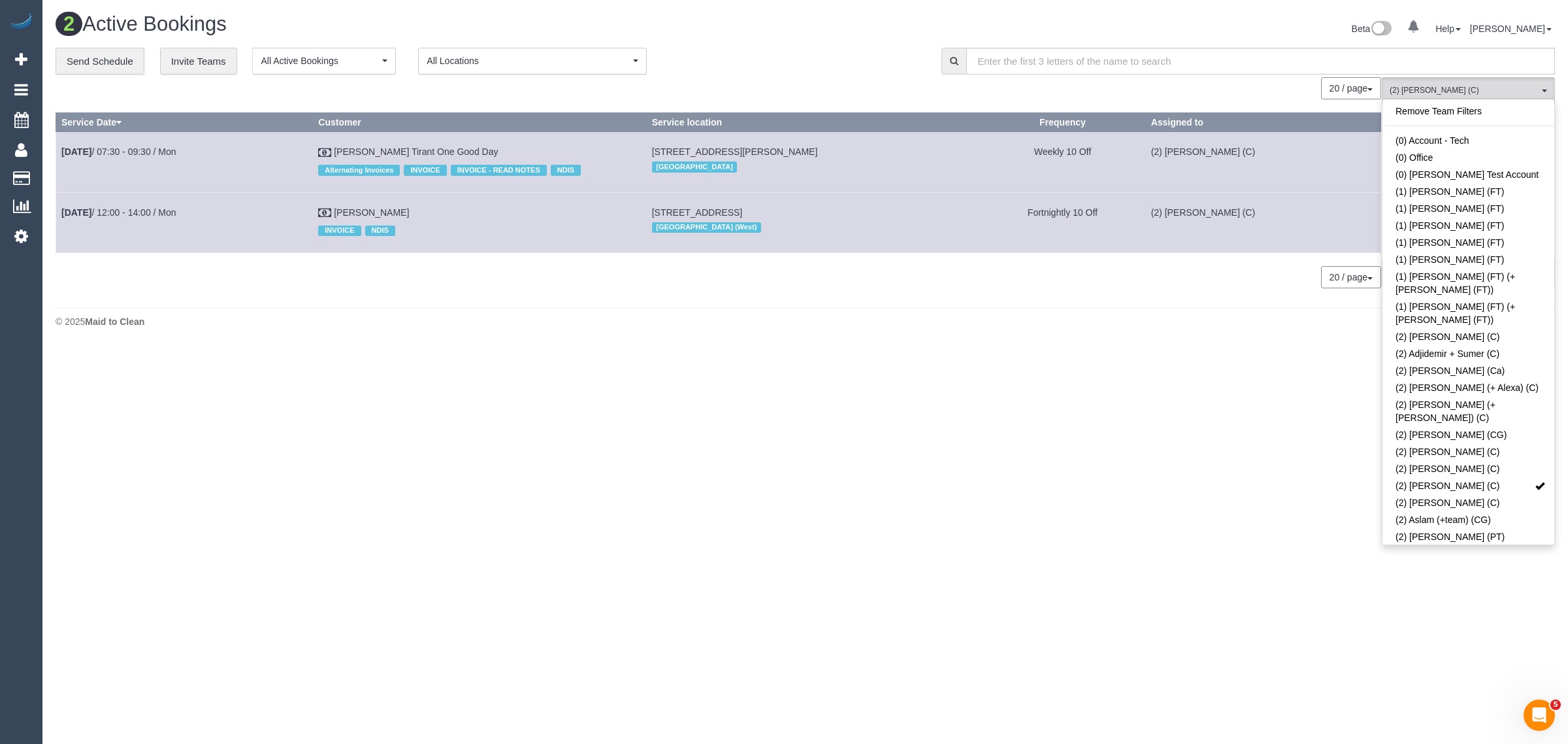
click at [779, 72] on div "**********" at bounding box center [489, 61] width 866 height 27
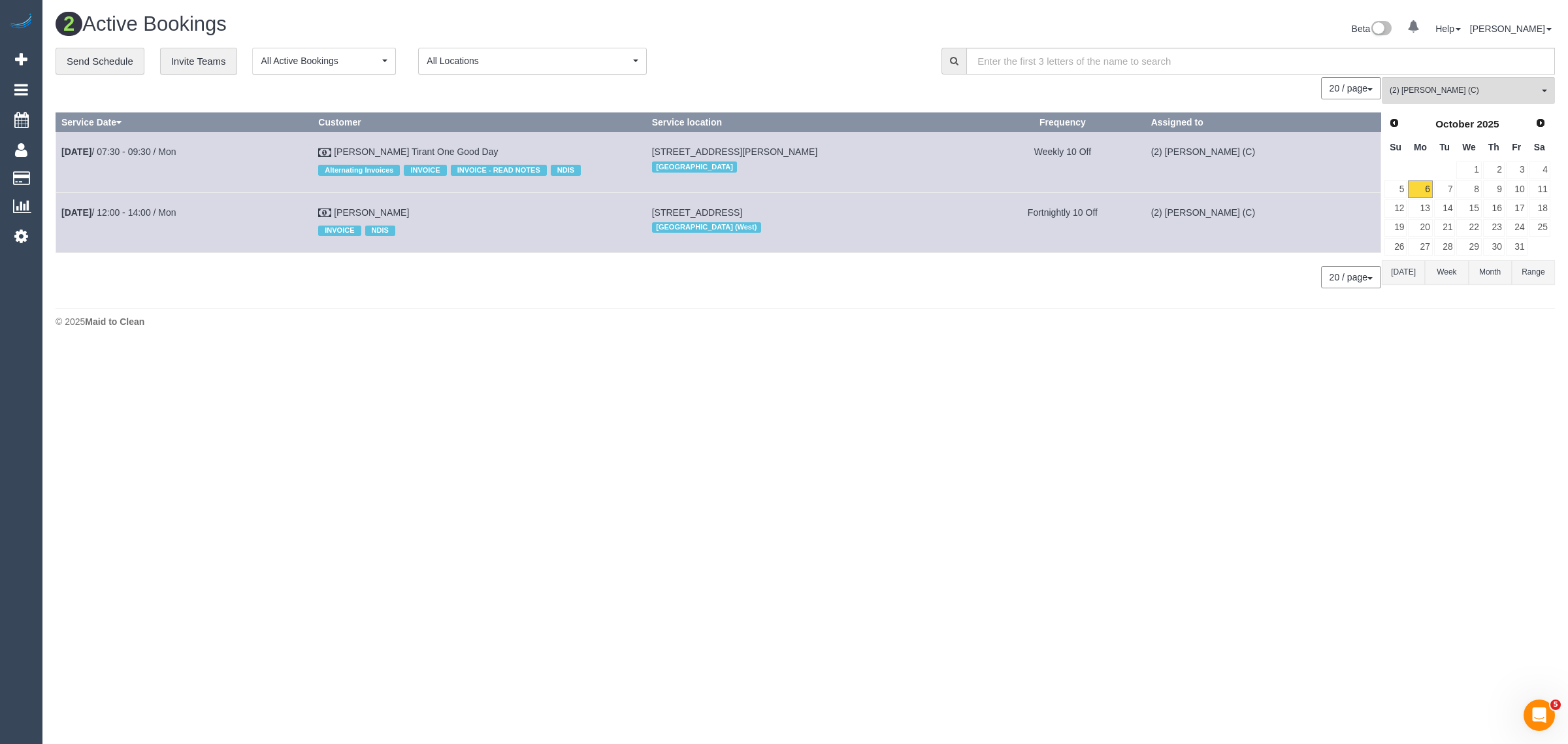
click at [848, 387] on body "0 Beta Your Notifications You have 0 alerts Add Booking Bookings Active Booking…" at bounding box center [784, 372] width 1568 height 744
click at [1443, 188] on link "7" at bounding box center [1445, 189] width 22 height 18
click at [1415, 188] on link "6" at bounding box center [1420, 189] width 25 height 18
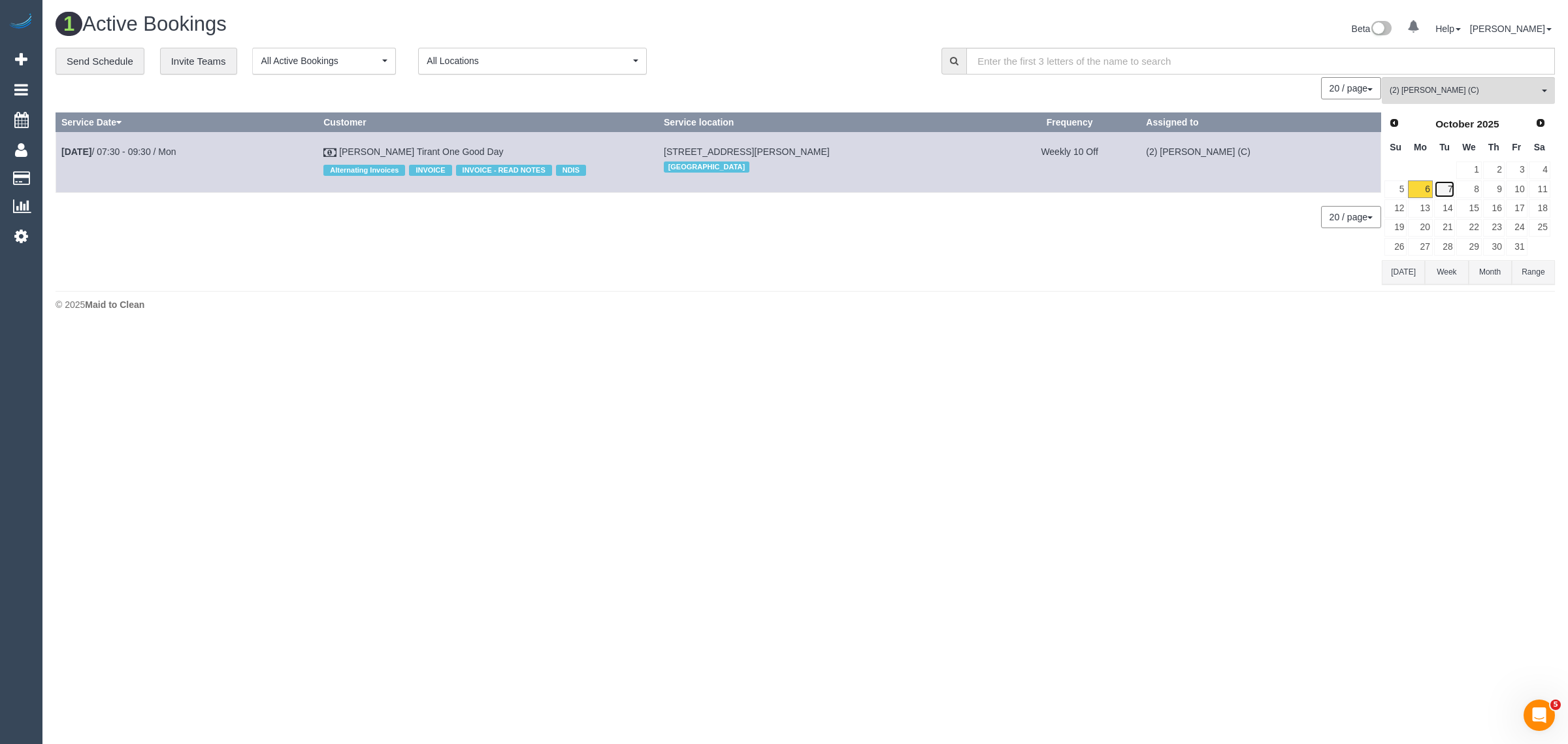
click at [1445, 186] on link "7" at bounding box center [1445, 189] width 22 height 18
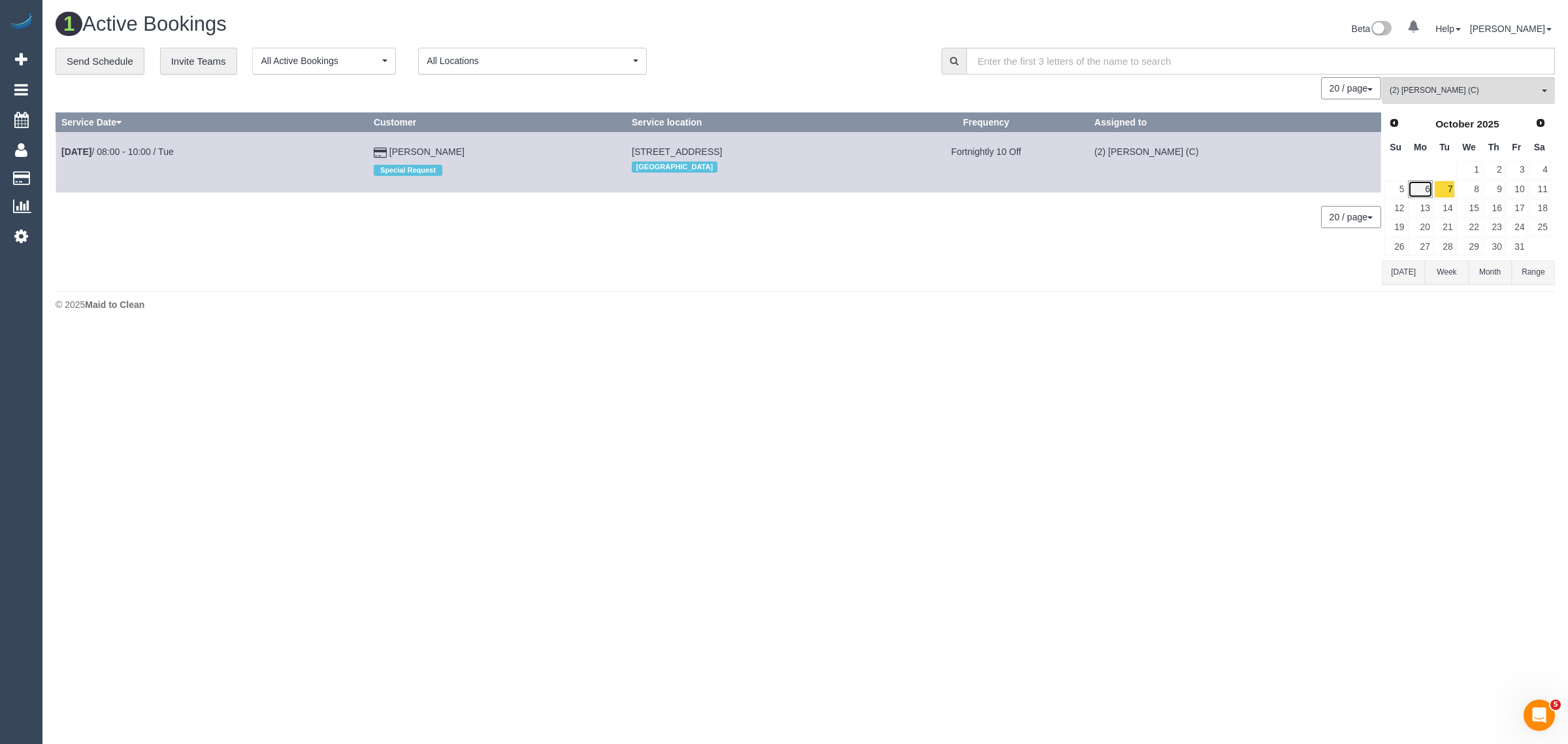
click at [1423, 183] on link "6" at bounding box center [1420, 189] width 25 height 18
click at [1440, 184] on link "7" at bounding box center [1445, 189] width 22 height 18
click at [1429, 85] on span "(2) Anita Jamieson (C)" at bounding box center [1464, 90] width 149 height 11
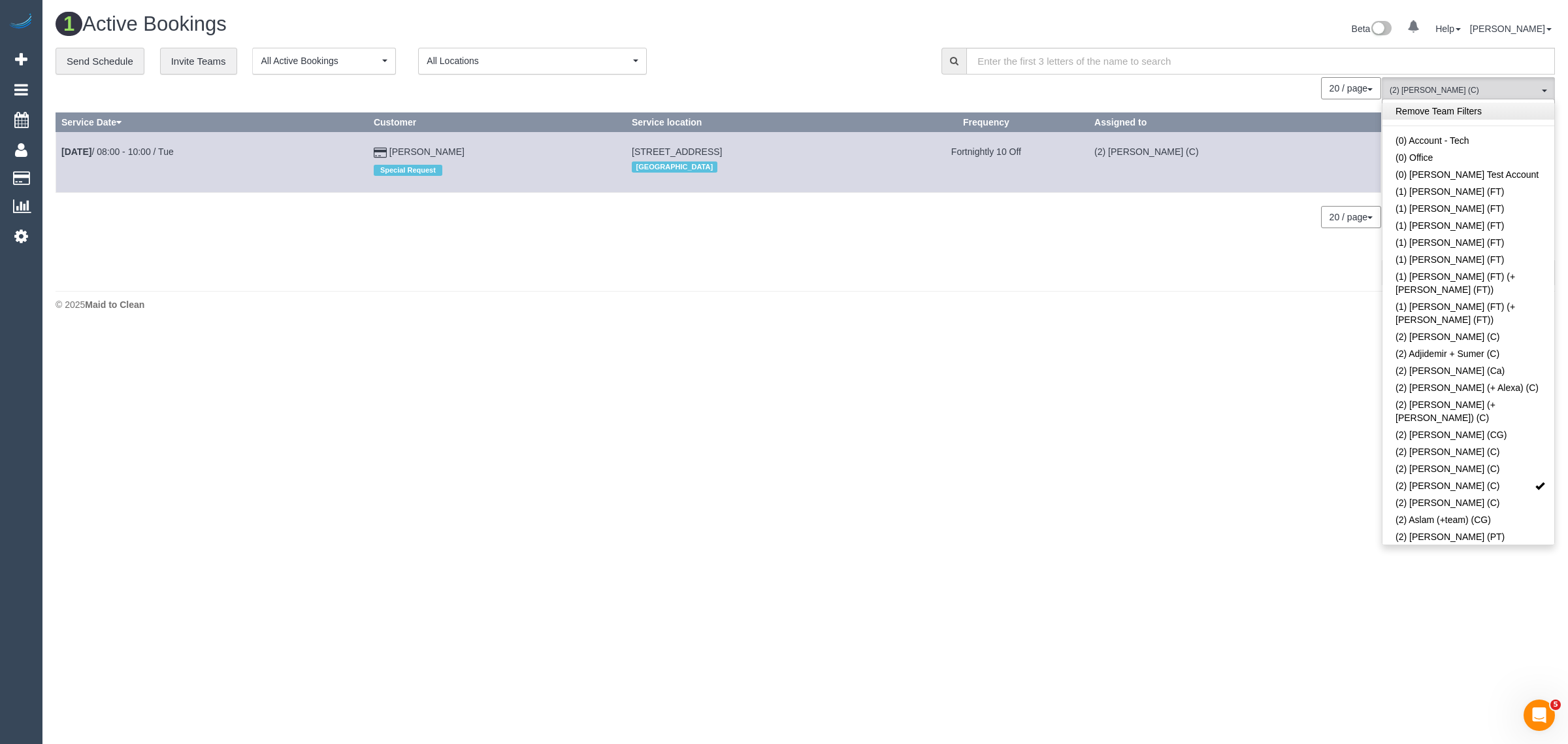
click at [1409, 112] on link "Remove Team Filters" at bounding box center [1468, 111] width 172 height 17
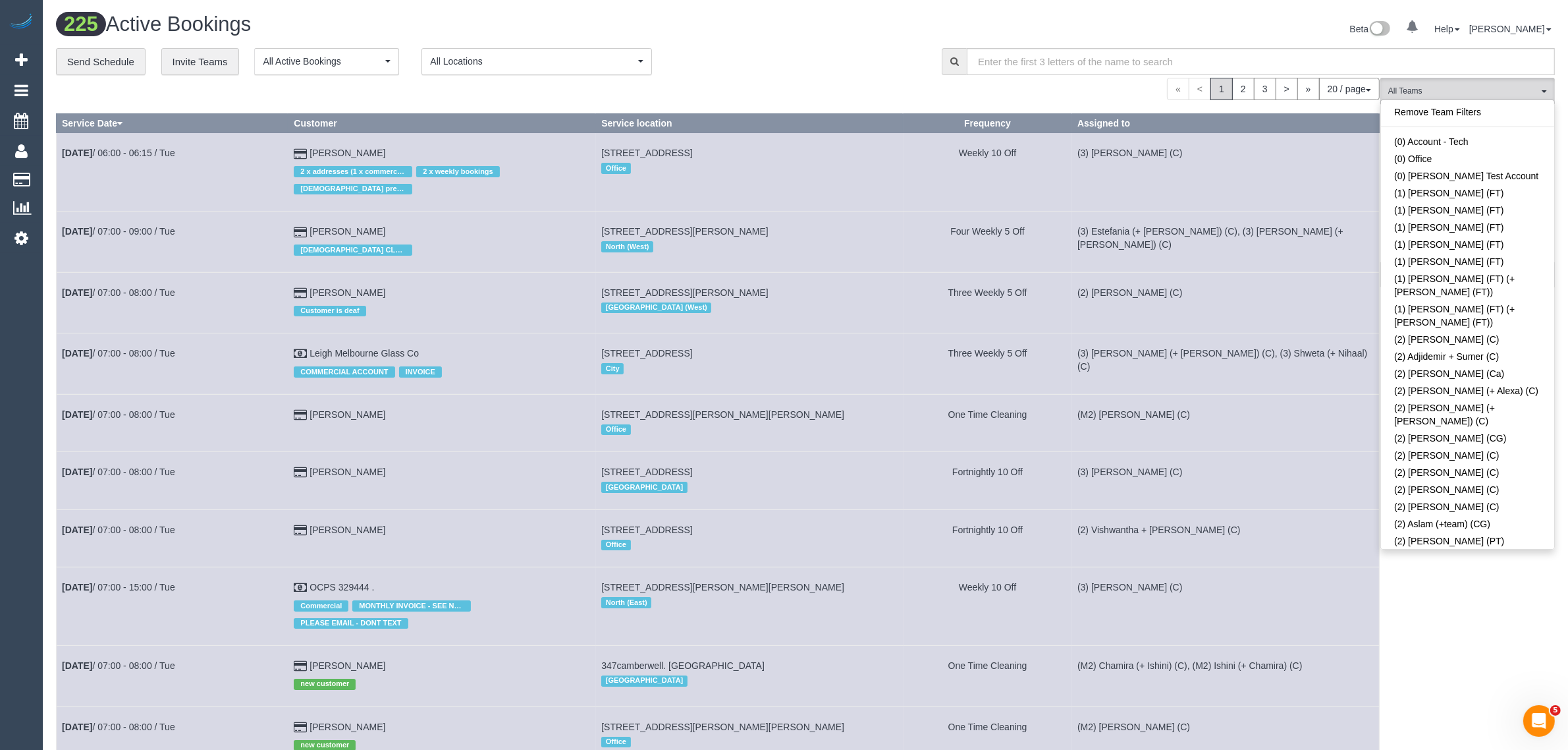
click at [813, 64] on div "**********" at bounding box center [489, 61] width 866 height 27
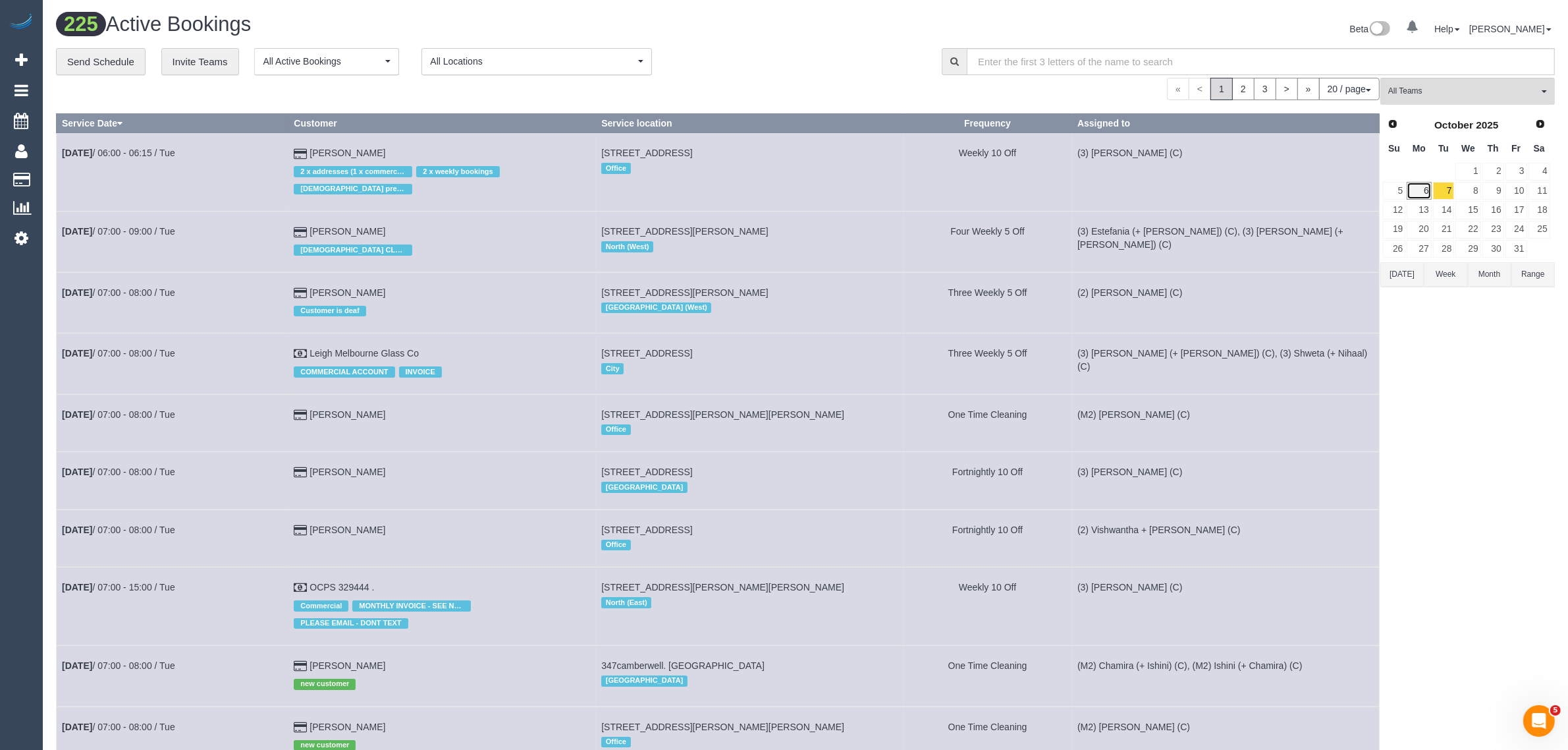
click at [1423, 198] on link "6" at bounding box center [1418, 190] width 25 height 18
click at [724, 26] on h1 "225 Active Bookings" at bounding box center [426, 24] width 739 height 22
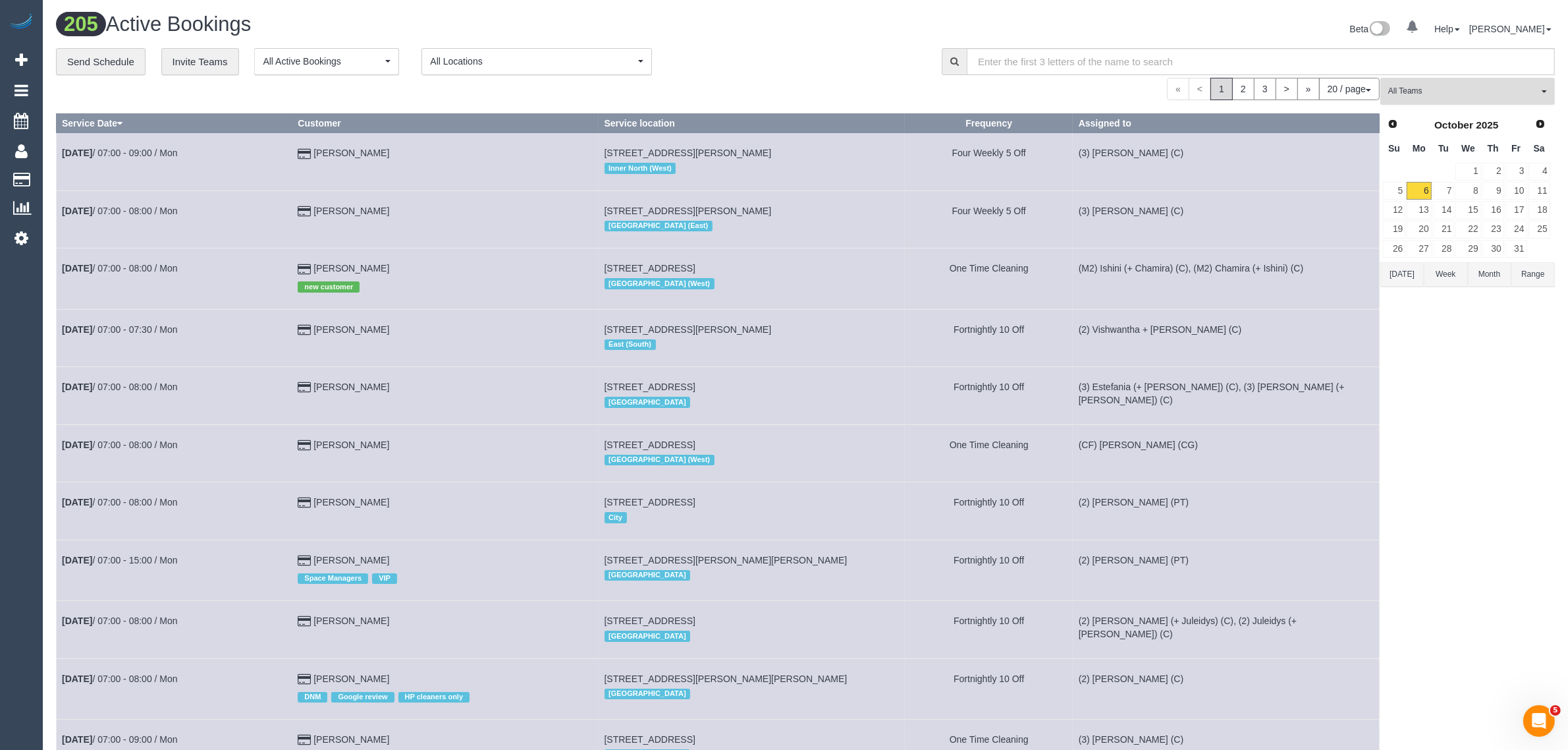
click at [1469, 95] on span "All Teams" at bounding box center [1462, 90] width 150 height 11
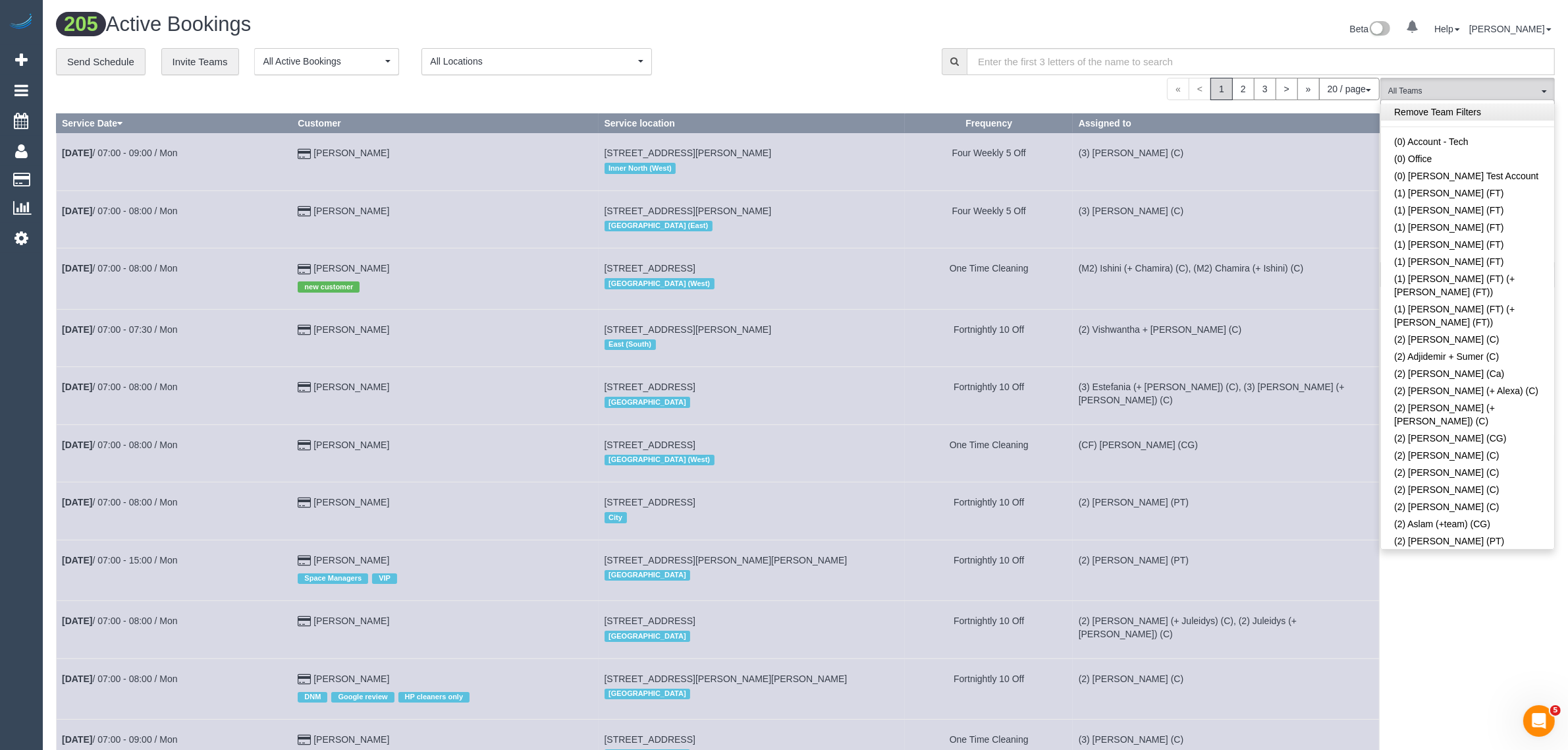
click at [1504, 106] on link "Remove Team Filters" at bounding box center [1467, 112] width 173 height 17
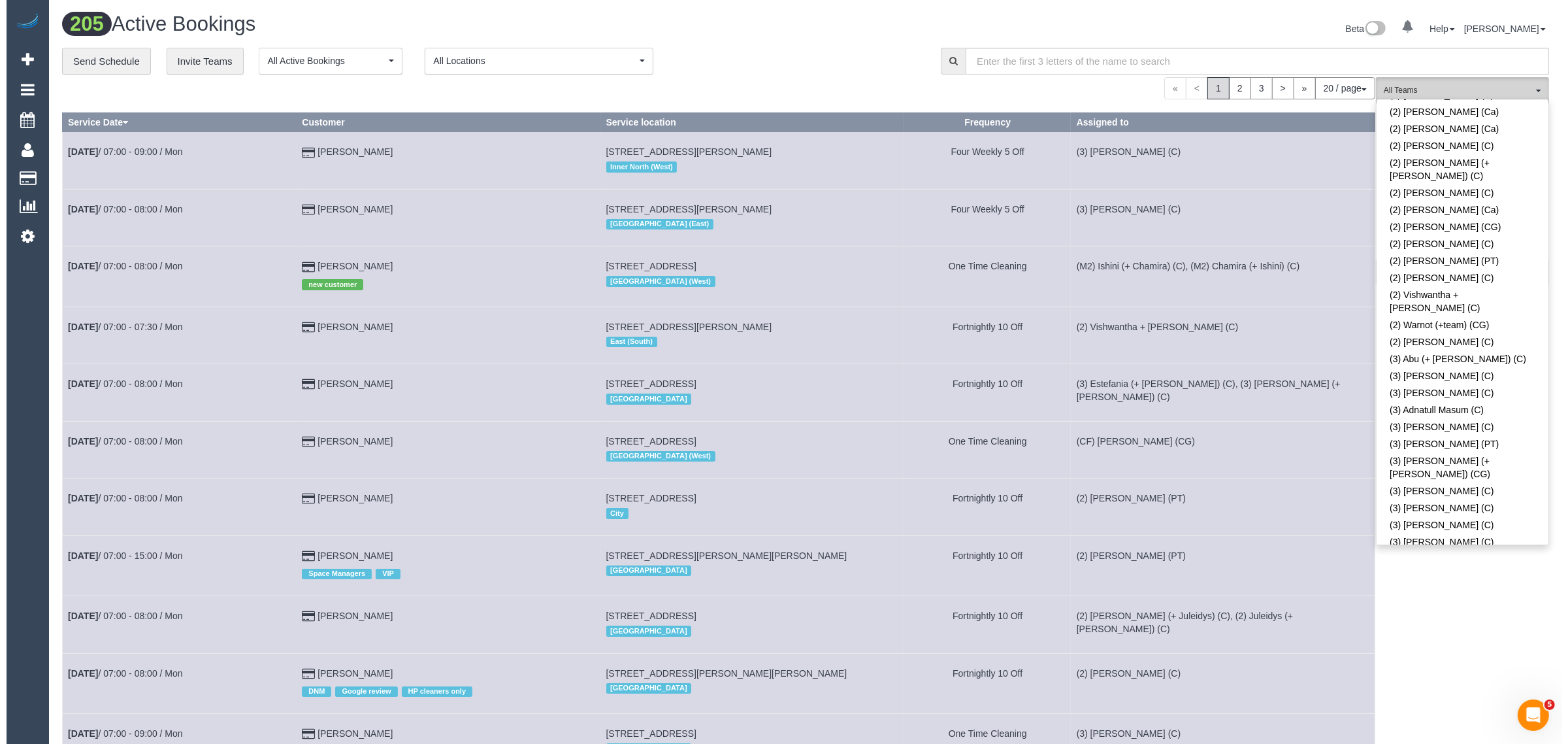
scroll to position [1699, 0]
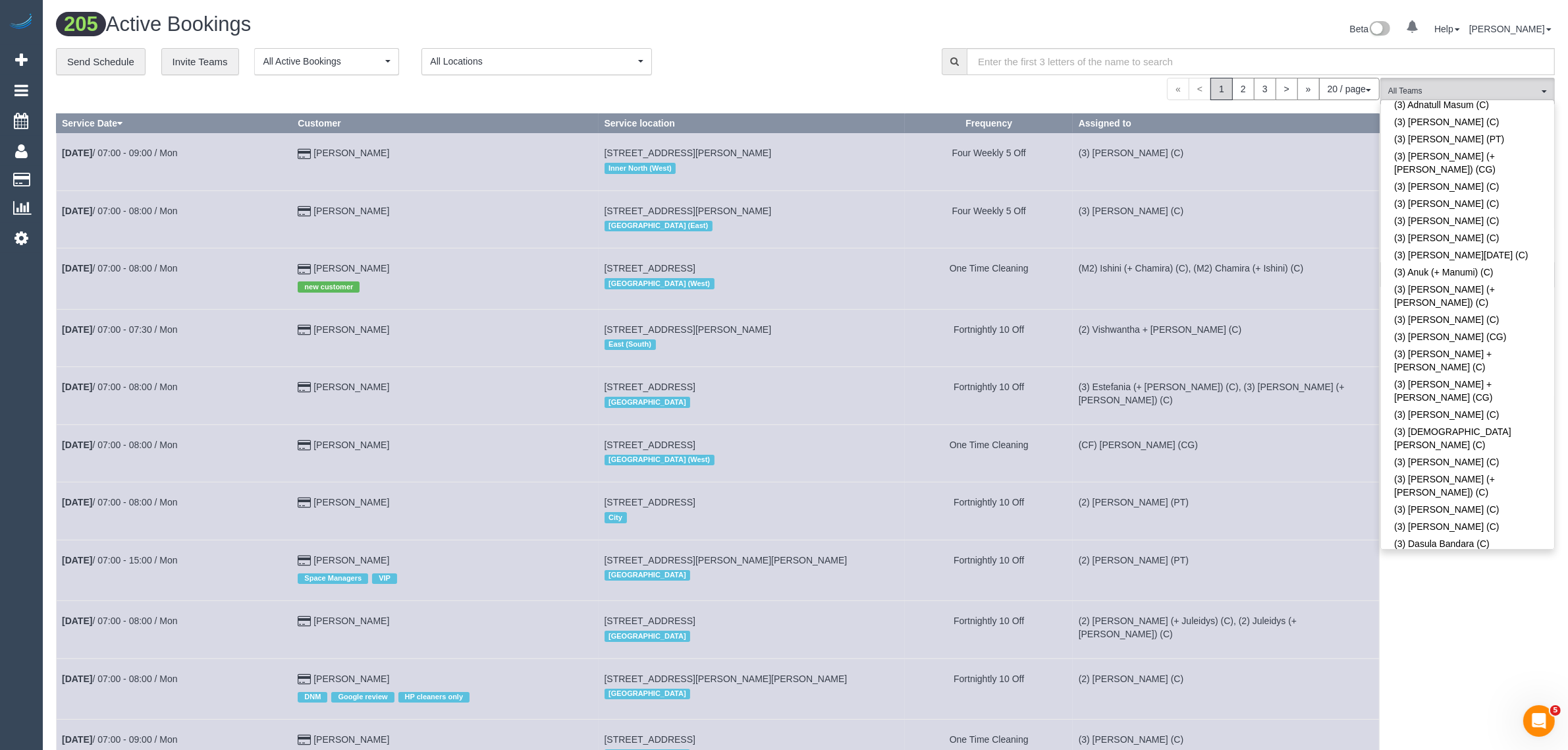
click at [1521, 664] on link "(3) [PERSON_NAME] (C)" at bounding box center [1467, 672] width 173 height 17
click at [1519, 634] on link "(3) Estefania (+ [PERSON_NAME]) (C)" at bounding box center [1467, 649] width 173 height 31
click at [1507, 664] on link "(3) Fabio Nieves (C)" at bounding box center [1467, 672] width 173 height 17
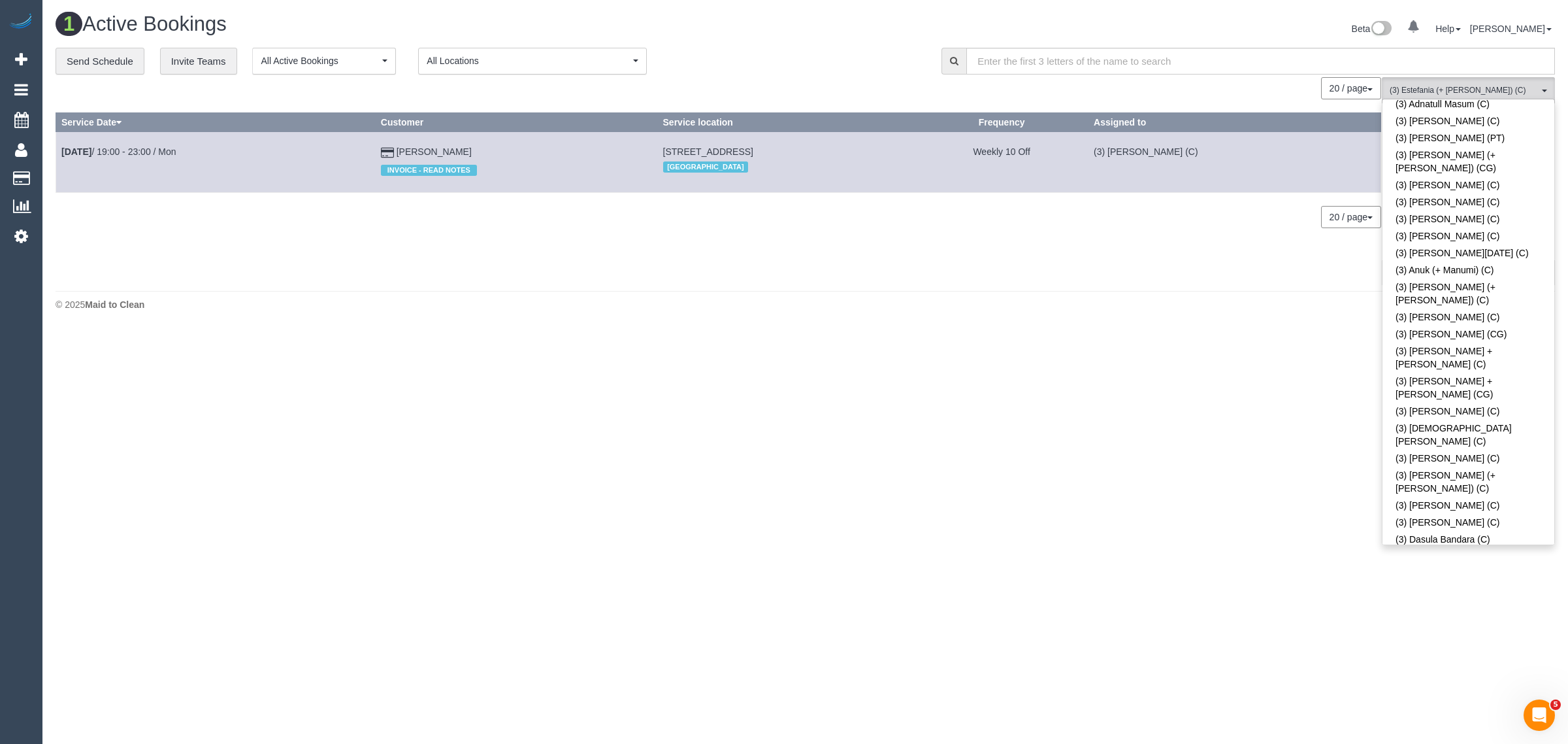
click at [853, 73] on div "**********" at bounding box center [489, 61] width 866 height 27
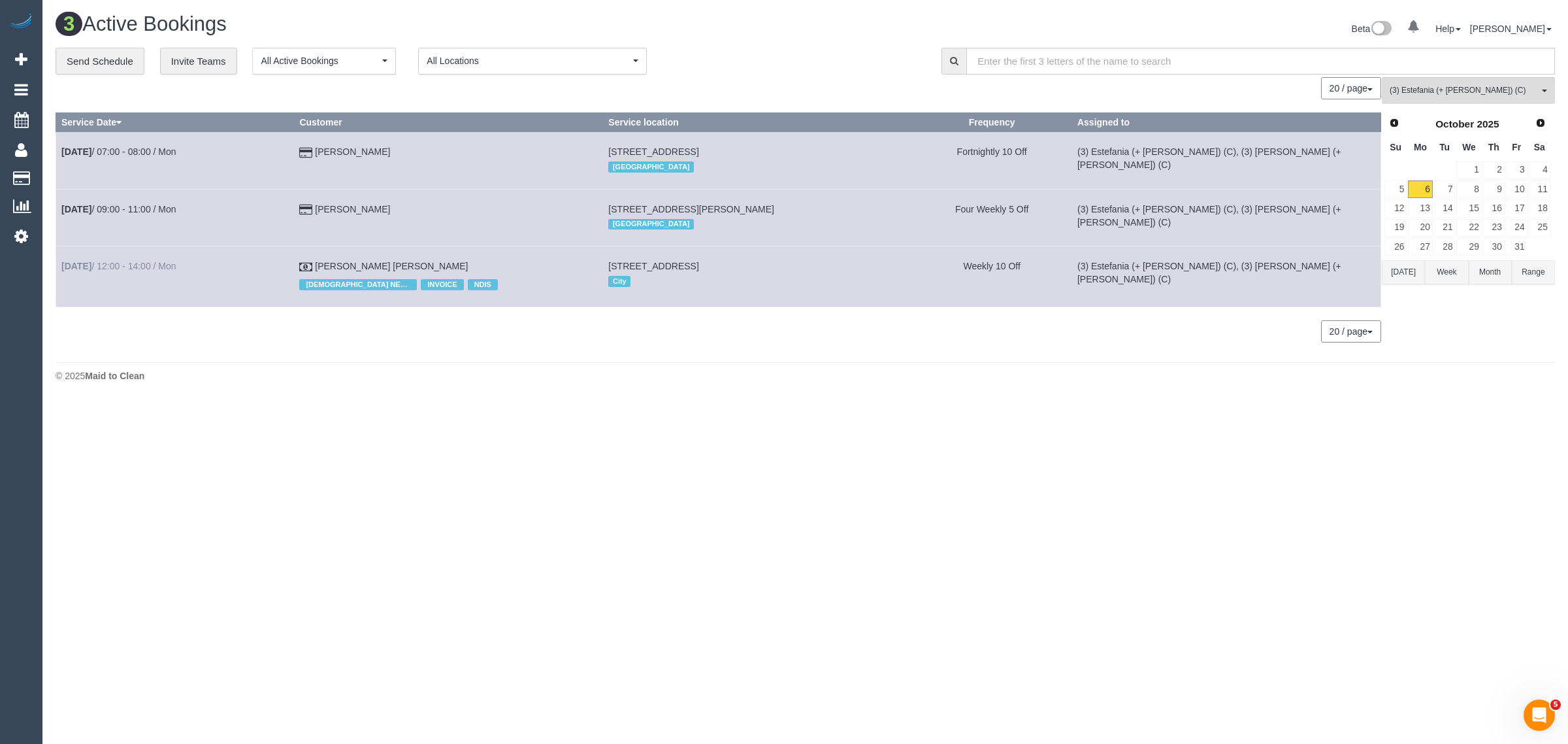
drag, startPoint x: 477, startPoint y: 260, endPoint x: 63, endPoint y: 270, distance: 414.1
click at [63, 270] on tr "Oct 6th / 12:00 - 14:00 / Mon Trudy Chmielewski Wintringham FEMALE NEEDED INVOI…" at bounding box center [718, 276] width 1325 height 60
copy tr "Oct 6th / 12:00 - 14:00 / Mon Trudy Chmielewski Wintringham"
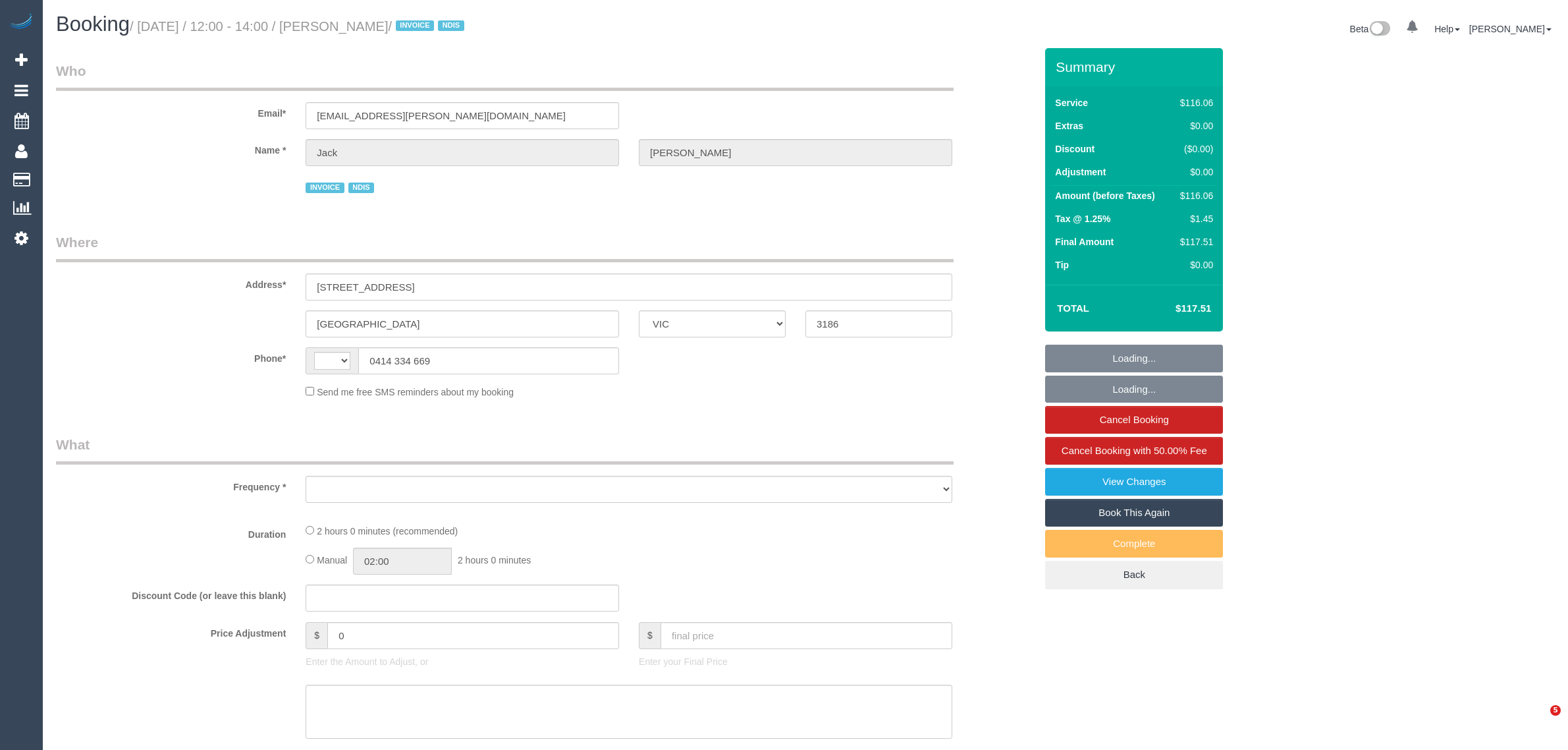
select select "VIC"
select select "object:282"
select select "string:AU"
select select "number:28"
select select "number:14"
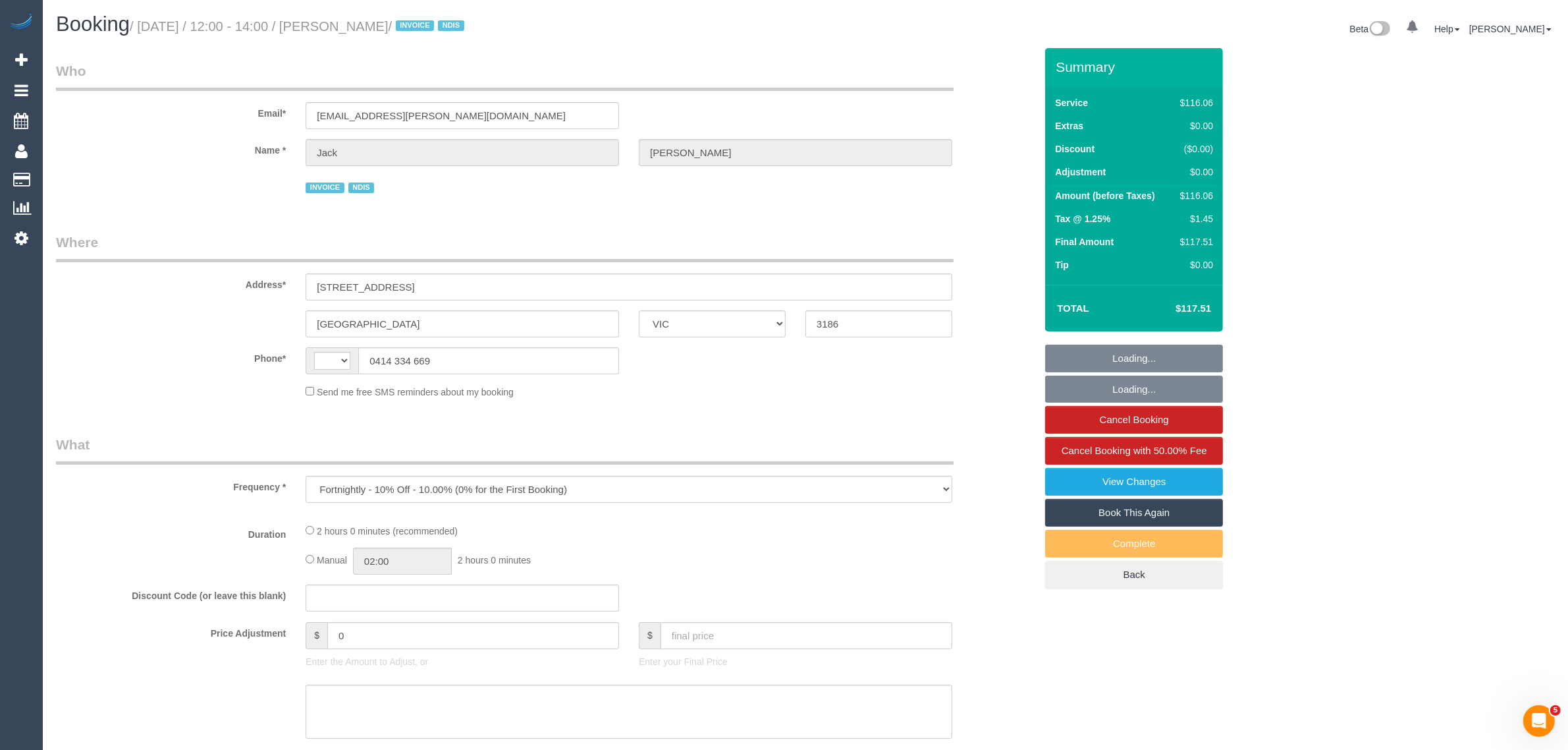
select select "number:18"
select select "number:36"
select select "number:34"
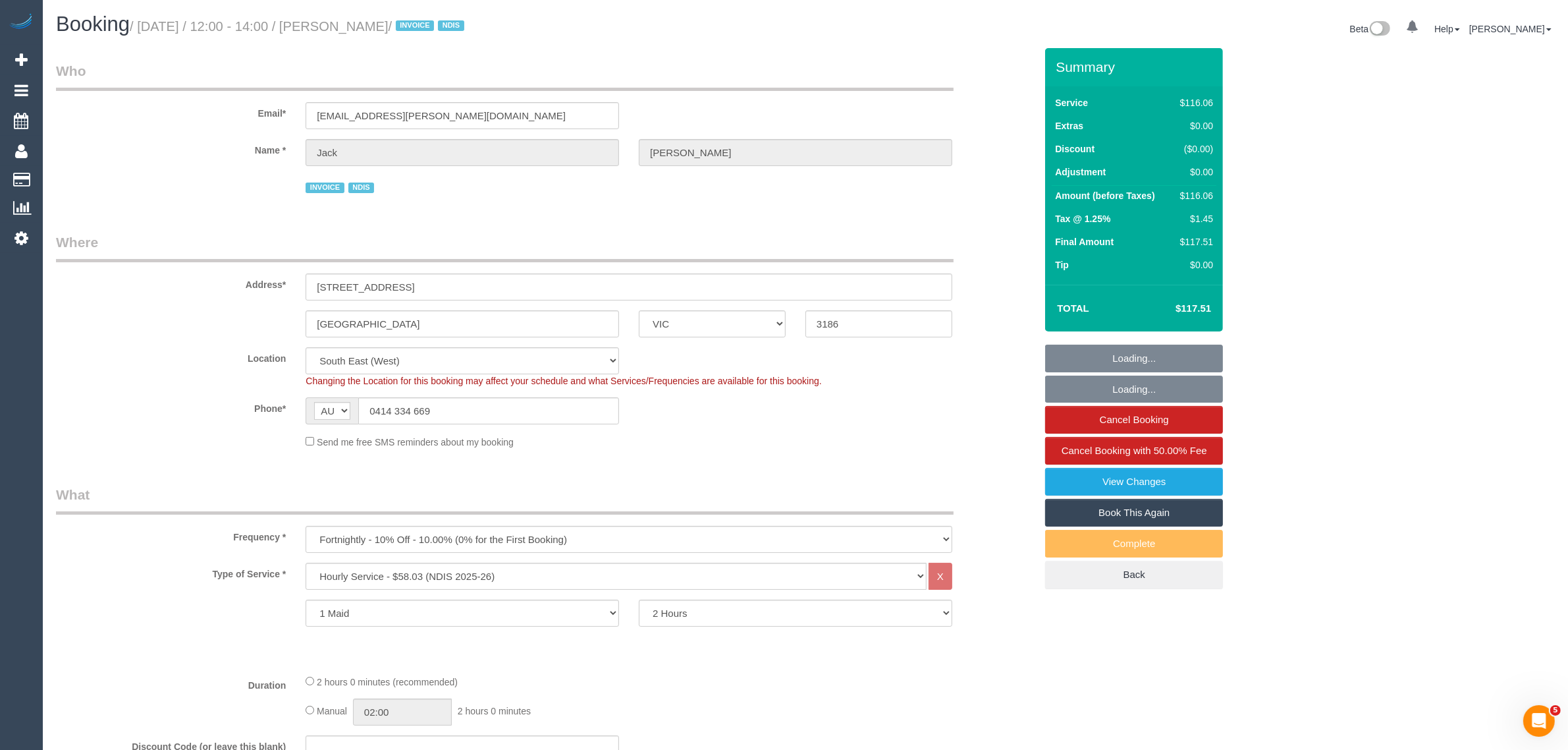
select select "object:1288"
drag, startPoint x: 939, startPoint y: 446, endPoint x: 949, endPoint y: 436, distance: 14.1
click at [940, 446] on div "Send me free SMS reminders about my booking" at bounding box center [629, 441] width 666 height 14
click at [542, 417] on input "0414 334 669" at bounding box center [489, 411] width 261 height 27
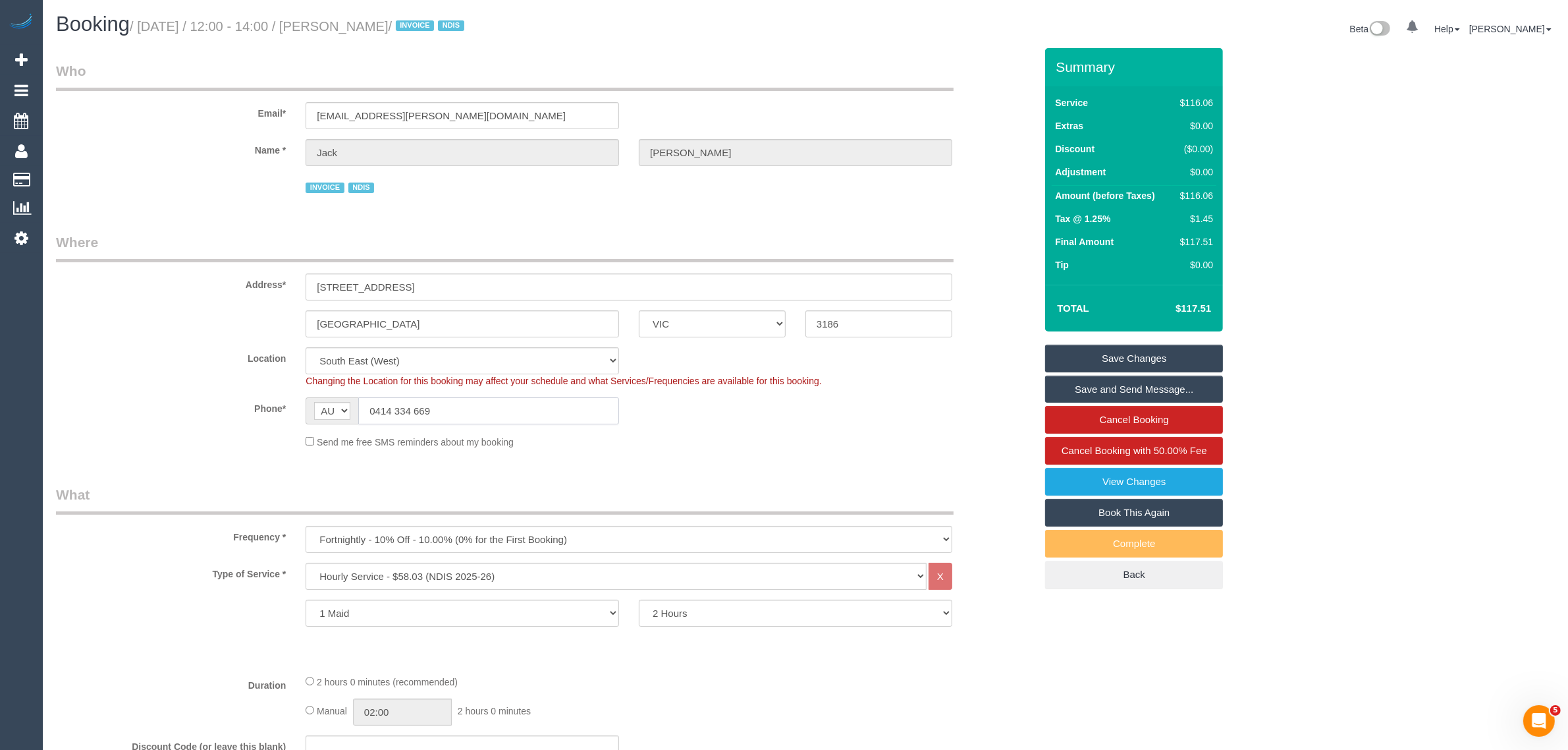
click at [542, 417] on input "0414 334 669" at bounding box center [489, 411] width 261 height 27
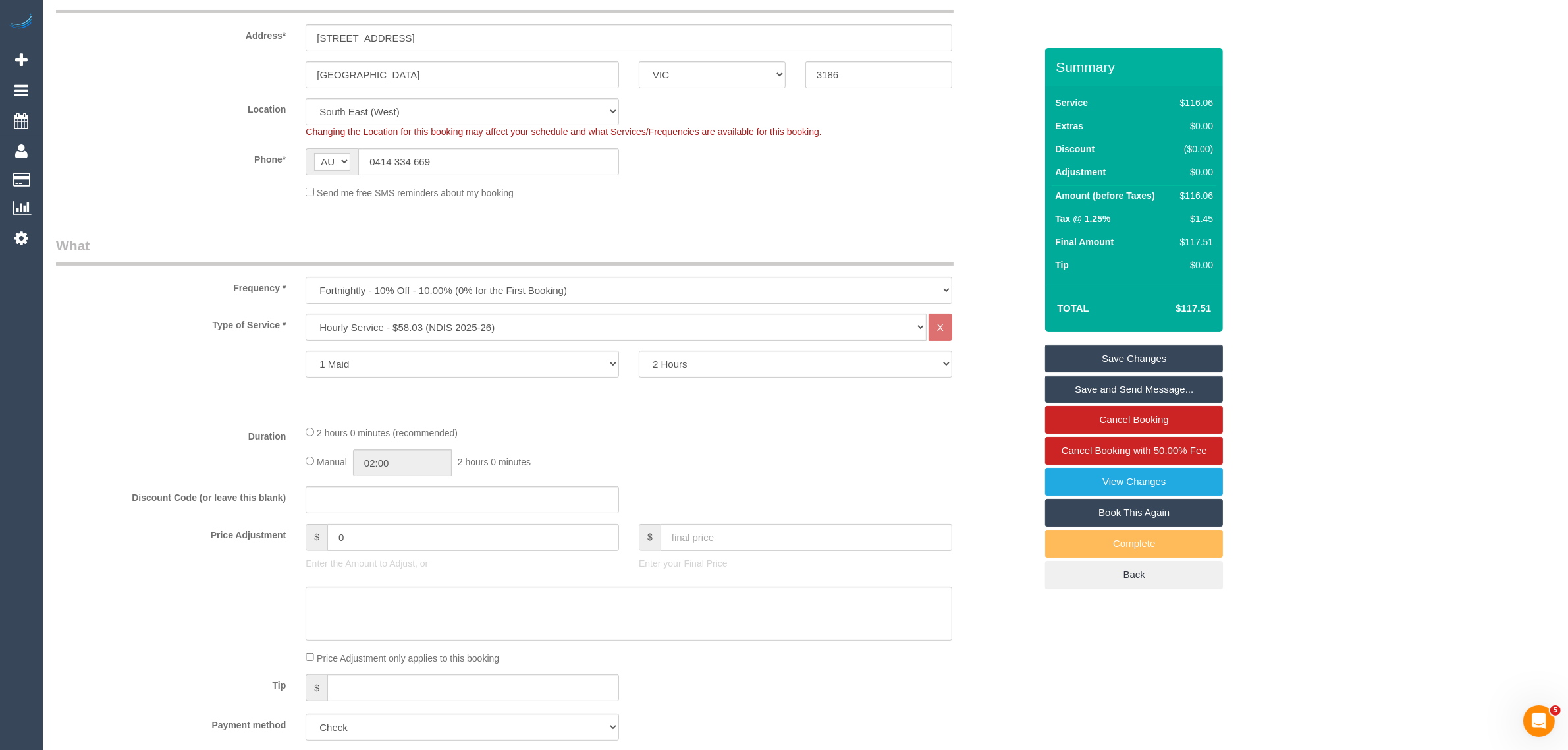
scroll to position [228, 0]
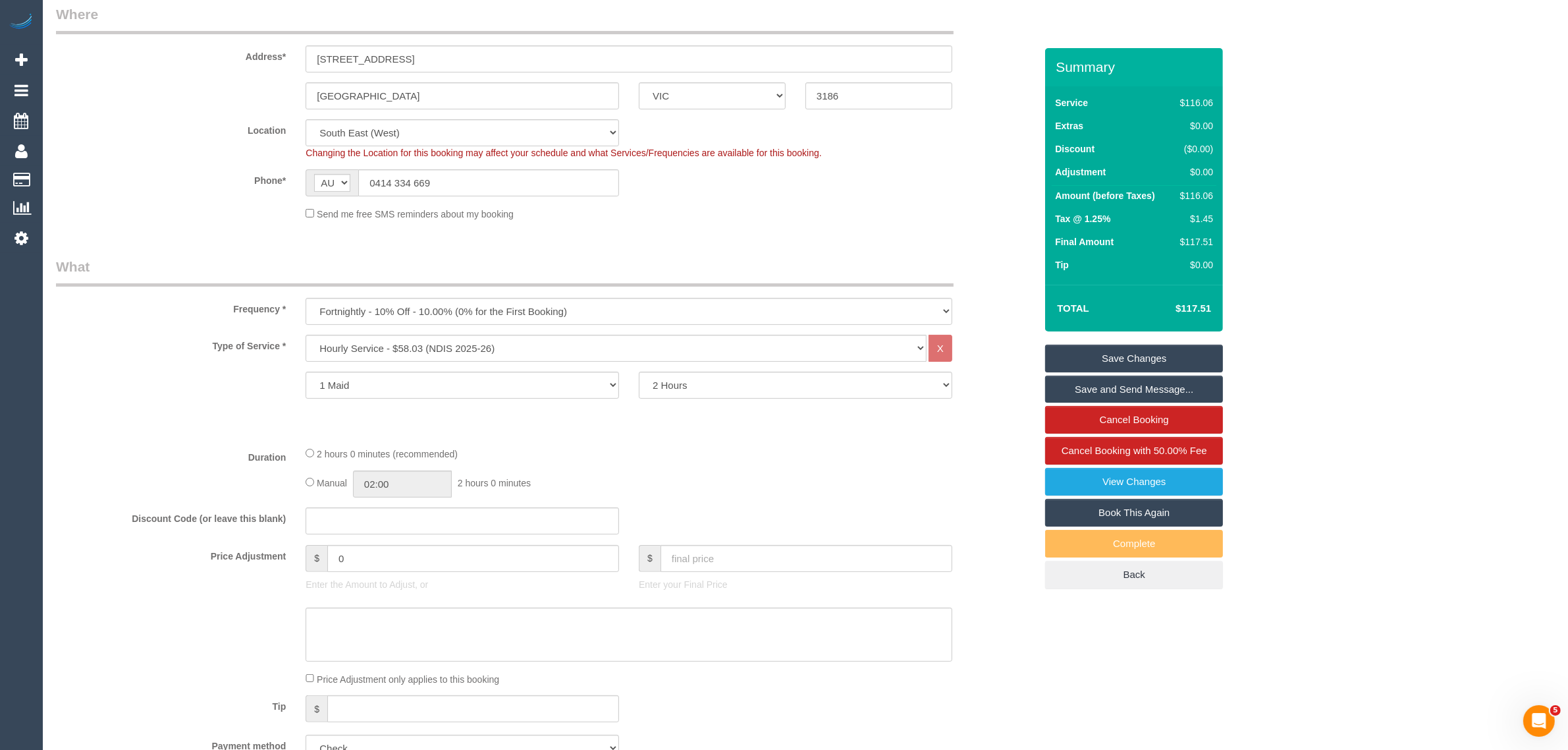
click at [1005, 598] on sui-booking-price-adjustment "Price Adjustment $ 0 Enter the Amount to Adjust, or $ Enter your Final Price Pr…" at bounding box center [545, 614] width 979 height 141
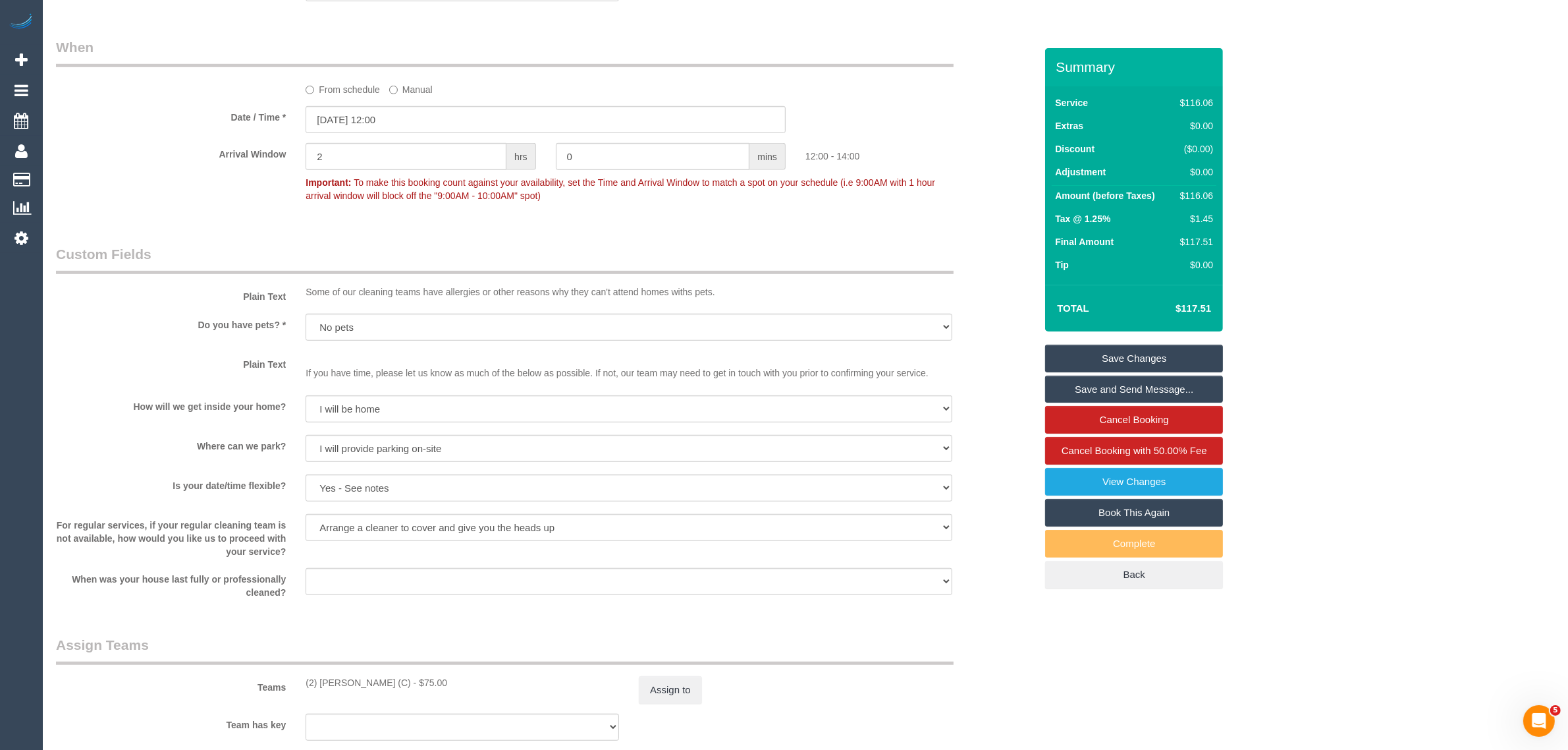
scroll to position [1545, 0]
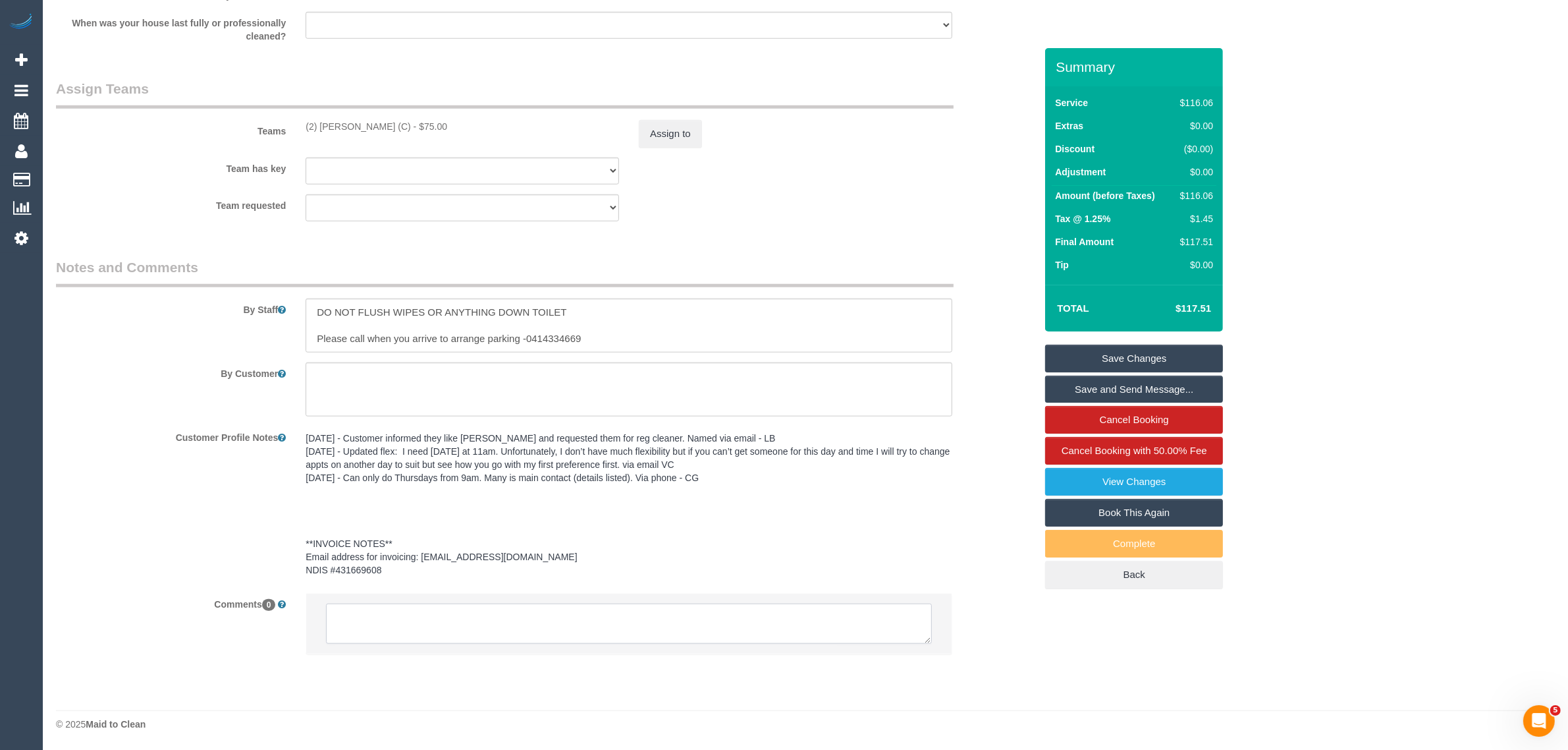
click at [838, 622] on textarea at bounding box center [629, 624] width 606 height 41
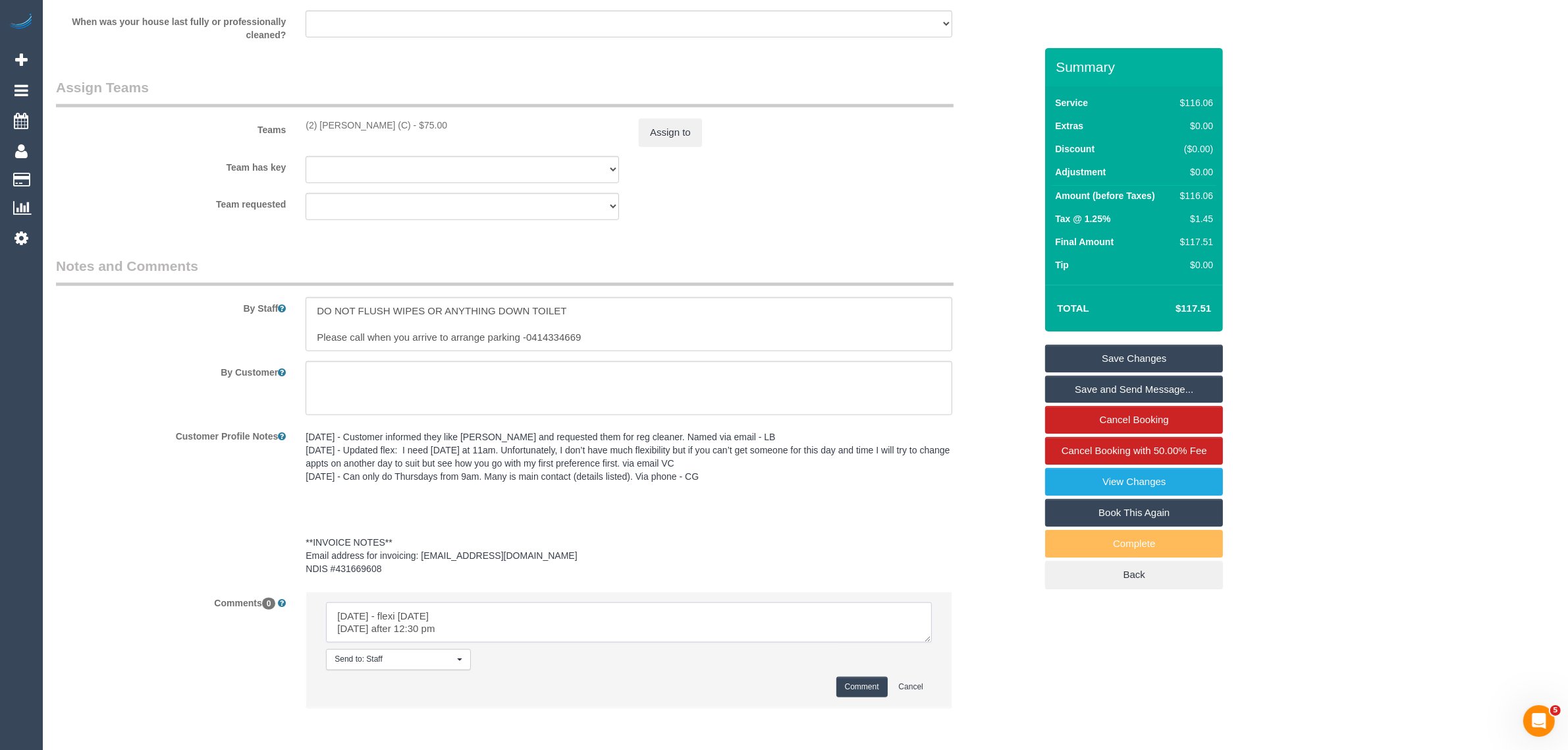
type textarea "today - flexi today tomorrow after 12:30 pm"
click at [811, 476] on pre "14/03/25 - Customer informed they like Priyanshi and requested them for reg cle…" at bounding box center [629, 503] width 646 height 145
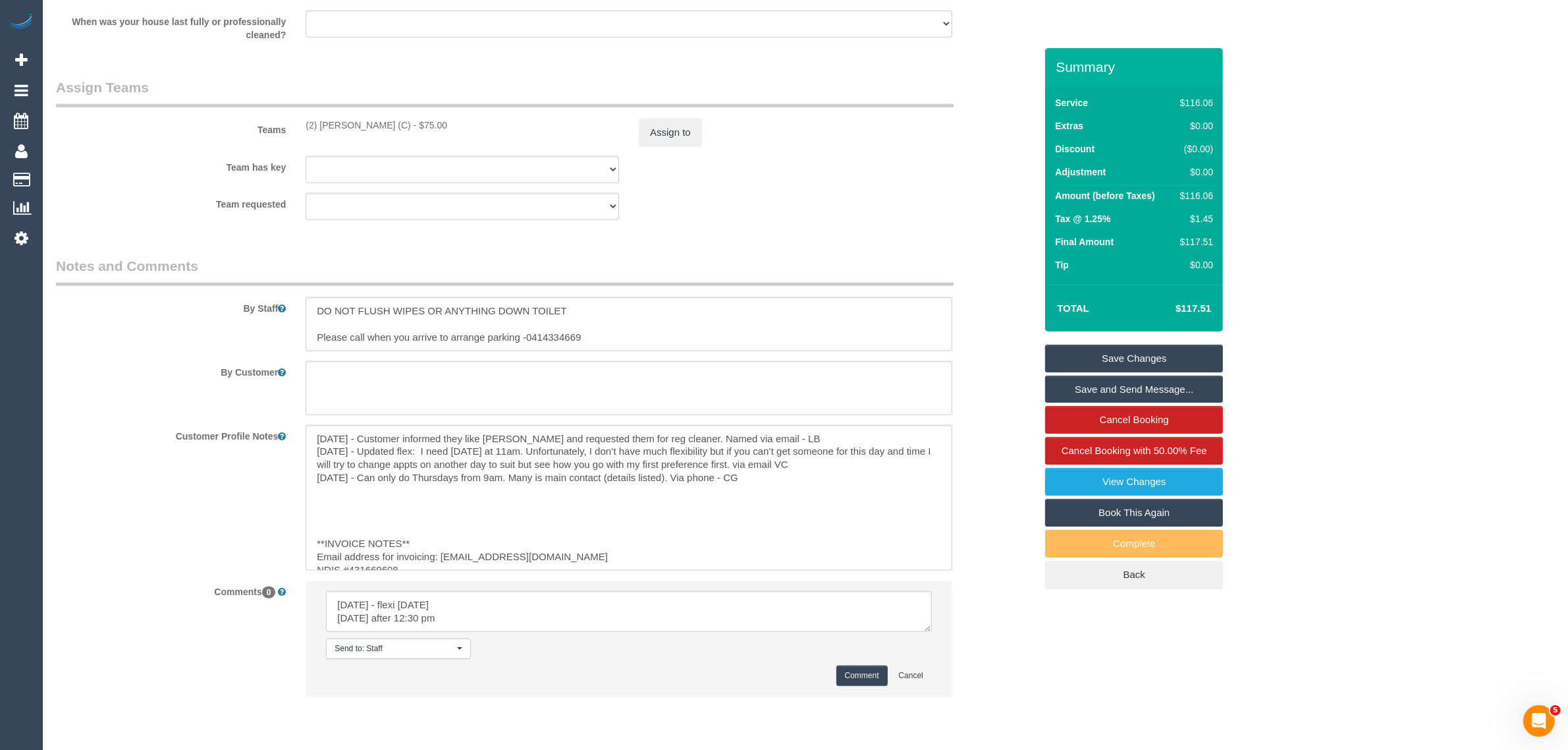
click at [997, 476] on div "Customer Profile Notes 14/03/25 - Customer informed they like Priyanshi and req…" at bounding box center [545, 498] width 999 height 146
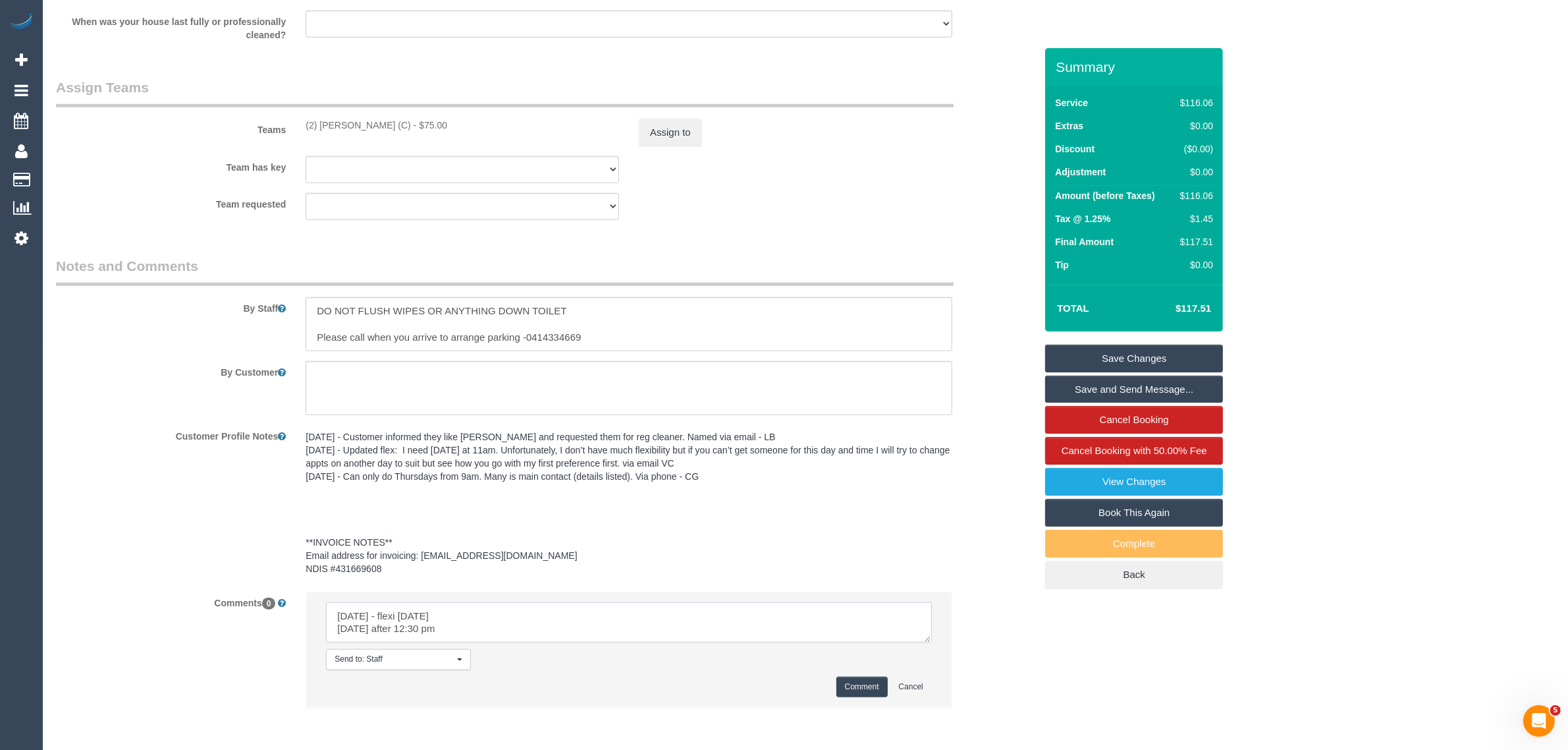
drag, startPoint x: 547, startPoint y: 622, endPoint x: 561, endPoint y: 622, distance: 14.0
click at [547, 622] on textarea at bounding box center [629, 623] width 606 height 41
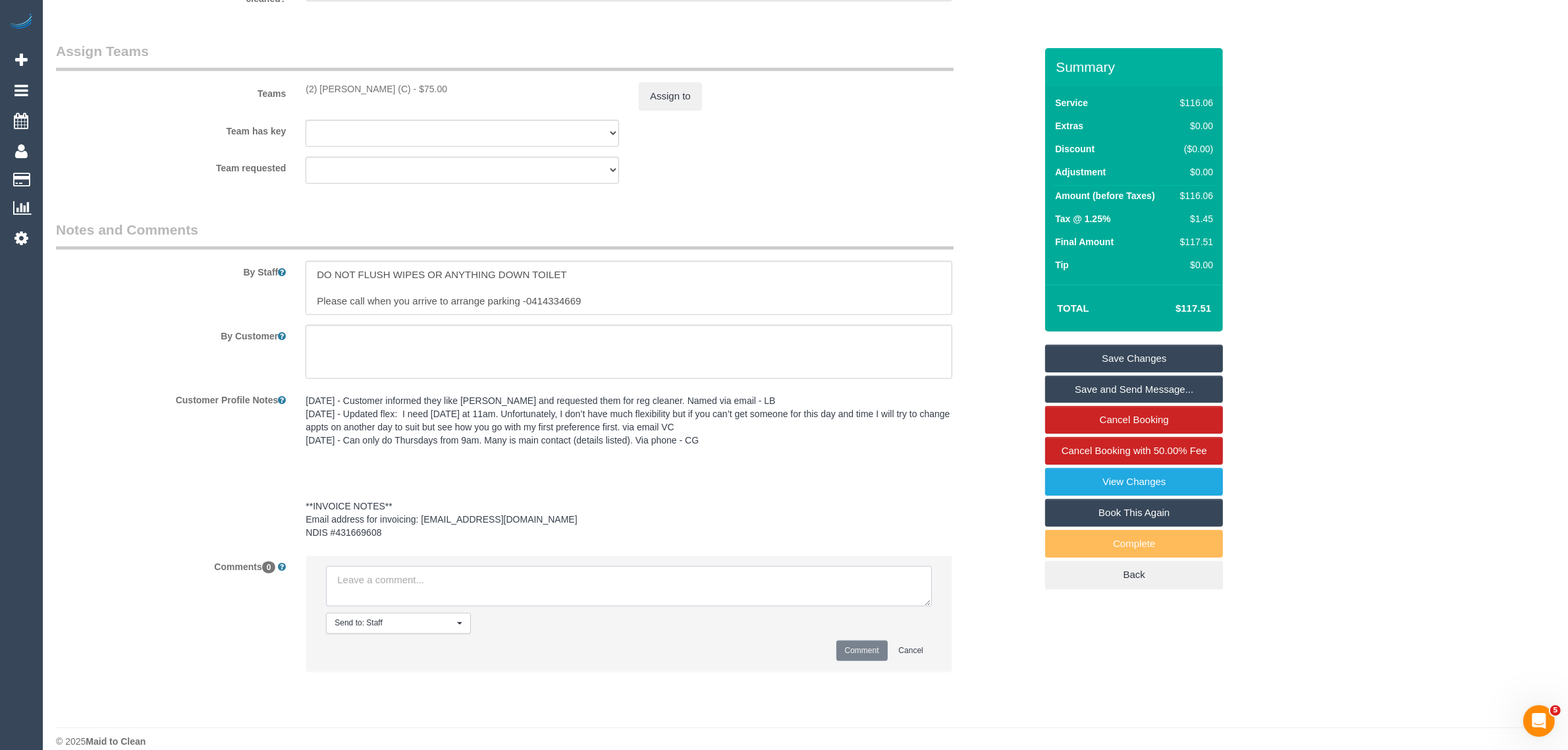
scroll to position [1600, 0]
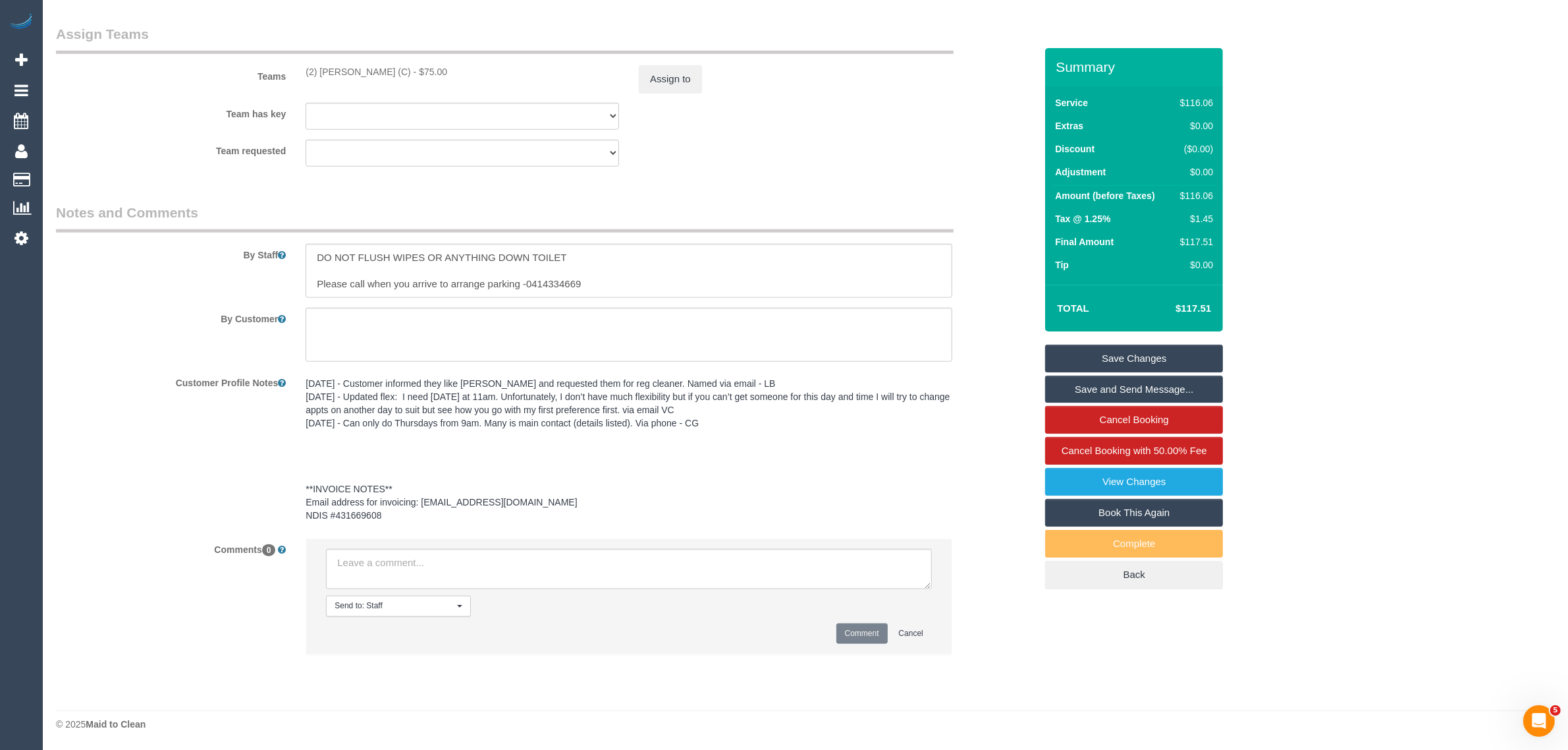
drag, startPoint x: 718, startPoint y: 599, endPoint x: 729, endPoint y: 588, distance: 15.6
click at [718, 599] on div "Send to: Staff Nothing selected Send to: Staff Send to: Customer Send to: Team …" at bounding box center [524, 606] width 416 height 20
click at [741, 574] on textarea at bounding box center [629, 569] width 606 height 41
paste textarea "Cleaner(s) Unassigned: Reason Unassigned: Contact via: Which message sent: Addi…"
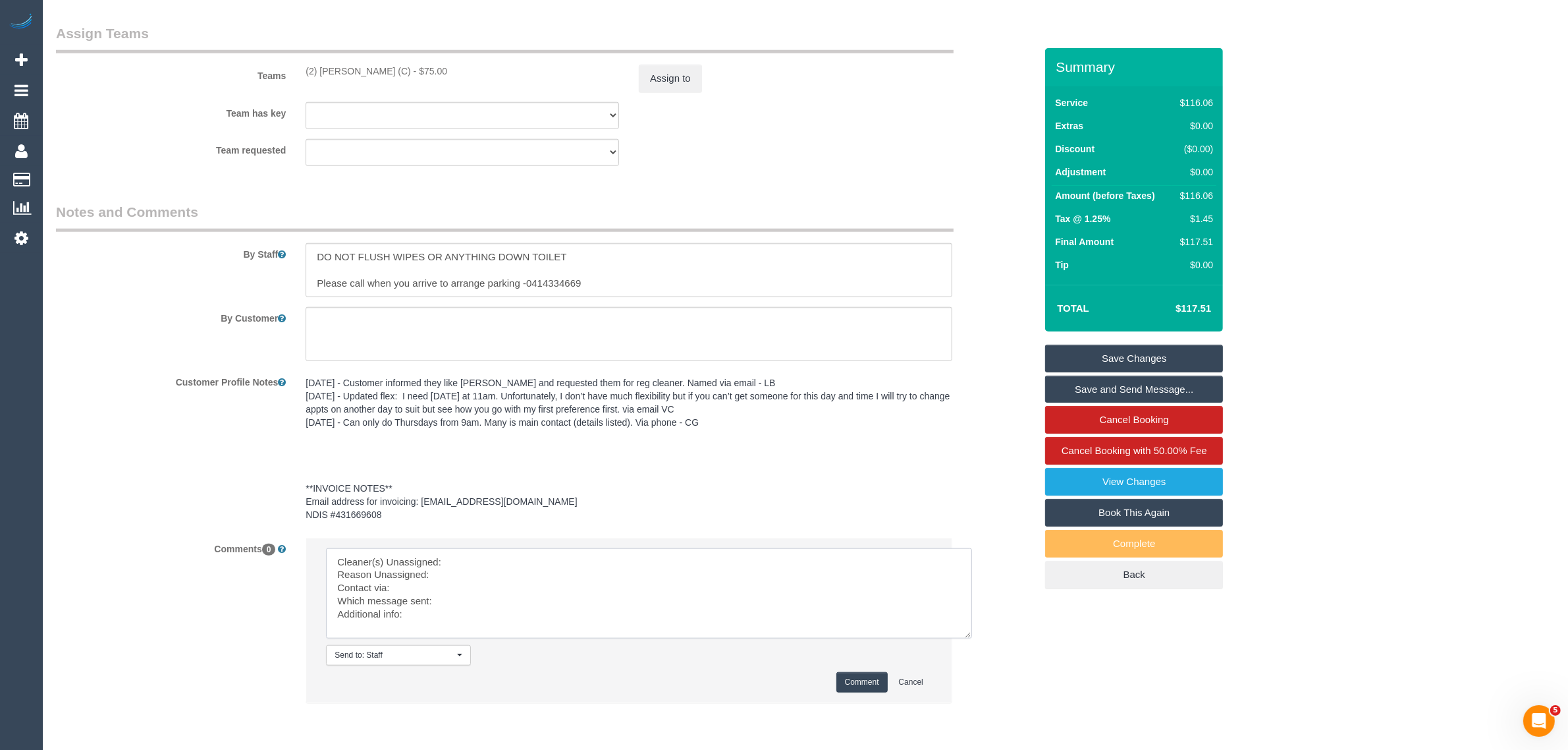
scroll to position [0, 0]
drag, startPoint x: 922, startPoint y: 582, endPoint x: 866, endPoint y: 587, distance: 56.2
click at [976, 661] on textarea at bounding box center [654, 604] width 657 height 113
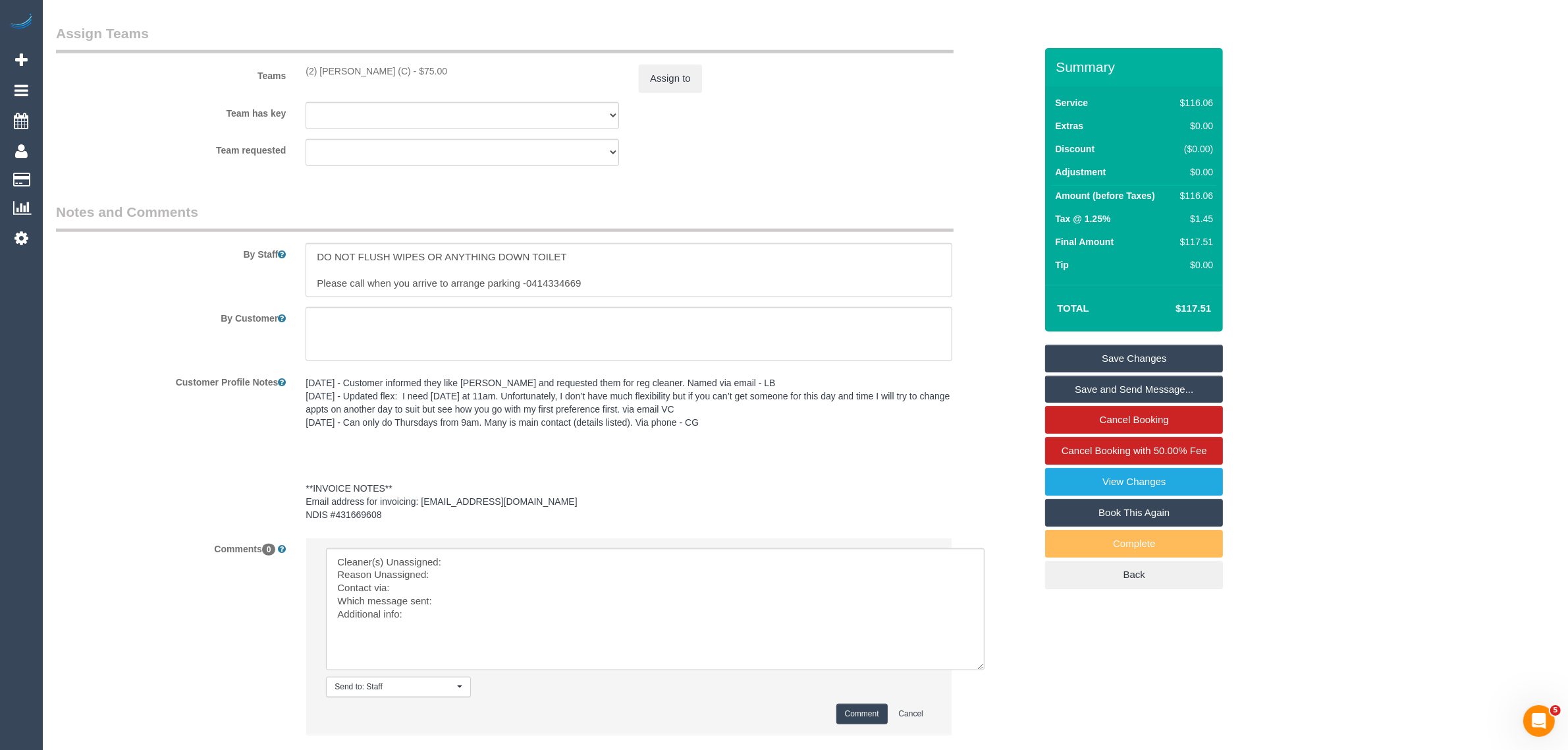
drag, startPoint x: 303, startPoint y: 72, endPoint x: 399, endPoint y: 74, distance: 96.0
click at [399, 74] on div "(2) Anita Jamieson (C) - $75.00" at bounding box center [462, 71] width 333 height 13
copy div "(2) Anita Jamieson (C)"
click at [480, 557] on textarea at bounding box center [655, 609] width 658 height 122
paste textarea "(2) Anita Jamieson (C)"
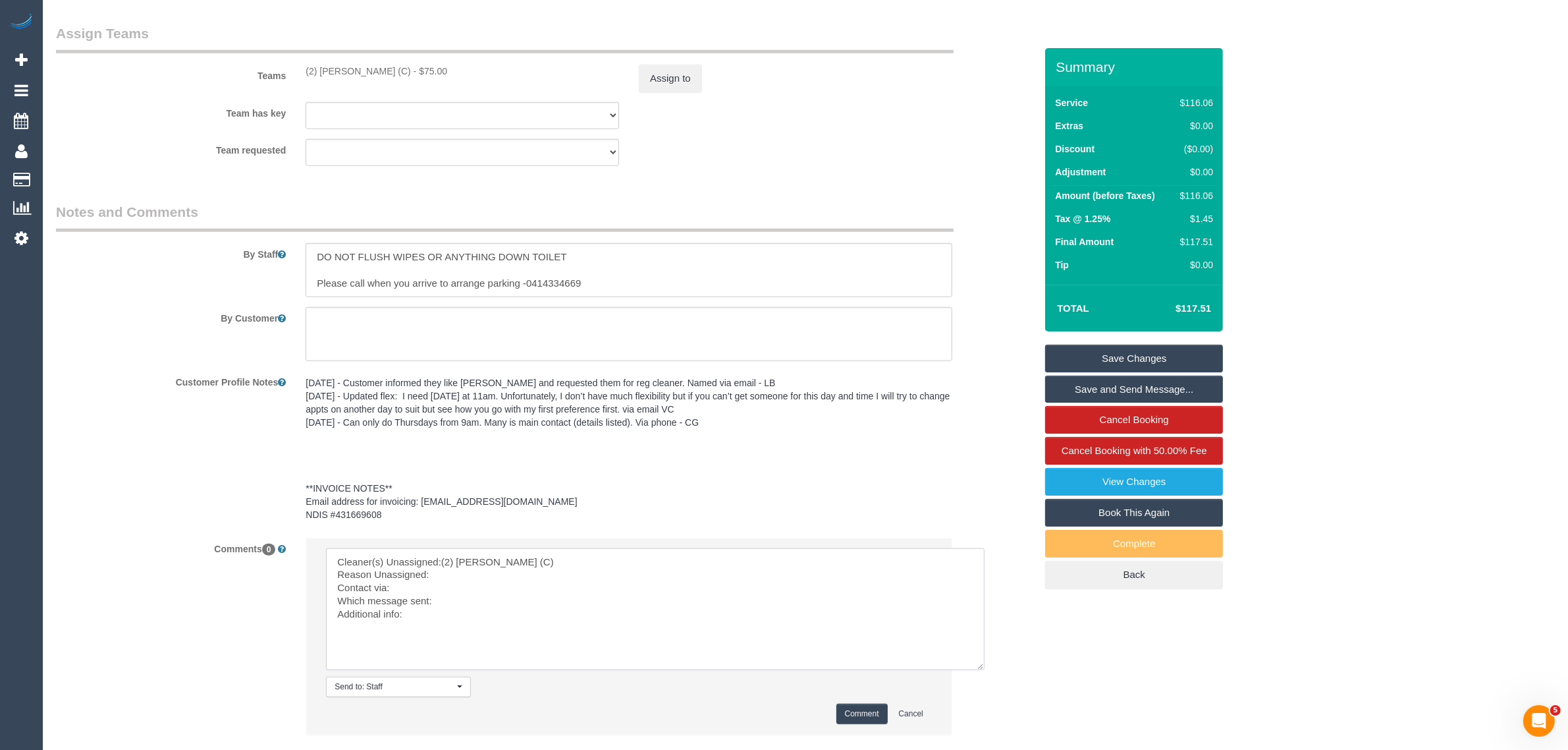
click at [466, 576] on textarea at bounding box center [655, 609] width 658 height 122
click at [529, 597] on textarea at bounding box center [655, 609] width 658 height 122
paste textarea "flexi today or tomorrow after 12:30 pm AW"
click at [428, 614] on textarea at bounding box center [655, 609] width 658 height 122
click at [689, 620] on textarea at bounding box center [655, 609] width 658 height 122
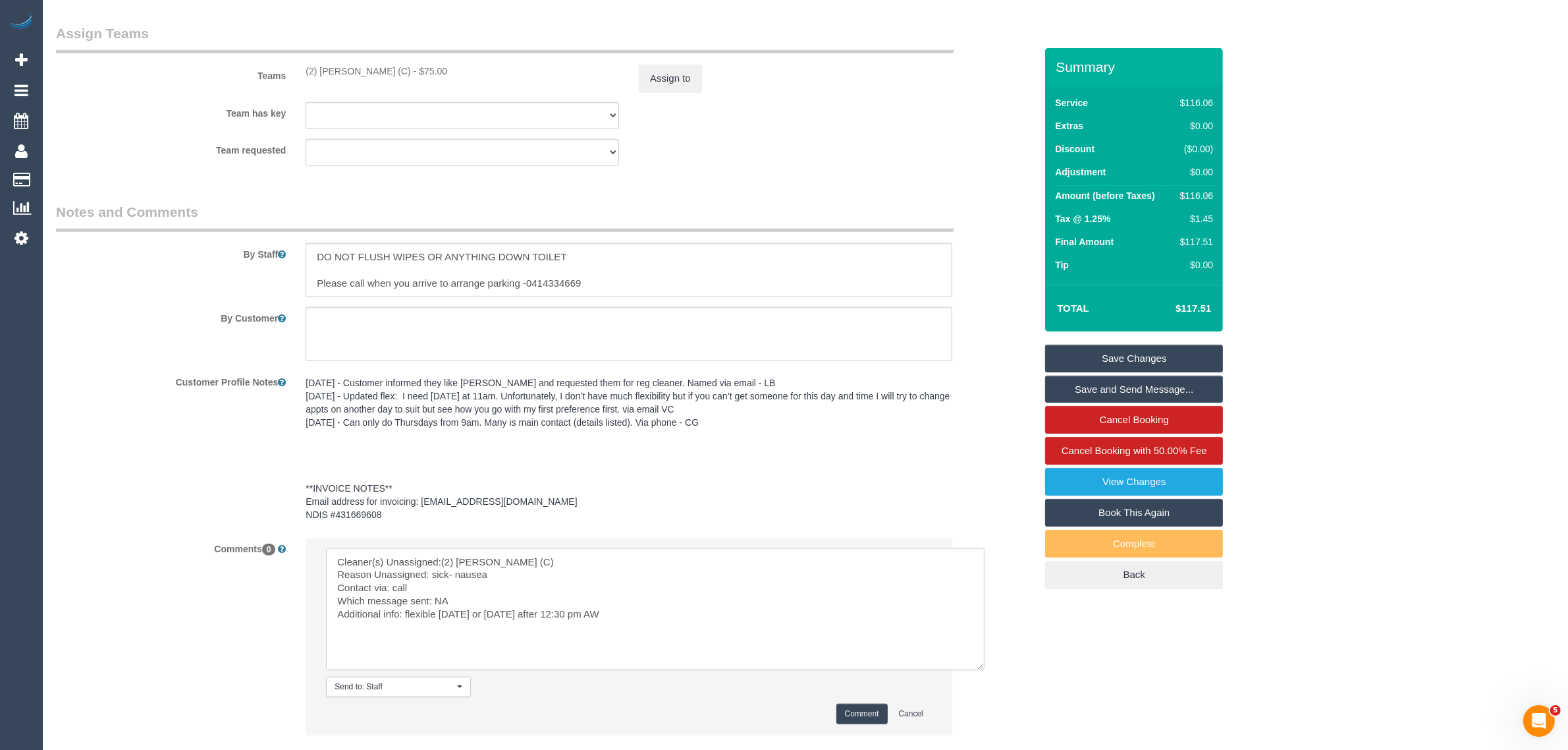
type textarea "Cleaner(s) Unassigned:(2) Anita Jamieson (C) Reason Unassigned: sick- nausea Co…"
click at [854, 712] on button "Comment" at bounding box center [862, 714] width 51 height 20
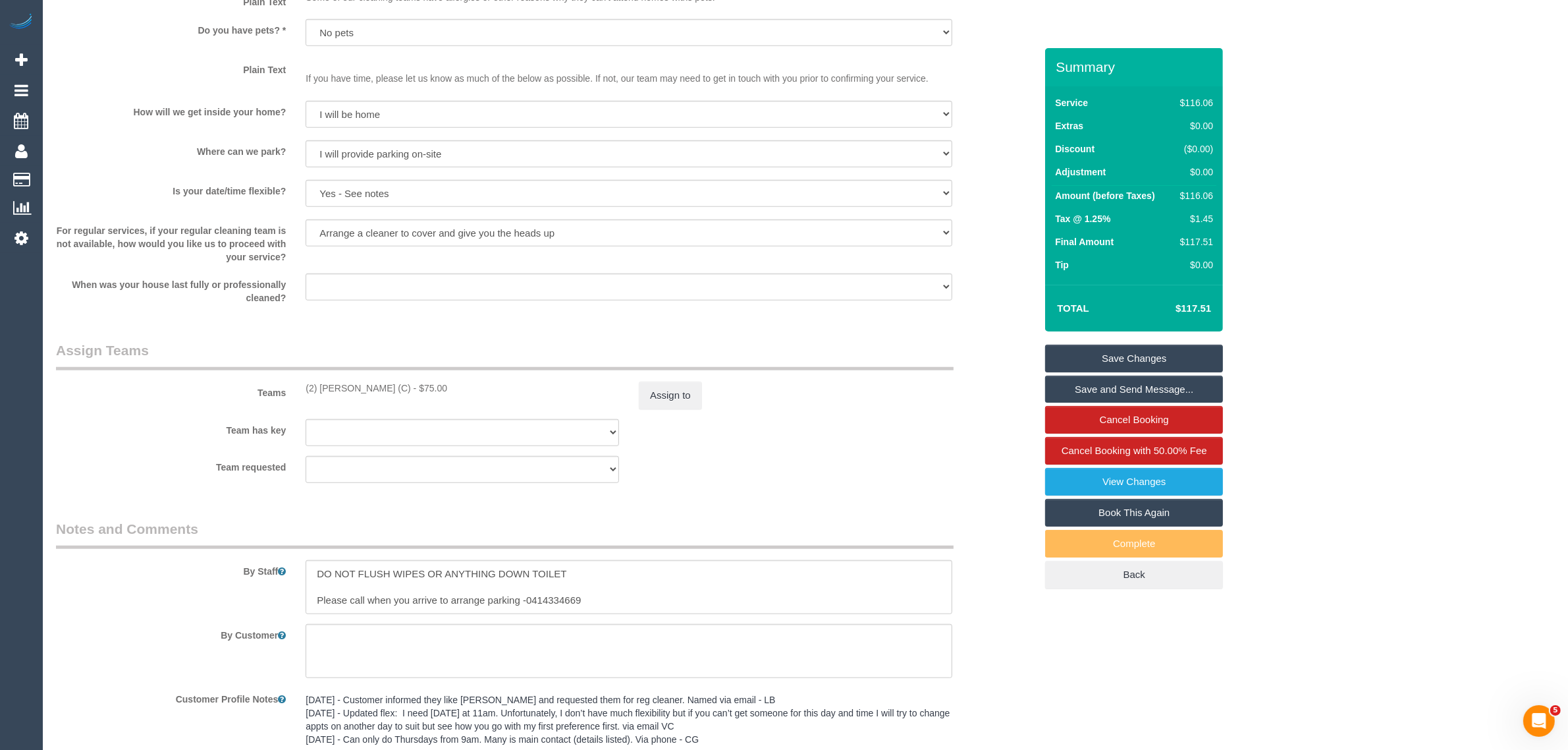
scroll to position [1270, 0]
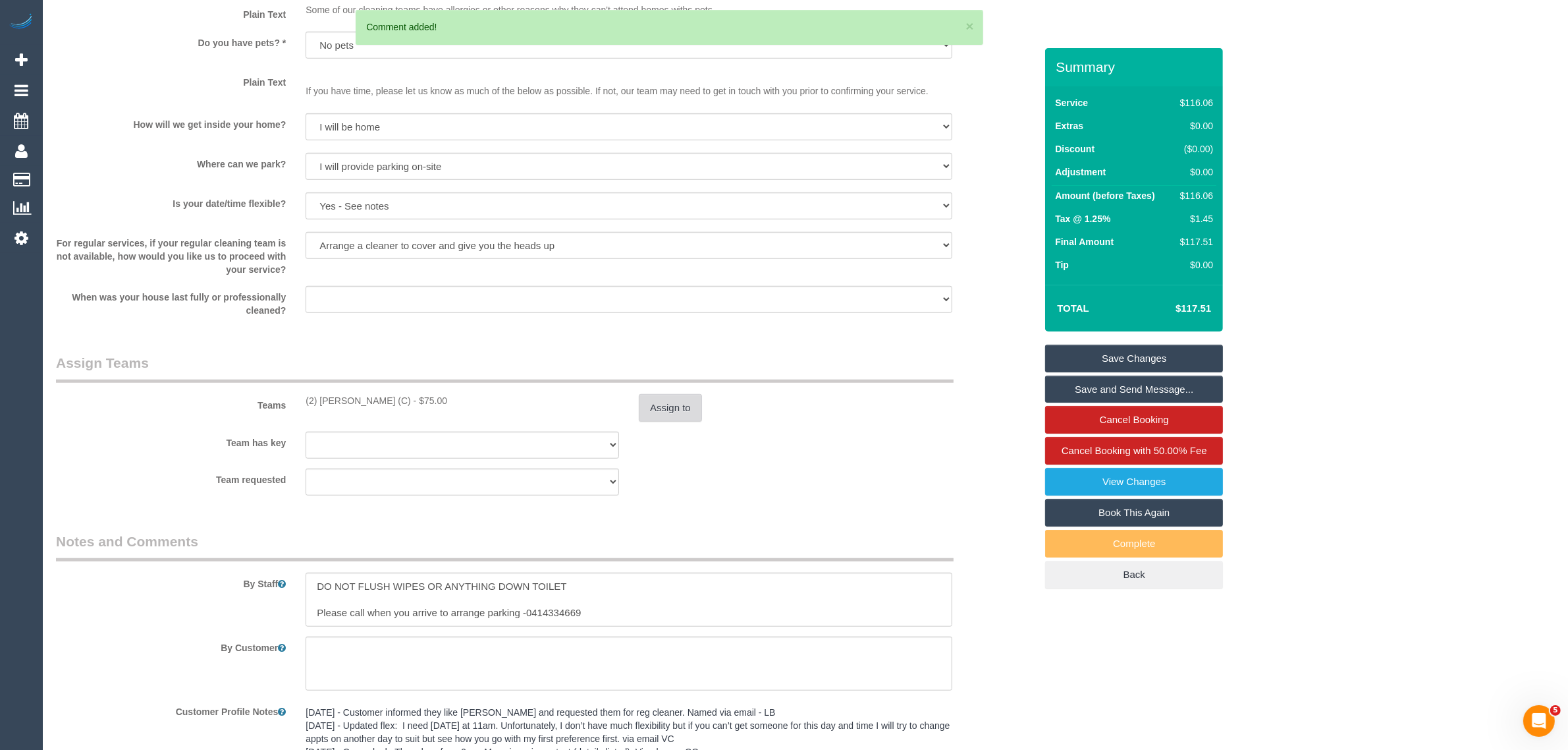
click at [665, 409] on button "Assign to" at bounding box center [670, 407] width 63 height 27
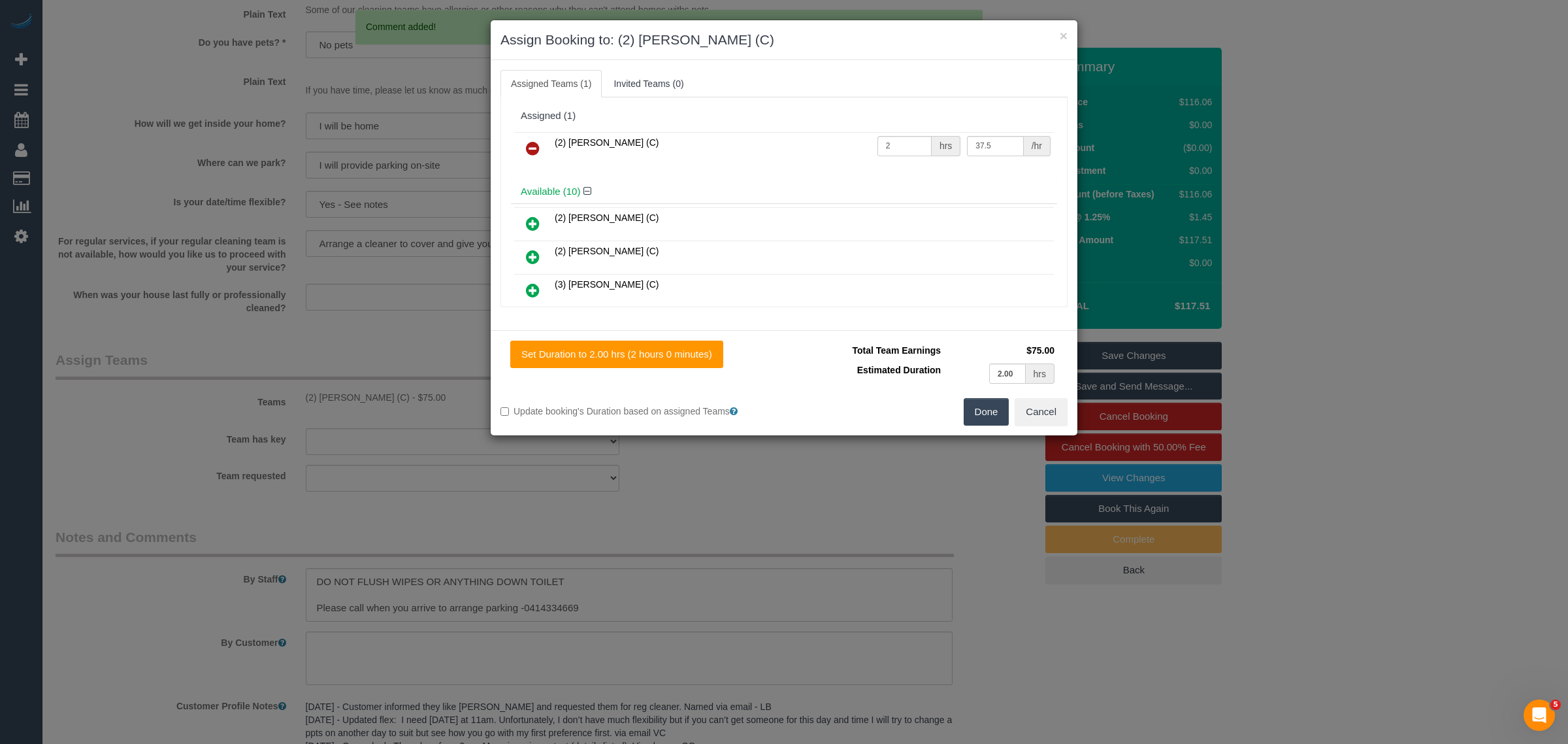
click at [529, 144] on icon at bounding box center [533, 148] width 14 height 16
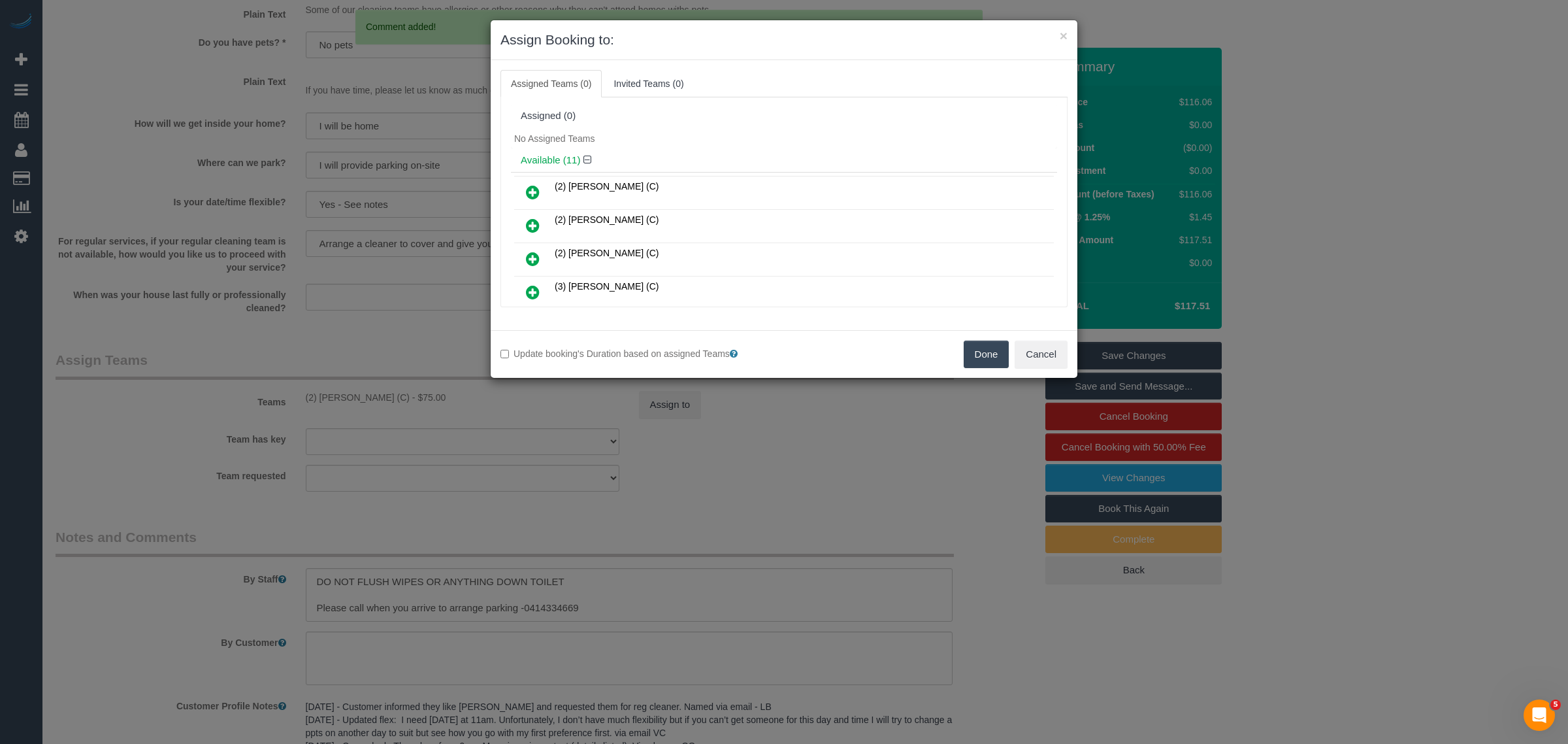
click at [990, 342] on button "Done" at bounding box center [986, 354] width 46 height 27
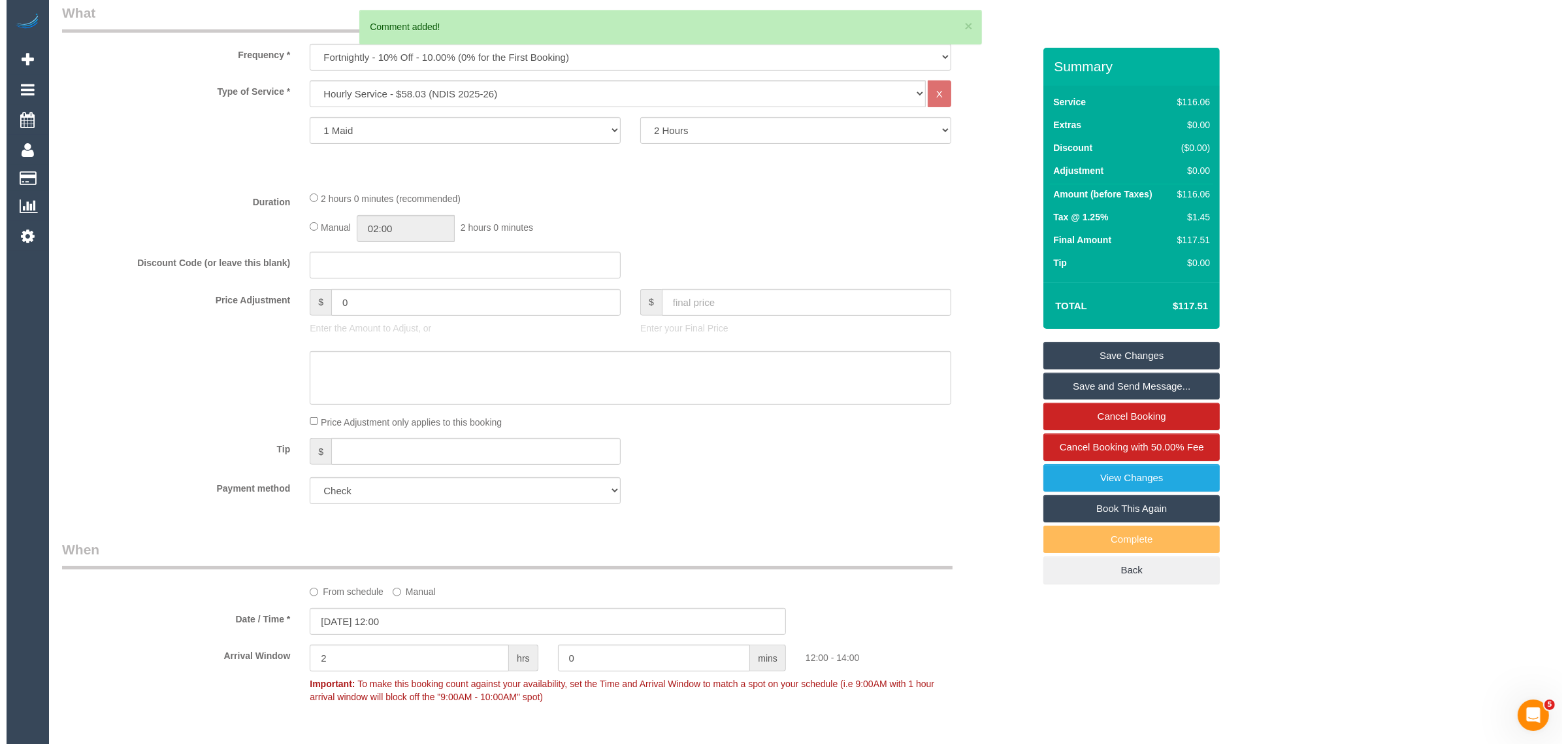
scroll to position [0, 0]
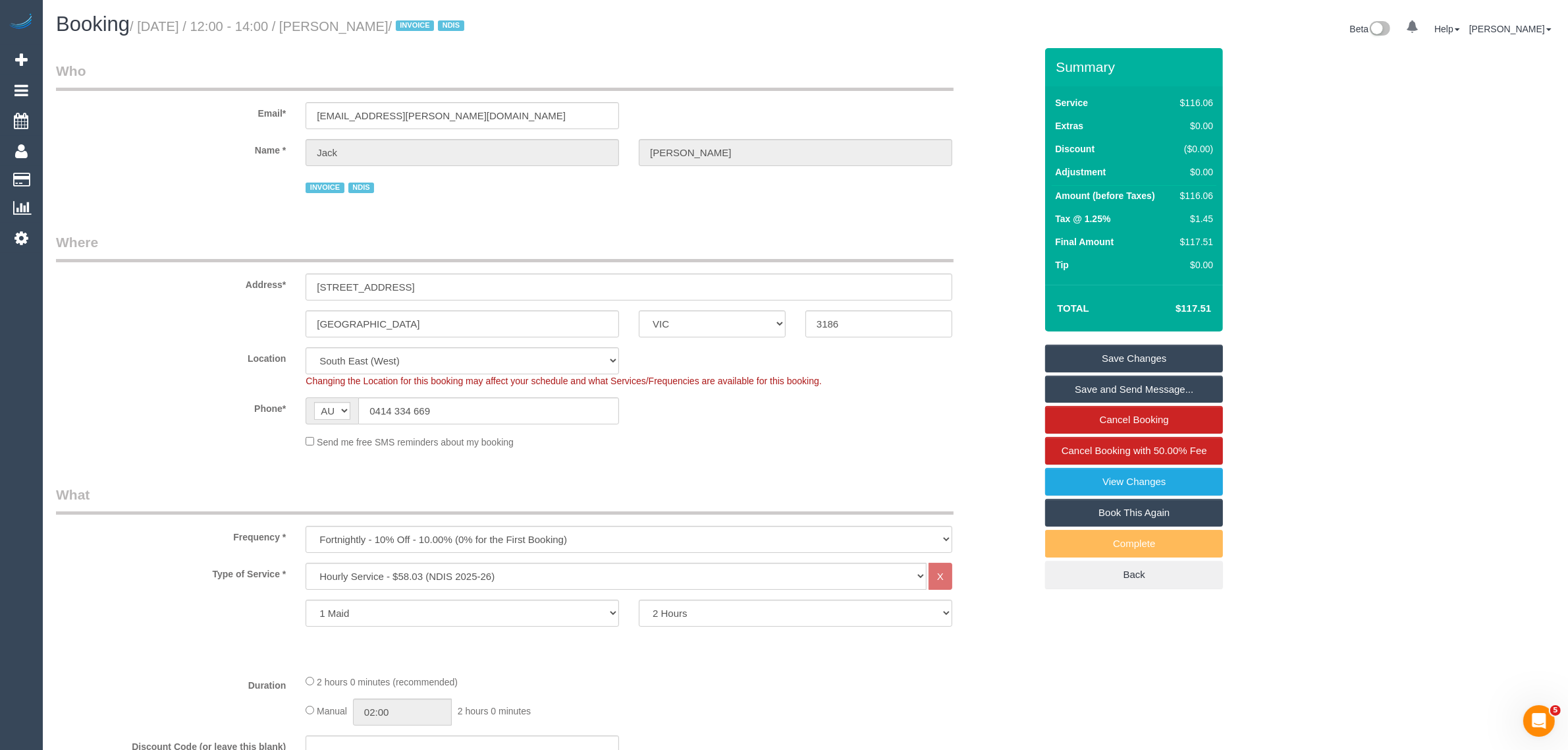
click at [1151, 356] on link "Save Changes" at bounding box center [1134, 358] width 178 height 27
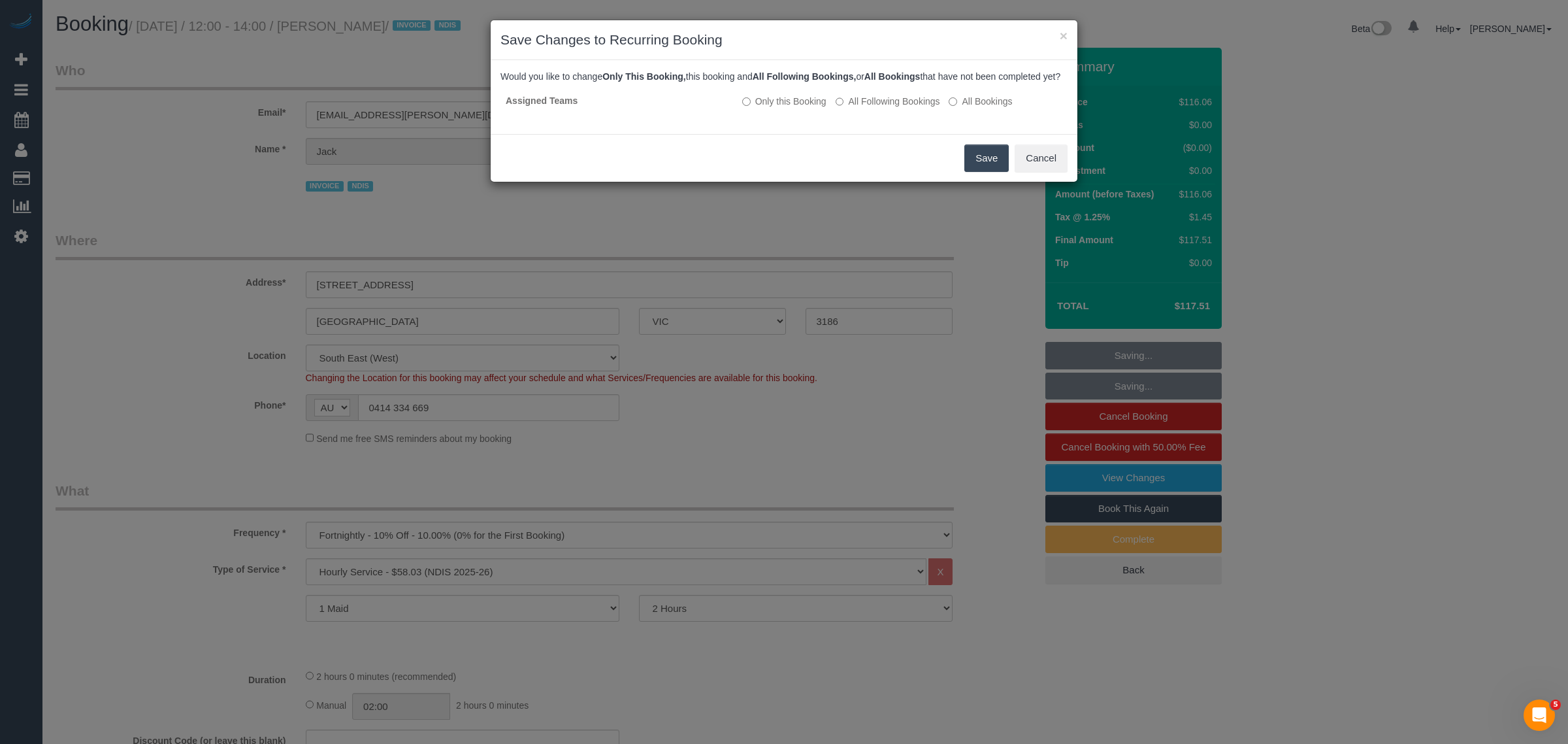
click at [967, 172] on button "Save" at bounding box center [986, 158] width 45 height 27
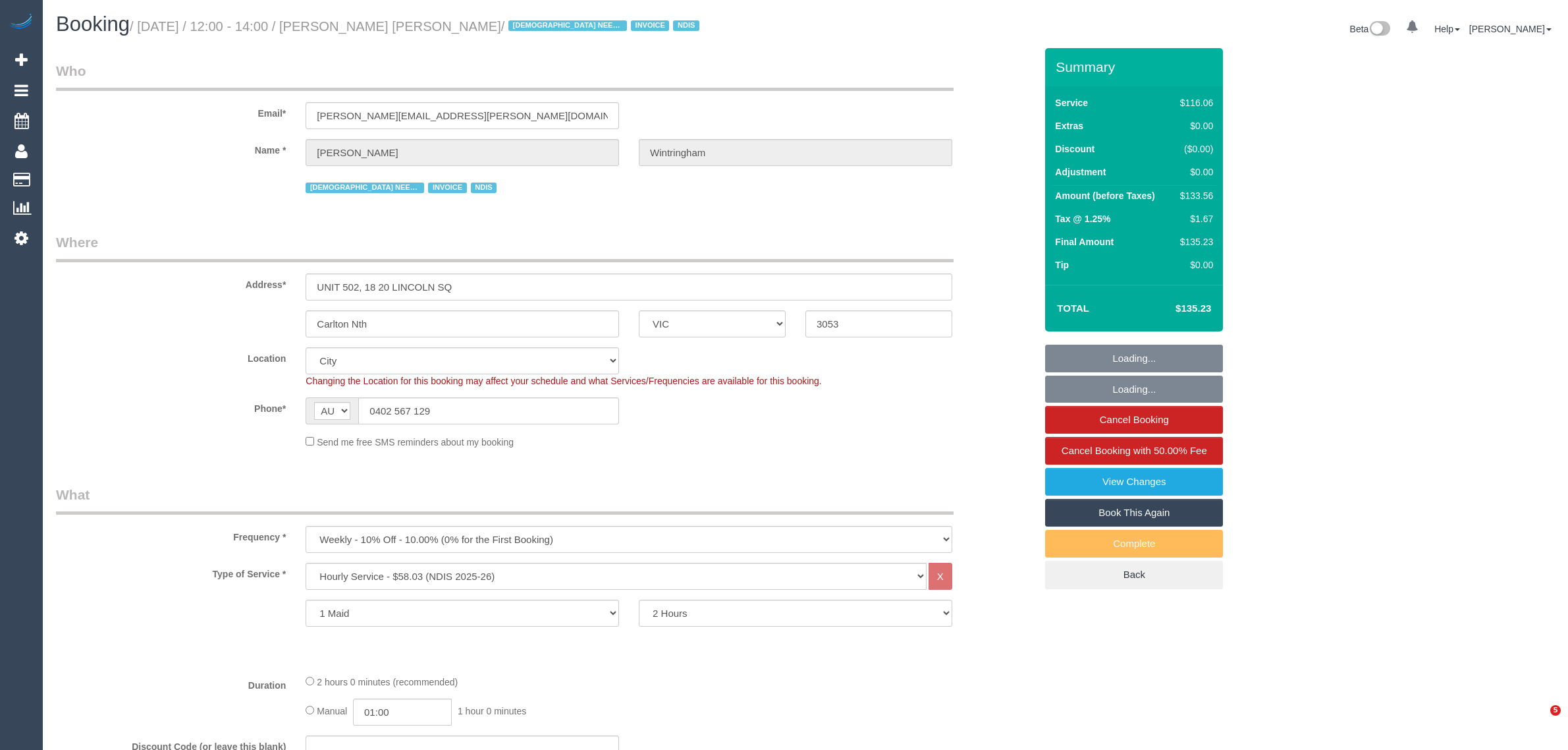
select select "VIC"
select select "number:28"
select select "number:14"
select select "number:20"
select select "number:36"
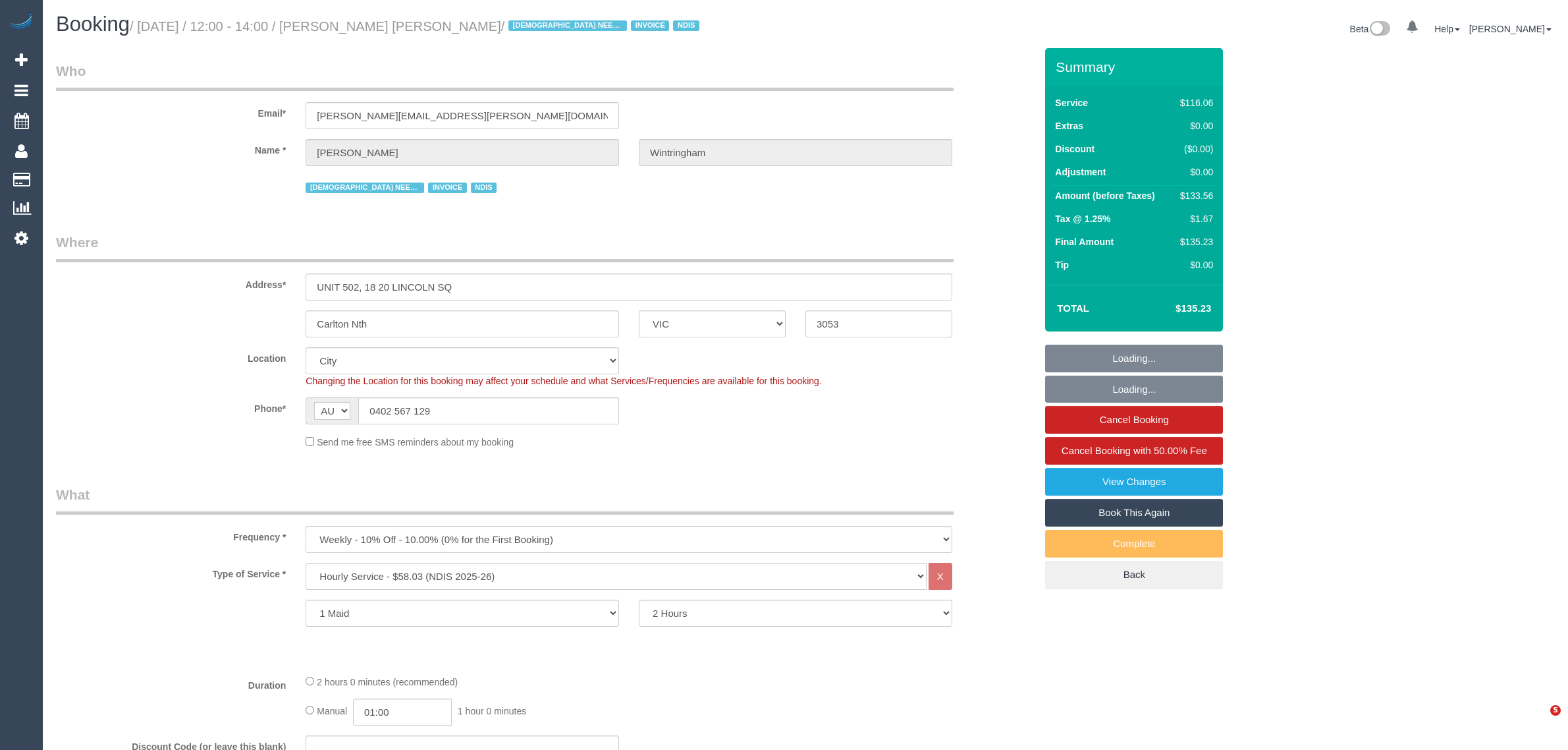
select select "number:34"
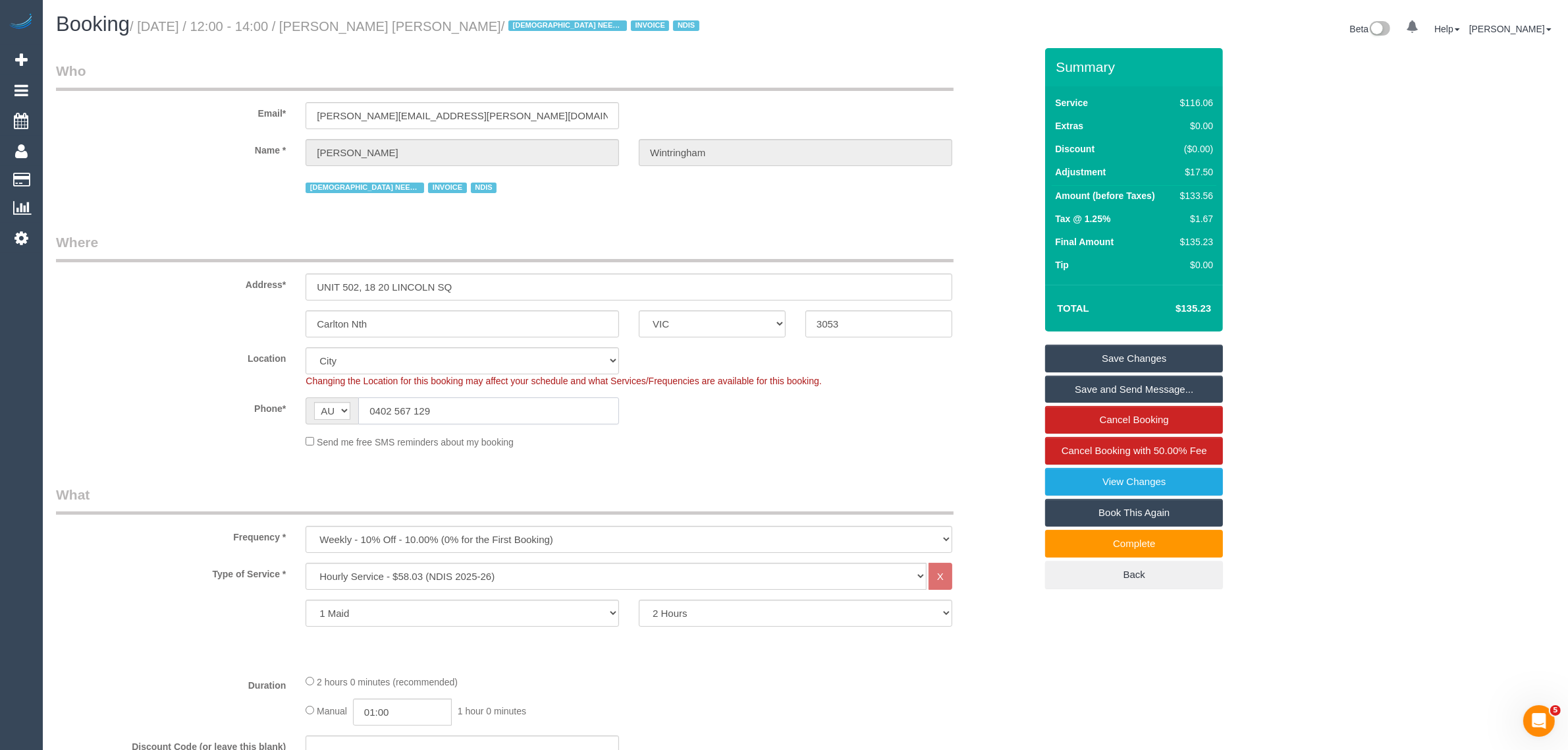
click at [462, 403] on input "0402 567 129" at bounding box center [489, 411] width 261 height 27
click at [886, 428] on sui-booking-location "Location [GEOGRAPHIC_DATA] (North) East (South) [GEOGRAPHIC_DATA] (East) [GEOGR…" at bounding box center [545, 397] width 979 height 101
click at [491, 401] on input "0402 567 129" at bounding box center [489, 411] width 261 height 27
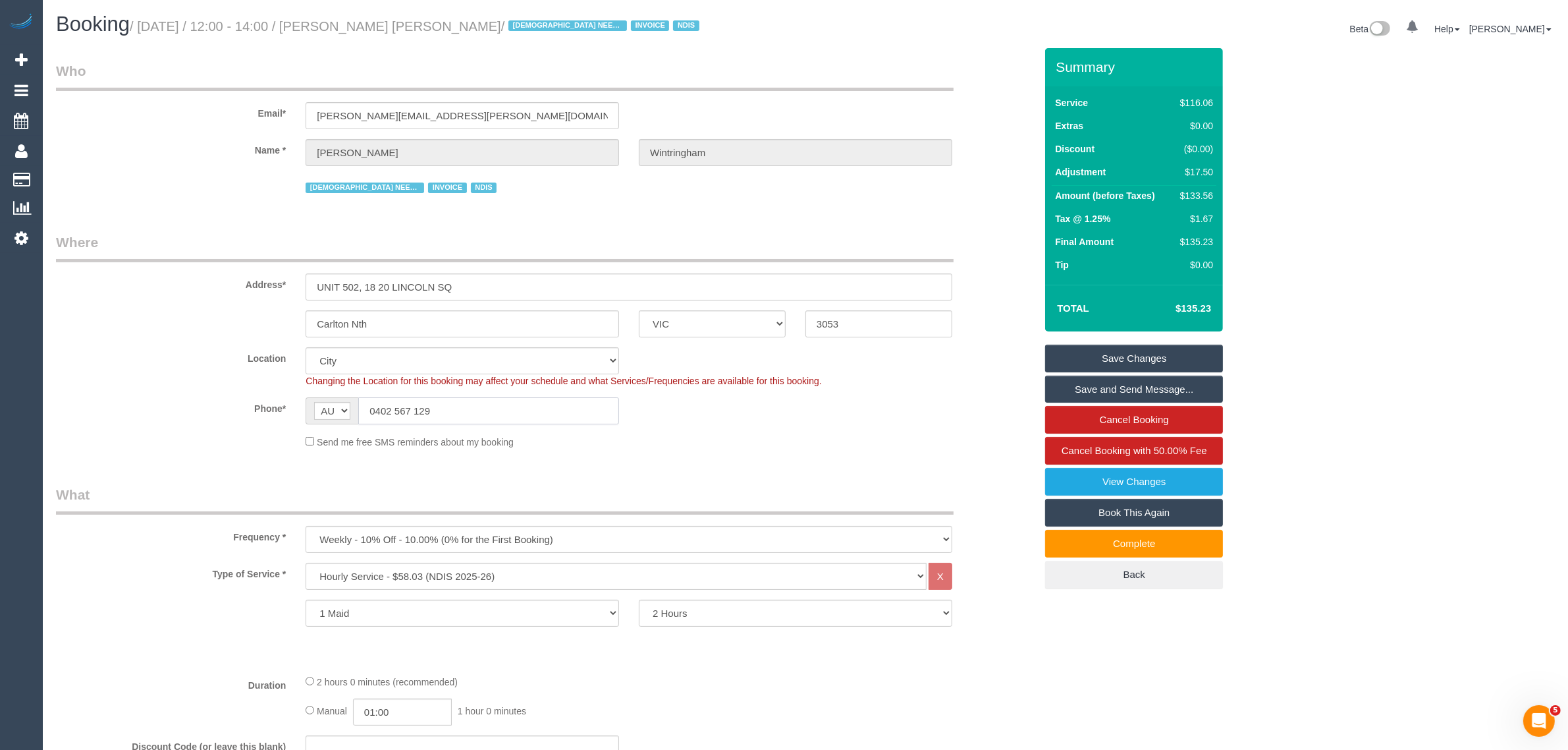
click at [491, 401] on input "0402 567 129" at bounding box center [489, 411] width 261 height 27
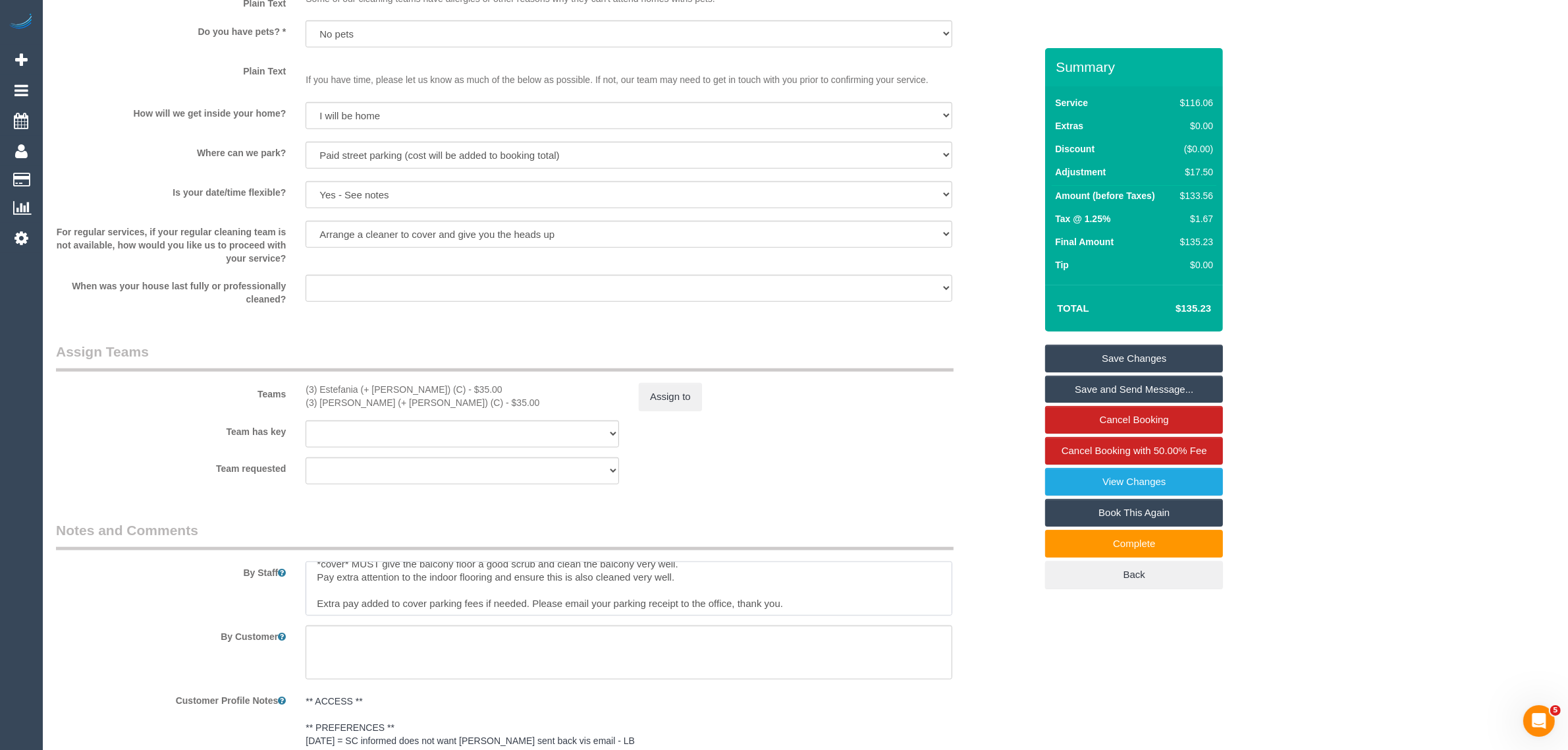
scroll to position [13, 0]
click at [992, 605] on div "By Staff" at bounding box center [545, 568] width 999 height 95
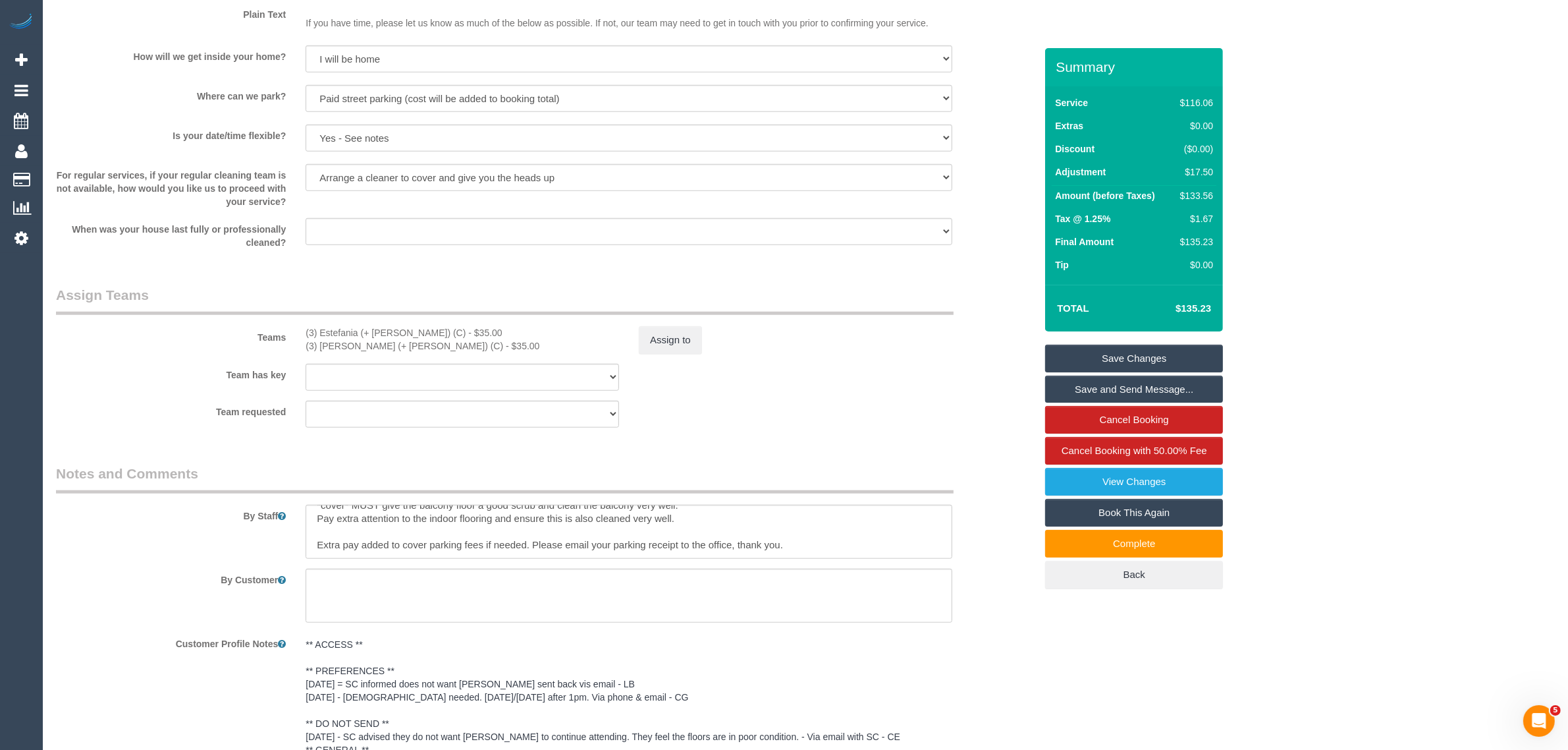
scroll to position [975, 0]
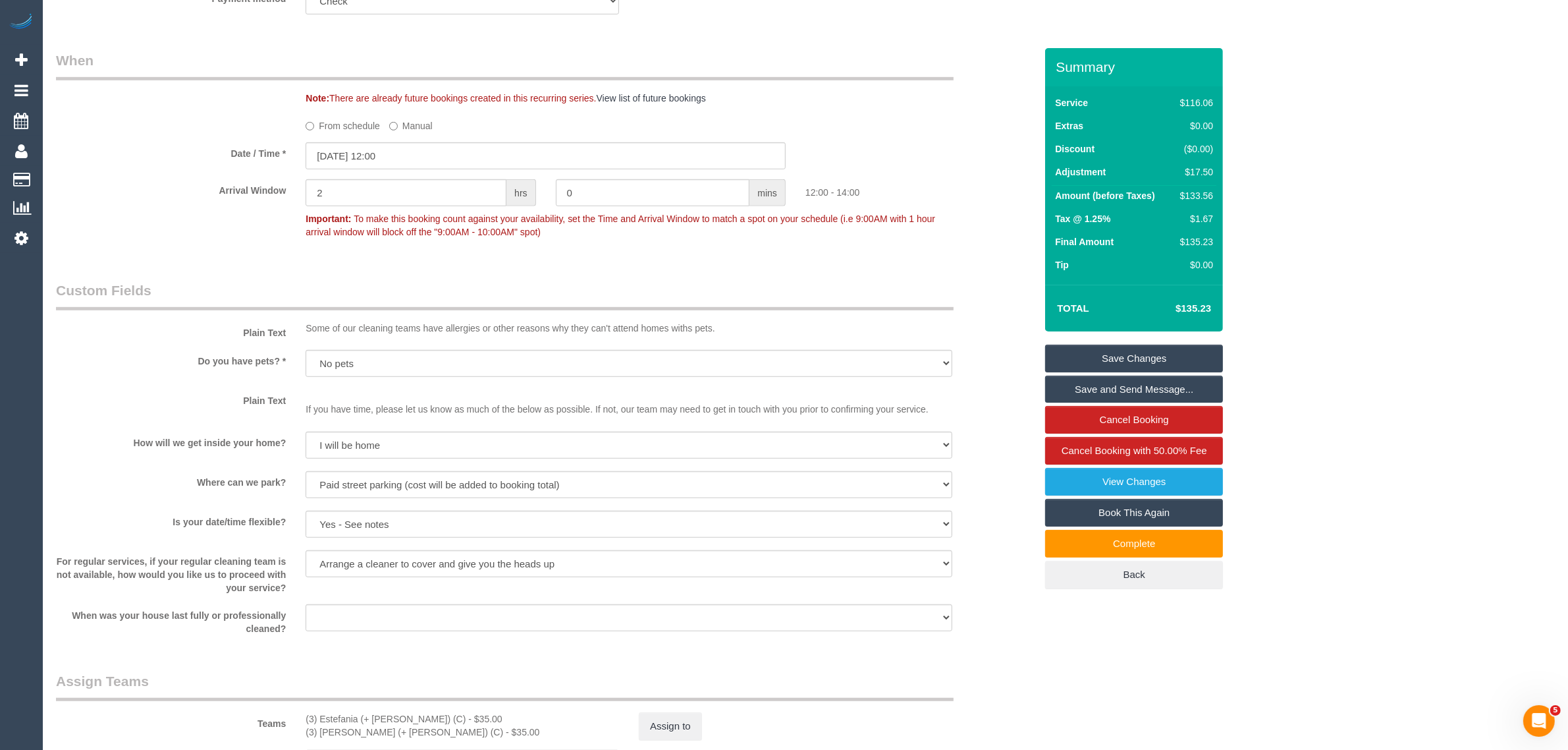
click at [979, 256] on div "Who Email* [PERSON_NAME][EMAIL_ADDRESS][PERSON_NAME][DOMAIN_NAME] Name * [PERSO…" at bounding box center [545, 382] width 999 height 2619
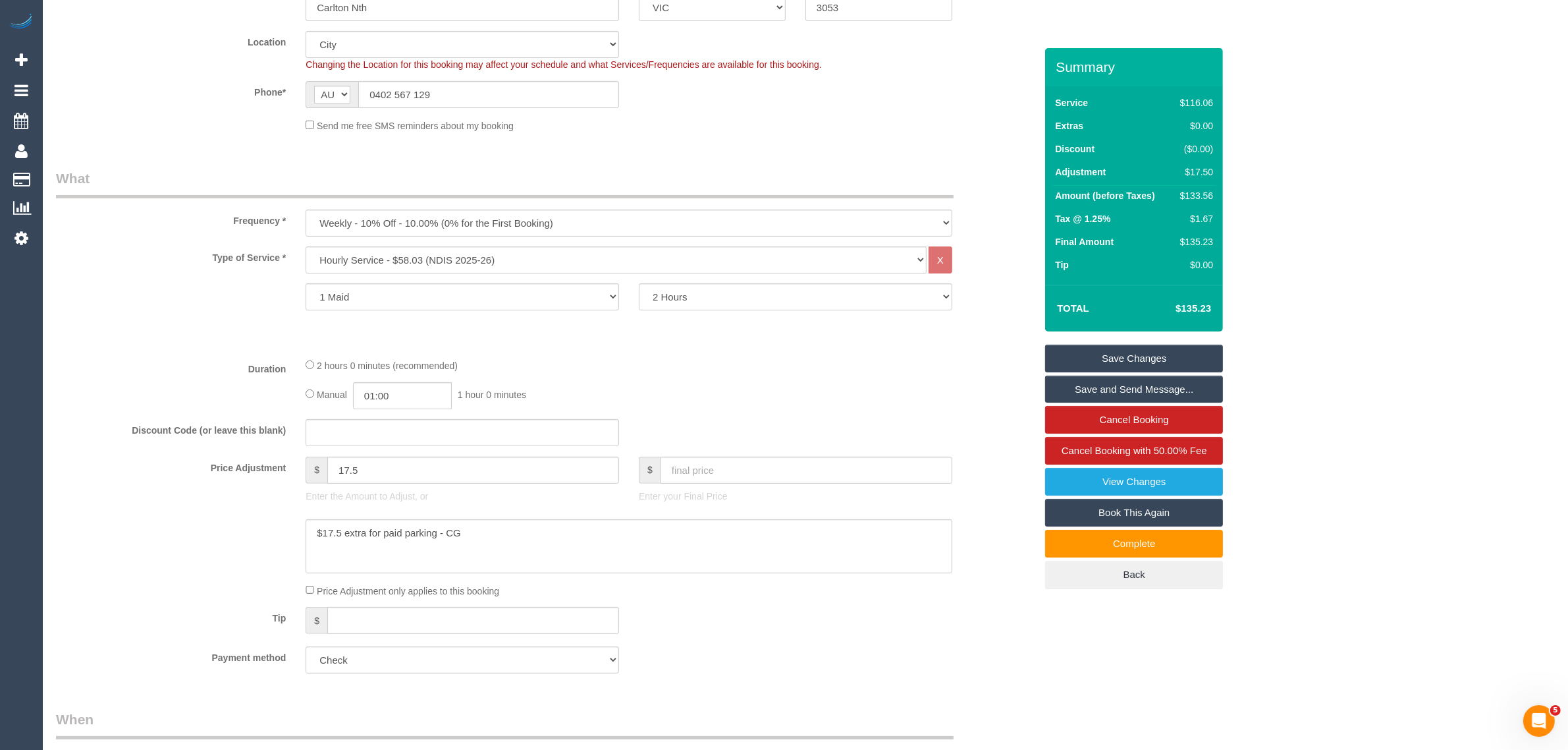
scroll to position [0, 0]
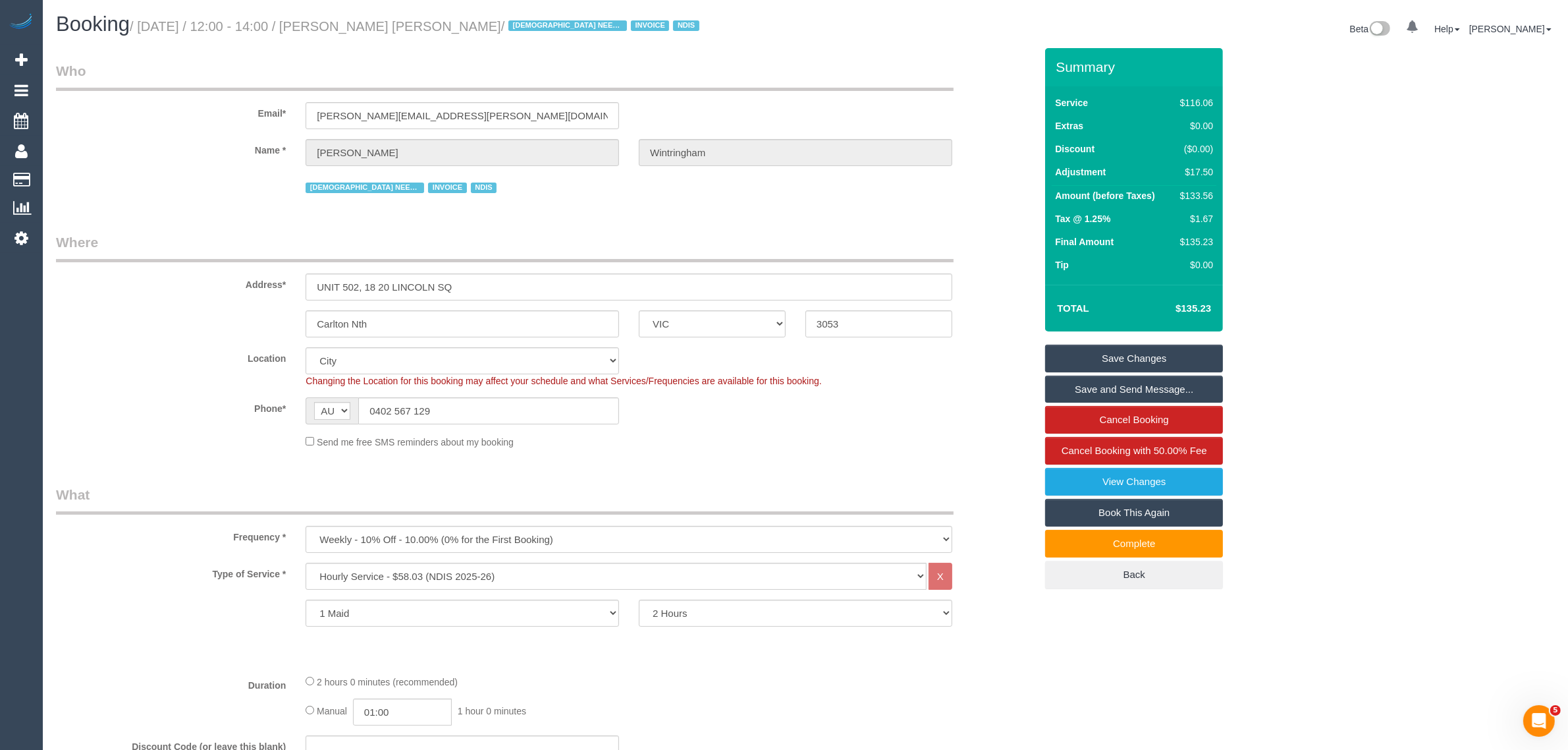
click at [966, 389] on sui-booking-location "Location [GEOGRAPHIC_DATA] (North) East (South) [GEOGRAPHIC_DATA] (East) [GEOGR…" at bounding box center [545, 397] width 979 height 101
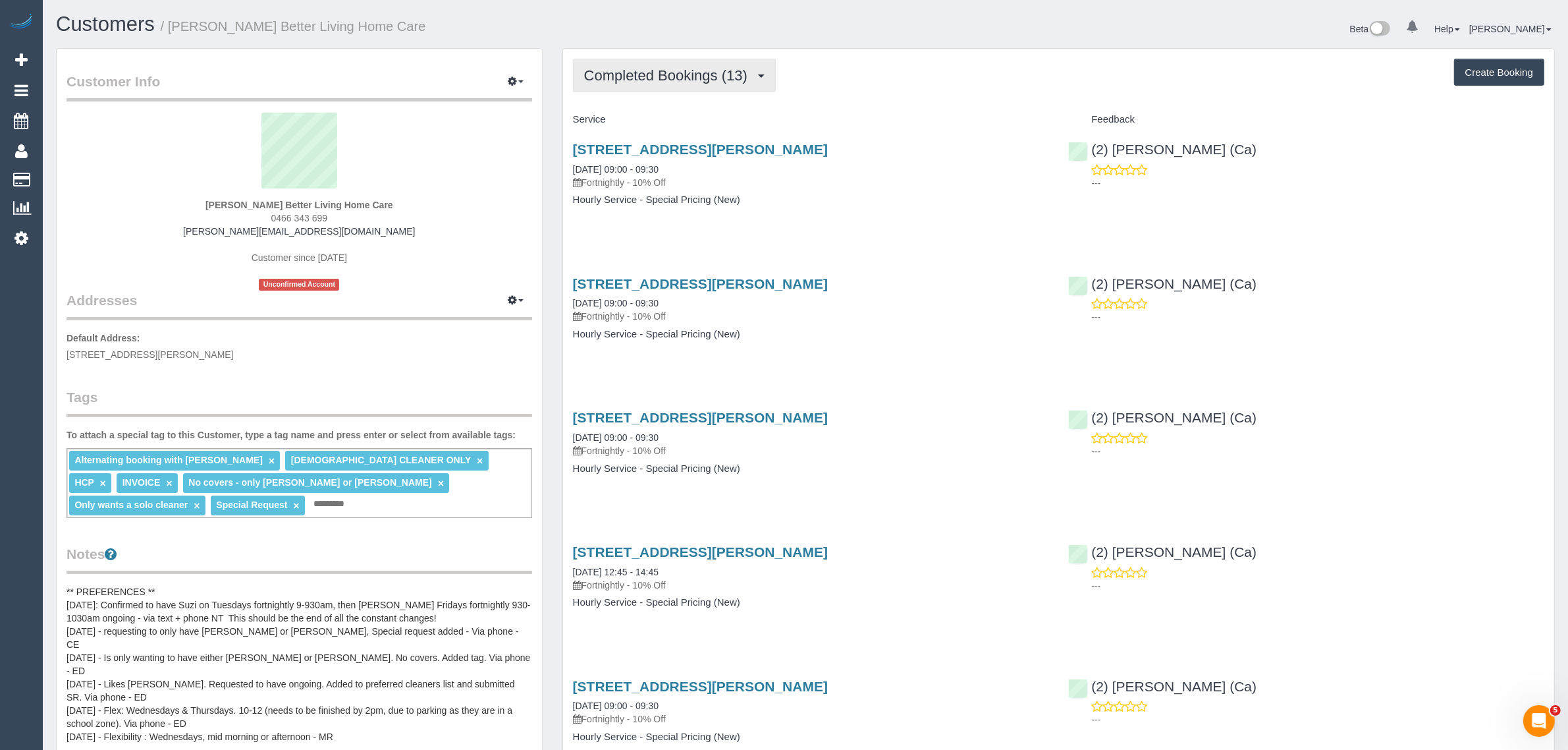
click at [647, 74] on span "Completed Bookings (13)" at bounding box center [669, 75] width 169 height 16
click at [634, 115] on link "Upcoming Bookings (12)" at bounding box center [644, 124] width 142 height 17
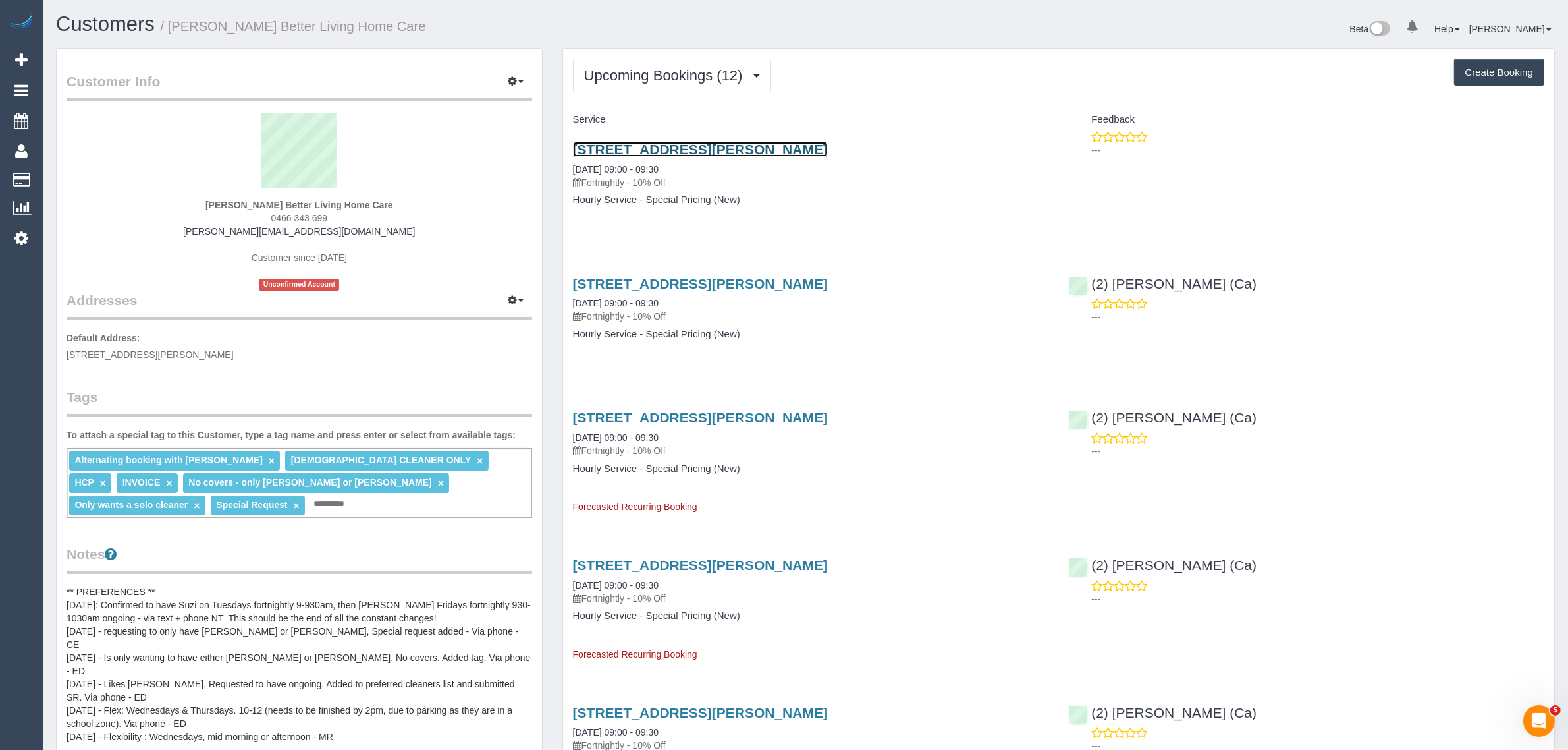
click at [656, 146] on link "[STREET_ADDRESS][PERSON_NAME]" at bounding box center [700, 149] width 255 height 15
drag, startPoint x: 663, startPoint y: 163, endPoint x: 571, endPoint y: 162, distance: 92.0
click at [571, 162] on div "6 Cantala Avenue, Rosanna, VIC 3084 13/10/2025 09:00 - 09:30 Fortnightly - 10% …" at bounding box center [811, 181] width 496 height 101
copy link "13/10/2025 09:00 - 09:30"
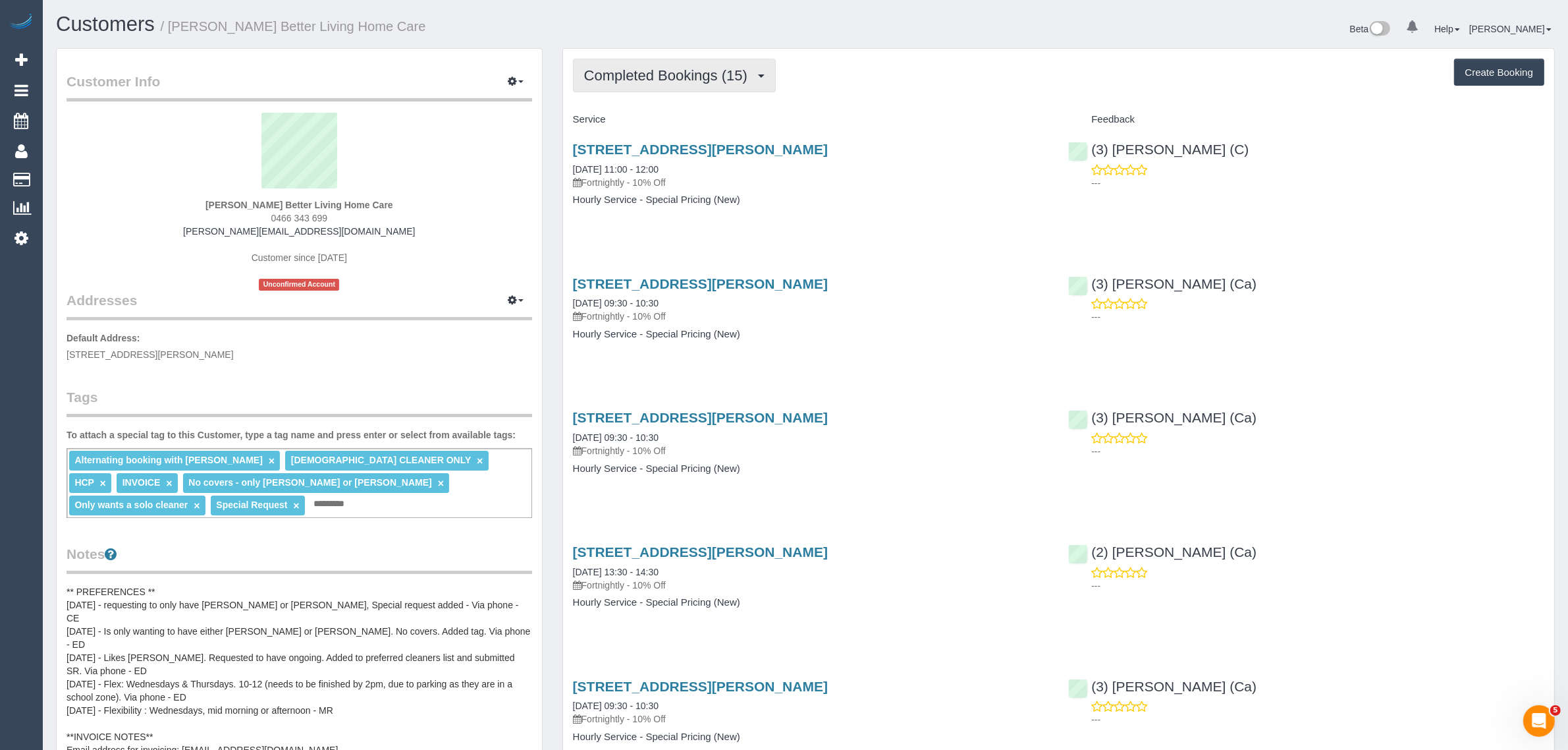
click at [695, 72] on span "Completed Bookings (15)" at bounding box center [669, 75] width 169 height 16
click at [665, 119] on link "Upcoming Bookings (13)" at bounding box center [644, 124] width 142 height 17
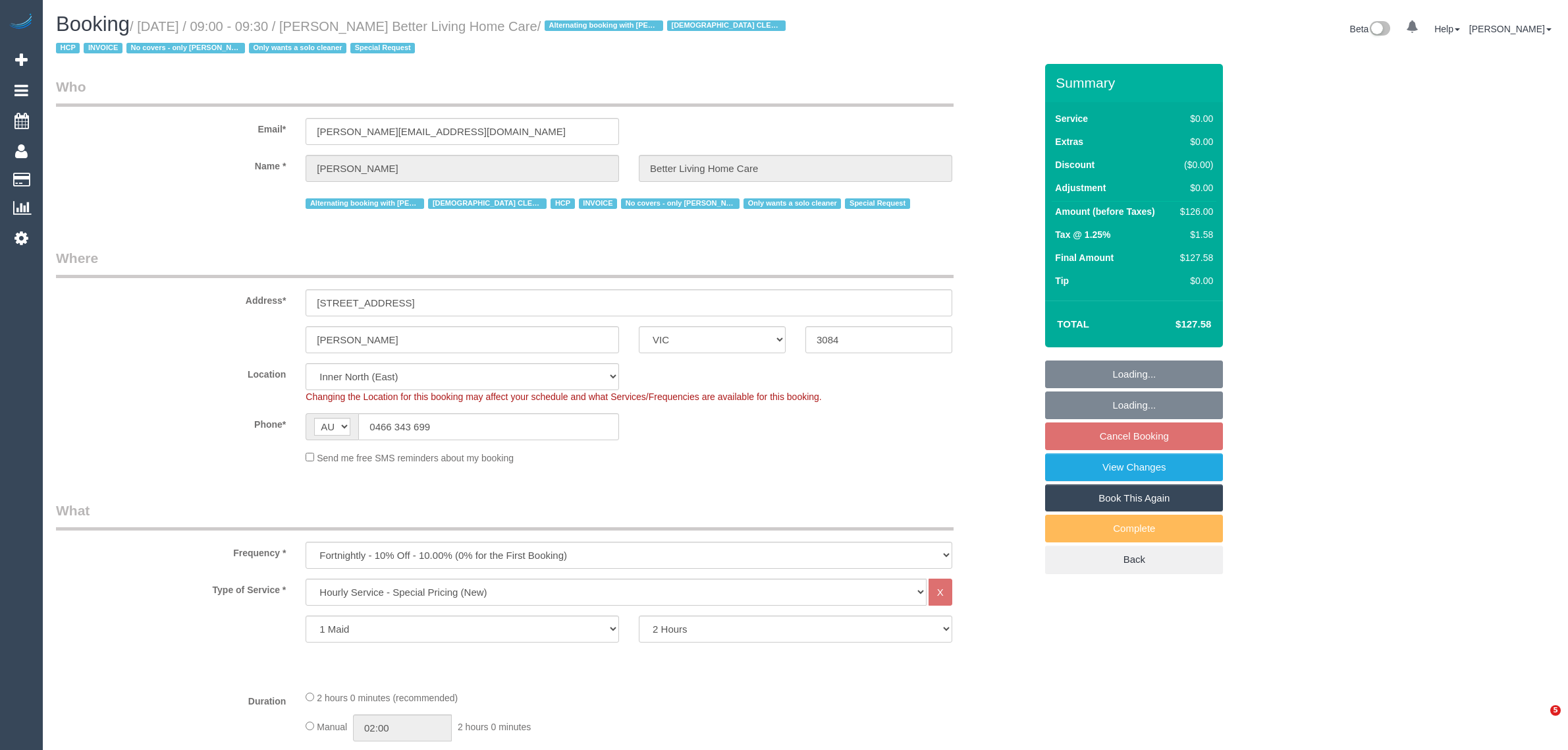
select select "VIC"
select select "120"
select select "number:28"
select select "number:14"
select select "number:19"
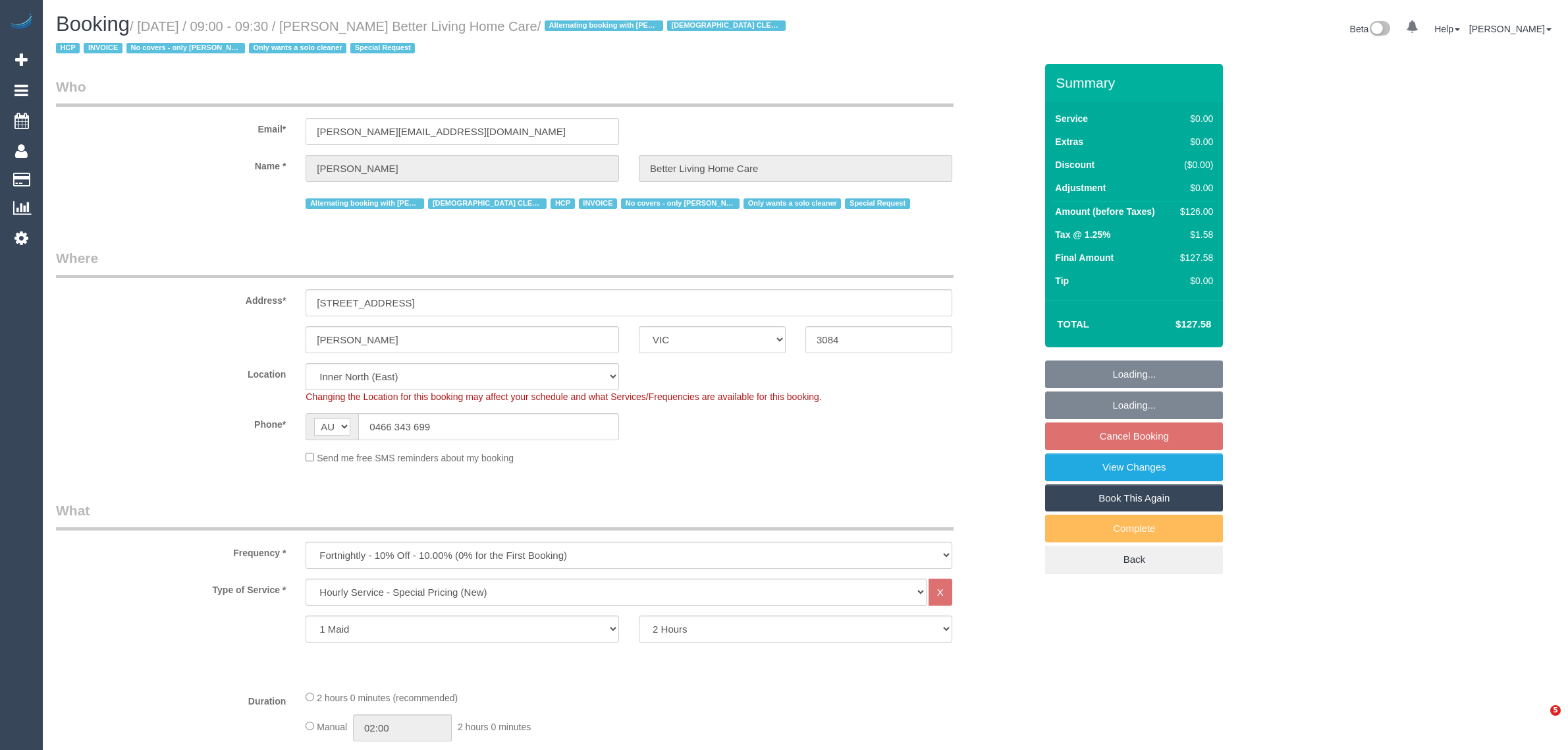
select select "number:25"
select select "number:35"
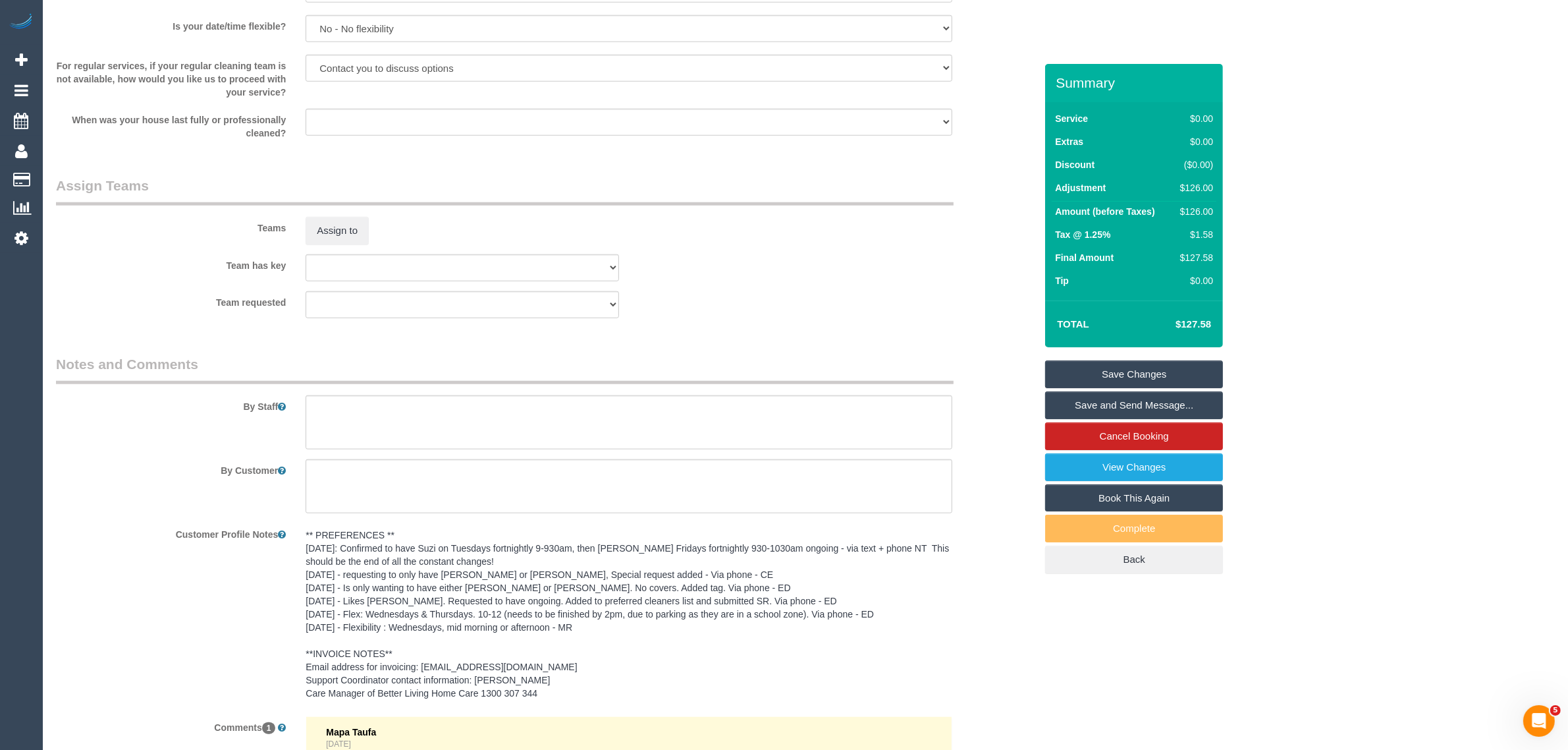
scroll to position [1815, 0]
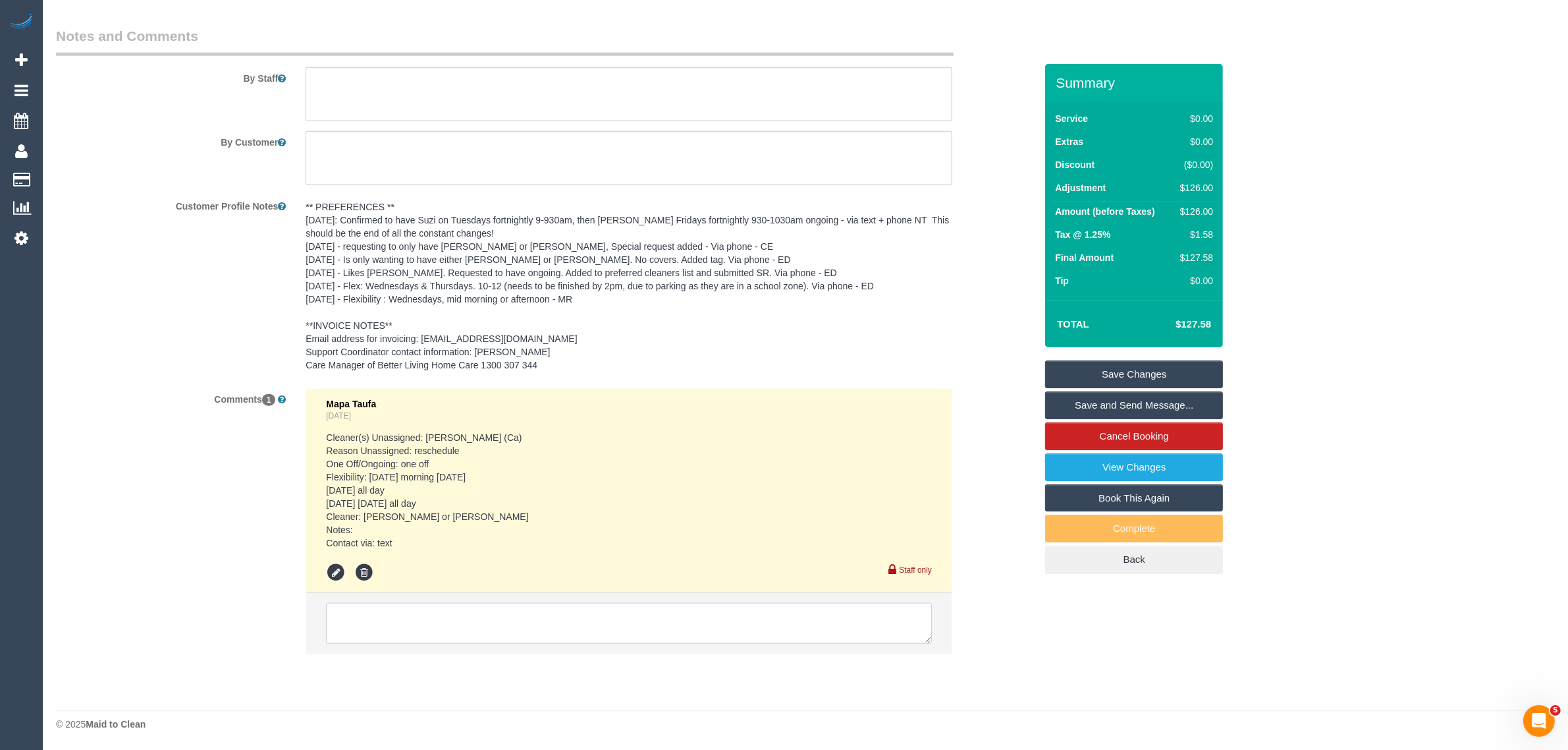
click at [617, 613] on textarea at bounding box center [629, 623] width 606 height 41
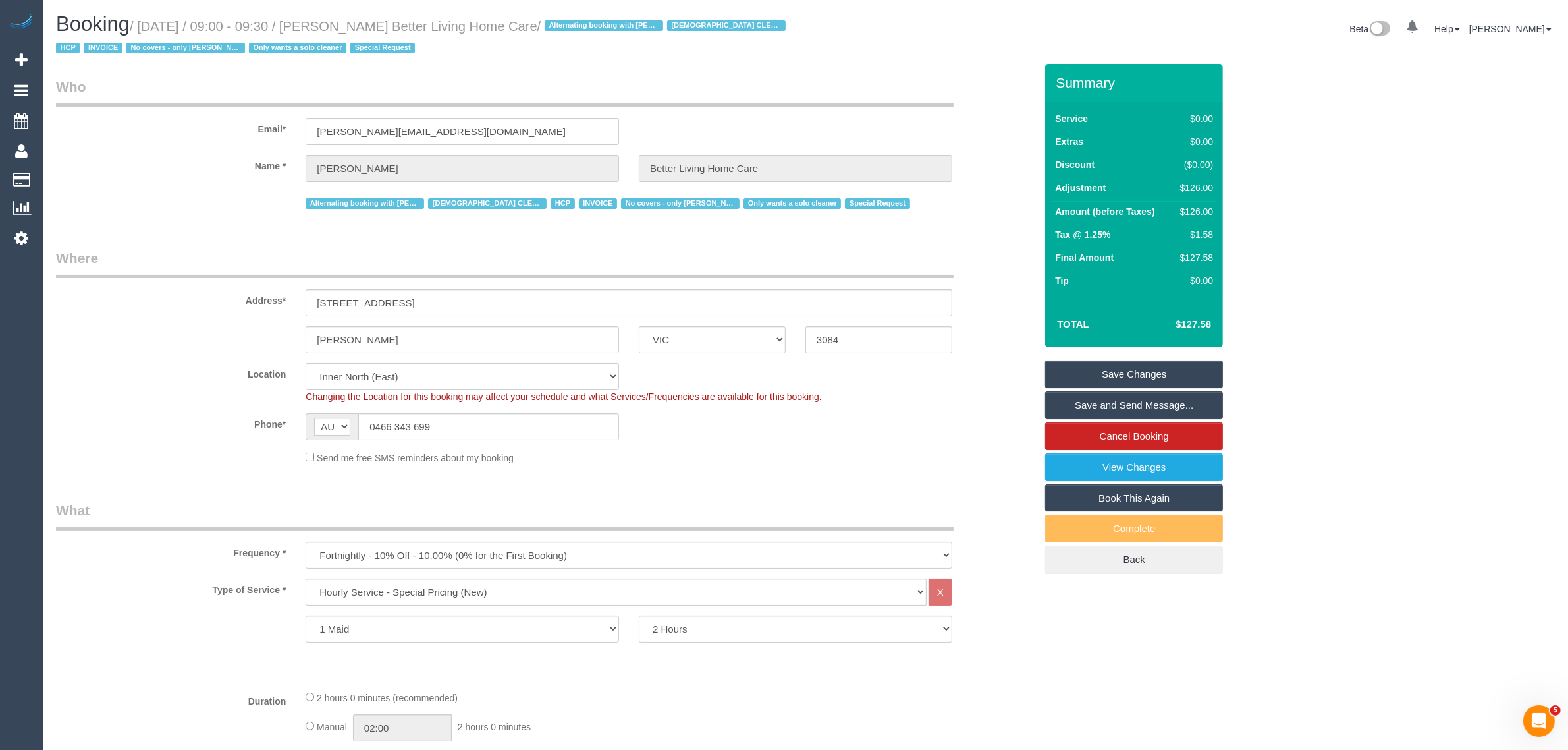
scroll to position [1871, 0]
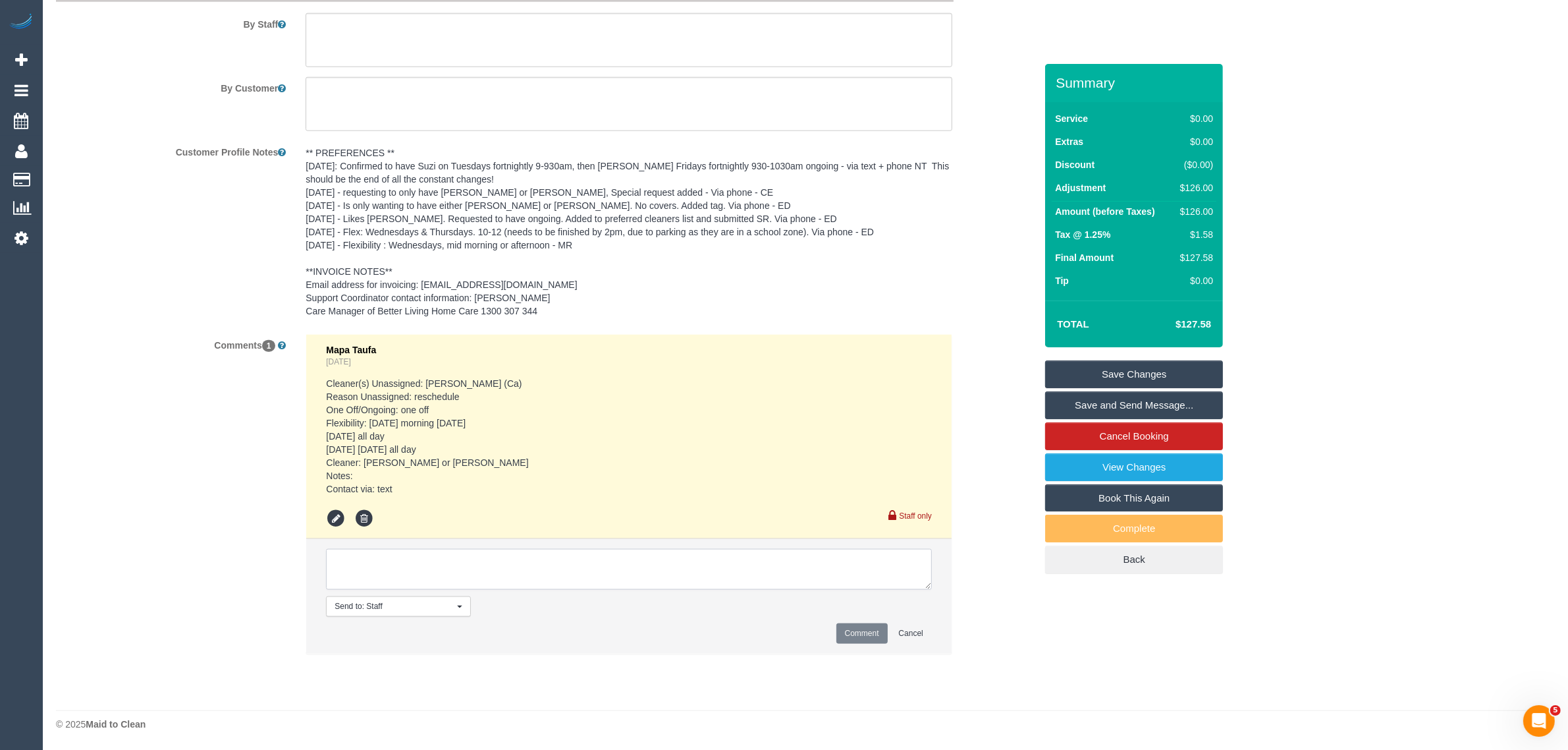
click at [699, 563] on textarea at bounding box center [629, 569] width 606 height 41
paste textarea ".13th 0900 or after 1.30 pm is good"
click at [409, 559] on textarea at bounding box center [629, 569] width 606 height 41
type textarea "customer's flexi via txt, "13th 0900 or after 1.30 pm is good""
click at [860, 633] on button "Comment" at bounding box center [862, 633] width 51 height 20
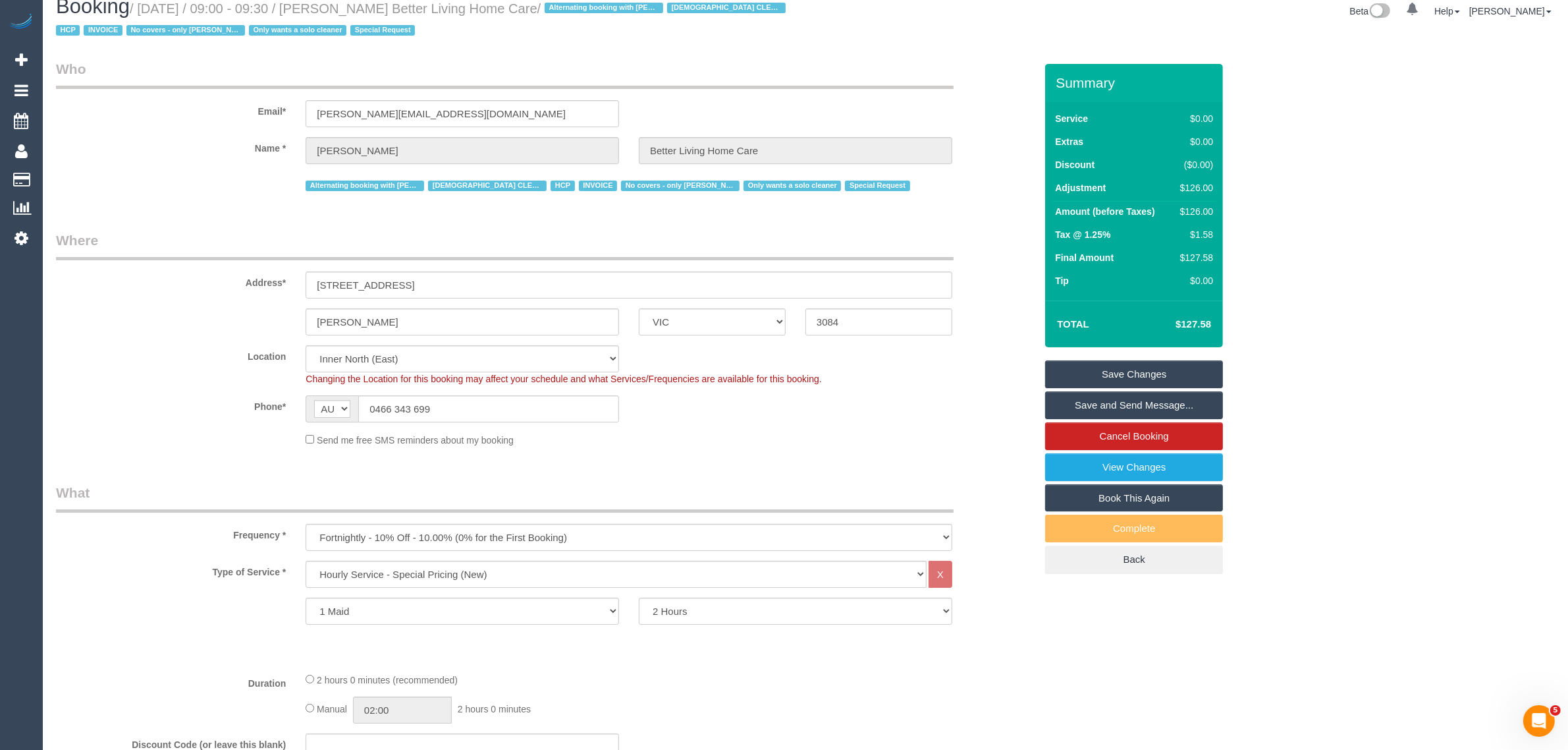
scroll to position [0, 0]
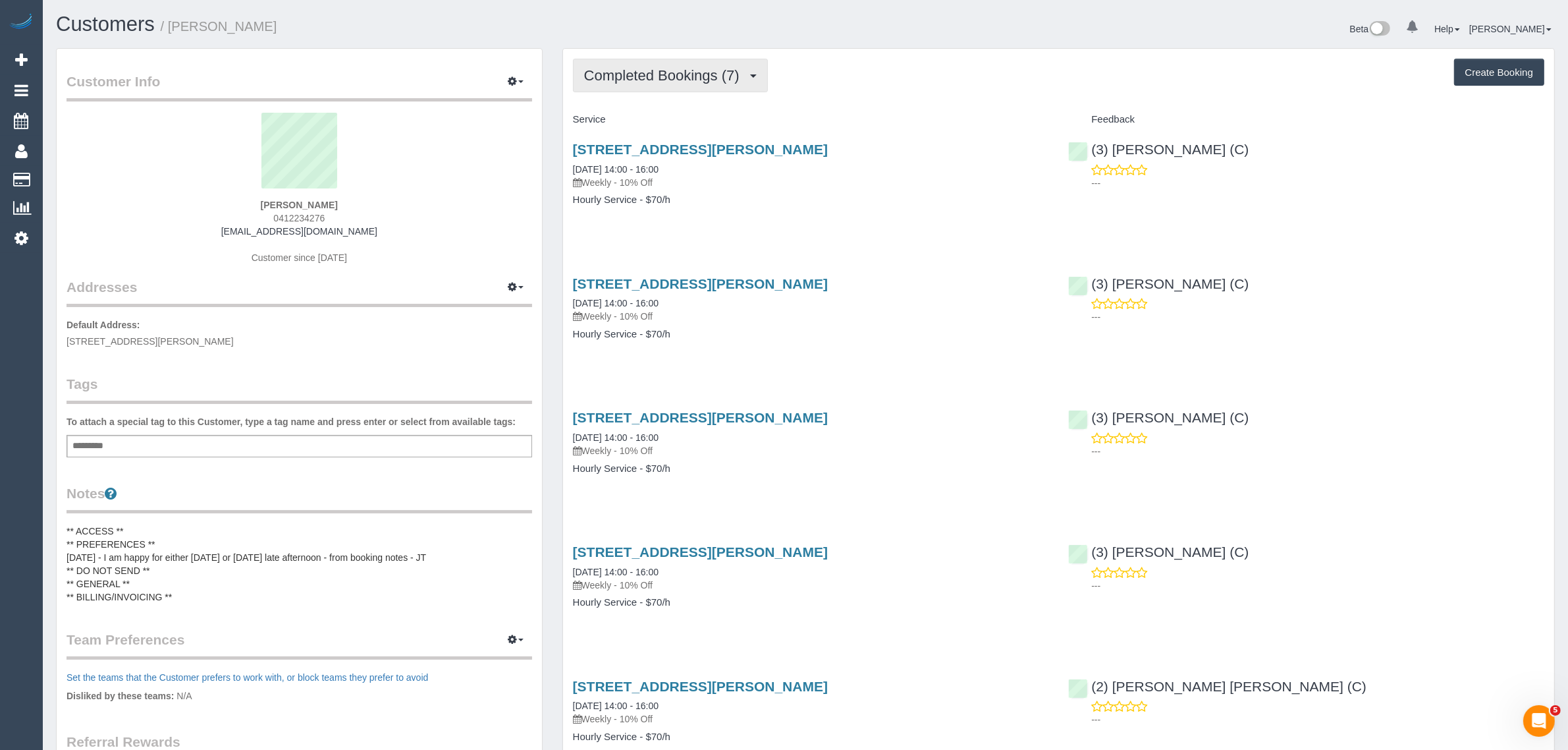
click at [721, 72] on span "Completed Bookings (7)" at bounding box center [665, 75] width 162 height 16
click at [660, 118] on link "Upcoming Bookings (12)" at bounding box center [642, 124] width 139 height 17
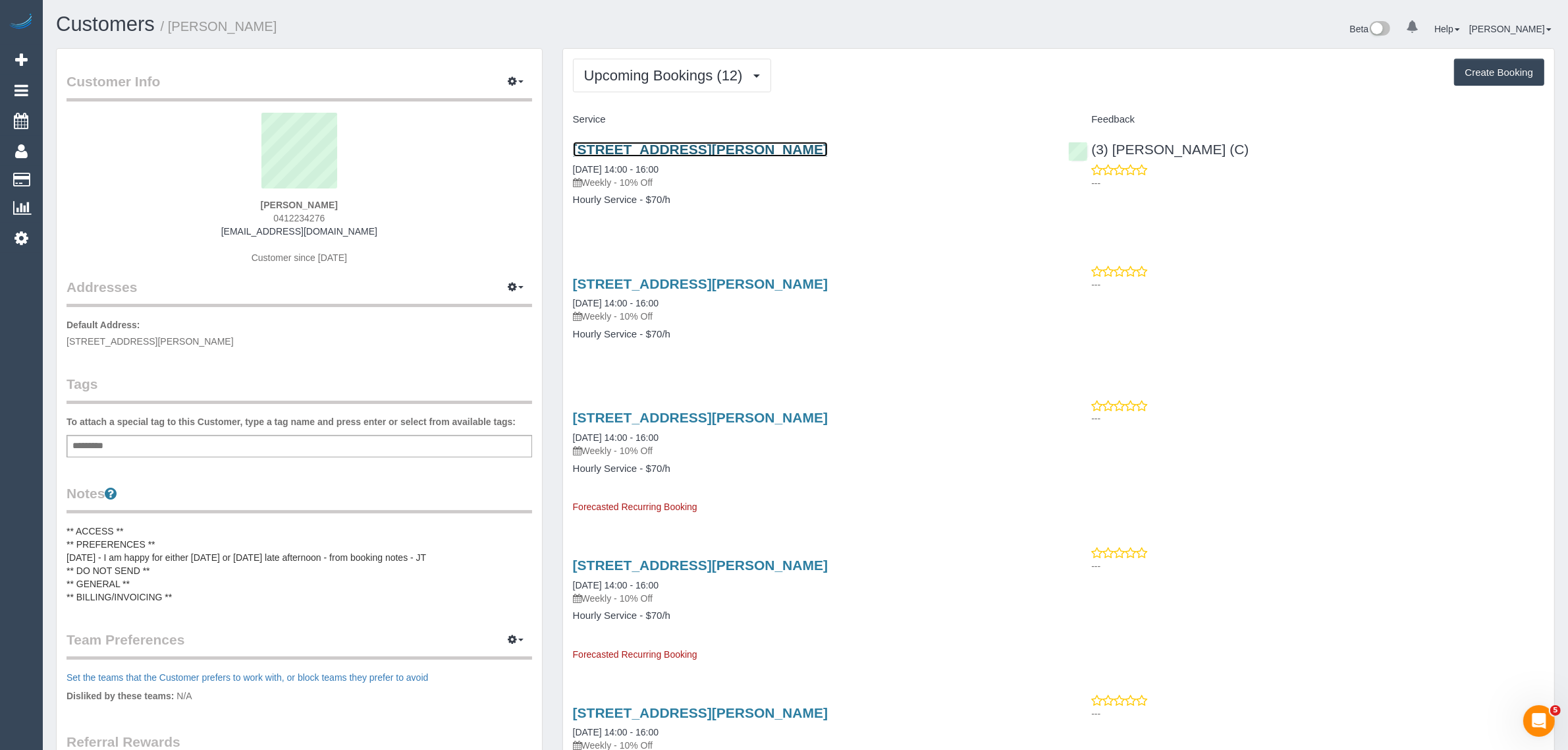
click at [700, 146] on link "60 Gillespie Ave, Ascot Vale, VIC 3032" at bounding box center [700, 149] width 255 height 15
click at [649, 63] on button "Upcoming Bookings (12)" at bounding box center [672, 75] width 198 height 33
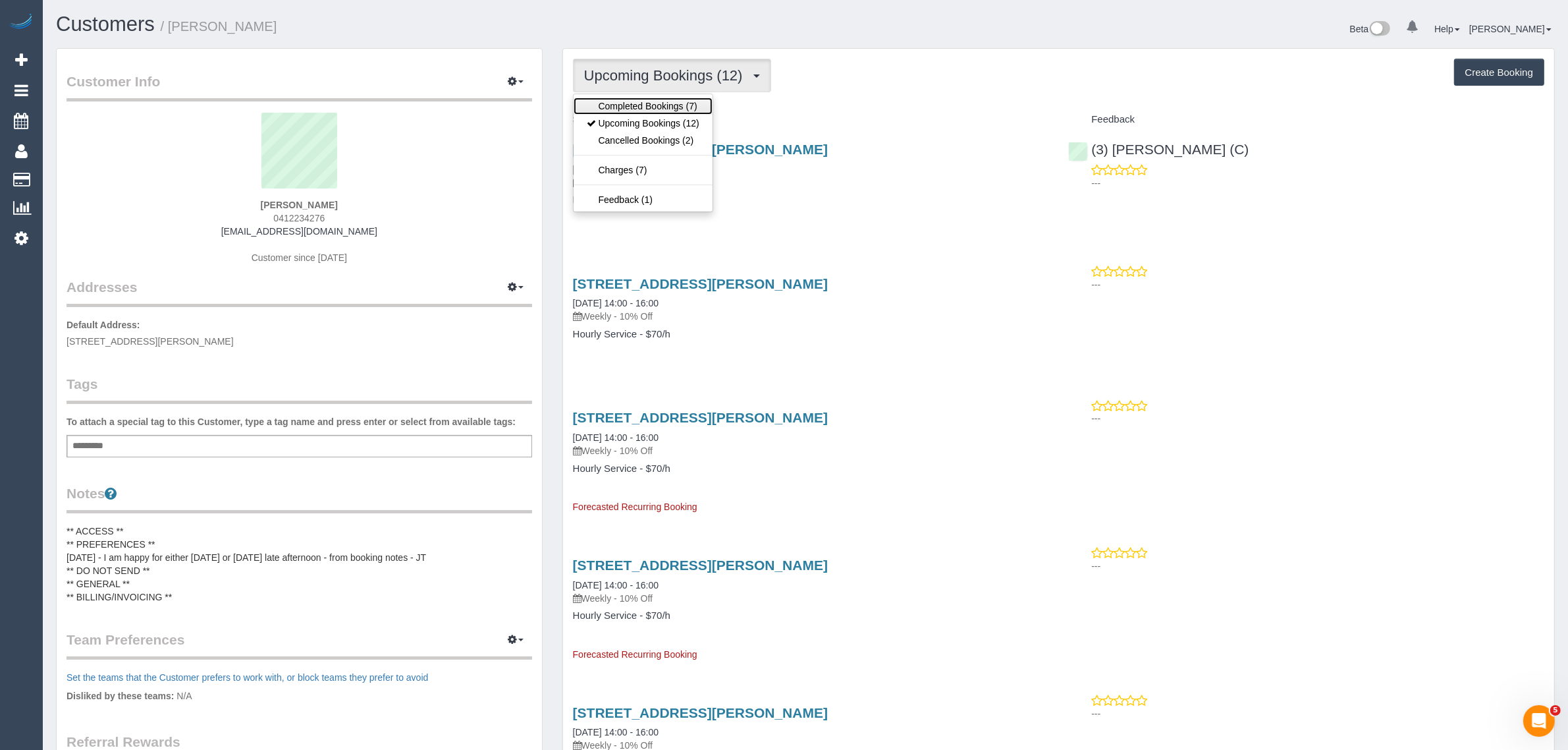
click at [642, 97] on link "Completed Bookings (7)" at bounding box center [642, 106] width 139 height 17
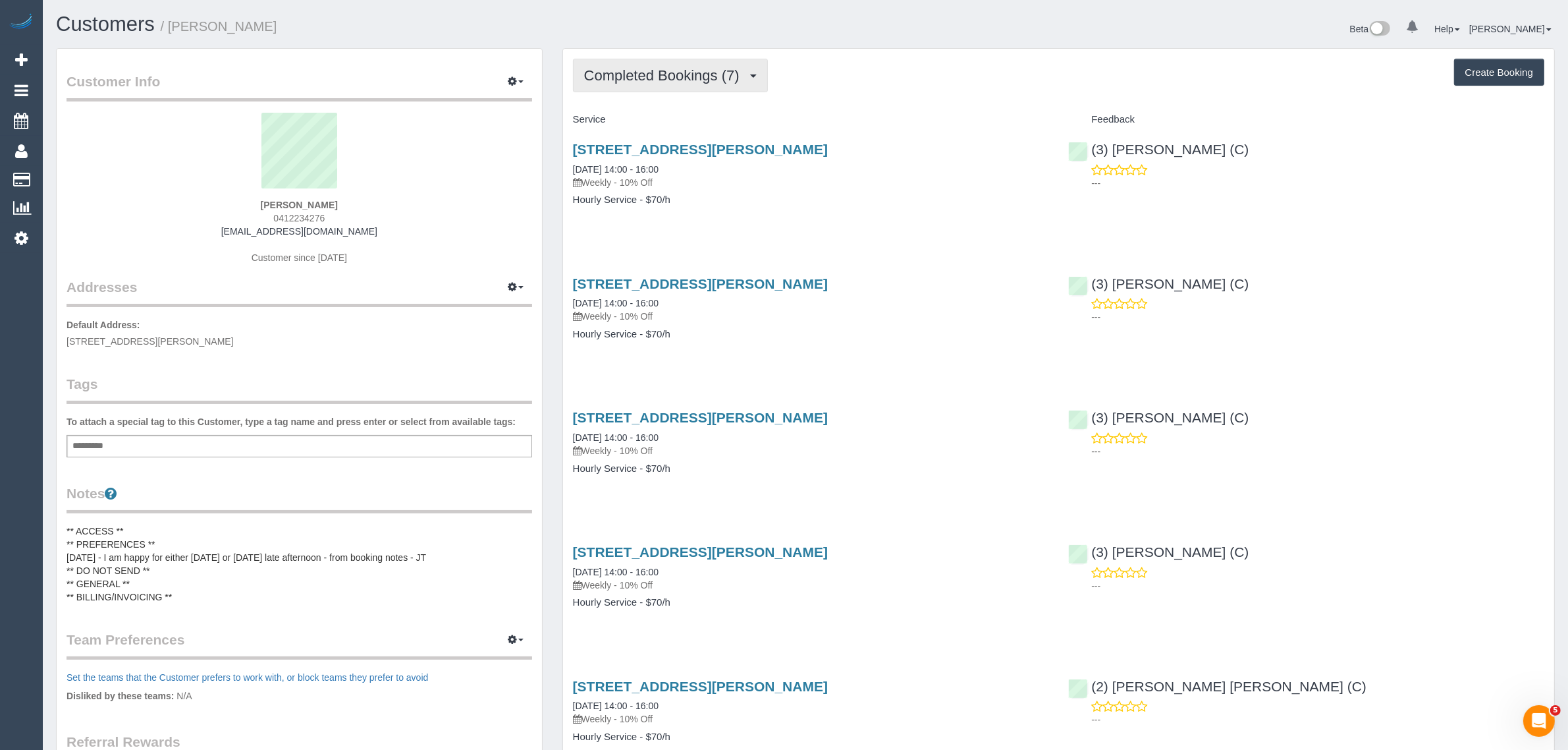
click at [722, 67] on span "Completed Bookings (7)" at bounding box center [665, 75] width 162 height 16
click at [666, 116] on link "Upcoming Bookings (12)" at bounding box center [642, 124] width 139 height 17
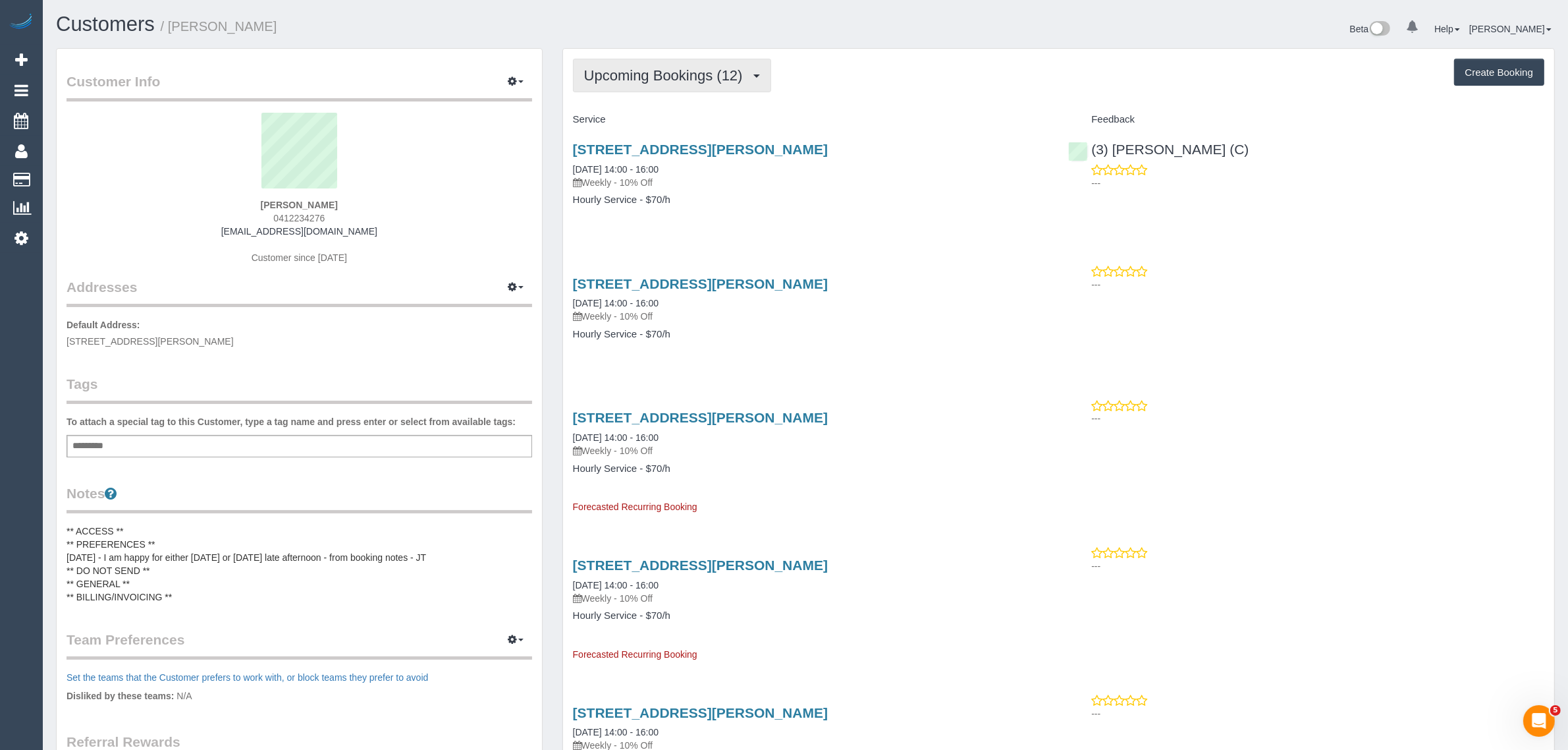
click at [656, 68] on span "Upcoming Bookings (12)" at bounding box center [667, 75] width 165 height 16
click at [623, 117] on link "Upcoming Bookings (12)" at bounding box center [642, 124] width 139 height 17
click at [745, 62] on button "Upcoming Bookings (12)" at bounding box center [672, 75] width 198 height 33
click at [699, 120] on link "Upcoming Bookings (12)" at bounding box center [642, 124] width 139 height 17
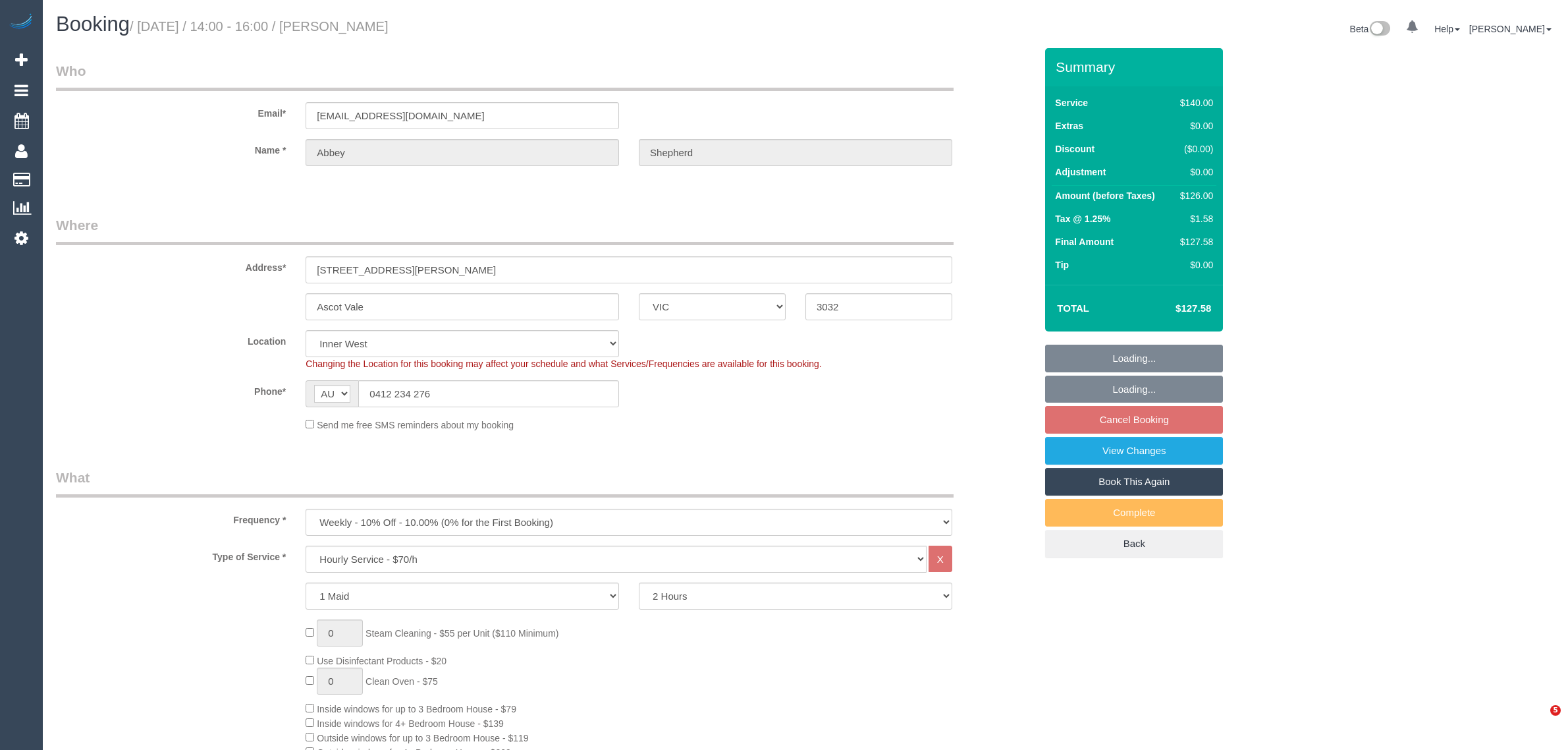
select select "VIC"
select select "number:29"
select select "number:14"
select select "number:19"
select select "number:36"
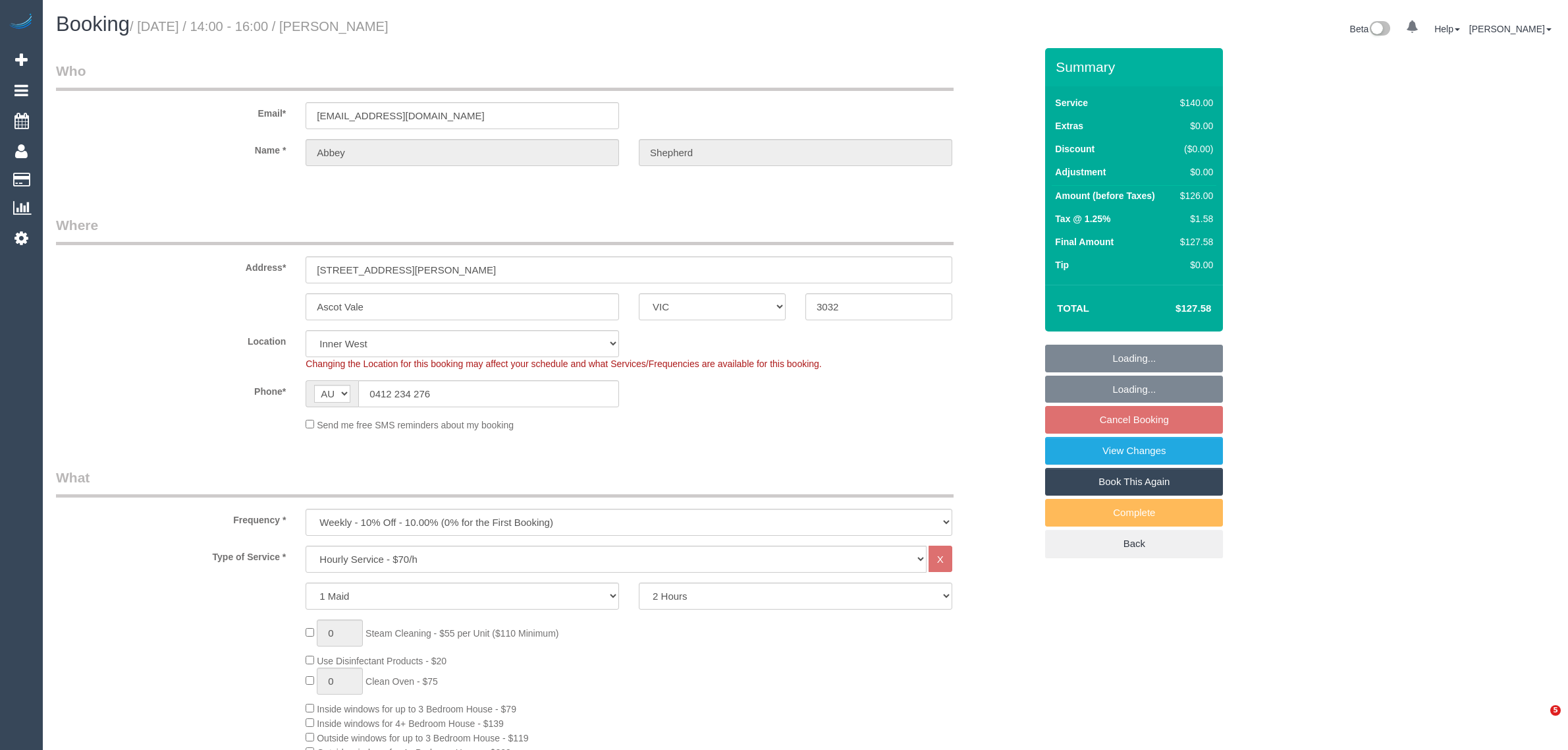
select select "number:34"
select select "number:13"
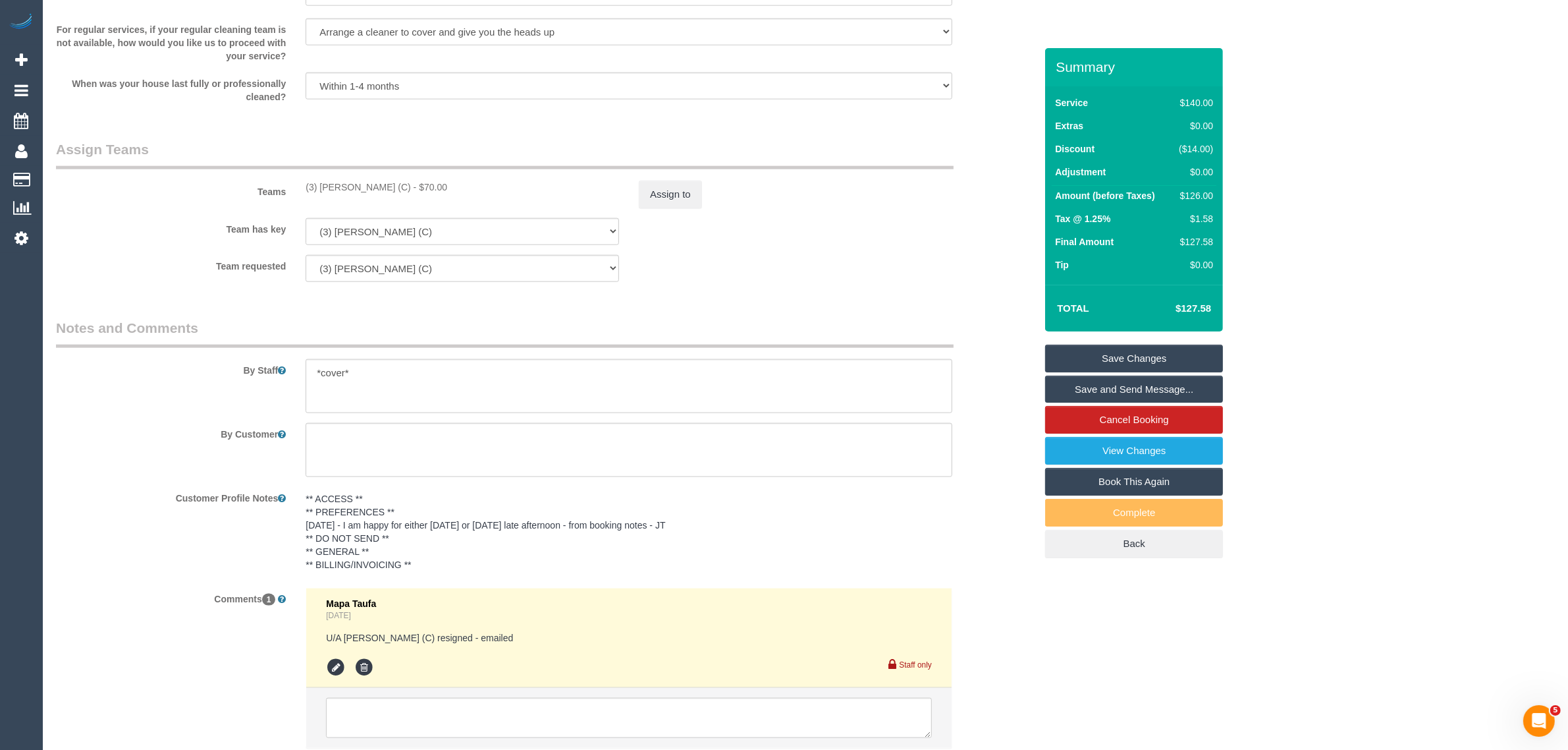
scroll to position [2030, 0]
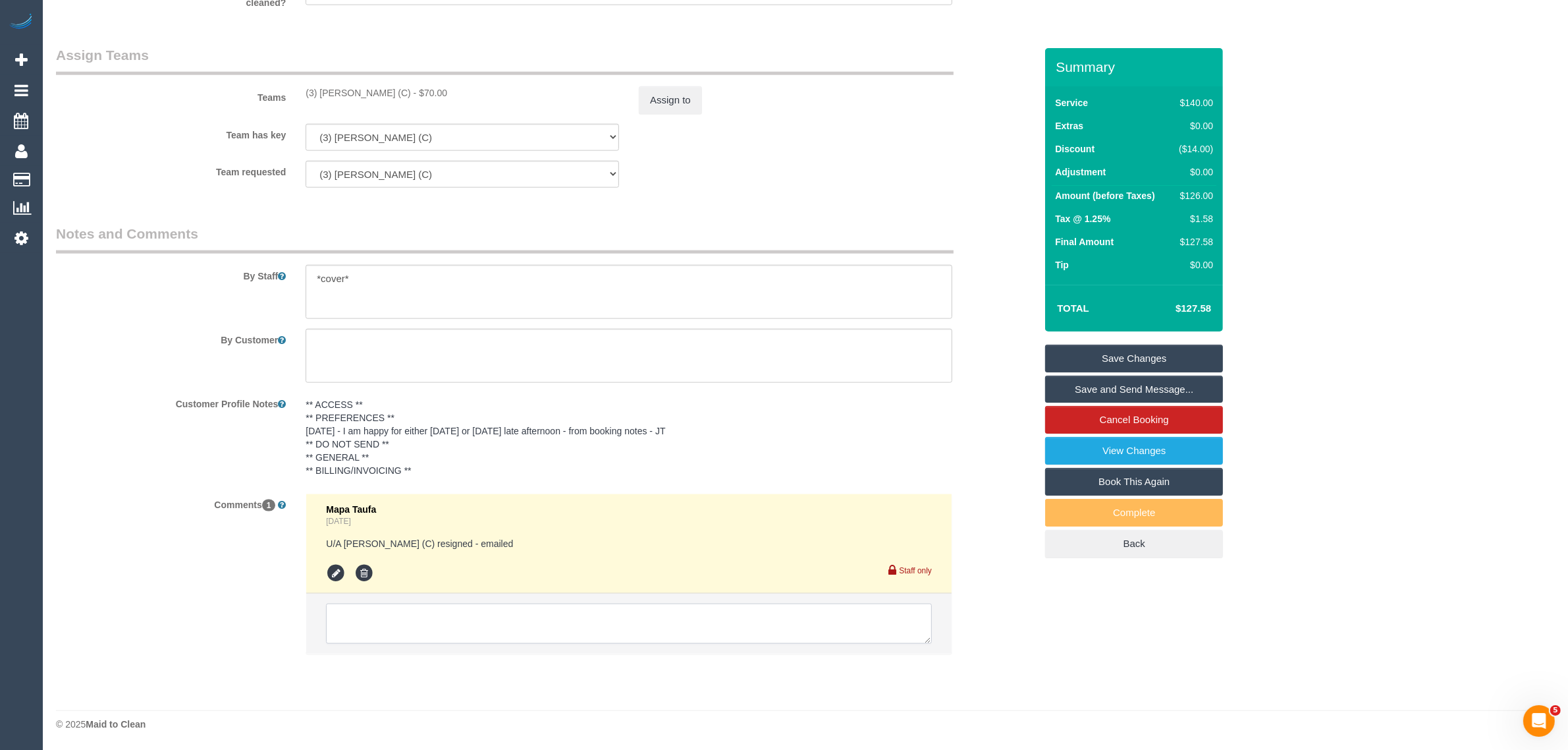
click at [630, 613] on textarea at bounding box center [629, 624] width 606 height 41
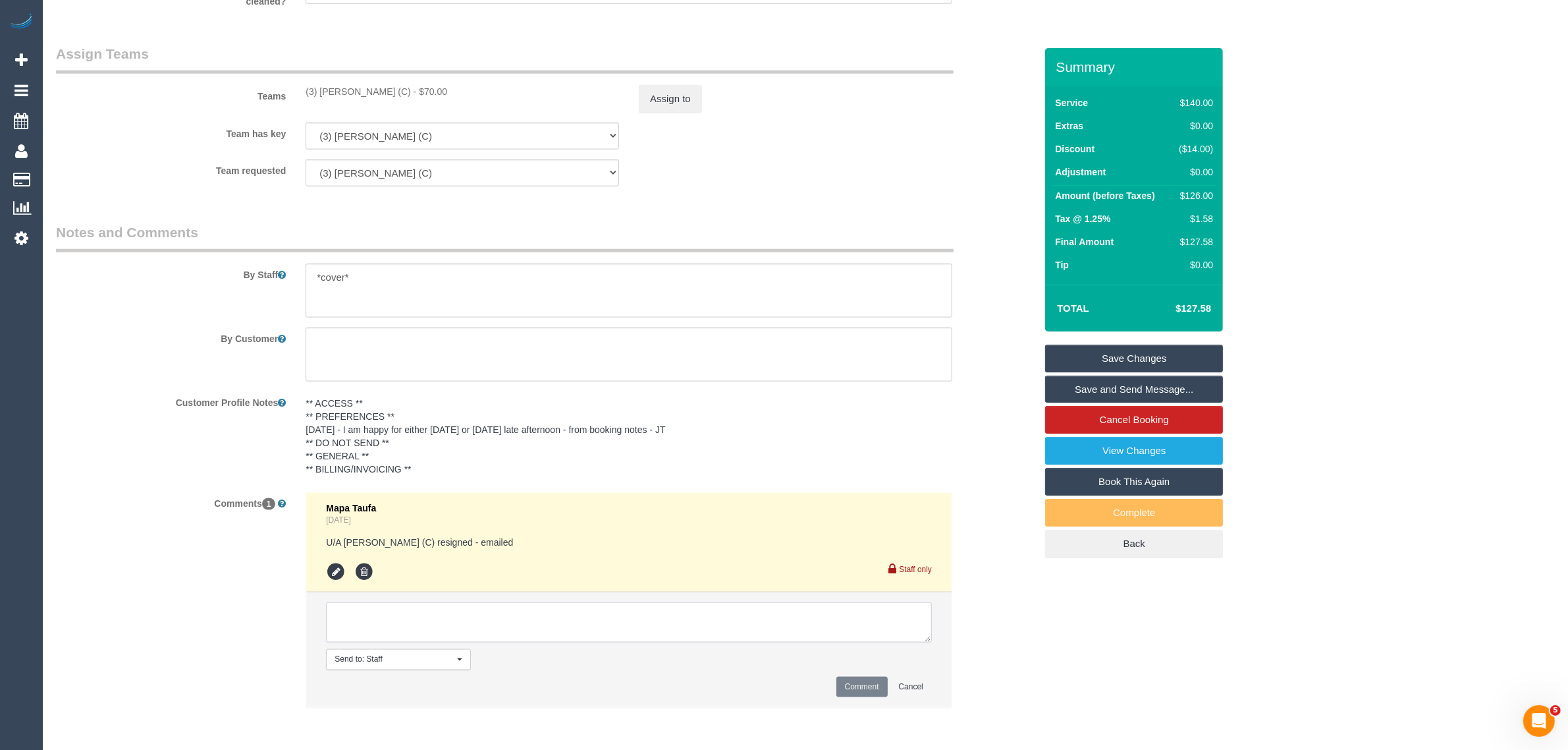
paste textarea "Cleaner(s) Unassigned: Reason Unassigned: Contact via: Which message sent: Addi…"
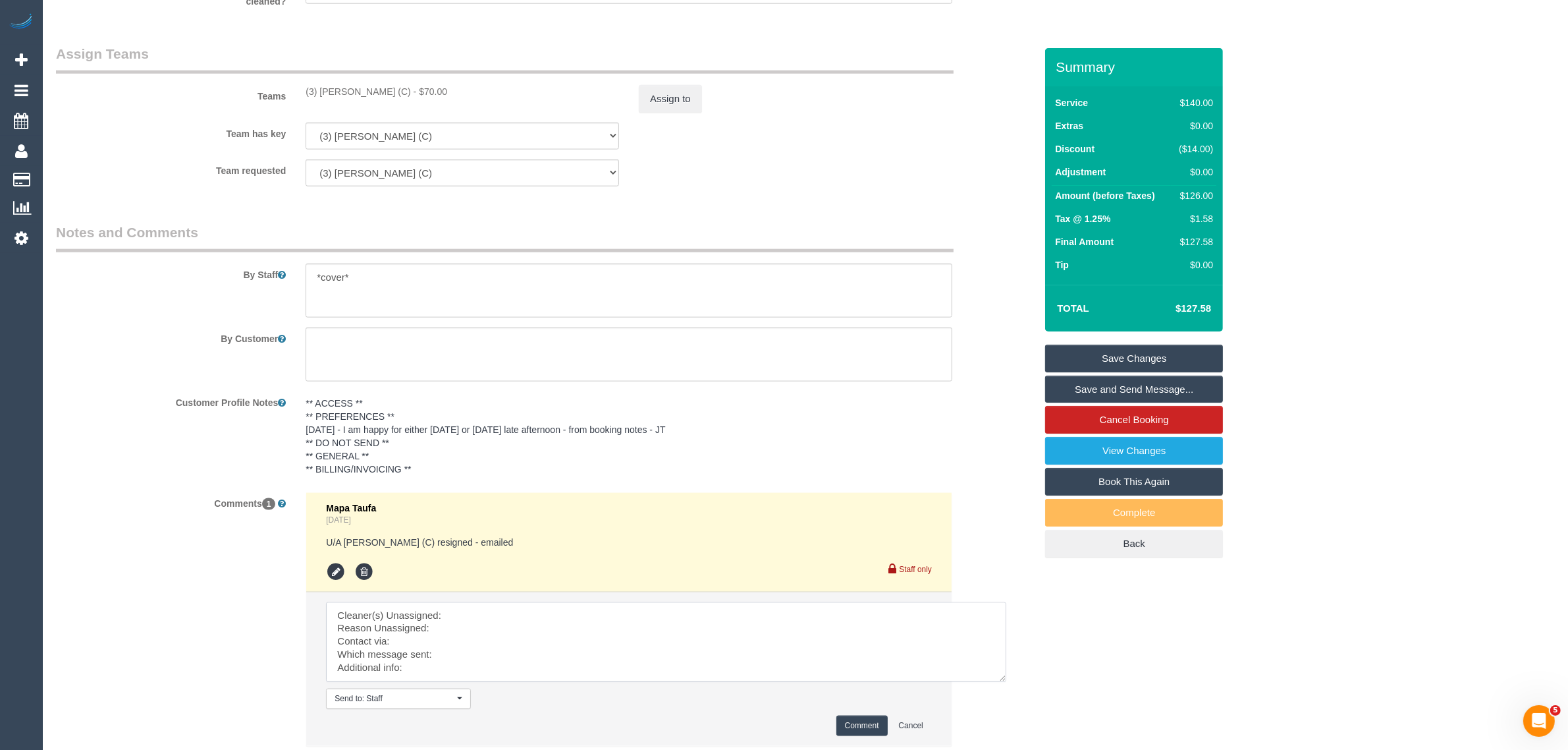
scroll to position [14, 0]
drag, startPoint x: 925, startPoint y: 641, endPoint x: 1001, endPoint y: 680, distance: 85.4
click at [1001, 680] on textarea at bounding box center [666, 643] width 681 height 80
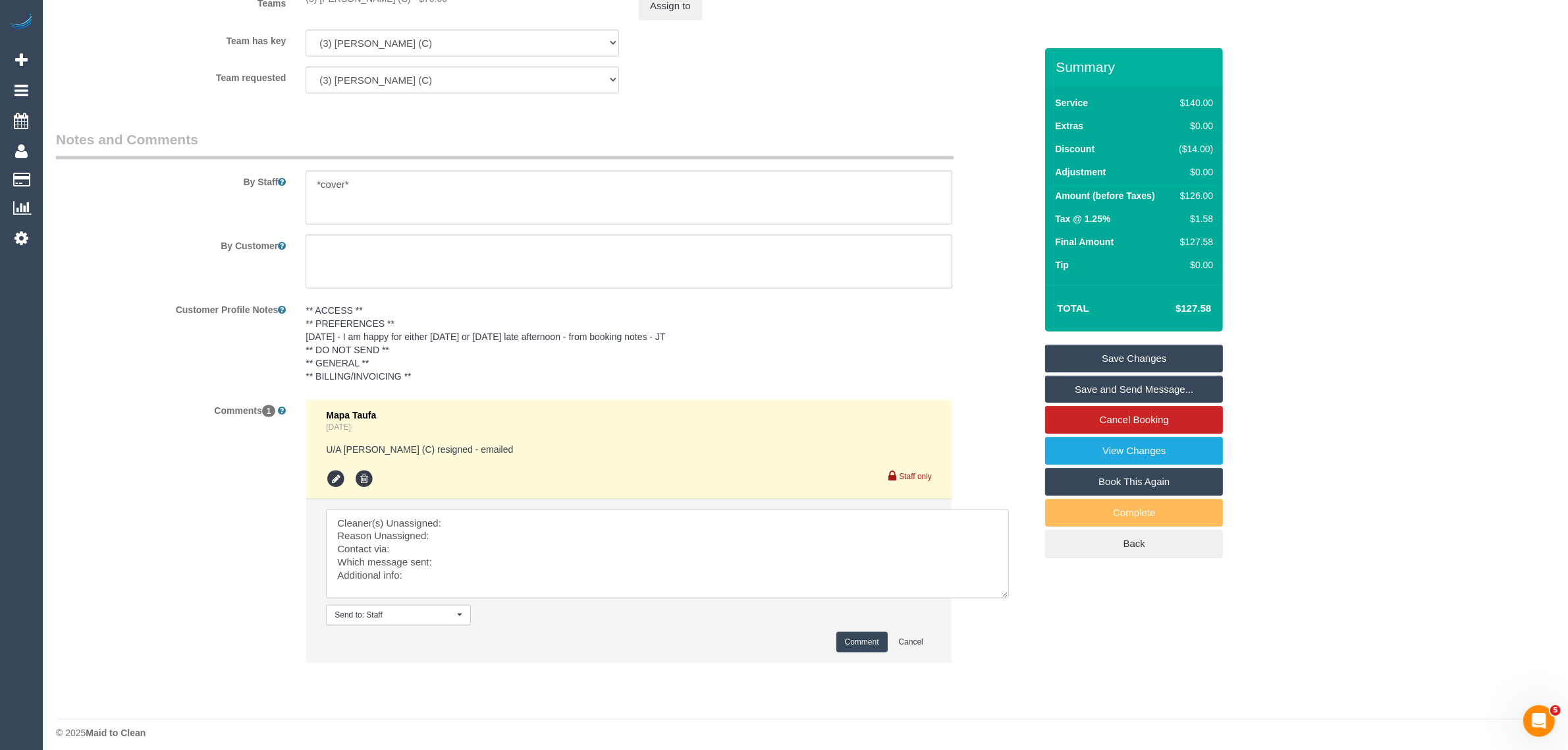
scroll to position [0, 0]
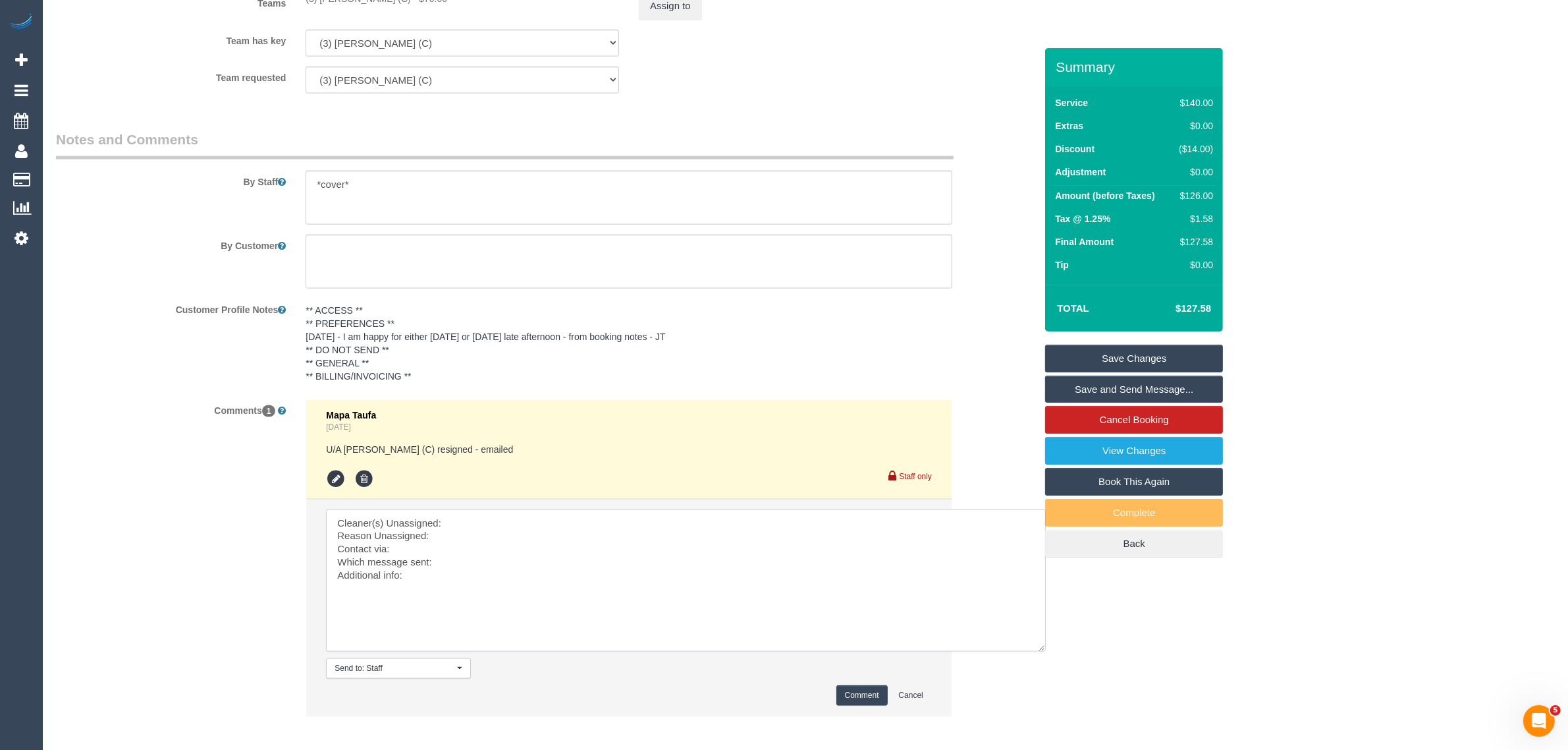
drag, startPoint x: 1001, startPoint y: 584, endPoint x: 1041, endPoint y: 646, distance: 73.8
click at [1041, 646] on textarea at bounding box center [686, 580] width 720 height 142
click at [750, 526] on textarea at bounding box center [686, 580] width 720 height 142
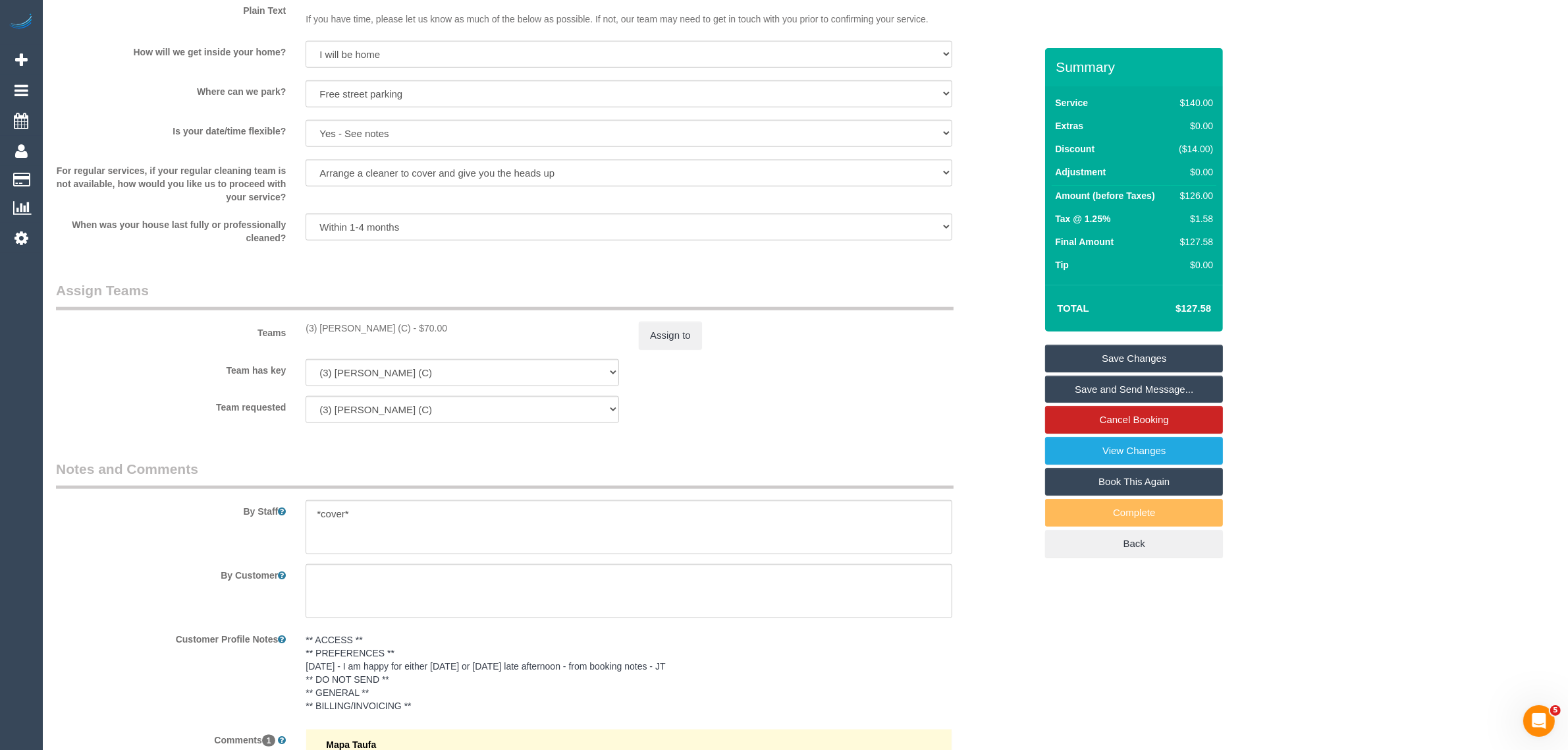
drag, startPoint x: 303, startPoint y: 324, endPoint x: 399, endPoint y: 332, distance: 96.3
click at [397, 332] on div "(3) Sathmi Kusalya (C) - $70.00" at bounding box center [462, 327] width 333 height 13
copy div "(3) Sathmi Kusalya (C)"
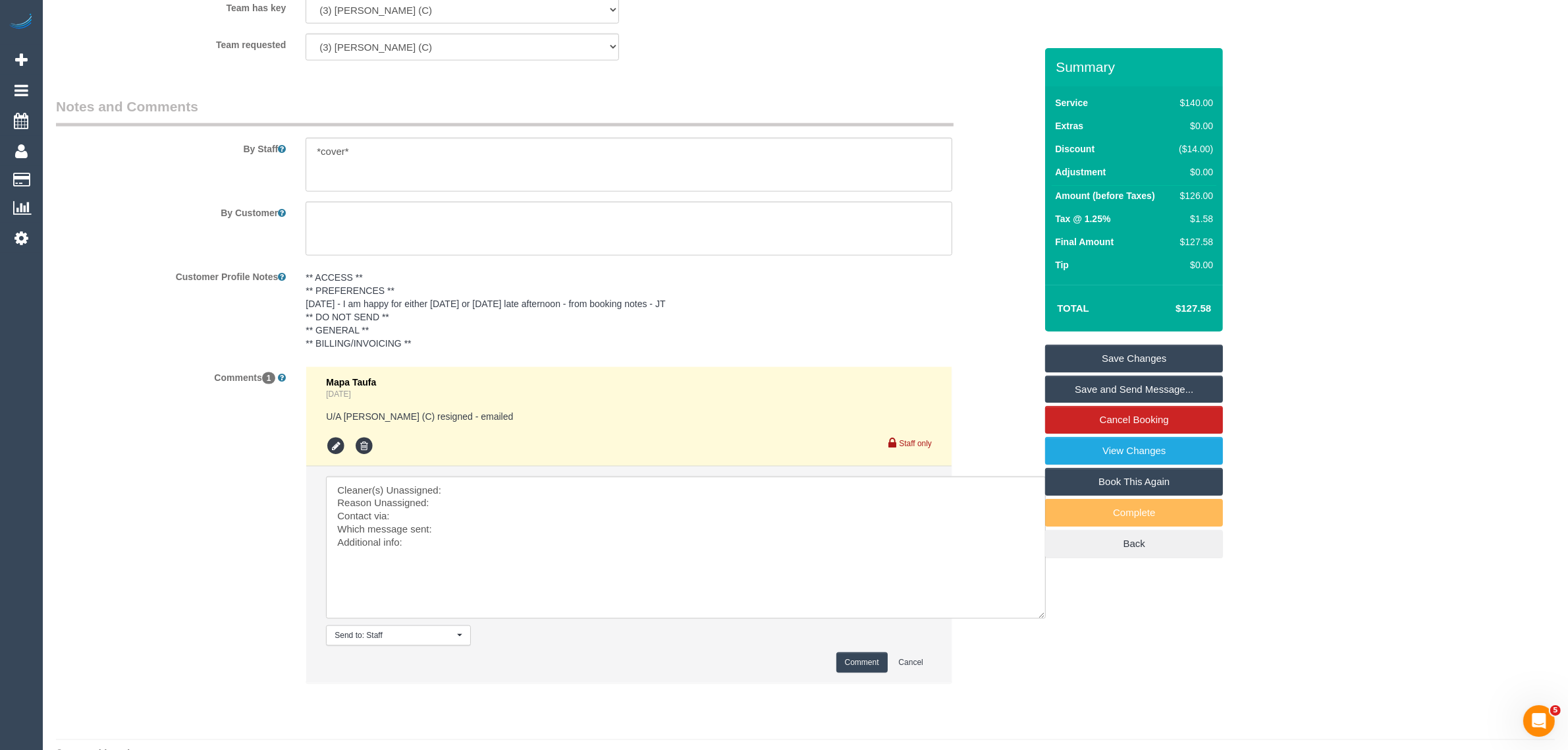
scroll to position [2186, 0]
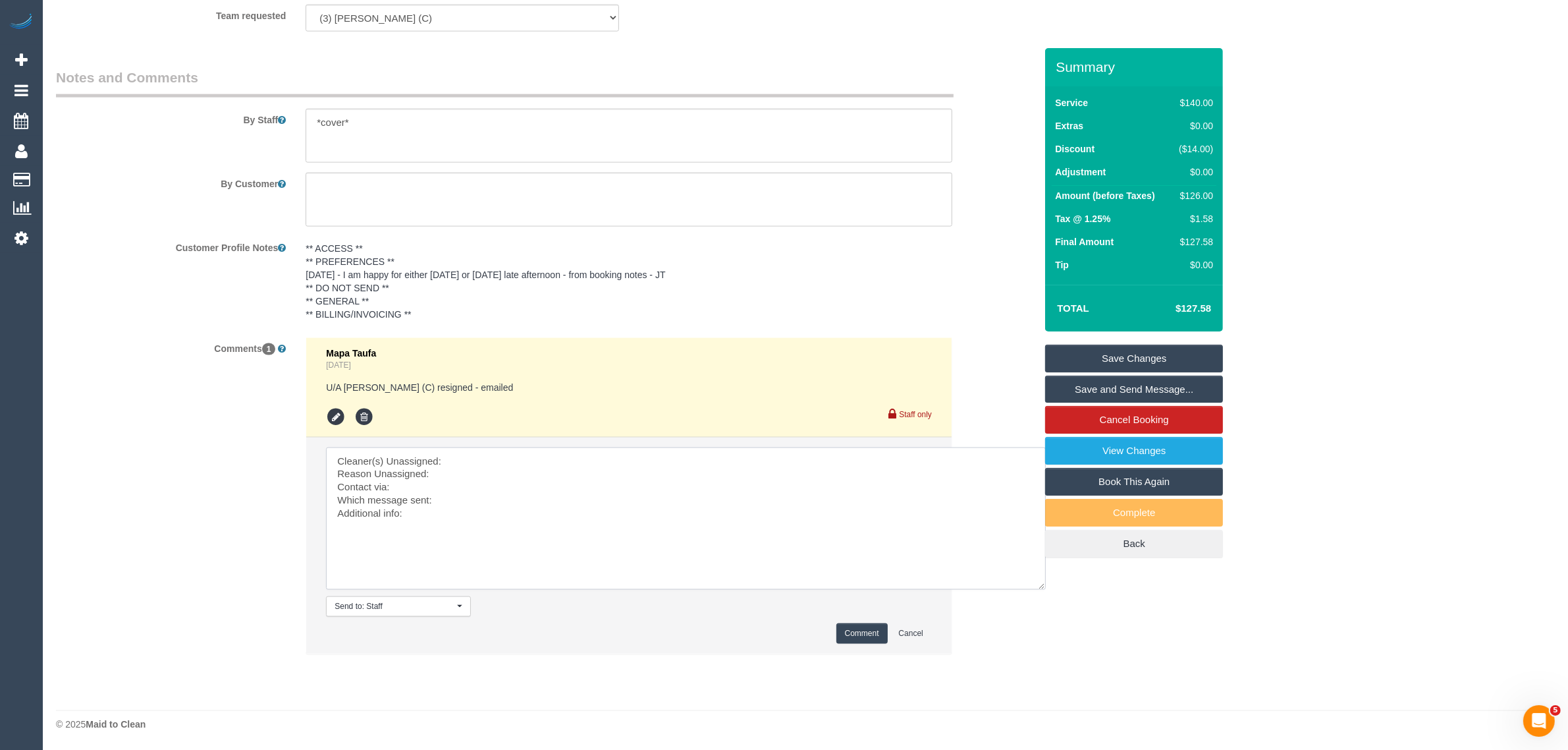
click at [468, 465] on textarea at bounding box center [686, 518] width 720 height 142
paste textarea "(3) Sathmi Kusalya (C)"
click at [466, 466] on textarea at bounding box center [686, 518] width 720 height 142
click at [498, 477] on textarea at bounding box center [686, 518] width 720 height 142
click at [522, 493] on textarea at bounding box center [686, 518] width 720 height 142
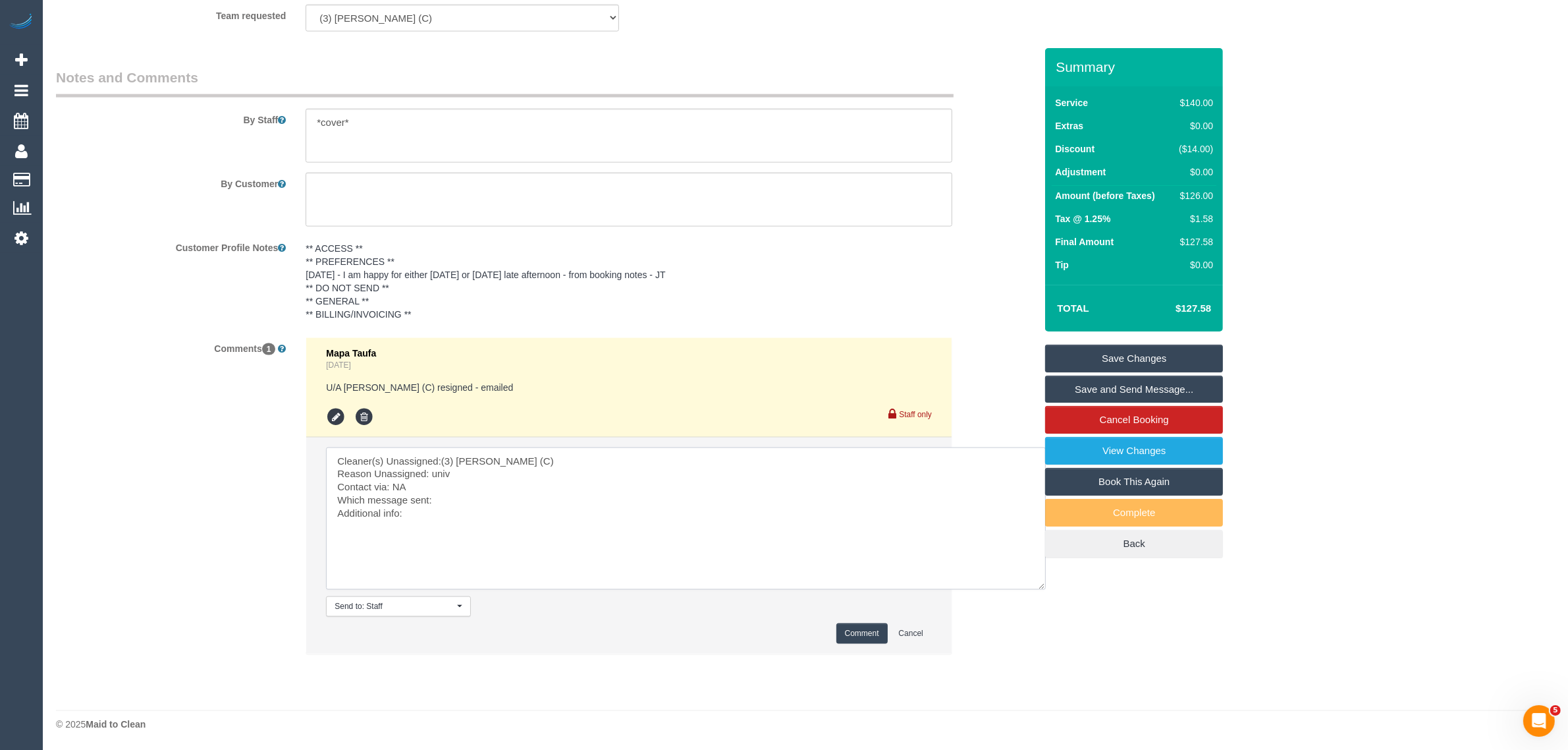
click at [483, 509] on textarea at bounding box center [686, 518] width 720 height 142
click at [494, 498] on textarea at bounding box center [686, 518] width 720 height 142
type textarea "Cleaner(s) Unassigned:(3) Sathmi Kusalya (C) Reason Unassigned: univ Contact vi…"
click at [840, 626] on button "Comment" at bounding box center [862, 633] width 51 height 20
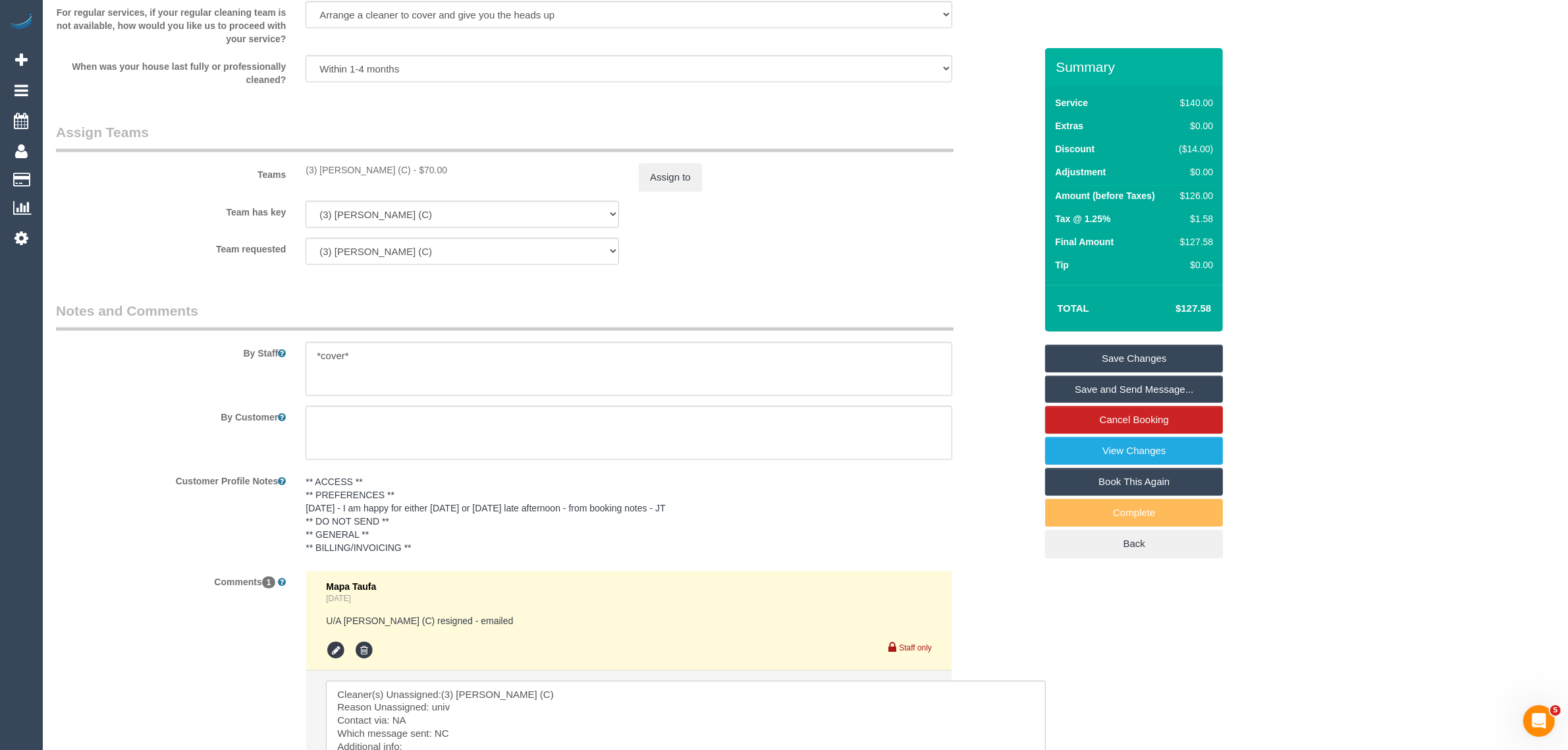
scroll to position [1527, 0]
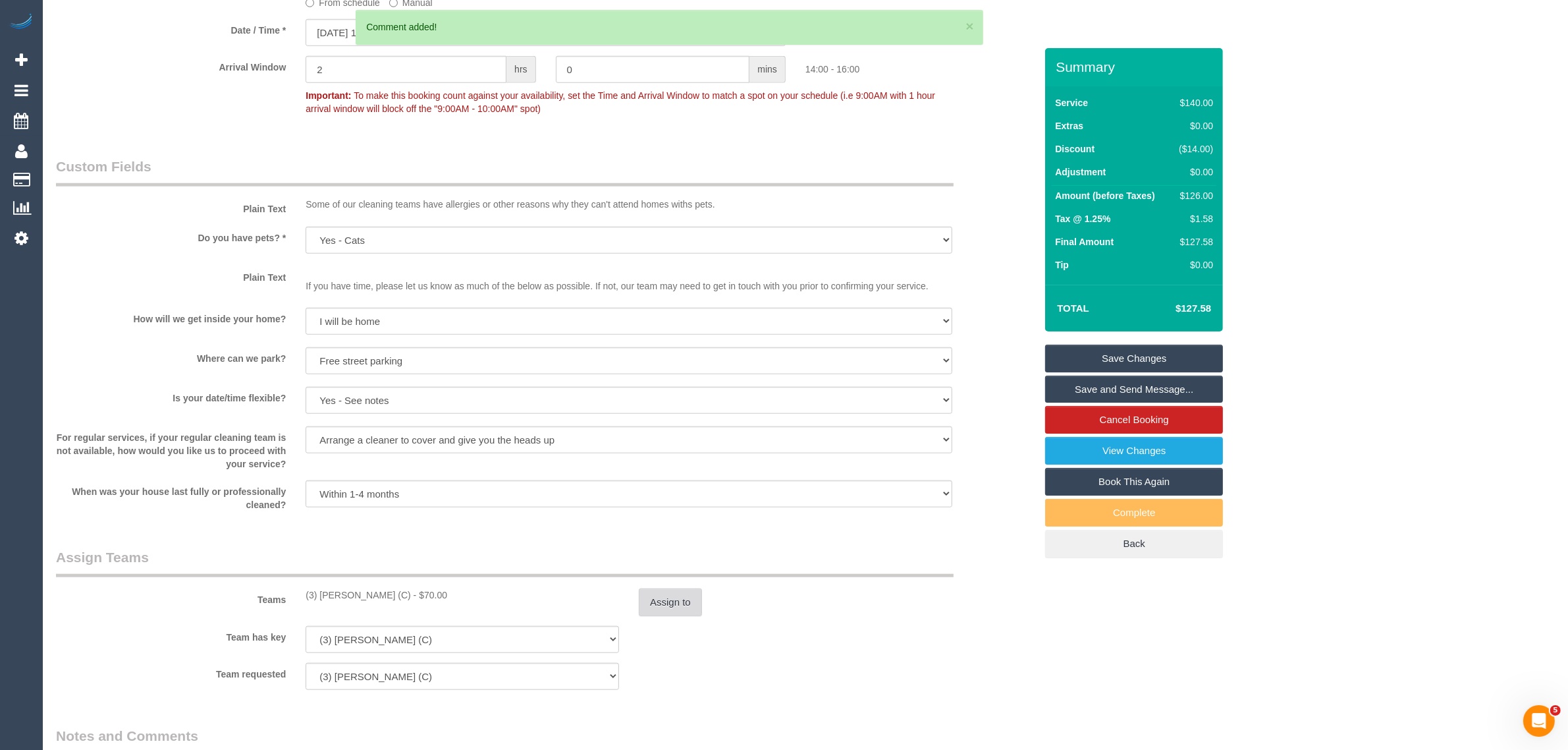
click at [681, 603] on button "Assign to" at bounding box center [670, 602] width 63 height 27
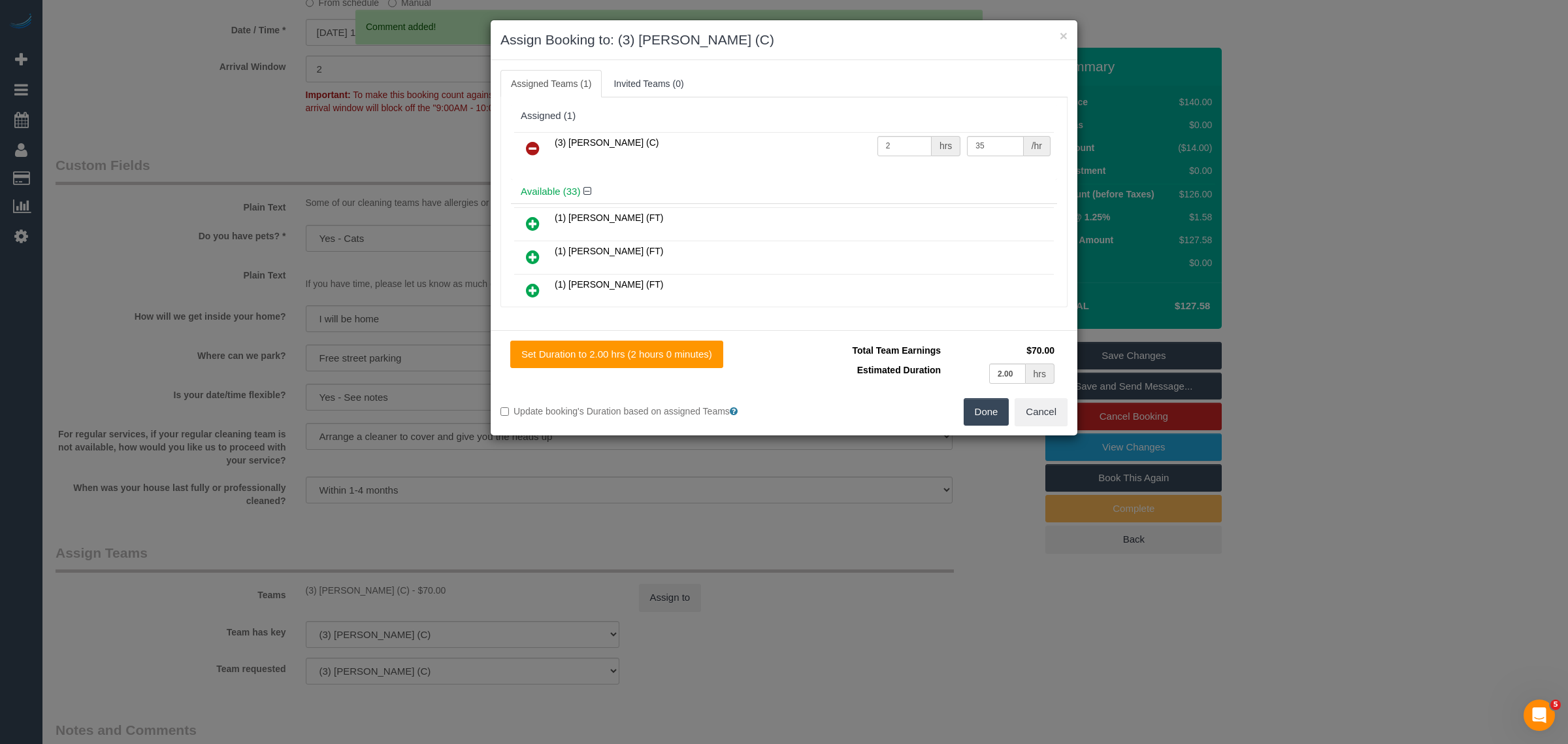
drag, startPoint x: 546, startPoint y: 152, endPoint x: 598, endPoint y: 164, distance: 53.4
click at [545, 152] on link at bounding box center [533, 149] width 30 height 26
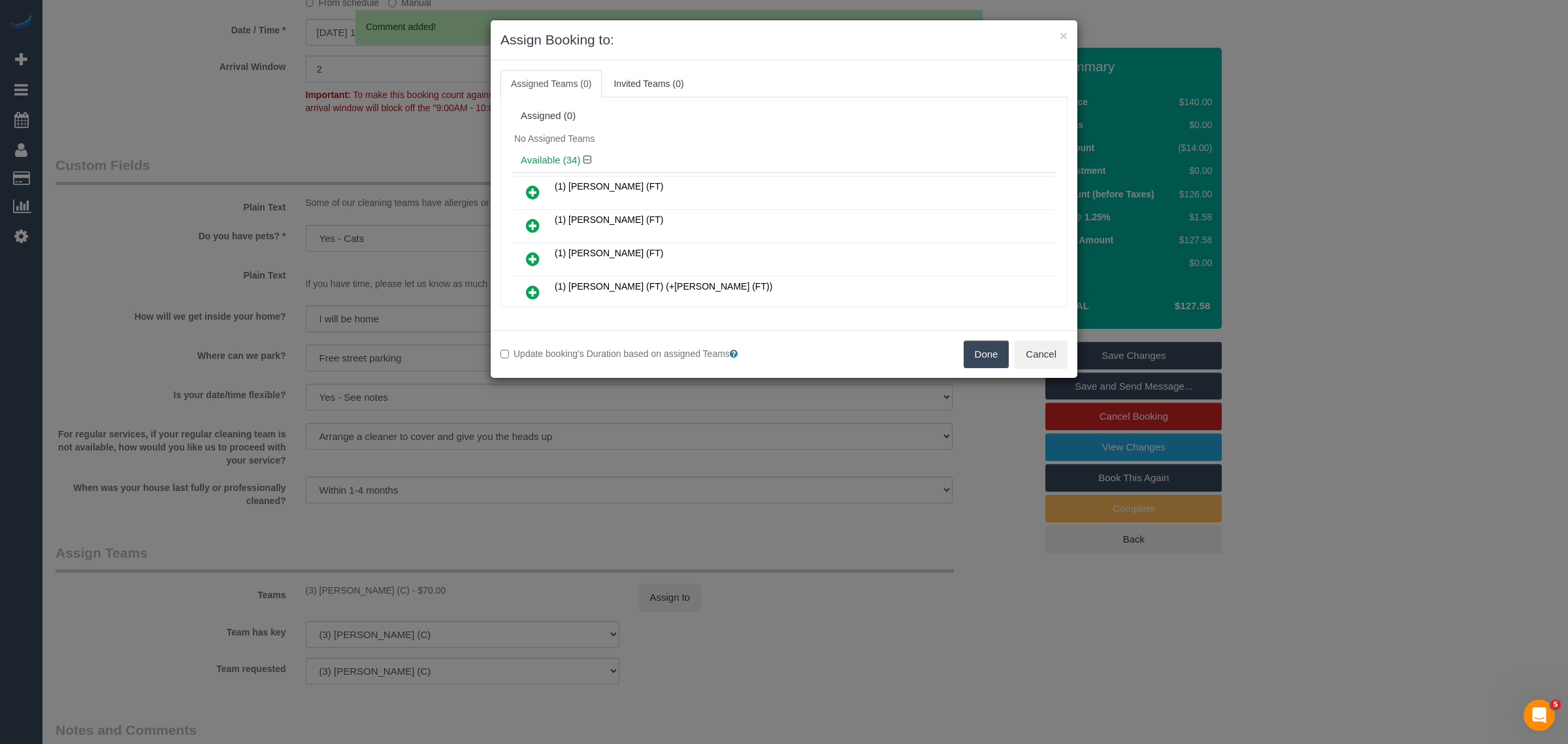
click at [952, 350] on div "Done Cancel" at bounding box center [931, 354] width 293 height 27
click at [978, 348] on button "Done" at bounding box center [986, 354] width 46 height 27
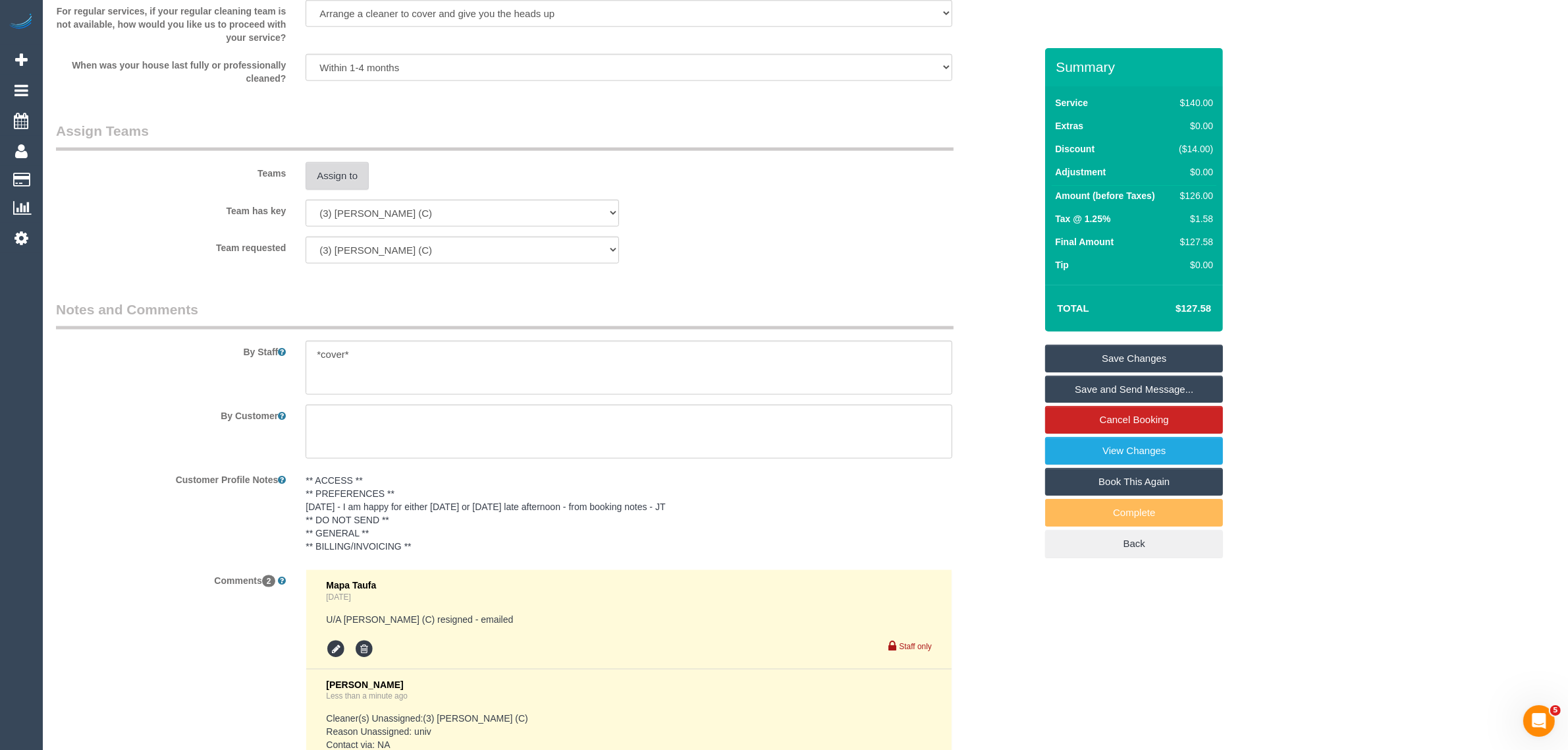
scroll to position [2282, 0]
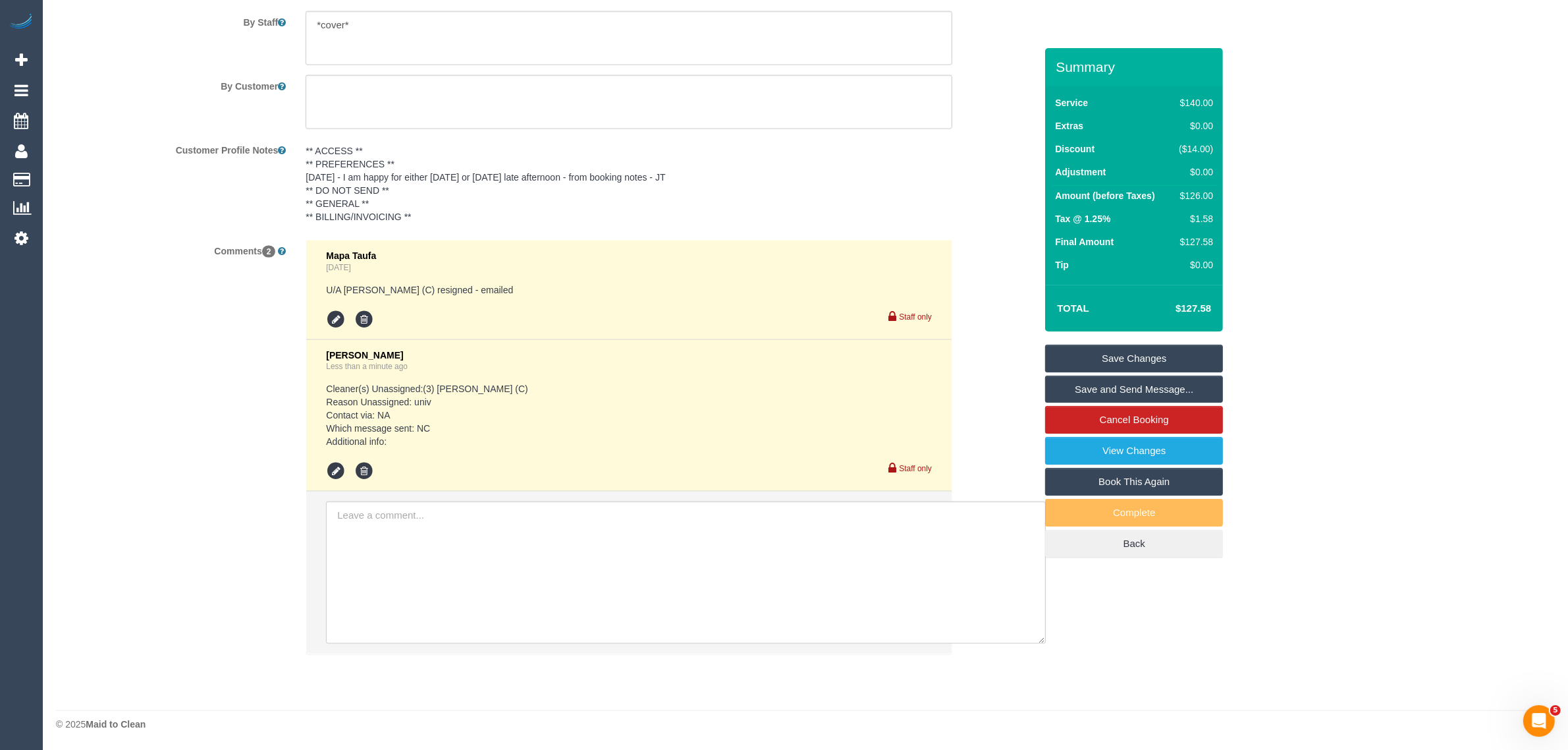
drag, startPoint x: 1151, startPoint y: 350, endPoint x: 1127, endPoint y: 344, distance: 24.7
click at [1151, 350] on link "Save Changes" at bounding box center [1134, 358] width 178 height 27
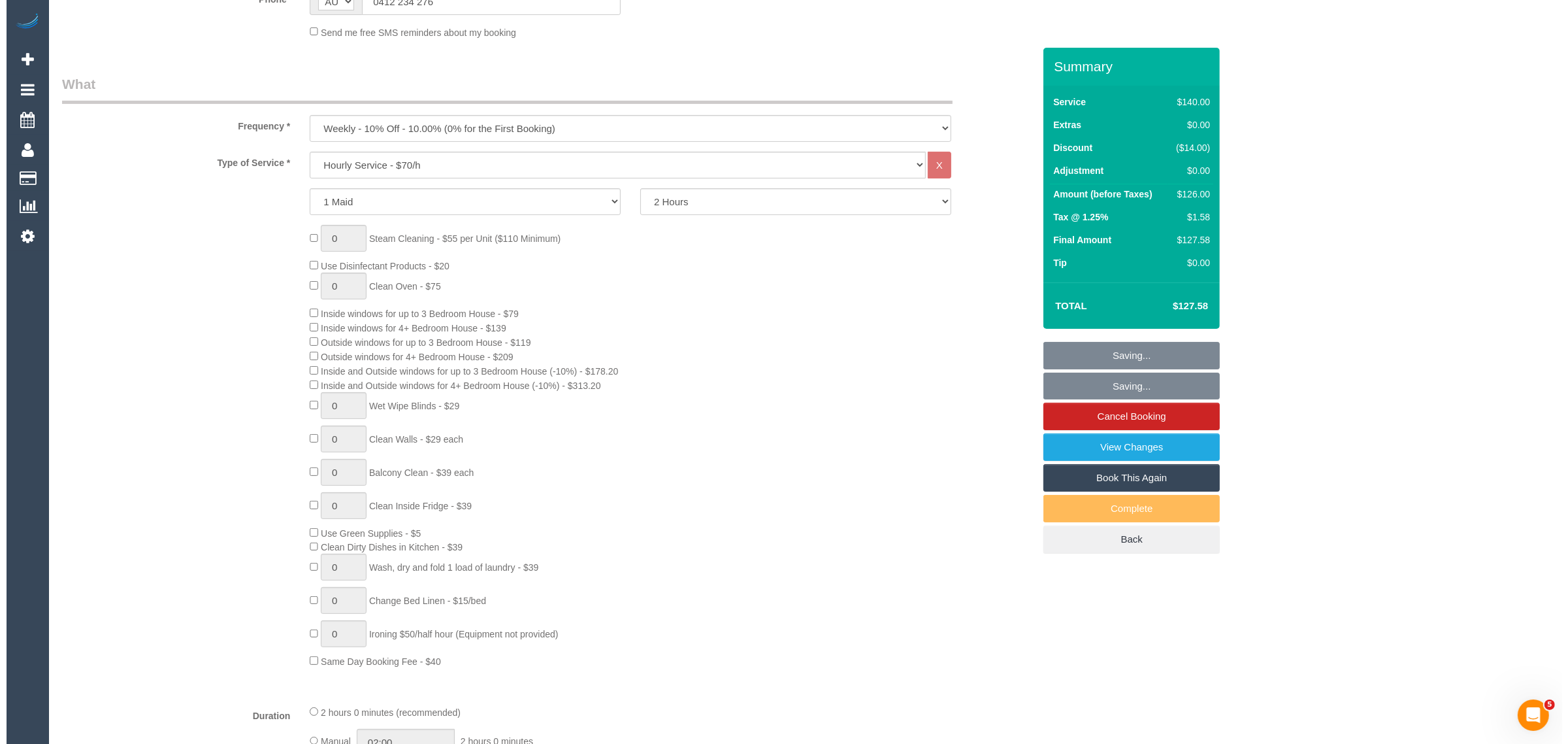
scroll to position [0, 0]
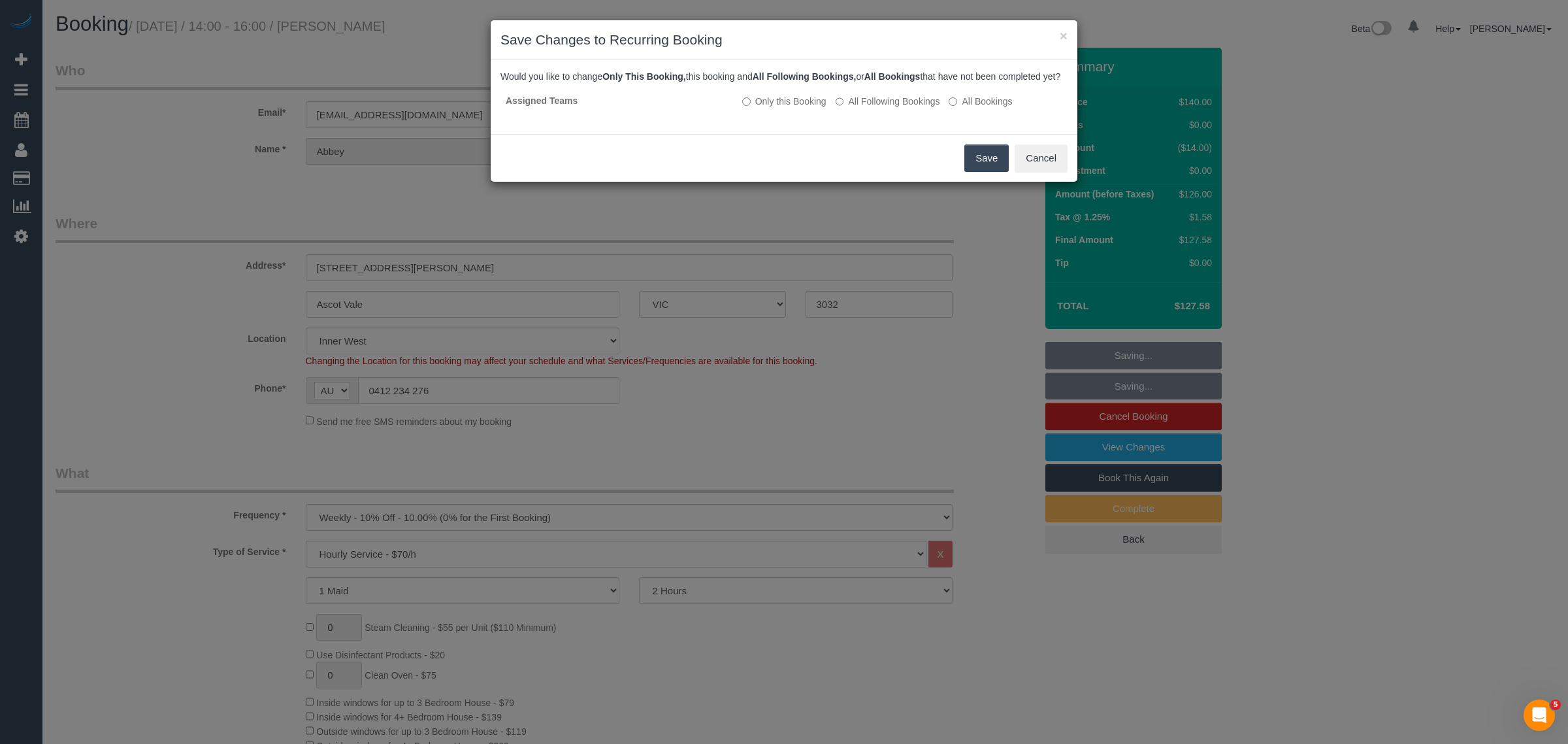
click at [984, 170] on button "Save" at bounding box center [986, 158] width 45 height 27
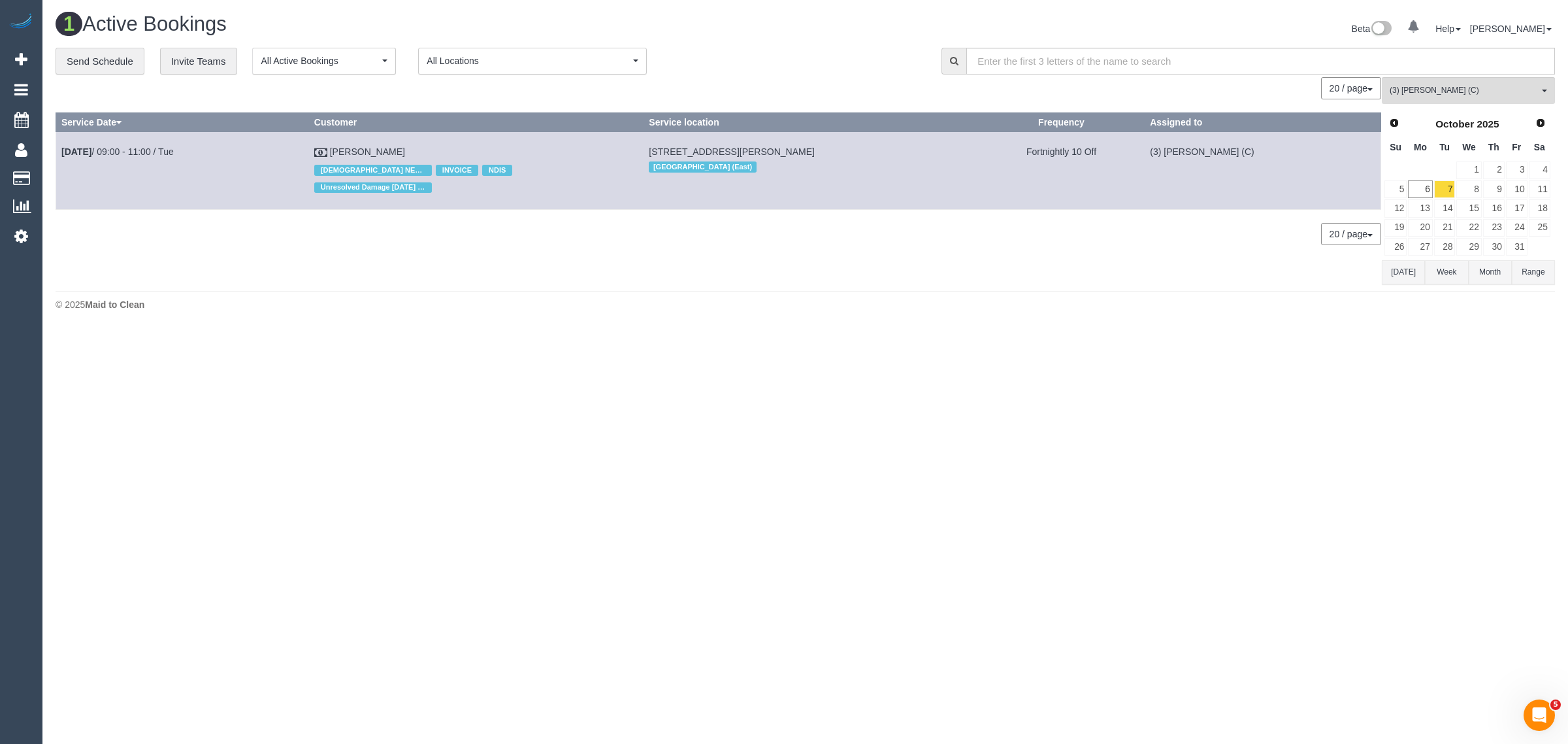
click at [773, 320] on div "1 Active Bookings Beta 0 Your Notifications You have 0 alerts Help Help Docs Ta…" at bounding box center [805, 165] width 1526 height 330
click at [966, 357] on body "0 Beta Your Notifications You have 0 alerts Add Booking Bookings Active Booking…" at bounding box center [784, 372] width 1568 height 744
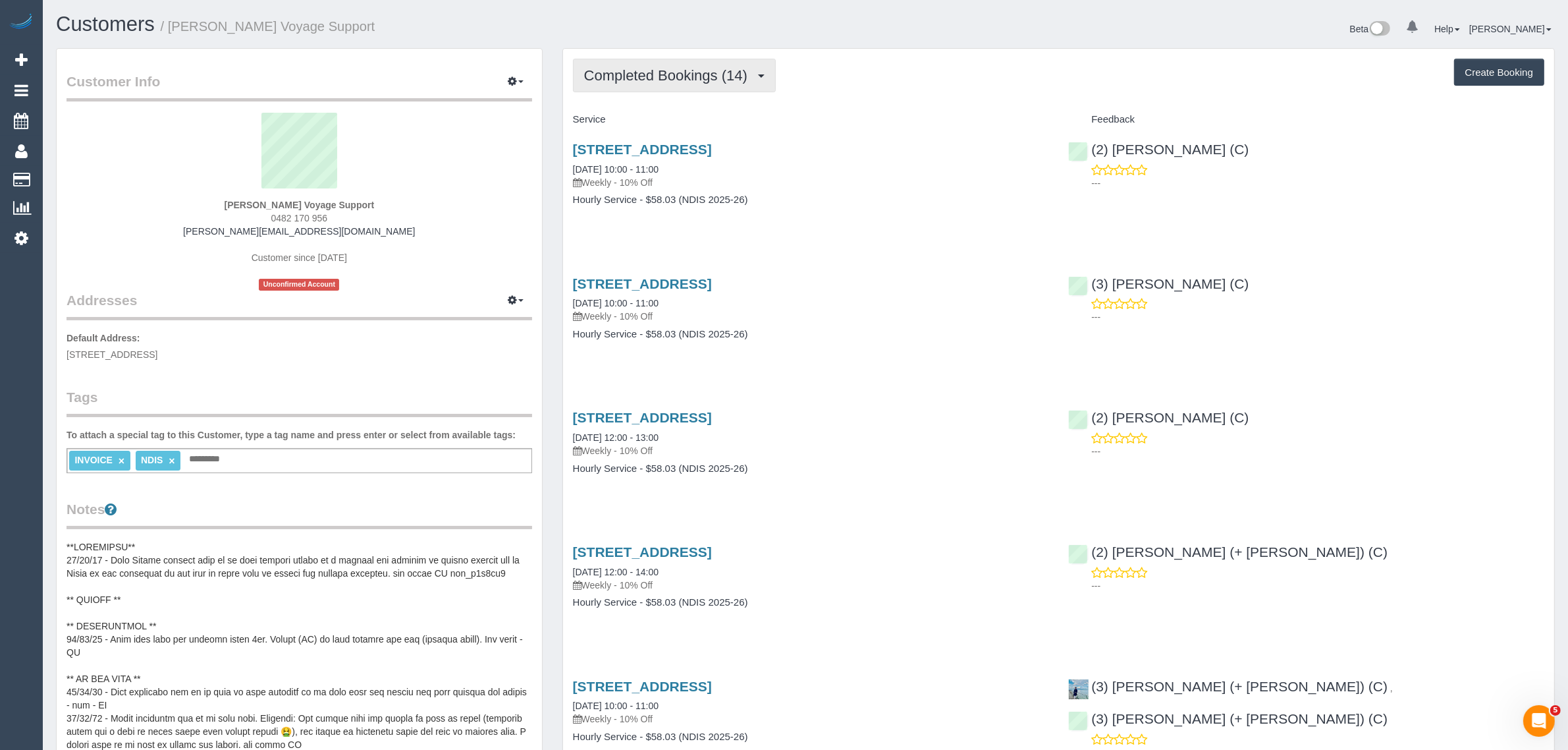
click at [689, 73] on span "Completed Bookings (14)" at bounding box center [669, 75] width 169 height 16
click at [677, 119] on link "Upcoming Bookings (11)" at bounding box center [644, 124] width 142 height 17
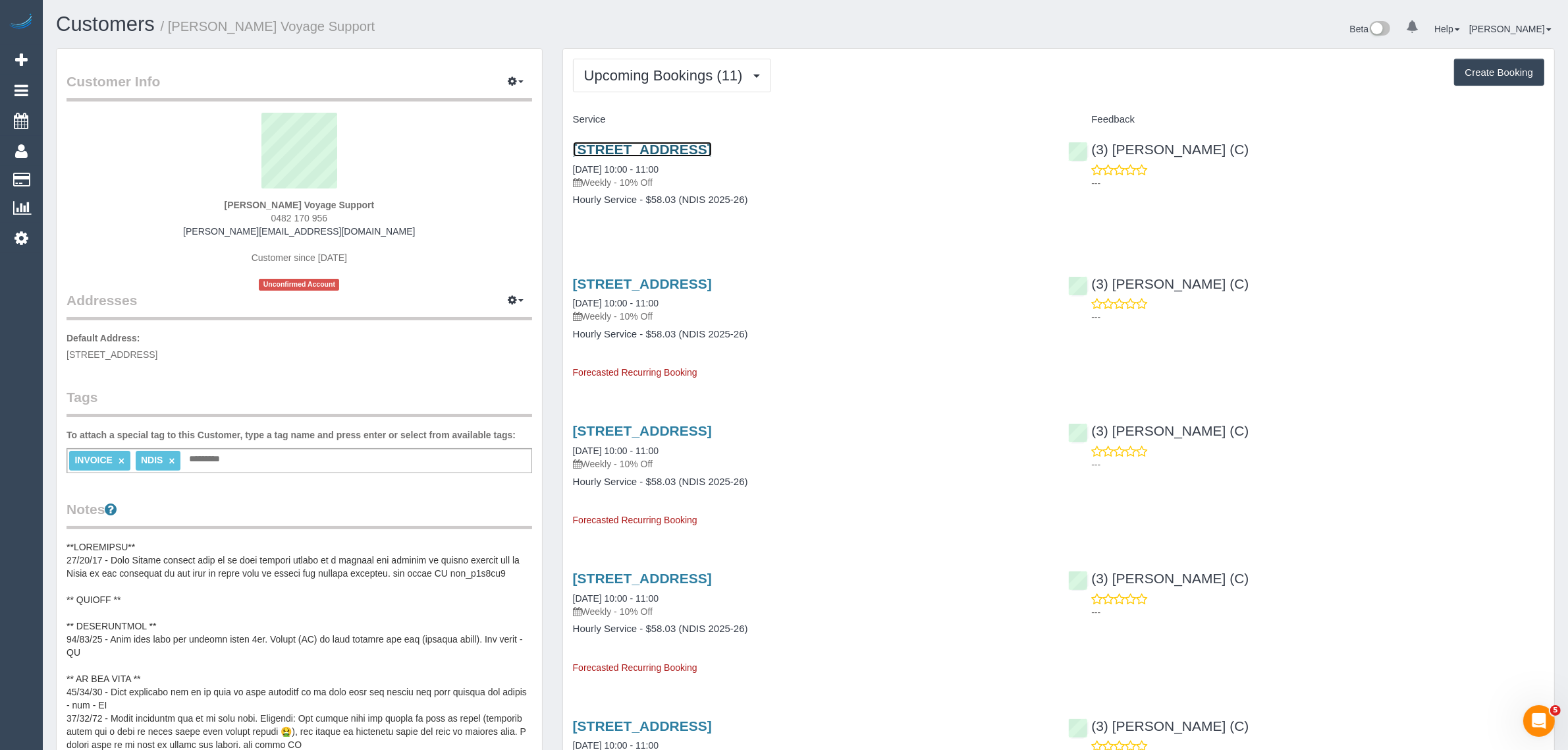
click at [669, 150] on link "[STREET_ADDRESS]" at bounding box center [642, 149] width 139 height 15
click at [623, 79] on span "Upcoming Bookings (11)" at bounding box center [667, 75] width 165 height 16
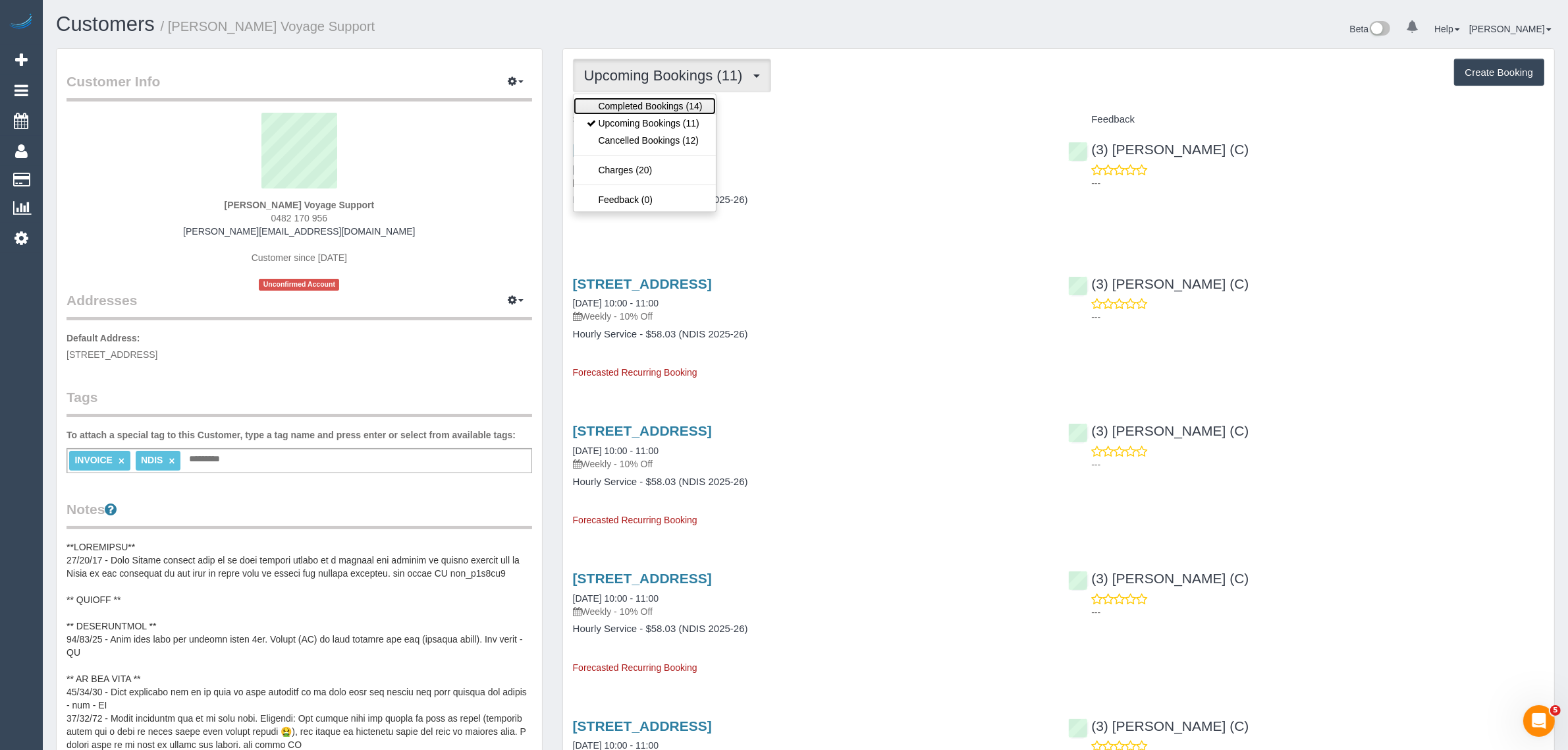
click at [626, 106] on link "Completed Bookings (14)" at bounding box center [644, 106] width 142 height 17
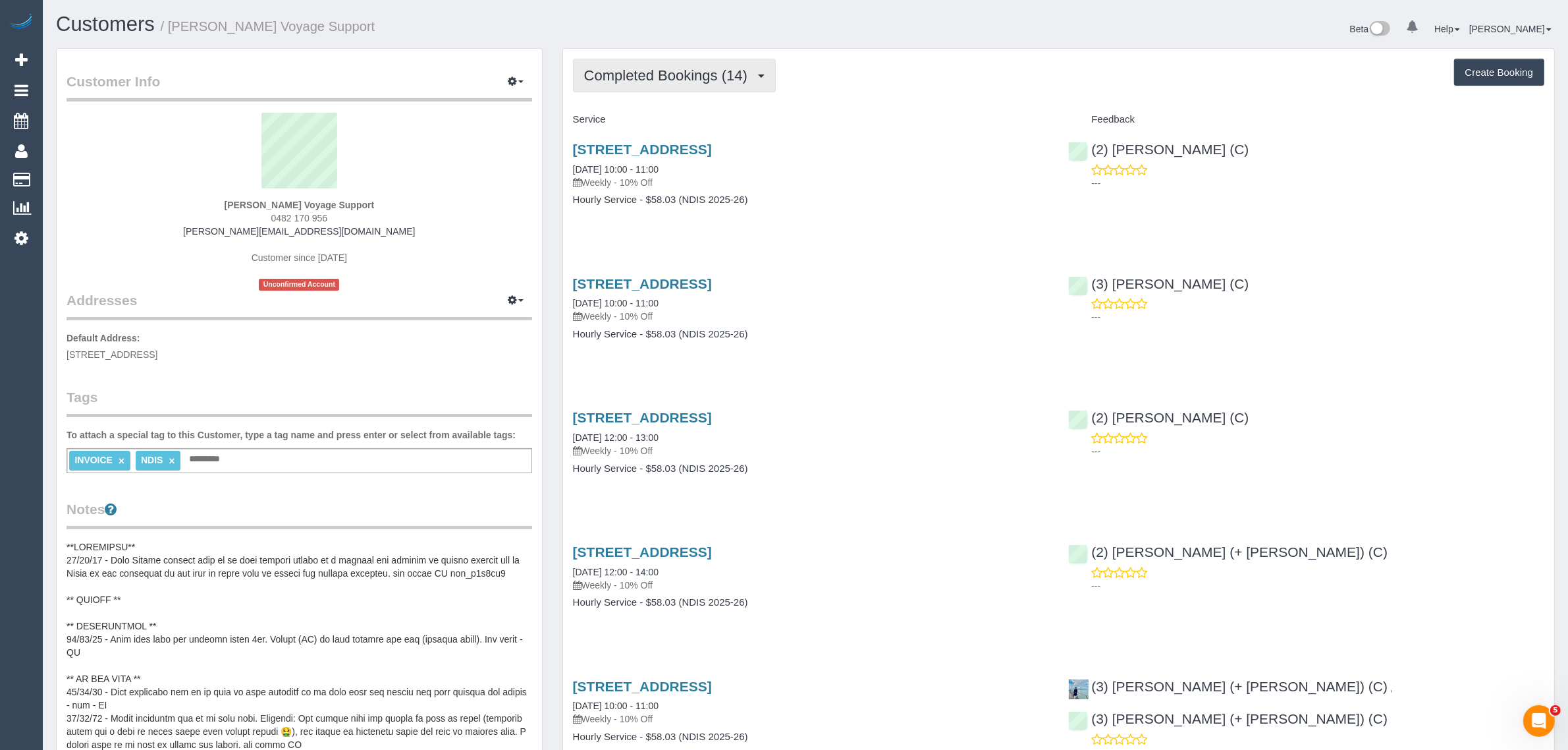
click at [669, 80] on span "Completed Bookings (14)" at bounding box center [669, 75] width 169 height 16
click at [658, 123] on link "Upcoming Bookings (11)" at bounding box center [644, 124] width 142 height 17
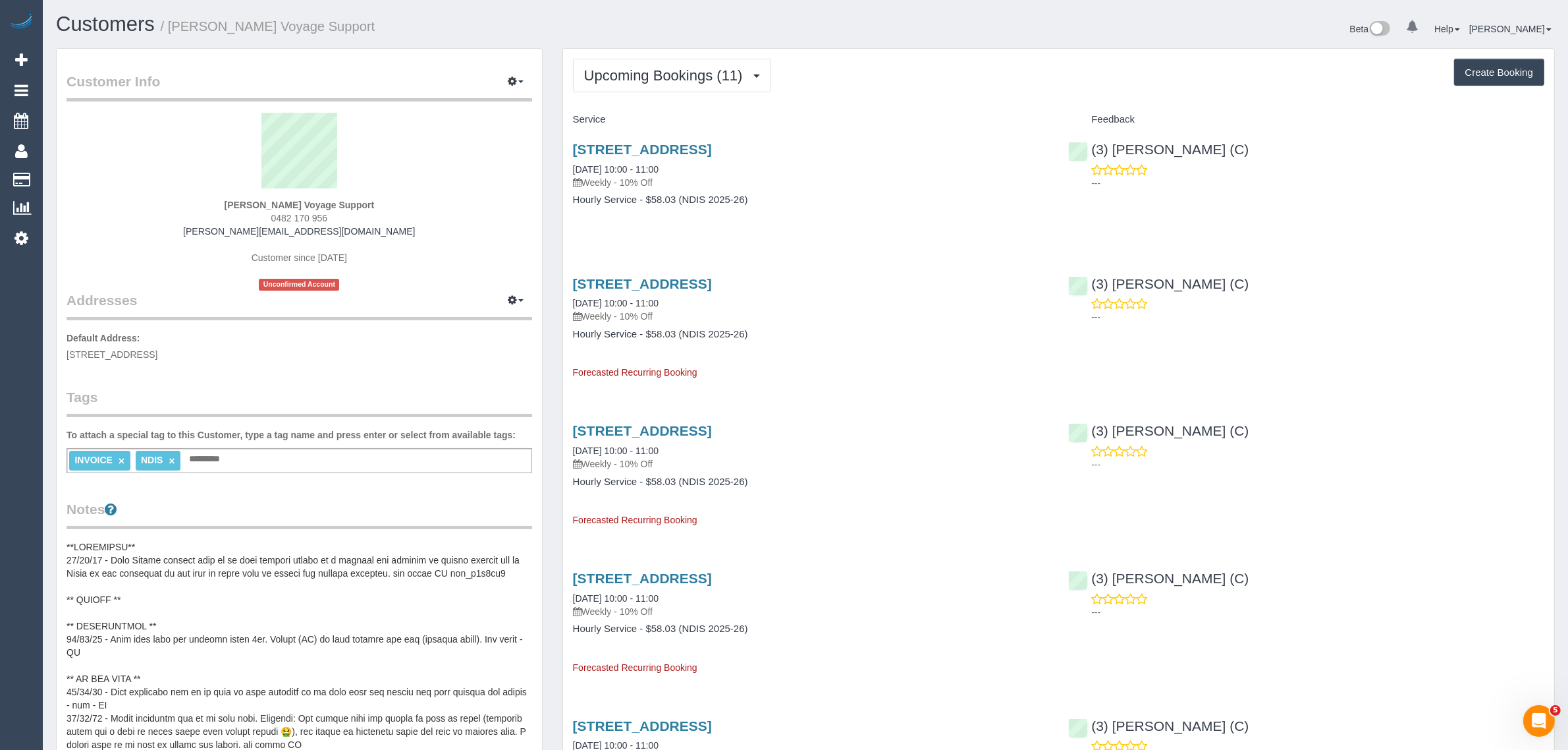
scroll to position [330, 0]
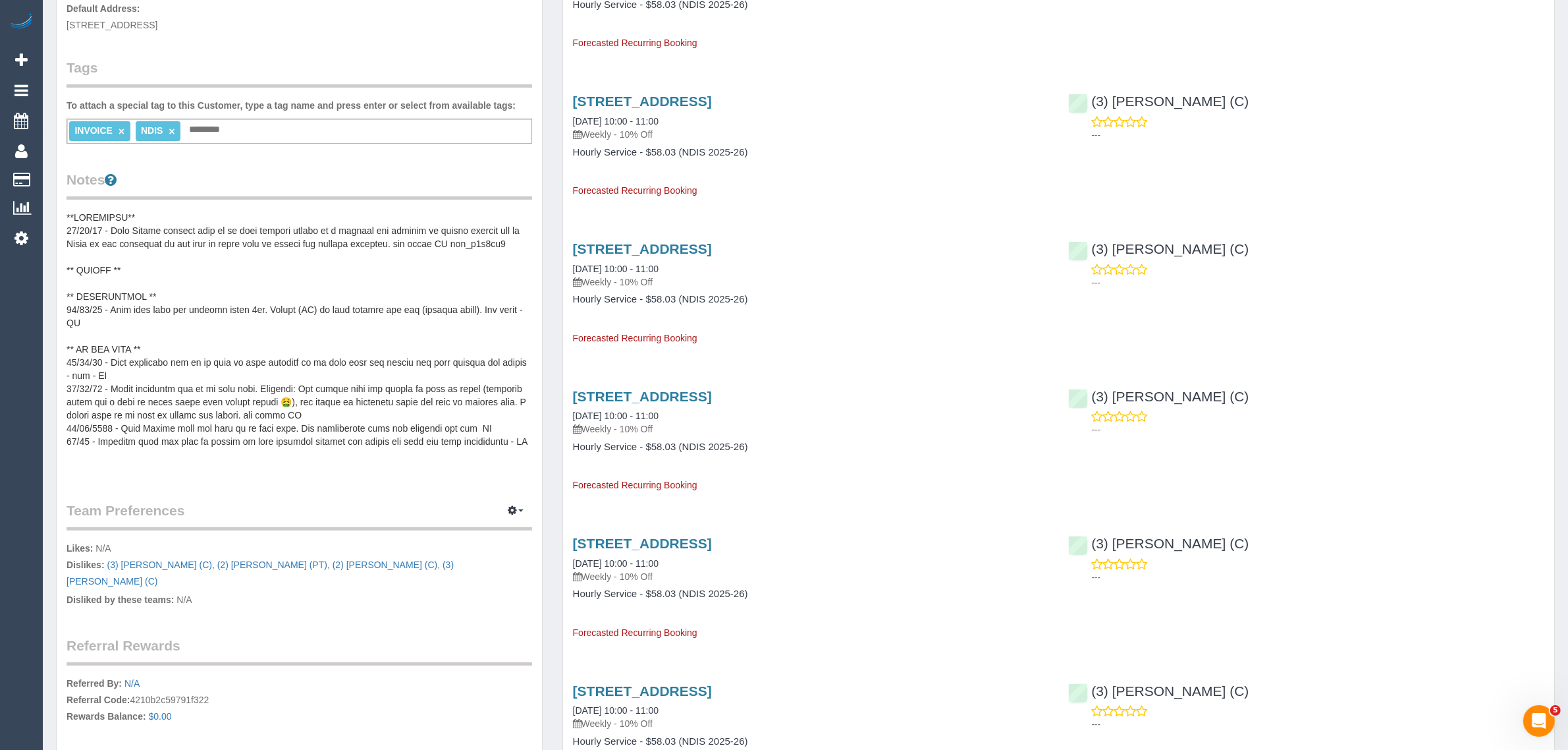
click at [304, 236] on pre at bounding box center [299, 342] width 466 height 263
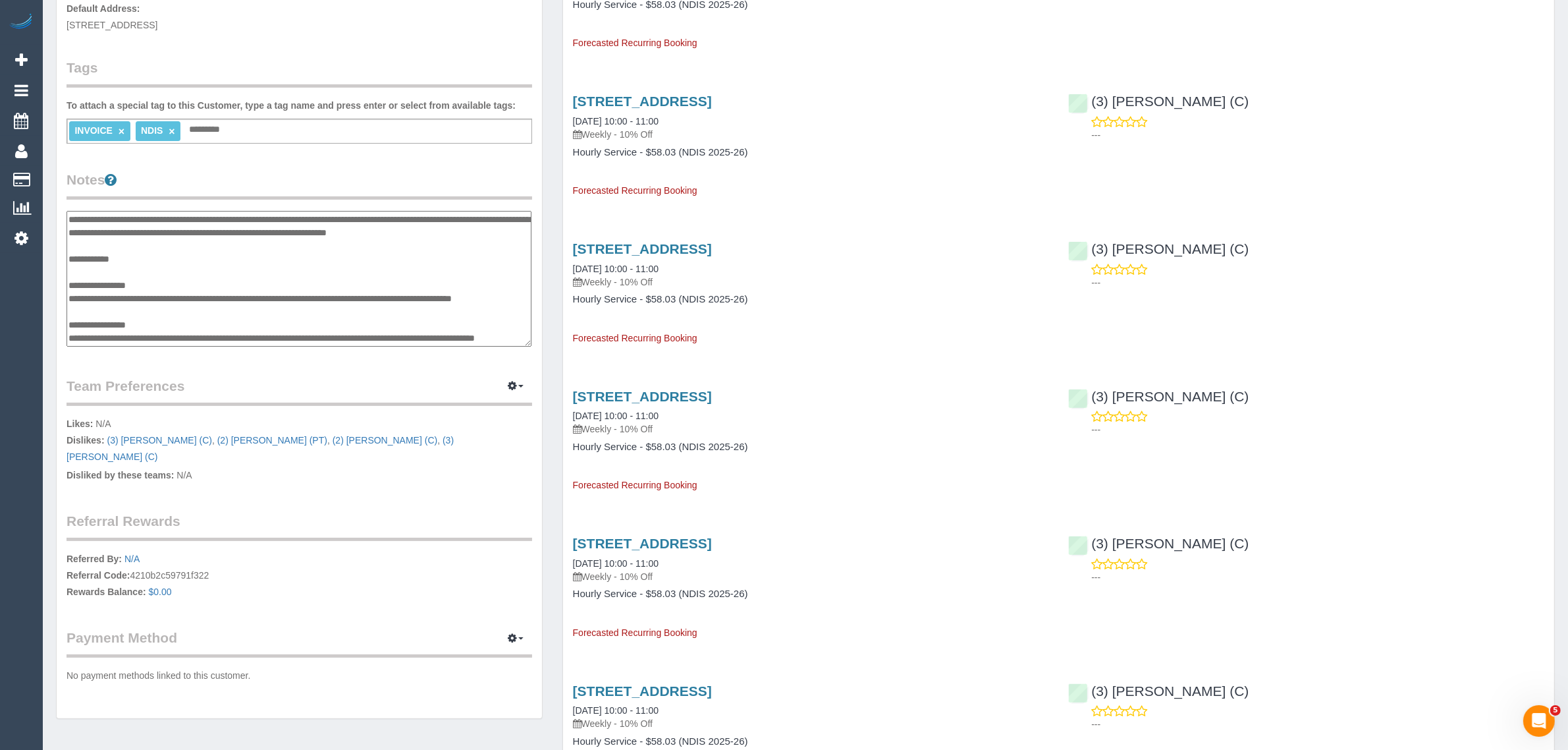
scroll to position [0, 0]
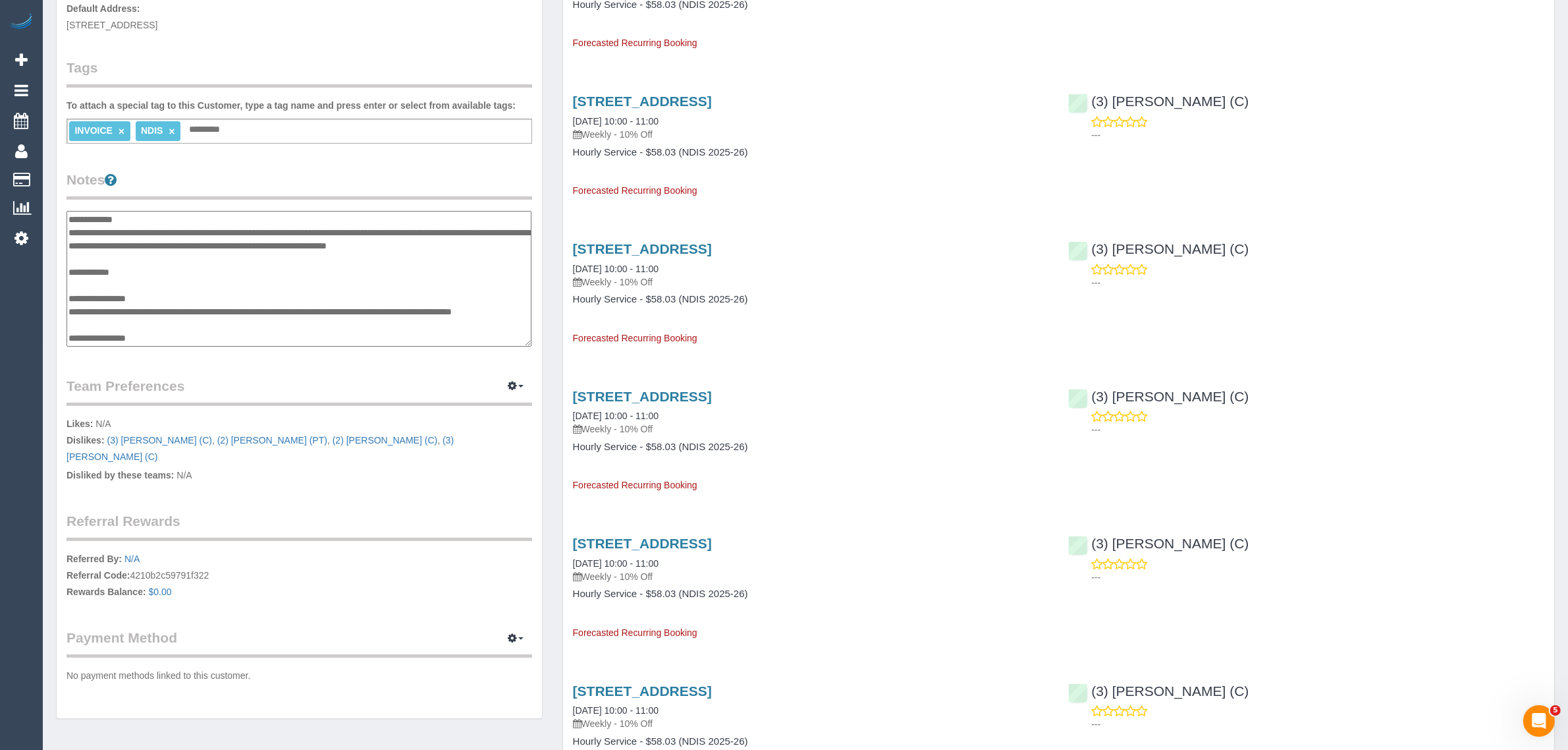
click at [162, 308] on textarea at bounding box center [299, 278] width 465 height 136
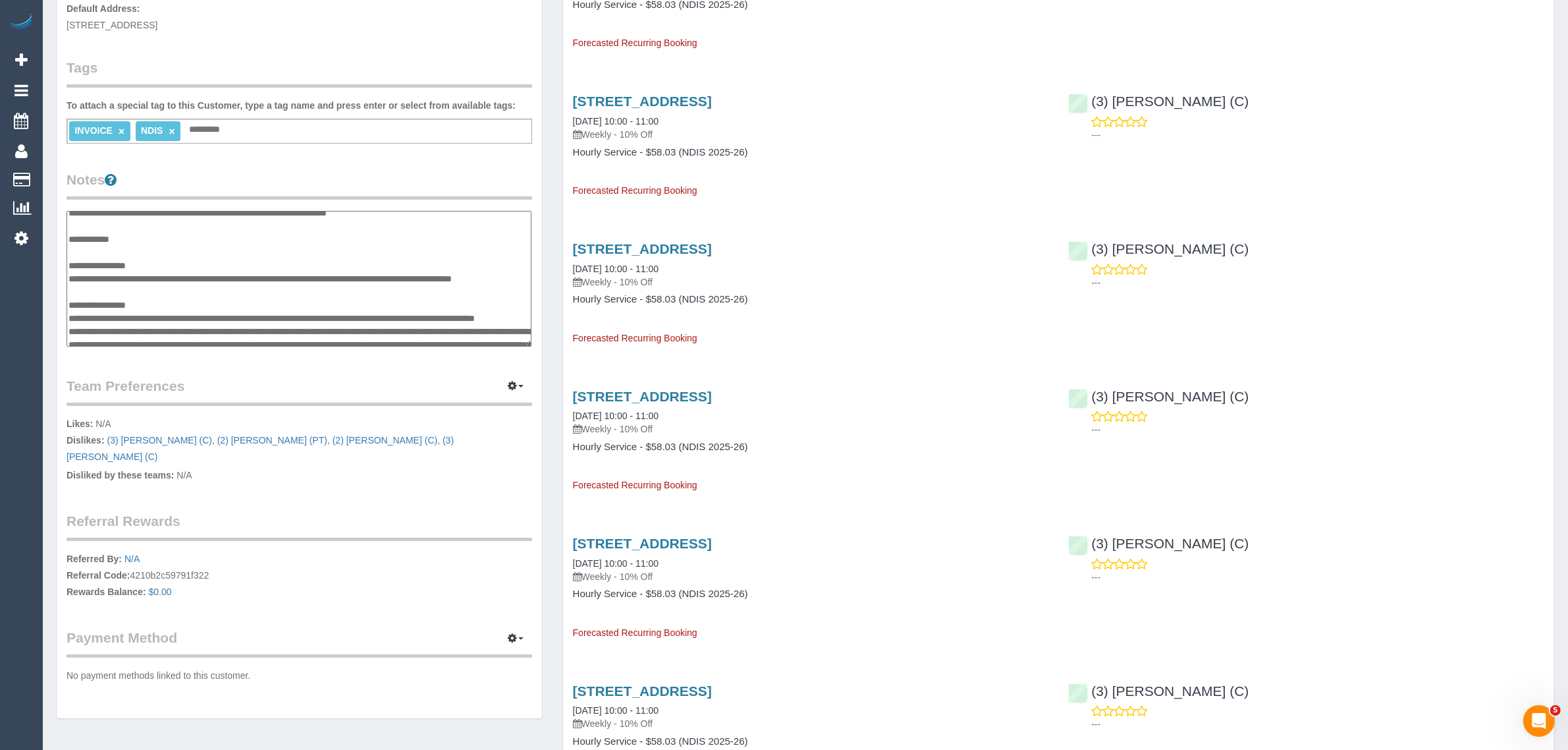
scroll to position [88, 0]
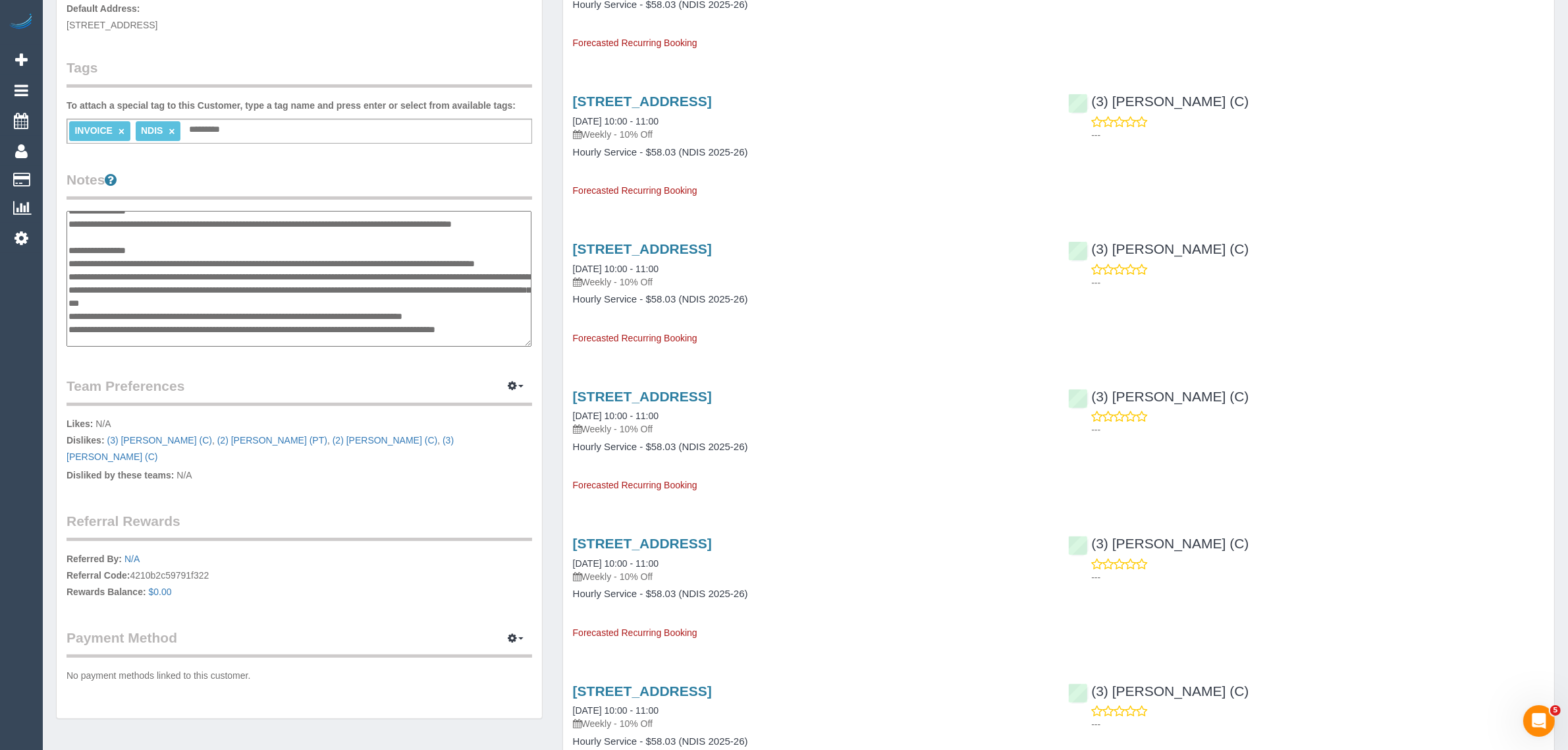
click at [179, 277] on textarea at bounding box center [299, 278] width 465 height 136
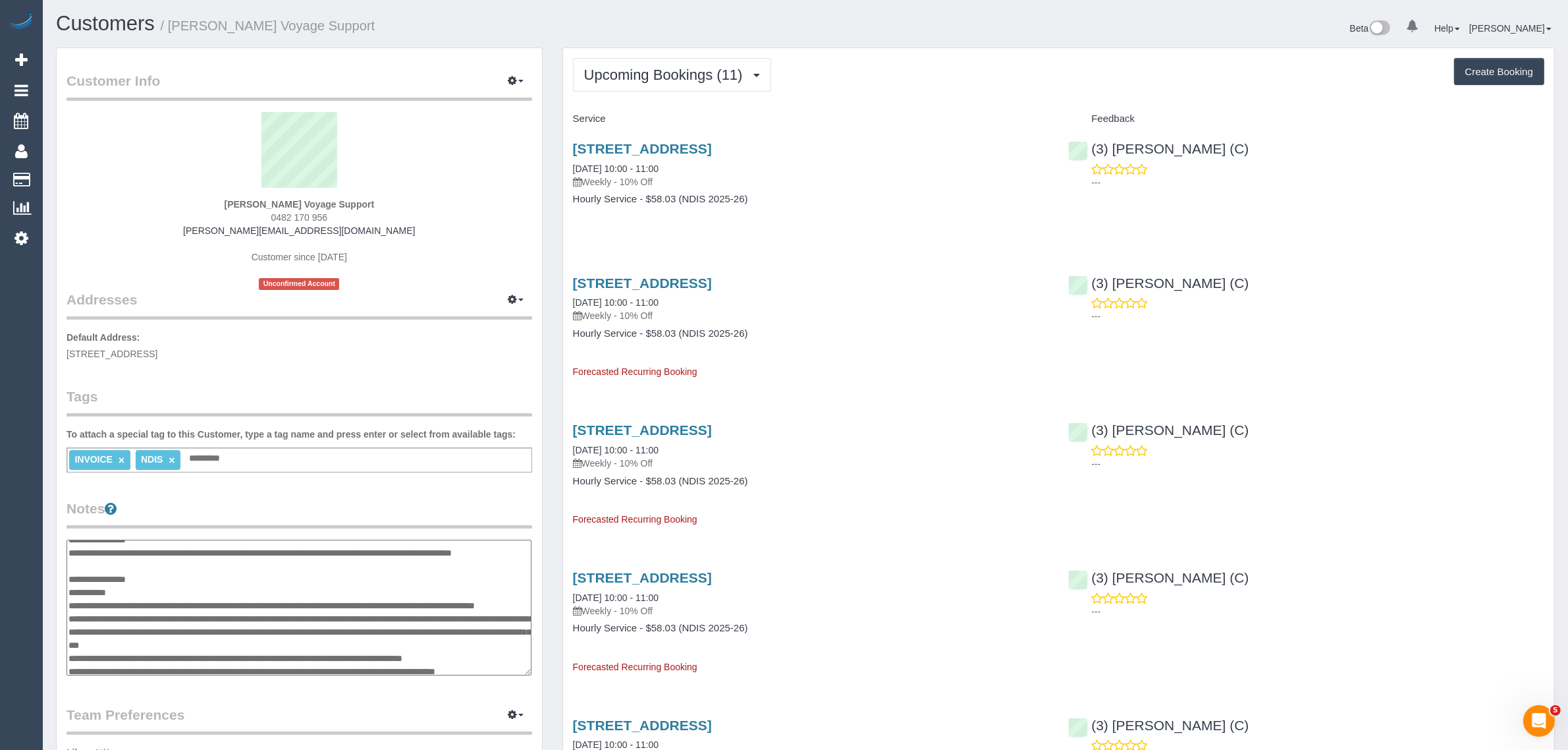
scroll to position [0, 0]
type textarea "**********"
drag, startPoint x: 1266, startPoint y: 152, endPoint x: 1090, endPoint y: 146, distance: 176.1
click at [1090, 146] on div "(3) [PERSON_NAME] (C) ---" at bounding box center [1306, 163] width 496 height 65
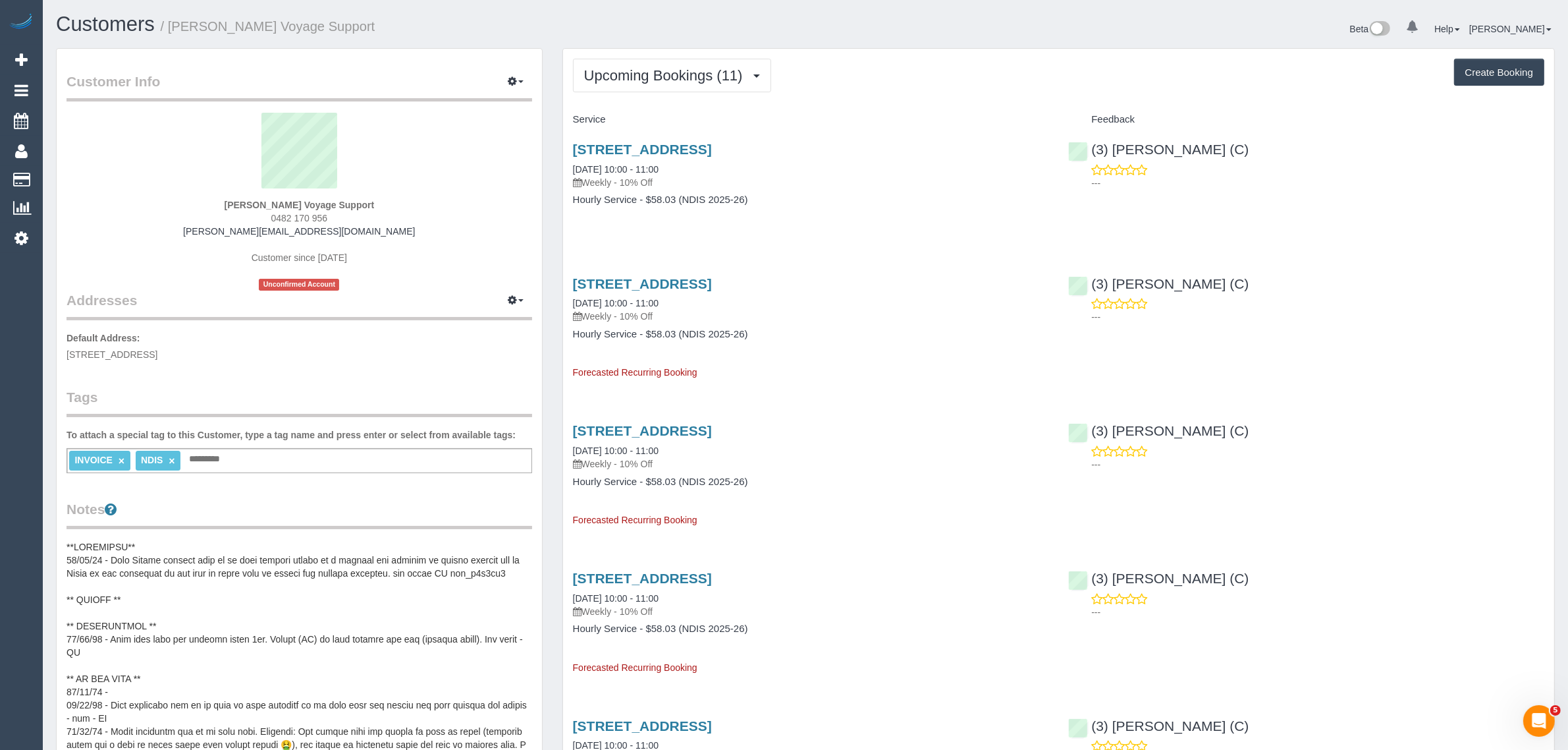
copy link "(3) [PERSON_NAME] (C)"
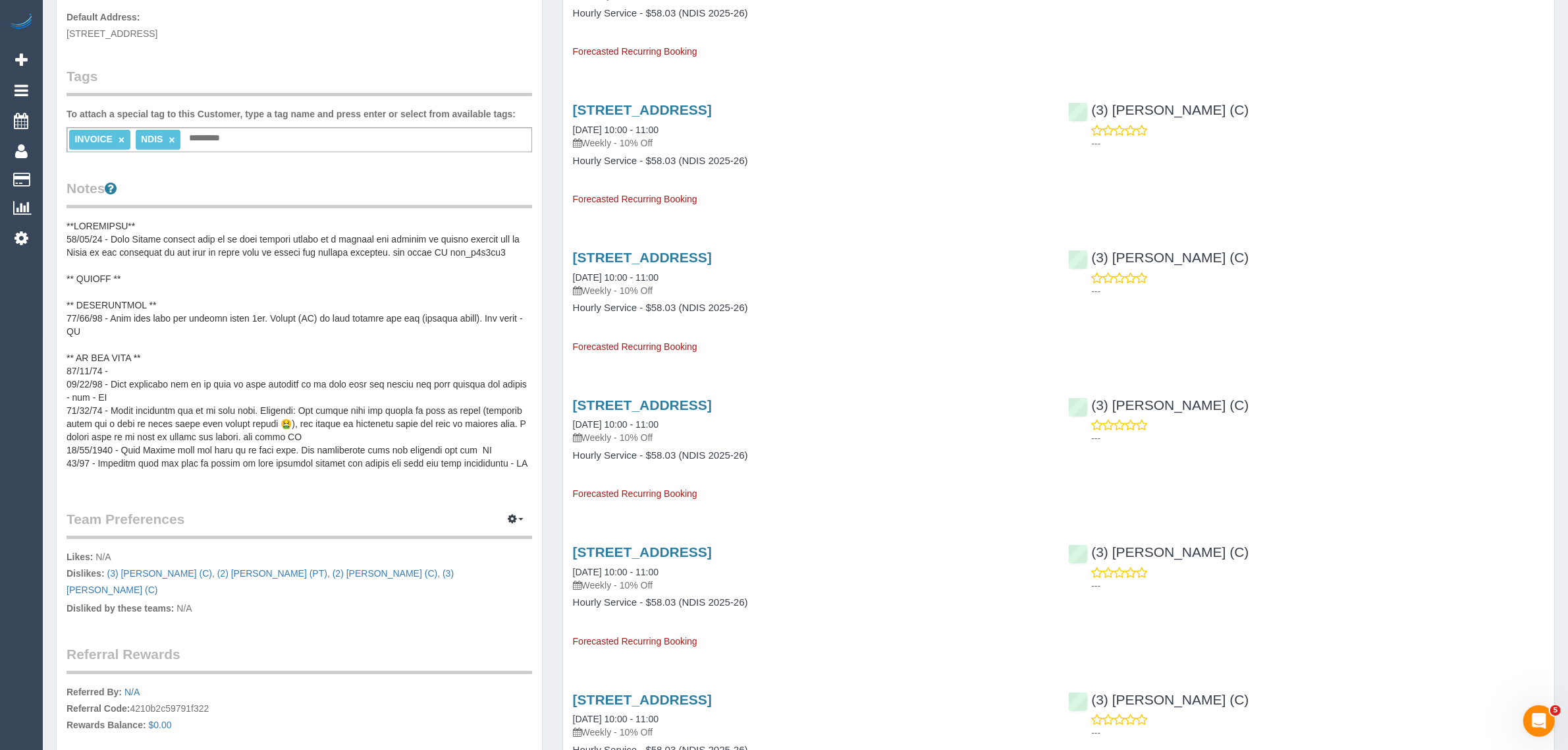
scroll to position [659, 0]
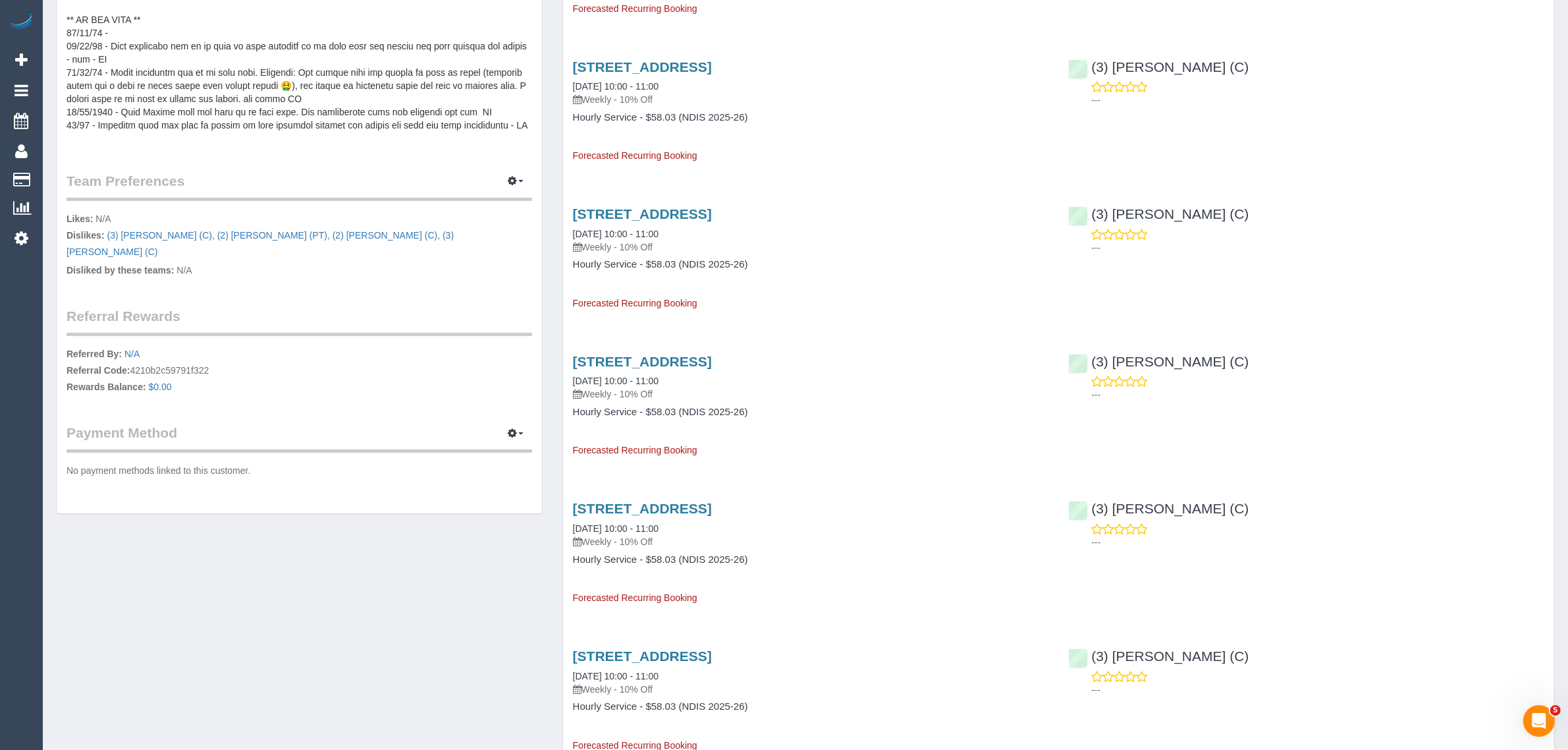
click at [390, 114] on pre at bounding box center [299, 13] width 466 height 263
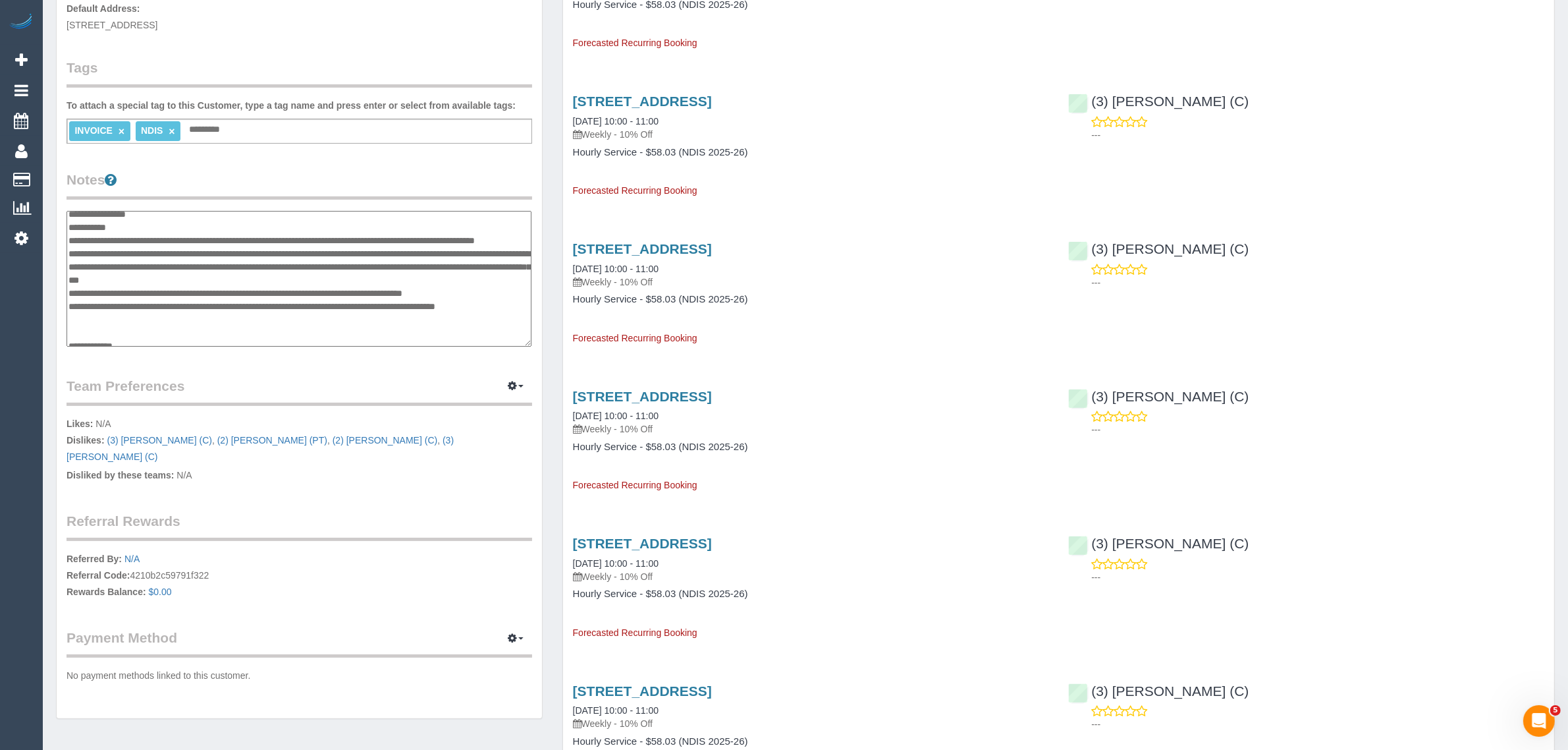
scroll to position [127, 0]
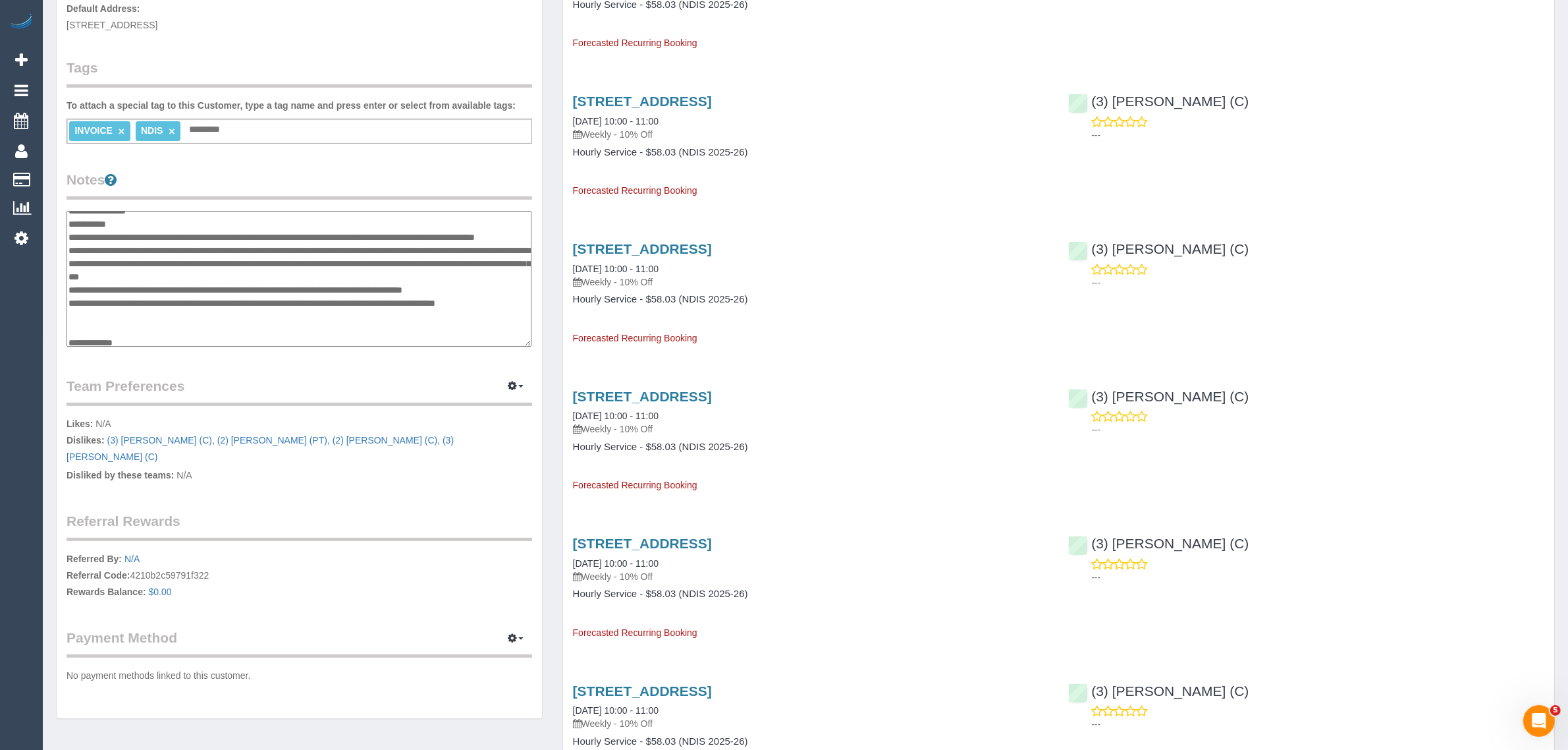
click at [126, 245] on textarea at bounding box center [299, 278] width 465 height 136
type textarea "**********"
click at [544, 264] on div "Customer Info Edit Contact Info Send Message Email Preferences Special Sales Ta…" at bounding box center [299, 226] width 506 height 1014
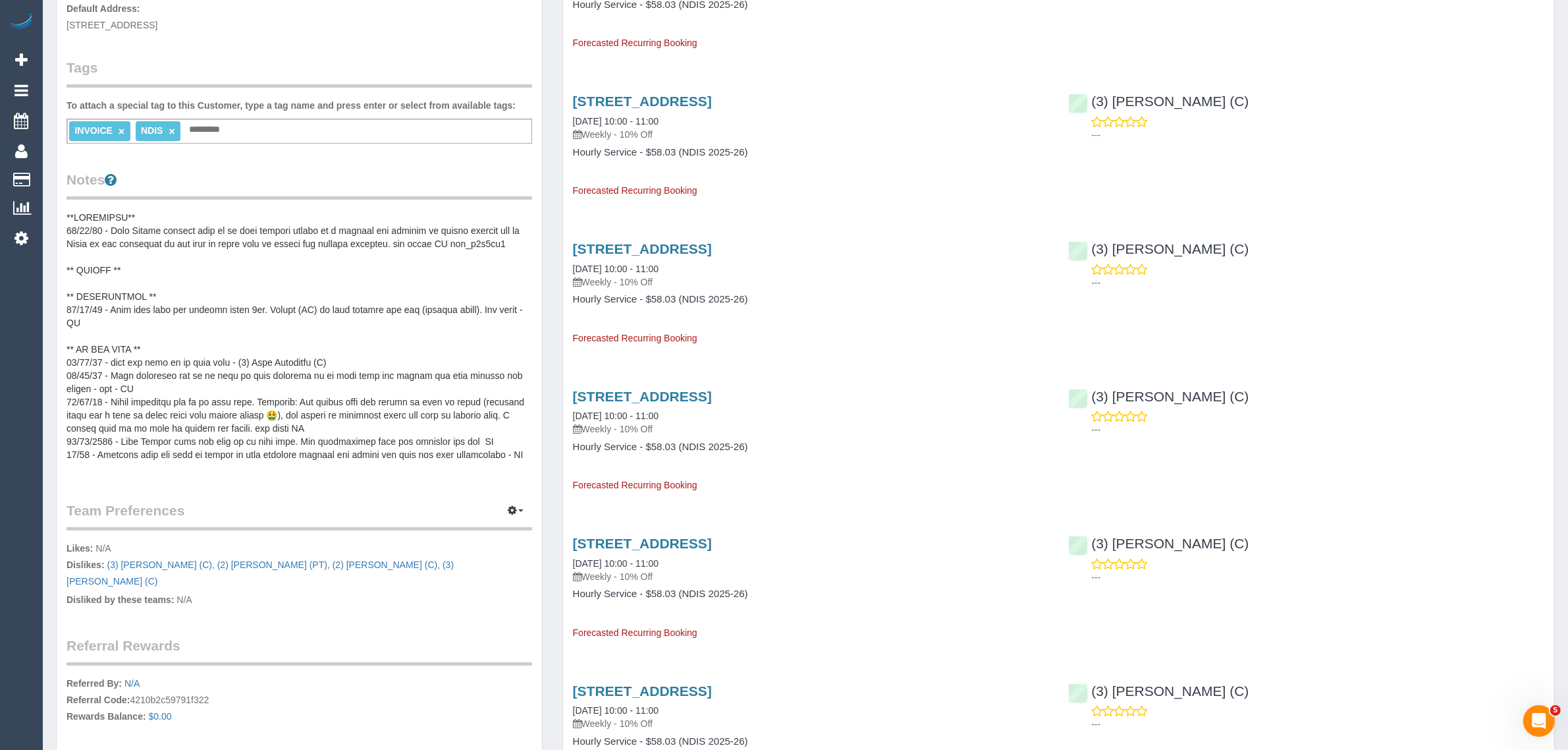
scroll to position [0, 0]
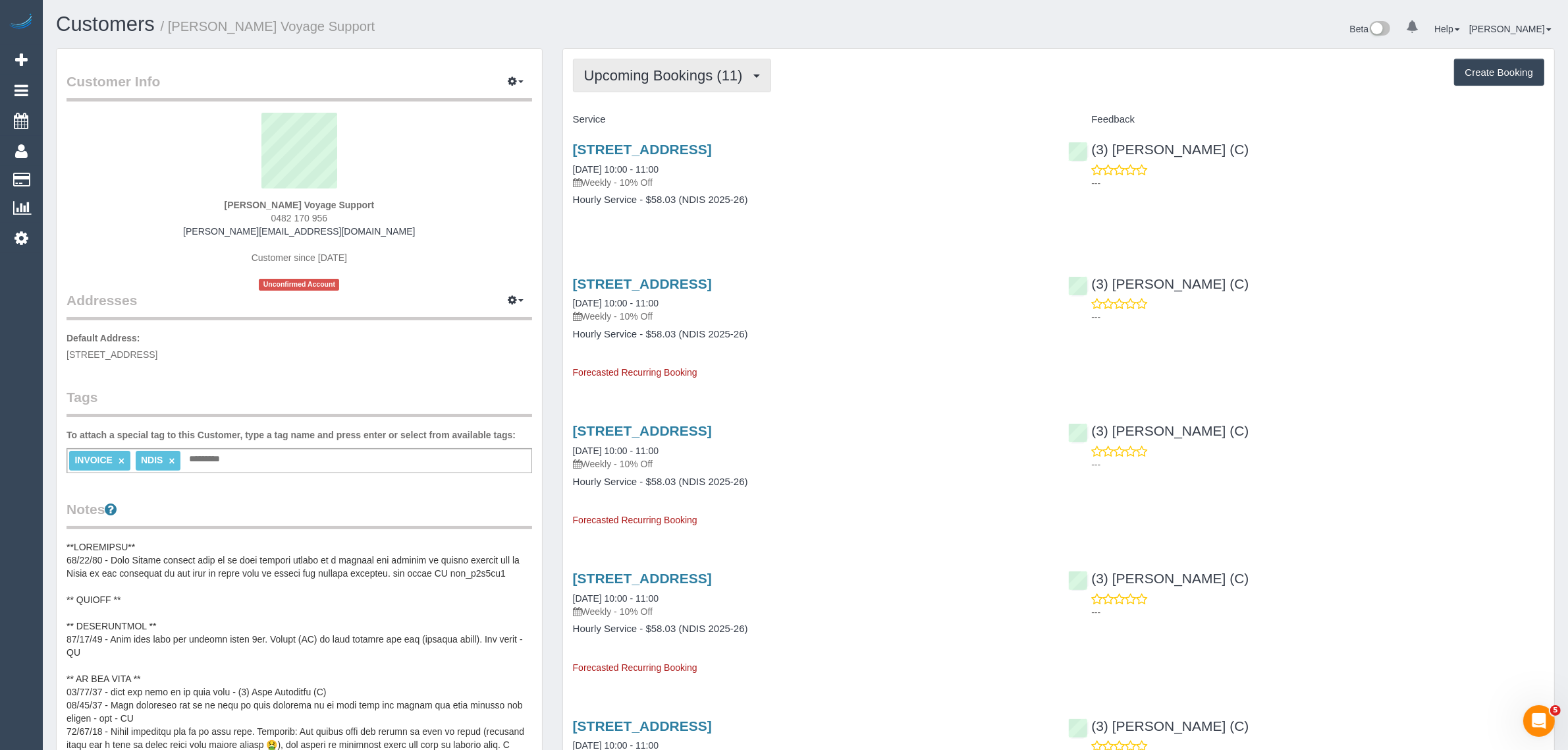
click at [624, 83] on button "Upcoming Bookings (11)" at bounding box center [672, 75] width 198 height 33
click at [692, 122] on link "Upcoming Bookings (11)" at bounding box center [644, 124] width 142 height 17
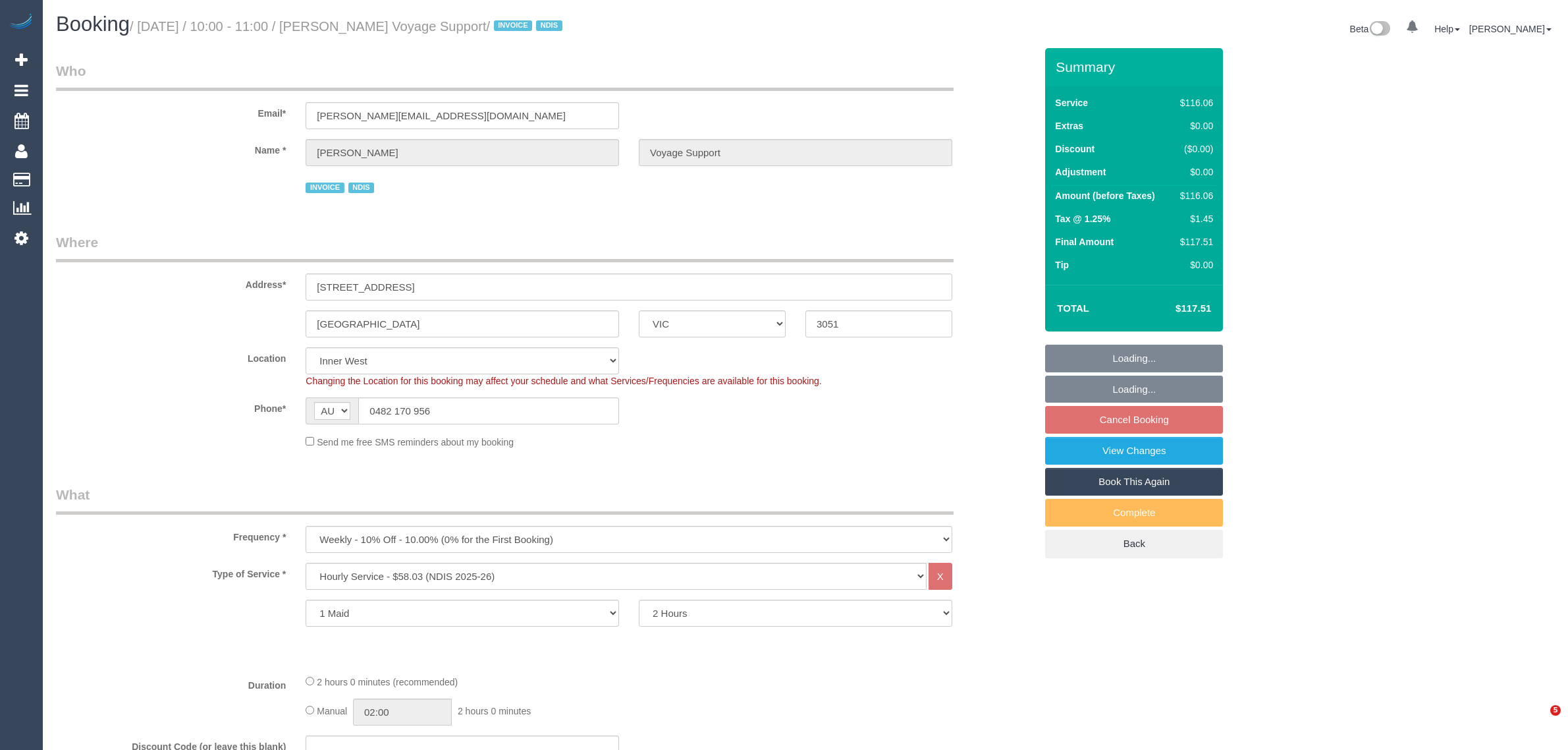
select select "VIC"
select select "number:28"
select select "number:14"
select select "number:19"
select select "number:36"
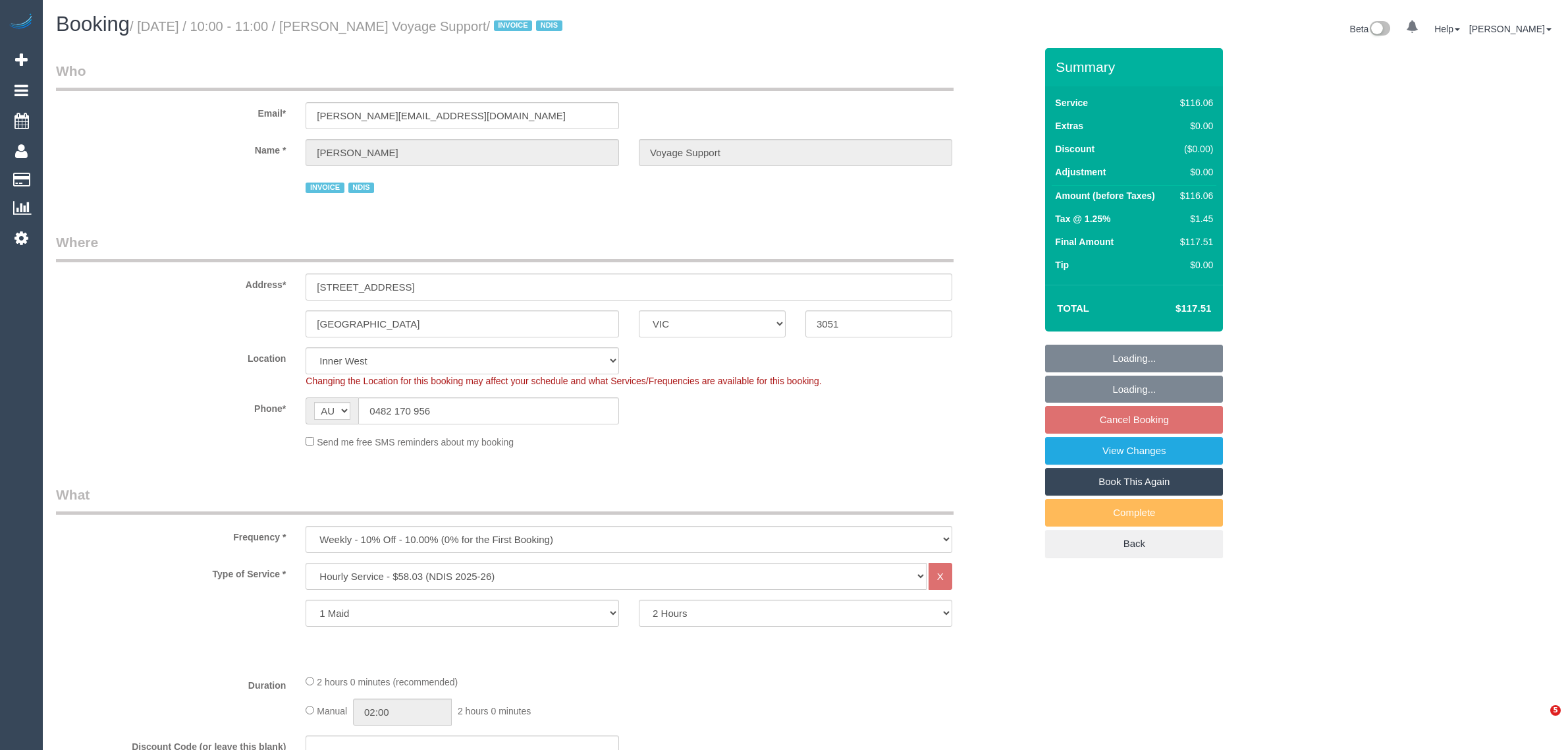
select select "number:33"
select select "number:12"
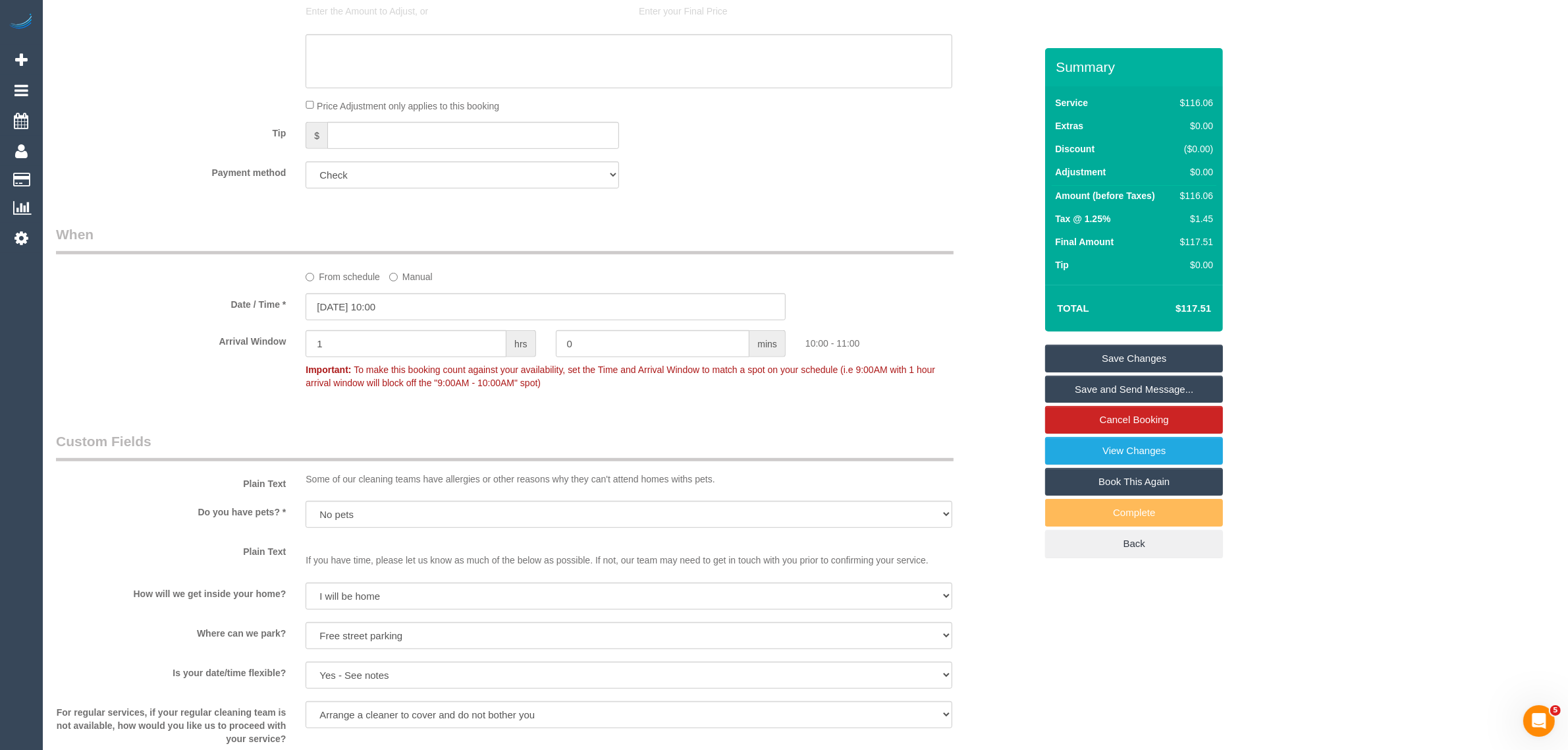
scroll to position [1318, 0]
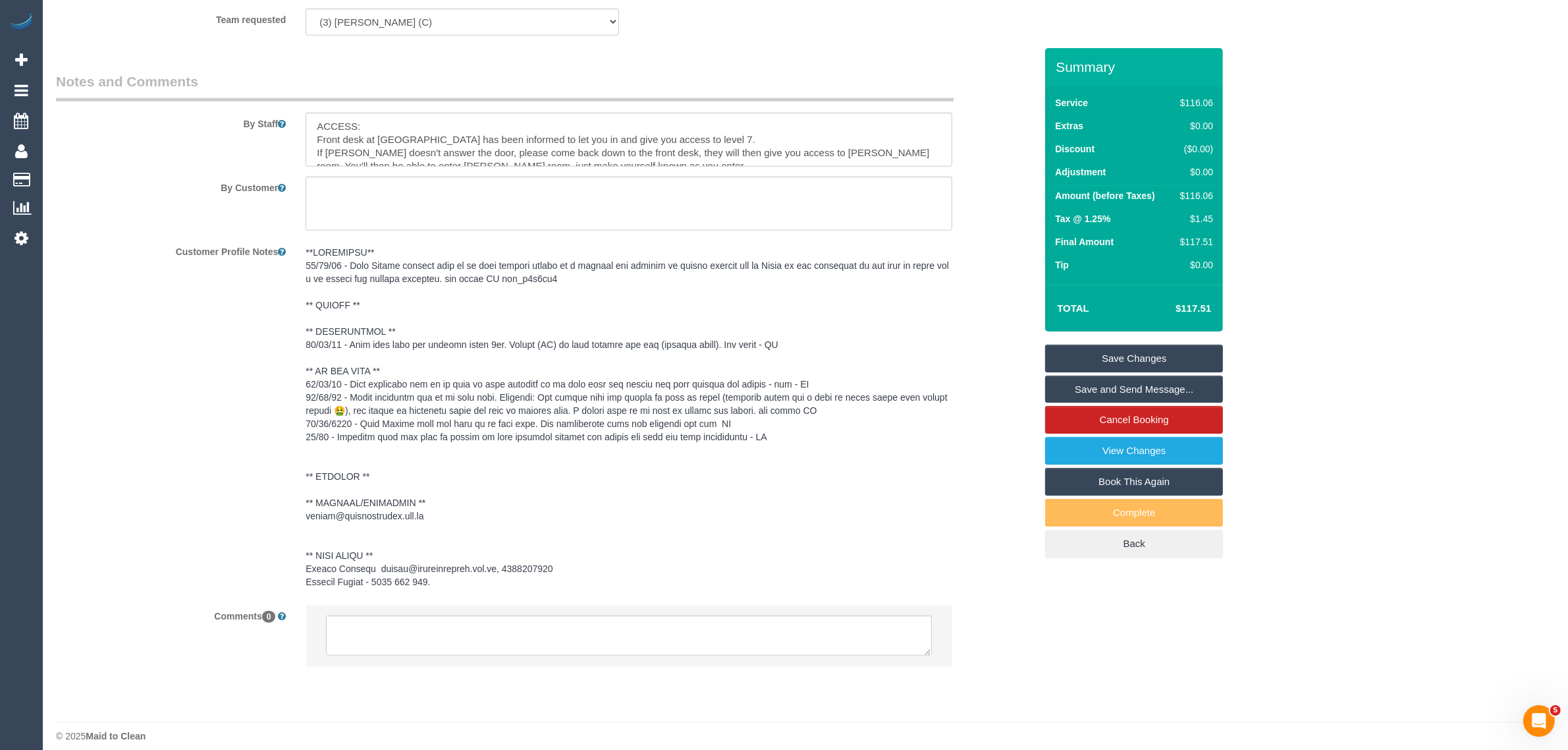
scroll to position [1743, 0]
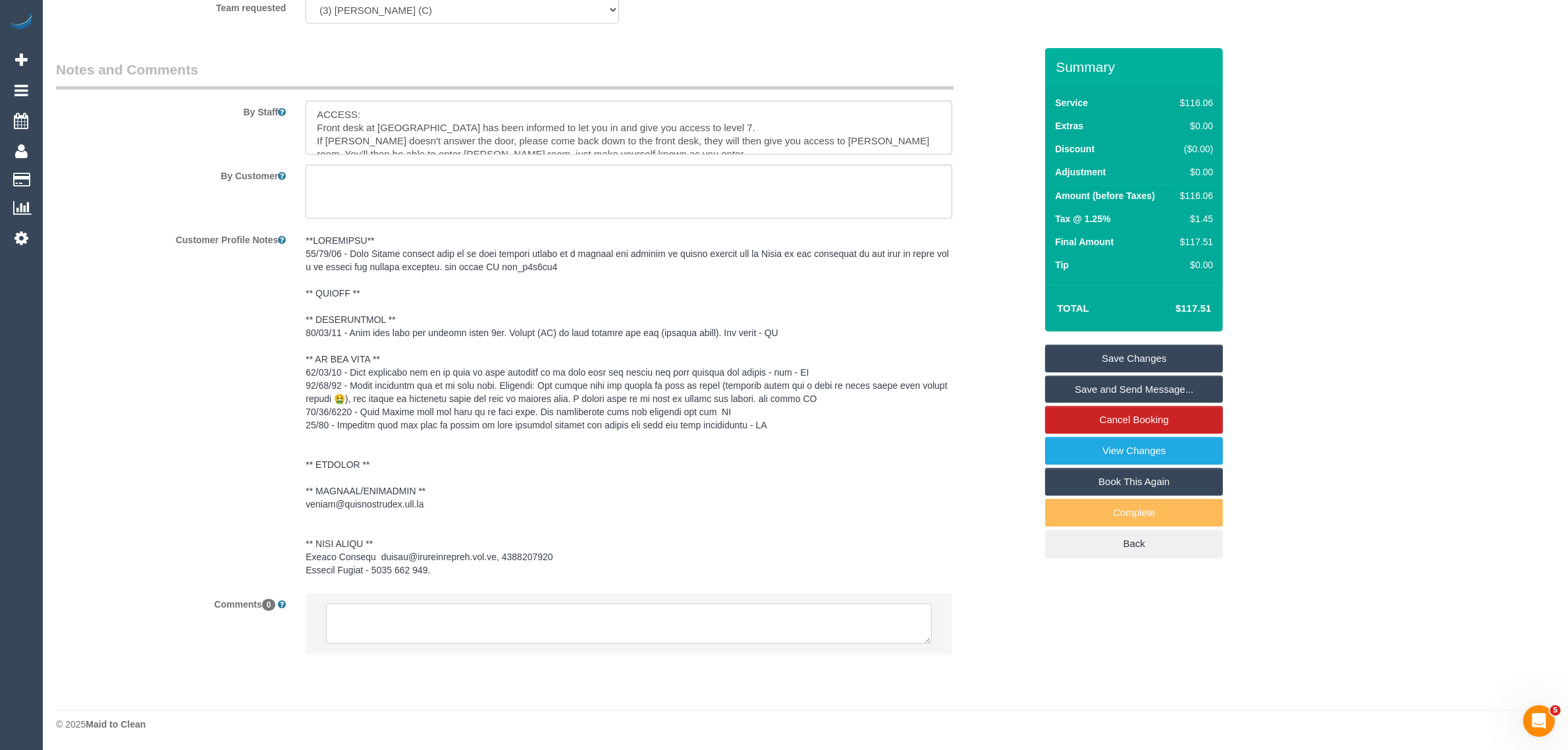
click at [681, 630] on textarea at bounding box center [629, 624] width 606 height 41
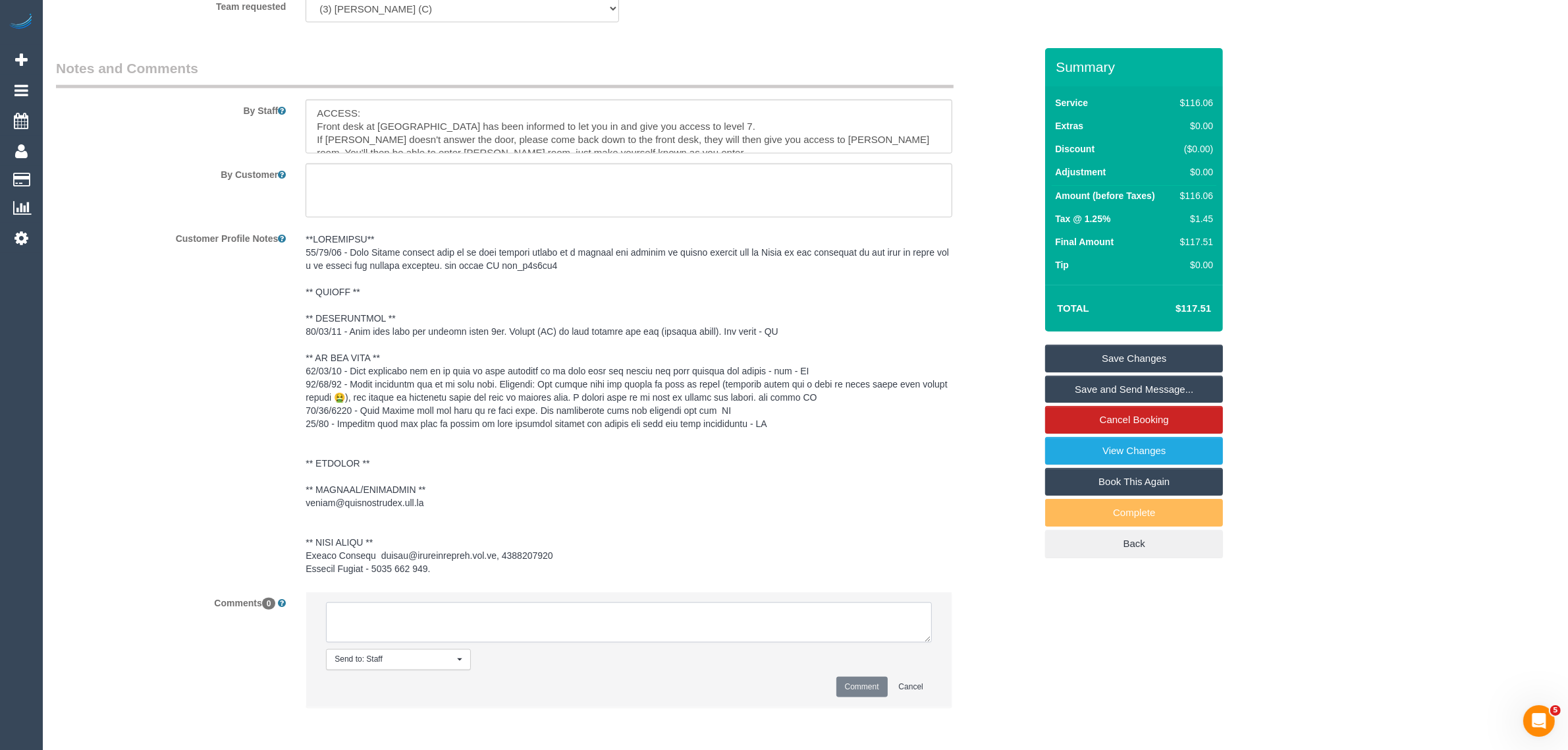
paste textarea "Cleaner(s) Unassigned: Reason Unassigned: One Off/Ongoing: Flexibility: Close a…"
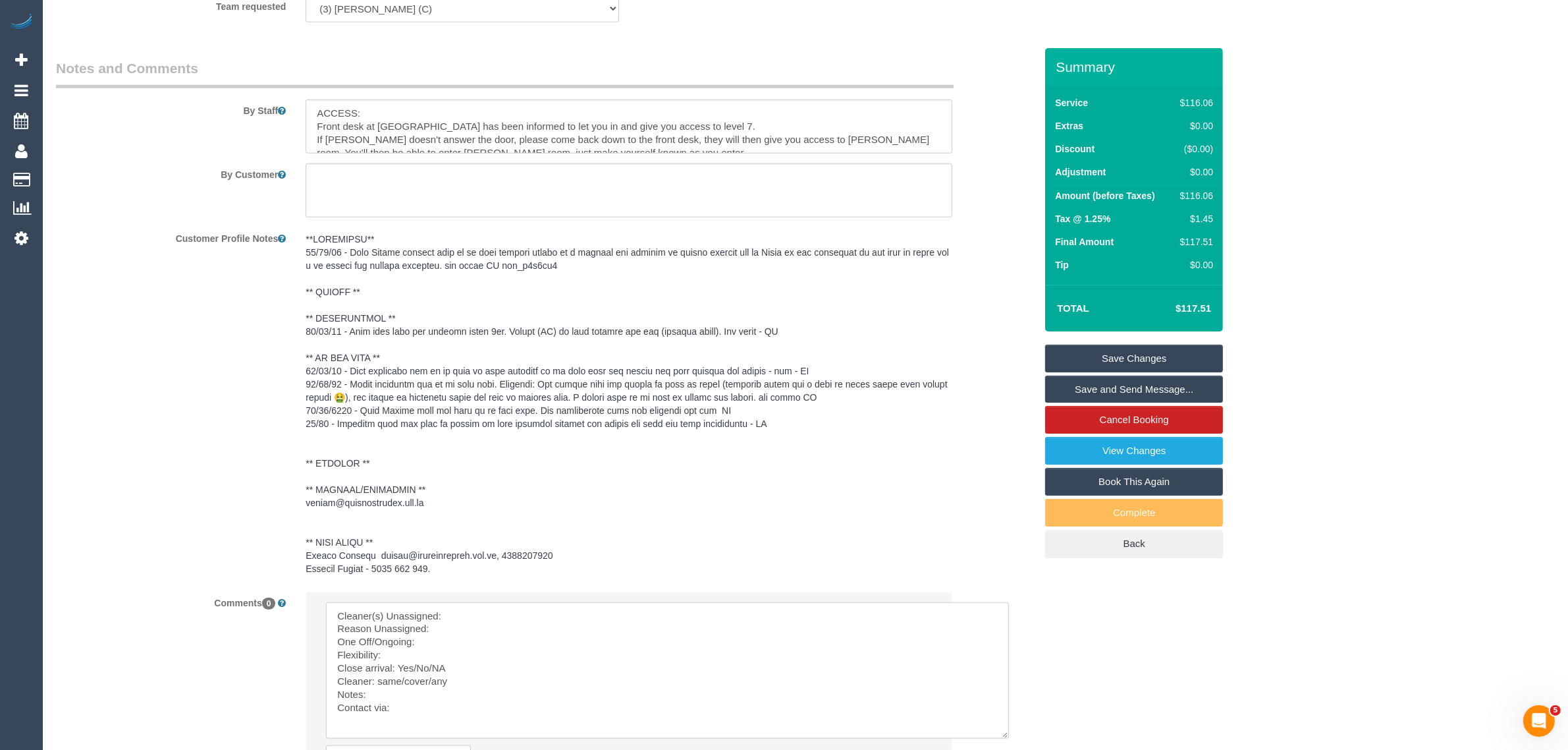
scroll to position [0, 0]
drag, startPoint x: 922, startPoint y: 643, endPoint x: 1006, endPoint y: 741, distance: 129.1
click at [1006, 741] on textarea at bounding box center [670, 672] width 689 height 140
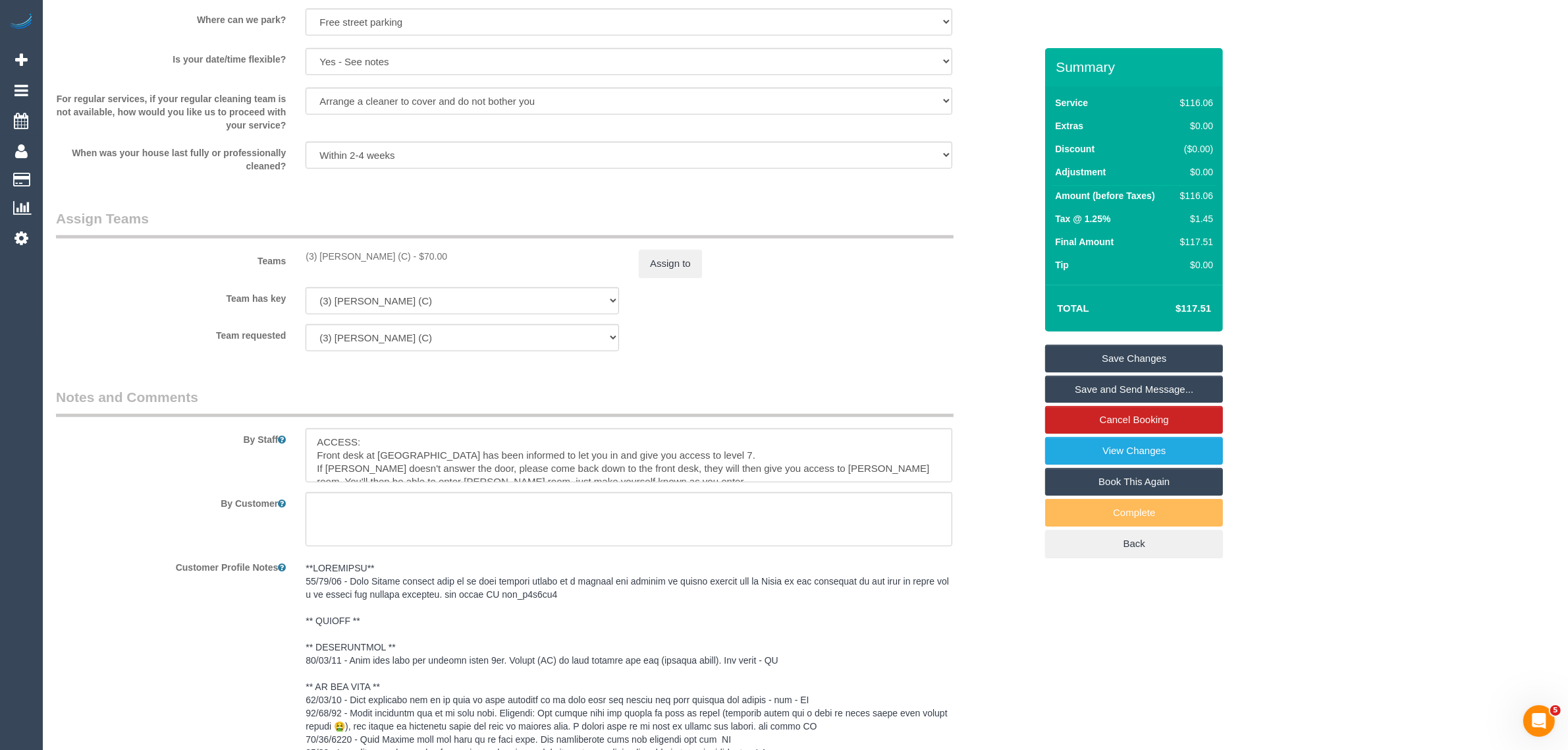
scroll to position [1414, 0]
drag, startPoint x: 295, startPoint y: 252, endPoint x: 402, endPoint y: 249, distance: 107.0
click at [402, 251] on div "(3) John Maldeniya (C) - $70.00" at bounding box center [462, 257] width 333 height 13
copy div "(3) [PERSON_NAME] (C)"
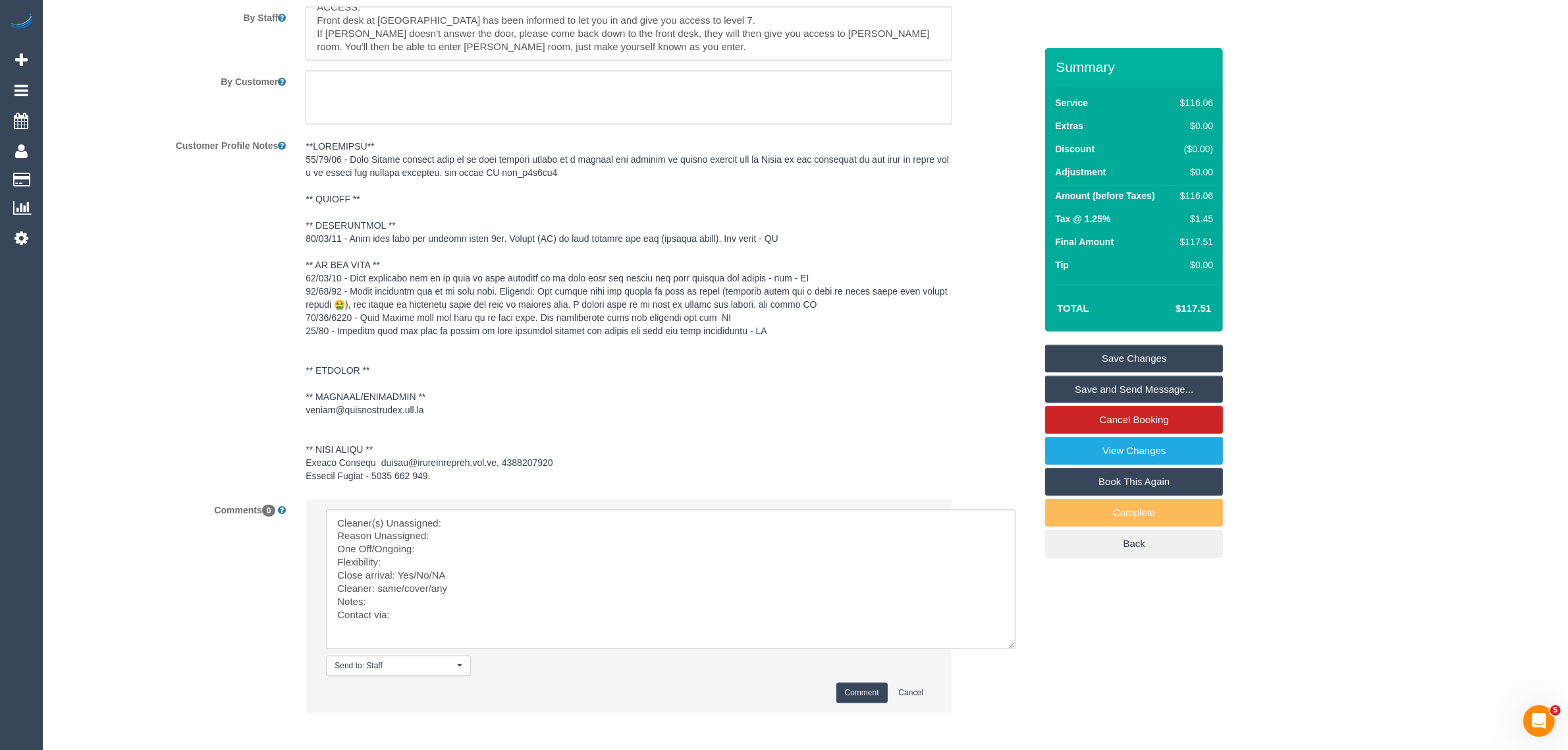
scroll to position [1896, 0]
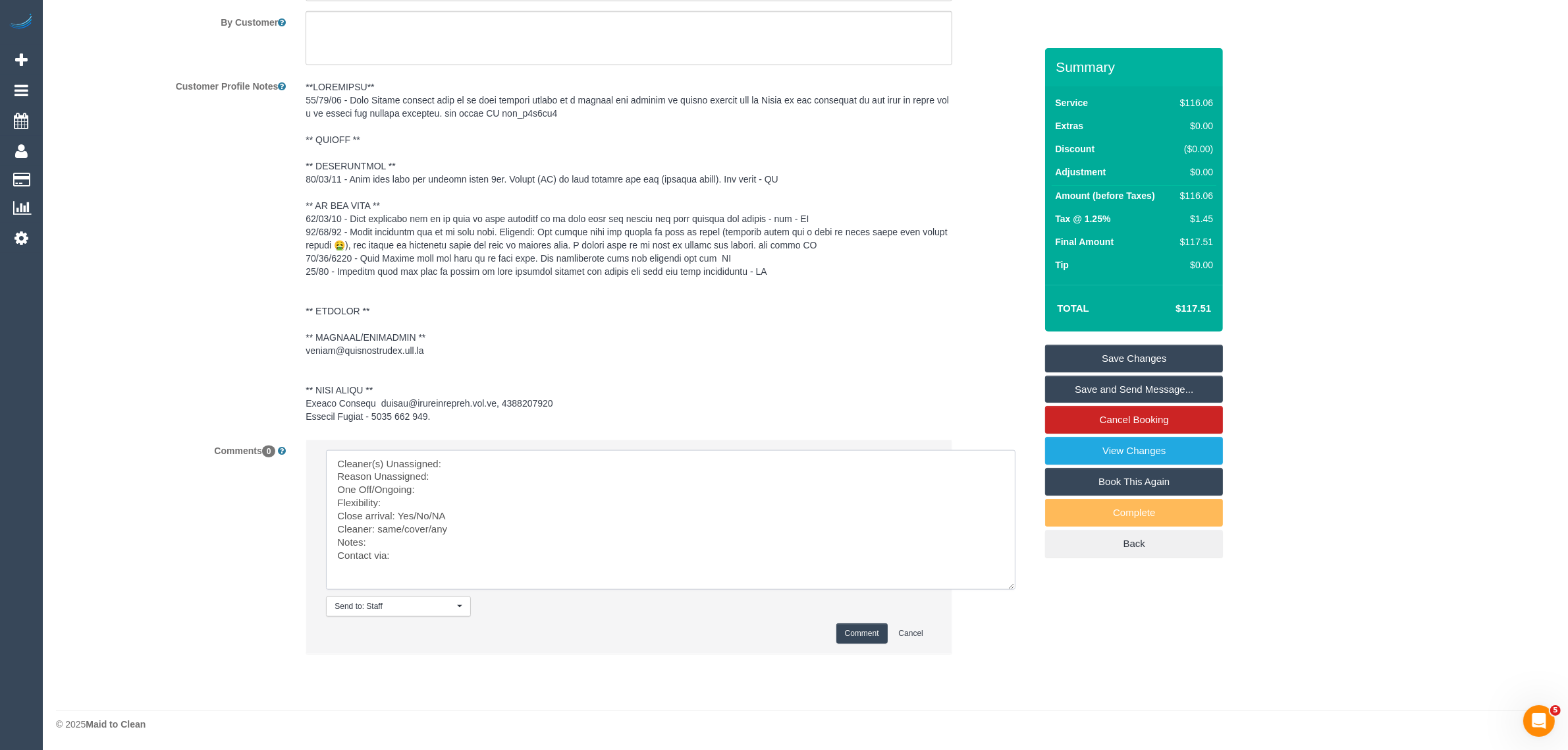
drag, startPoint x: 528, startPoint y: 455, endPoint x: 538, endPoint y: 455, distance: 10.0
click at [529, 455] on textarea at bounding box center [670, 520] width 689 height 140
paste textarea "(3) [PERSON_NAME] (C)"
click at [537, 473] on textarea at bounding box center [670, 520] width 689 height 140
drag, startPoint x: 419, startPoint y: 511, endPoint x: 445, endPoint y: 511, distance: 26.0
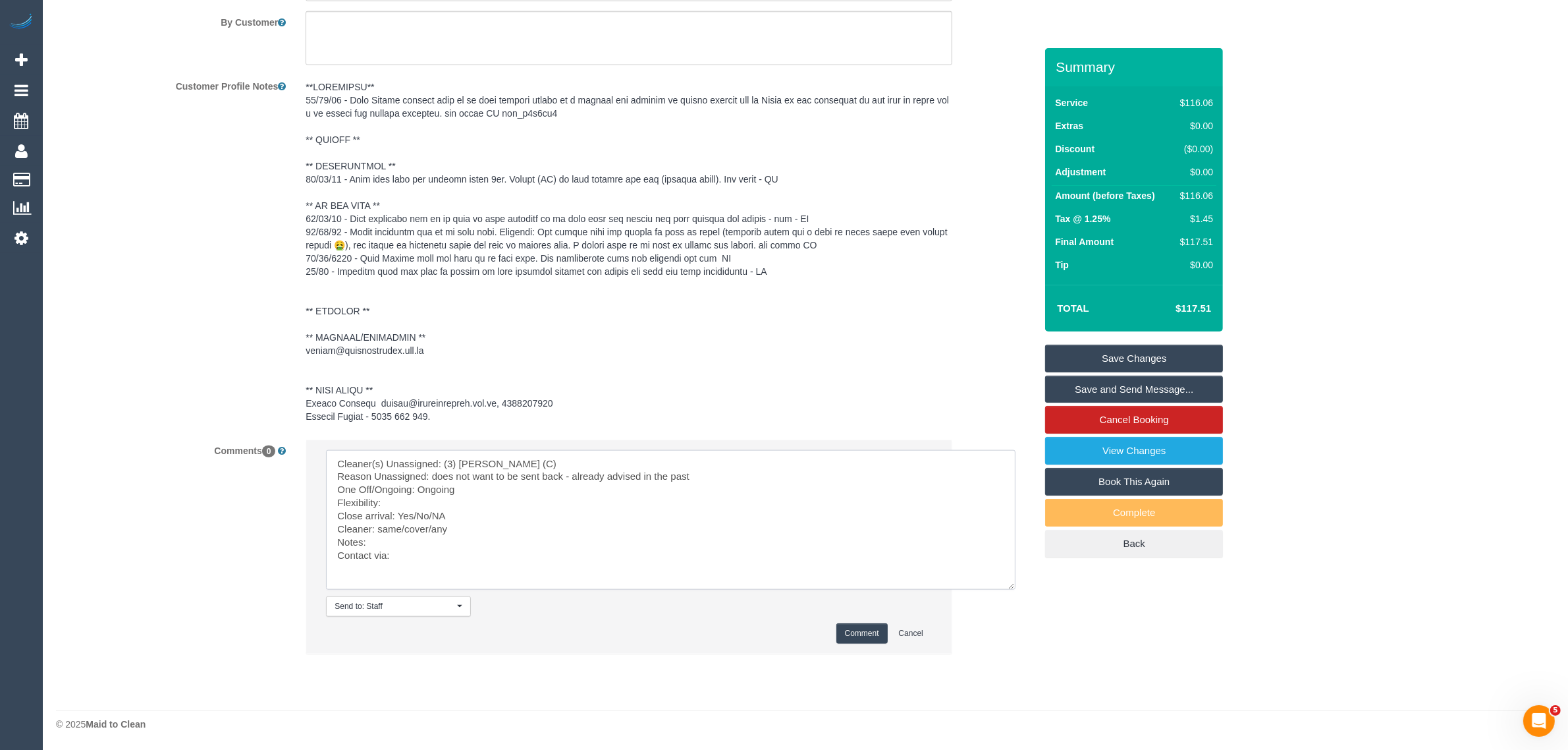
click at [445, 511] on textarea at bounding box center [670, 520] width 689 height 140
paste textarea "NA"
drag, startPoint x: 378, startPoint y: 532, endPoint x: 464, endPoint y: 528, distance: 86.1
click at [464, 528] on textarea at bounding box center [670, 520] width 689 height 140
paste textarea "NA"
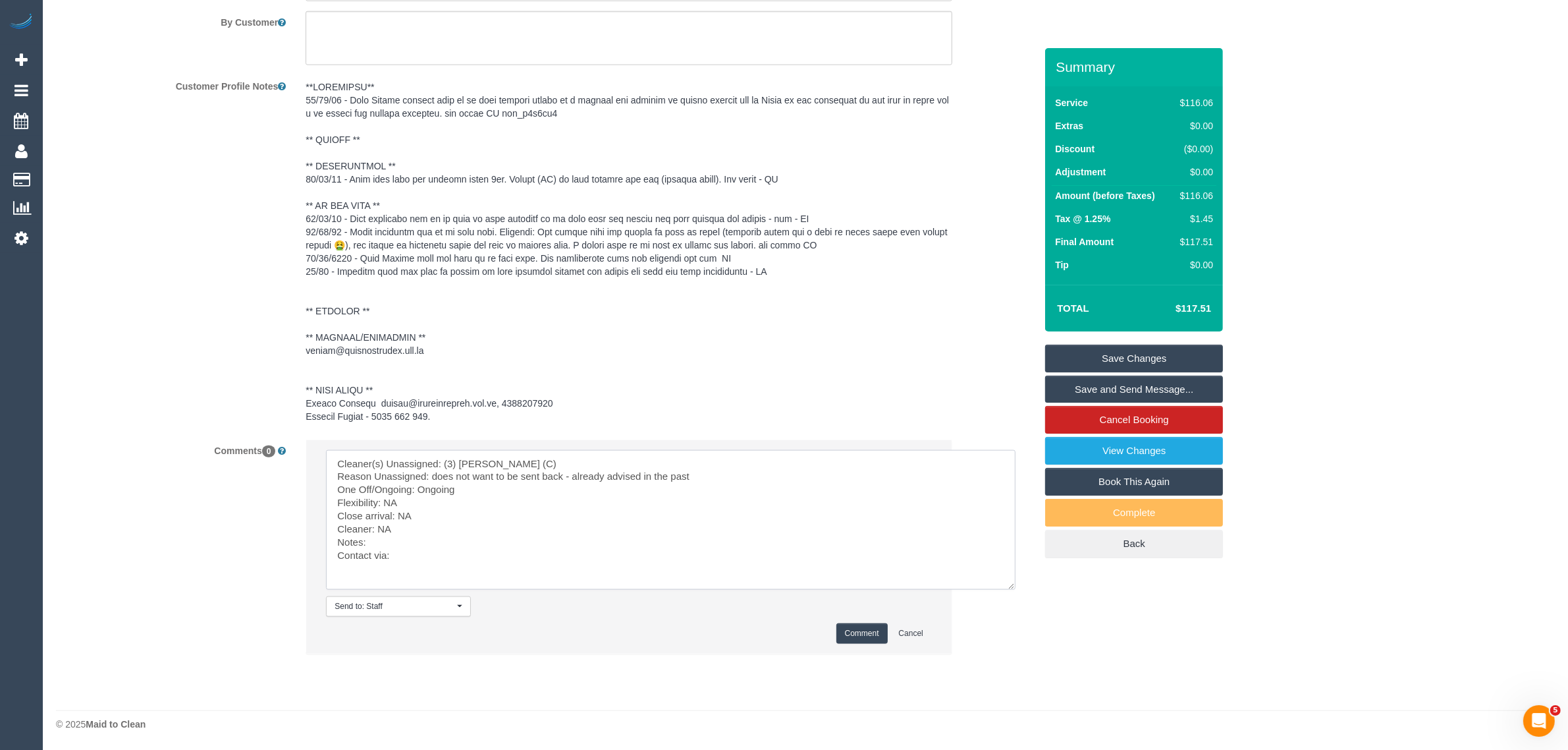
click at [462, 568] on textarea at bounding box center [670, 520] width 689 height 140
click at [477, 553] on textarea at bounding box center [670, 520] width 689 height 140
type textarea "Cleaner(s) Unassigned: (3) John Maldeniya (C) Reason Unassigned: does not want …"
click at [861, 625] on button "Comment" at bounding box center [862, 633] width 51 height 20
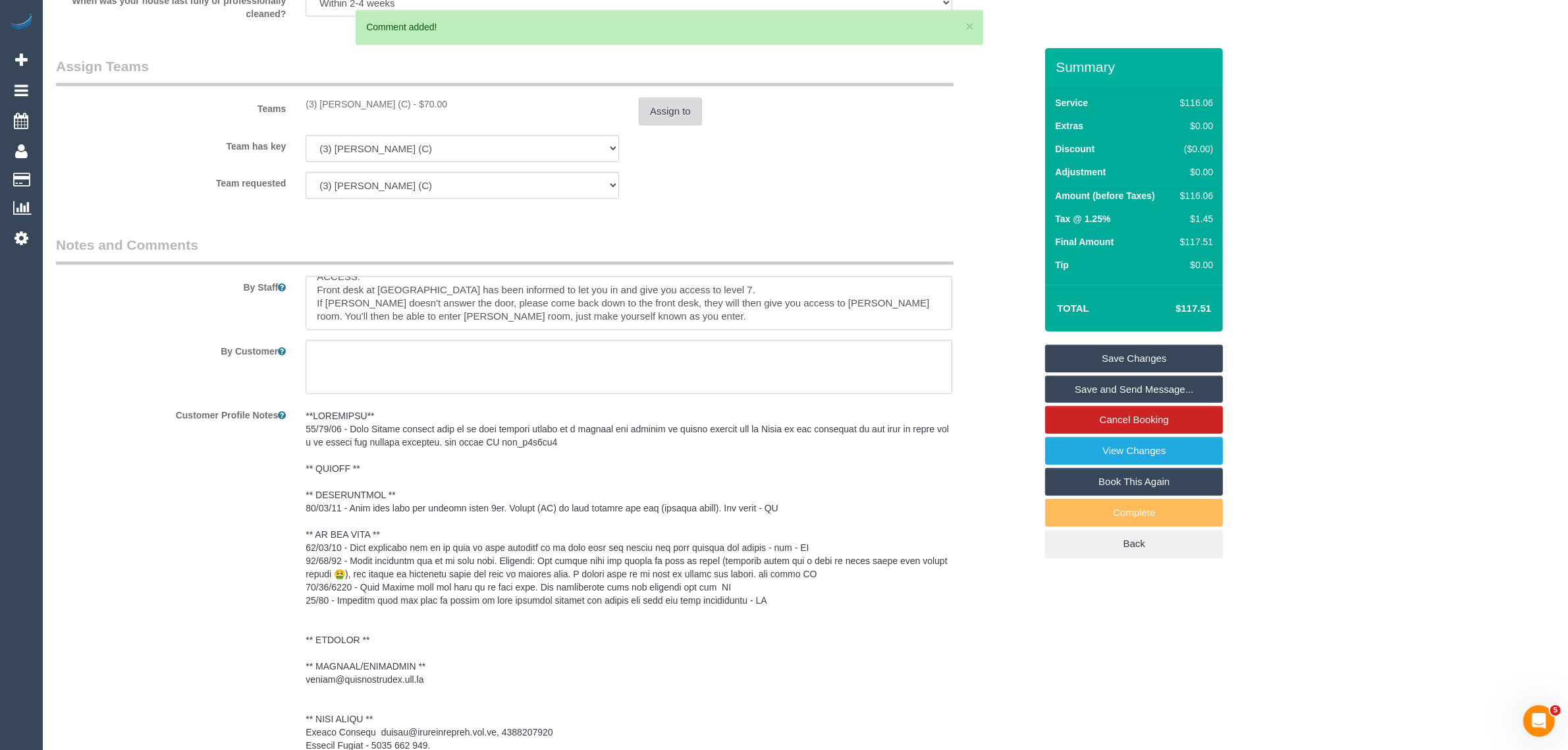
click at [673, 109] on button "Assign to" at bounding box center [670, 111] width 63 height 27
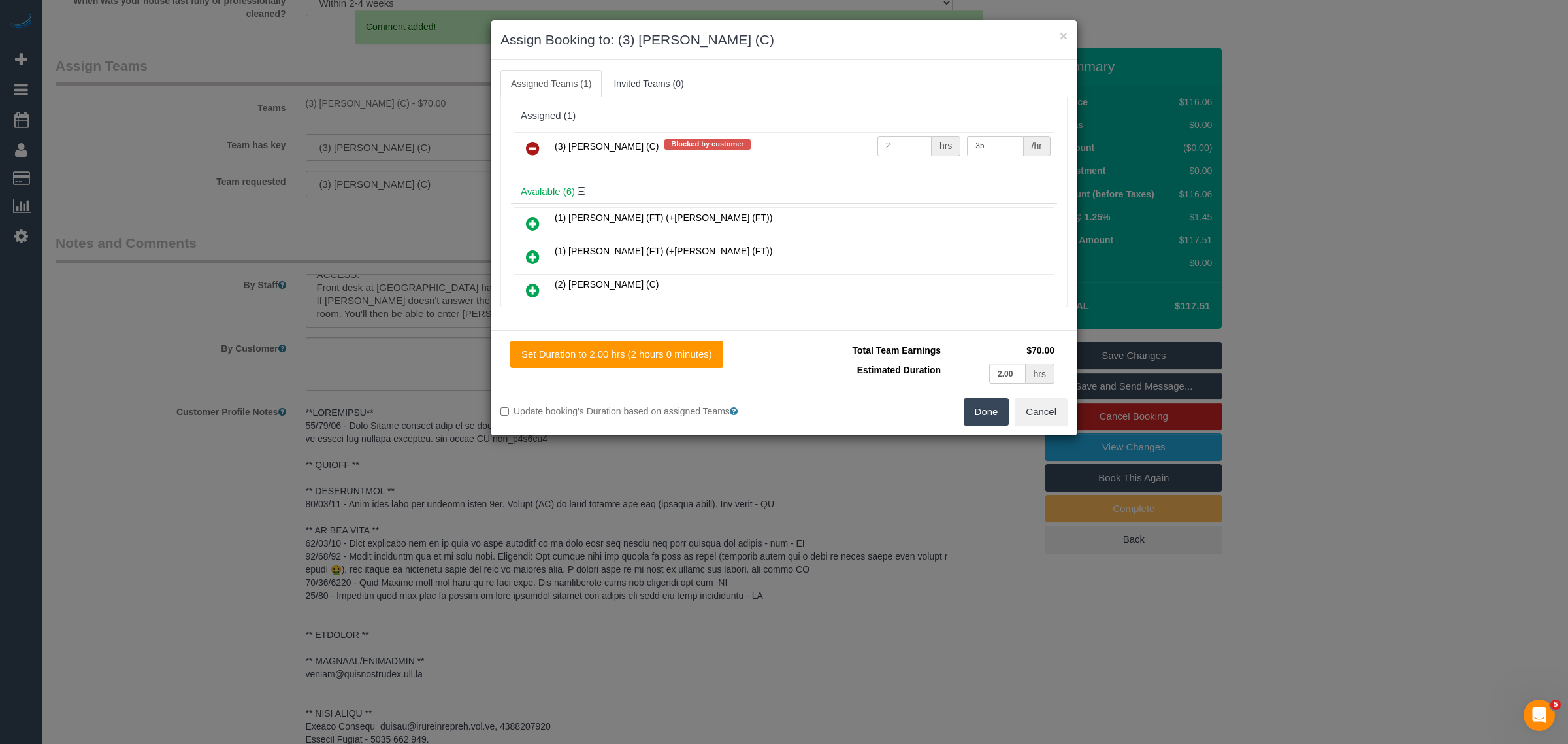
click at [531, 138] on link at bounding box center [533, 149] width 30 height 26
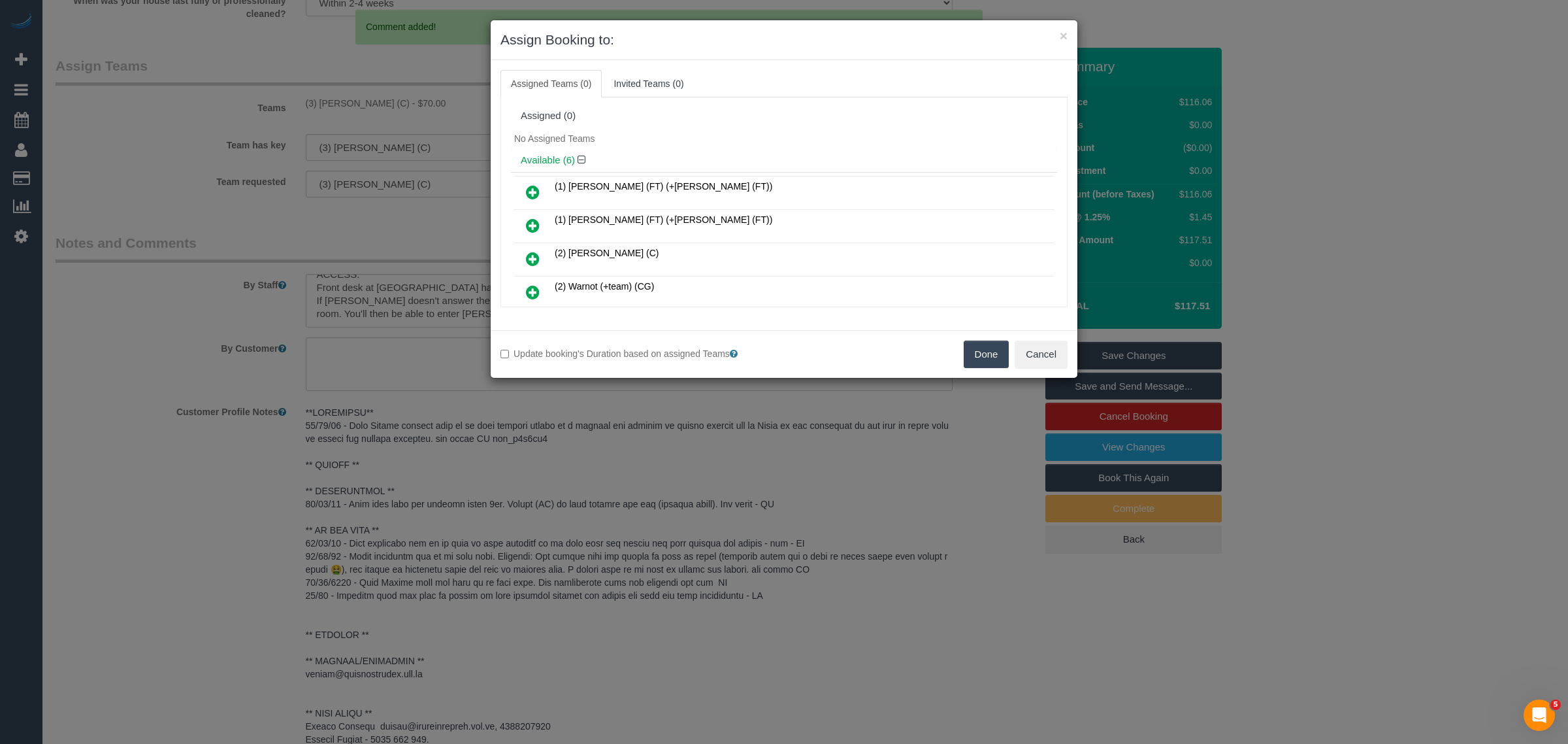
click at [975, 353] on button "Done" at bounding box center [986, 354] width 46 height 27
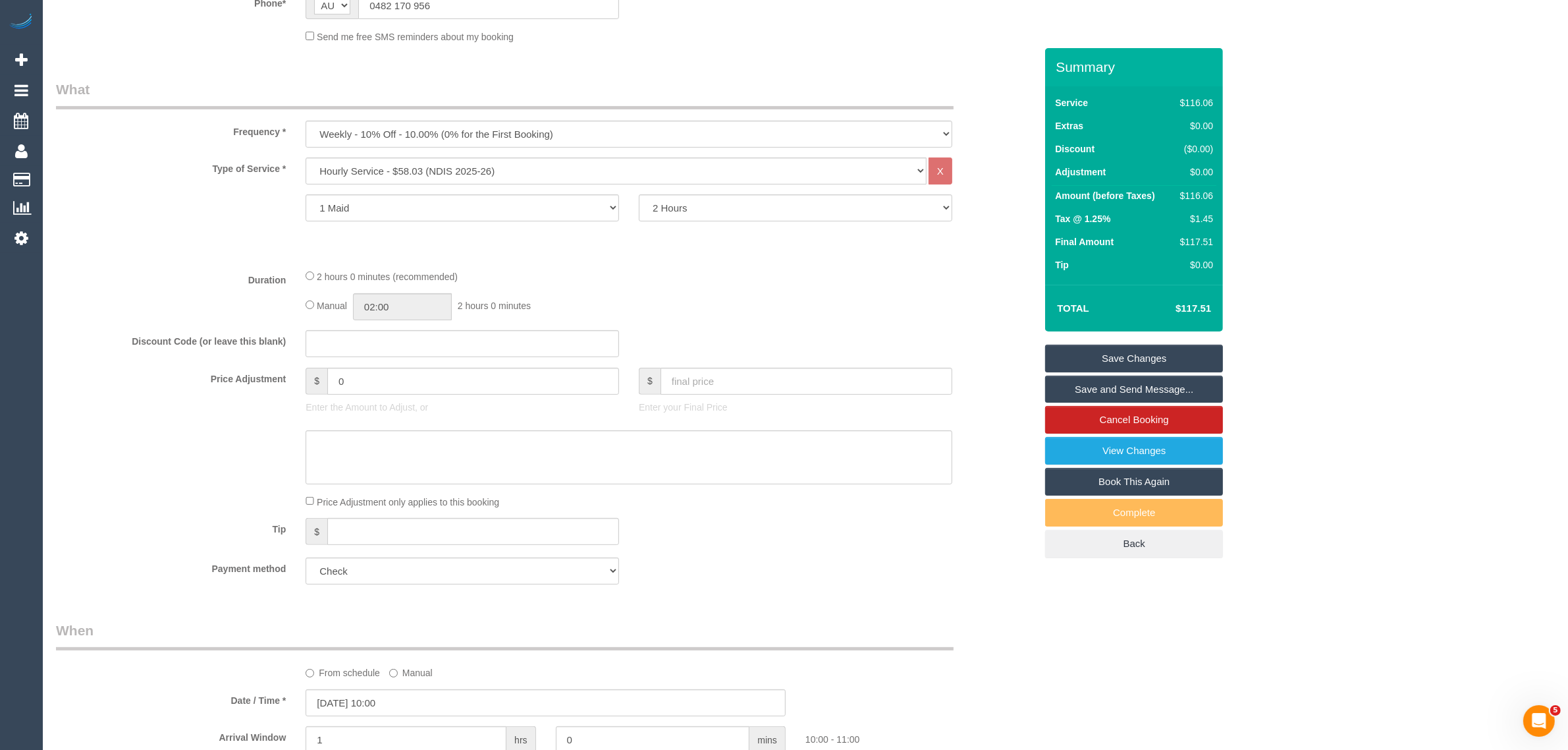
scroll to position [56, 0]
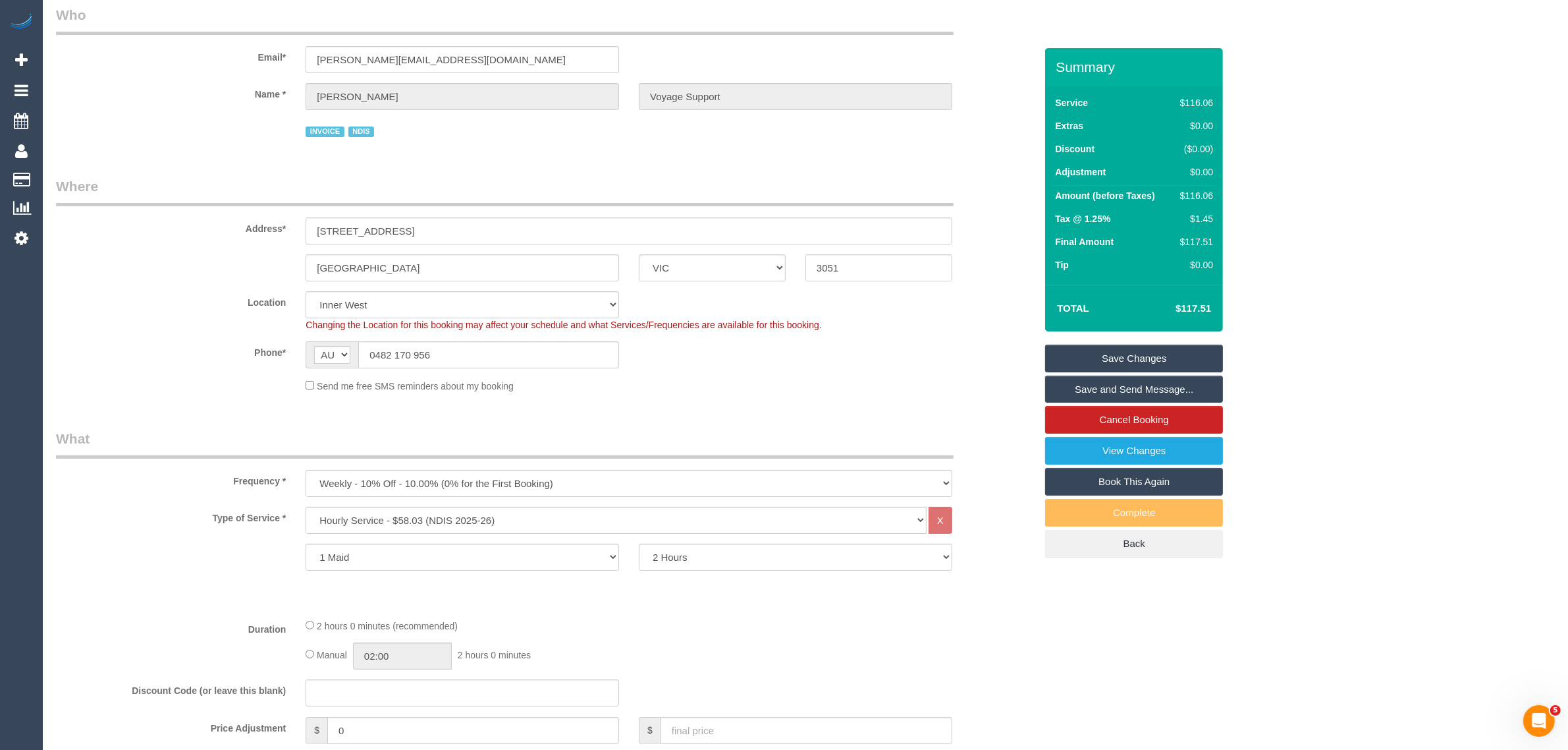
click at [1086, 344] on link "Save Changes" at bounding box center [1134, 358] width 178 height 27
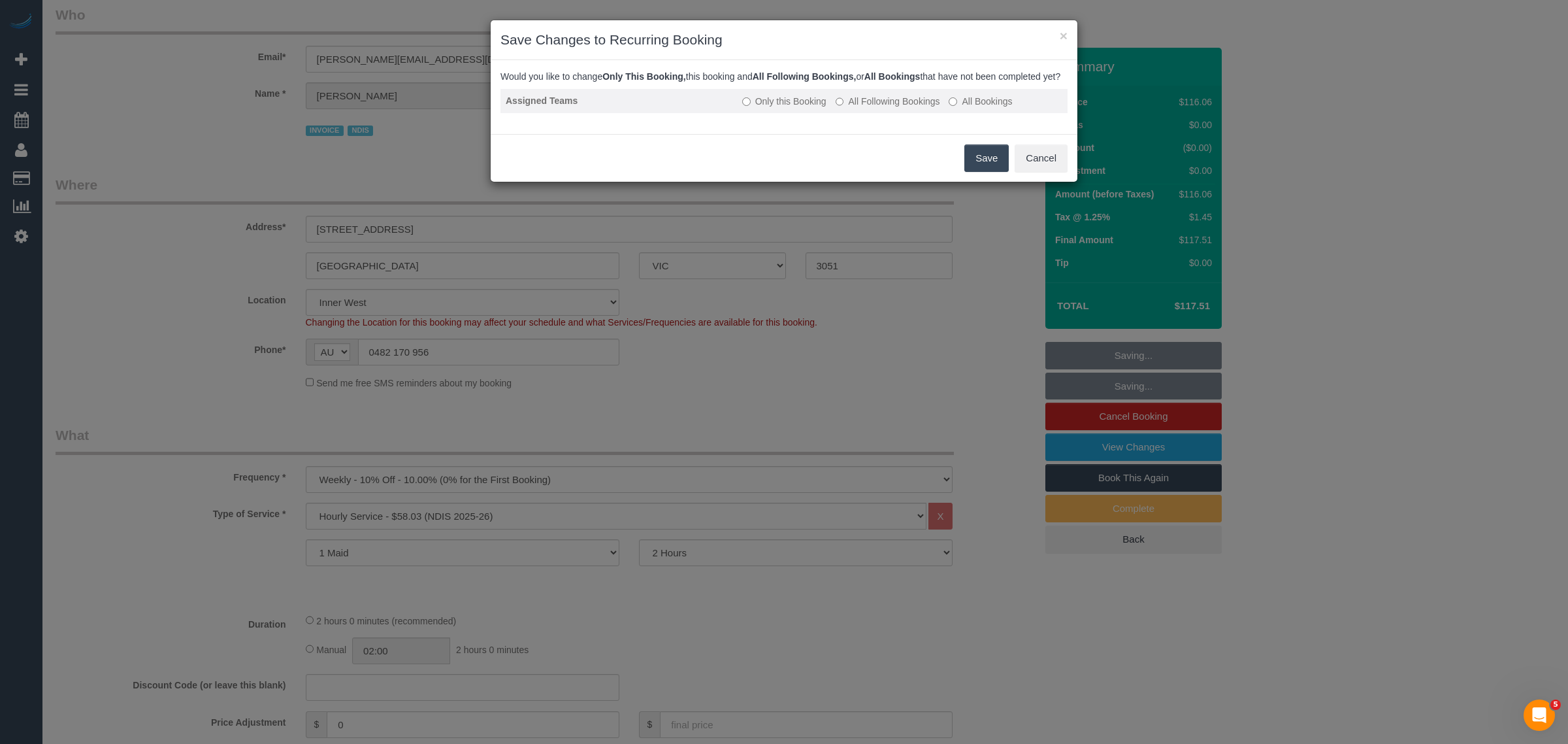
click at [926, 108] on label "All Following Bookings" at bounding box center [888, 101] width 105 height 13
click at [981, 170] on button "Save" at bounding box center [986, 158] width 45 height 27
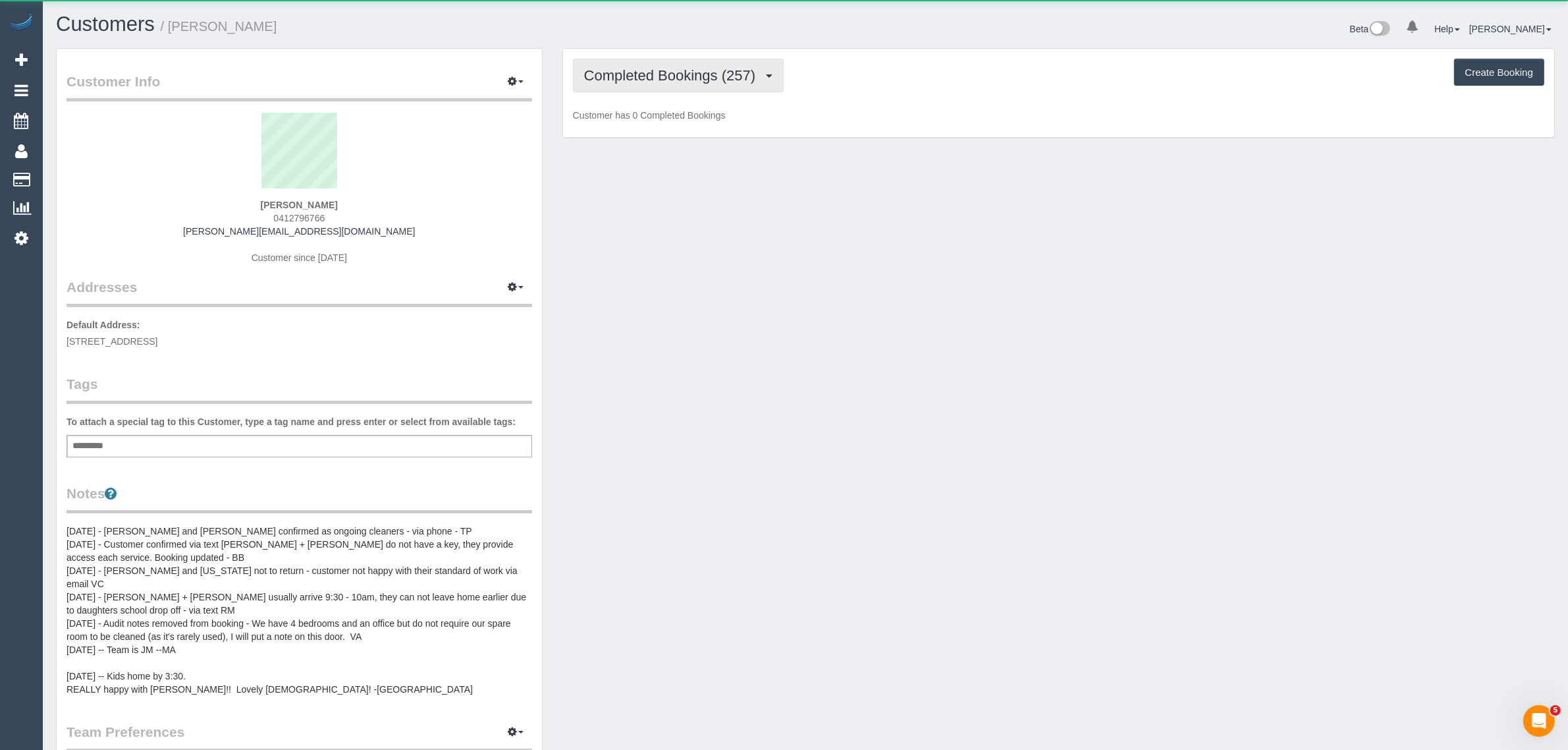
click at [652, 67] on span "Completed Bookings (257)" at bounding box center [673, 75] width 178 height 16
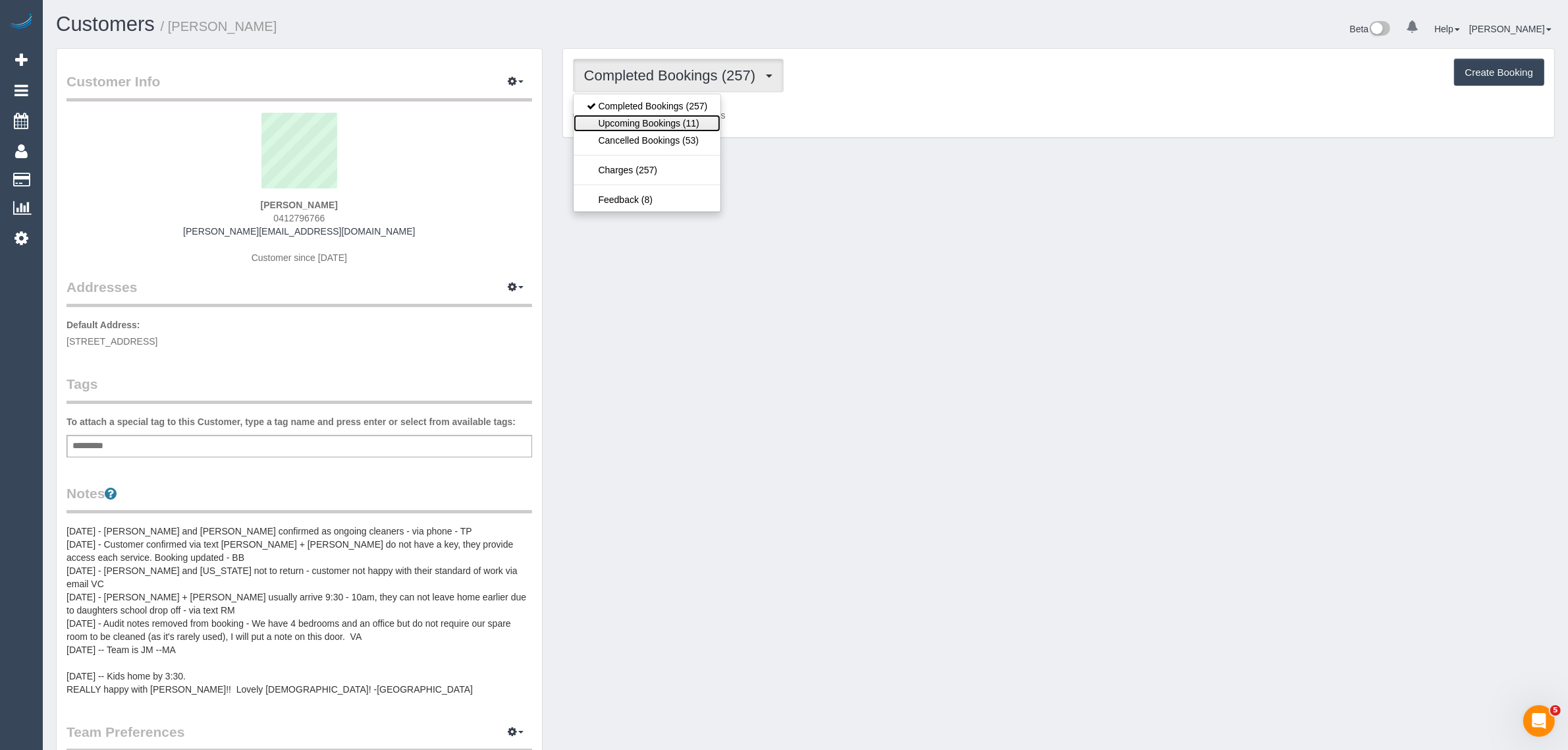
click at [619, 119] on link "Upcoming Bookings (11)" at bounding box center [646, 124] width 147 height 17
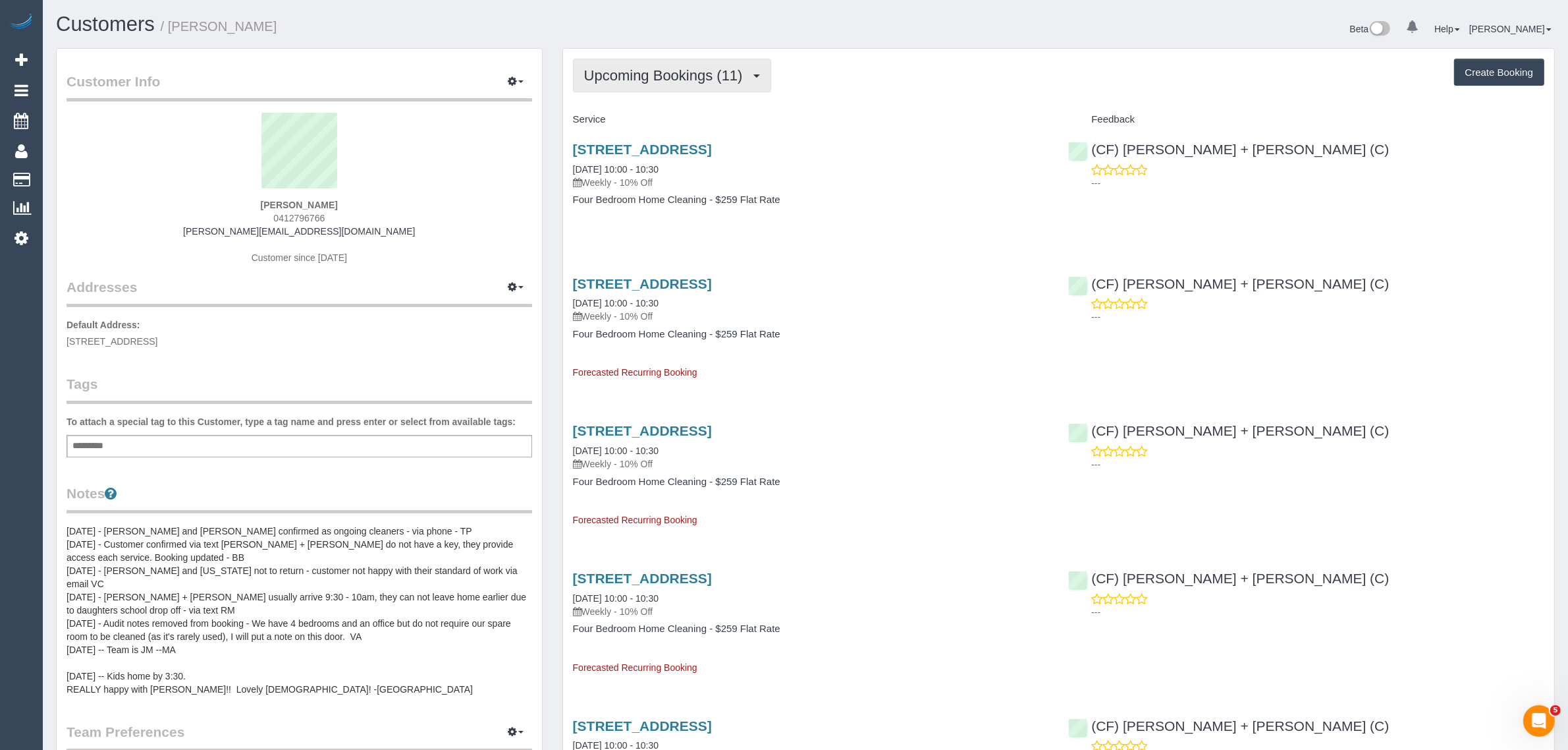
click at [681, 71] on span "Upcoming Bookings (11)" at bounding box center [667, 75] width 165 height 16
click at [642, 99] on link "Completed Bookings (257)" at bounding box center [646, 106] width 147 height 17
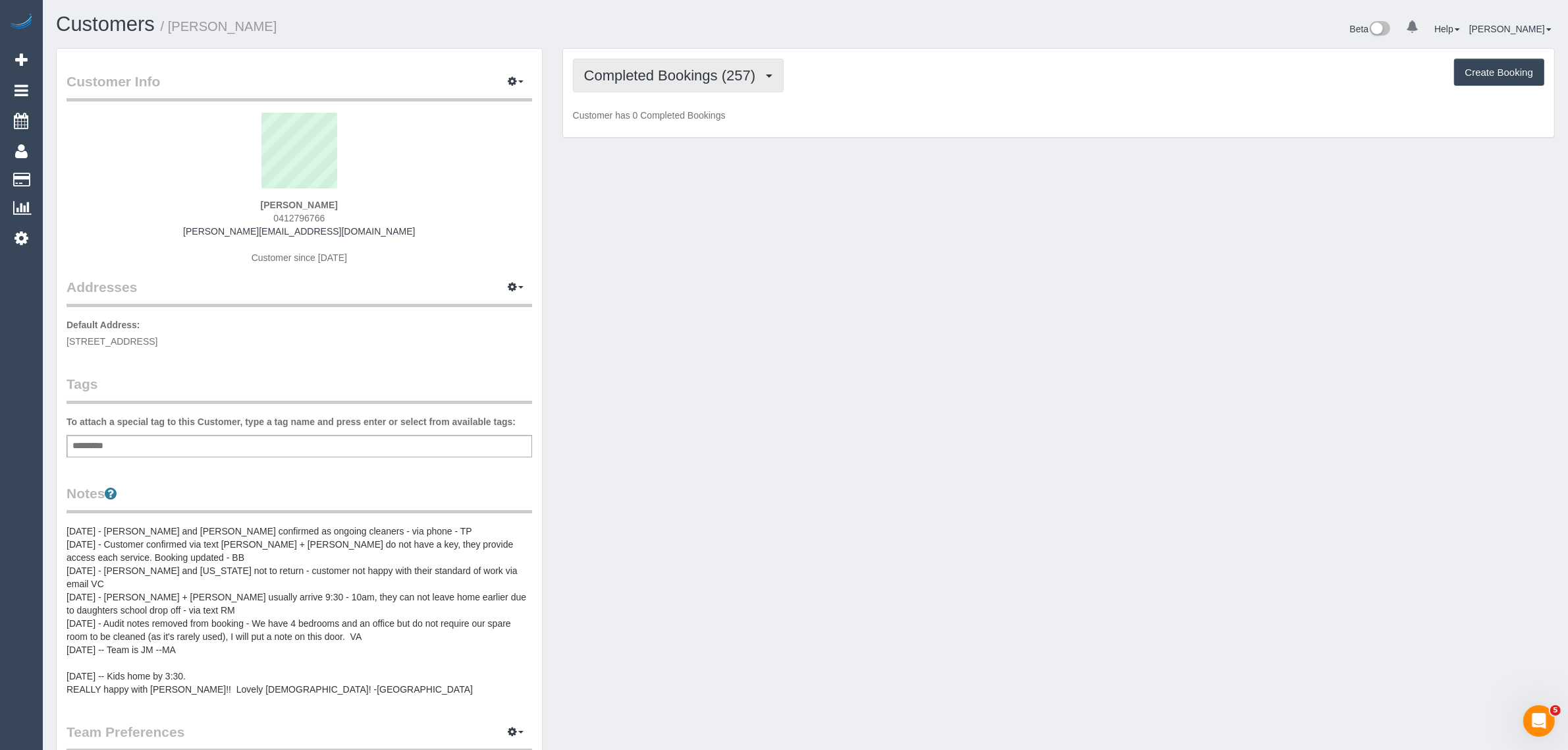
click at [657, 83] on button "Completed Bookings (257)" at bounding box center [679, 75] width 211 height 33
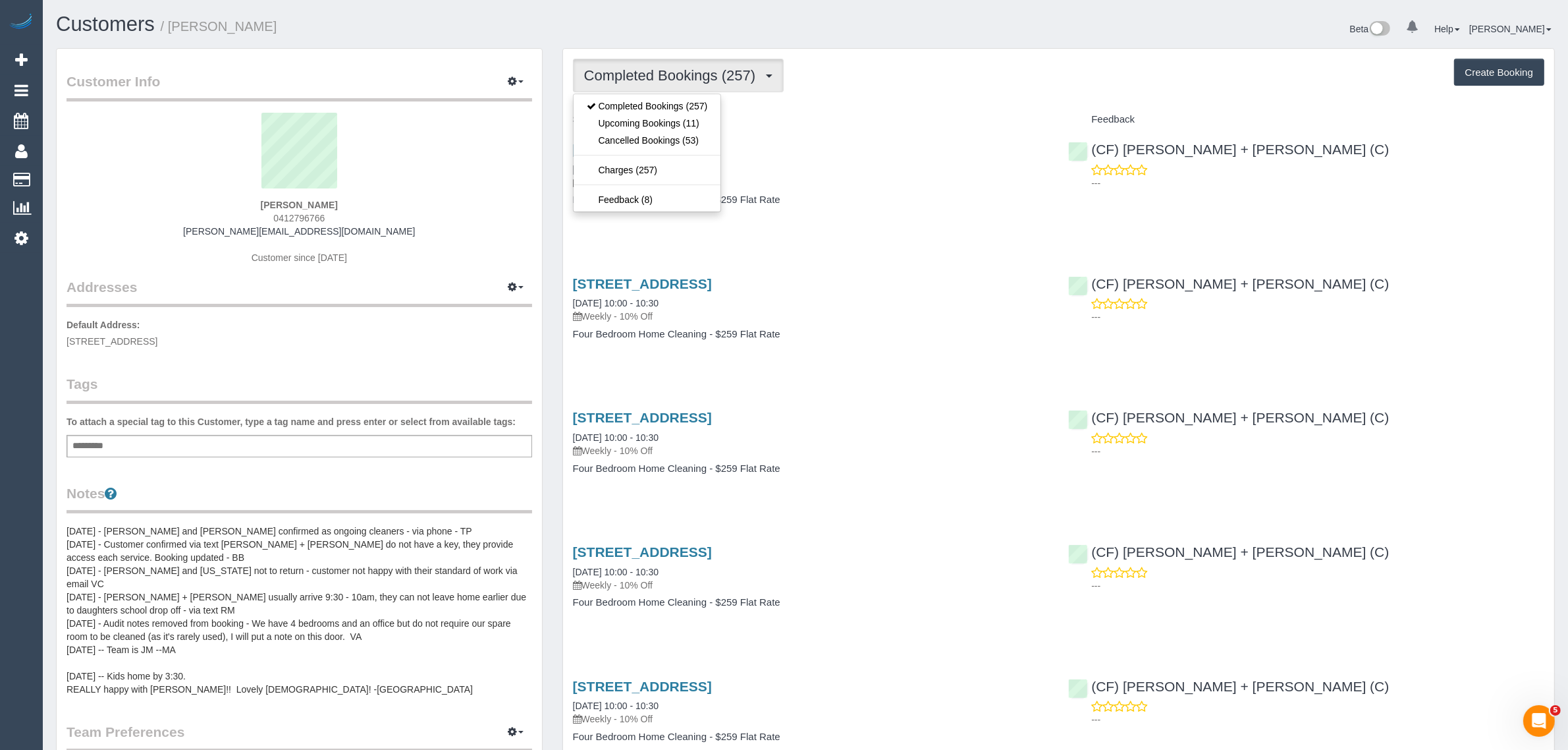
click at [836, 109] on div "Service" at bounding box center [811, 120] width 496 height 22
click at [718, 78] on span "Completed Bookings (257)" at bounding box center [673, 75] width 178 height 16
click at [683, 125] on link "Upcoming Bookings (11)" at bounding box center [646, 124] width 147 height 17
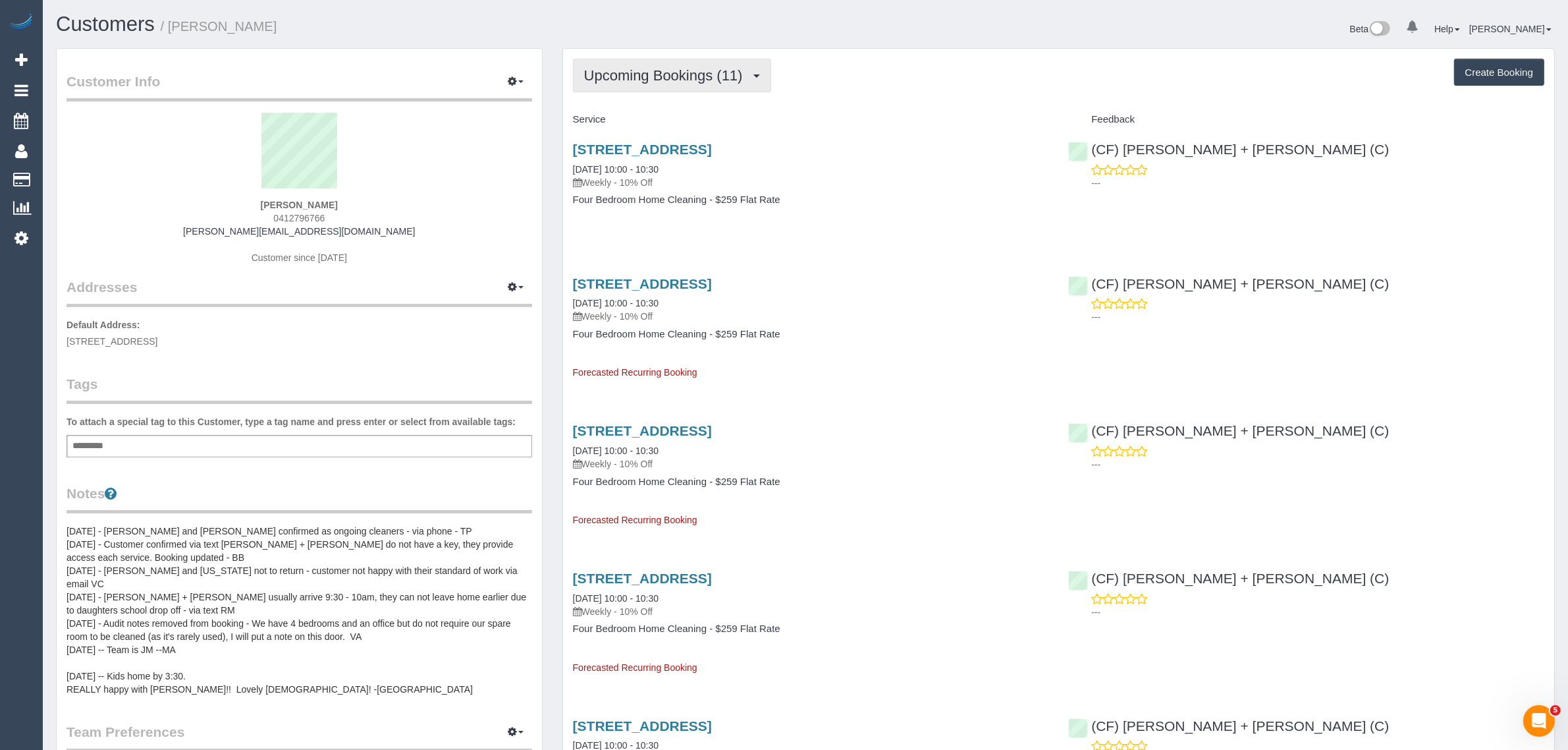
click at [692, 73] on span "Upcoming Bookings (11)" at bounding box center [667, 75] width 165 height 16
click at [653, 107] on link "Completed Bookings (257)" at bounding box center [646, 106] width 147 height 17
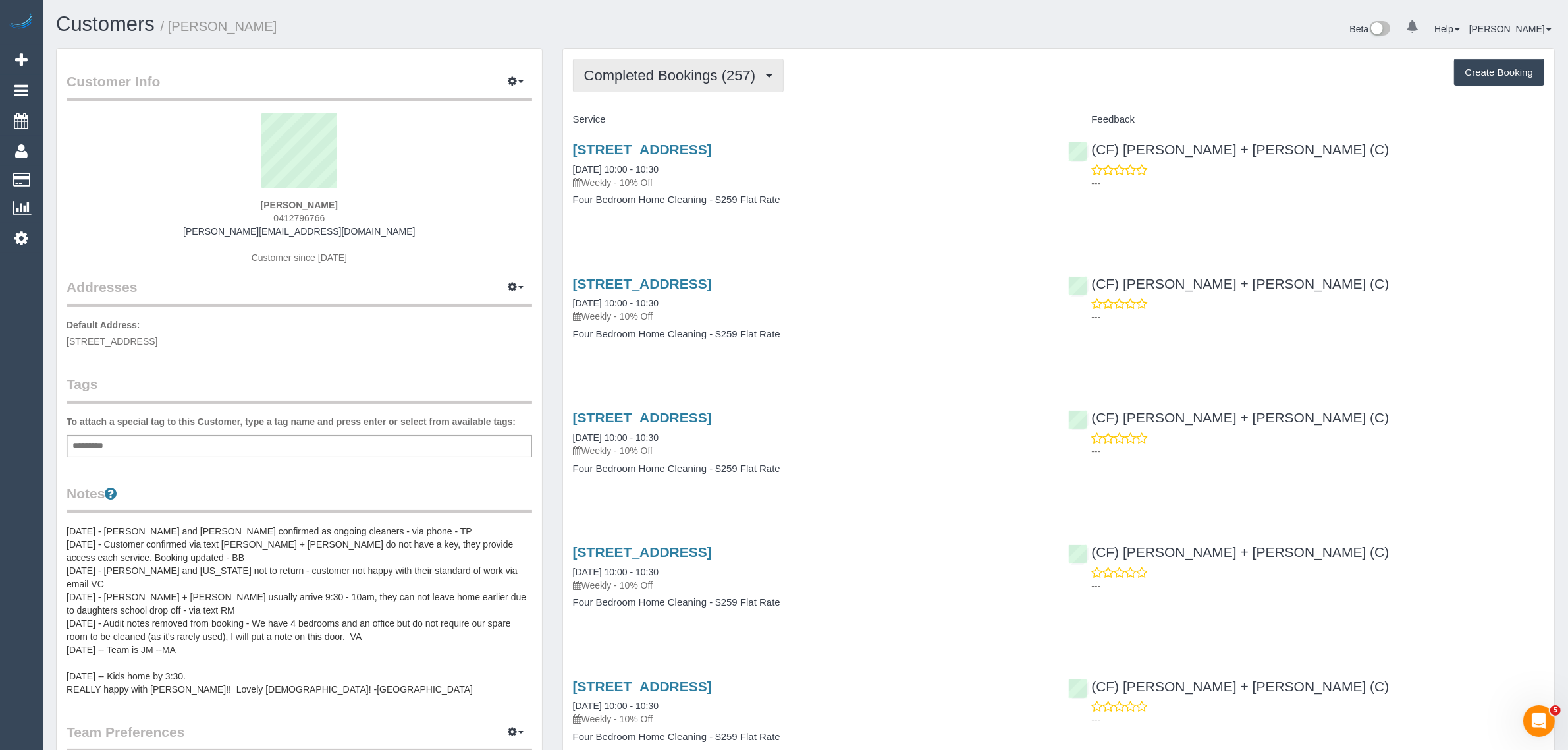
click at [660, 72] on span "Completed Bookings (257)" at bounding box center [673, 75] width 178 height 16
click at [631, 118] on link "Upcoming Bookings (11)" at bounding box center [646, 124] width 147 height 17
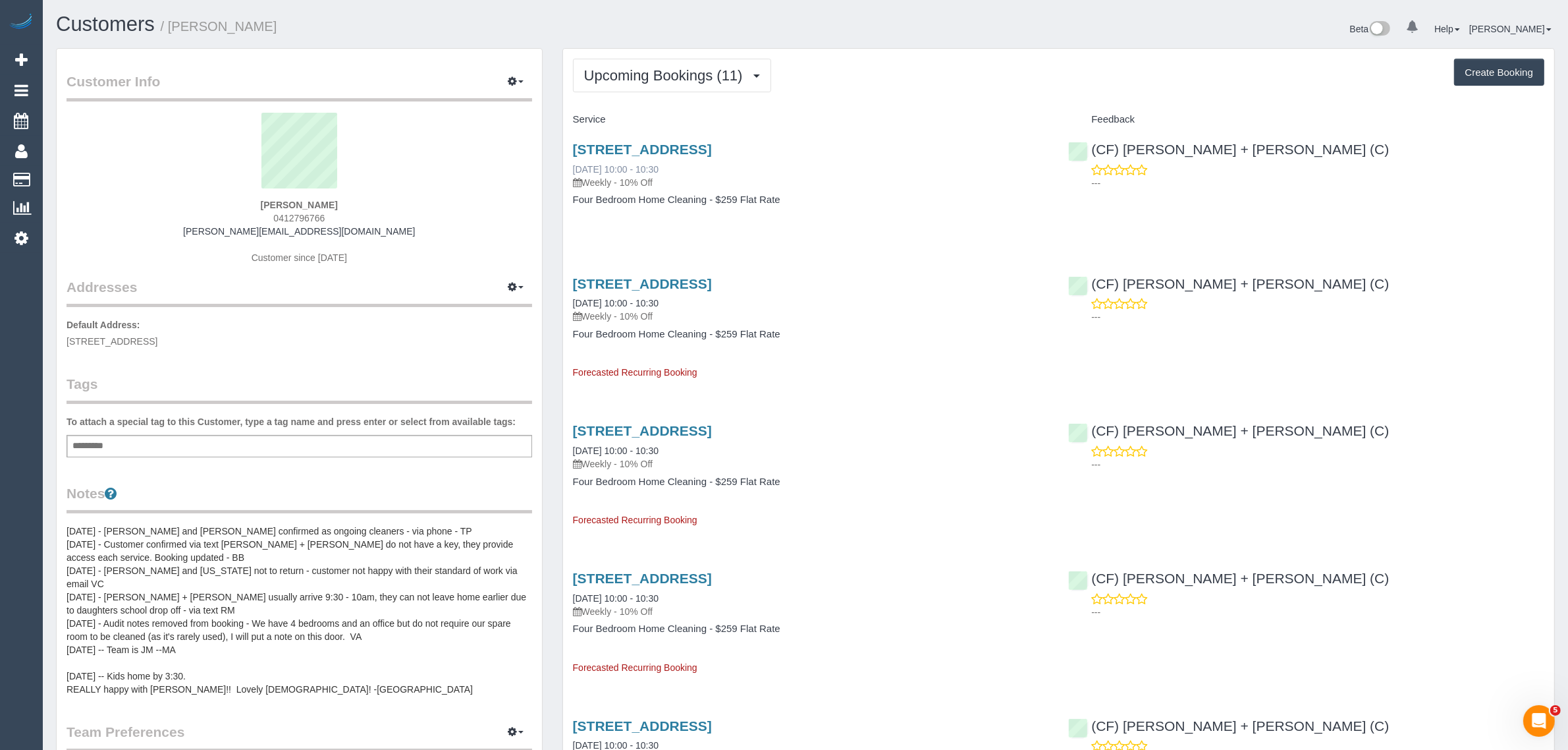
drag, startPoint x: 700, startPoint y: 170, endPoint x: 571, endPoint y: 171, distance: 129.0
click at [573, 171] on div "14 Miami St, Hawthorn East, VIC 3123 06/10/2025 10:00 - 10:30 Weekly - 10% Off" at bounding box center [811, 165] width 476 height 48
copy link "06/10/2025 10:00 - 10:30"
click at [1295, 166] on div "---" at bounding box center [1306, 176] width 476 height 26
drag, startPoint x: 1267, startPoint y: 147, endPoint x: 1095, endPoint y: 144, distance: 172.0
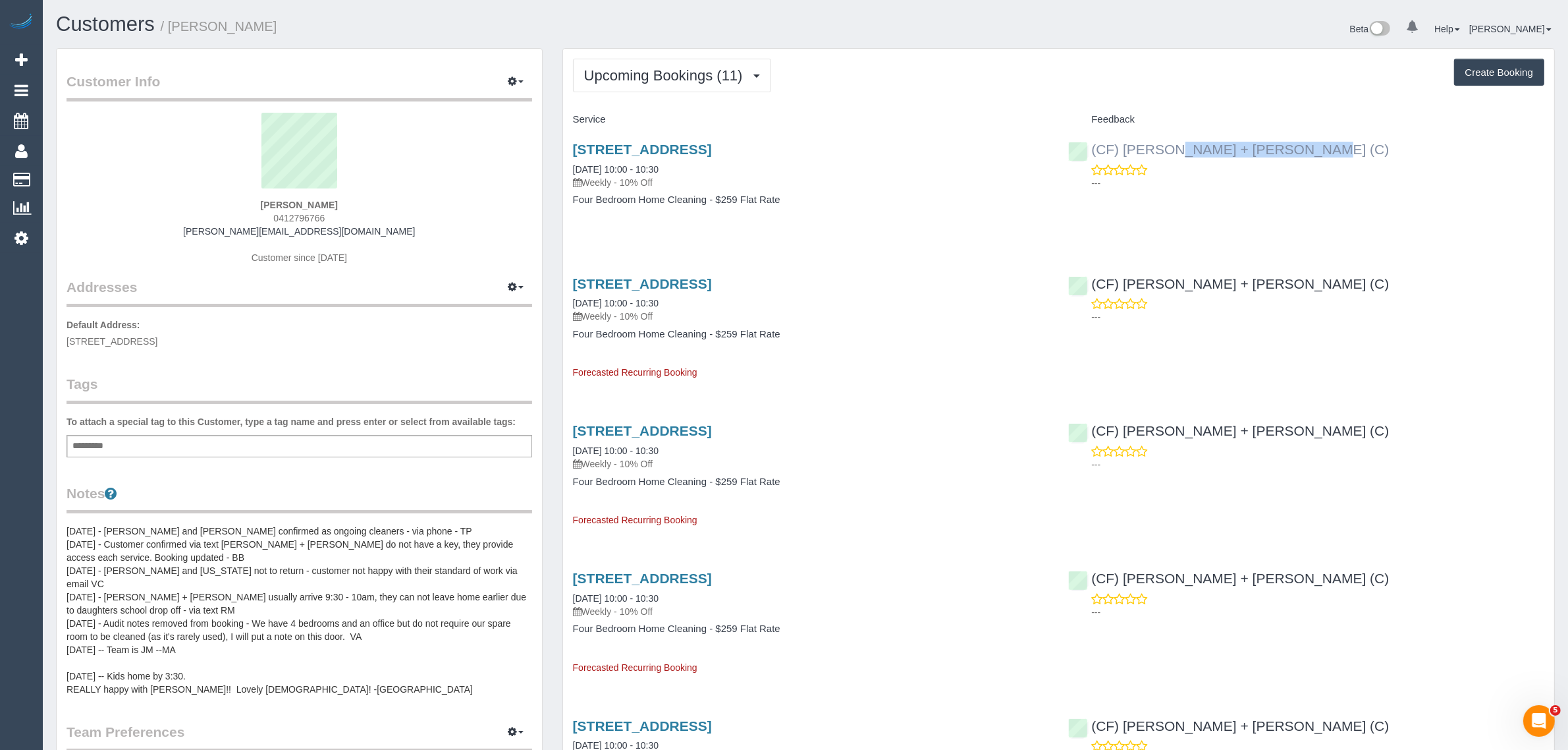
click at [1095, 144] on div "(CF) James + Bela (C) ---" at bounding box center [1306, 163] width 496 height 65
copy link "CF) James + Bela (C)"
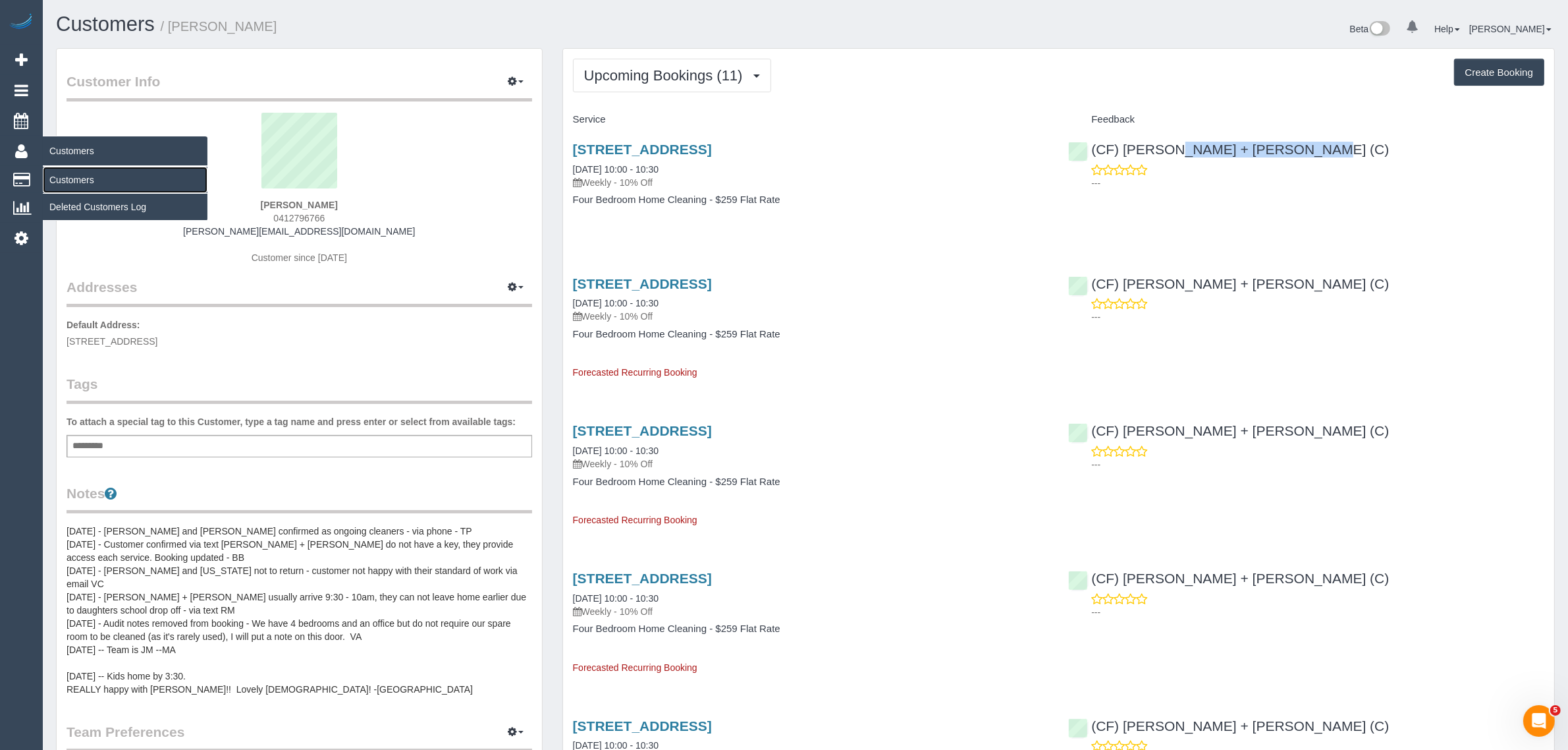
click at [51, 175] on link "Customers" at bounding box center [124, 180] width 164 height 26
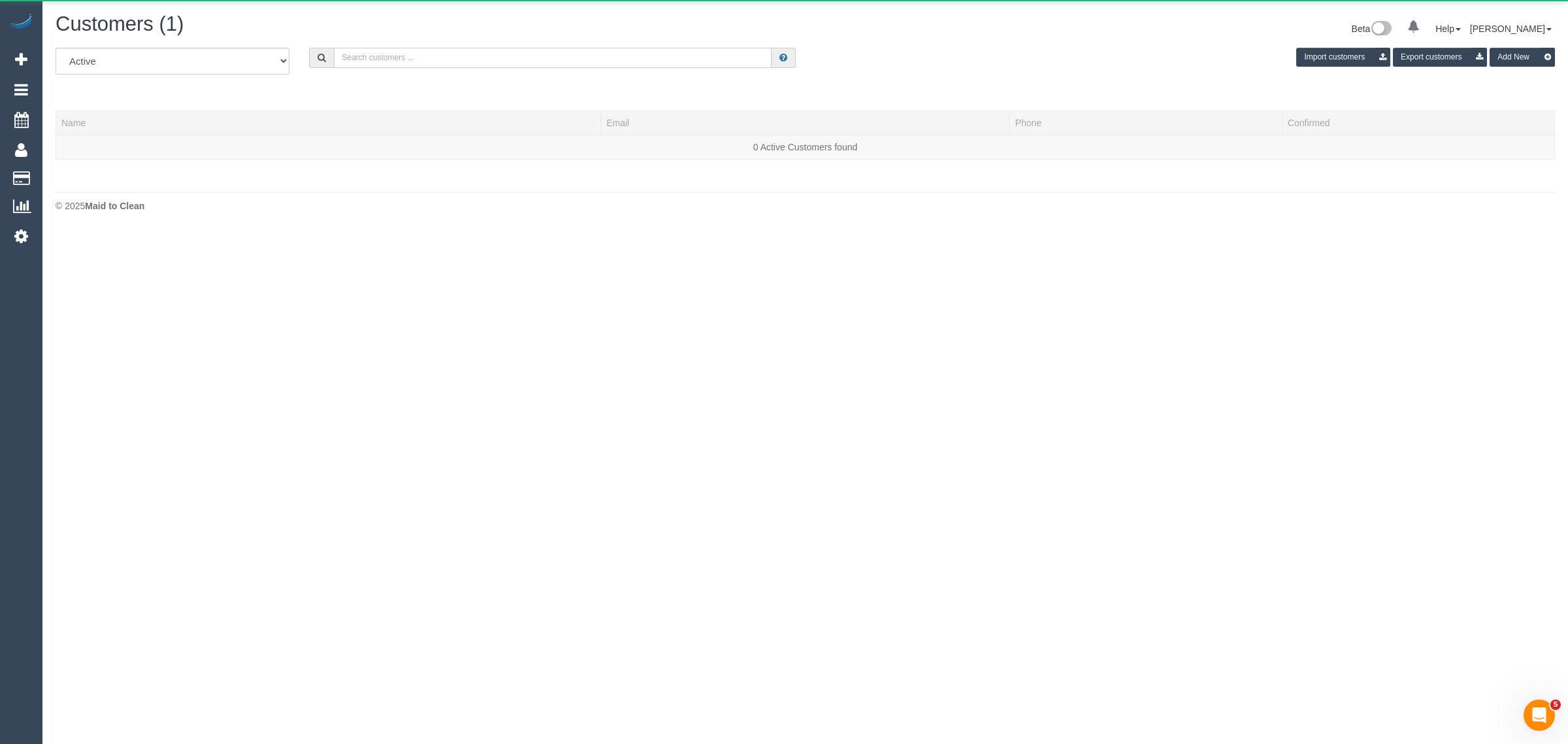
click at [347, 51] on input "text" at bounding box center [553, 57] width 438 height 20
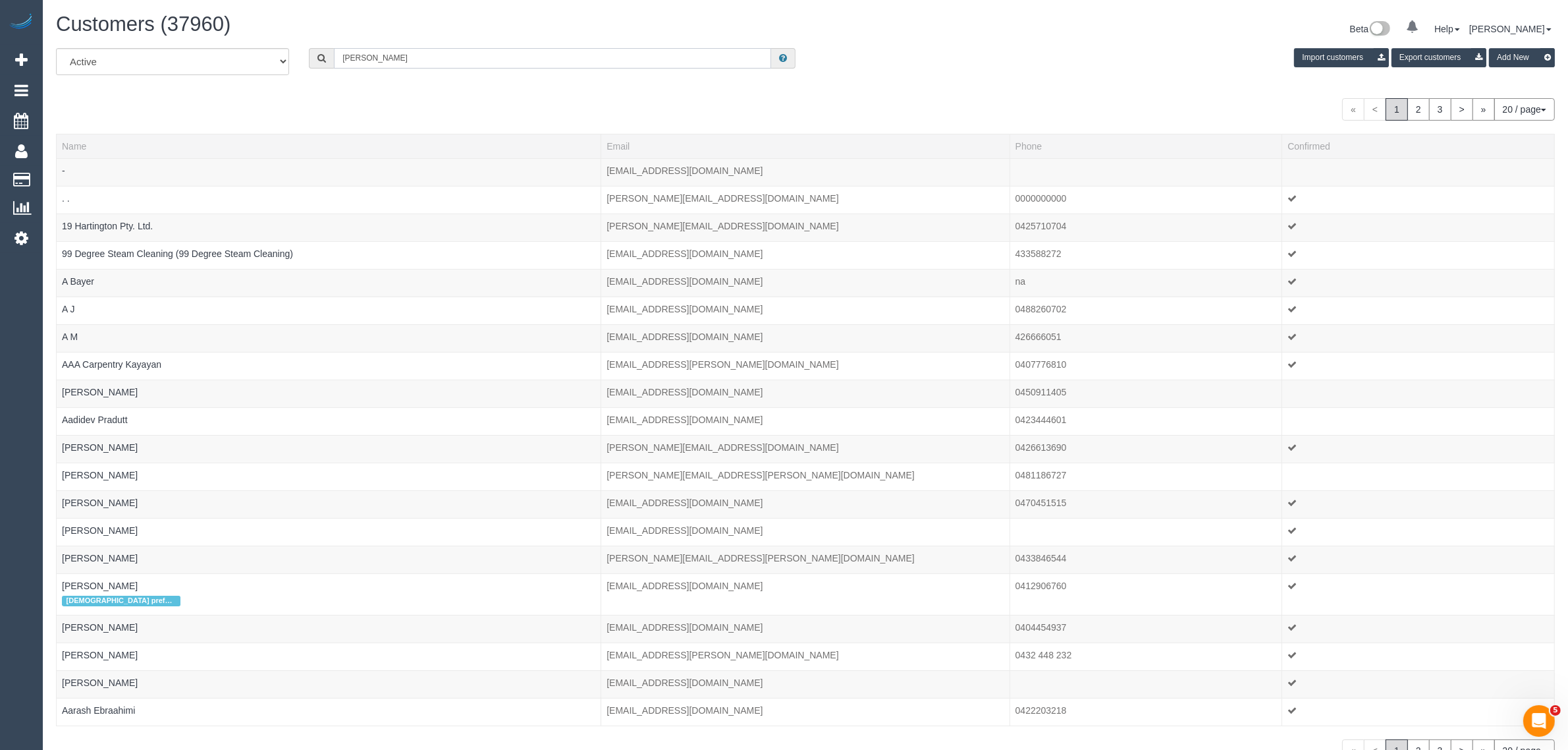
paste input "Craig Fenton"
type input "Craig Craig Fenton"
paste input "Craig Fenton"
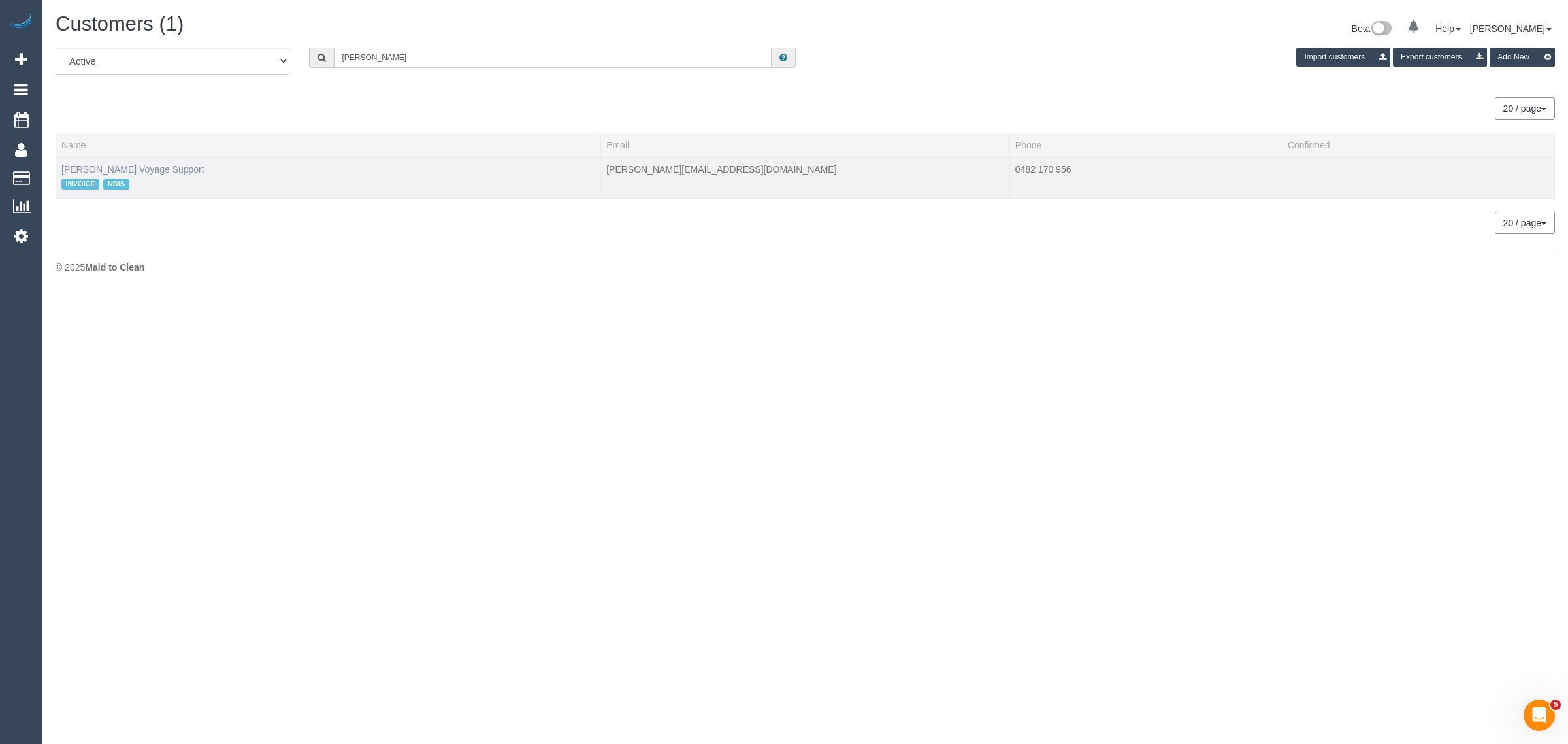
type input "Craig Fenton"
click at [124, 165] on link "Craig Fenton Voyage Support" at bounding box center [133, 169] width 143 height 10
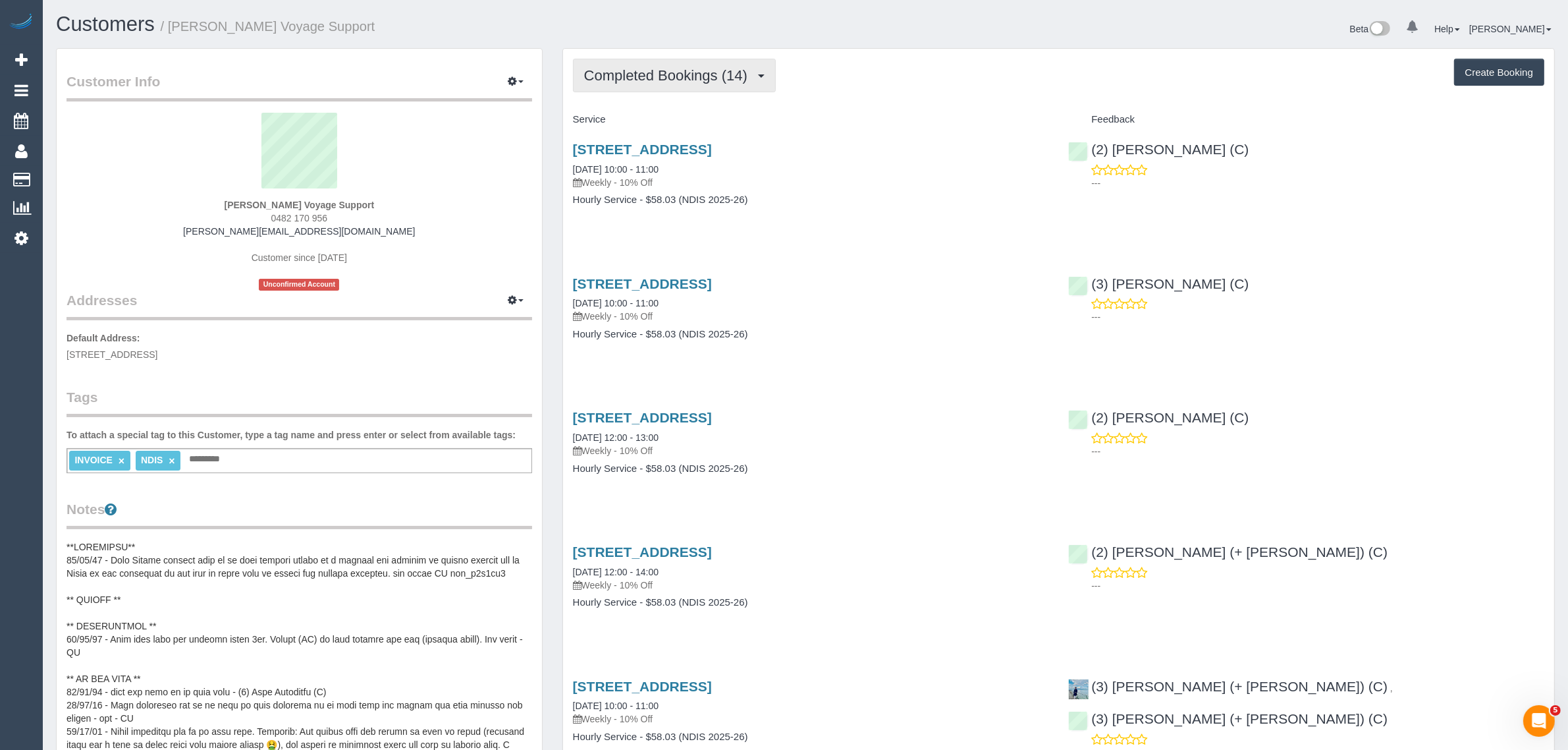
drag, startPoint x: 692, startPoint y: 81, endPoint x: 695, endPoint y: 92, distance: 11.4
click at [692, 80] on span "Completed Bookings (14)" at bounding box center [669, 75] width 169 height 16
click at [690, 122] on link "Upcoming Bookings (11)" at bounding box center [644, 124] width 142 height 17
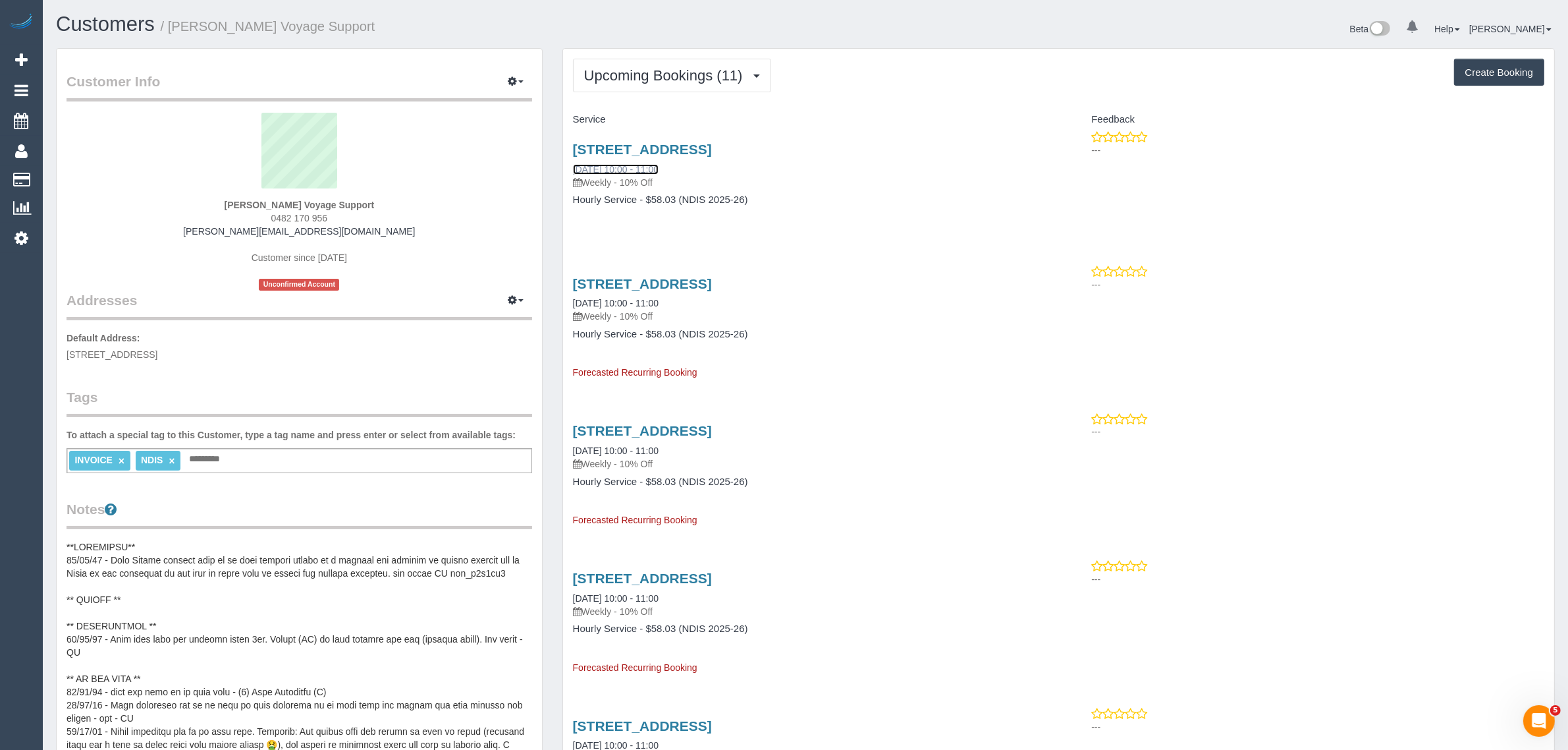
click at [650, 170] on link "07/10/2025 10:00 - 11:00" at bounding box center [616, 169] width 85 height 10
click at [660, 61] on button "Upcoming Bookings (11)" at bounding box center [672, 75] width 198 height 33
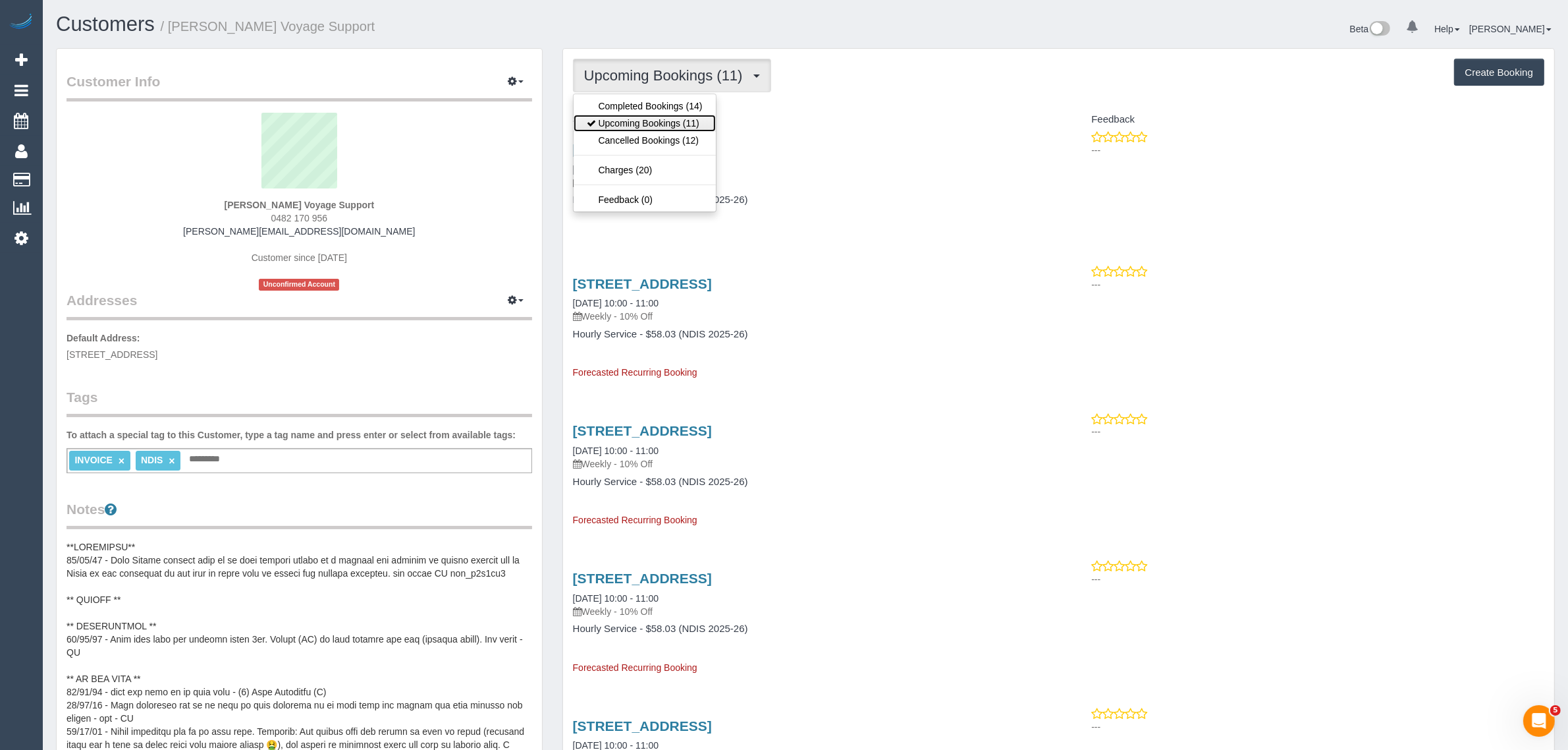
click at [646, 118] on link "Upcoming Bookings (11)" at bounding box center [644, 124] width 142 height 17
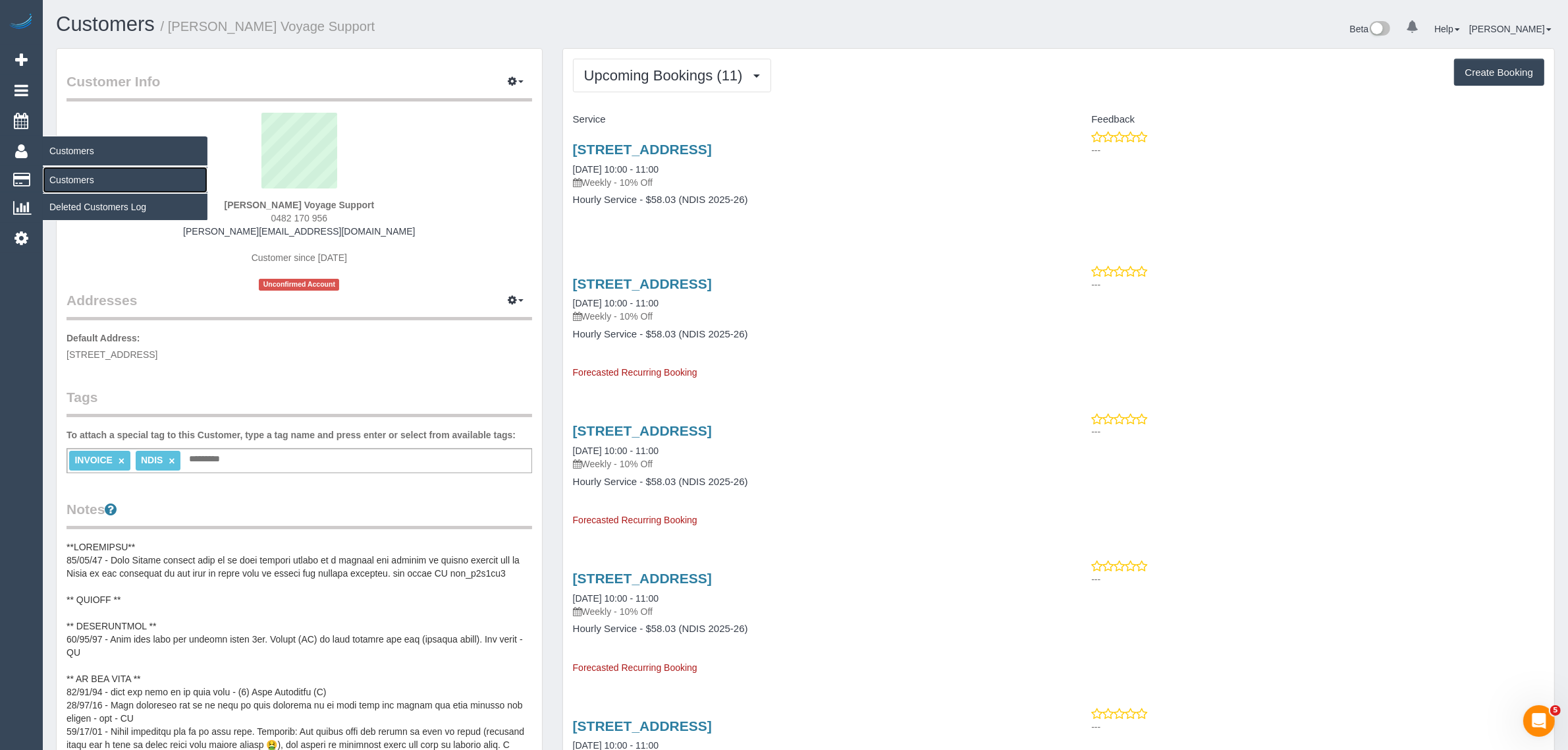
click at [60, 170] on link "Customers" at bounding box center [124, 180] width 164 height 26
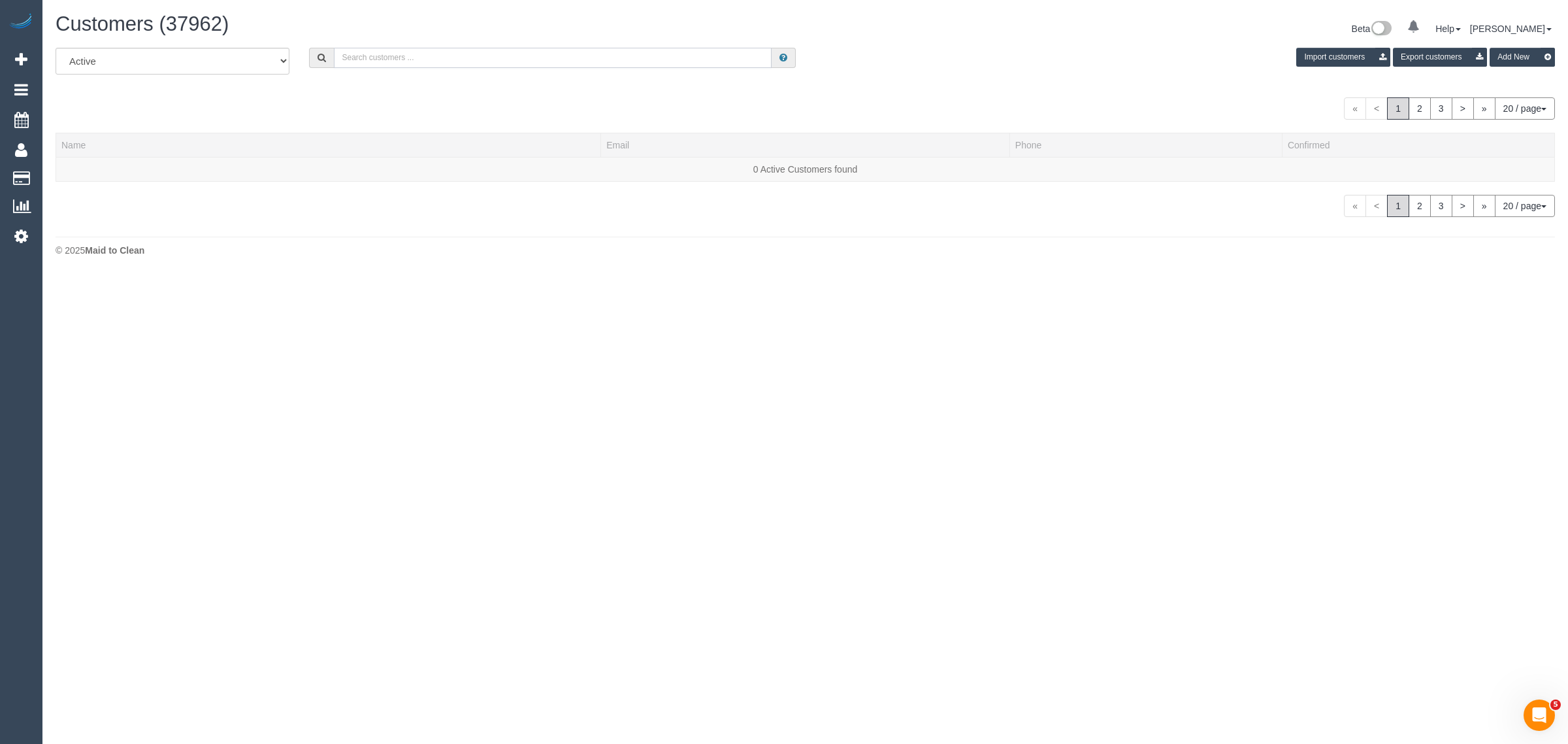
click at [465, 52] on input "text" at bounding box center [553, 57] width 438 height 20
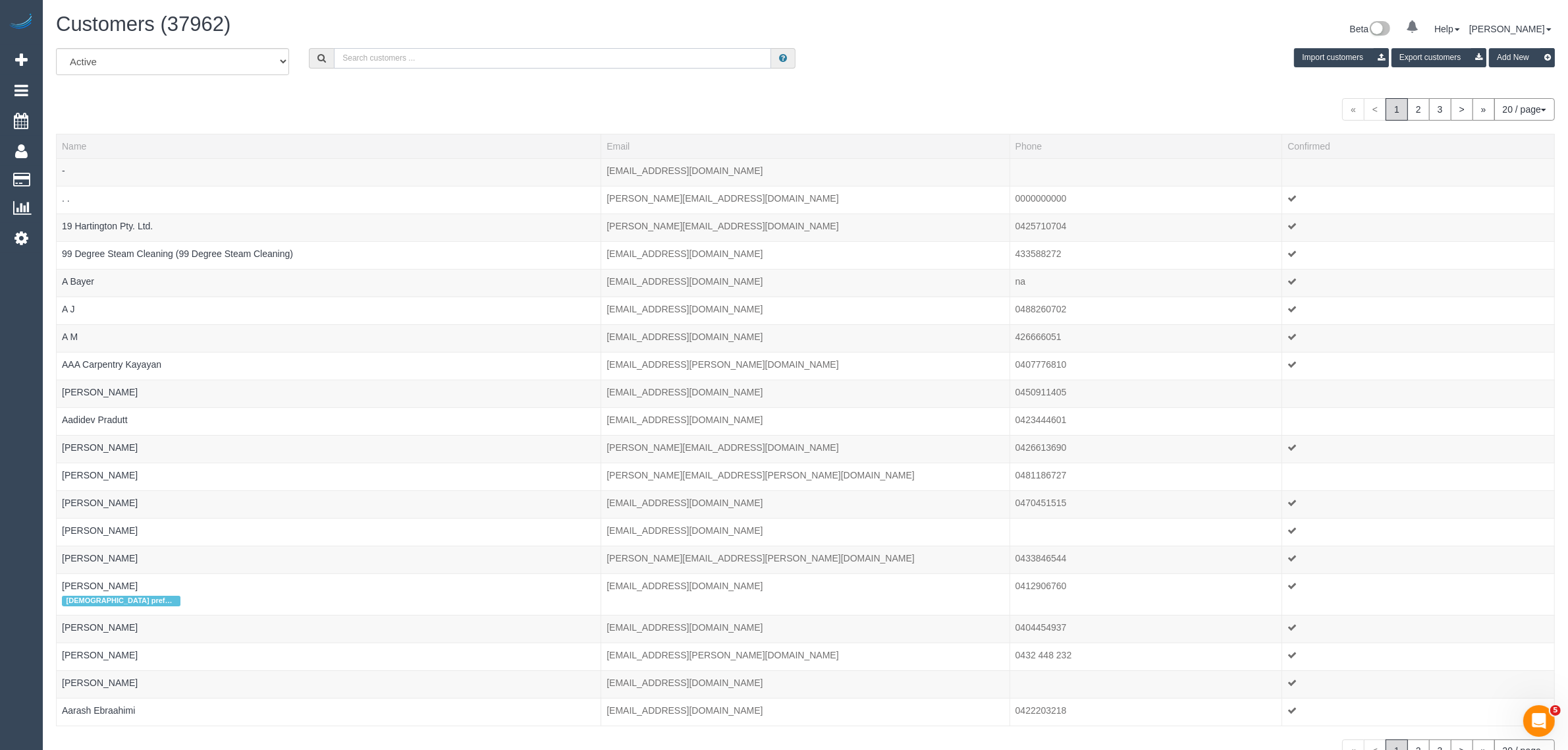
click at [512, 56] on input "text" at bounding box center [552, 58] width 437 height 20
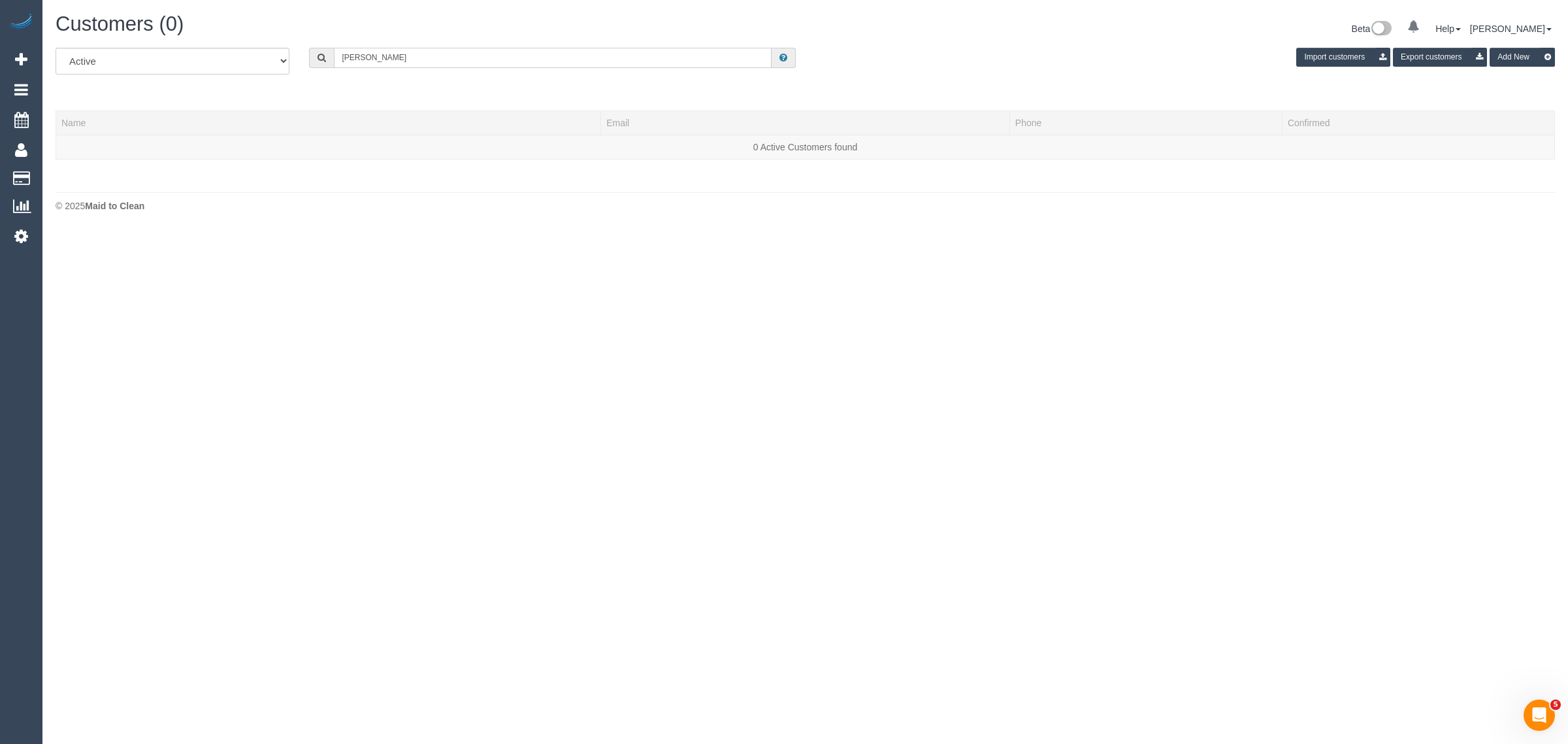
click at [350, 56] on input "Criag Fenton" at bounding box center [553, 57] width 438 height 20
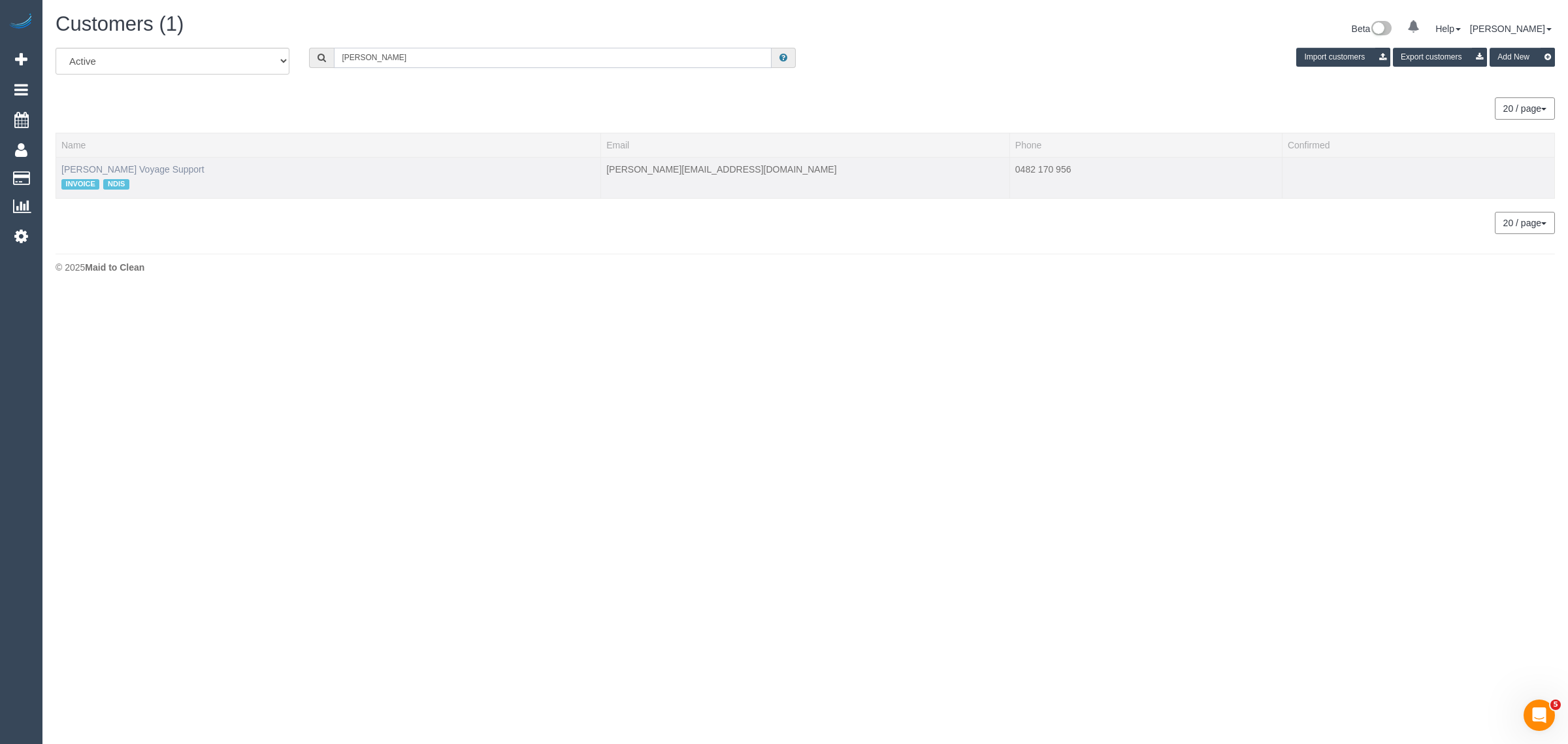
type input "Craig Fenton"
click at [141, 171] on link "Craig Fenton Voyage Support" at bounding box center [133, 169] width 143 height 10
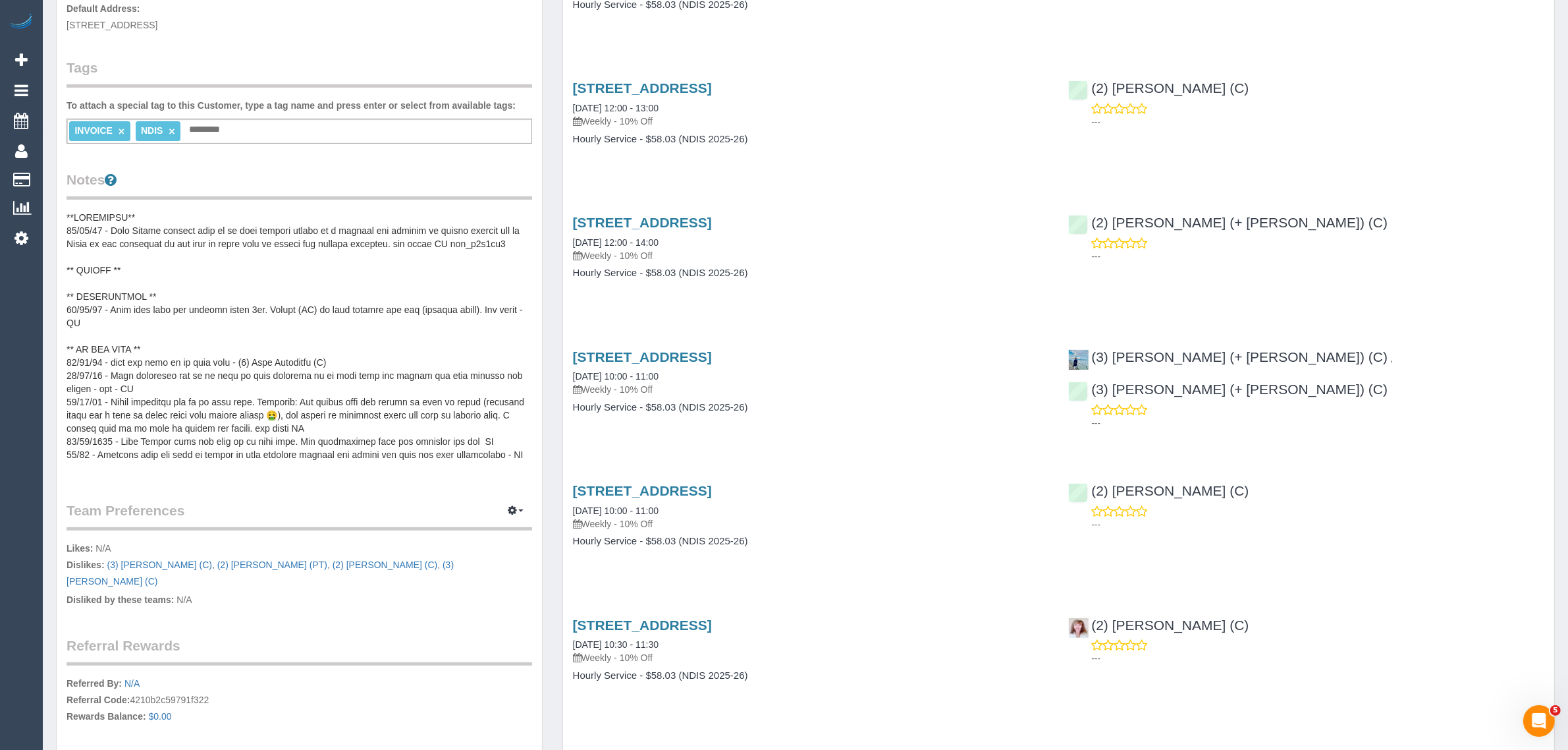
click at [387, 378] on pre at bounding box center [299, 342] width 466 height 263
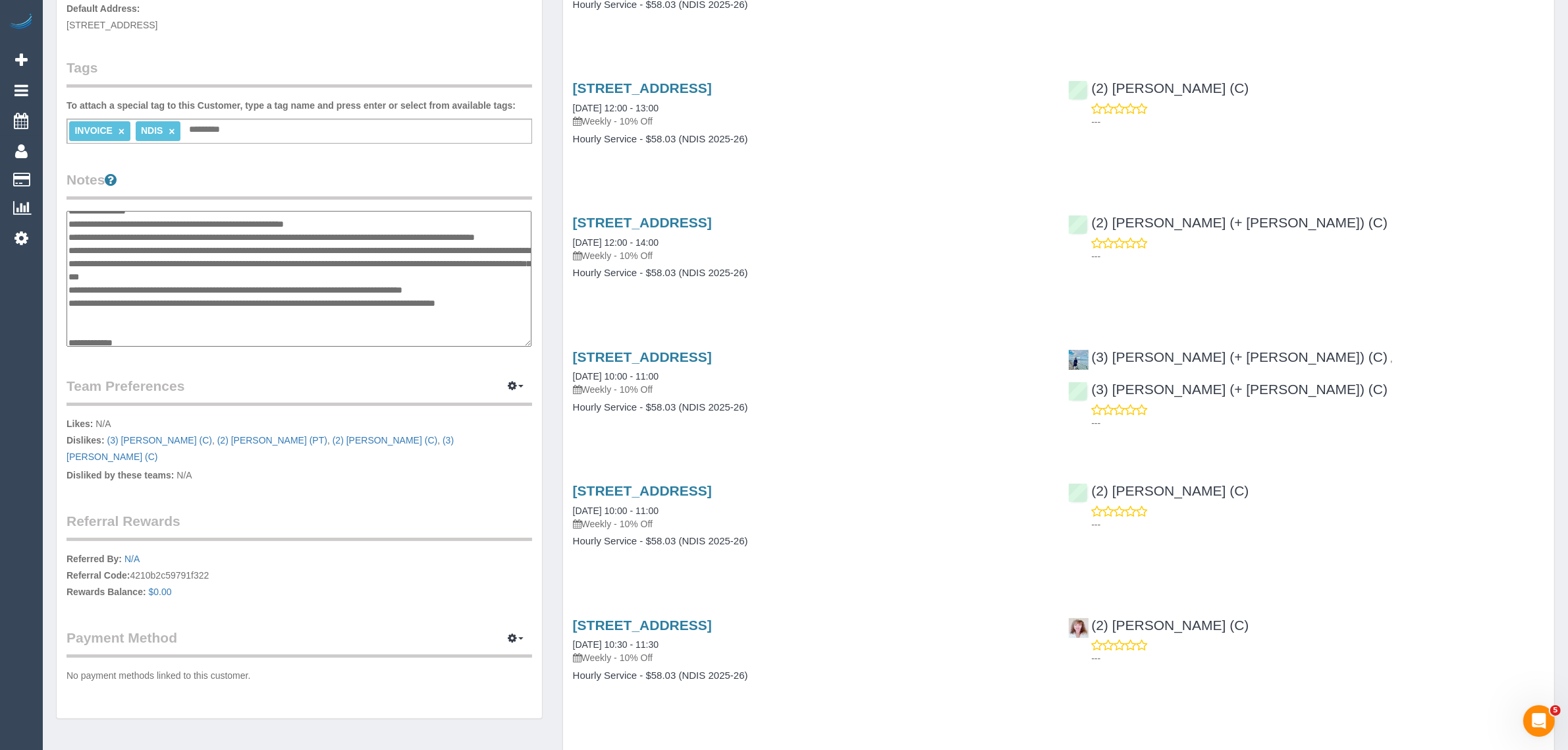
scroll to position [124, 0]
click at [235, 254] on textarea at bounding box center [299, 278] width 465 height 136
type textarea "**********"
click at [549, 355] on div "Customer Info Edit Contact Info Send Message Email Preferences Special Sales Ta…" at bounding box center [299, 226] width 506 height 1014
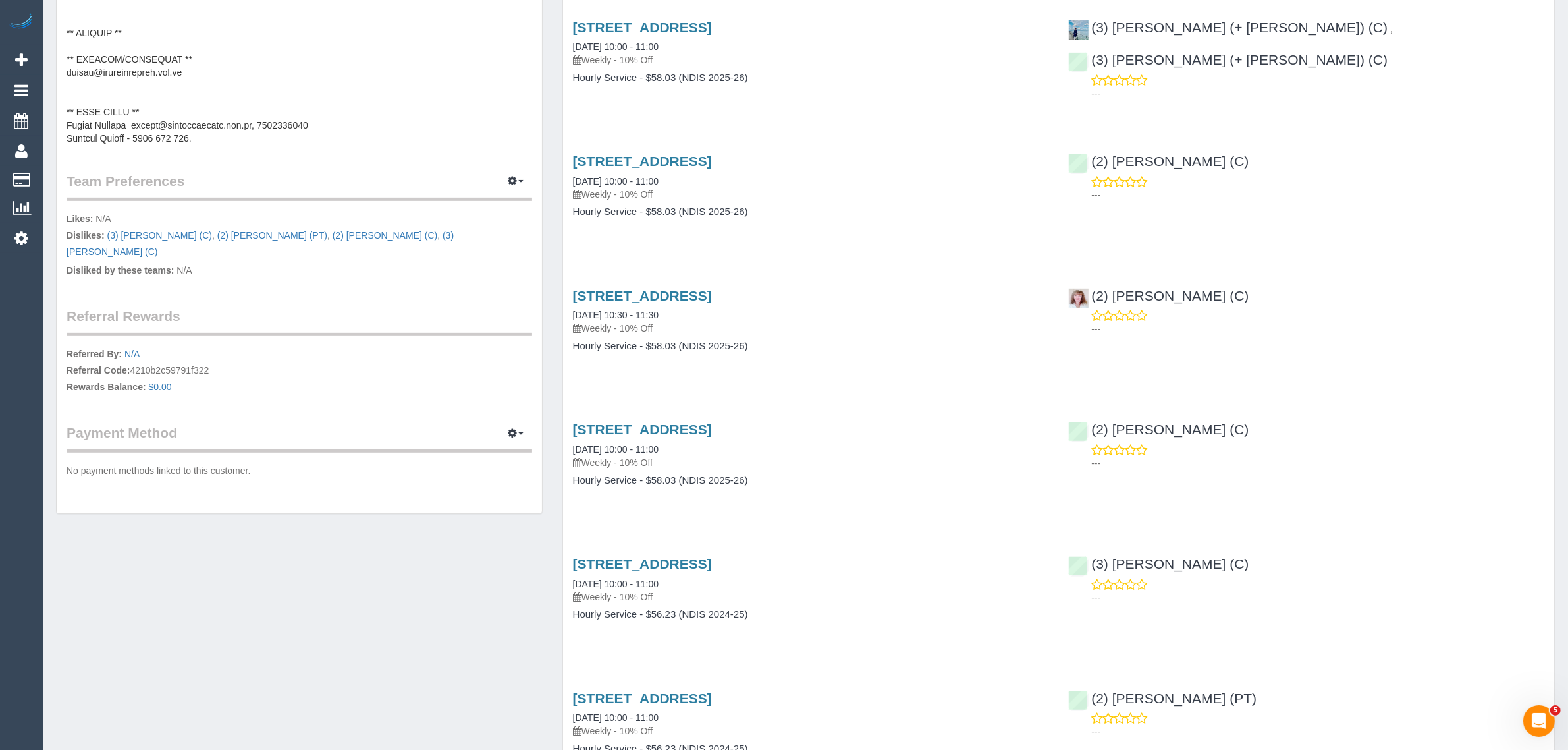
scroll to position [0, 0]
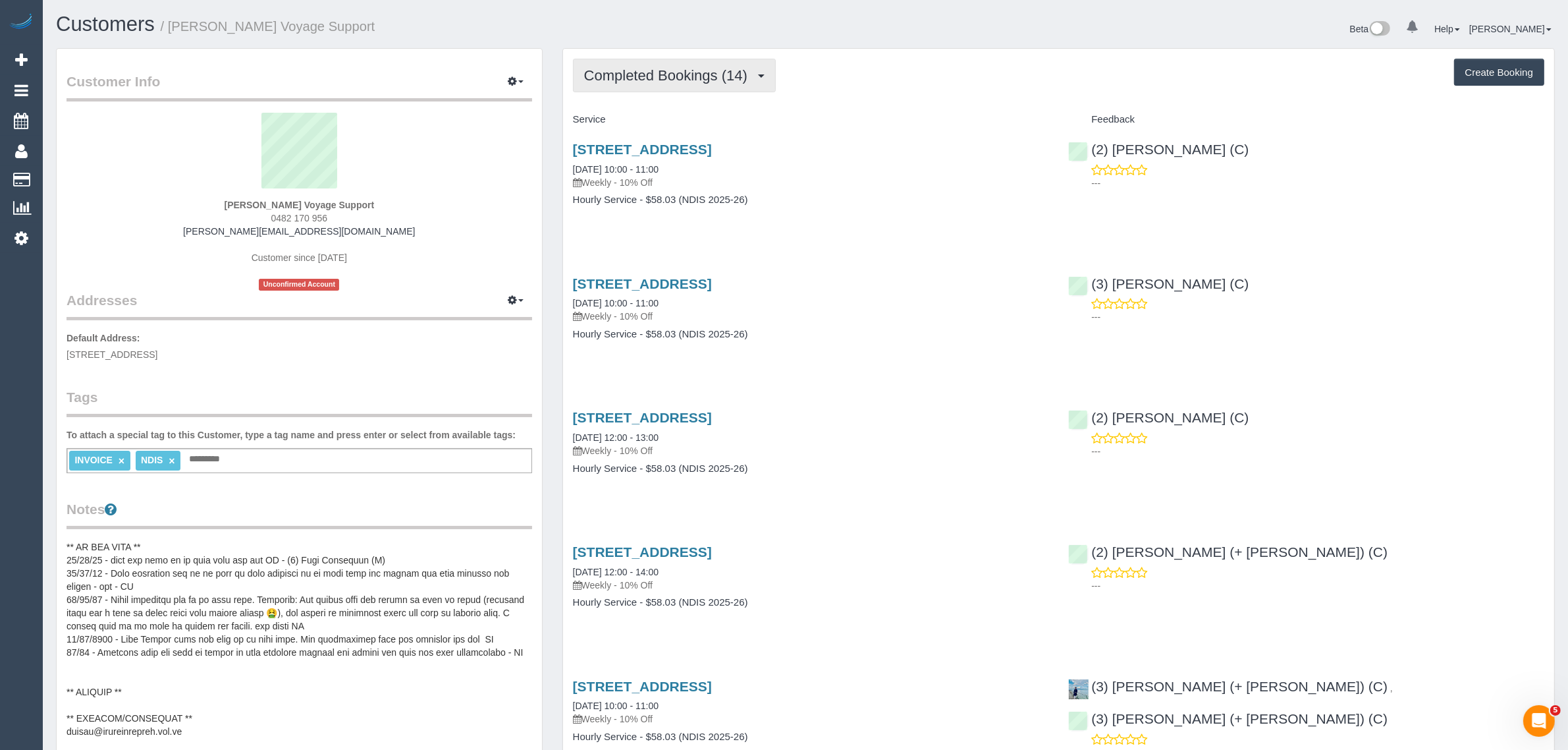
click at [677, 74] on span "Completed Bookings (14)" at bounding box center [669, 75] width 169 height 16
click at [504, 17] on h1 "Customers / Craig Fenton Voyage Support" at bounding box center [426, 24] width 739 height 22
click at [518, 39] on div "Customers / Craig Fenton Voyage Support" at bounding box center [425, 26] width 759 height 28
click at [642, 73] on span "Completed Bookings (14)" at bounding box center [669, 75] width 169 height 16
click at [622, 120] on link "Upcoming Bookings (11)" at bounding box center [644, 124] width 142 height 17
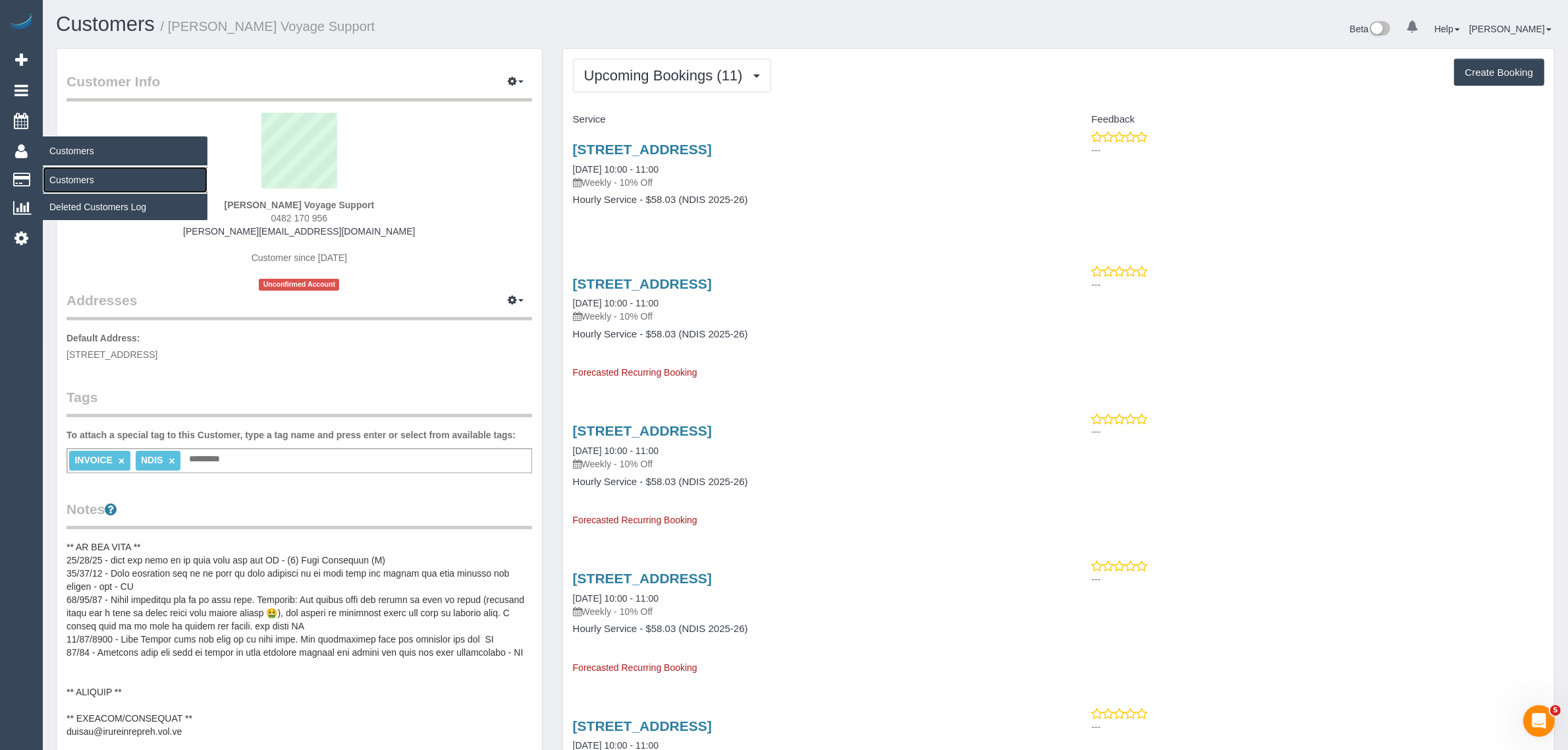
click at [71, 175] on link "Customers" at bounding box center [124, 180] width 164 height 26
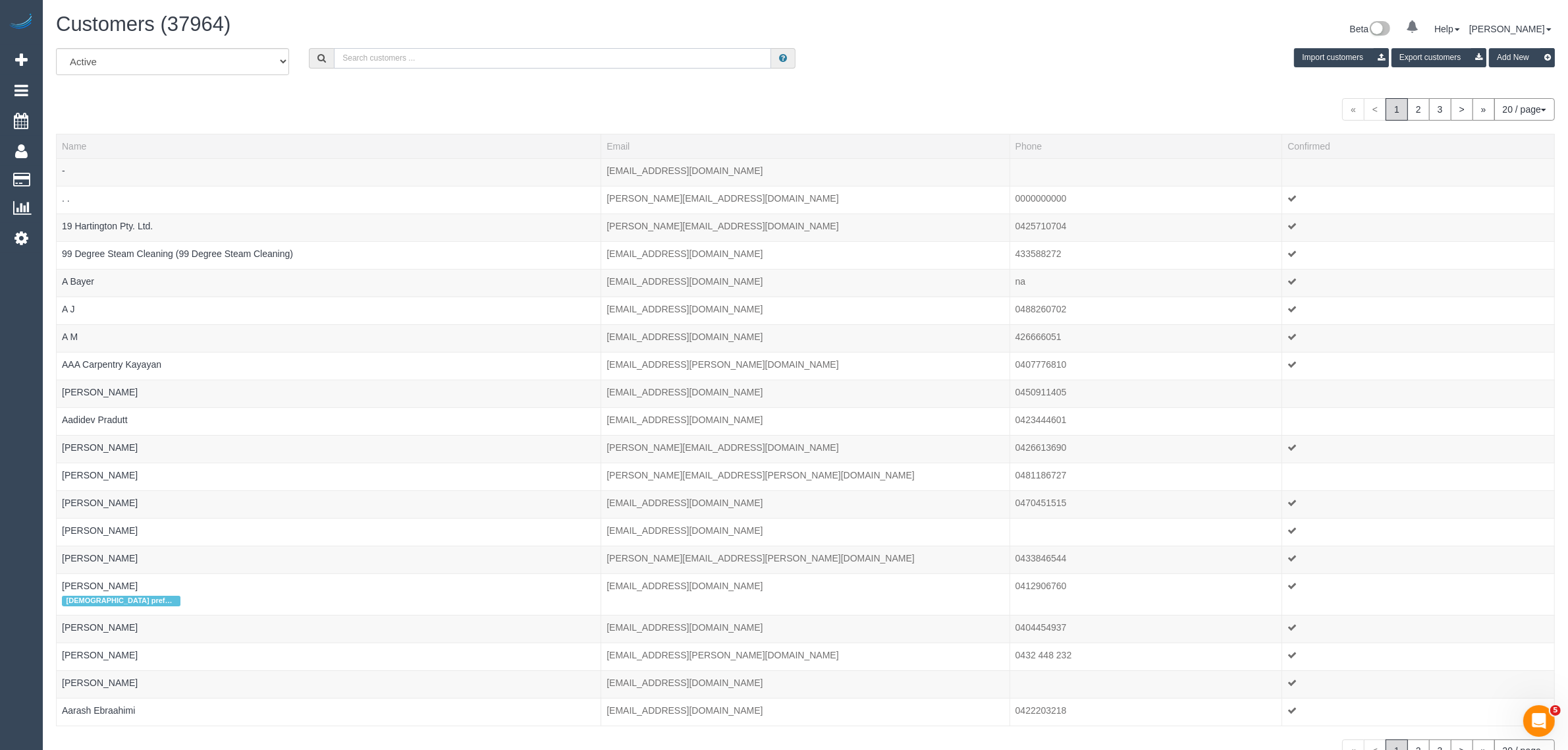
click at [422, 51] on input "text" at bounding box center [552, 58] width 437 height 20
paste input "+61400699961"
drag, startPoint x: 353, startPoint y: 55, endPoint x: 214, endPoint y: 67, distance: 139.5
click at [242, 71] on div "All Active Archived +61400699961 Import customers Export customers Add New" at bounding box center [805, 66] width 1519 height 37
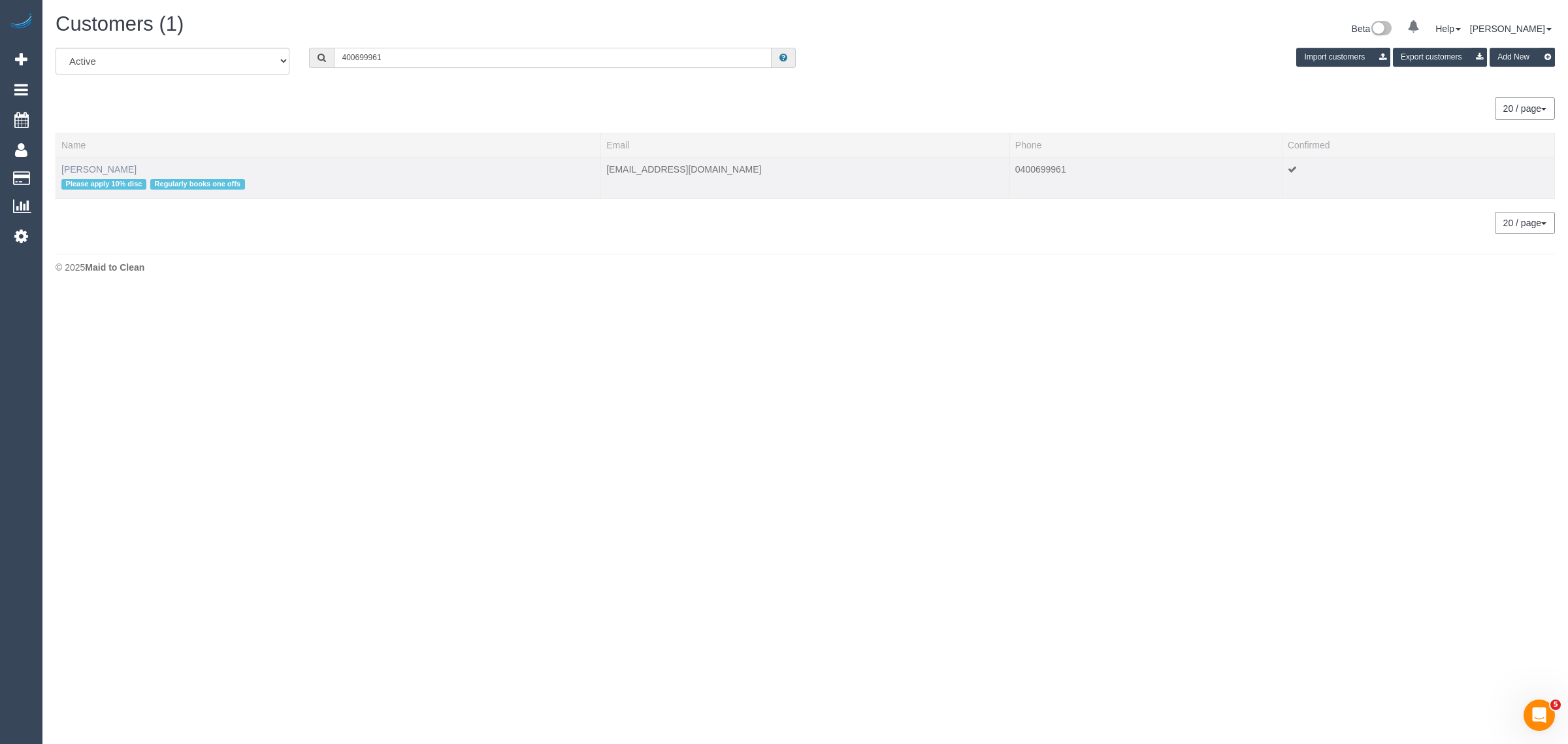
type input "400699961"
click at [106, 165] on link "Tatiana Turner" at bounding box center [99, 169] width 75 height 10
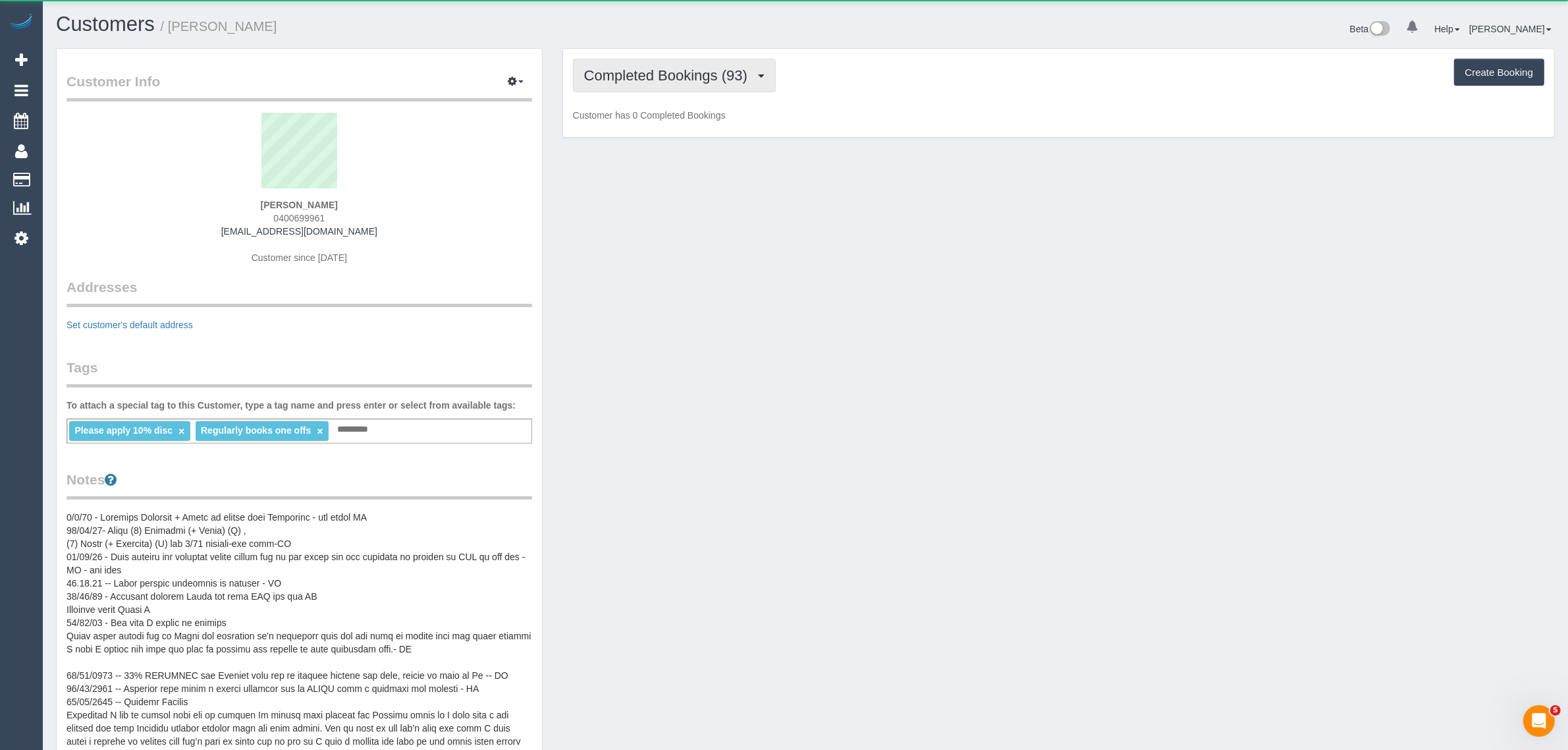
click at [640, 78] on span "Completed Bookings (93)" at bounding box center [669, 75] width 169 height 16
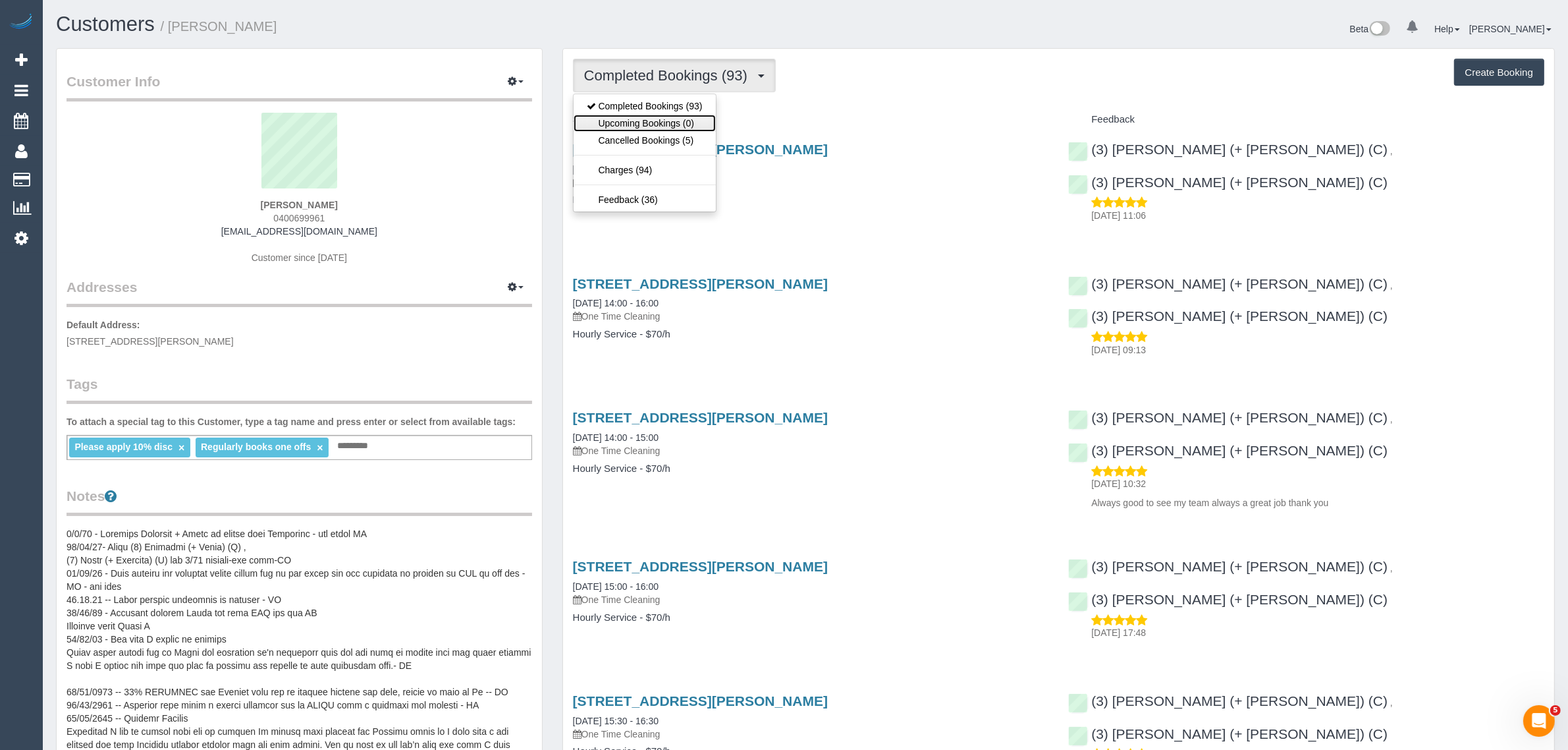
click at [646, 119] on link "Upcoming Bookings (0)" at bounding box center [644, 124] width 142 height 17
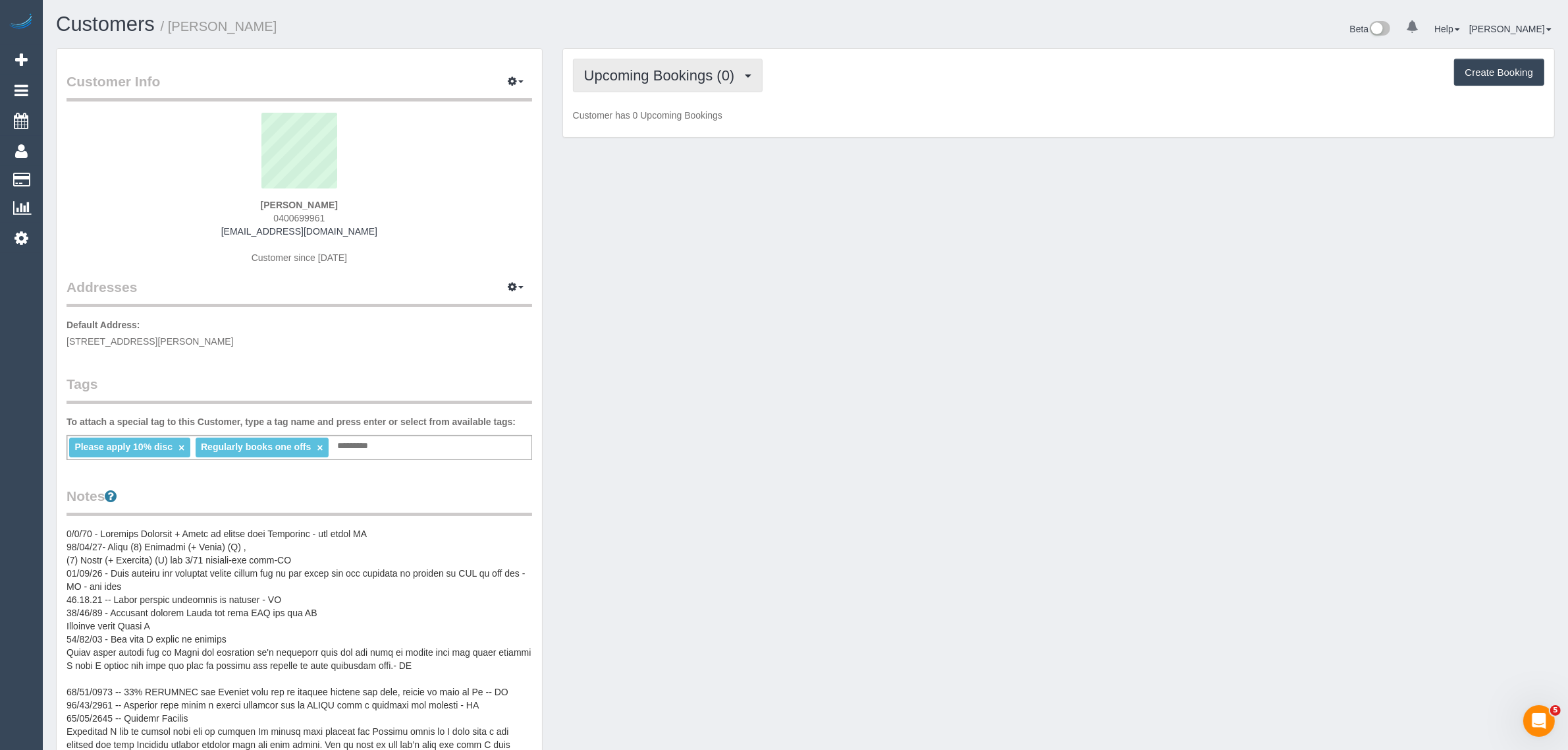
click at [662, 81] on span "Upcoming Bookings (0)" at bounding box center [663, 75] width 158 height 16
click at [649, 102] on link "Completed Bookings (93)" at bounding box center [644, 106] width 142 height 17
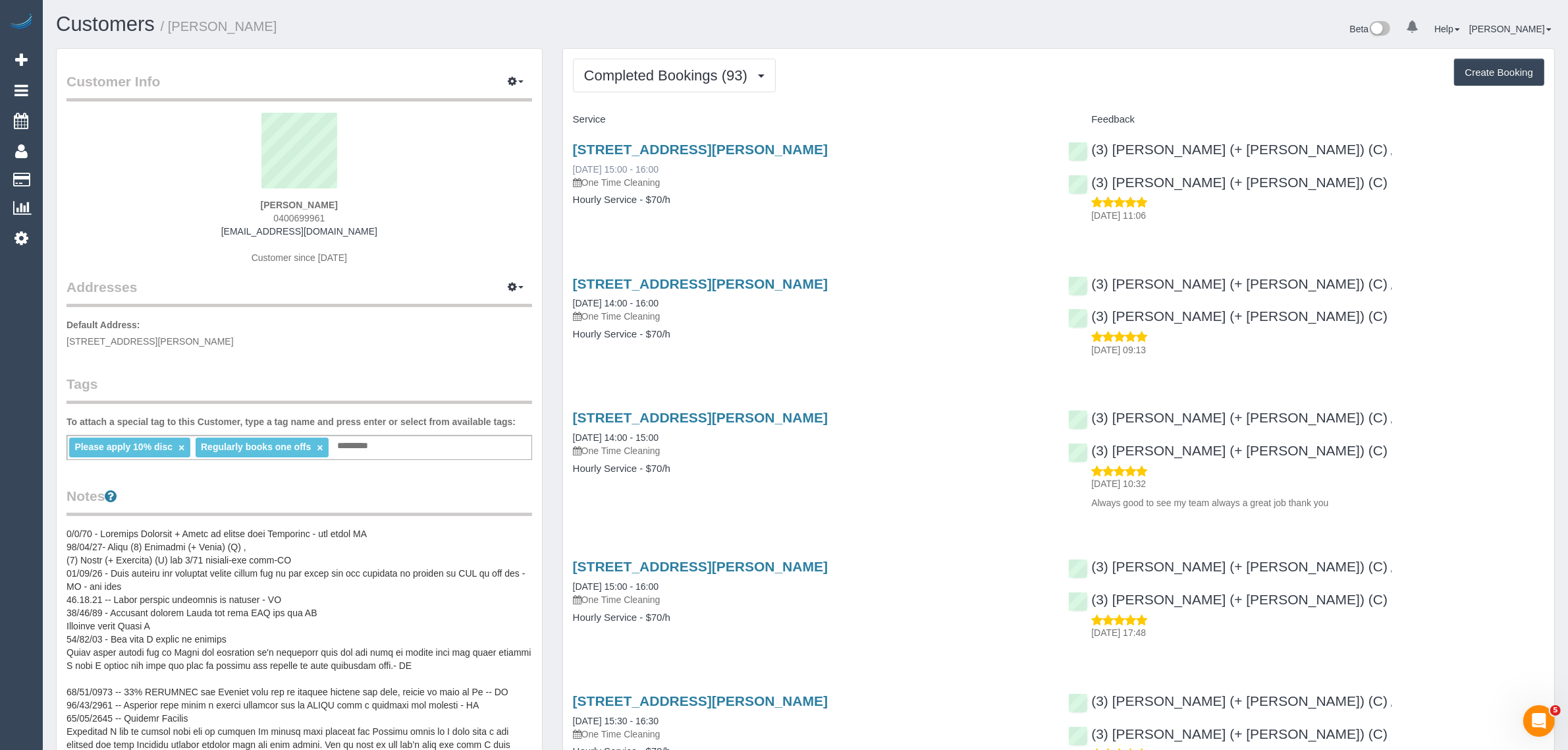
drag, startPoint x: 693, startPoint y: 163, endPoint x: 574, endPoint y: 167, distance: 119.1
click at [574, 167] on div "7a Millicent Avenue, Toorak, VIC 3142 23/09/2025 15:00 - 16:00 One Time Cleaning" at bounding box center [811, 165] width 476 height 48
copy link "23/09/2025 15:00 - 16:00"
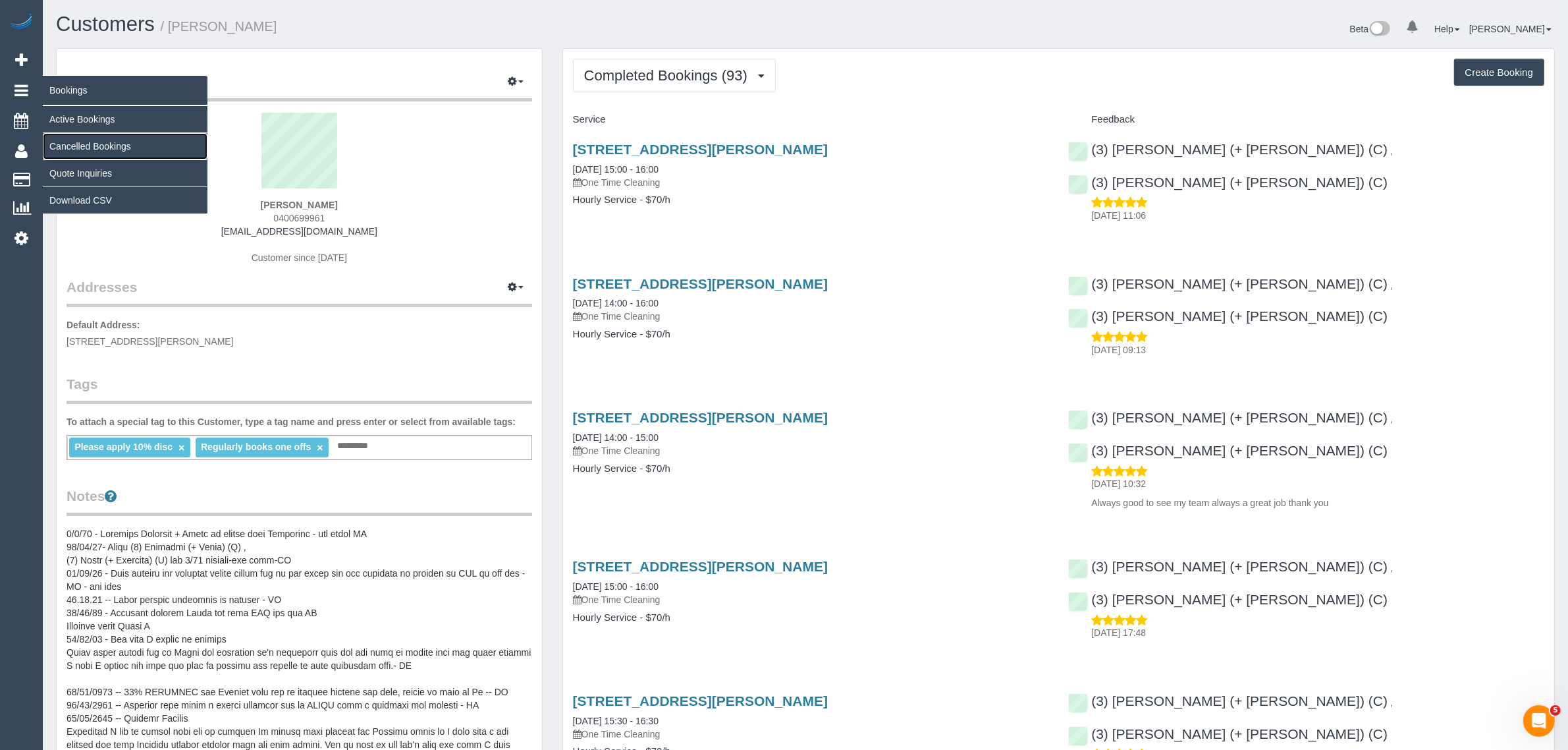
click at [64, 146] on link "Cancelled Bookings" at bounding box center [124, 146] width 164 height 26
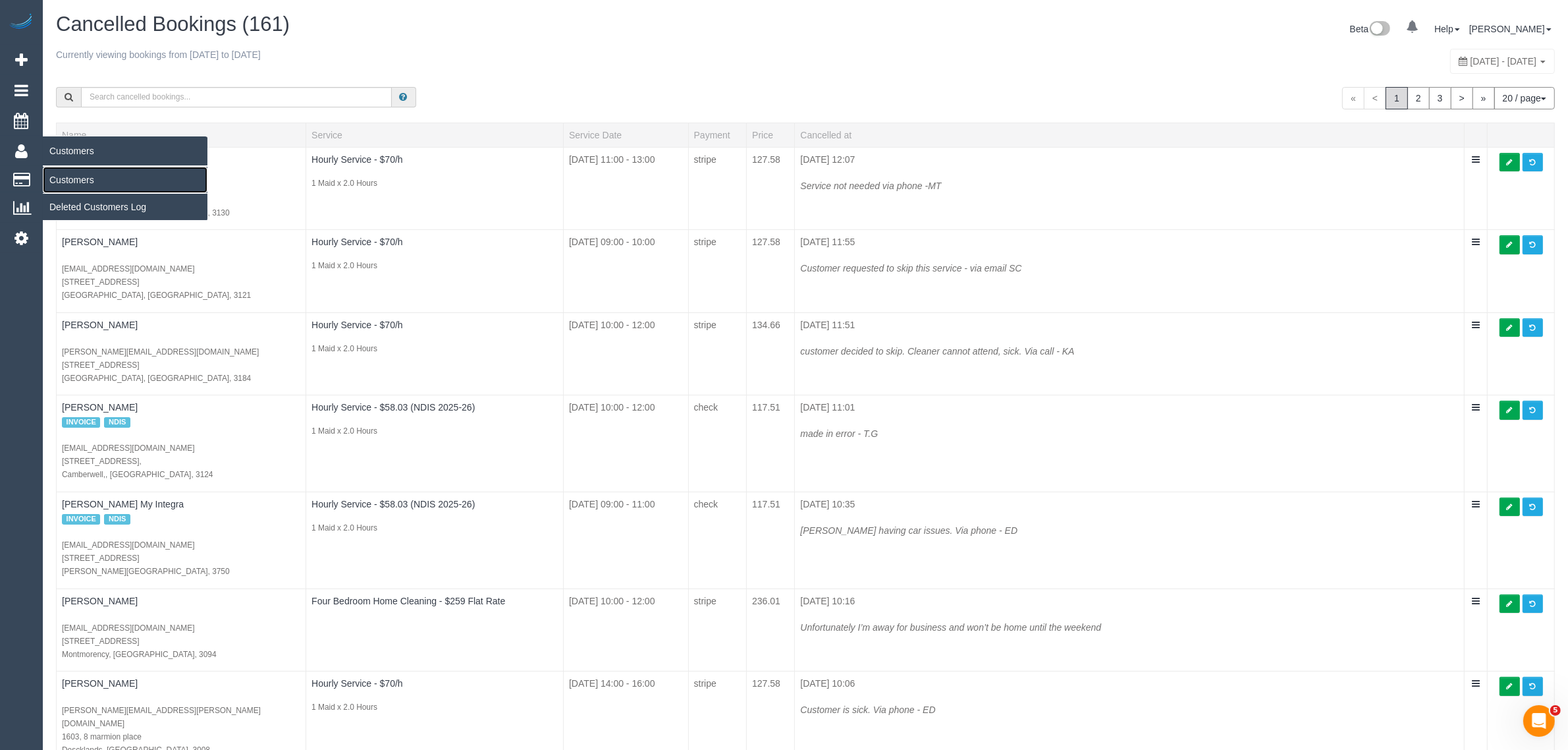
click at [87, 178] on link "Customers" at bounding box center [124, 180] width 164 height 26
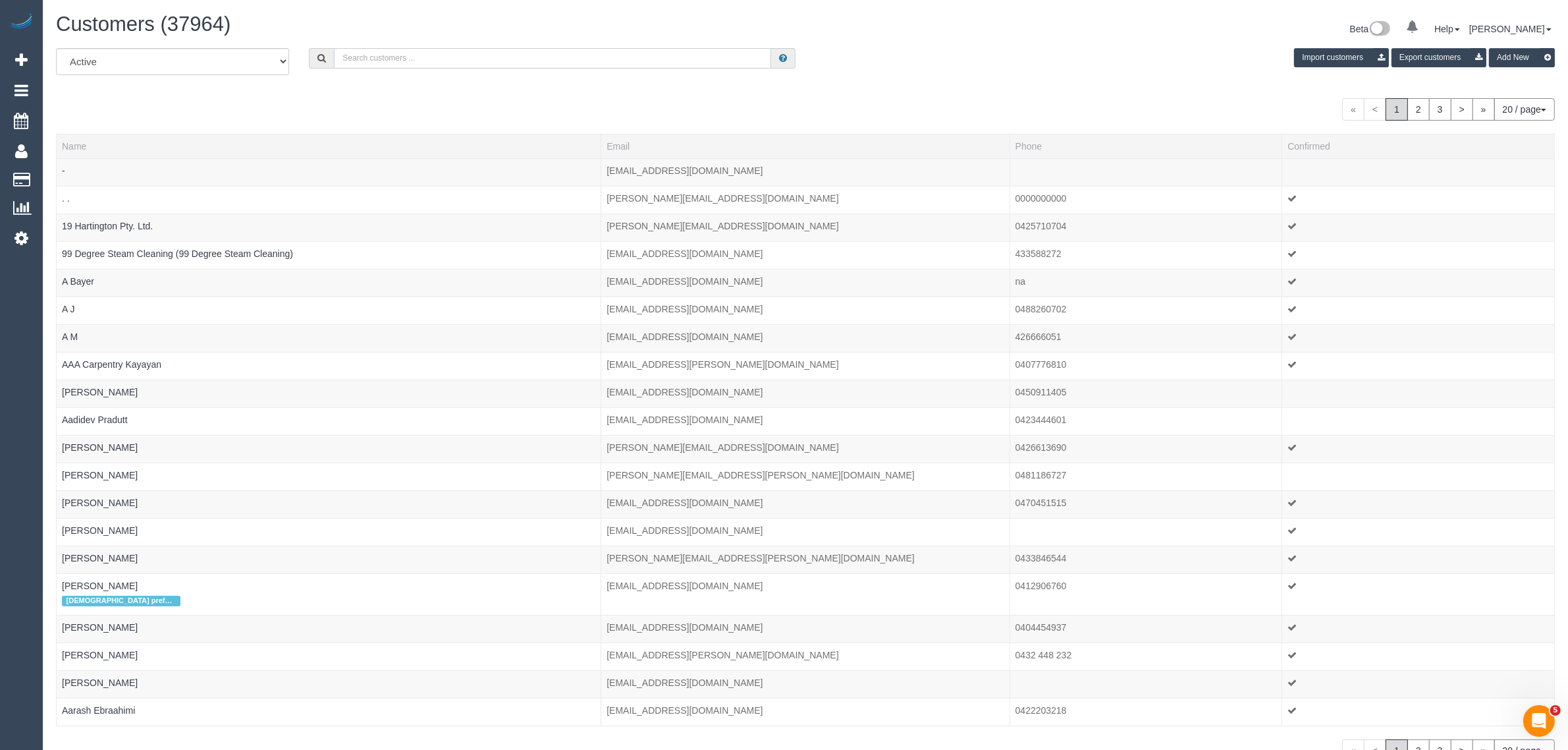
click at [526, 61] on input "text" at bounding box center [552, 58] width 437 height 20
type input "Kate Beech"
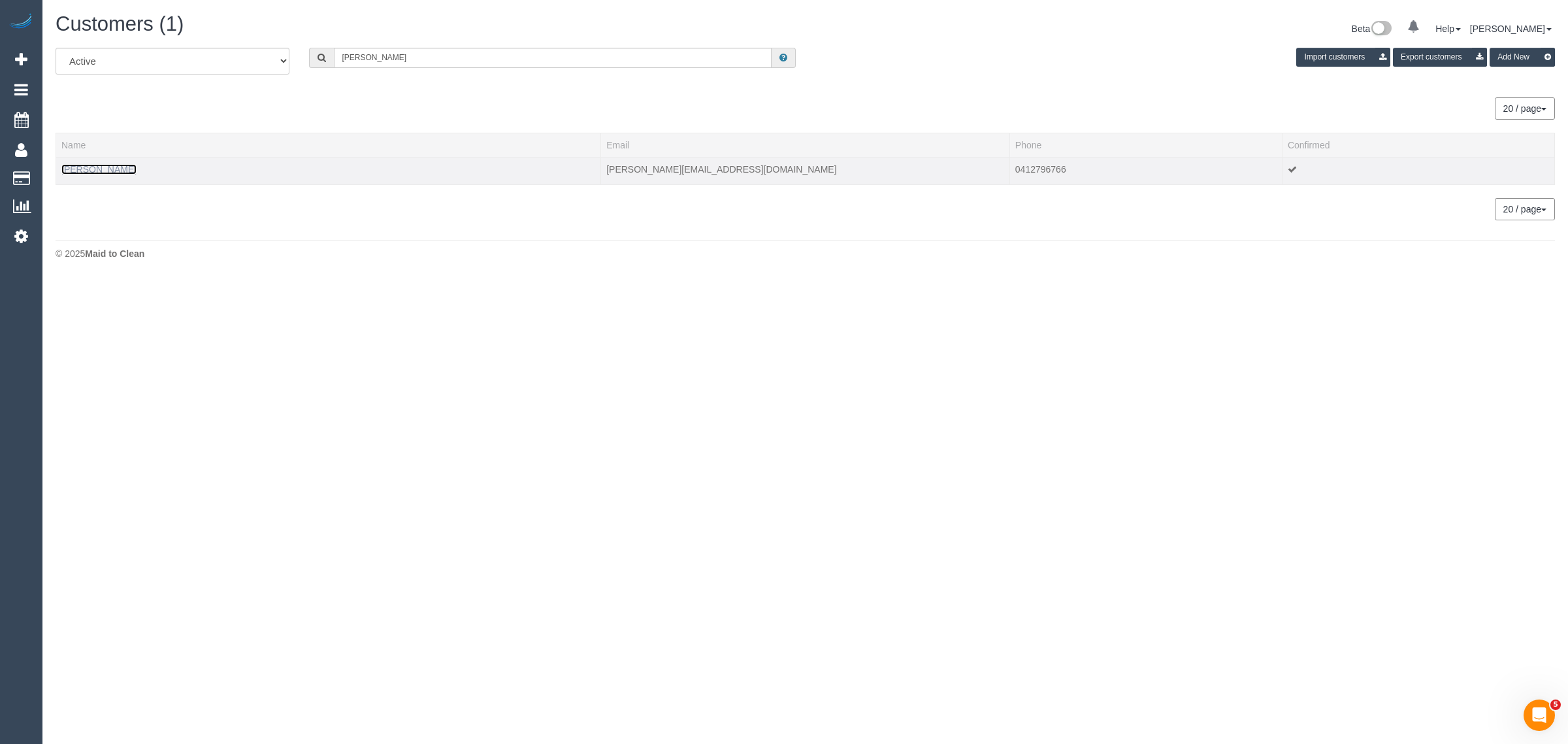
click at [99, 167] on link "Kate Beech" at bounding box center [99, 169] width 75 height 10
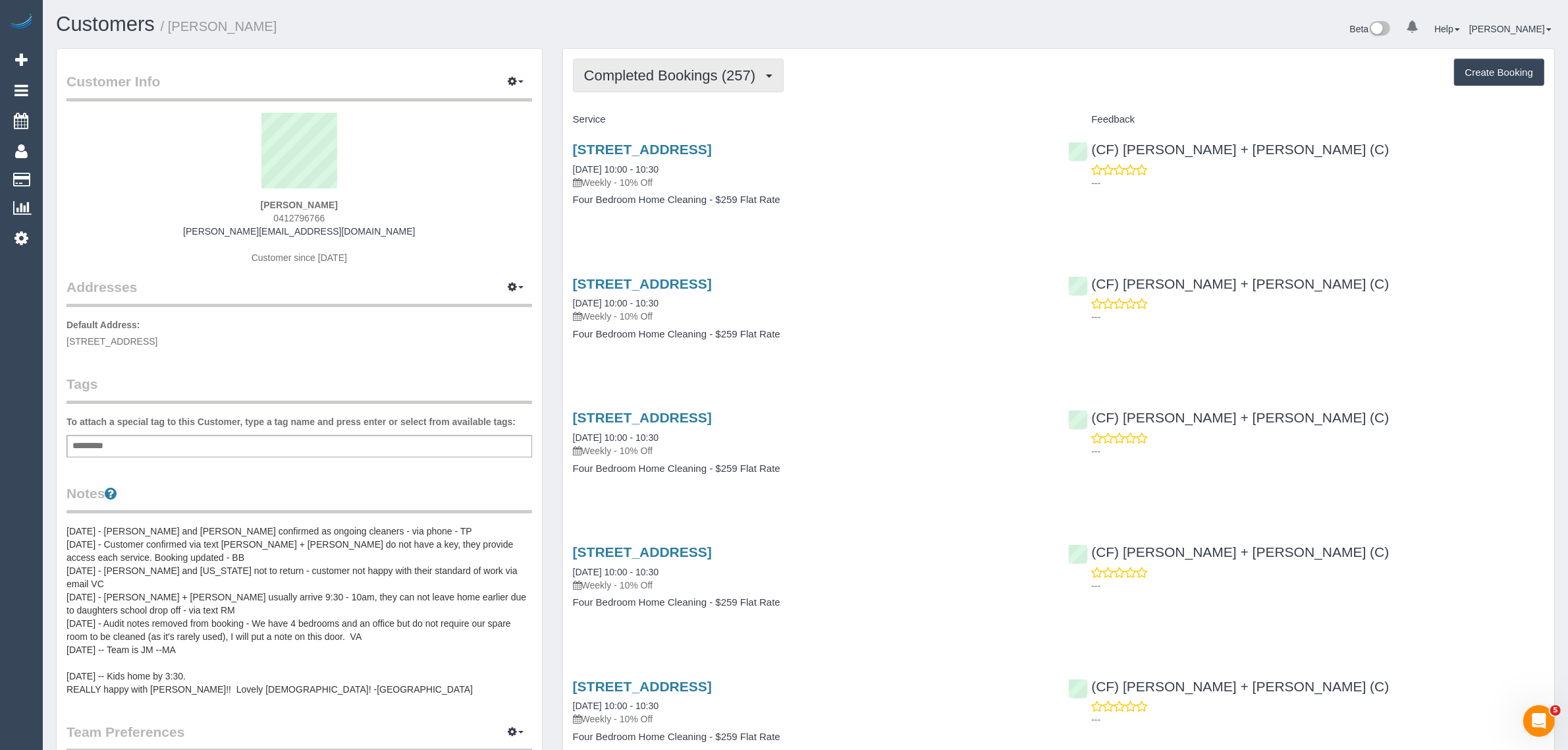
click at [679, 81] on span "Completed Bookings (257)" at bounding box center [673, 75] width 178 height 16
click at [700, 73] on span "Completed Bookings (257)" at bounding box center [673, 75] width 178 height 16
click at [690, 123] on link "Upcoming Bookings (11)" at bounding box center [646, 124] width 147 height 17
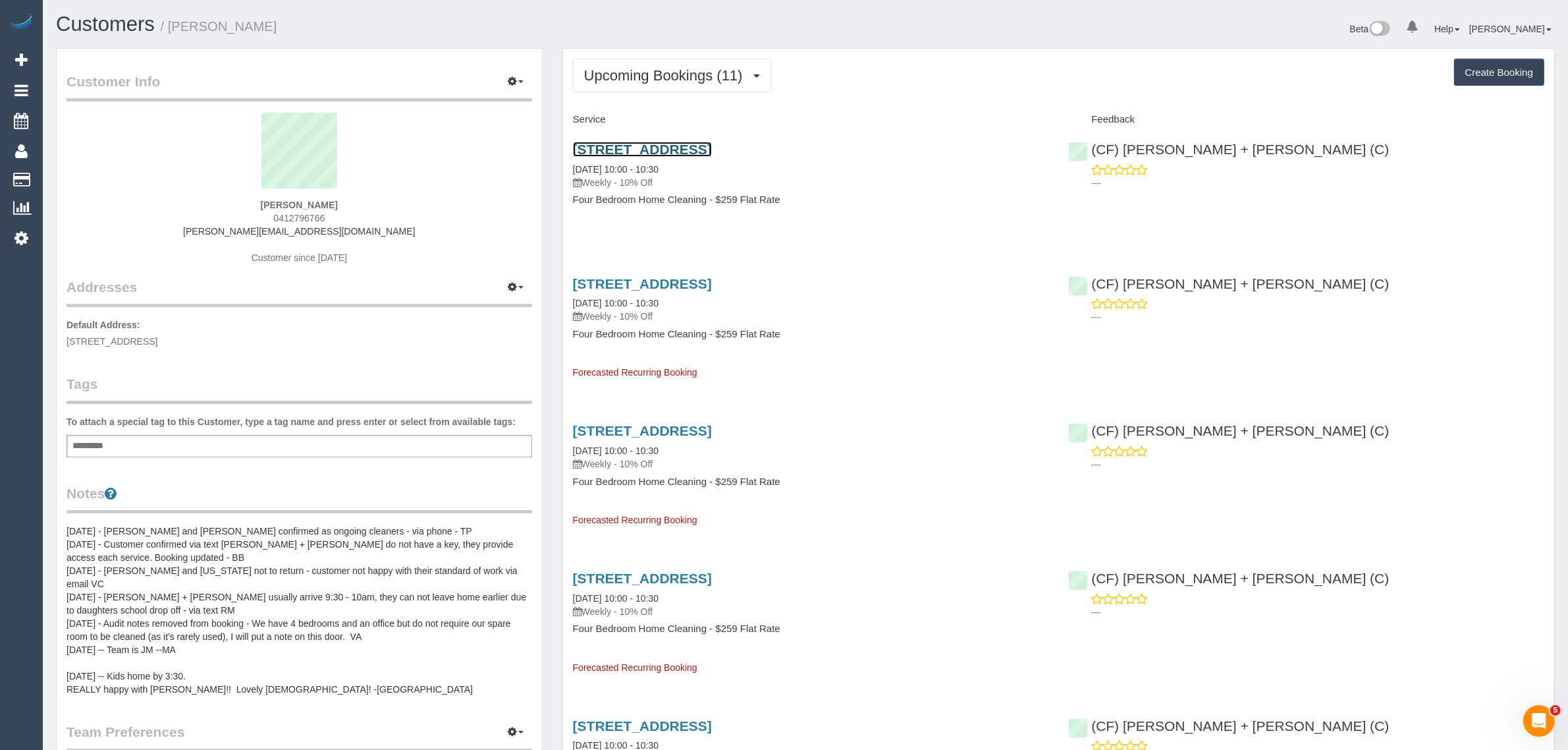
click at [686, 152] on link "14 Miami St, Hawthorn East, VIC 3123" at bounding box center [642, 149] width 139 height 15
click at [646, 68] on span "Upcoming Bookings (11)" at bounding box center [667, 75] width 165 height 16
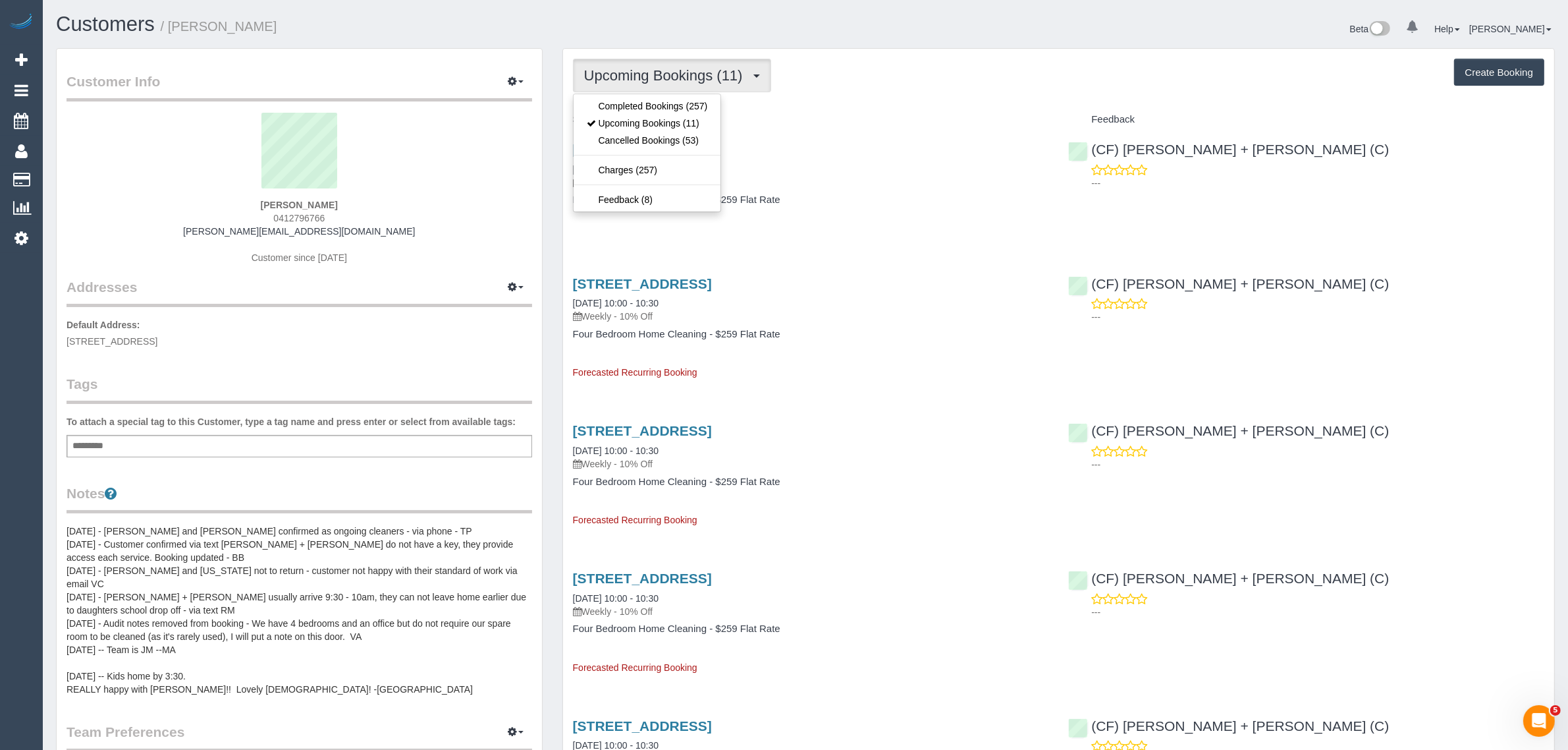
click at [834, 222] on div "14 Miami St, Hawthorn East, VIC 3123 06/10/2025 10:00 - 10:30 Weekly - 10% Off …" at bounding box center [811, 181] width 496 height 101
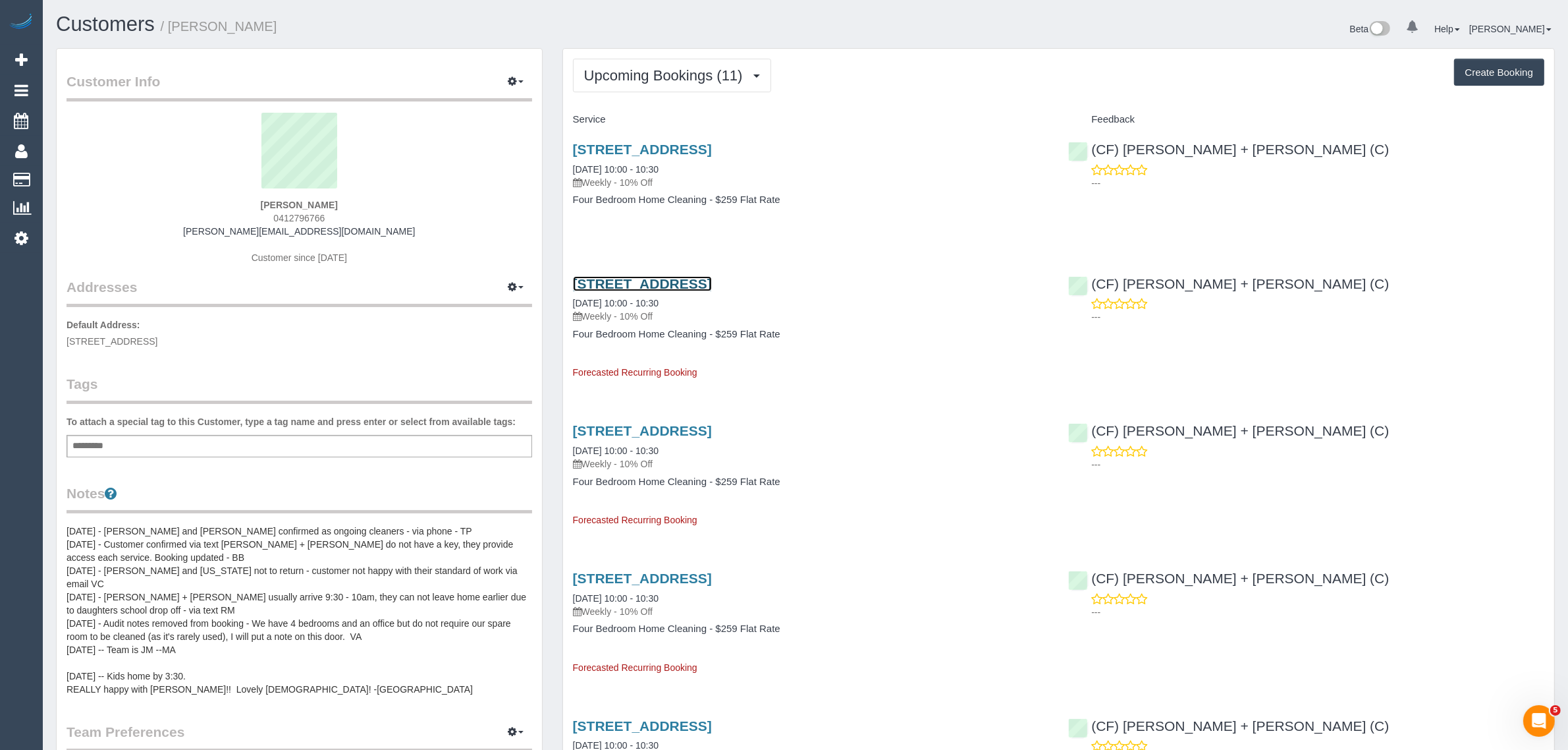
click at [663, 282] on link "14 Miami St, Hawthorn East, VIC 3123" at bounding box center [642, 284] width 139 height 15
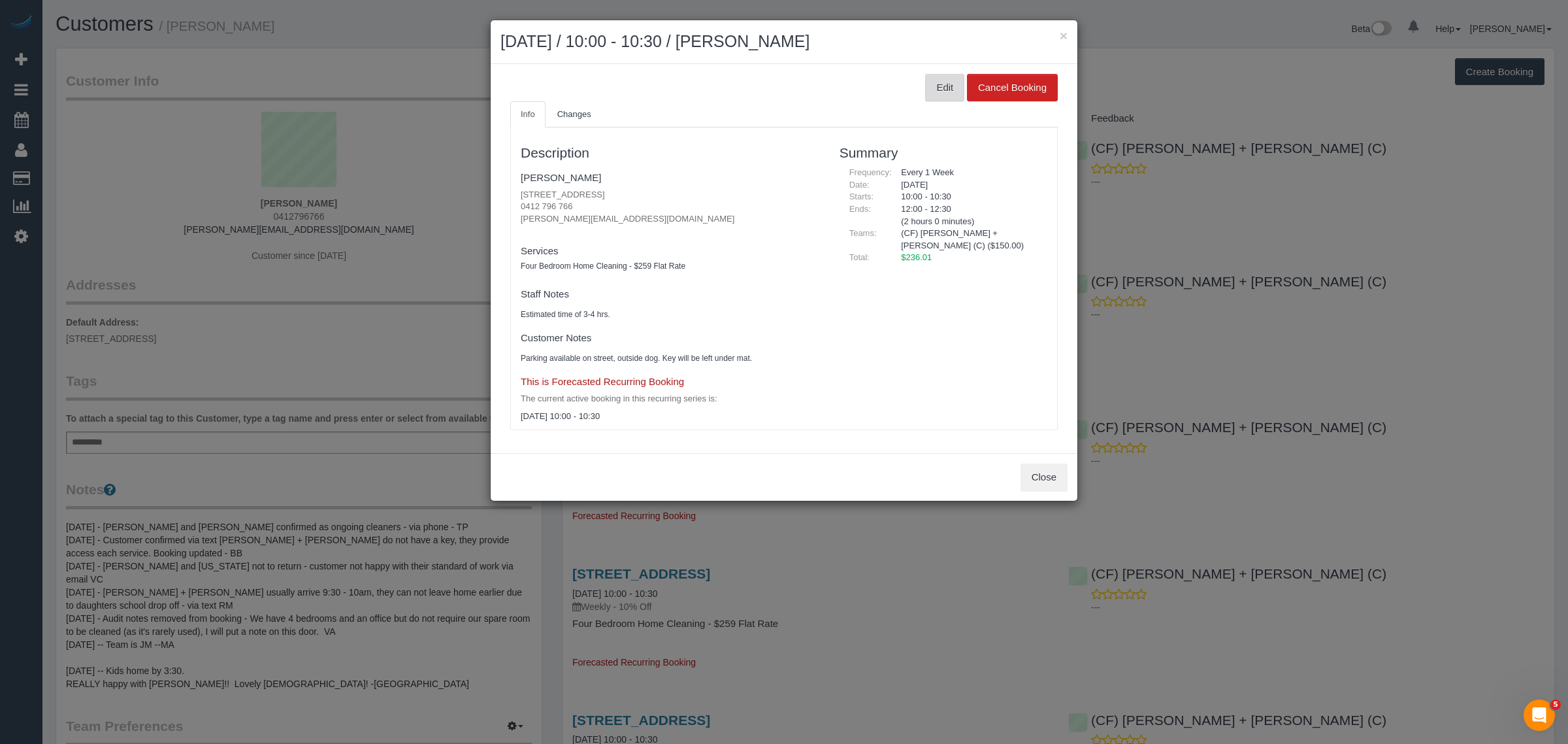
click at [933, 88] on button "Edit" at bounding box center [945, 87] width 39 height 27
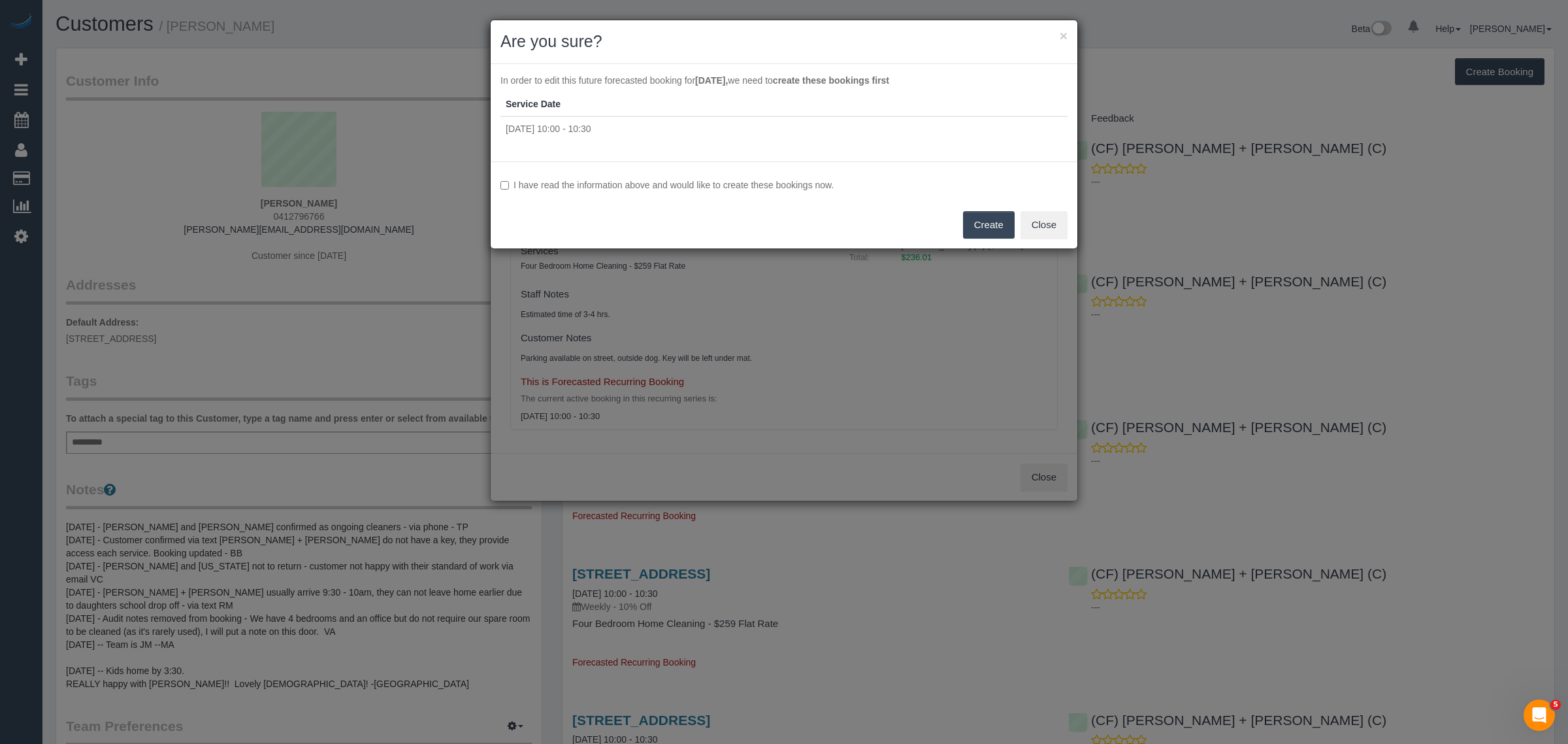
click at [500, 180] on label "I have read the information above and would like to create these bookings now." at bounding box center [784, 184] width 567 height 13
click at [975, 229] on button "Create" at bounding box center [988, 225] width 52 height 27
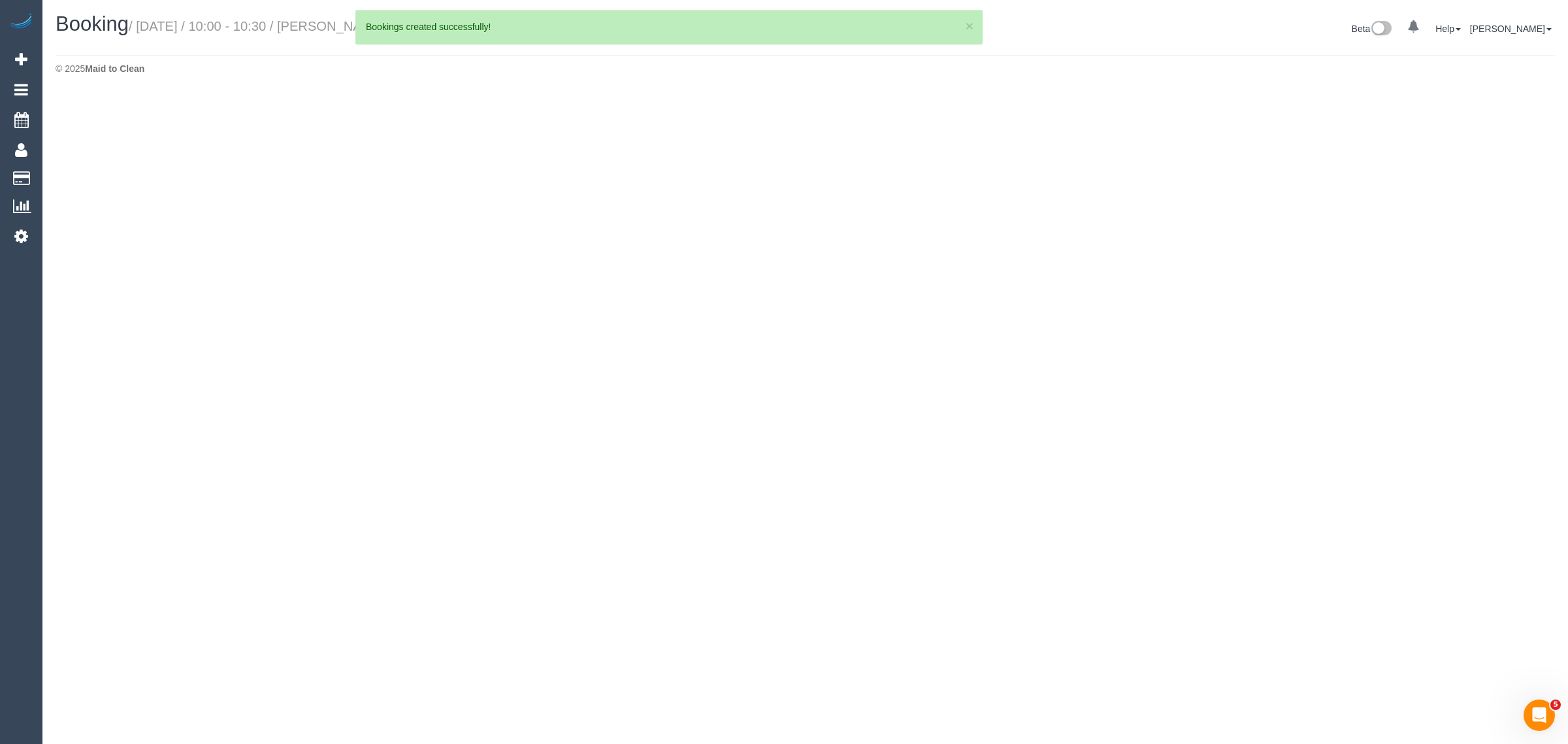
select select "VIC"
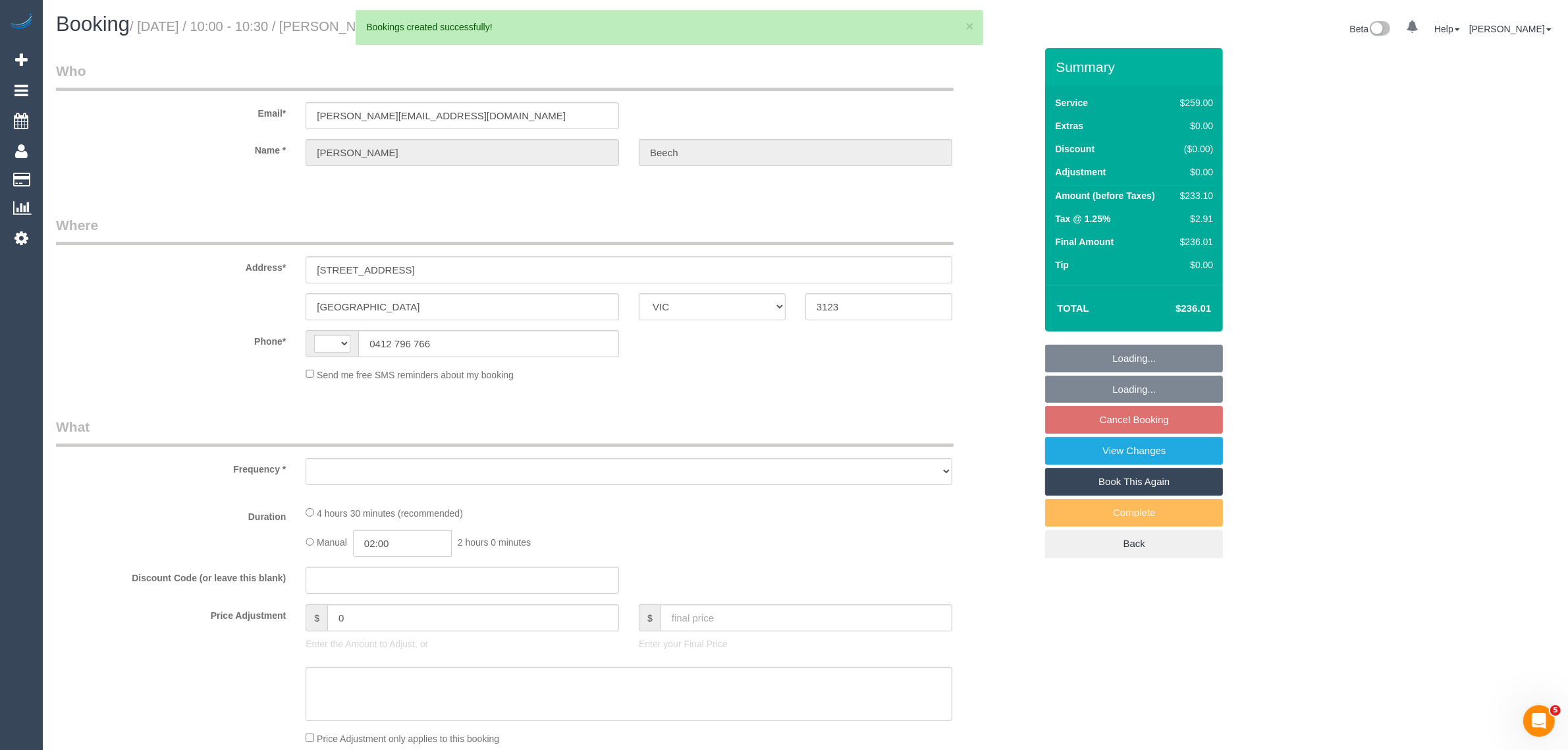
select select "string:AU"
select select "object:15615"
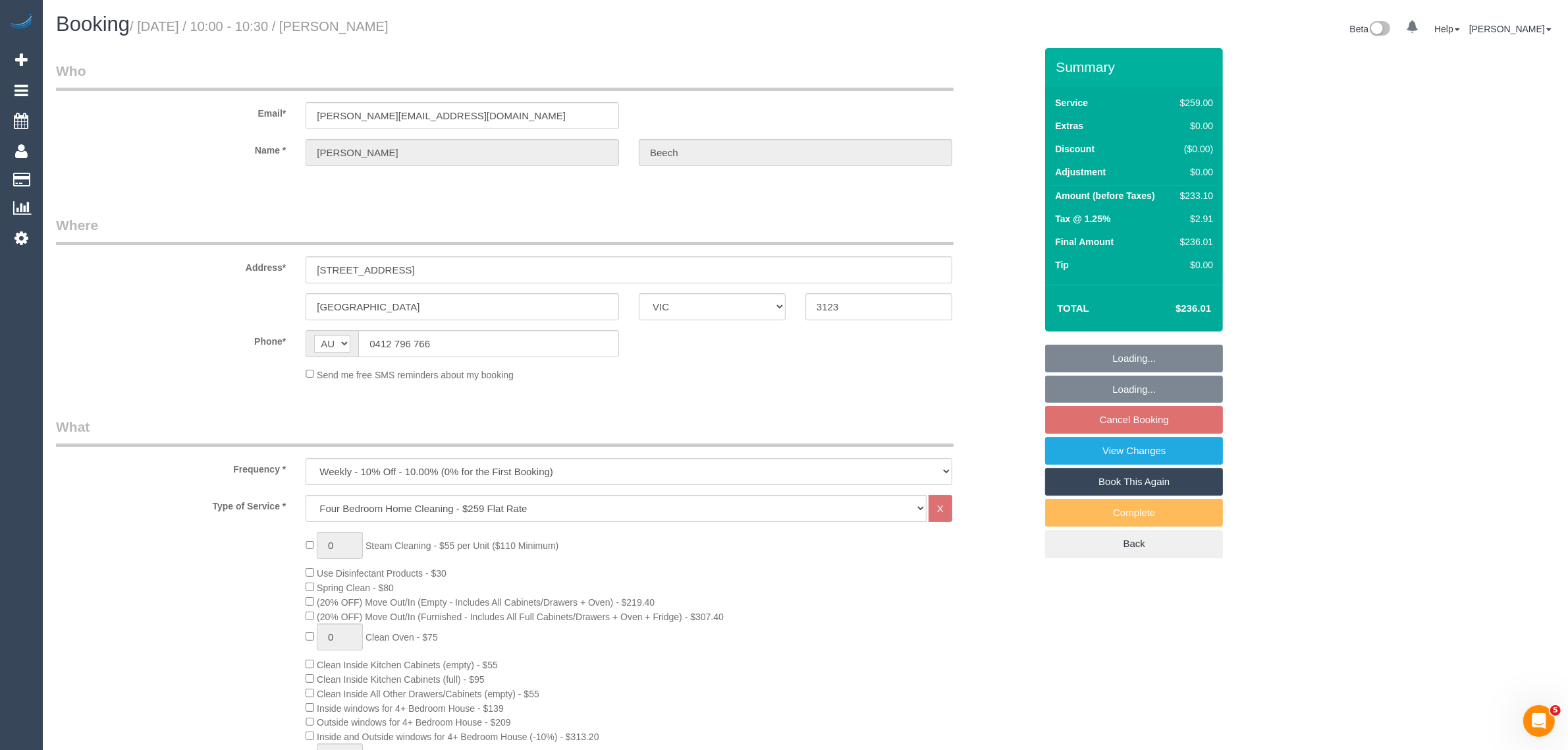
select select "string:stripe-pm_1PyNDG2GScqysDRV7k1Hc8NF"
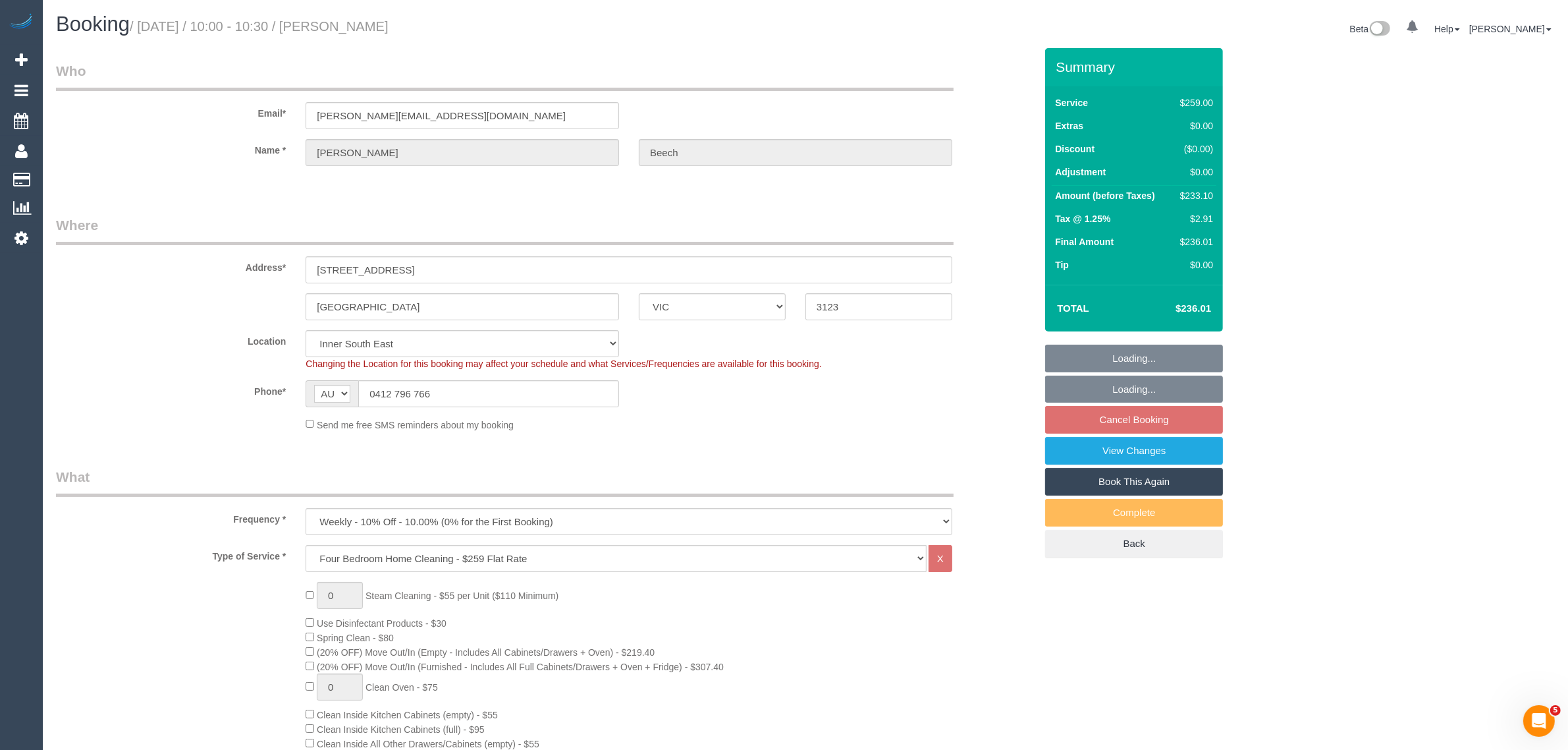
select select "object:15904"
select select "number:27"
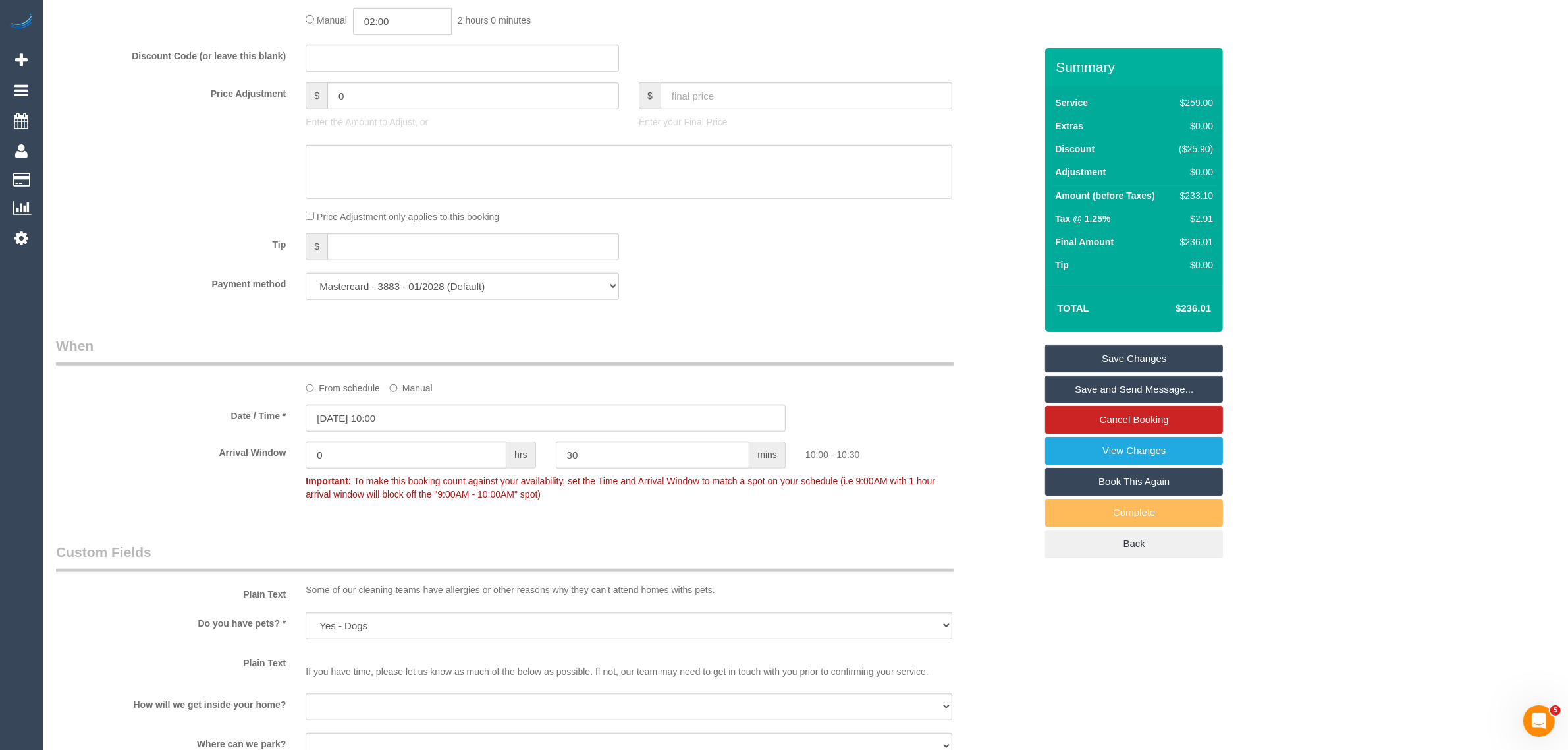
scroll to position [989, 0]
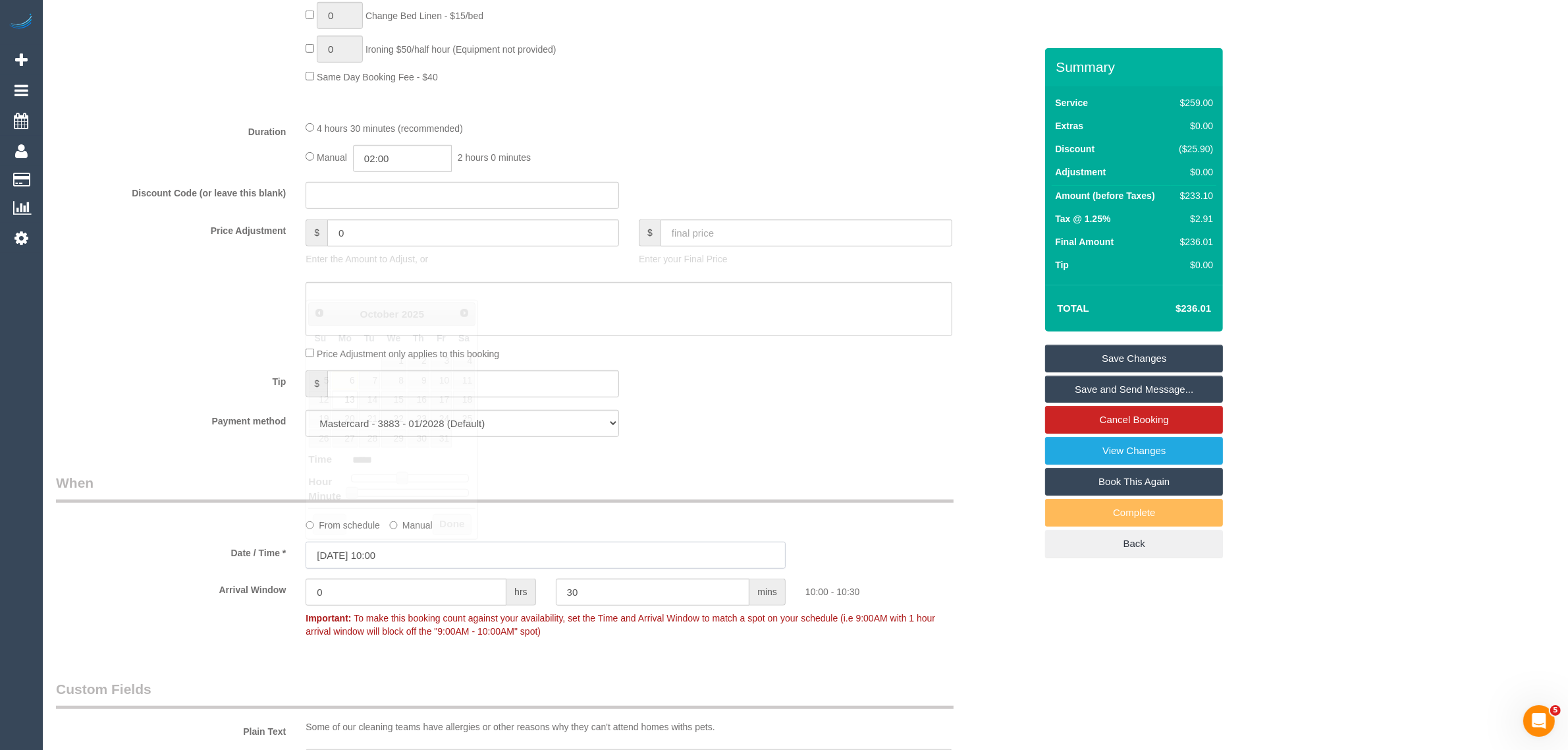
click at [410, 557] on input "13/10/2025 10:00" at bounding box center [546, 555] width 480 height 27
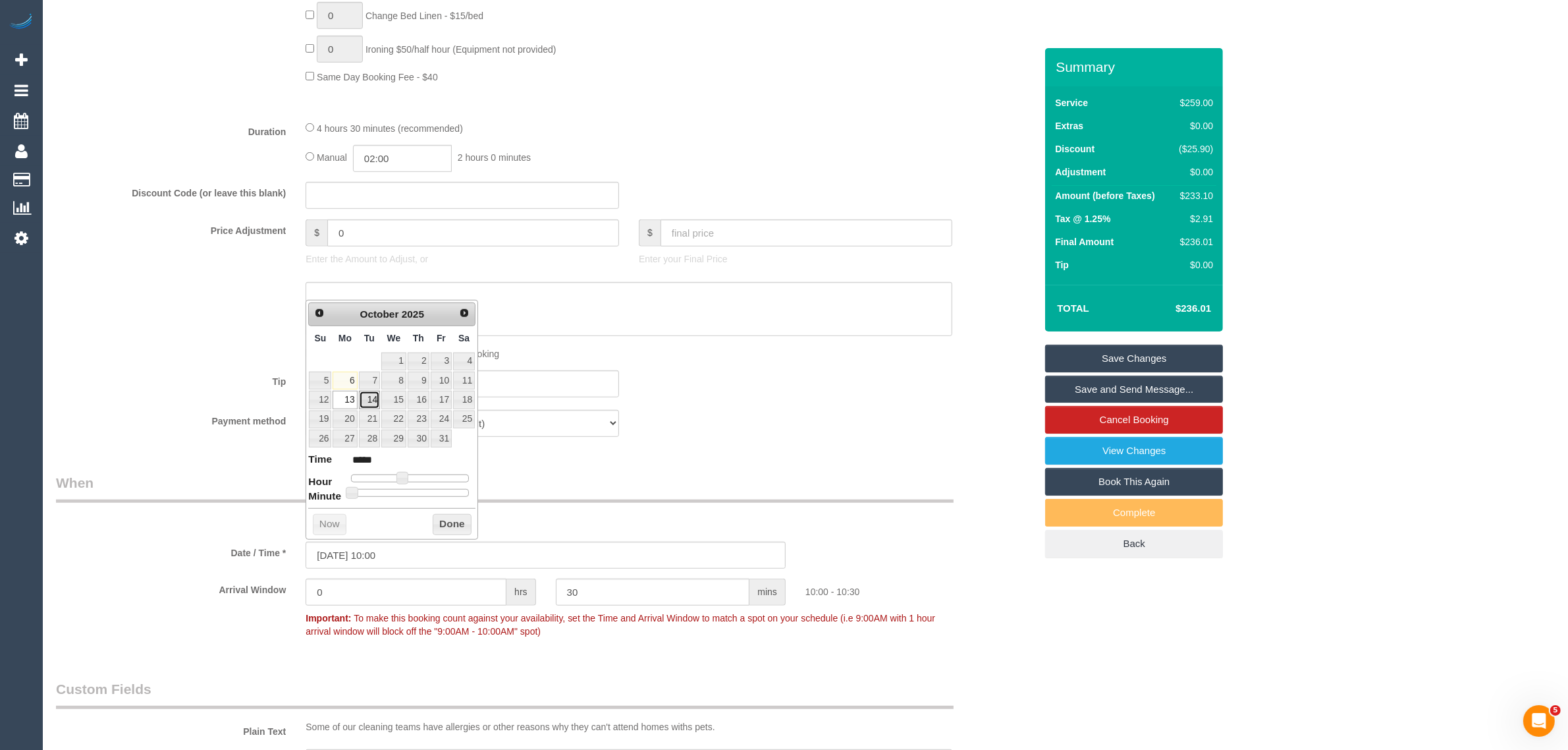
click at [367, 400] on link "14" at bounding box center [369, 399] width 21 height 18
type input "14/10/2025 10:00"
click at [750, 488] on legend "When" at bounding box center [505, 488] width 898 height 30
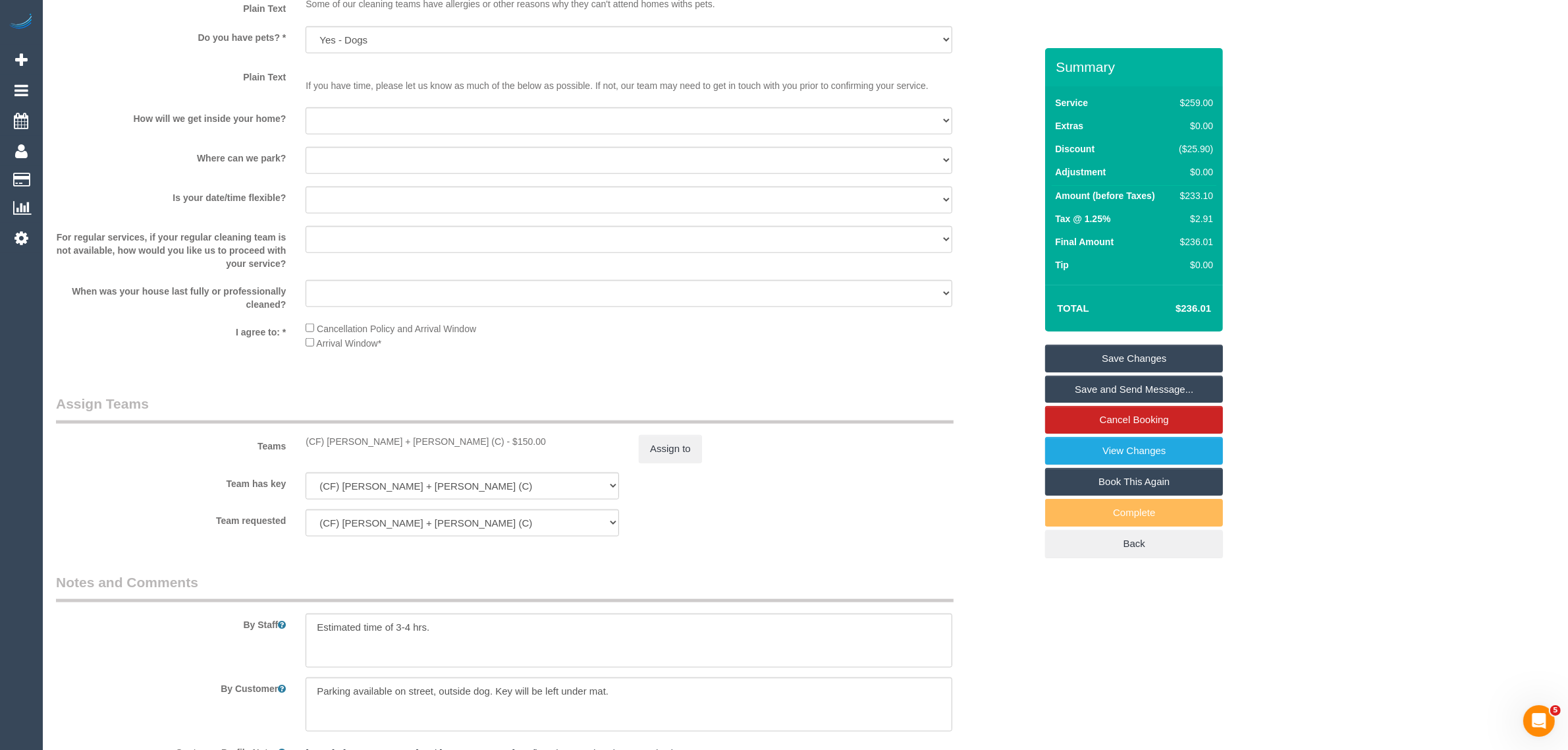
scroll to position [1976, 0]
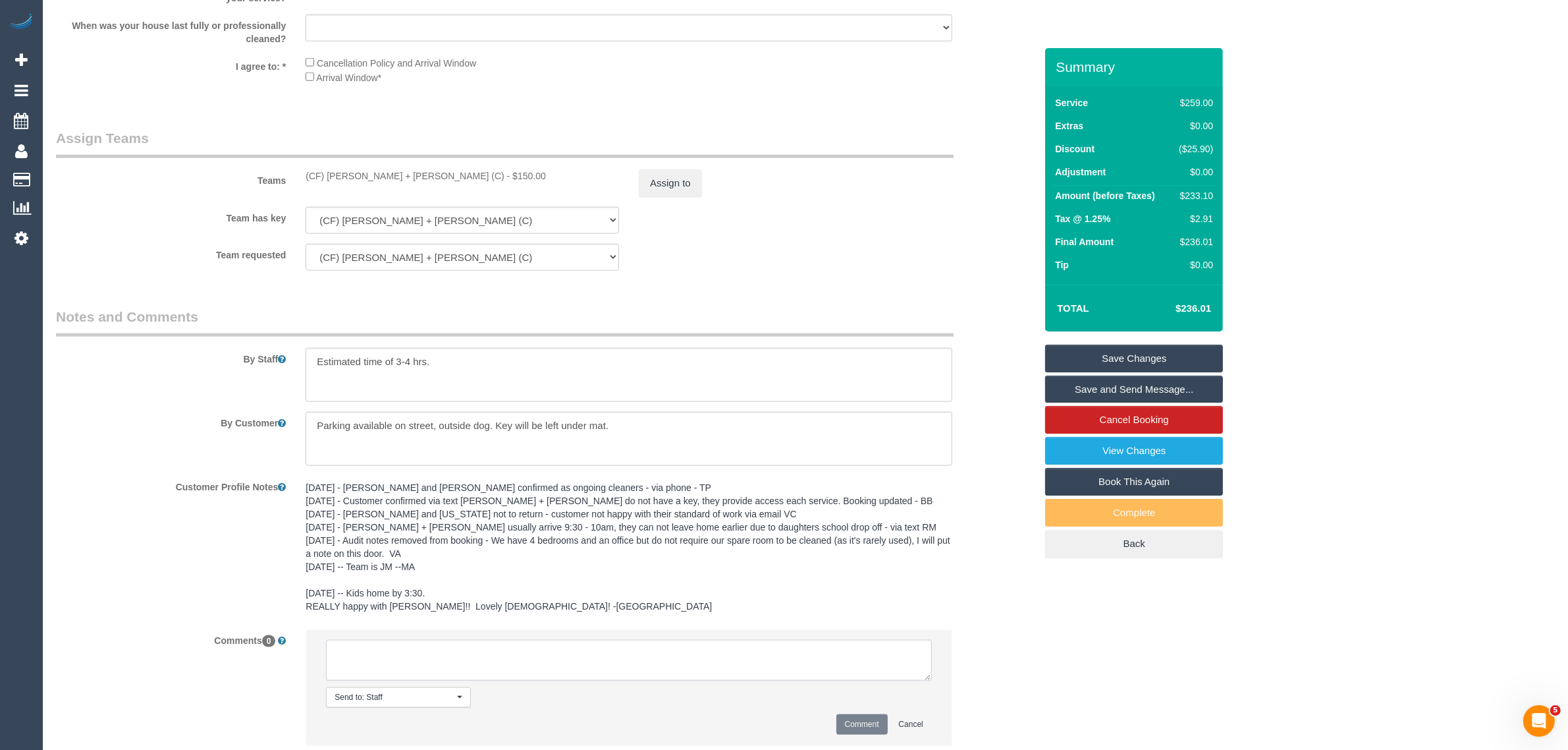
click at [563, 676] on textarea at bounding box center [629, 661] width 606 height 41
click at [97, 446] on div "By Customer" at bounding box center [545, 438] width 999 height 54
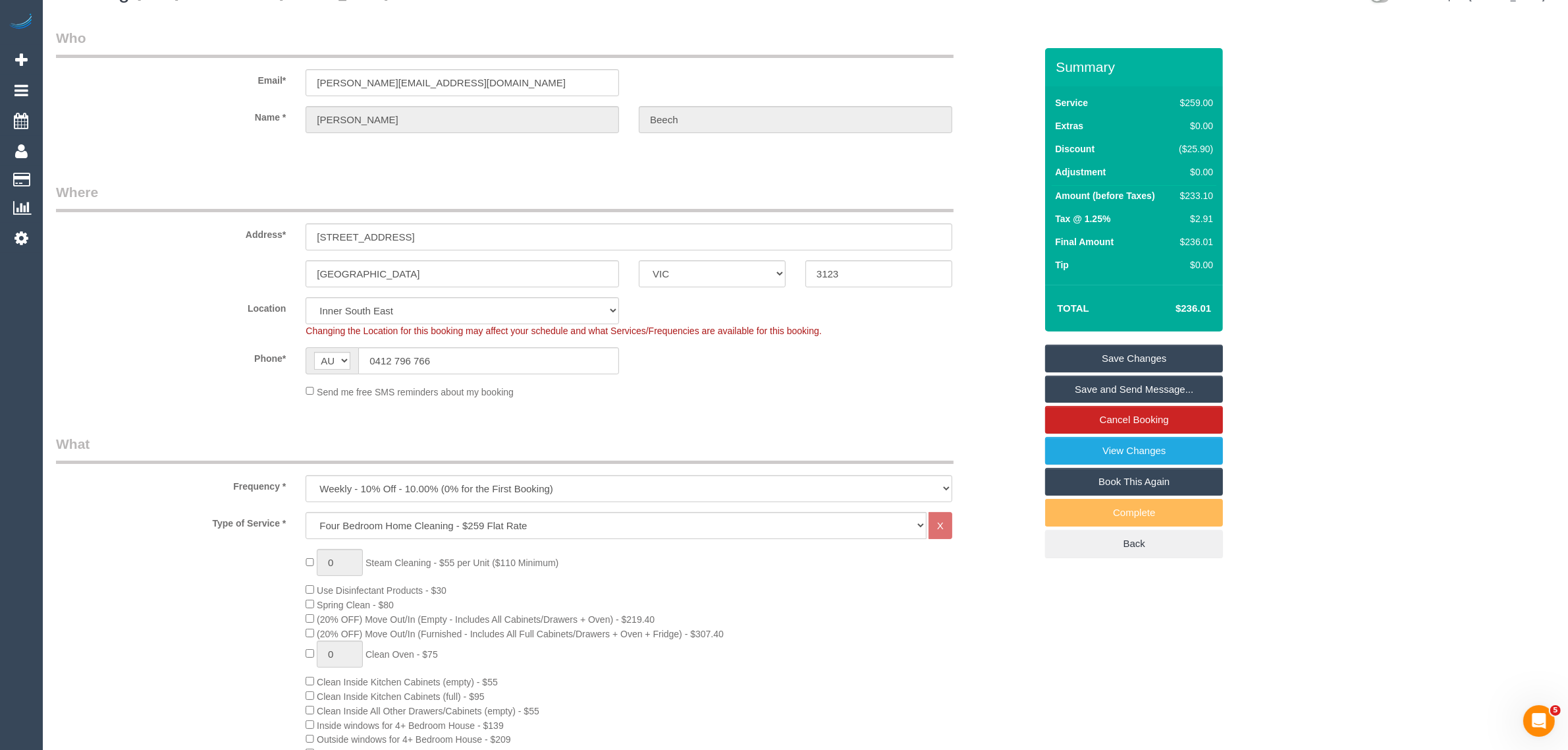
scroll to position [0, 0]
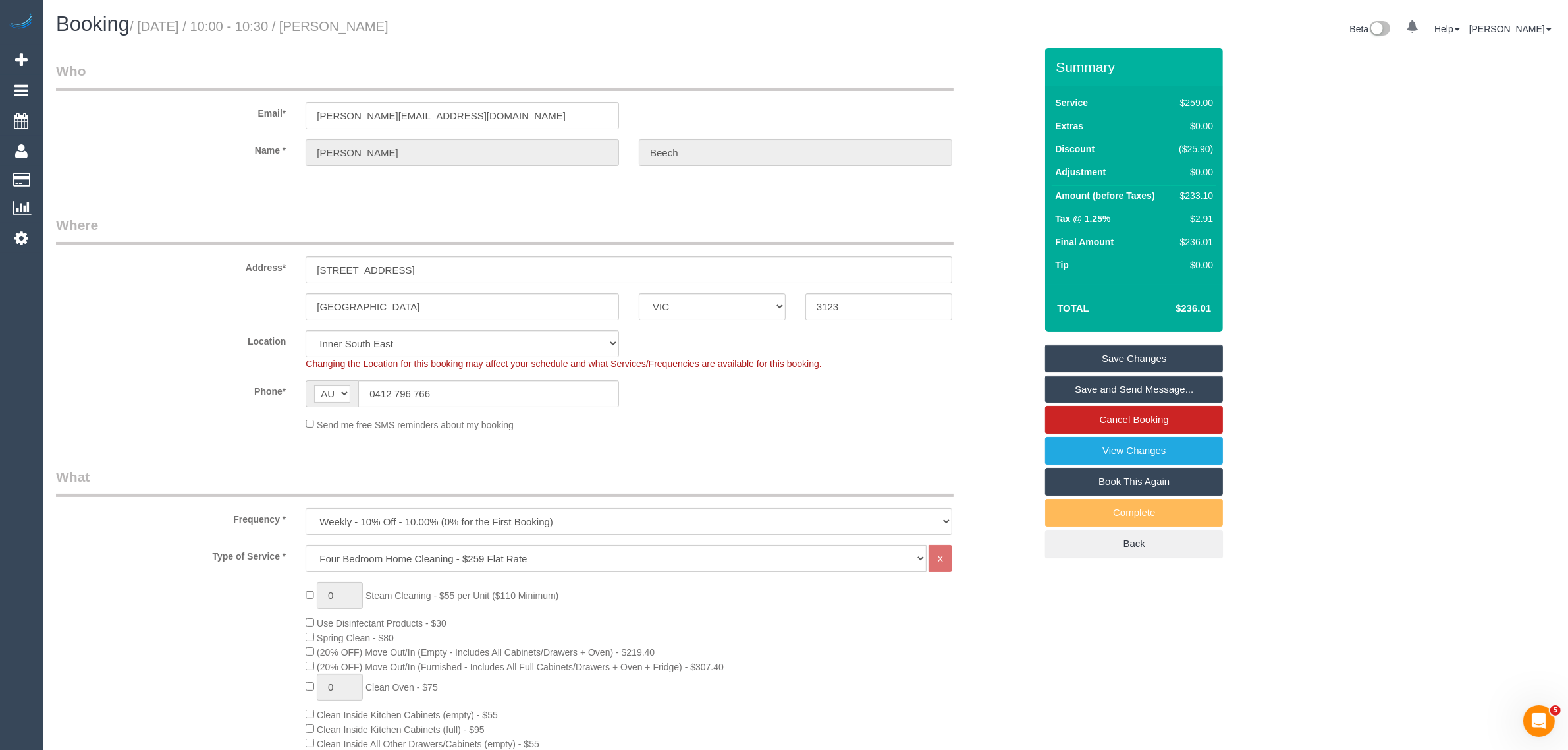
click at [675, 430] on fieldset "Where Address* 14 Miami St HAWTHORN EAST ACT NSW NT QLD SA TAS VIC WA 3123 Loca…" at bounding box center [545, 328] width 979 height 226
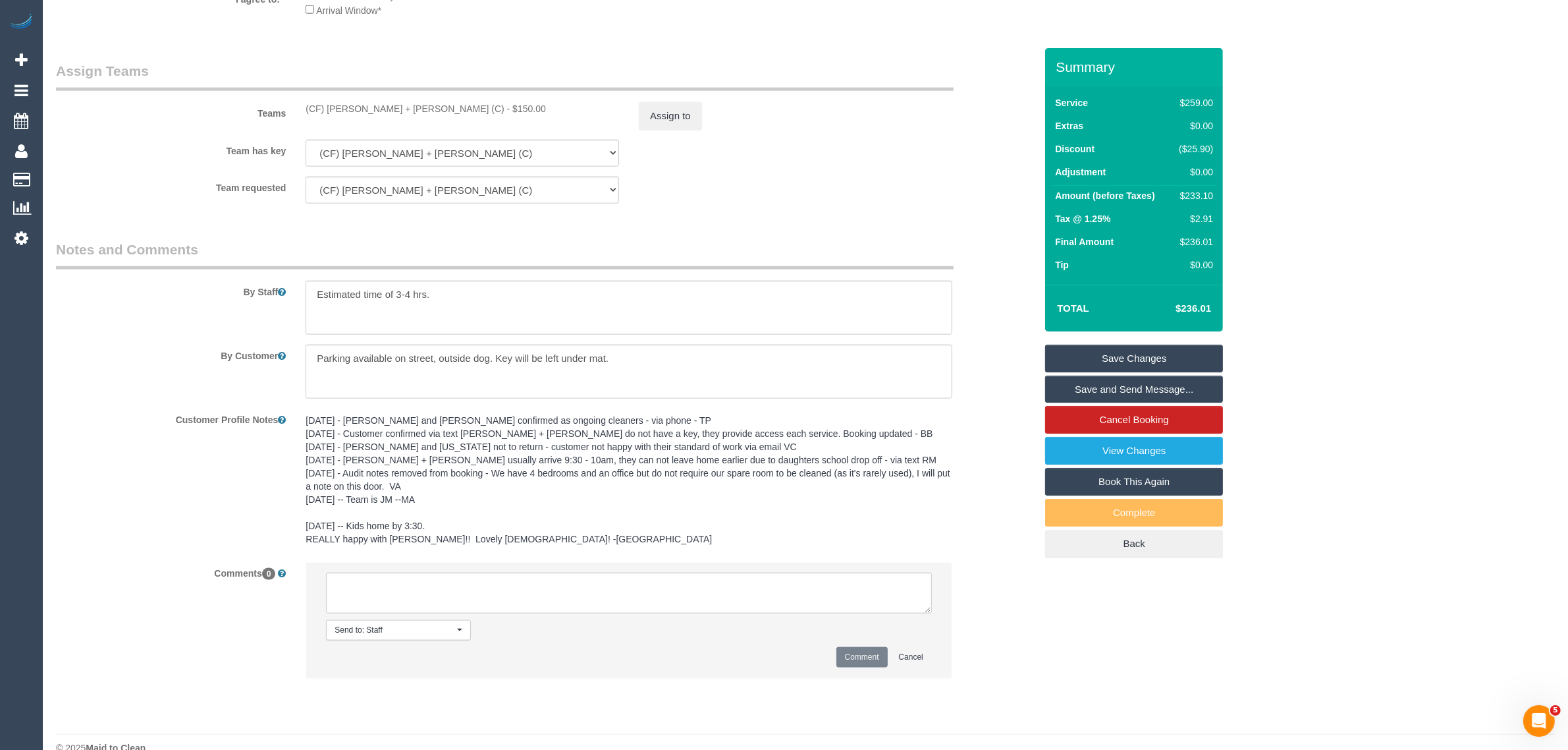
scroll to position [2069, 0]
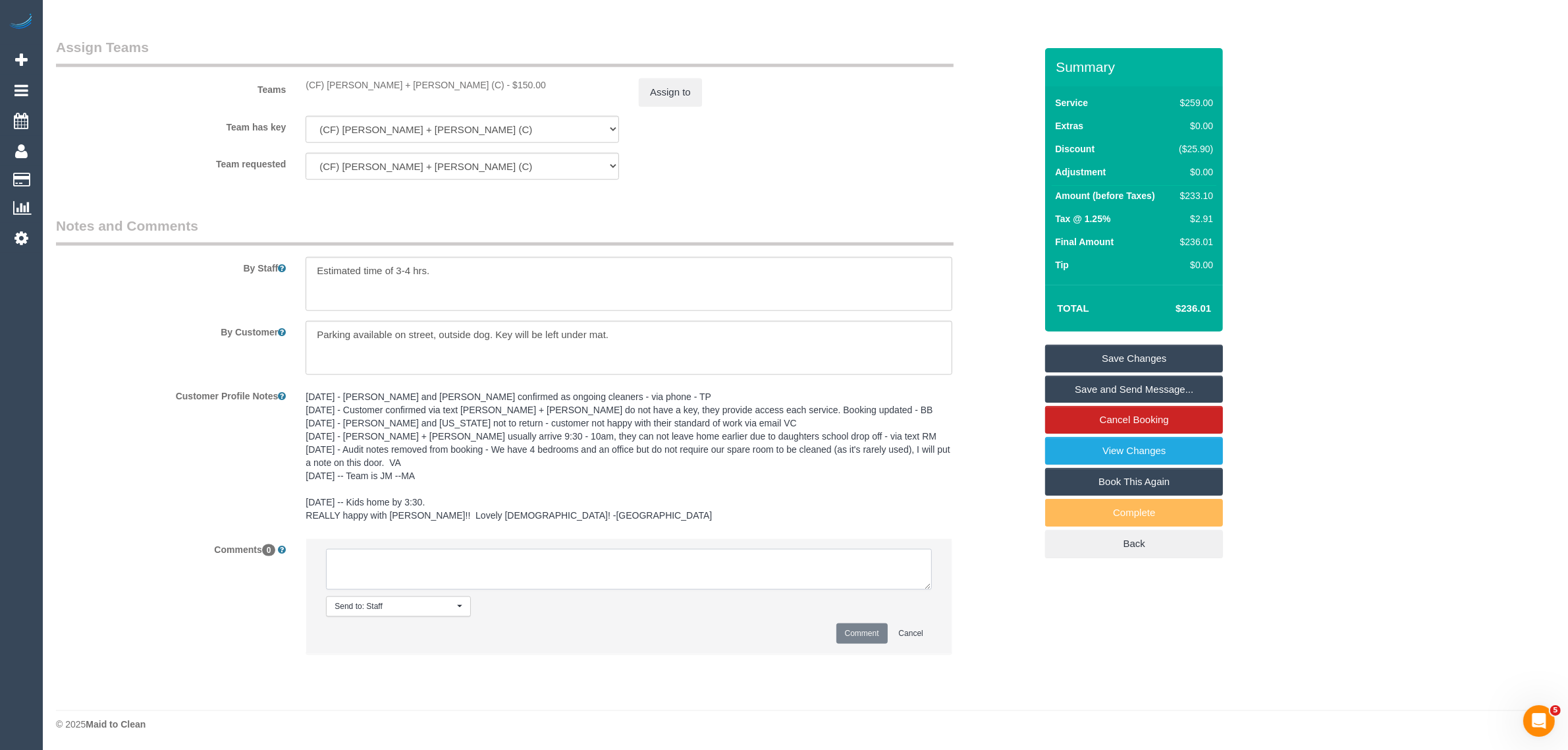
click at [640, 570] on textarea at bounding box center [629, 569] width 606 height 41
type textarea "customer and cleaner both agreed to move the cleans from Mondays to Tuesdays on…"
click at [853, 632] on button "Comment" at bounding box center [862, 633] width 51 height 20
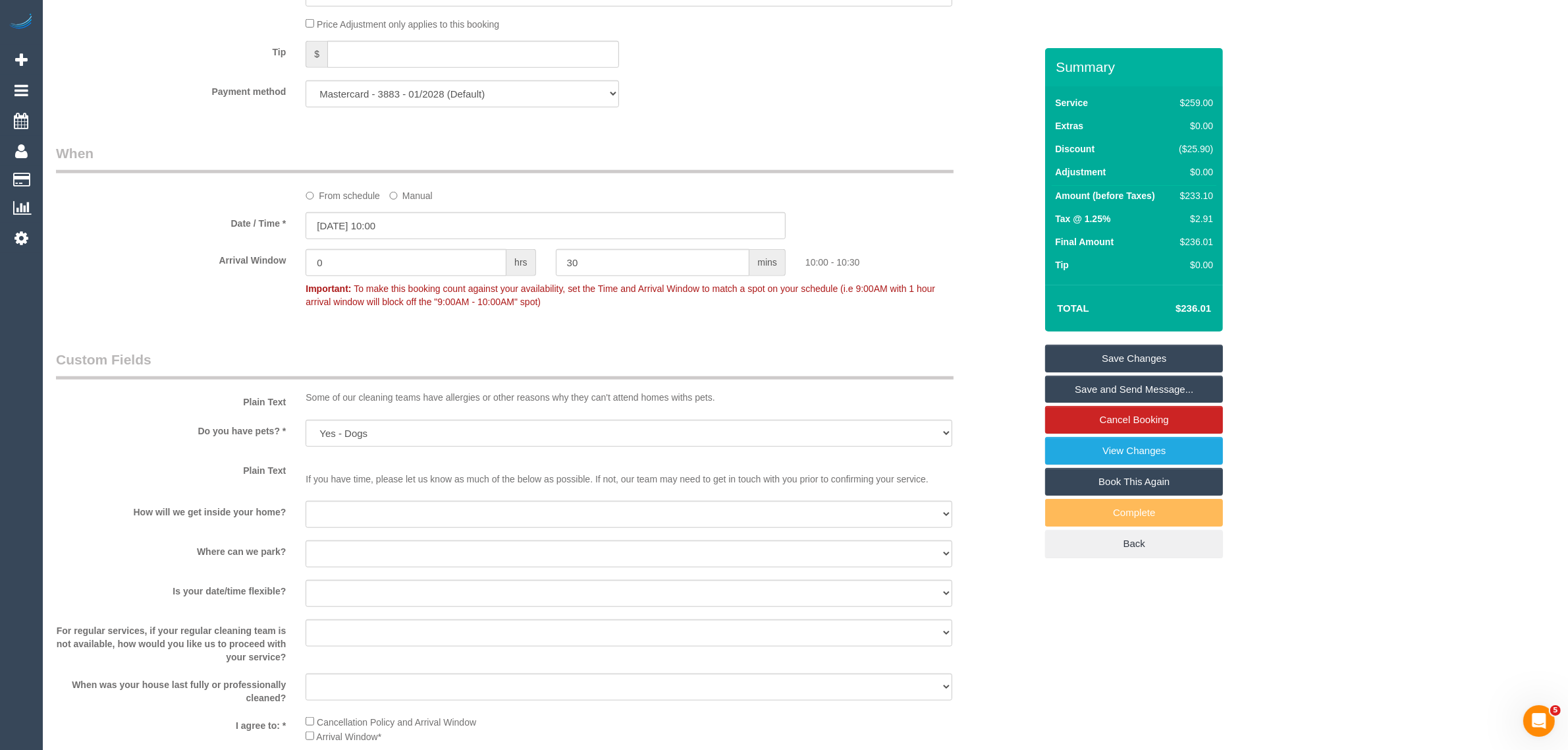
scroll to position [1976, 0]
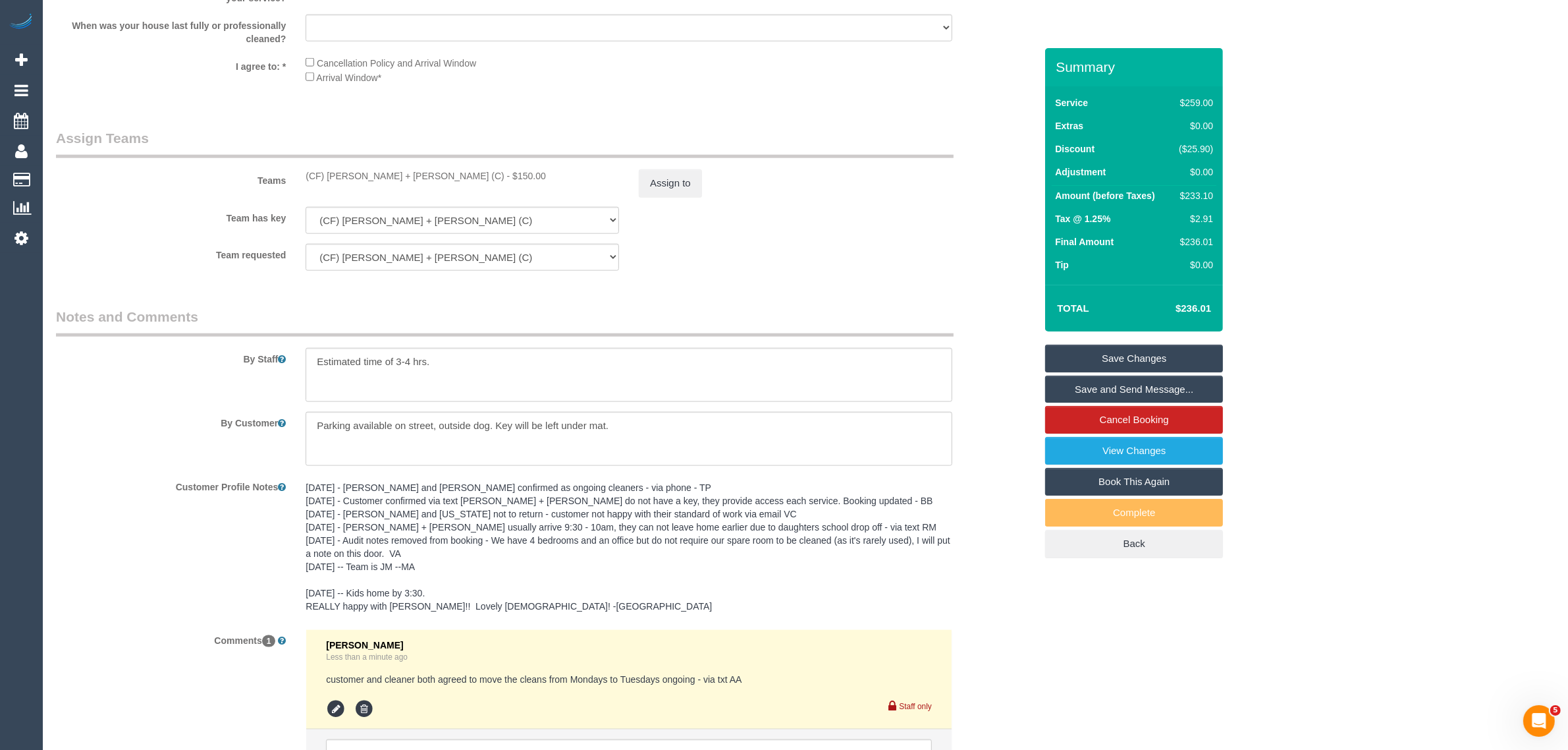
click at [1090, 351] on link "Save Changes" at bounding box center [1134, 358] width 178 height 27
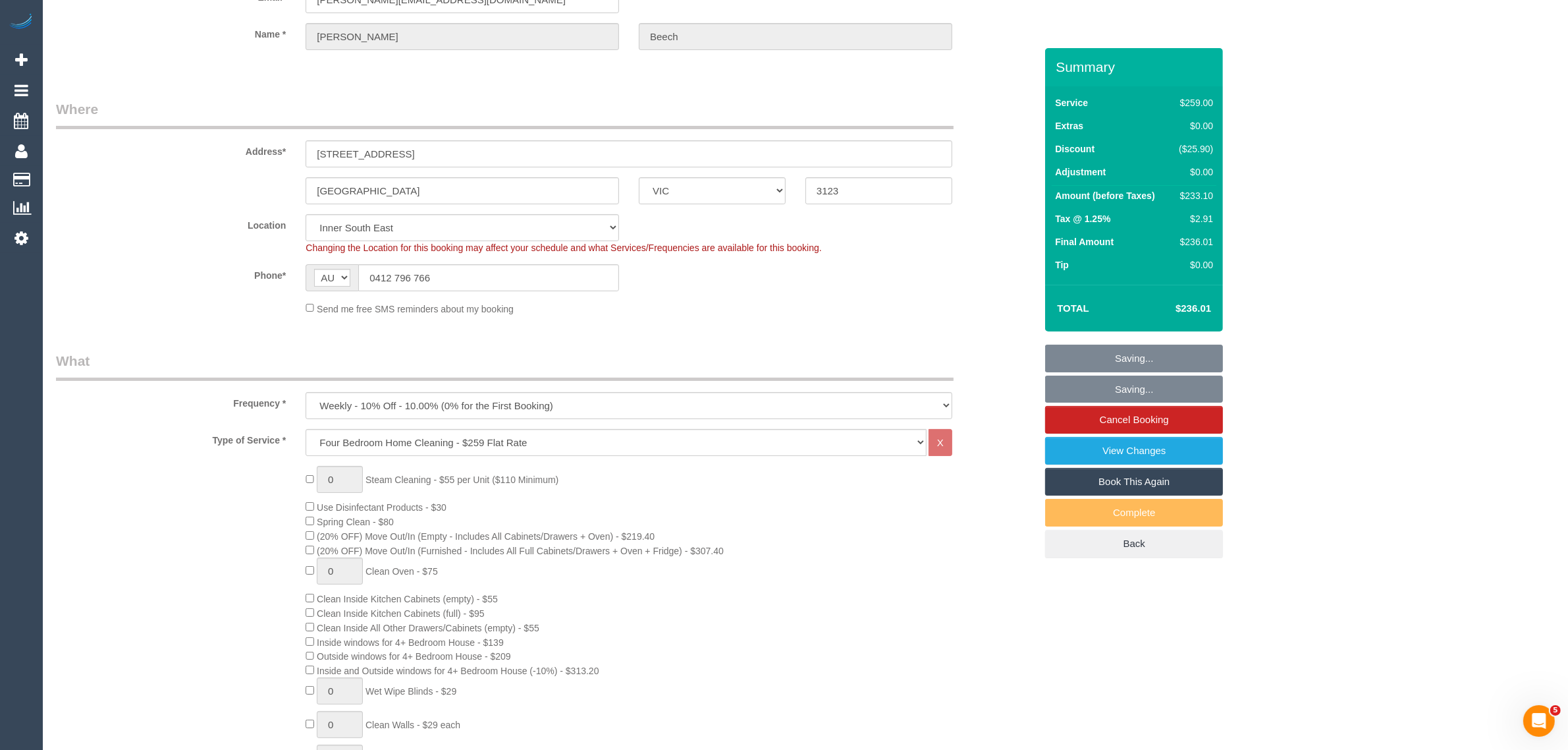
scroll to position [0, 0]
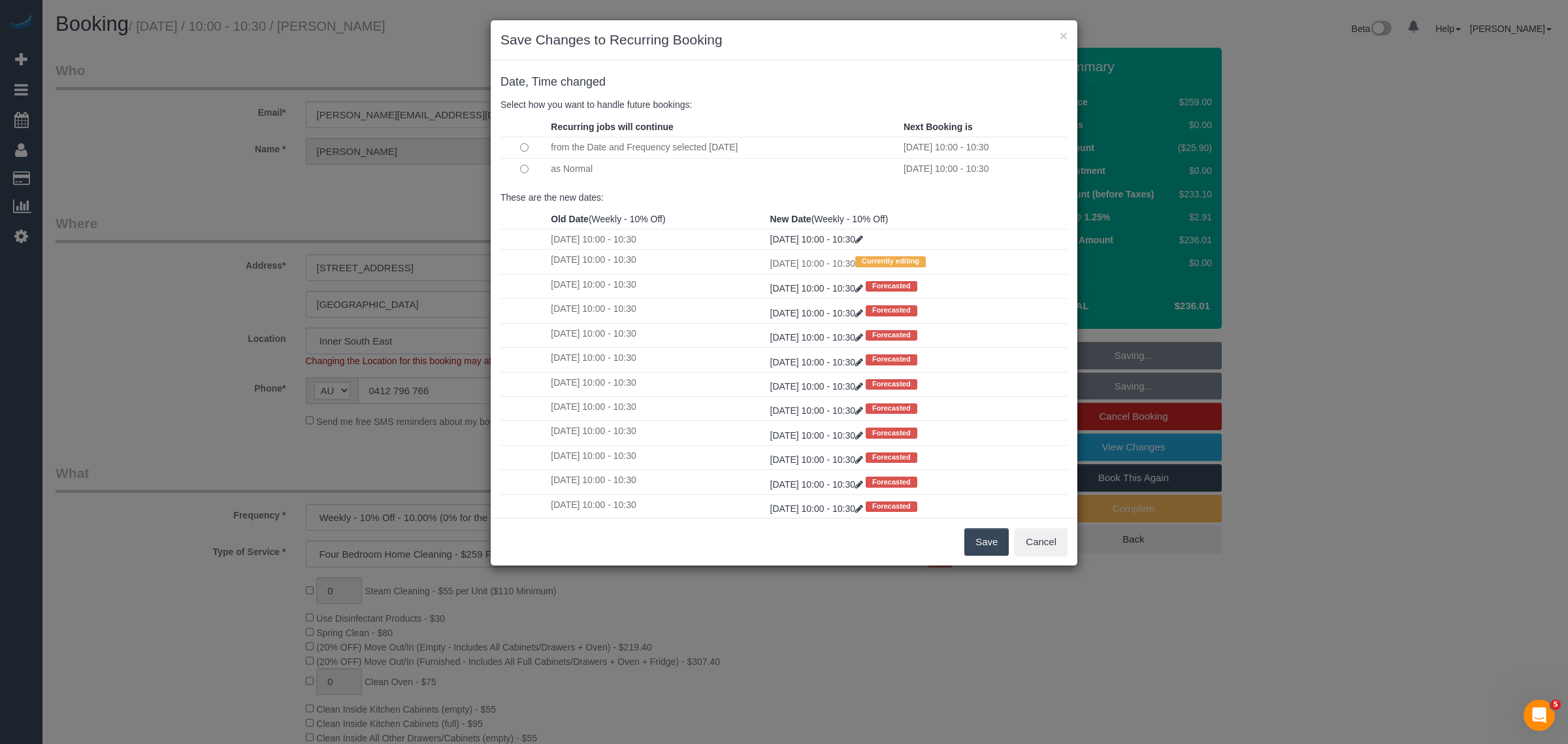
drag, startPoint x: 997, startPoint y: 538, endPoint x: 1061, endPoint y: 572, distance: 72.5
click at [1060, 572] on div "× Save Changes to Recurring Booking Date, Time changed Select how you want to h…" at bounding box center [784, 372] width 1568 height 744
click at [975, 543] on button "Save" at bounding box center [986, 542] width 45 height 27
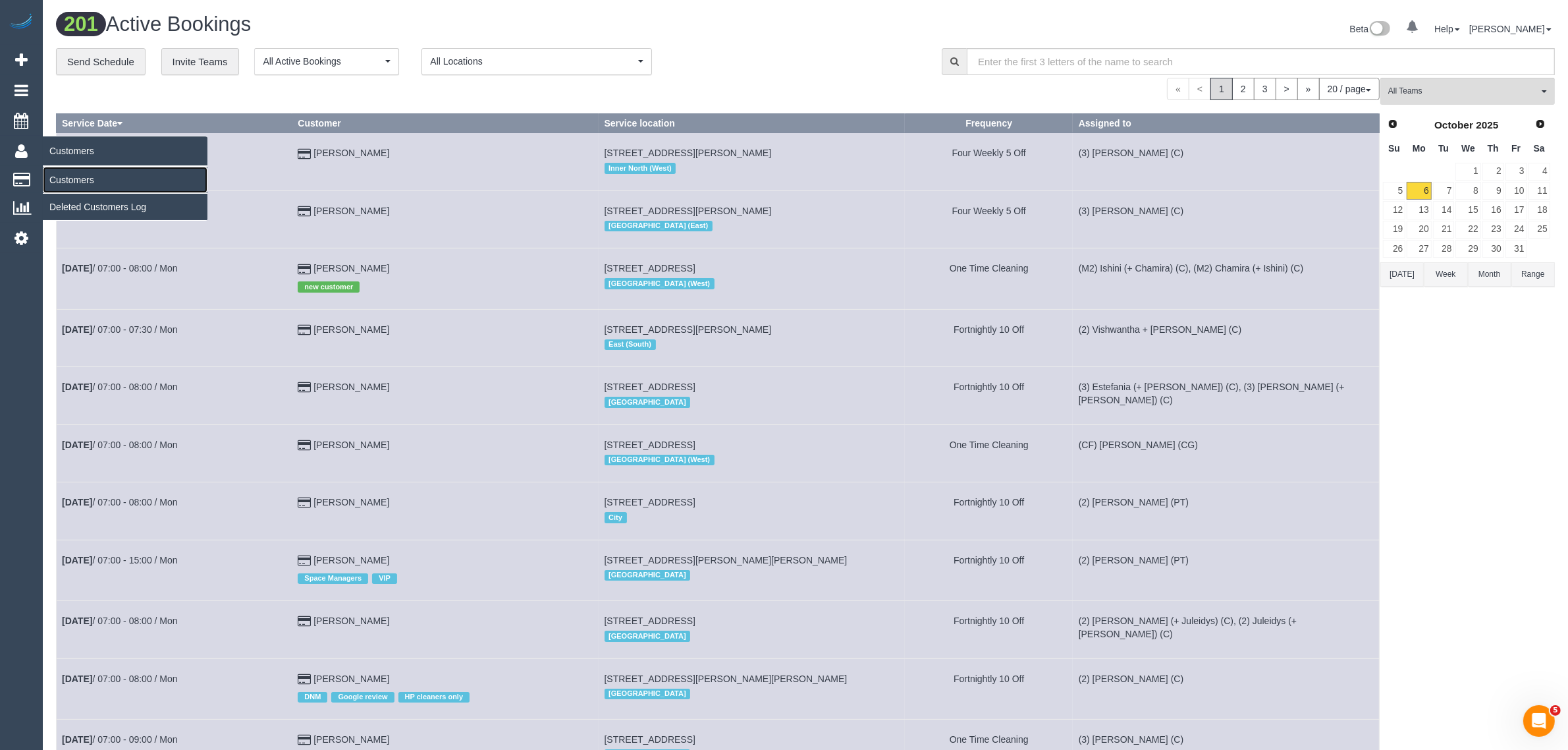
click at [64, 175] on link "Customers" at bounding box center [124, 180] width 164 height 26
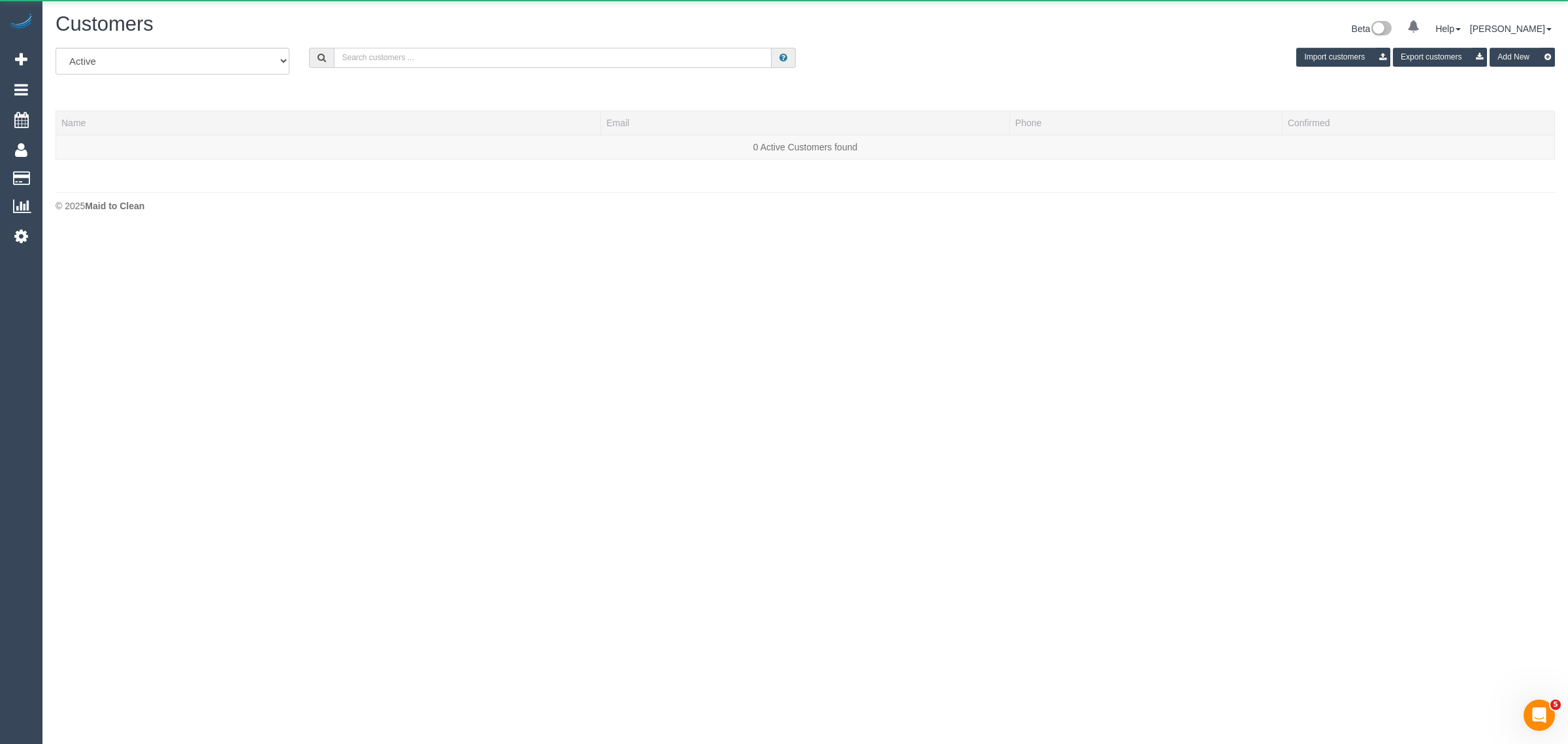
click at [511, 59] on input "text" at bounding box center [553, 57] width 438 height 20
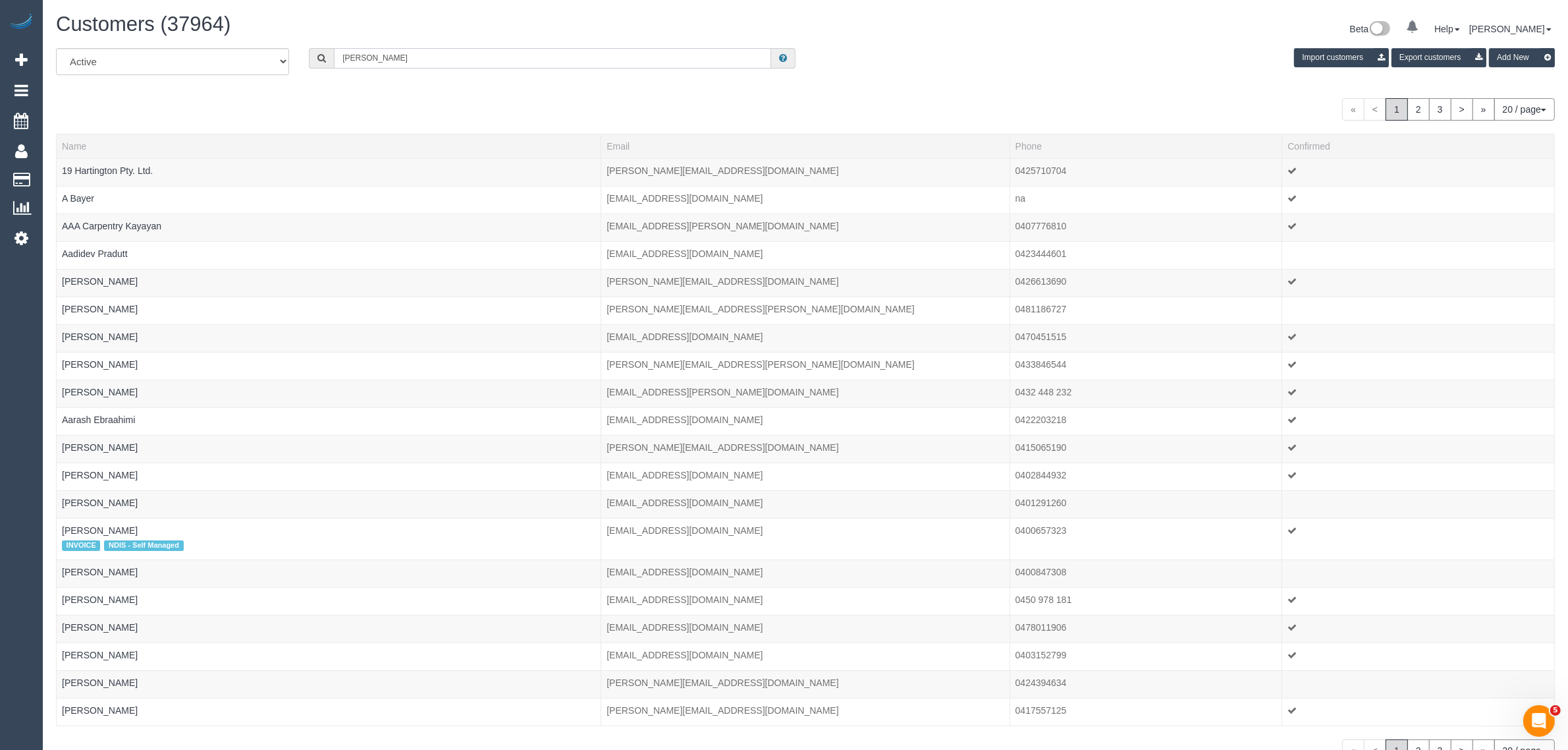
type input "Kate Beech"
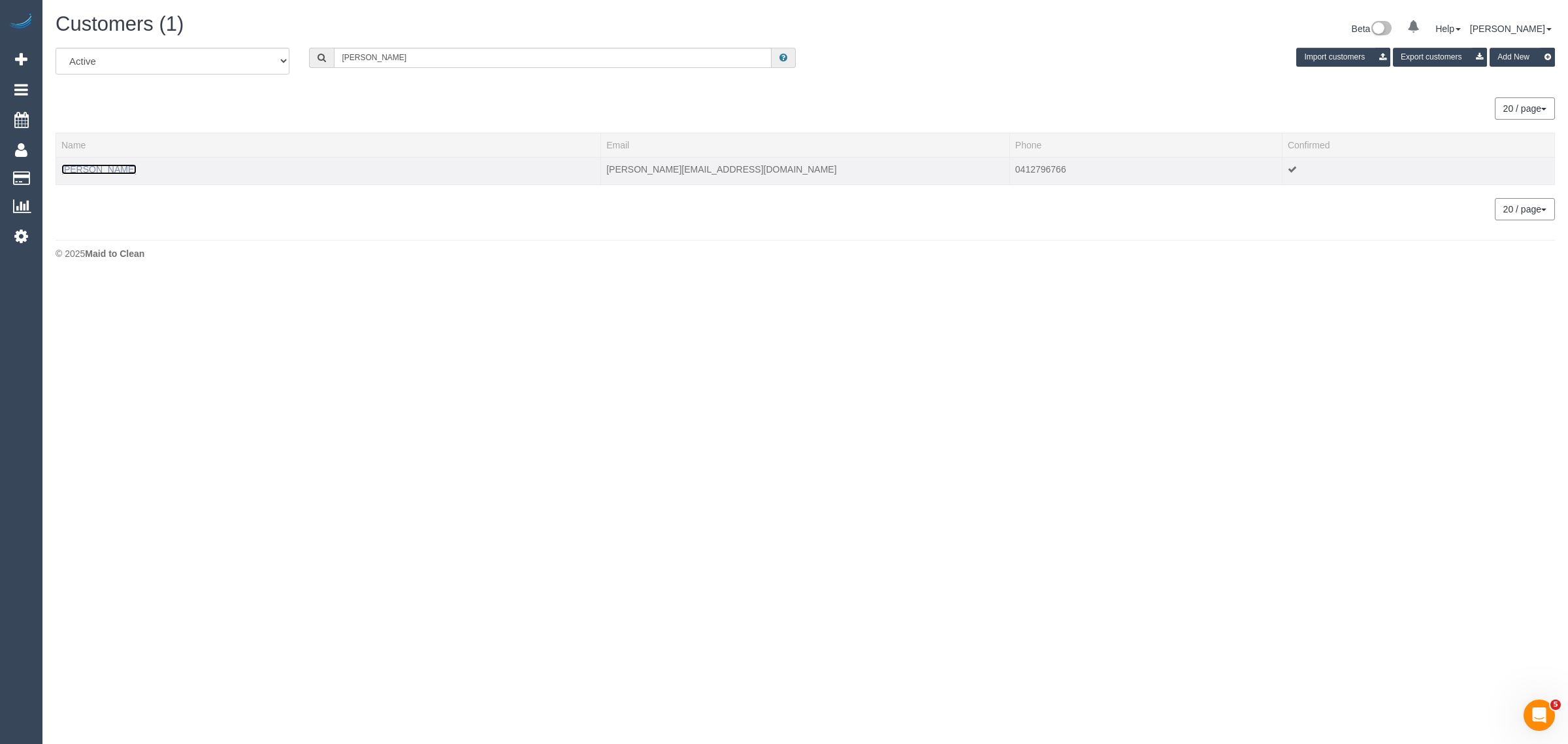
click at [91, 164] on link "Kate Beech" at bounding box center [99, 169] width 75 height 10
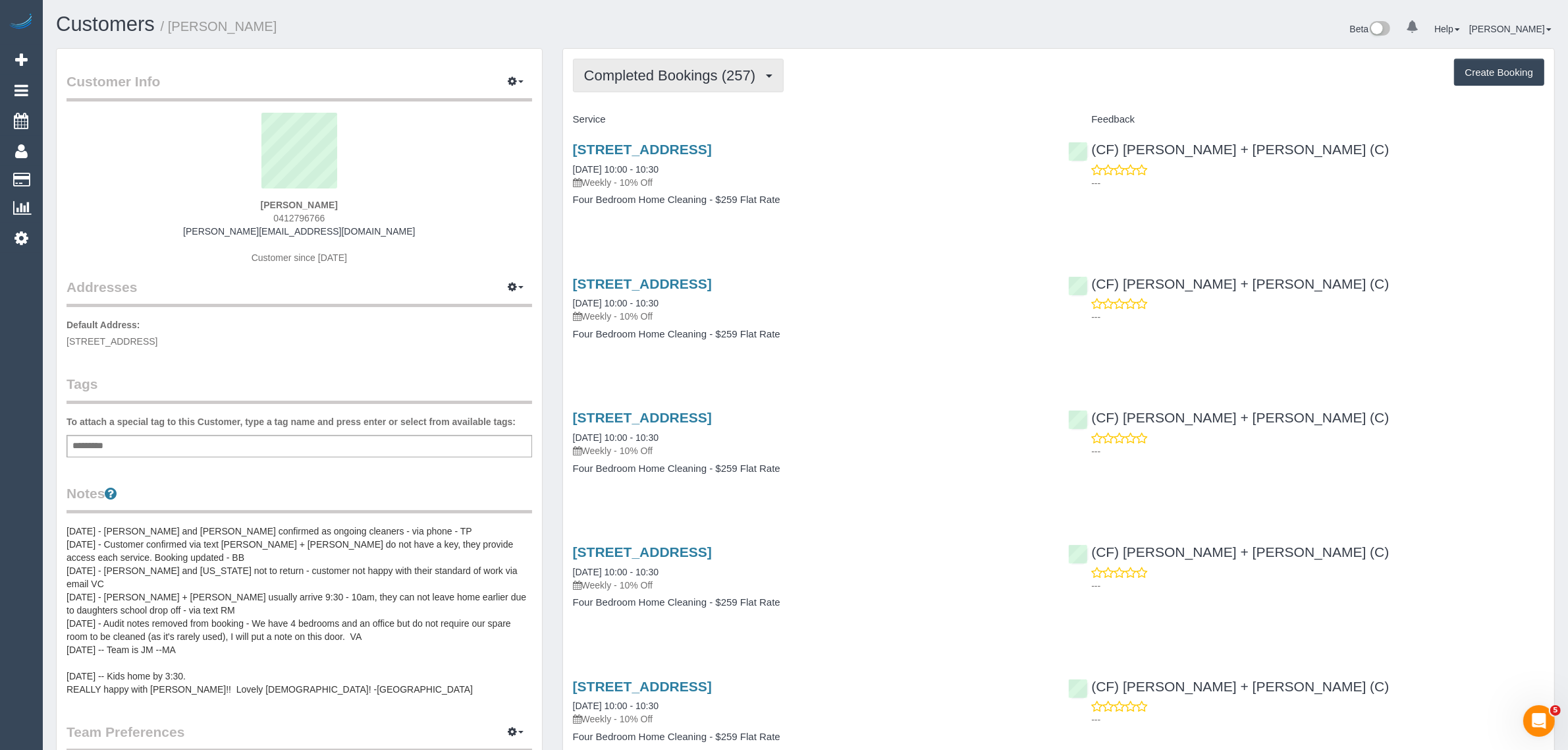
click at [724, 61] on button "Completed Bookings (257)" at bounding box center [679, 75] width 211 height 33
click at [666, 129] on link "Upcoming Bookings (12)" at bounding box center [646, 124] width 147 height 17
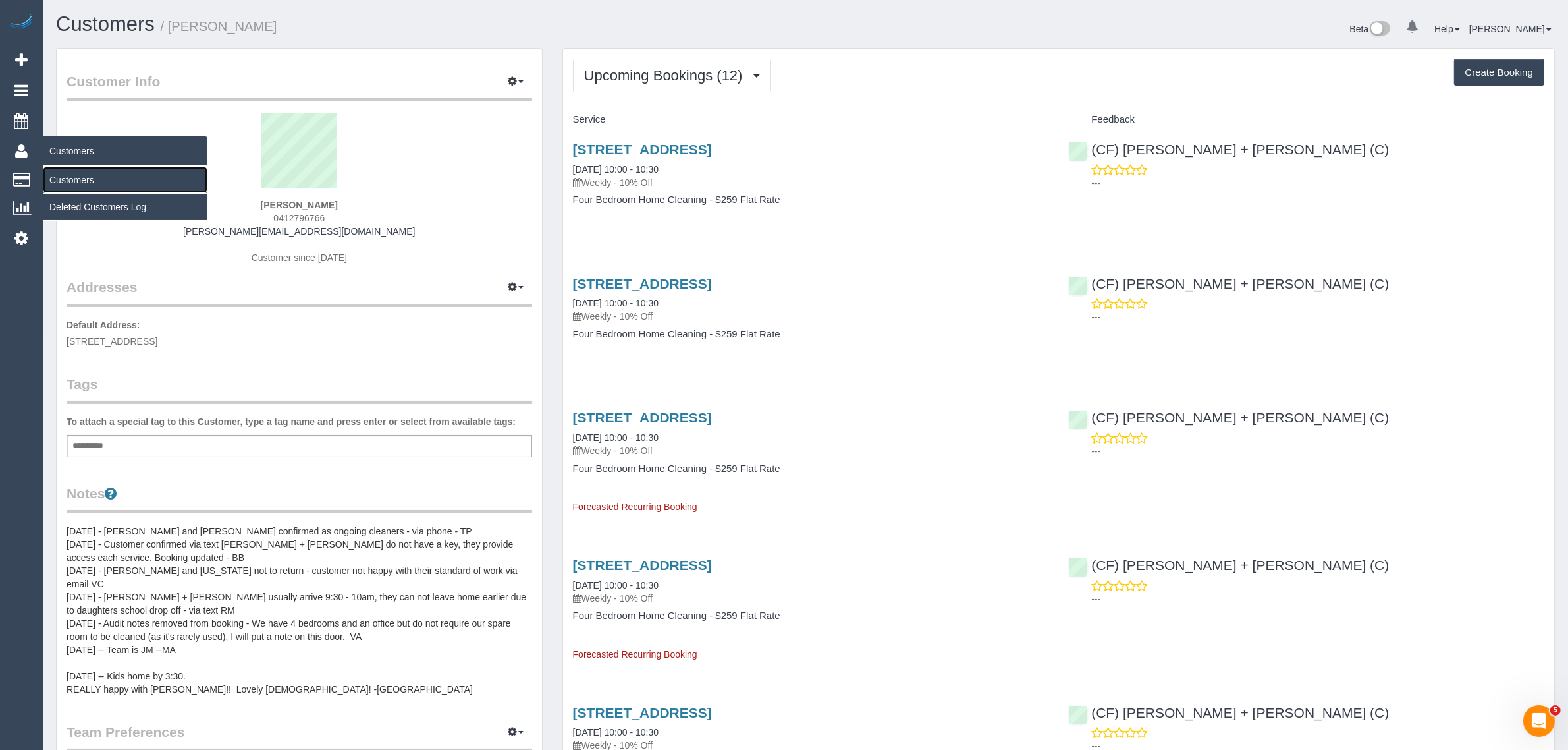
click at [78, 175] on link "Customers" at bounding box center [124, 180] width 164 height 26
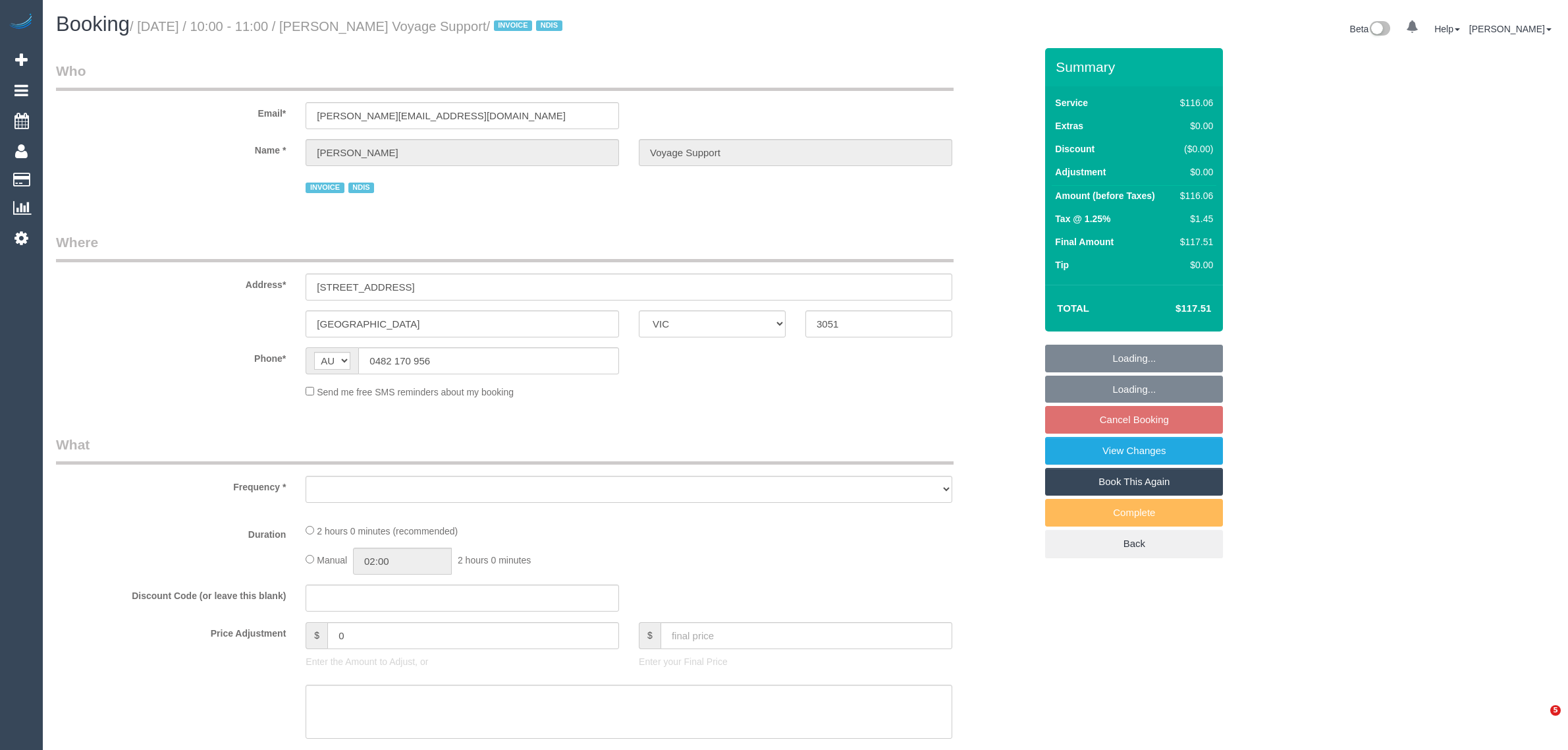
select select "VIC"
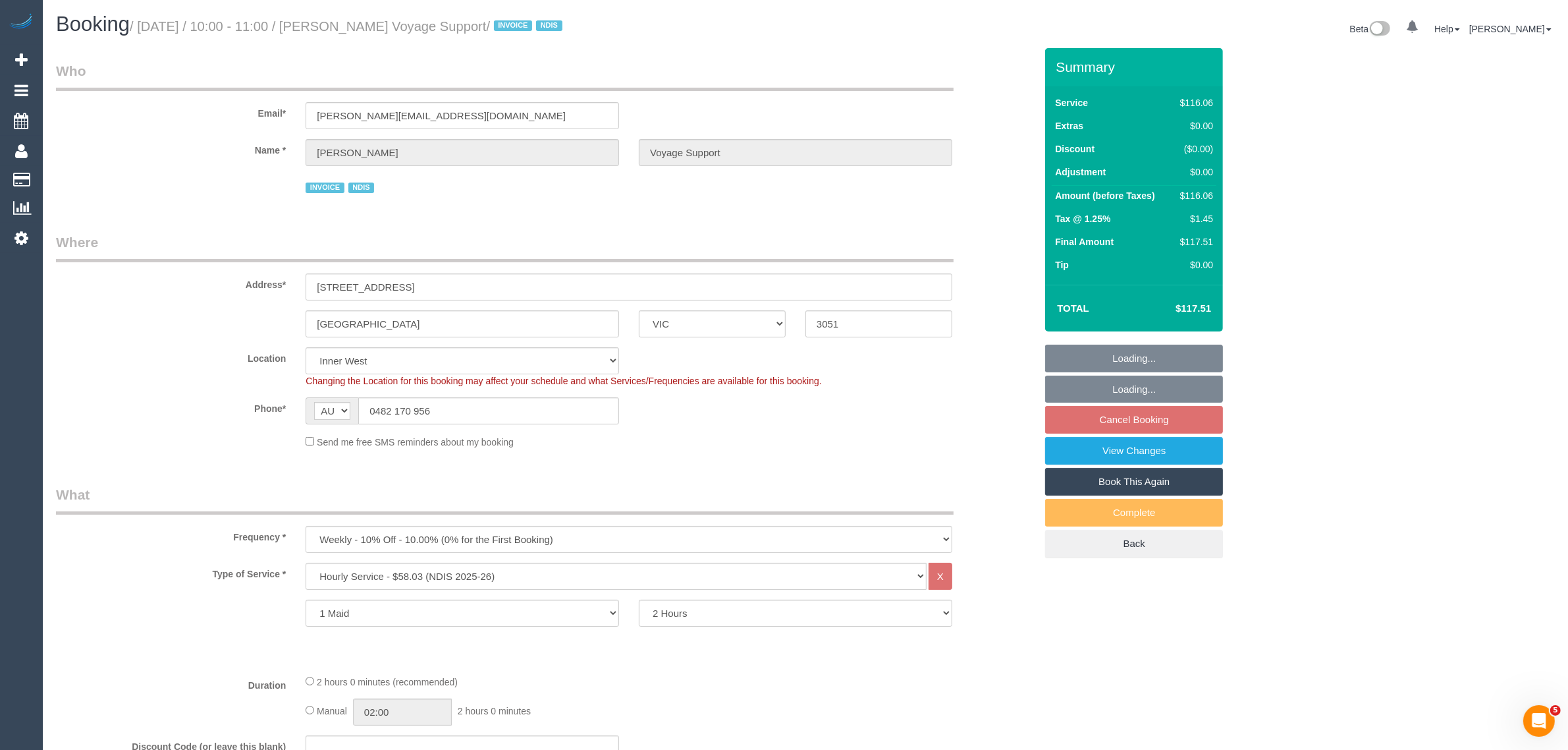
select select "object:731"
select select "number:28"
select select "number:14"
select select "number:19"
select select "number:36"
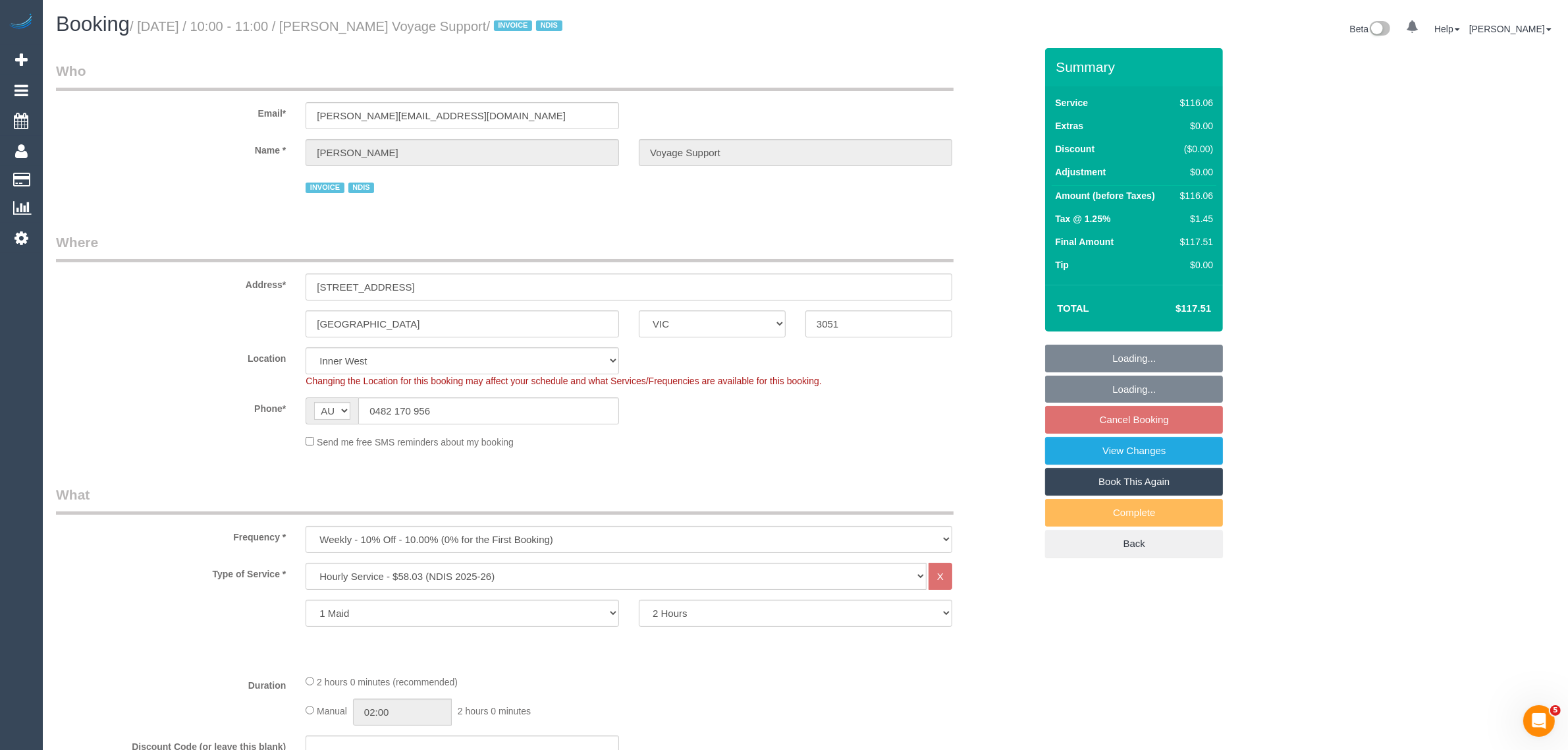
select select "number:33"
select select "number:12"
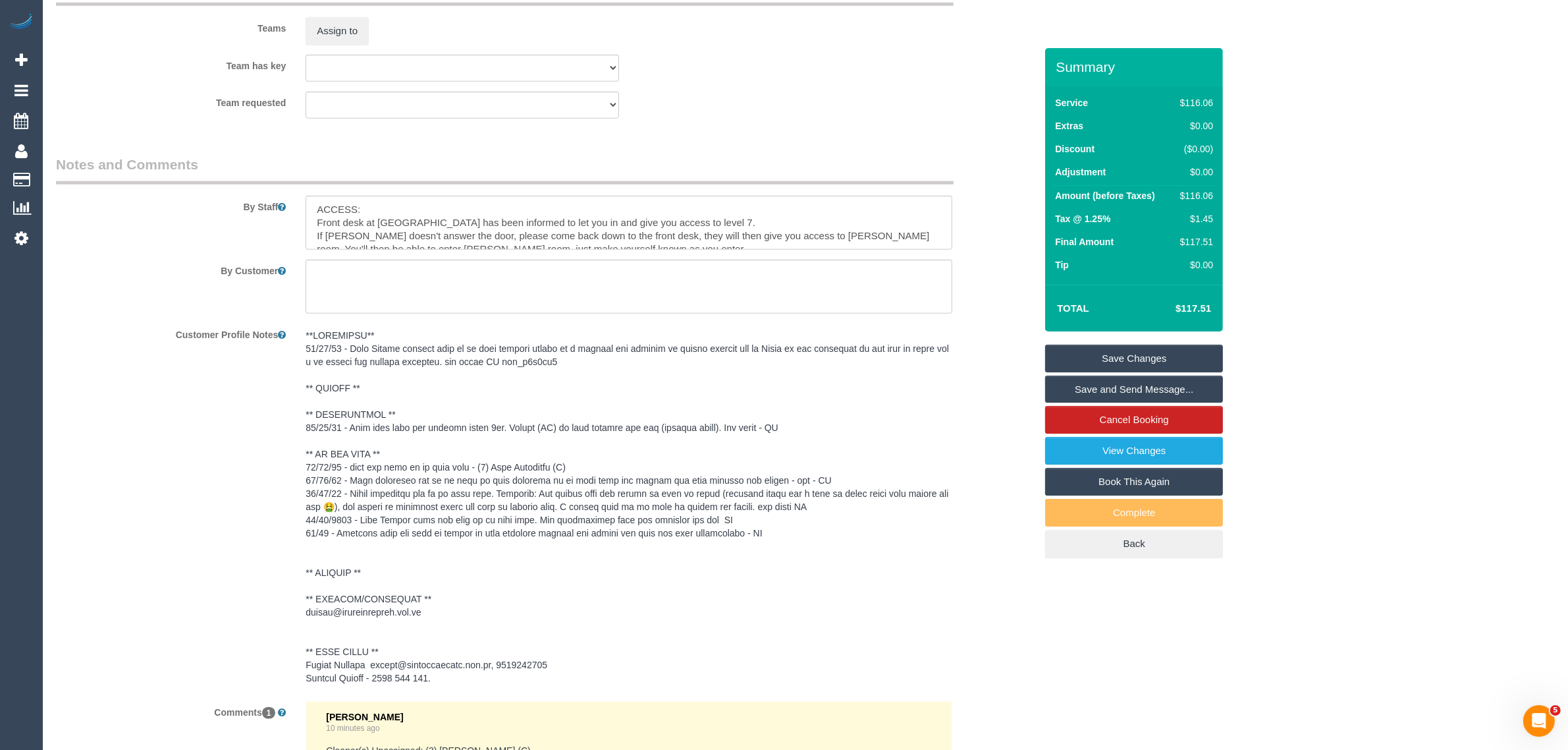
scroll to position [1318, 0]
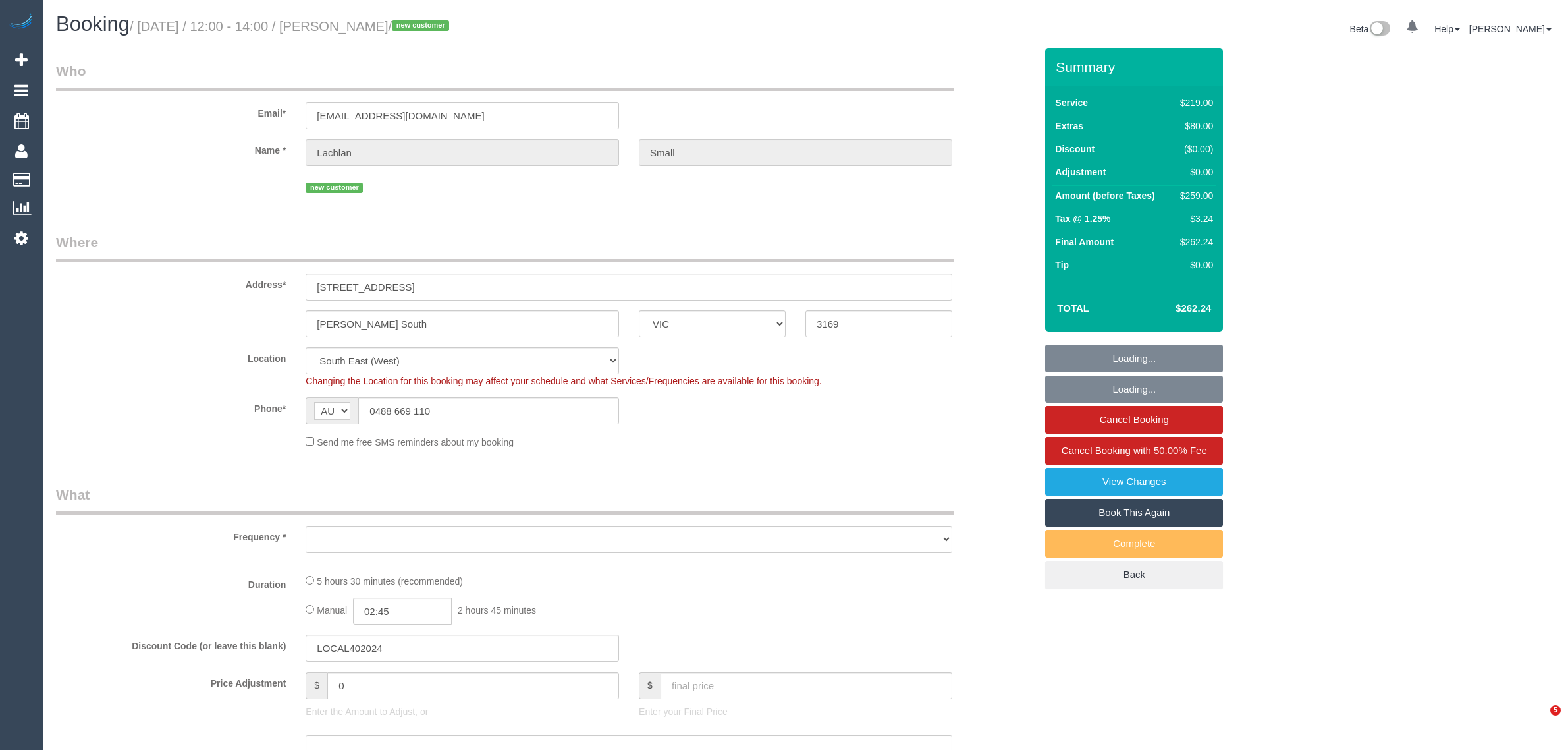
select select "VIC"
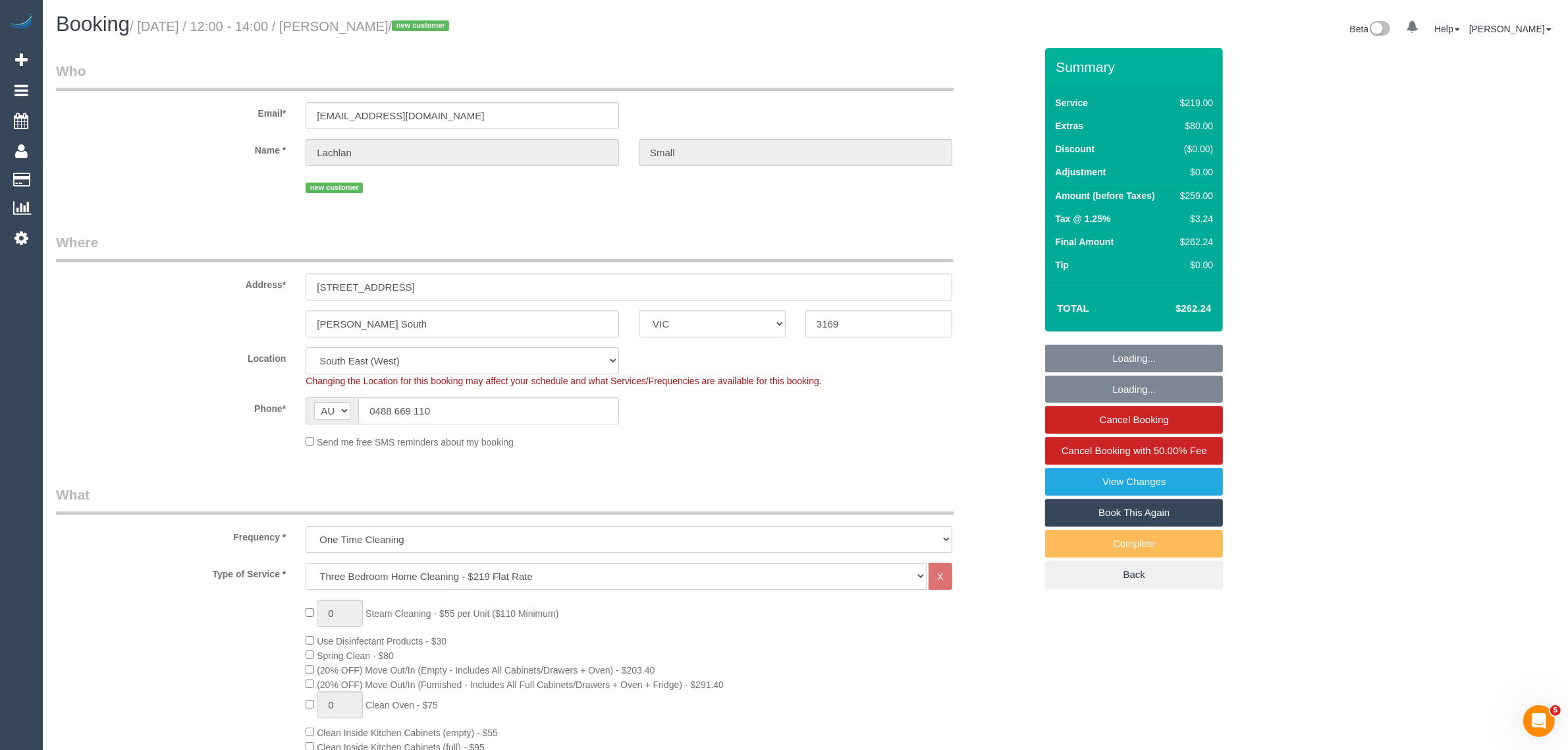
select select "object:666"
select select "number:28"
select select "number:14"
select select "number:19"
select select "number:24"
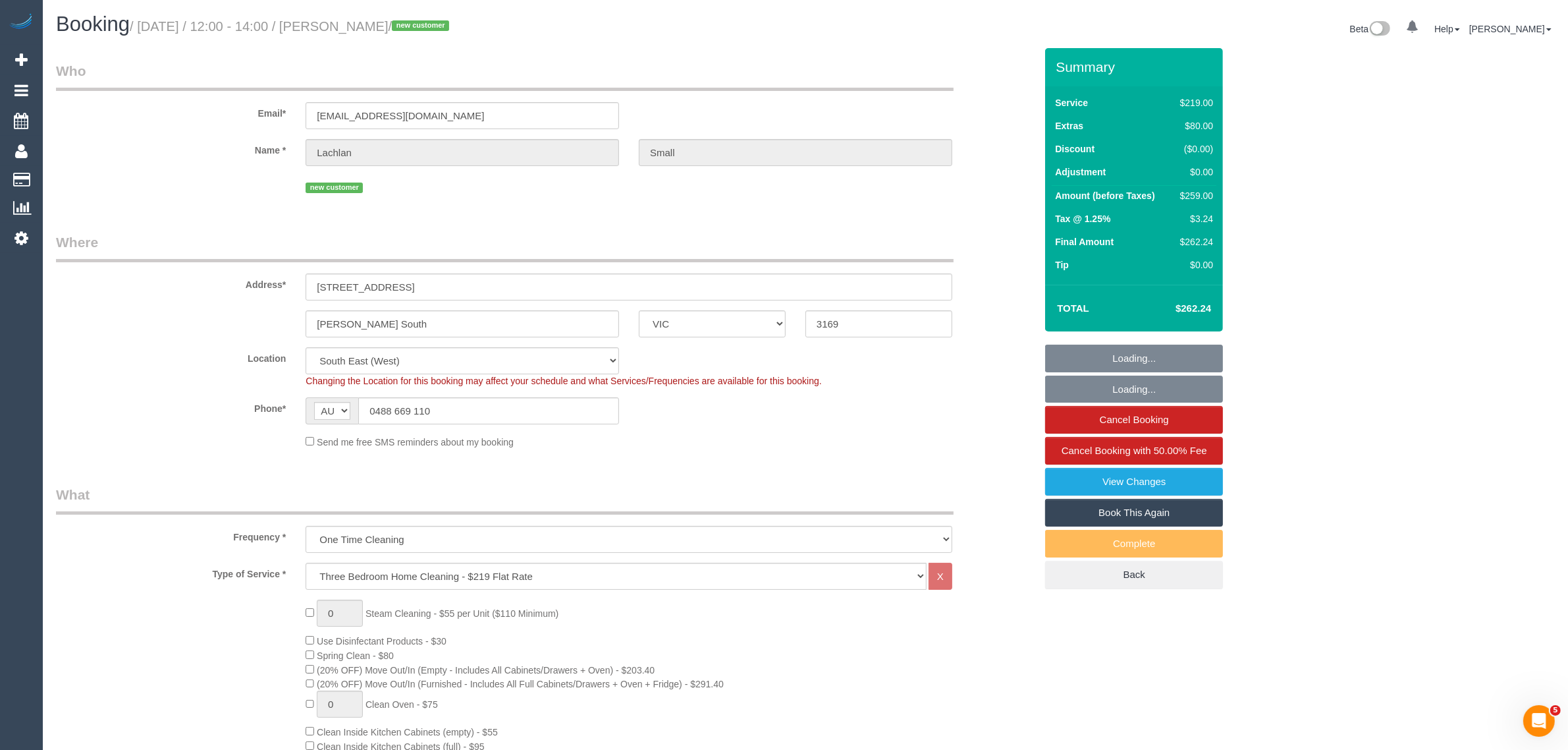
select select "number:26"
select select "object:817"
click at [521, 410] on input "0488 669 110" at bounding box center [489, 411] width 261 height 27
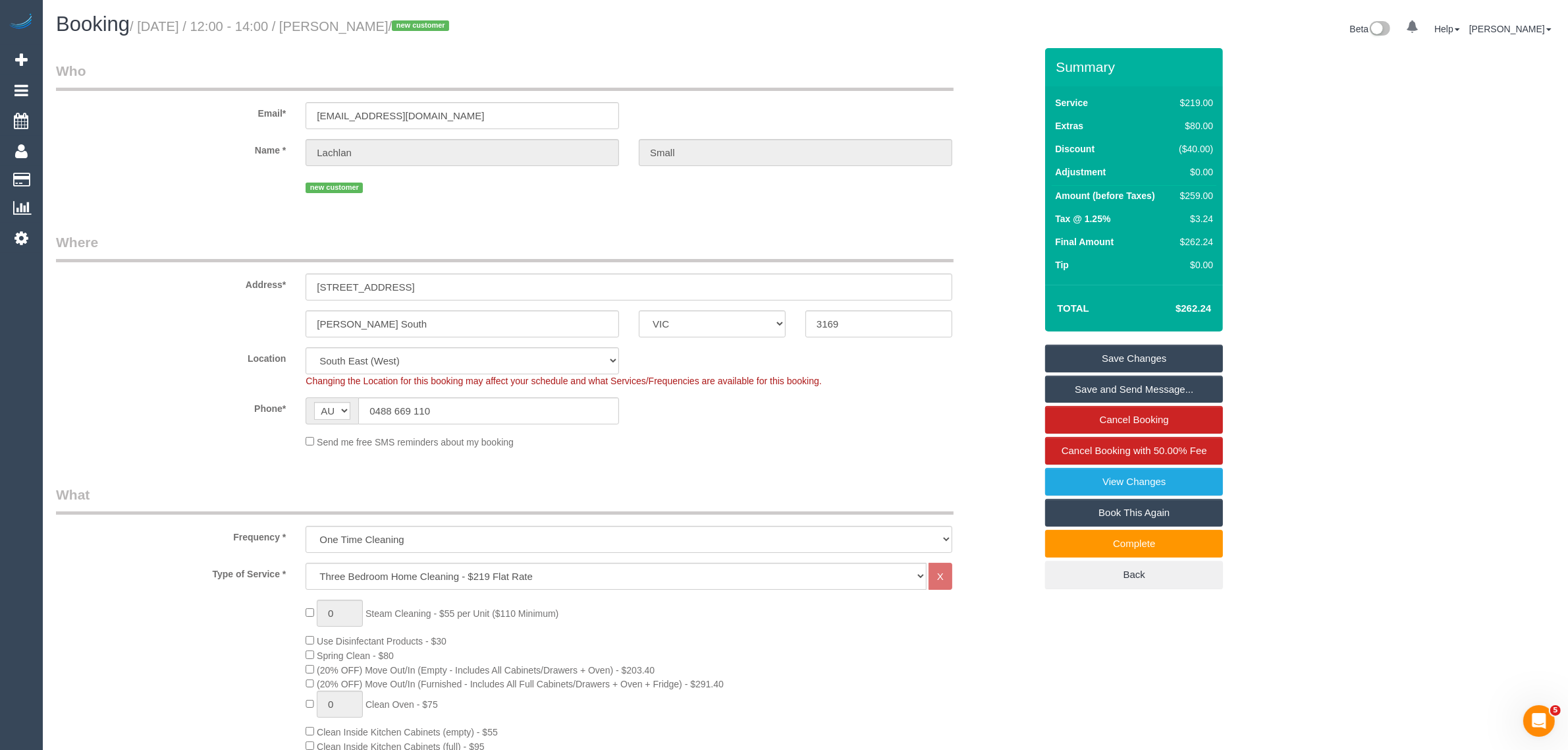
click at [775, 419] on div "Phone* AF AL DZ AD AO AI AQ AG AR AM AW AU AT AZ BS BH BD BB BY BE BZ BJ BM BT …" at bounding box center [545, 411] width 999 height 27
click at [527, 410] on input "0488 669 110" at bounding box center [489, 411] width 261 height 27
click at [528, 406] on input "0488 669 110" at bounding box center [489, 411] width 261 height 27
click at [602, 412] on input "0488 669 110" at bounding box center [489, 411] width 261 height 27
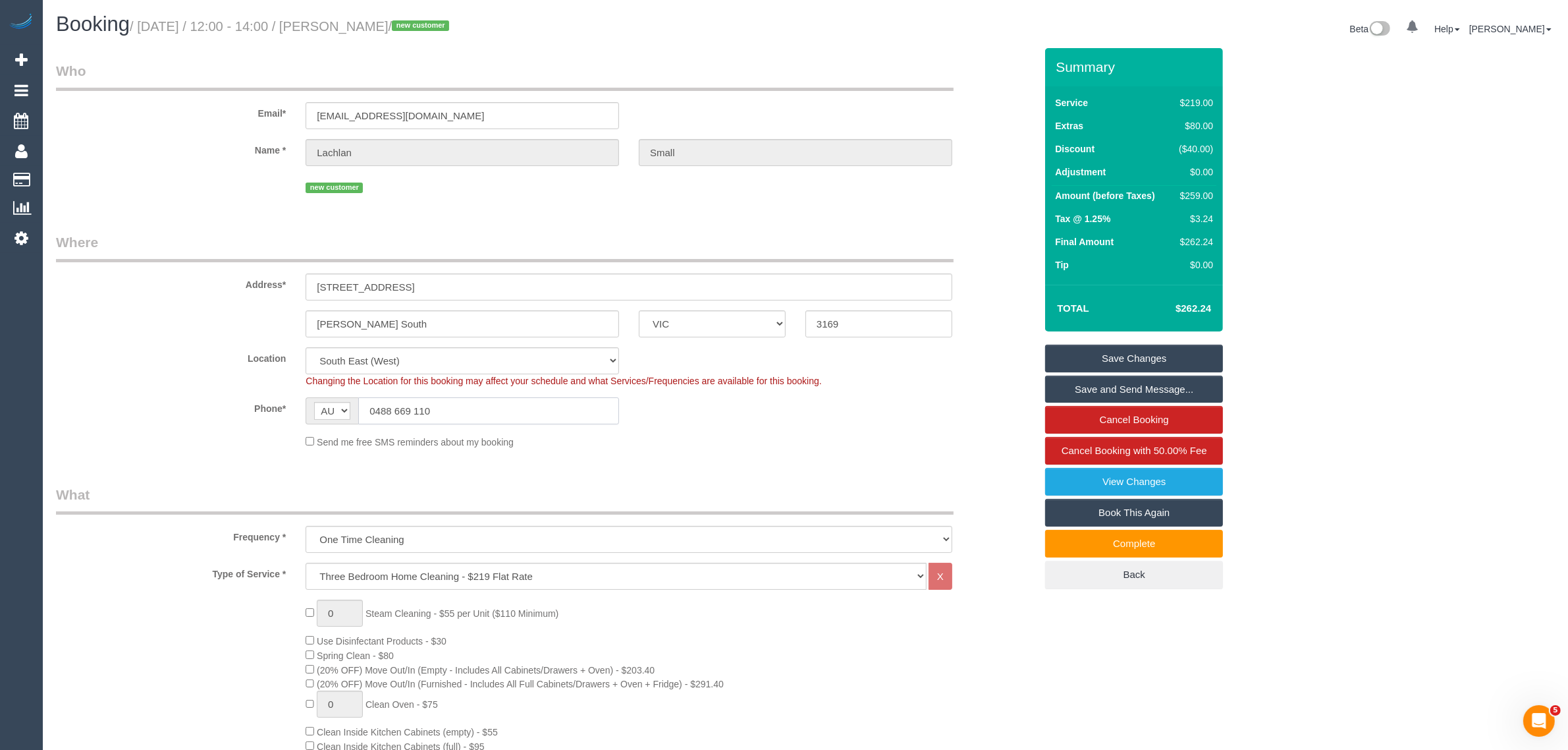
click at [602, 412] on input "0488 669 110" at bounding box center [489, 411] width 261 height 27
click at [778, 453] on fieldset "Where Address* 19 Tippet Street Clayton South ACT NSW NT QLD SA TAS VIC WA 3169…" at bounding box center [545, 345] width 979 height 226
click at [152, 303] on sui-booking-address "Address* 19 Tippet Street Clayton South ACT NSW NT QLD SA TAS VIC WA 3169" at bounding box center [545, 285] width 979 height 105
click at [448, 416] on input "0488 669 110" at bounding box center [489, 411] width 261 height 27
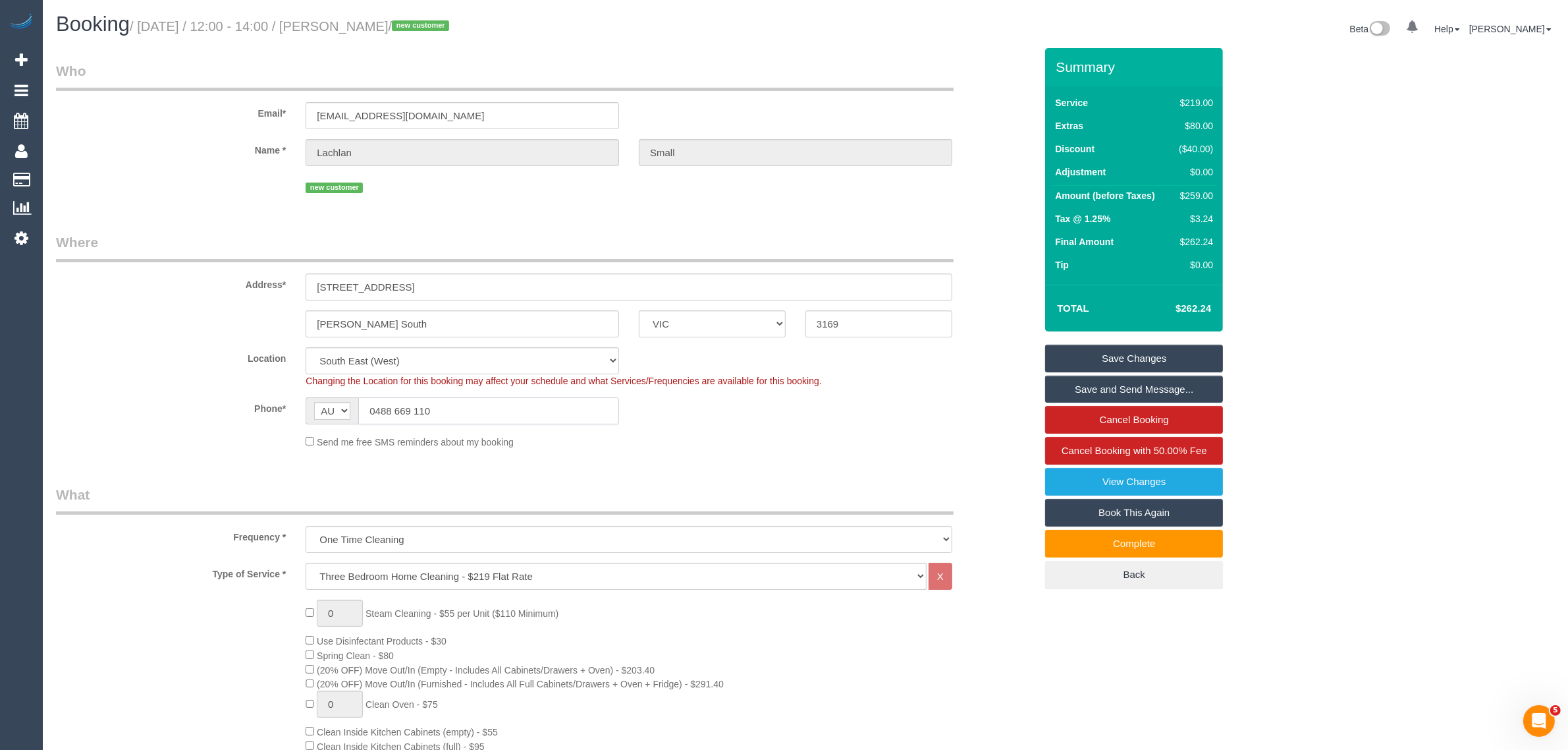
click at [448, 416] on input "0488 669 110" at bounding box center [489, 411] width 261 height 27
click at [448, 417] on input "0488 669 110" at bounding box center [489, 411] width 261 height 27
click at [520, 411] on input "0488 669 110" at bounding box center [489, 411] width 261 height 27
click at [520, 412] on input "0488 669 110" at bounding box center [489, 411] width 261 height 27
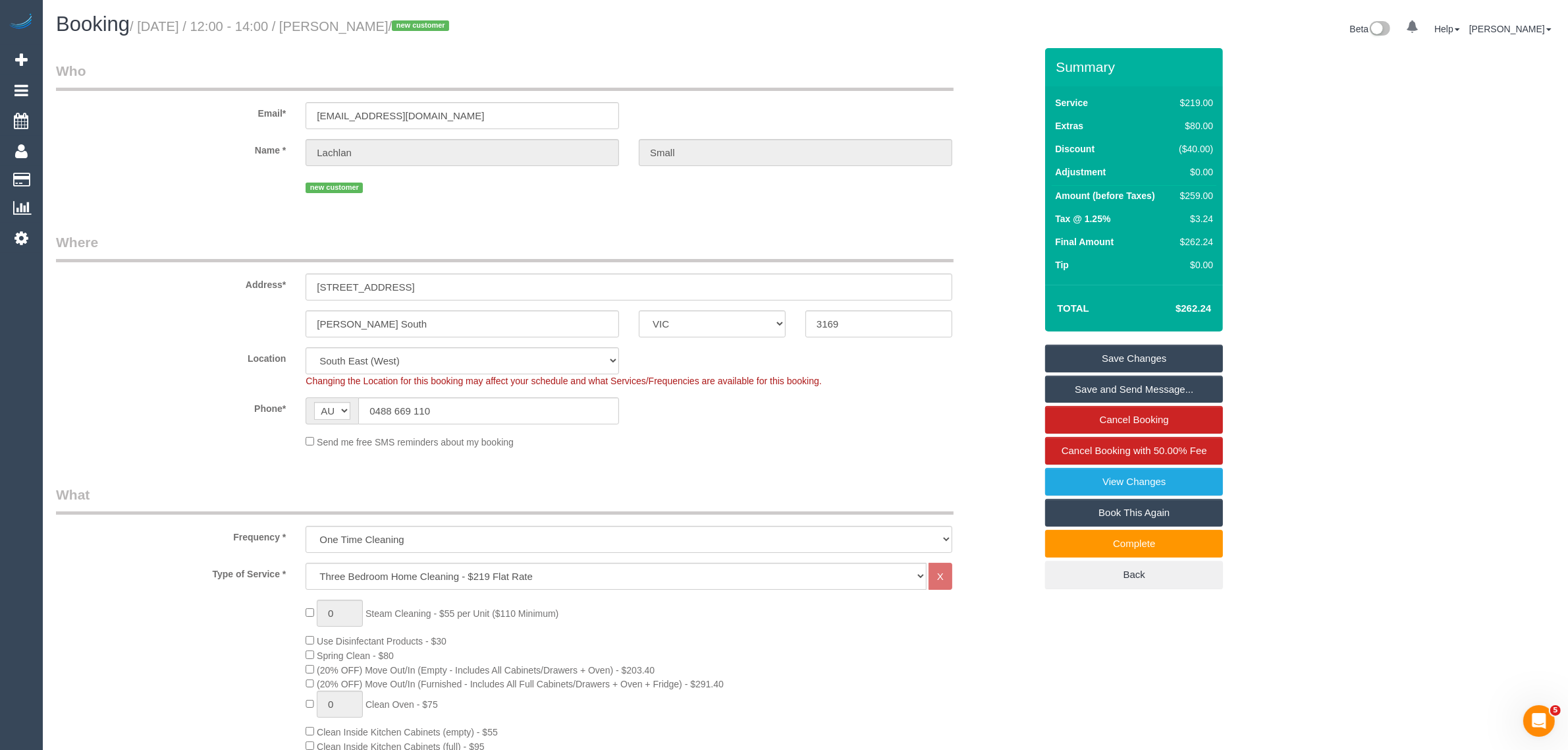
click at [840, 496] on legend "What" at bounding box center [505, 499] width 898 height 30
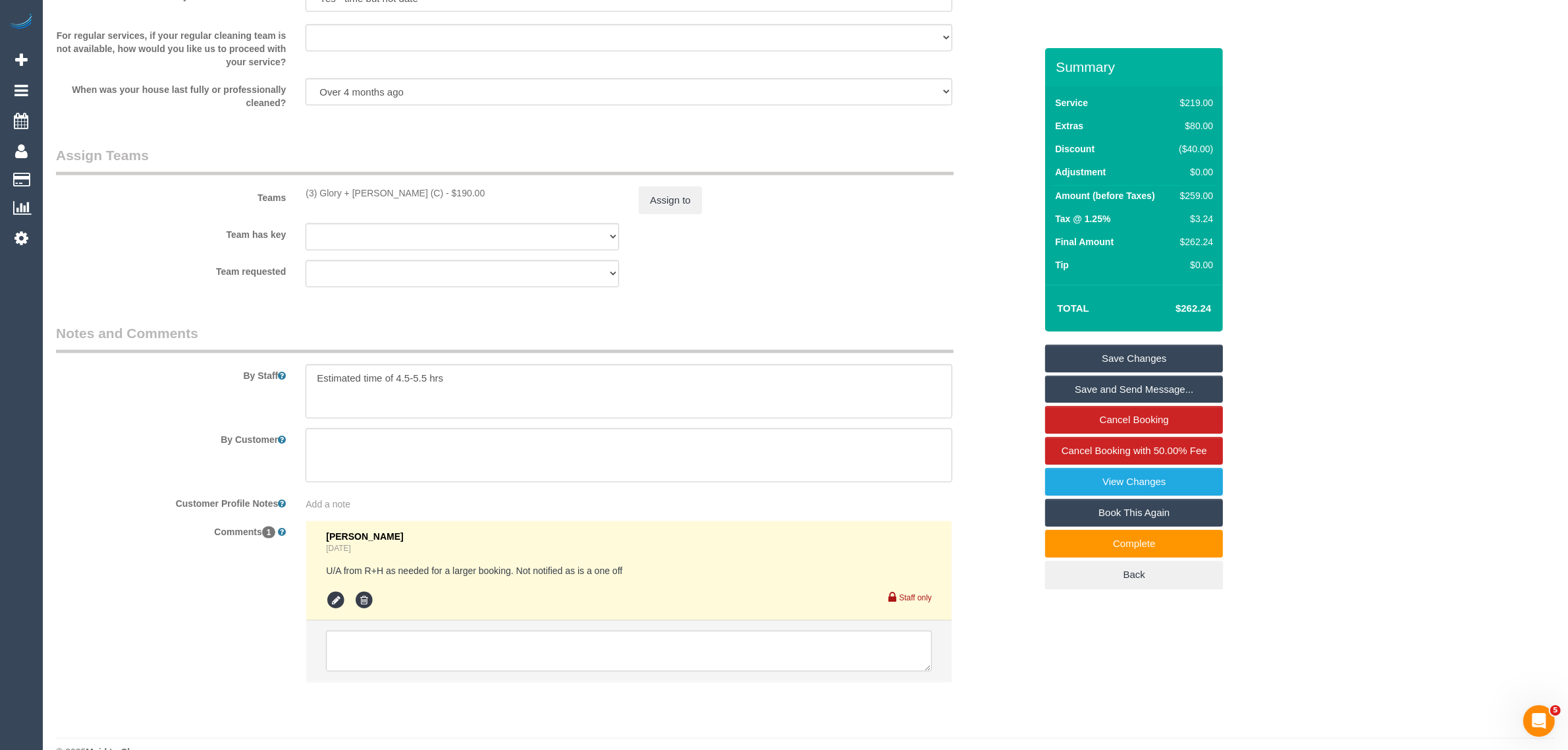
scroll to position [1959, 0]
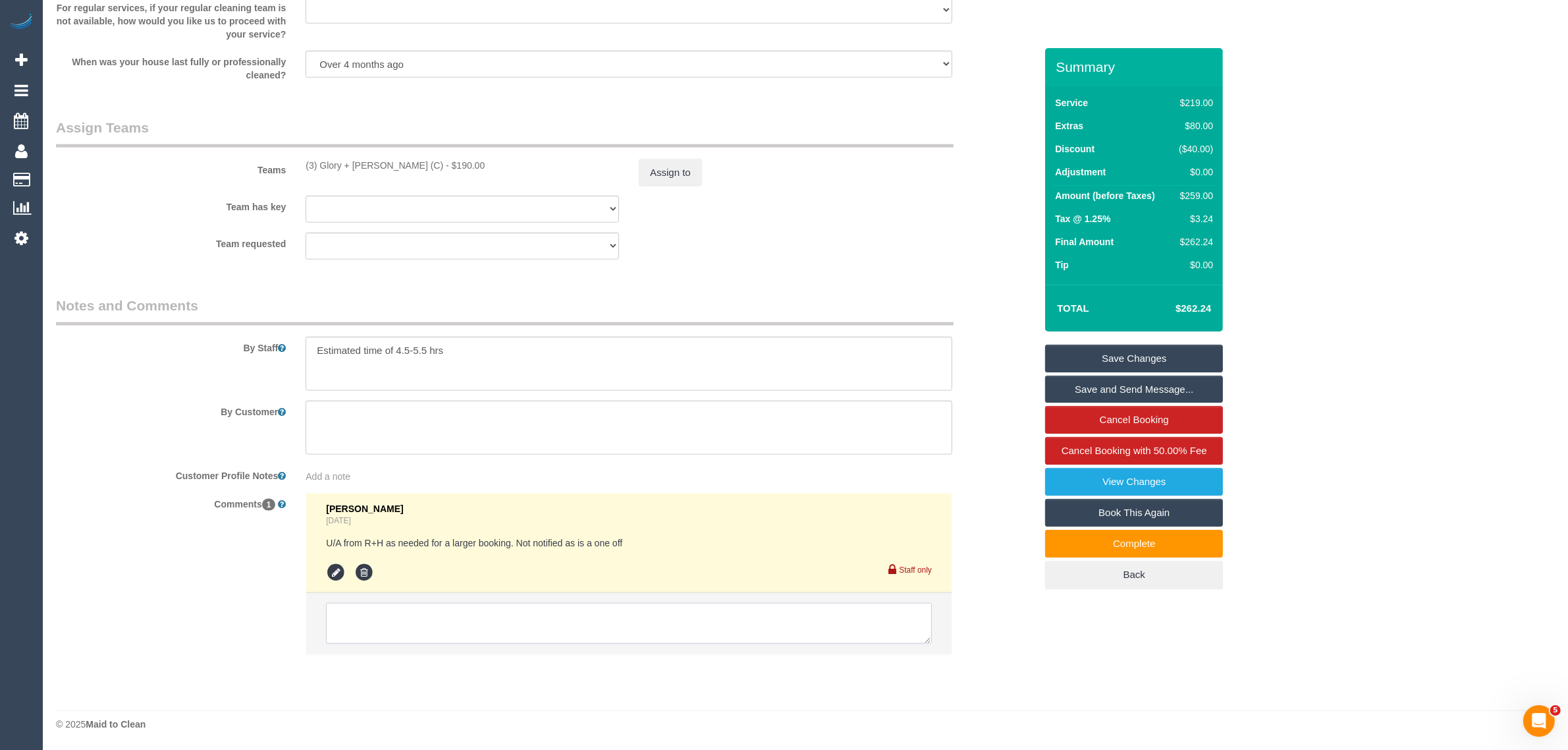
drag, startPoint x: 788, startPoint y: 607, endPoint x: 787, endPoint y: 616, distance: 9.1
click at [787, 609] on textarea at bounding box center [629, 623] width 606 height 41
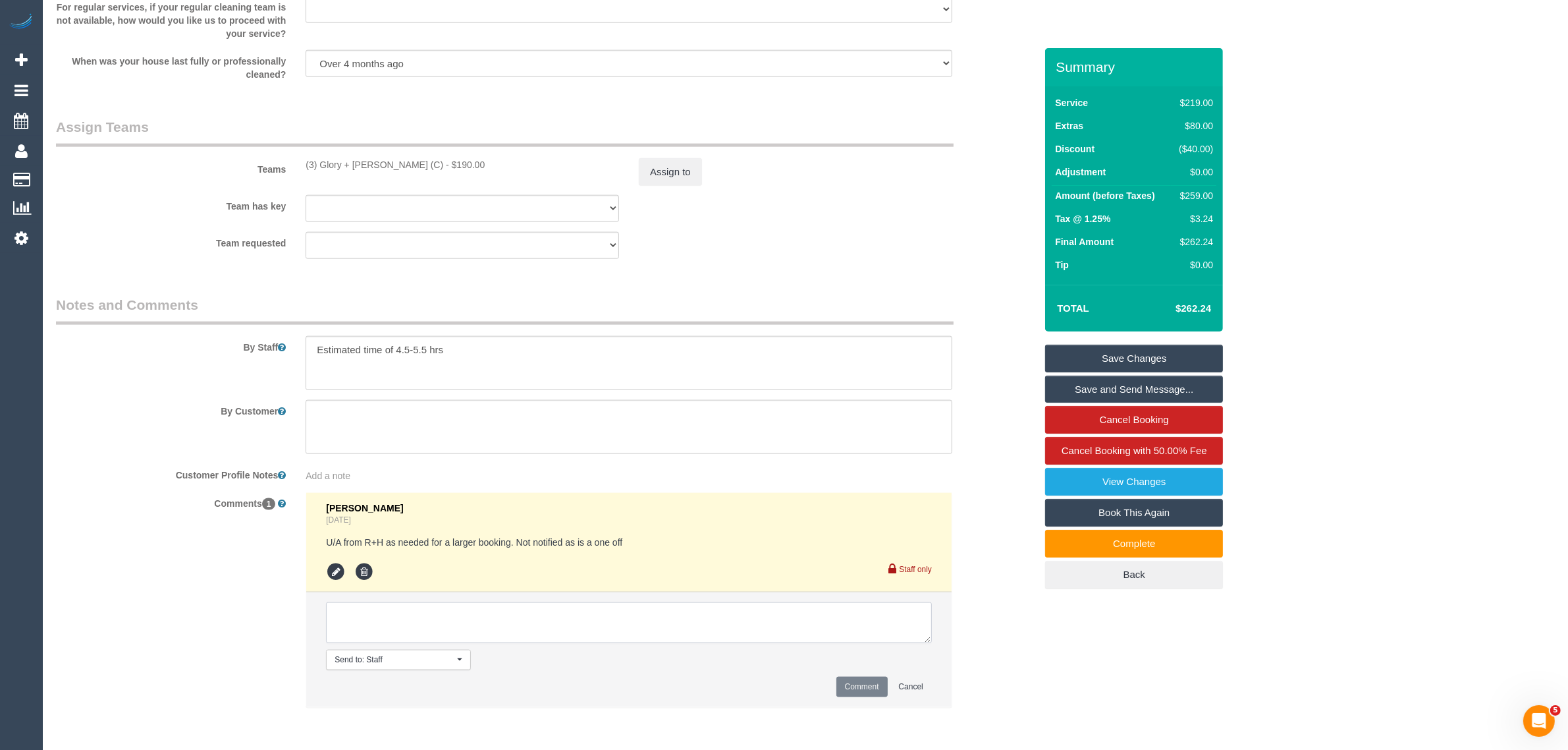
paste textarea "Cleaner(s) Unassigned: Reason Unassigned: Contact via: Which message sent: Addi…"
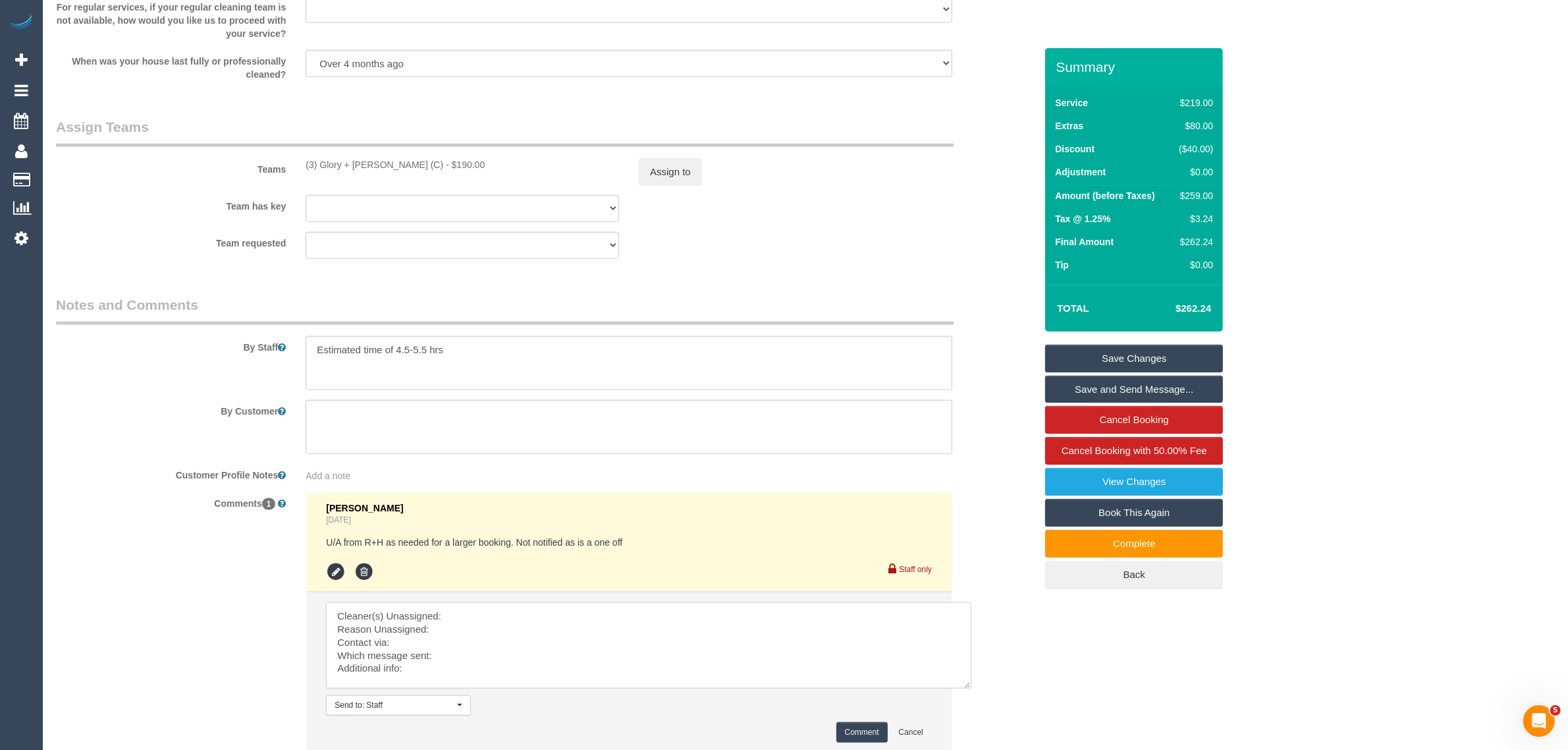
scroll to position [0, 0]
drag, startPoint x: 918, startPoint y: 639, endPoint x: 881, endPoint y: 675, distance: 51.6
click at [966, 693] on textarea at bounding box center [652, 649] width 652 height 94
click at [712, 599] on li "Send to: Staff Nothing selected Send to: Staff Send to: Customer Send to: Team …" at bounding box center [629, 677] width 646 height 170
click at [709, 607] on textarea at bounding box center [652, 650] width 652 height 95
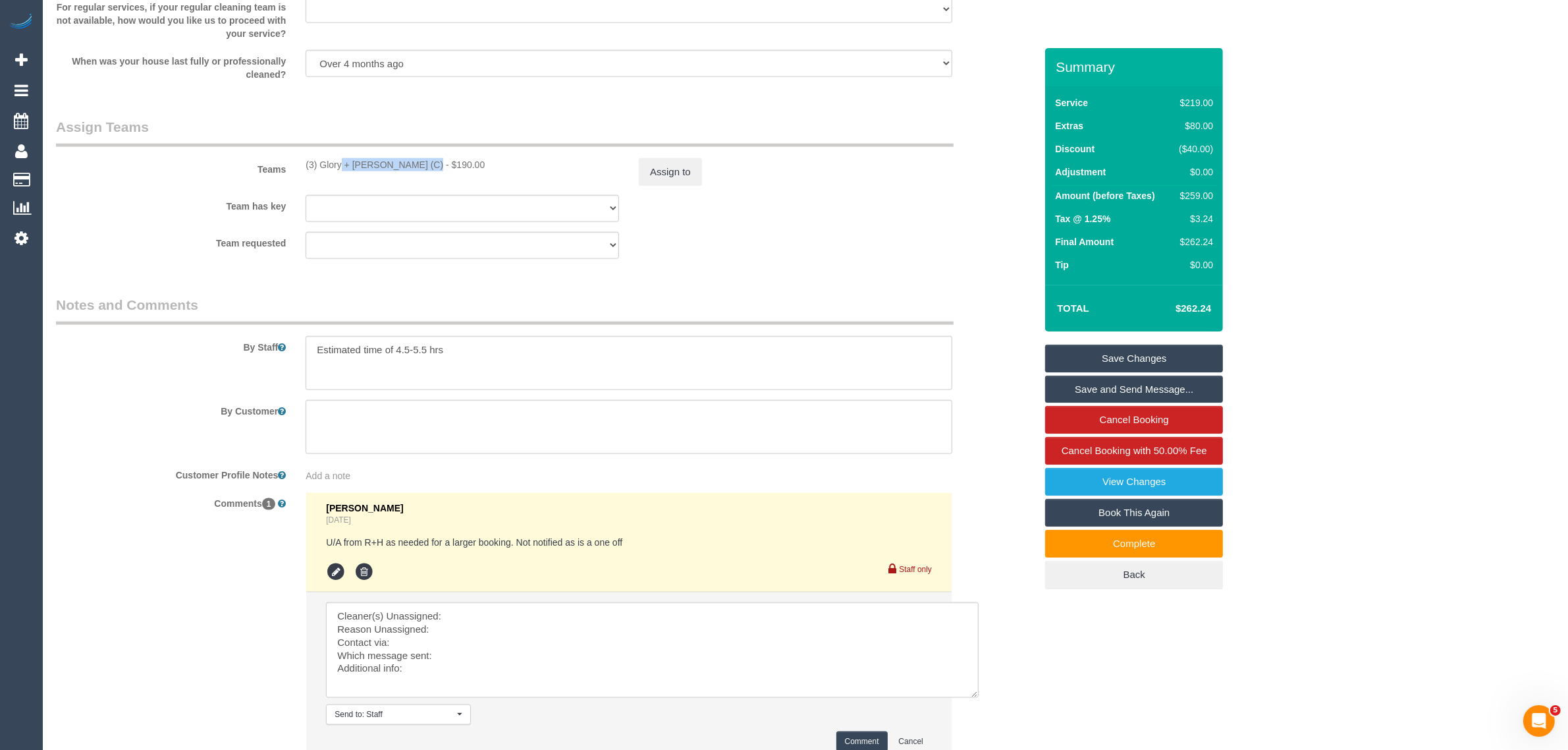
drag, startPoint x: 303, startPoint y: 163, endPoint x: 388, endPoint y: 159, distance: 85.1
click at [388, 159] on div "(3) Glory + Mary (C) - $190.00" at bounding box center [462, 164] width 333 height 13
copy div "(3) Glory + Mary (C)"
click at [514, 620] on textarea at bounding box center [652, 650] width 652 height 95
paste textarea "(3) Glory + Mary (C)"
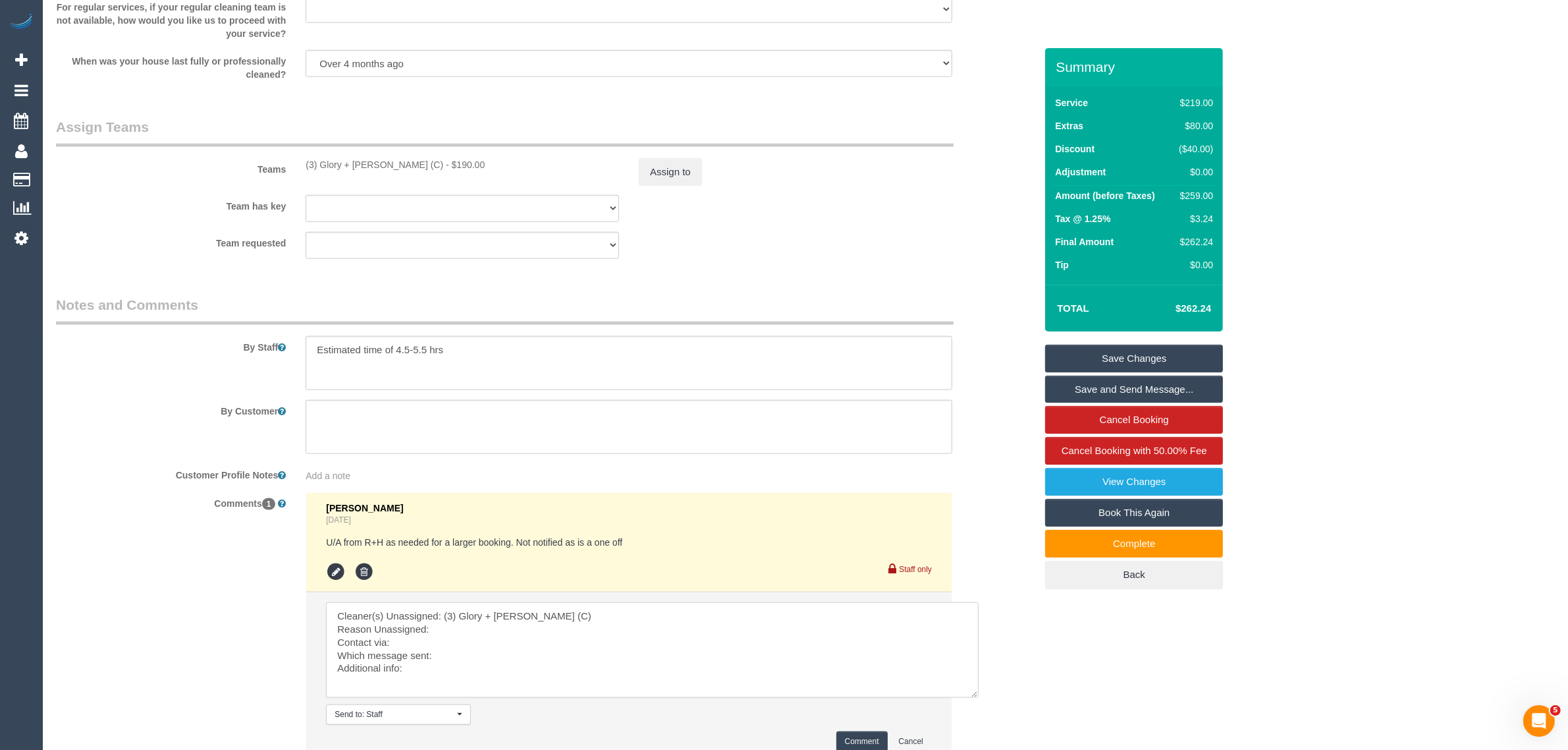
click at [479, 623] on textarea at bounding box center [652, 650] width 652 height 95
click at [494, 660] on textarea at bounding box center [652, 650] width 652 height 95
paste textarea "(3) Glory + Mary (C)"
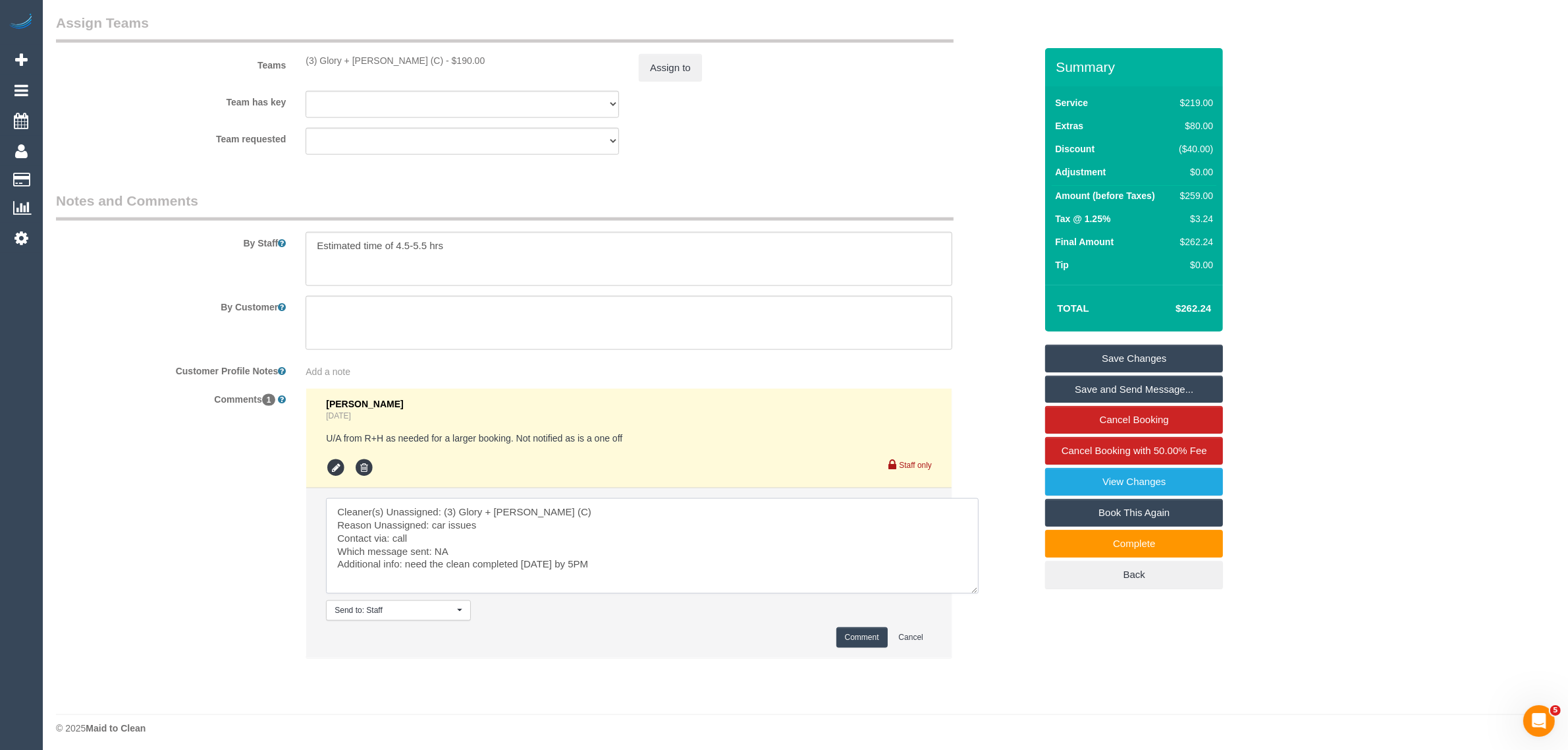
scroll to position [2068, 0]
type textarea "Cleaner(s) Unassigned: (3) Glory + Mary (C) Reason Unassigned: car issues Conta…"
click at [854, 636] on button "Comment" at bounding box center [862, 633] width 51 height 20
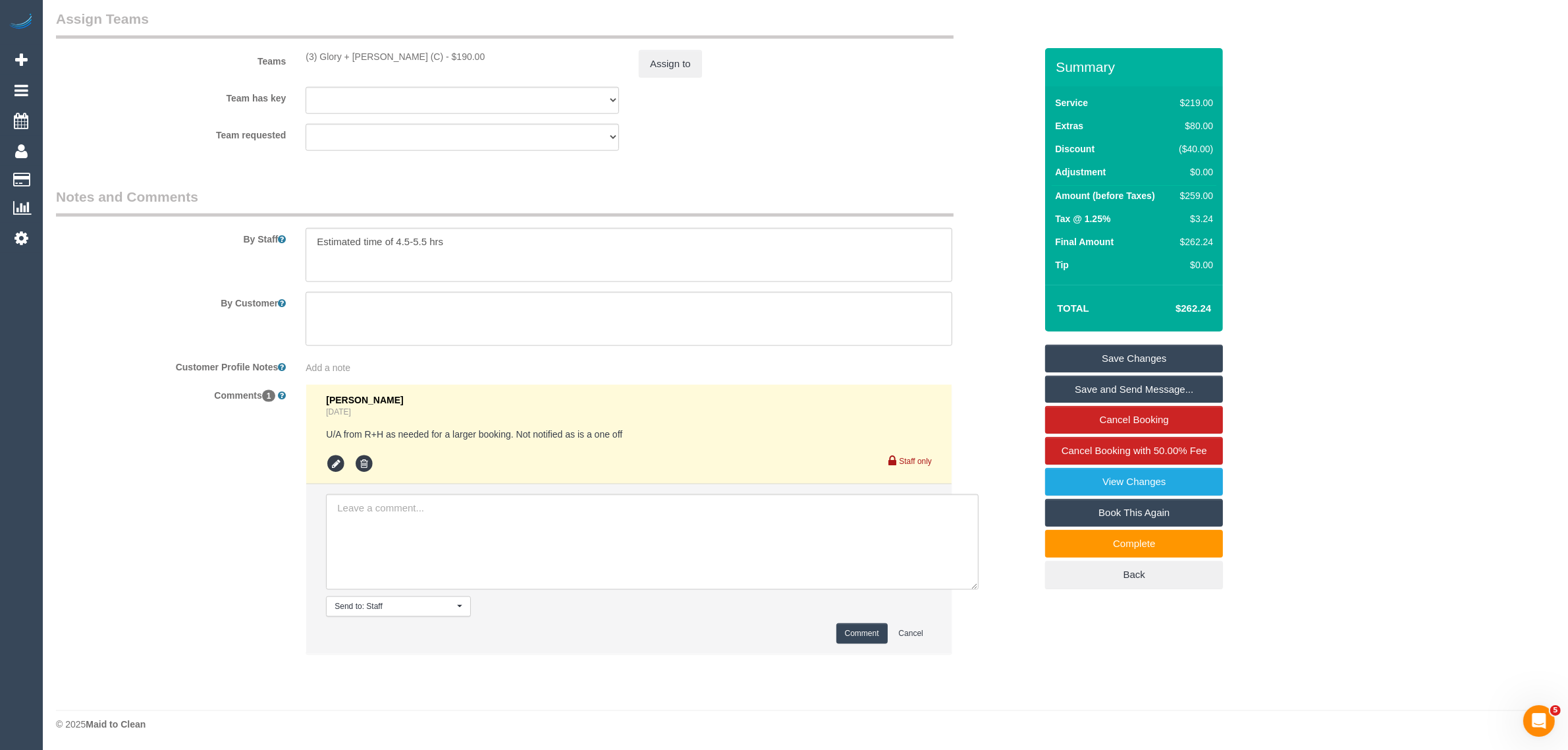
scroll to position [2013, 0]
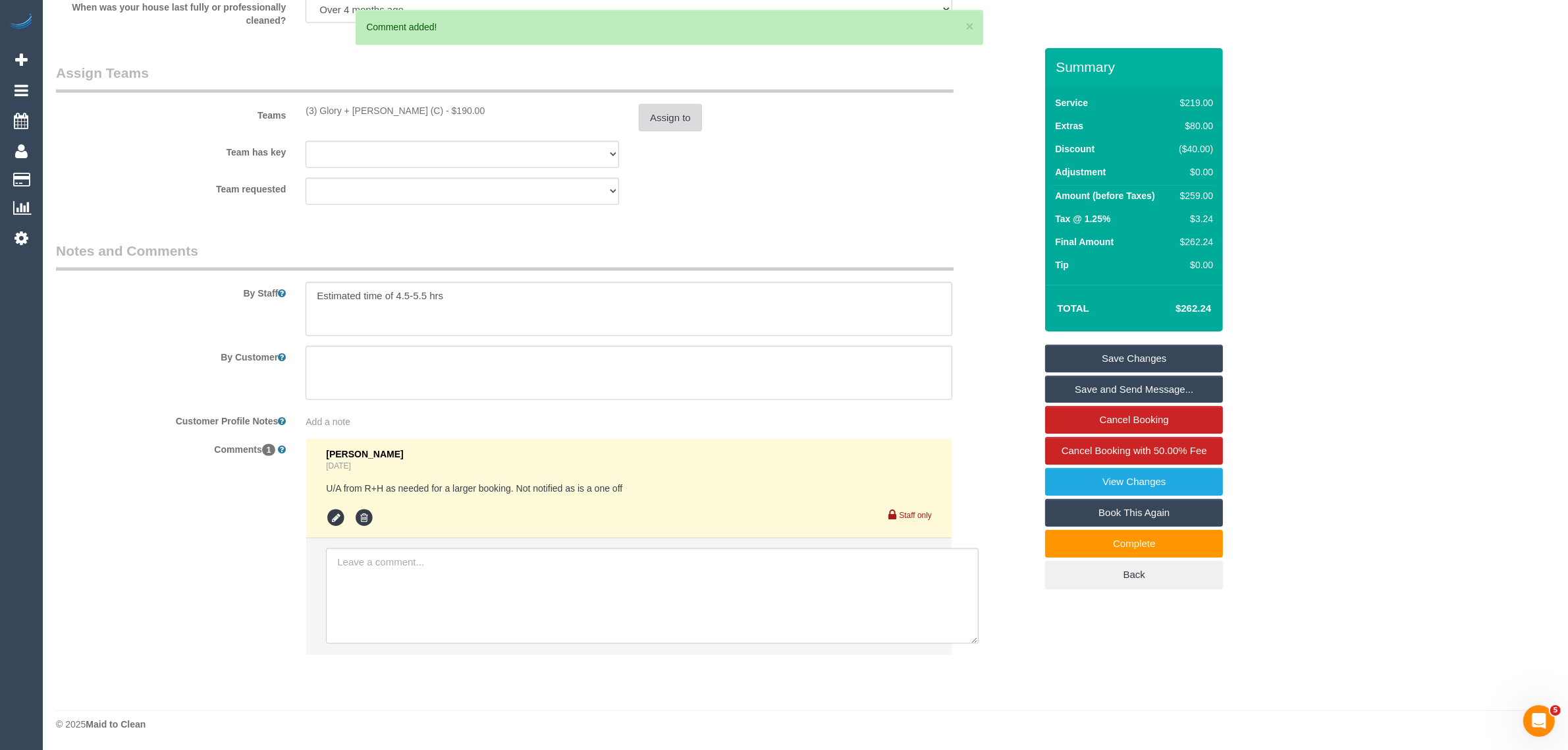
click at [662, 117] on button "Assign to" at bounding box center [670, 118] width 63 height 27
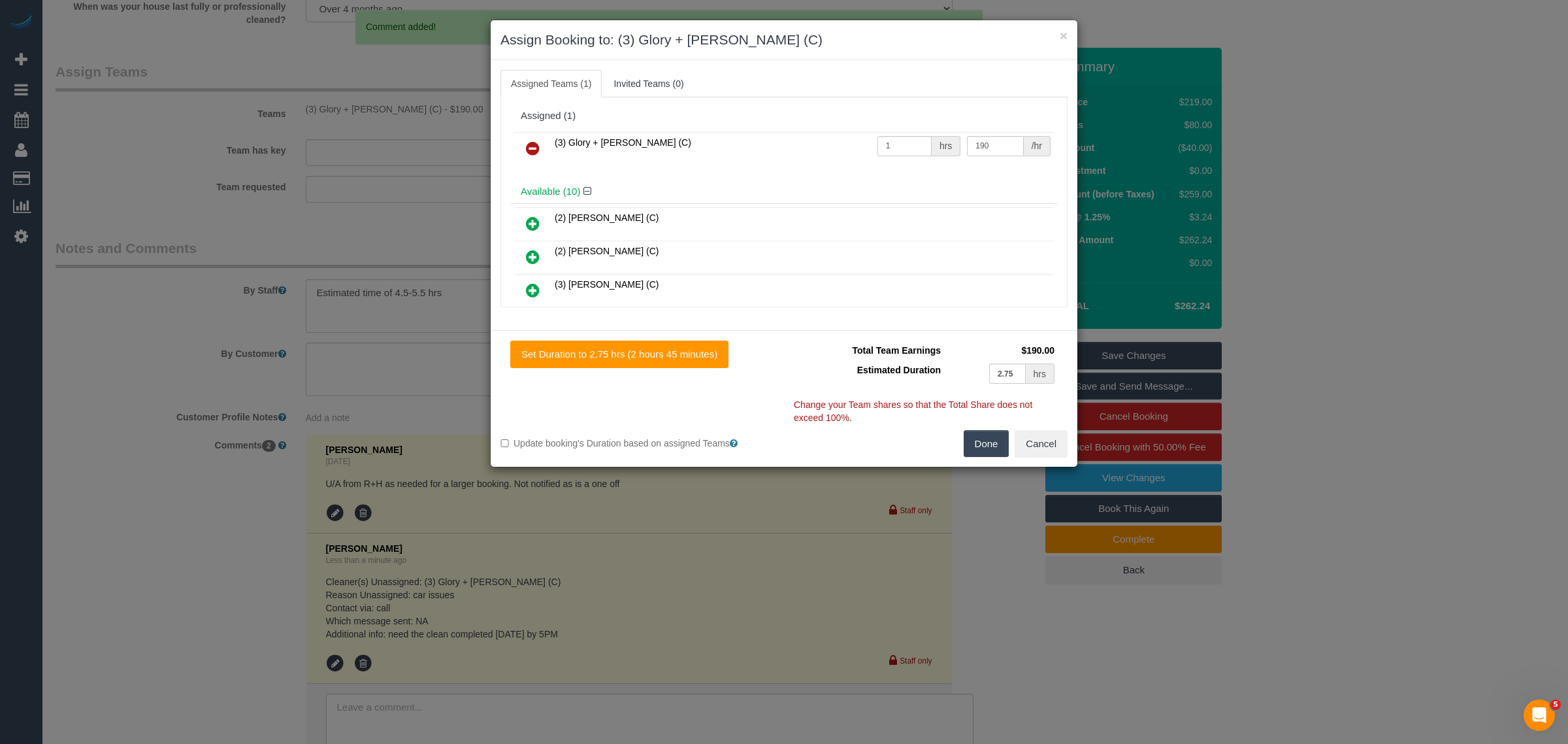
click at [527, 147] on icon at bounding box center [533, 148] width 14 height 16
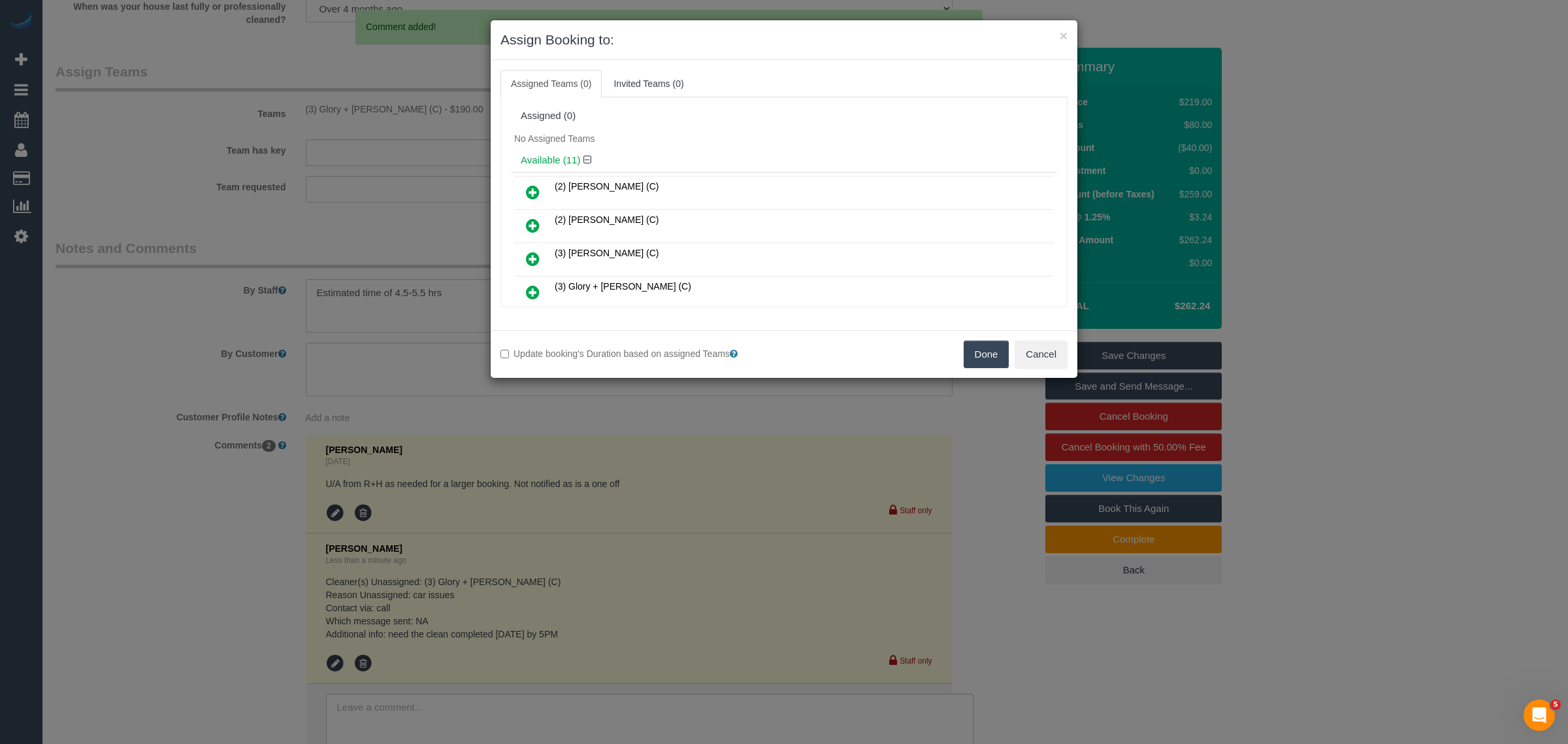
click at [991, 358] on button "Done" at bounding box center [986, 354] width 46 height 27
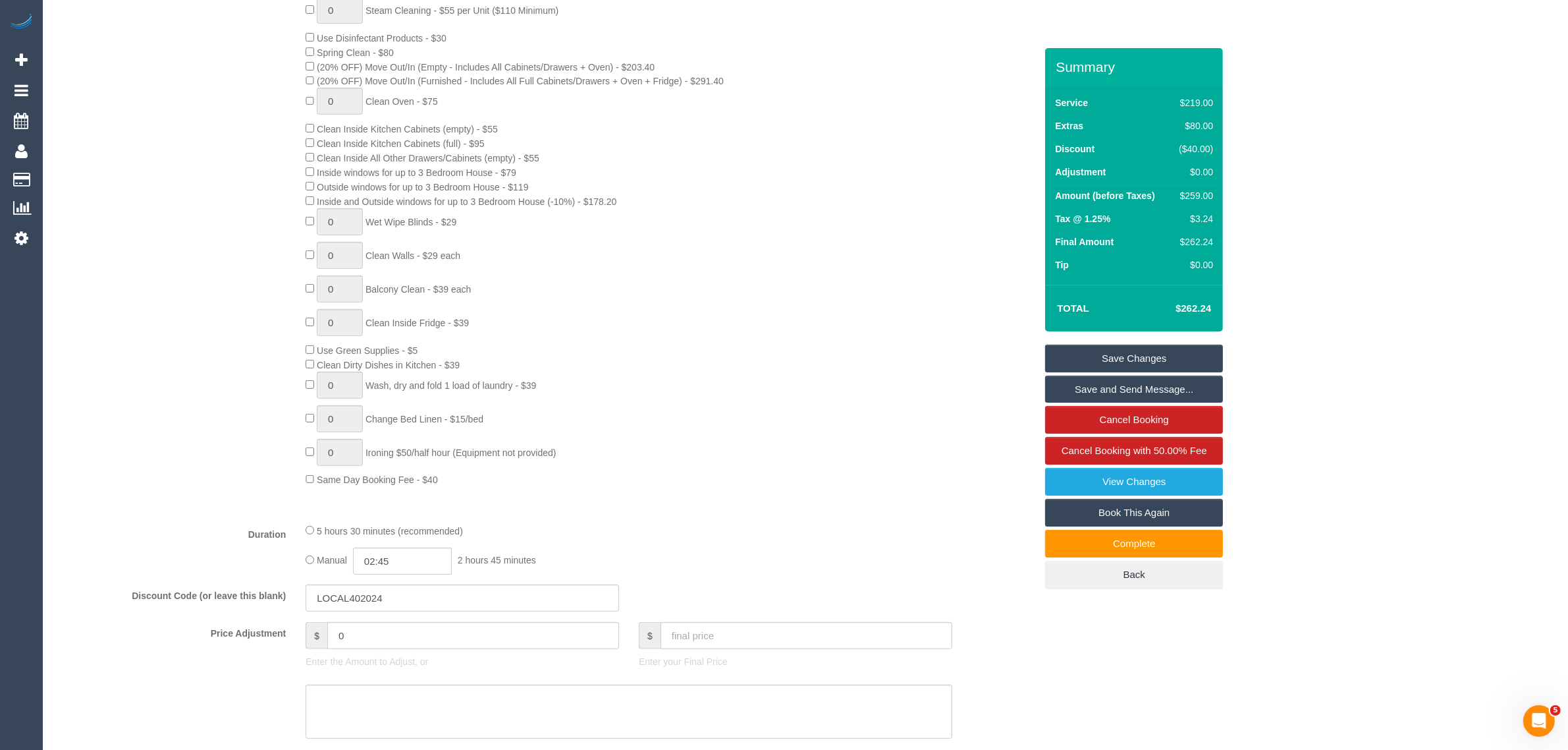
scroll to position [188, 0]
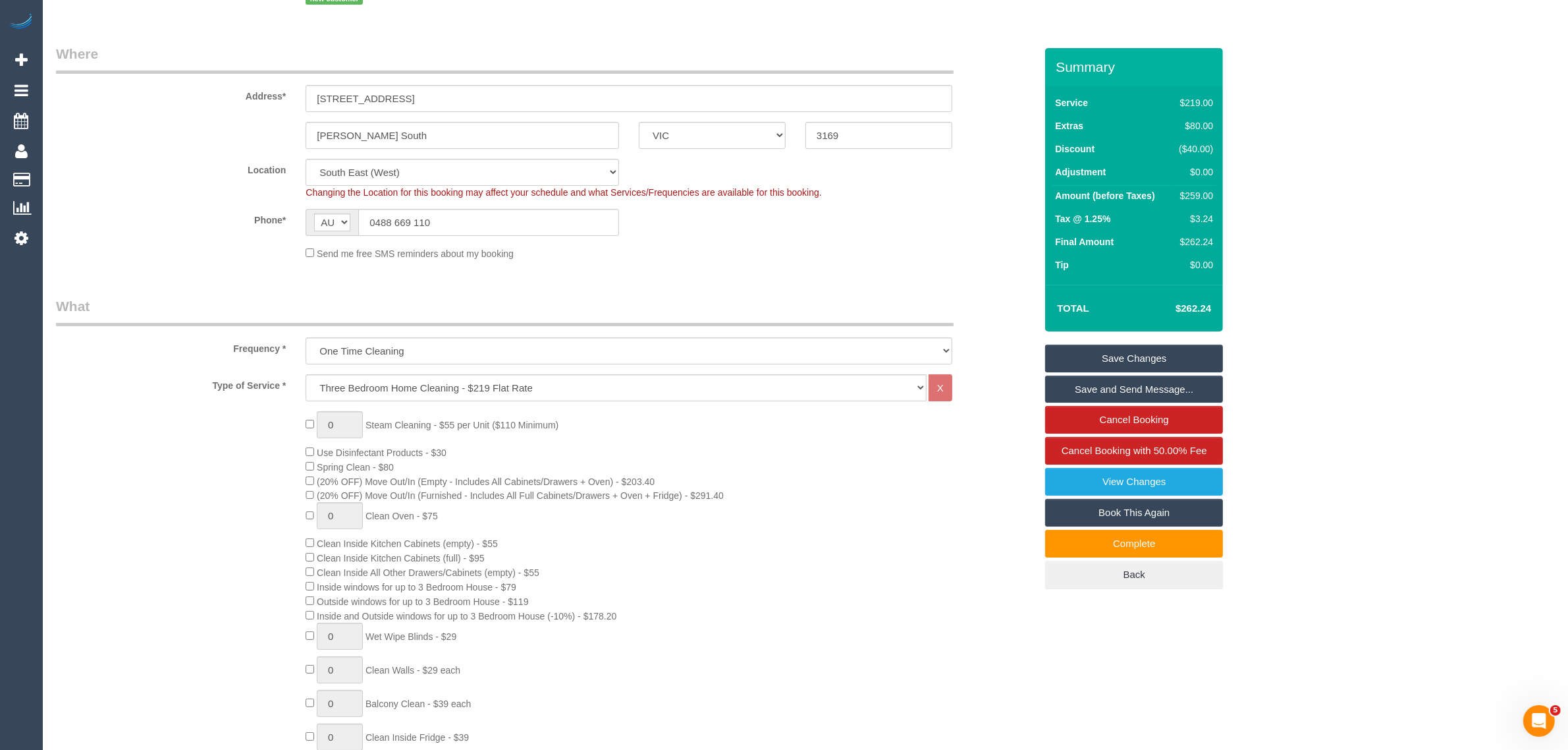
click at [1116, 361] on link "Save Changes" at bounding box center [1134, 358] width 178 height 27
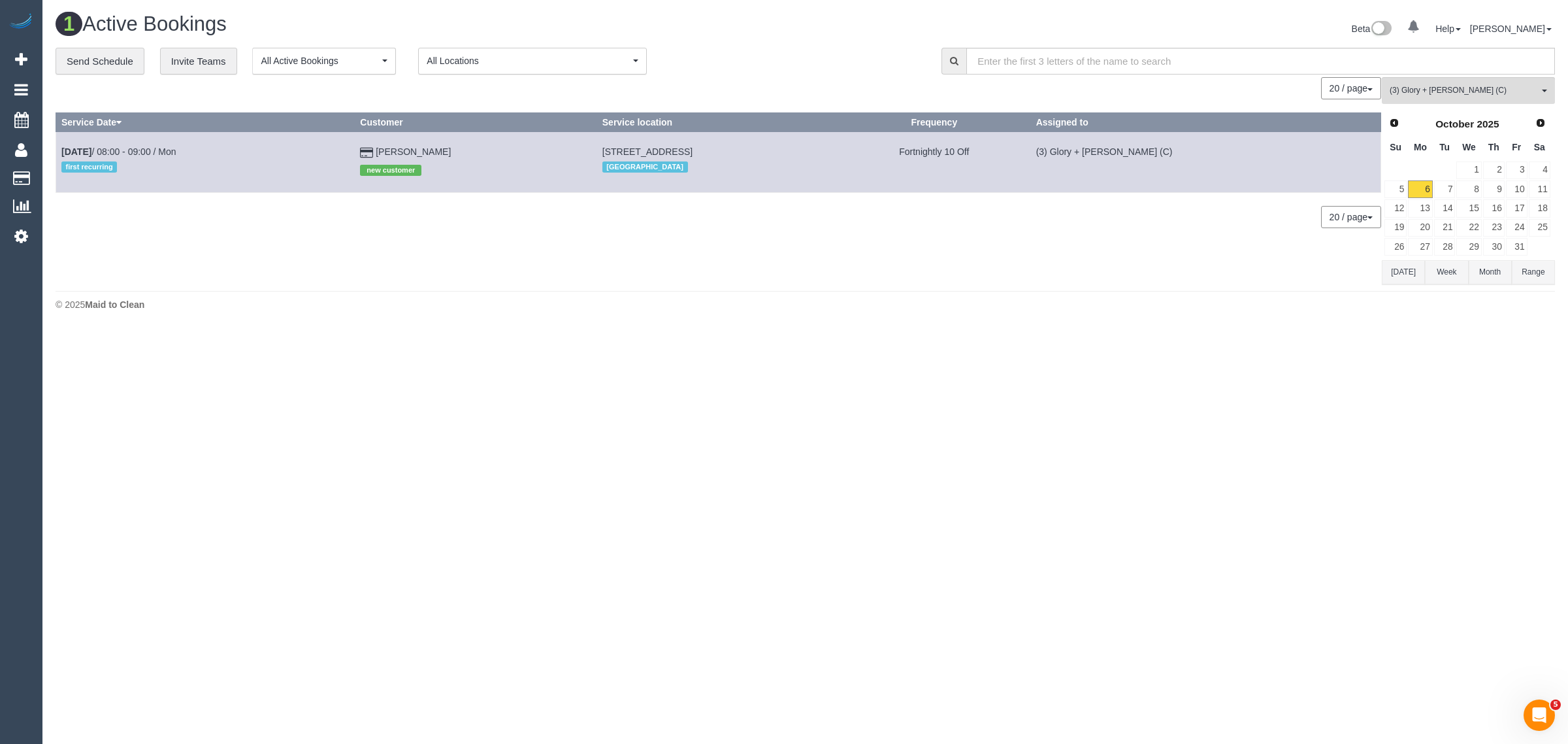
click at [857, 409] on body "0 Beta Your Notifications You have 0 alerts Add Booking Bookings Active Booking…" at bounding box center [784, 372] width 1568 height 744
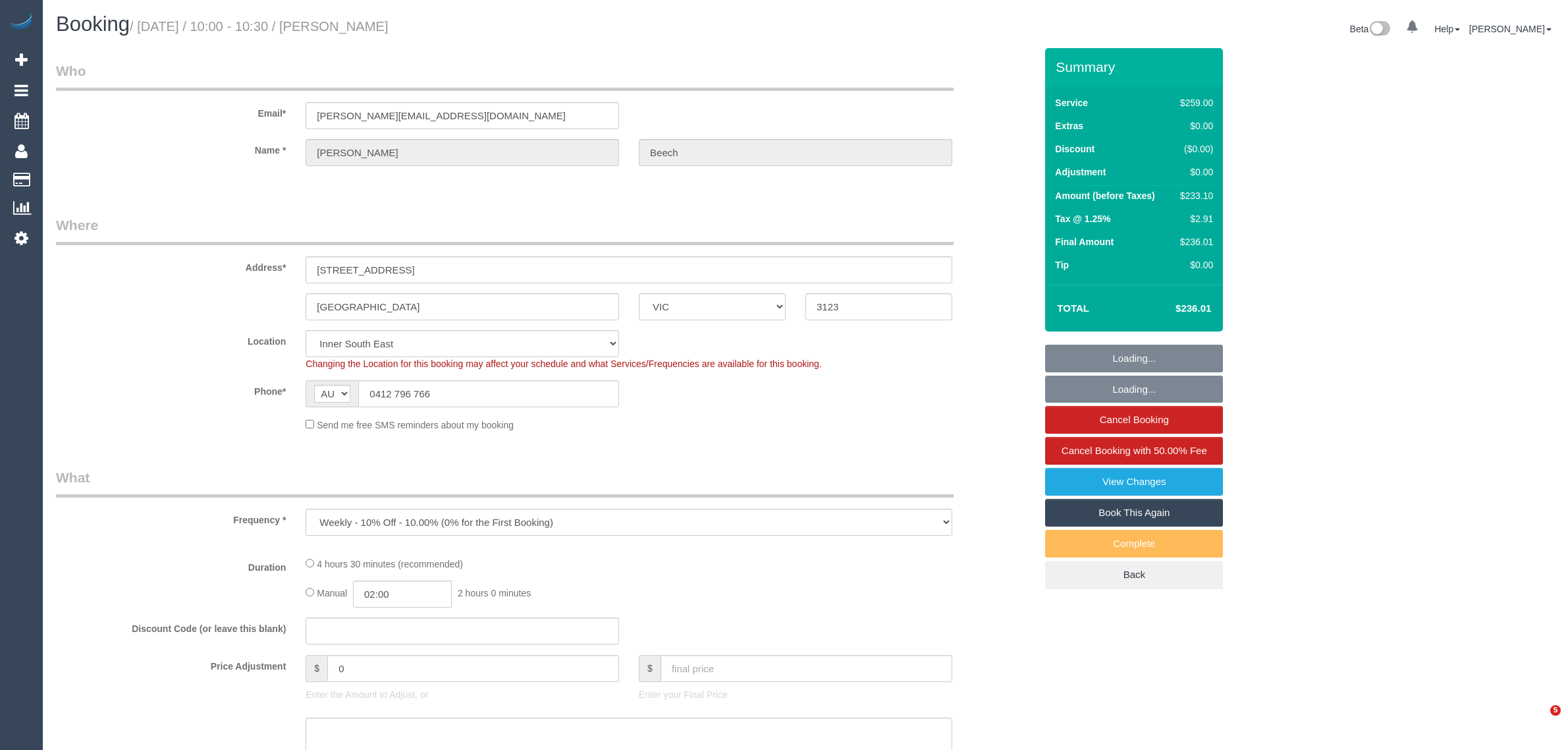
select select "VIC"
select select "object:705"
select select "number:27"
select select "string:stripe-pm_1PyNDG2GScqysDRV7k1Hc8NF"
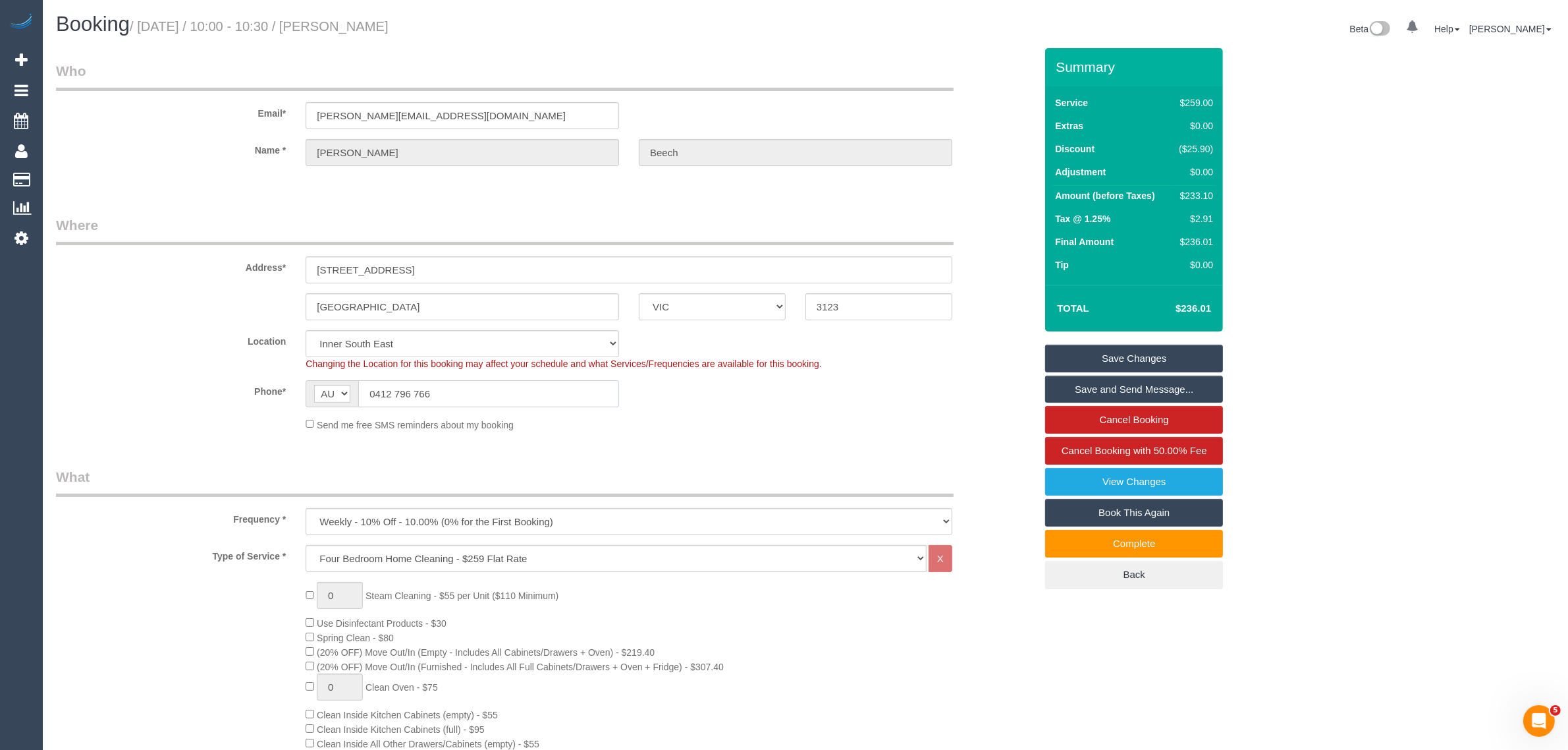
click at [568, 394] on input "0412 796 766" at bounding box center [489, 394] width 261 height 27
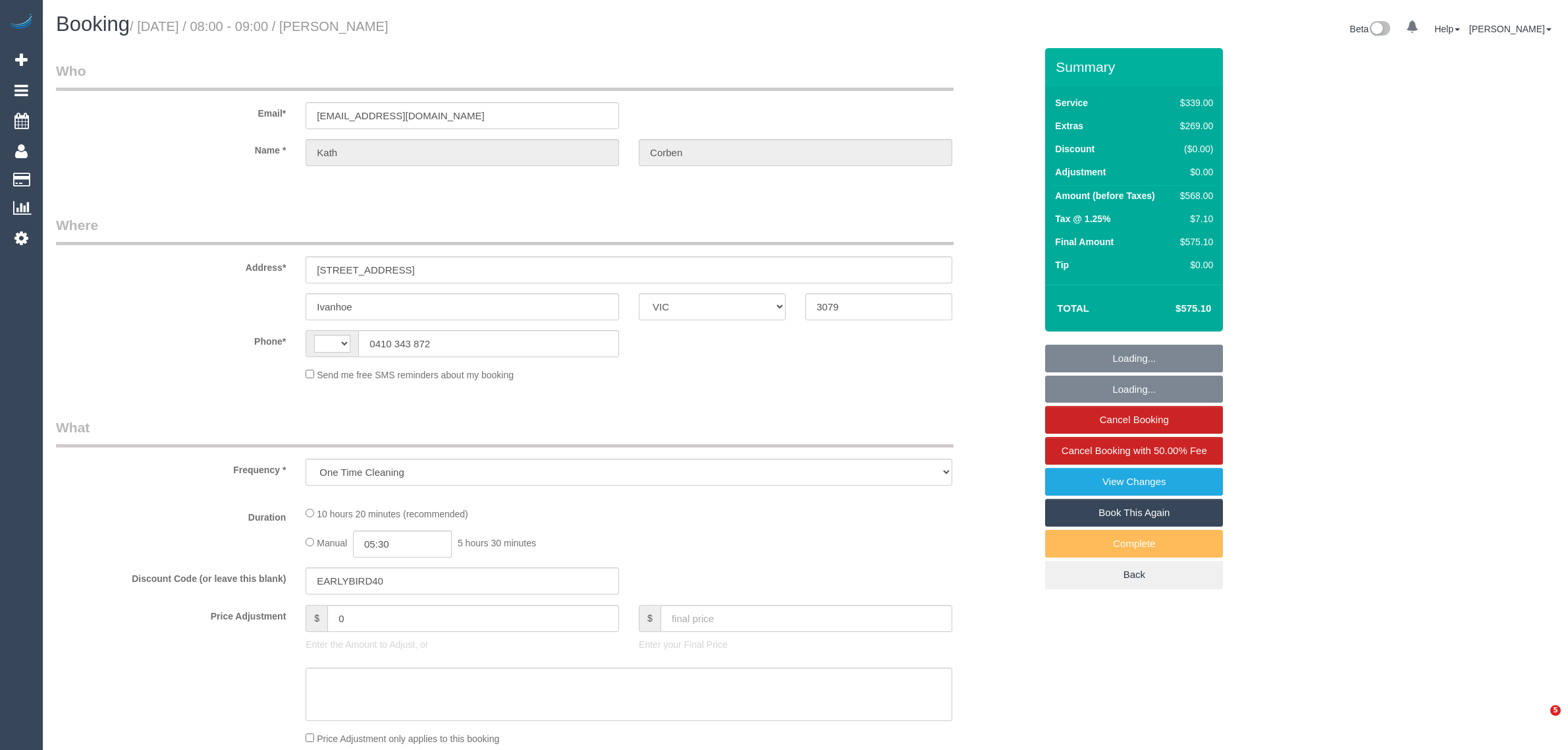
select select "VIC"
select select "string:stripe-pm_1S8JFC2GScqysDRVUQutItZh"
select select "number:30"
select select "number:14"
select select "number:19"
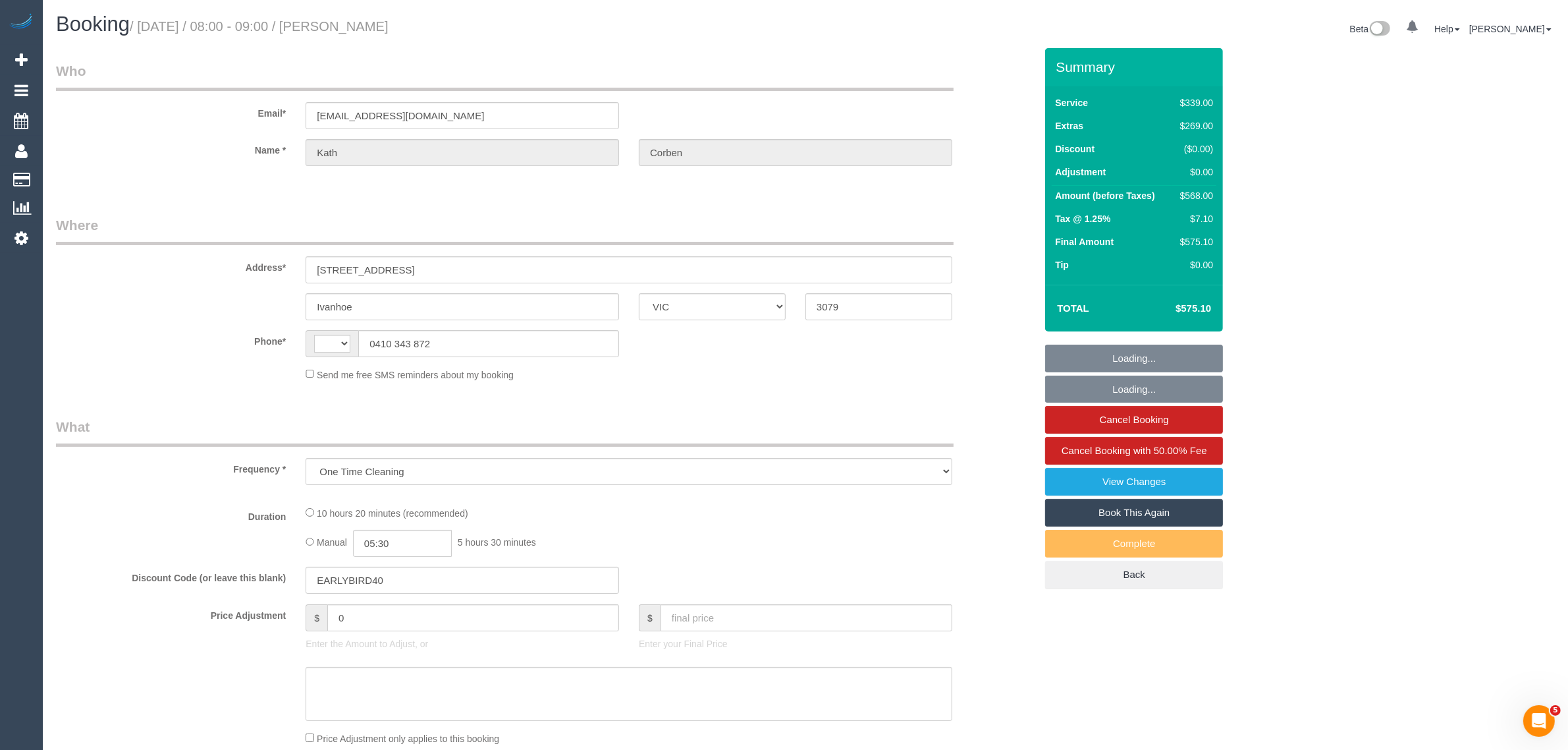
select select "number:23"
select select "number:26"
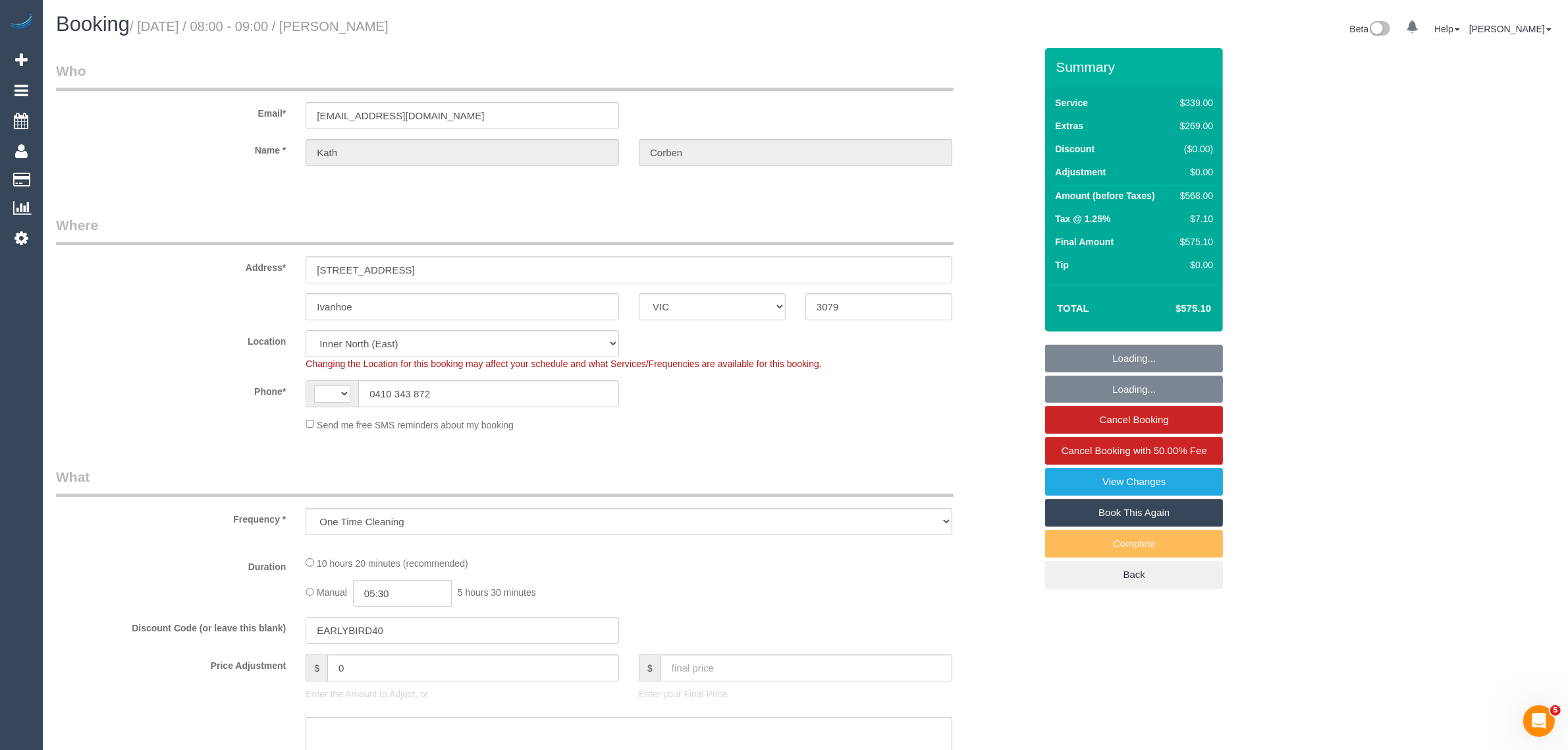
select select "object:785"
select select "string:AU"
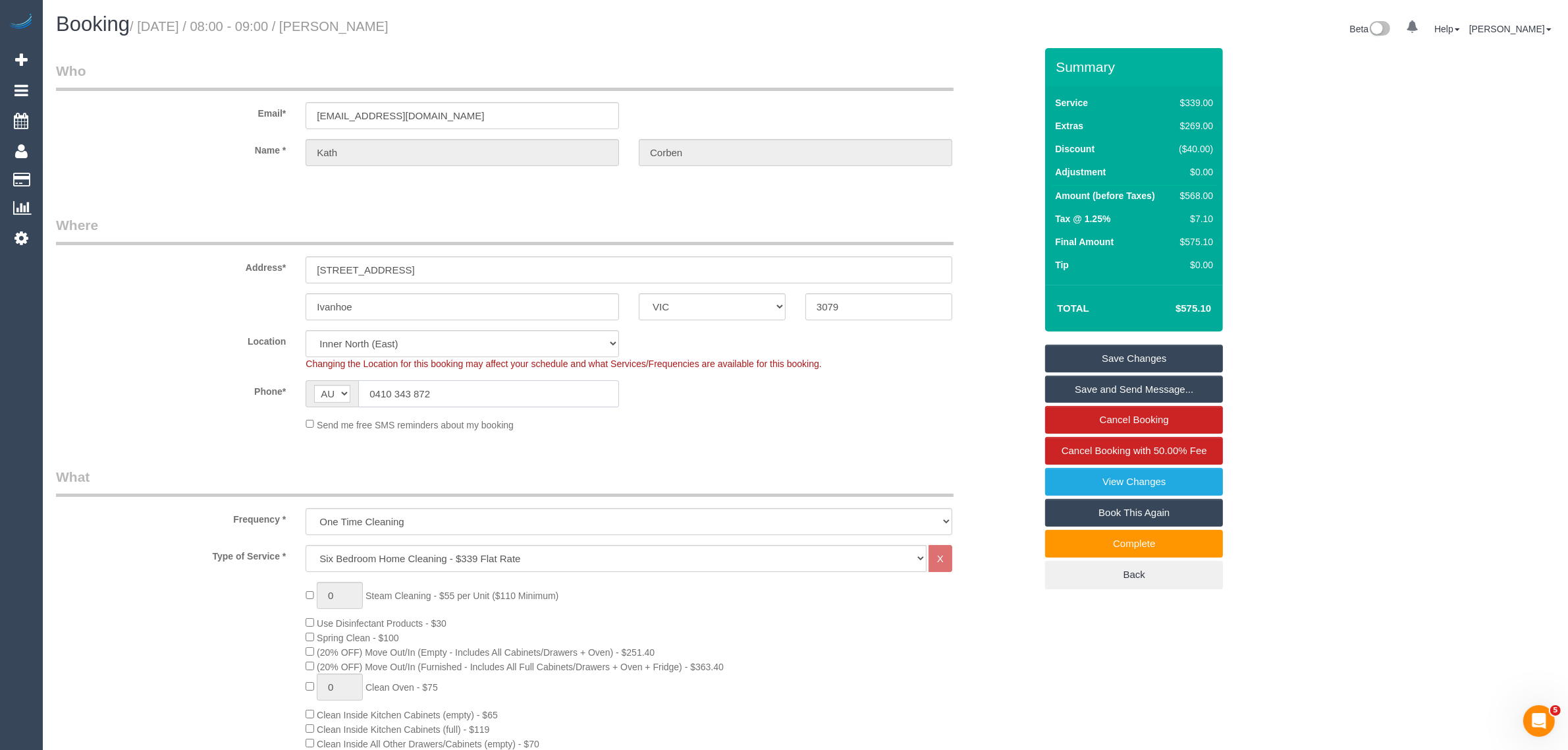
click at [468, 396] on input "0410 343 872" at bounding box center [489, 394] width 261 height 27
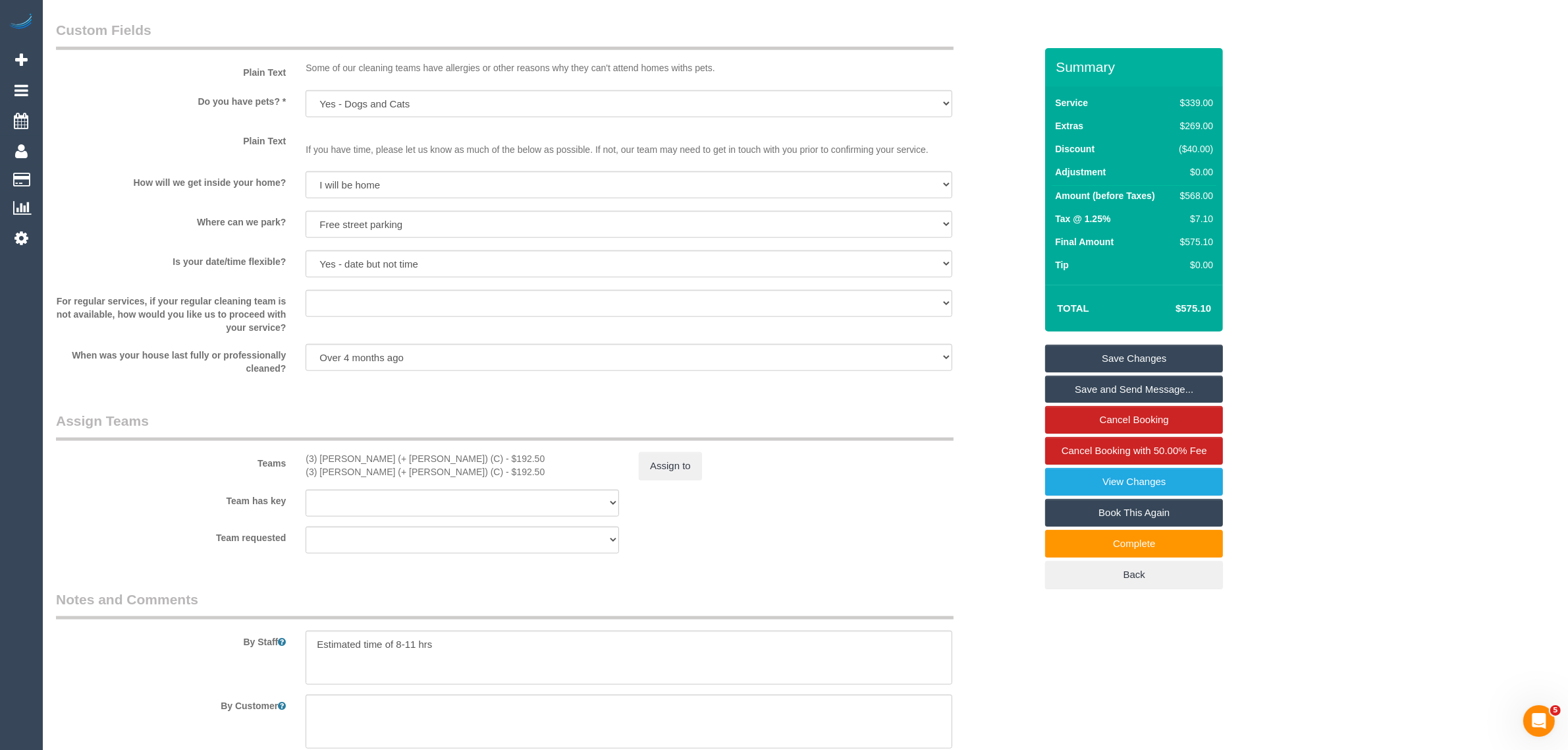
scroll to position [1976, 0]
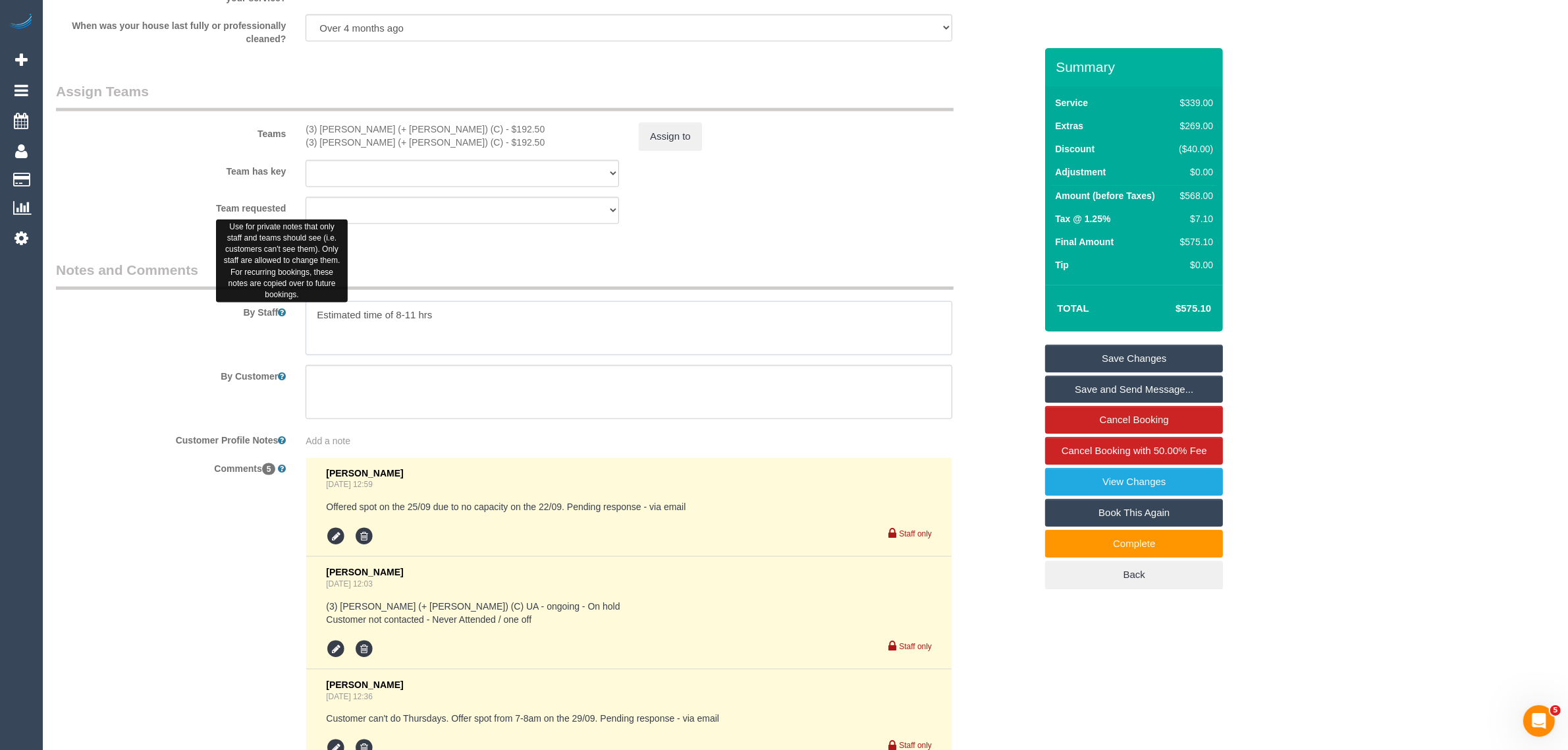
drag, startPoint x: 491, startPoint y: 324, endPoint x: 284, endPoint y: 314, distance: 207.2
click at [284, 314] on div "By Staff" at bounding box center [545, 307] width 999 height 95
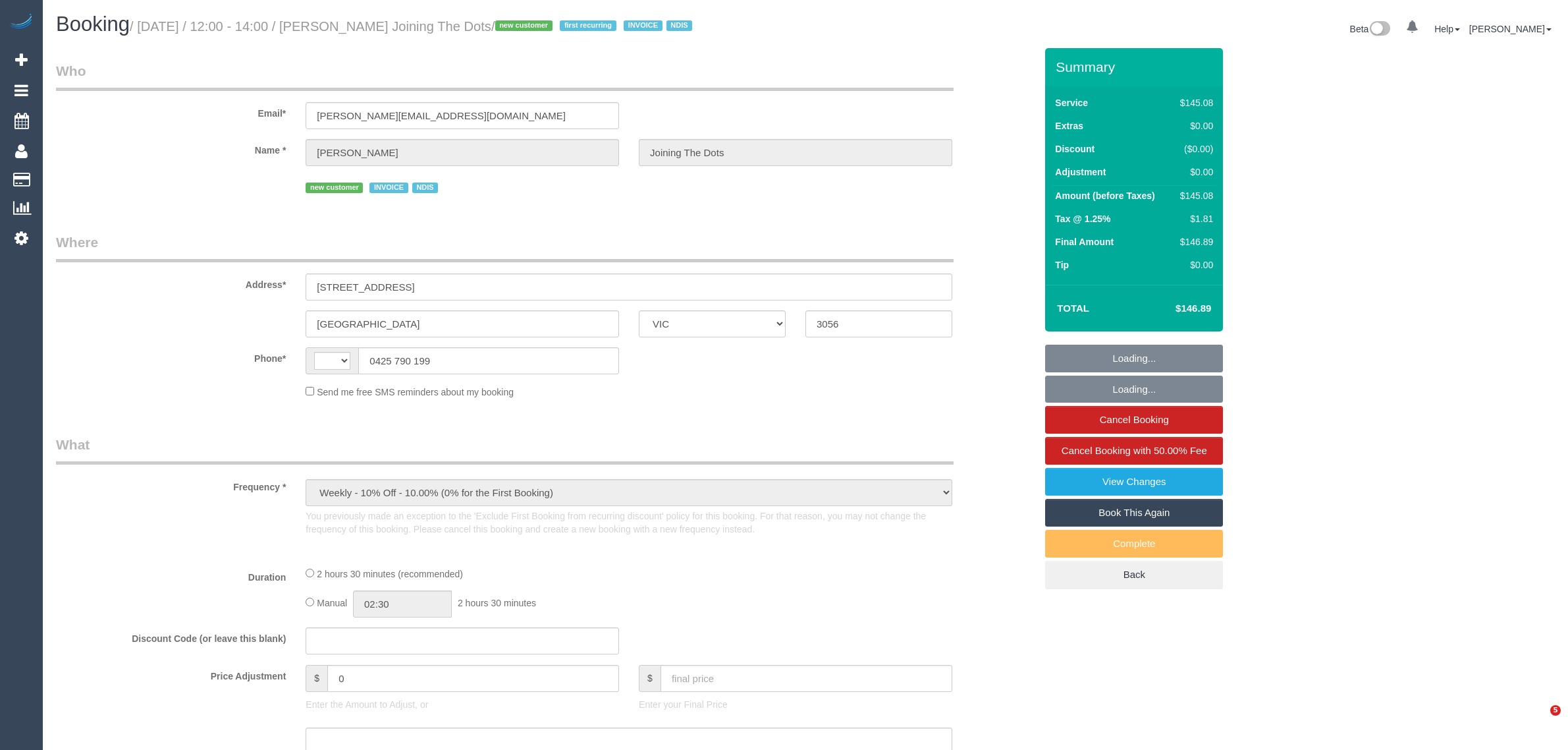
select select "VIC"
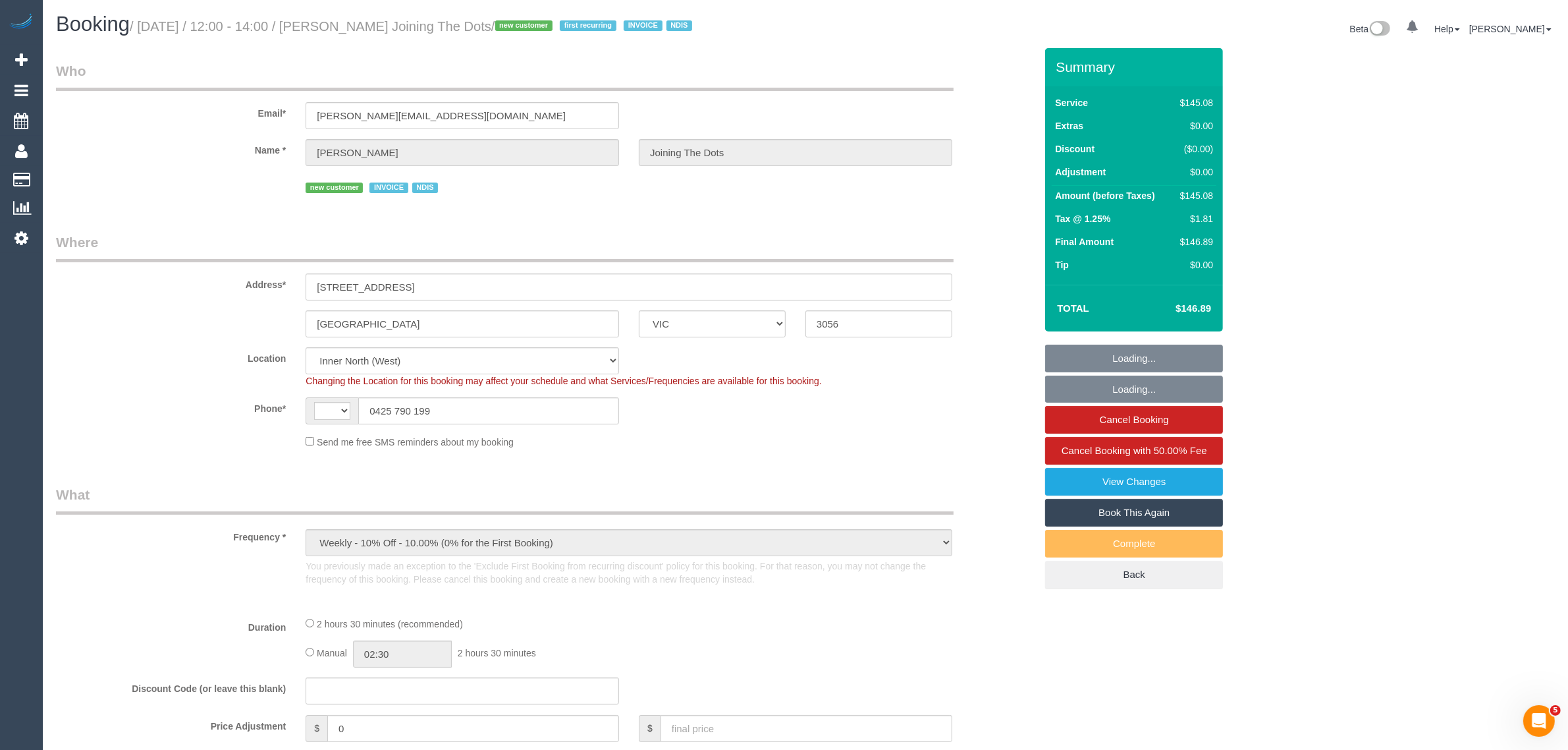
select select "string:AU"
select select "object:717"
select select "150"
select select "number:28"
select select "number:14"
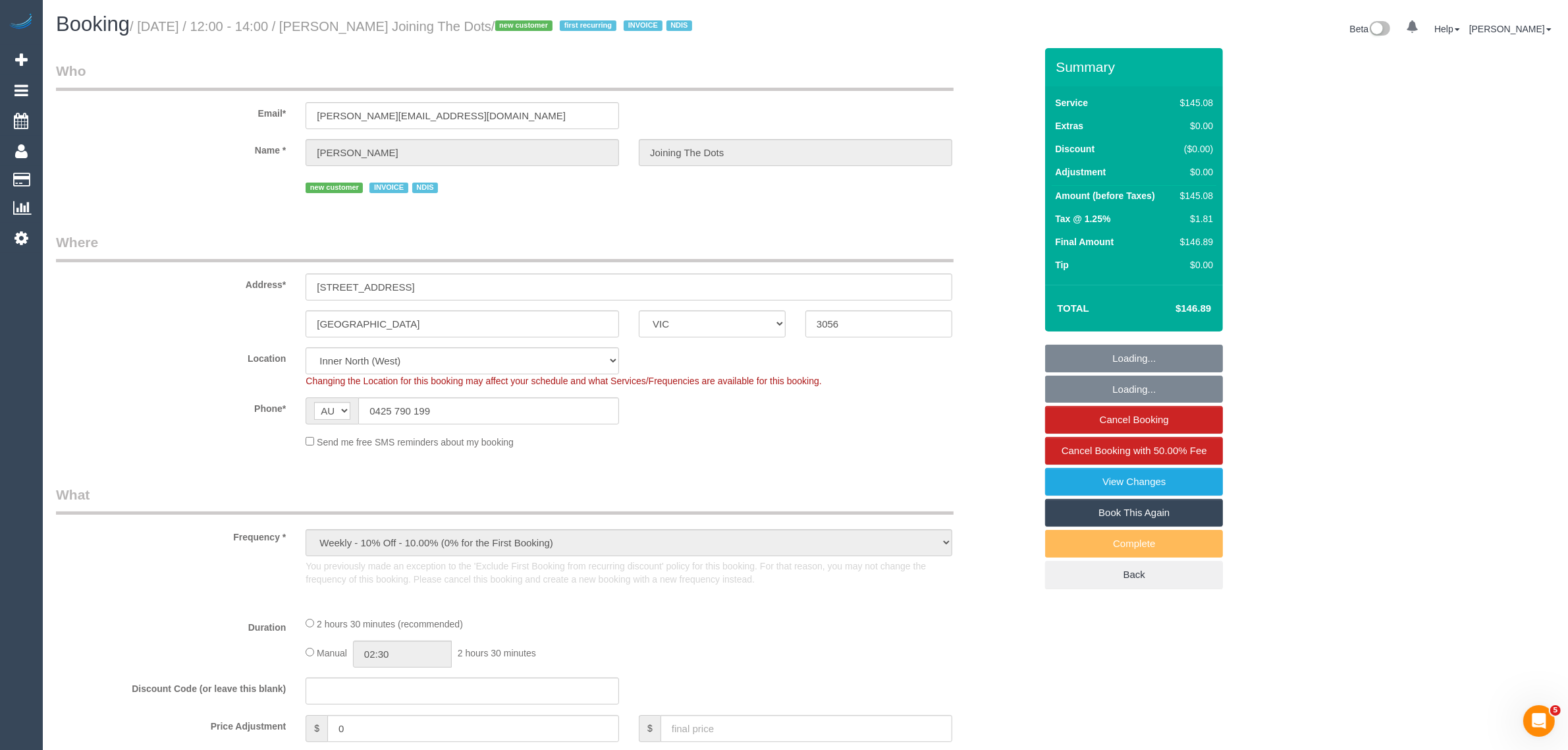
select select "number:19"
select select "number:22"
click at [471, 412] on input "0425 790 199" at bounding box center [489, 411] width 261 height 27
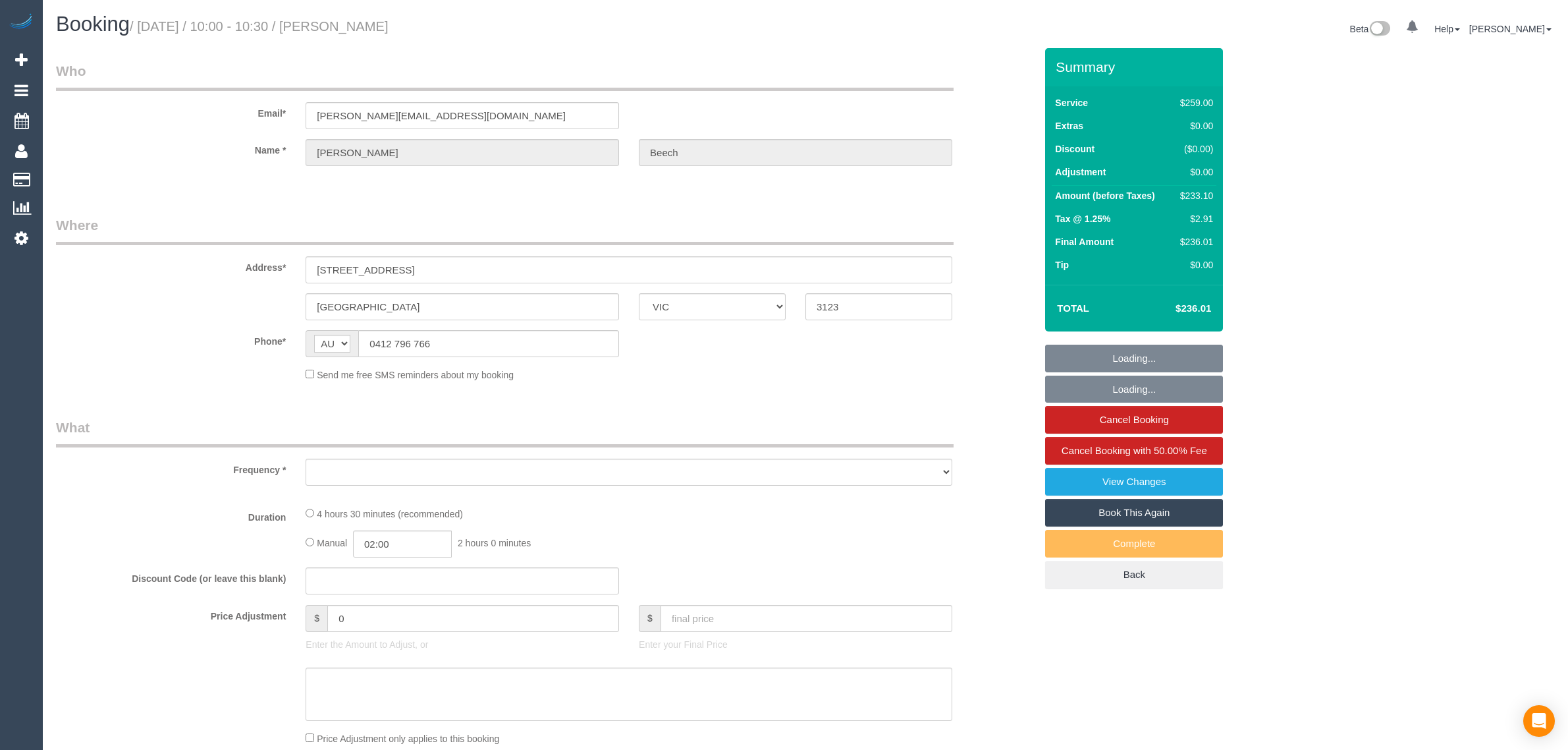
select select "VIC"
select select "object:532"
select select "string:stripe-pm_1PyNDG2GScqysDRV7k1Hc8NF"
select select "number:27"
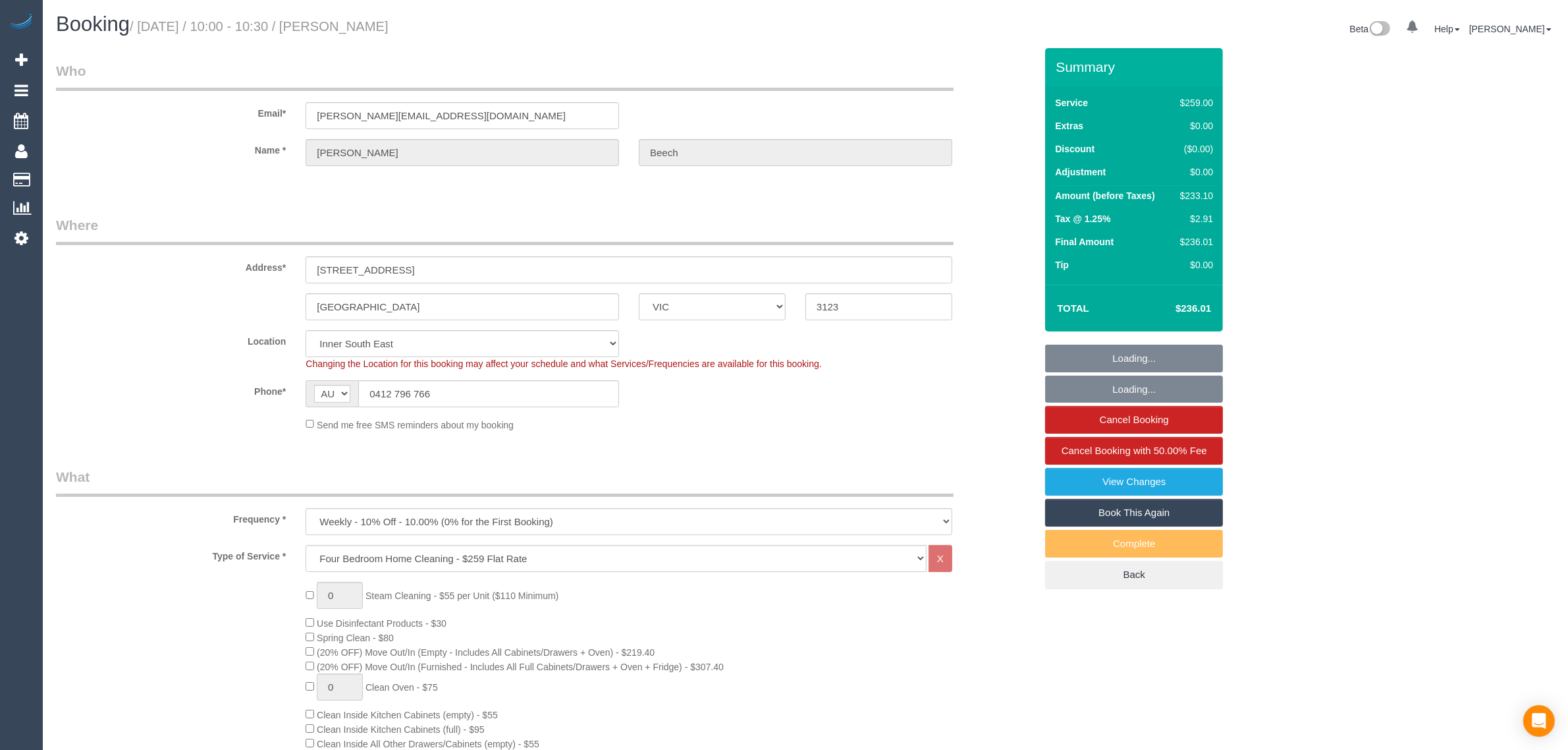
select select "object:807"
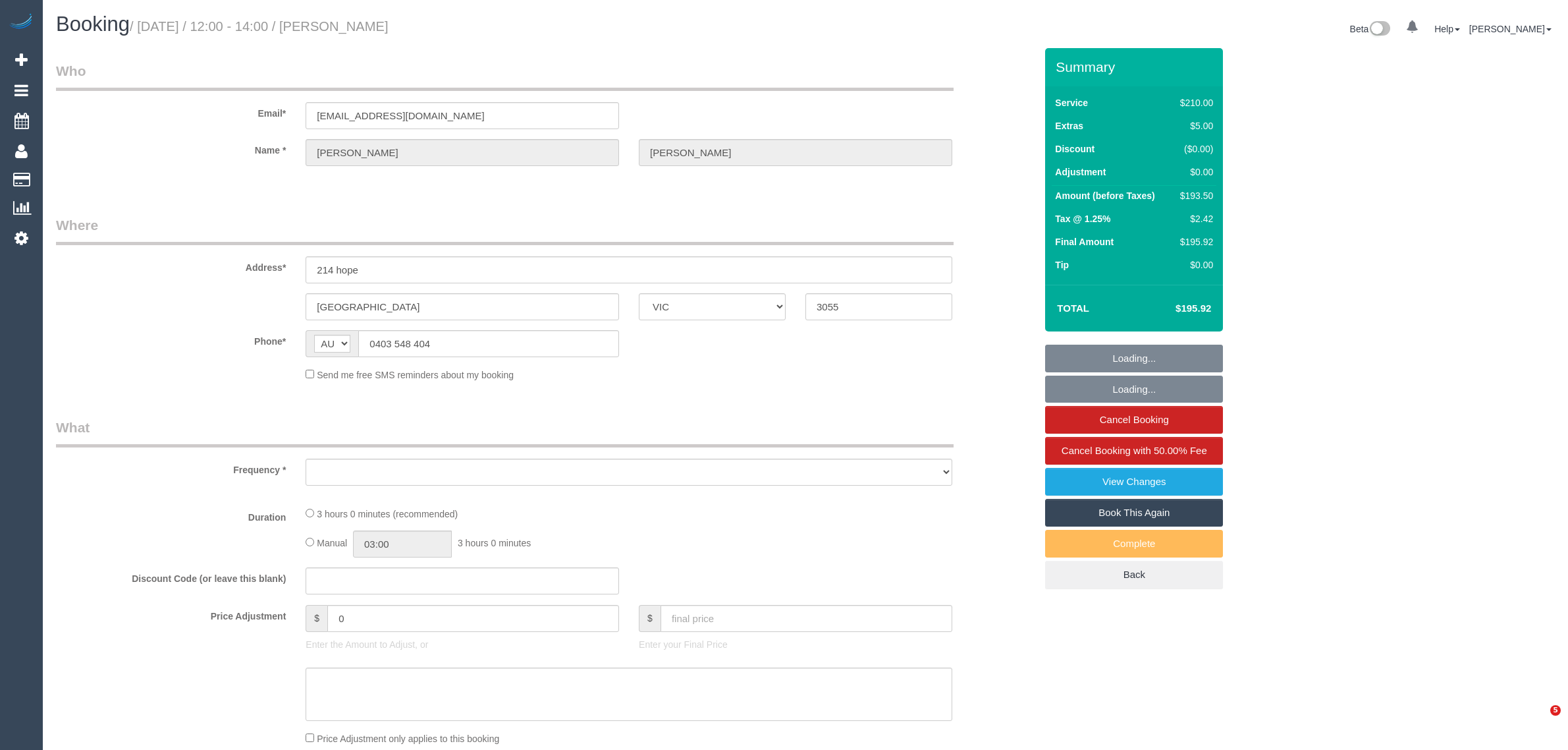
select select "VIC"
select select "object:532"
select select "string:stripe-pm_1QxP3P2GScqysDRVauMheoim"
select select "180"
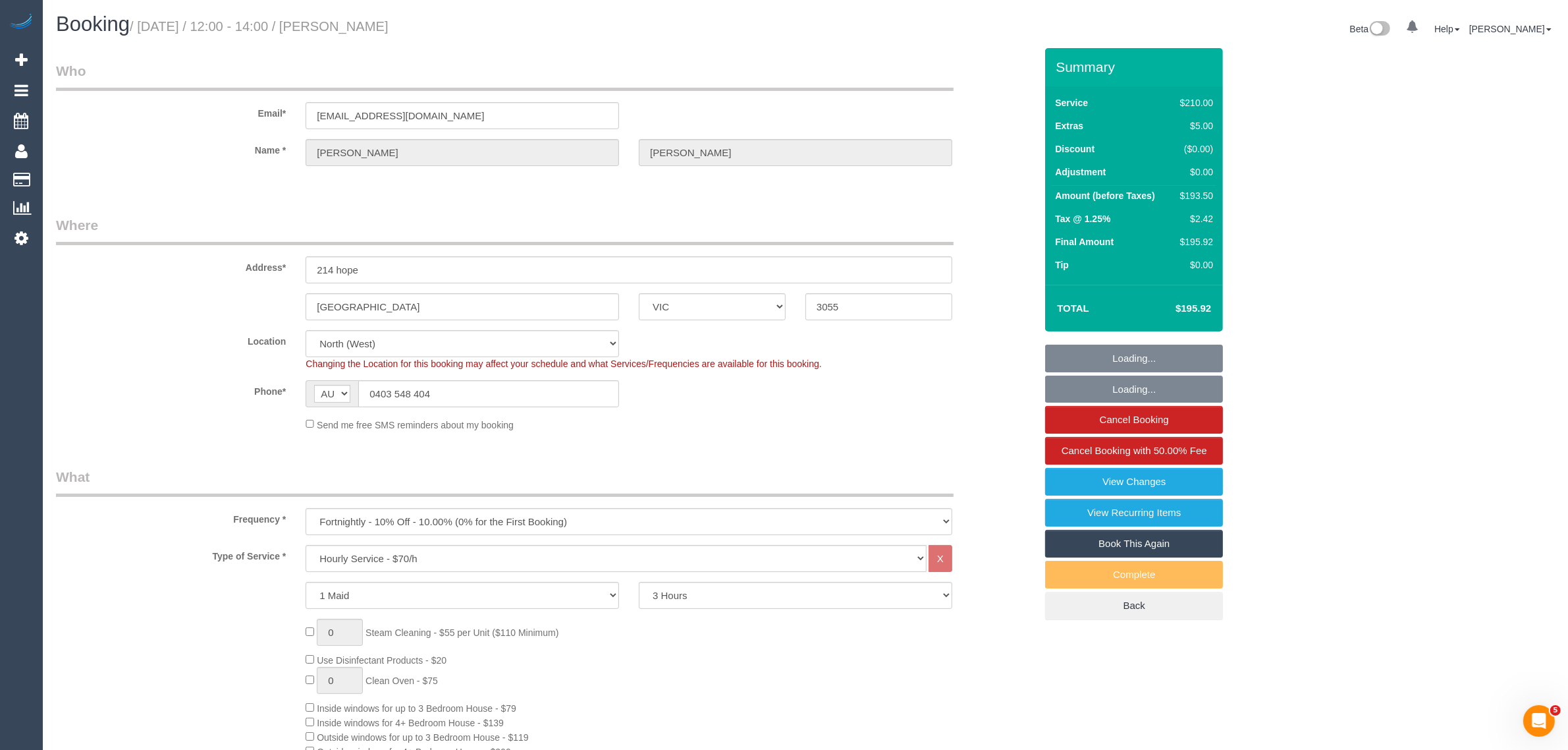
select select "number:27"
select select "number:14"
select select "number:19"
select select "number:24"
select select "number:33"
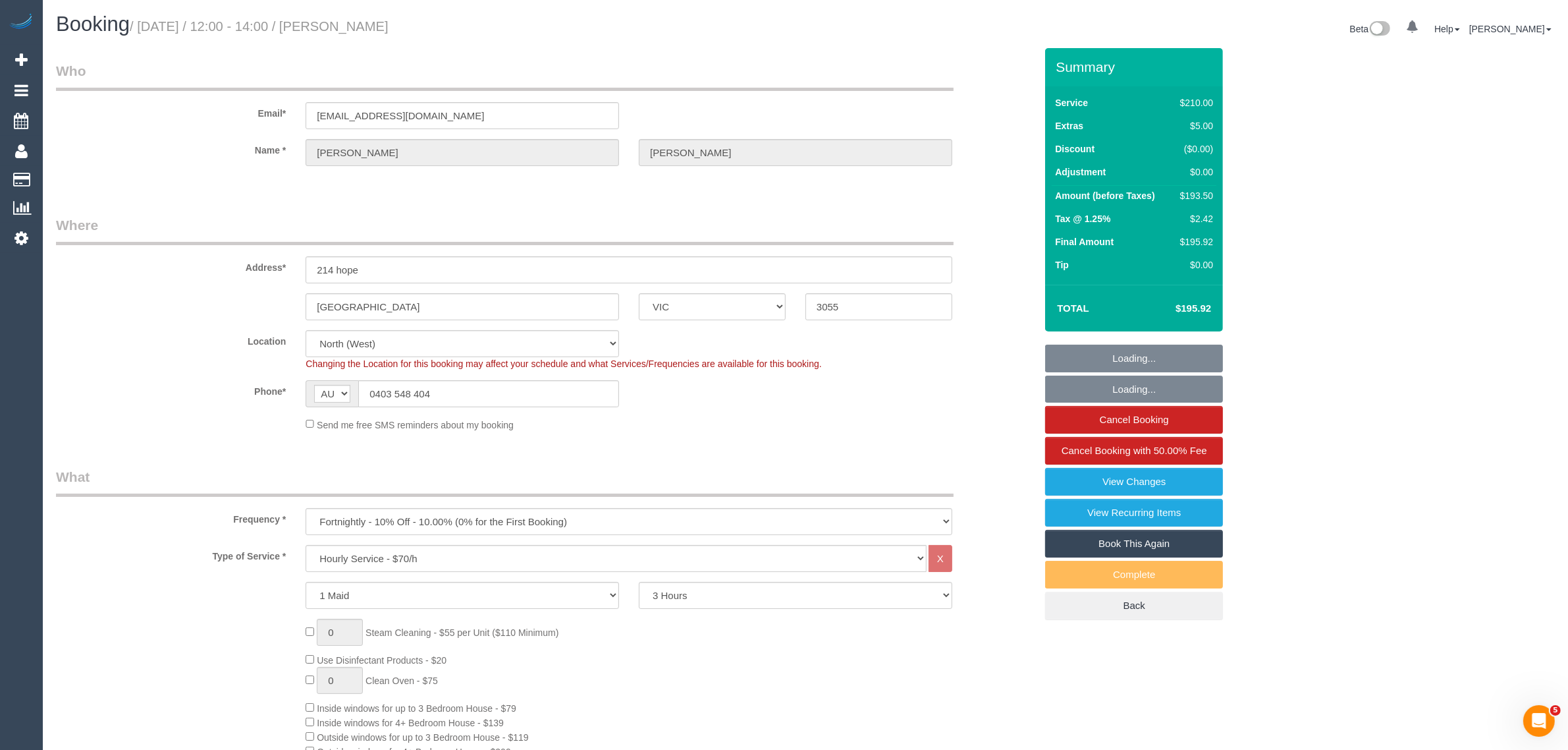
select select "number:11"
select select "object:1545"
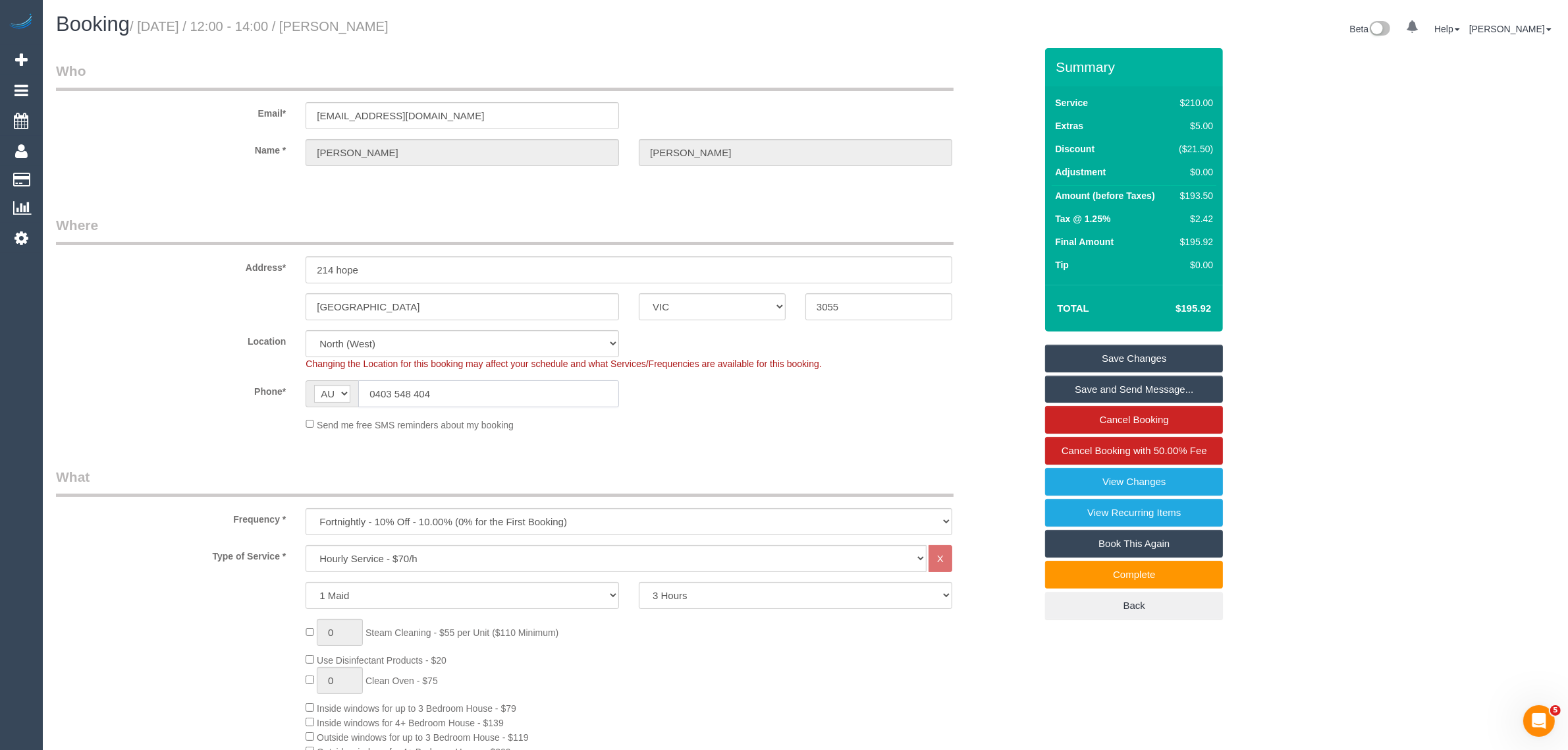
click at [563, 396] on input "0403 548 404" at bounding box center [489, 394] width 261 height 27
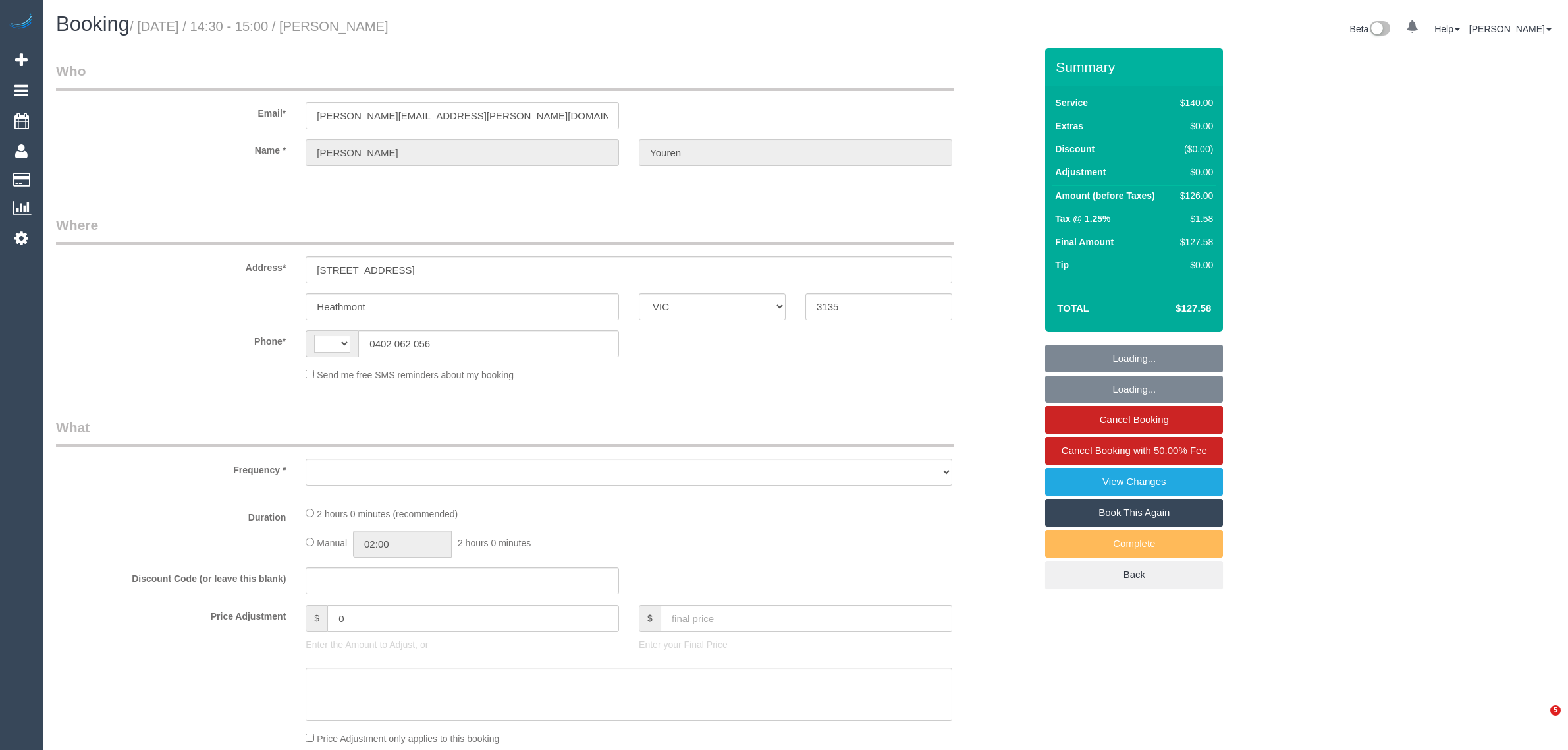
select select "VIC"
select select "string:stripe-pm_1OvXjo2GScqysDRVTdEVGb5D"
select select "string:AU"
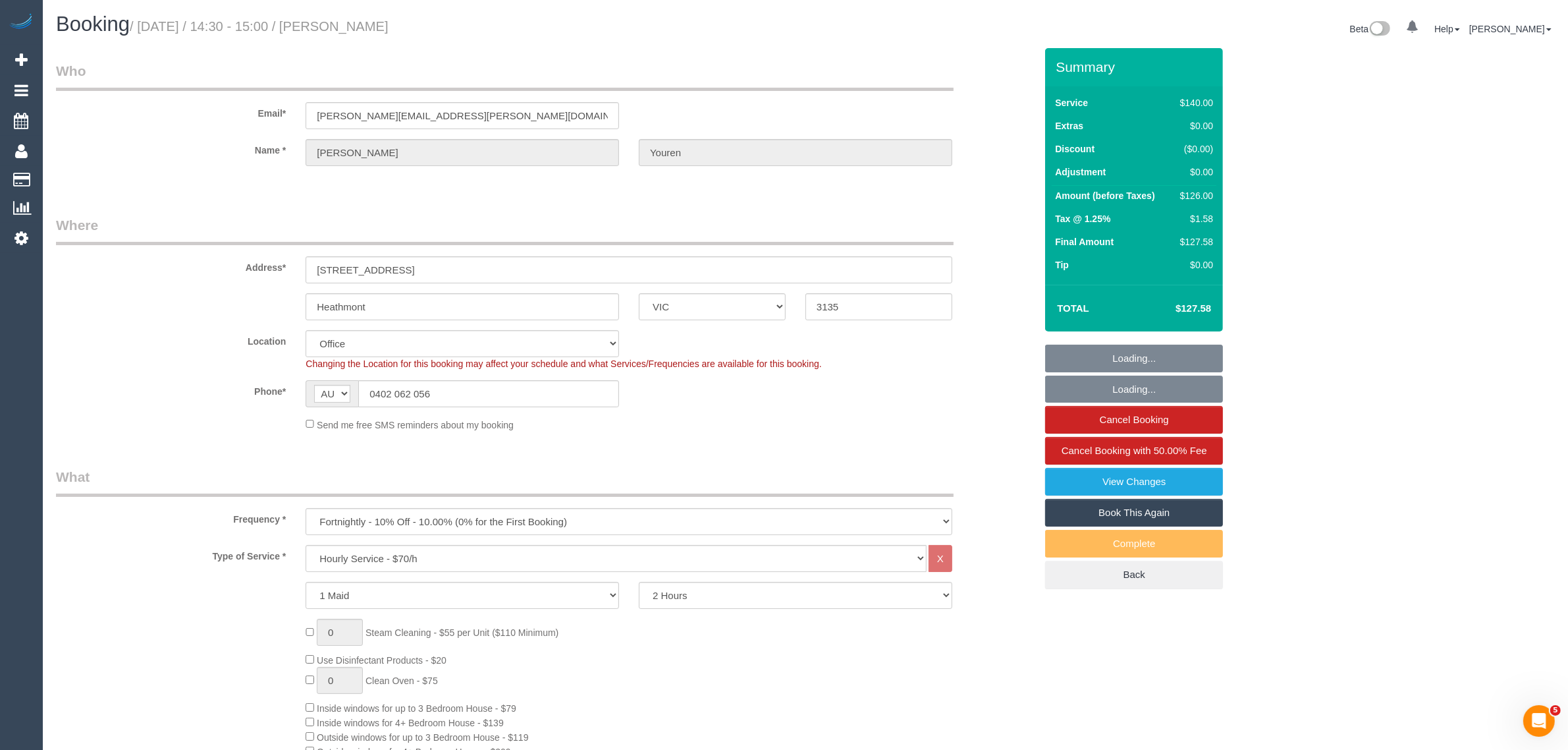
select select "object:936"
select select "number:27"
select select "number:14"
select select "number:19"
select select "number:36"
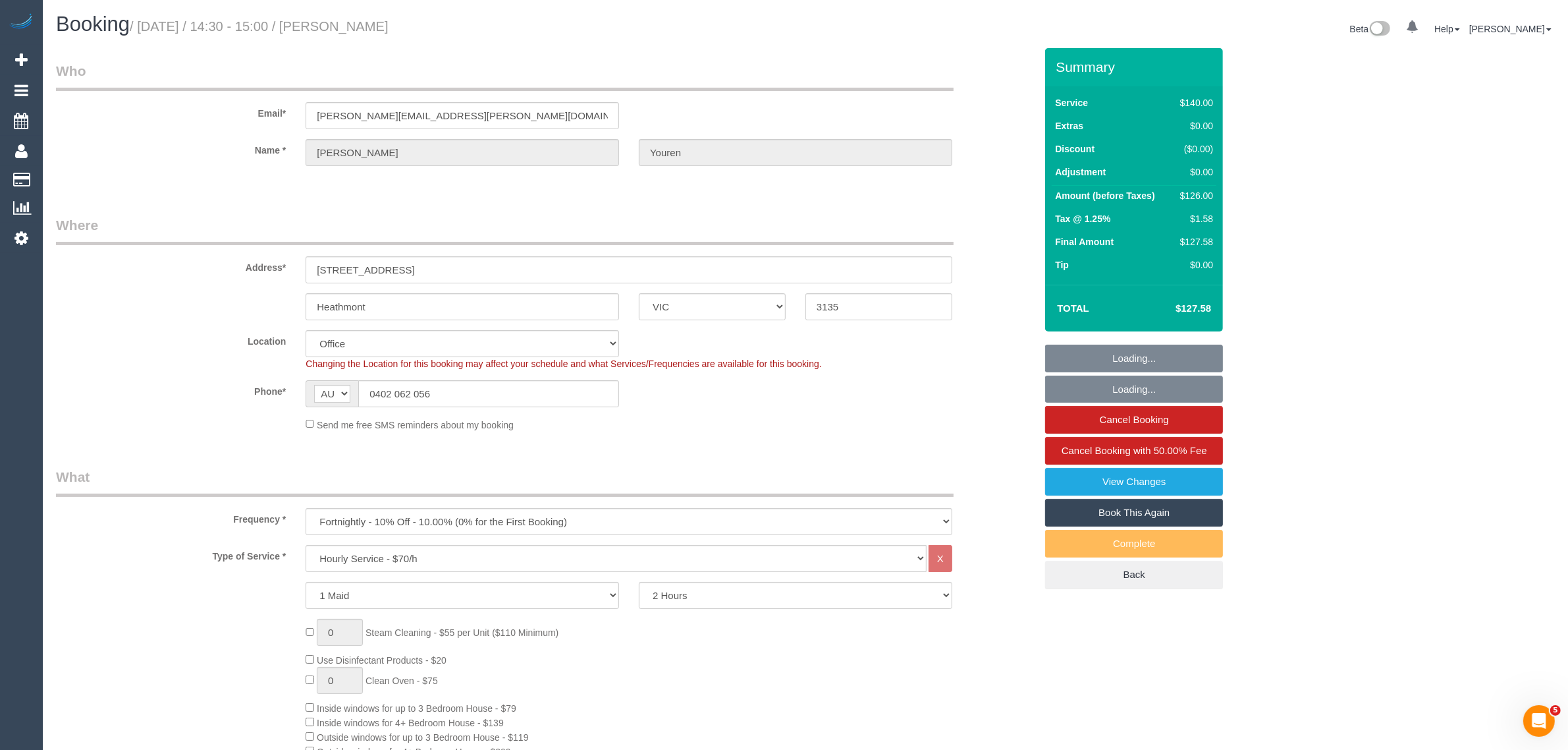
select select "number:34"
click at [464, 389] on input "0402 062 056" at bounding box center [489, 394] width 261 height 27
click at [968, 438] on fieldset "Where Address* 6 Sharps Court Heathmont ACT NSW NT QLD SA TAS VIC WA 3135 Locat…" at bounding box center [545, 328] width 979 height 226
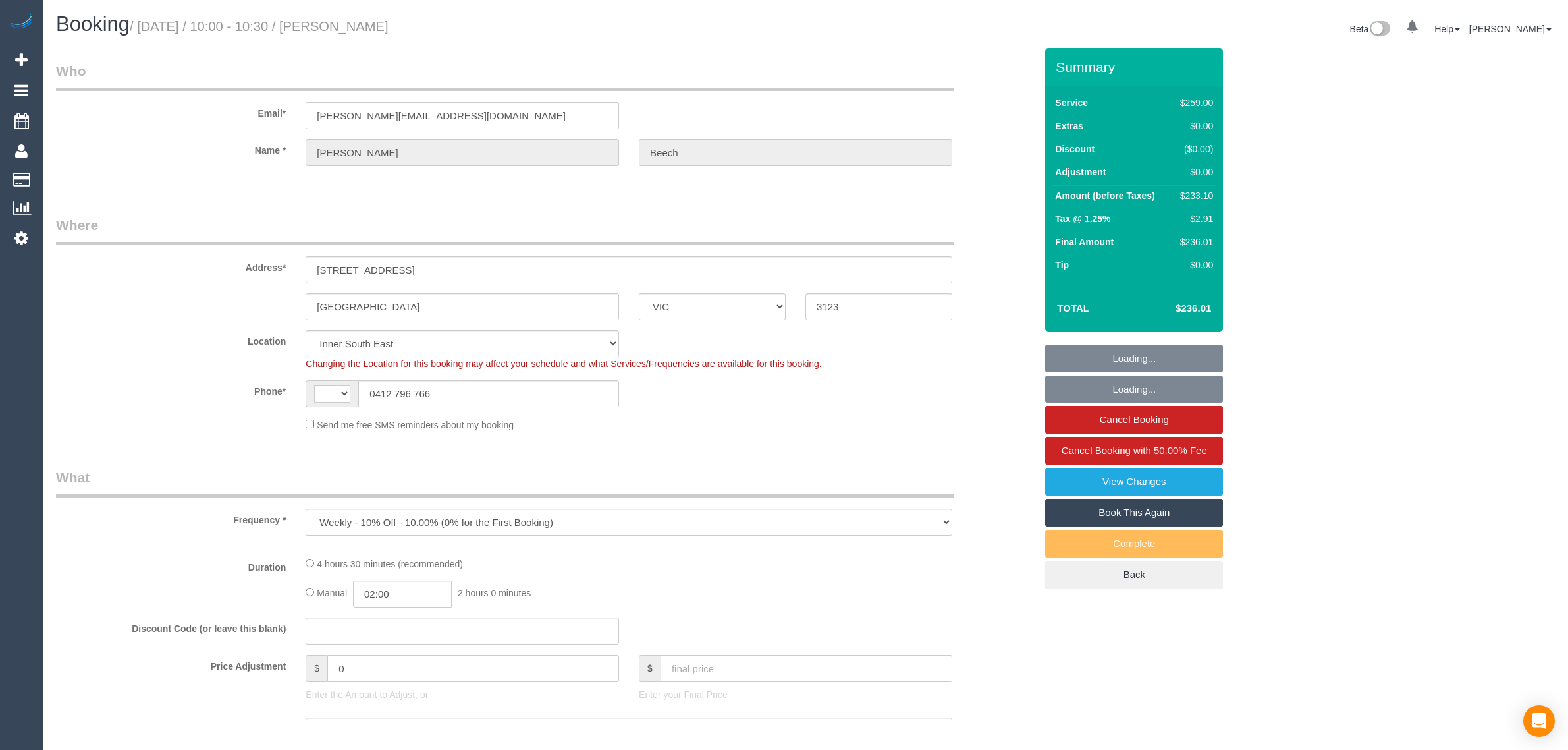
select select "VIC"
select select "object:292"
select select "string:stripe-pm_1PyNDG2GScqysDRV7k1Hc8NF"
select select "string:AU"
select select "number:27"
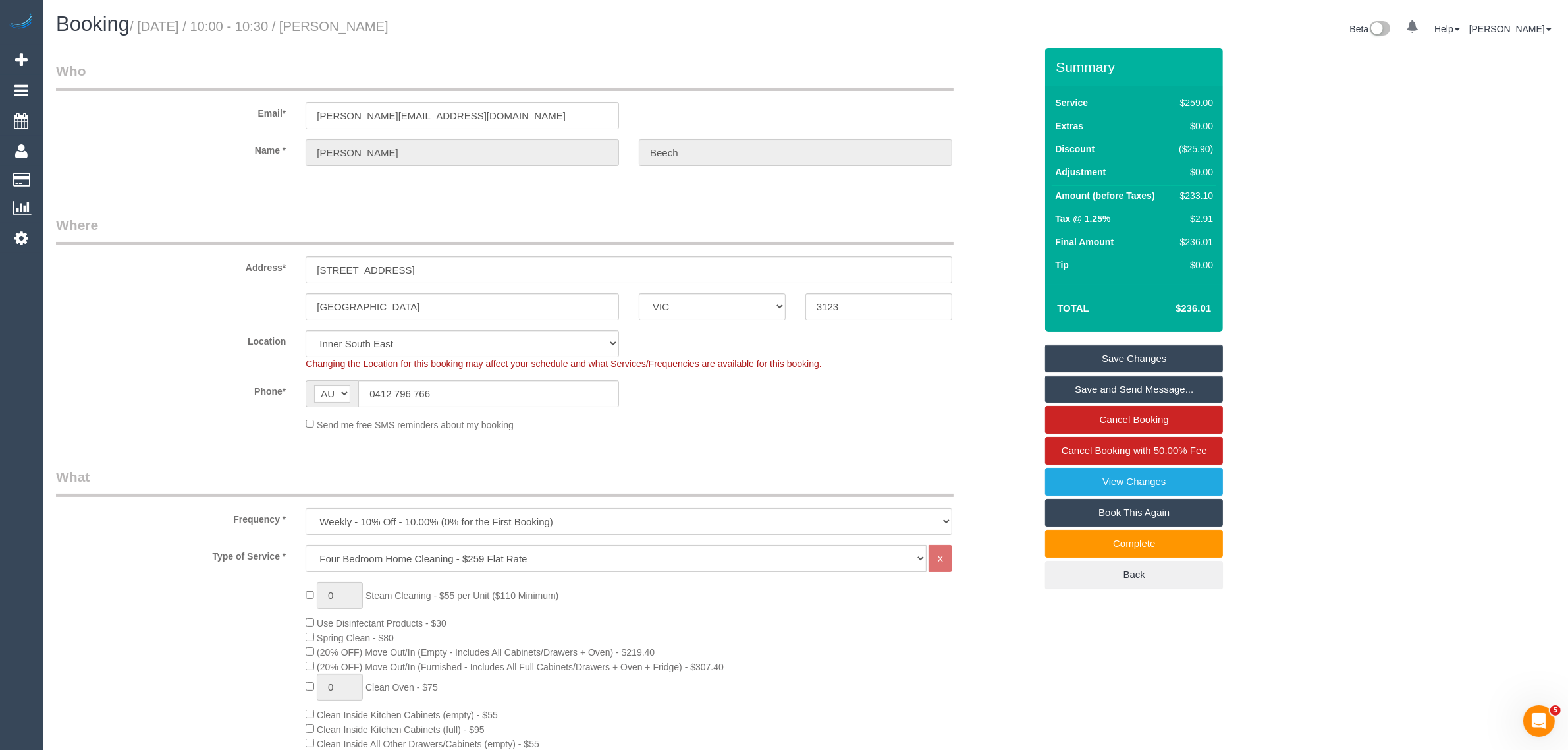
click at [959, 384] on div "Phone* AF AL DZ AD AO AI AQ AG AR AM AW AU AT AZ BS BH BD BB BY BE BZ BJ BM BT …" at bounding box center [545, 394] width 999 height 27
